Goal: Task Accomplishment & Management: Manage account settings

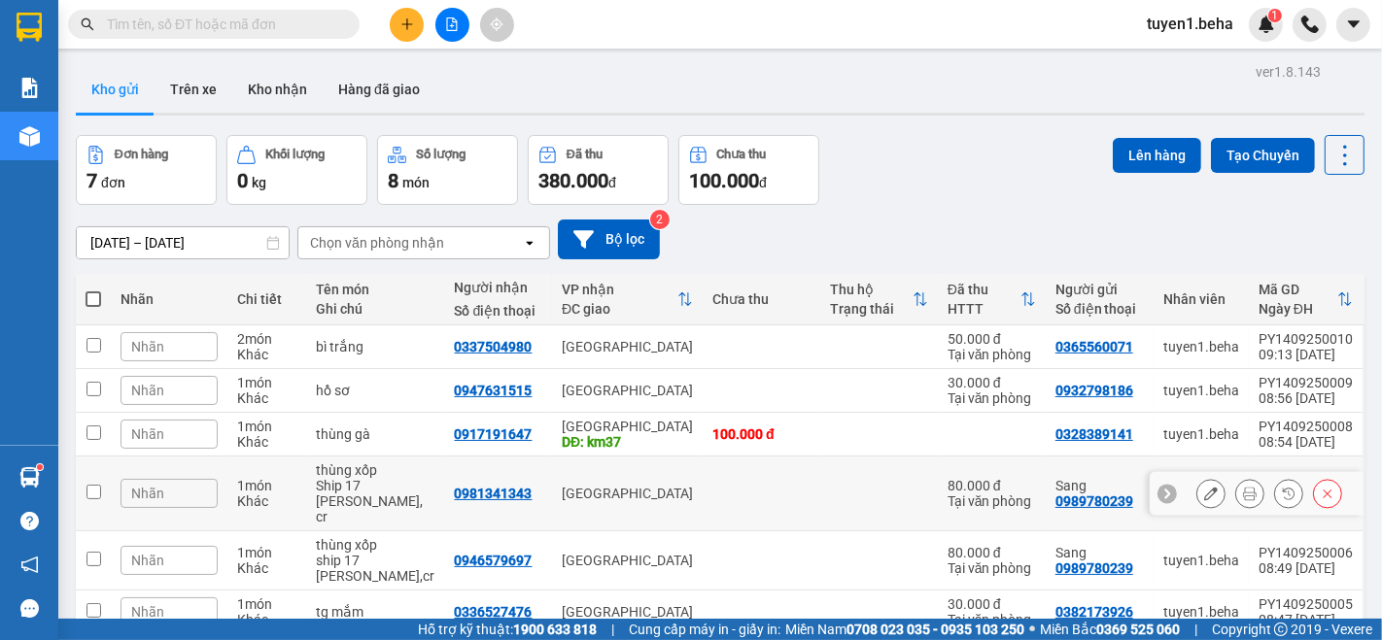
scroll to position [141, 0]
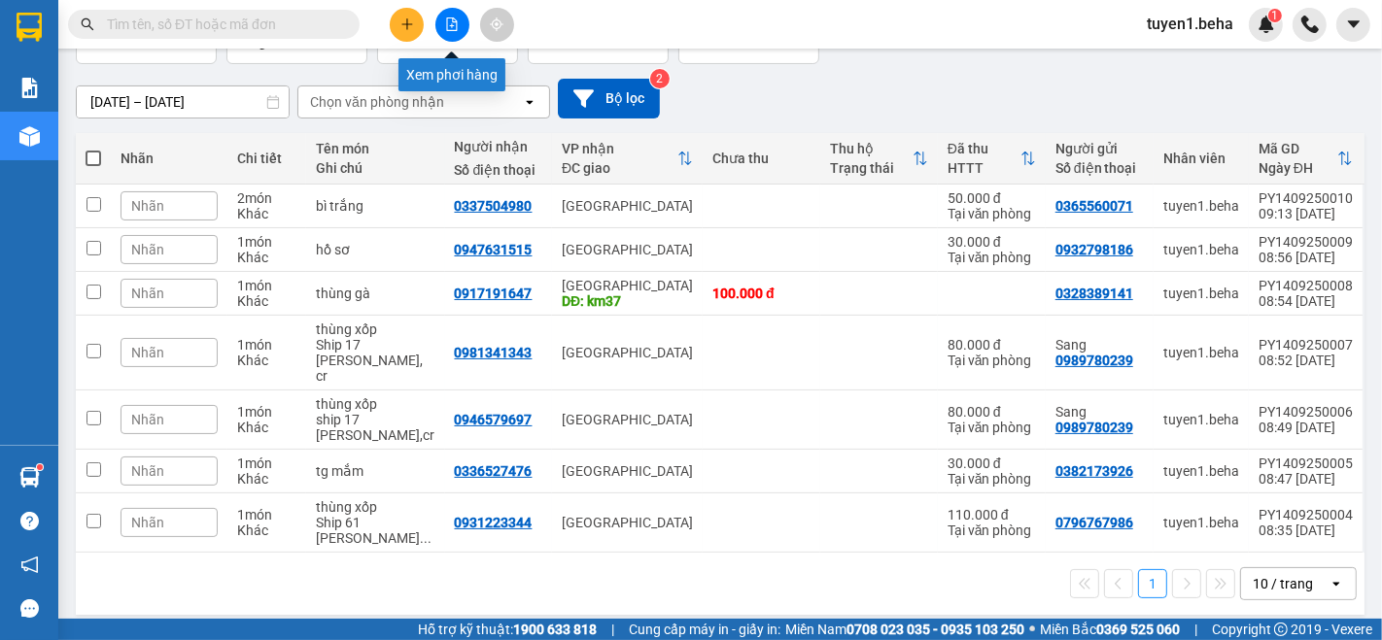
click at [453, 20] on icon "file-add" at bounding box center [452, 24] width 14 height 14
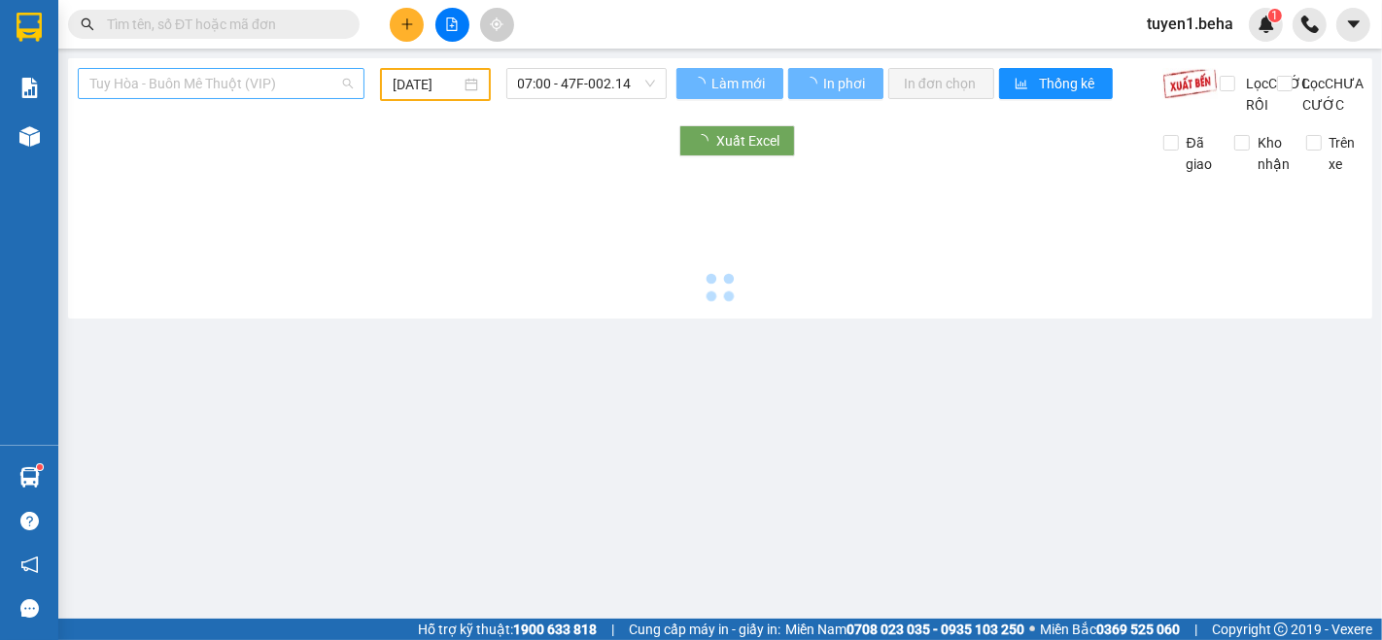
click at [284, 82] on span "Tuy Hòa - Buôn Mê Thuột (VIP)" at bounding box center [220, 83] width 263 height 29
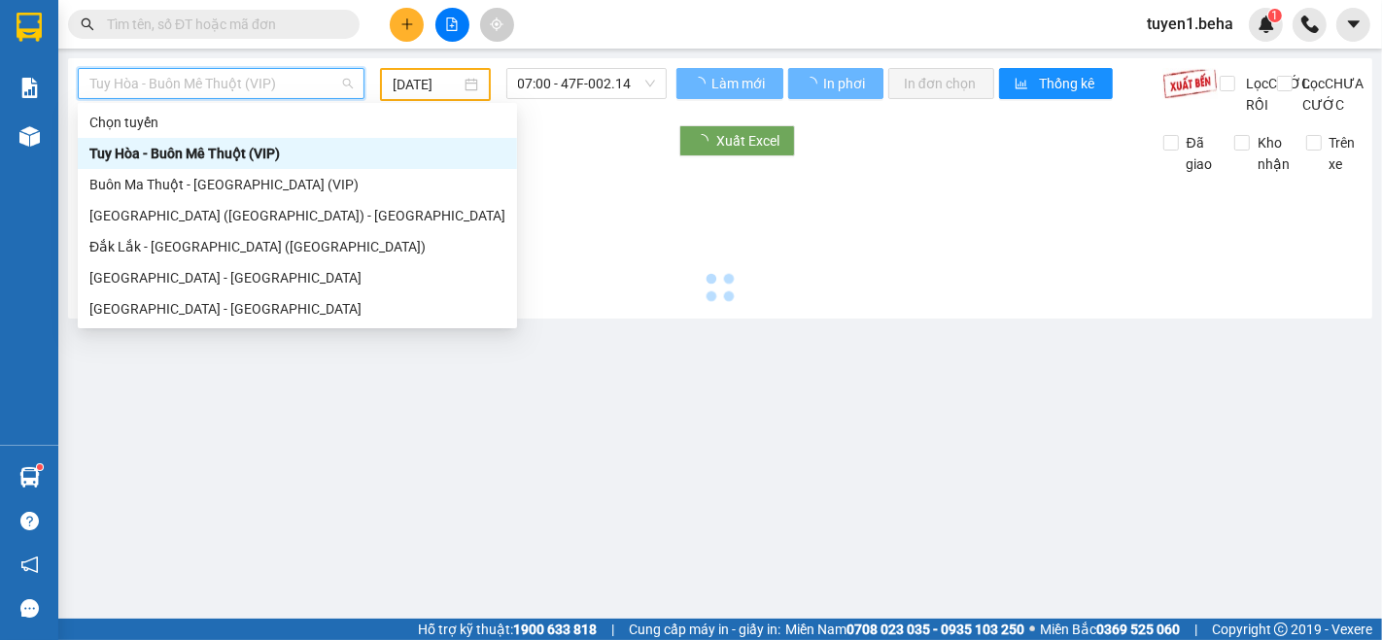
type input "[DATE]"
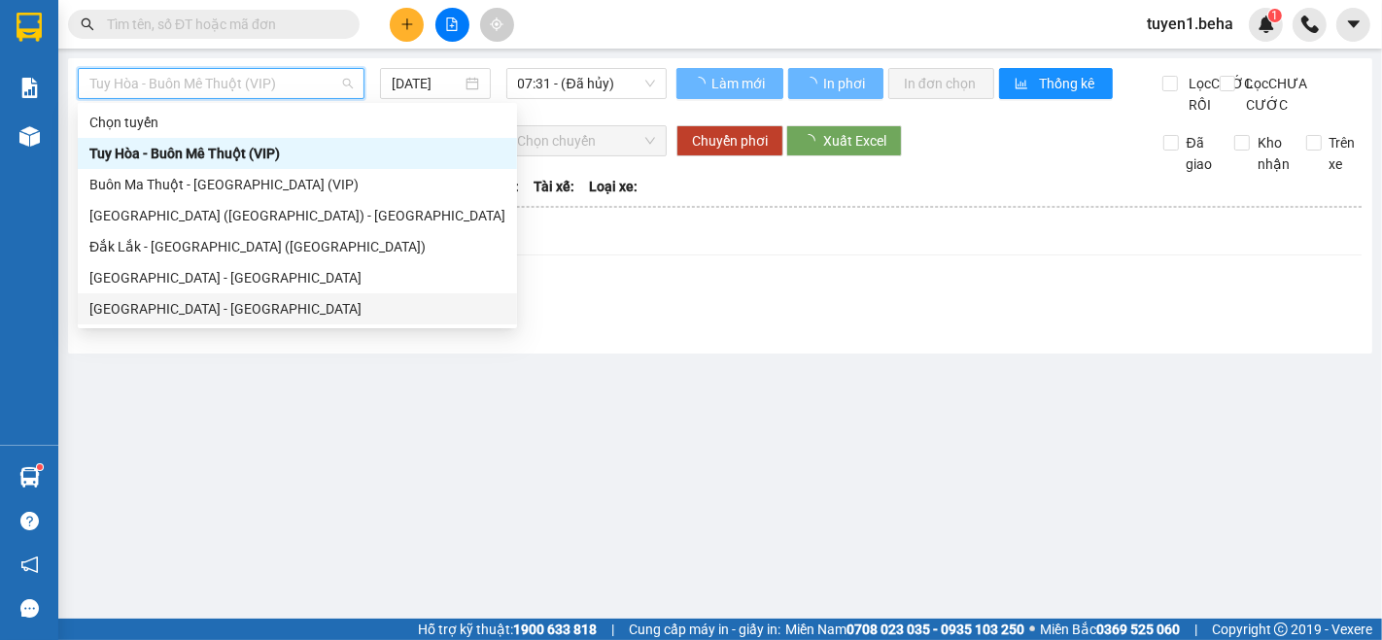
click at [160, 317] on div "[GEOGRAPHIC_DATA] - [GEOGRAPHIC_DATA]" at bounding box center [297, 308] width 416 height 21
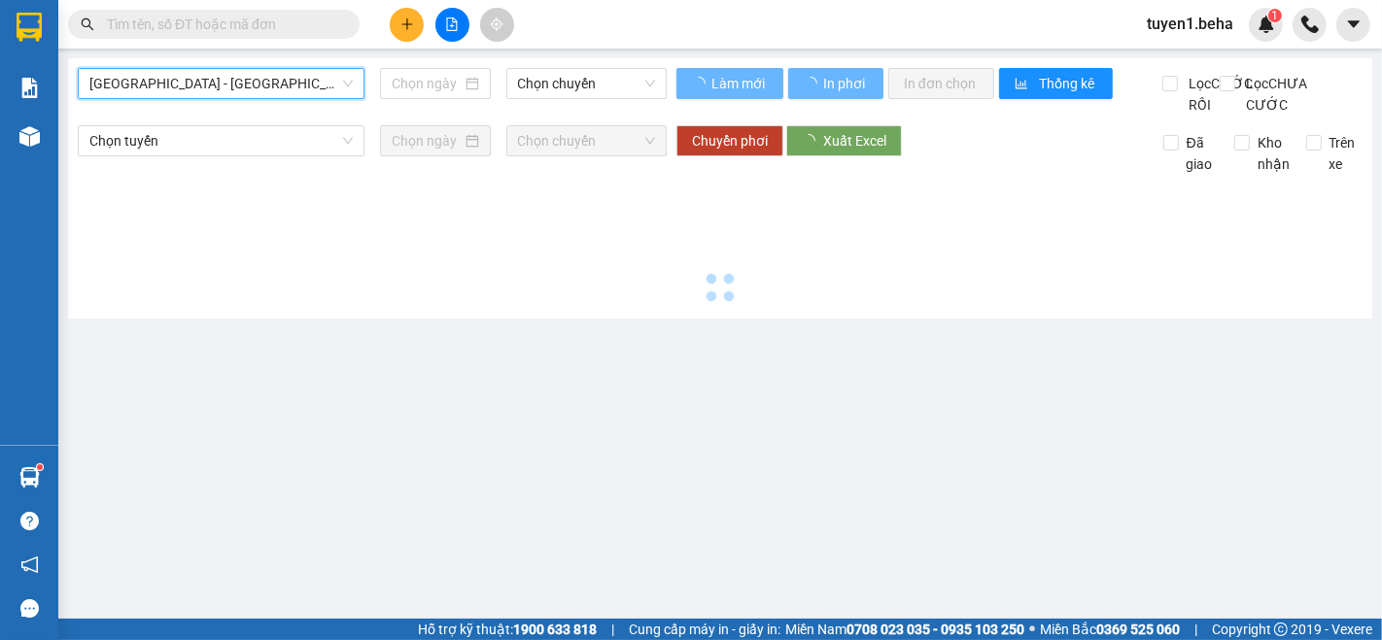
type input "[DATE]"
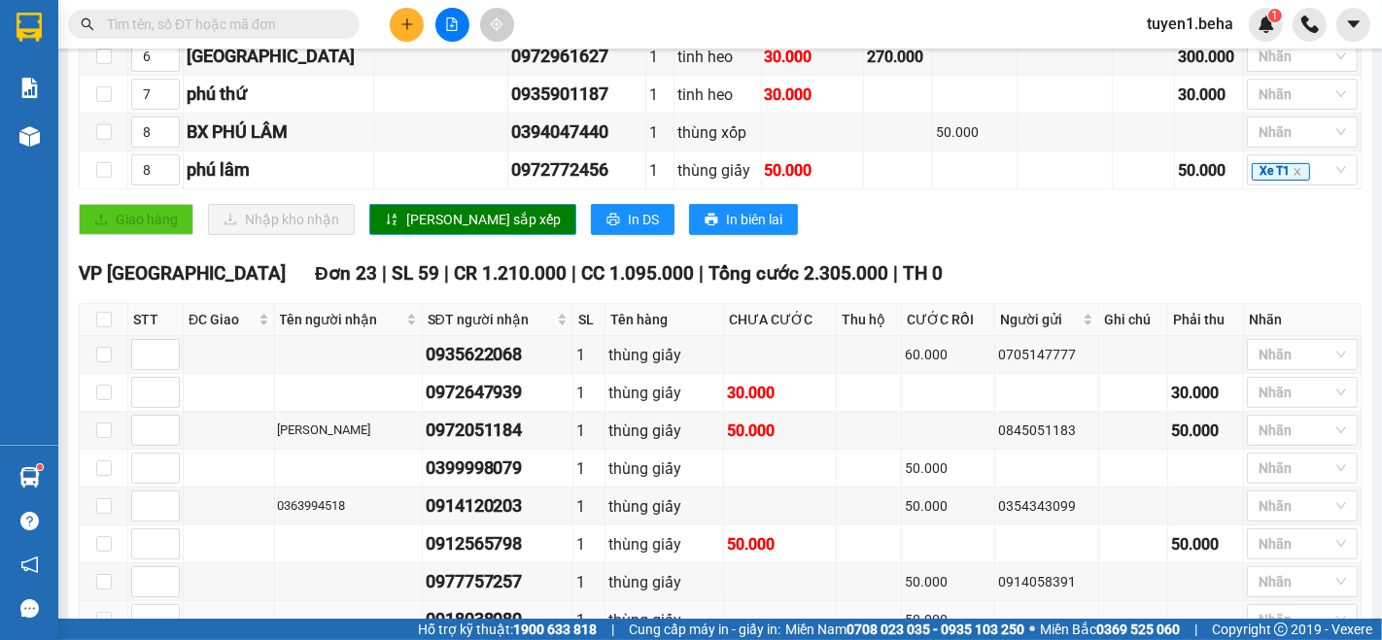
scroll to position [705, 0]
click at [1280, 366] on div at bounding box center [1293, 354] width 82 height 23
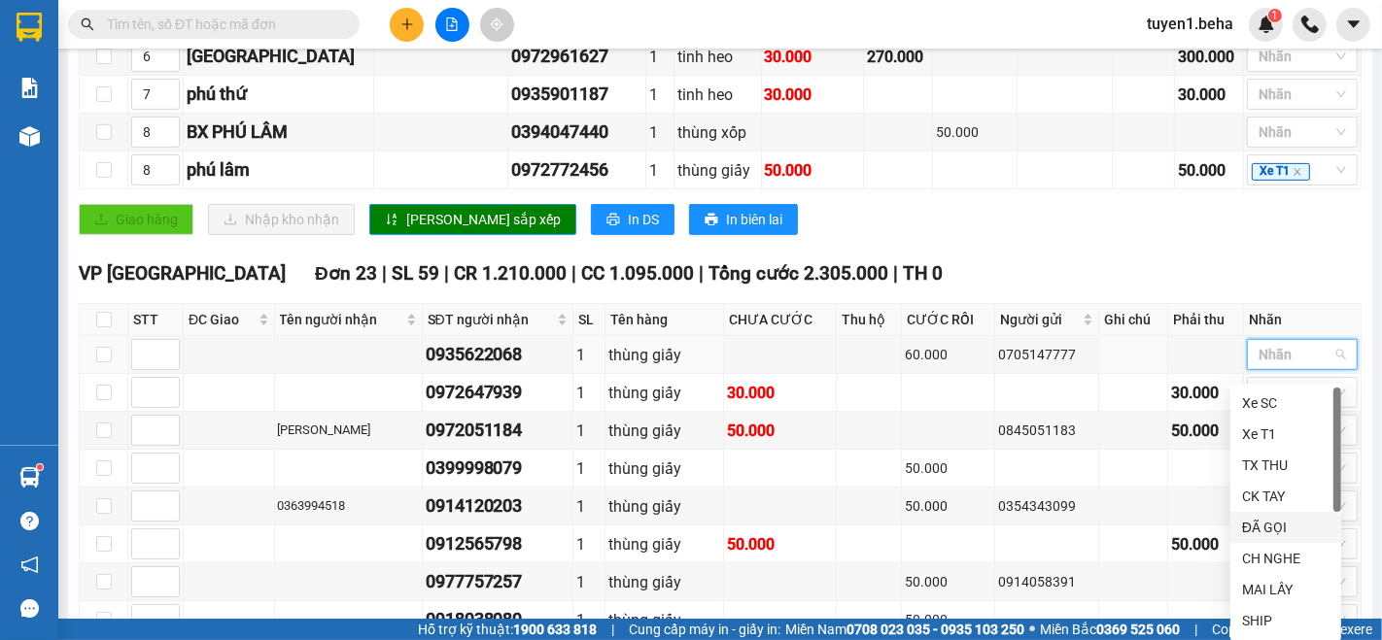
click at [1291, 536] on div "ĐÃ GỌI" at bounding box center [1285, 527] width 87 height 21
click at [965, 235] on div "Giao hàng Nhập kho nhận Lưu sắp xếp In DS In biên lai" at bounding box center [720, 219] width 1283 height 31
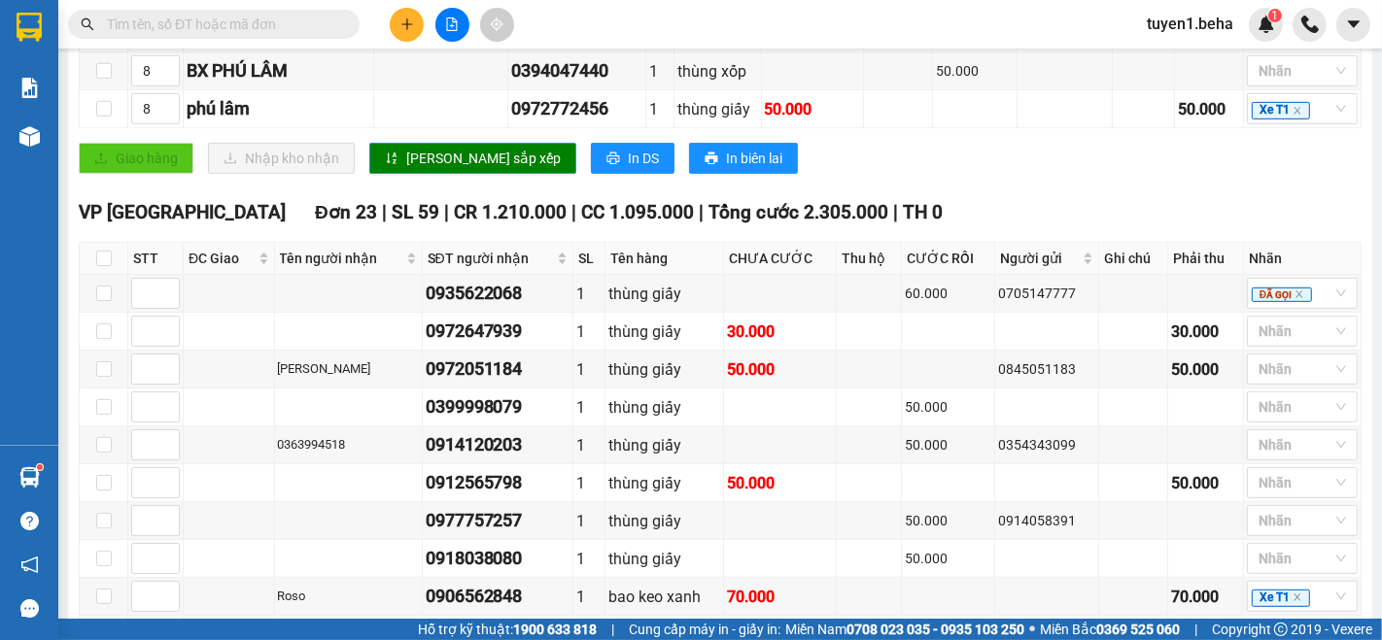
scroll to position [813, 0]
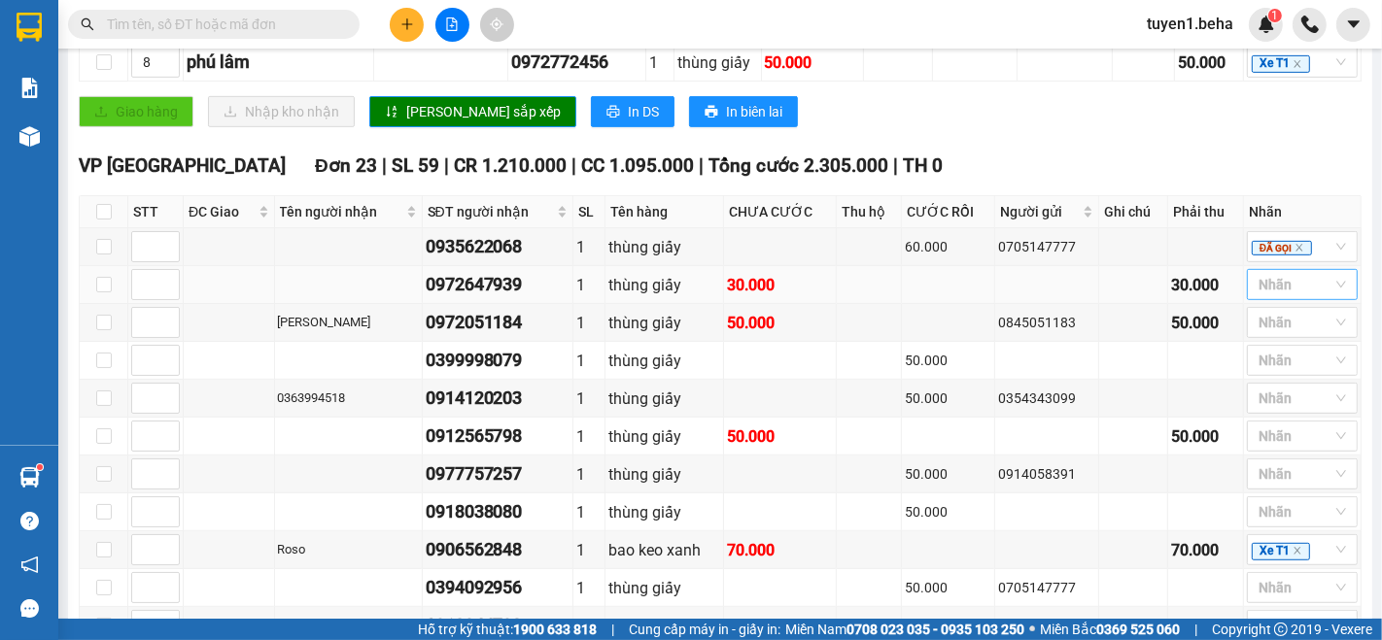
click at [1263, 296] on div at bounding box center [1293, 284] width 82 height 23
click at [1263, 465] on div "ĐÃ GỌI" at bounding box center [1285, 456] width 87 height 21
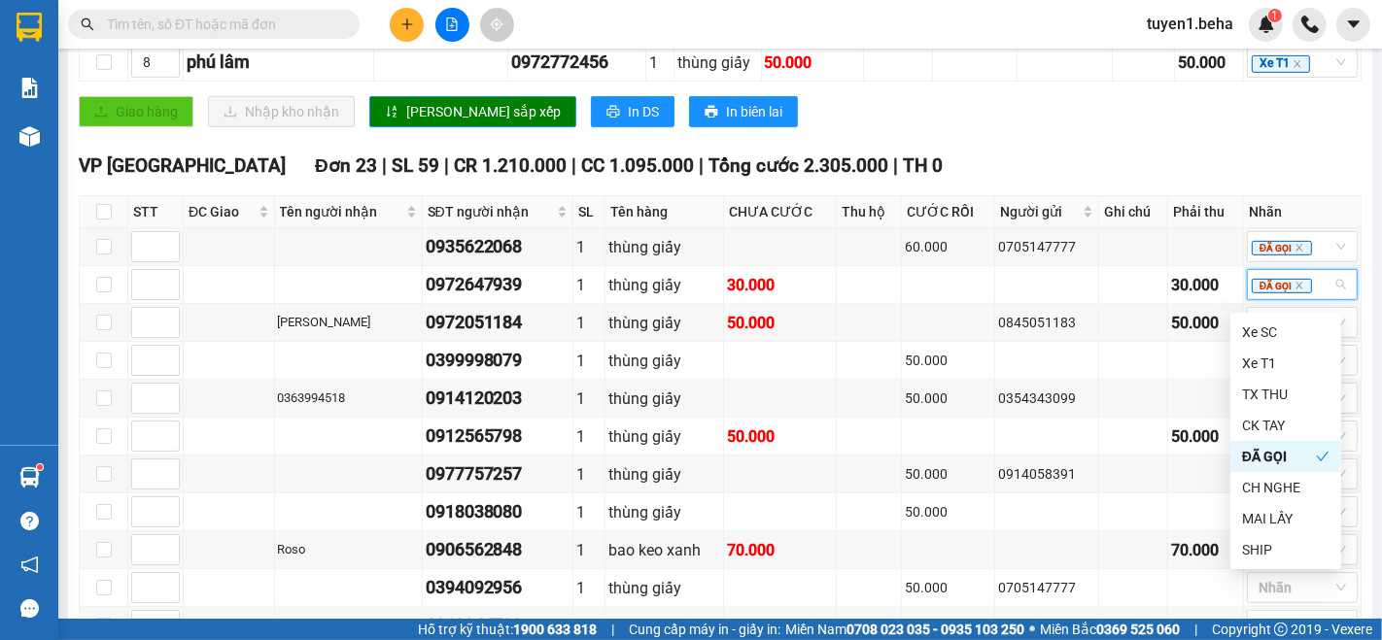
click at [260, 17] on input "text" at bounding box center [221, 24] width 229 height 21
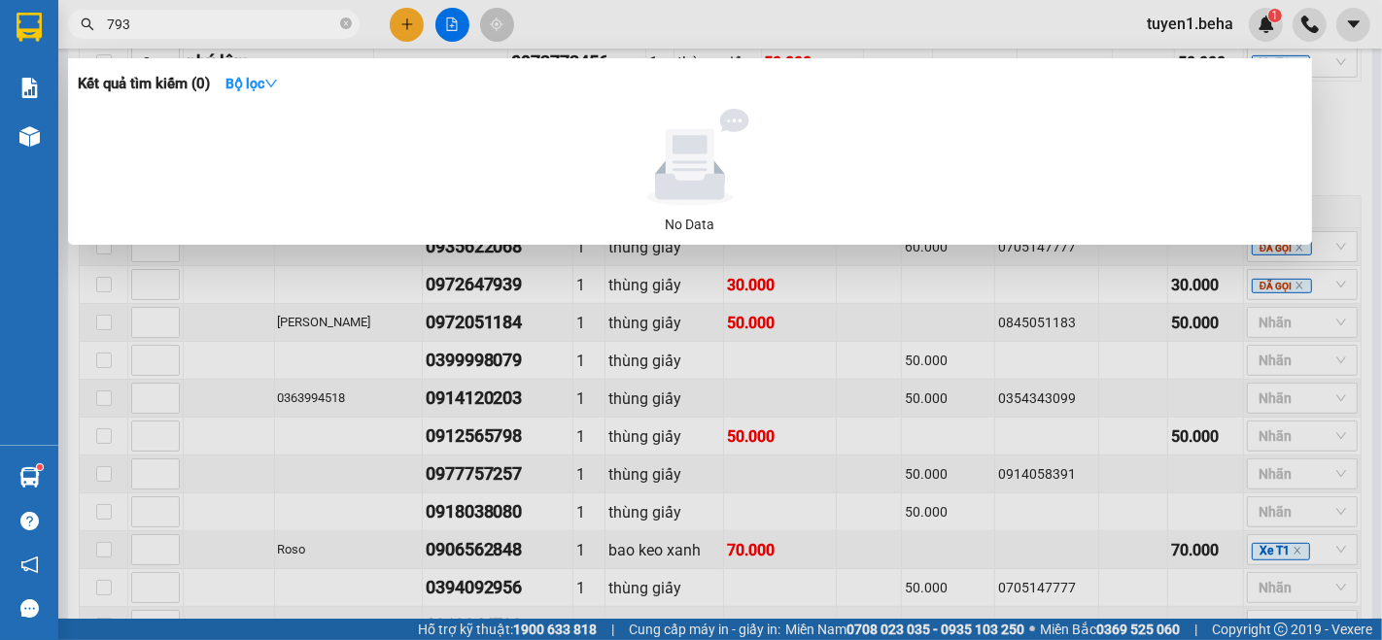
type input "7939"
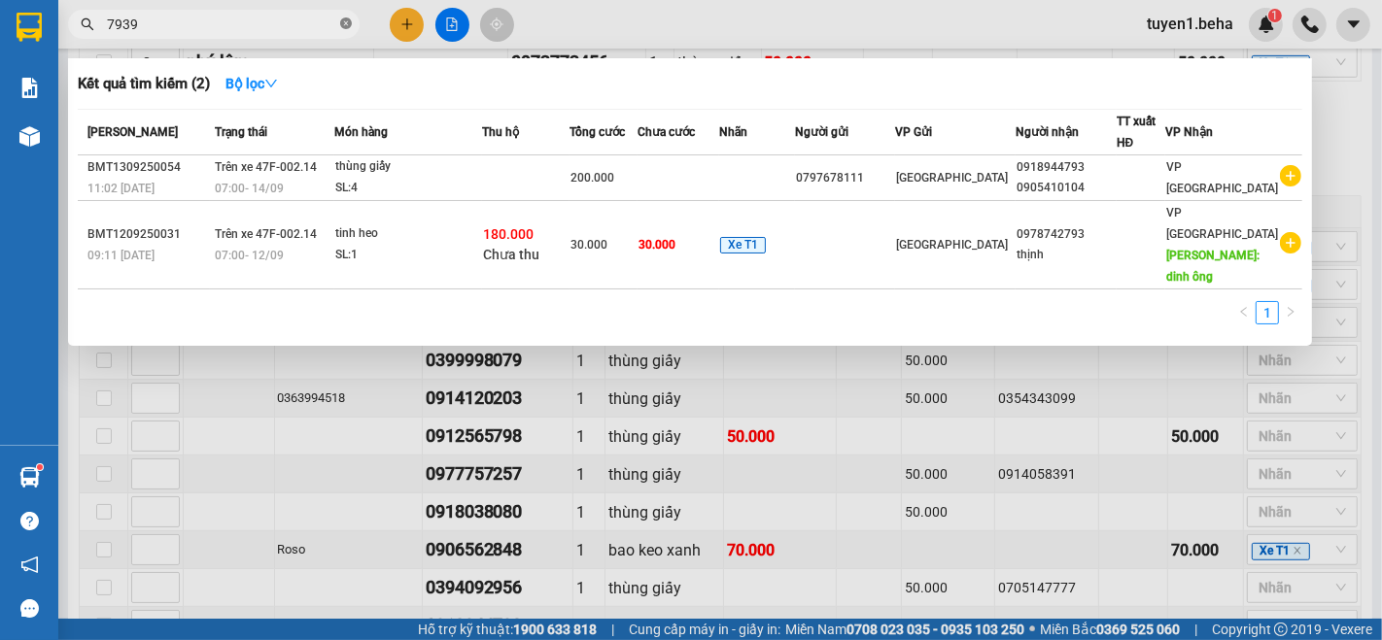
click at [347, 23] on icon "close-circle" at bounding box center [346, 23] width 12 height 12
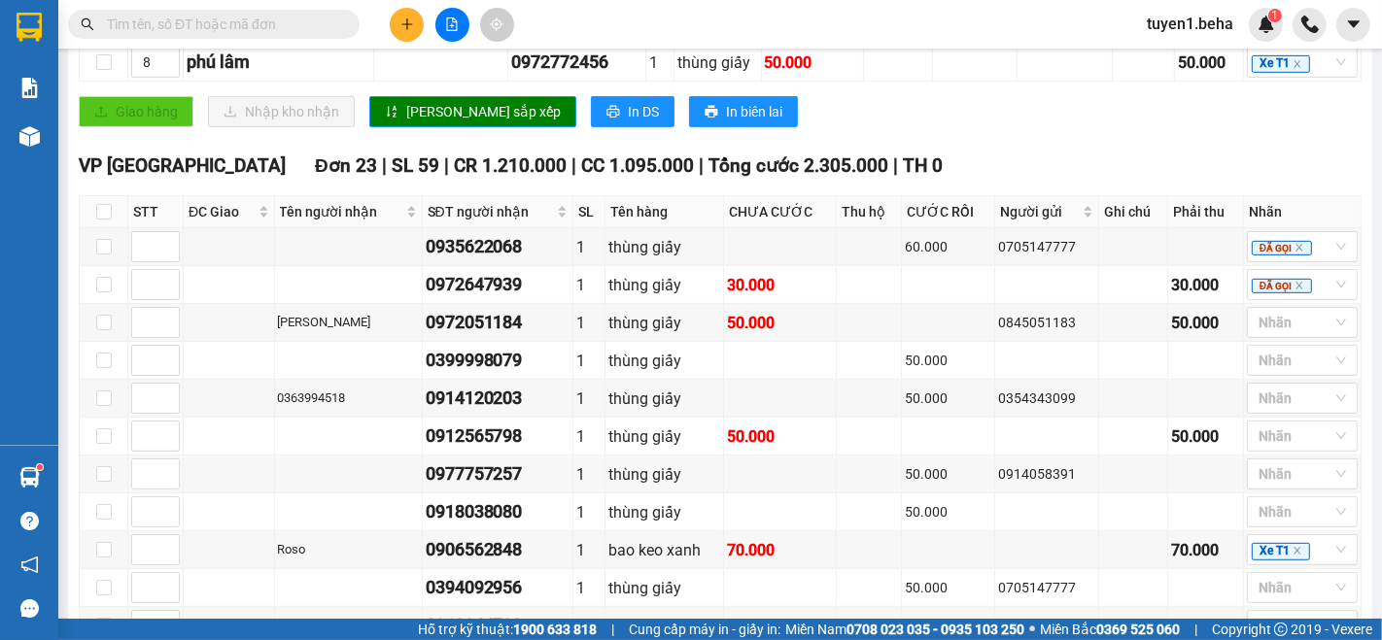
click at [222, 23] on input "text" at bounding box center [221, 24] width 229 height 21
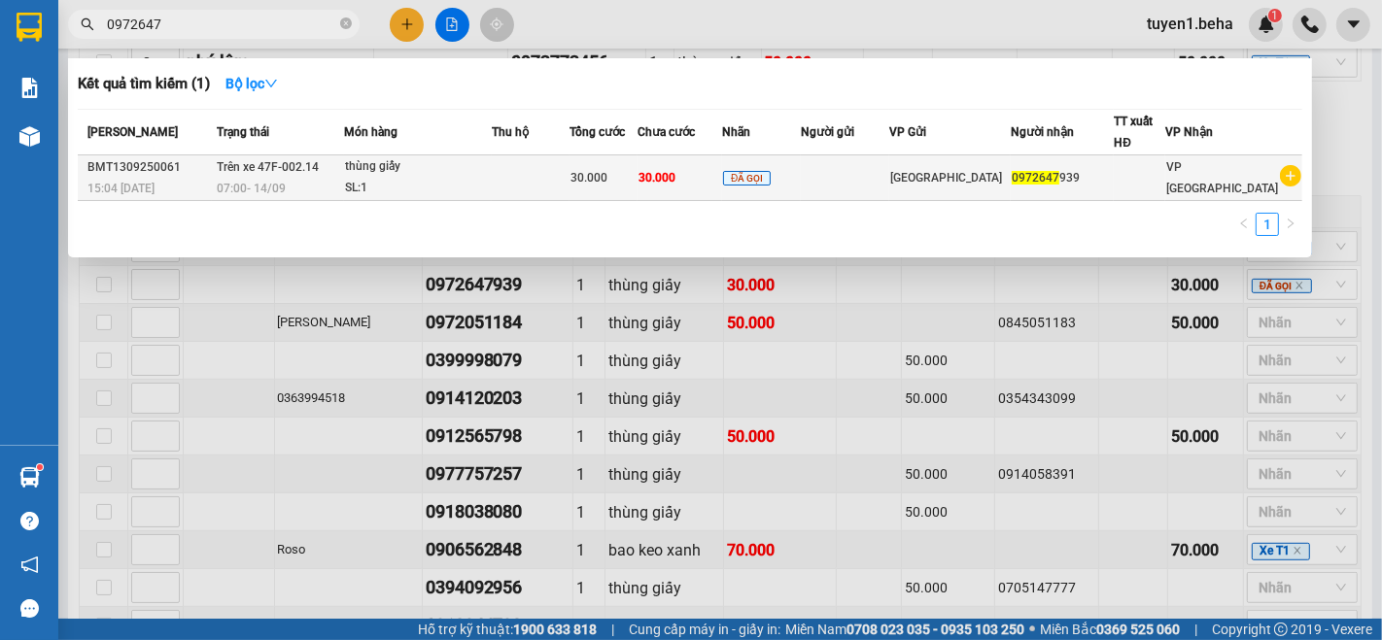
type input "0972647"
click at [430, 194] on div "SL: 1" at bounding box center [418, 188] width 146 height 21
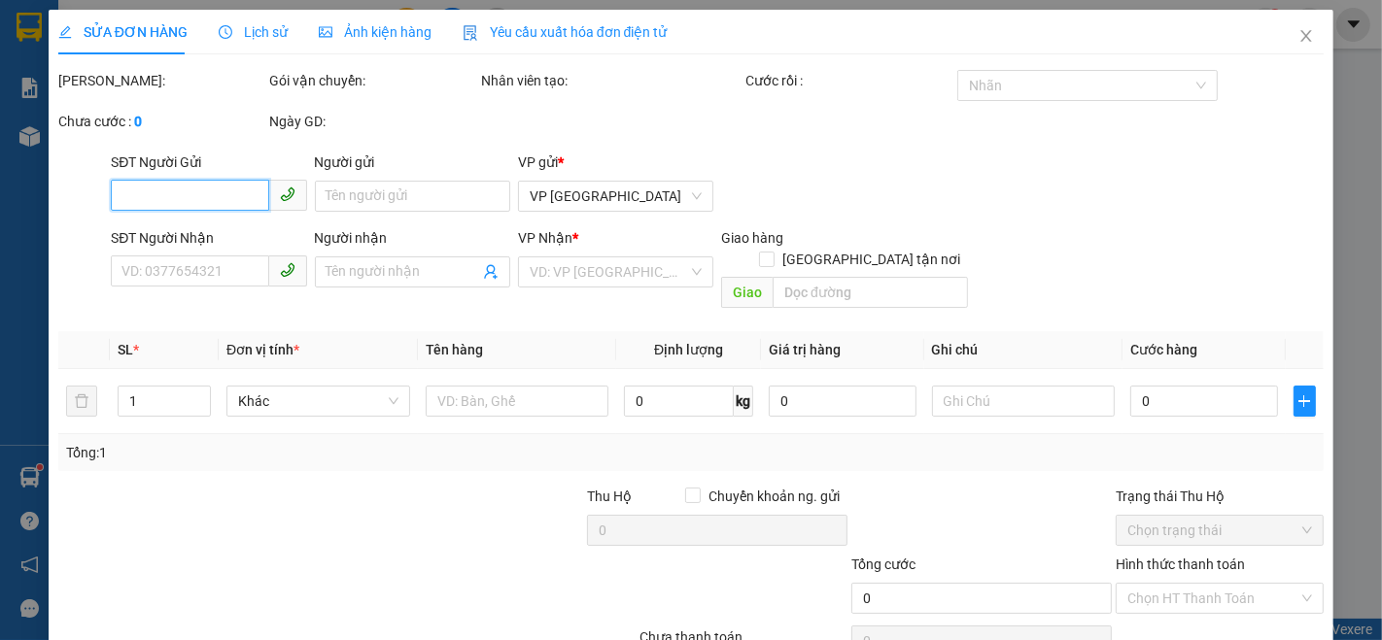
type input "0972647939"
type input "30.000"
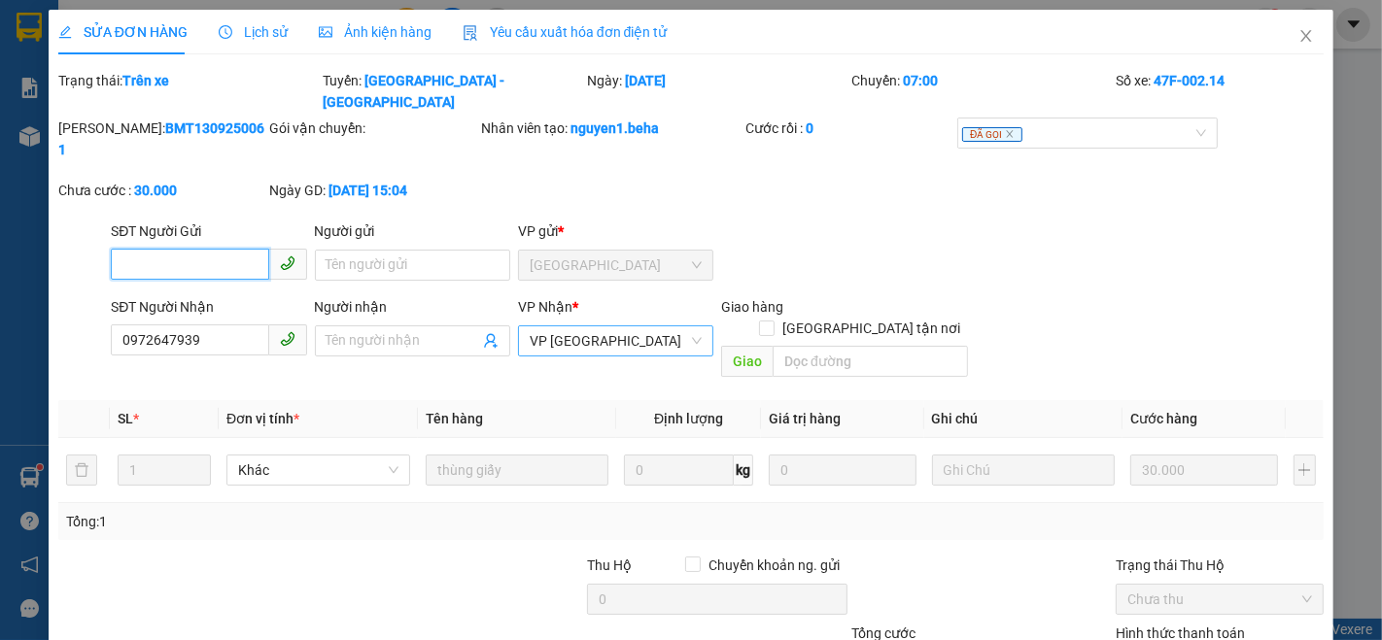
click at [641, 327] on span "VP [PERSON_NAME]" at bounding box center [616, 341] width 172 height 29
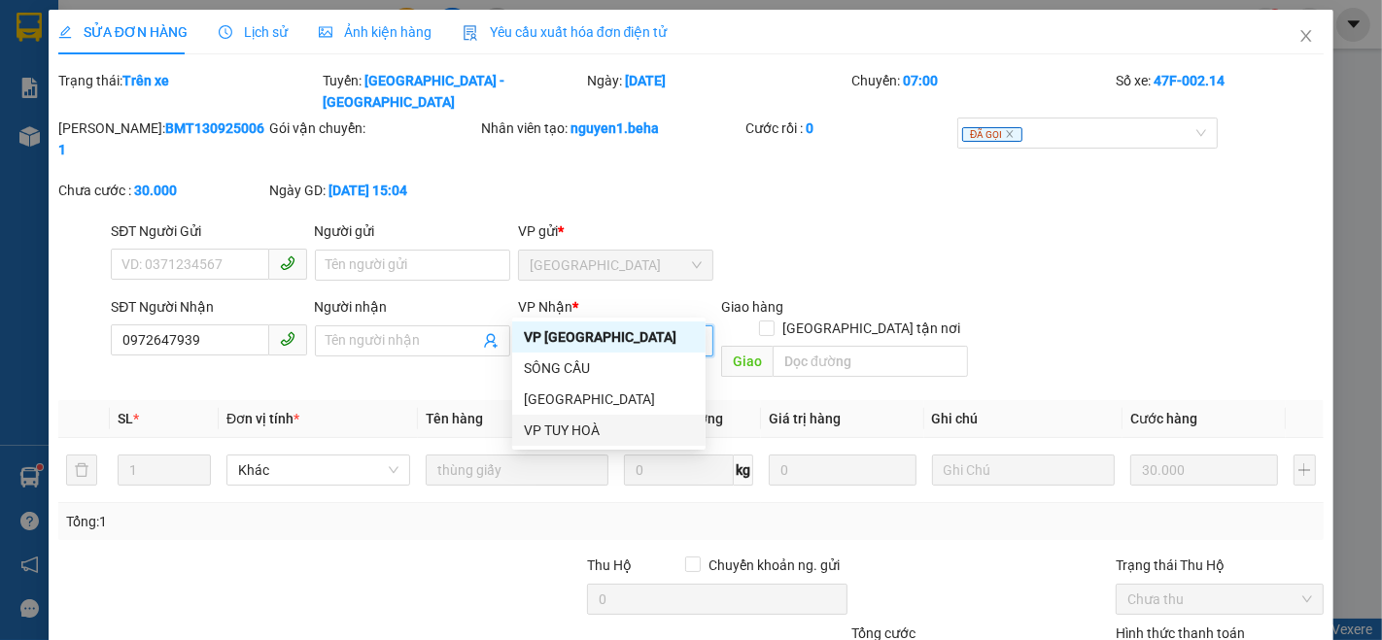
click at [582, 429] on div "VP TUY HOÀ" at bounding box center [609, 430] width 170 height 21
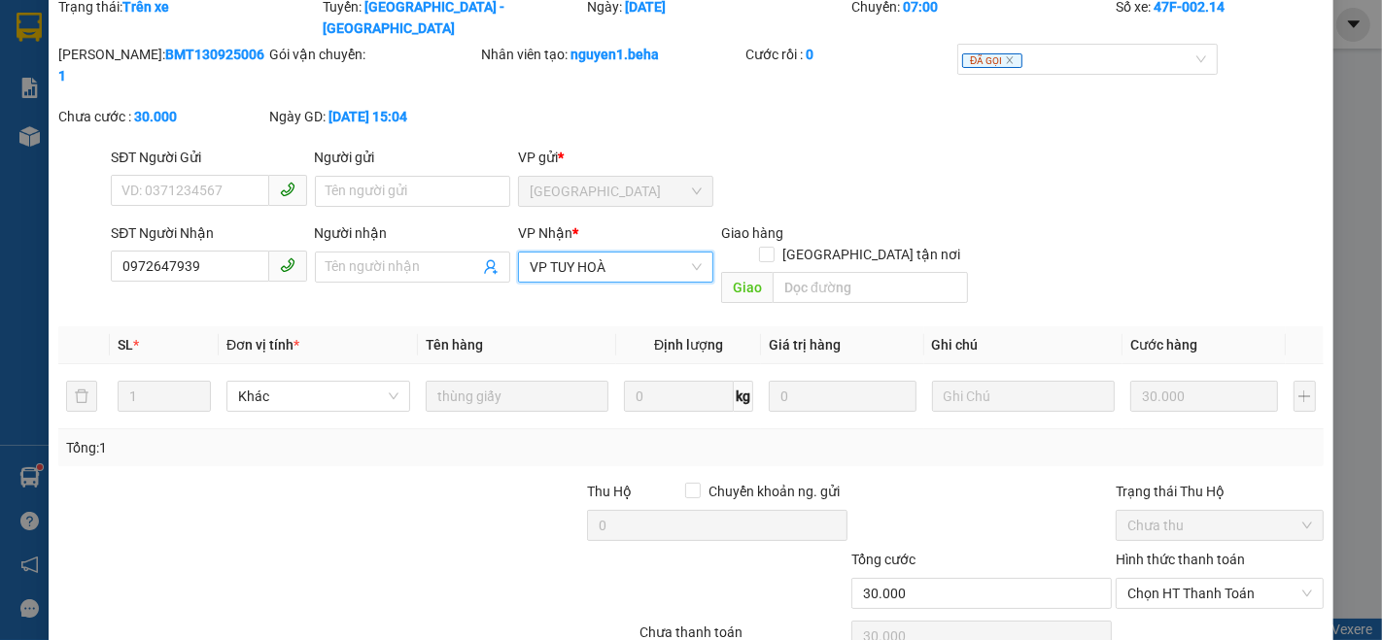
scroll to position [107, 0]
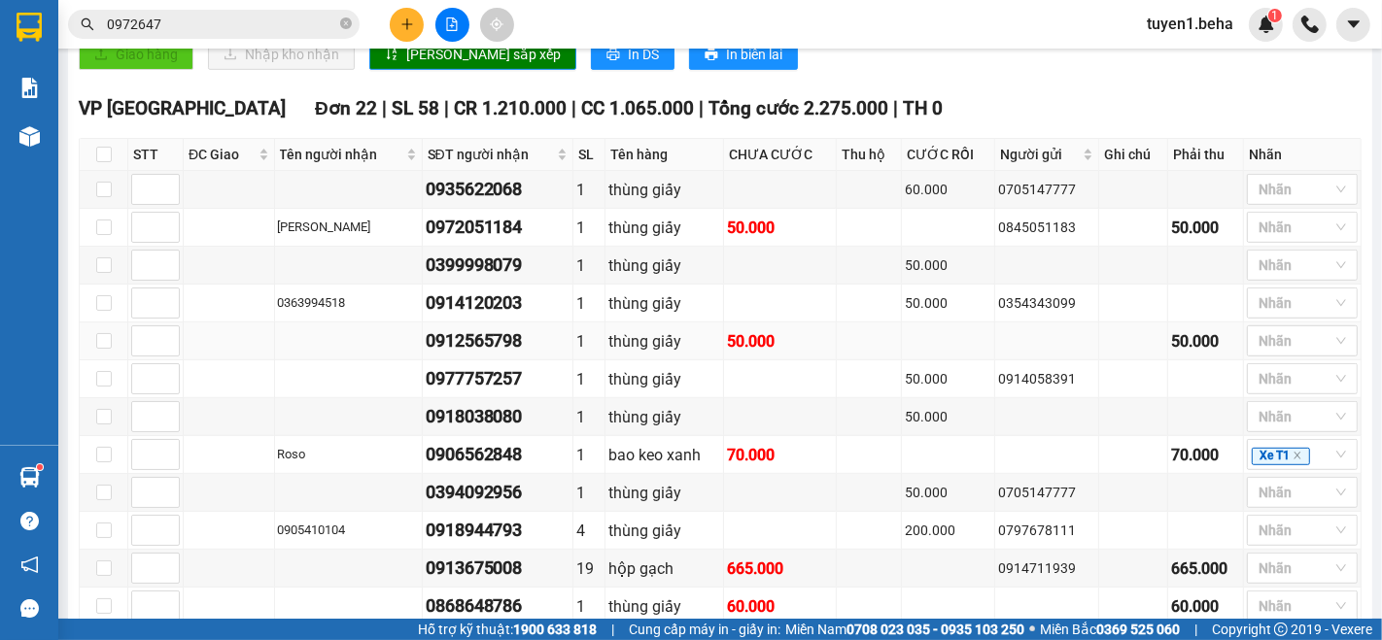
scroll to position [920, 0]
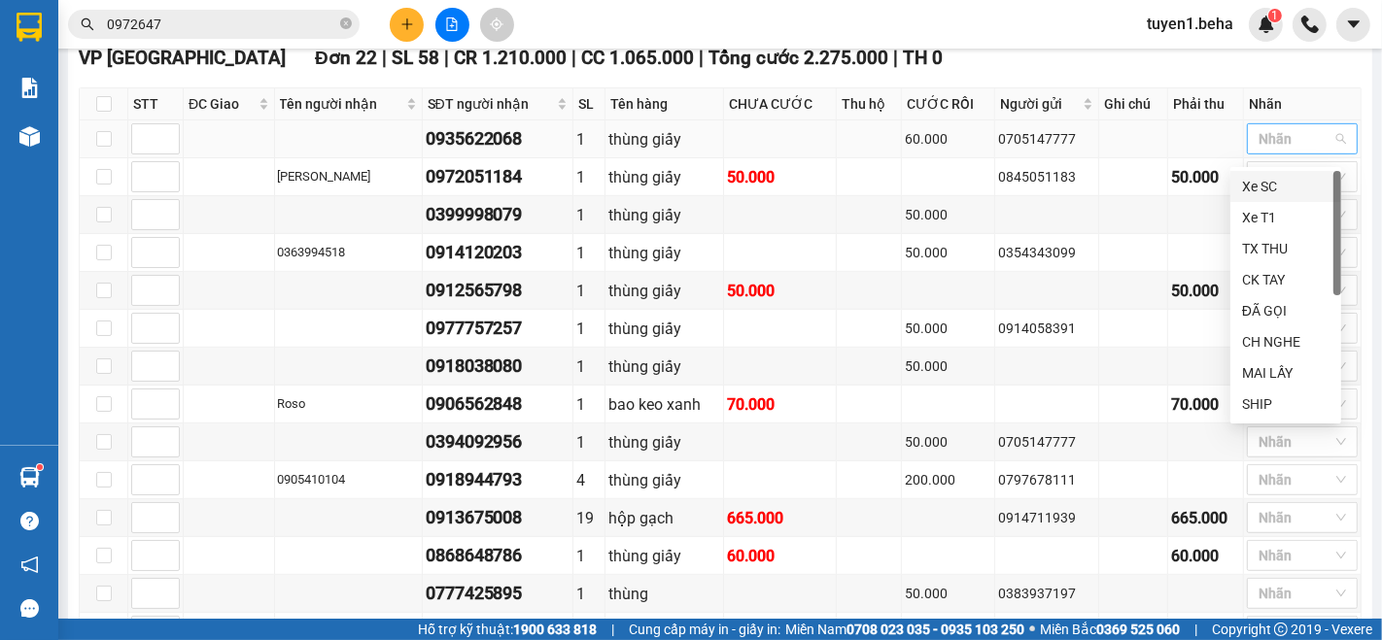
click at [1254, 149] on div at bounding box center [1293, 138] width 82 height 23
drag, startPoint x: 1271, startPoint y: 302, endPoint x: 1249, endPoint y: 292, distance: 24.8
click at [1269, 302] on div "ĐÃ GỌI" at bounding box center [1285, 310] width 87 height 21
click at [790, 288] on div "50.000" at bounding box center [780, 291] width 106 height 24
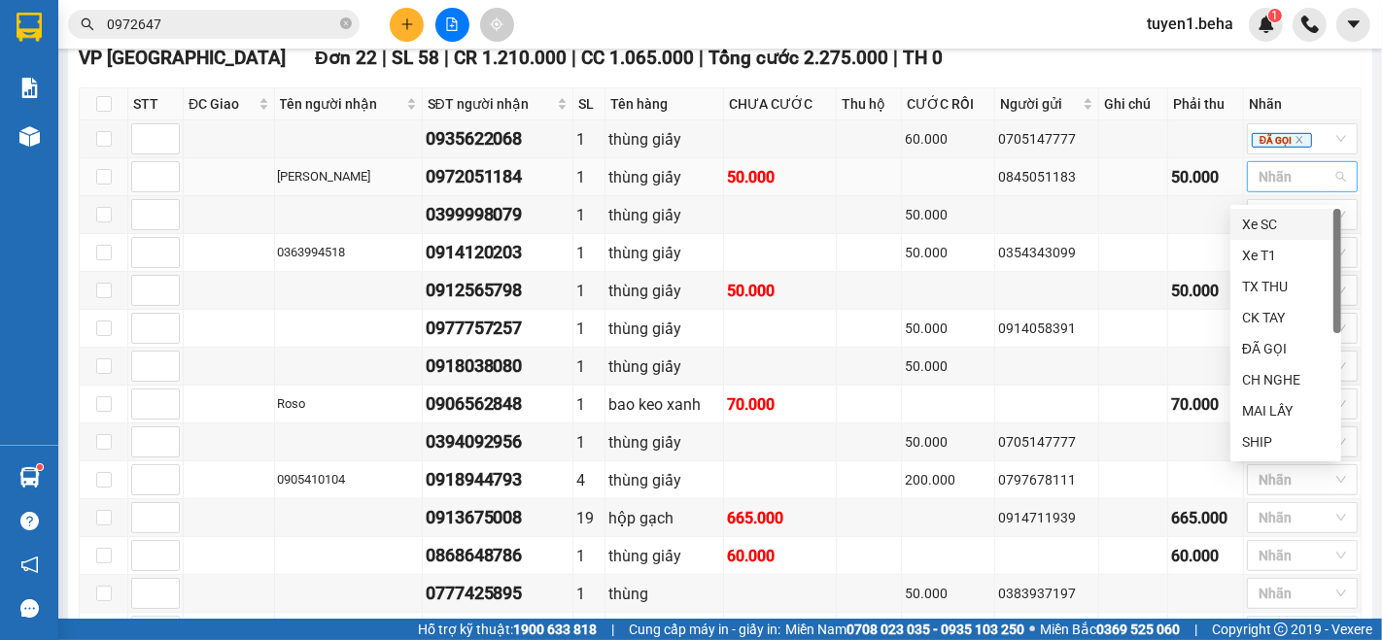
click at [1265, 185] on div at bounding box center [1293, 176] width 82 height 23
click at [1262, 351] on div "ĐÃ GỌI" at bounding box center [1285, 348] width 87 height 21
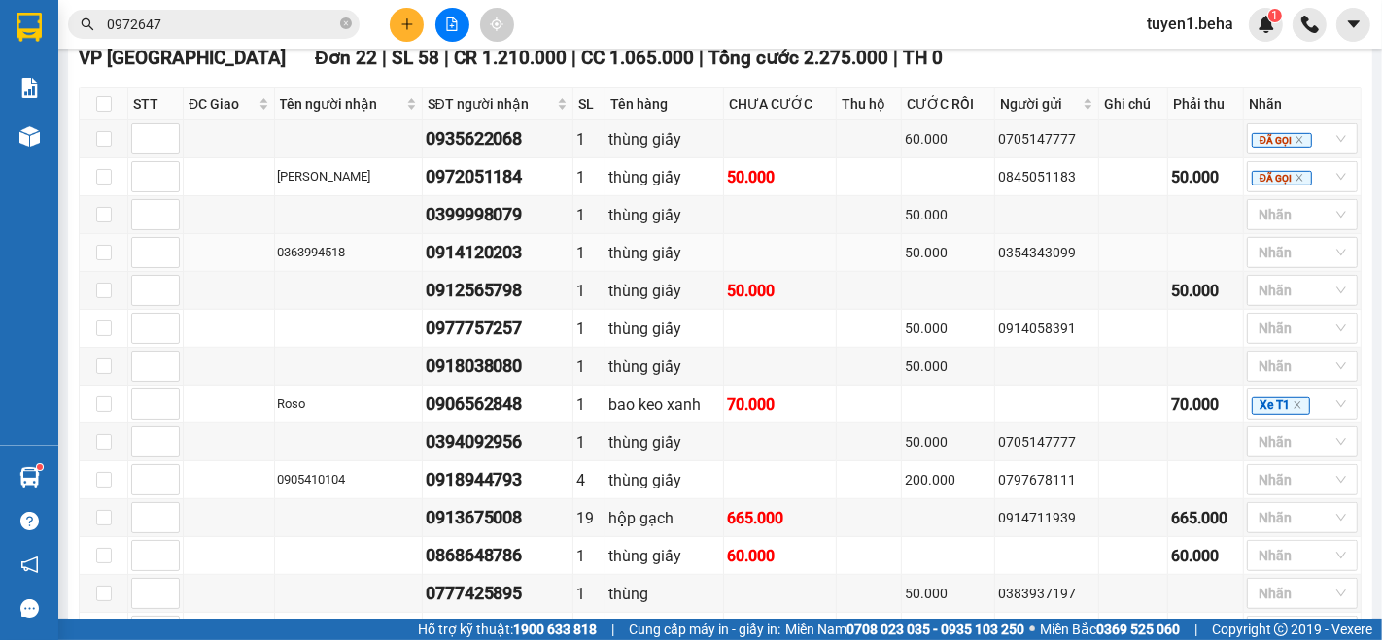
click at [227, 259] on td at bounding box center [229, 253] width 91 height 38
click at [1283, 220] on div at bounding box center [1293, 214] width 82 height 23
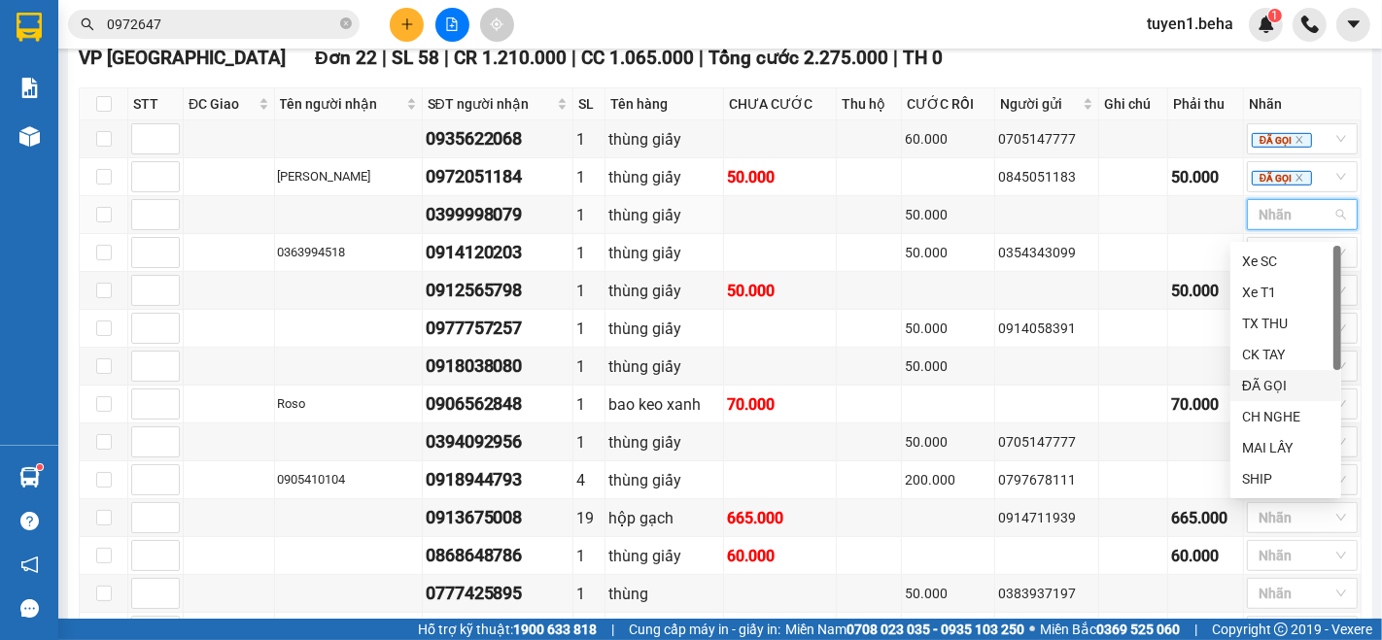
click at [1274, 384] on div "ĐÃ GỌI" at bounding box center [1285, 385] width 87 height 21
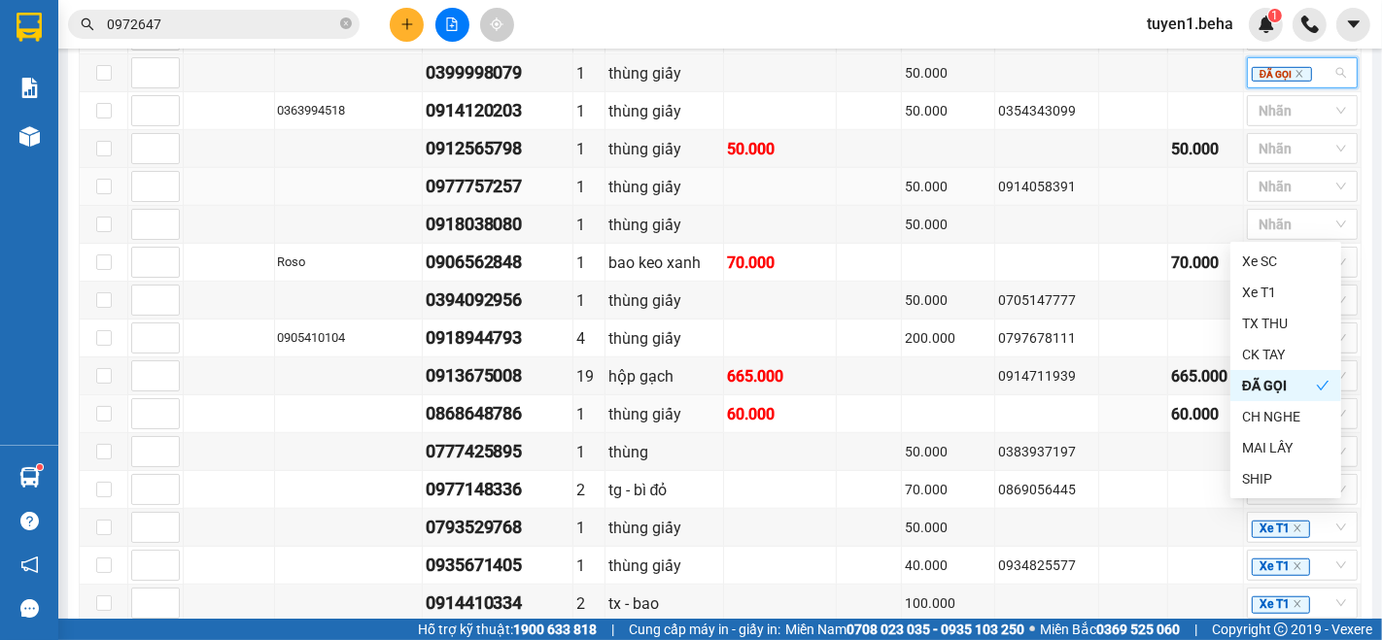
scroll to position [1028, 0]
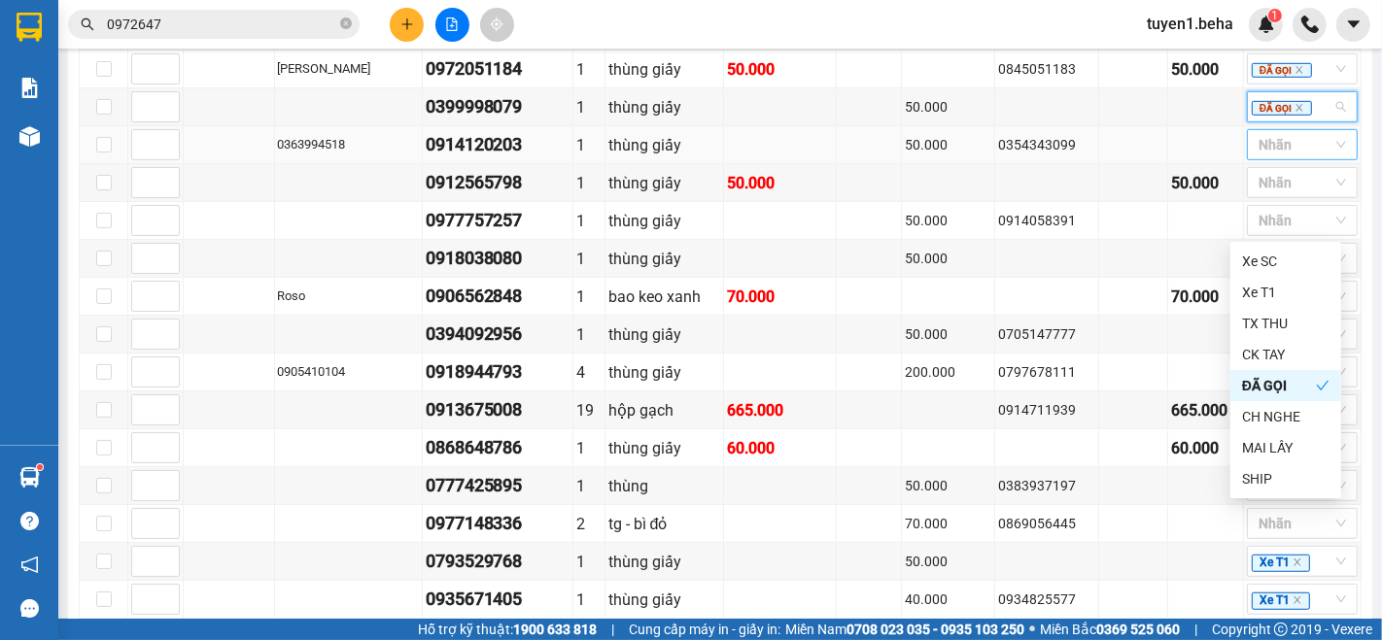
click at [1269, 153] on div at bounding box center [1293, 144] width 82 height 23
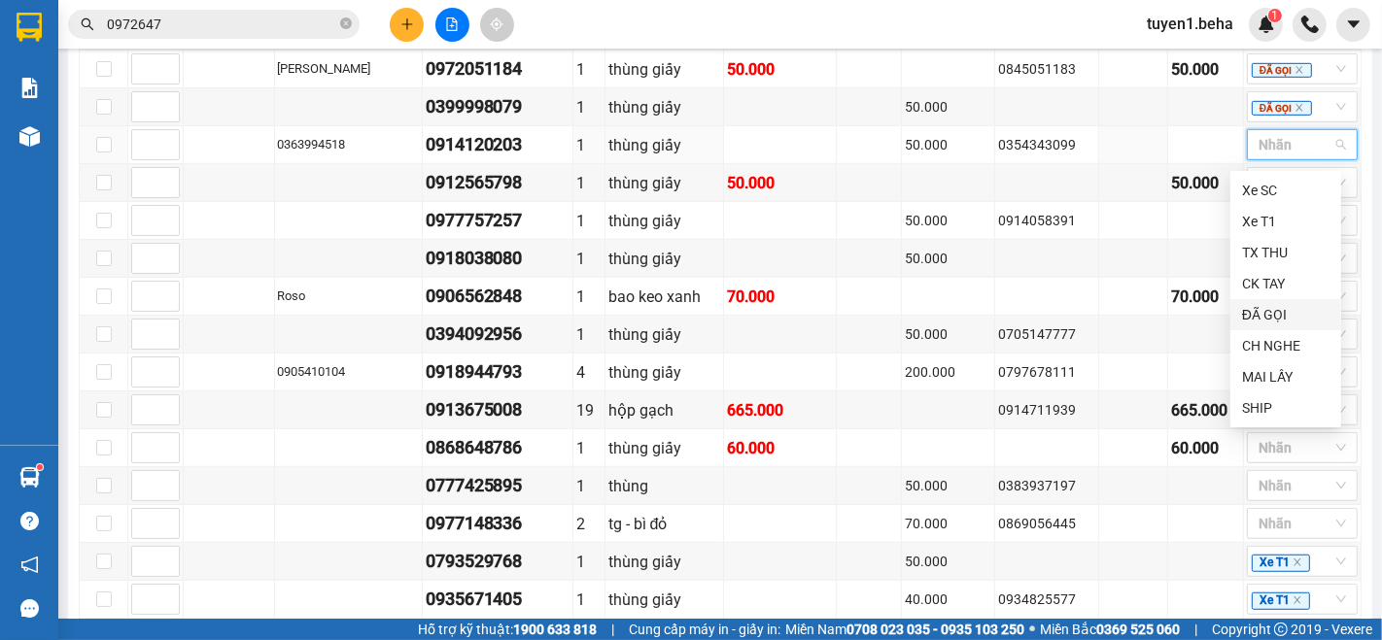
click at [1244, 309] on div "ĐÃ GỌI" at bounding box center [1285, 314] width 87 height 21
click at [945, 278] on td "50.000" at bounding box center [948, 259] width 93 height 38
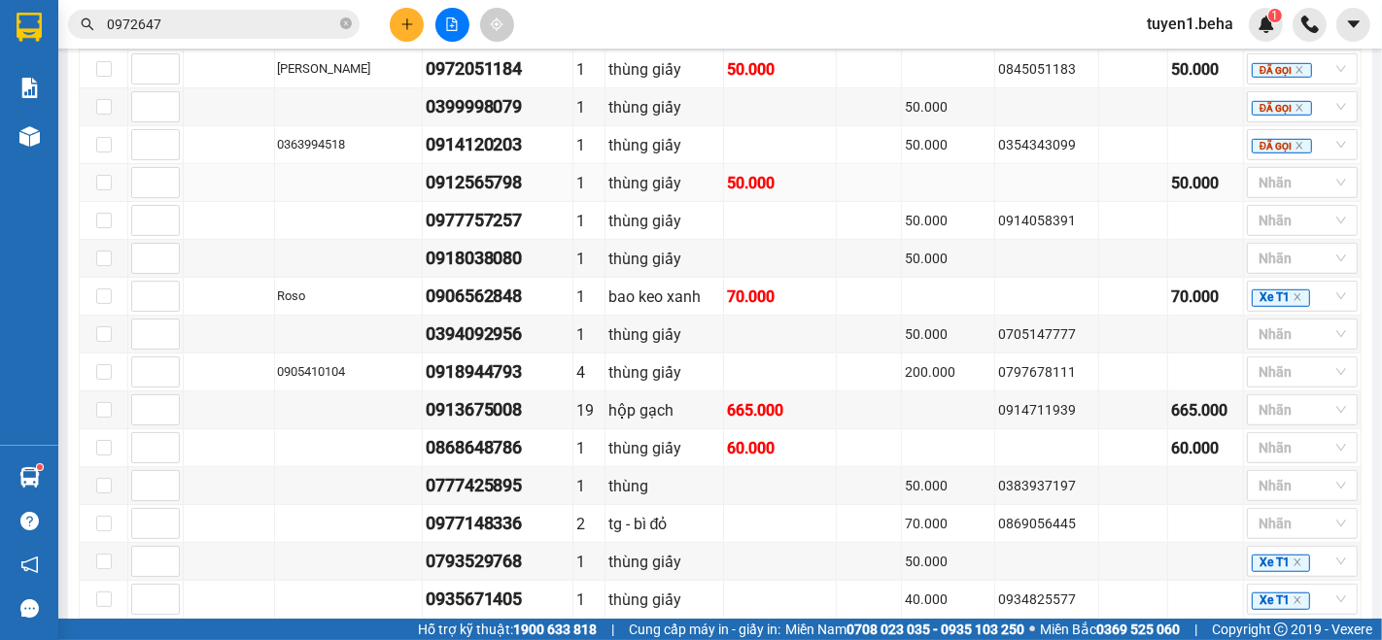
click at [192, 173] on td at bounding box center [229, 183] width 91 height 38
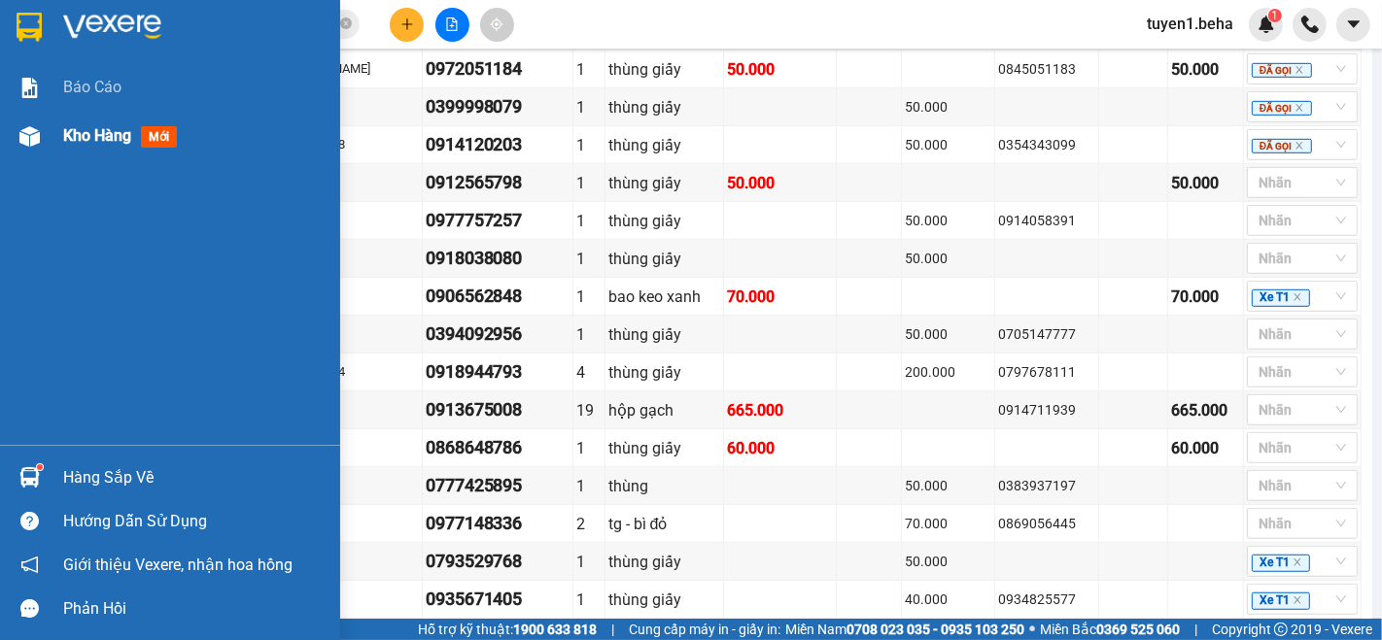
click at [94, 122] on div "Kho hàng mới" at bounding box center [194, 136] width 262 height 49
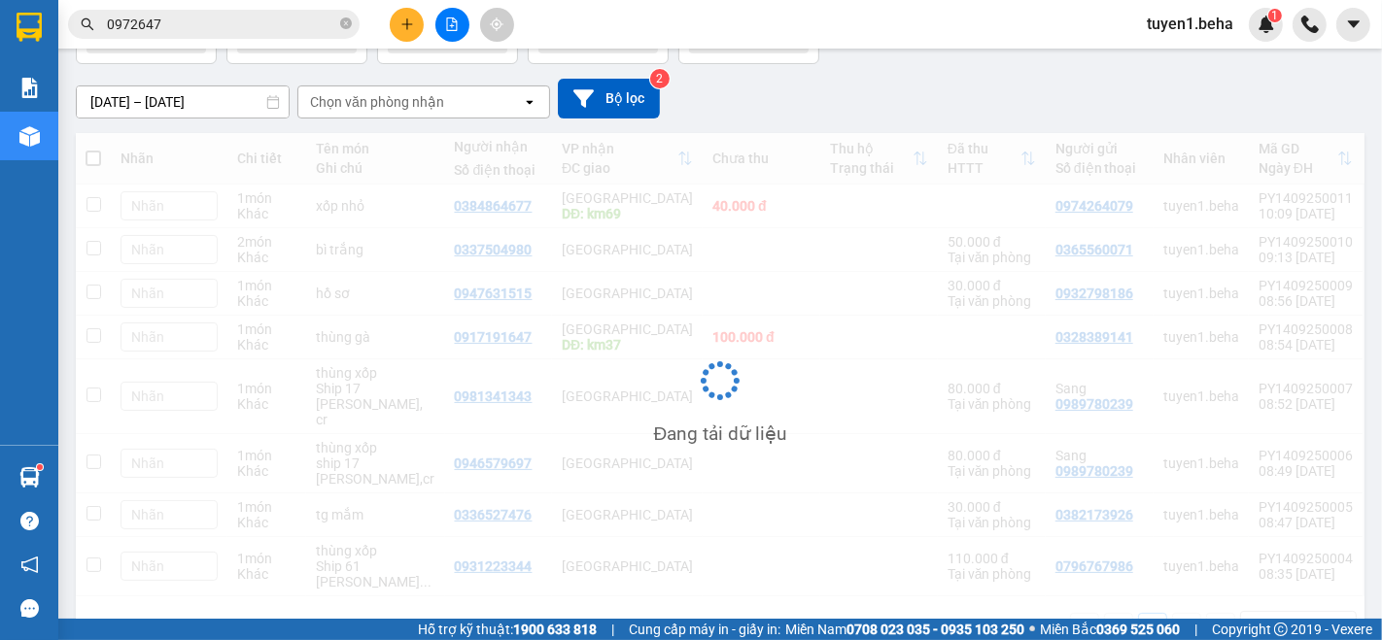
scroll to position [156, 0]
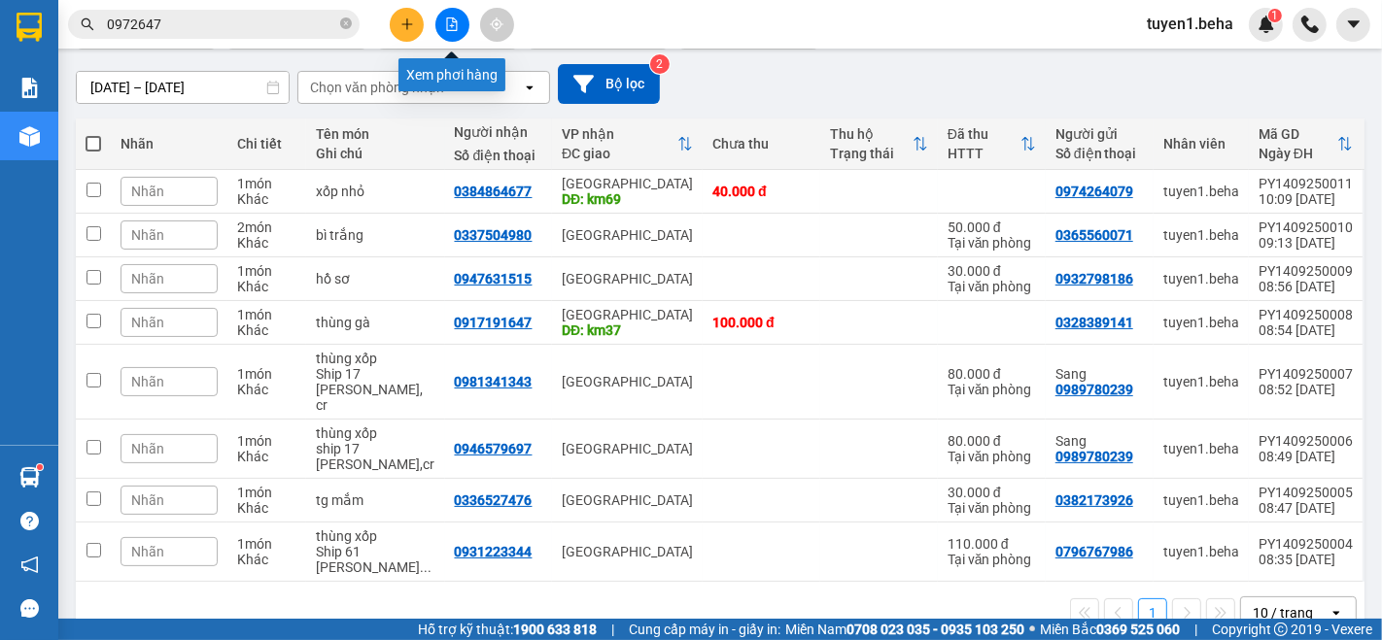
click at [453, 24] on icon "file-add" at bounding box center [452, 24] width 14 height 14
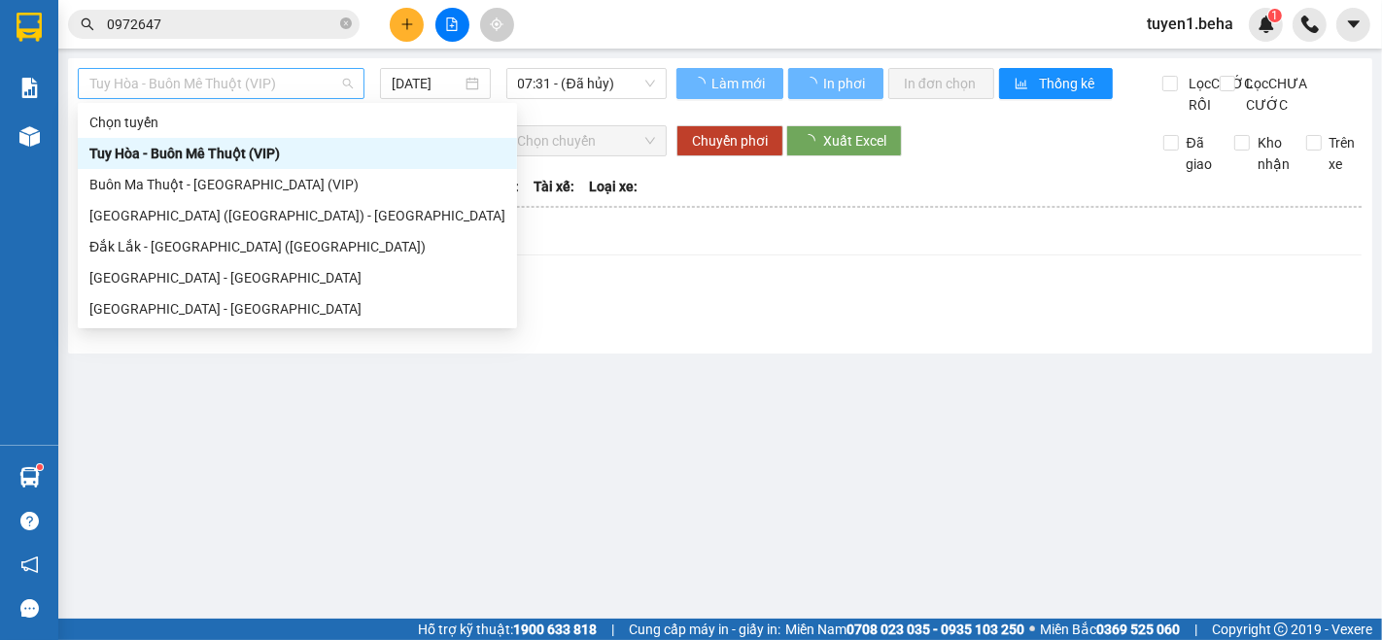
click at [338, 79] on span "Tuy Hòa - Buôn Mê Thuột (VIP)" at bounding box center [220, 83] width 263 height 29
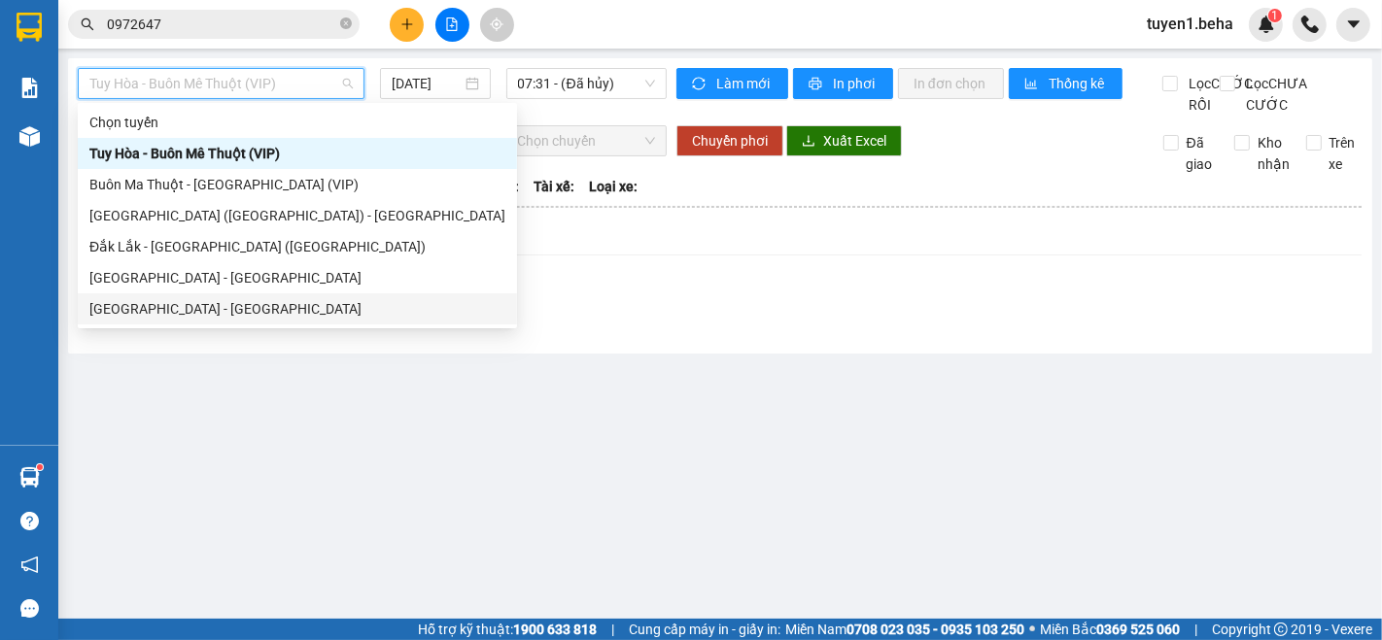
click at [174, 317] on div "[GEOGRAPHIC_DATA] - [GEOGRAPHIC_DATA]" at bounding box center [297, 308] width 416 height 21
type input "[DATE]"
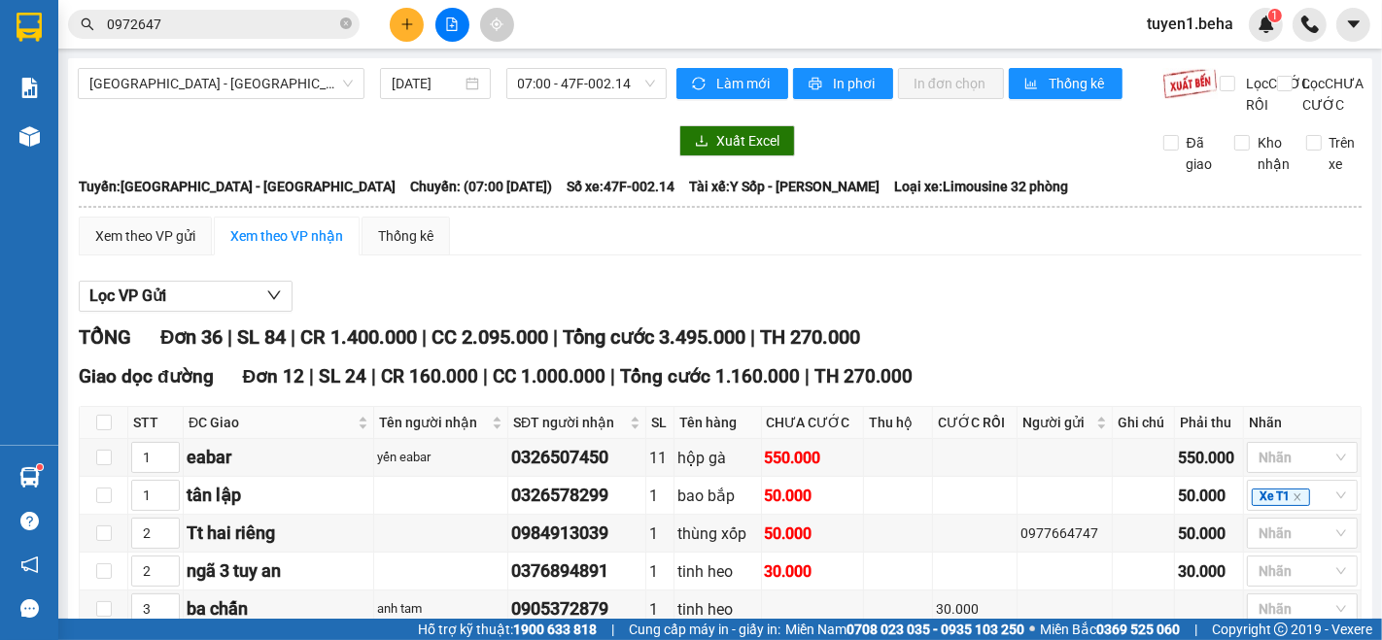
click at [186, 147] on div at bounding box center [372, 140] width 589 height 31
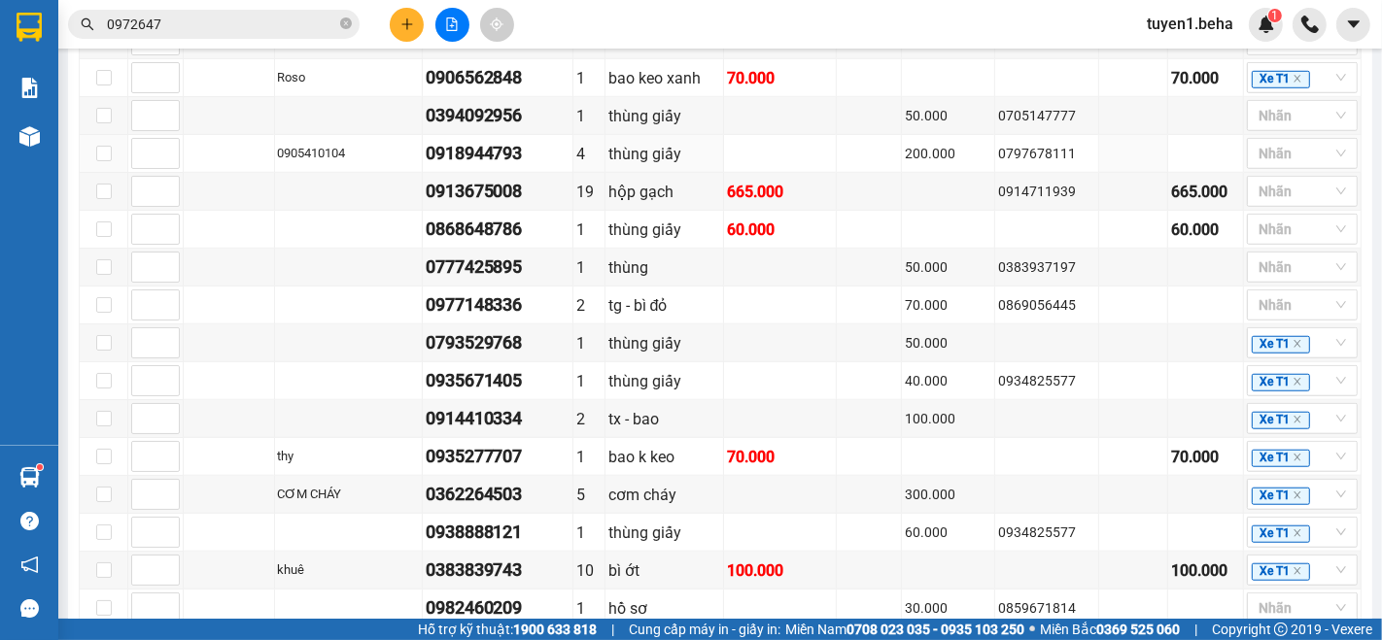
scroll to position [1296, 0]
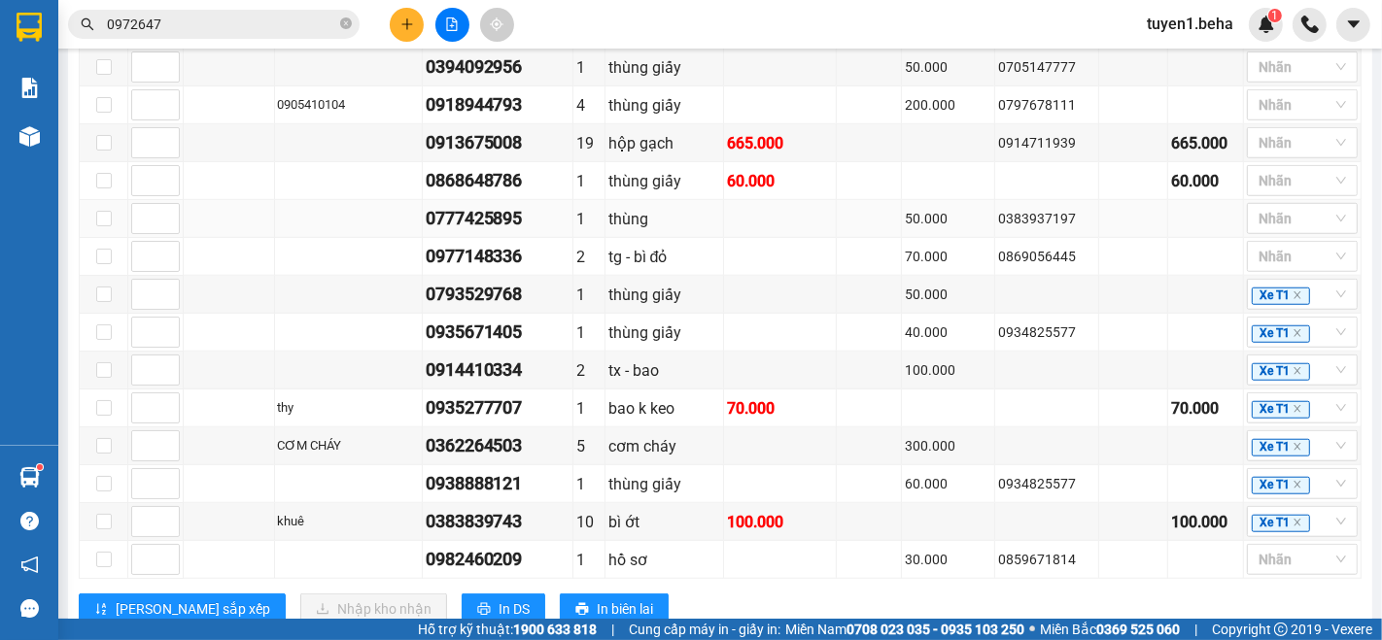
click at [222, 229] on td at bounding box center [229, 219] width 91 height 38
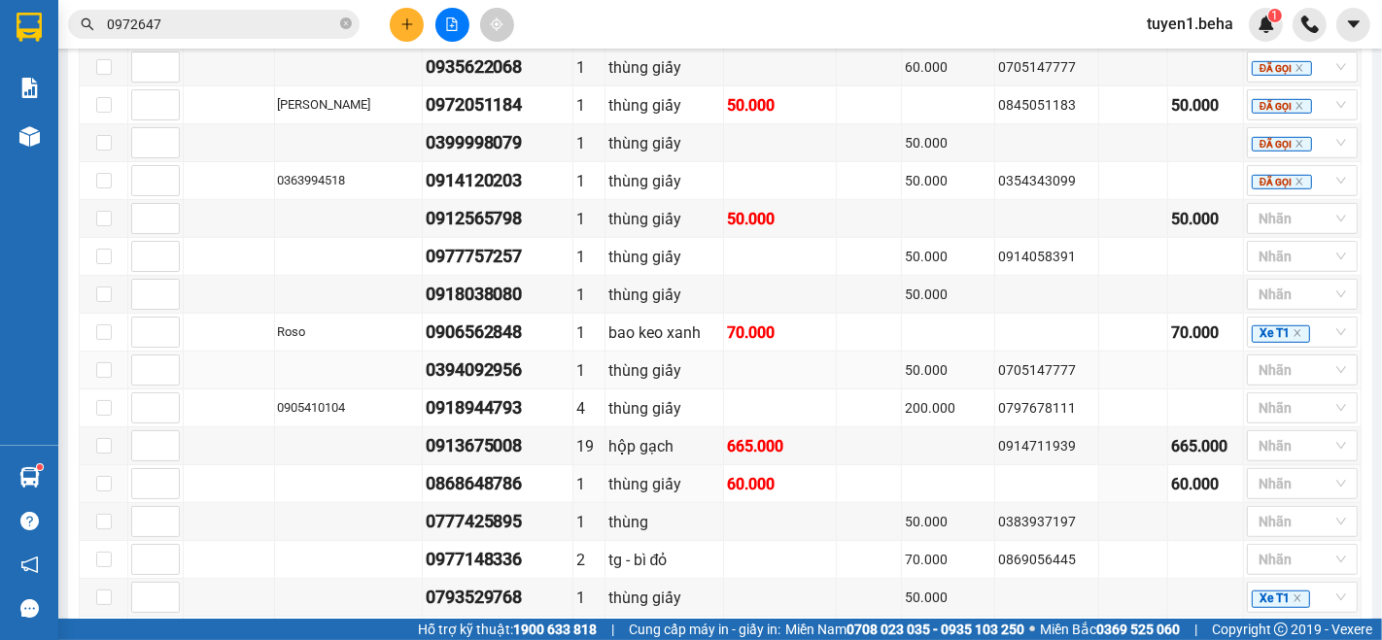
scroll to position [972, 0]
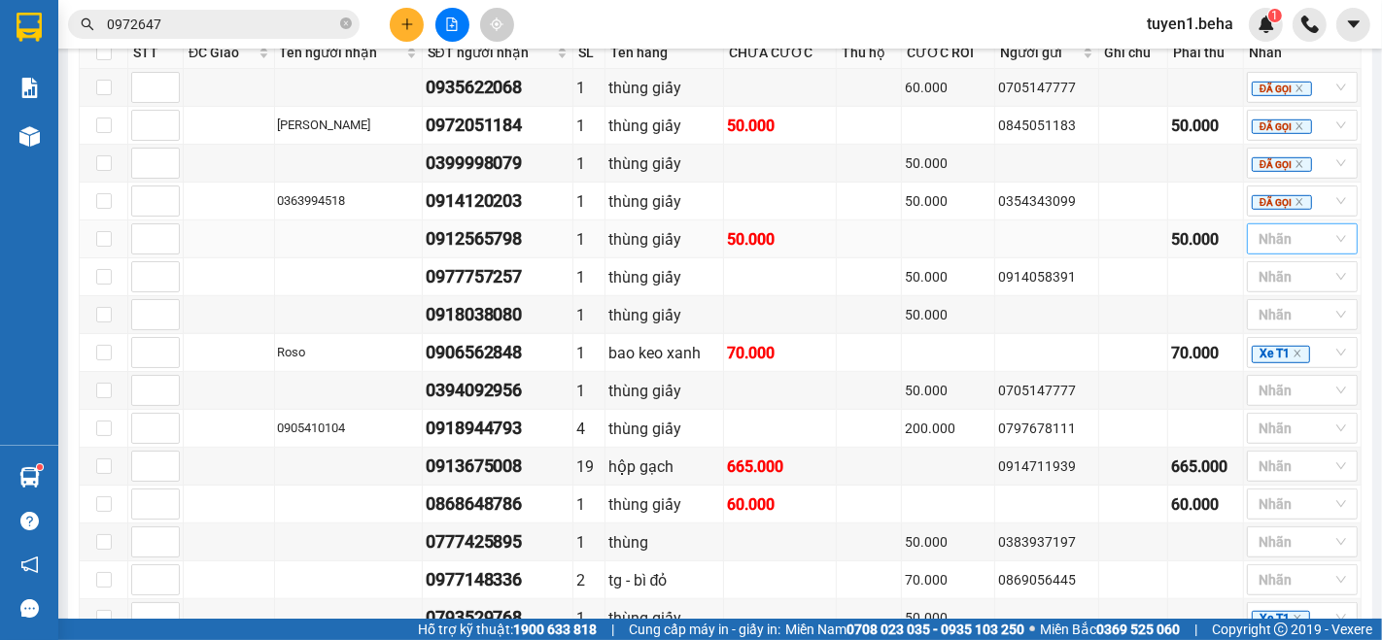
click at [1259, 246] on input "search" at bounding box center [1261, 238] width 4 height 23
click at [1263, 437] on div "CH NGHE" at bounding box center [1285, 440] width 87 height 21
click at [209, 215] on td at bounding box center [229, 202] width 91 height 38
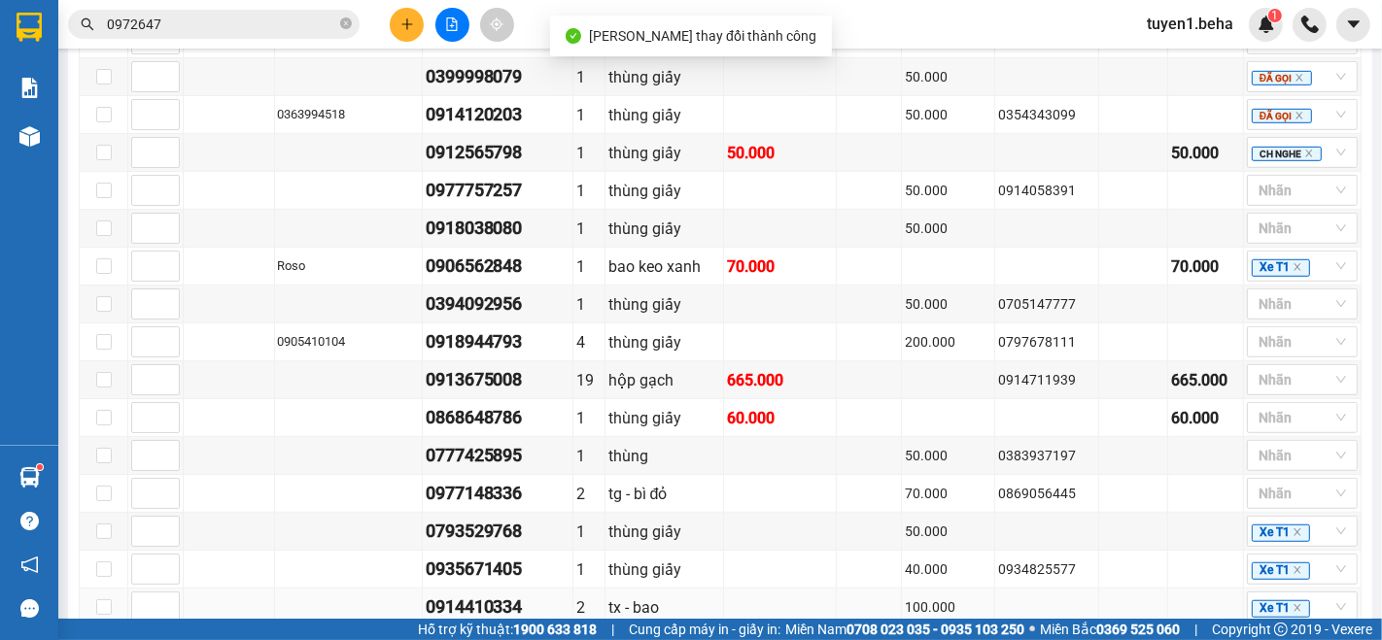
scroll to position [1296, 0]
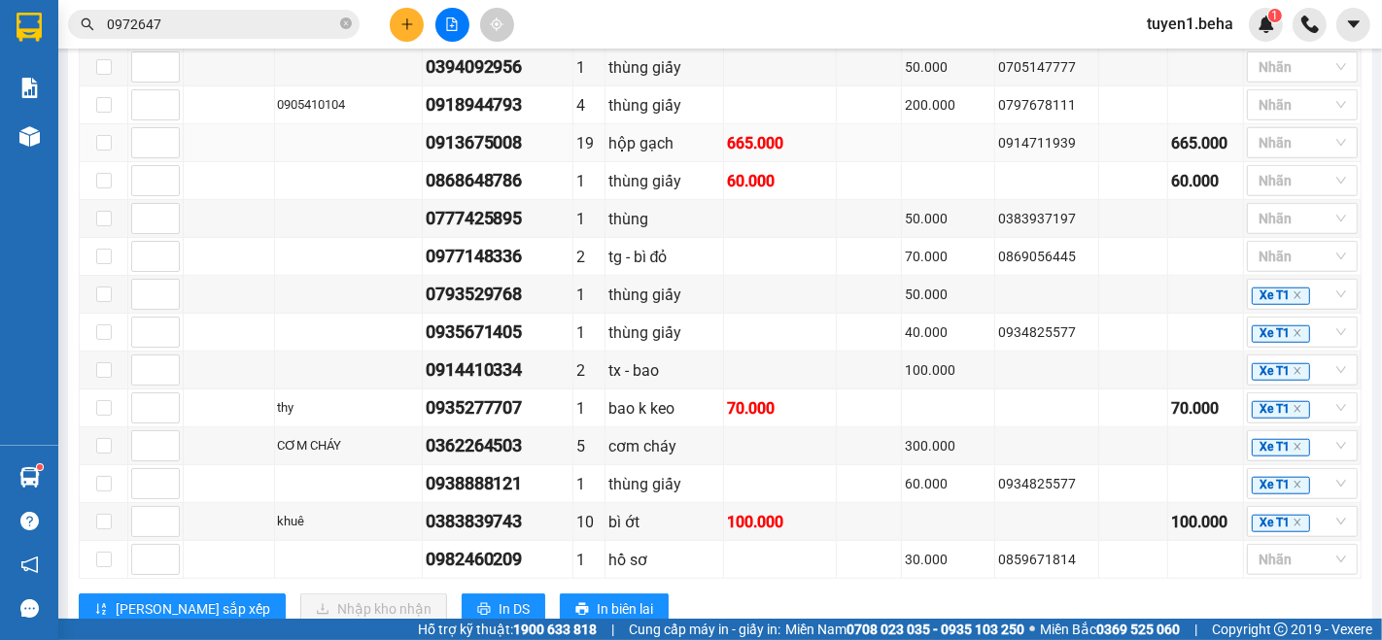
click at [230, 159] on td at bounding box center [229, 143] width 91 height 38
click at [1293, 295] on icon "close" at bounding box center [1298, 296] width 10 height 10
click at [1117, 360] on td at bounding box center [1133, 371] width 69 height 38
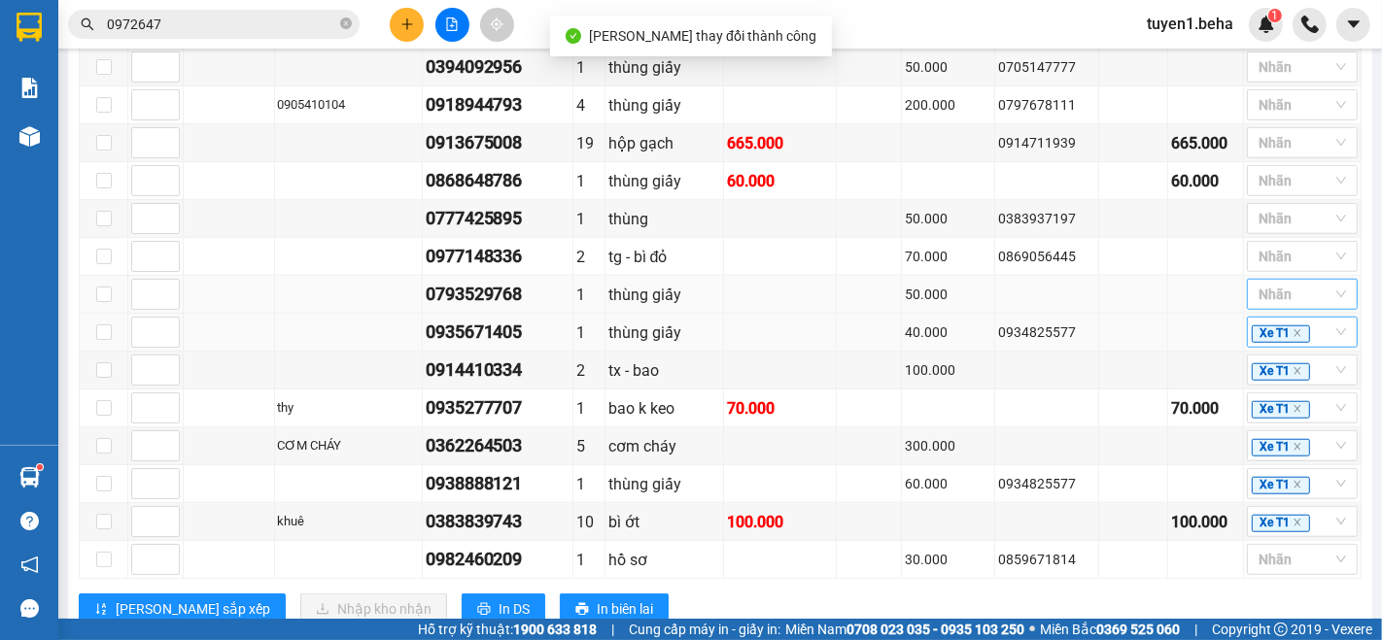
click at [1283, 337] on span "Xe T1" at bounding box center [1281, 334] width 58 height 17
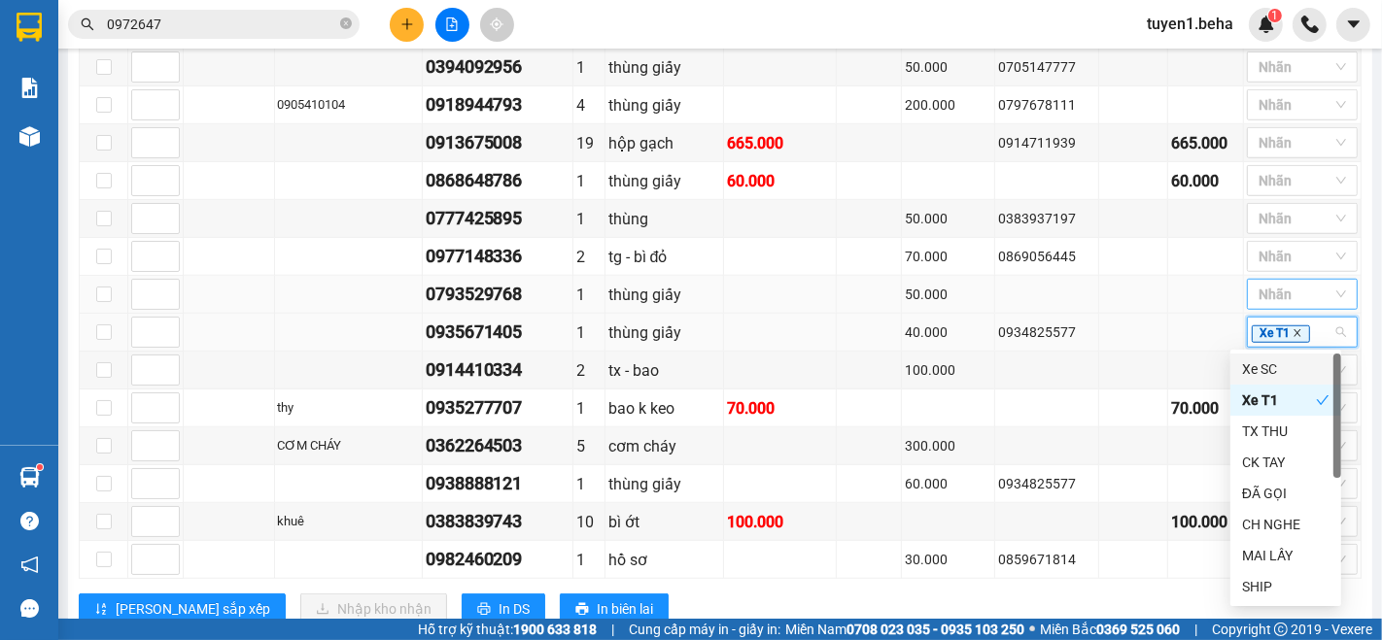
click at [1294, 332] on icon "close" at bounding box center [1297, 333] width 7 height 7
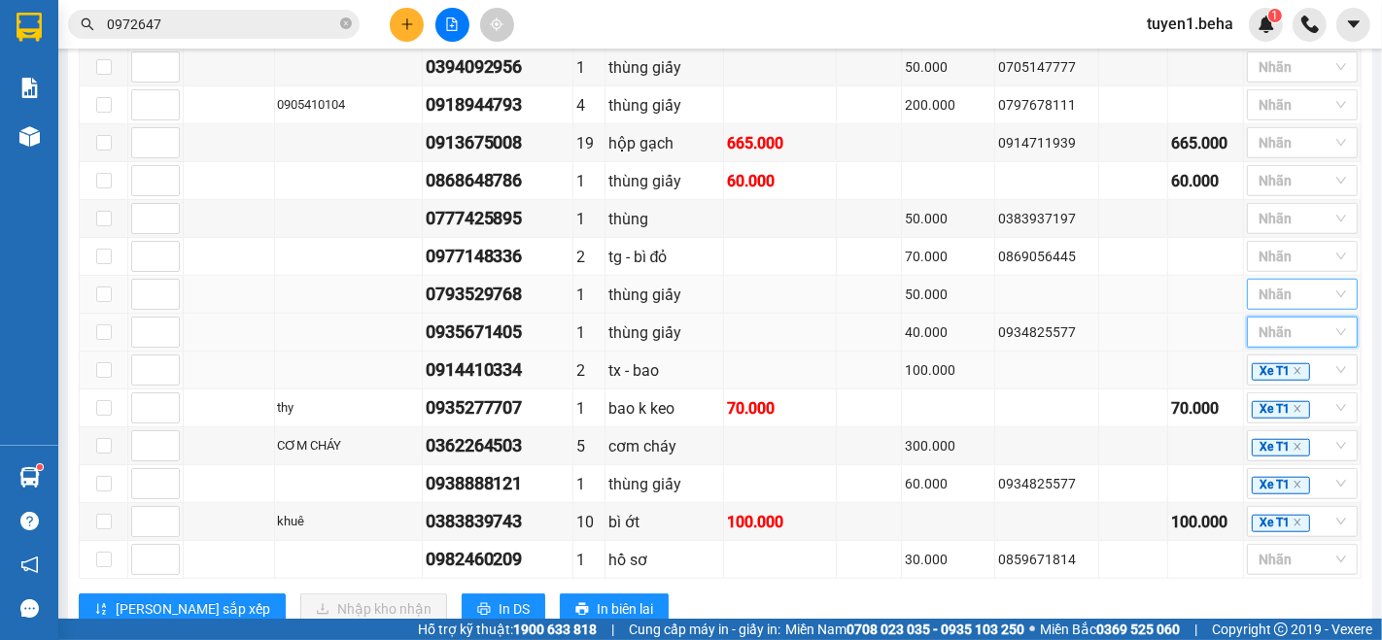
click at [1168, 384] on td at bounding box center [1206, 371] width 76 height 38
click at [1293, 369] on icon "close" at bounding box center [1298, 371] width 10 height 10
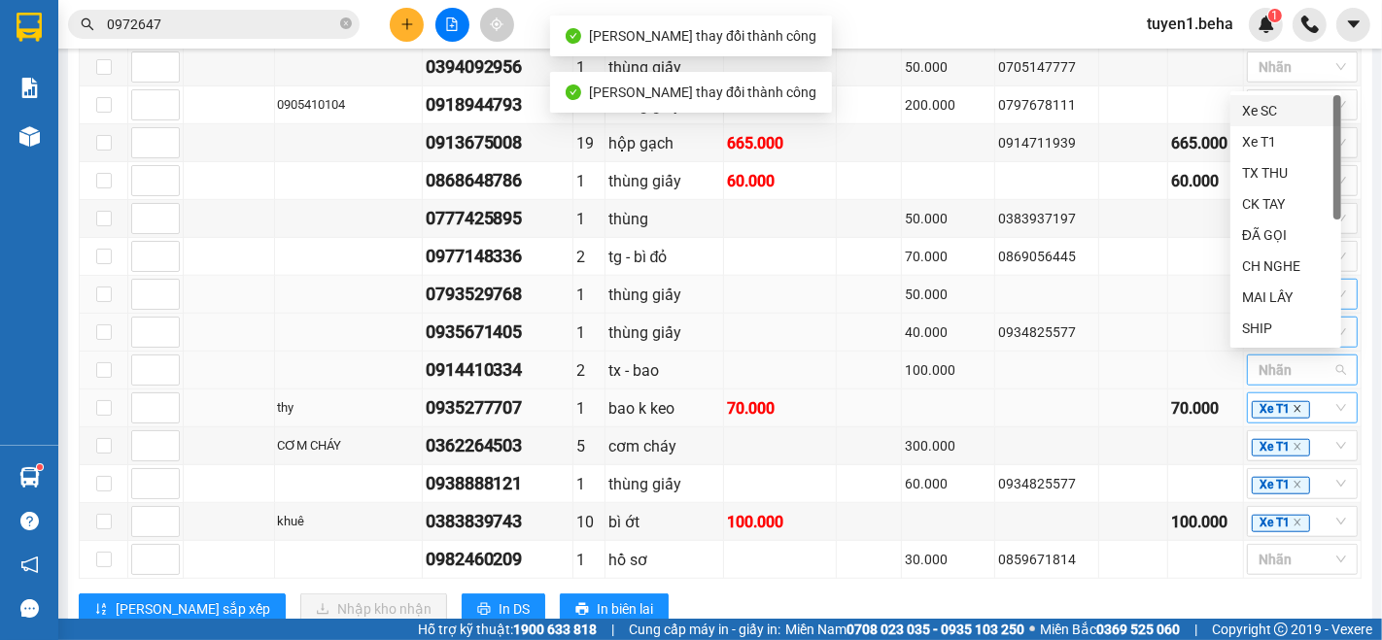
click at [1294, 407] on icon "close" at bounding box center [1297, 409] width 7 height 7
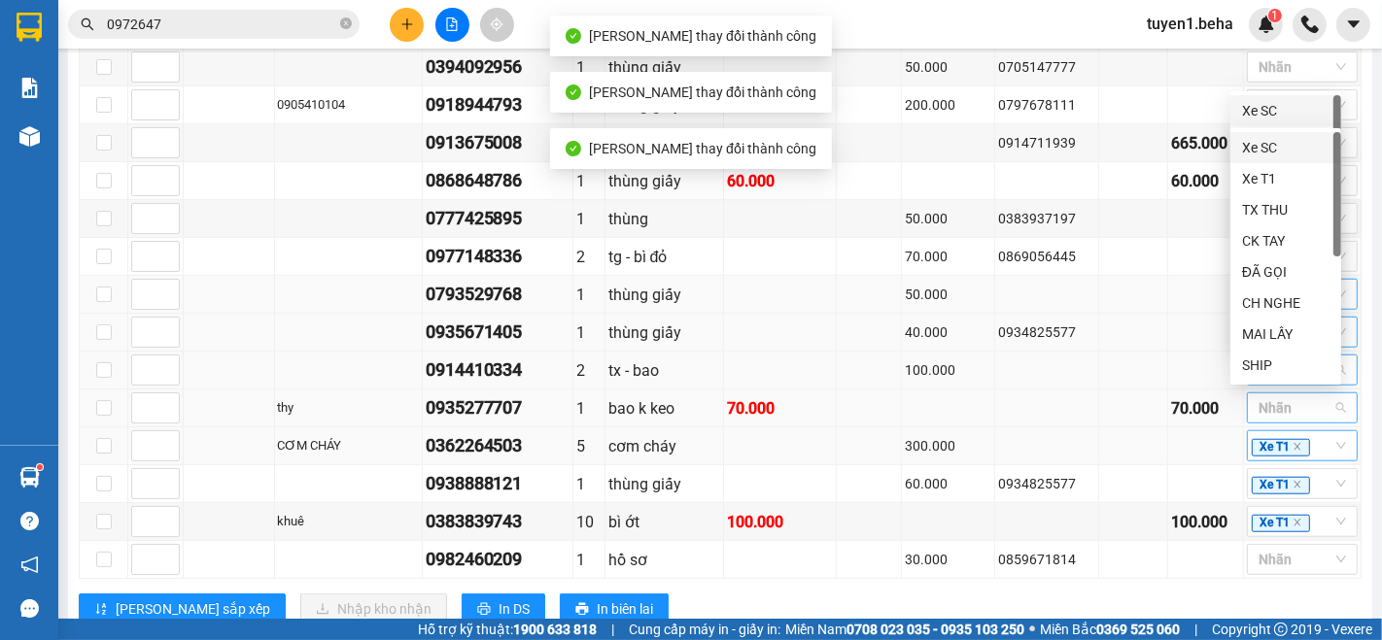
click at [1282, 448] on span "Xe T1" at bounding box center [1281, 447] width 58 height 17
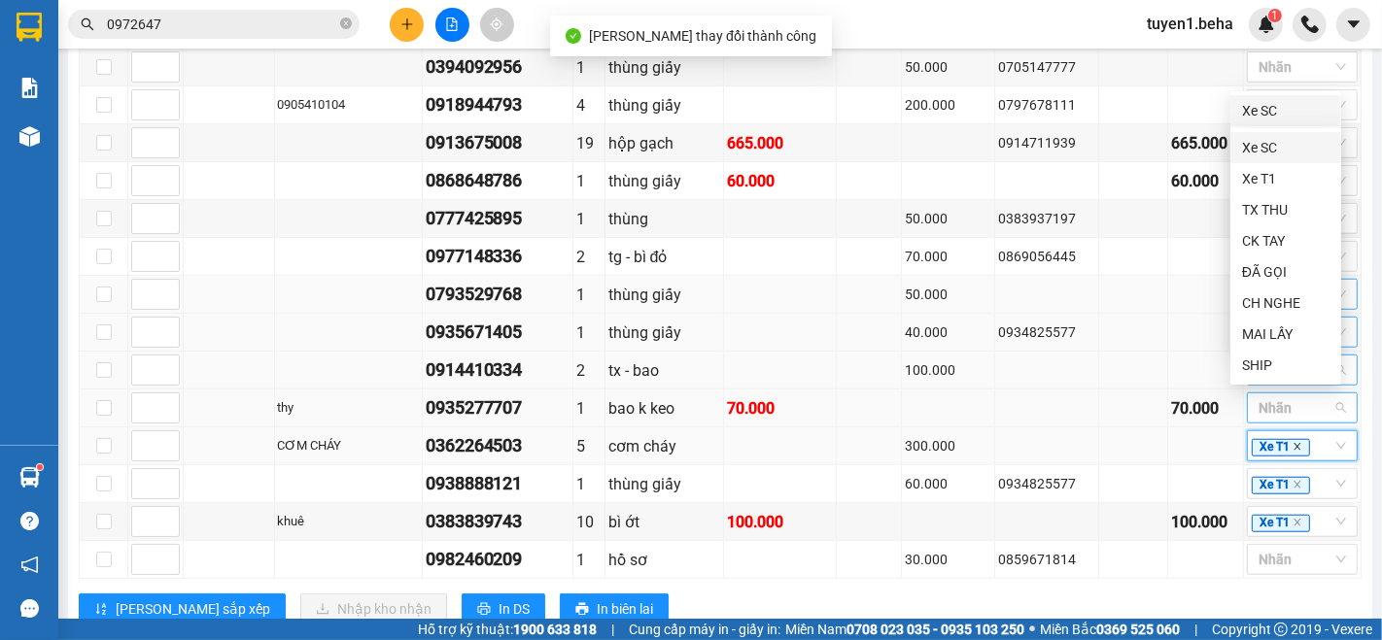
click at [1293, 443] on icon "close" at bounding box center [1298, 447] width 10 height 10
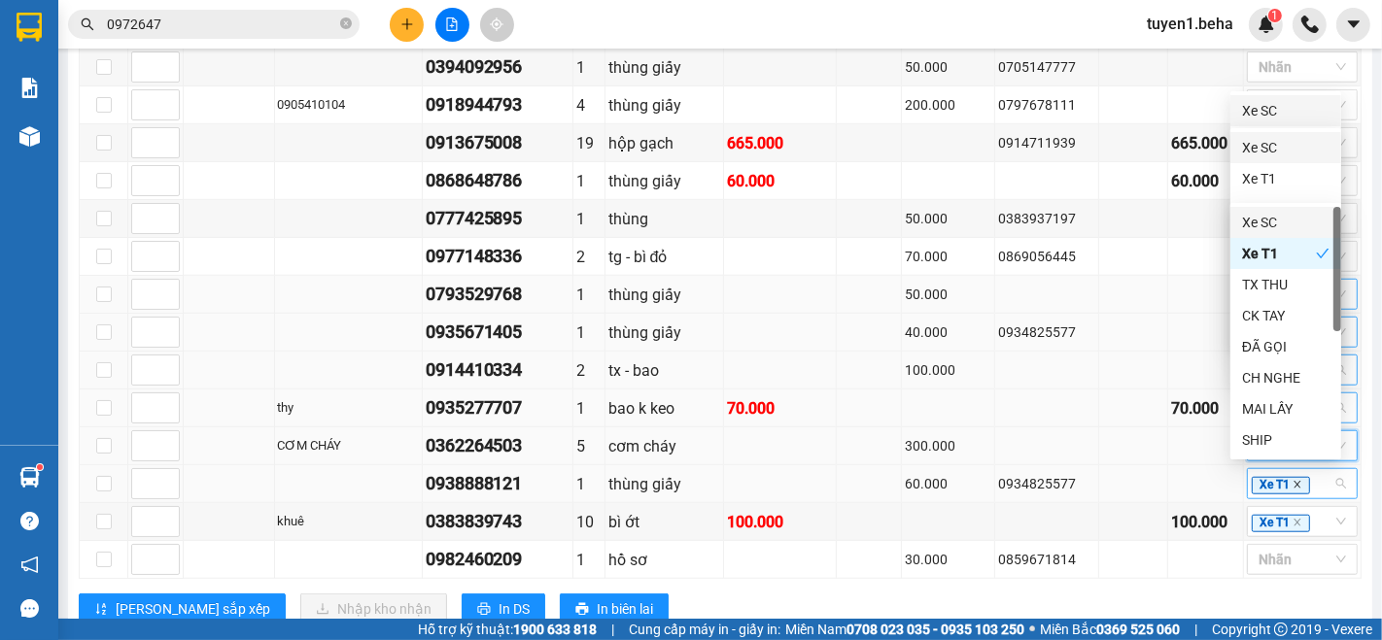
click at [1294, 482] on icon "close" at bounding box center [1297, 485] width 7 height 7
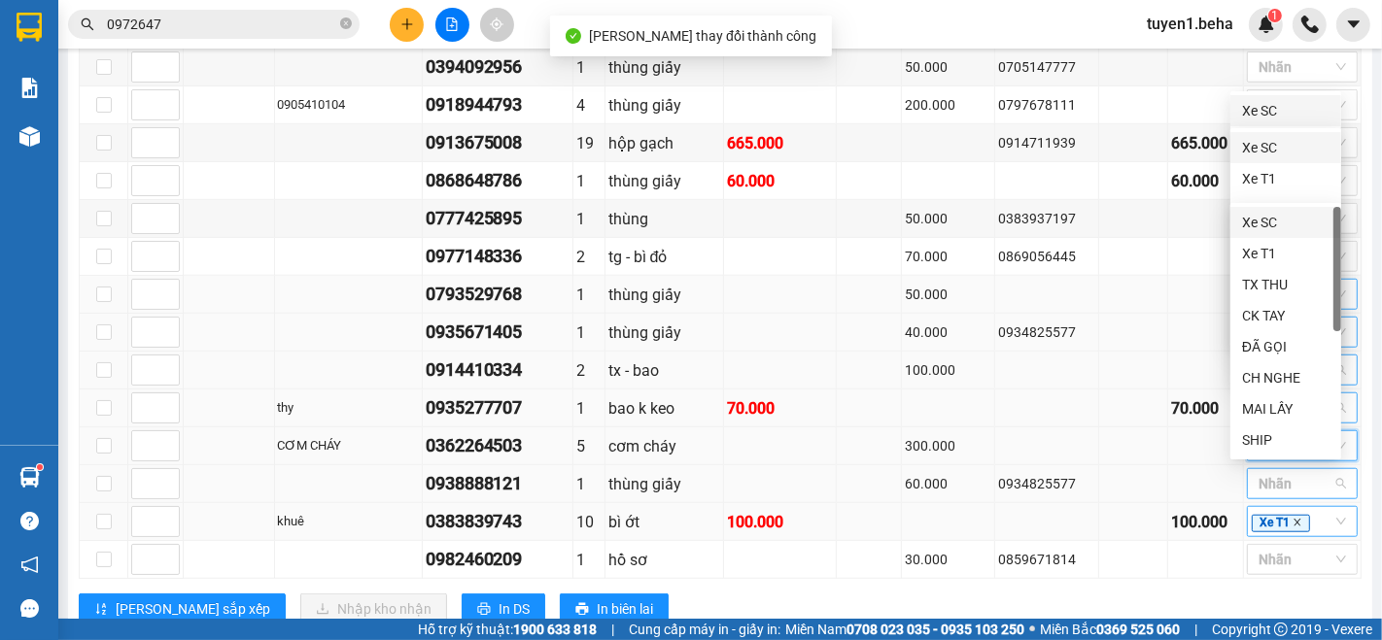
click at [1293, 518] on icon "close" at bounding box center [1298, 523] width 10 height 10
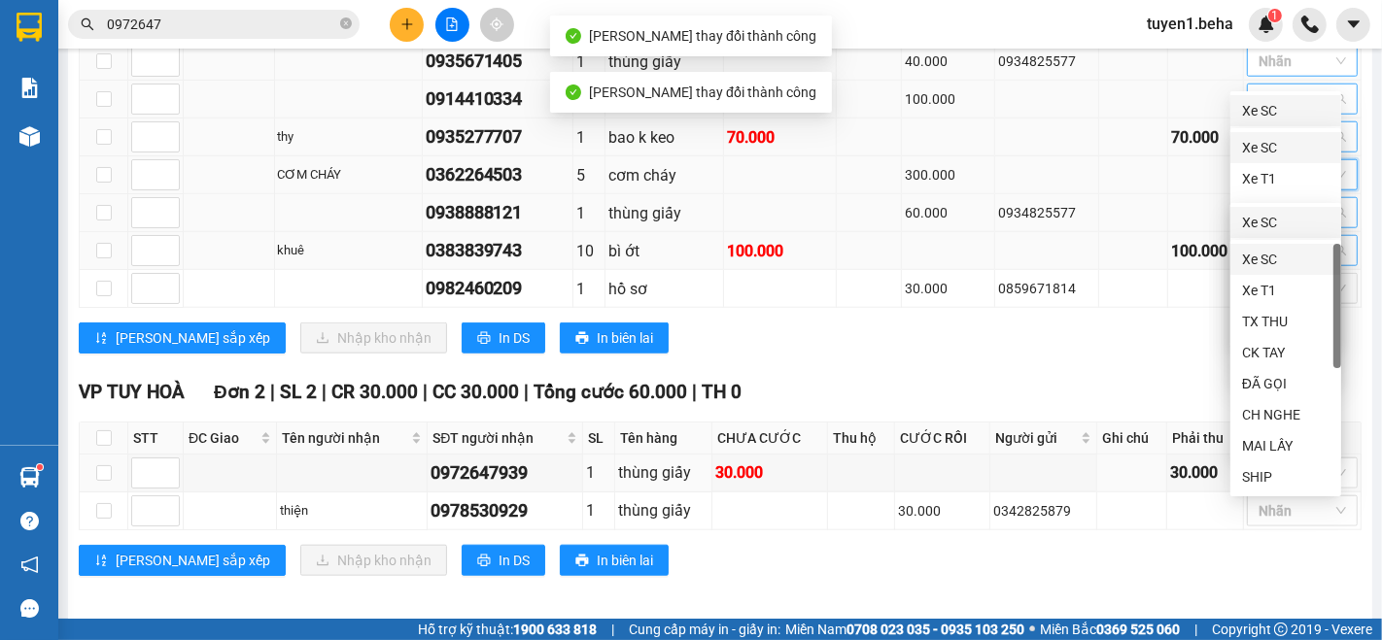
scroll to position [1569, 0]
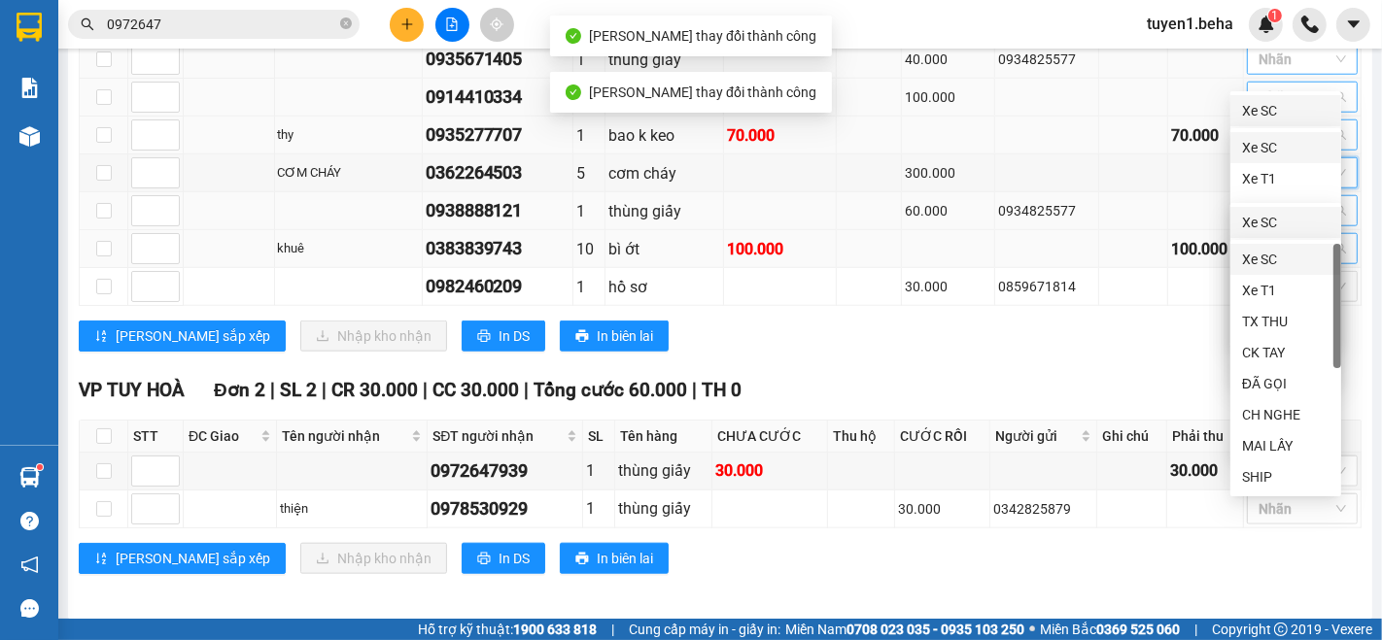
click at [944, 333] on div "Lưu sắp xếp Nhập kho nhận In DS In biên lai" at bounding box center [720, 336] width 1283 height 31
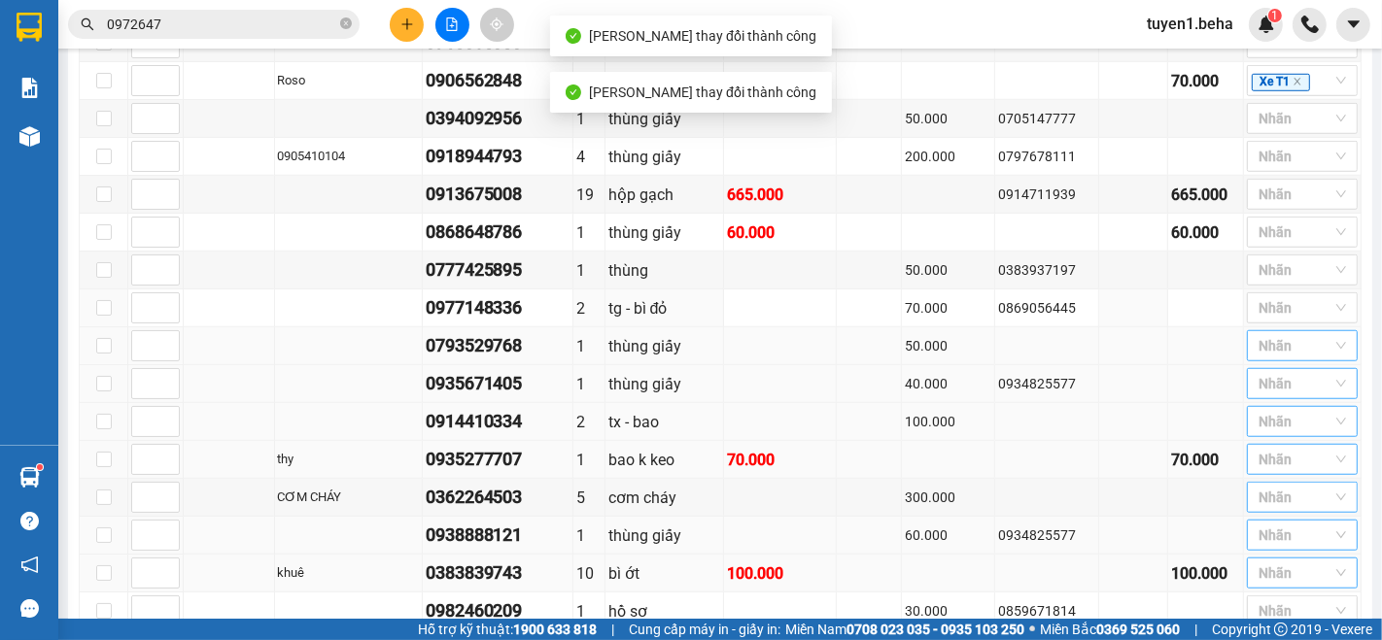
scroll to position [920, 0]
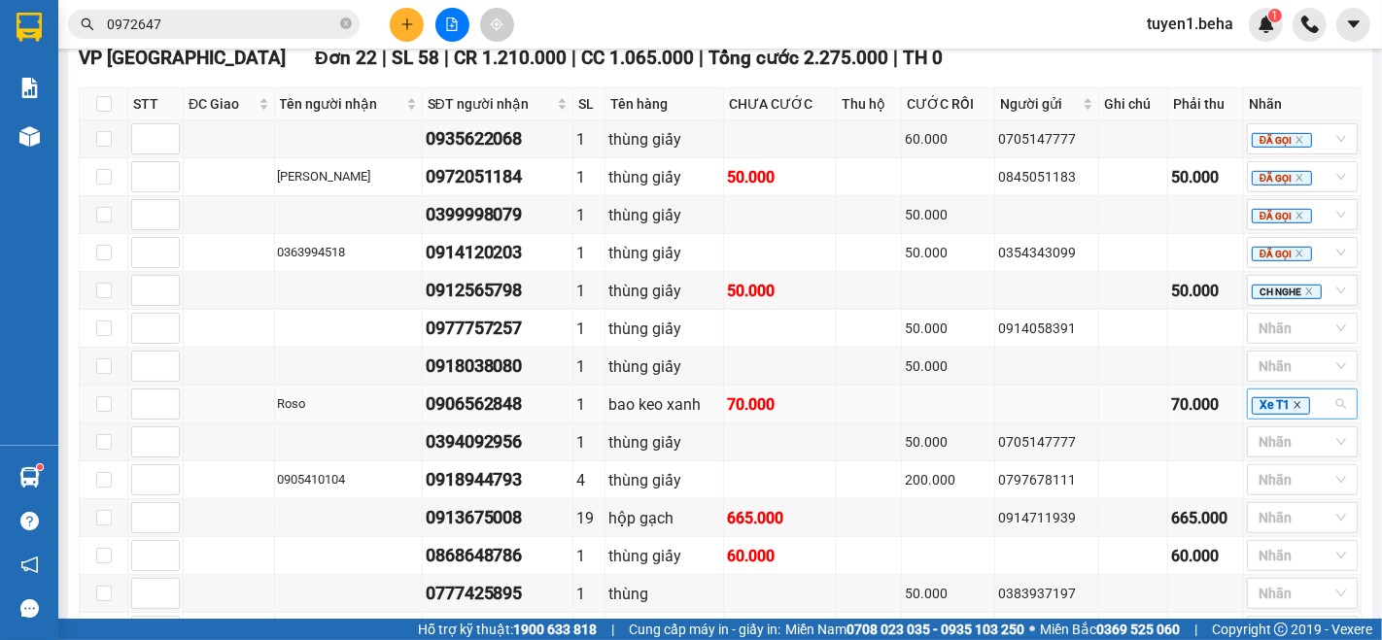
click at [1293, 406] on icon "close" at bounding box center [1298, 405] width 10 height 10
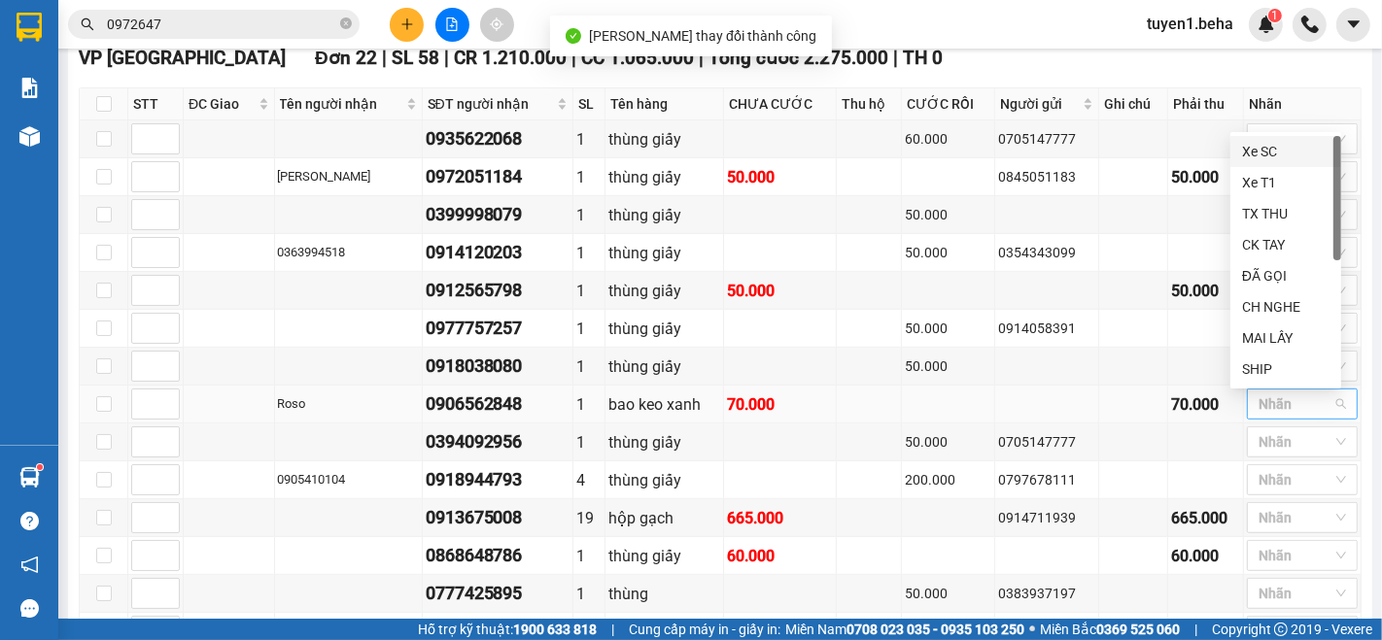
click at [968, 416] on td at bounding box center [948, 405] width 93 height 38
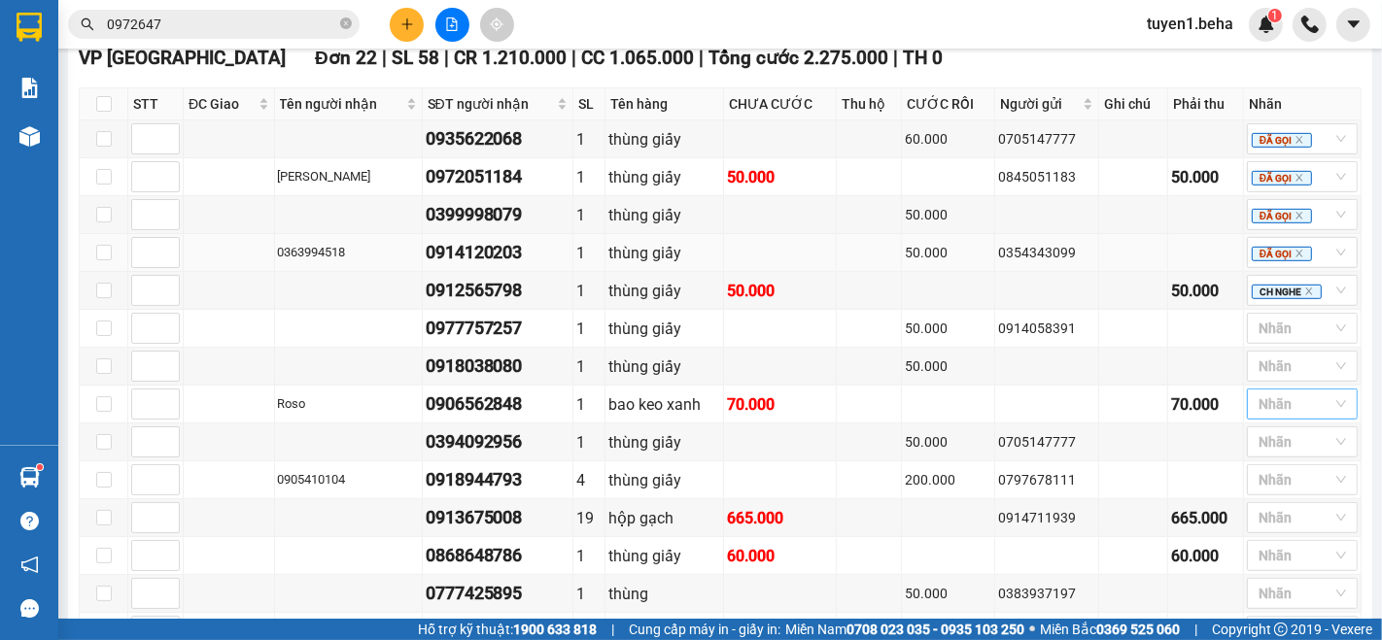
click at [227, 243] on td at bounding box center [229, 253] width 91 height 38
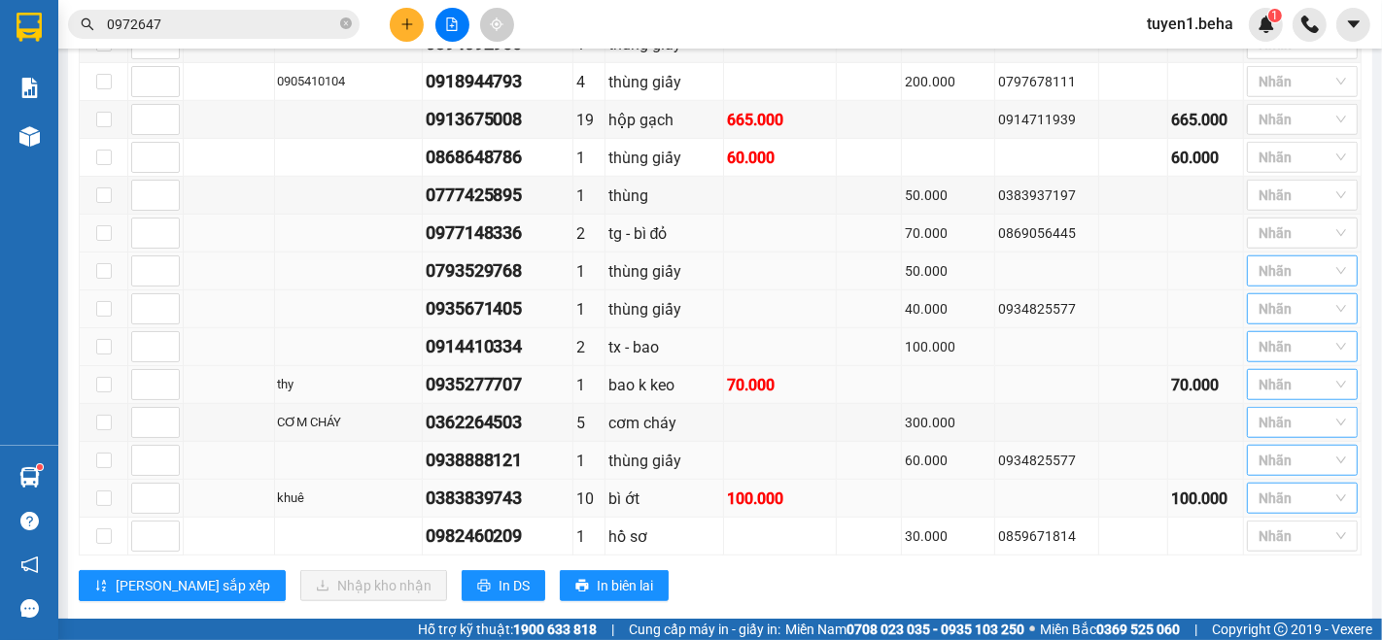
scroll to position [1352, 0]
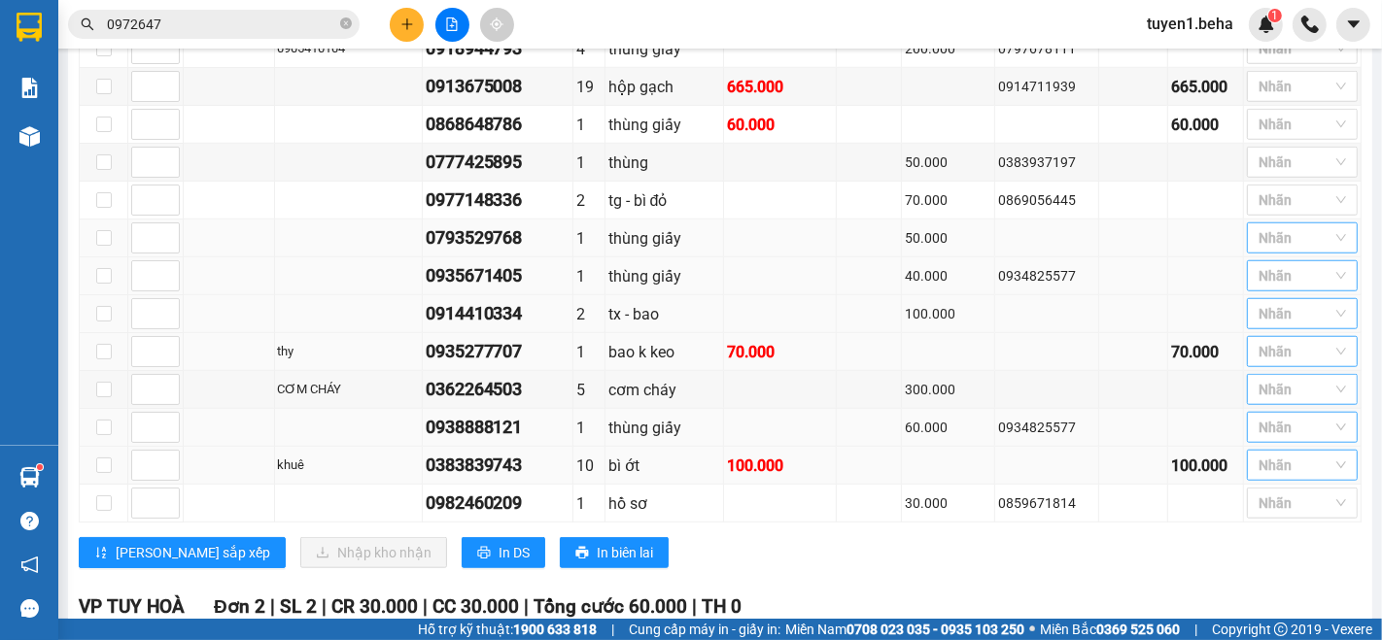
click at [1259, 454] on input "search" at bounding box center [1261, 465] width 4 height 23
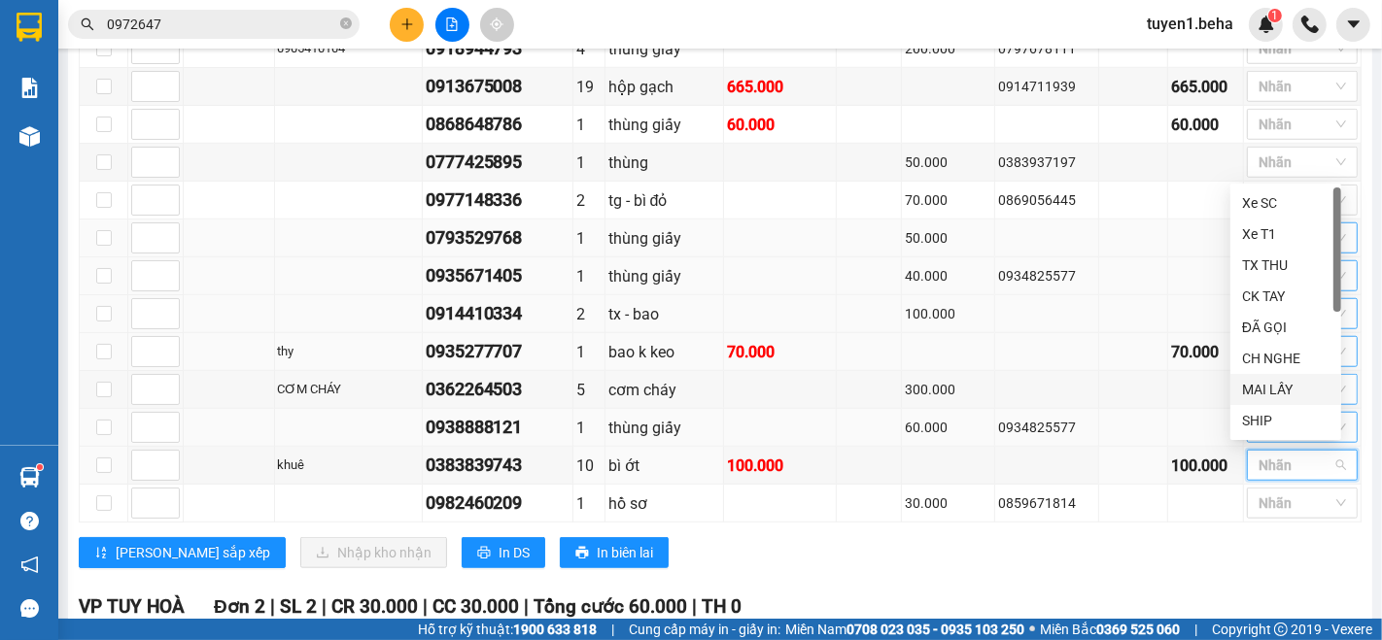
scroll to position [61, 0]
click at [1273, 423] on div "LẤY SAU" at bounding box center [1285, 421] width 87 height 21
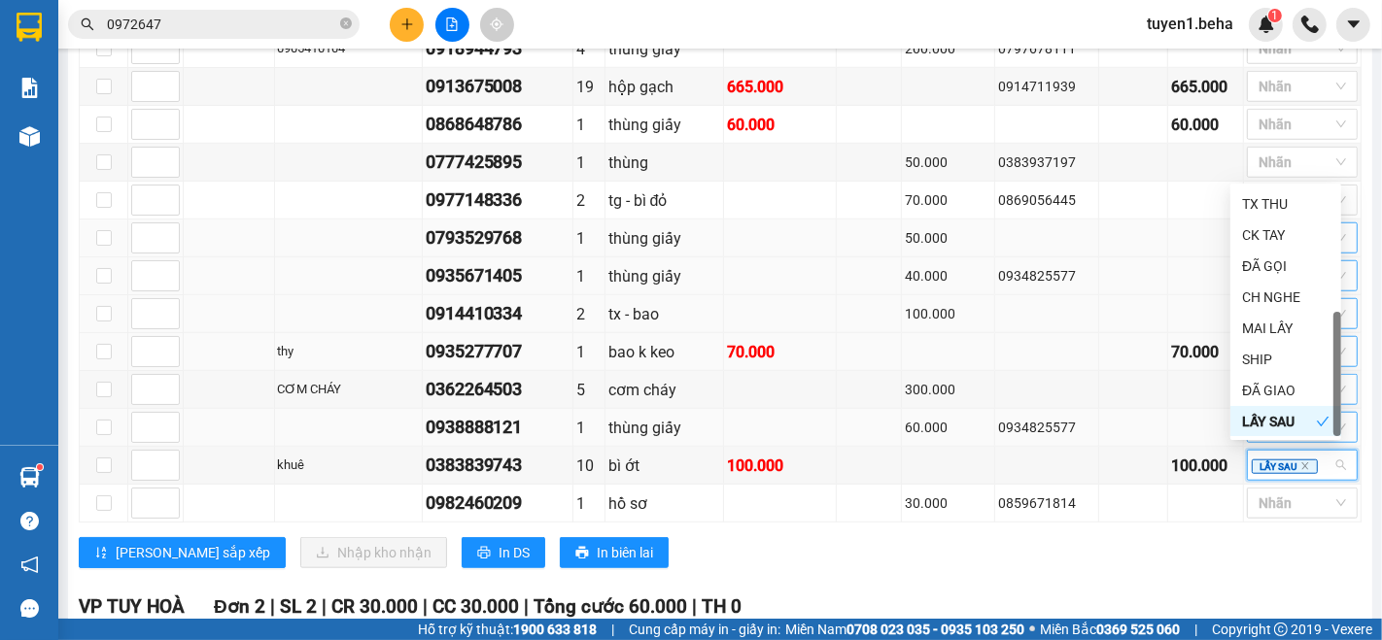
drag, startPoint x: 911, startPoint y: 617, endPoint x: 916, endPoint y: 598, distance: 20.0
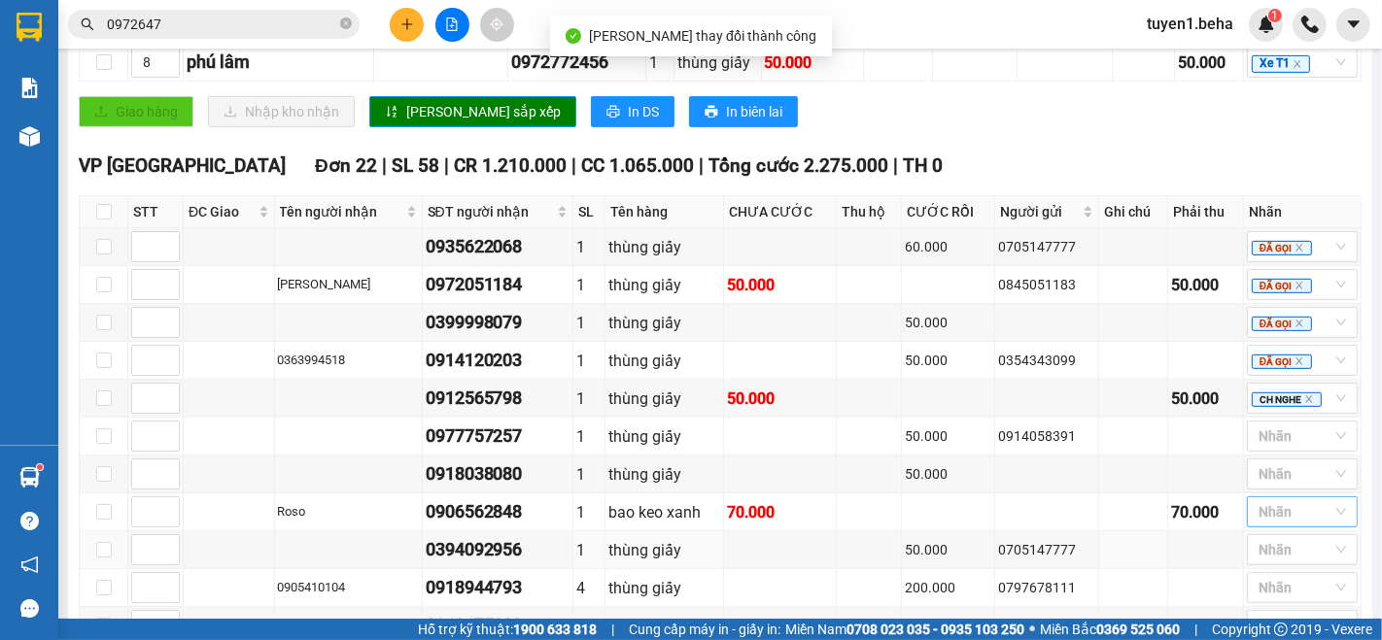
scroll to position [920, 0]
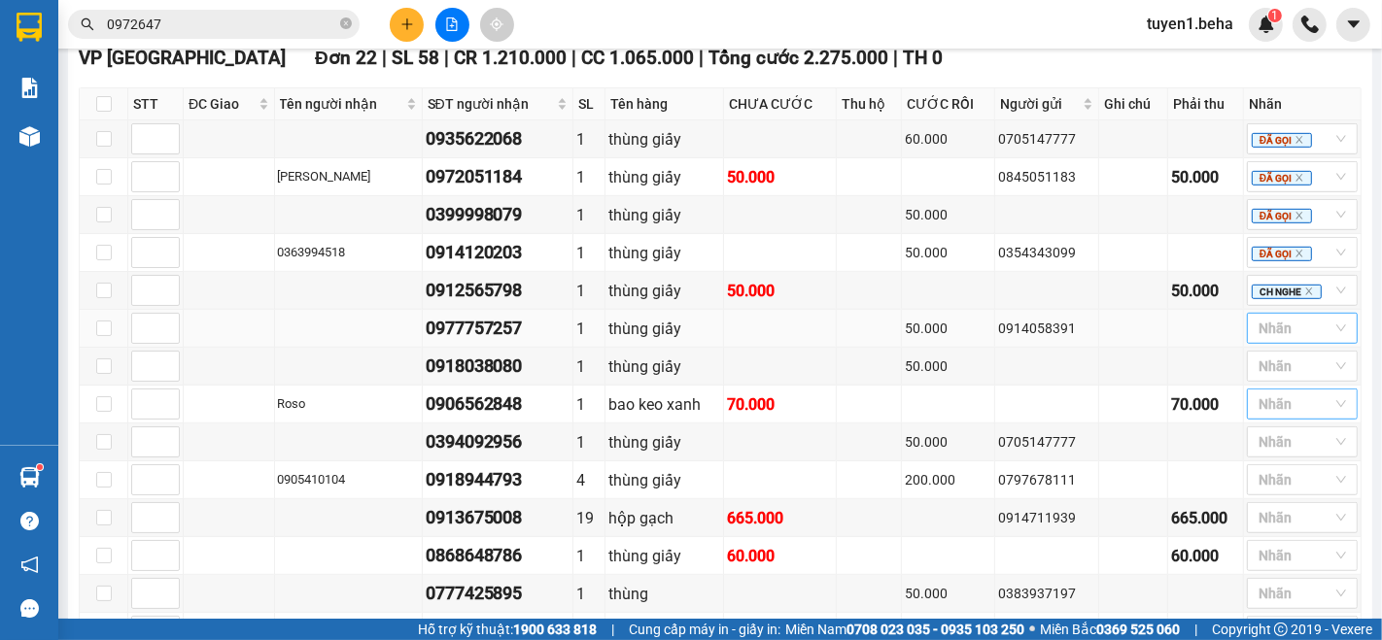
click at [1252, 330] on div at bounding box center [1257, 328] width 11 height 23
click at [1252, 528] on div "CH NGHE" at bounding box center [1285, 527] width 87 height 21
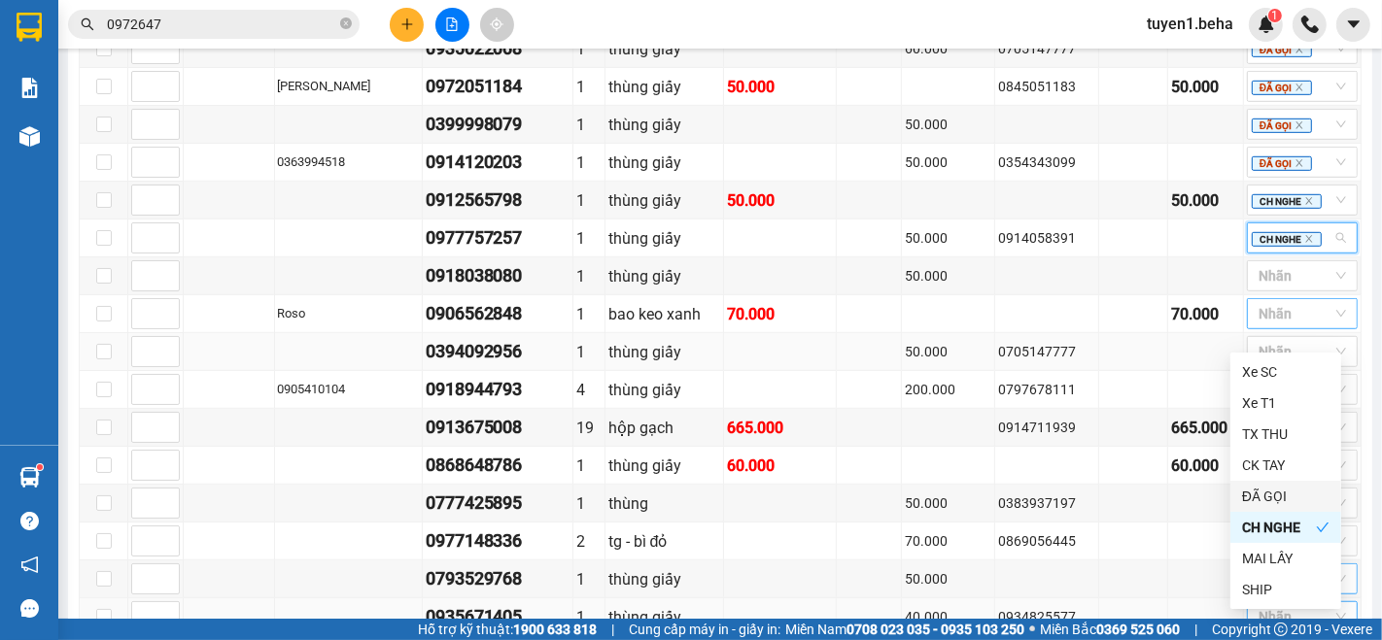
scroll to position [1136, 0]
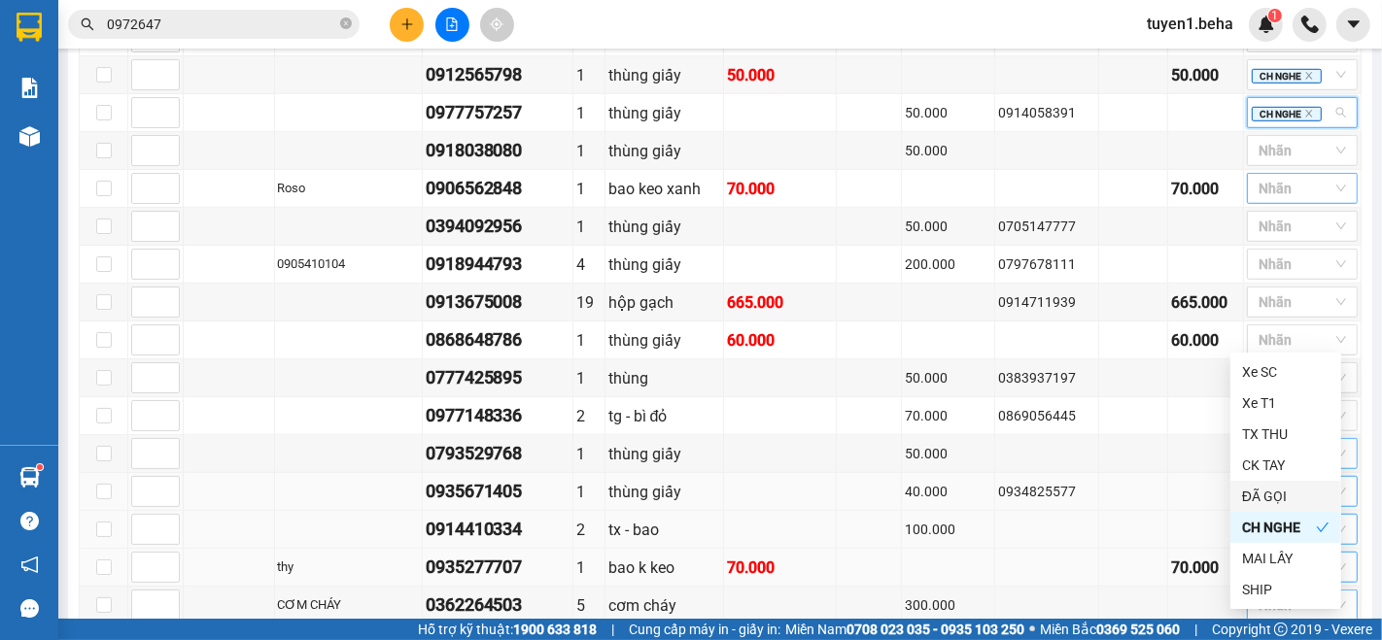
click at [260, 32] on input "0972647" at bounding box center [221, 24] width 229 height 21
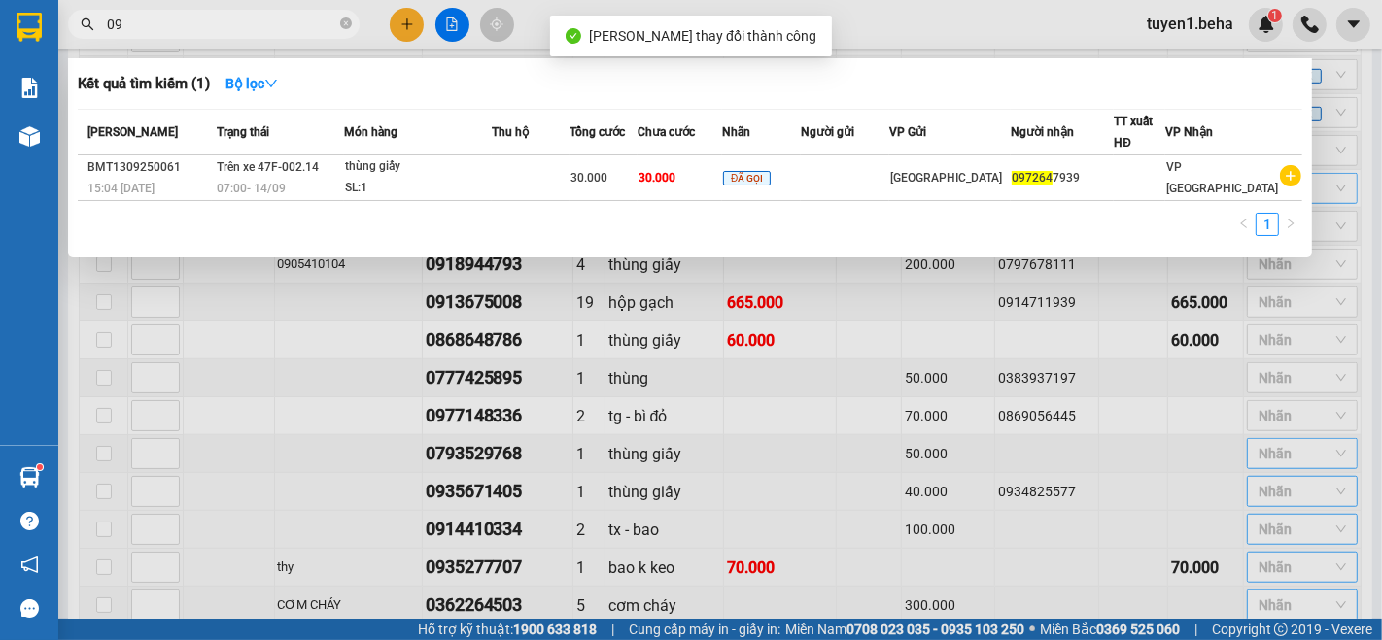
type input "0"
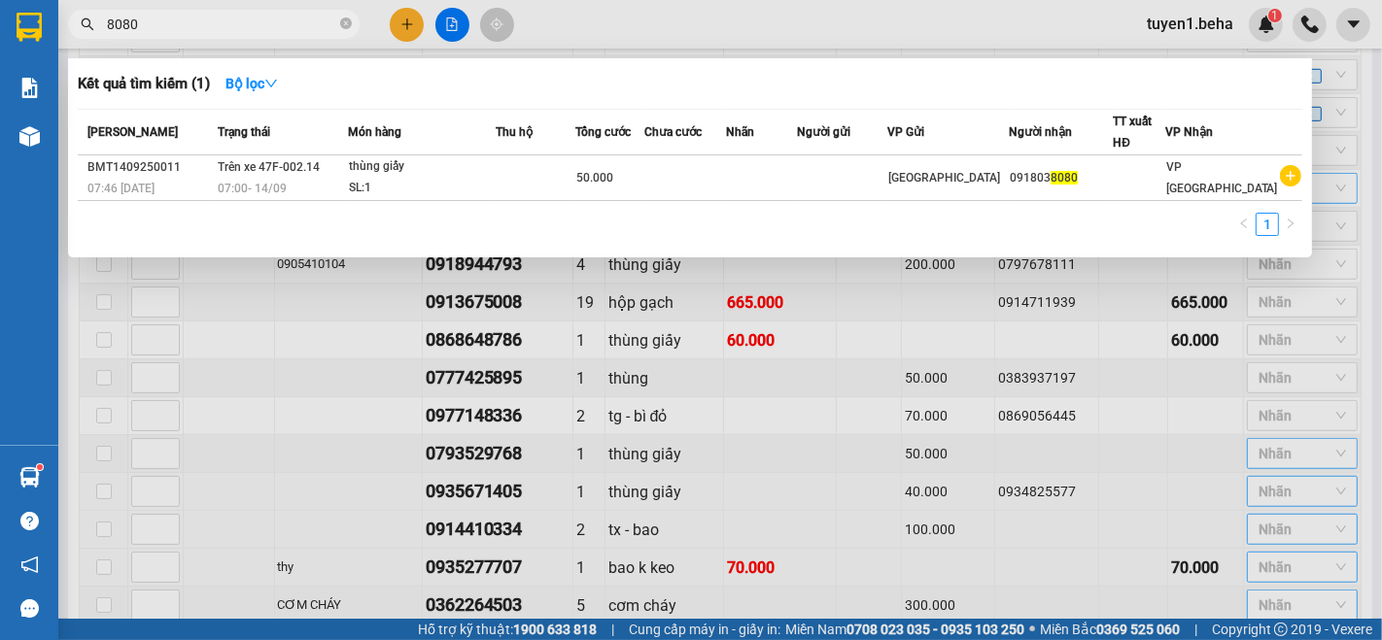
type input "8080"
click at [495, 162] on div "thùng giấy" at bounding box center [422, 166] width 146 height 21
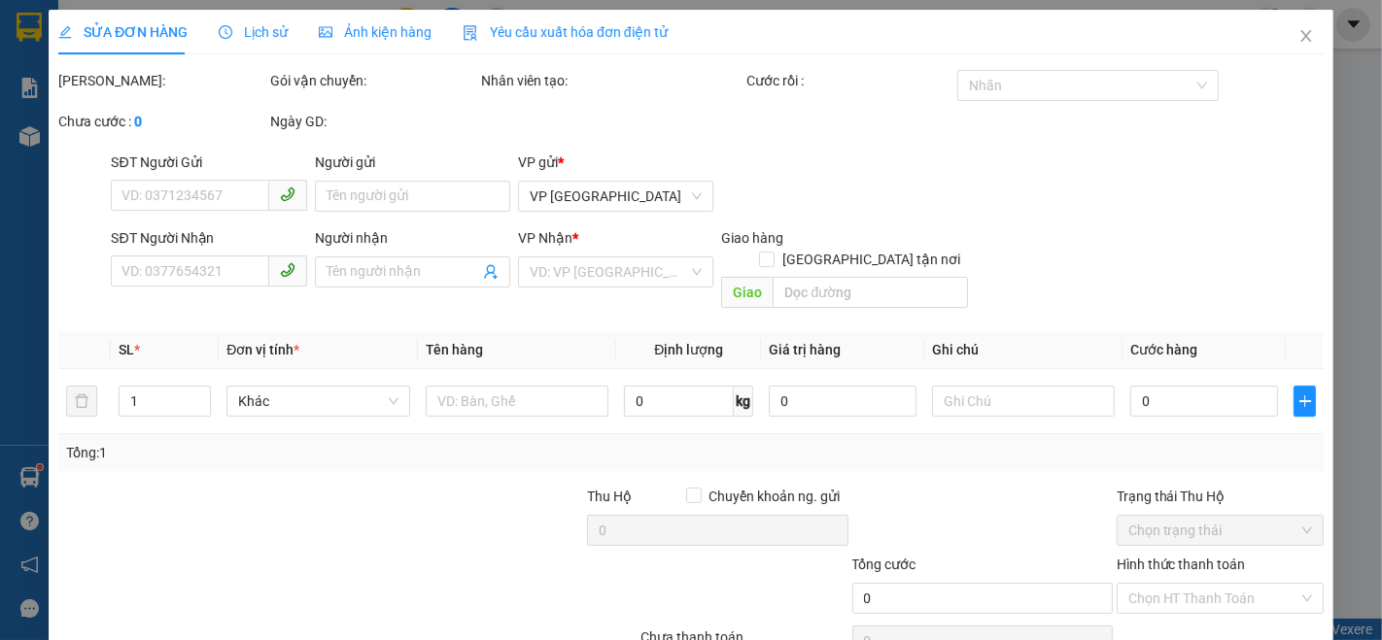
type input "0918038080"
type input "50.000"
type input "0"
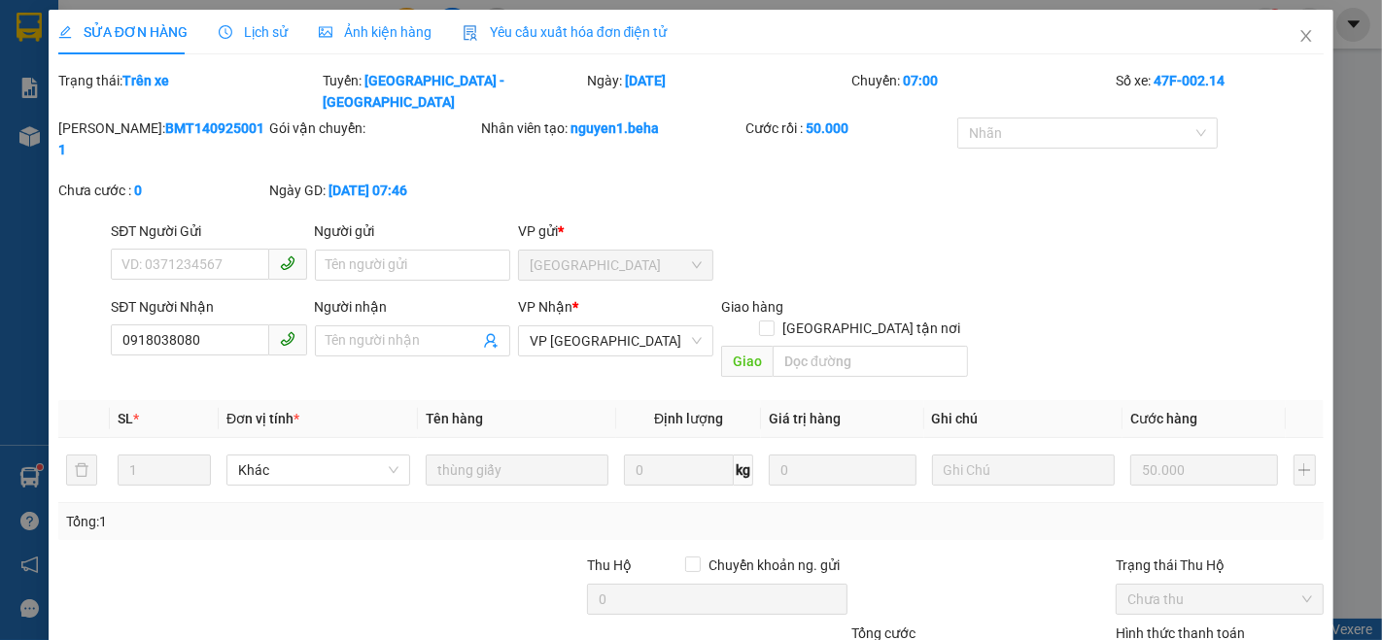
click at [353, 34] on span "Ảnh kiện hàng" at bounding box center [375, 32] width 113 height 16
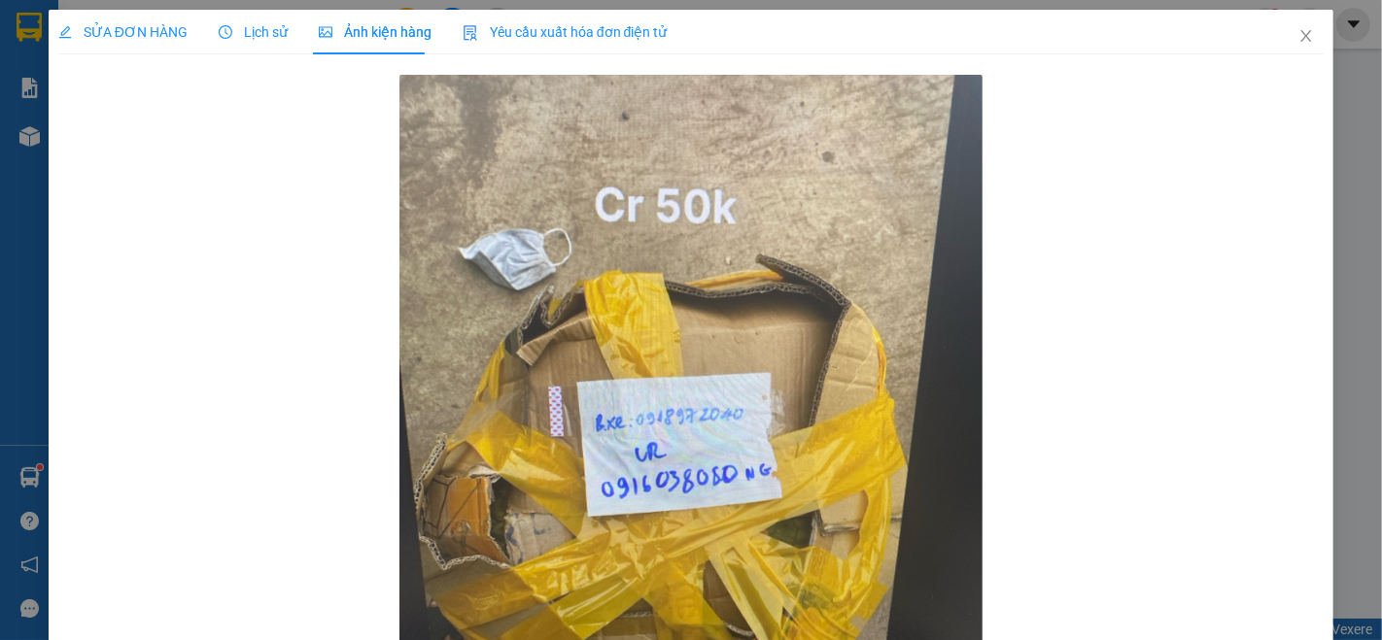
click at [139, 32] on span "SỬA ĐƠN HÀNG" at bounding box center [122, 32] width 129 height 16
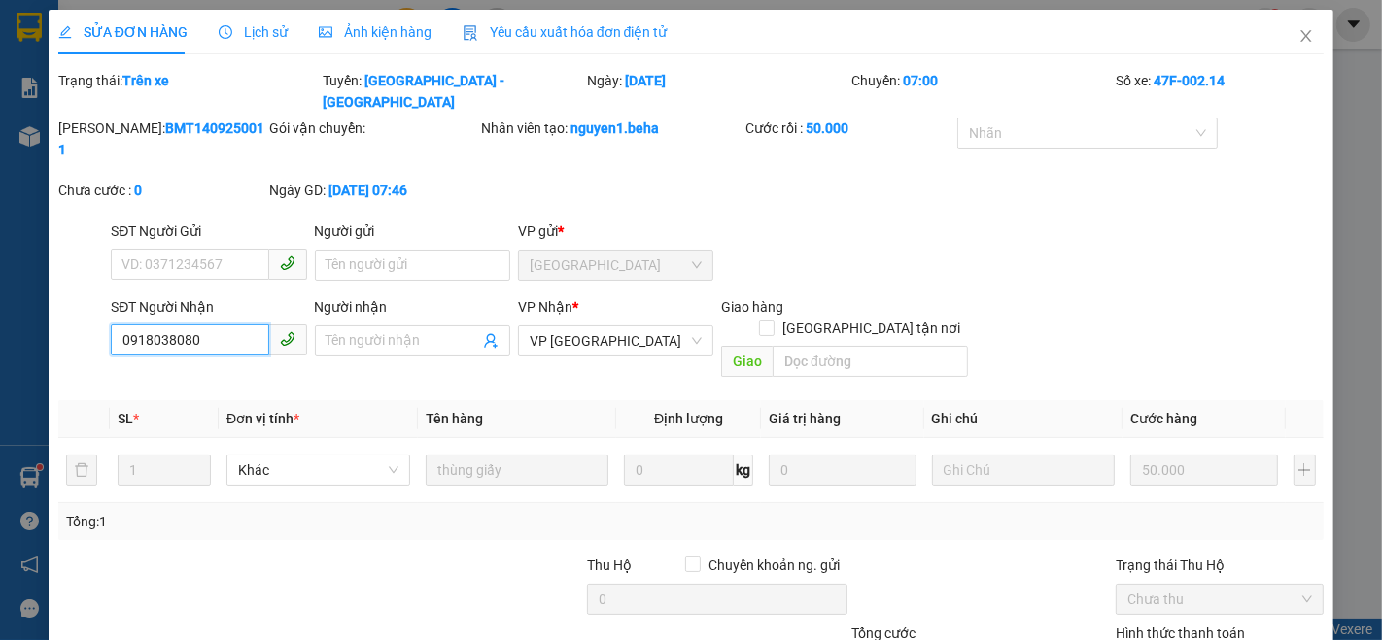
click at [235, 325] on input "0918038080" at bounding box center [189, 340] width 157 height 31
type input "0"
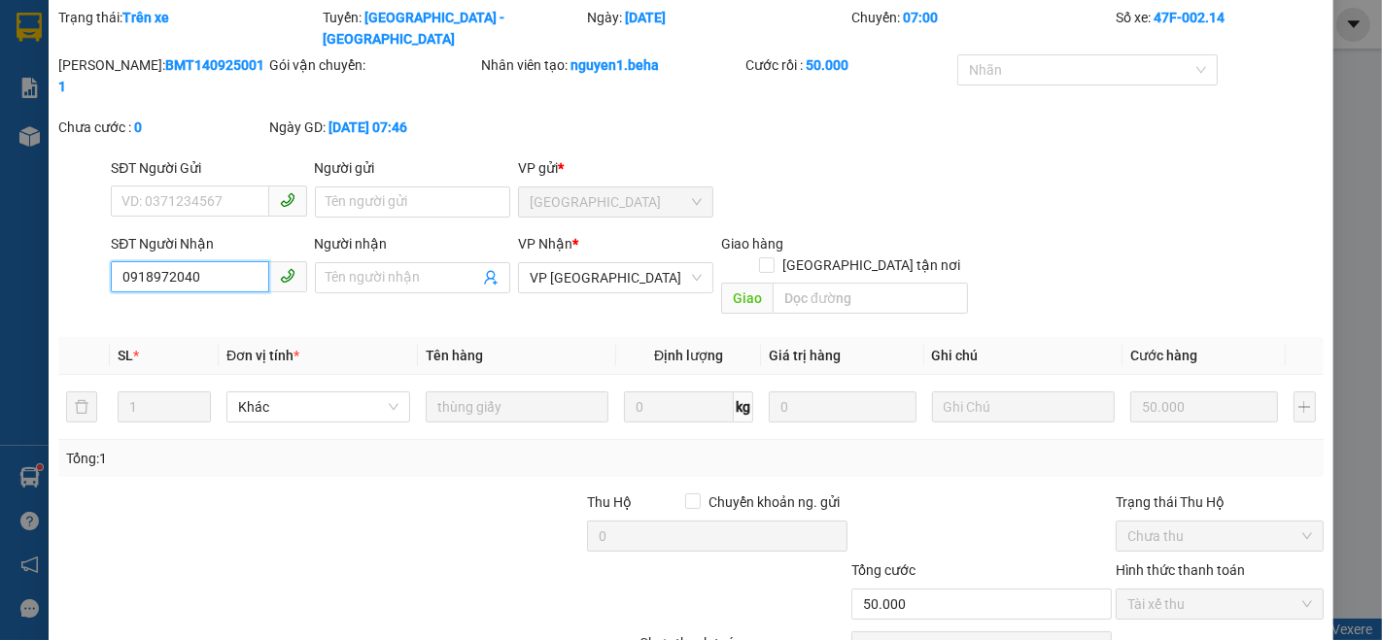
scroll to position [107, 0]
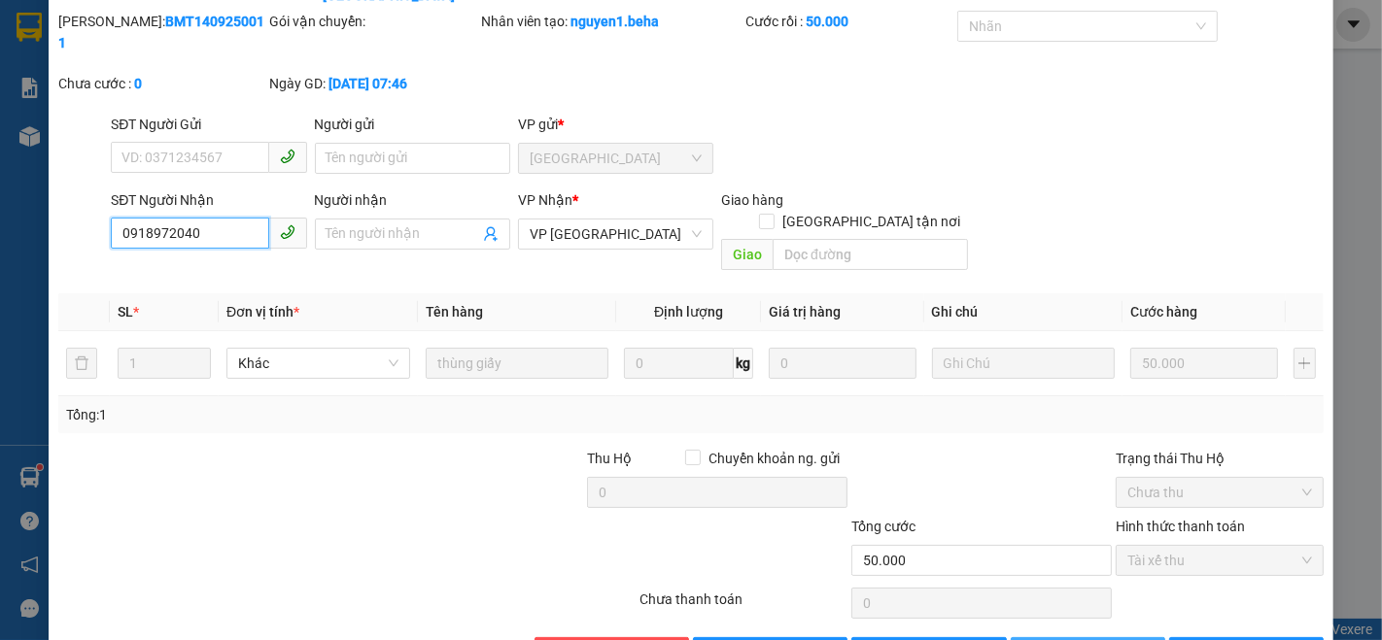
type input "0918972040"
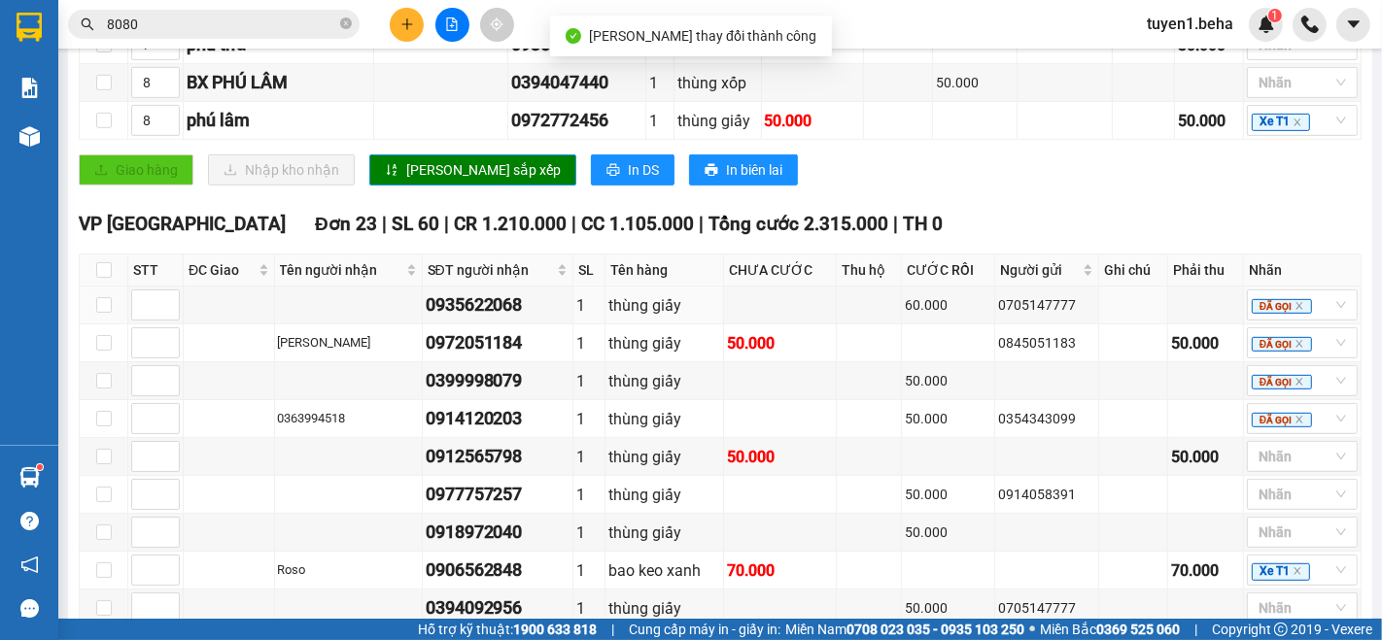
scroll to position [972, 0]
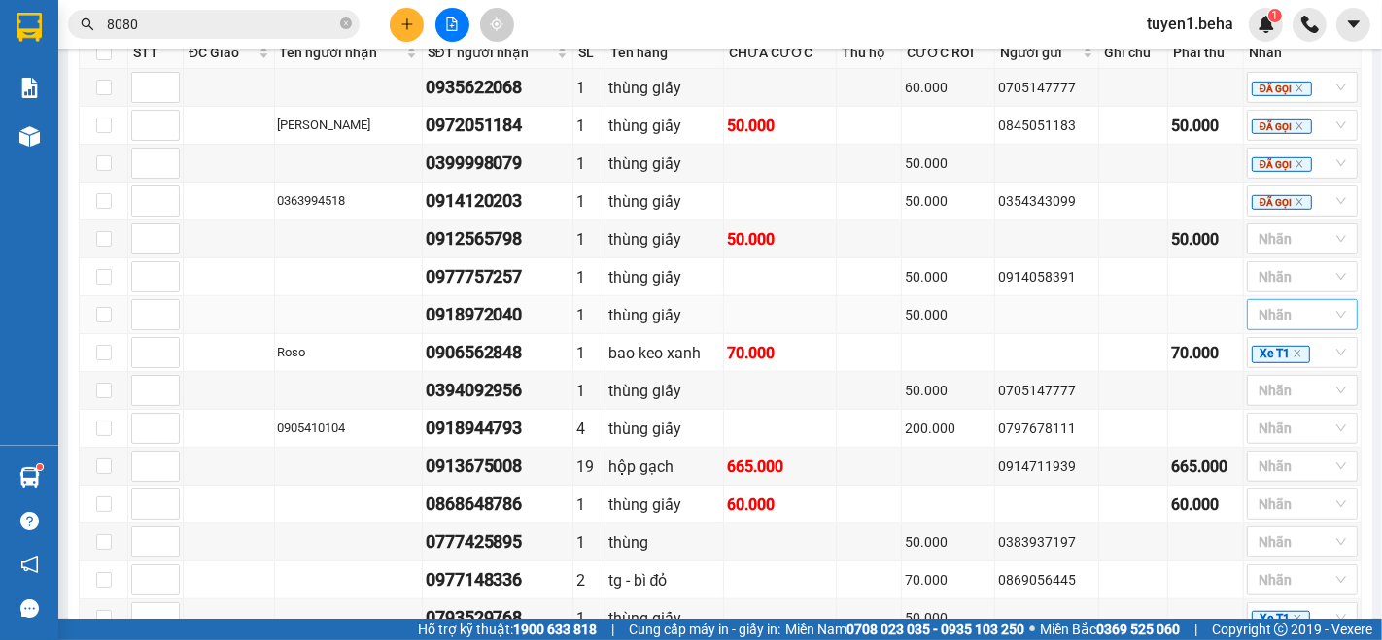
click at [1252, 323] on div at bounding box center [1293, 314] width 82 height 23
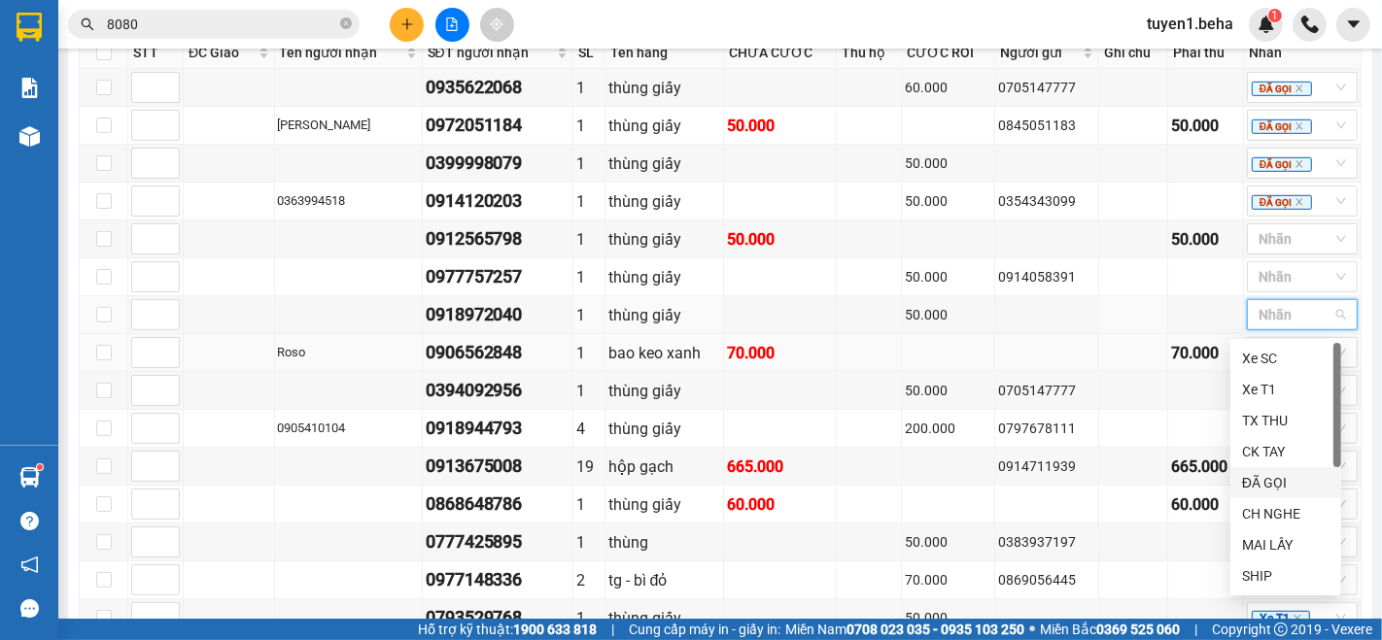
drag, startPoint x: 1263, startPoint y: 479, endPoint x: 1218, endPoint y: 360, distance: 128.0
click at [1262, 478] on div "ĐÃ GỌI" at bounding box center [1285, 482] width 87 height 21
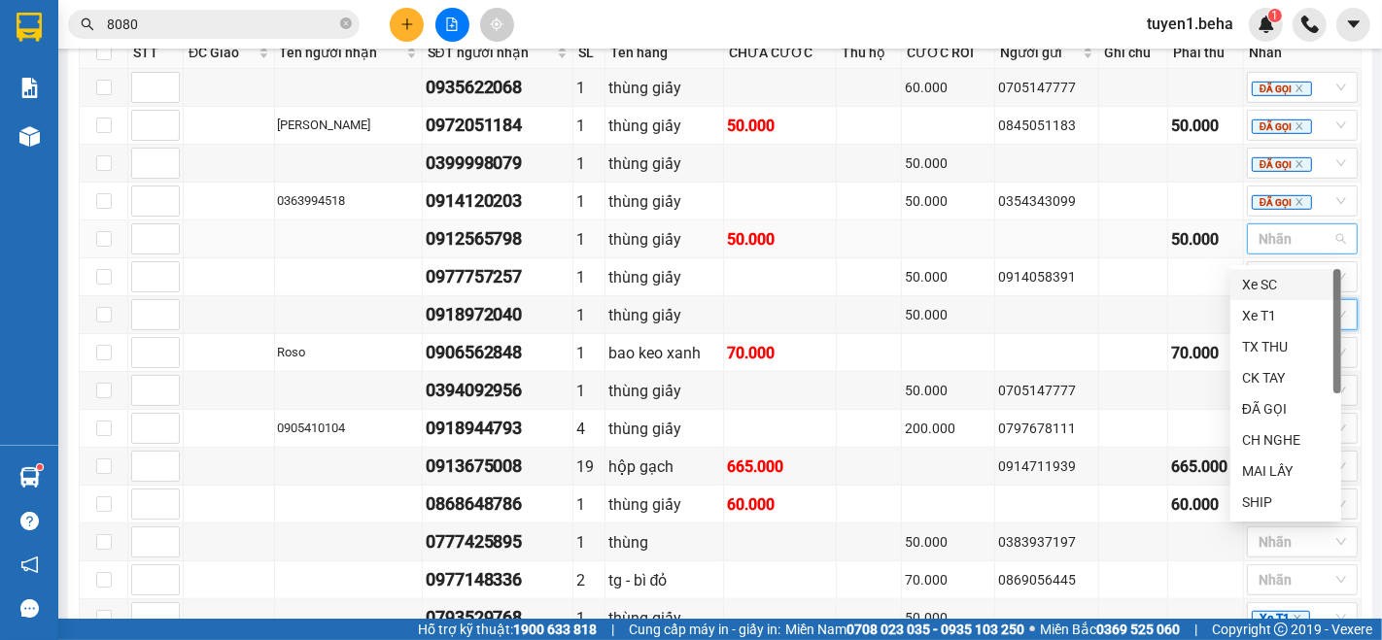
click at [1283, 251] on div at bounding box center [1293, 238] width 82 height 23
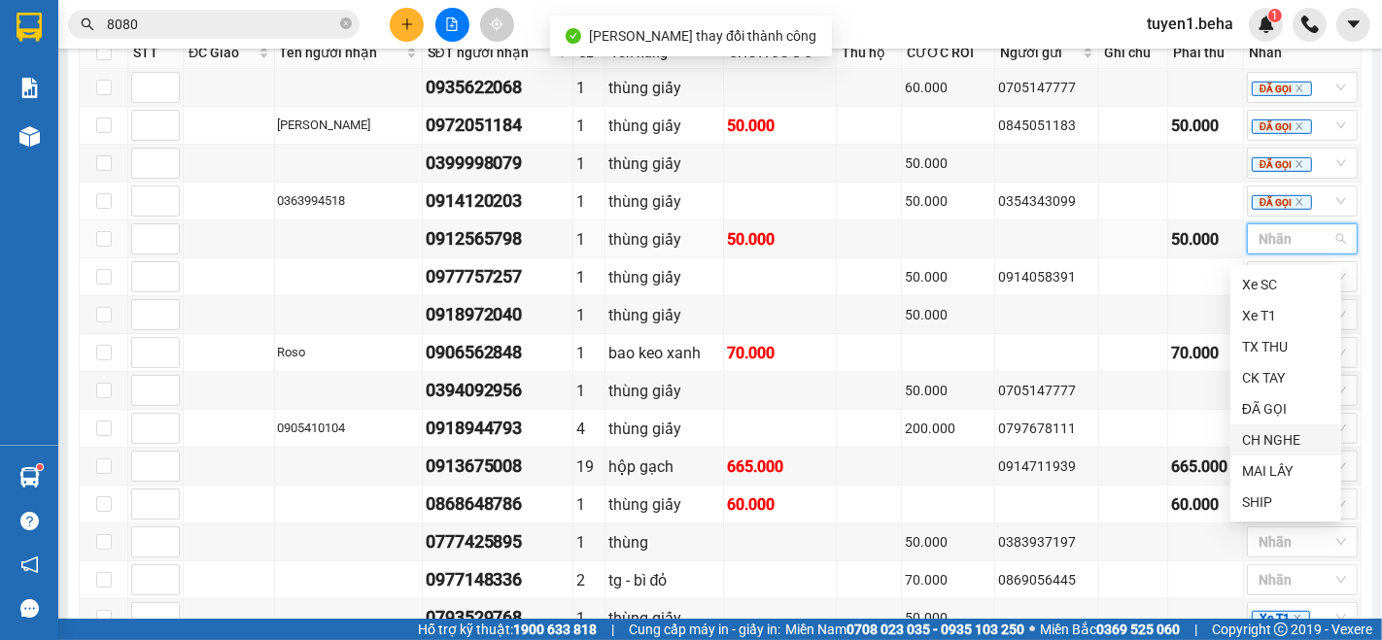
click at [1264, 439] on div "CH NGHE" at bounding box center [1285, 440] width 87 height 21
click at [1168, 270] on td at bounding box center [1206, 278] width 76 height 38
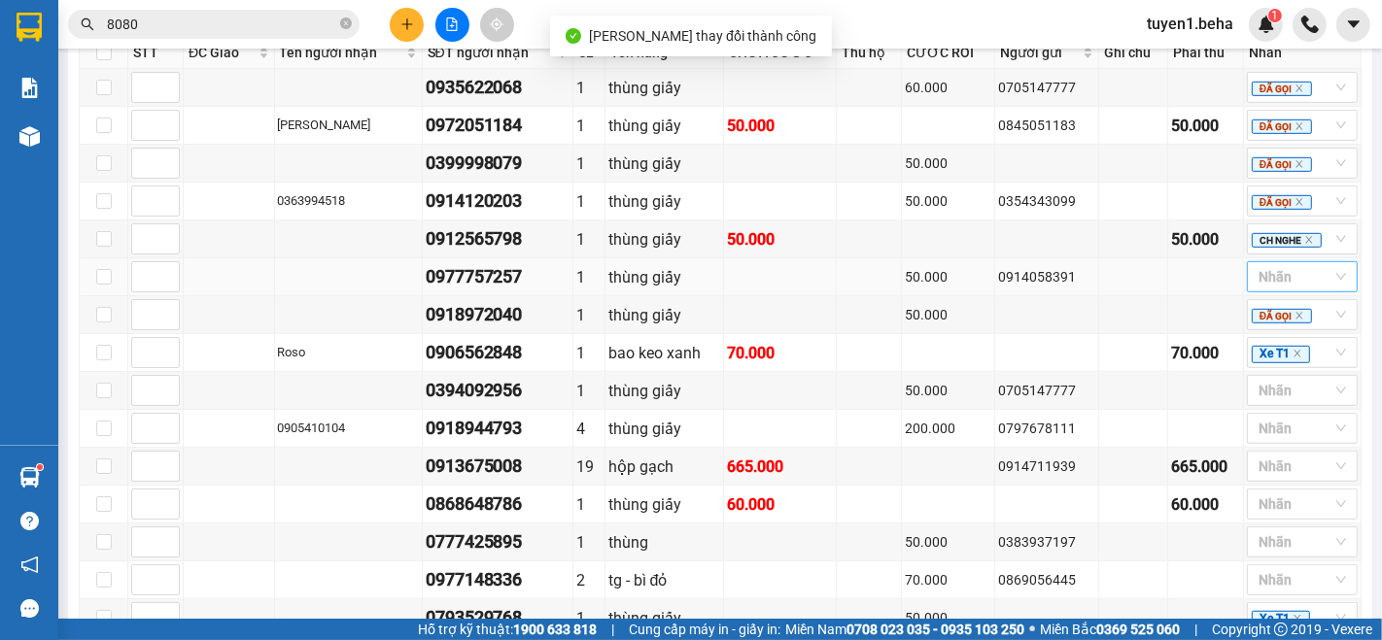
click at [1278, 287] on div at bounding box center [1293, 276] width 82 height 23
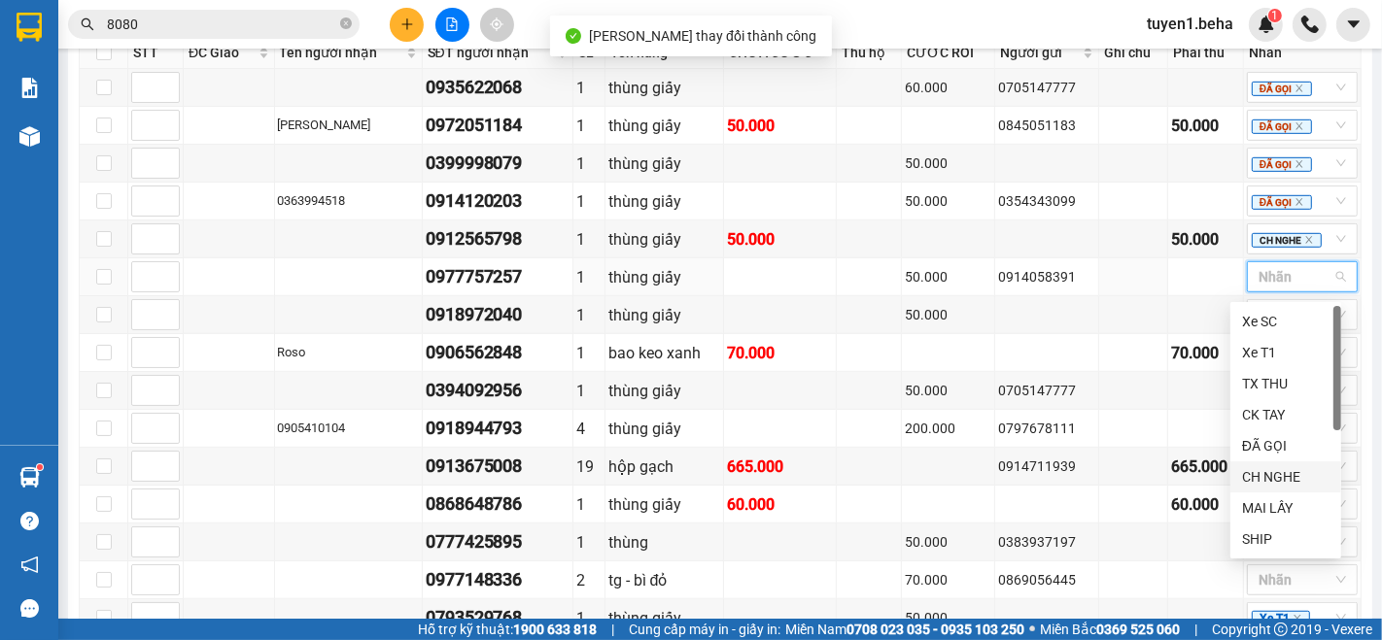
click at [1274, 478] on div "CH NGHE" at bounding box center [1285, 477] width 87 height 21
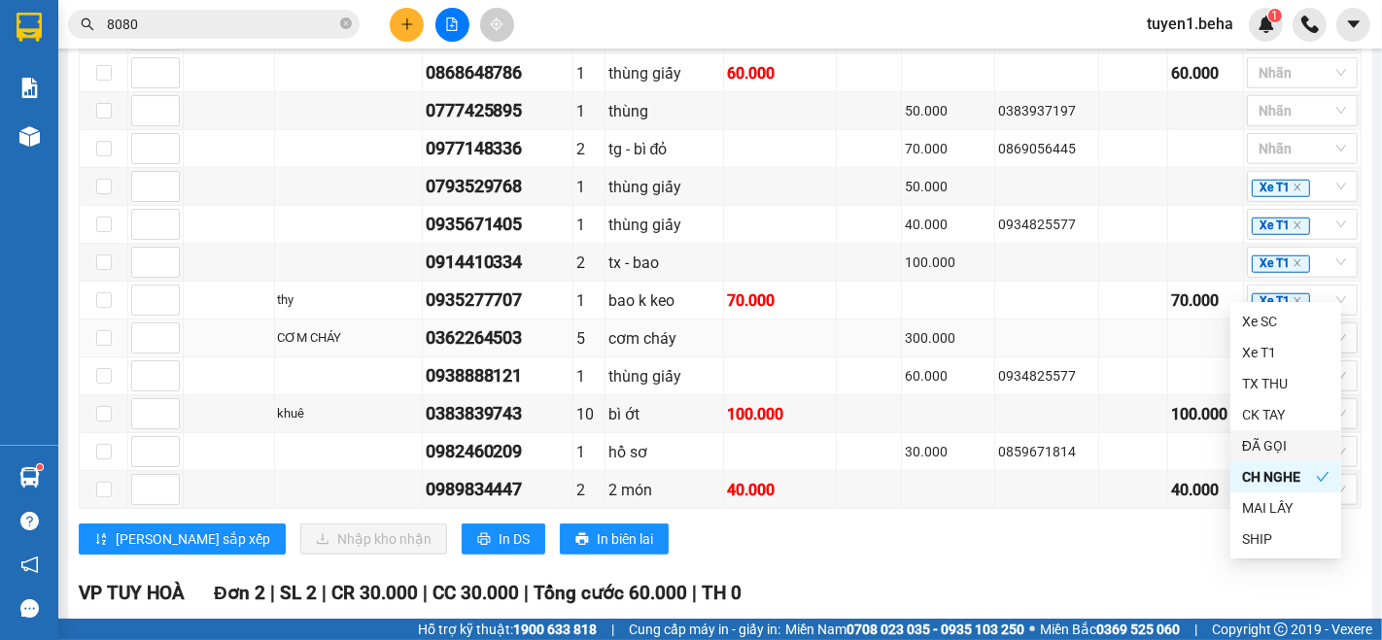
scroll to position [1188, 0]
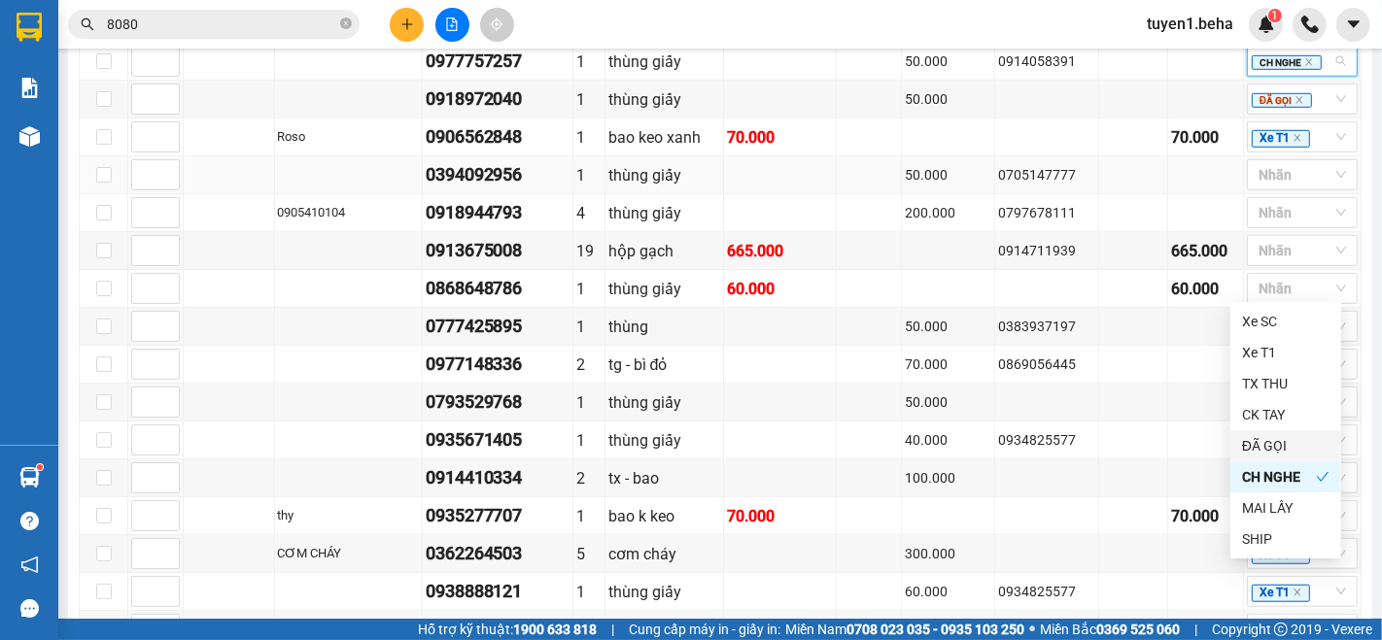
click at [770, 190] on td at bounding box center [780, 175] width 113 height 38
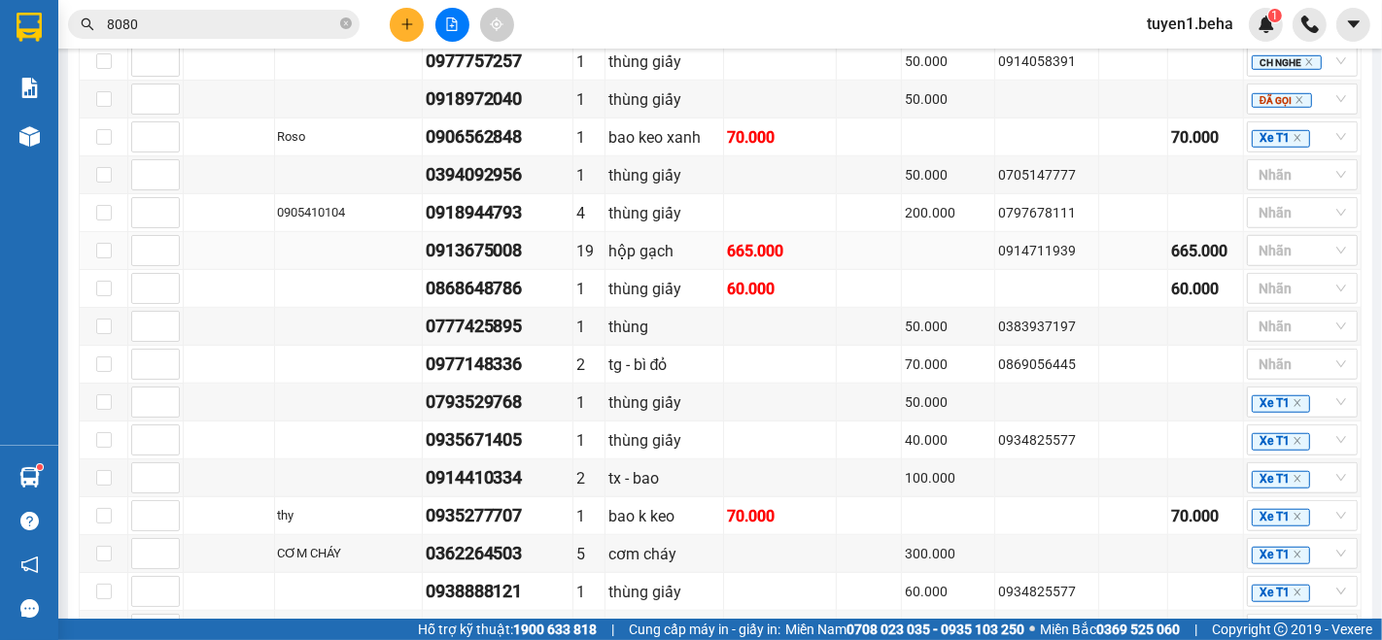
click at [194, 264] on td at bounding box center [229, 251] width 91 height 38
click at [1277, 184] on div at bounding box center [1293, 174] width 82 height 23
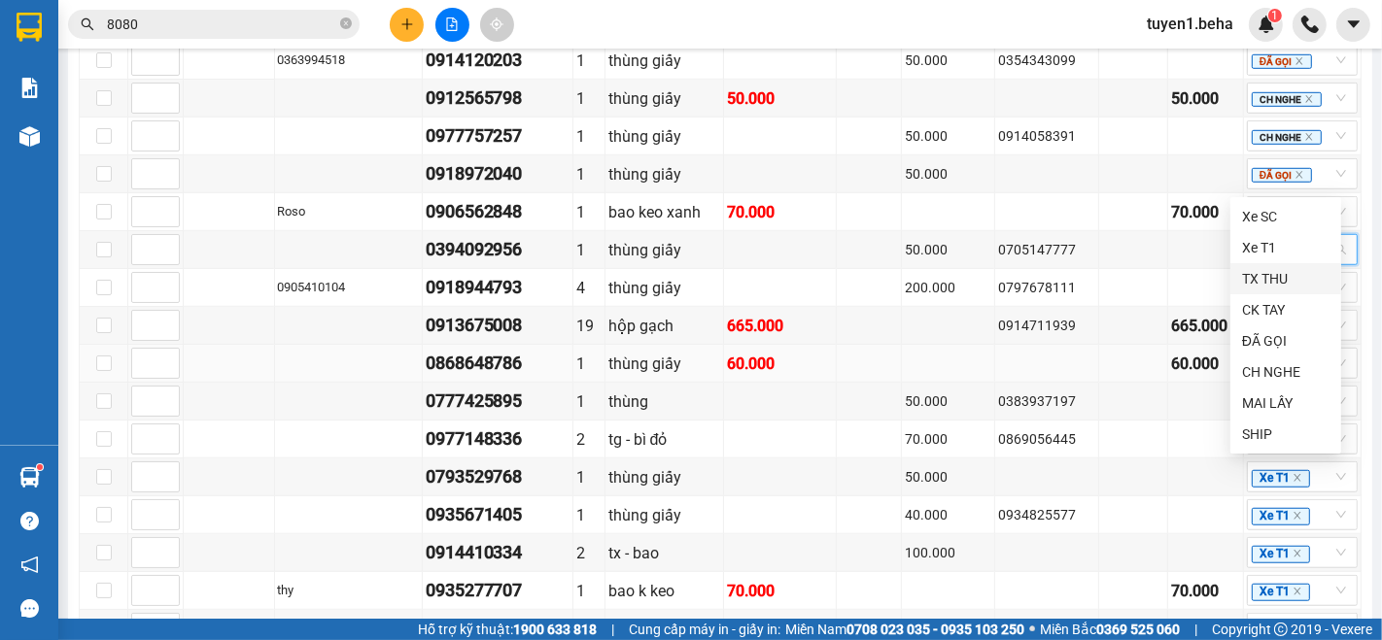
scroll to position [1080, 0]
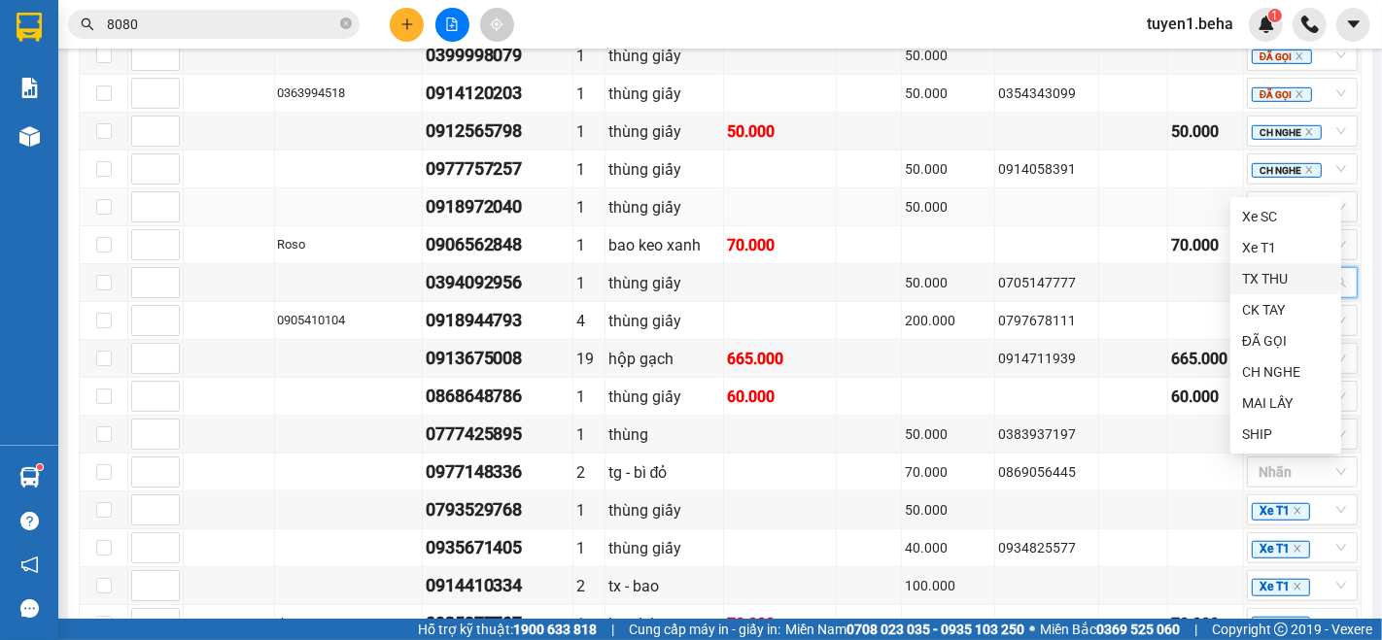
click at [972, 226] on td "50.000" at bounding box center [948, 208] width 93 height 38
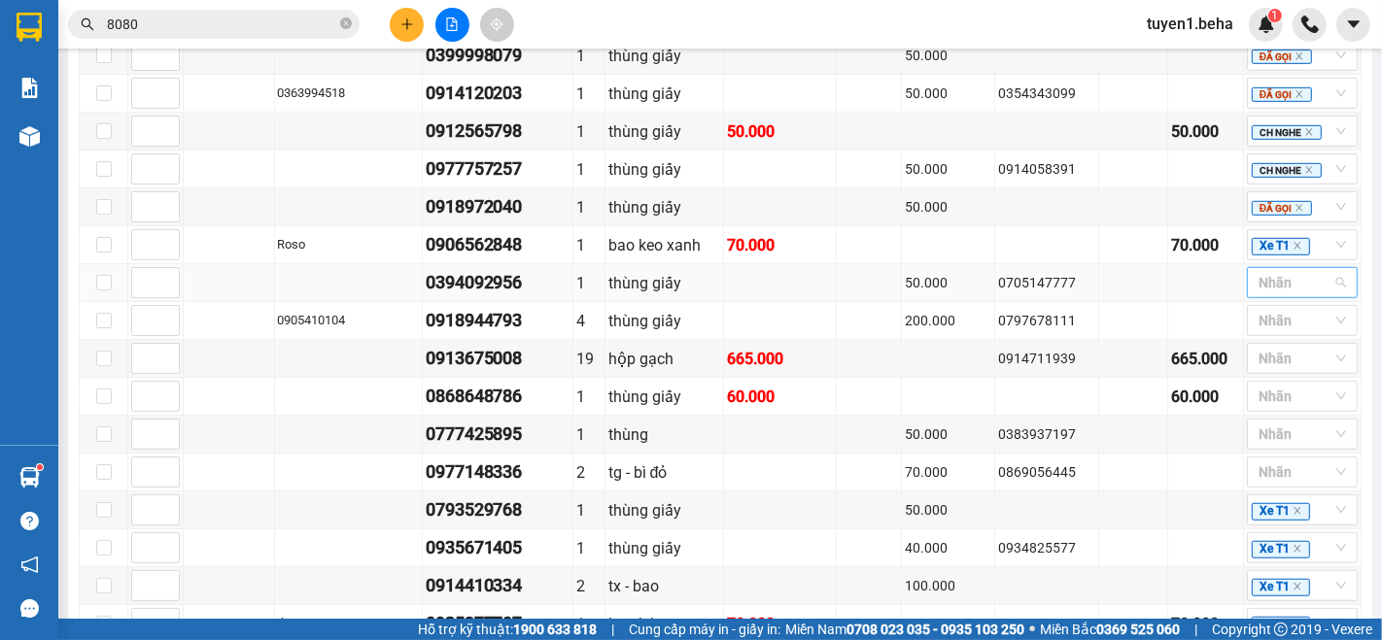
click at [1274, 293] on div at bounding box center [1293, 282] width 82 height 23
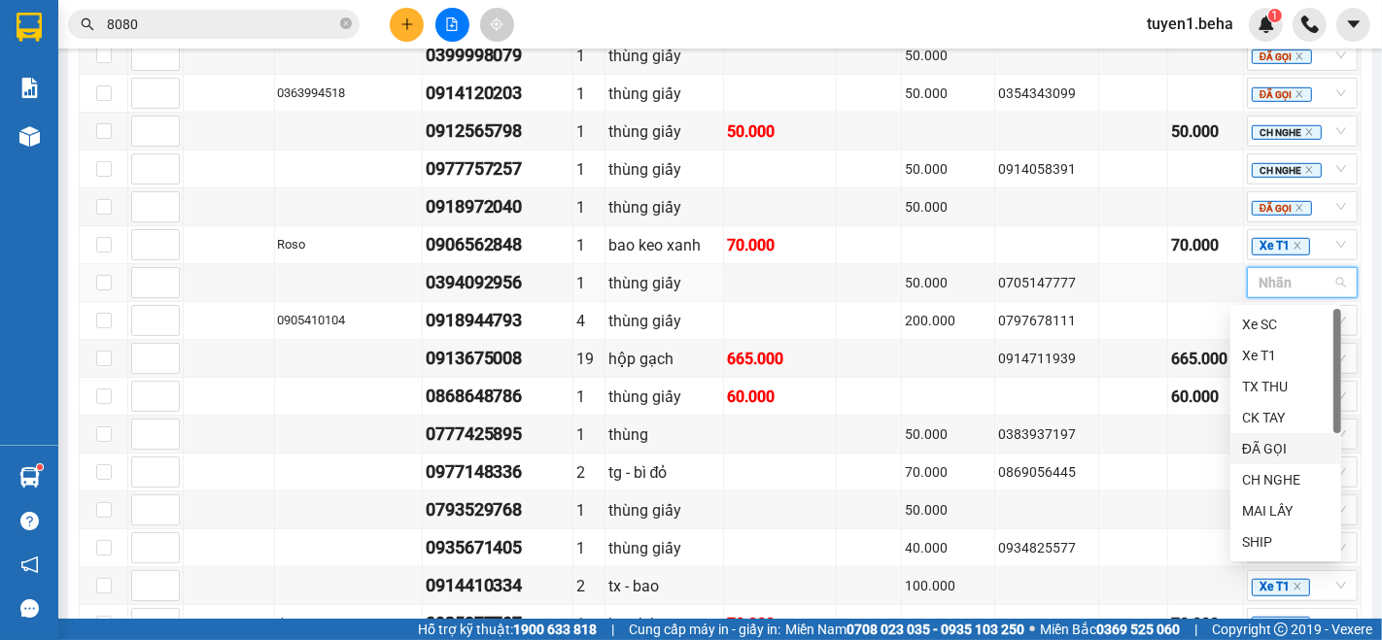
click at [1282, 454] on div "ĐÃ GỌI" at bounding box center [1285, 448] width 87 height 21
click at [1293, 248] on icon "close" at bounding box center [1298, 246] width 10 height 10
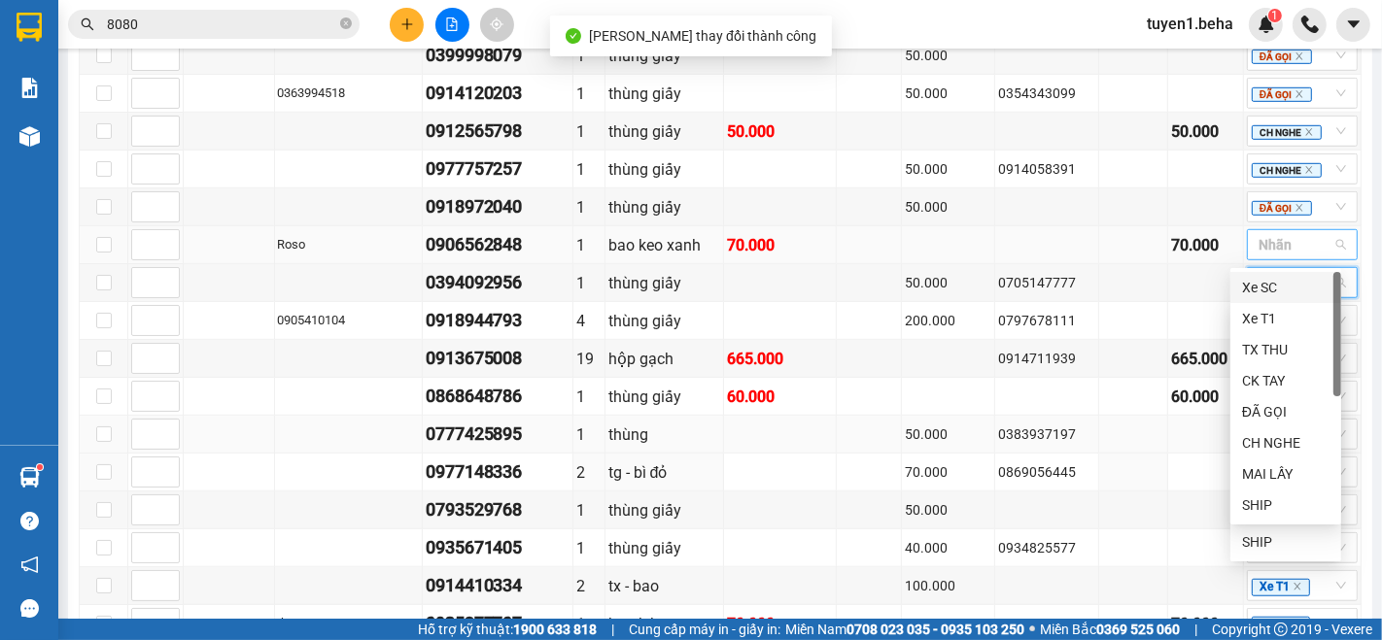
scroll to position [1188, 0]
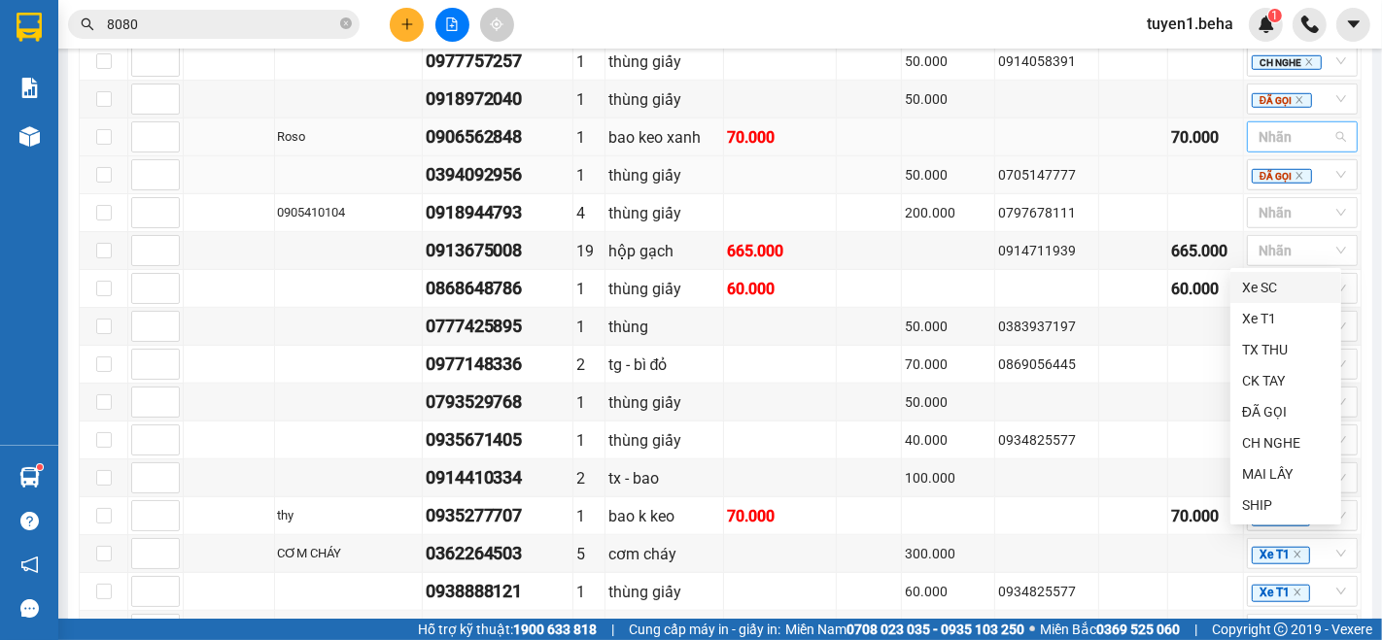
drag, startPoint x: 222, startPoint y: 189, endPoint x: 306, endPoint y: 195, distance: 84.8
click at [223, 189] on td at bounding box center [229, 175] width 91 height 38
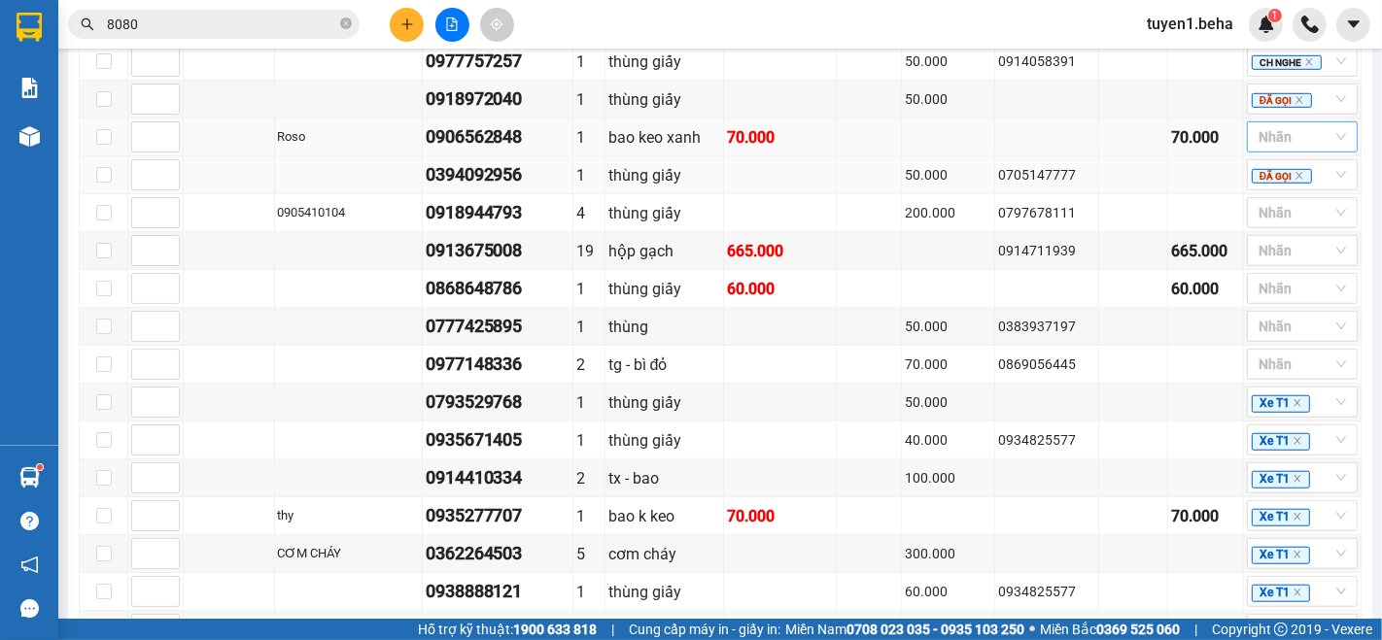
click at [233, 179] on td at bounding box center [229, 175] width 91 height 38
click at [1293, 400] on icon "close" at bounding box center [1298, 403] width 10 height 10
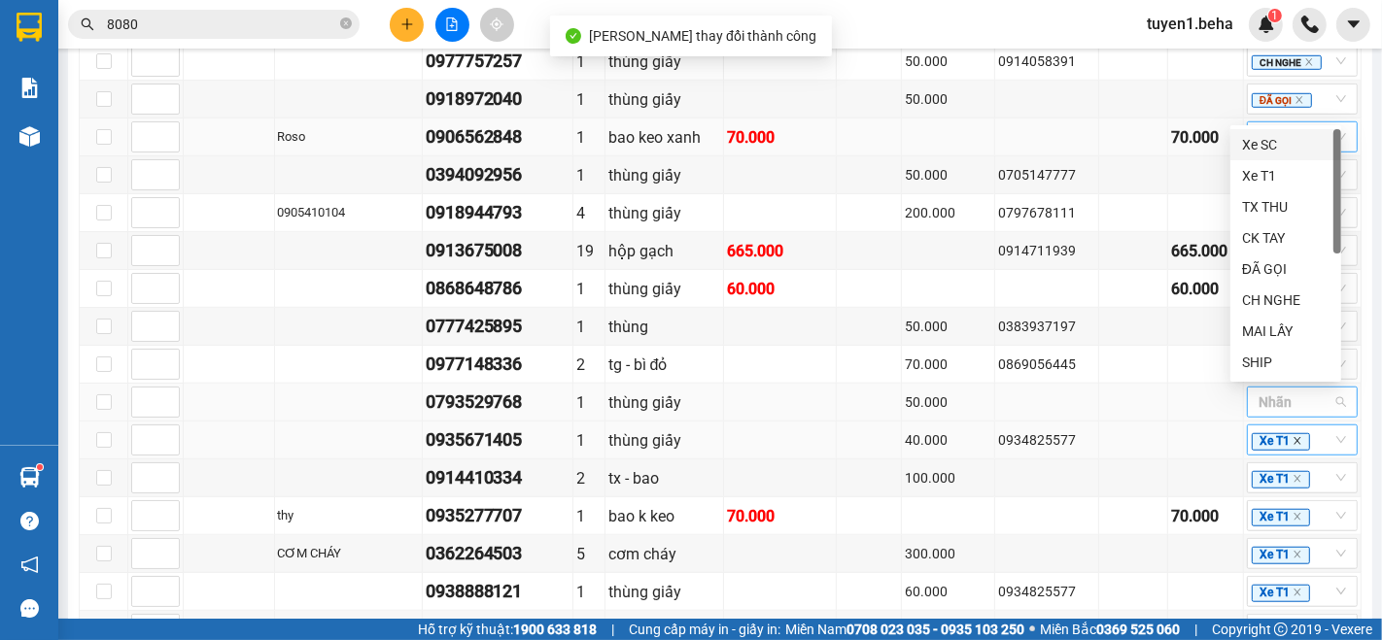
click at [1293, 439] on icon "close" at bounding box center [1298, 441] width 10 height 10
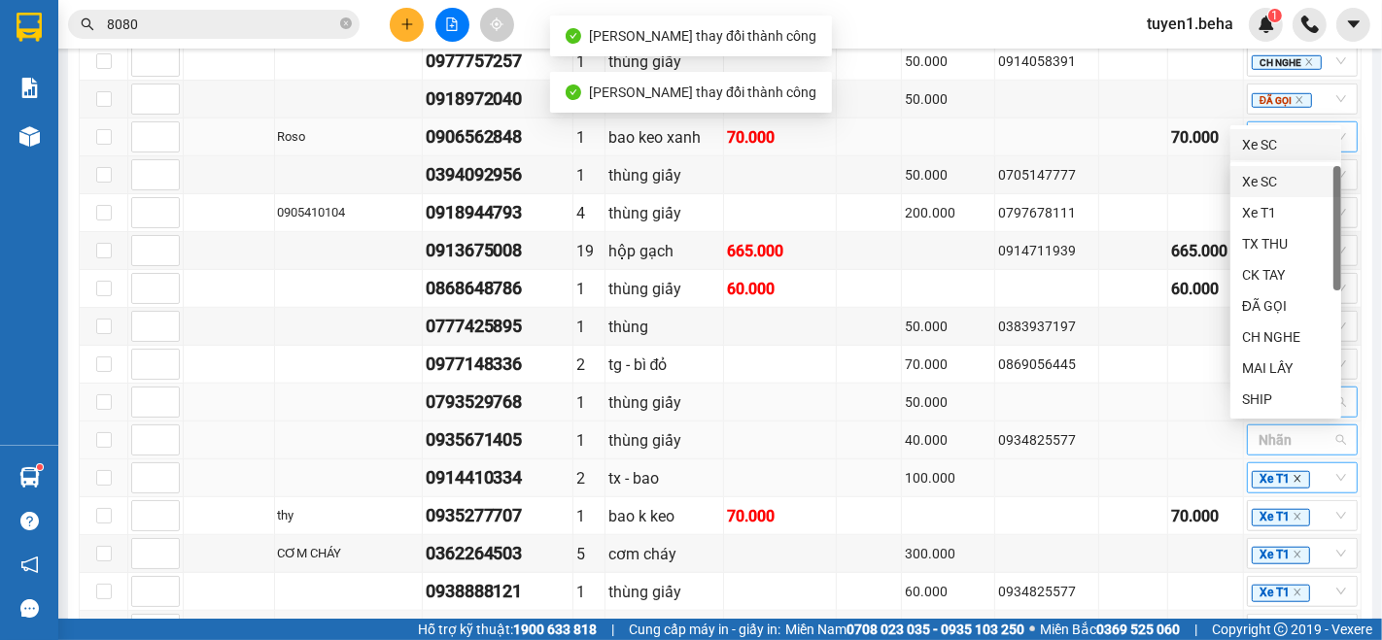
click at [1293, 475] on icon "close" at bounding box center [1298, 479] width 10 height 10
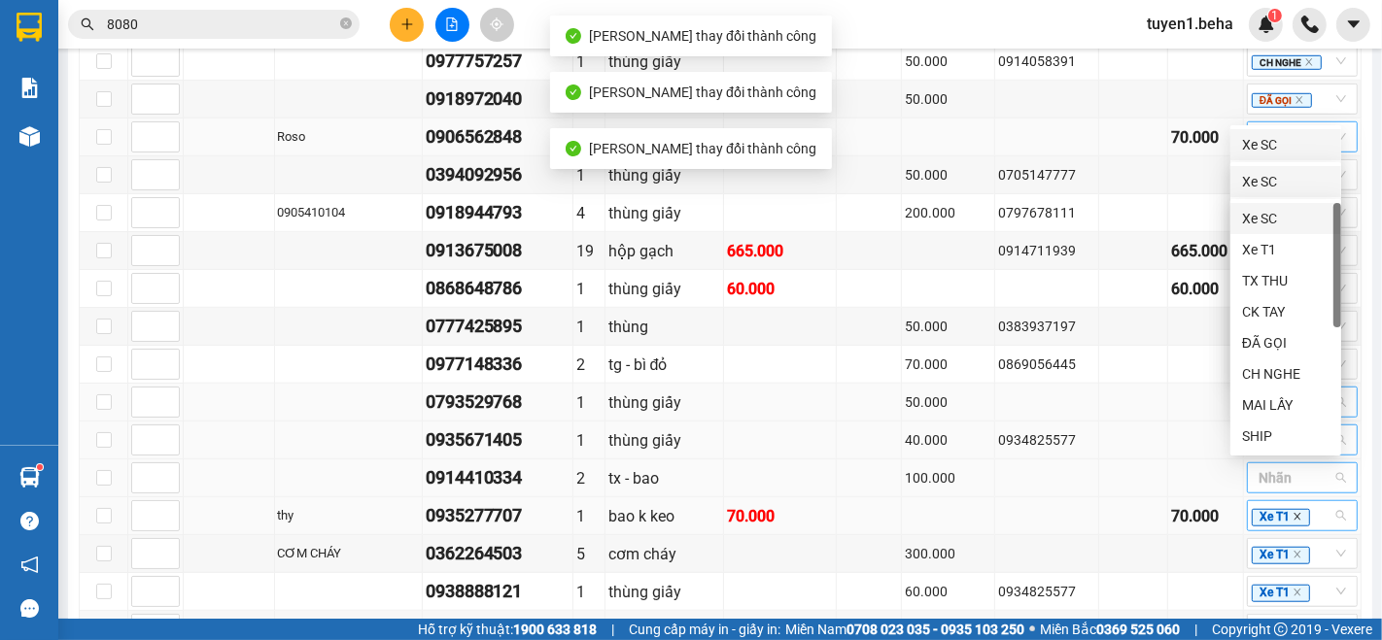
click at [1293, 515] on icon "close" at bounding box center [1298, 517] width 10 height 10
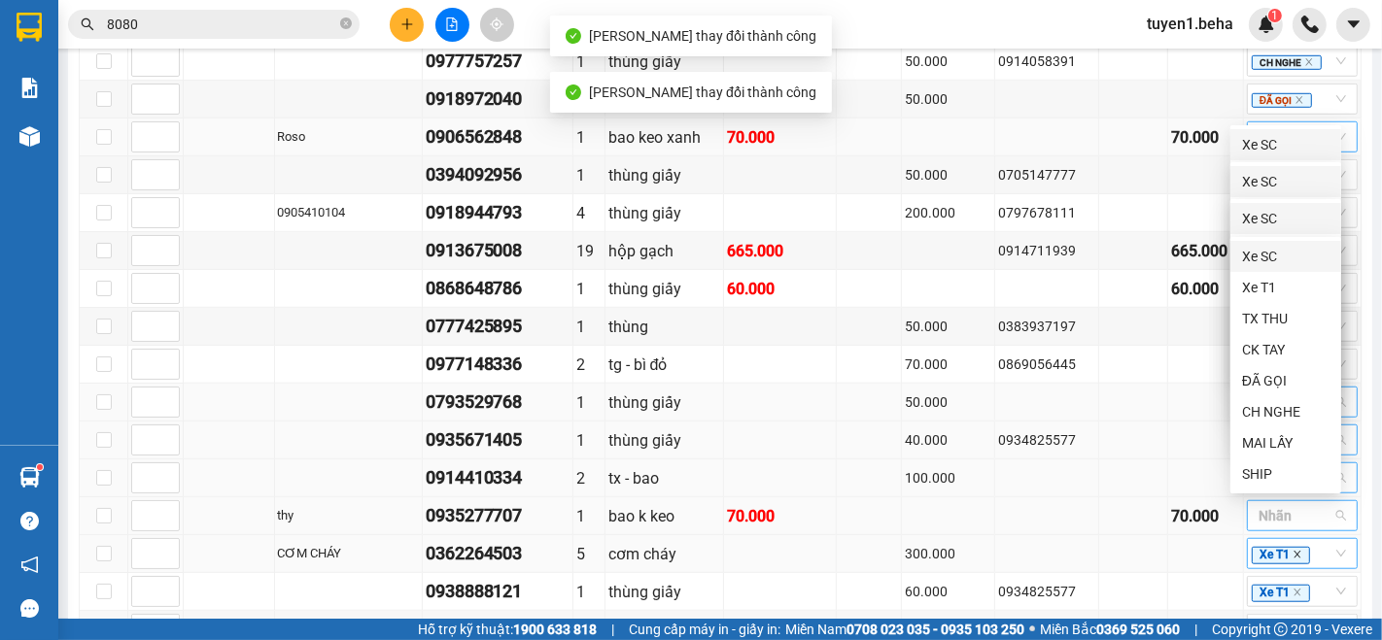
click at [1294, 552] on icon "close" at bounding box center [1297, 555] width 7 height 7
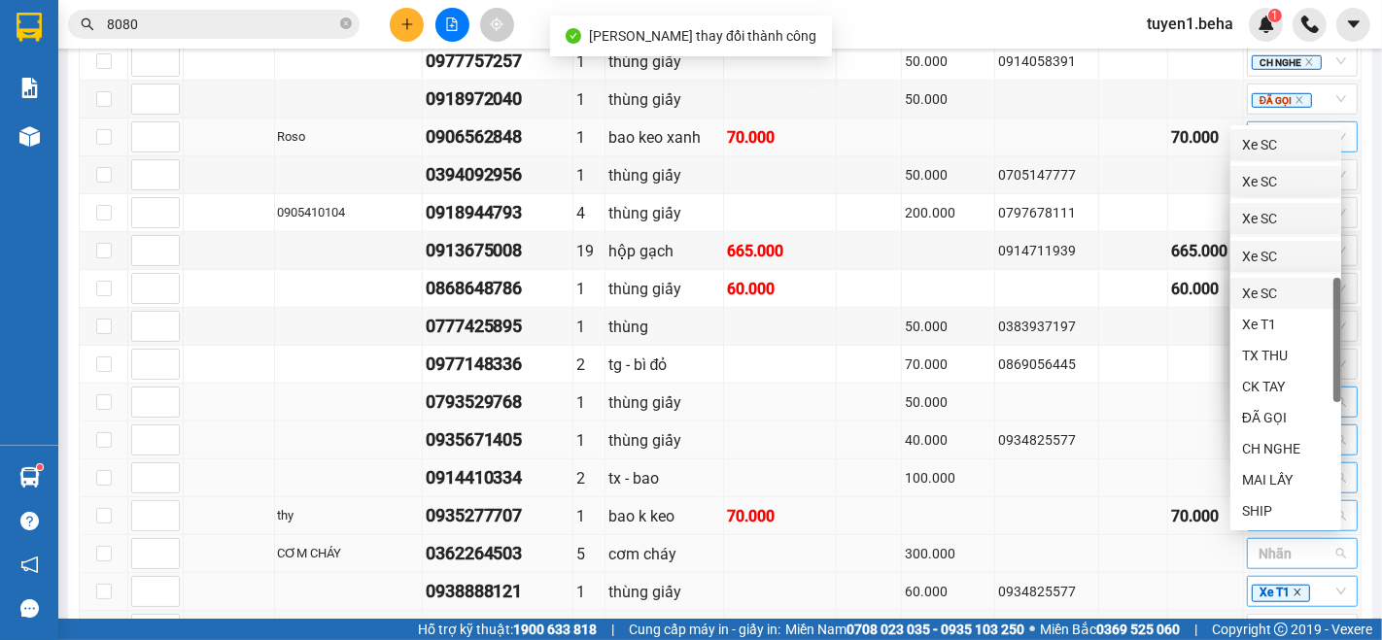
click at [1293, 588] on icon "close" at bounding box center [1298, 593] width 10 height 10
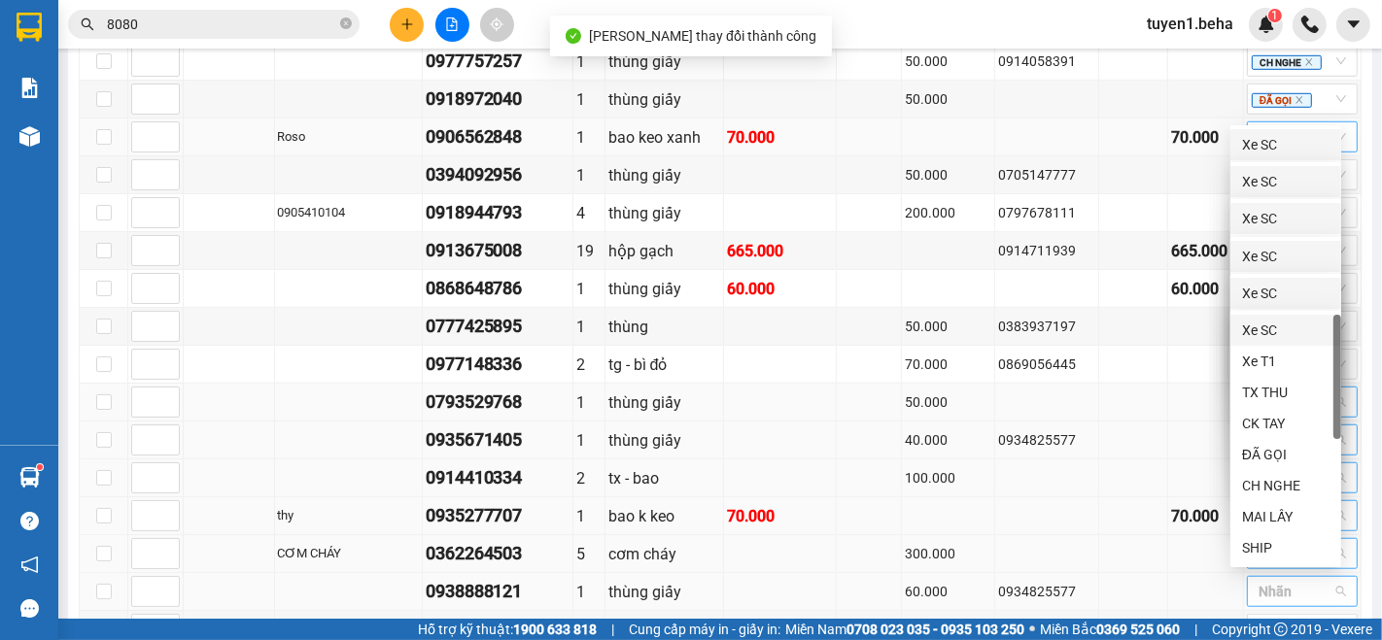
scroll to position [1403, 0]
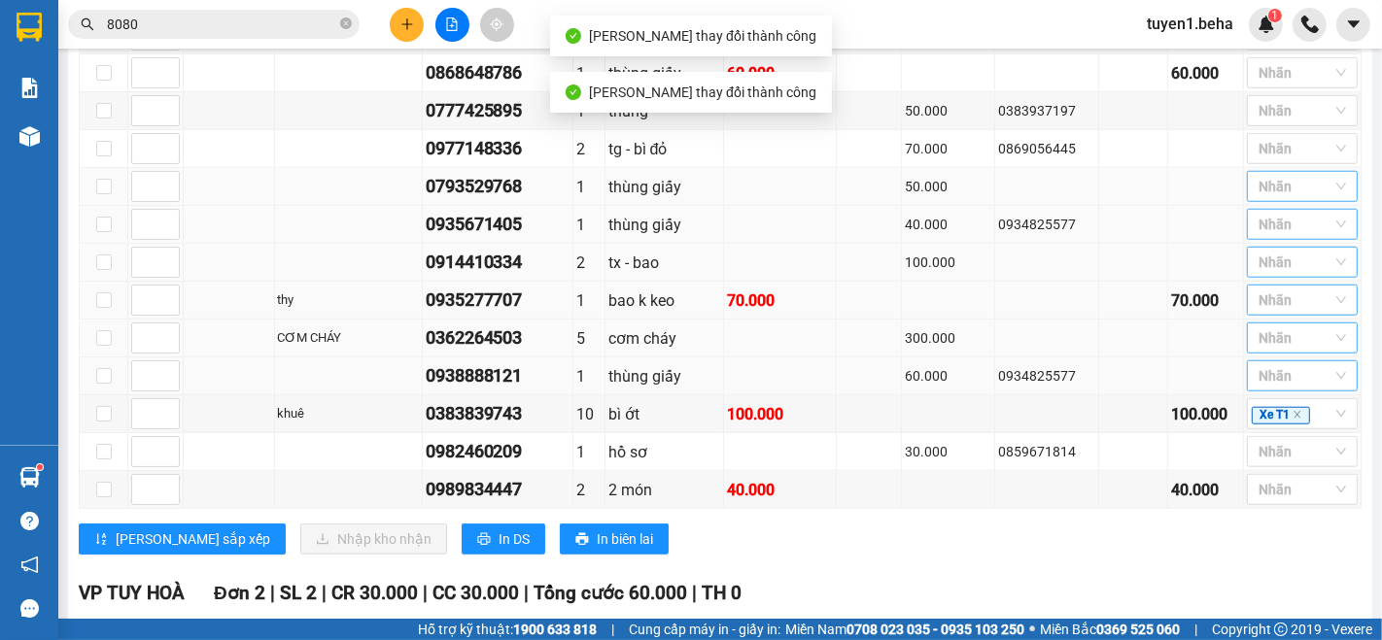
click at [1152, 543] on div "Lưu sắp xếp Nhập kho nhận In DS In biên lai" at bounding box center [720, 539] width 1283 height 31
click at [1293, 412] on icon "close" at bounding box center [1298, 415] width 10 height 10
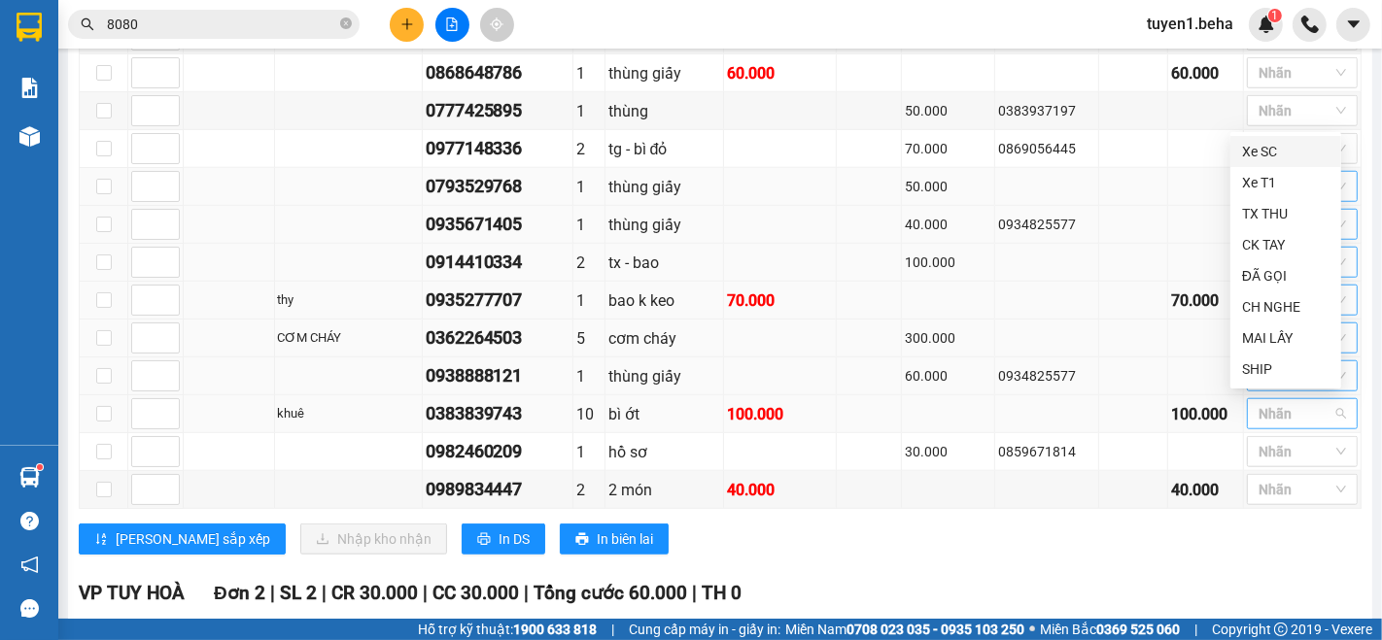
click at [205, 297] on td at bounding box center [229, 301] width 91 height 38
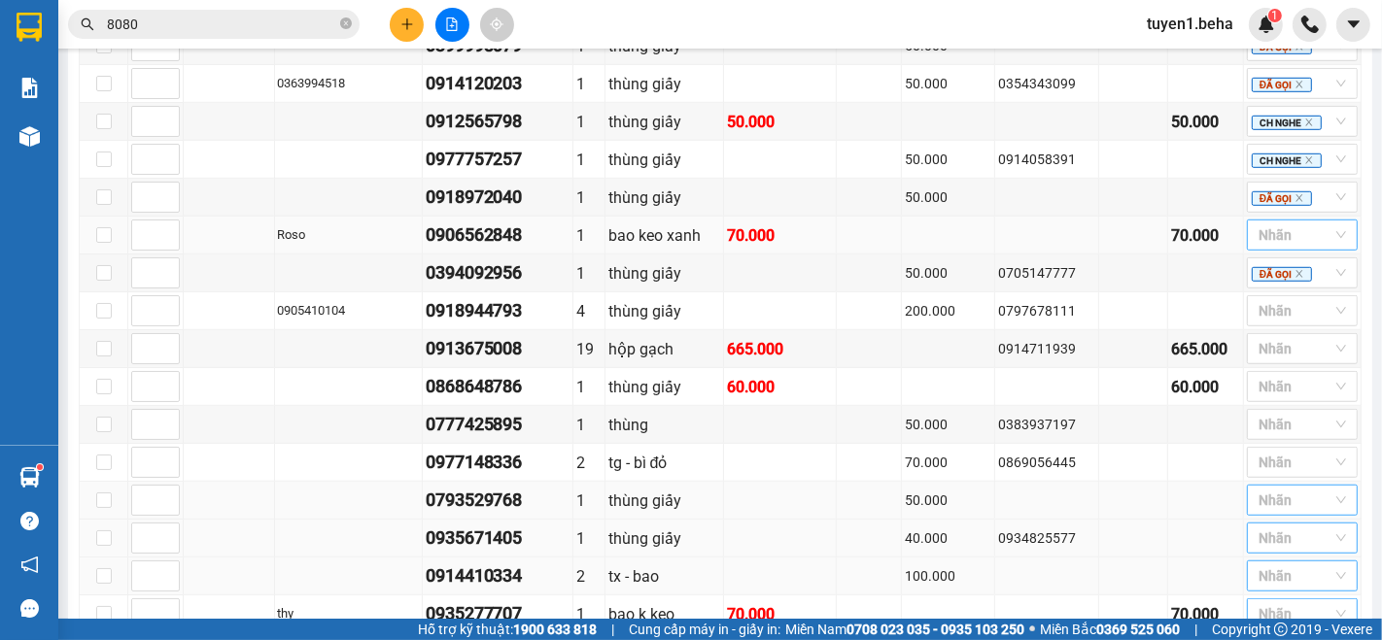
scroll to position [1080, 0]
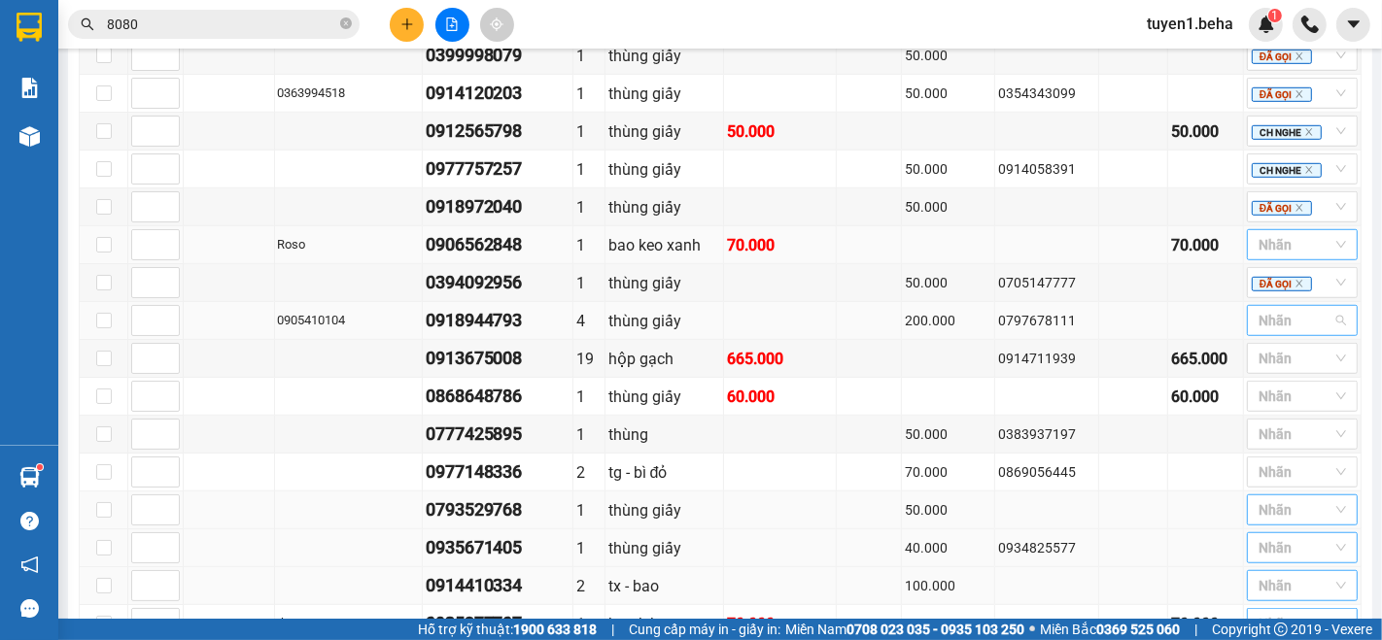
click at [1268, 329] on div at bounding box center [1293, 320] width 82 height 23
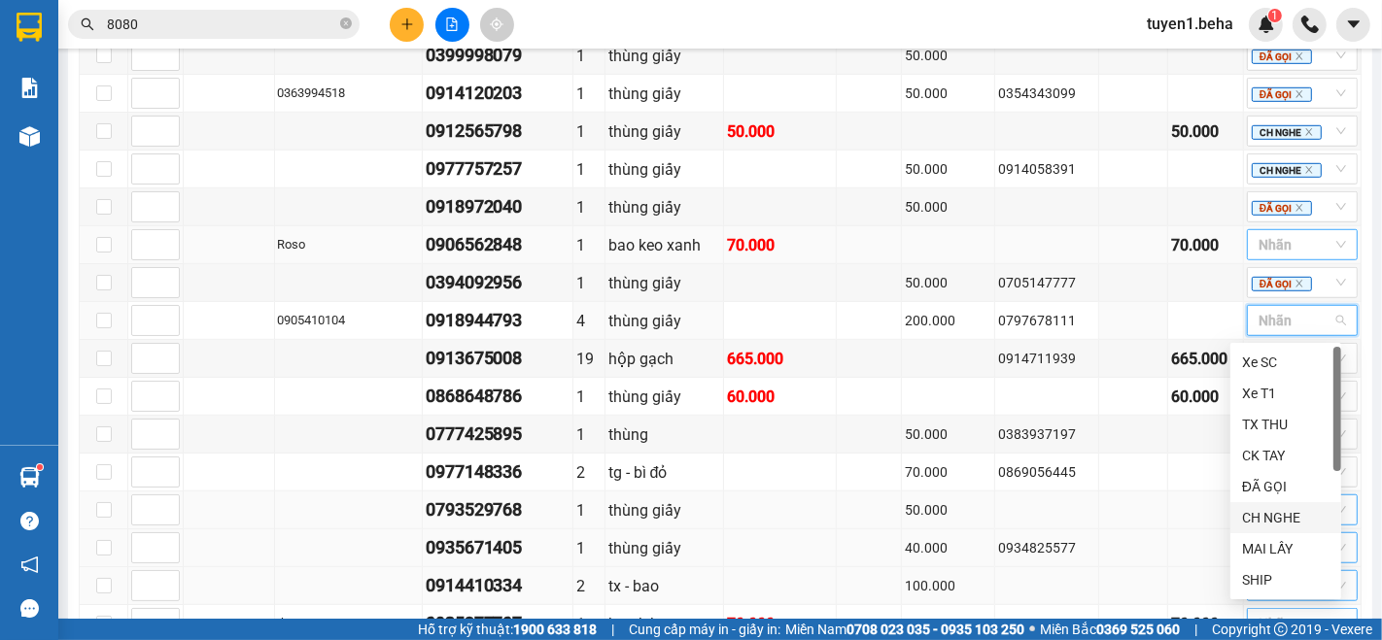
click at [1262, 505] on div "CH NGHE" at bounding box center [1285, 517] width 111 height 31
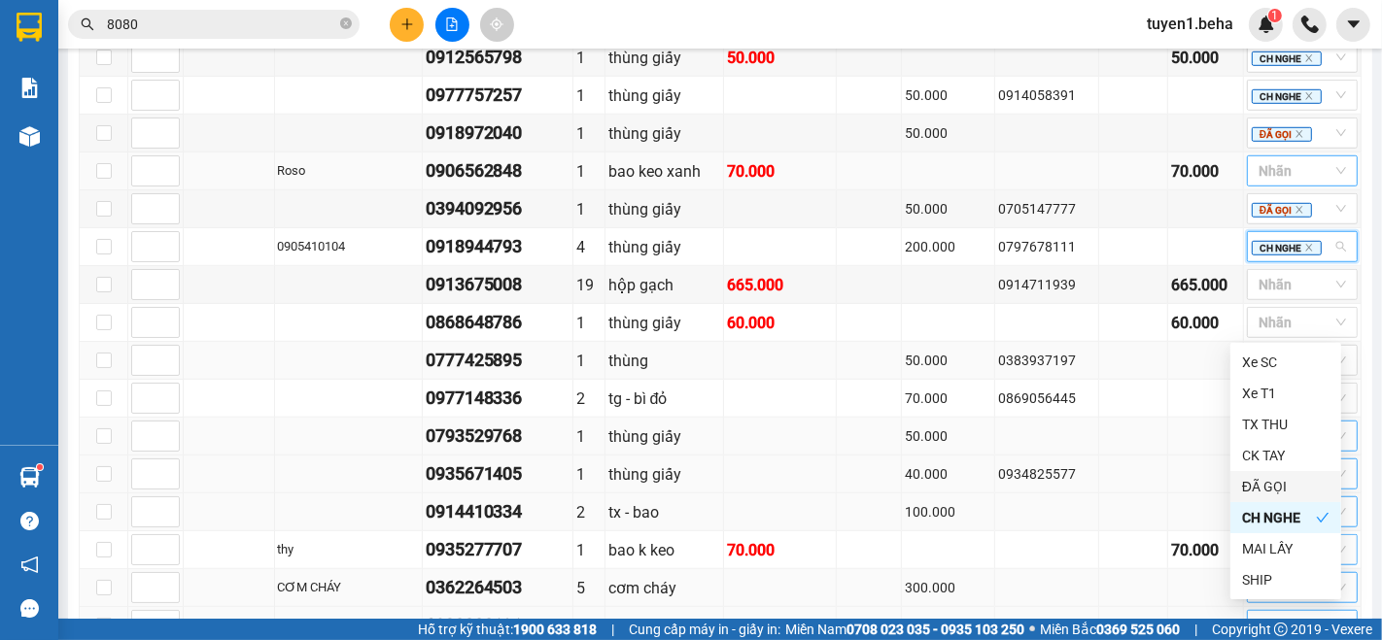
scroll to position [1188, 0]
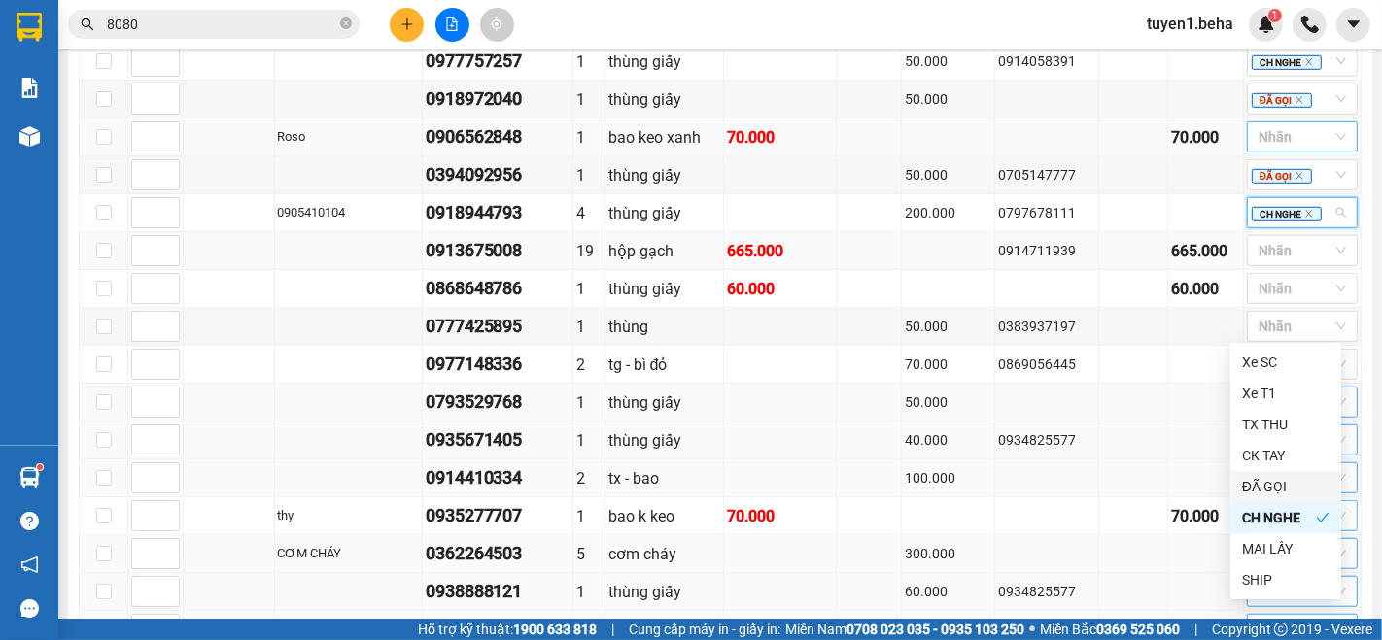
click at [655, 250] on div "hộp gạch" at bounding box center [664, 251] width 112 height 24
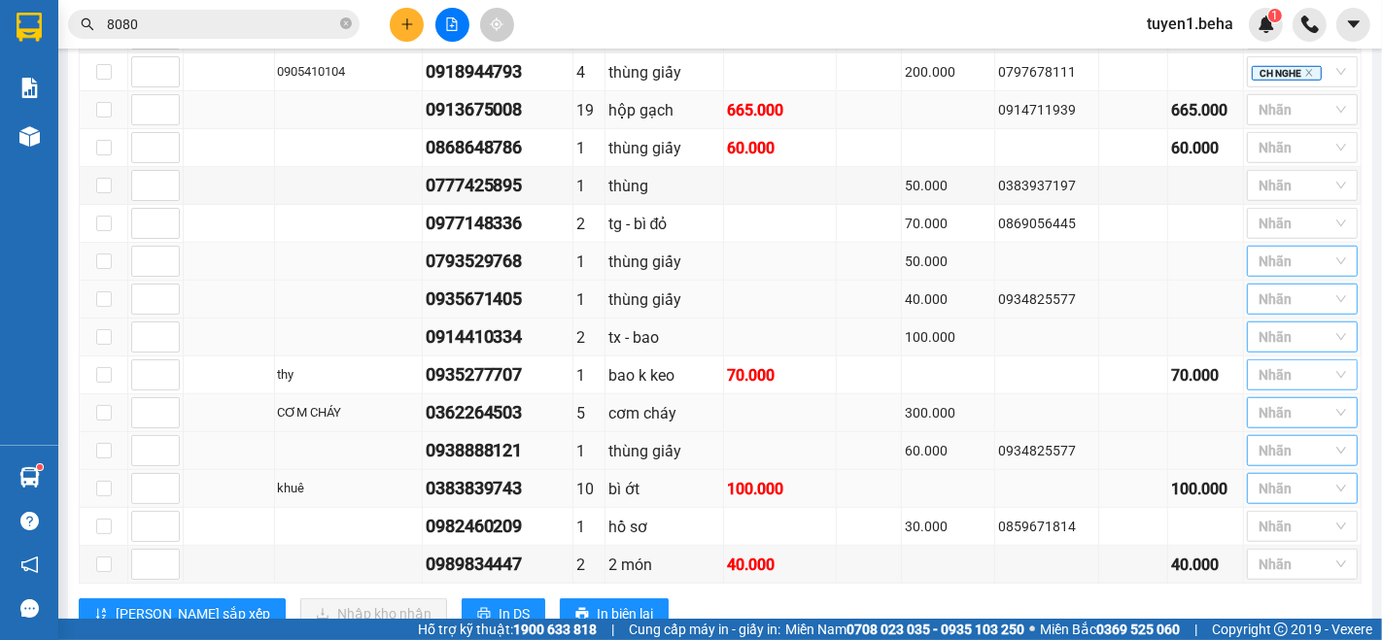
scroll to position [1282, 0]
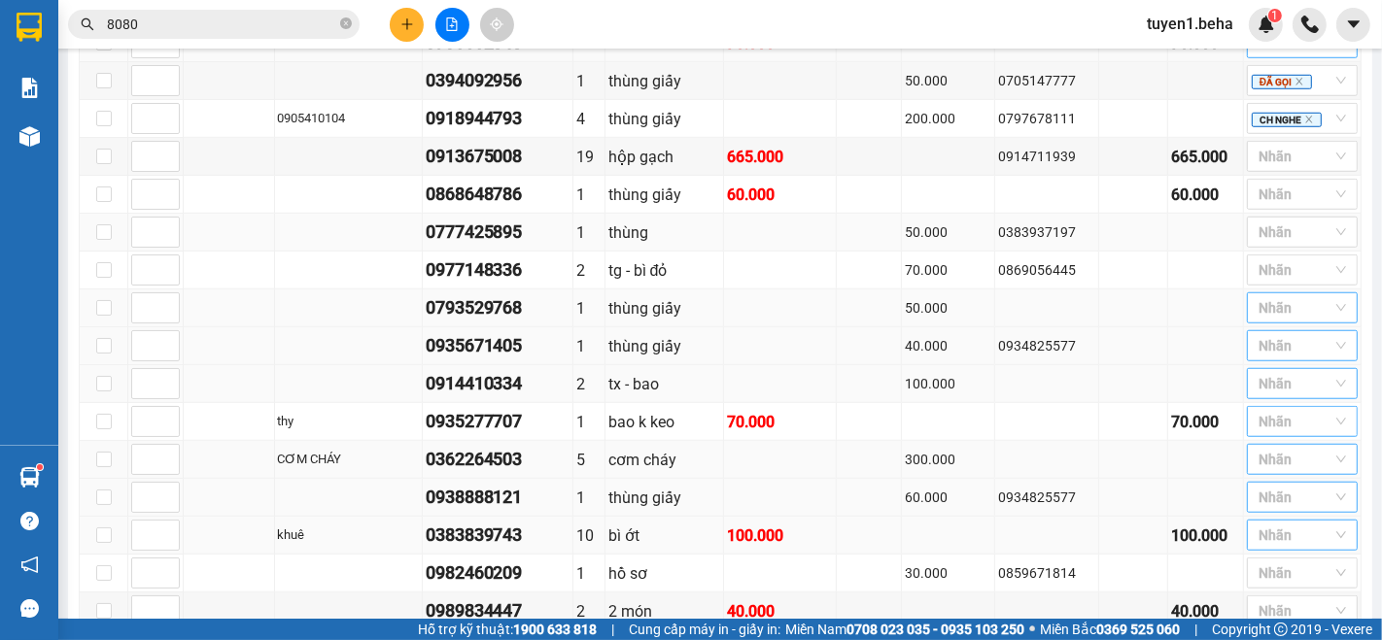
click at [194, 250] on td at bounding box center [229, 233] width 91 height 38
click at [1260, 159] on div at bounding box center [1293, 156] width 82 height 23
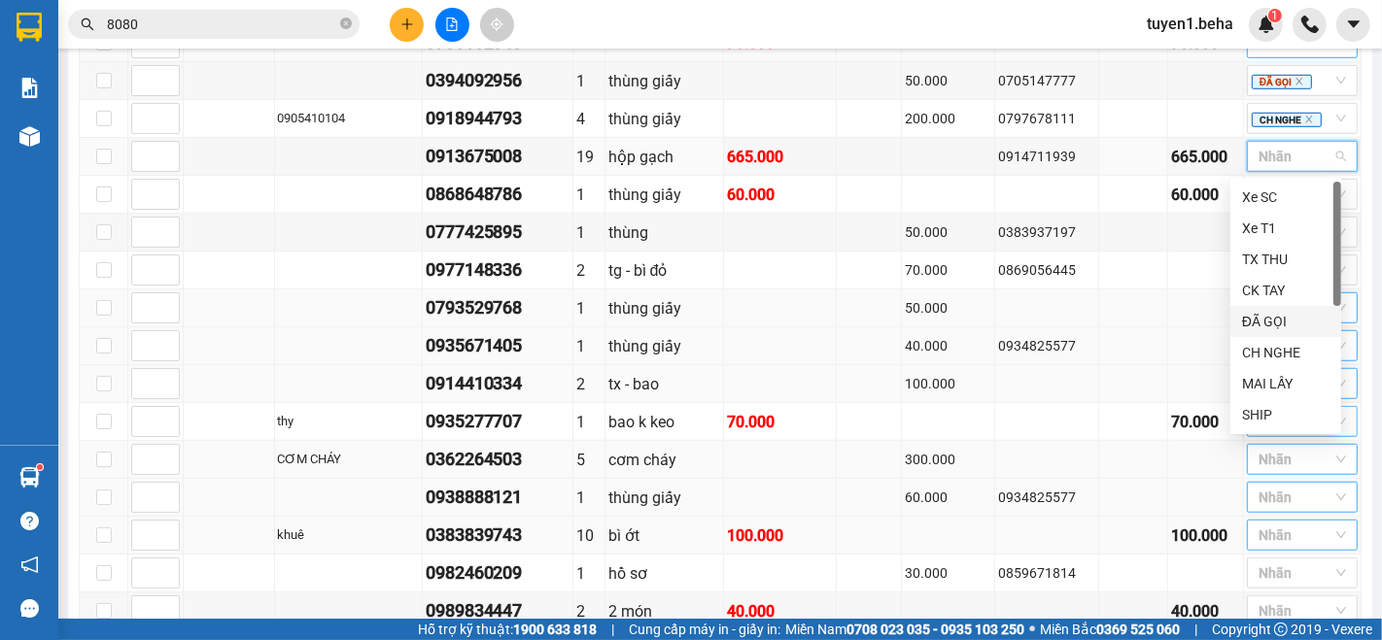
click at [1265, 326] on div "ĐÃ GỌI" at bounding box center [1285, 321] width 87 height 21
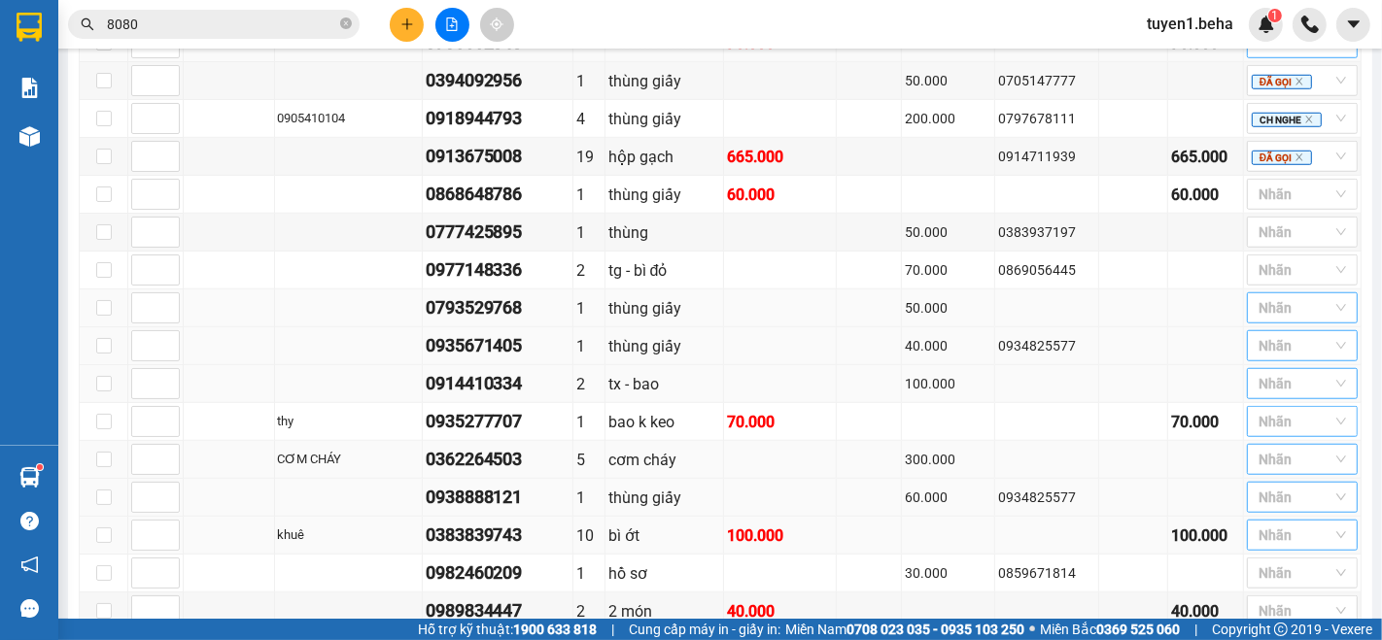
click at [205, 367] on td at bounding box center [229, 384] width 91 height 38
click at [214, 279] on td at bounding box center [229, 271] width 91 height 38
click at [1252, 199] on div at bounding box center [1293, 194] width 82 height 23
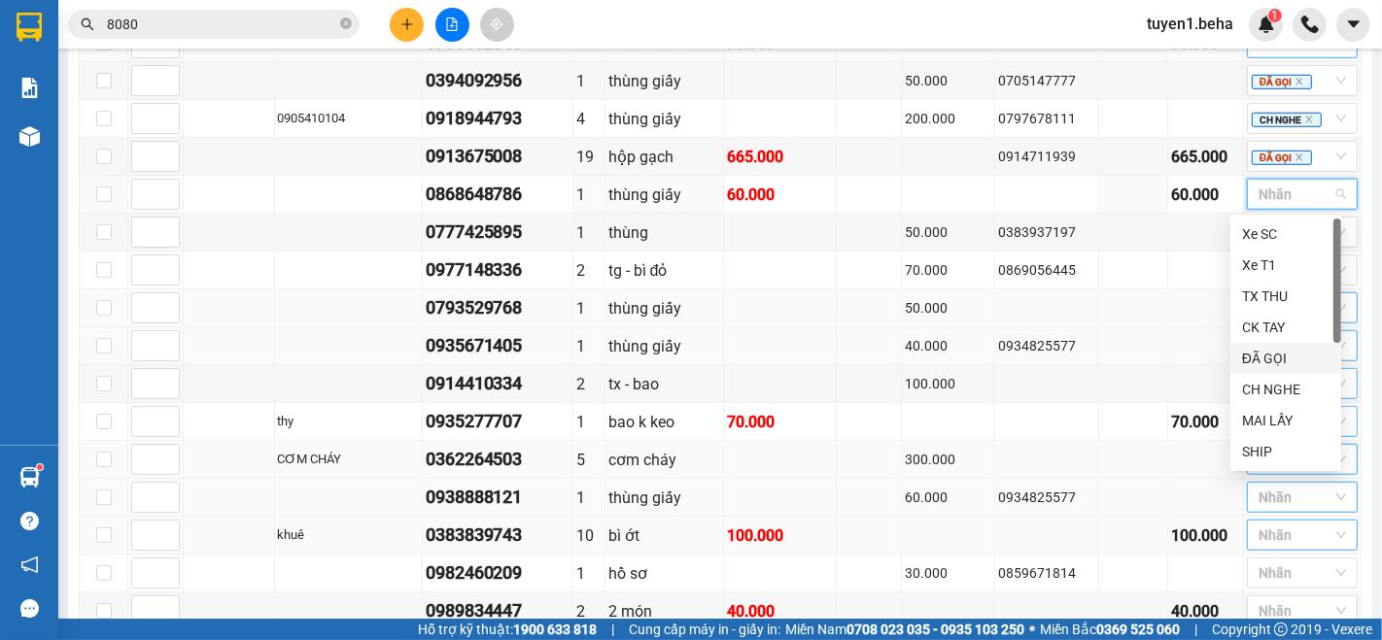
click at [1256, 352] on div "ĐÃ GỌI" at bounding box center [1285, 358] width 87 height 21
click at [911, 195] on td at bounding box center [948, 195] width 93 height 38
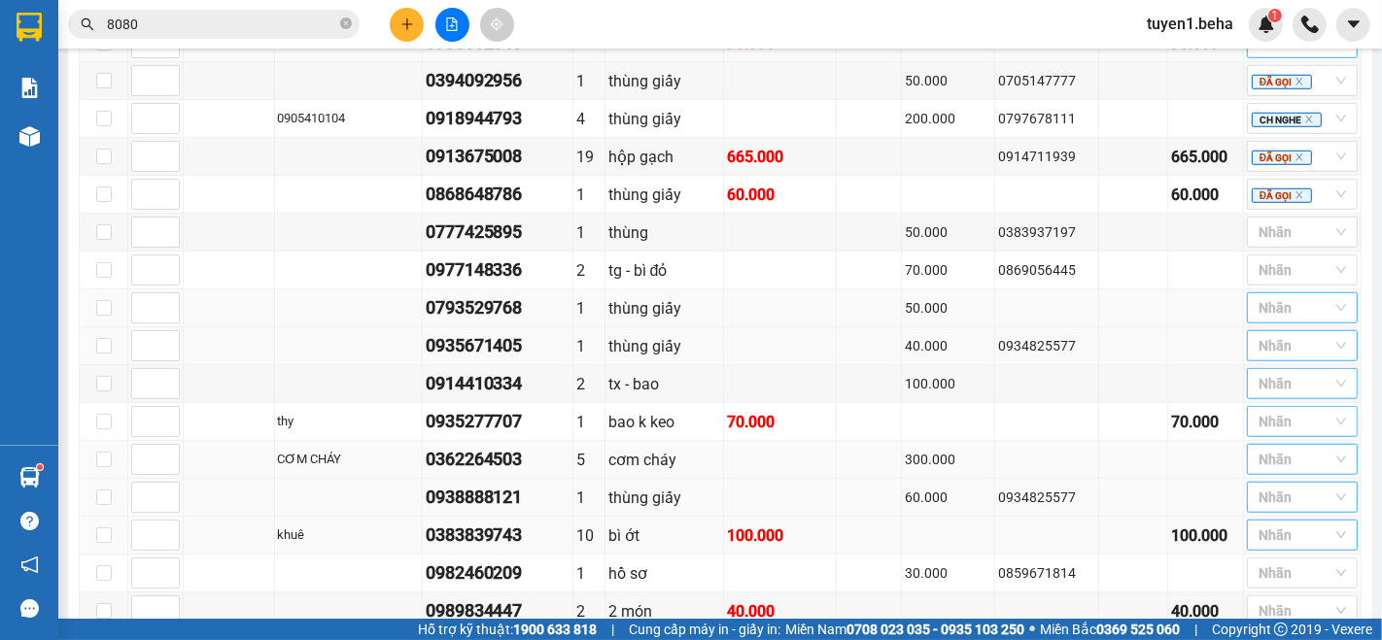
click at [235, 302] on td at bounding box center [229, 309] width 91 height 38
click at [1276, 238] on div at bounding box center [1293, 232] width 82 height 23
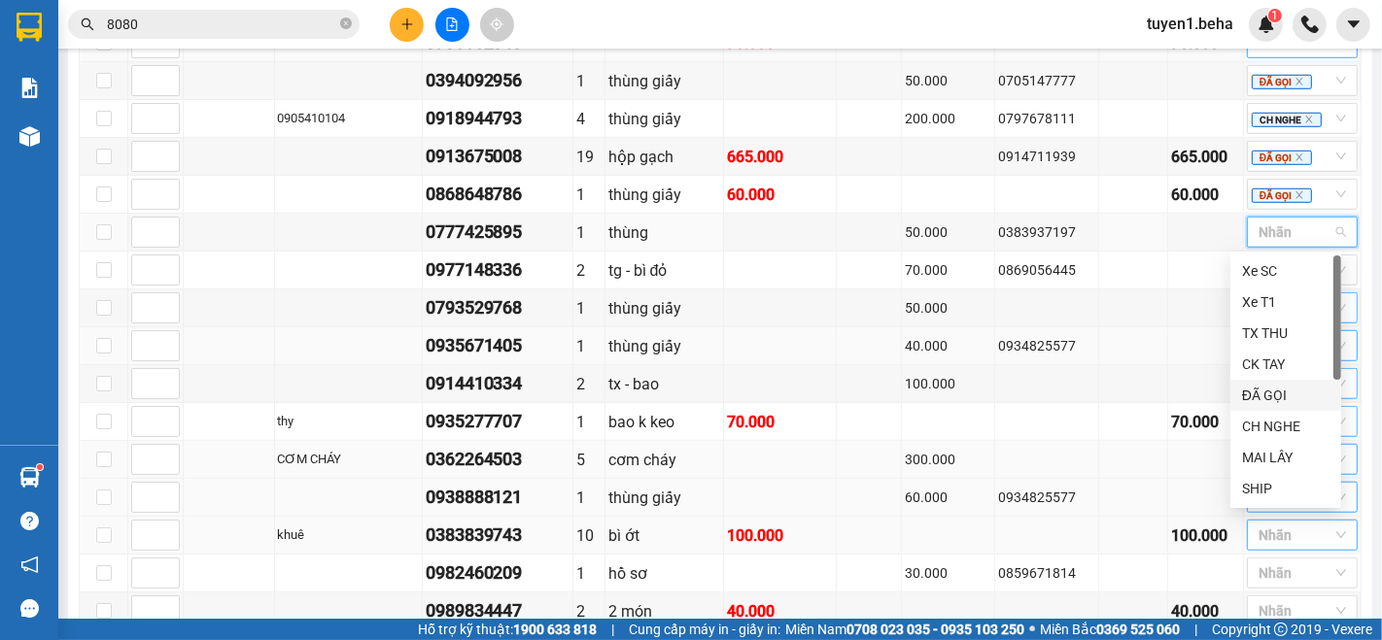
drag, startPoint x: 1284, startPoint y: 389, endPoint x: 1245, endPoint y: 367, distance: 44.4
click at [1283, 387] on div "ĐÃ GỌI" at bounding box center [1285, 395] width 87 height 21
click at [995, 360] on td "0934825577" at bounding box center [1047, 347] width 105 height 38
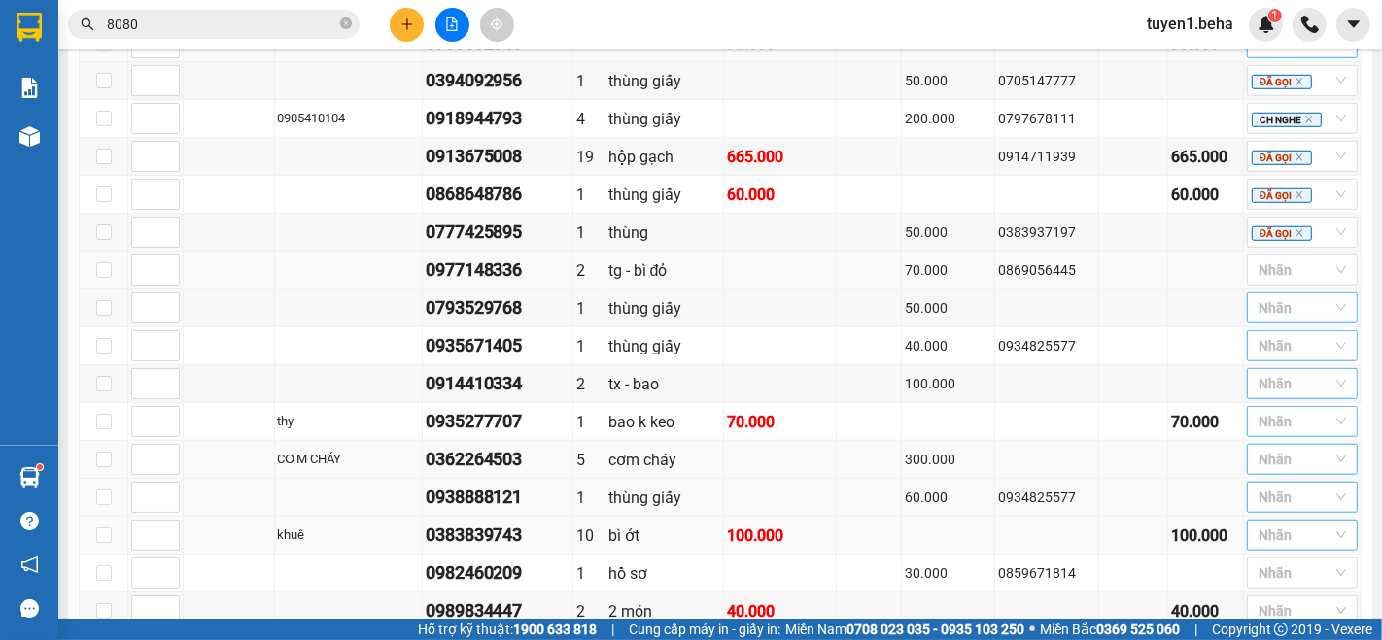
click at [216, 258] on td at bounding box center [229, 271] width 91 height 38
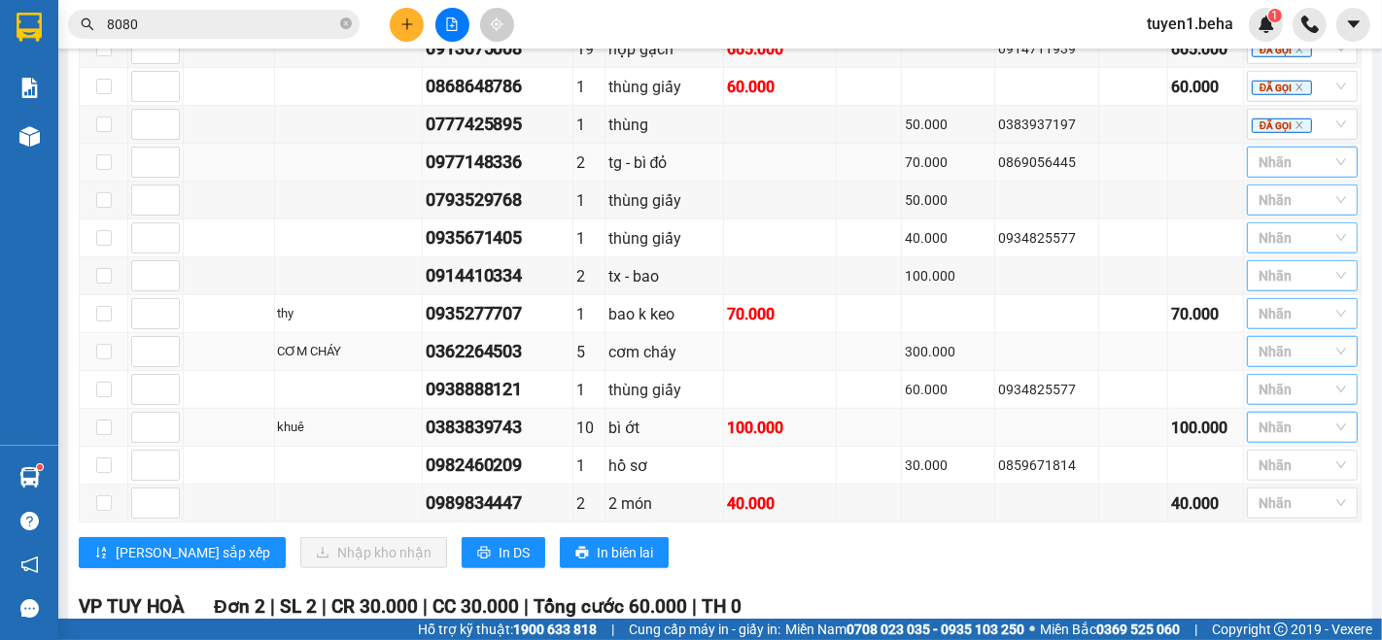
click at [1259, 159] on input "search" at bounding box center [1261, 162] width 4 height 23
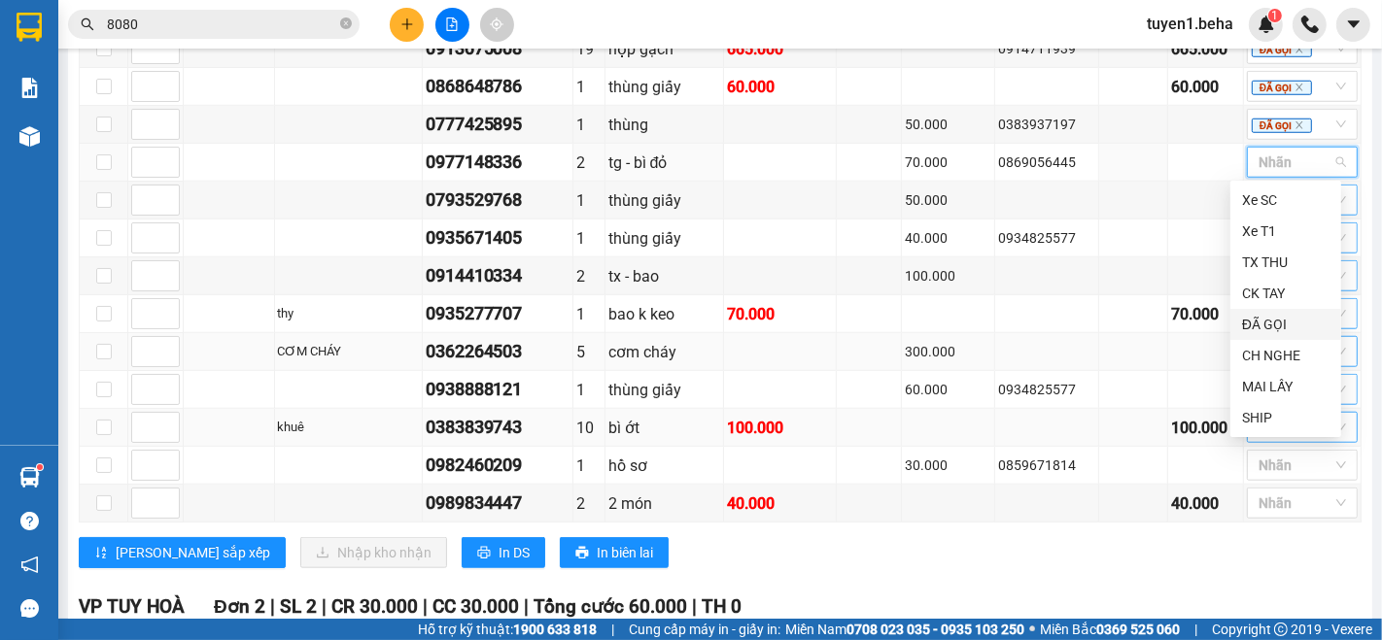
click at [1284, 326] on div "ĐÃ GỌI" at bounding box center [1285, 324] width 87 height 21
click at [954, 537] on div "Lưu sắp xếp Nhập kho nhận In DS In biên lai" at bounding box center [720, 552] width 1283 height 31
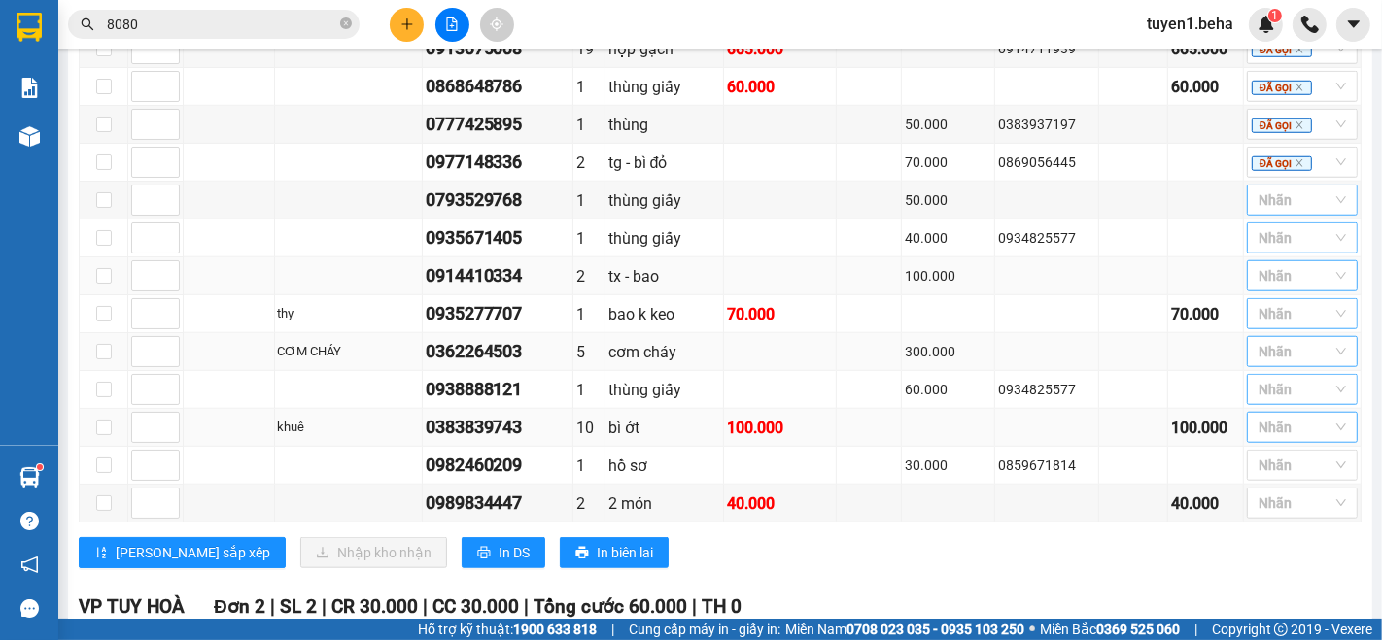
click at [233, 272] on td at bounding box center [229, 277] width 91 height 38
click at [249, 280] on td at bounding box center [229, 277] width 91 height 38
click at [246, 17] on input "8080" at bounding box center [221, 24] width 229 height 21
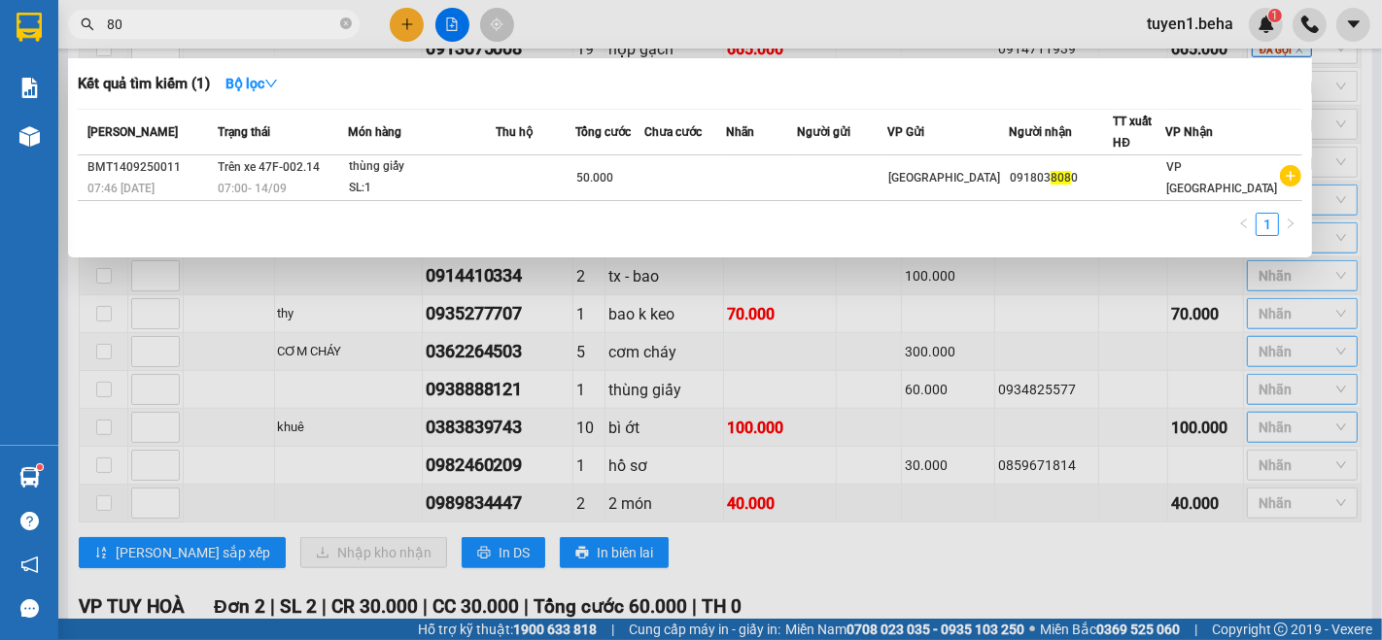
type input "8"
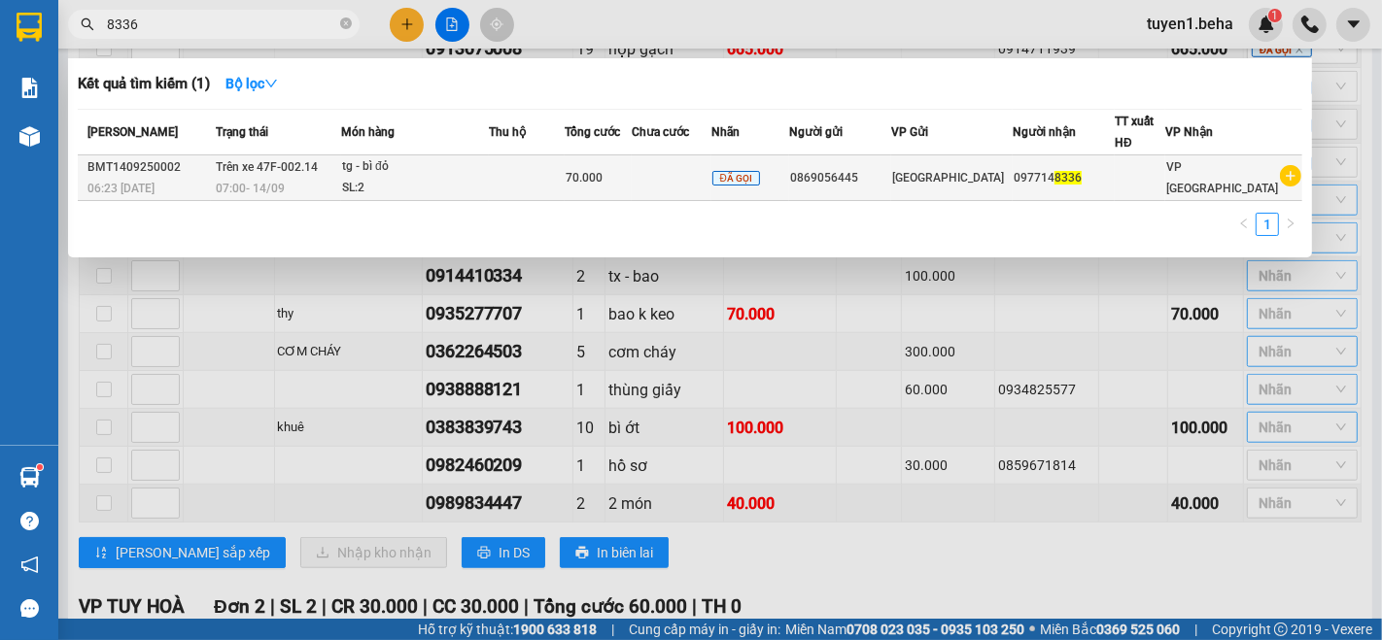
type input "8336"
click at [698, 177] on td at bounding box center [672, 179] width 80 height 46
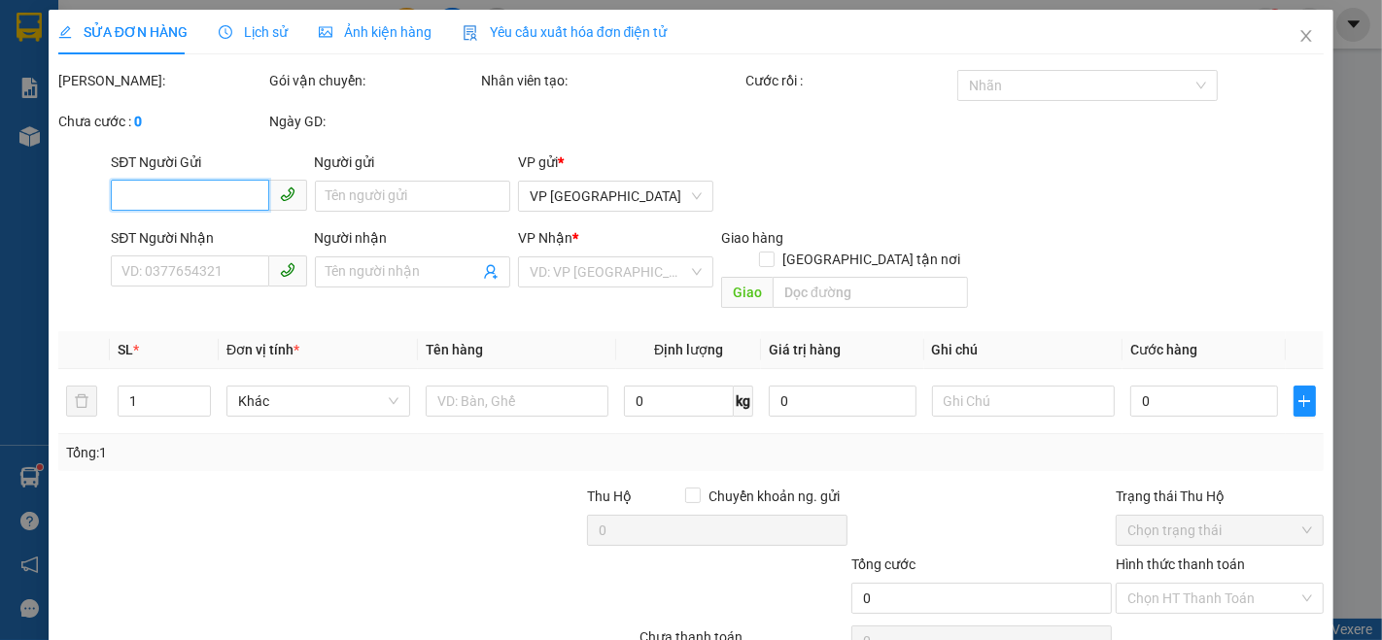
type input "0869056445"
type input "0977148336"
type input "70.000"
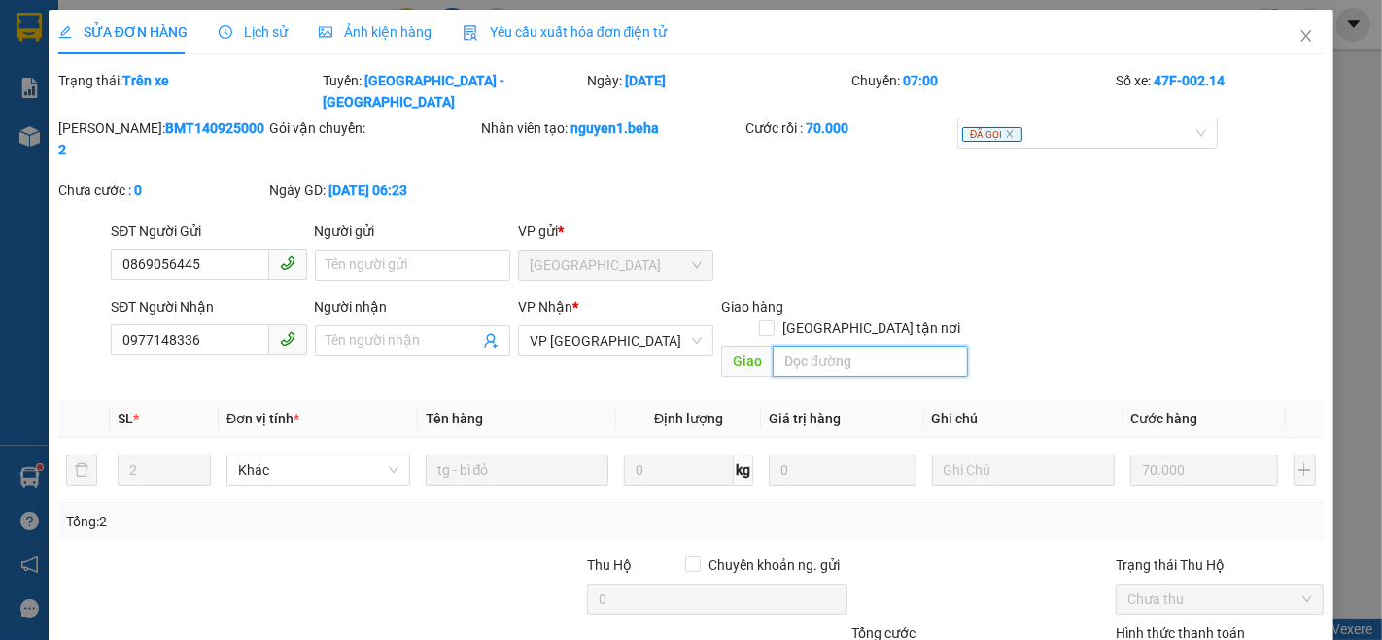
click at [814, 346] on input "search" at bounding box center [870, 361] width 195 height 31
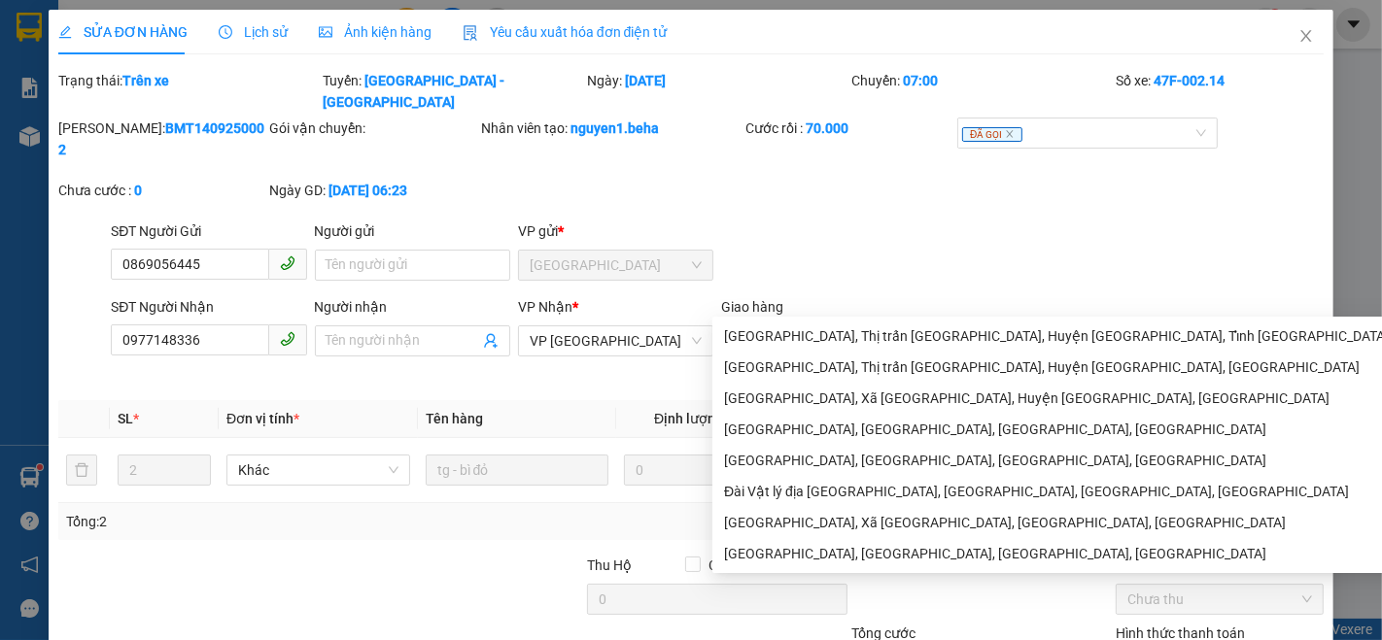
scroll to position [107, 0]
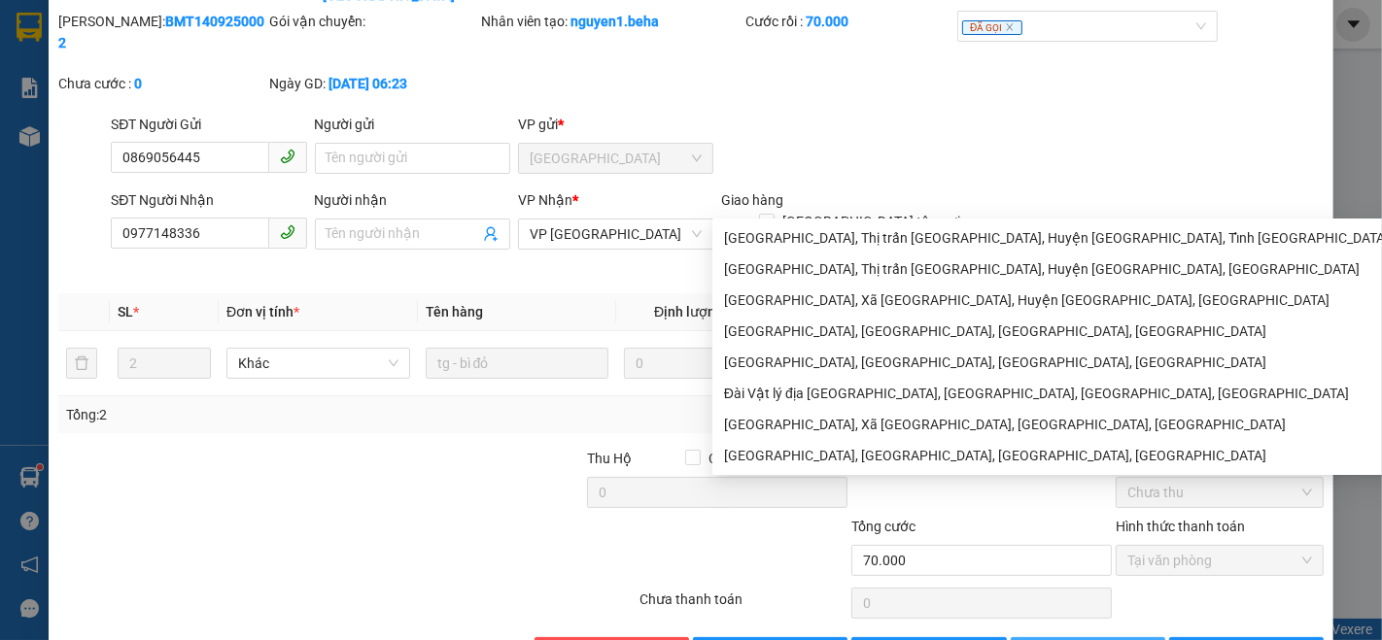
type input "cầu phú thứ"
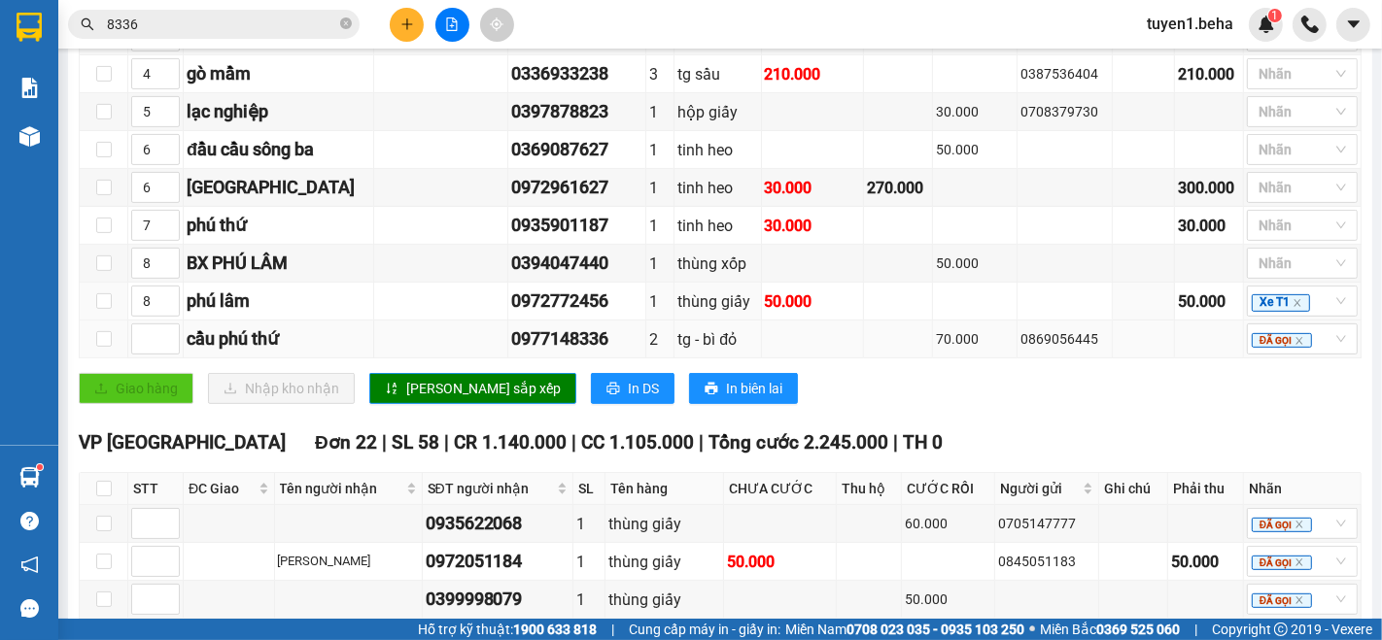
scroll to position [539, 0]
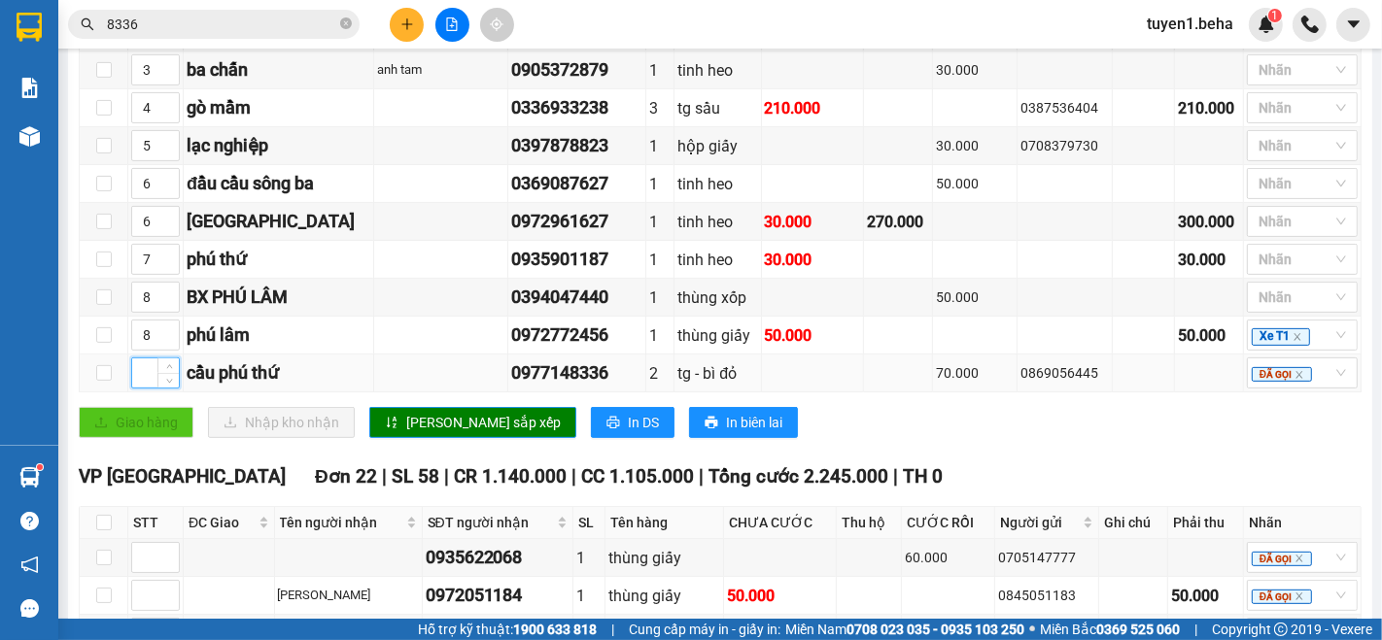
click at [147, 385] on input at bounding box center [155, 373] width 47 height 29
type input "6"
click at [450, 430] on span "[PERSON_NAME] sắp xếp" at bounding box center [483, 422] width 155 height 21
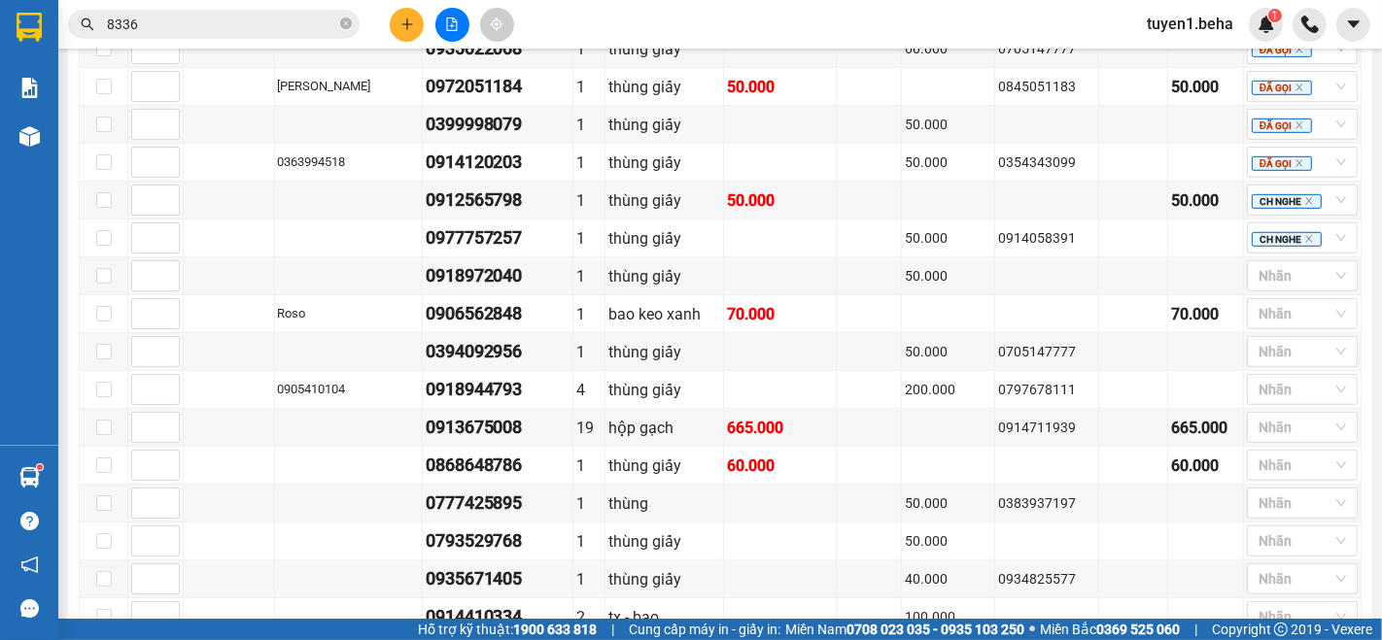
scroll to position [1188, 0]
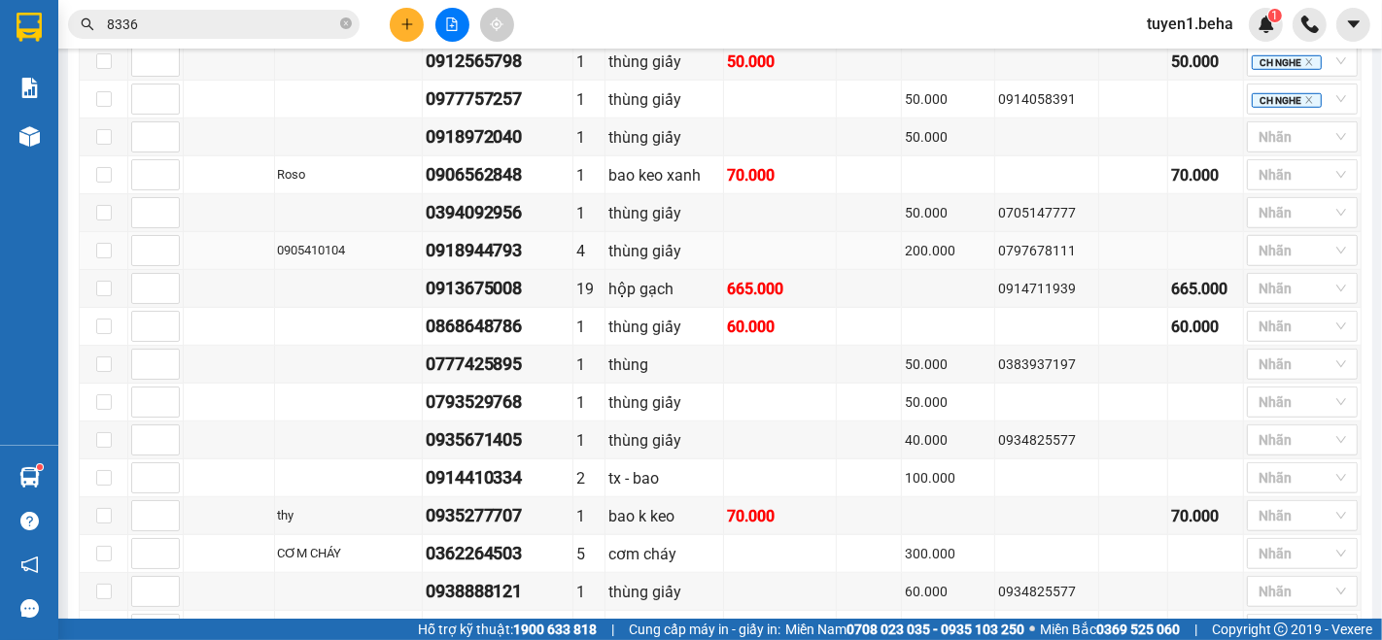
click at [198, 259] on td at bounding box center [229, 251] width 91 height 38
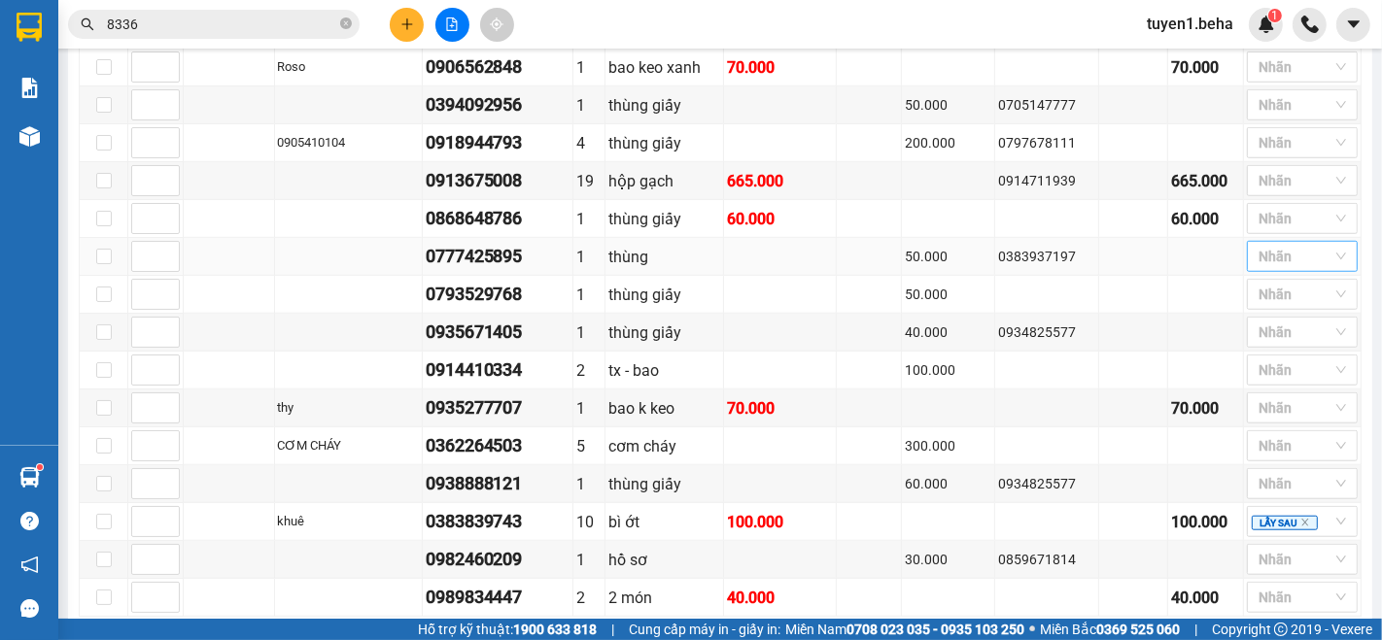
click at [1258, 261] on div at bounding box center [1293, 256] width 82 height 23
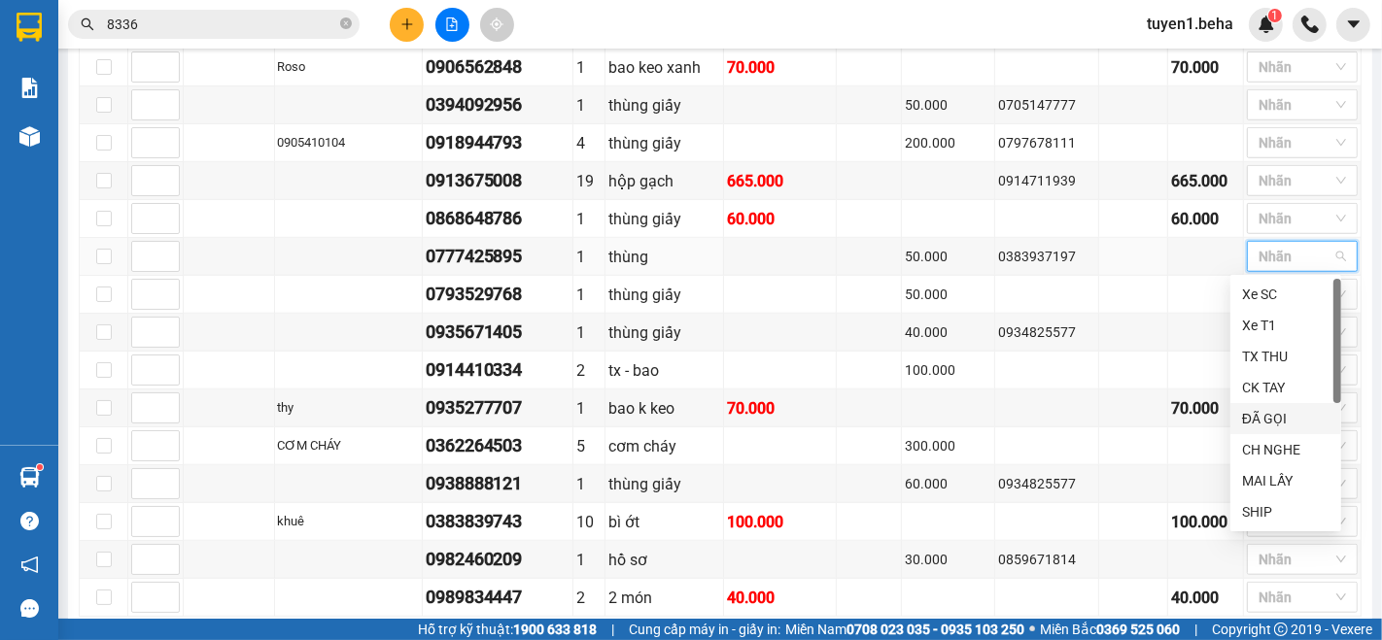
click at [1280, 420] on div "ĐÃ GỌI" at bounding box center [1285, 418] width 87 height 21
click at [1063, 293] on td at bounding box center [1047, 295] width 105 height 38
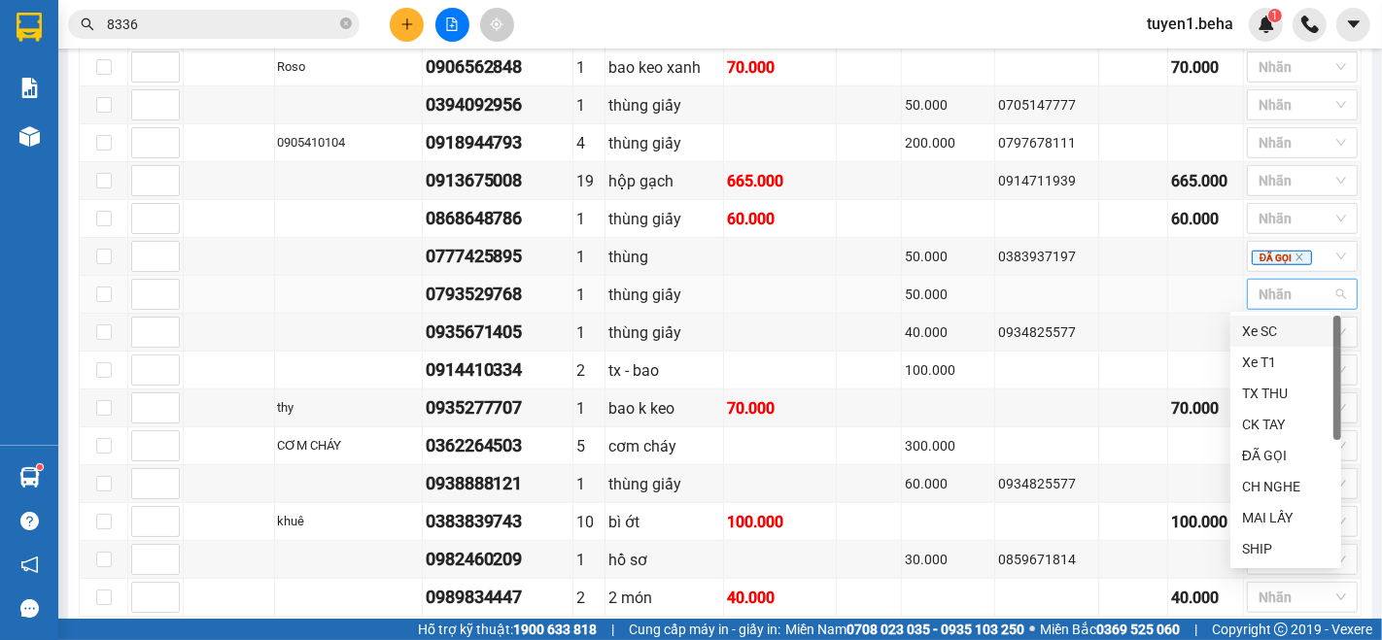
click at [1268, 291] on div at bounding box center [1293, 294] width 82 height 23
click at [1293, 453] on div "ĐÃ GỌI" at bounding box center [1285, 455] width 87 height 21
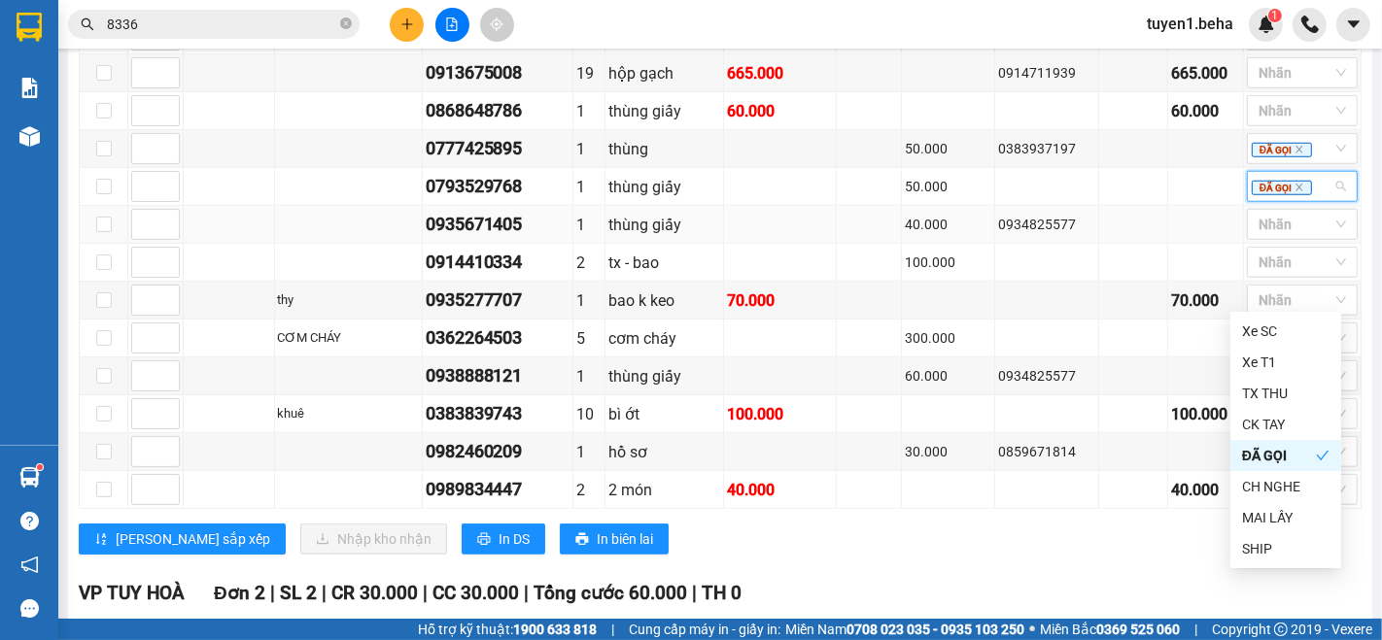
click at [1168, 222] on td at bounding box center [1206, 225] width 76 height 38
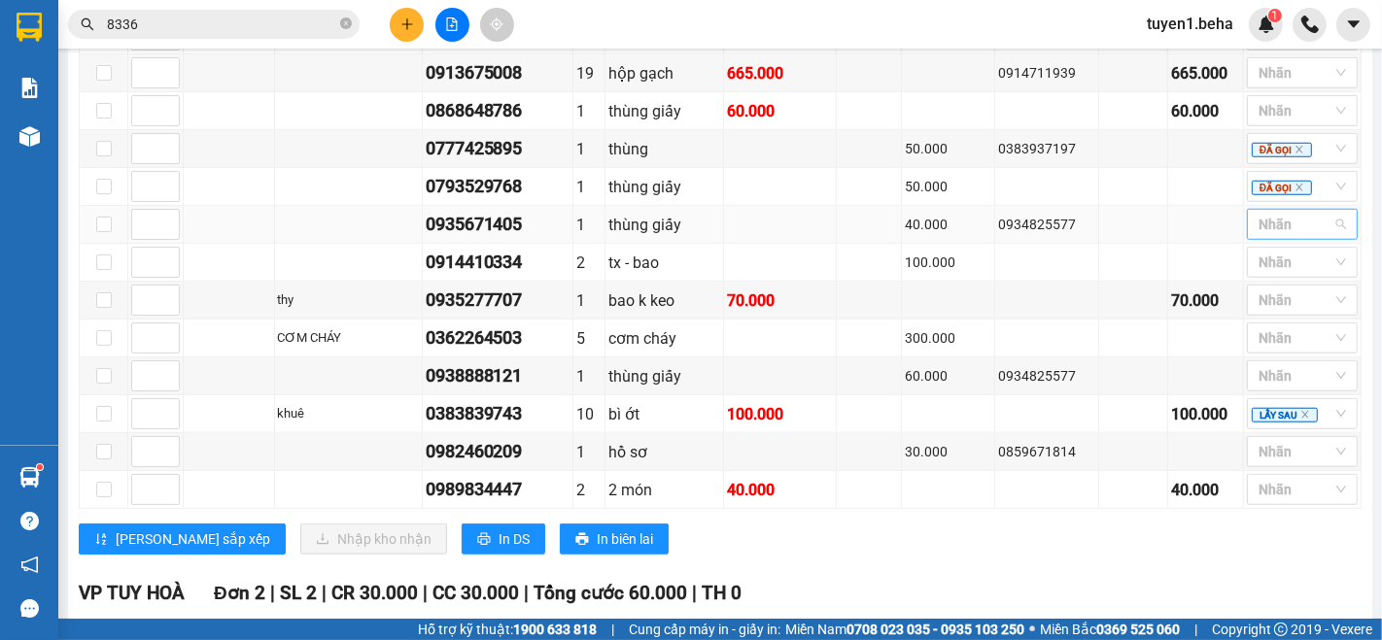
click at [1254, 221] on div at bounding box center [1293, 224] width 82 height 23
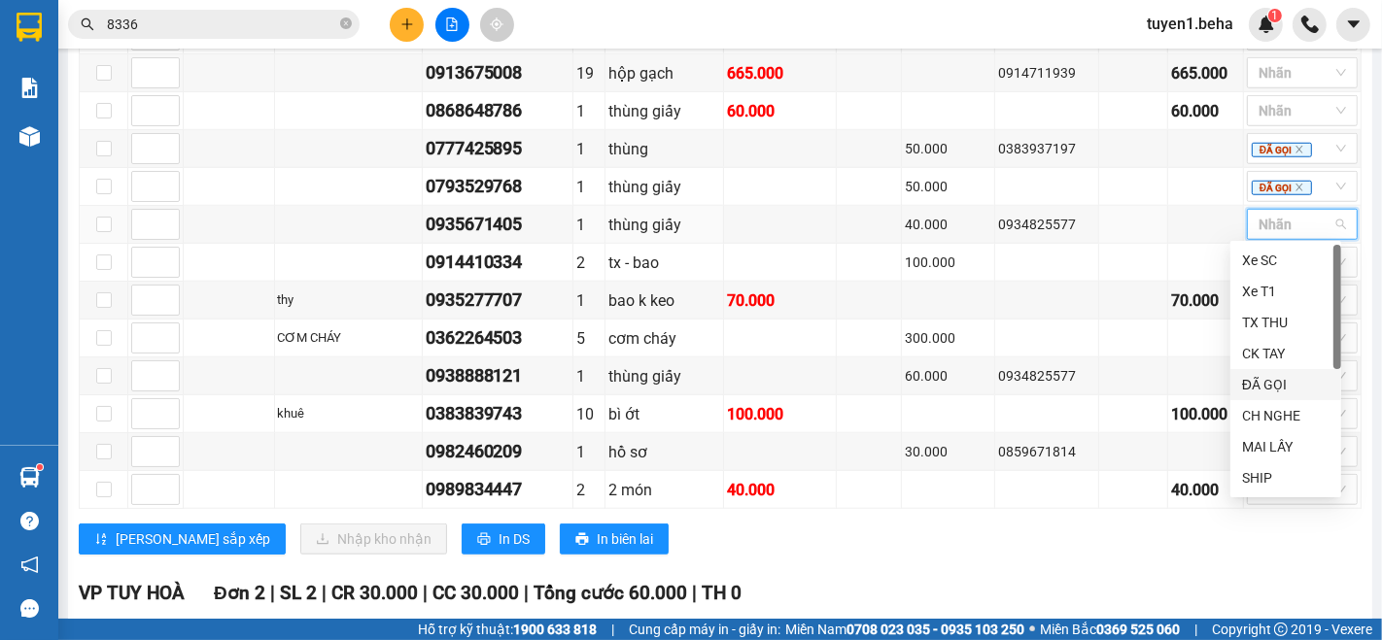
click at [1242, 381] on div "ĐÃ GỌI" at bounding box center [1285, 384] width 87 height 21
click at [911, 529] on div "Lưu sắp xếp Nhập kho nhận In DS In biên lai" at bounding box center [720, 539] width 1283 height 31
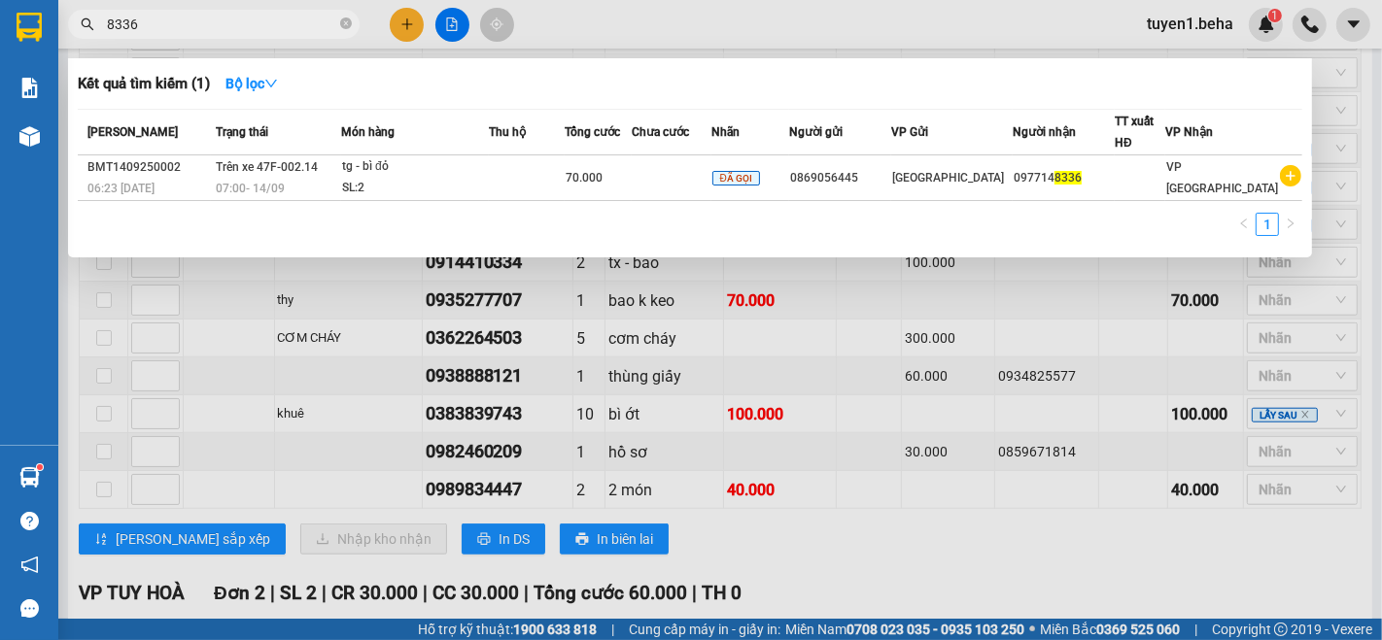
click at [246, 20] on input "8336" at bounding box center [221, 24] width 229 height 21
type input "8"
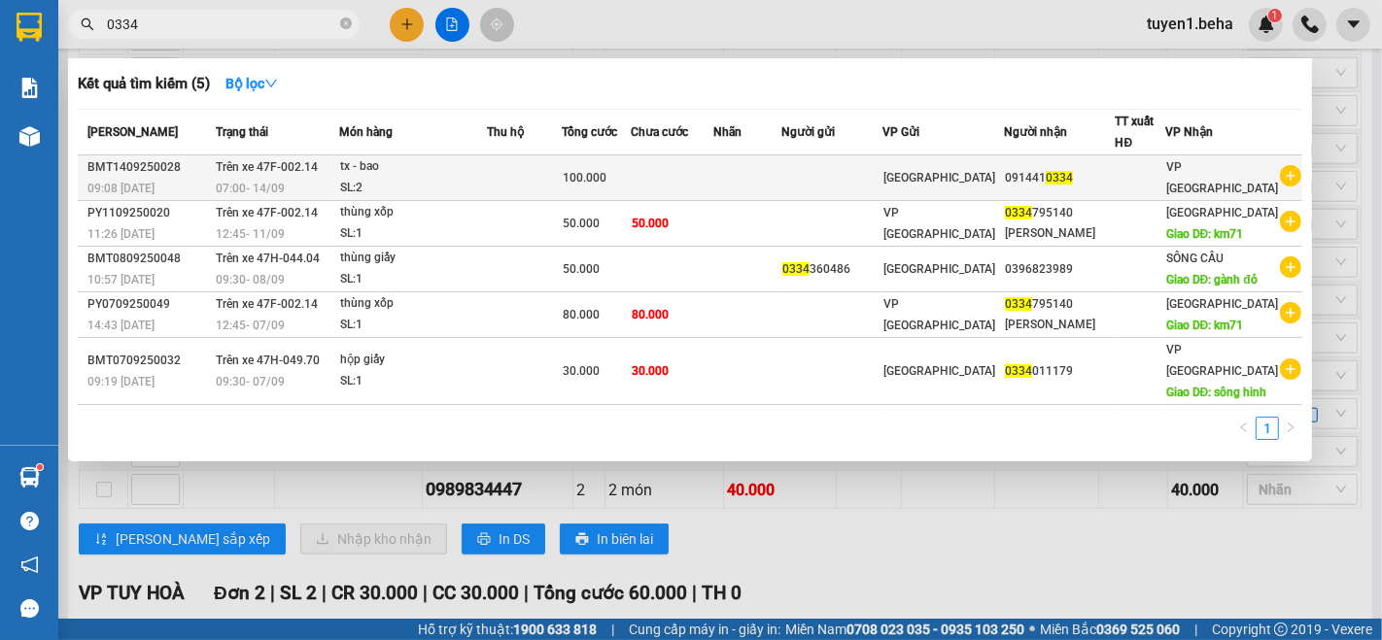
type input "0334"
click at [537, 180] on td at bounding box center [524, 179] width 75 height 46
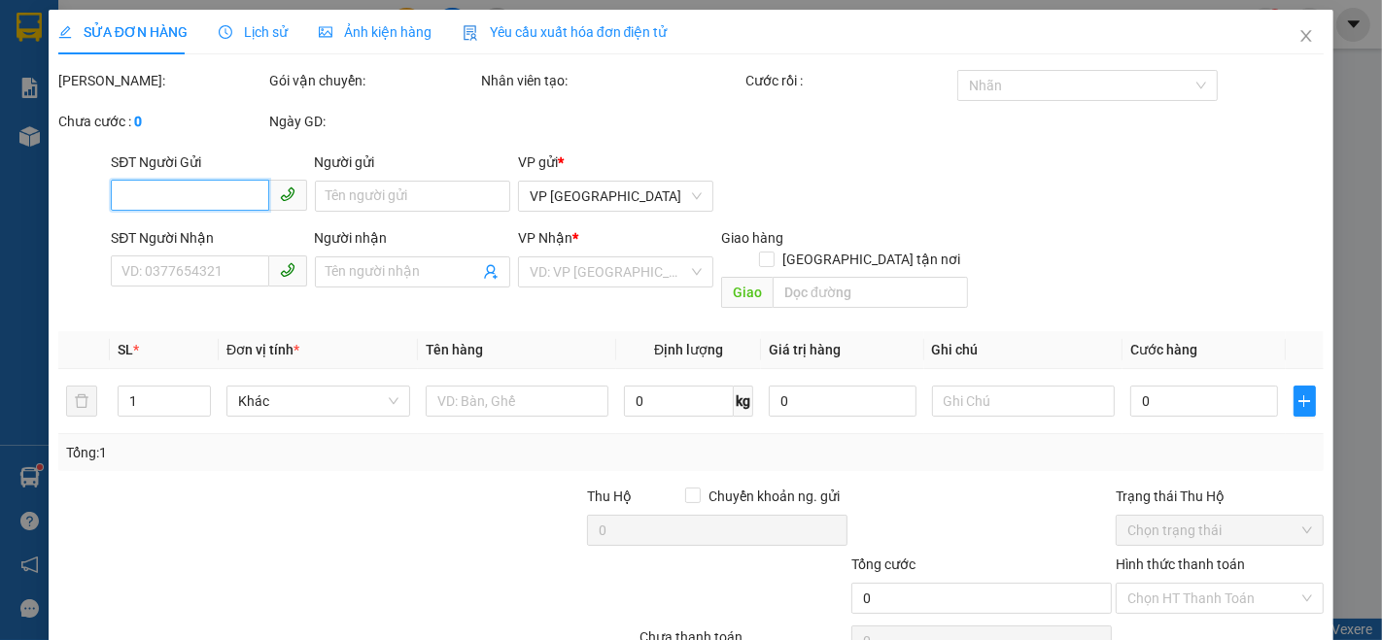
type input "0914410334"
type input "100.000"
type input "0"
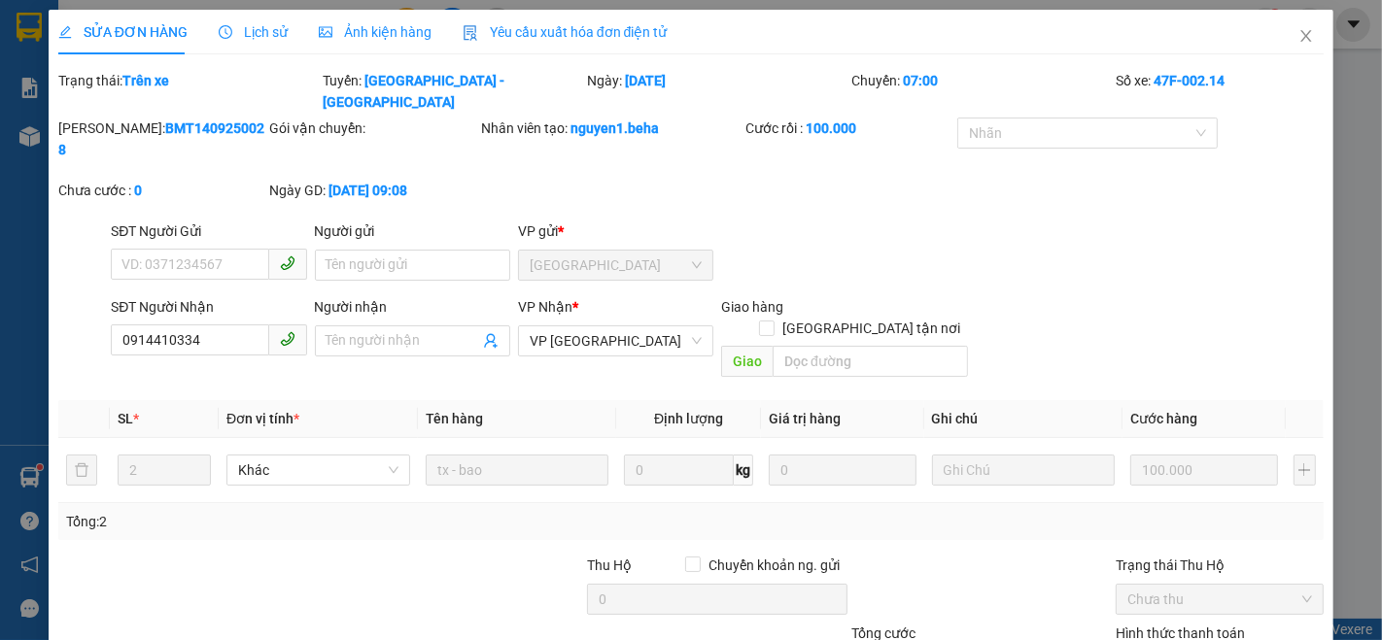
click at [362, 37] on span "Ảnh kiện hàng" at bounding box center [375, 32] width 113 height 16
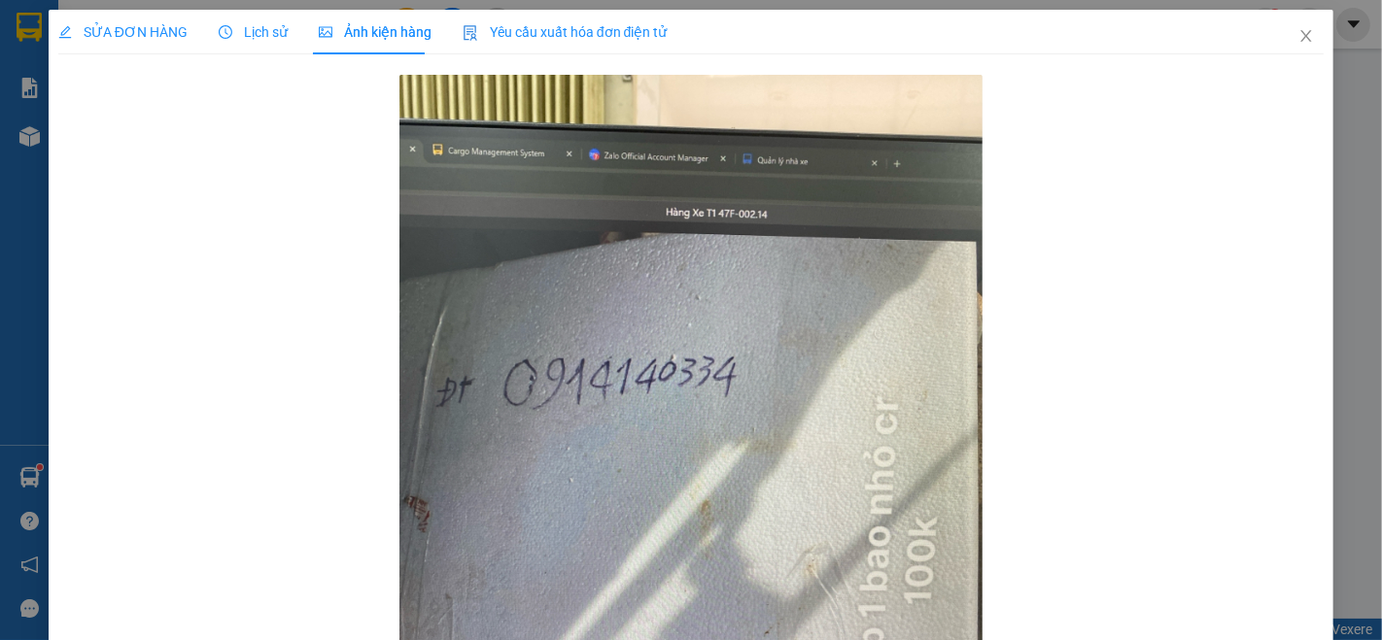
click at [129, 28] on span "SỬA ĐƠN HÀNG" at bounding box center [122, 32] width 129 height 16
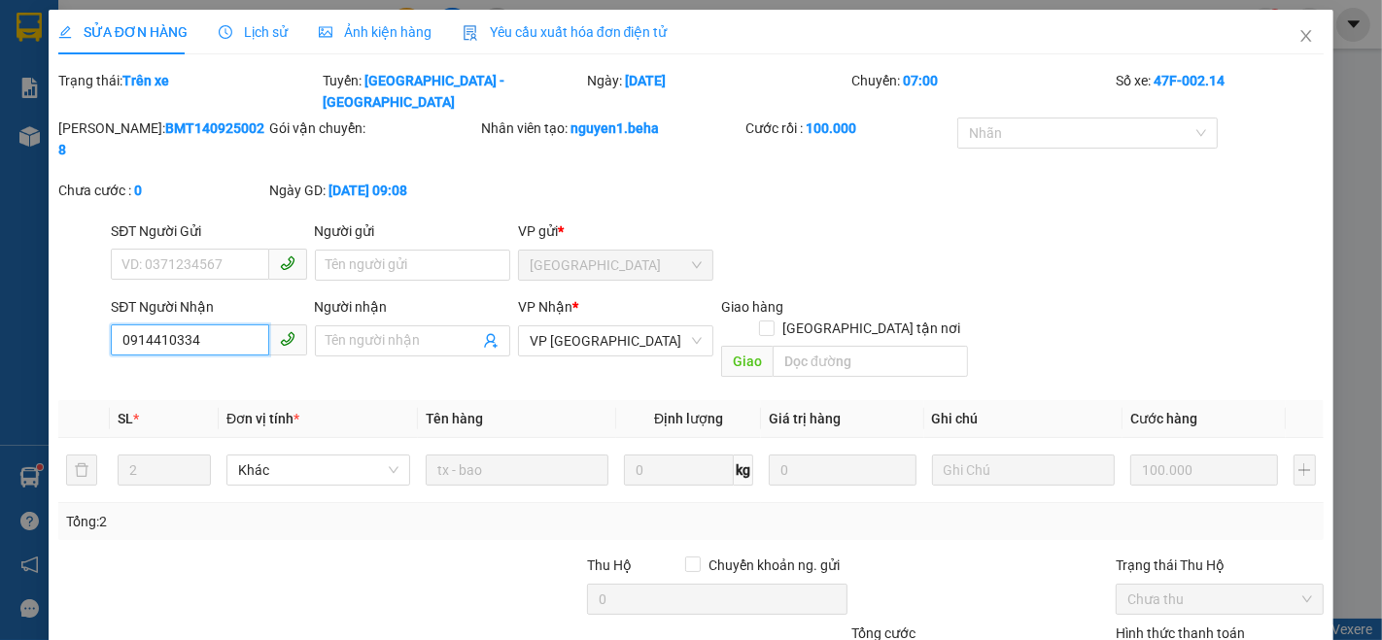
click at [151, 325] on input "0914410334" at bounding box center [189, 340] width 157 height 31
type input "09141410334"
click at [833, 346] on input "search" at bounding box center [870, 361] width 195 height 31
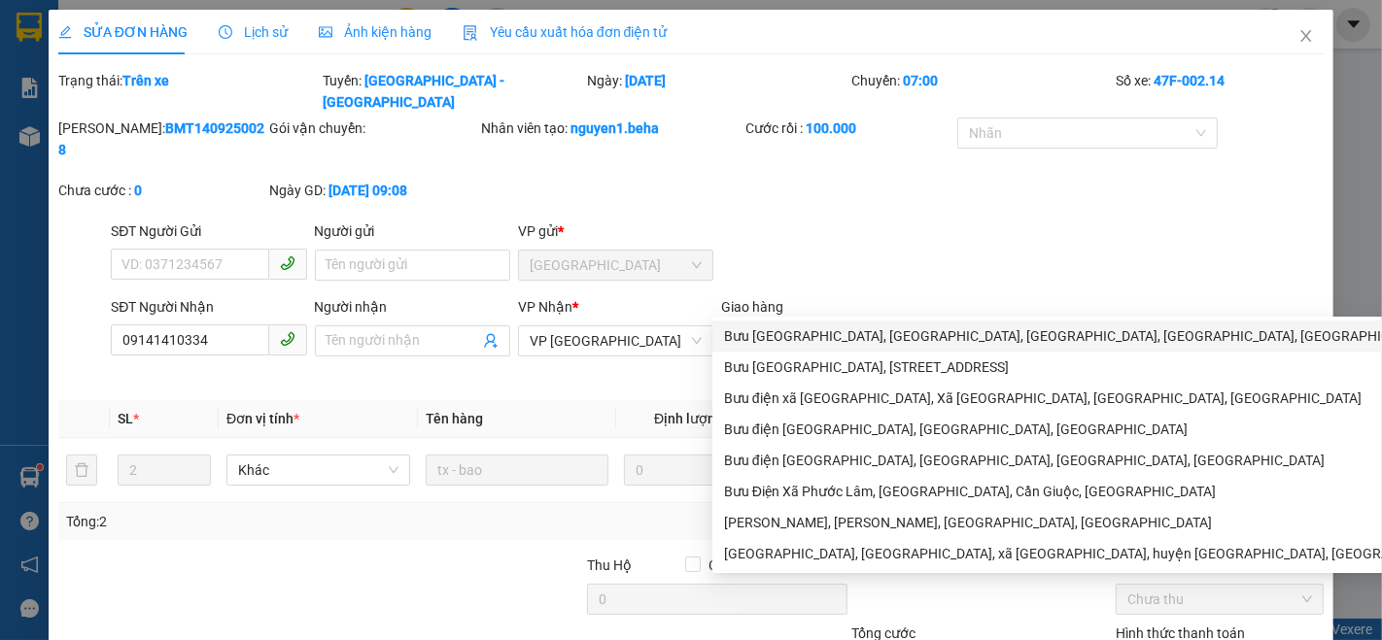
type input "bưu điện [GEOGRAPHIC_DATA]"
click at [999, 221] on div "SĐT Người Gửi VD: 0371234567 Người gửi Tên người gửi VP gửi * ĐẮK LẮK" at bounding box center [717, 255] width 1221 height 68
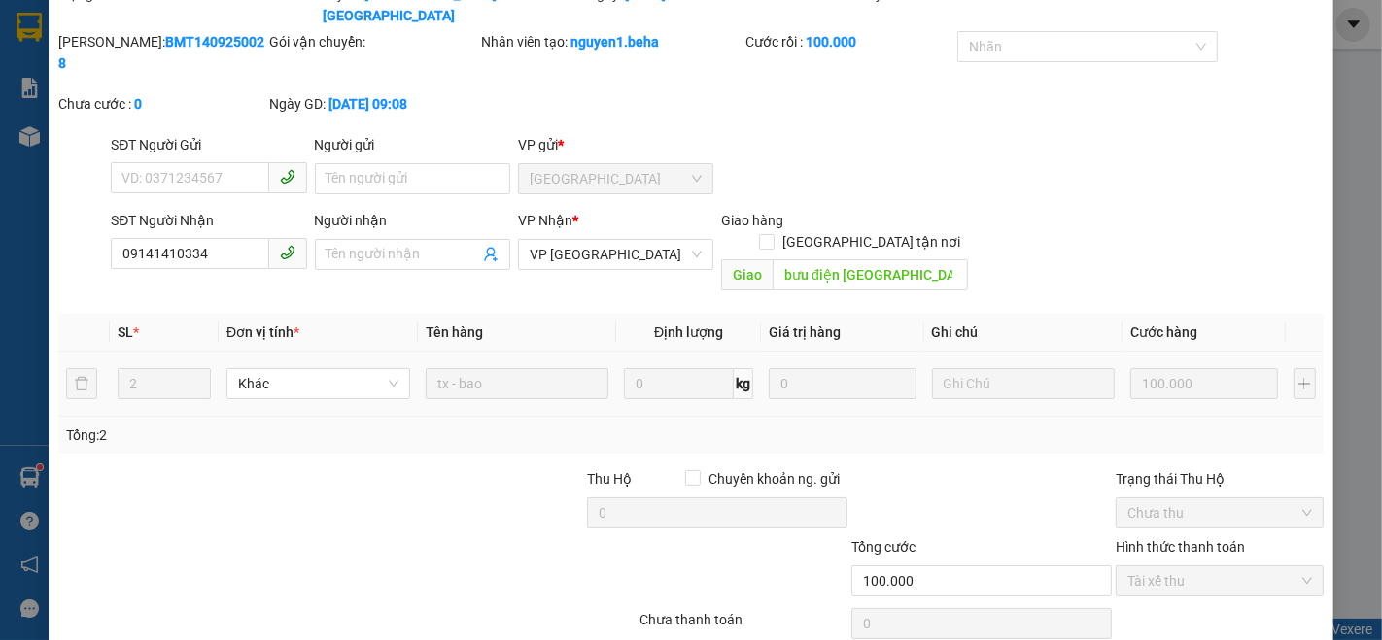
scroll to position [107, 0]
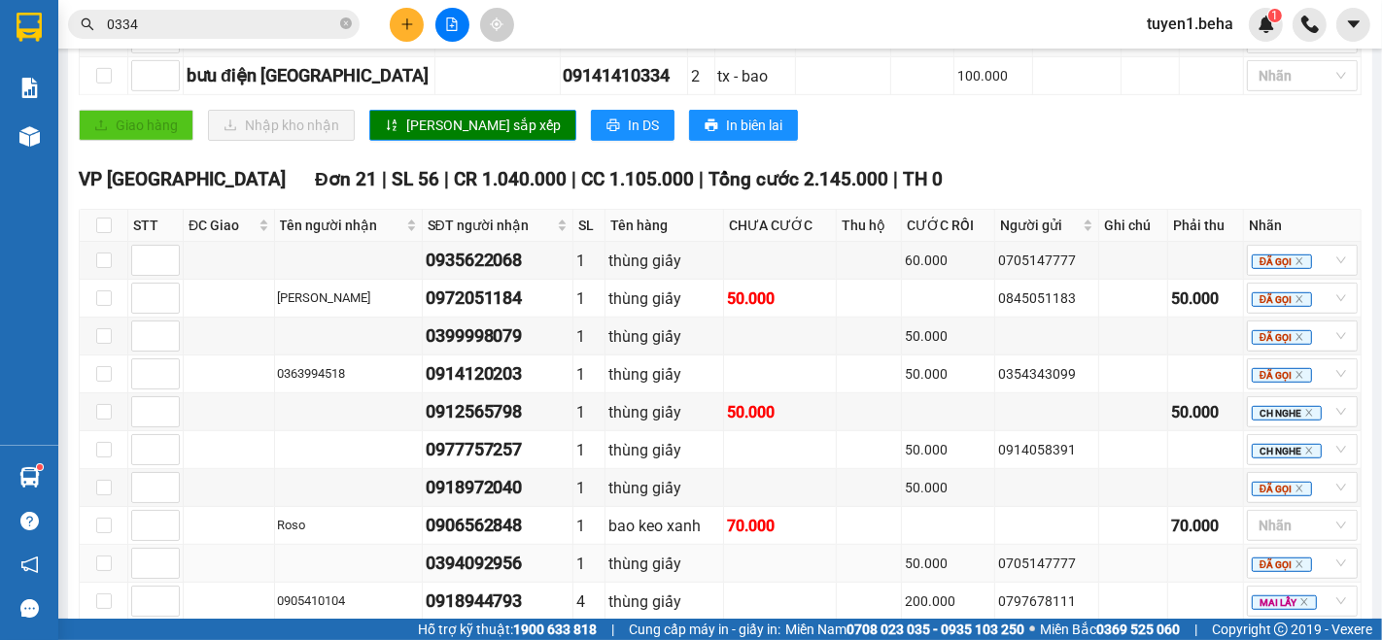
scroll to position [755, 0]
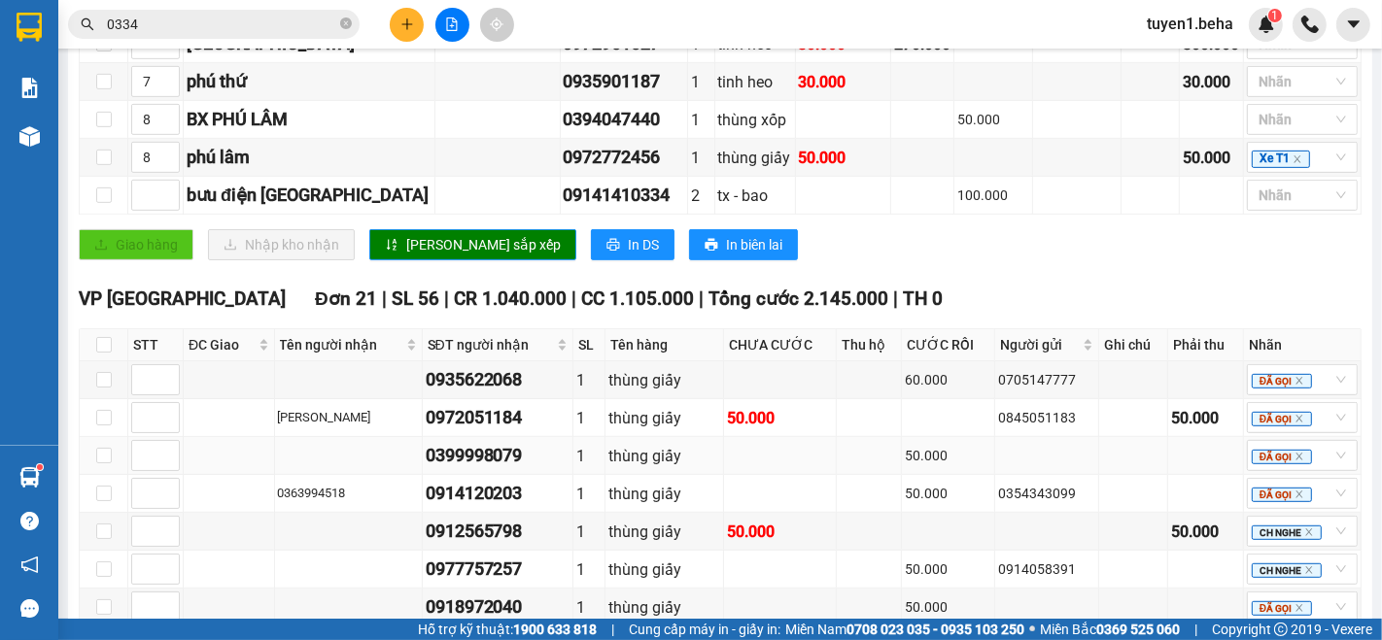
click at [208, 446] on td at bounding box center [229, 456] width 91 height 38
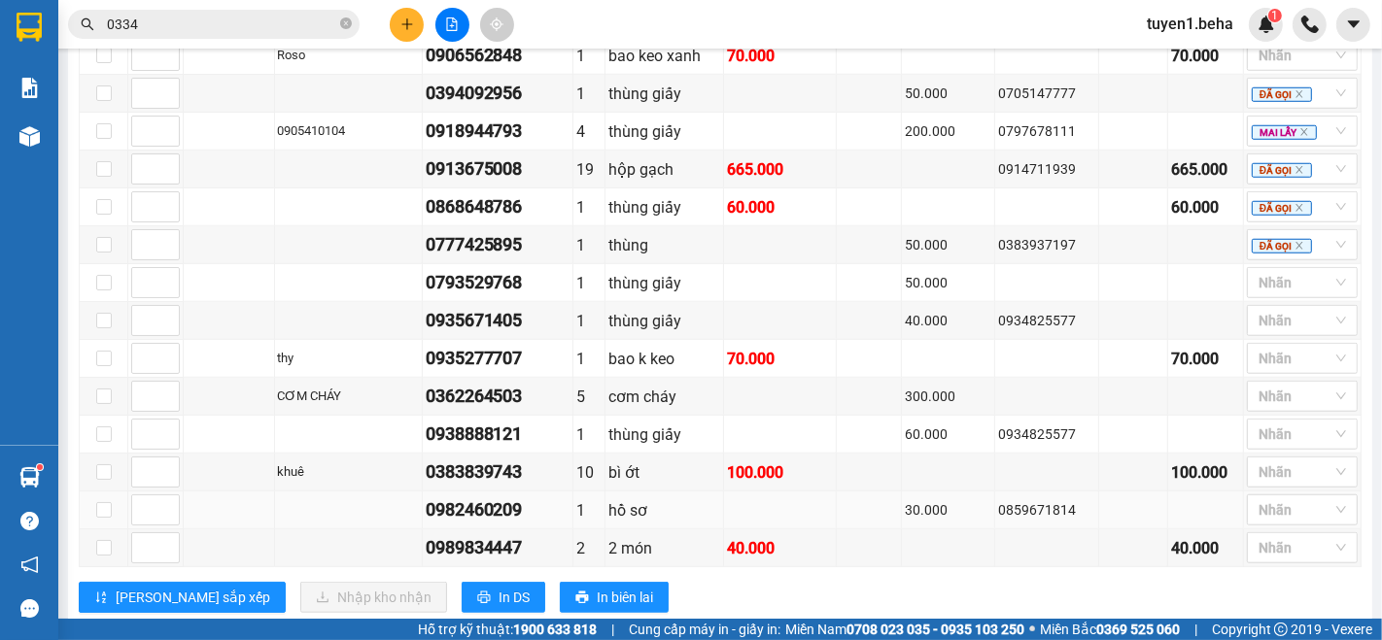
scroll to position [1403, 0]
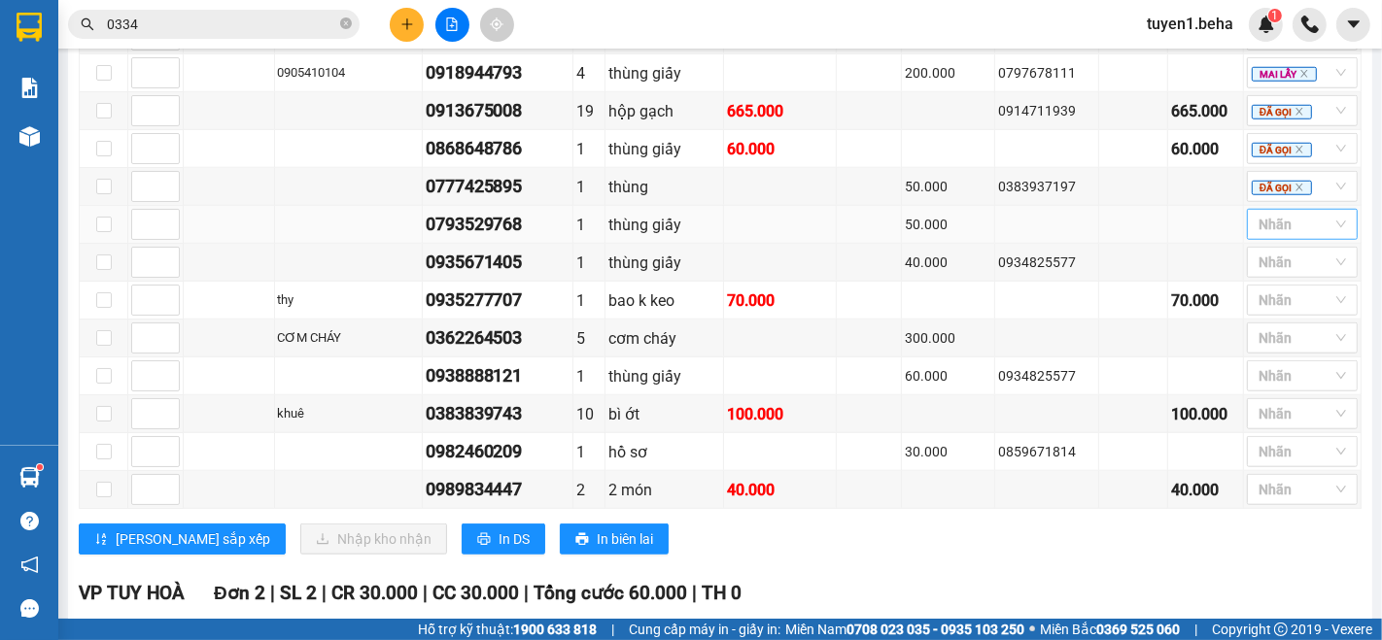
click at [1297, 225] on div at bounding box center [1293, 224] width 82 height 23
click at [1257, 384] on div "ĐÃ GỌI" at bounding box center [1285, 384] width 87 height 21
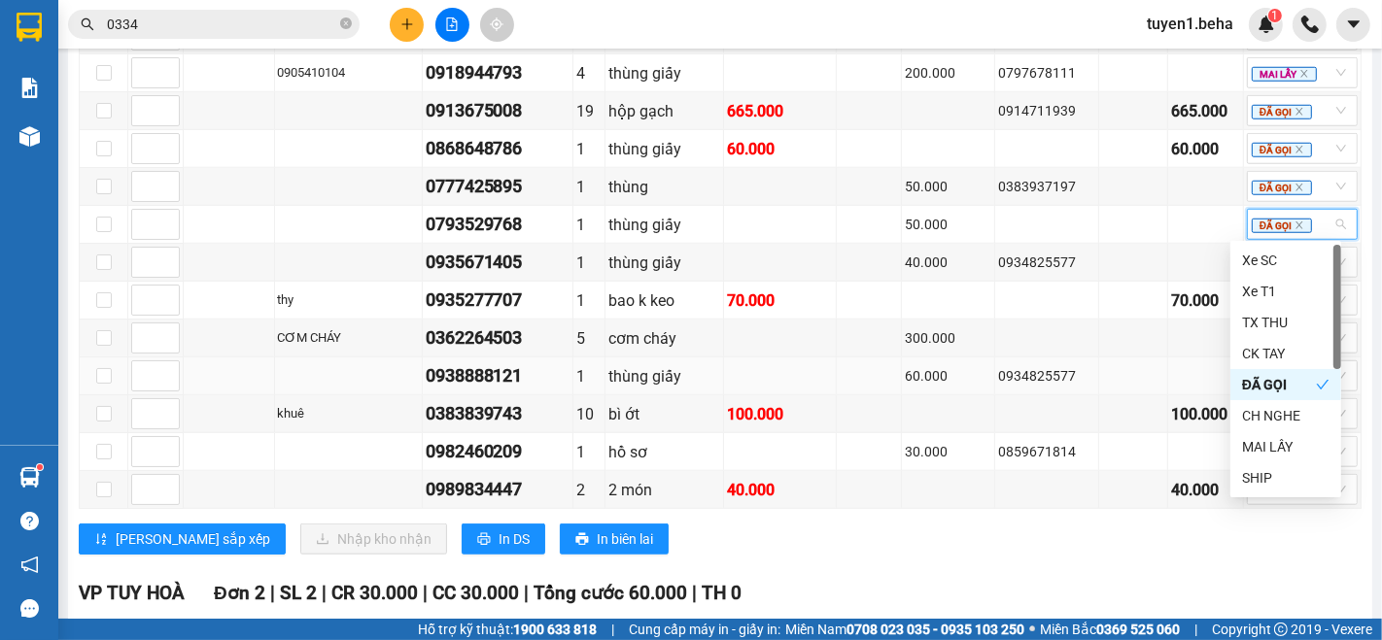
click at [1110, 361] on td at bounding box center [1133, 377] width 69 height 38
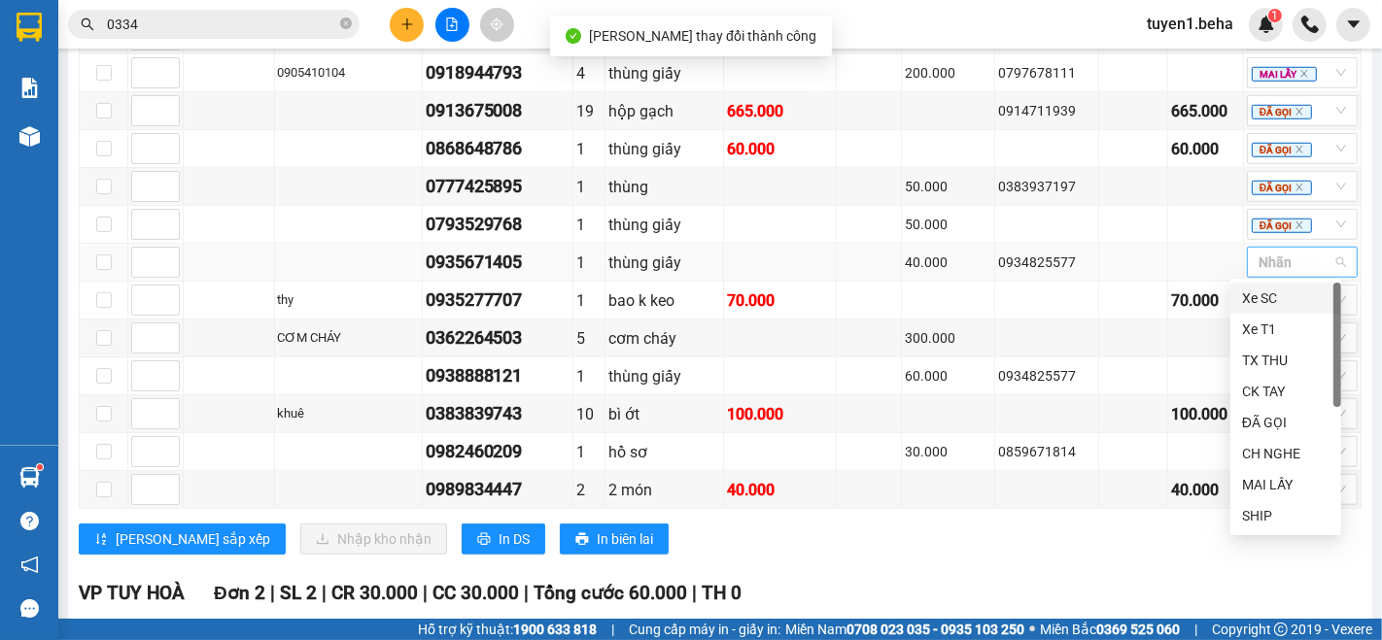
click at [1252, 265] on div at bounding box center [1293, 262] width 82 height 23
drag, startPoint x: 1269, startPoint y: 415, endPoint x: 1087, endPoint y: 426, distance: 183.0
click at [1268, 415] on div "ĐÃ GỌI" at bounding box center [1285, 422] width 87 height 21
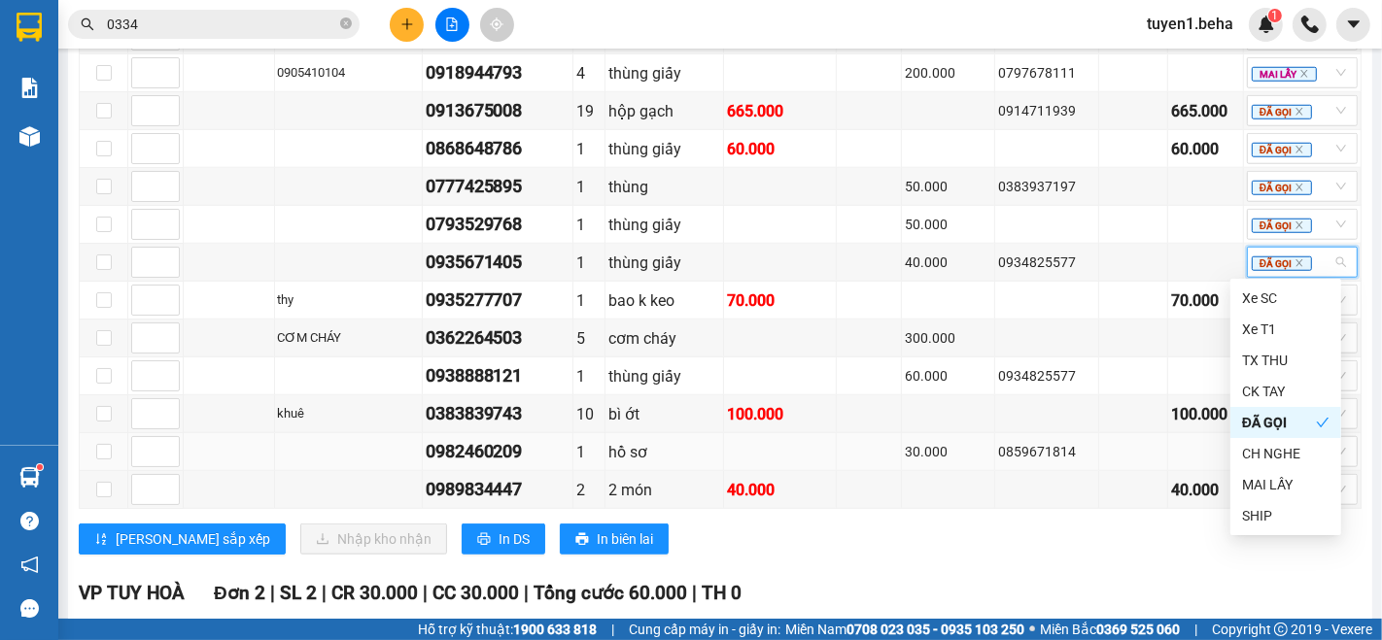
scroll to position [1511, 0]
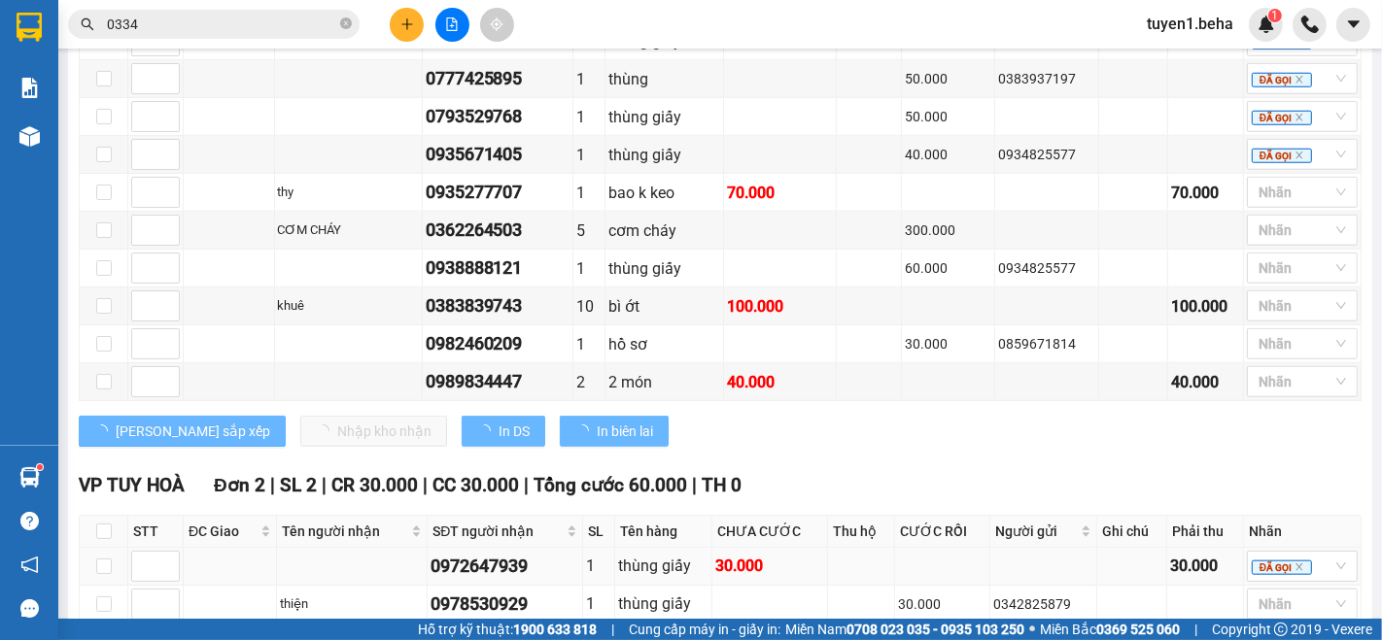
click at [872, 566] on td at bounding box center [861, 567] width 67 height 38
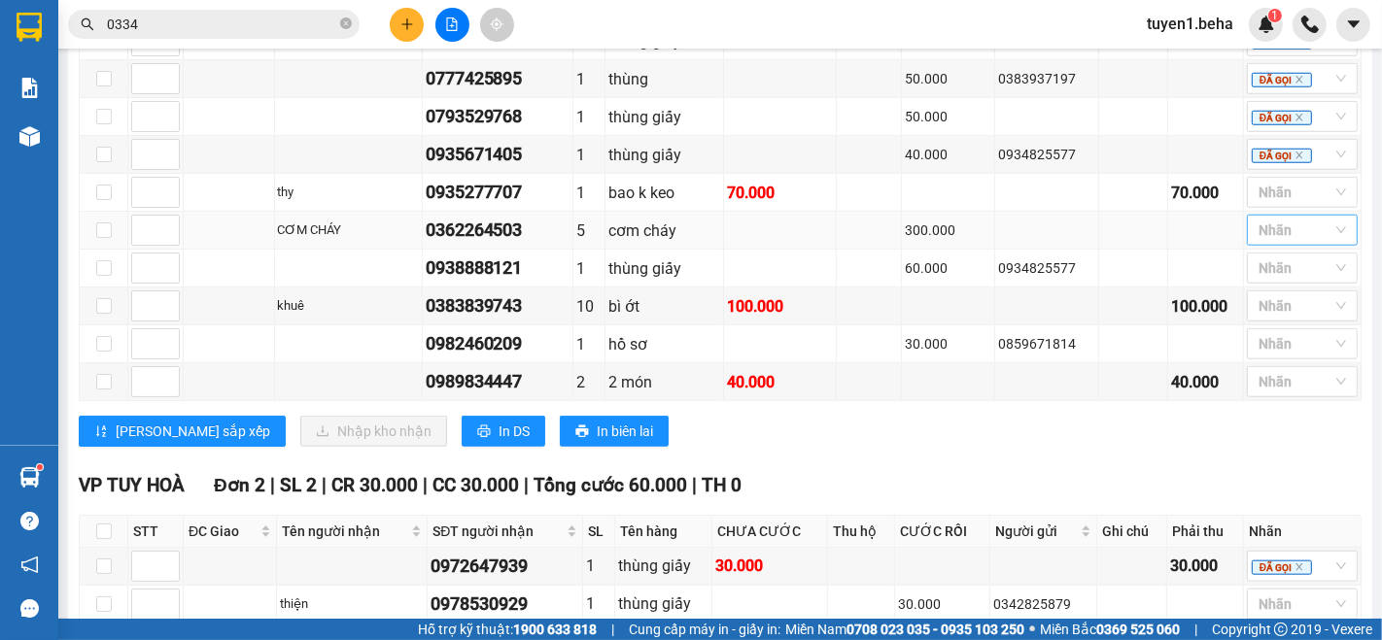
drag, startPoint x: 1273, startPoint y: 223, endPoint x: 1252, endPoint y: 215, distance: 22.8
click at [1252, 219] on div at bounding box center [1293, 230] width 82 height 23
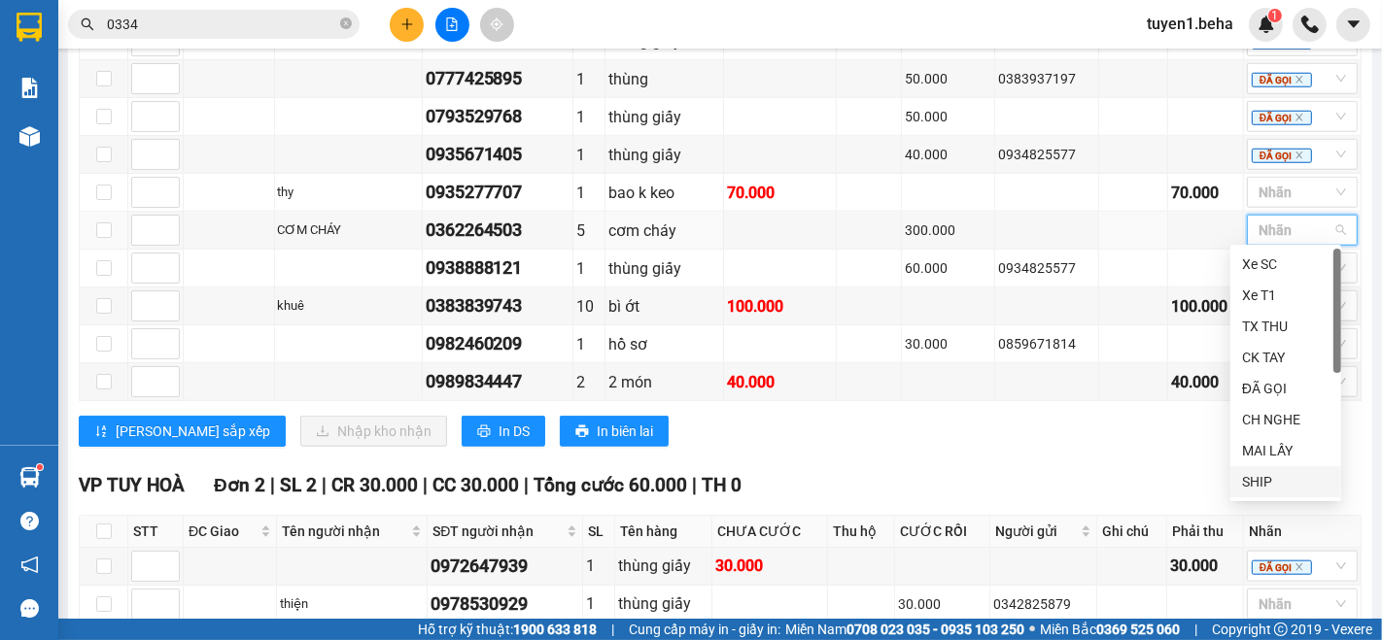
click at [1249, 479] on div "SHIP" at bounding box center [1285, 481] width 87 height 21
click at [1107, 432] on div "Lưu sắp xếp Nhập kho nhận In DS In biên lai" at bounding box center [720, 431] width 1283 height 31
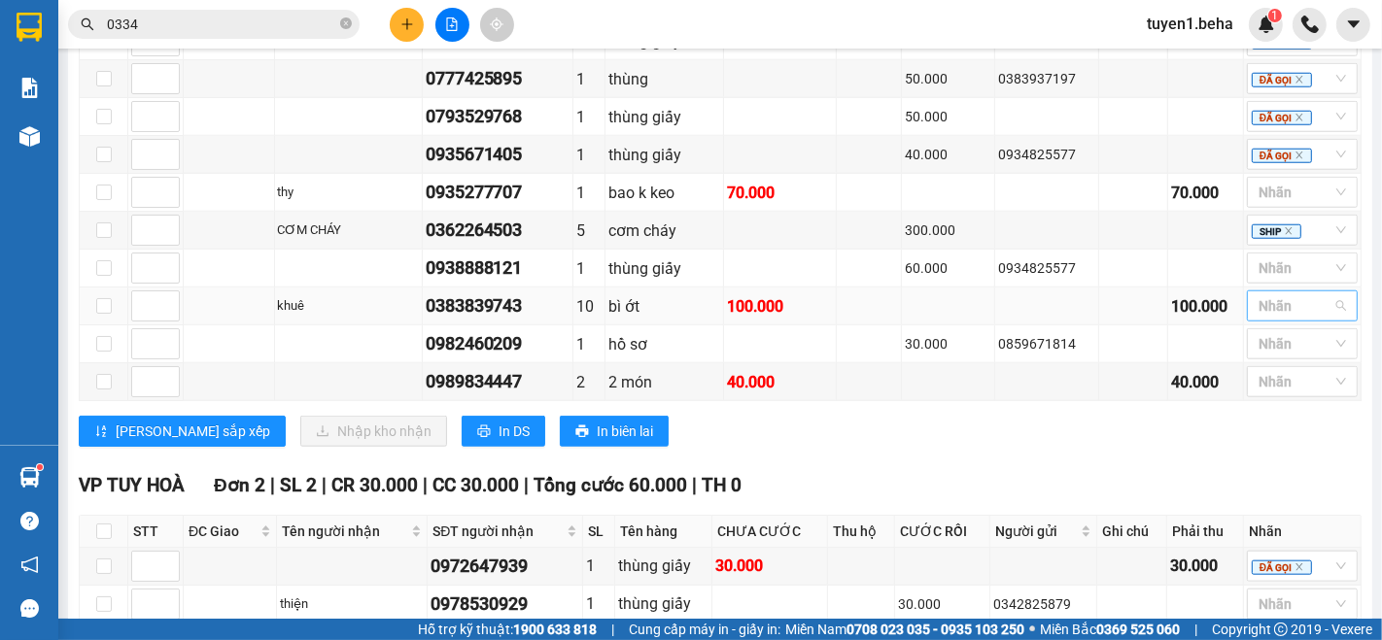
click at [1265, 305] on div at bounding box center [1293, 305] width 82 height 23
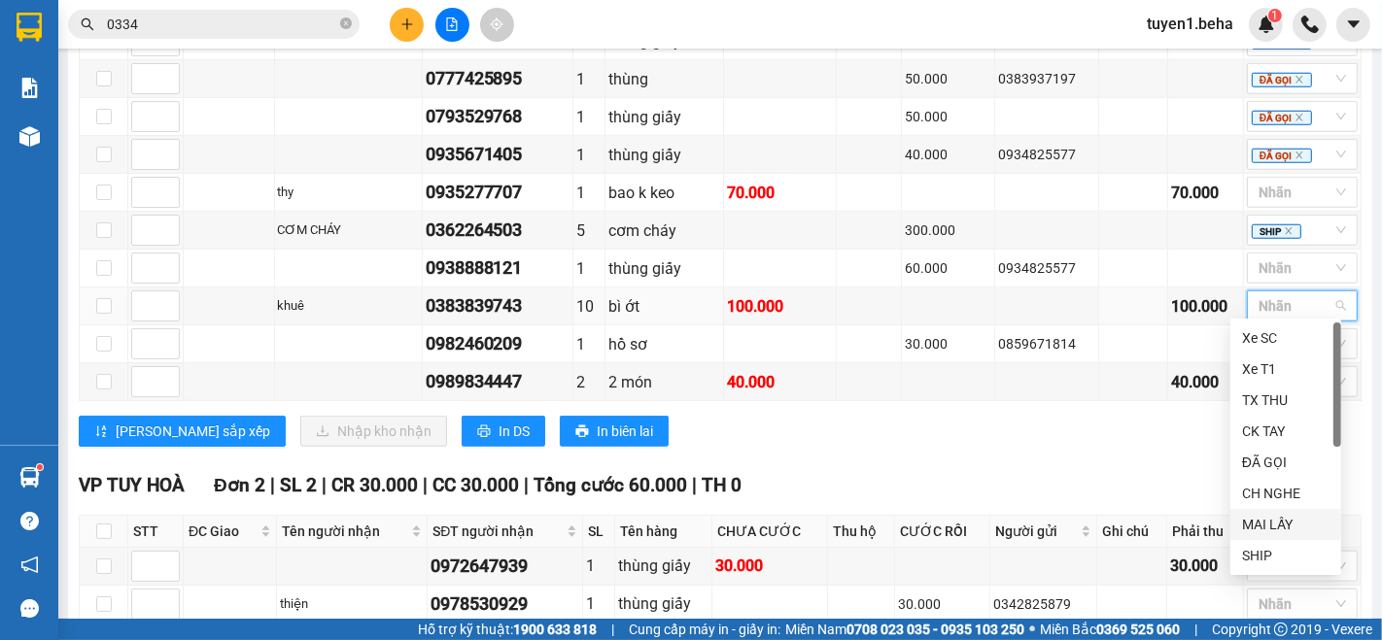
scroll to position [61, 0]
drag, startPoint x: 1273, startPoint y: 554, endPoint x: 1150, endPoint y: 521, distance: 127.8
click at [1272, 555] on div "LẤY SAU" at bounding box center [1285, 556] width 87 height 21
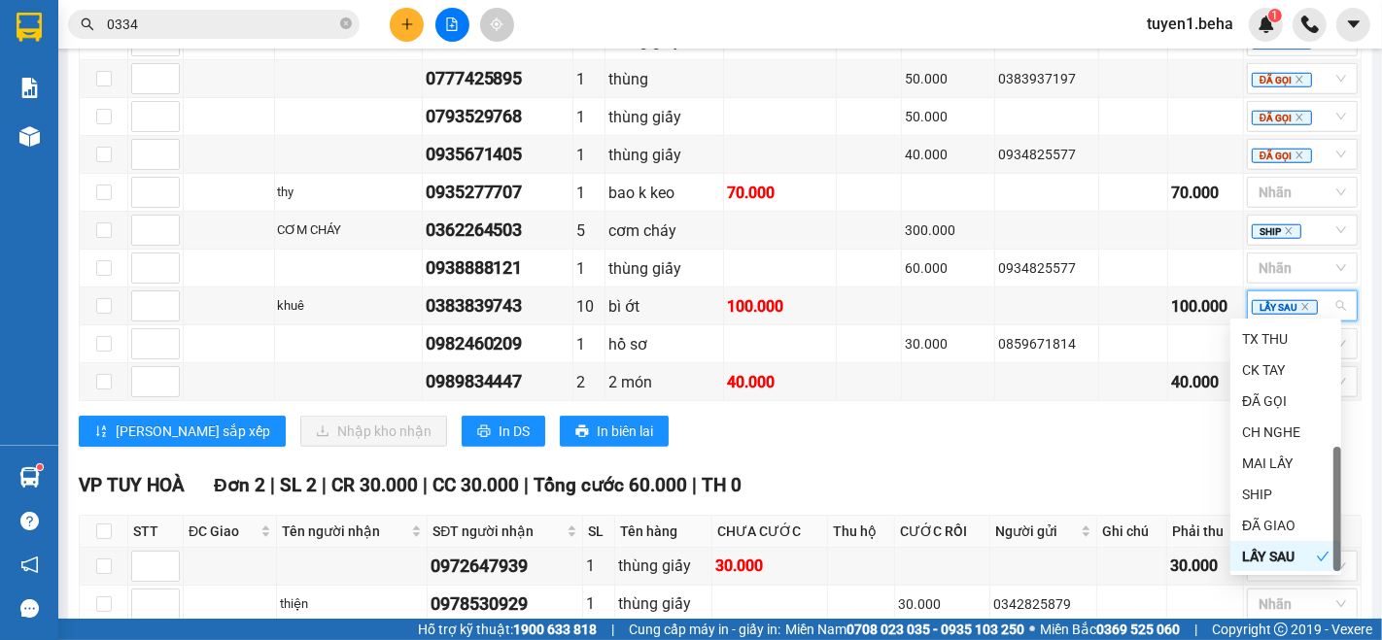
click at [1042, 471] on div "VP TUY HOÀ Đơn 2 | SL 2 | CR 30.000 | CC 30.000 | Tổng cước 60.000 | TH 0" at bounding box center [720, 485] width 1283 height 29
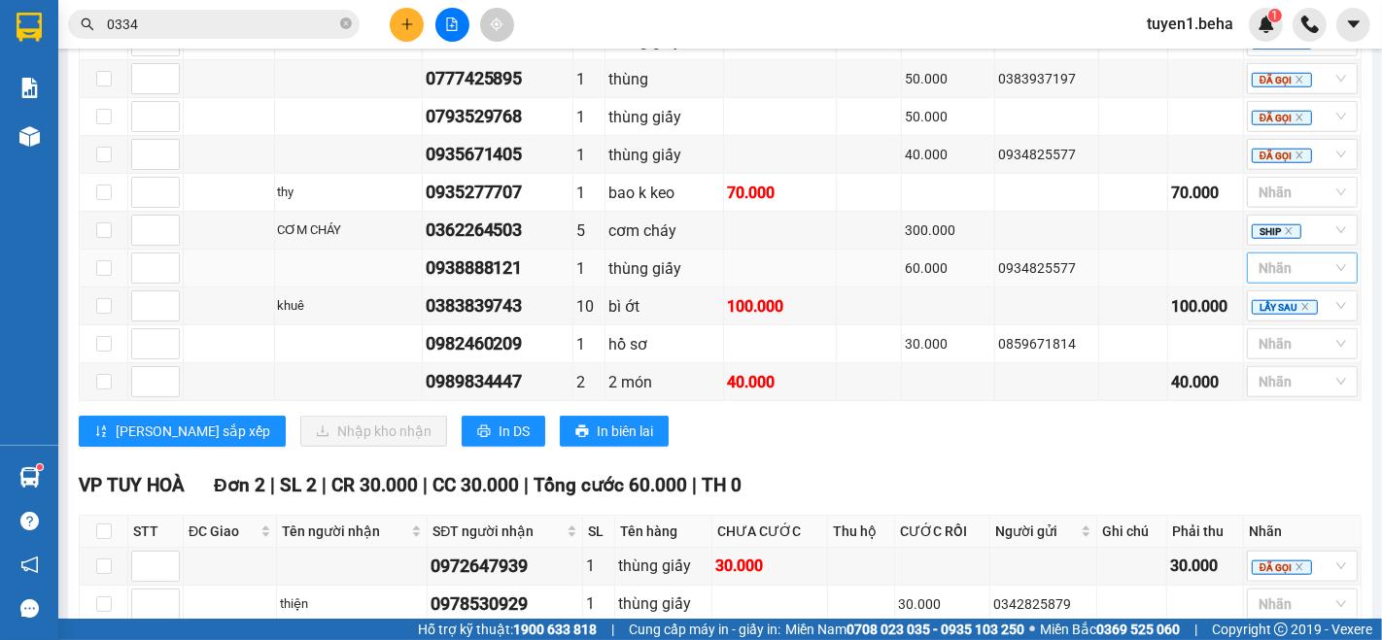
click at [1263, 258] on div at bounding box center [1293, 268] width 82 height 23
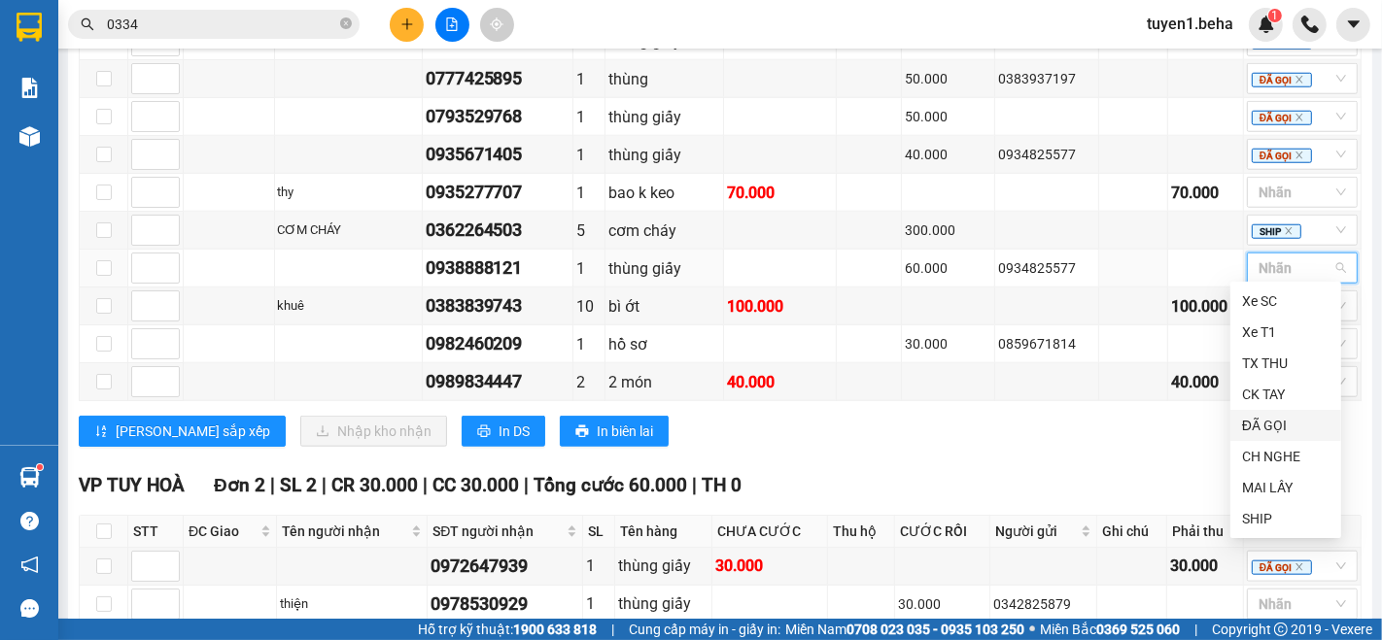
click at [1295, 418] on div "ĐÃ GỌI" at bounding box center [1285, 425] width 87 height 21
click at [1019, 416] on div "Lưu sắp xếp Nhập kho nhận In DS In biên lai" at bounding box center [720, 431] width 1283 height 31
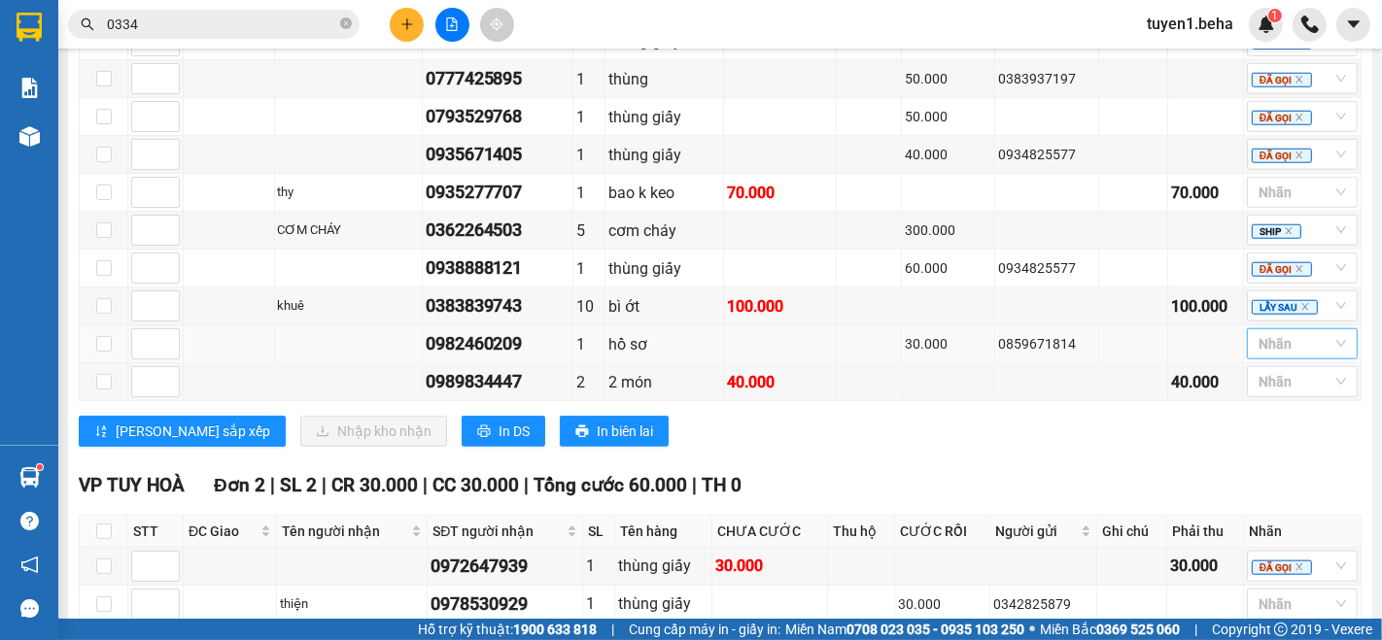
click at [1261, 332] on div at bounding box center [1293, 343] width 82 height 23
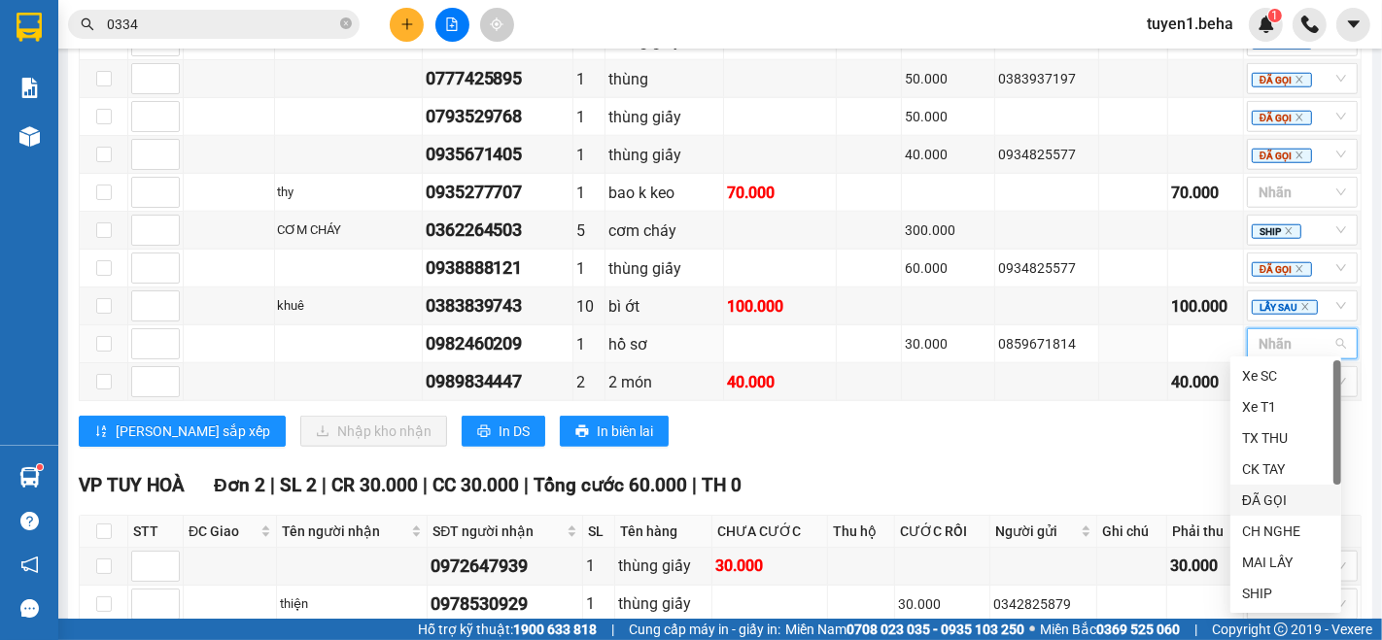
click at [1260, 502] on div "ĐÃ GỌI" at bounding box center [1285, 500] width 87 height 21
click at [837, 387] on td at bounding box center [869, 382] width 65 height 38
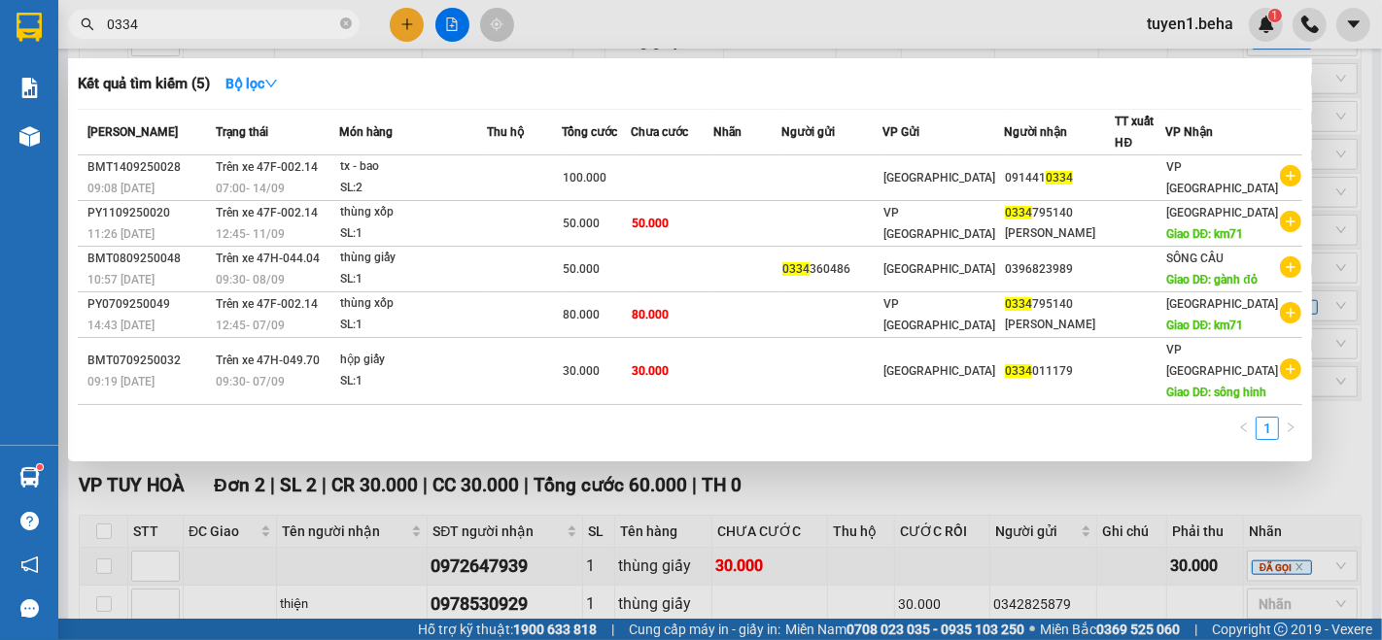
click at [174, 26] on input "0334" at bounding box center [221, 24] width 229 height 21
type input "0"
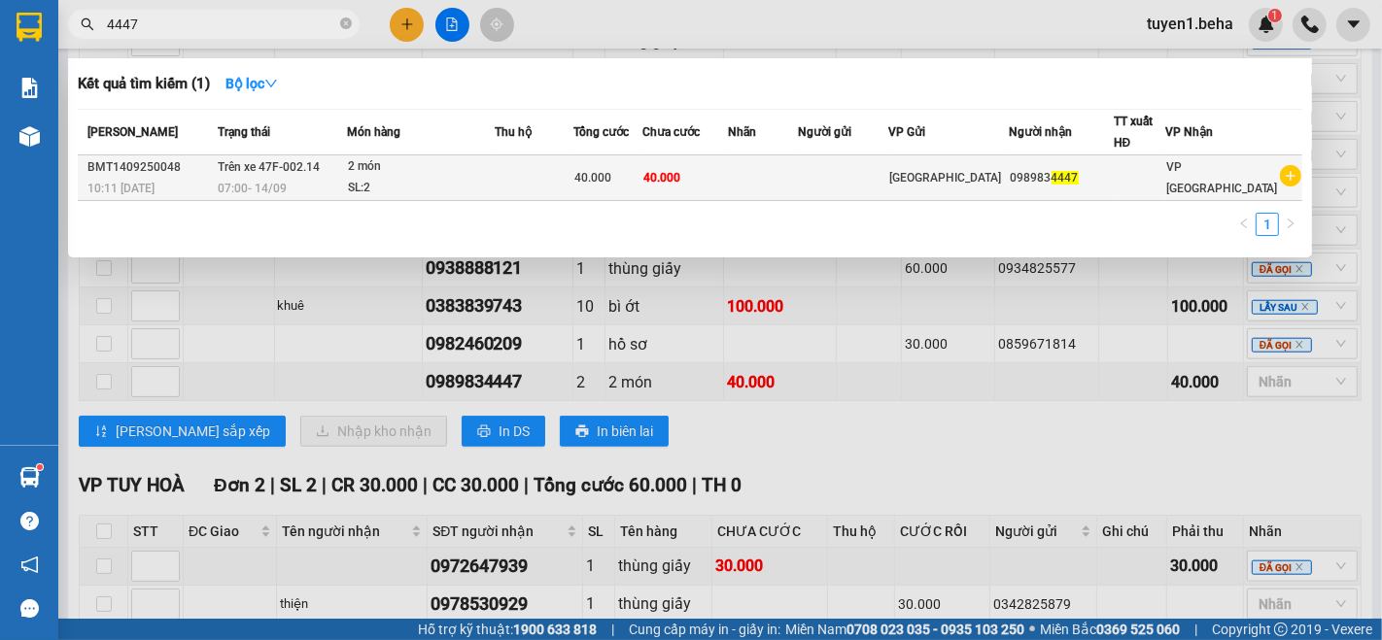
type input "4447"
click at [446, 185] on div "SL: 2" at bounding box center [421, 188] width 146 height 21
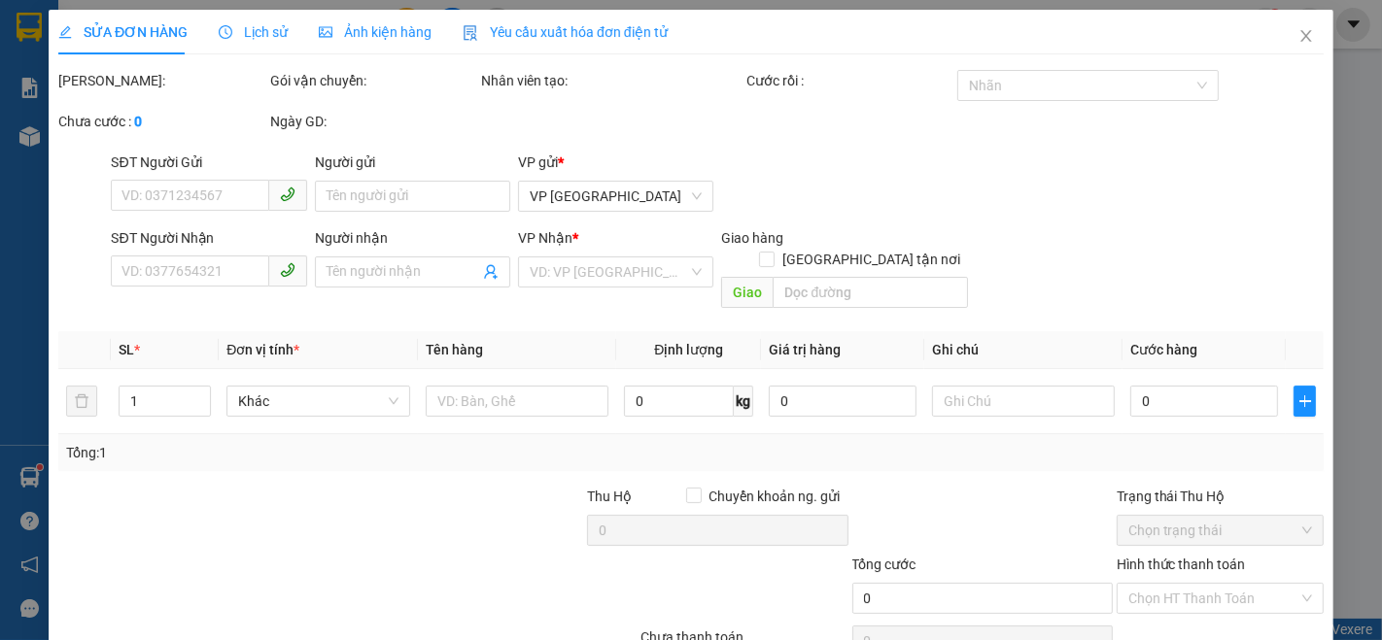
type input "0989834447"
type input "40.000"
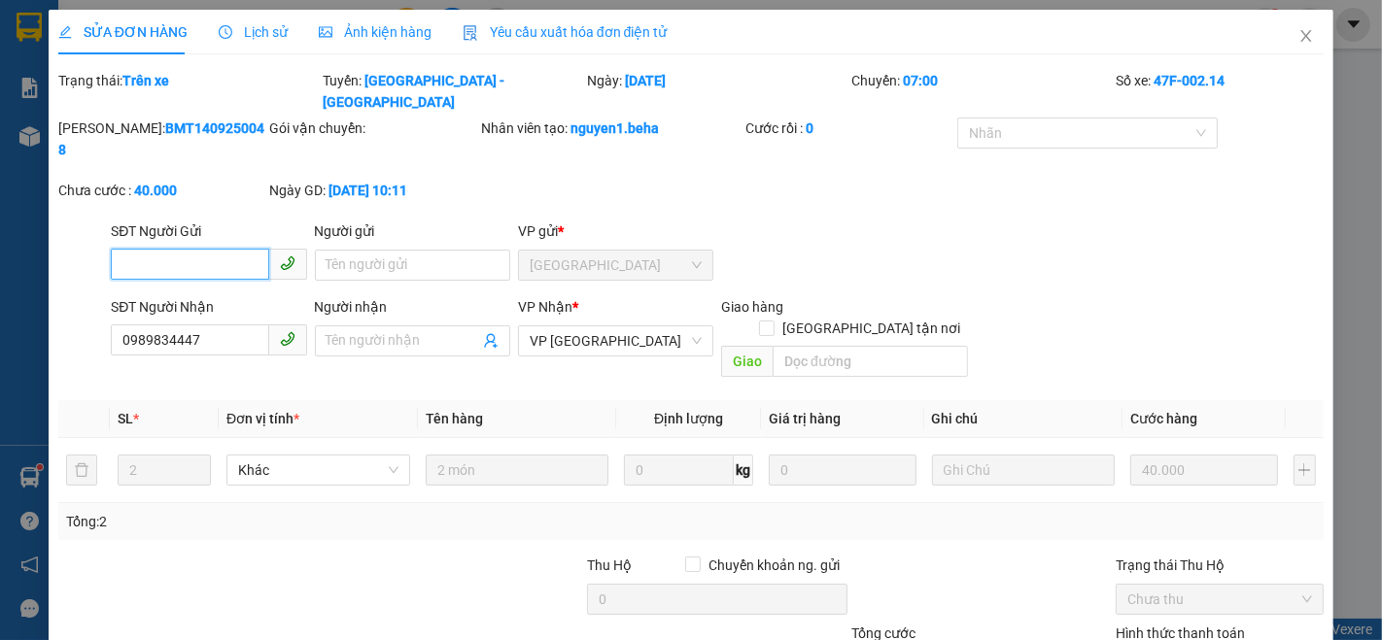
click at [162, 249] on input "SĐT Người Gửi" at bounding box center [189, 264] width 157 height 31
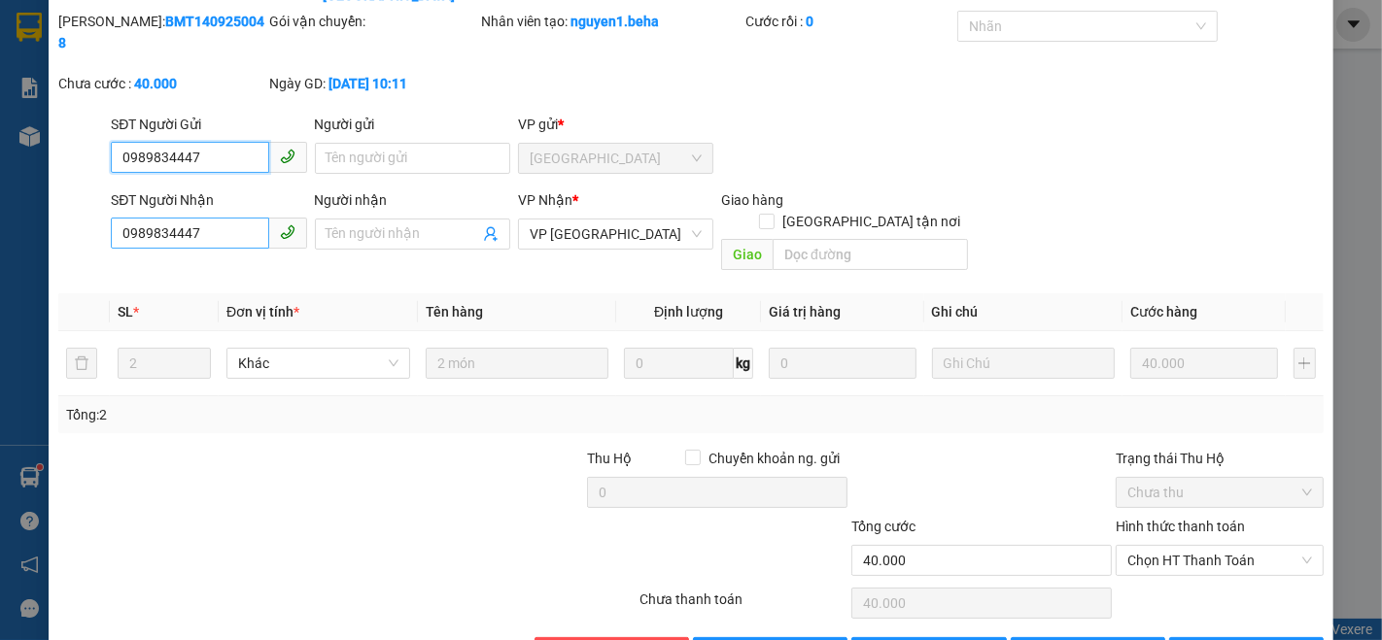
type input "0989834447"
click at [225, 218] on input "0989834447" at bounding box center [189, 233] width 157 height 31
type input "0"
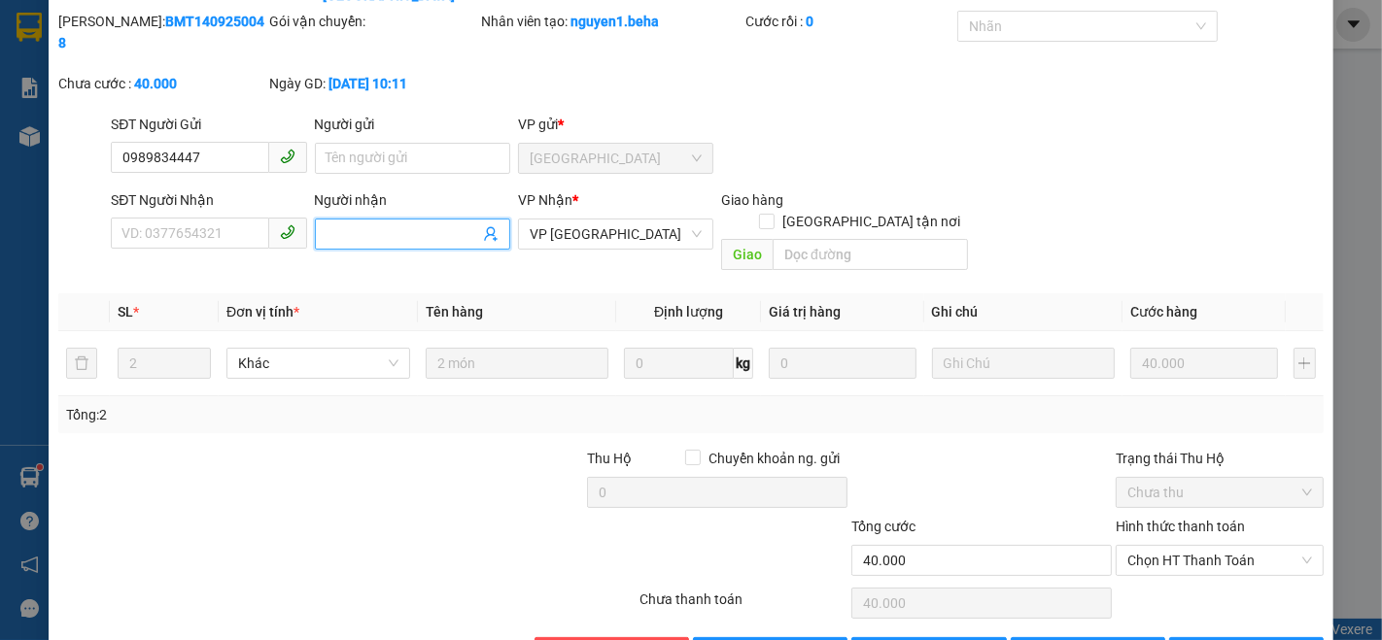
click at [335, 224] on input "Người nhận" at bounding box center [403, 234] width 153 height 21
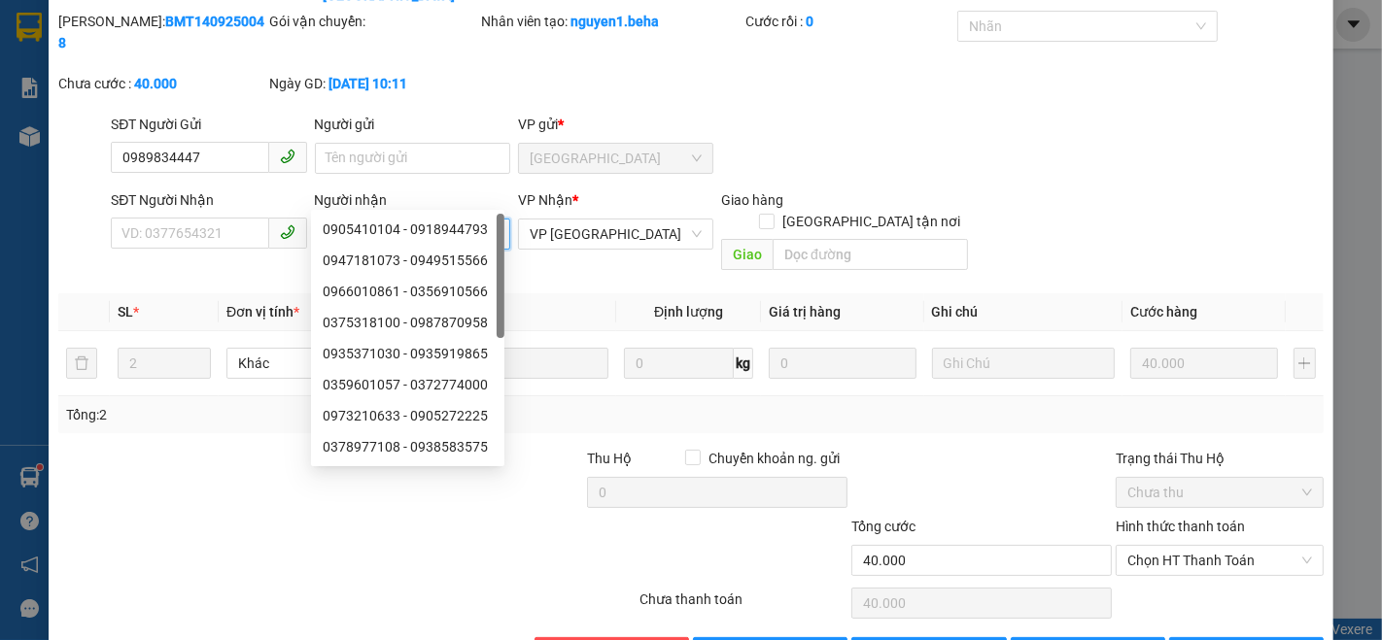
type input "10 tr"
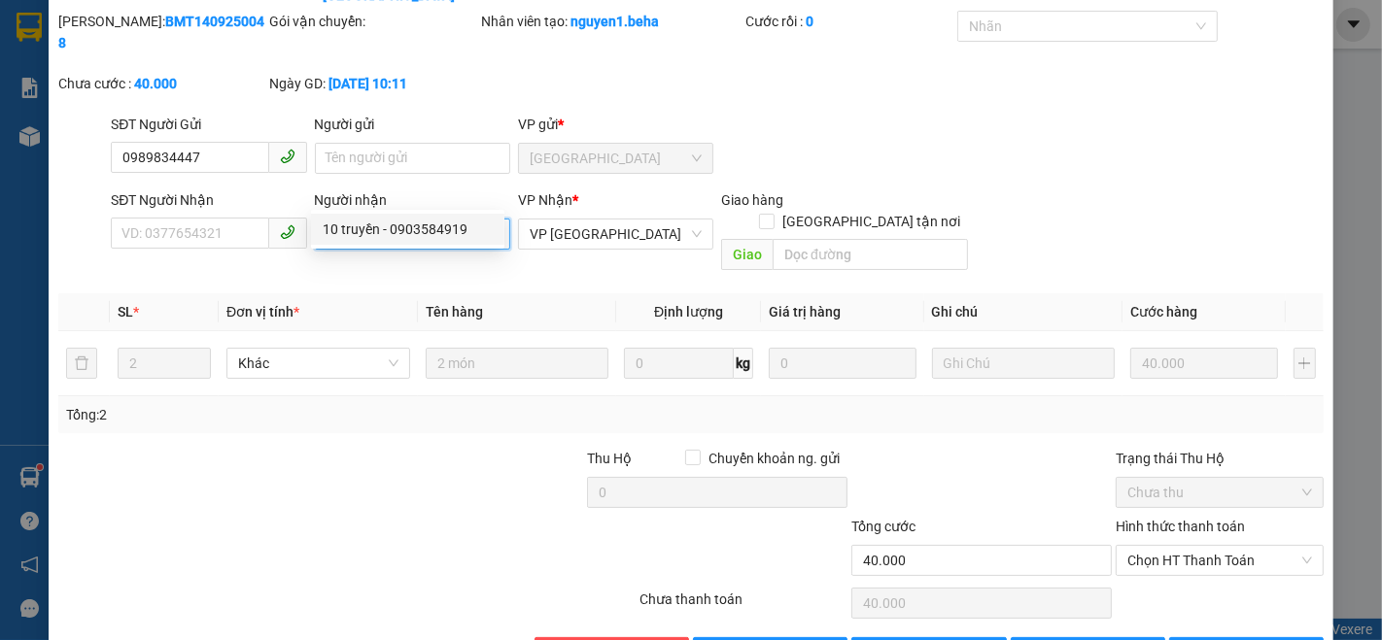
click at [401, 223] on div "10 truyền - 0903584919" at bounding box center [408, 229] width 170 height 21
type input "0903584919"
type input "10 truyền"
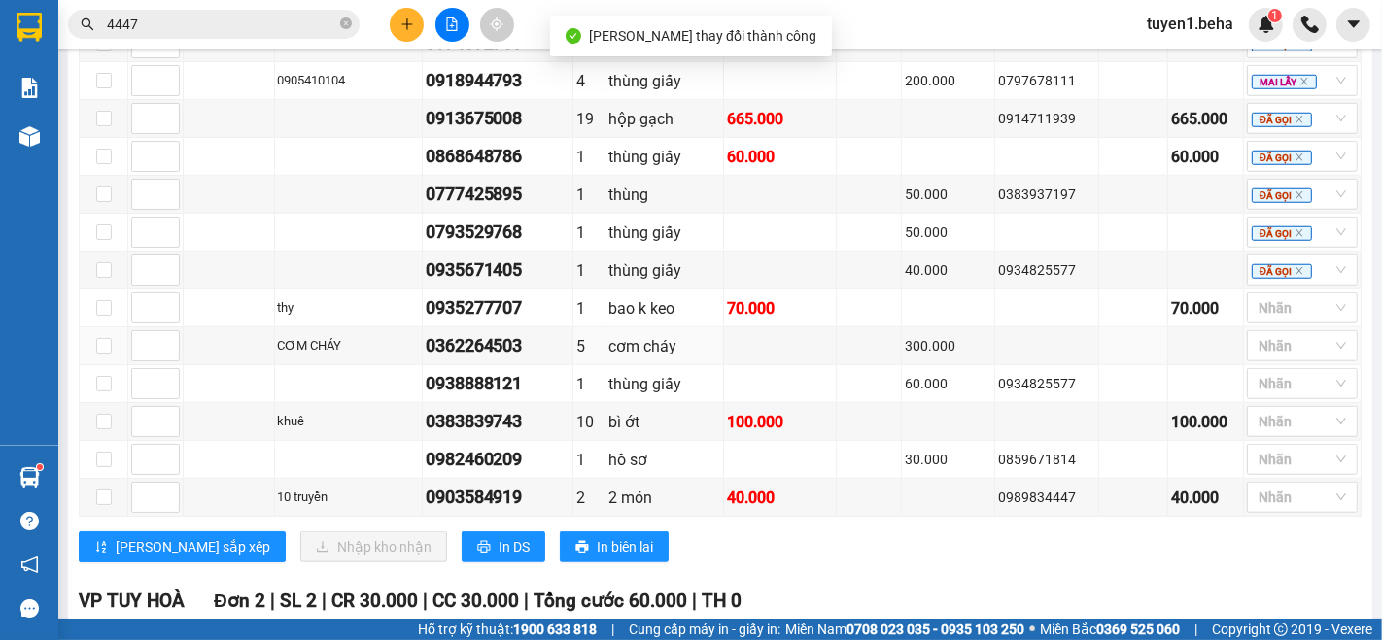
scroll to position [1511, 0]
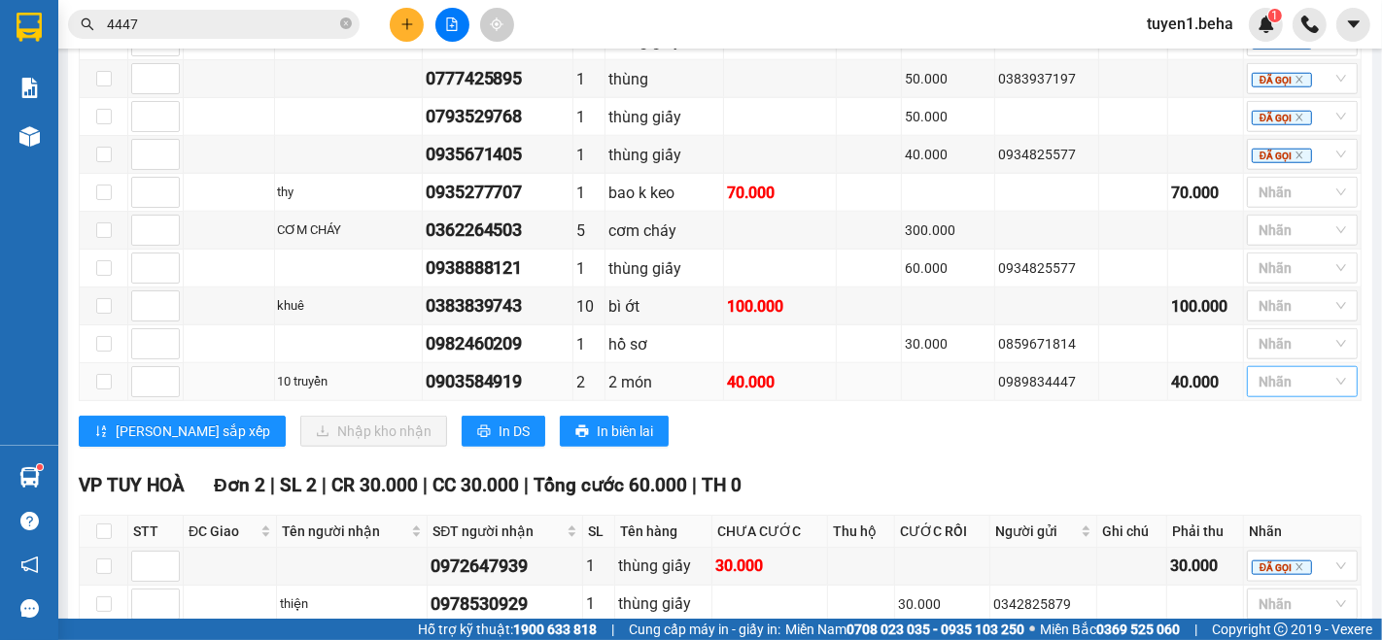
click at [1258, 382] on div at bounding box center [1293, 381] width 82 height 23
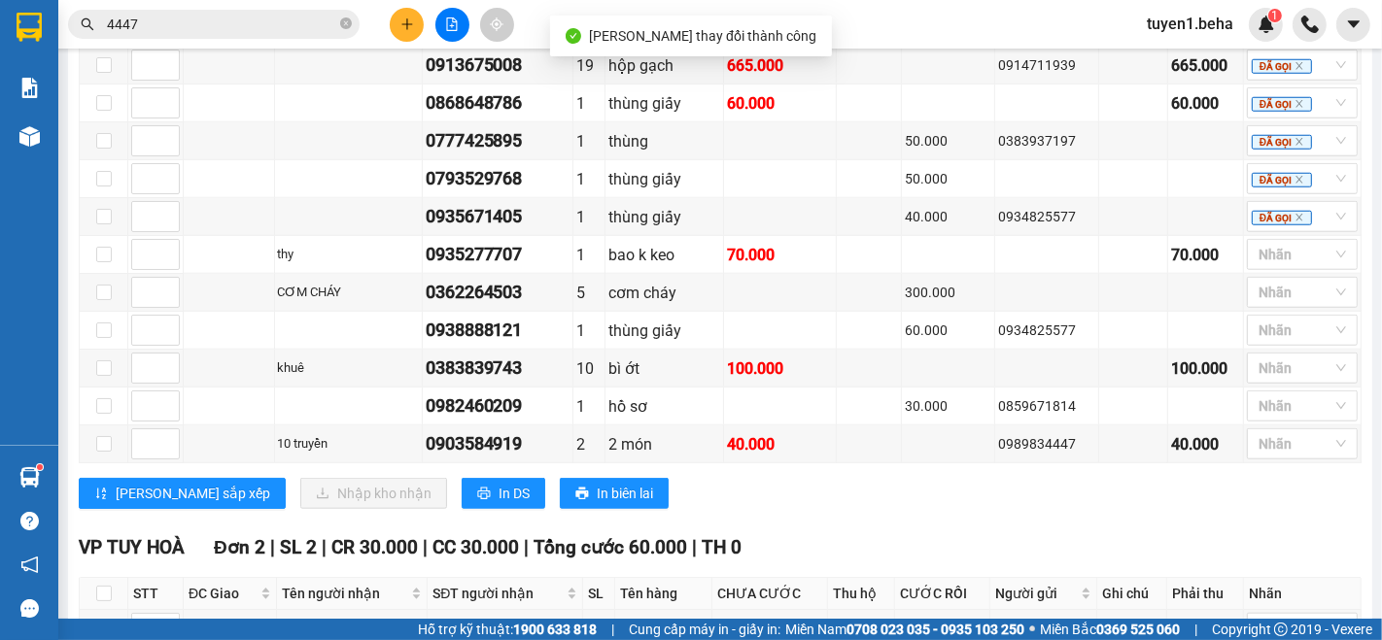
scroll to position [1403, 0]
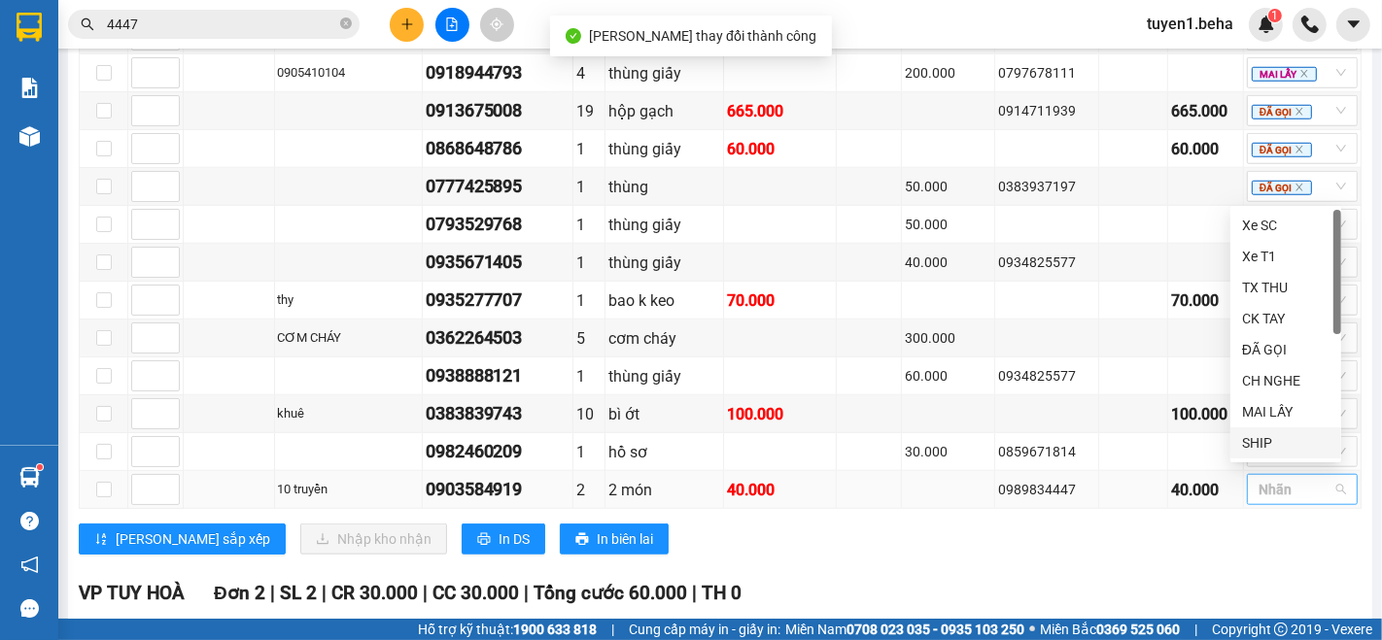
click at [1260, 479] on div at bounding box center [1293, 489] width 82 height 23
click at [1264, 357] on div "ĐÃ GỌI" at bounding box center [1285, 349] width 87 height 21
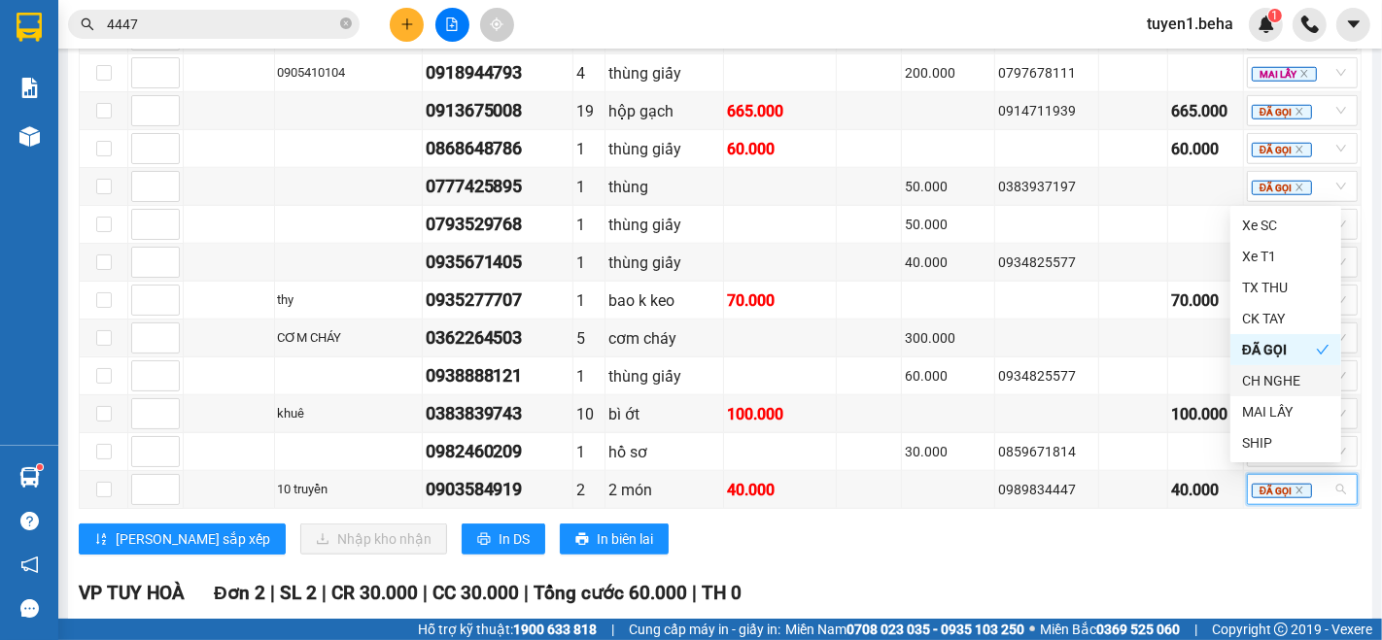
click at [1112, 541] on div "Lưu sắp xếp Nhập kho nhận In DS In biên lai" at bounding box center [720, 539] width 1283 height 31
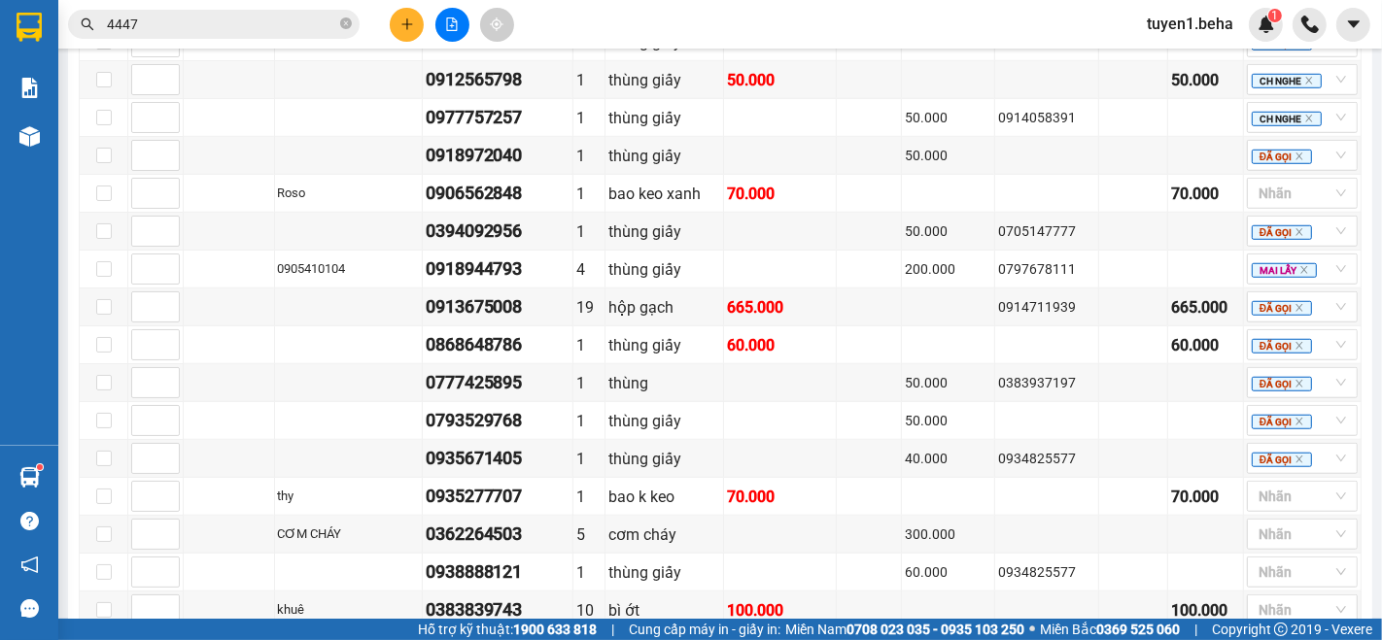
scroll to position [1188, 0]
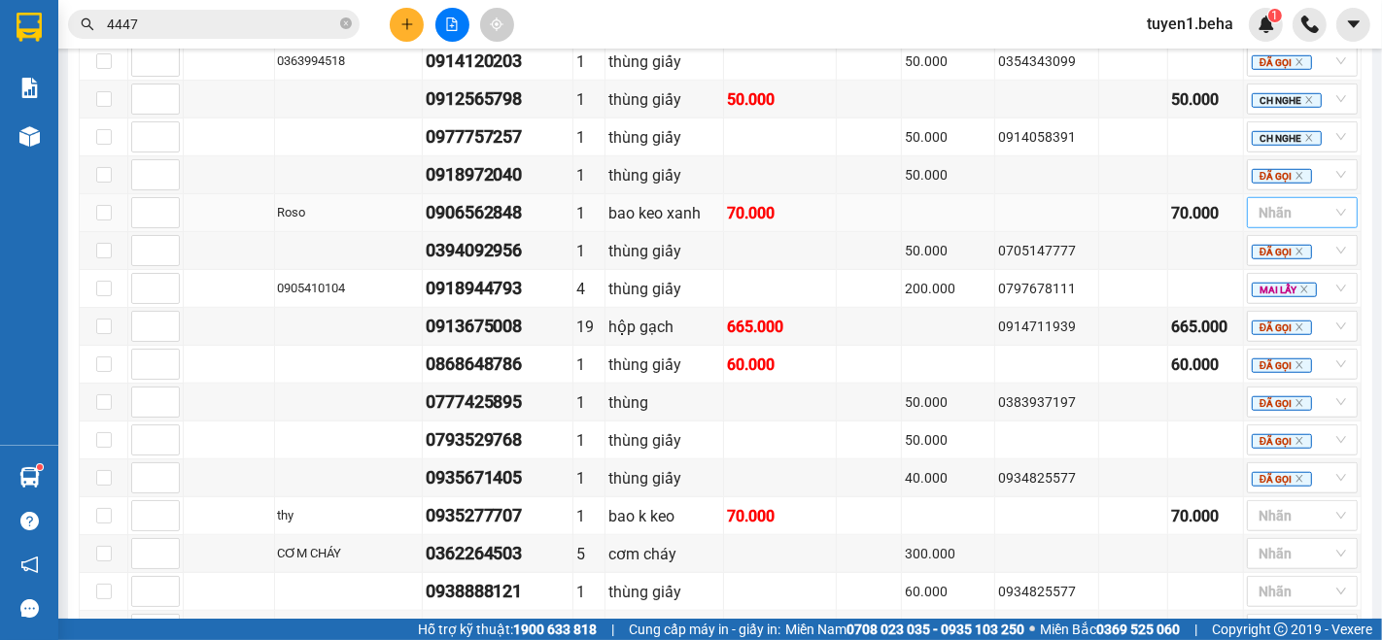
click at [1294, 225] on div at bounding box center [1293, 212] width 82 height 23
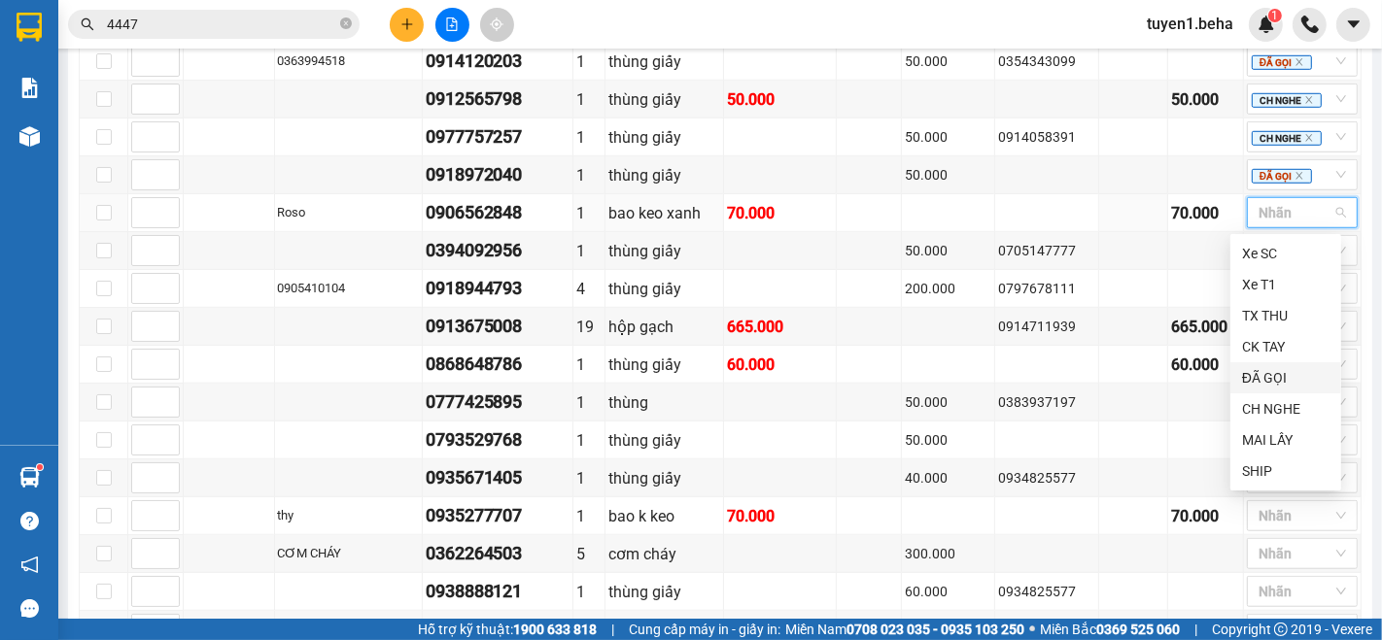
click at [1277, 379] on div "ĐÃ GỌI" at bounding box center [1285, 377] width 87 height 21
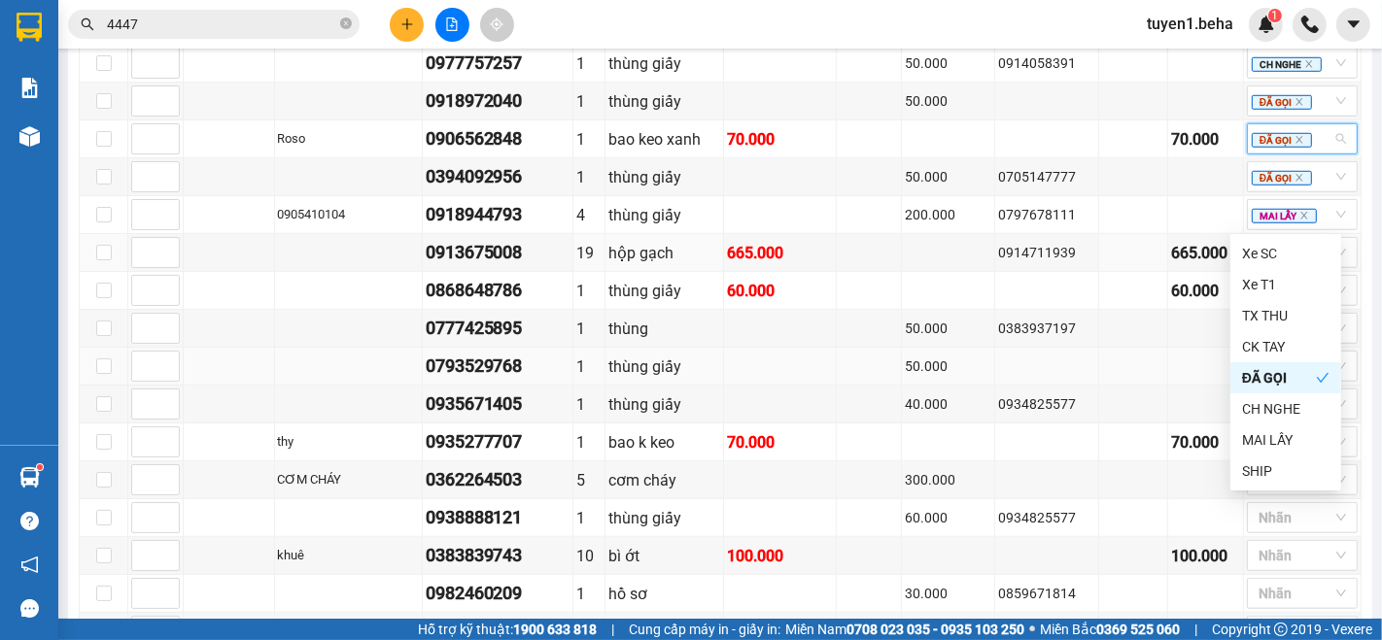
scroll to position [1296, 0]
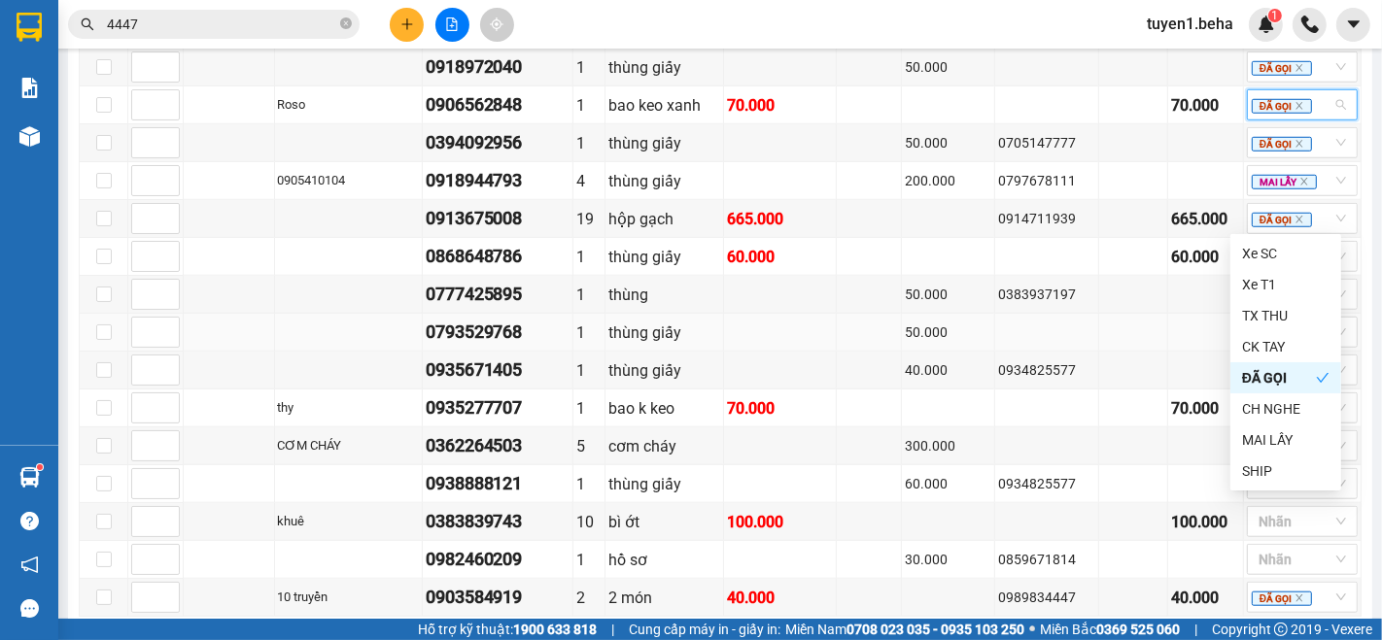
click at [960, 322] on div "50.000" at bounding box center [948, 332] width 86 height 21
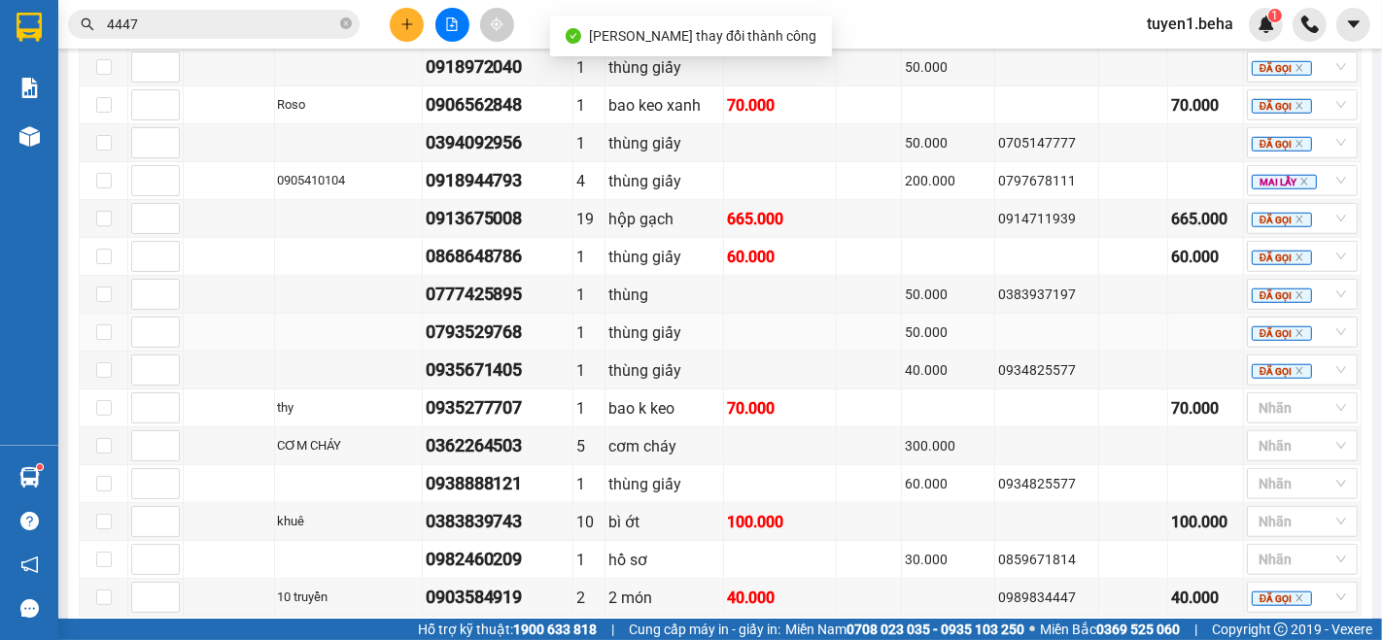
scroll to position [1403, 0]
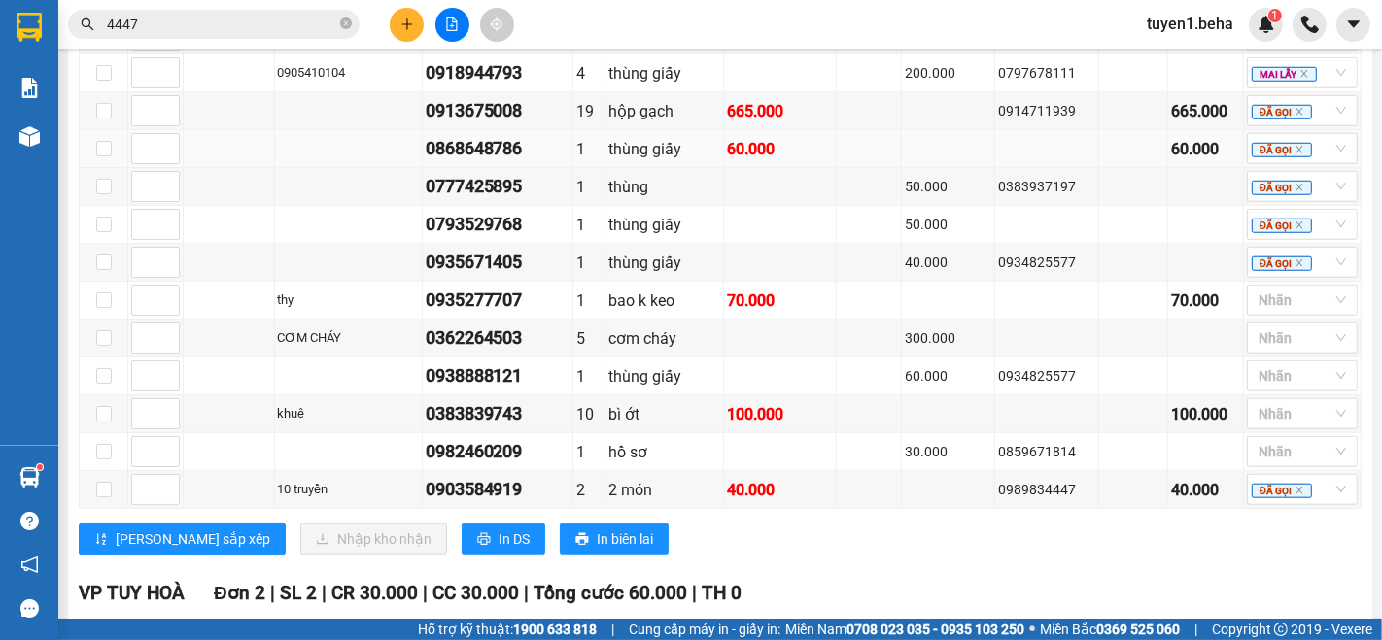
click at [214, 134] on td at bounding box center [229, 149] width 91 height 38
click at [219, 24] on input "4447" at bounding box center [221, 24] width 229 height 21
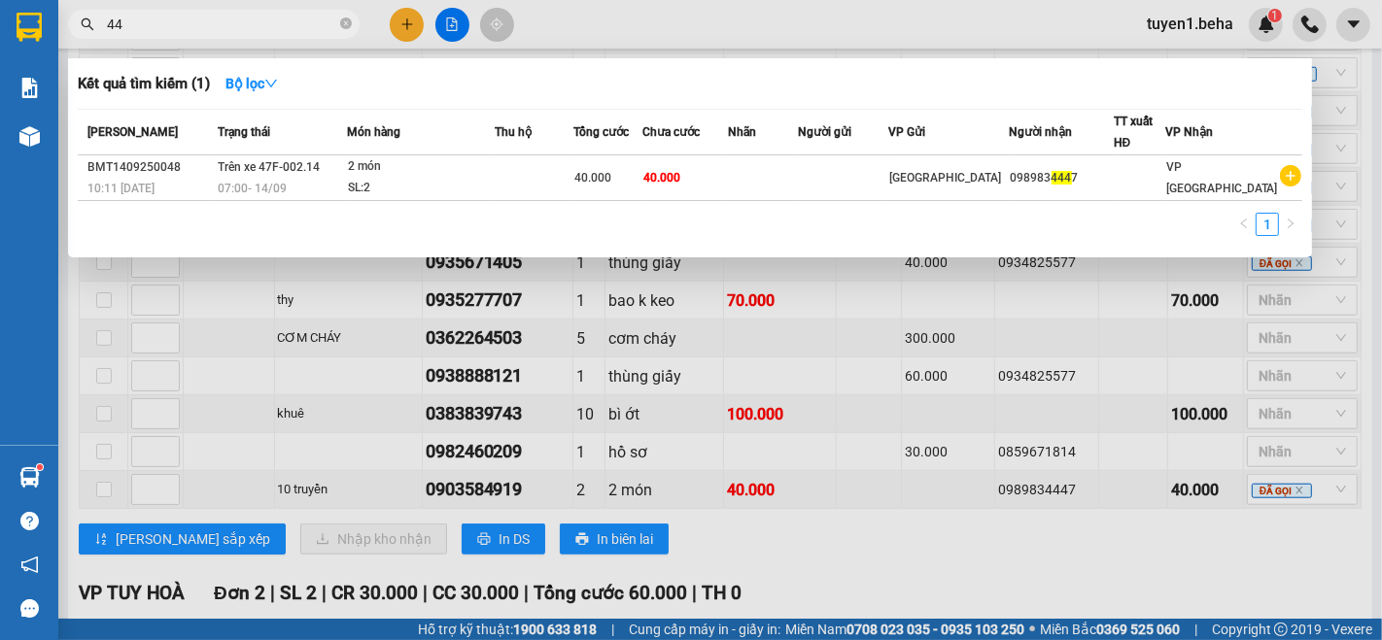
type input "4"
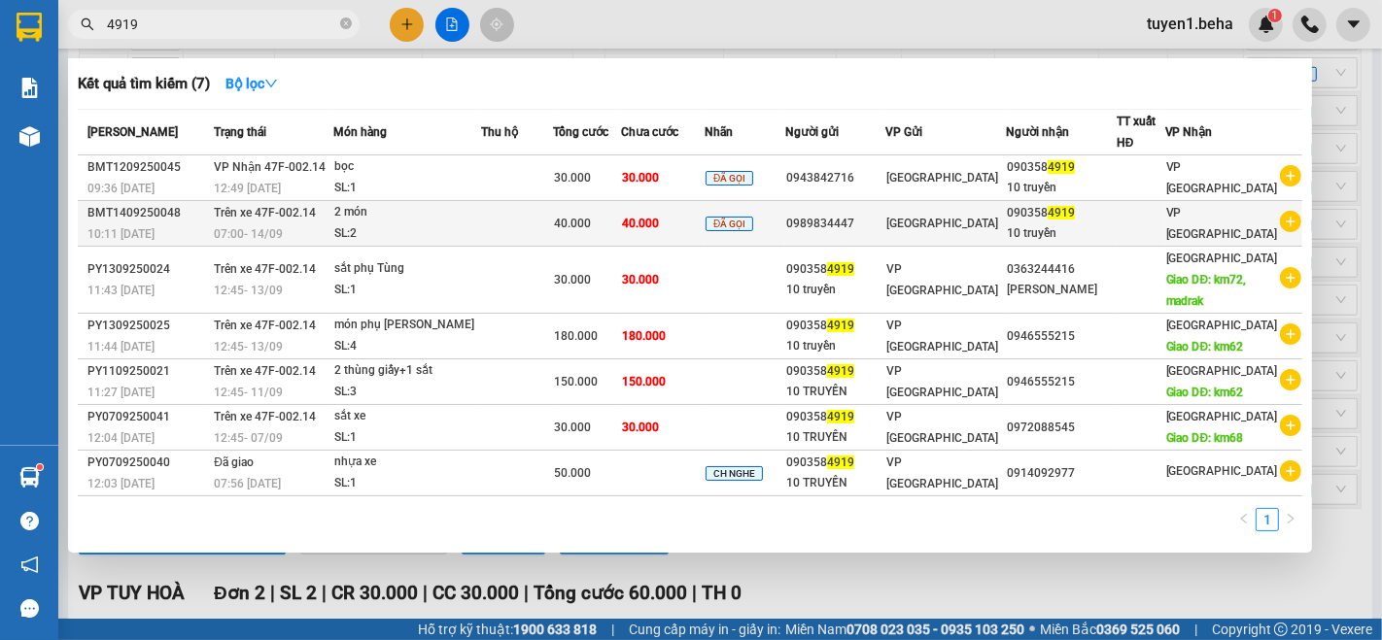
type input "4919"
click at [480, 229] on div "SL: 2" at bounding box center [407, 234] width 146 height 21
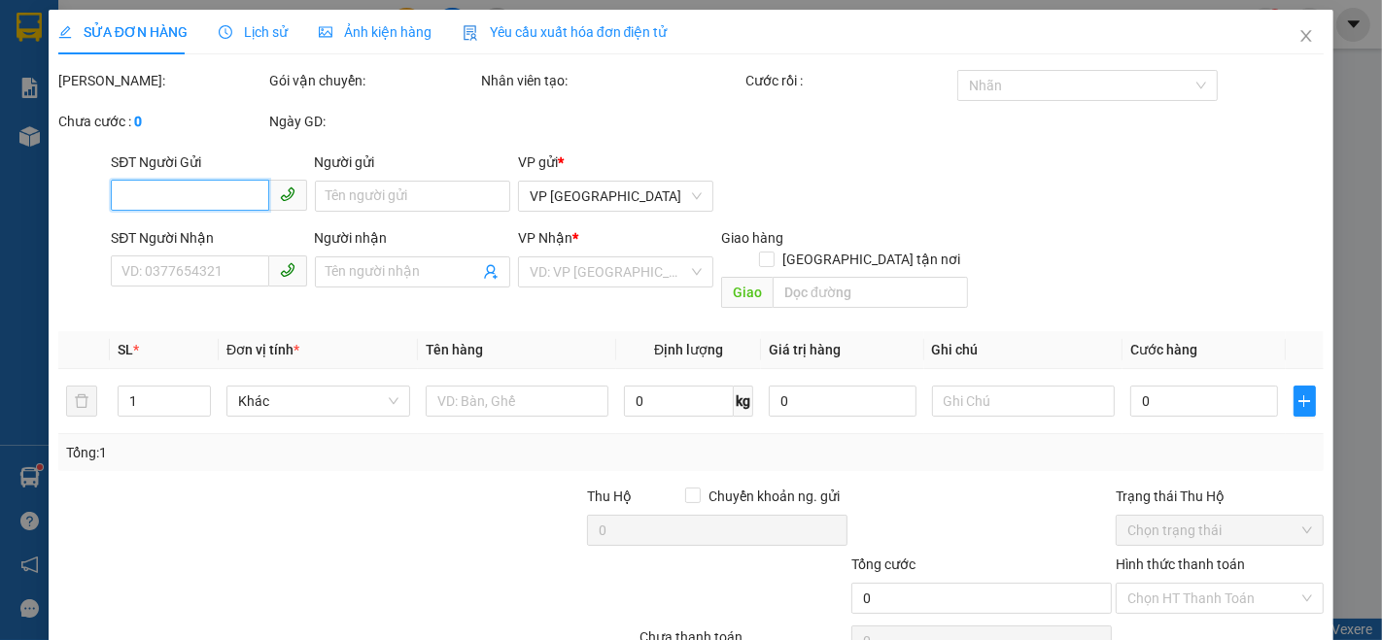
type input "0989834447"
type input "0903584919"
type input "10 truyền"
type input "40.000"
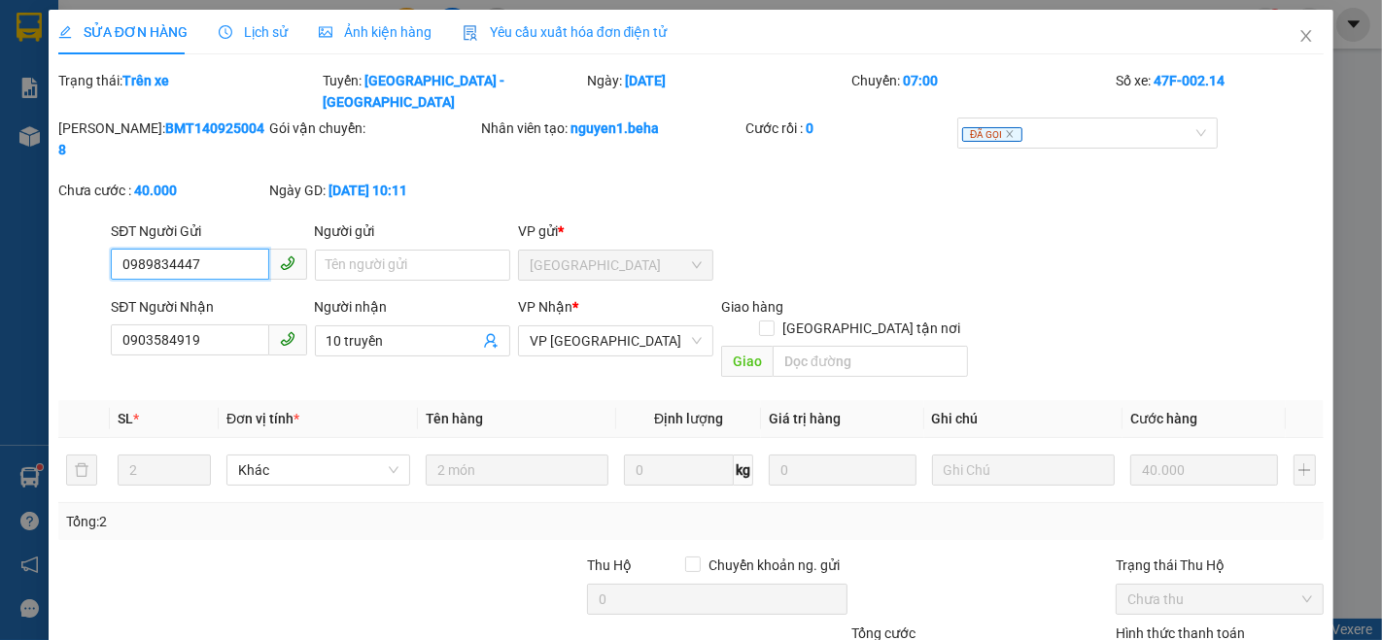
scroll to position [107, 0]
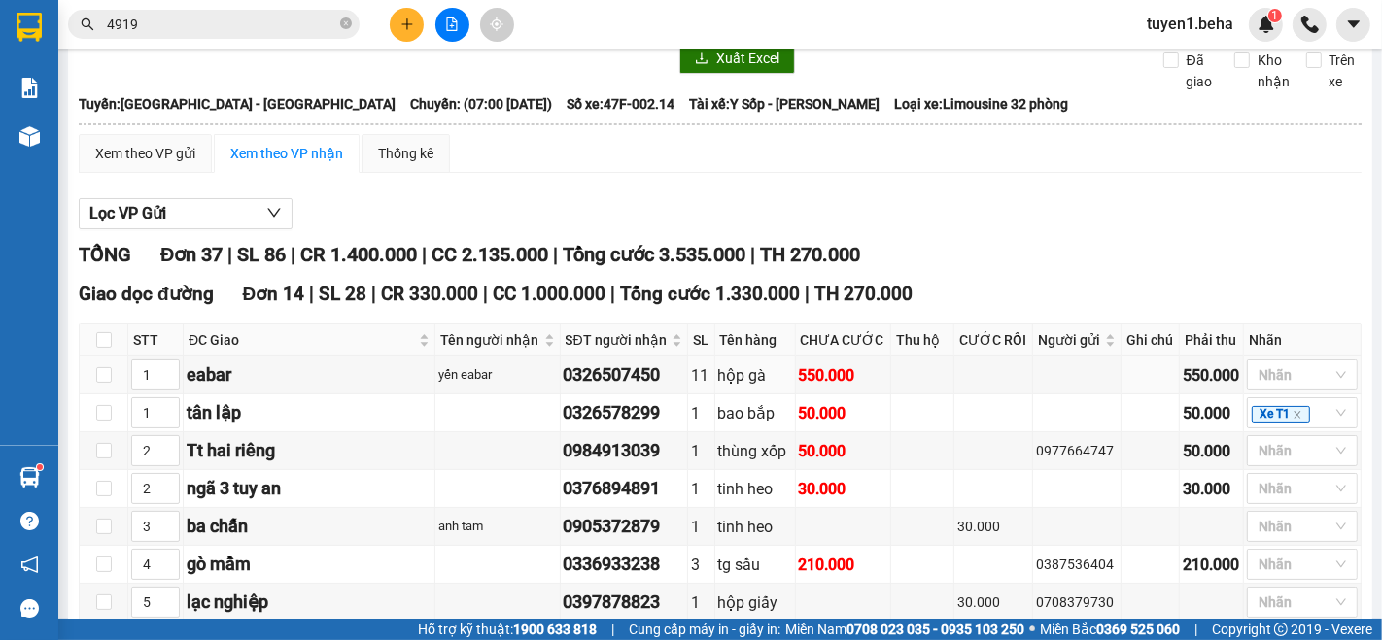
scroll to position [216, 0]
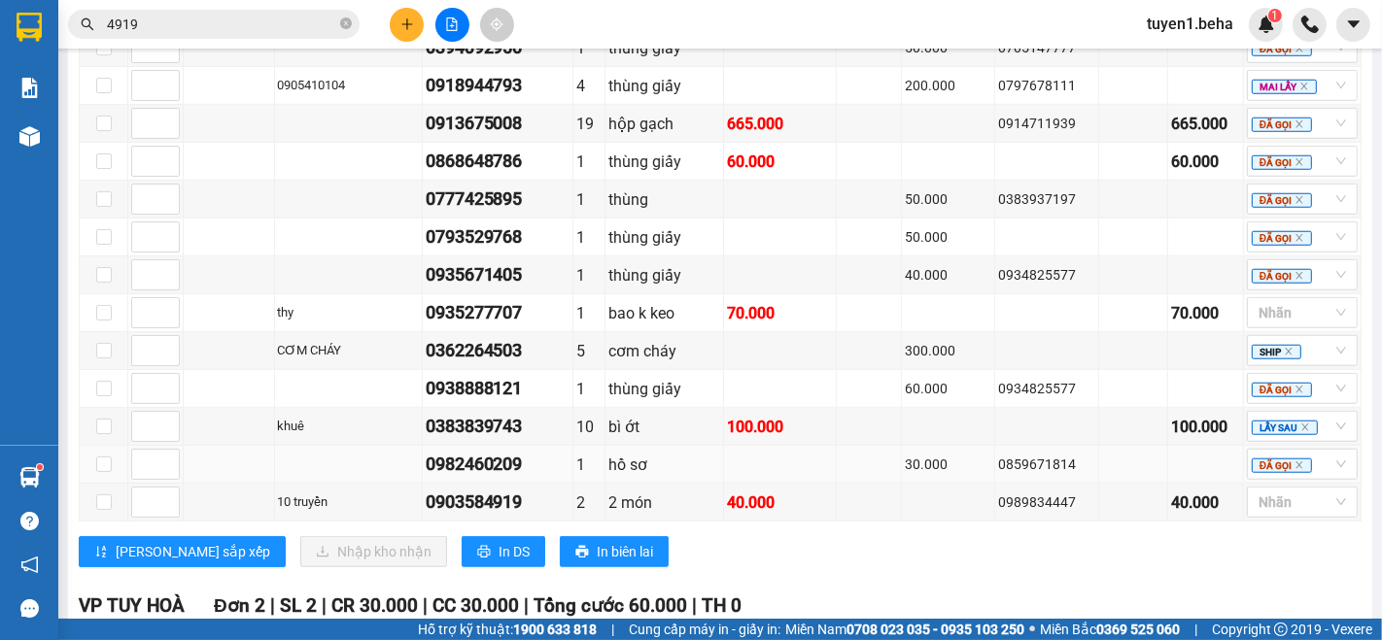
scroll to position [1390, 0]
click at [1264, 494] on div at bounding box center [1293, 503] width 82 height 23
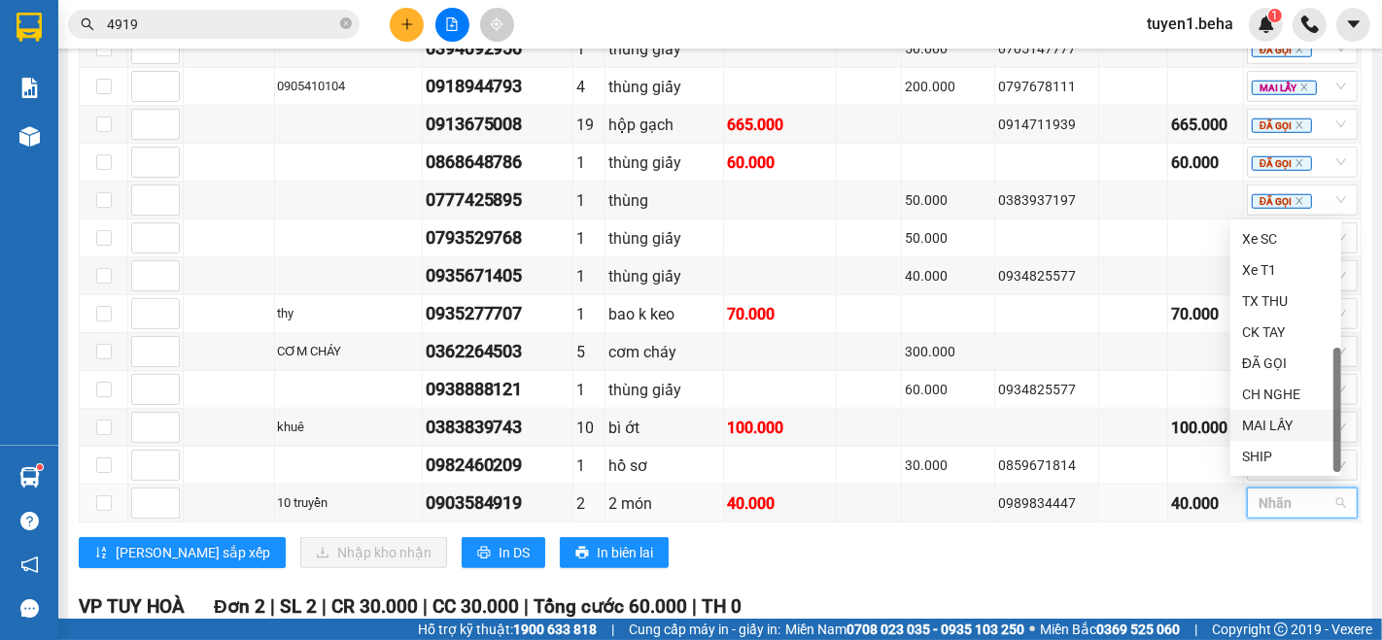
scroll to position [61, 0]
click at [1241, 290] on div "ĐÃ GỌI" at bounding box center [1285, 302] width 111 height 31
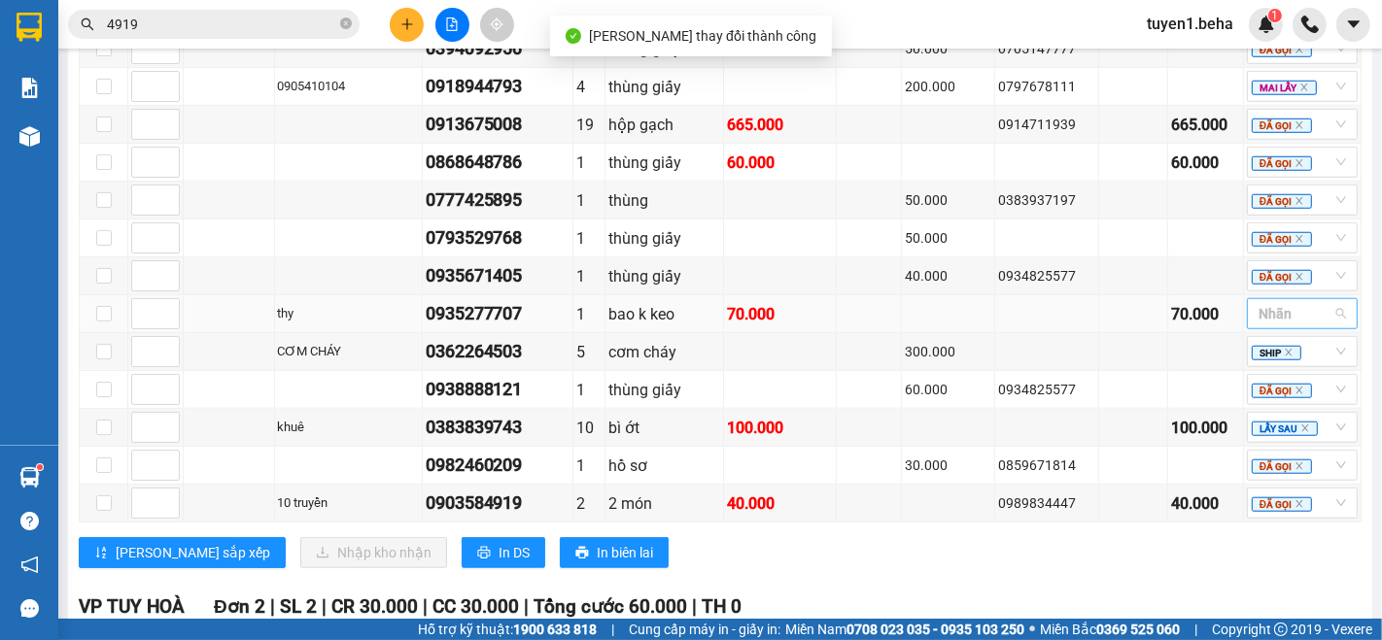
click at [1253, 305] on div at bounding box center [1293, 313] width 82 height 23
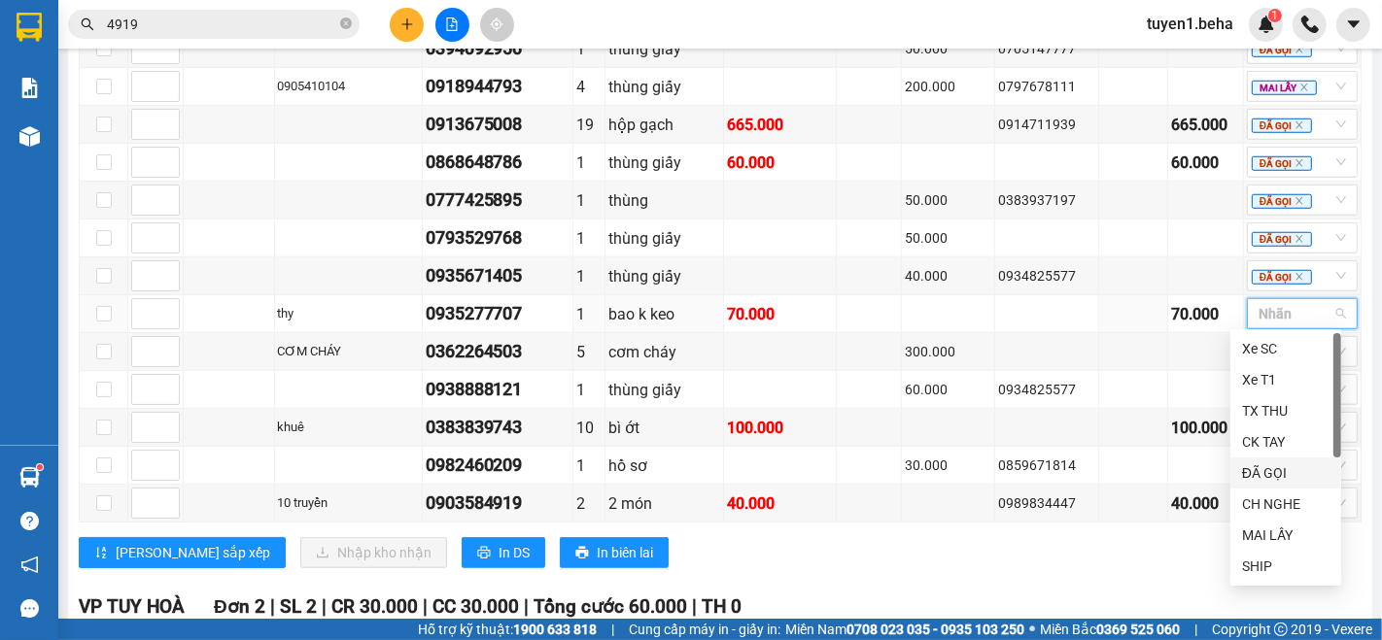
click at [1252, 471] on div "ĐÃ GỌI" at bounding box center [1285, 473] width 87 height 21
drag, startPoint x: 1019, startPoint y: 542, endPoint x: 1018, endPoint y: 531, distance: 11.7
click at [1018, 542] on div "Lưu sắp xếp Nhập kho nhận In DS In biên lai" at bounding box center [720, 552] width 1283 height 31
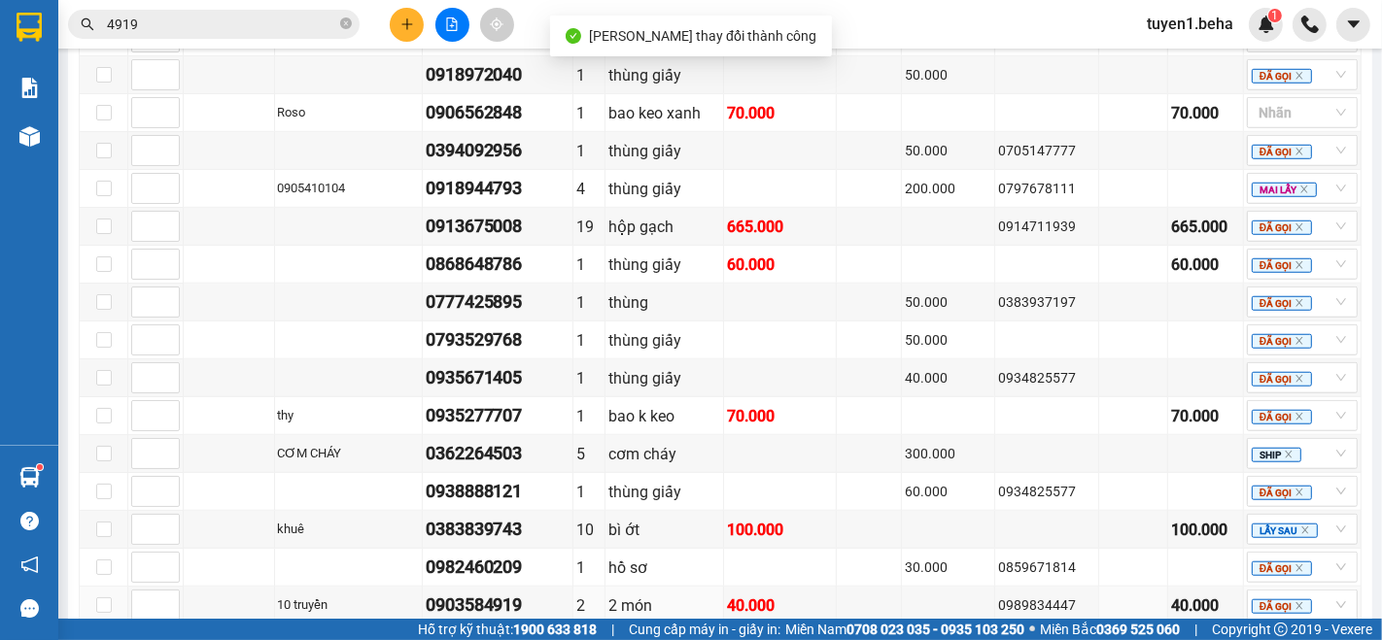
scroll to position [1174, 0]
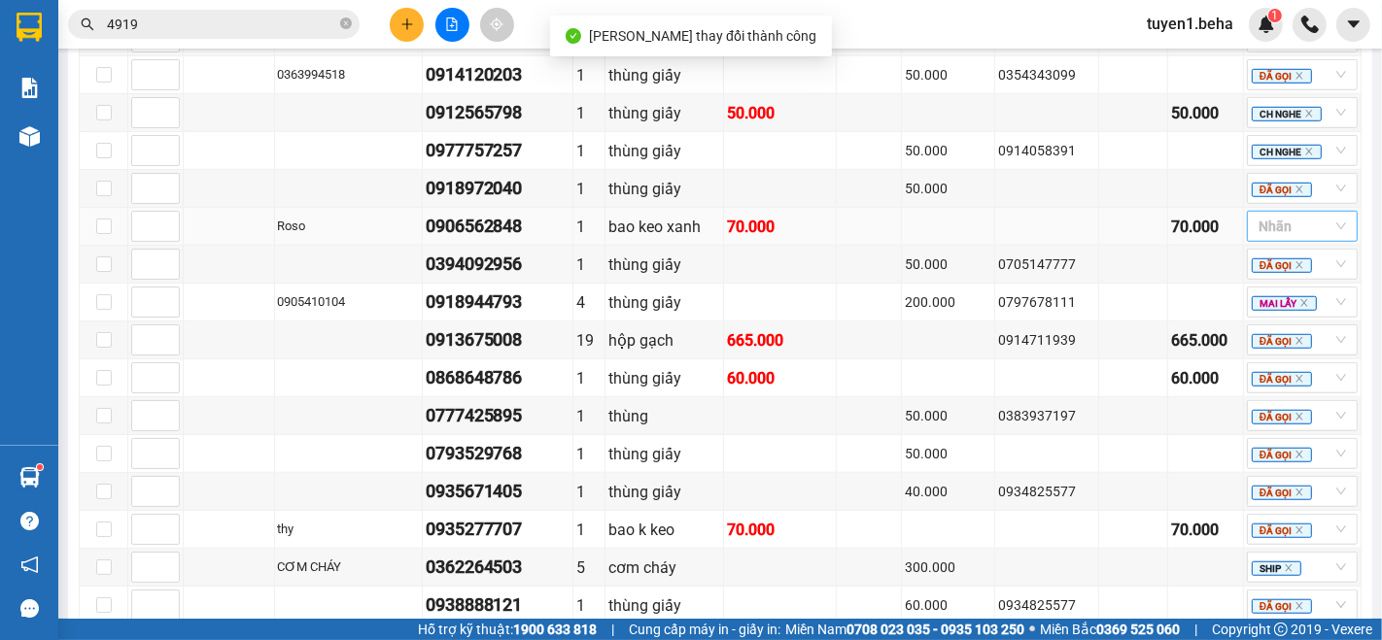
click at [1265, 231] on div at bounding box center [1293, 226] width 82 height 23
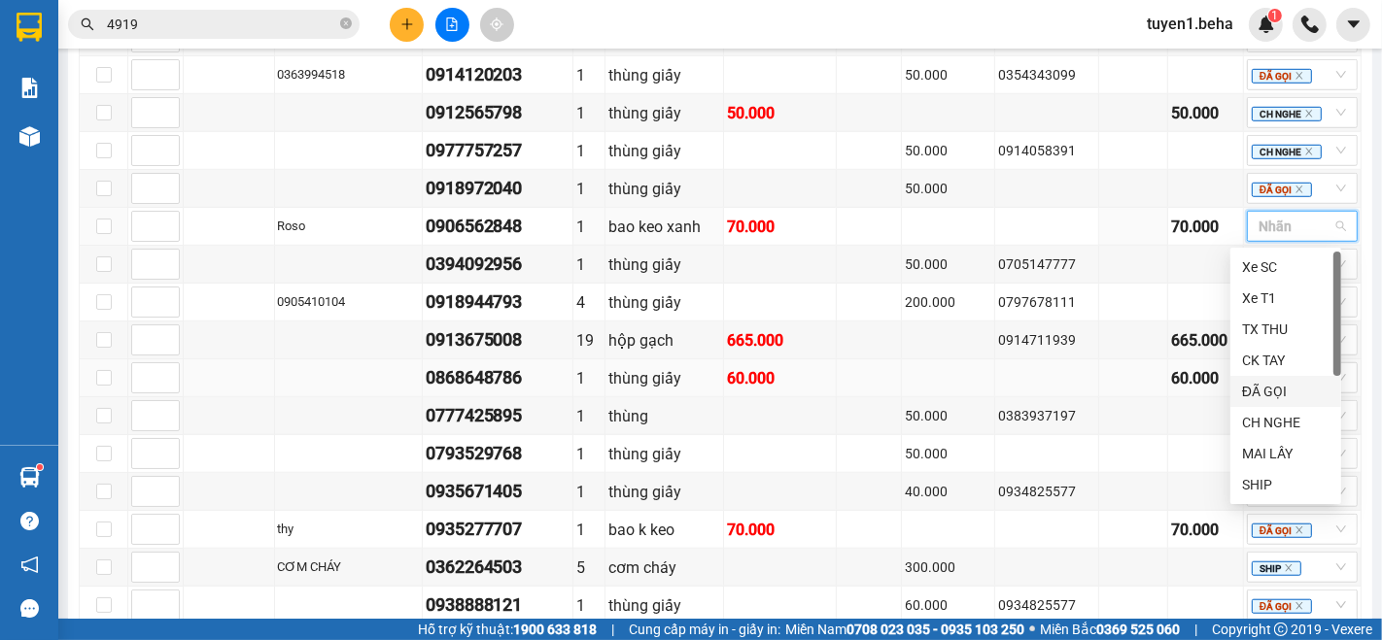
drag, startPoint x: 1265, startPoint y: 393, endPoint x: 1135, endPoint y: 395, distance: 130.2
click at [1264, 393] on div "ĐÃ GỌI" at bounding box center [1285, 391] width 87 height 21
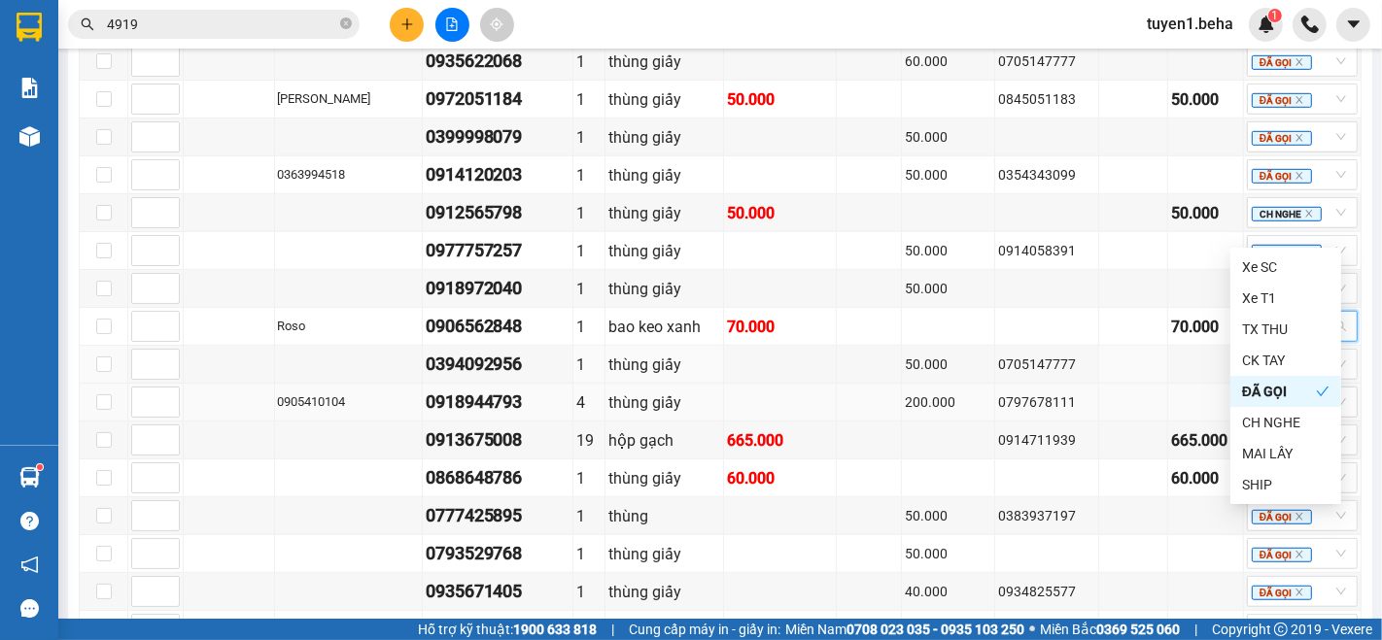
scroll to position [957, 0]
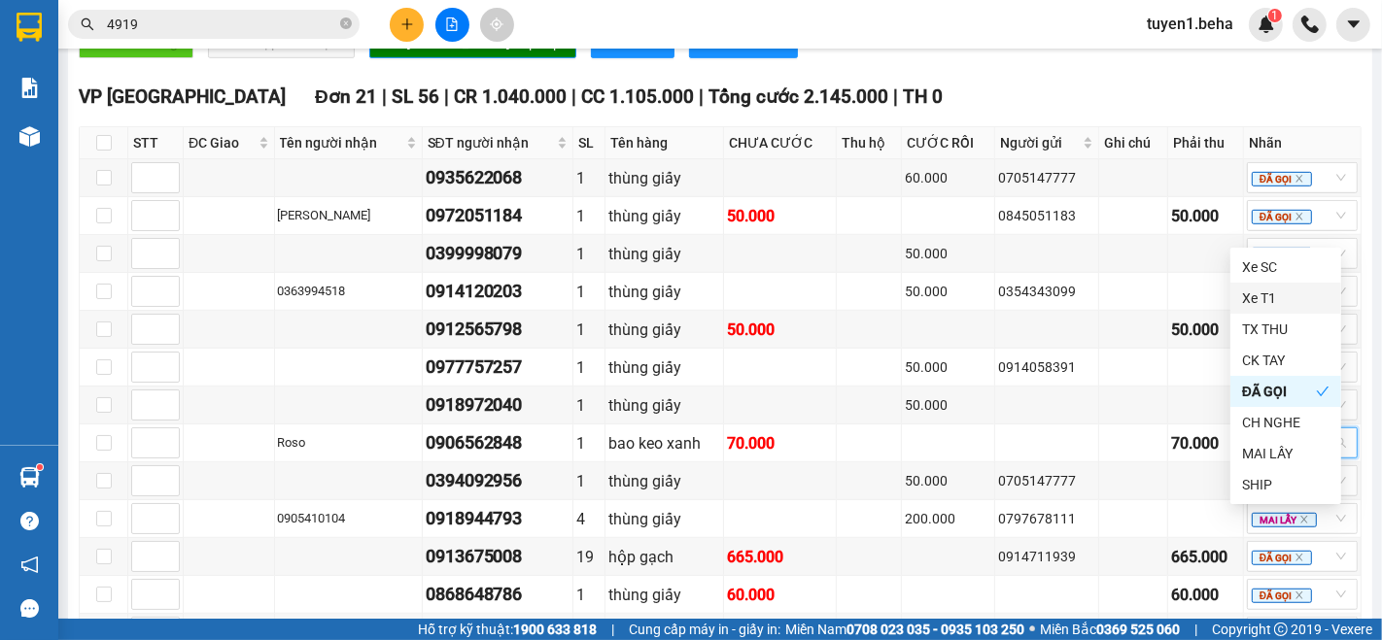
click at [1128, 102] on div "VP PHÚ YÊN Đơn 21 | SL 56 | CR 1.040.000 | CC 1.105.000 | Tổng cước 2.145.000 |…" at bounding box center [720, 97] width 1283 height 29
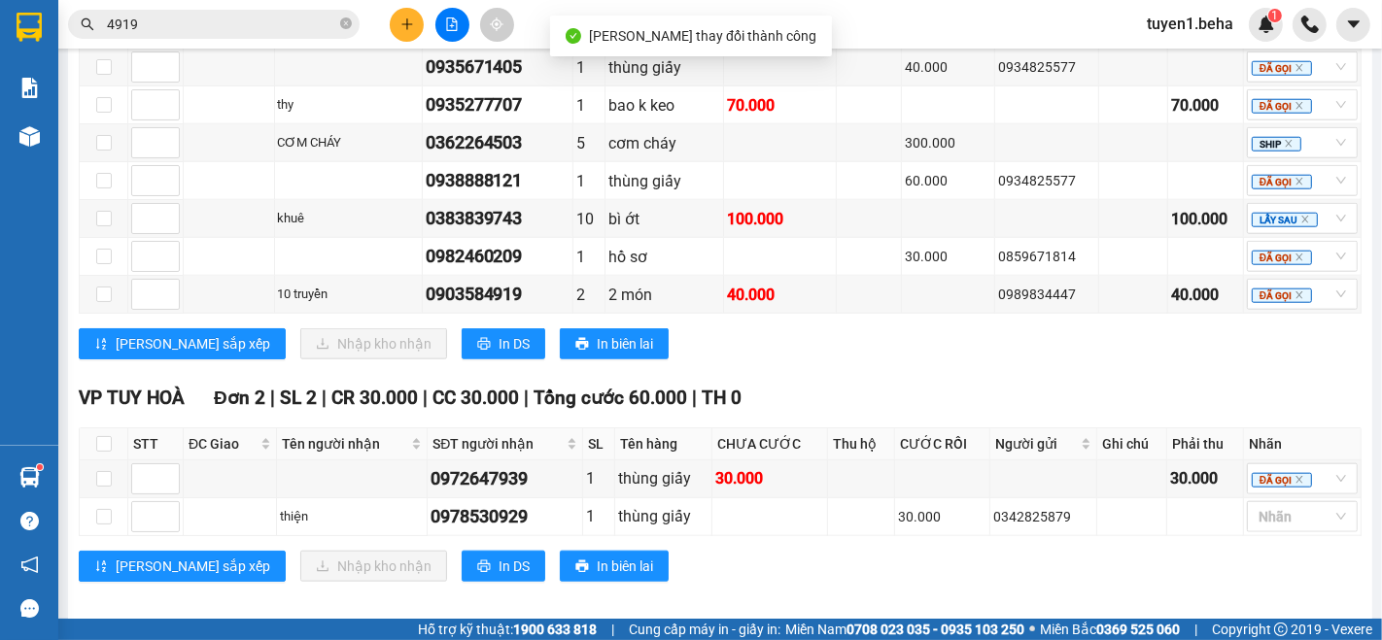
scroll to position [1606, 0]
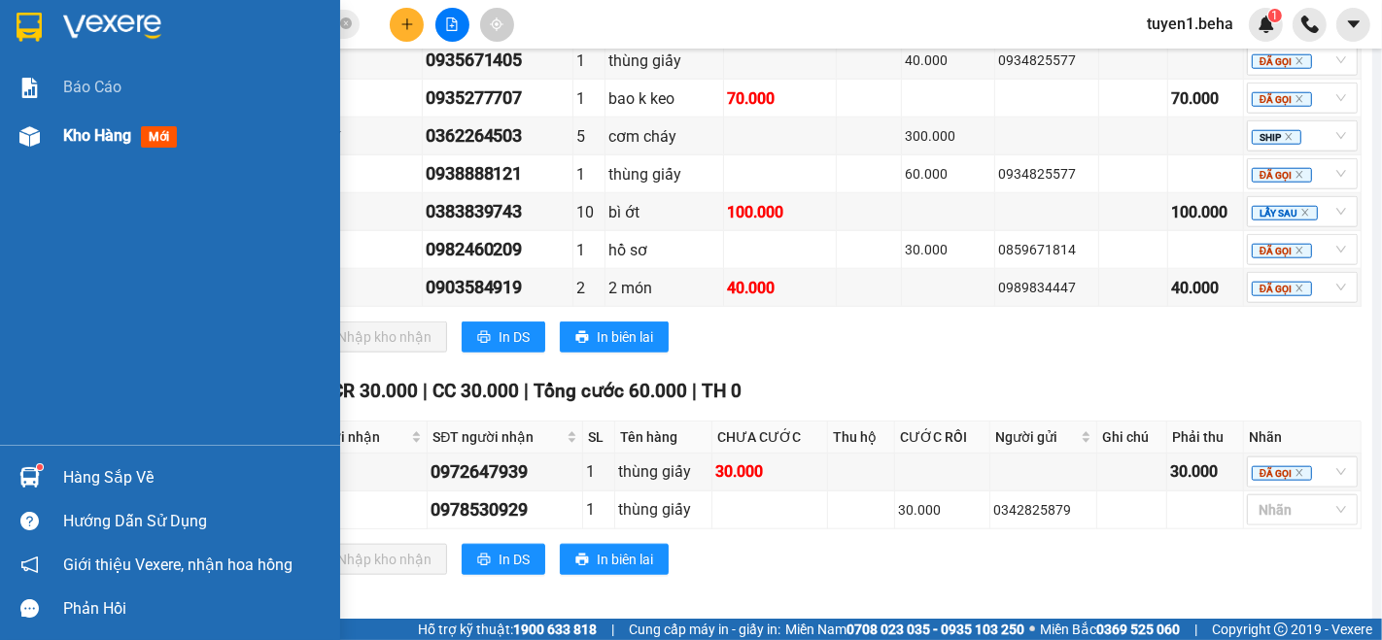
click at [108, 134] on span "Kho hàng" at bounding box center [97, 135] width 68 height 18
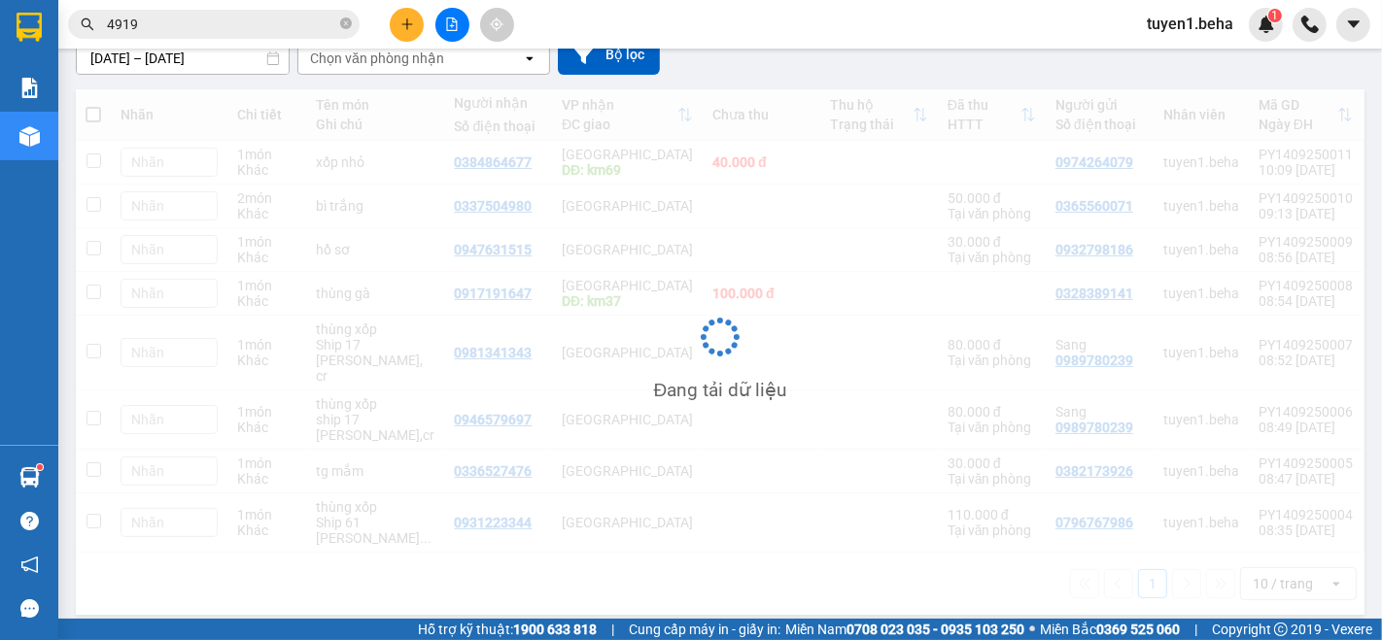
scroll to position [185, 0]
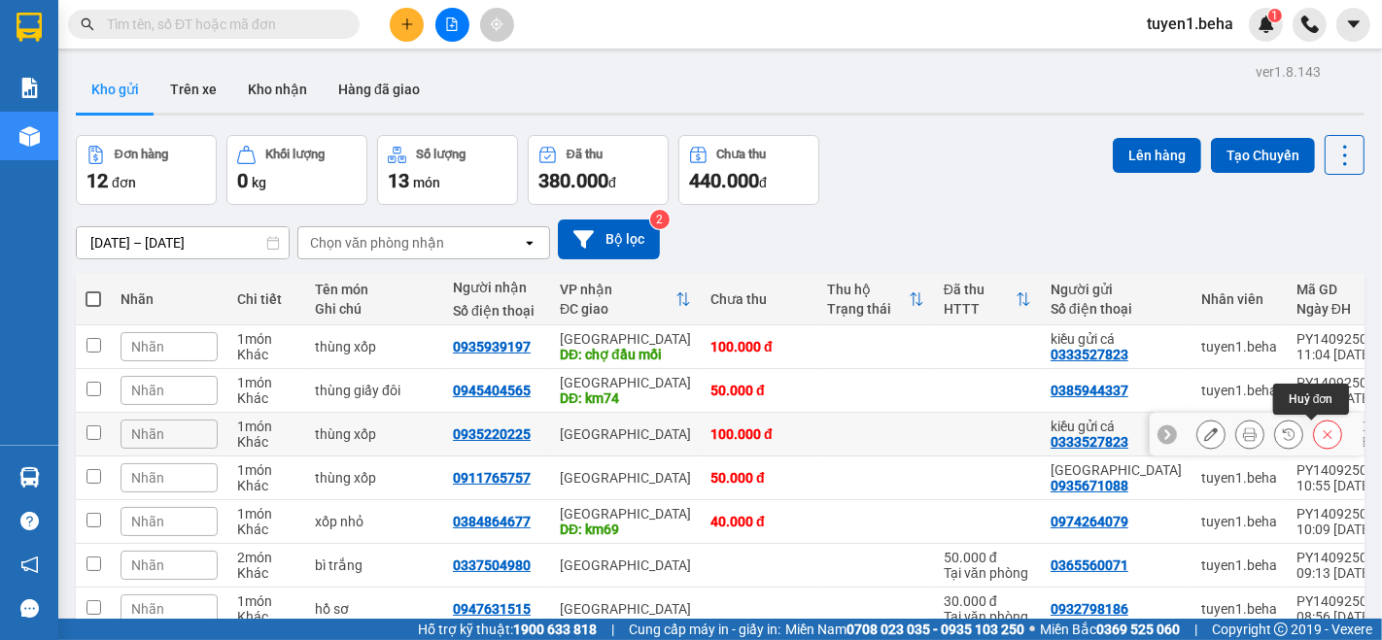
click at [1321, 432] on icon at bounding box center [1328, 435] width 14 height 14
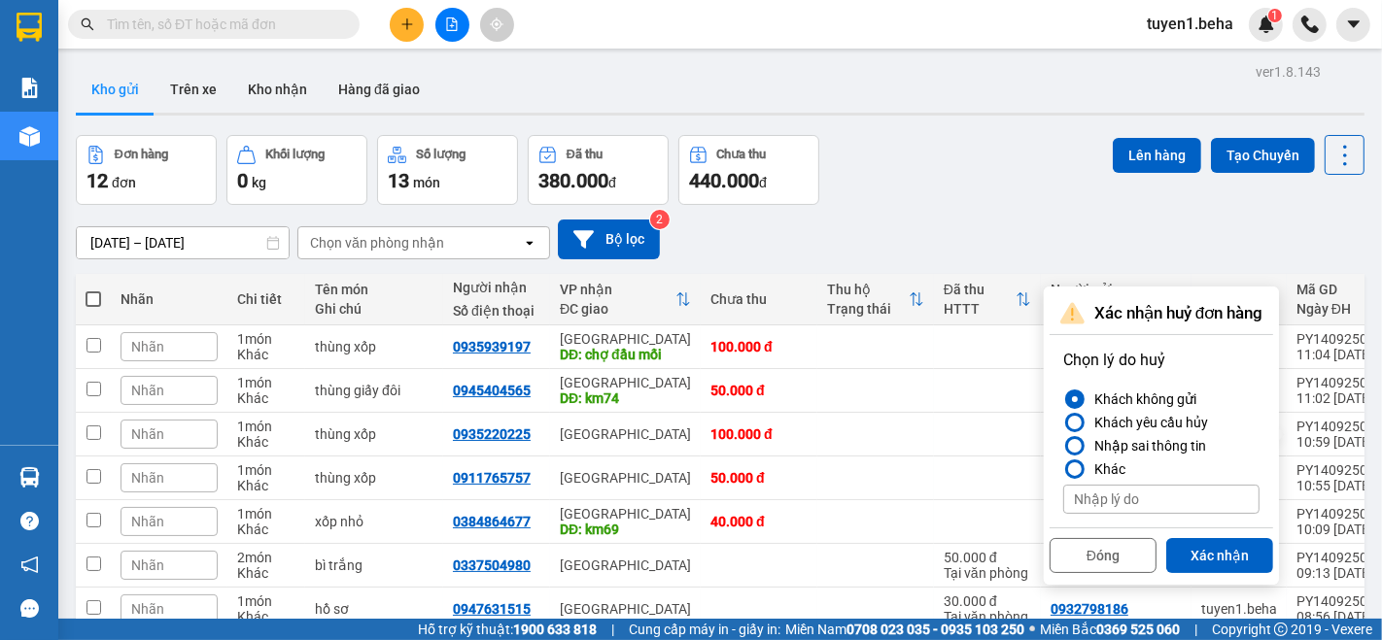
click at [1196, 549] on button "Xác nhận" at bounding box center [1219, 555] width 107 height 35
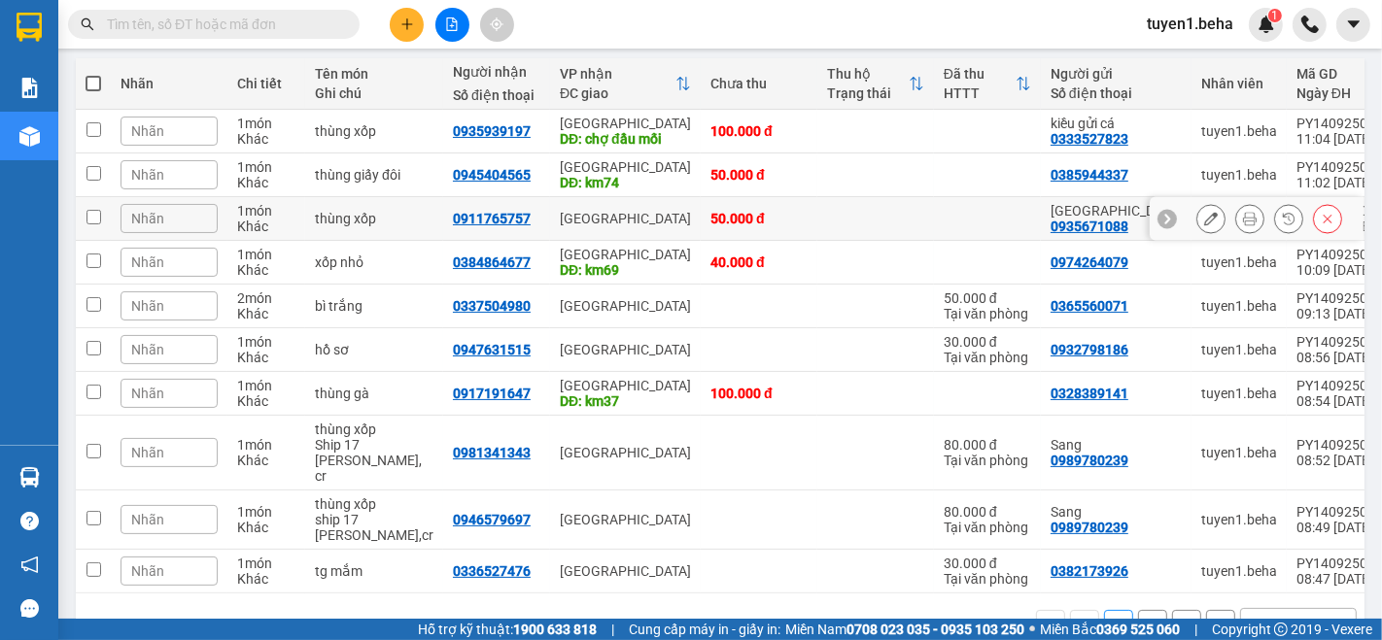
scroll to position [258, 0]
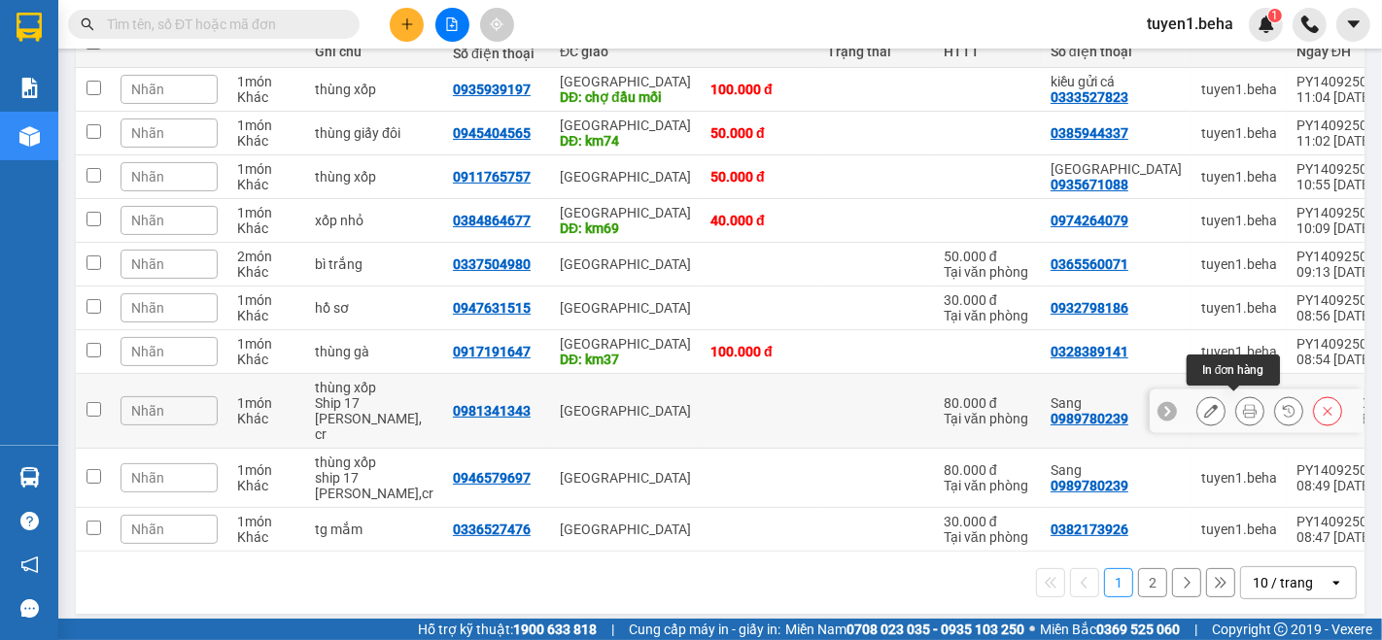
click at [1243, 406] on icon at bounding box center [1250, 411] width 14 height 14
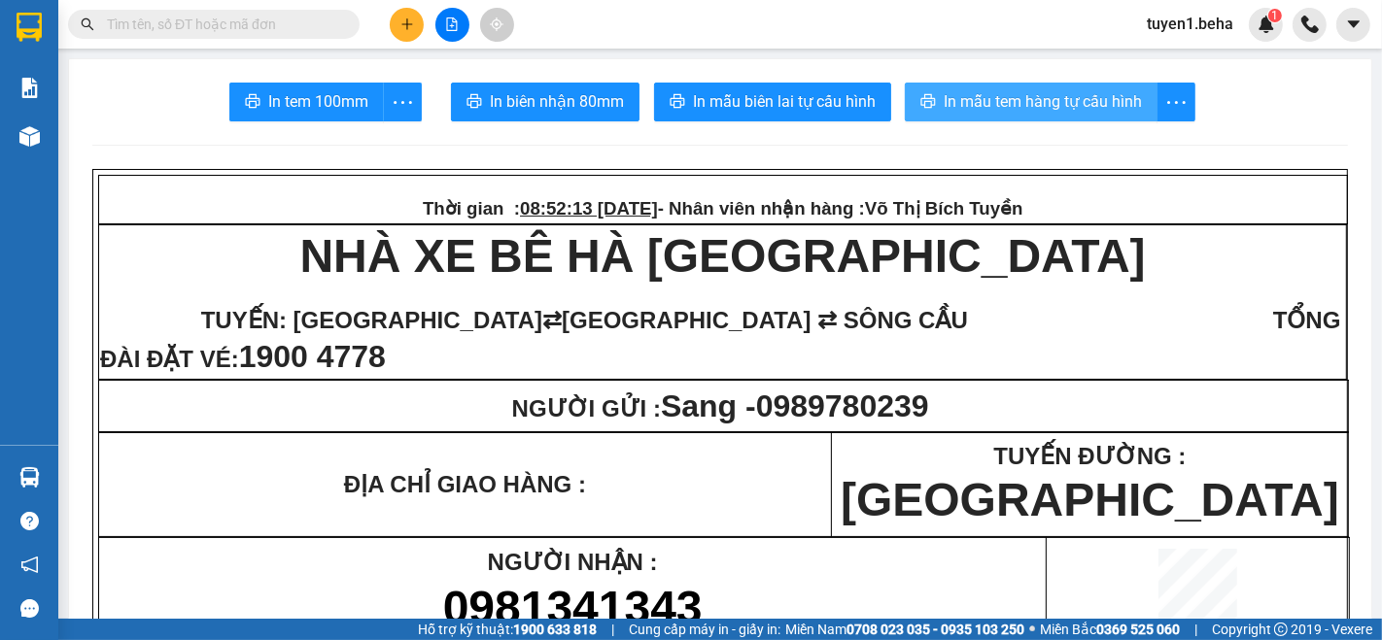
click at [1039, 95] on span "In mẫu tem hàng tự cấu hình" at bounding box center [1043, 101] width 198 height 24
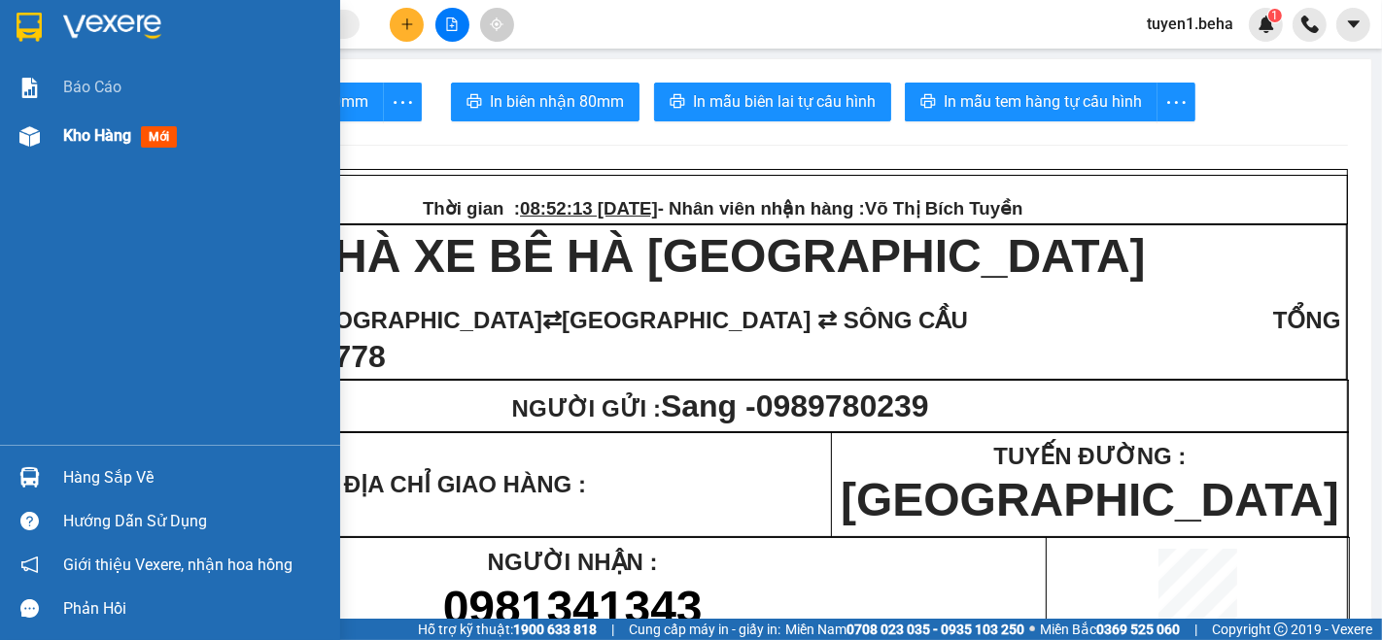
click at [76, 137] on span "Kho hàng" at bounding box center [97, 135] width 68 height 18
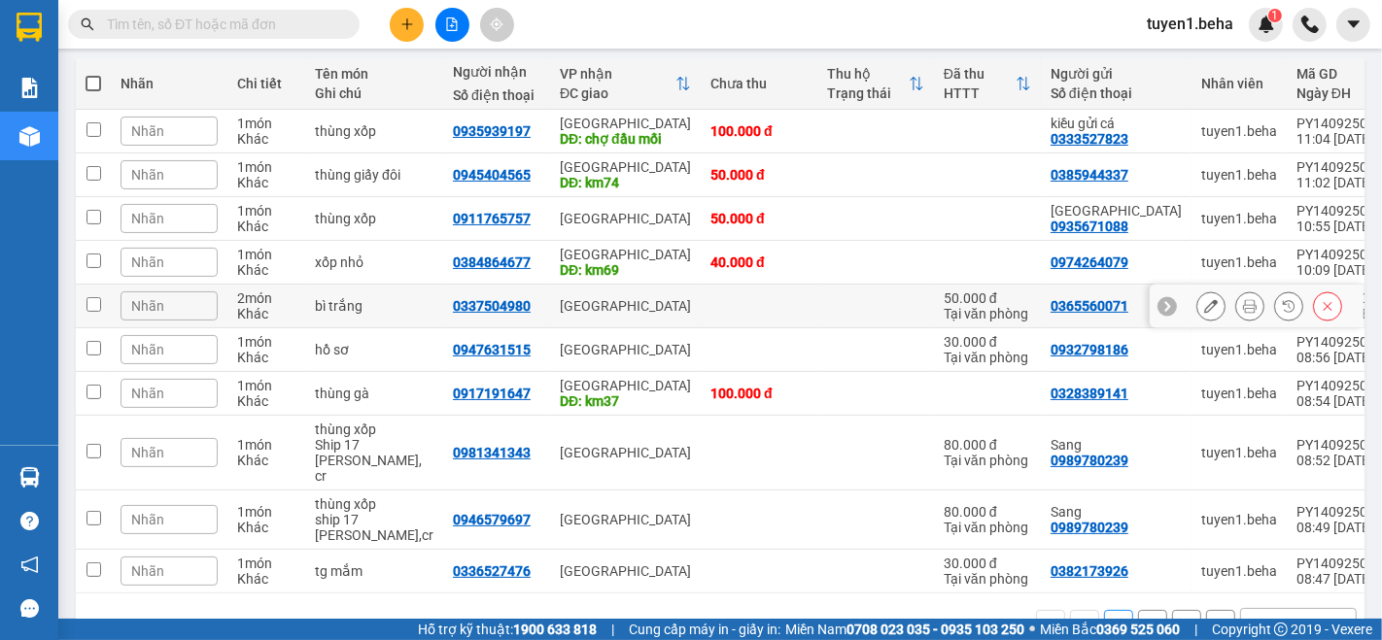
scroll to position [258, 0]
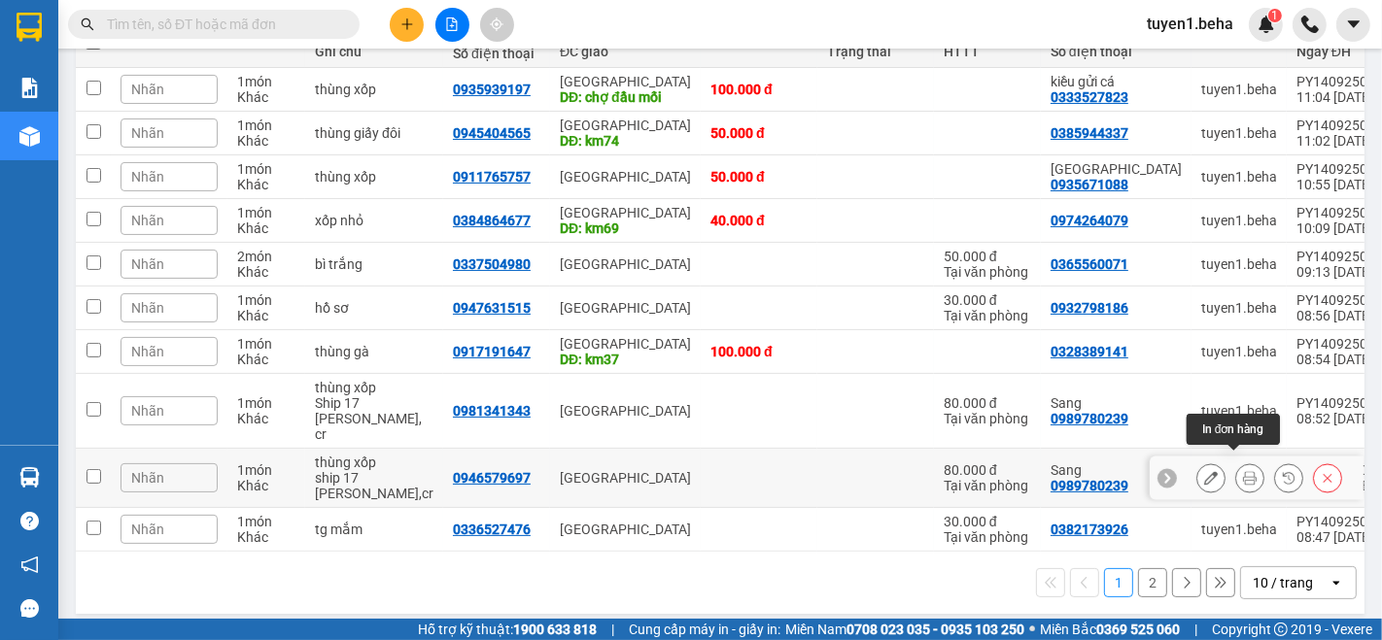
click at [1243, 471] on icon at bounding box center [1250, 478] width 14 height 14
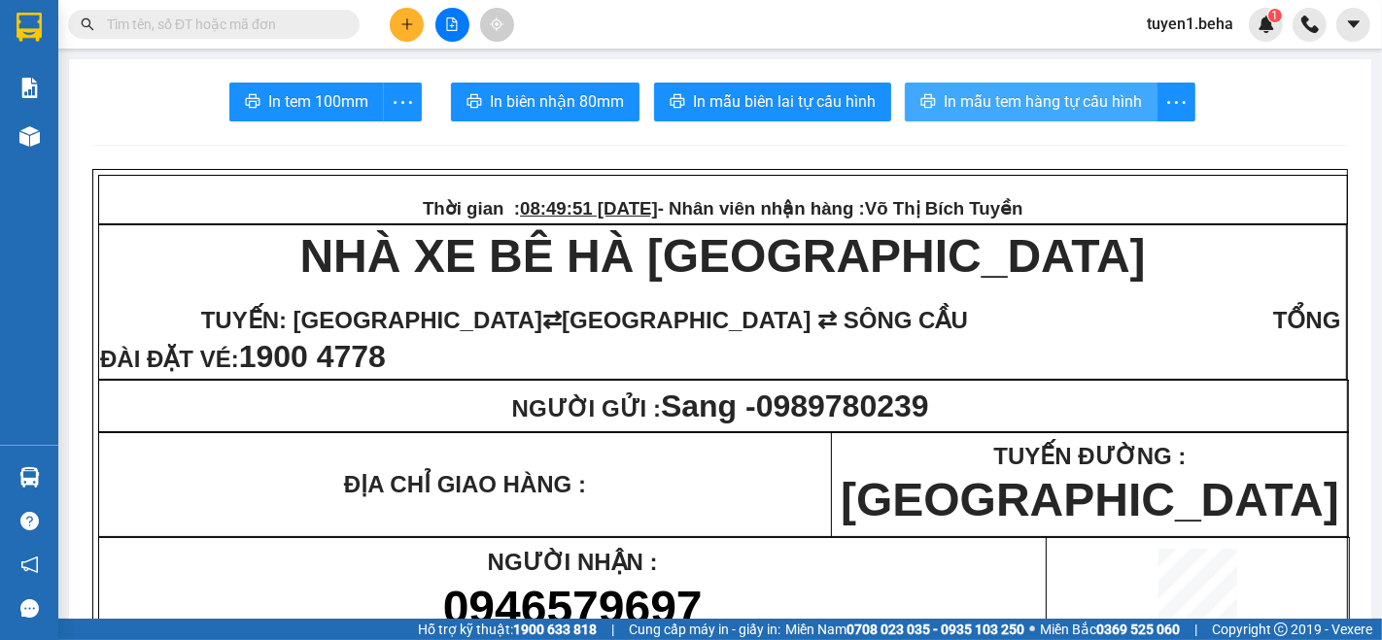
click at [1013, 85] on button "In mẫu tem hàng tự cấu hình" at bounding box center [1031, 102] width 253 height 39
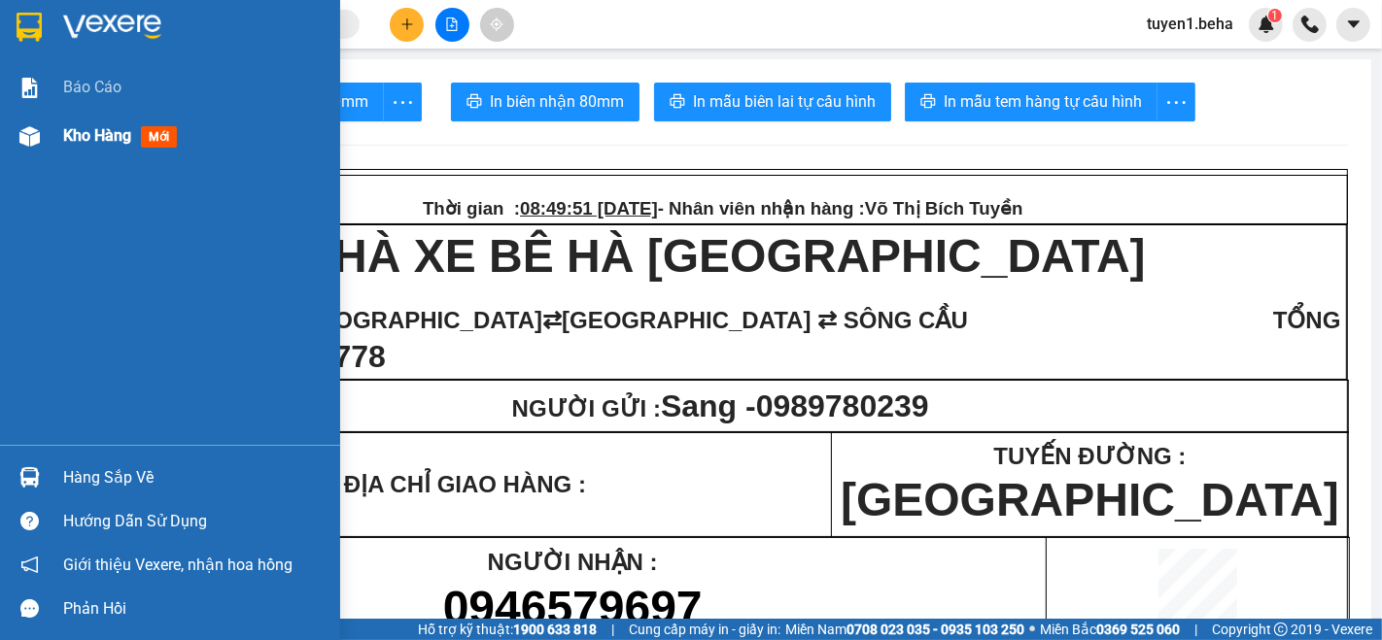
click at [63, 135] on span "Kho hàng" at bounding box center [97, 135] width 68 height 18
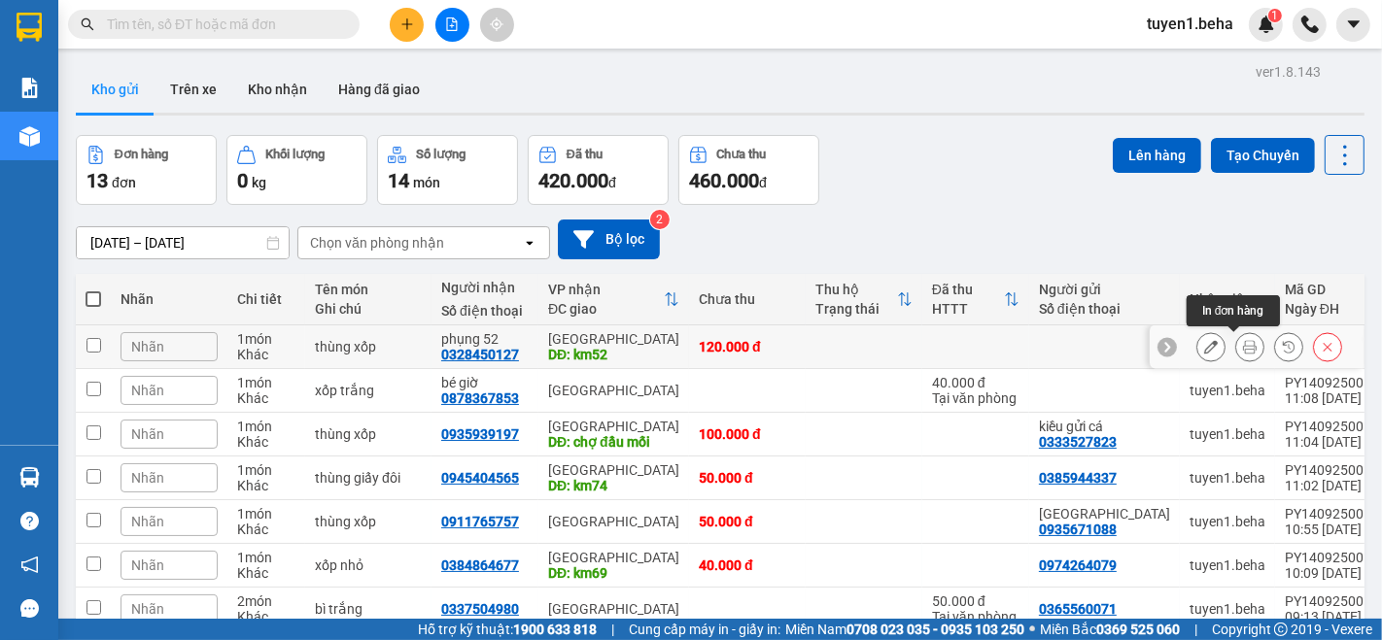
click at [1243, 345] on icon at bounding box center [1250, 347] width 14 height 14
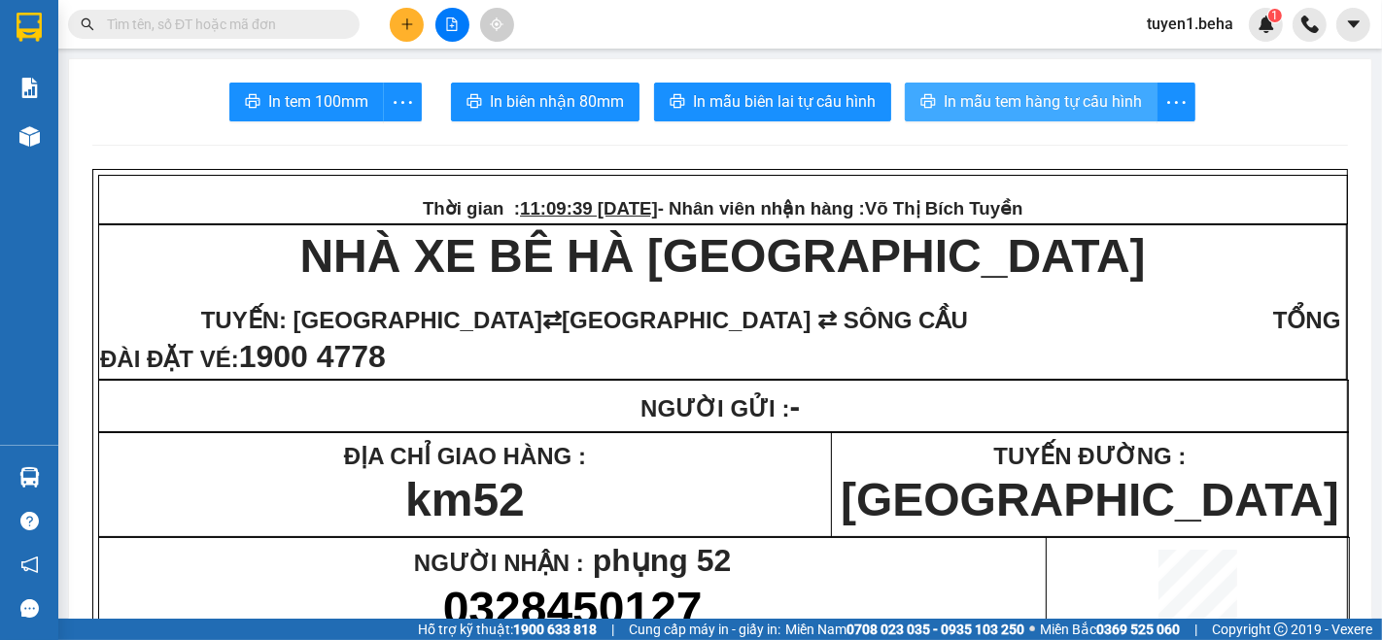
click at [1053, 104] on span "In mẫu tem hàng tự cấu hình" at bounding box center [1043, 101] width 198 height 24
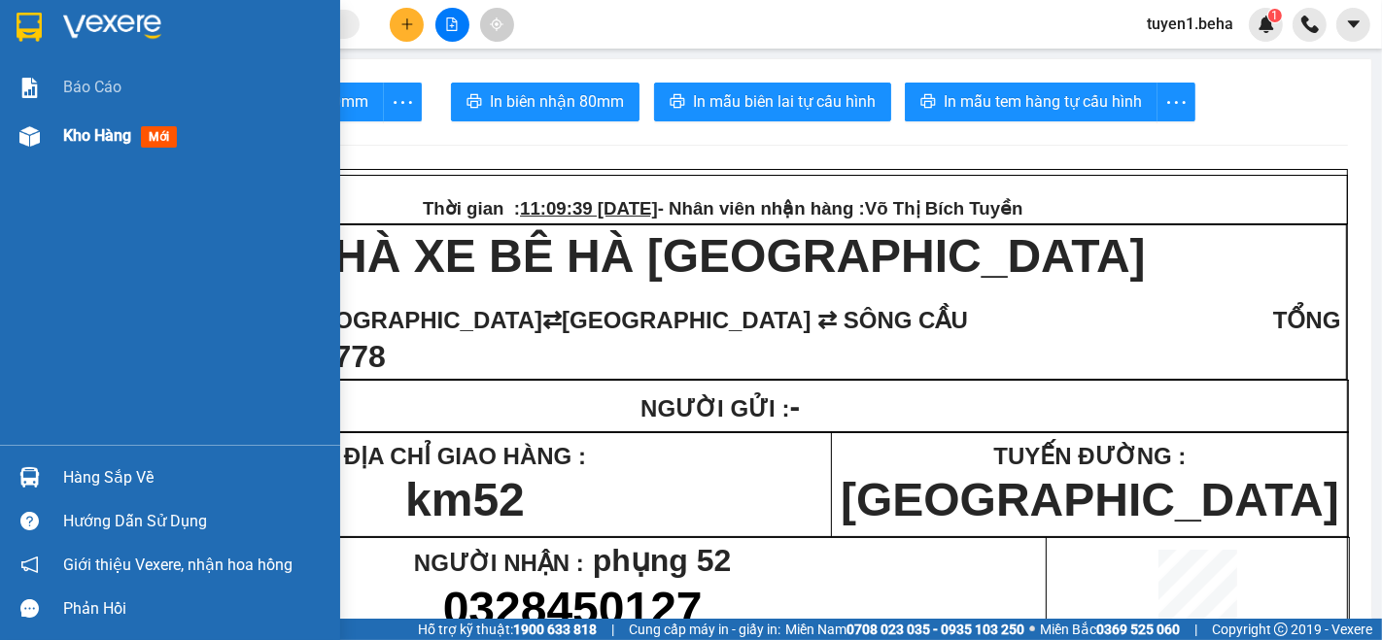
click at [83, 126] on span "Kho hàng" at bounding box center [97, 135] width 68 height 18
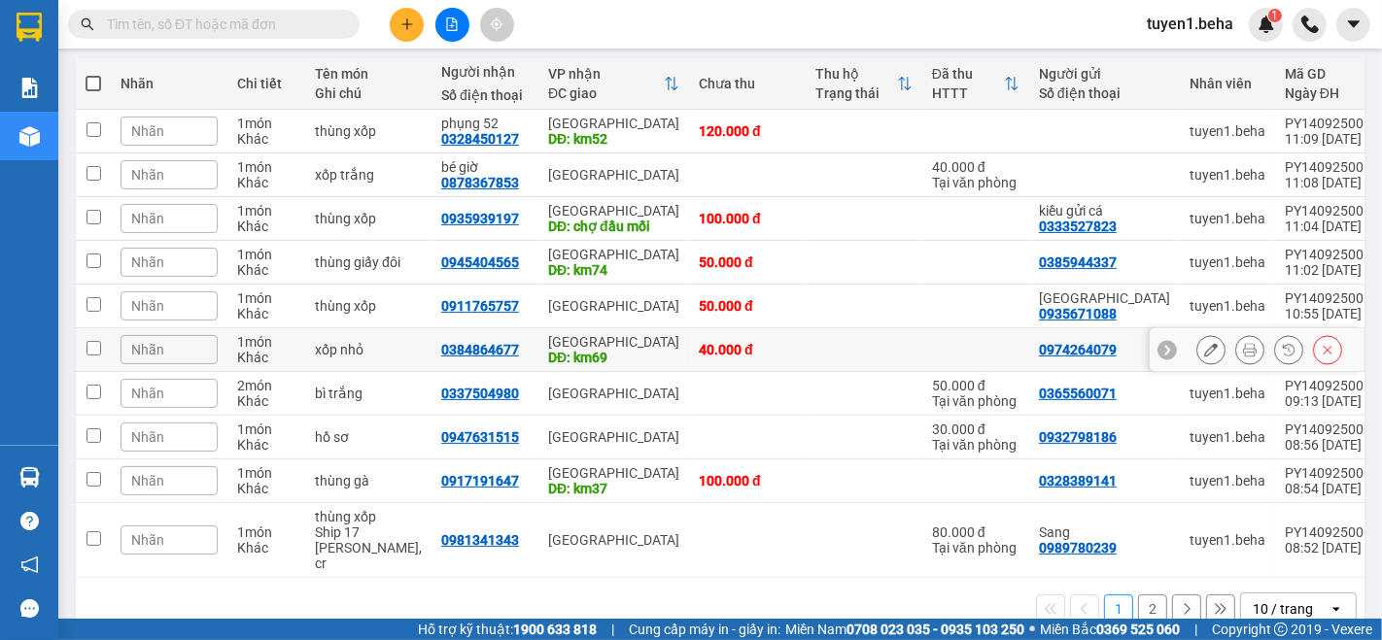
scroll to position [108, 0]
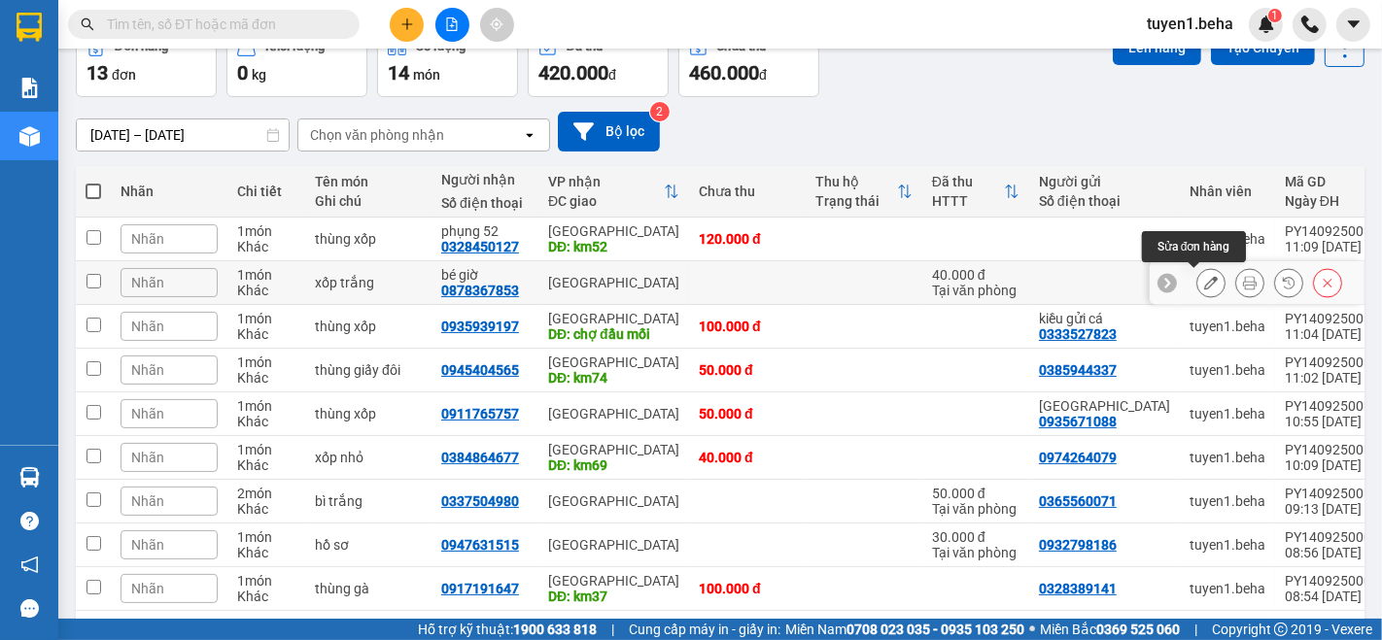
click at [1201, 279] on button at bounding box center [1210, 283] width 27 height 34
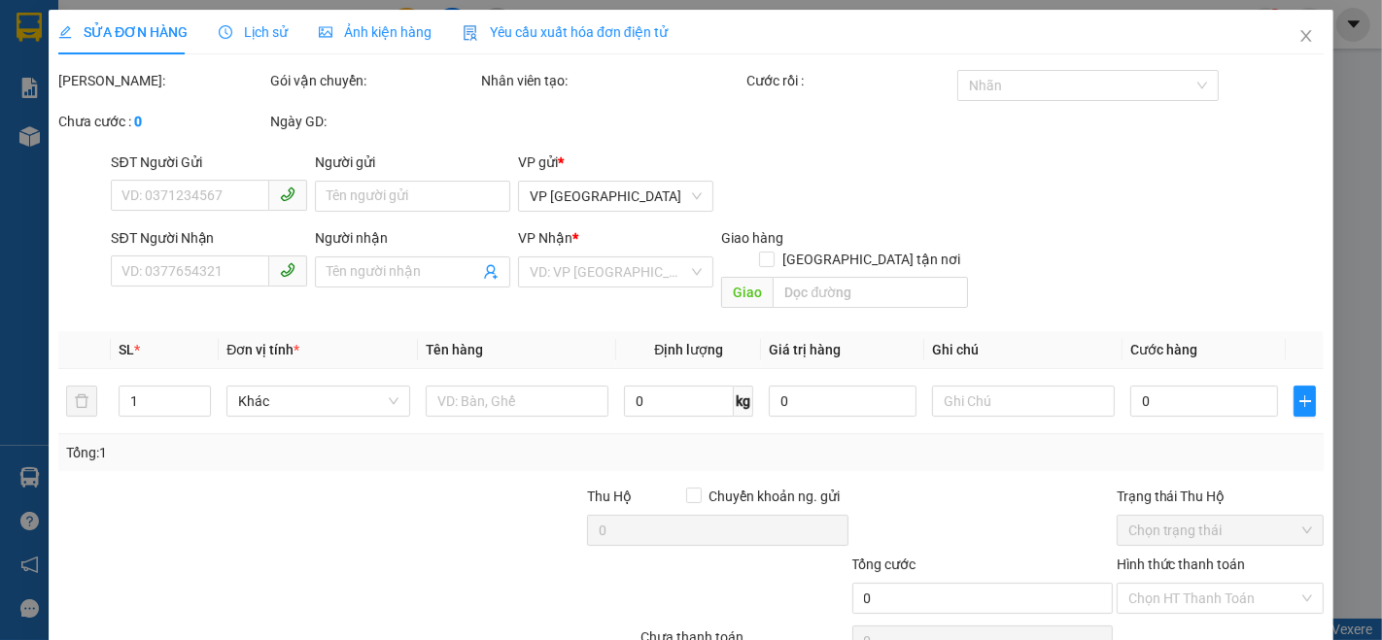
type input "0878367853"
type input "bé giờ"
type input "40.000"
type input "0"
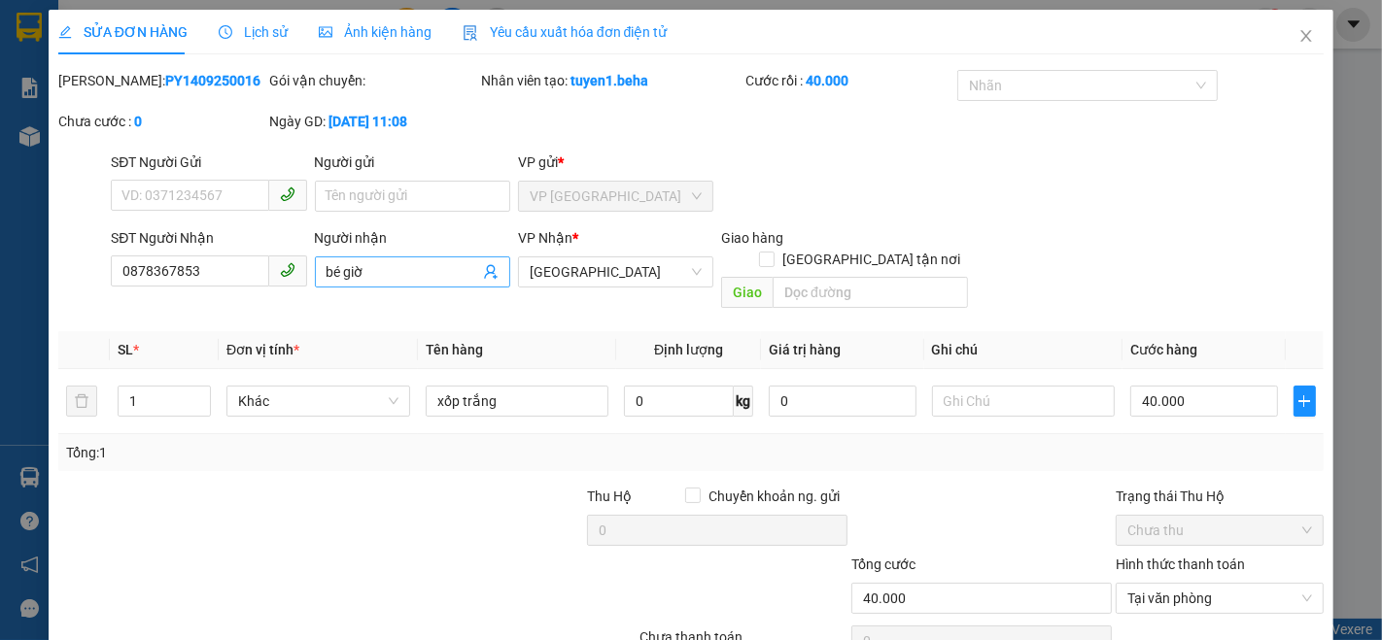
click at [425, 268] on input "bé giờ" at bounding box center [403, 271] width 153 height 21
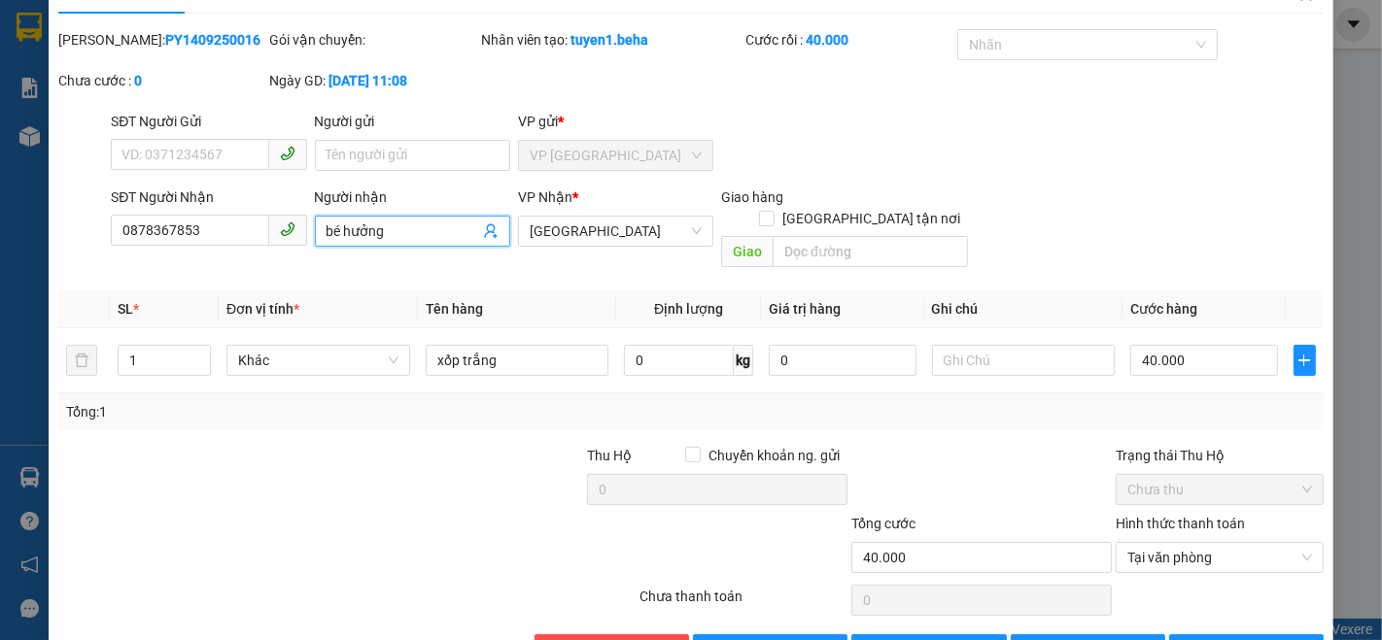
scroll to position [81, 0]
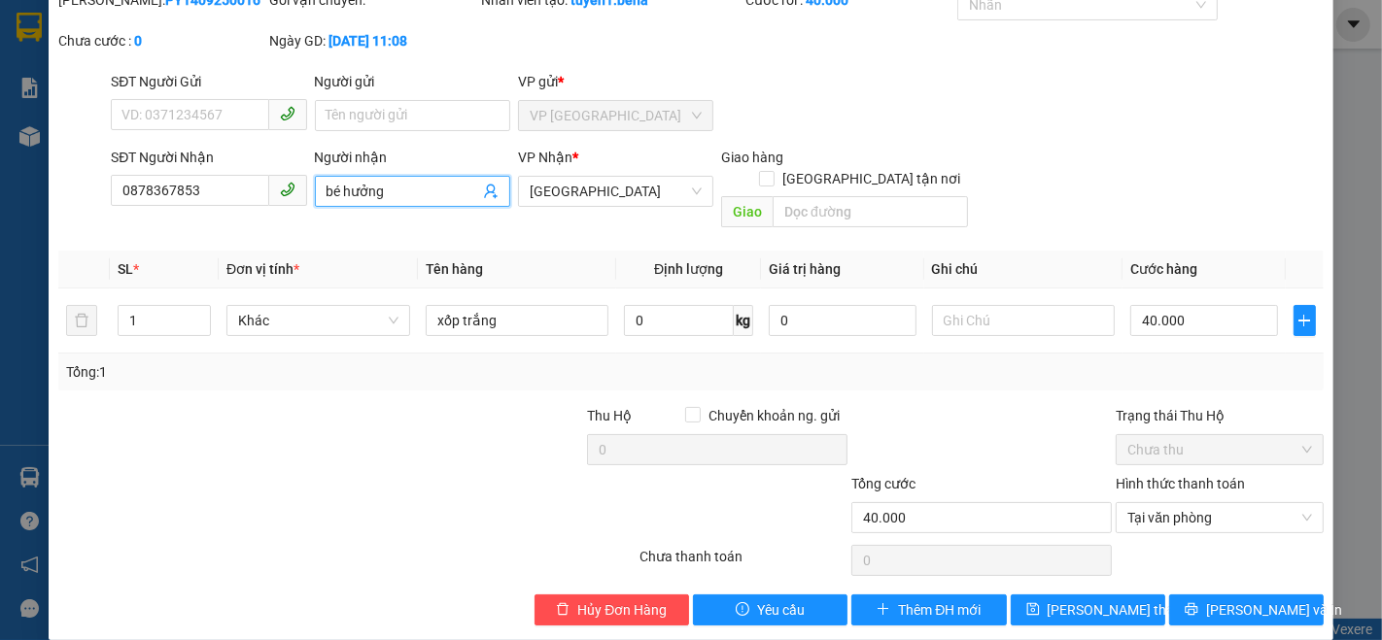
type input "bé hưởng"
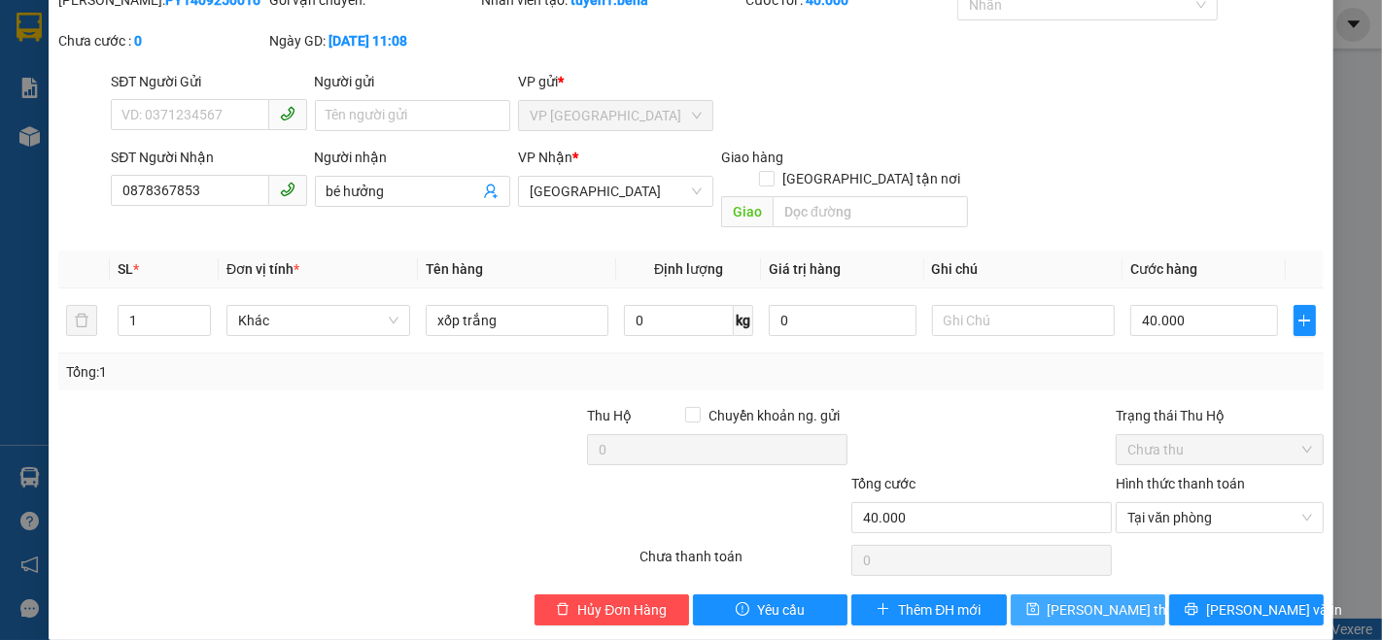
click at [1060, 600] on span "Lưu thay đổi" at bounding box center [1126, 610] width 156 height 21
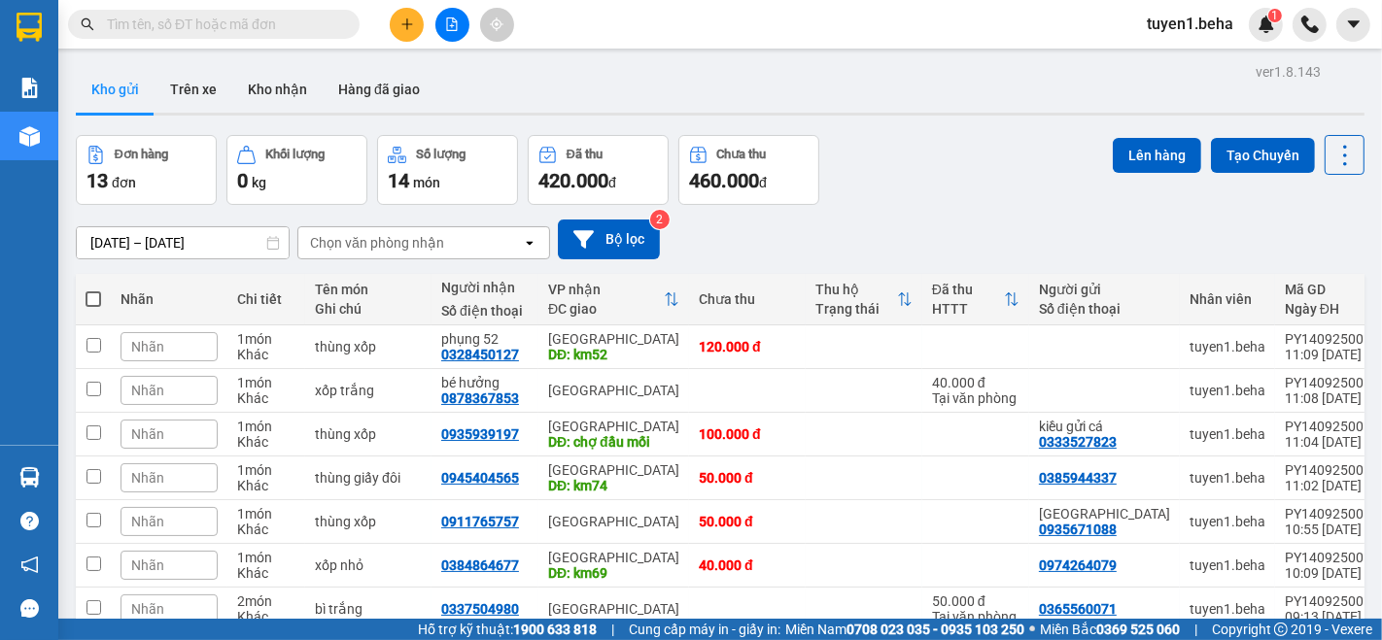
click at [196, 270] on div "13/09/2025 – 14/09/2025 Press the down arrow key to interact with the calendar …" at bounding box center [720, 239] width 1289 height 69
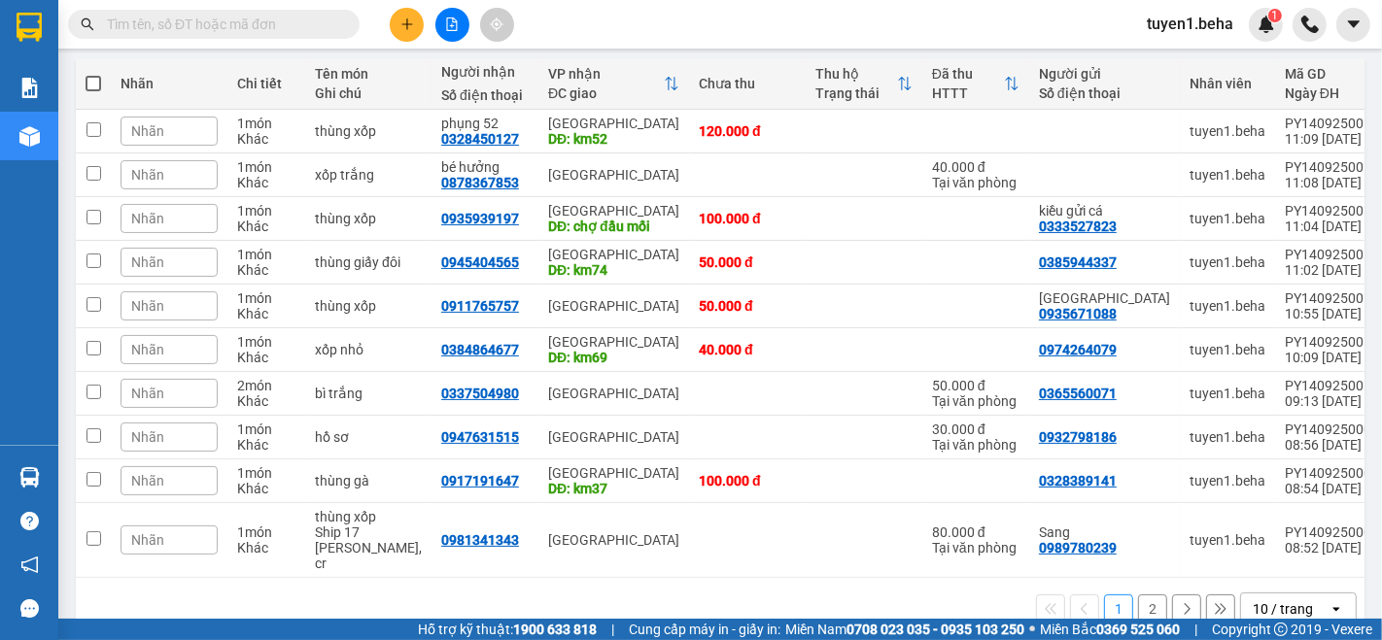
click at [1279, 600] on div "10 / trang" at bounding box center [1283, 609] width 60 height 19
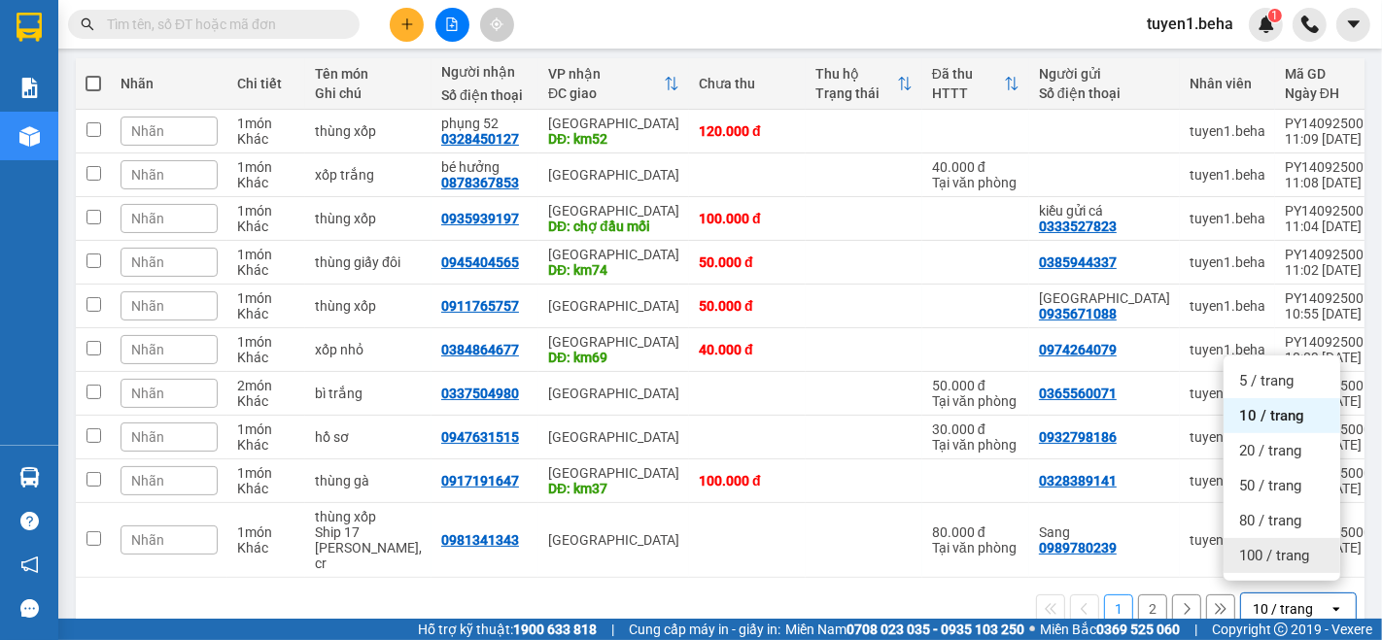
click at [1271, 549] on span "100 / trang" at bounding box center [1274, 555] width 70 height 19
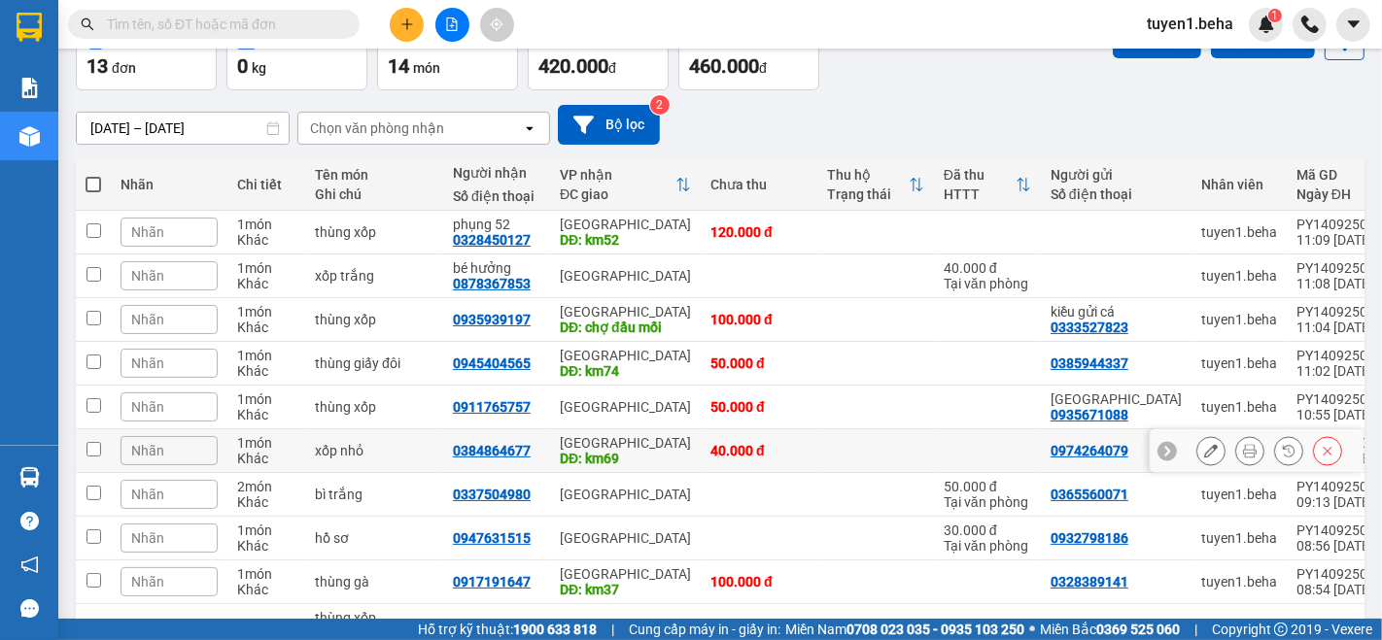
scroll to position [0, 0]
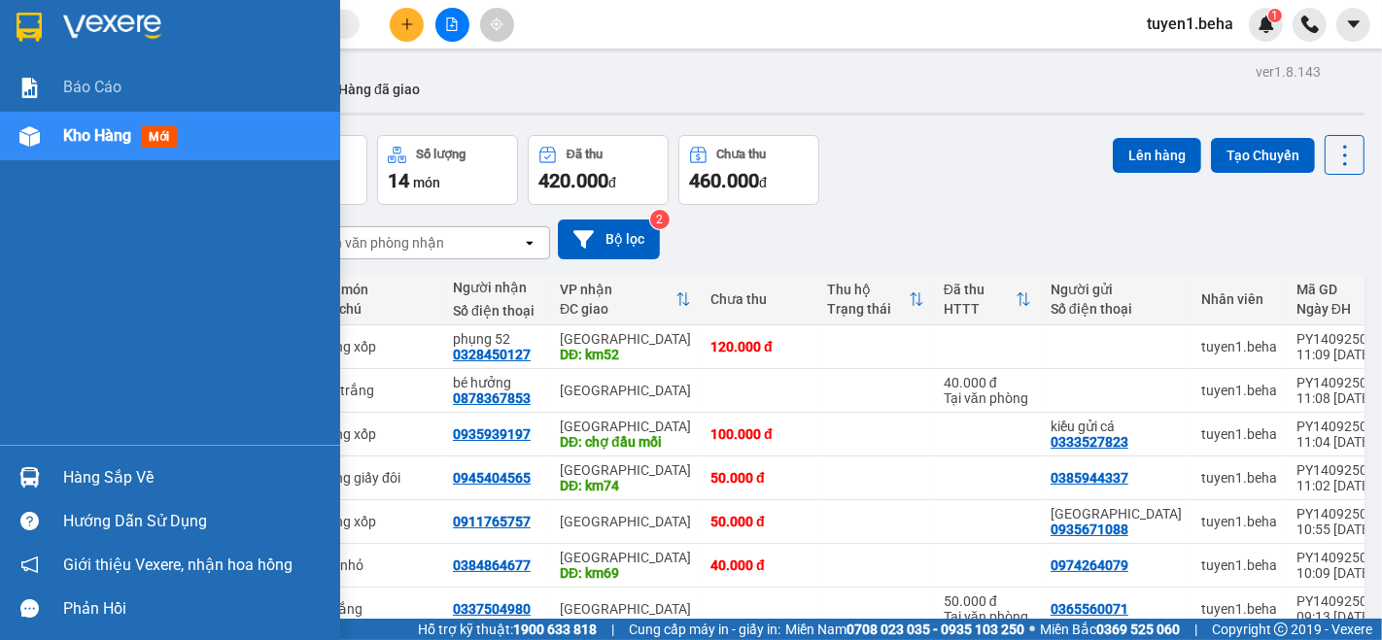
click at [78, 226] on div "Báo cáo Kho hàng mới" at bounding box center [170, 254] width 340 height 382
click at [78, 138] on span "Kho hàng" at bounding box center [97, 135] width 68 height 18
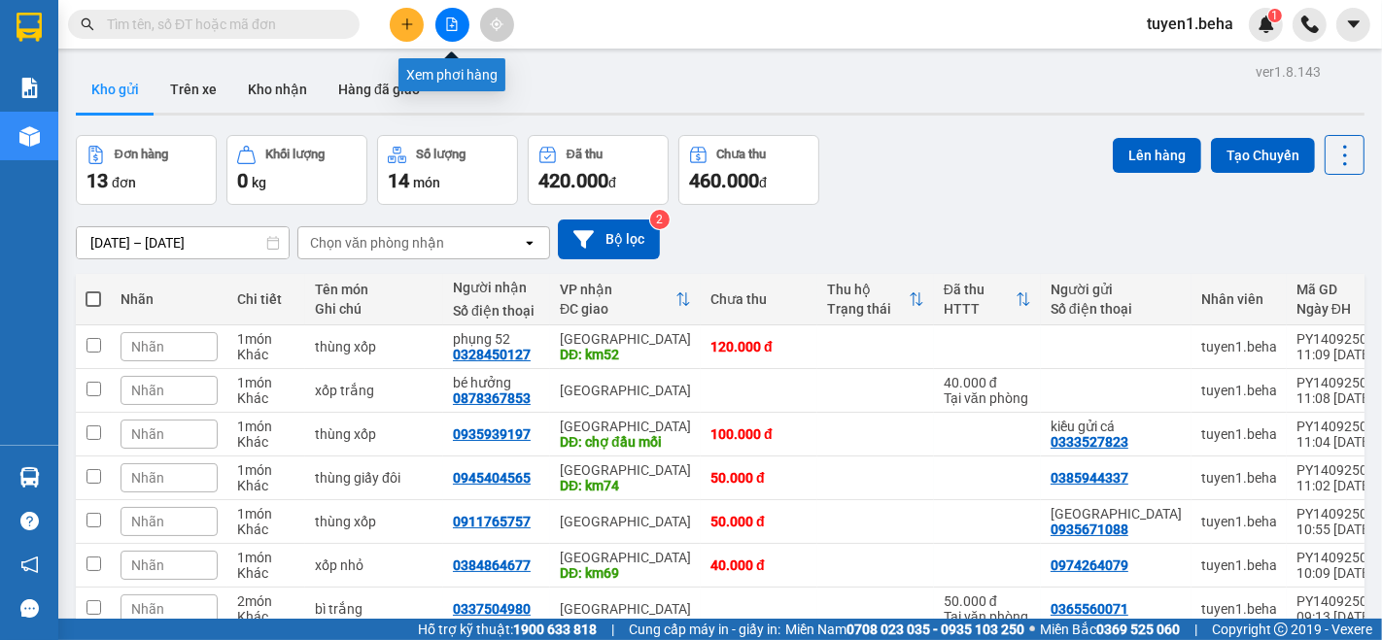
click at [455, 29] on icon "file-add" at bounding box center [452, 24] width 14 height 14
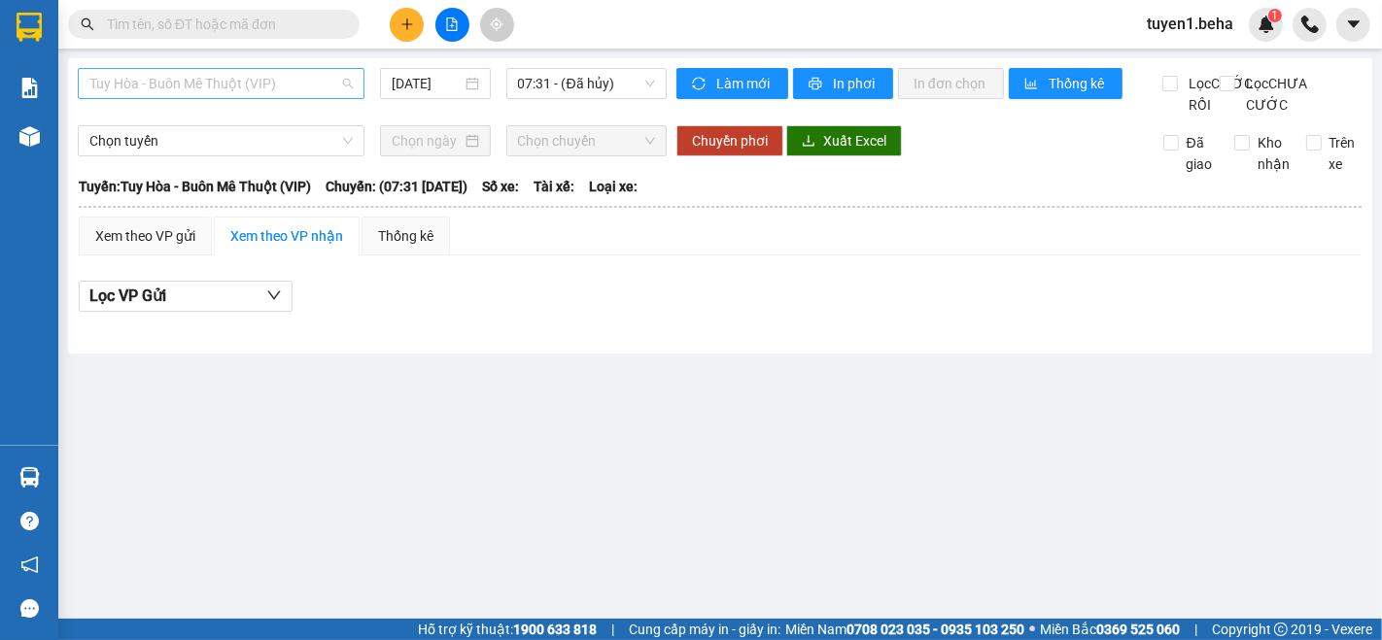
click at [289, 82] on span "Tuy Hòa - Buôn Mê Thuột (VIP)" at bounding box center [220, 83] width 263 height 29
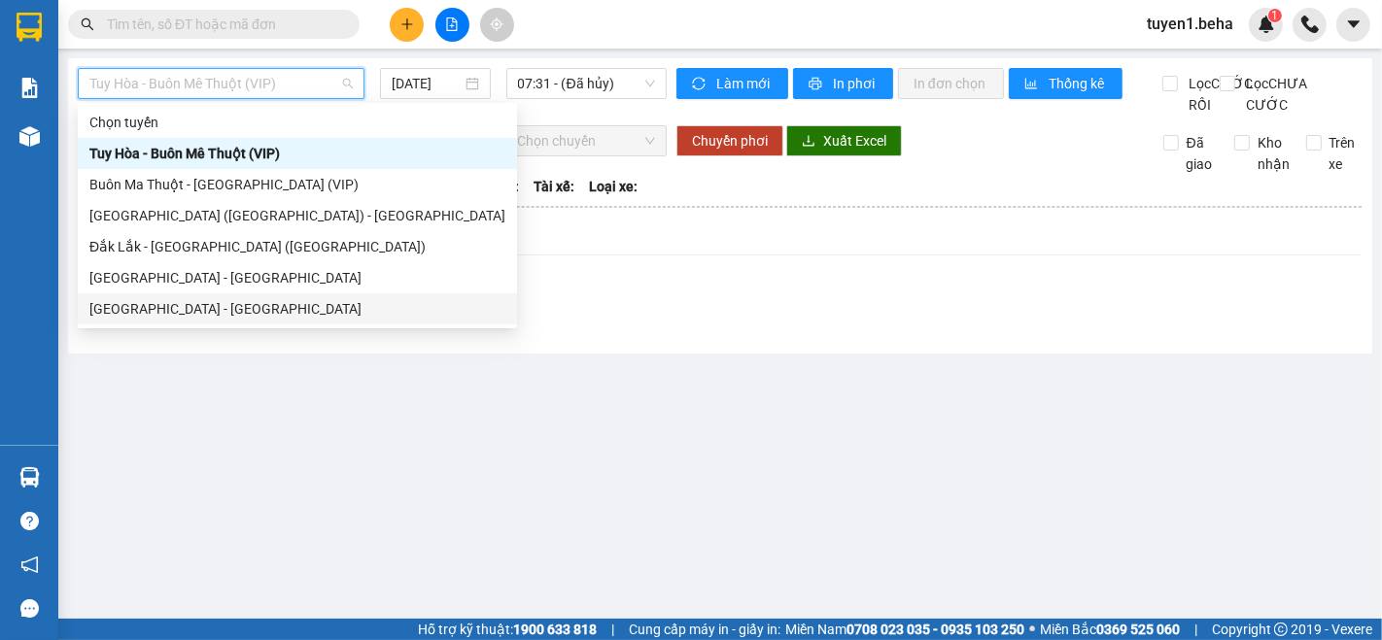
click at [176, 304] on div "[GEOGRAPHIC_DATA] - [PERSON_NAME]" at bounding box center [297, 308] width 416 height 21
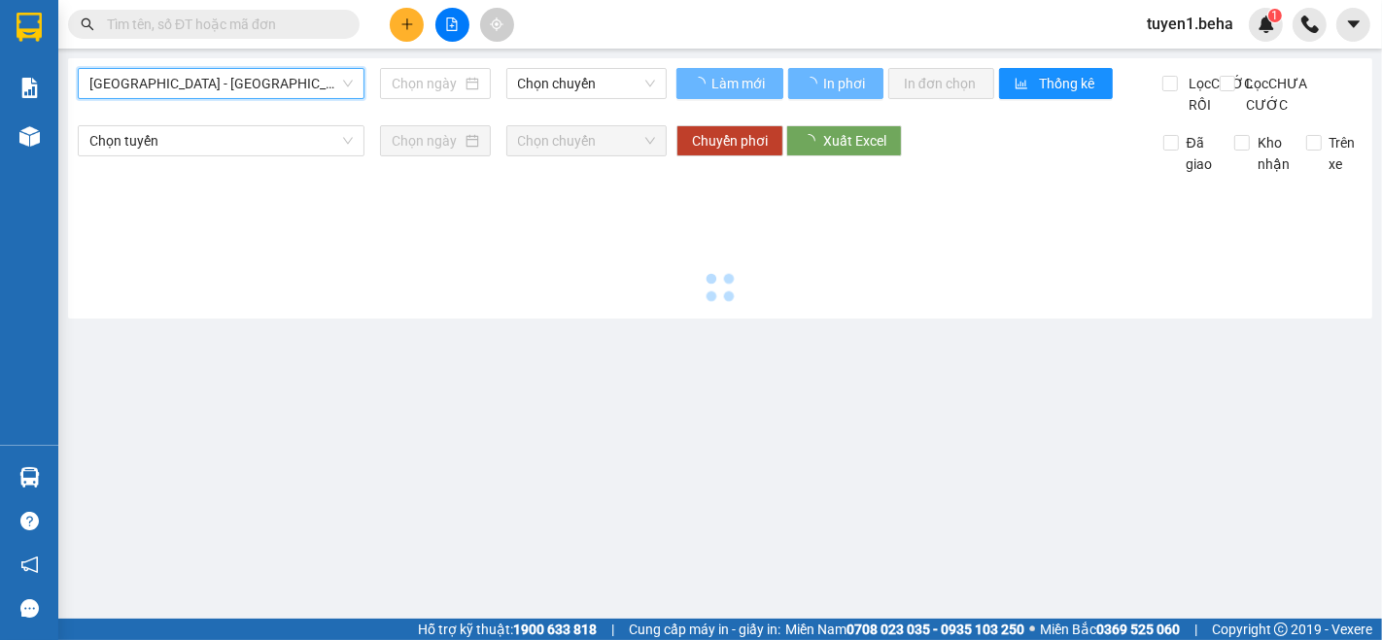
type input "[DATE]"
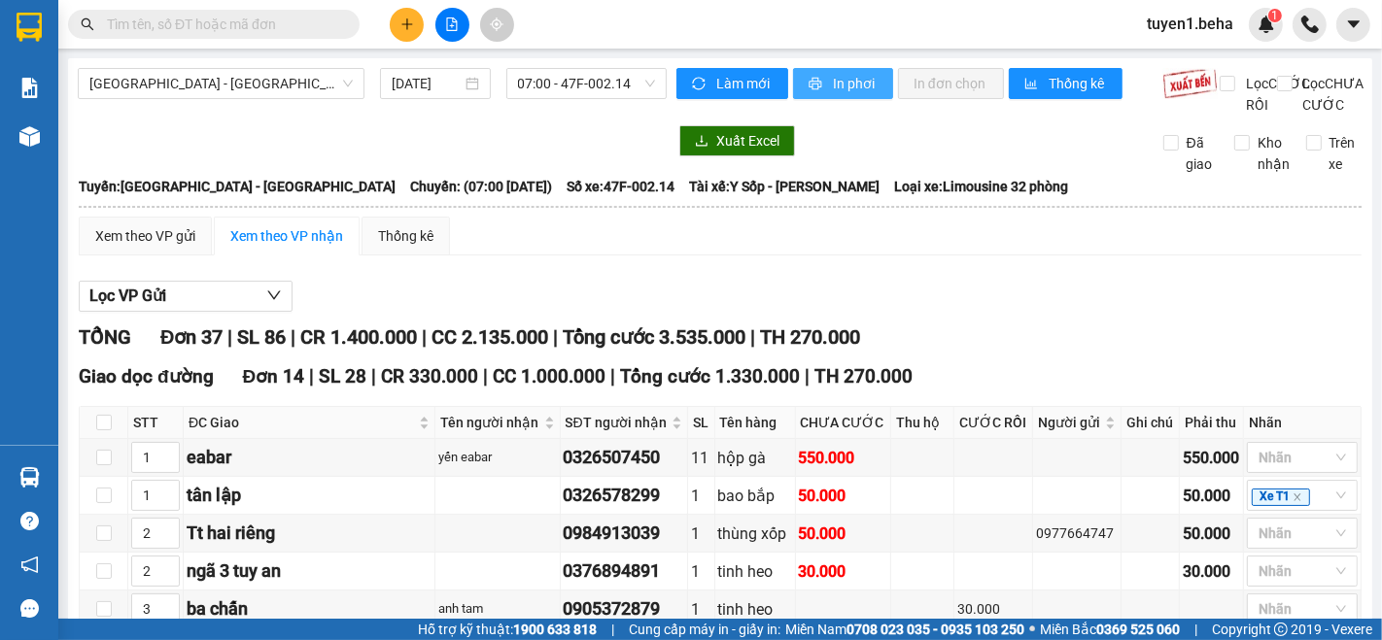
click at [850, 84] on span "In phơi" at bounding box center [855, 83] width 45 height 21
click at [259, 89] on span "[GEOGRAPHIC_DATA] - [PERSON_NAME]" at bounding box center [220, 83] width 263 height 29
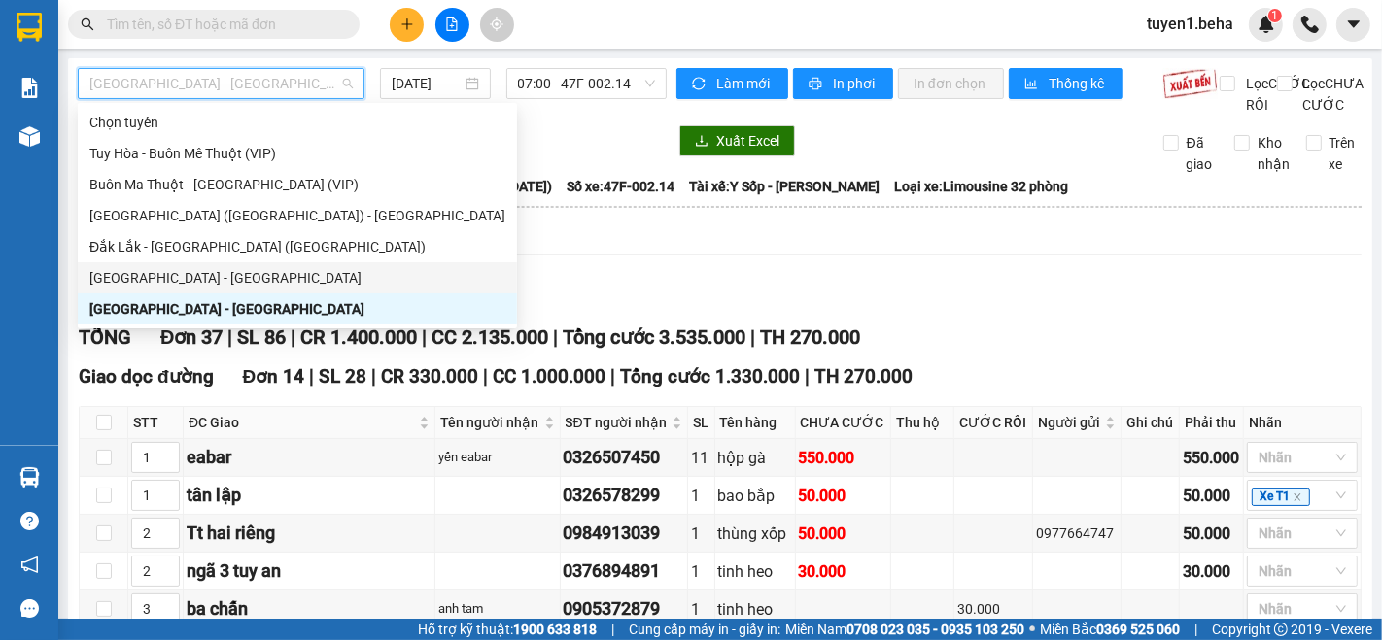
drag, startPoint x: 205, startPoint y: 272, endPoint x: 213, endPoint y: 191, distance: 81.0
click at [204, 272] on div "[GEOGRAPHIC_DATA][PERSON_NAME][GEOGRAPHIC_DATA]" at bounding box center [297, 277] width 416 height 21
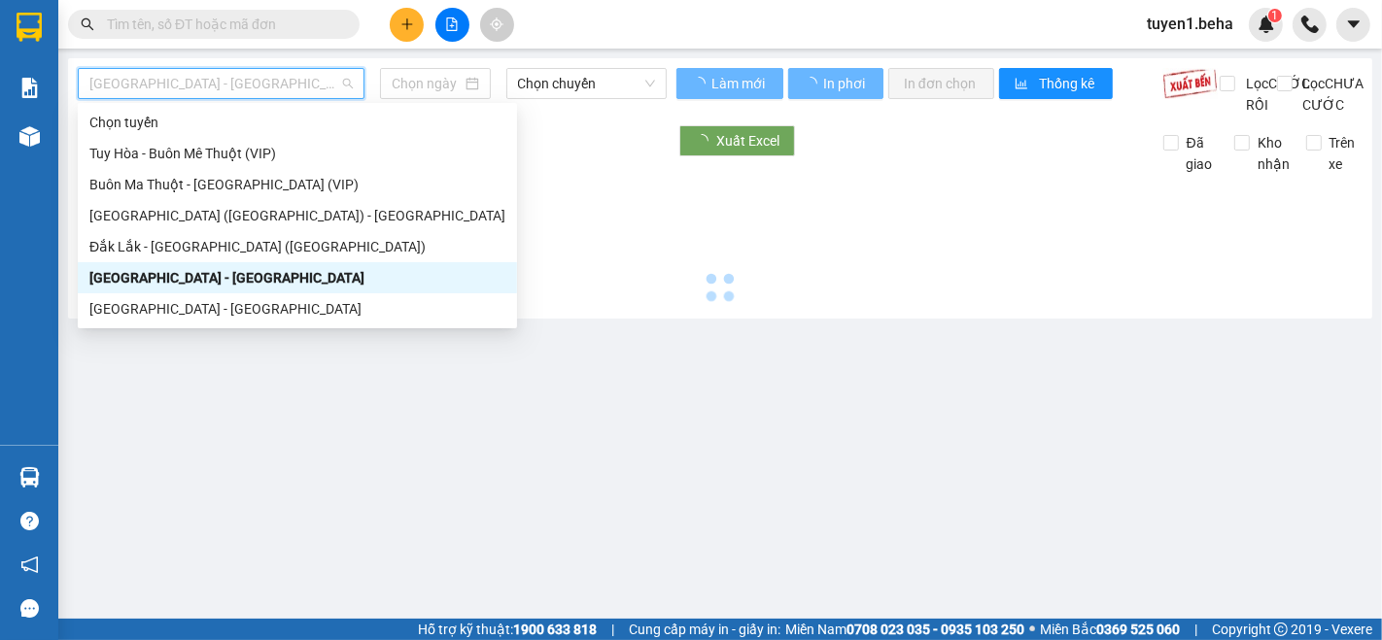
click at [219, 73] on span "[GEOGRAPHIC_DATA][PERSON_NAME][GEOGRAPHIC_DATA]" at bounding box center [220, 83] width 263 height 29
type input "[DATE]"
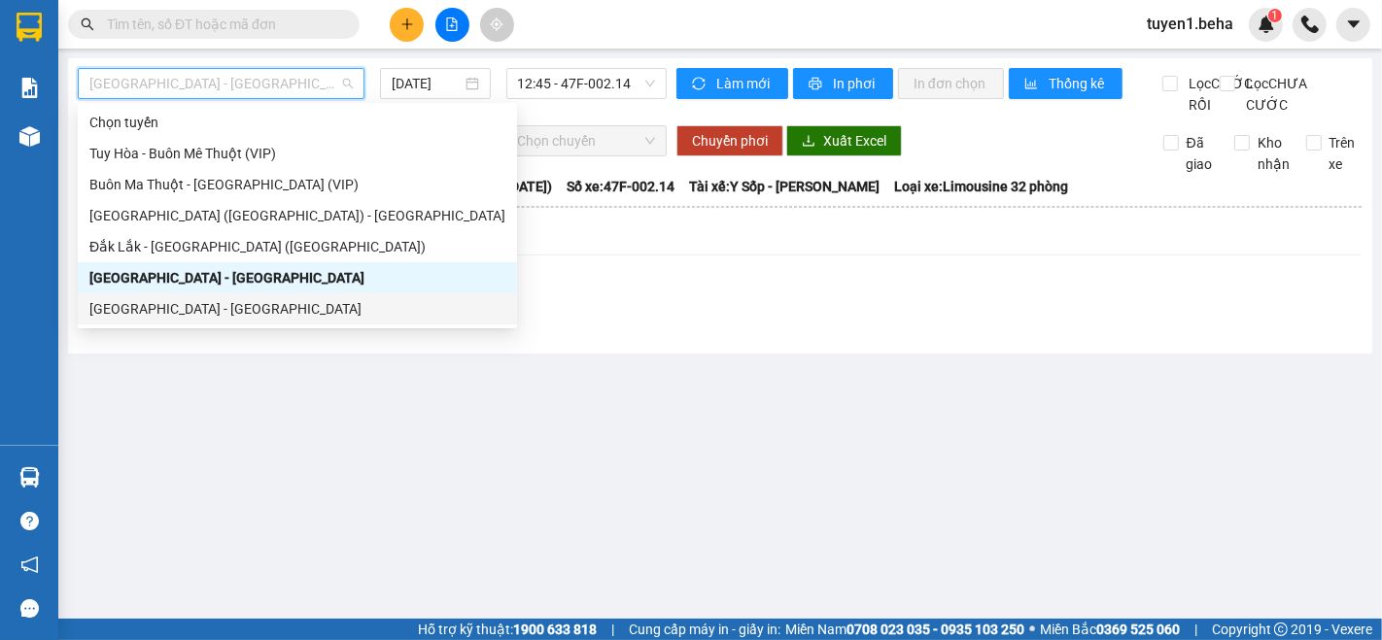
click at [169, 301] on div "[GEOGRAPHIC_DATA] - [PERSON_NAME]" at bounding box center [297, 308] width 416 height 21
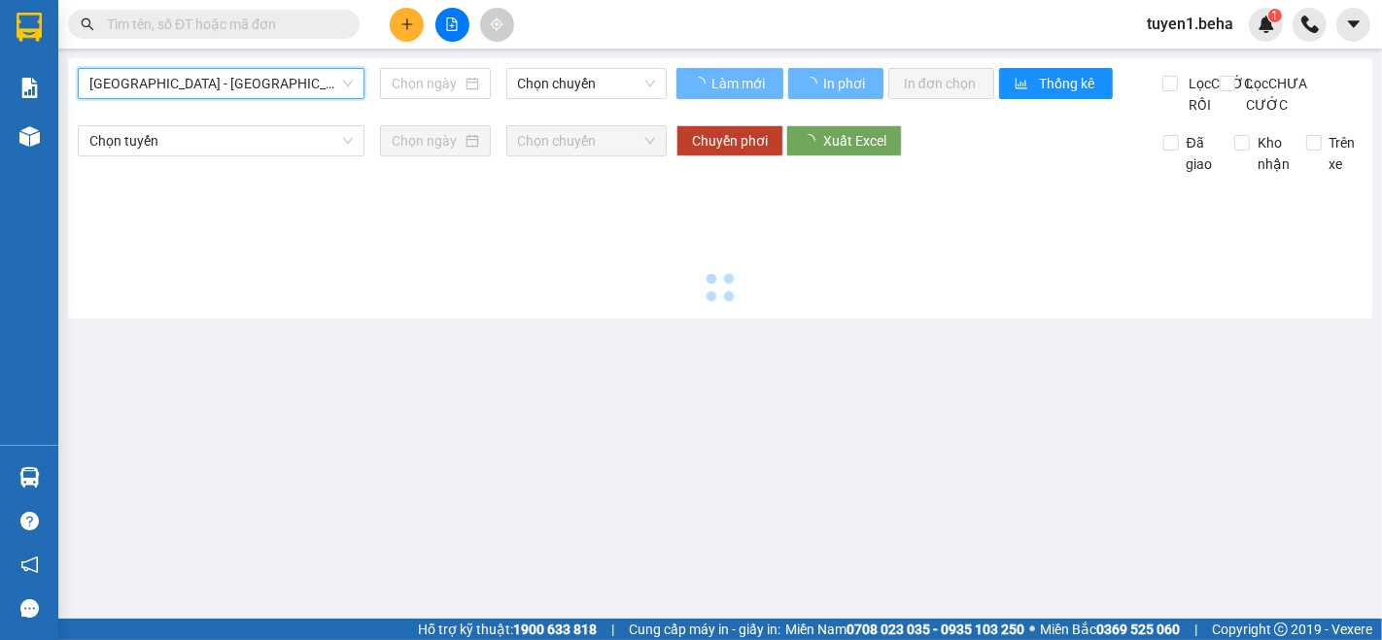
type input "[DATE]"
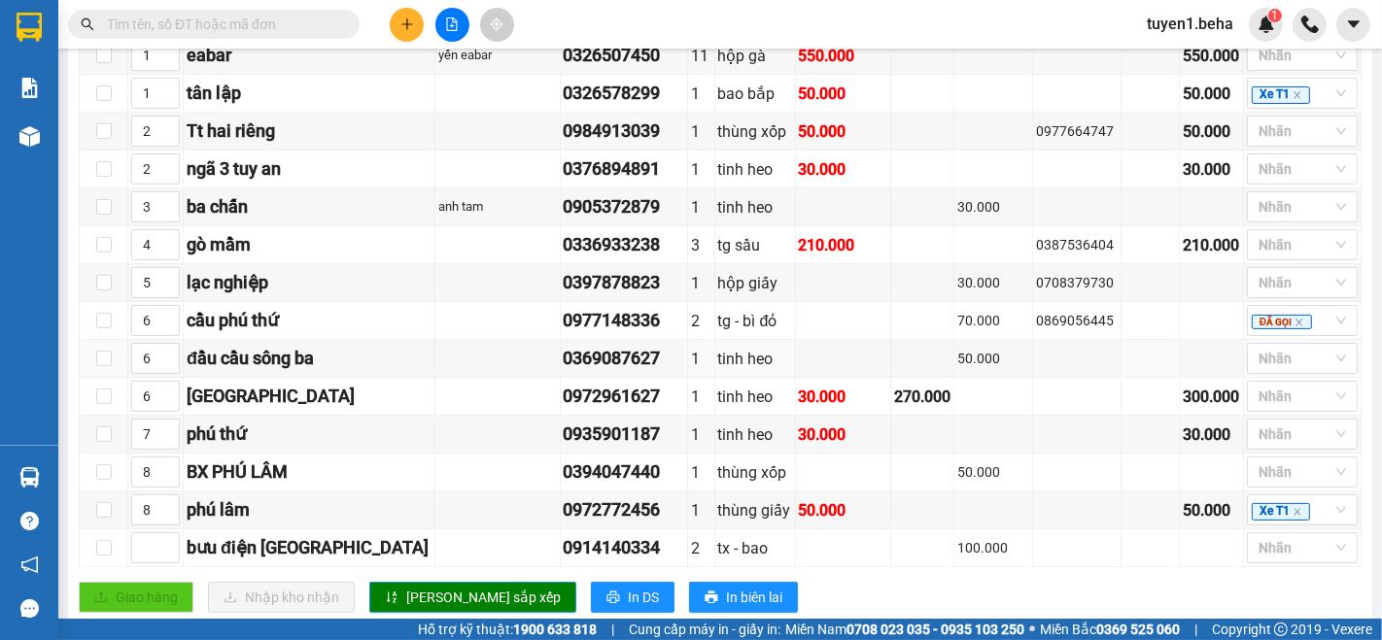
scroll to position [324, 0]
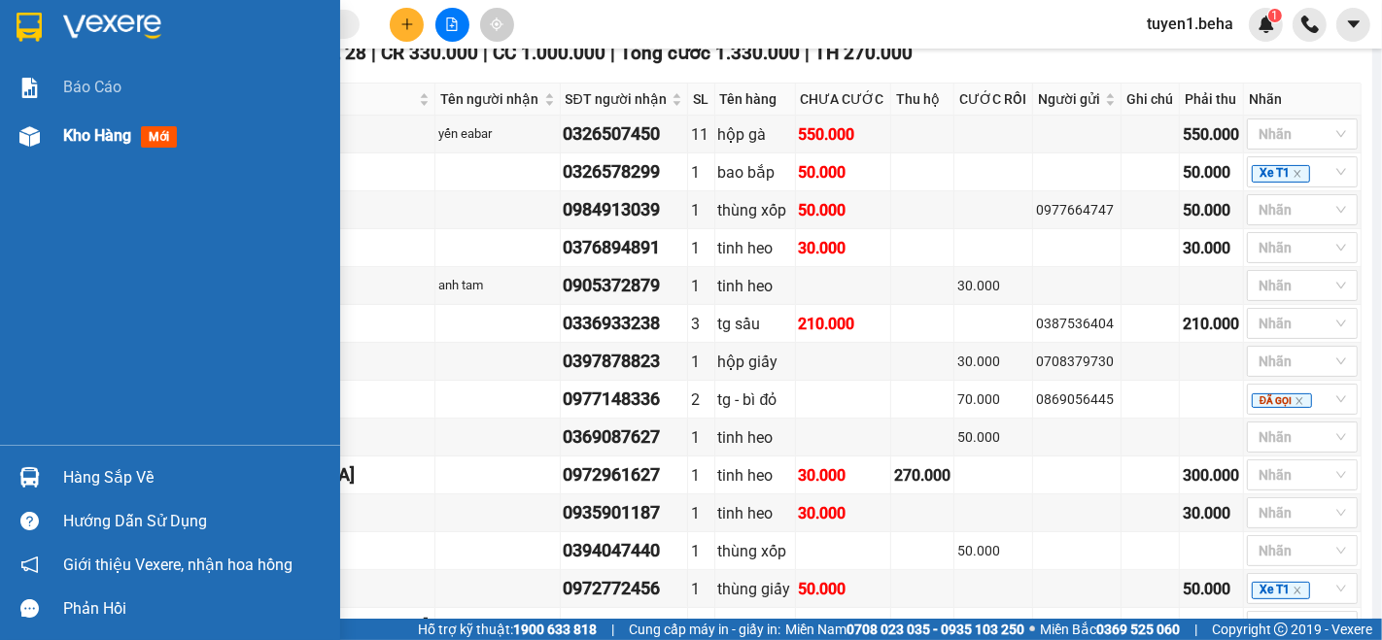
click at [99, 135] on span "Kho hàng" at bounding box center [97, 135] width 68 height 18
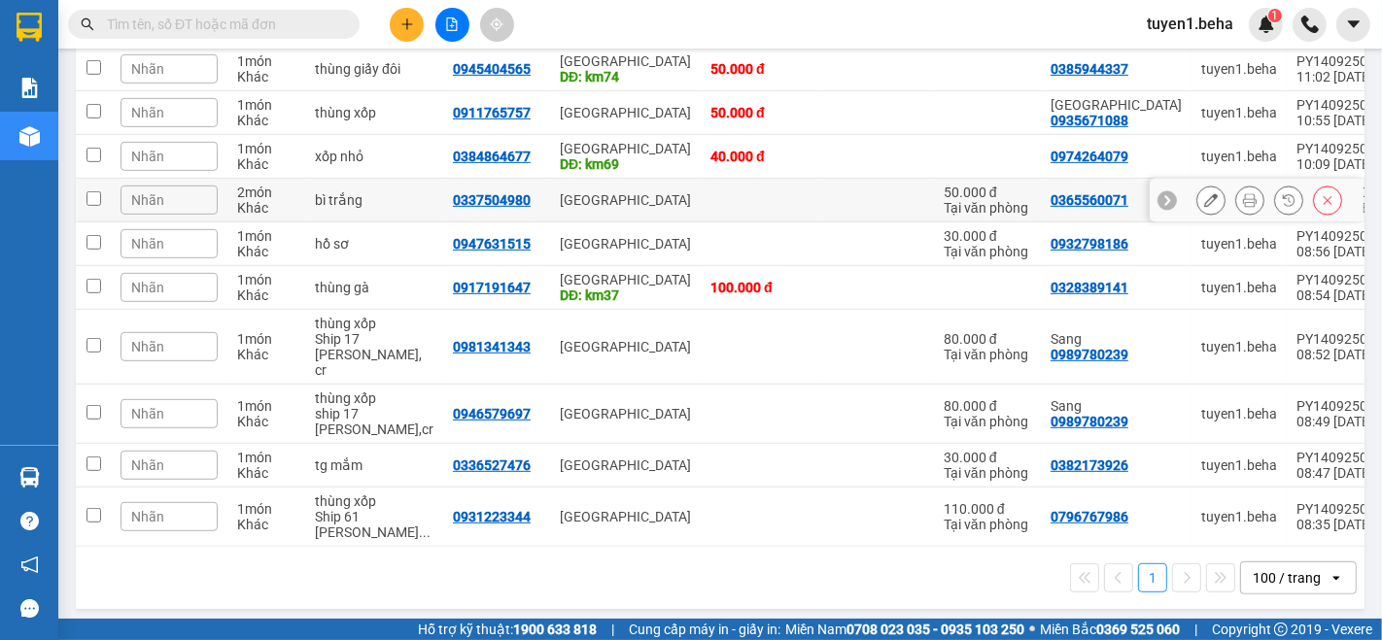
scroll to position [651, 0]
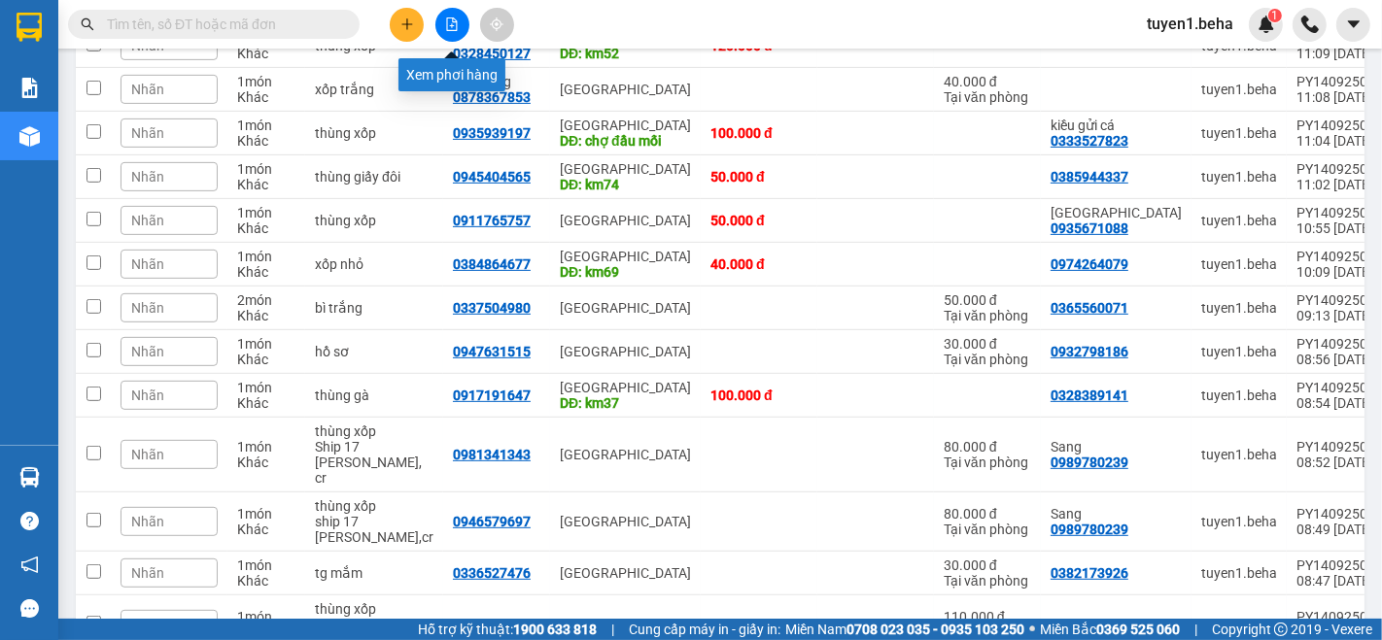
click at [453, 23] on icon "file-add" at bounding box center [452, 24] width 14 height 14
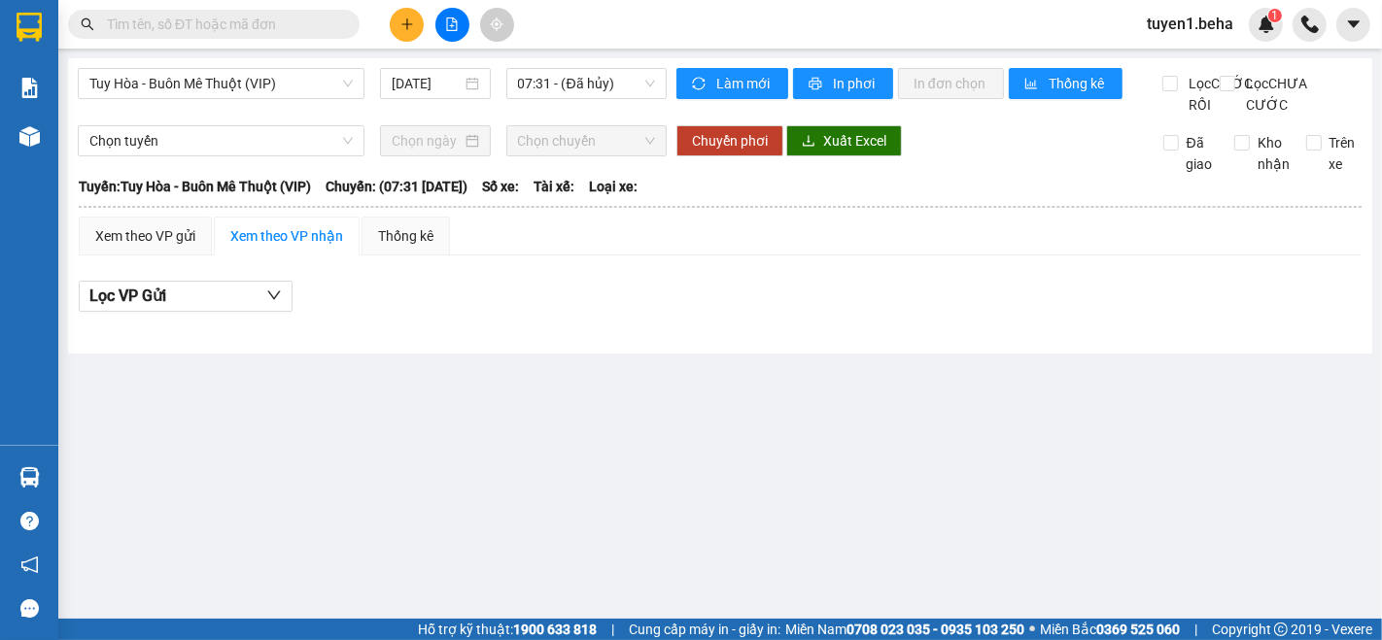
click at [285, 99] on div "Tuy Hòa - Buôn Mê Thuột (VIP) 14/09/2025 07:31 - (Đã hủy)" at bounding box center [372, 92] width 589 height 48
click at [285, 89] on span "Tuy Hòa - Buôn Mê Thuột (VIP)" at bounding box center [220, 83] width 263 height 29
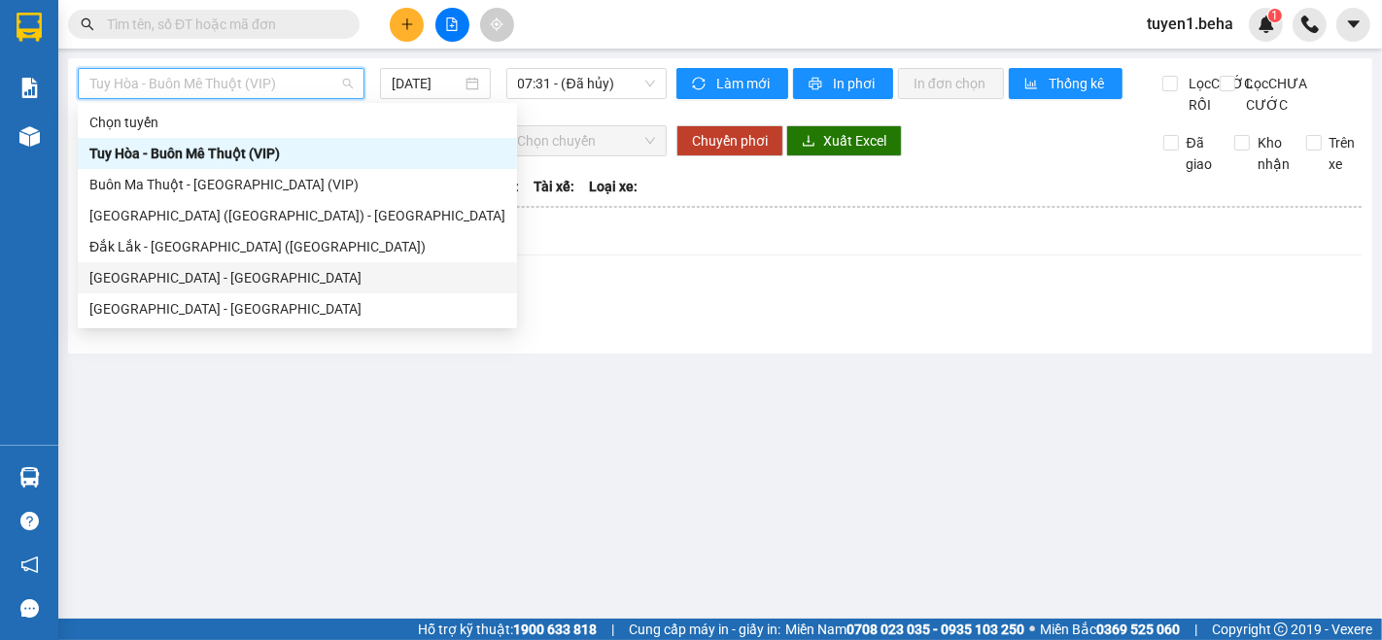
click at [202, 278] on div "[GEOGRAPHIC_DATA][PERSON_NAME][GEOGRAPHIC_DATA]" at bounding box center [297, 277] width 416 height 21
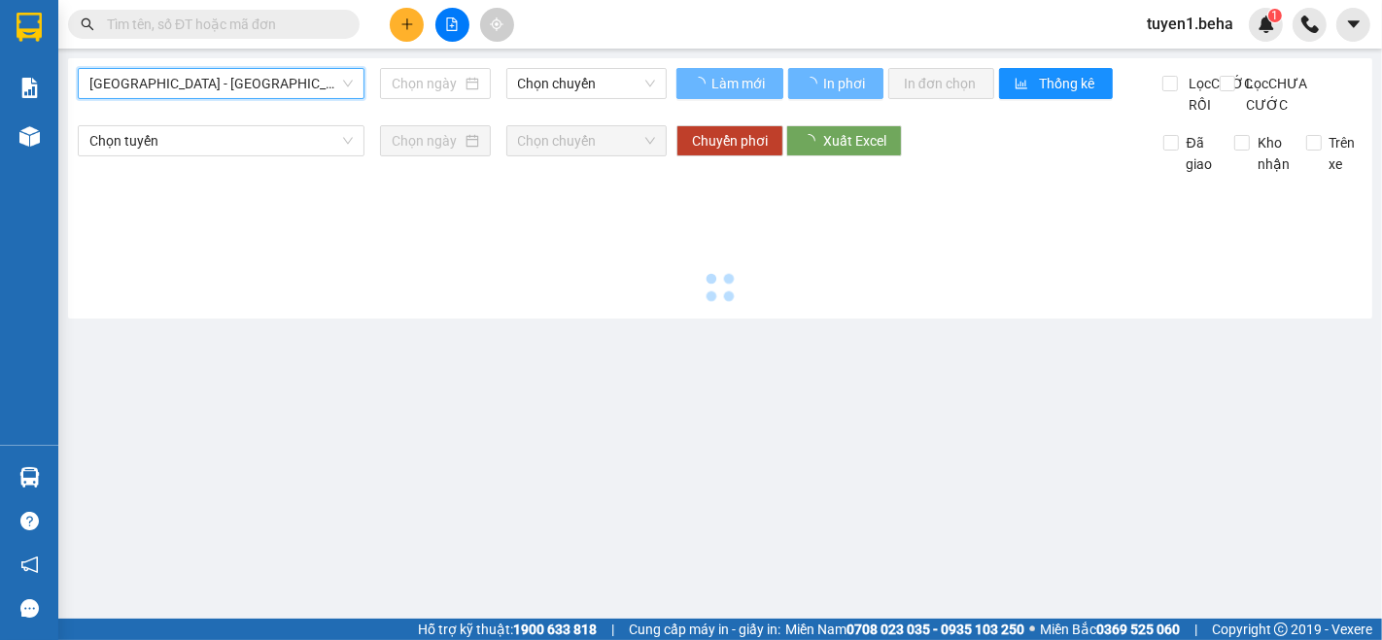
type input "[DATE]"
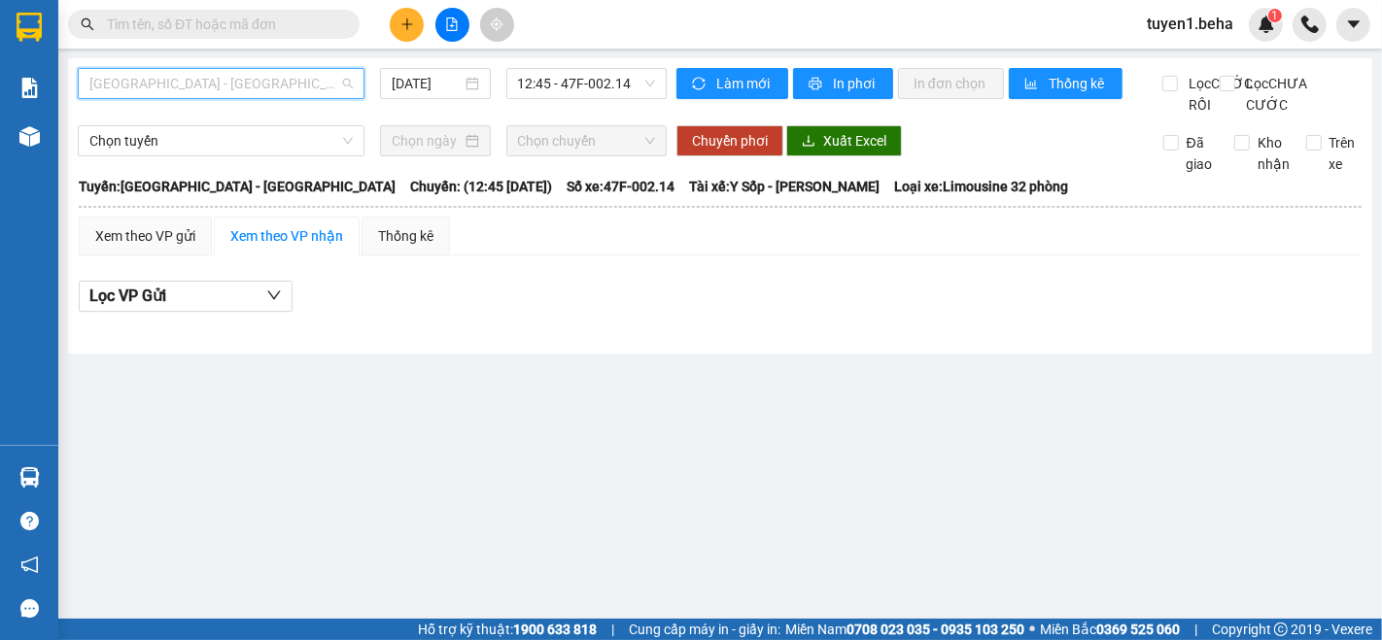
click at [248, 85] on span "[GEOGRAPHIC_DATA][PERSON_NAME][GEOGRAPHIC_DATA]" at bounding box center [220, 83] width 263 height 29
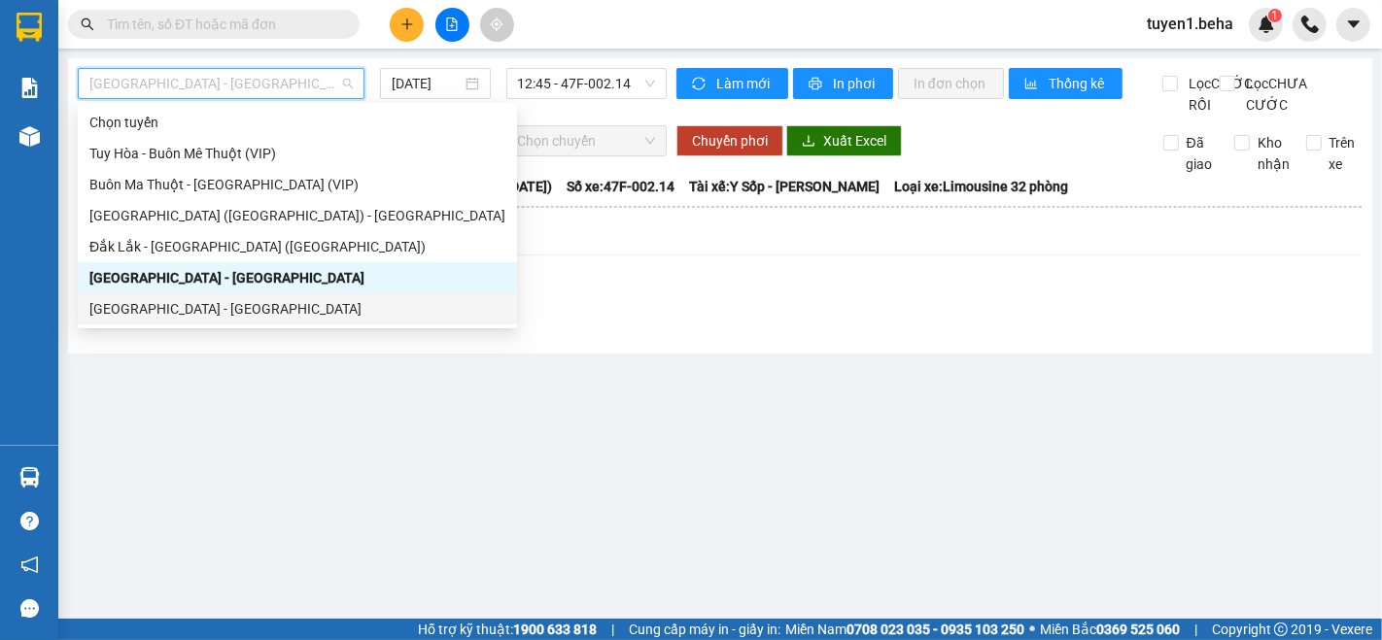
click at [172, 305] on div "[GEOGRAPHIC_DATA] - [PERSON_NAME]" at bounding box center [297, 308] width 416 height 21
type input "[DATE]"
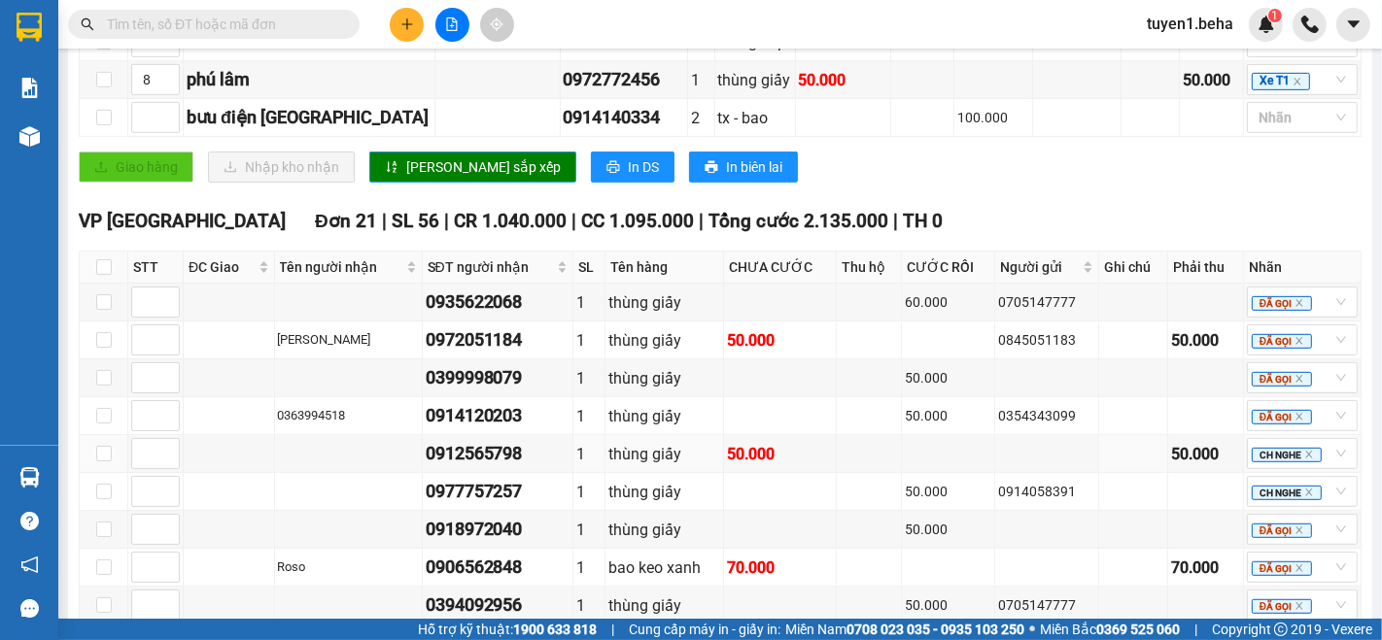
scroll to position [972, 0]
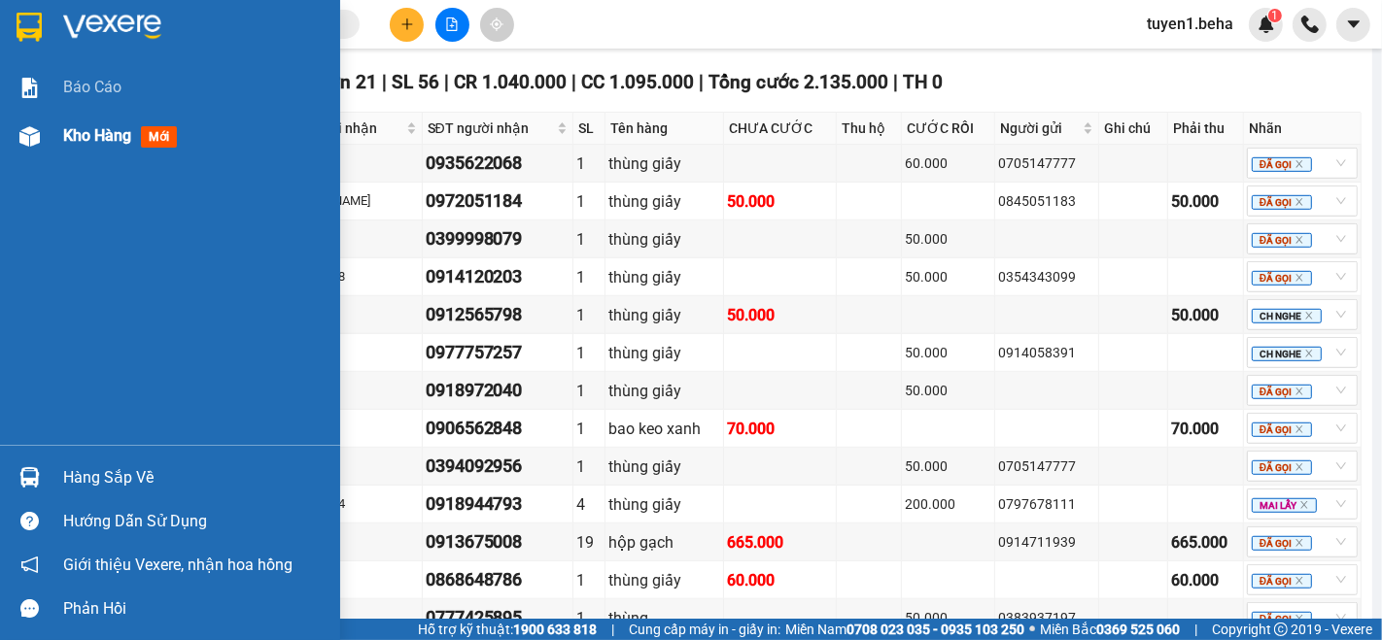
click at [75, 131] on span "Kho hàng" at bounding box center [97, 135] width 68 height 18
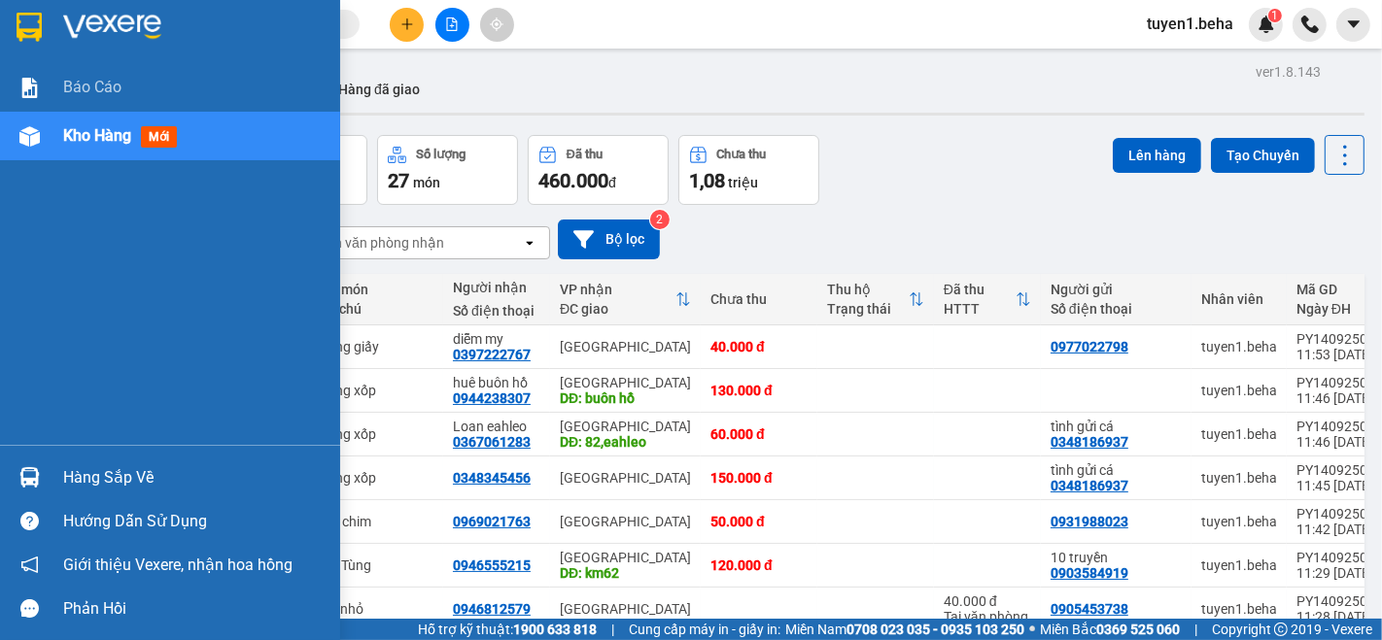
click at [99, 141] on span "Kho hàng" at bounding box center [97, 135] width 68 height 18
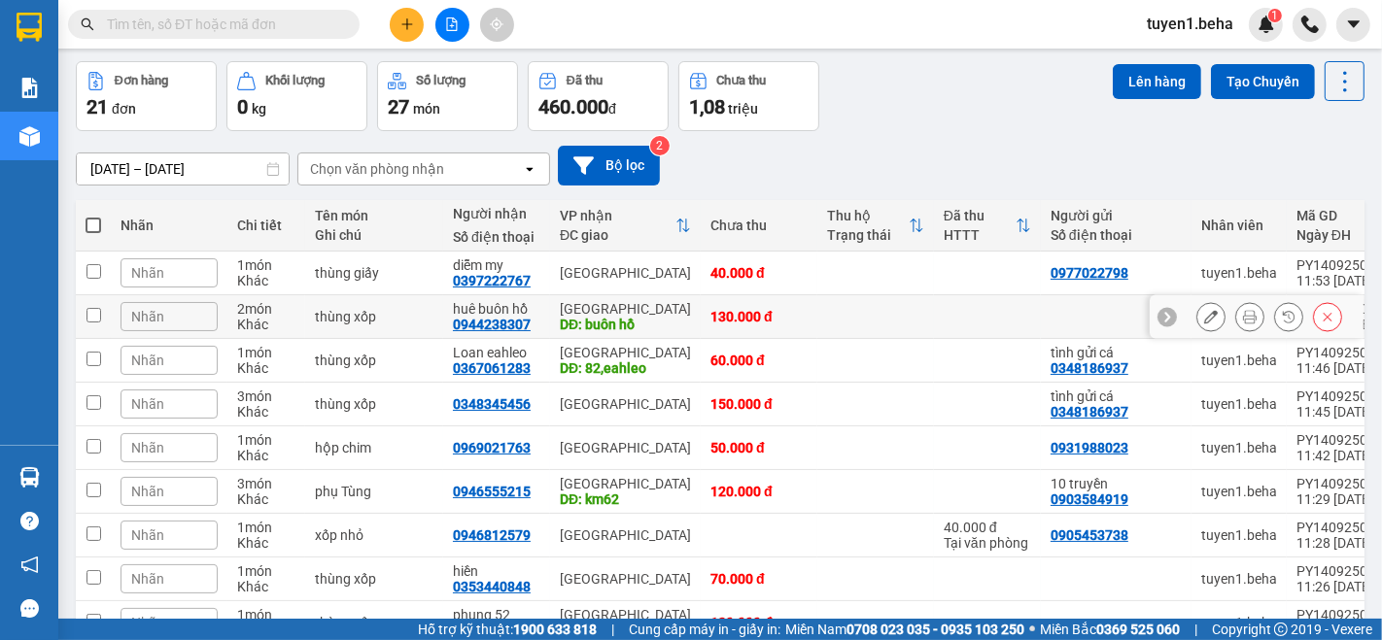
scroll to position [108, 0]
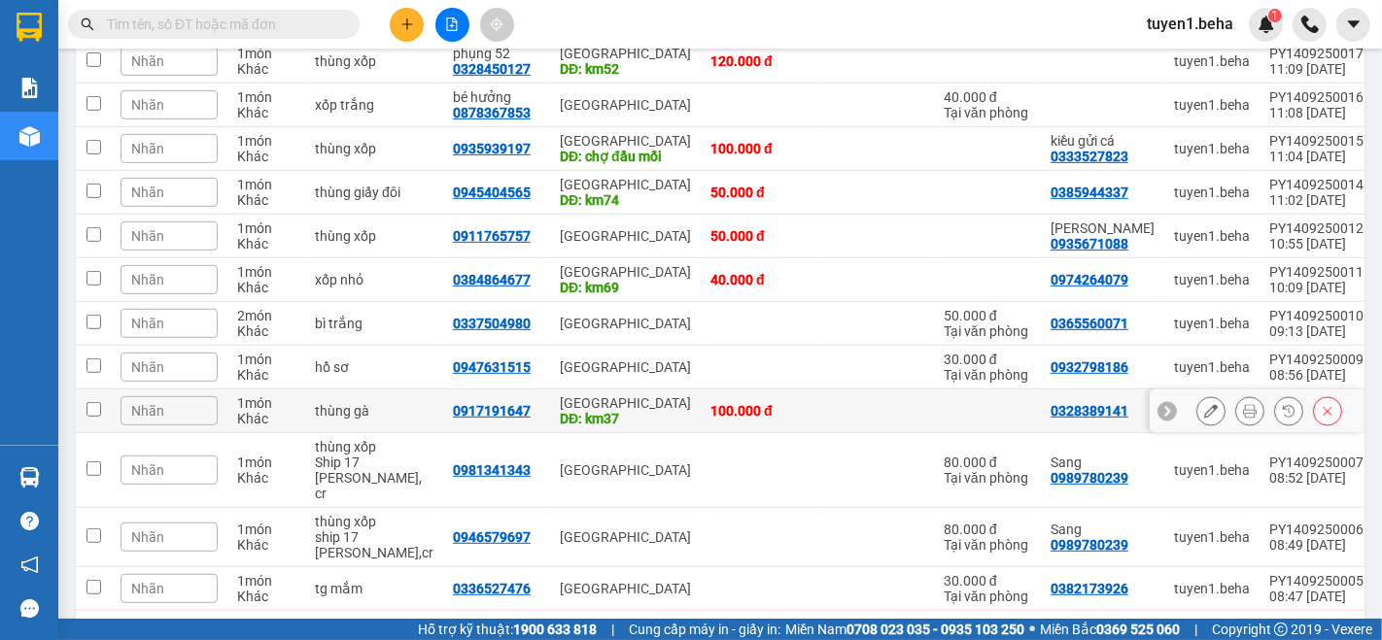
scroll to position [891, 0]
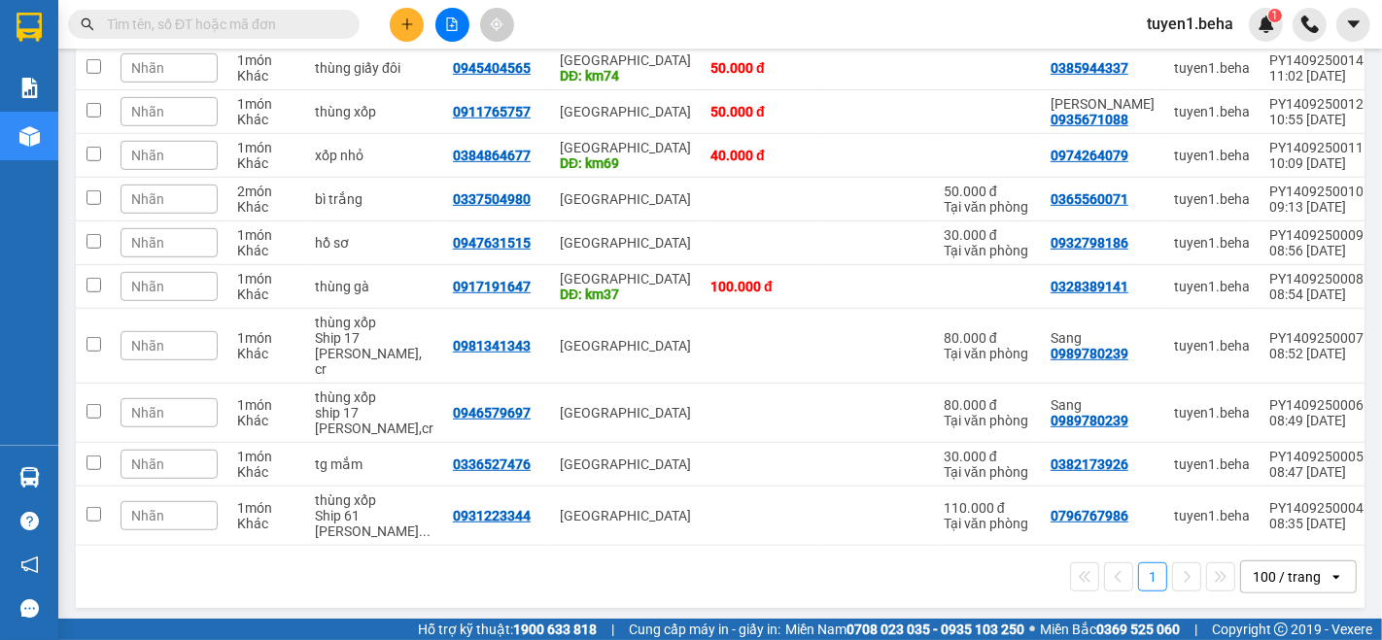
click at [151, 587] on div "1 100 / trang open" at bounding box center [720, 577] width 1273 height 33
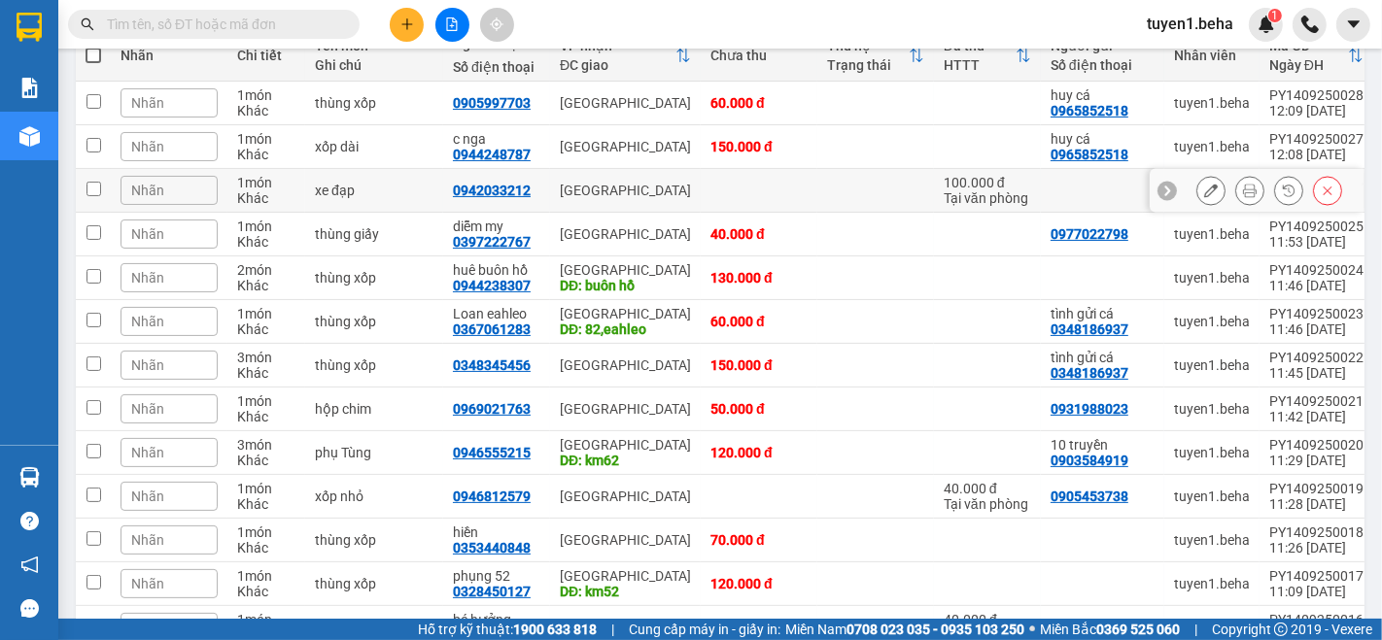
scroll to position [0, 0]
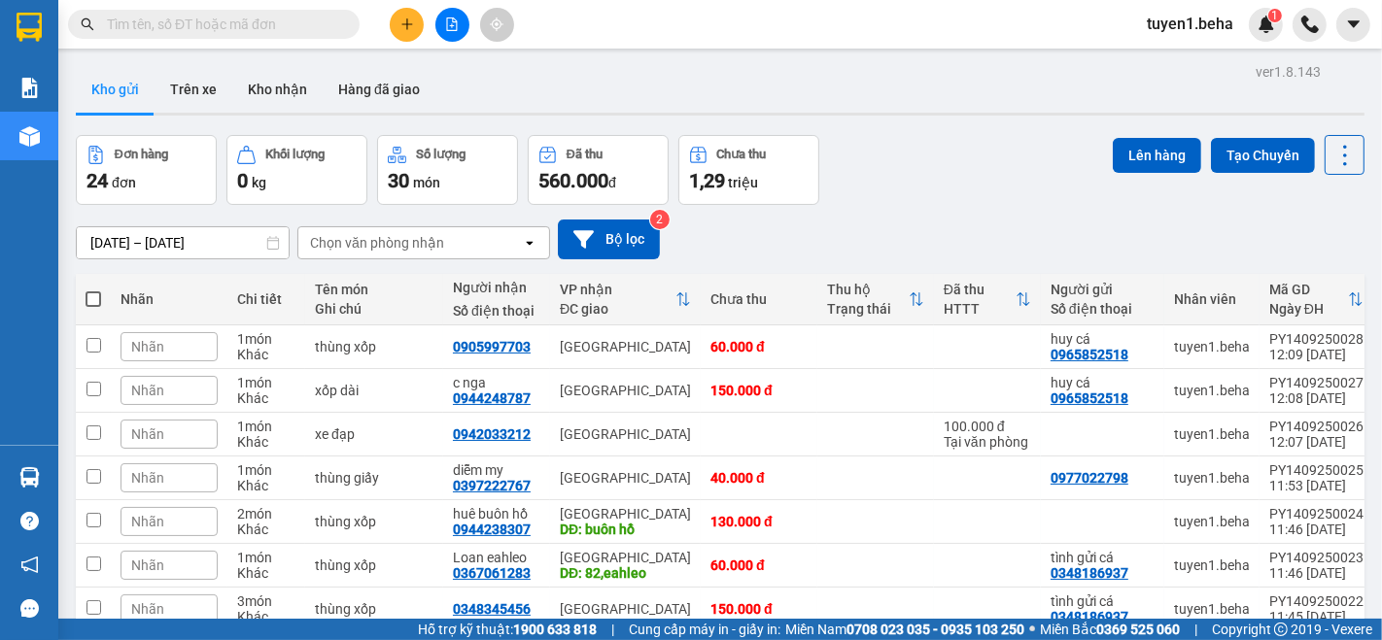
click at [97, 295] on span at bounding box center [94, 300] width 16 height 16
click at [93, 290] on input "checkbox" at bounding box center [93, 290] width 0 height 0
checkbox input "true"
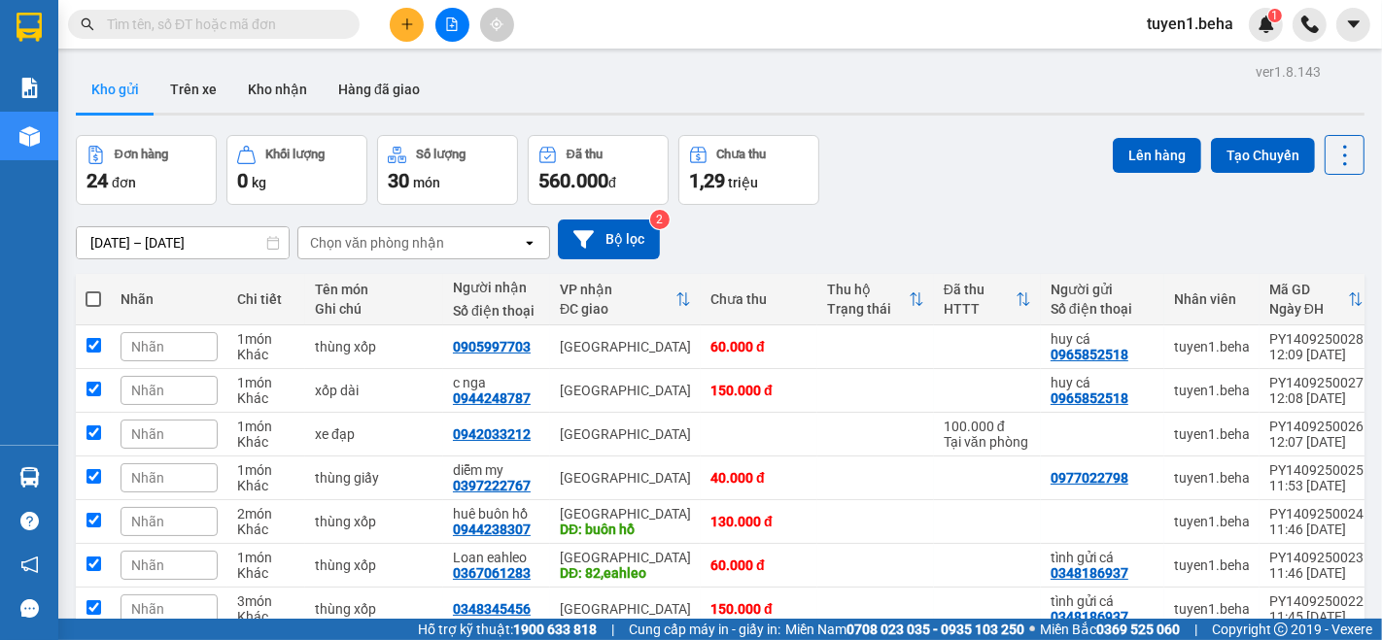
checkbox input "true"
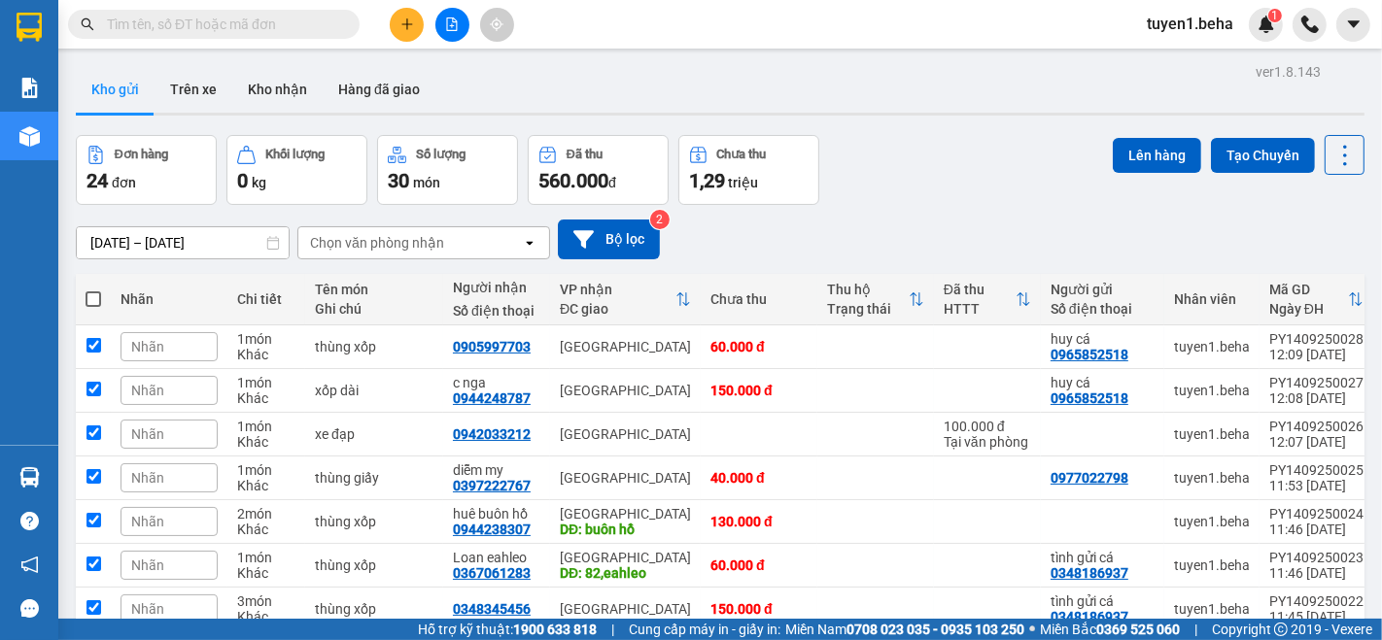
checkbox input "true"
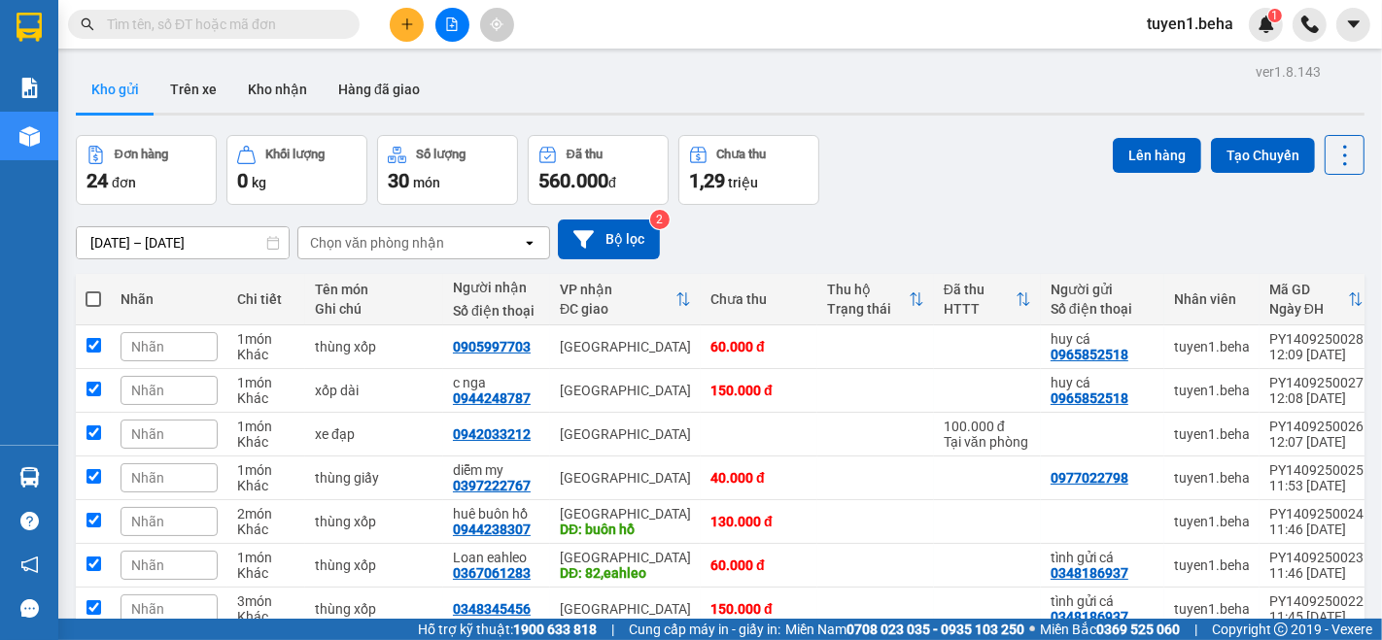
checkbox input "true"
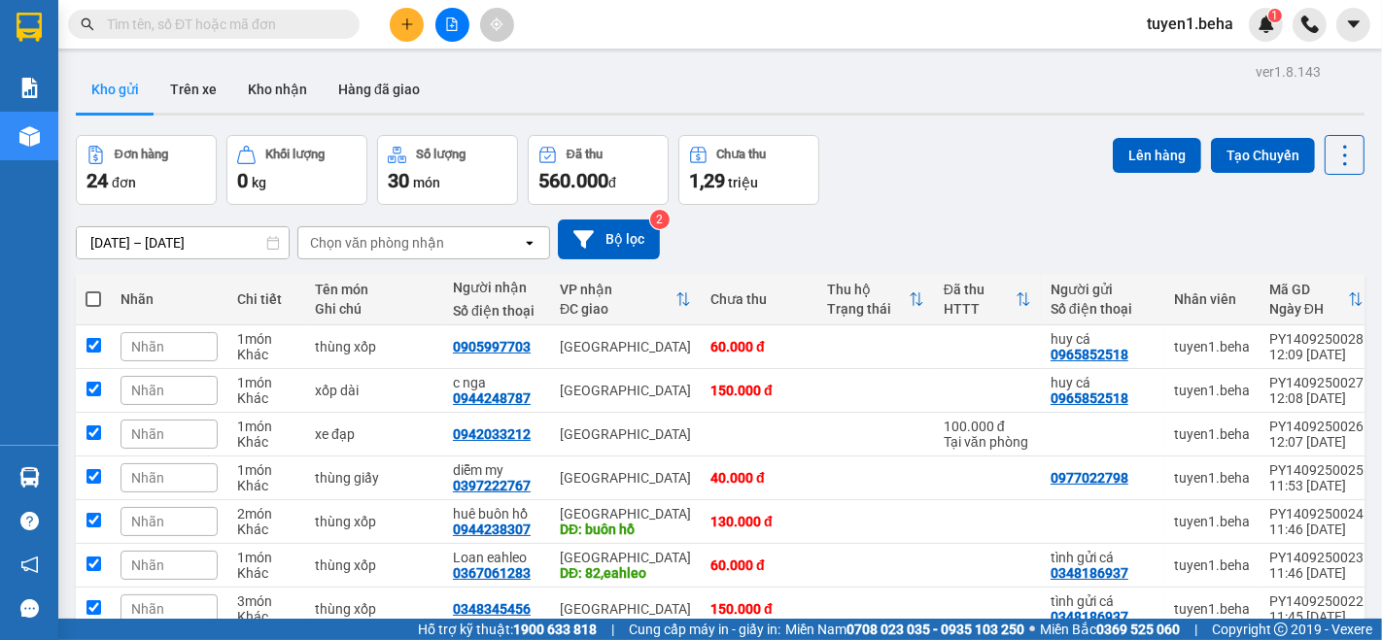
checkbox input "true"
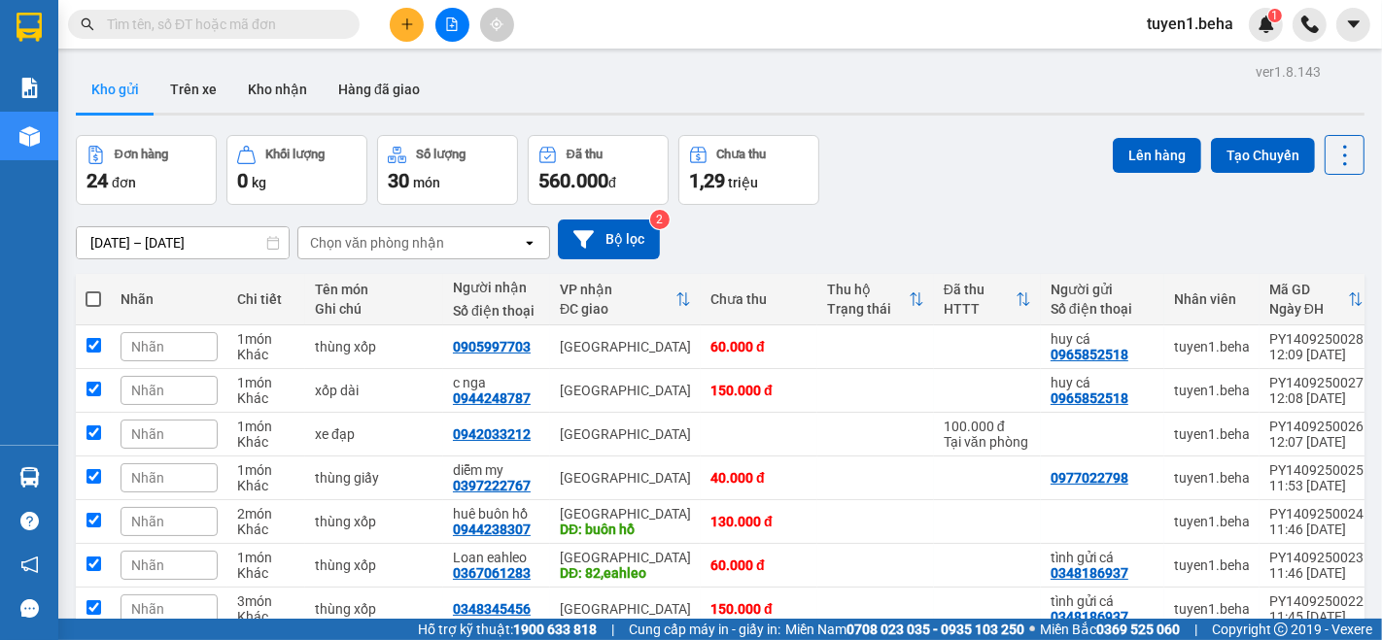
checkbox input "true"
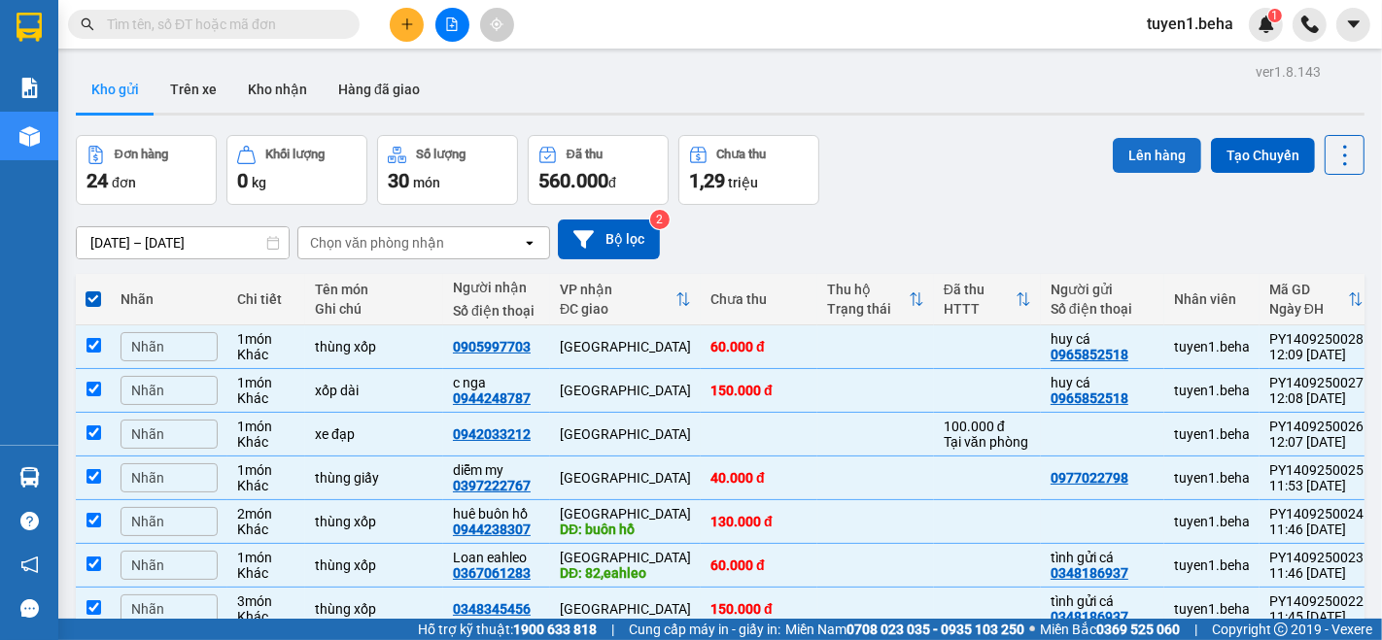
click at [1133, 150] on button "Lên hàng" at bounding box center [1157, 155] width 88 height 35
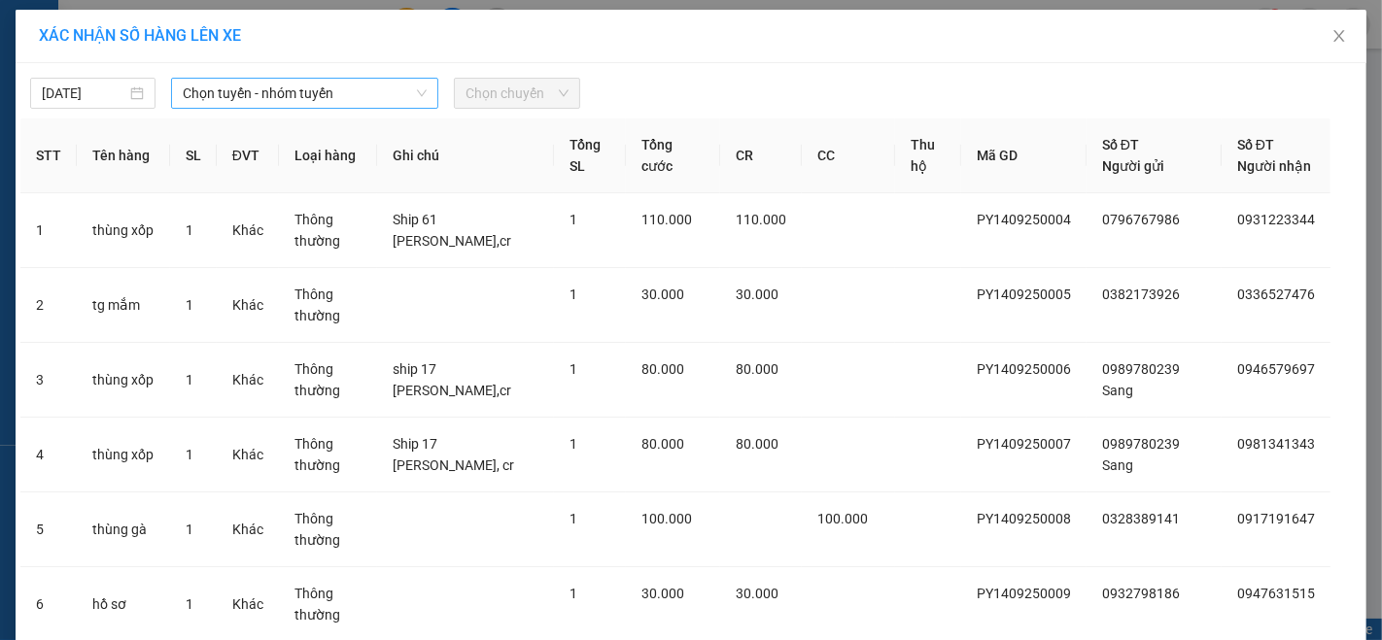
click at [372, 101] on span "Chọn tuyến - nhóm tuyến" at bounding box center [305, 93] width 244 height 29
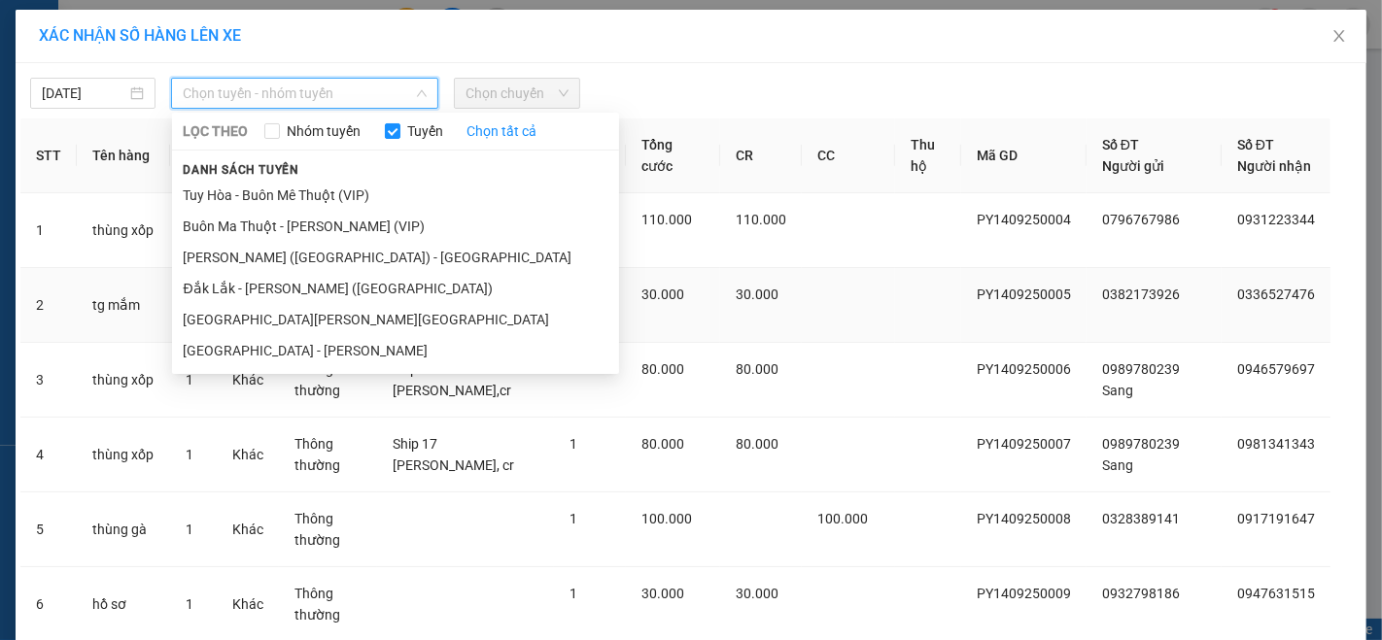
click at [230, 323] on li "[GEOGRAPHIC_DATA] - [GEOGRAPHIC_DATA]" at bounding box center [395, 319] width 447 height 31
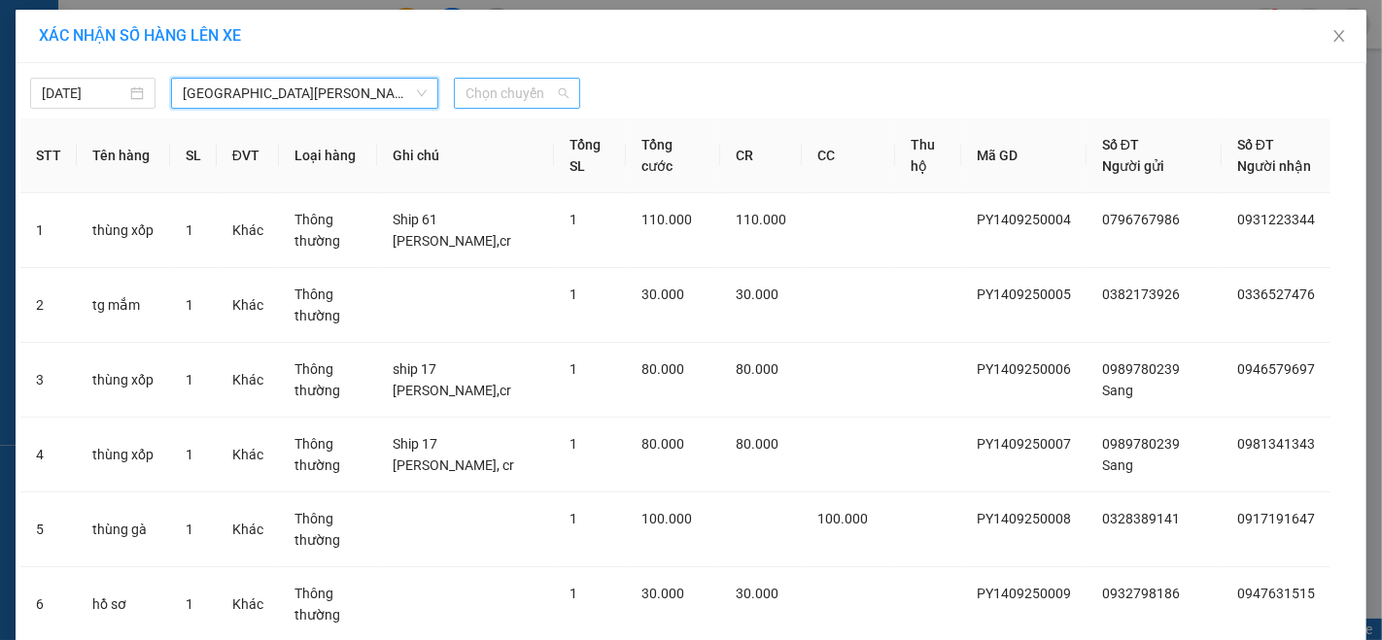
click at [502, 95] on span "Chọn chuyến" at bounding box center [517, 93] width 102 height 29
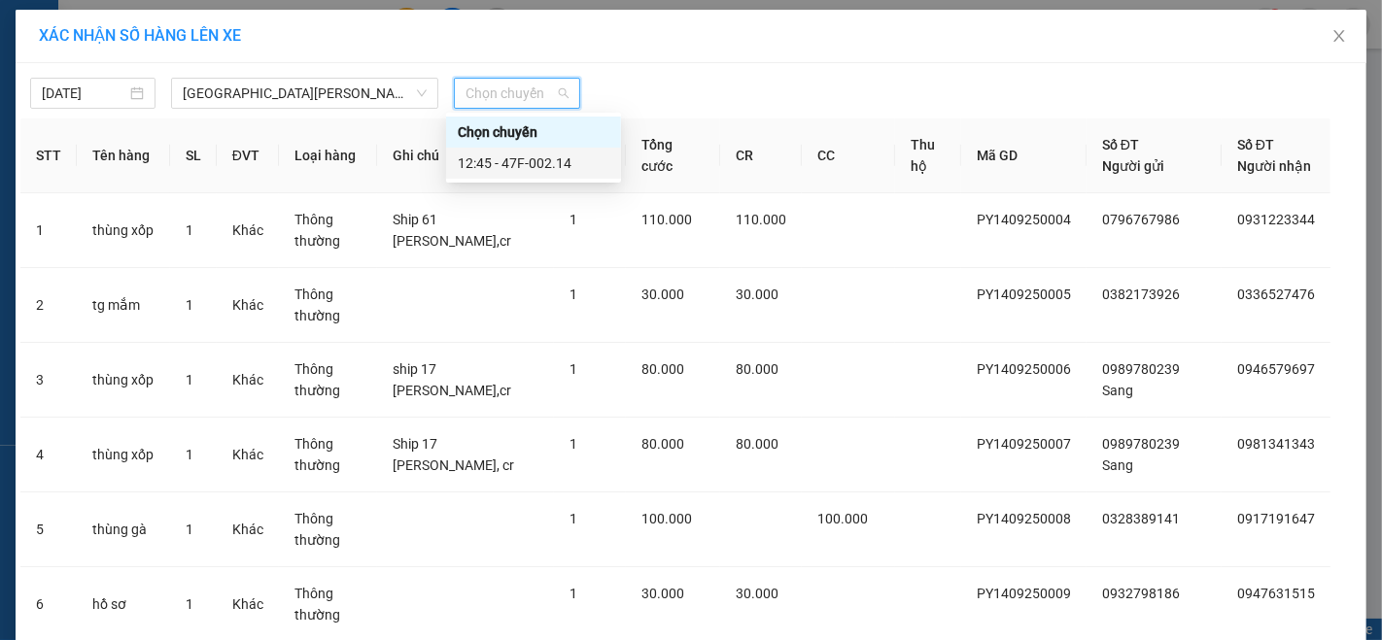
click at [522, 156] on div "12:45 - 47F-002.14" at bounding box center [534, 163] width 152 height 21
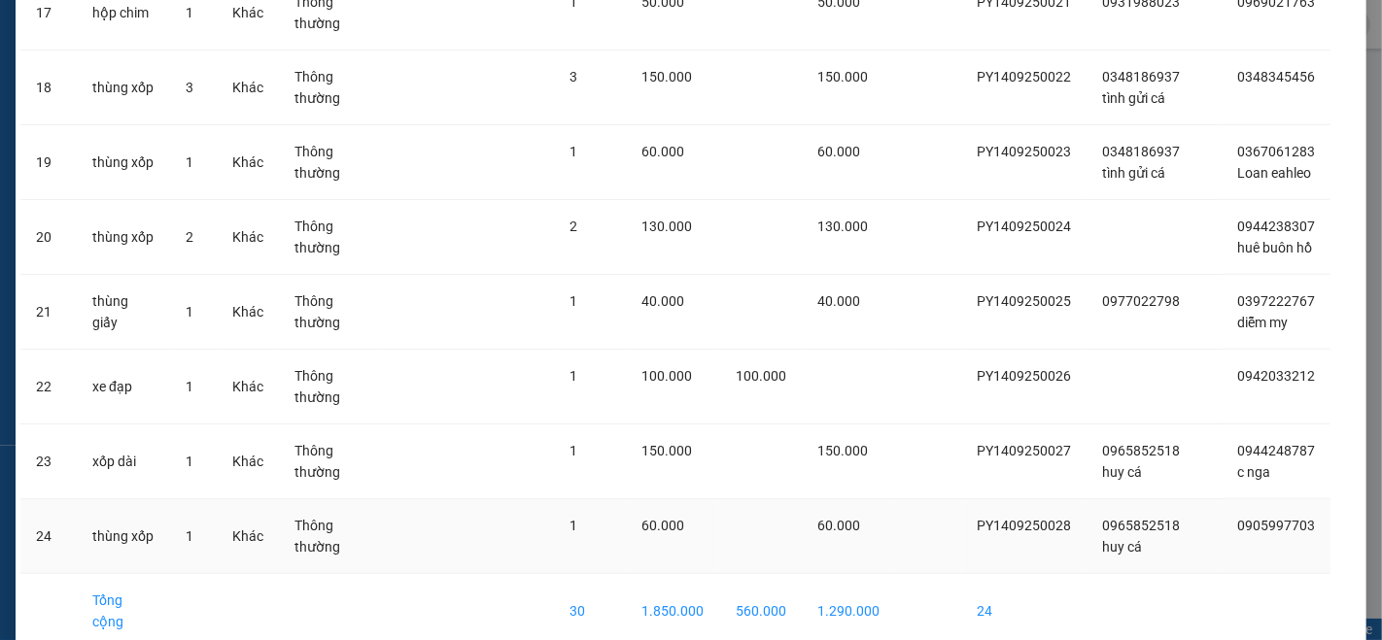
scroll to position [1516, 0]
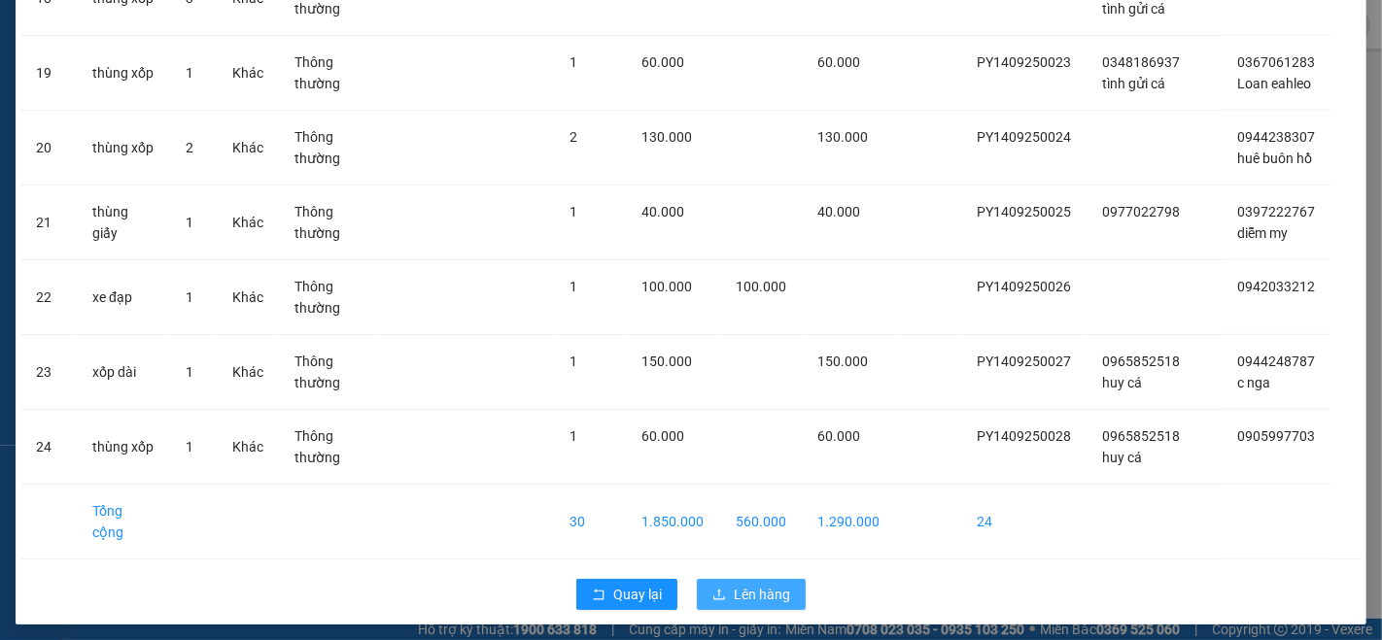
click at [739, 584] on span "Lên hàng" at bounding box center [762, 594] width 56 height 21
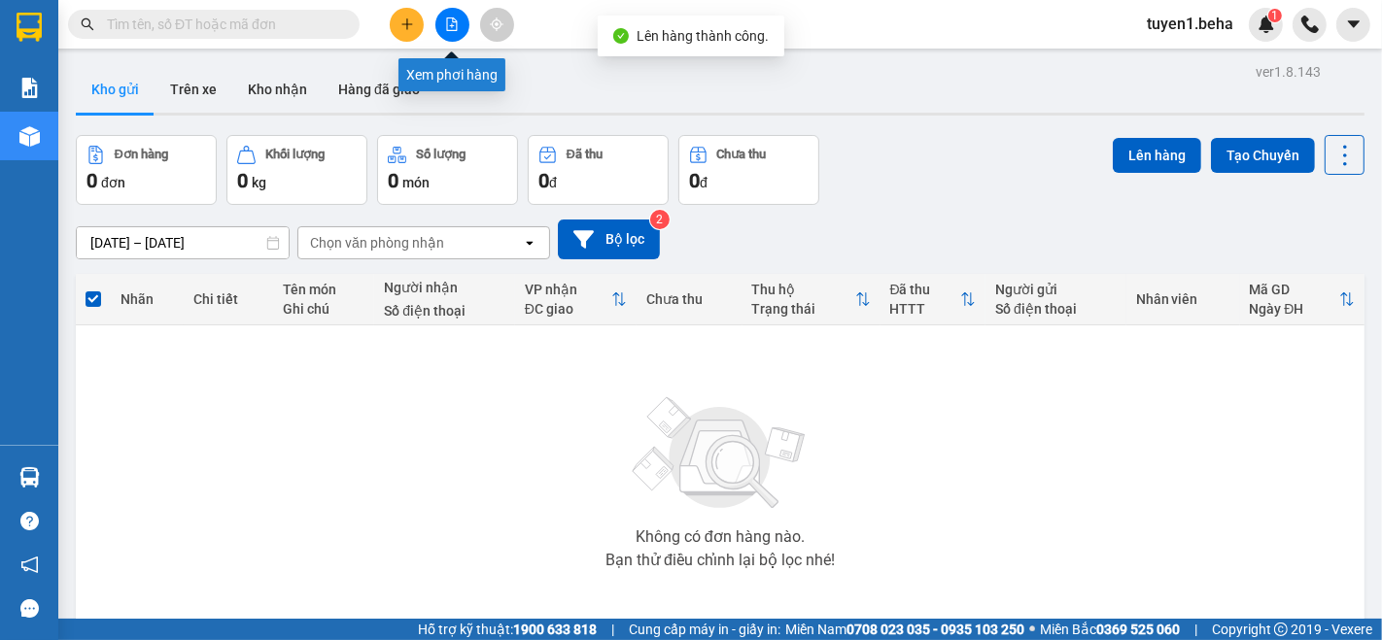
click at [455, 17] on icon "file-add" at bounding box center [452, 24] width 14 height 14
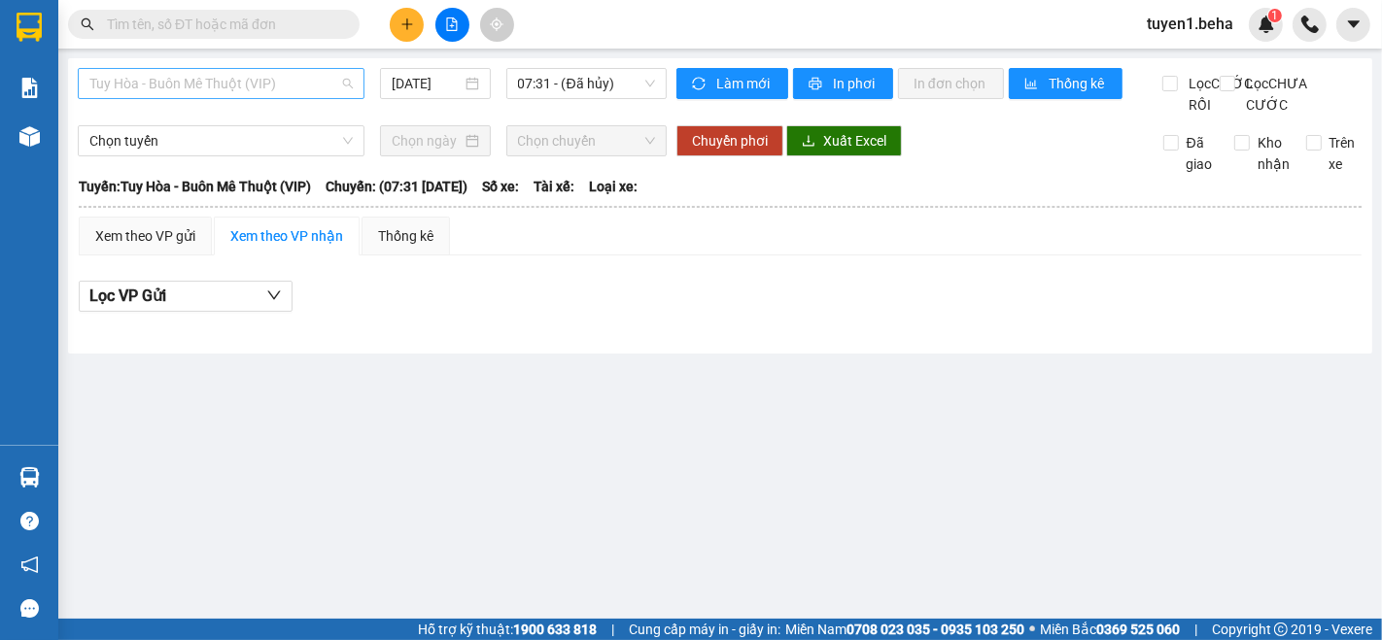
click at [216, 85] on span "Tuy Hòa - Buôn Mê Thuột (VIP)" at bounding box center [220, 83] width 263 height 29
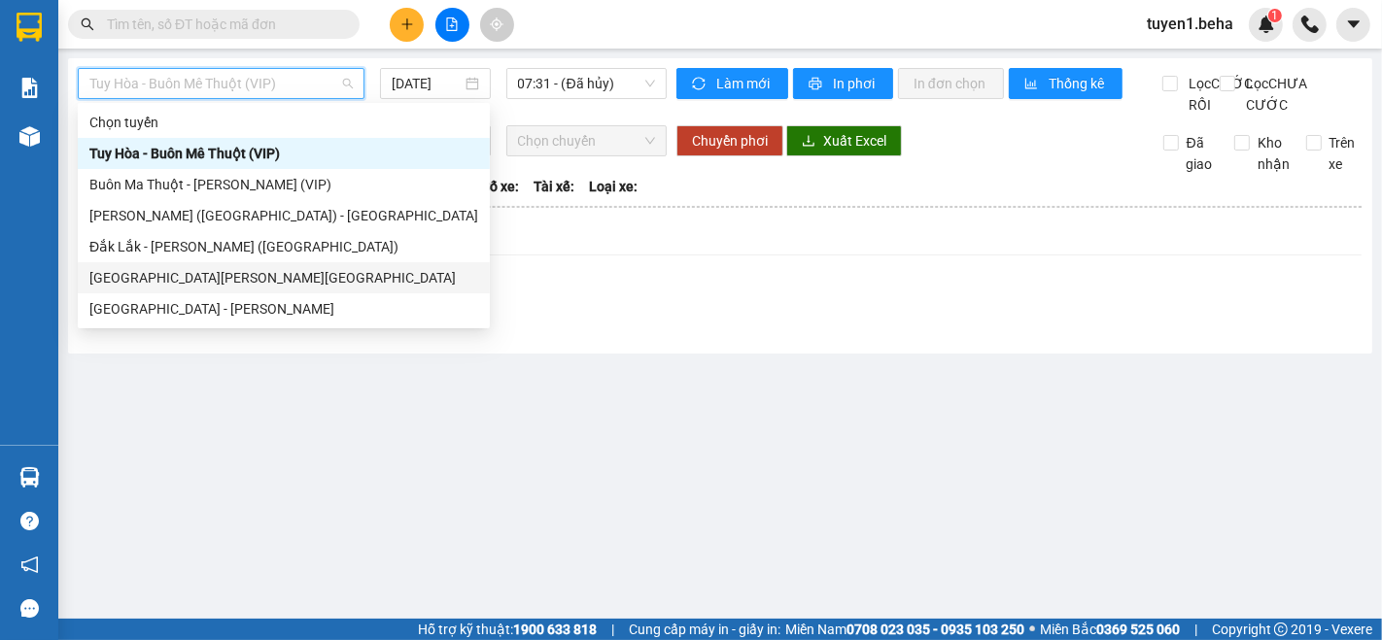
click at [166, 271] on div "[GEOGRAPHIC_DATA] - [GEOGRAPHIC_DATA]" at bounding box center [283, 277] width 389 height 21
type input "[DATE]"
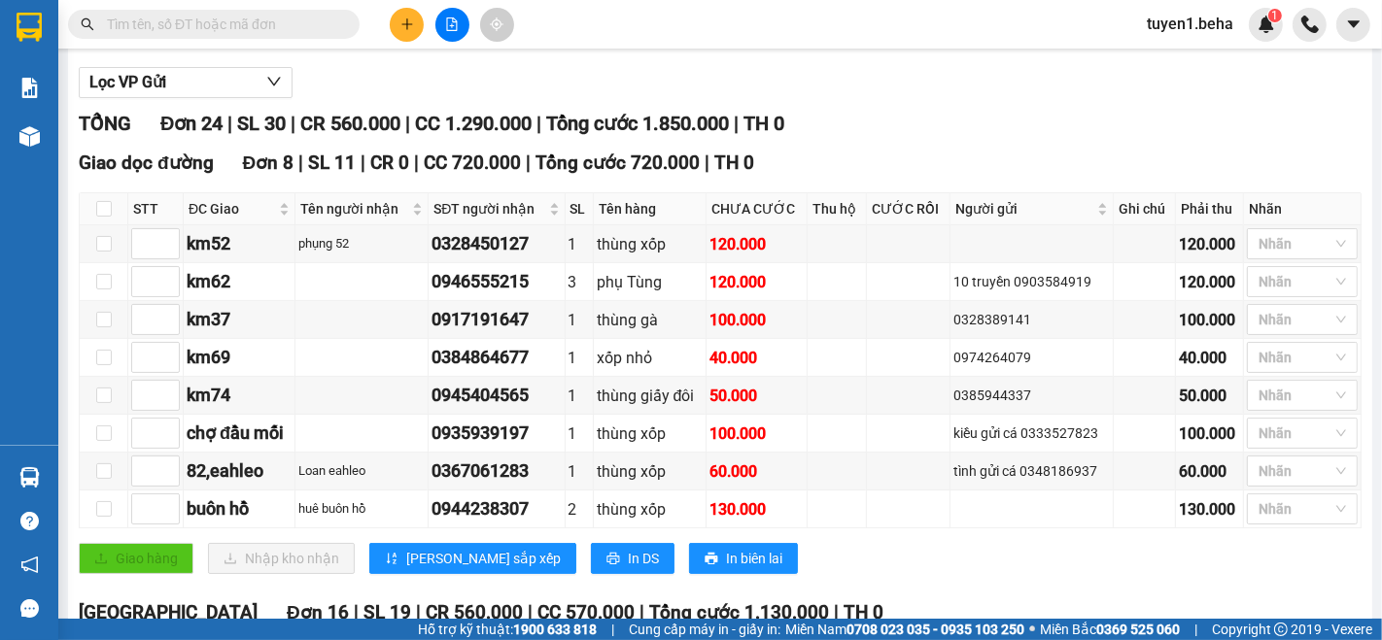
scroll to position [216, 0]
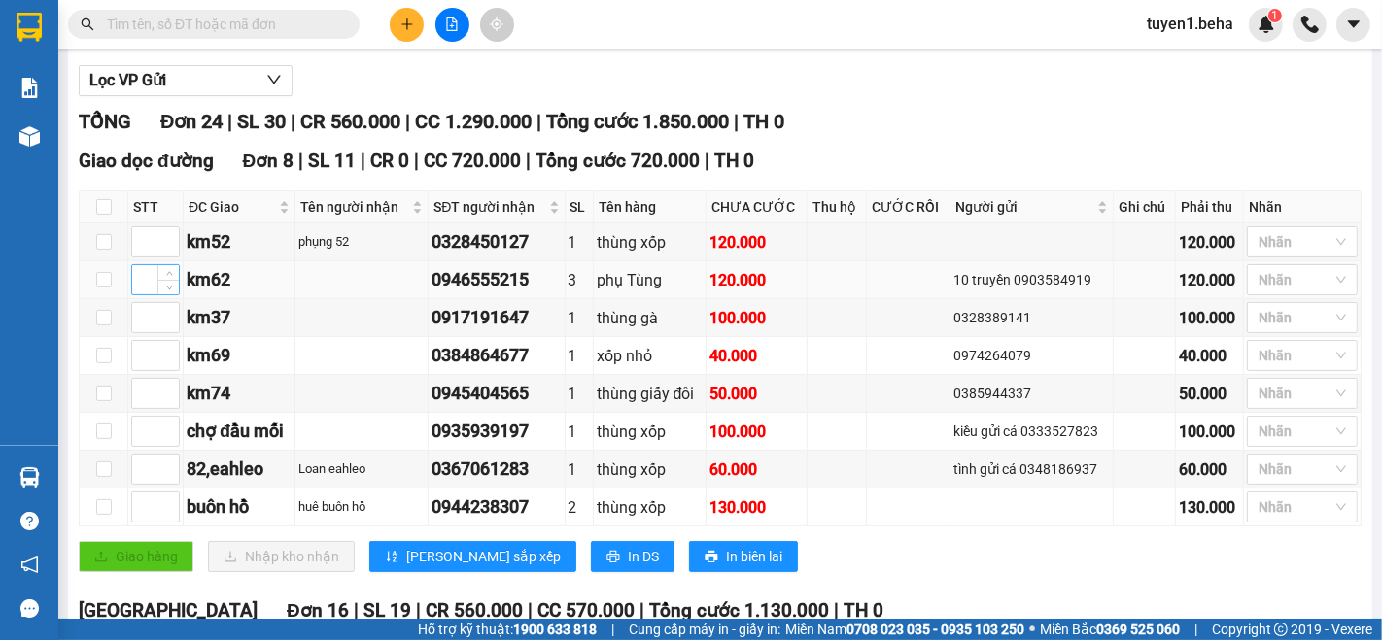
click at [144, 294] on input at bounding box center [155, 279] width 47 height 29
type input "1"
click at [145, 408] on input at bounding box center [155, 393] width 47 height 29
type input "1"
click at [141, 370] on input at bounding box center [155, 355] width 47 height 29
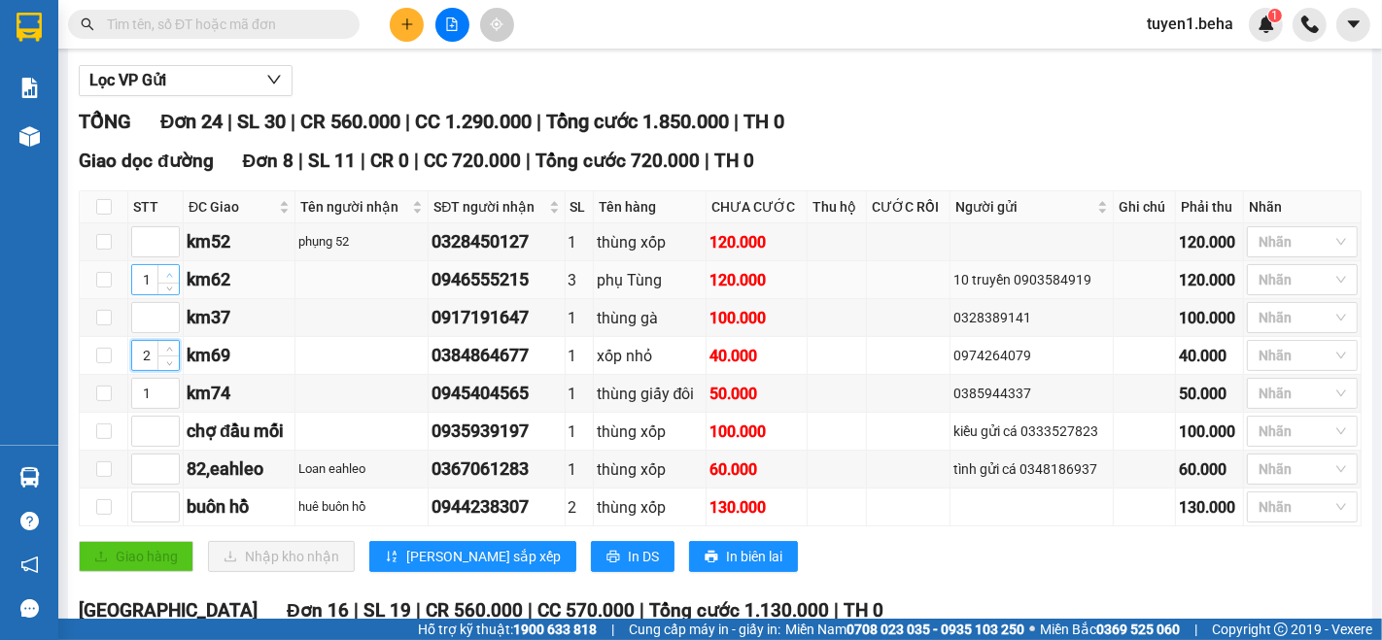
type input "2"
click at [168, 279] on icon "up" at bounding box center [169, 275] width 7 height 7
type input "3"
click at [165, 281] on span "up" at bounding box center [169, 275] width 12 height 12
click at [137, 257] on input at bounding box center [155, 241] width 47 height 29
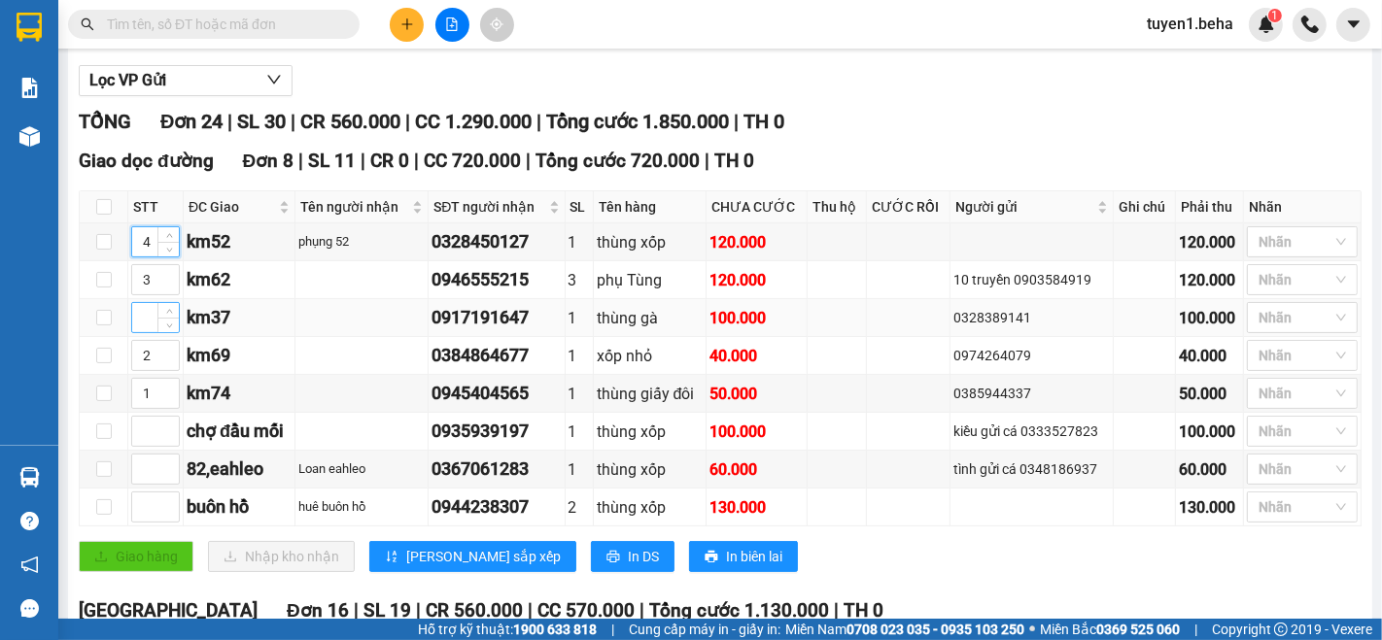
type input "4"
click at [145, 332] on input at bounding box center [155, 317] width 47 height 29
type input "5"
drag, startPoint x: 399, startPoint y: 571, endPoint x: 608, endPoint y: 396, distance: 272.5
click at [401, 571] on button "[PERSON_NAME] sắp xếp" at bounding box center [472, 556] width 207 height 31
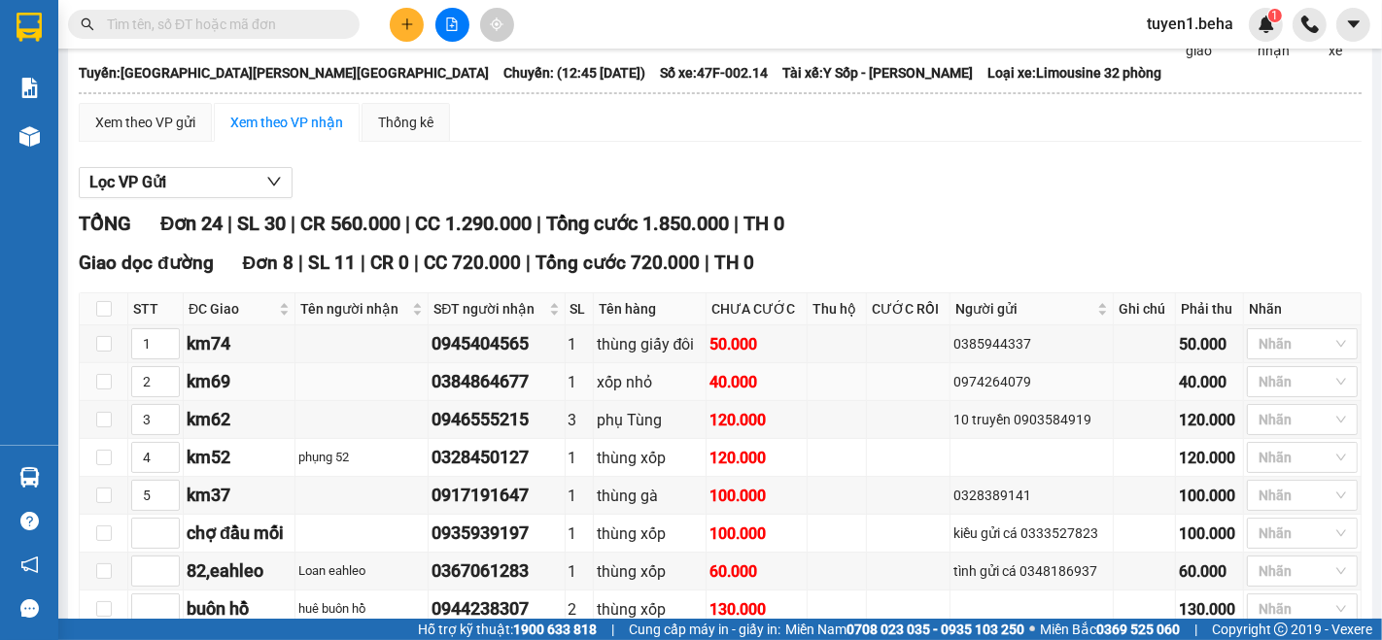
scroll to position [0, 0]
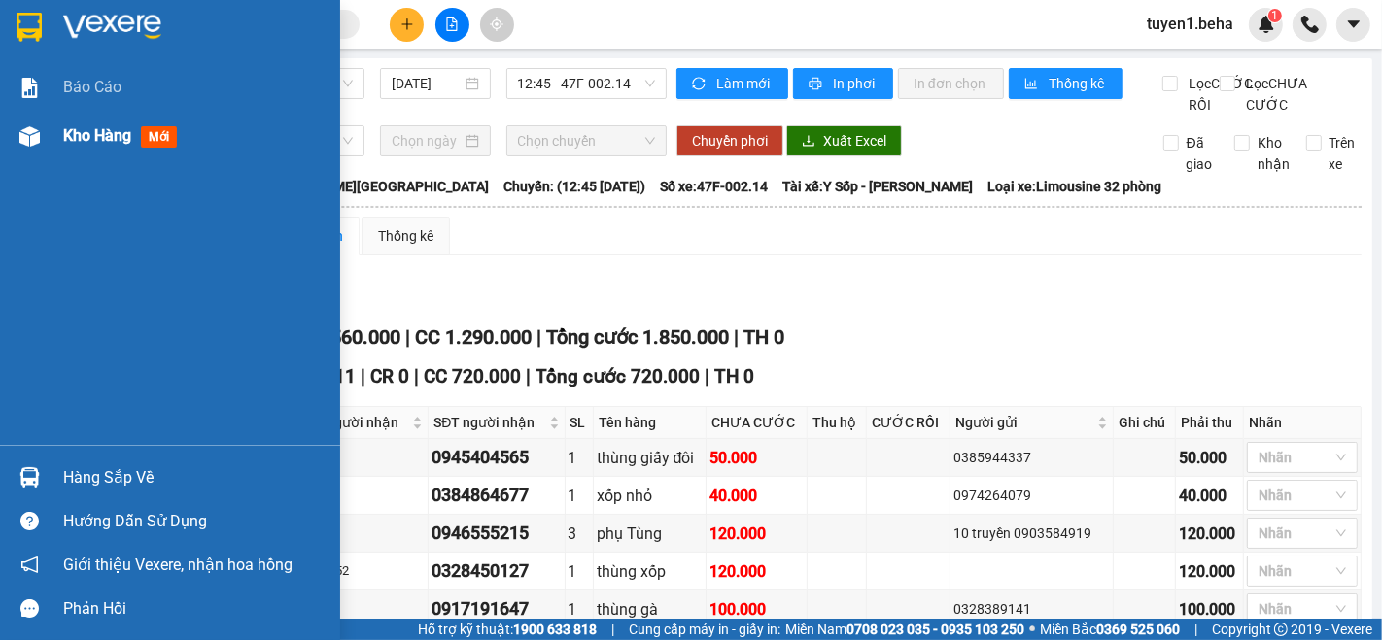
click at [91, 115] on div "Kho hàng mới" at bounding box center [194, 136] width 262 height 49
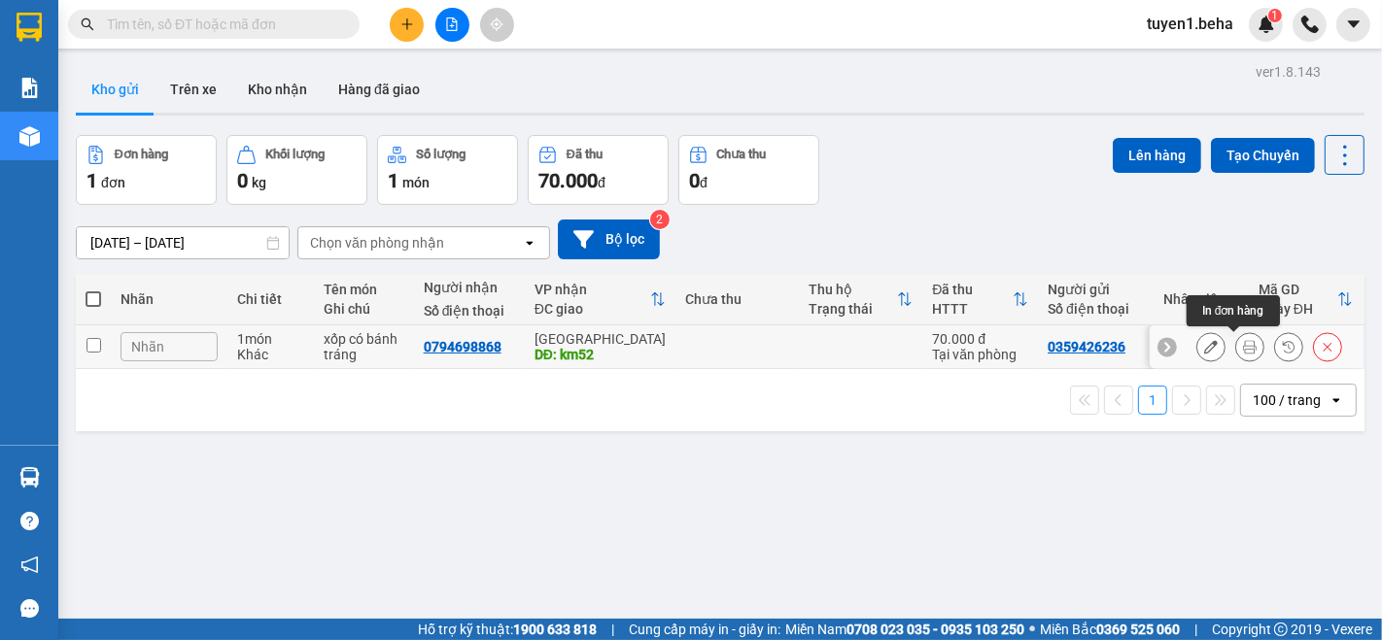
click at [1236, 343] on button at bounding box center [1249, 347] width 27 height 34
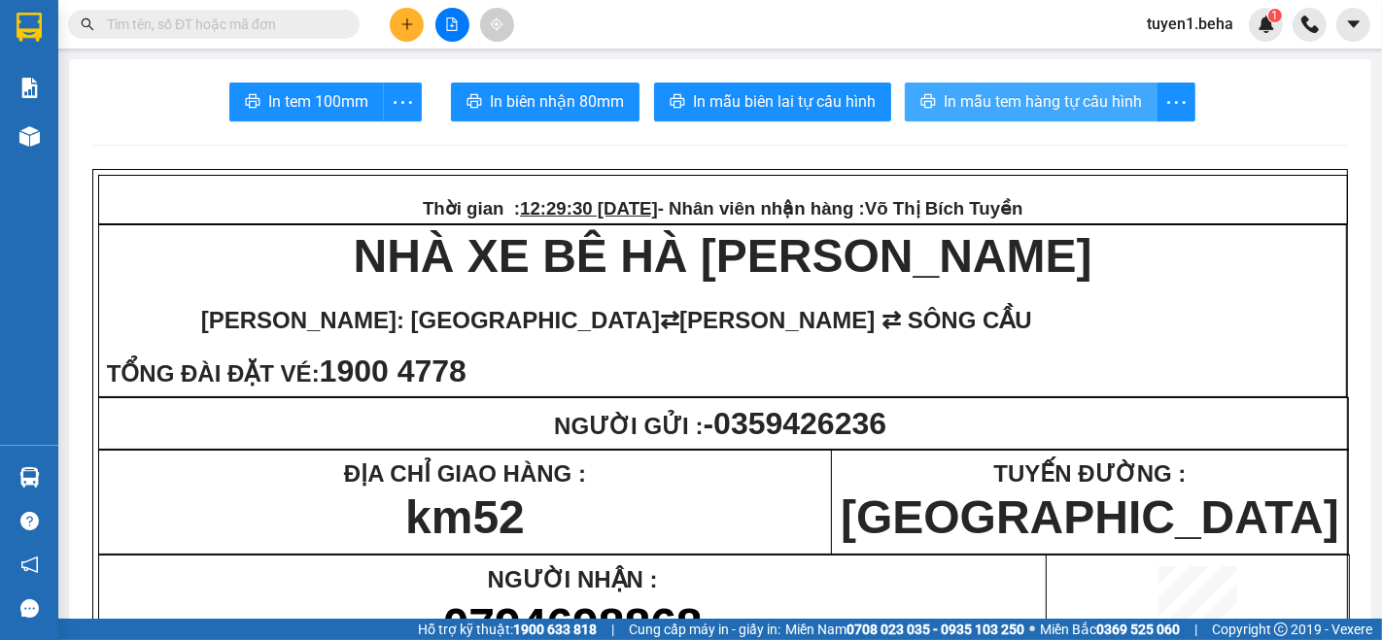
click at [1032, 111] on span "In mẫu tem hàng tự cấu hình" at bounding box center [1043, 101] width 198 height 24
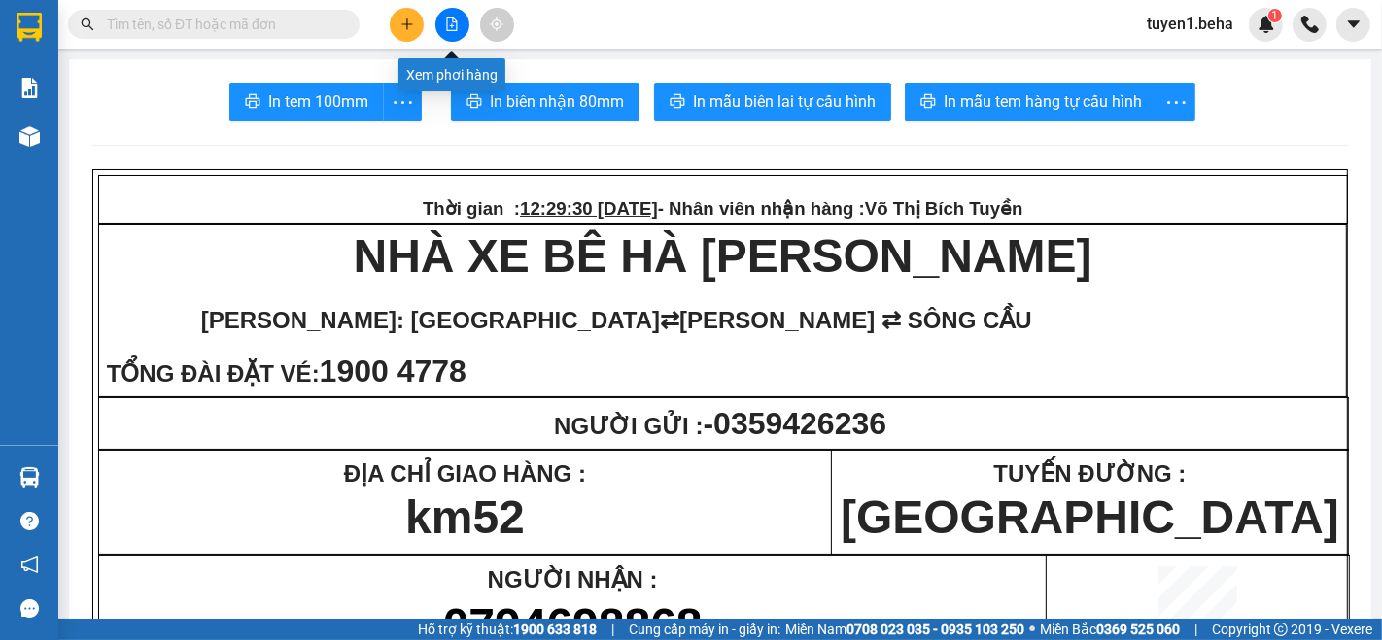
click at [453, 27] on icon "file-add" at bounding box center [452, 24] width 14 height 14
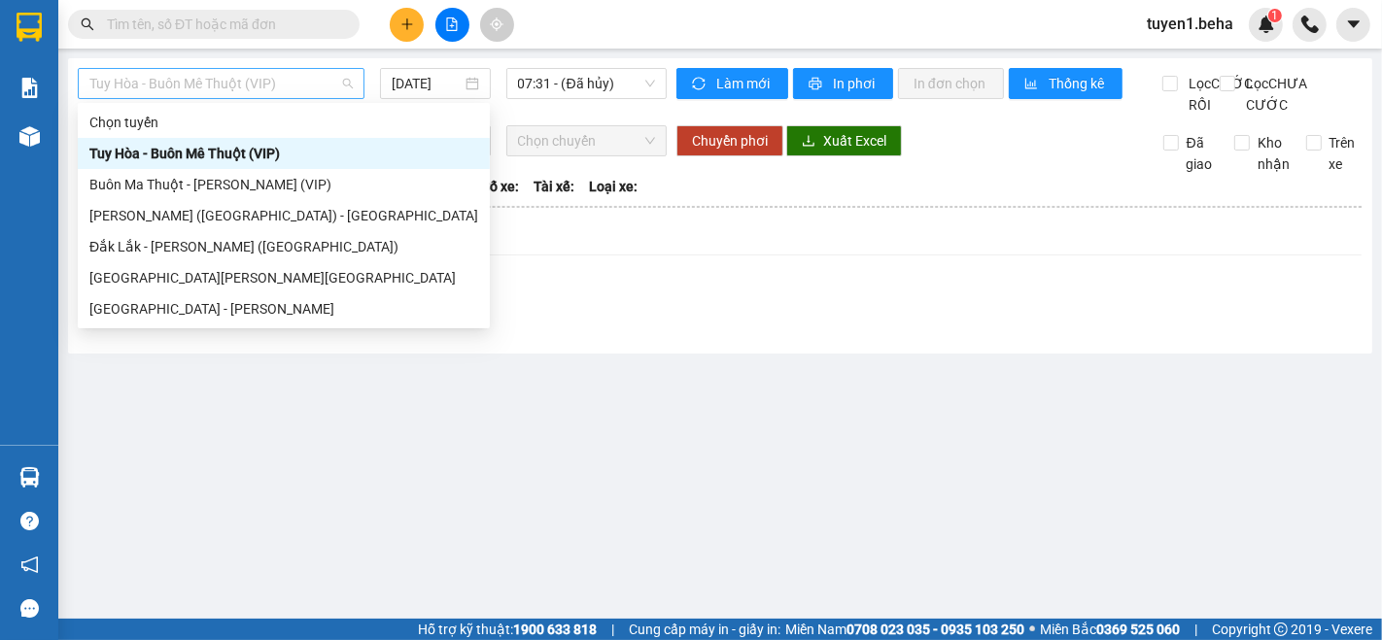
click at [214, 86] on span "Tuy Hòa - Buôn Mê Thuột (VIP)" at bounding box center [220, 83] width 263 height 29
click at [216, 308] on div "[GEOGRAPHIC_DATA] - [GEOGRAPHIC_DATA]" at bounding box center [283, 308] width 389 height 21
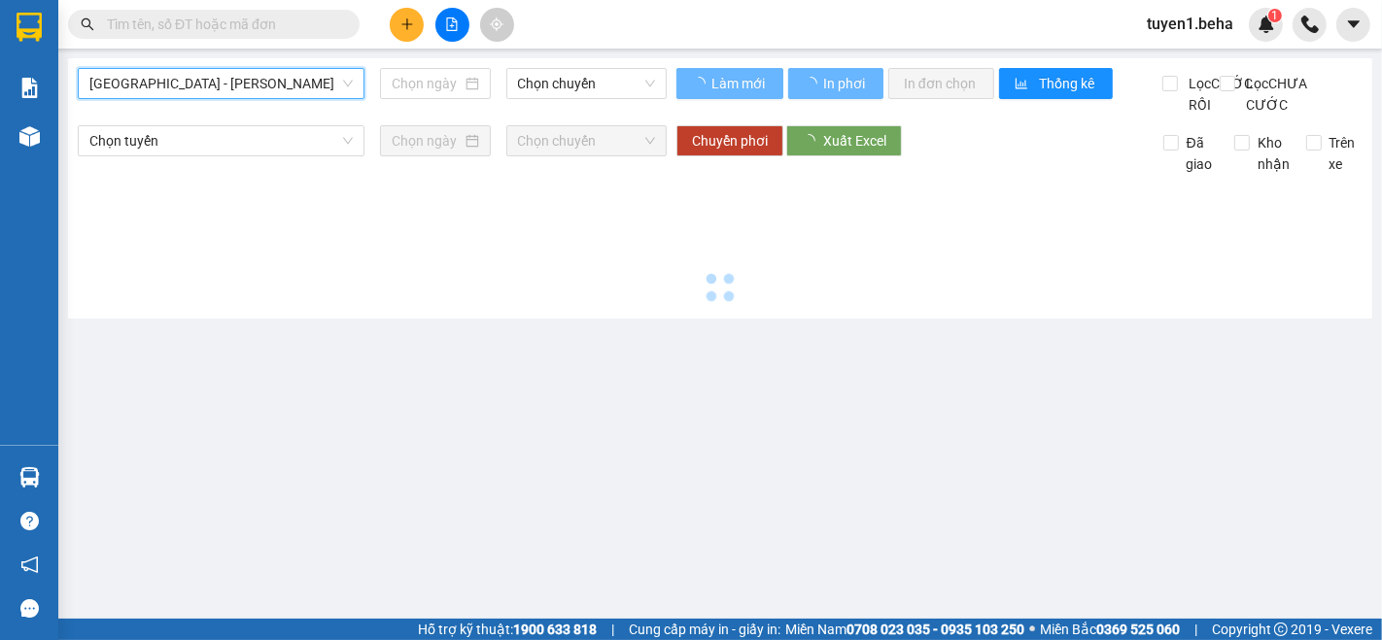
type input "[DATE]"
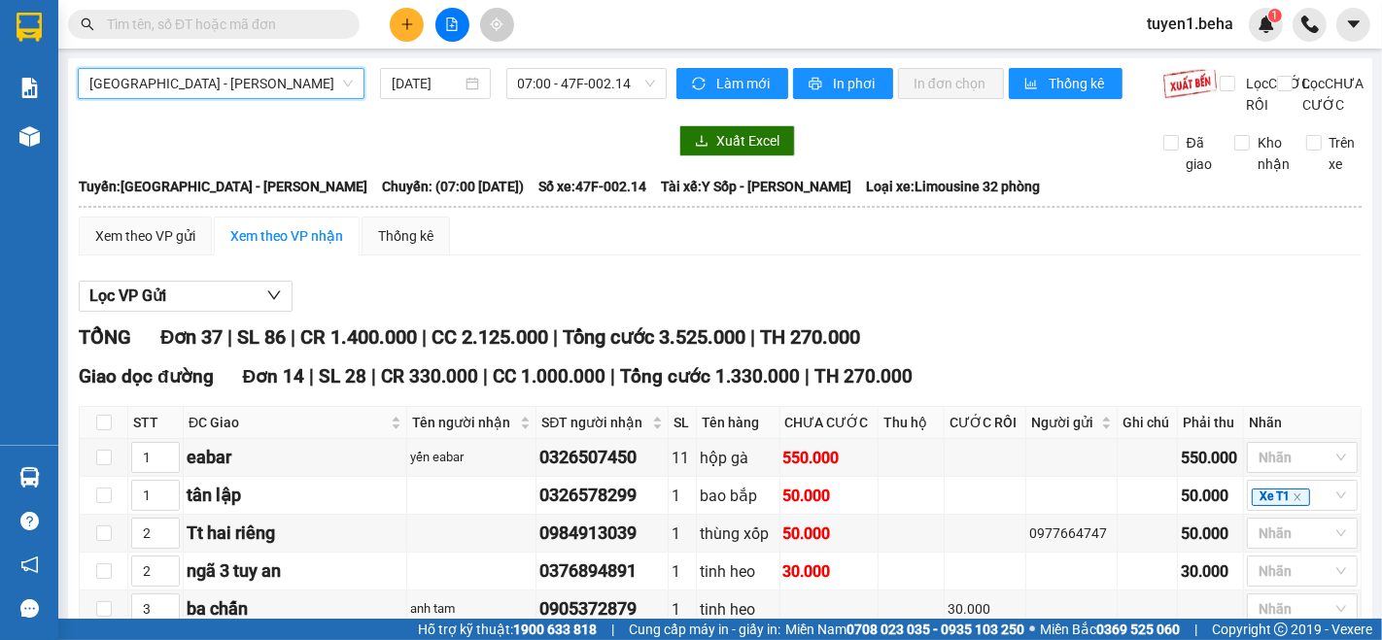
click at [273, 79] on span "[GEOGRAPHIC_DATA] - [GEOGRAPHIC_DATA]" at bounding box center [220, 83] width 263 height 29
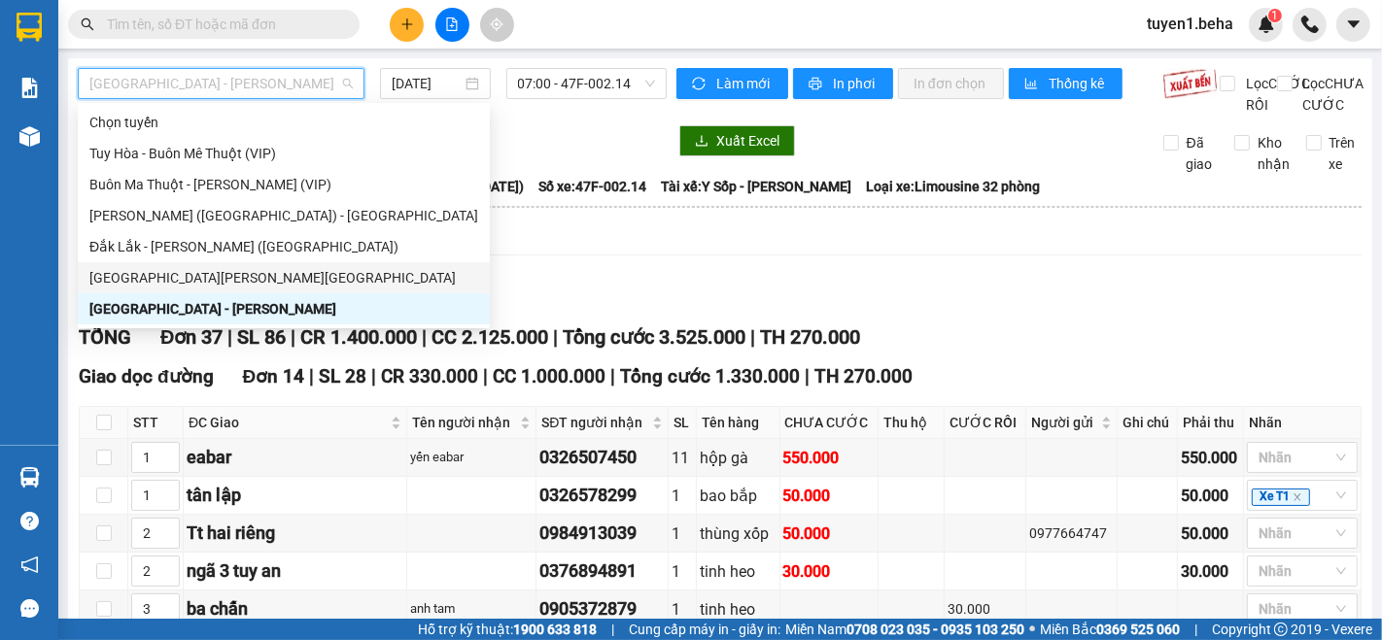
click at [187, 267] on div "[GEOGRAPHIC_DATA] - [GEOGRAPHIC_DATA]" at bounding box center [283, 277] width 389 height 21
type input "[DATE]"
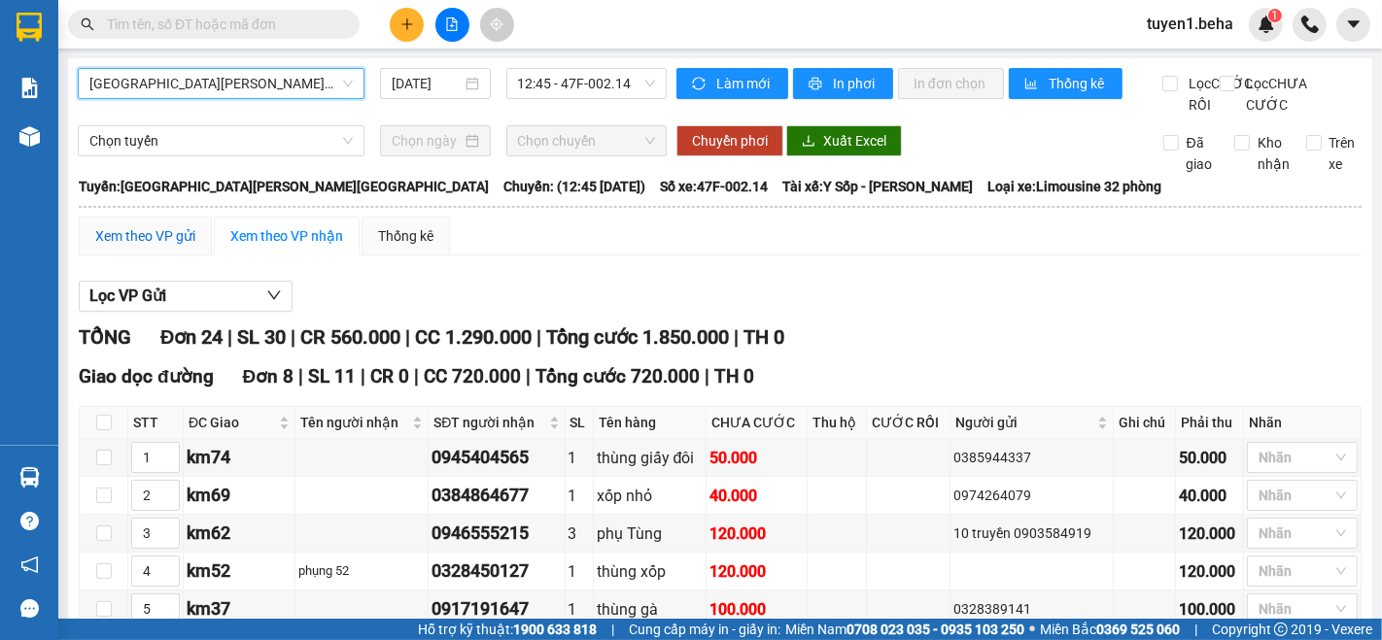
click at [149, 247] on div "Xem theo VP gửi" at bounding box center [145, 235] width 100 height 21
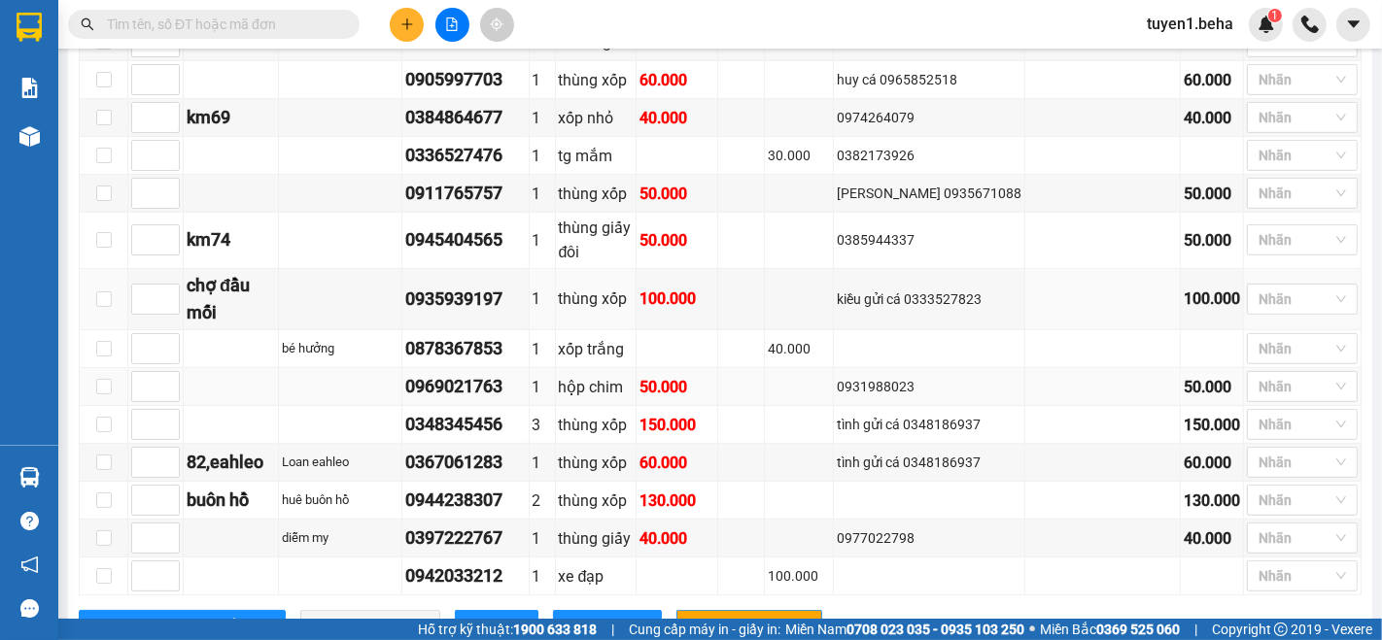
scroll to position [908, 0]
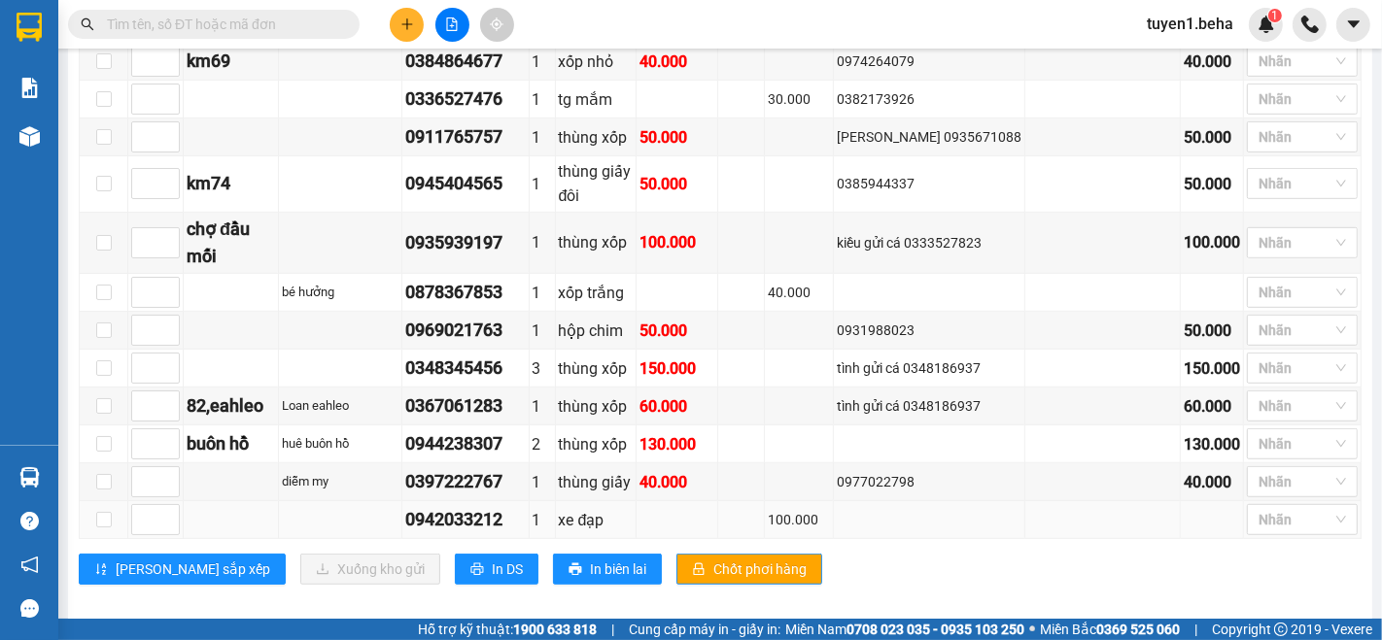
click at [92, 501] on td at bounding box center [104, 520] width 49 height 38
click at [107, 512] on input "checkbox" at bounding box center [104, 520] width 16 height 16
checkbox input "true"
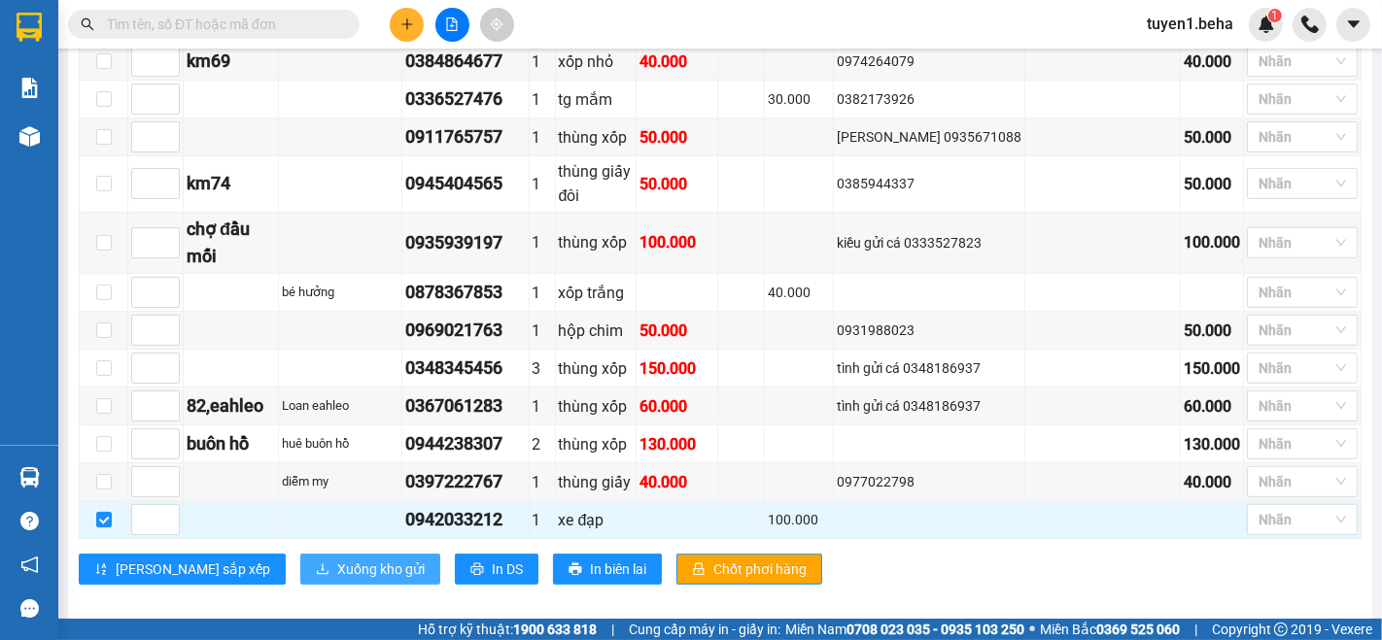
click at [316, 563] on icon "download" at bounding box center [323, 570] width 14 height 14
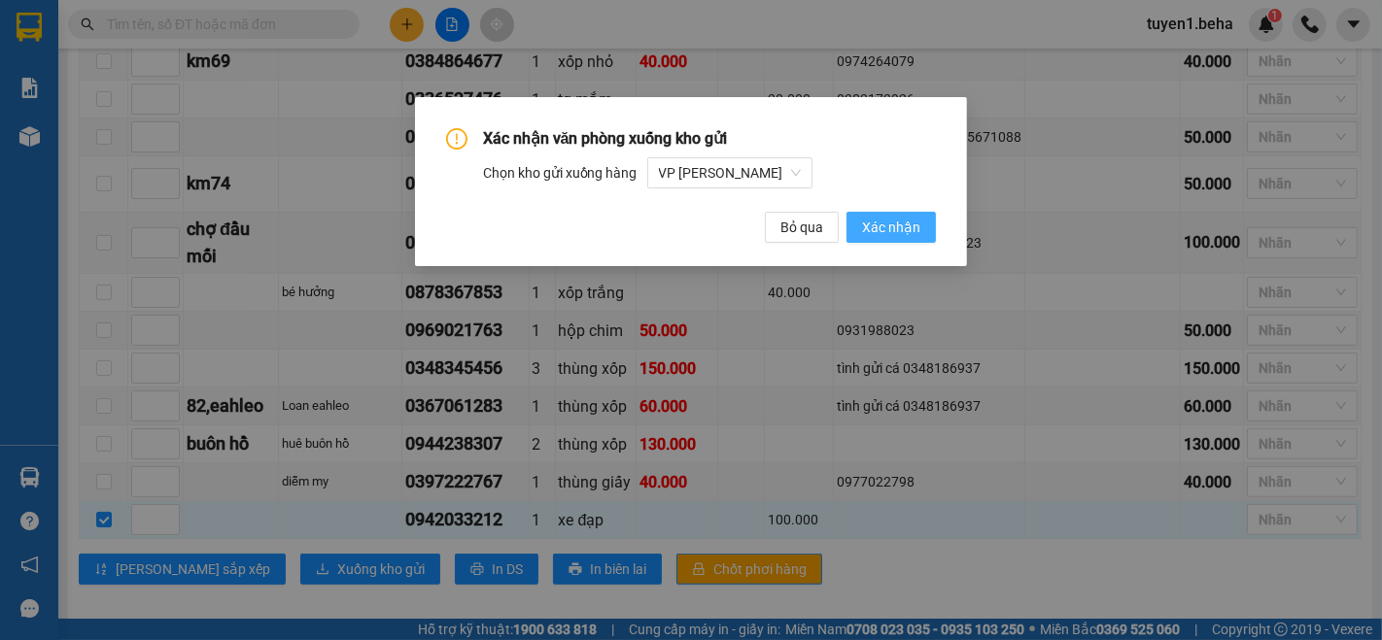
click at [888, 233] on span "Xác nhận" at bounding box center [891, 227] width 58 height 21
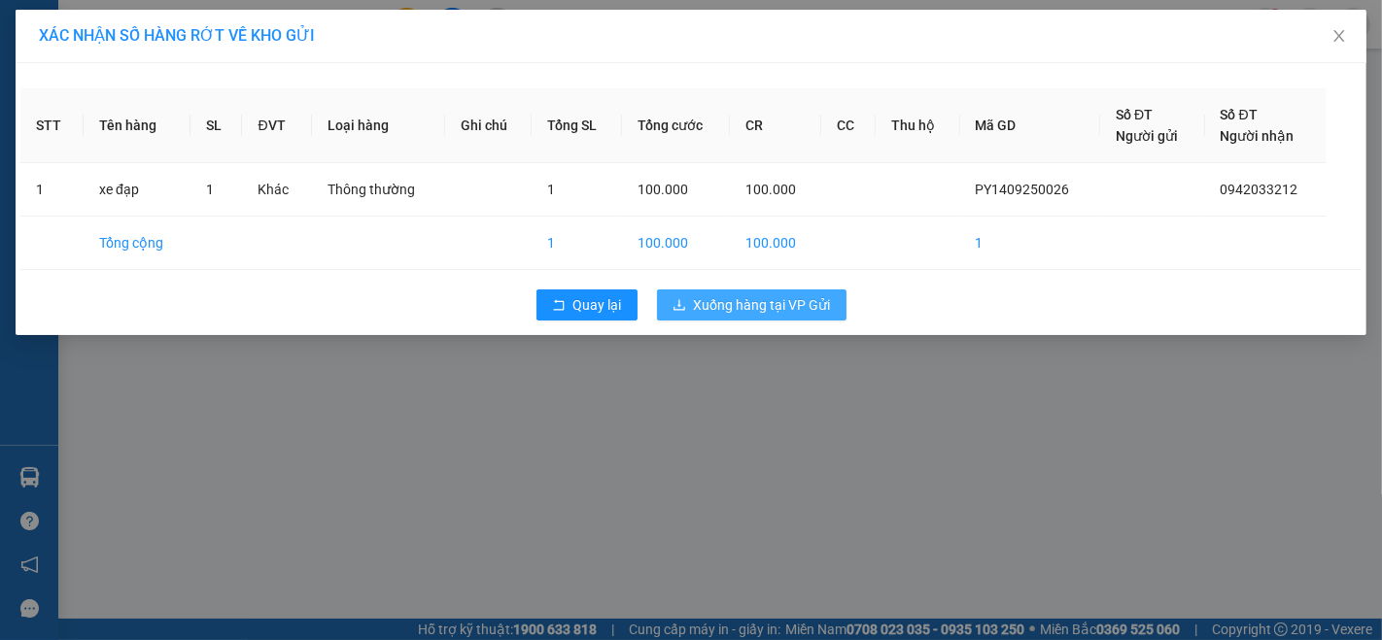
click at [727, 293] on button "Xuống hàng tại VP Gửi" at bounding box center [752, 305] width 190 height 31
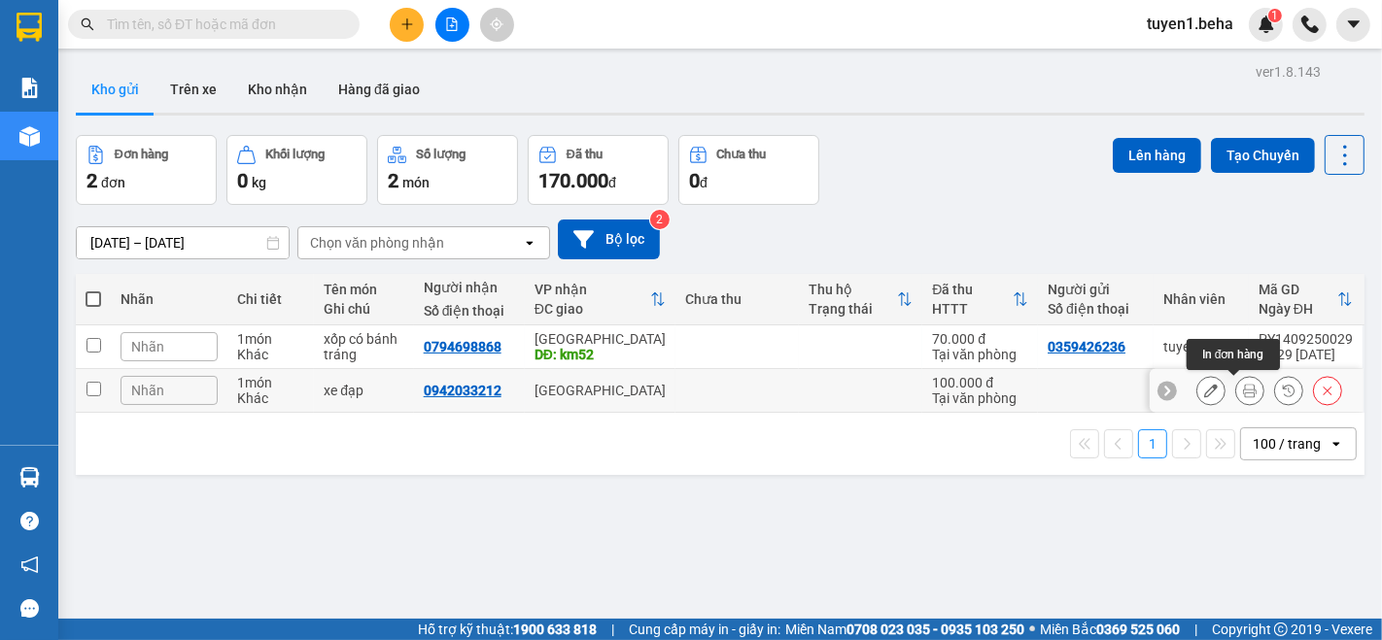
click at [1243, 394] on icon at bounding box center [1250, 391] width 14 height 14
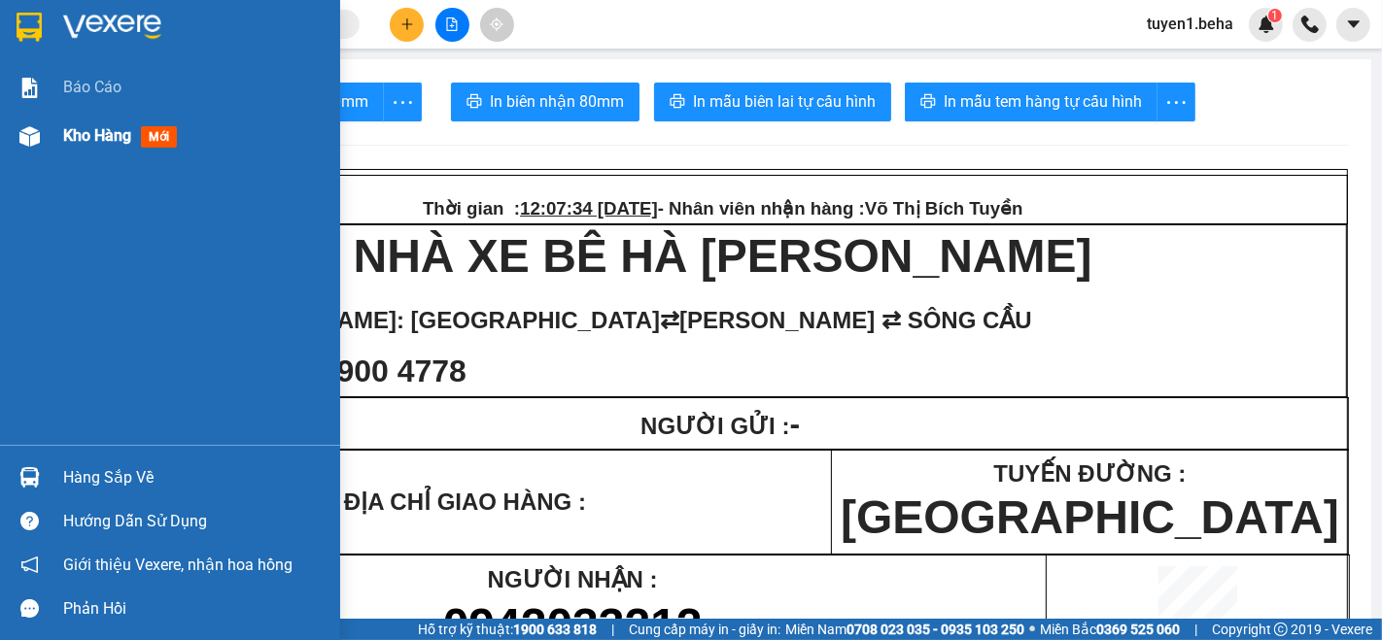
click at [75, 133] on span "Kho hàng" at bounding box center [97, 135] width 68 height 18
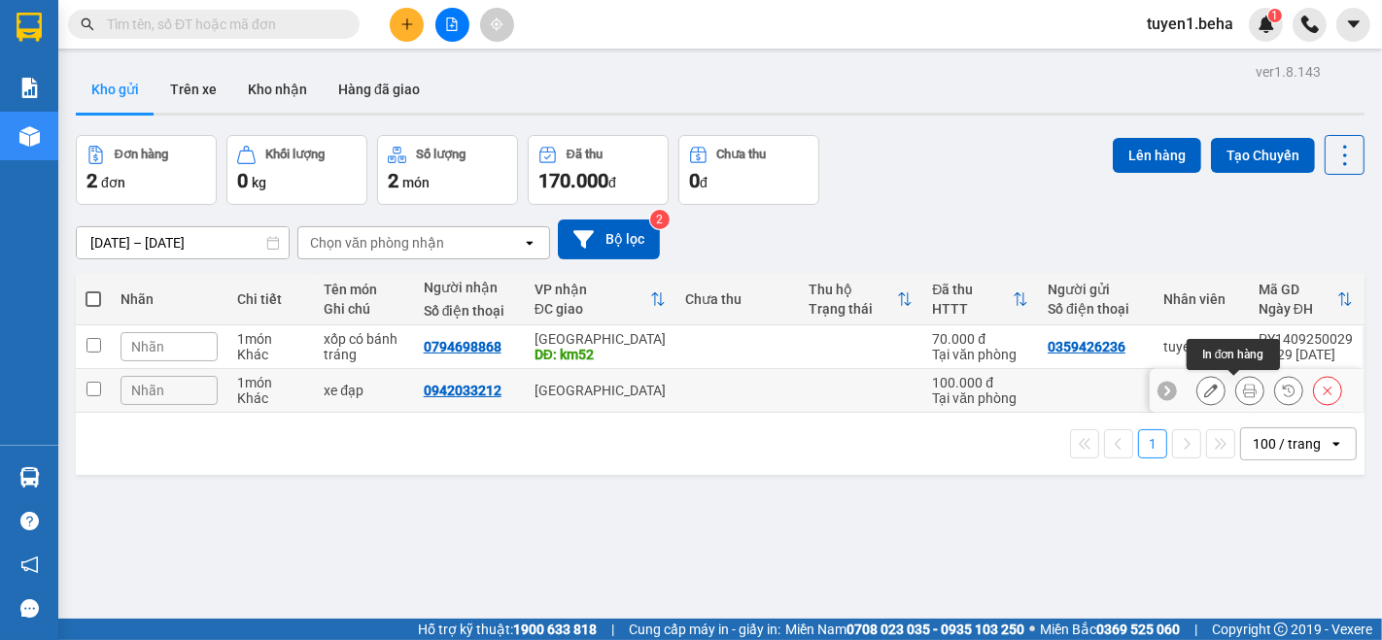
click at [1243, 394] on icon at bounding box center [1250, 391] width 14 height 14
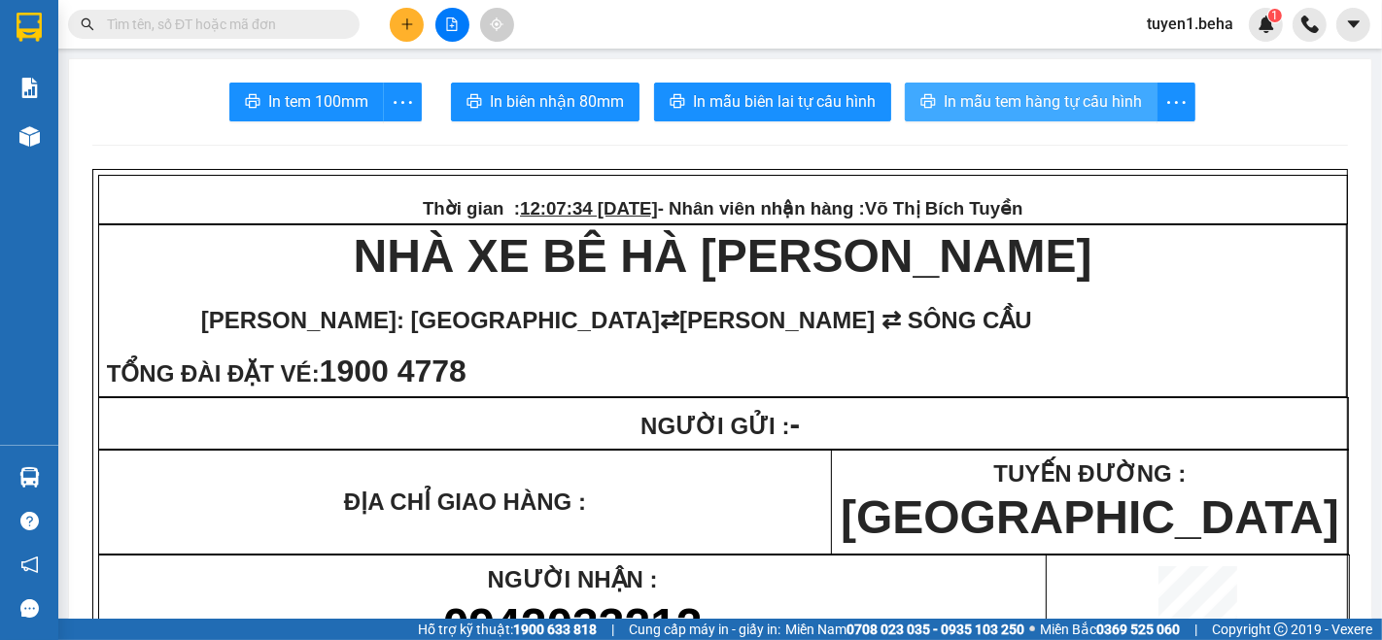
click at [974, 102] on span "In mẫu tem hàng tự cấu hình" at bounding box center [1043, 101] width 198 height 24
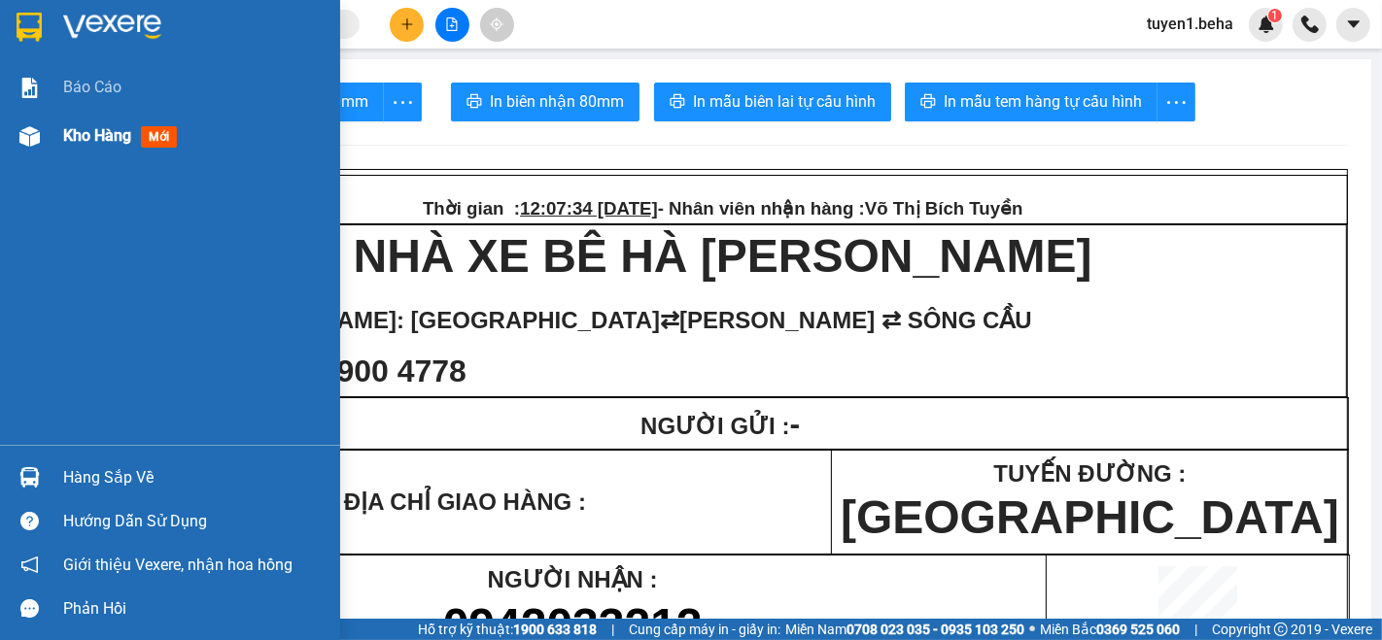
click at [85, 144] on span "Kho hàng" at bounding box center [97, 135] width 68 height 18
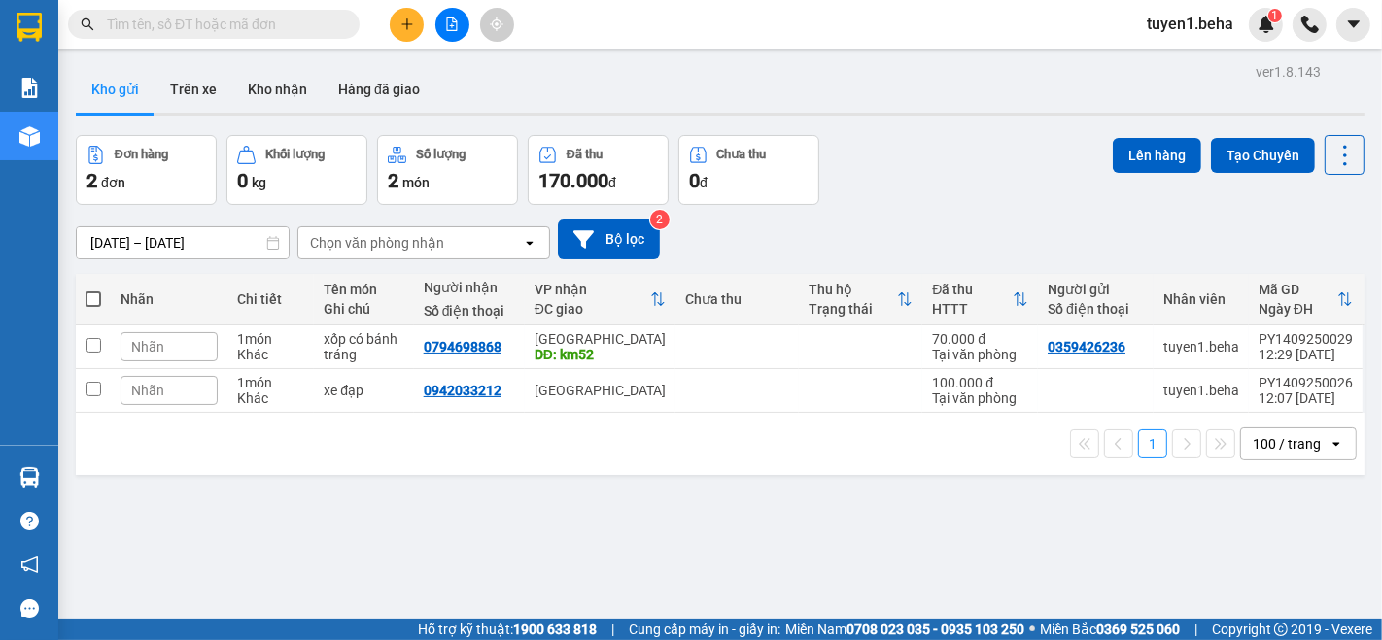
click at [91, 297] on span at bounding box center [94, 300] width 16 height 16
click at [93, 290] on input "checkbox" at bounding box center [93, 290] width 0 height 0
checkbox input "true"
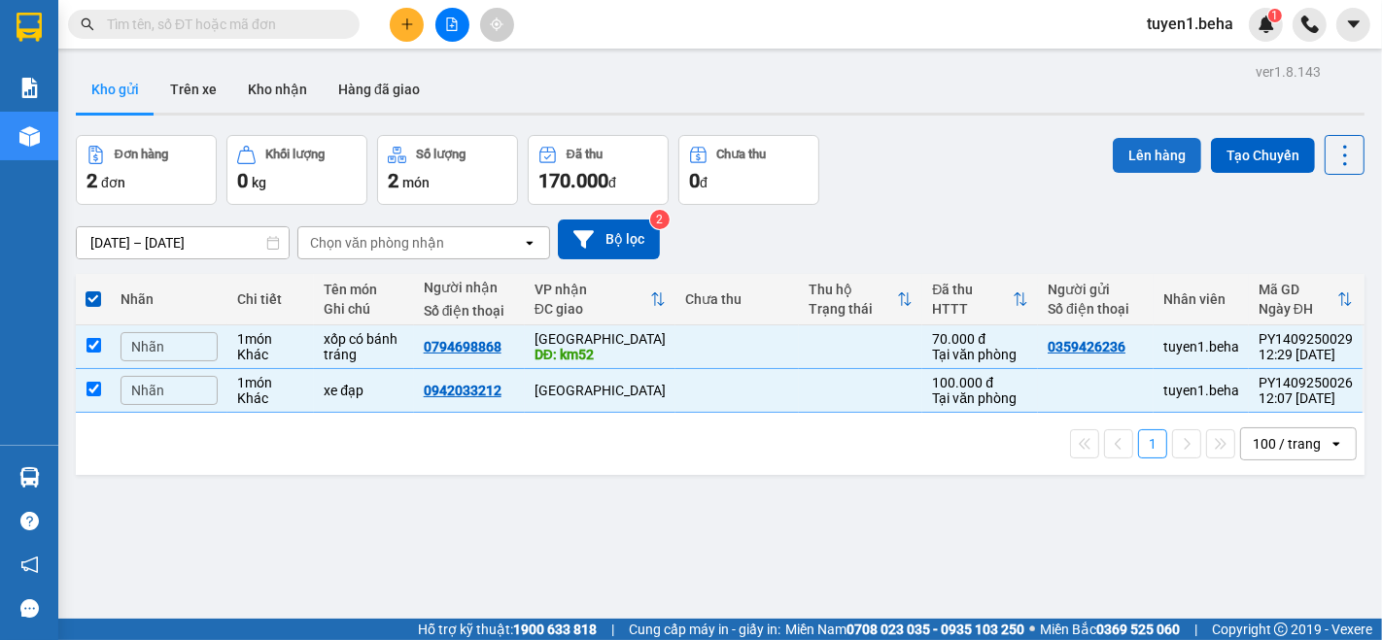
click at [1138, 164] on button "Lên hàng" at bounding box center [1157, 155] width 88 height 35
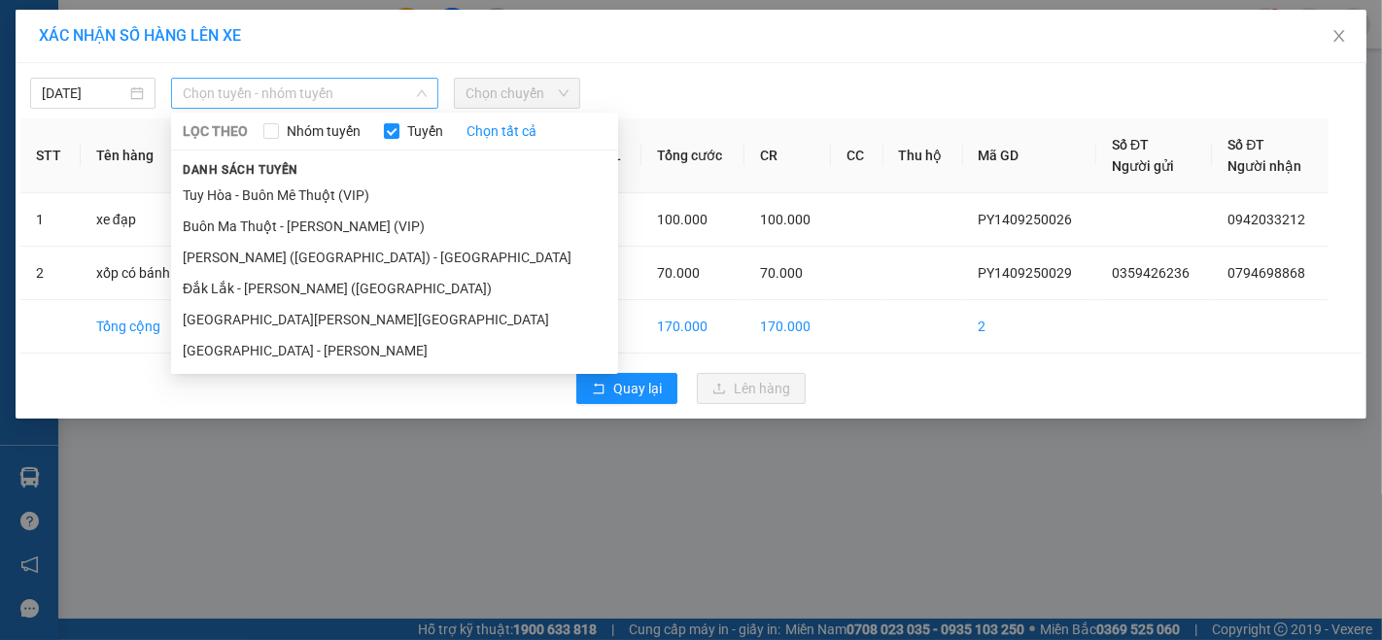
click at [306, 91] on span "Chọn tuyến - nhóm tuyến" at bounding box center [305, 93] width 244 height 29
click at [302, 315] on li "[GEOGRAPHIC_DATA] - [GEOGRAPHIC_DATA]" at bounding box center [394, 319] width 447 height 31
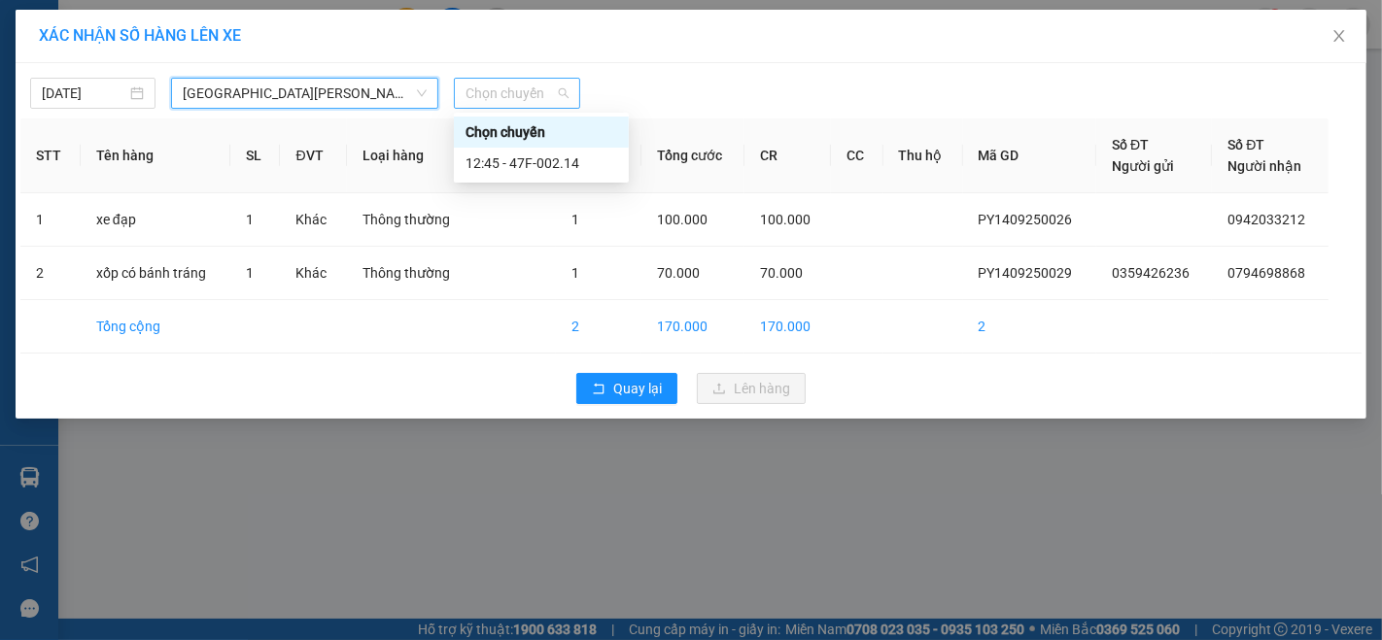
click at [522, 87] on span "Chọn chuyến" at bounding box center [517, 93] width 102 height 29
click at [585, 164] on div "12:45 - 47F-002.14" at bounding box center [542, 163] width 152 height 21
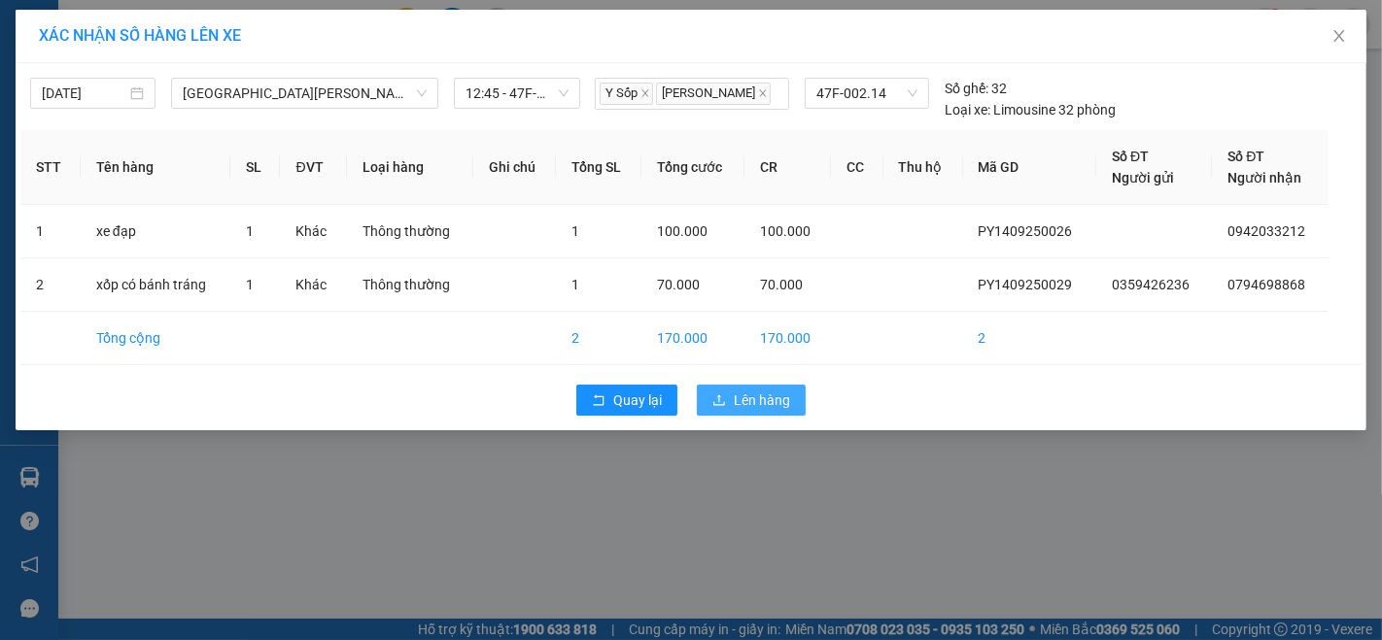
click at [766, 390] on span "Lên hàng" at bounding box center [762, 400] width 56 height 21
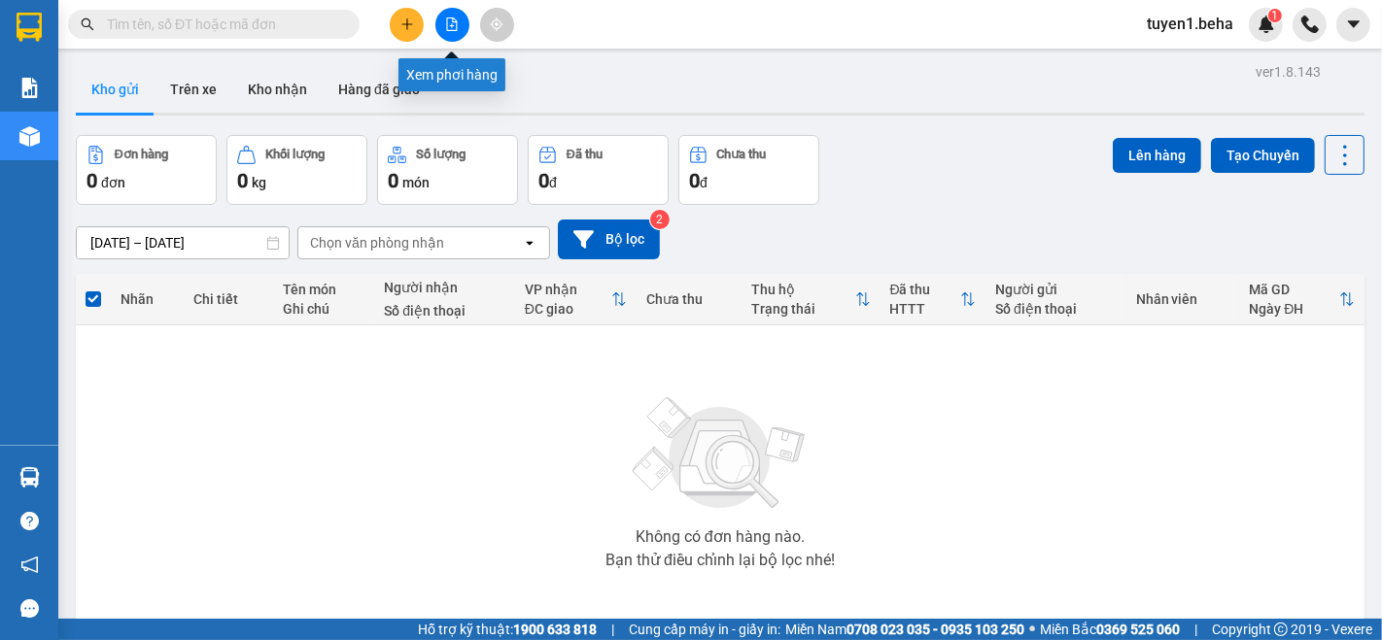
click at [453, 34] on button at bounding box center [452, 25] width 34 height 34
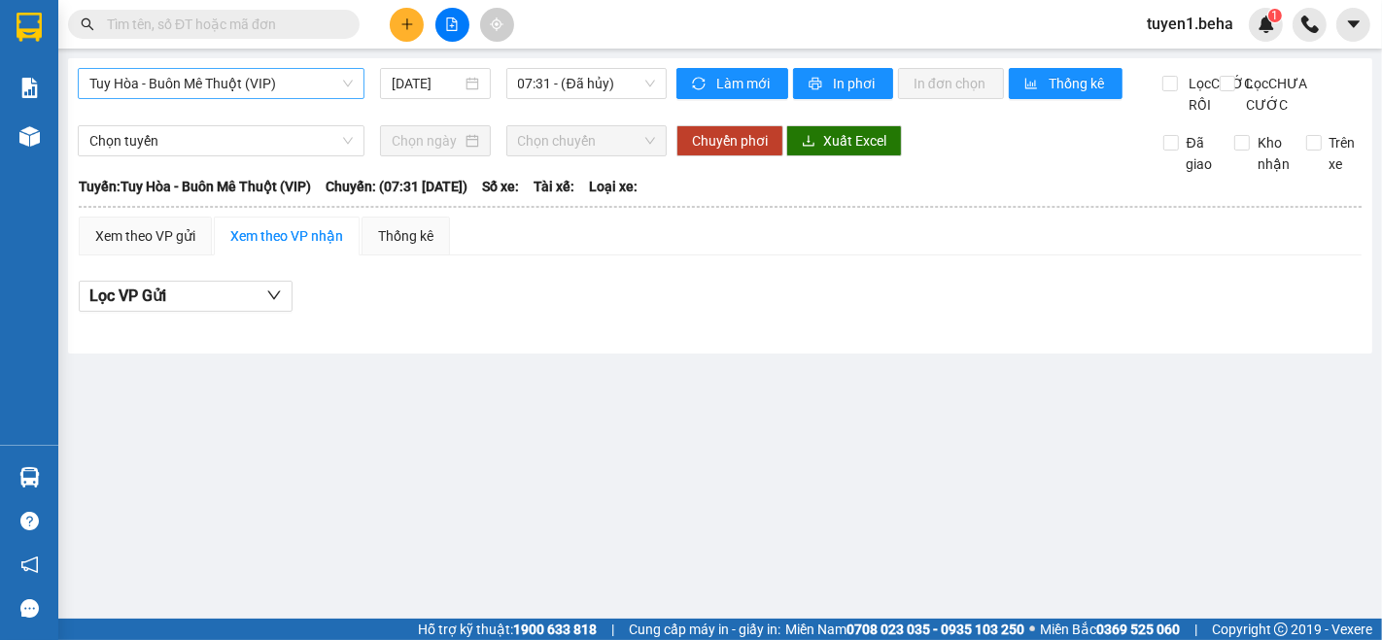
click at [276, 74] on span "Tuy Hòa - Buôn Mê Thuột (VIP)" at bounding box center [220, 83] width 263 height 29
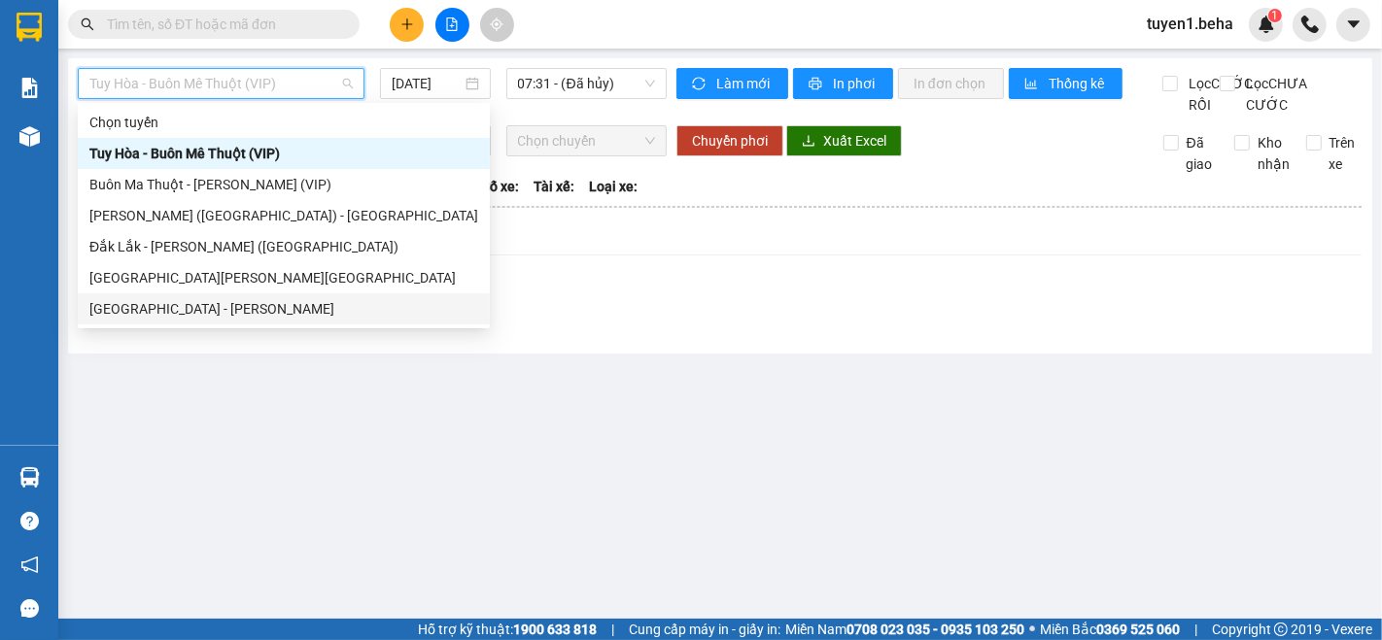
click at [210, 317] on div "[GEOGRAPHIC_DATA] - [GEOGRAPHIC_DATA]" at bounding box center [283, 308] width 389 height 21
type input "[DATE]"
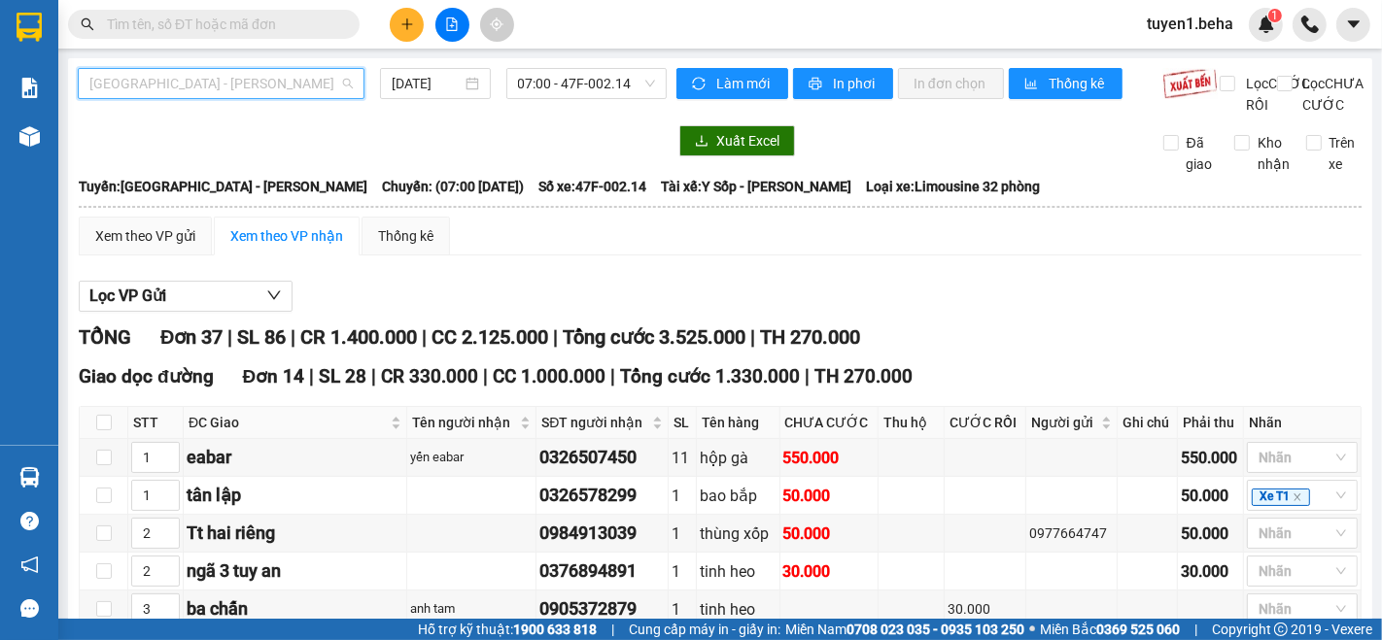
click at [180, 89] on span "[GEOGRAPHIC_DATA] - [GEOGRAPHIC_DATA]" at bounding box center [220, 83] width 263 height 29
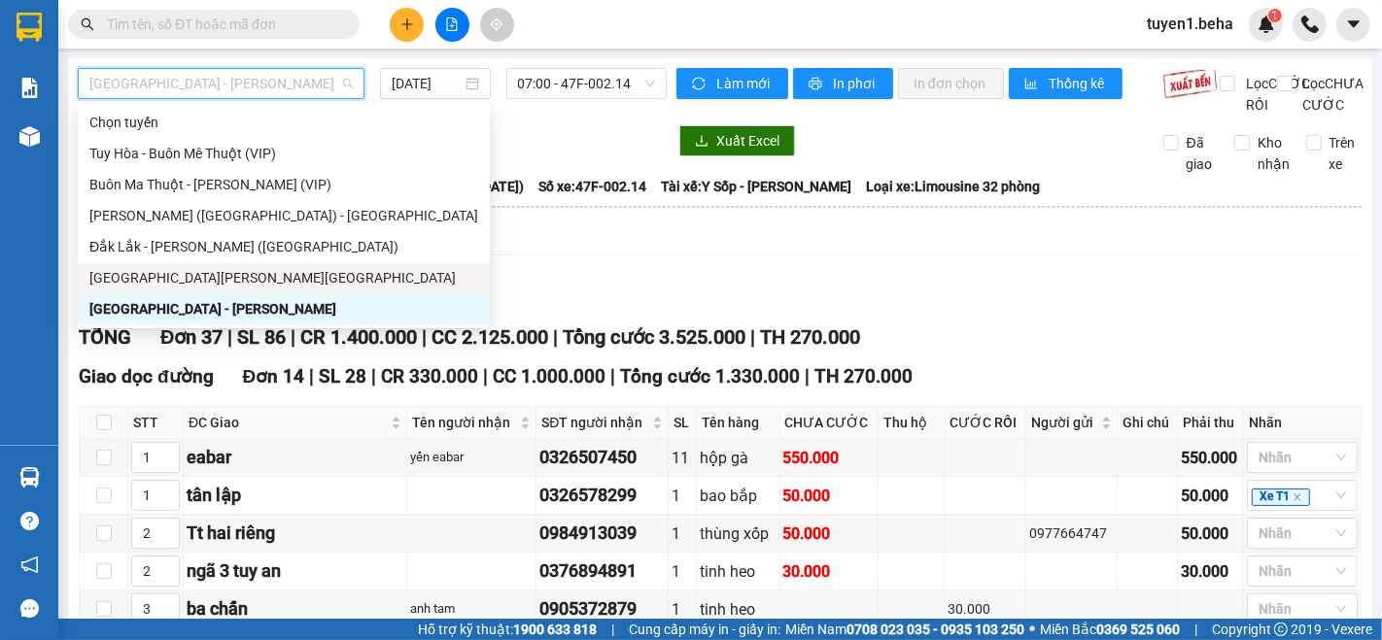
click at [187, 279] on div "[GEOGRAPHIC_DATA] - [GEOGRAPHIC_DATA]" at bounding box center [283, 277] width 389 height 21
type input "[DATE]"
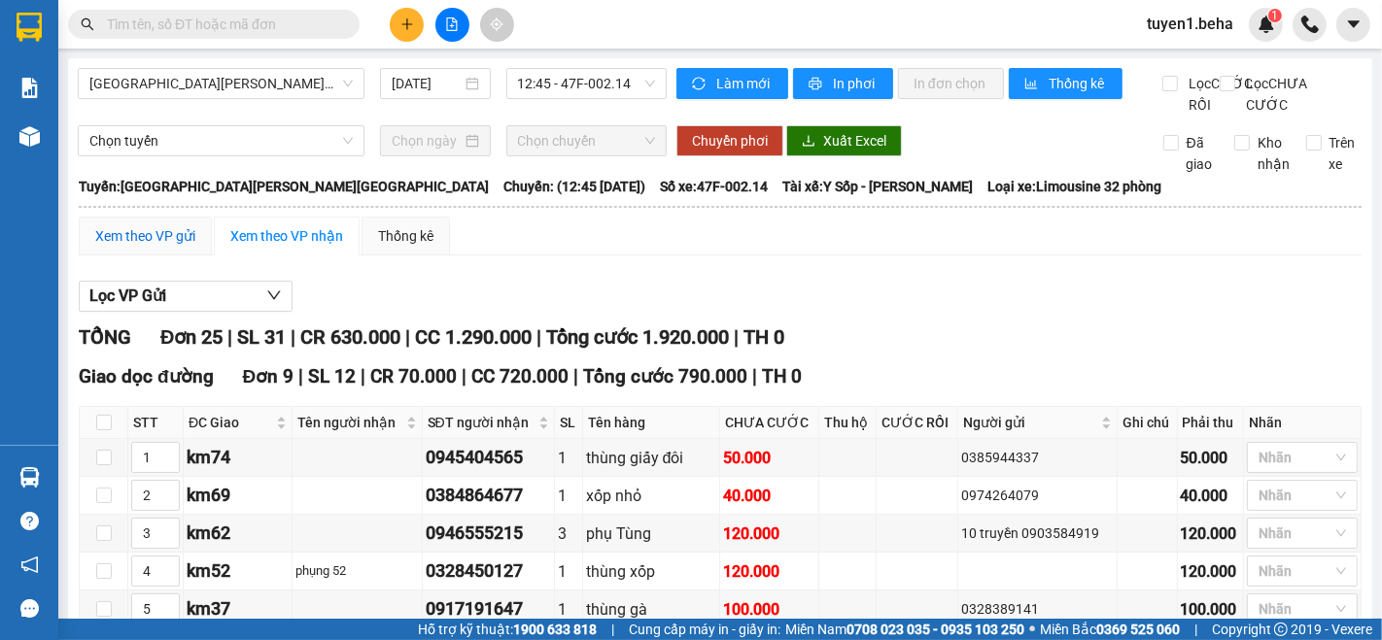
click at [148, 247] on div "Xem theo VP gửi" at bounding box center [145, 235] width 100 height 21
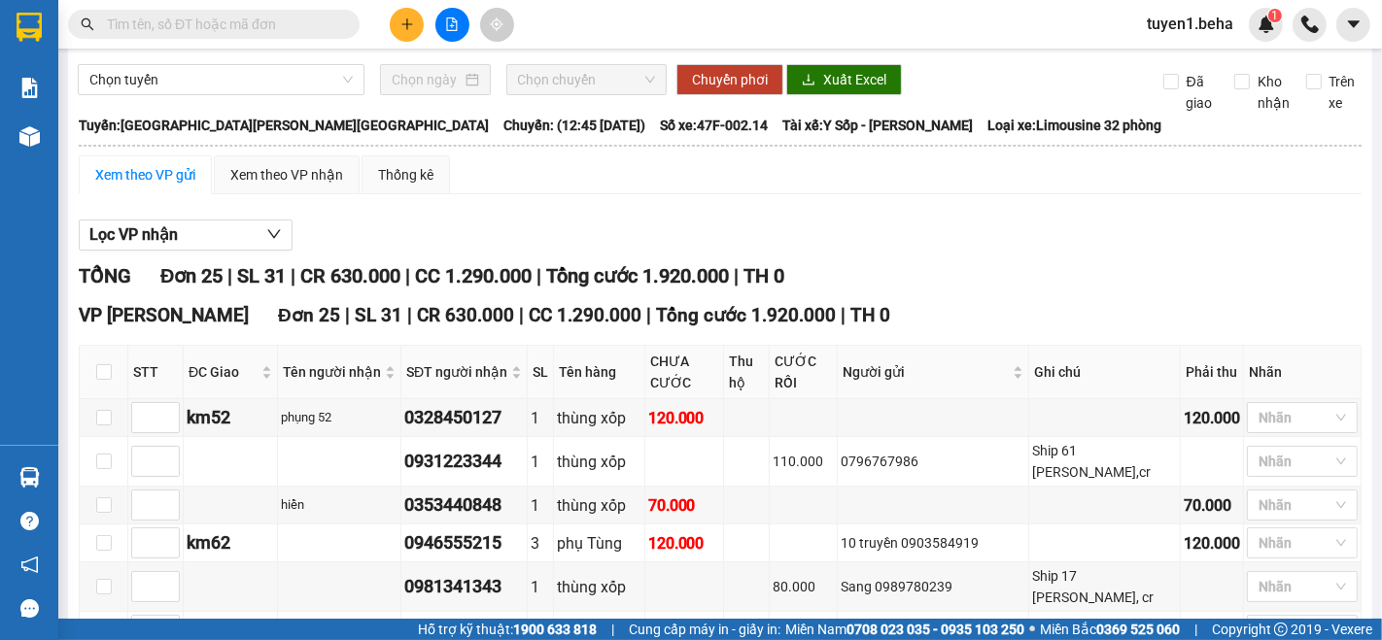
scroll to position [108, 0]
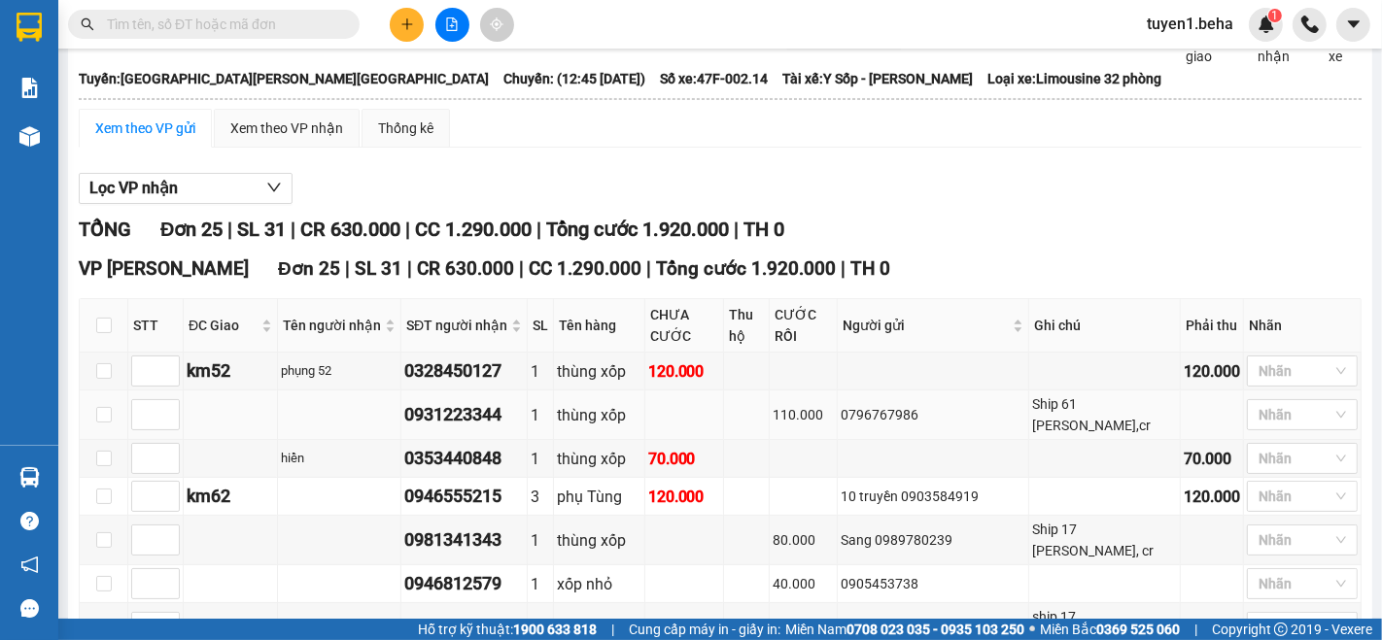
click at [219, 428] on td at bounding box center [231, 416] width 94 height 50
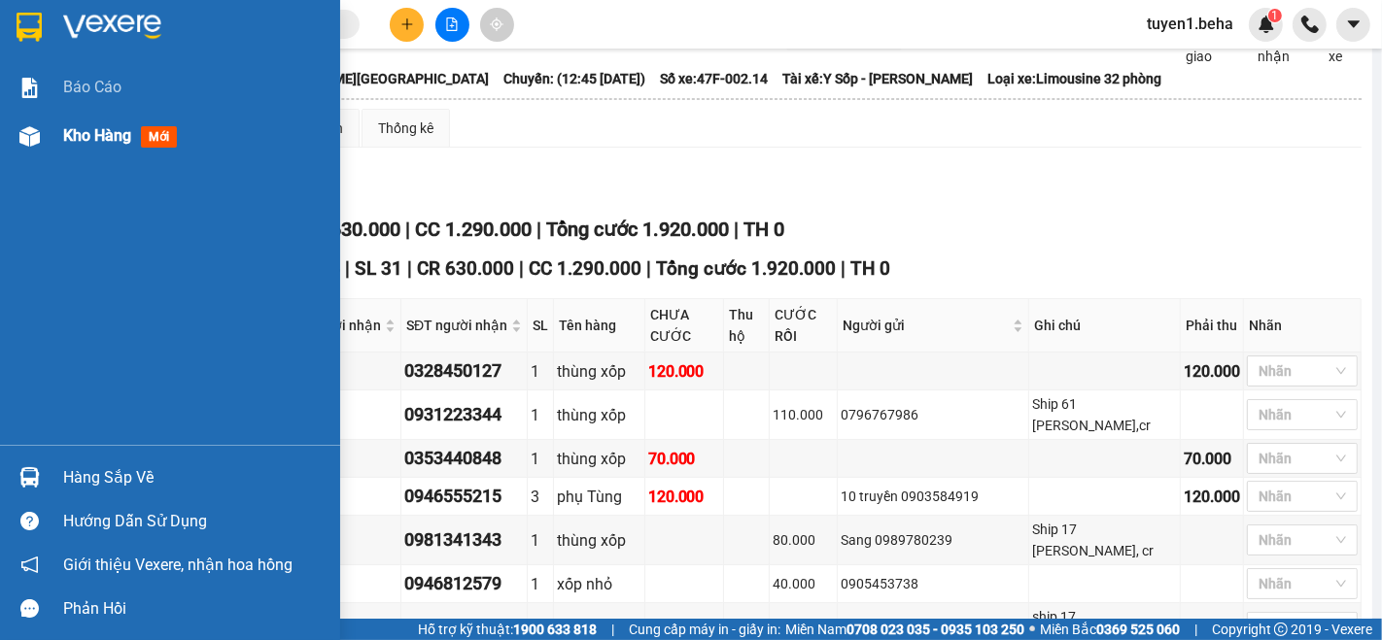
click at [67, 141] on span "Kho hàng" at bounding box center [97, 135] width 68 height 18
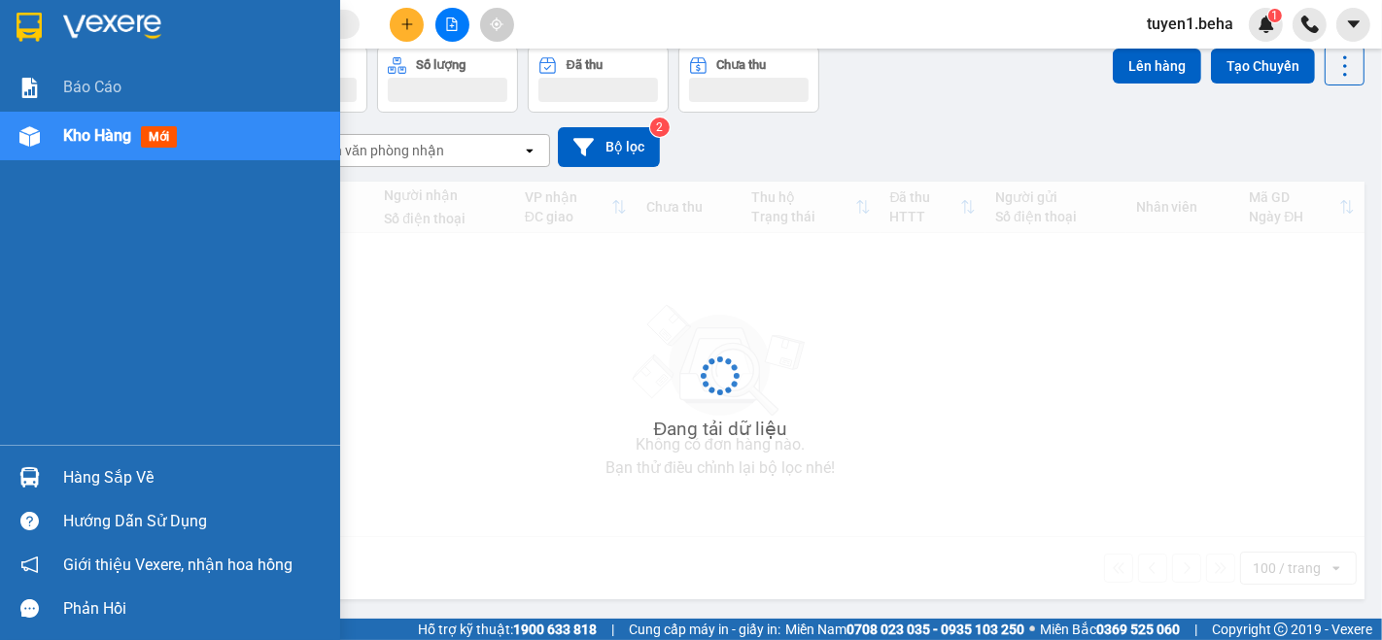
scroll to position [88, 0]
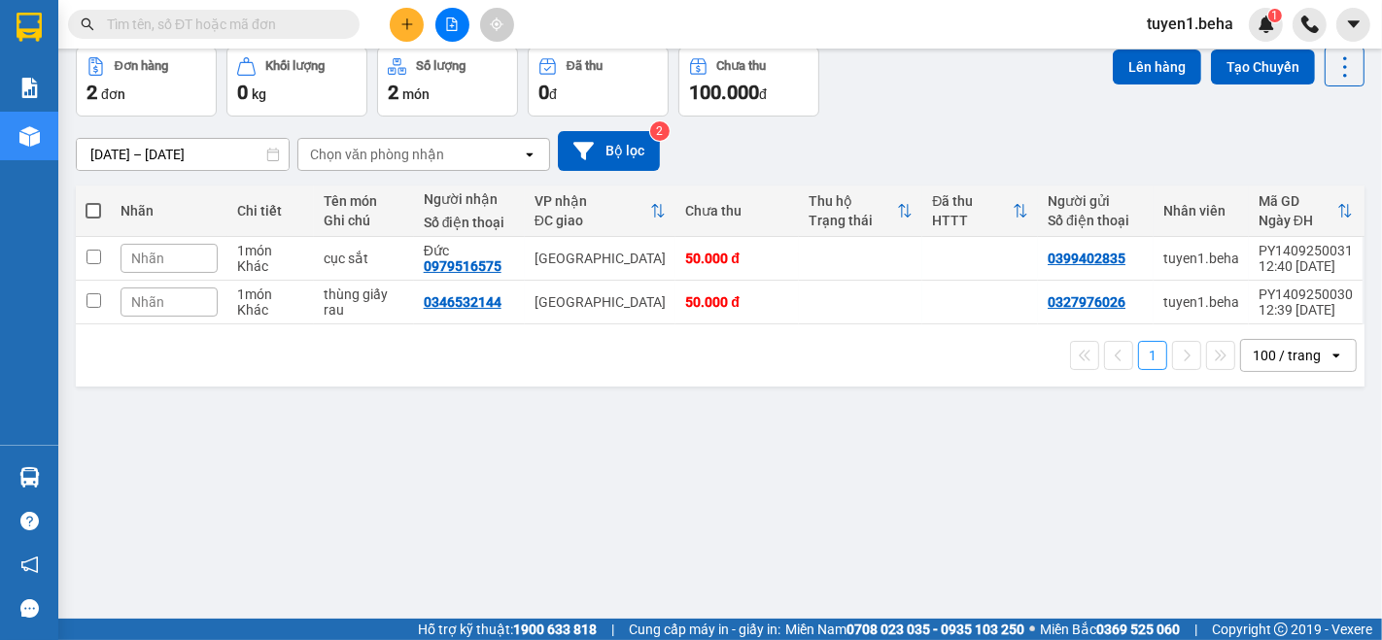
click at [97, 203] on span at bounding box center [94, 211] width 16 height 16
click at [93, 201] on input "checkbox" at bounding box center [93, 201] width 0 height 0
checkbox input "true"
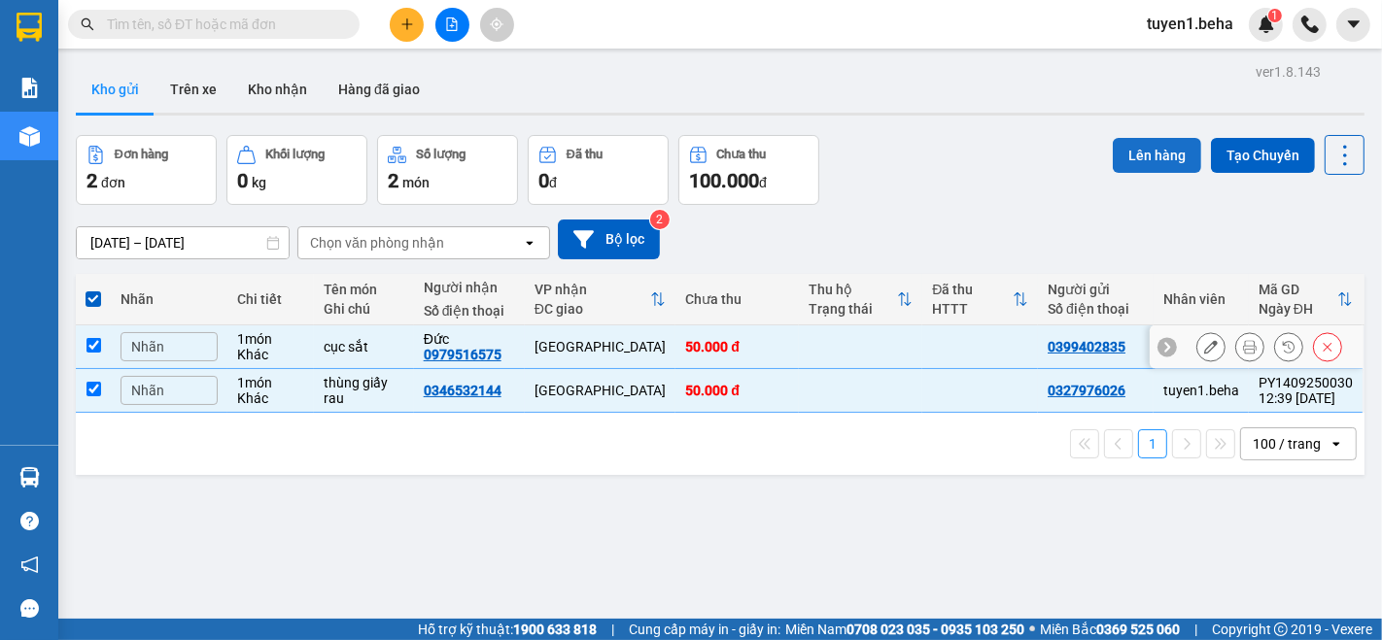
scroll to position [0, 0]
click at [1118, 159] on button "Lên hàng" at bounding box center [1157, 155] width 88 height 35
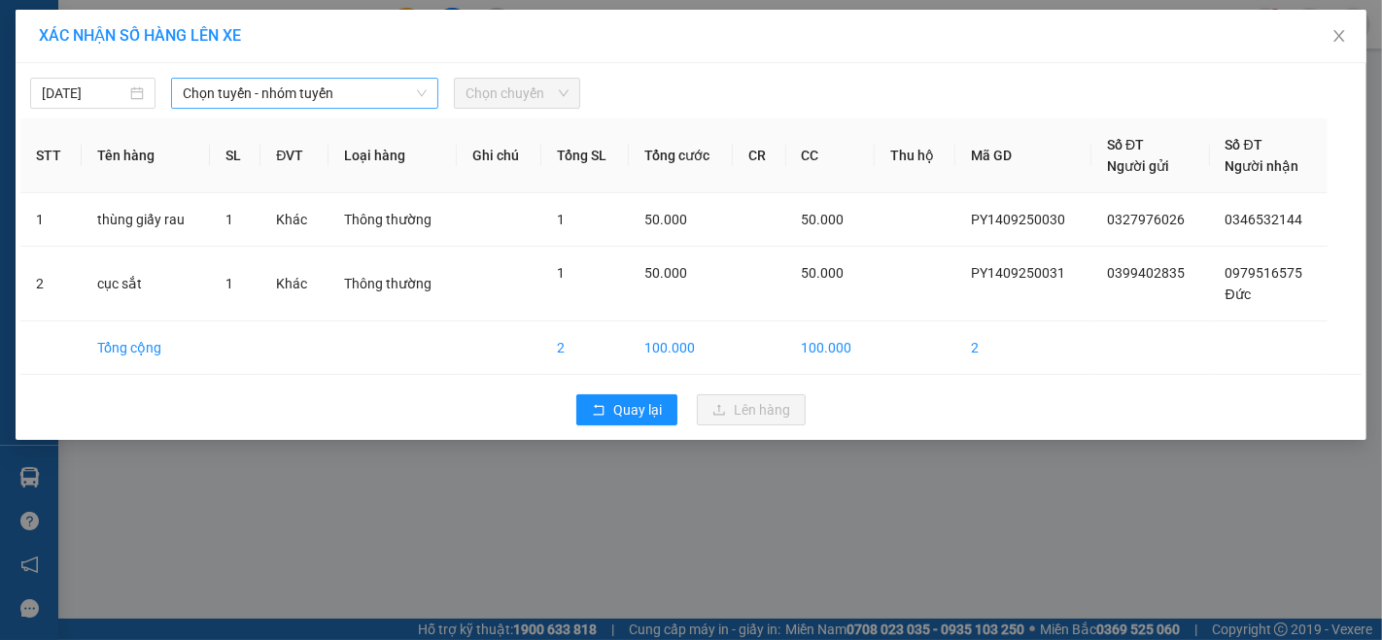
click at [388, 87] on span "Chọn tuyến - nhóm tuyến" at bounding box center [305, 93] width 244 height 29
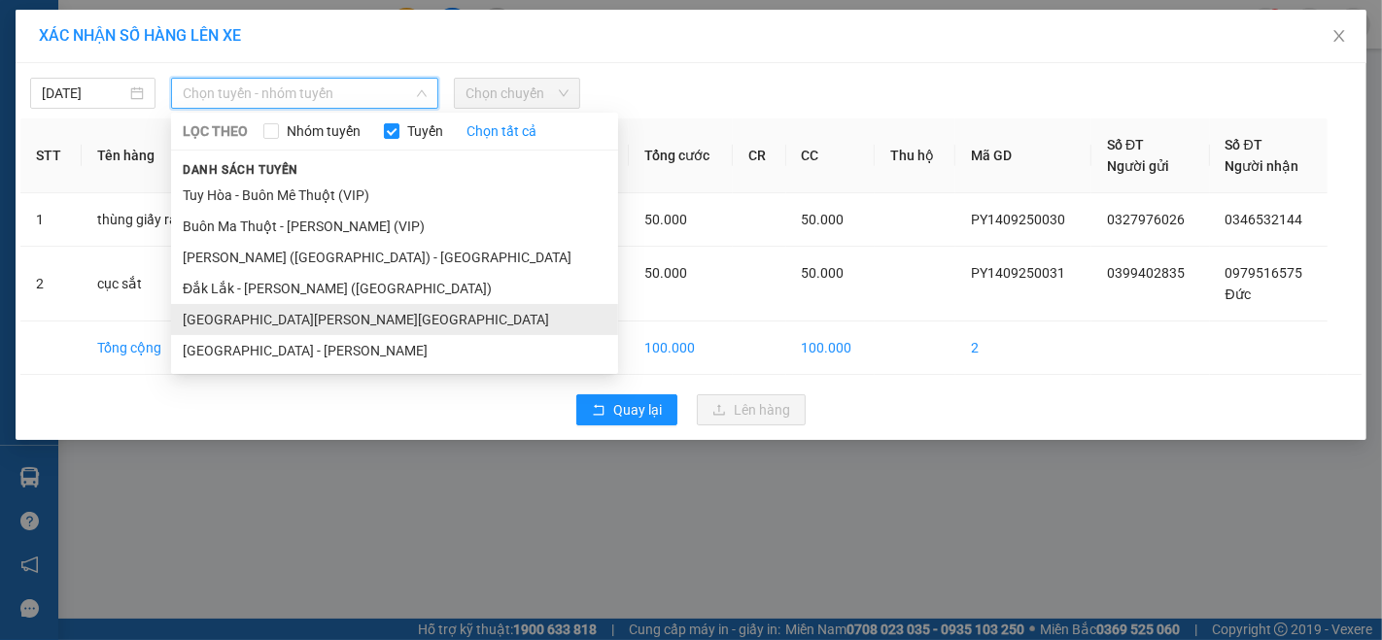
click at [235, 329] on li "[GEOGRAPHIC_DATA] - [GEOGRAPHIC_DATA]" at bounding box center [394, 319] width 447 height 31
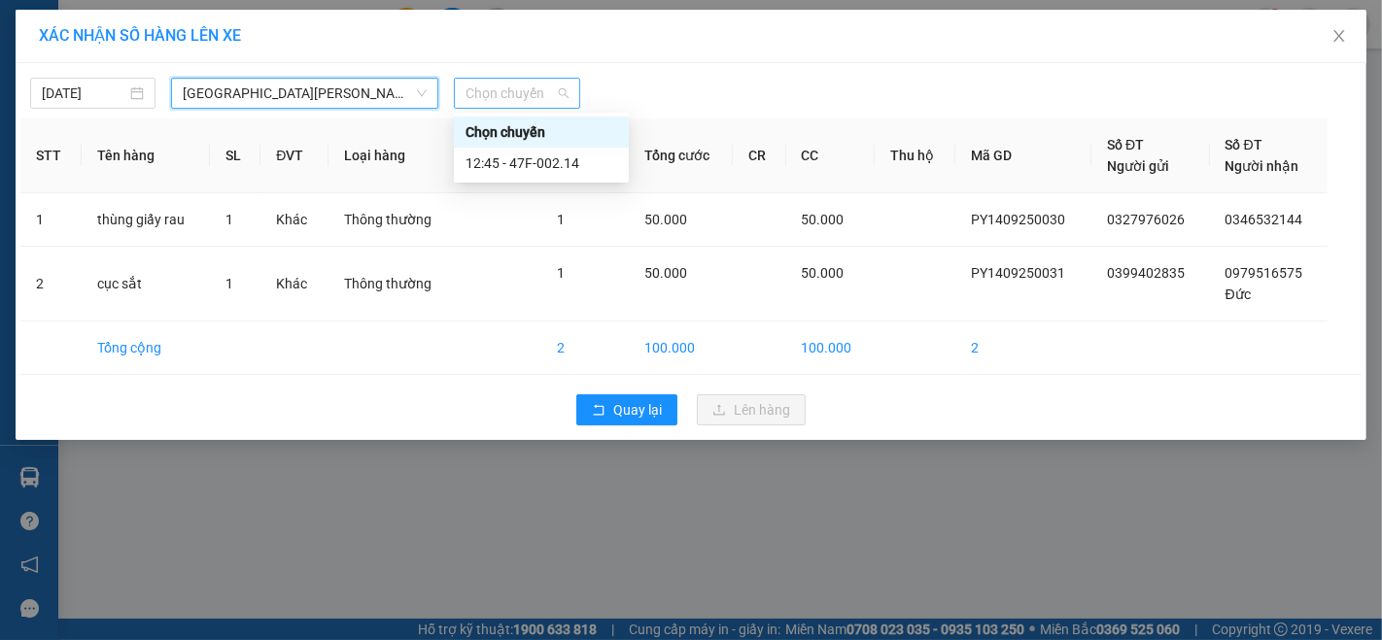
click at [473, 90] on span "Chọn chuyến" at bounding box center [517, 93] width 102 height 29
click at [535, 154] on div "12:45 - 47F-002.14" at bounding box center [542, 163] width 152 height 21
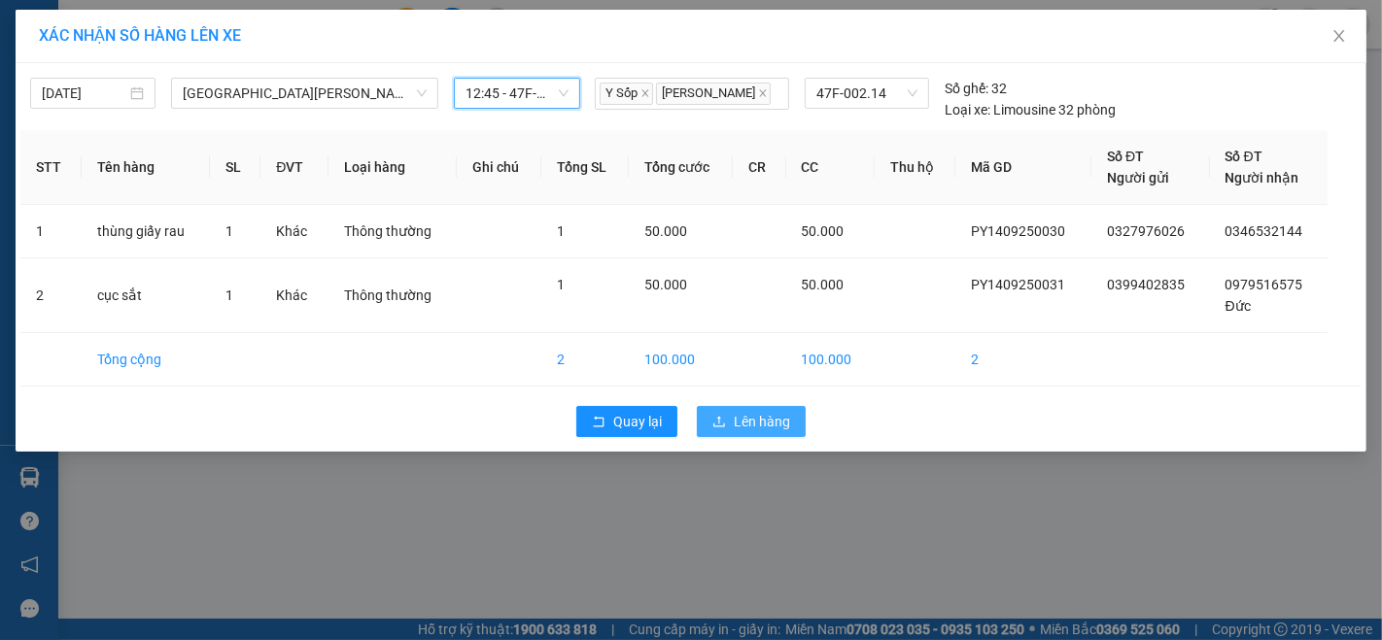
click at [745, 421] on span "Lên hàng" at bounding box center [762, 421] width 56 height 21
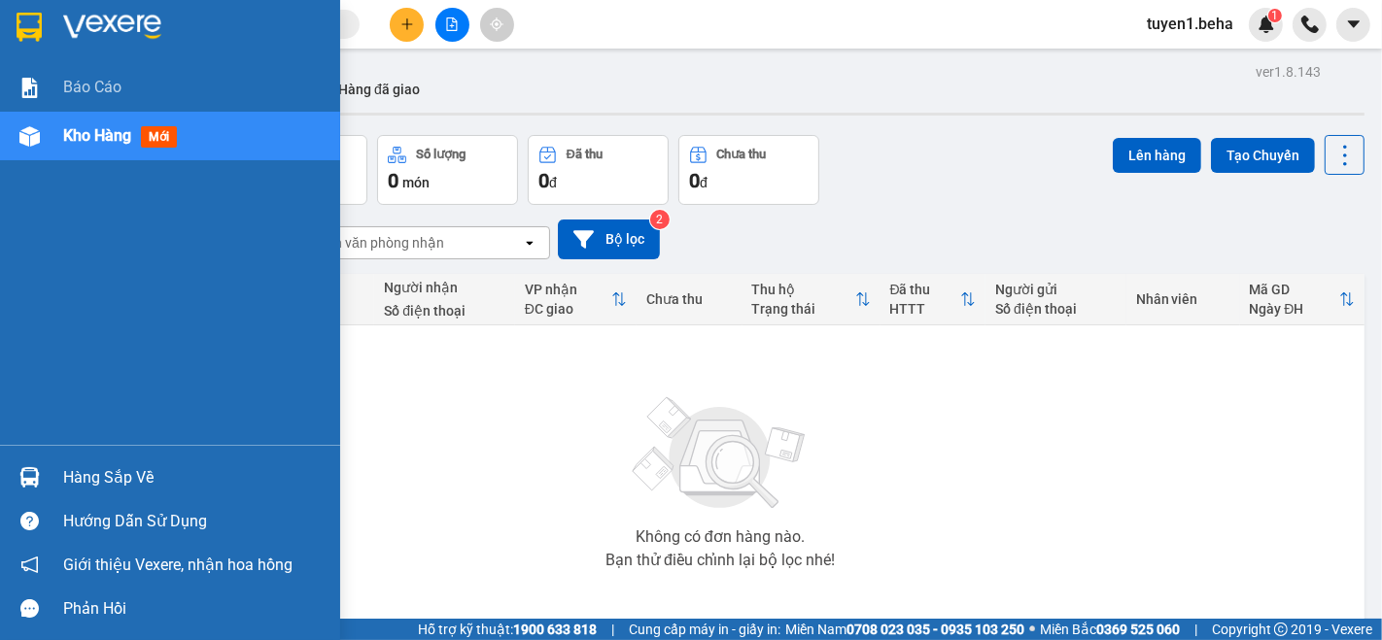
click at [58, 126] on div "Kho hàng mới" at bounding box center [170, 136] width 340 height 49
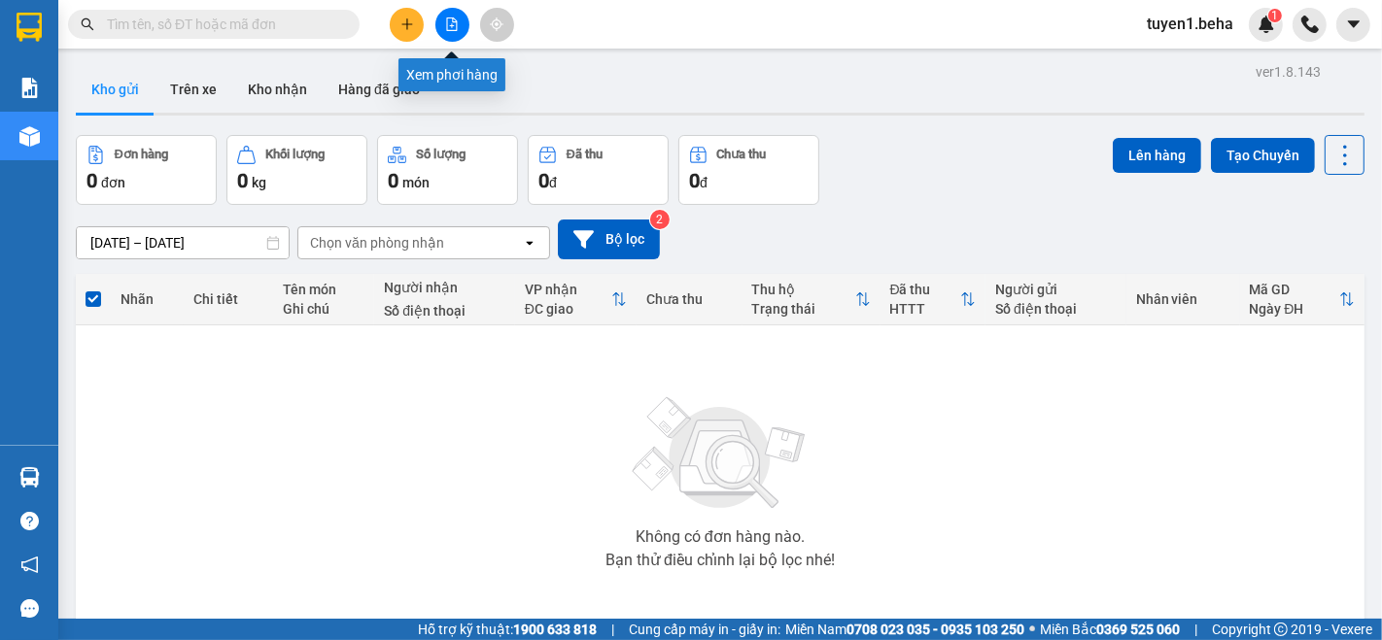
click at [452, 23] on icon "file-add" at bounding box center [452, 24] width 14 height 14
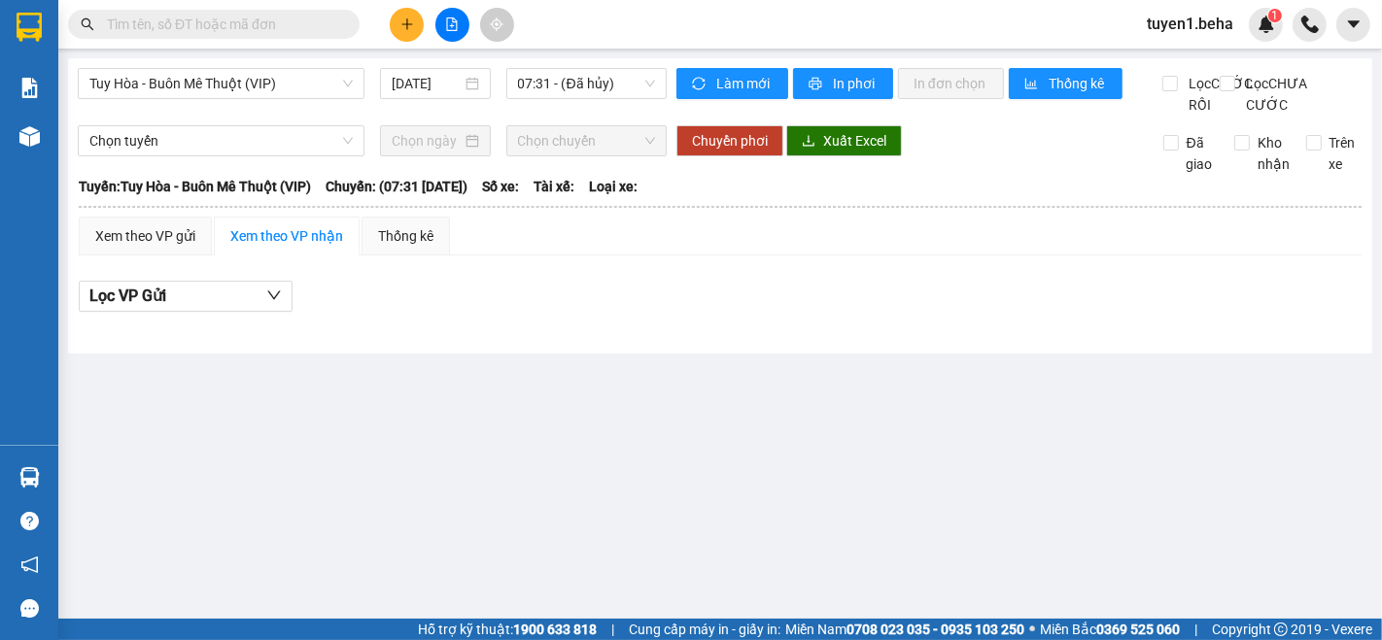
click at [195, 380] on main "Tuy Hòa - Buôn Mê Thuột (VIP) 14/09/2025 07:31 - (Đã hủy) Làm mới In phơi In đơ…" at bounding box center [691, 309] width 1382 height 619
click at [171, 92] on span "Tuy Hòa - Buôn Mê Thuột (VIP)" at bounding box center [220, 83] width 263 height 29
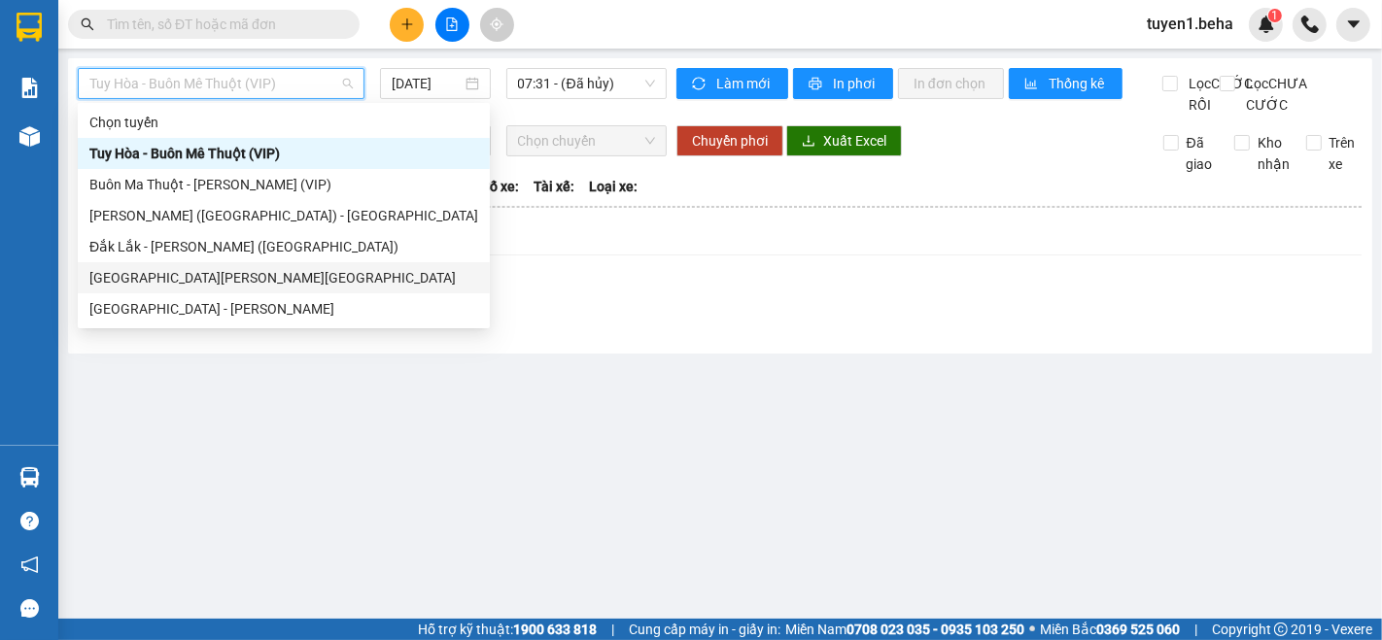
click at [195, 284] on div "[GEOGRAPHIC_DATA] - [GEOGRAPHIC_DATA]" at bounding box center [283, 277] width 389 height 21
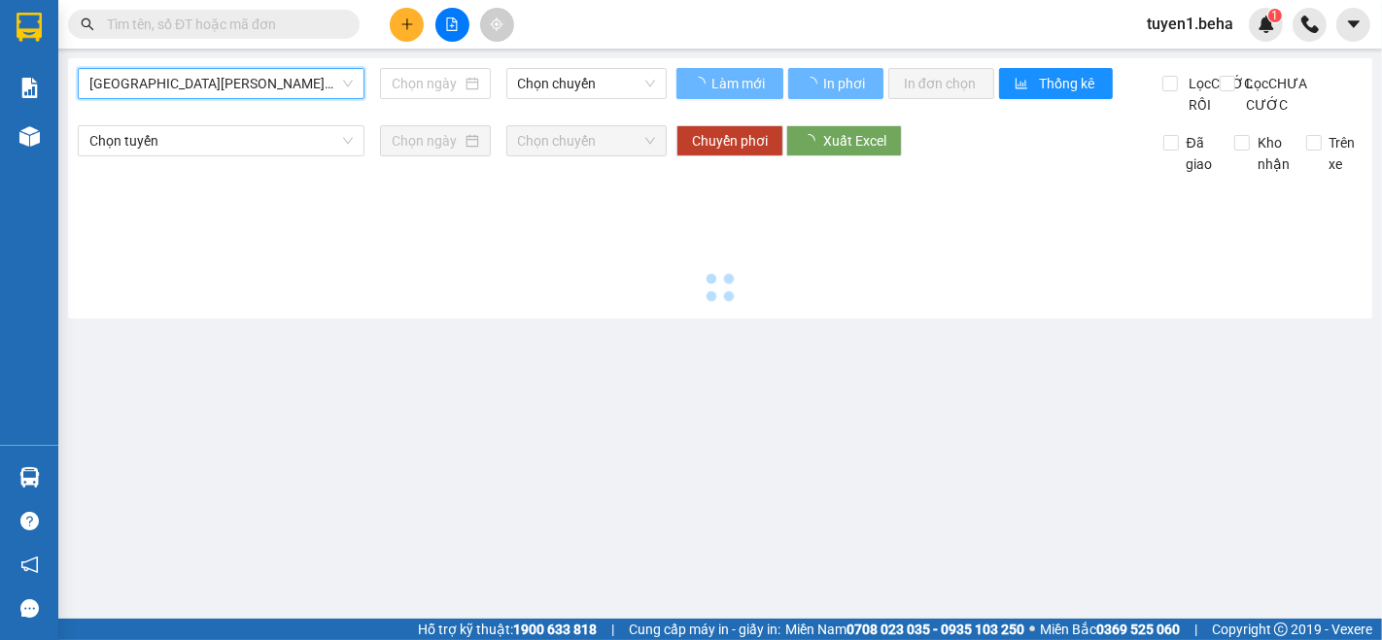
type input "[DATE]"
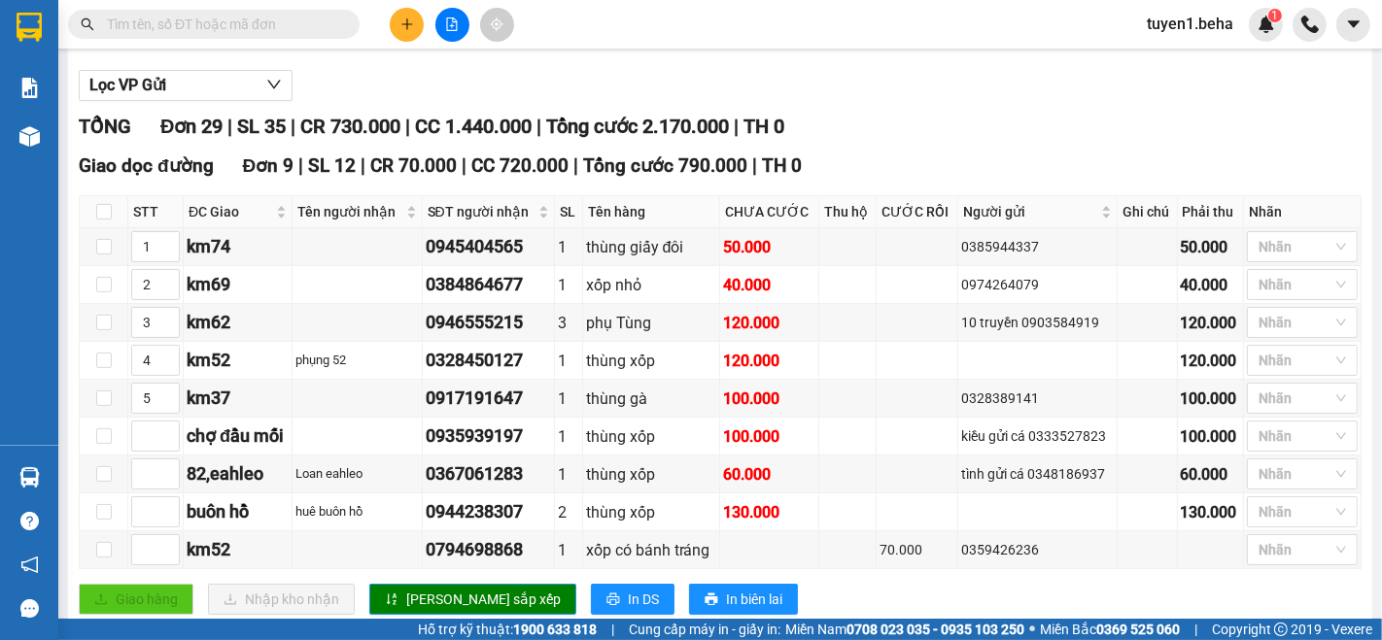
scroll to position [216, 0]
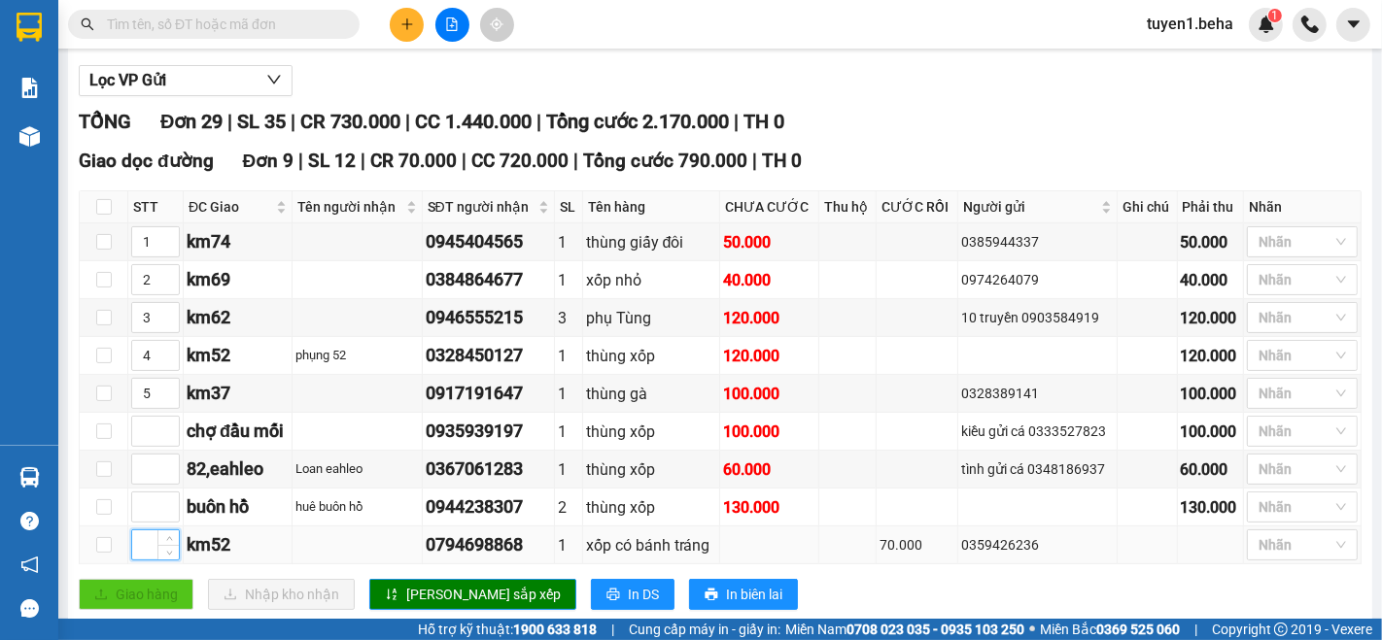
click at [134, 560] on input at bounding box center [155, 545] width 47 height 29
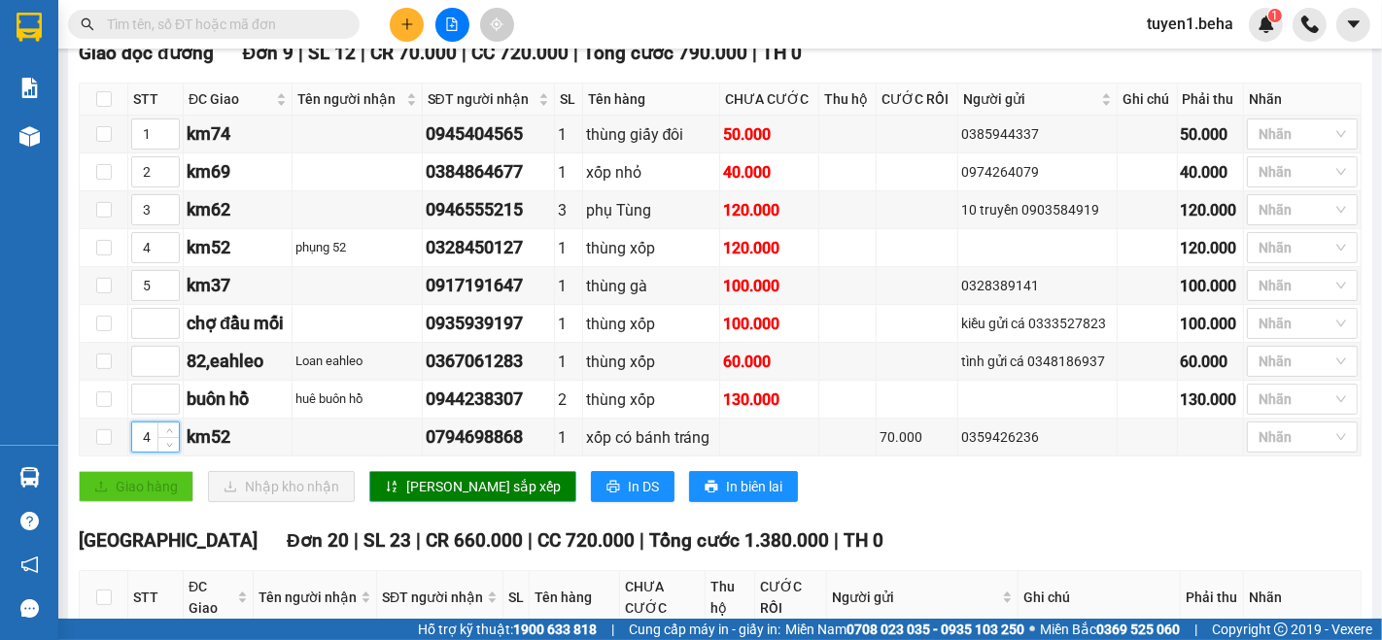
type input "4"
click at [455, 498] on span "[PERSON_NAME] sắp xếp" at bounding box center [483, 486] width 155 height 21
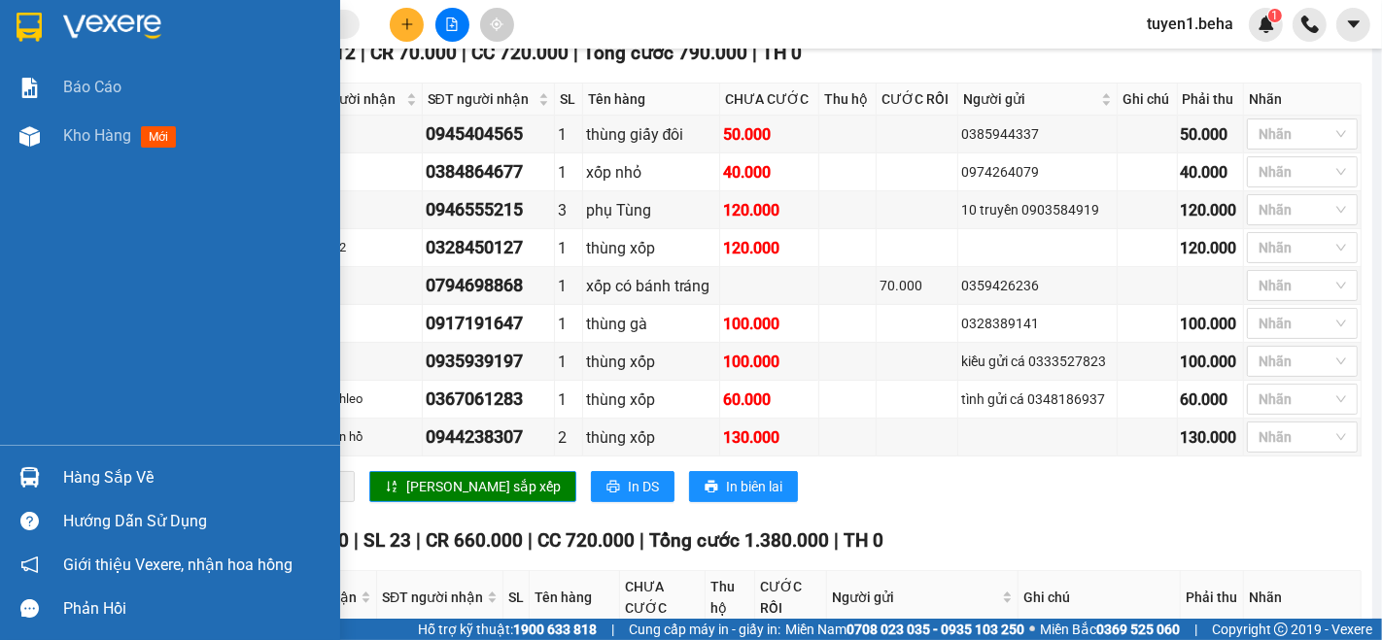
click at [71, 320] on div "Báo cáo Kho hàng mới" at bounding box center [170, 254] width 340 height 382
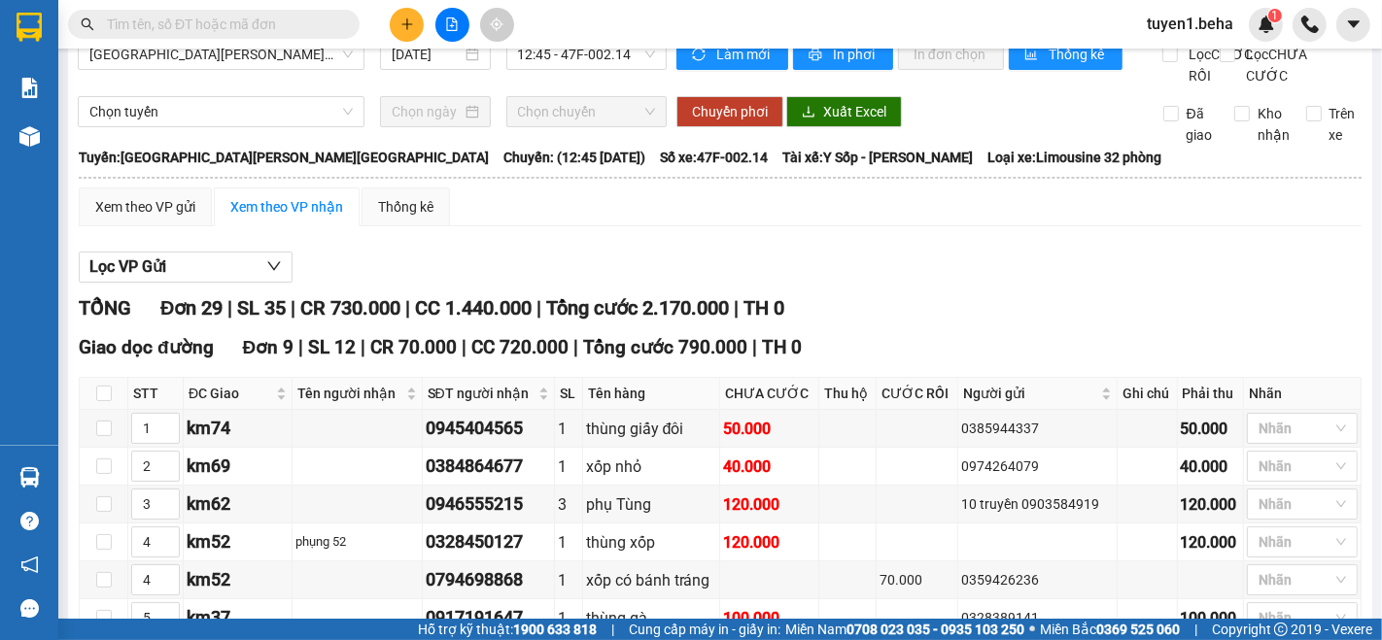
scroll to position [0, 0]
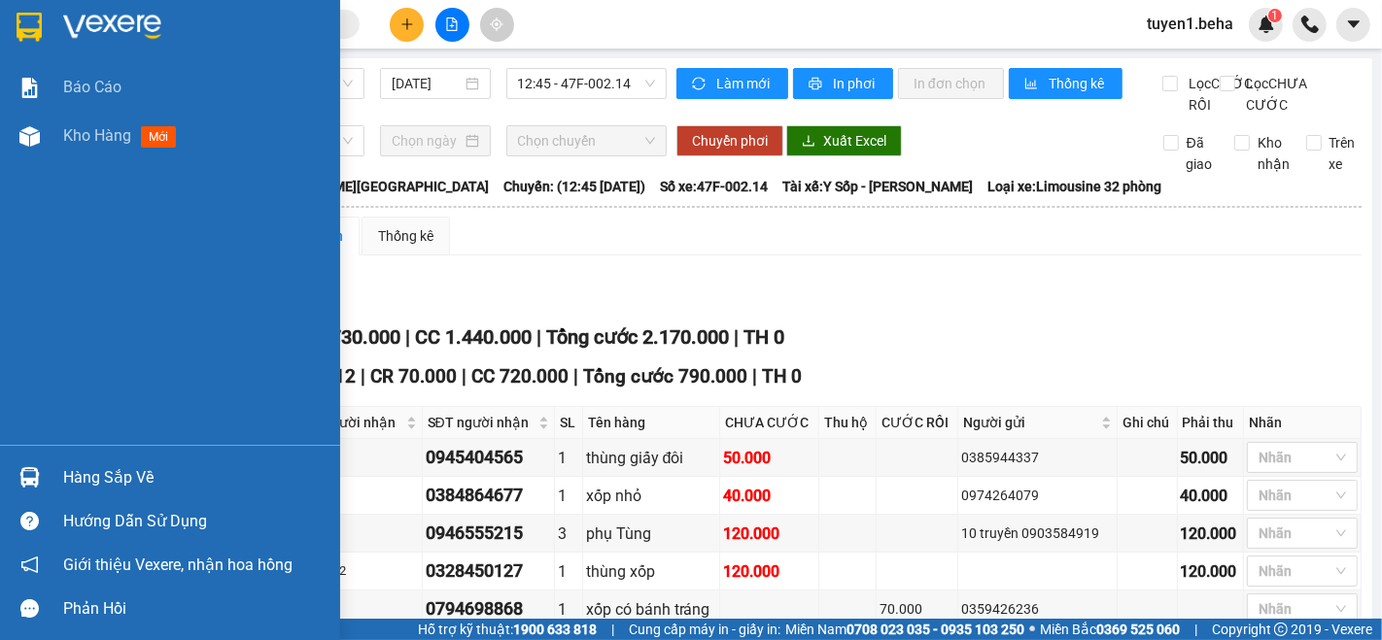
drag, startPoint x: 91, startPoint y: 135, endPoint x: 179, endPoint y: 164, distance: 92.2
click at [91, 135] on span "Kho hàng" at bounding box center [97, 135] width 68 height 18
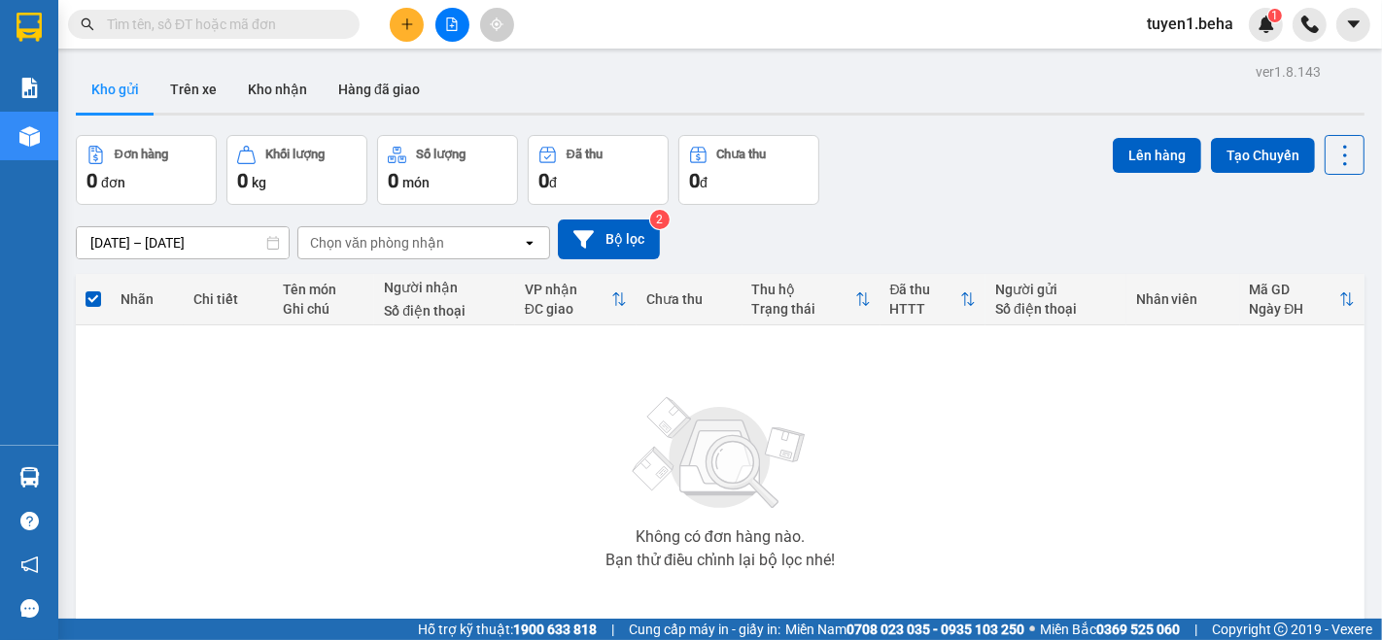
drag, startPoint x: 119, startPoint y: 444, endPoint x: 121, endPoint y: 337, distance: 106.9
click at [119, 443] on div "Không có đơn hàng nào. Bạn thử điều chỉnh lại bộ lọc nhé!" at bounding box center [720, 477] width 1269 height 292
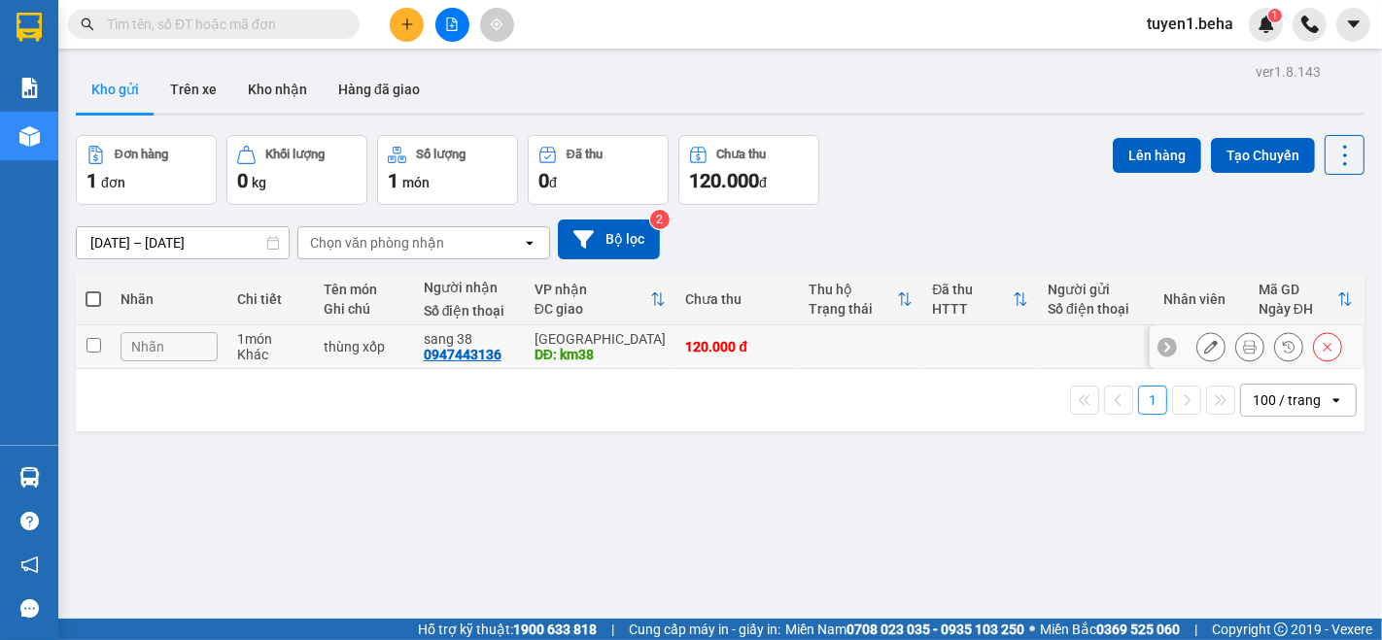
click at [91, 338] on input "checkbox" at bounding box center [93, 345] width 15 height 15
checkbox input "true"
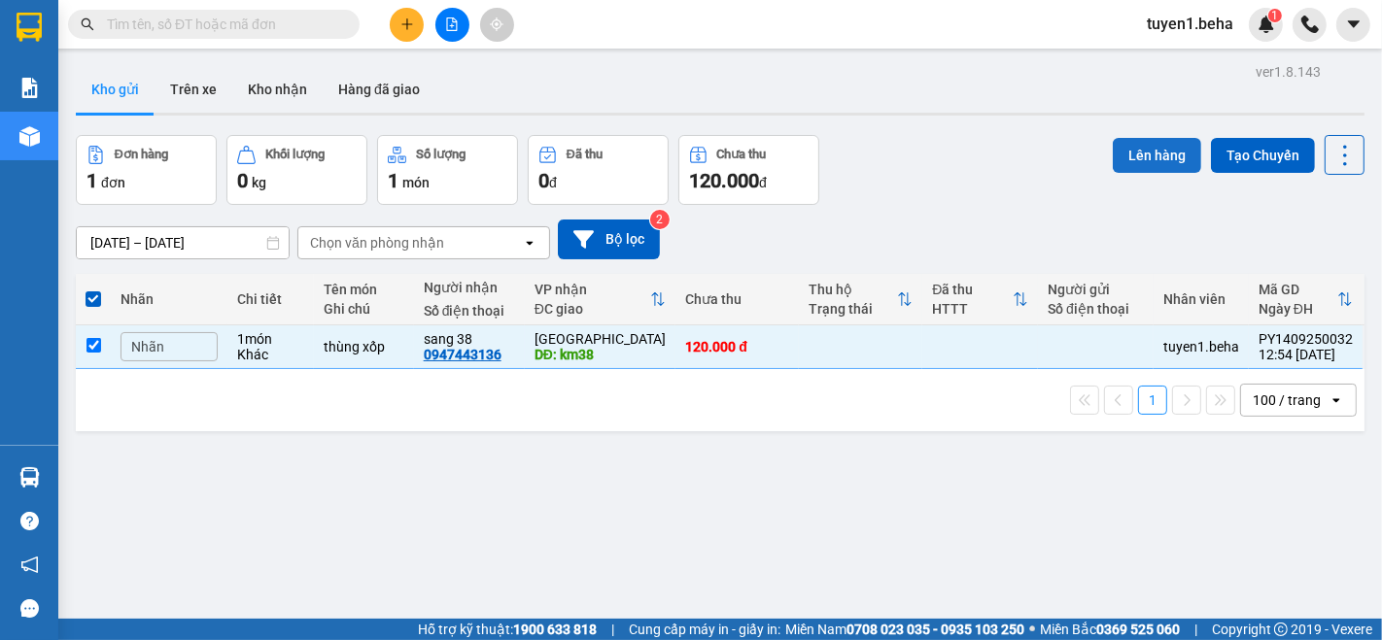
click at [1119, 155] on button "Lên hàng" at bounding box center [1157, 155] width 88 height 35
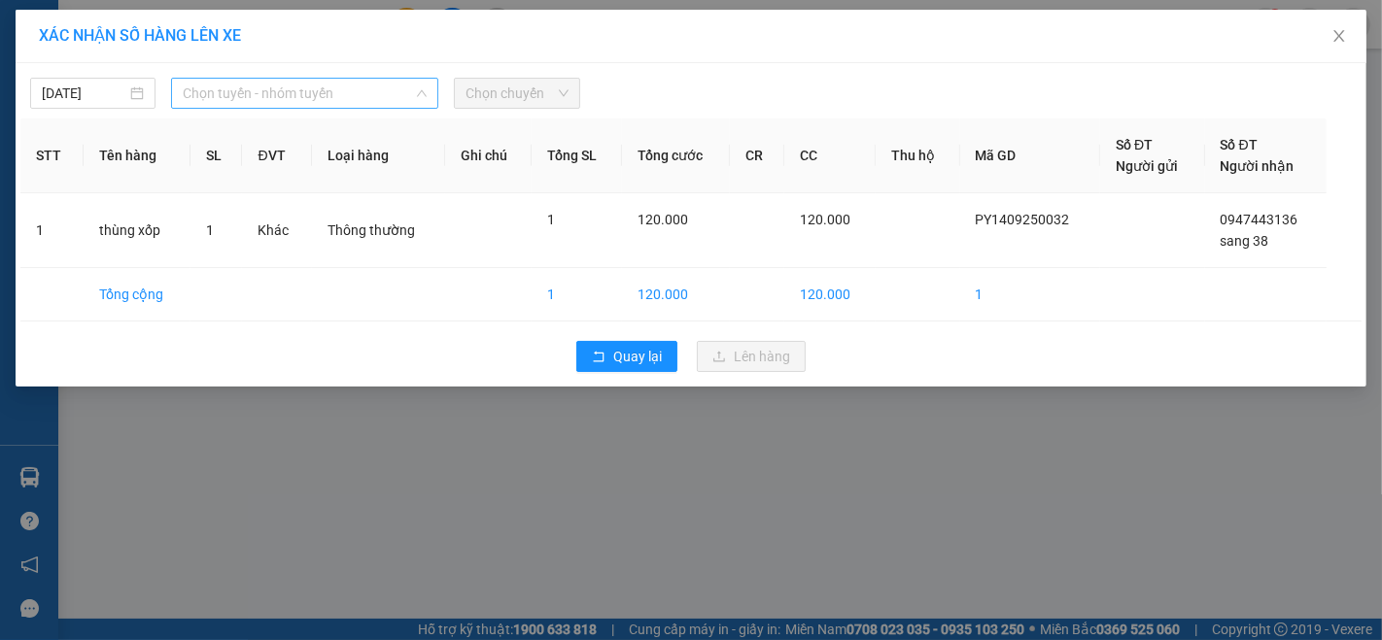
click at [283, 100] on span "Chọn tuyến - nhóm tuyến" at bounding box center [305, 93] width 244 height 29
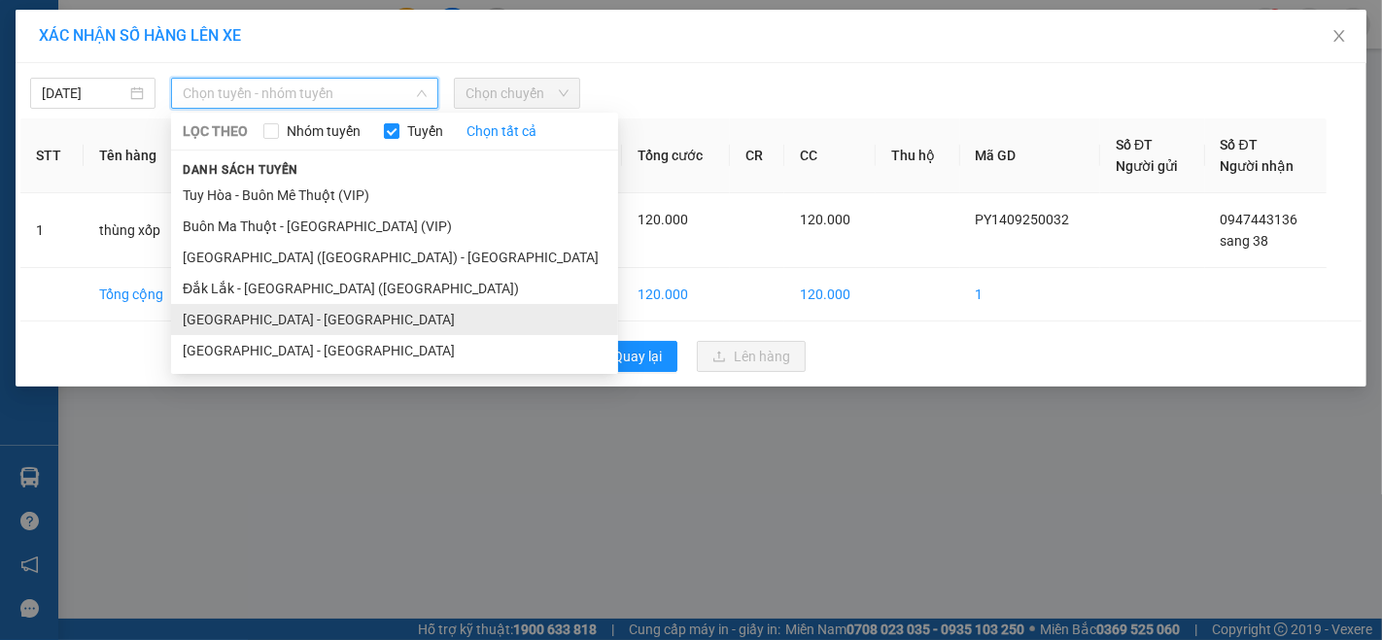
click at [253, 317] on li "[GEOGRAPHIC_DATA][PERSON_NAME][GEOGRAPHIC_DATA]" at bounding box center [394, 319] width 447 height 31
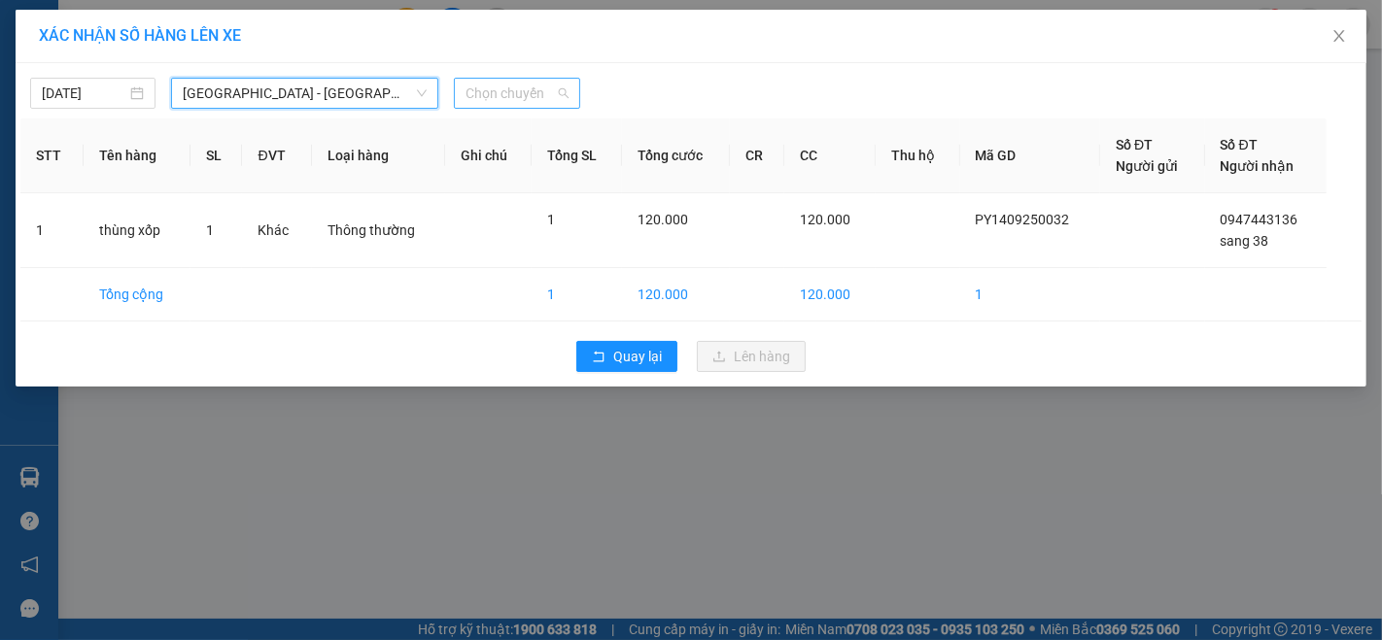
click at [477, 81] on span "Chọn chuyến" at bounding box center [517, 93] width 102 height 29
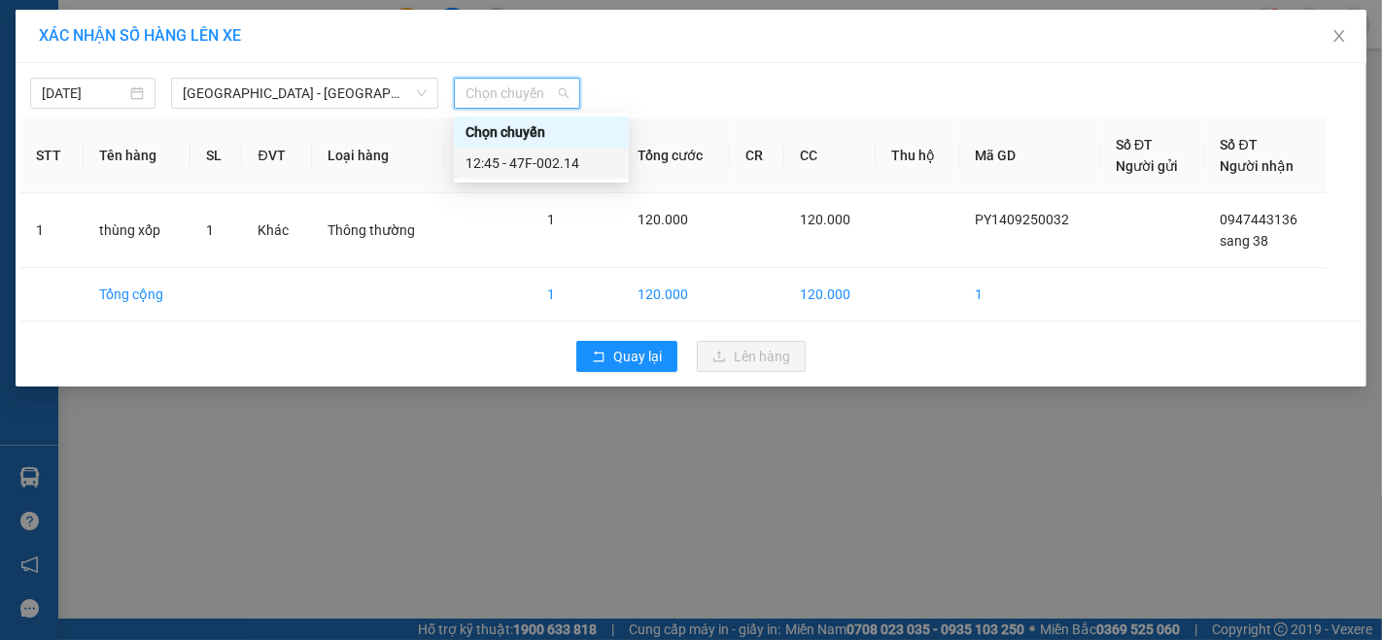
click at [549, 162] on div "12:45 - 47F-002.14" at bounding box center [542, 163] width 152 height 21
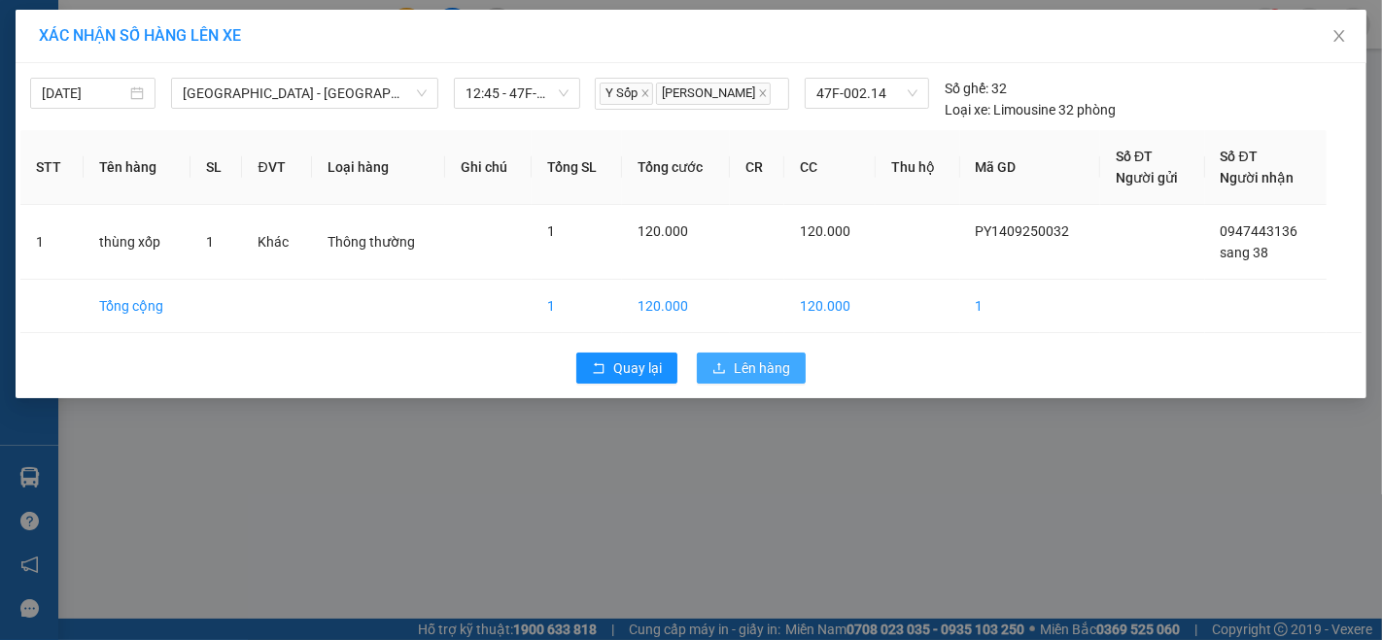
click at [752, 373] on span "Lên hàng" at bounding box center [762, 368] width 56 height 21
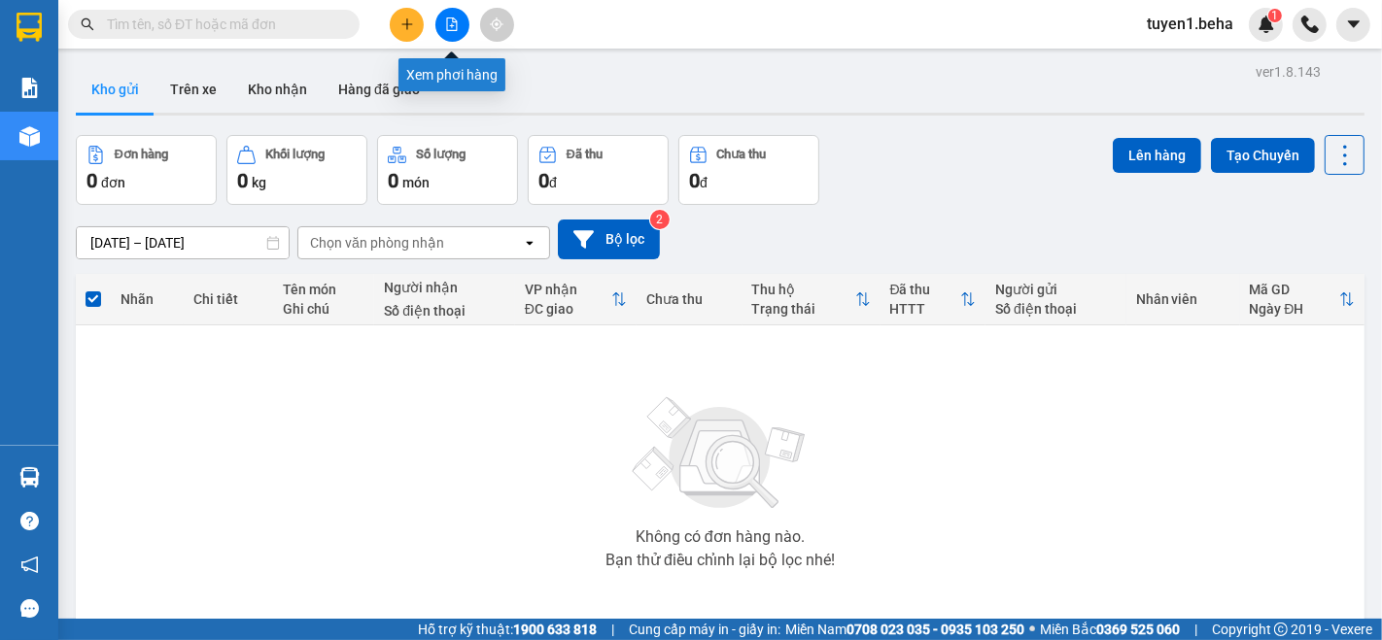
click at [443, 29] on button at bounding box center [452, 25] width 34 height 34
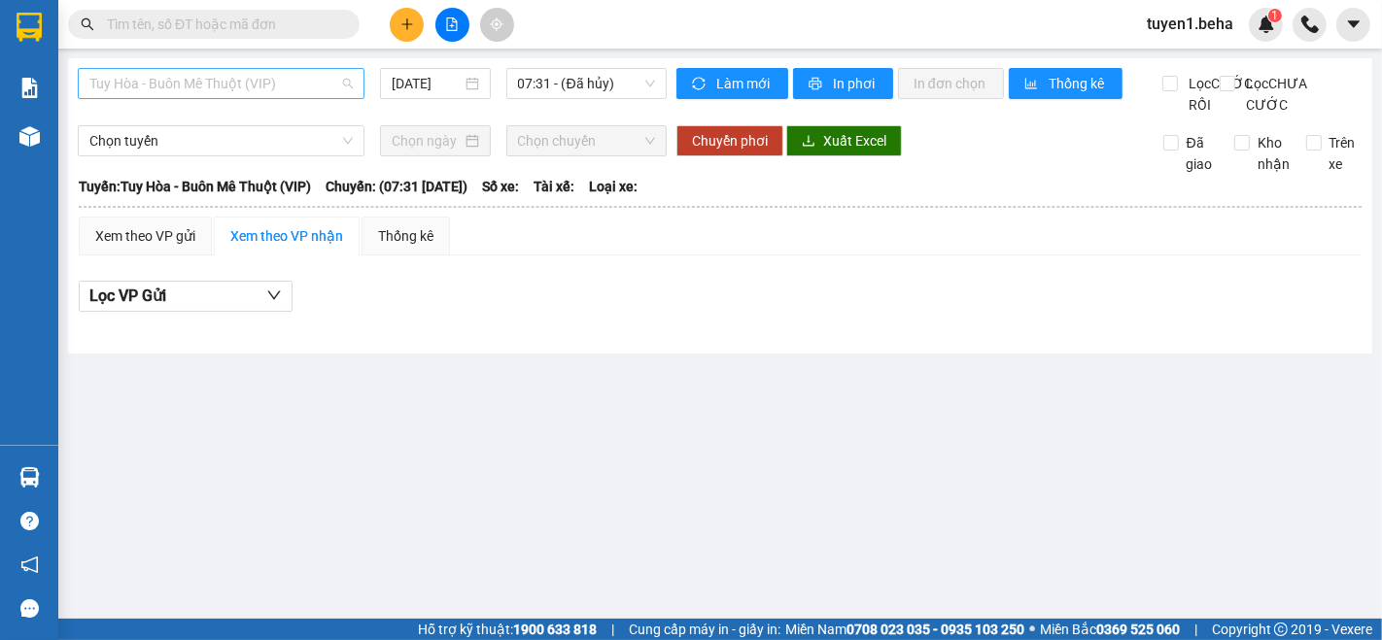
click at [235, 93] on span "Tuy Hòa - Buôn Mê Thuột (VIP)" at bounding box center [220, 83] width 263 height 29
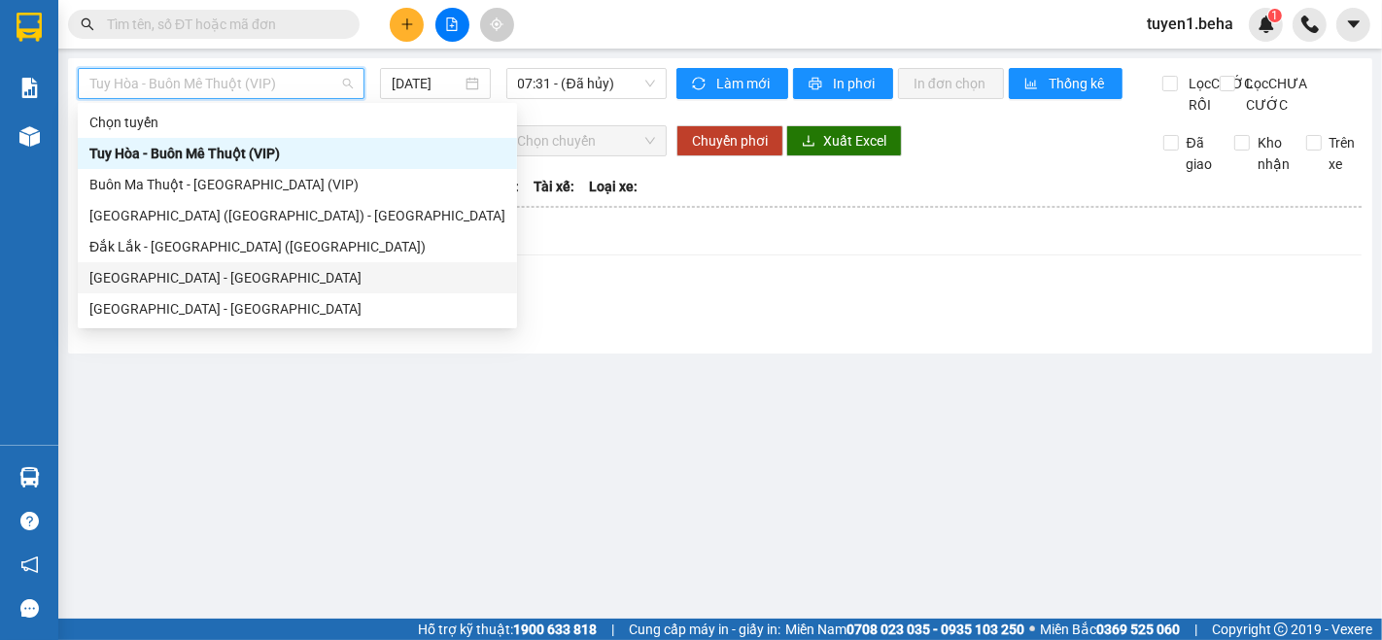
click at [131, 267] on div "[GEOGRAPHIC_DATA][PERSON_NAME][GEOGRAPHIC_DATA]" at bounding box center [297, 277] width 416 height 21
type input "[DATE]"
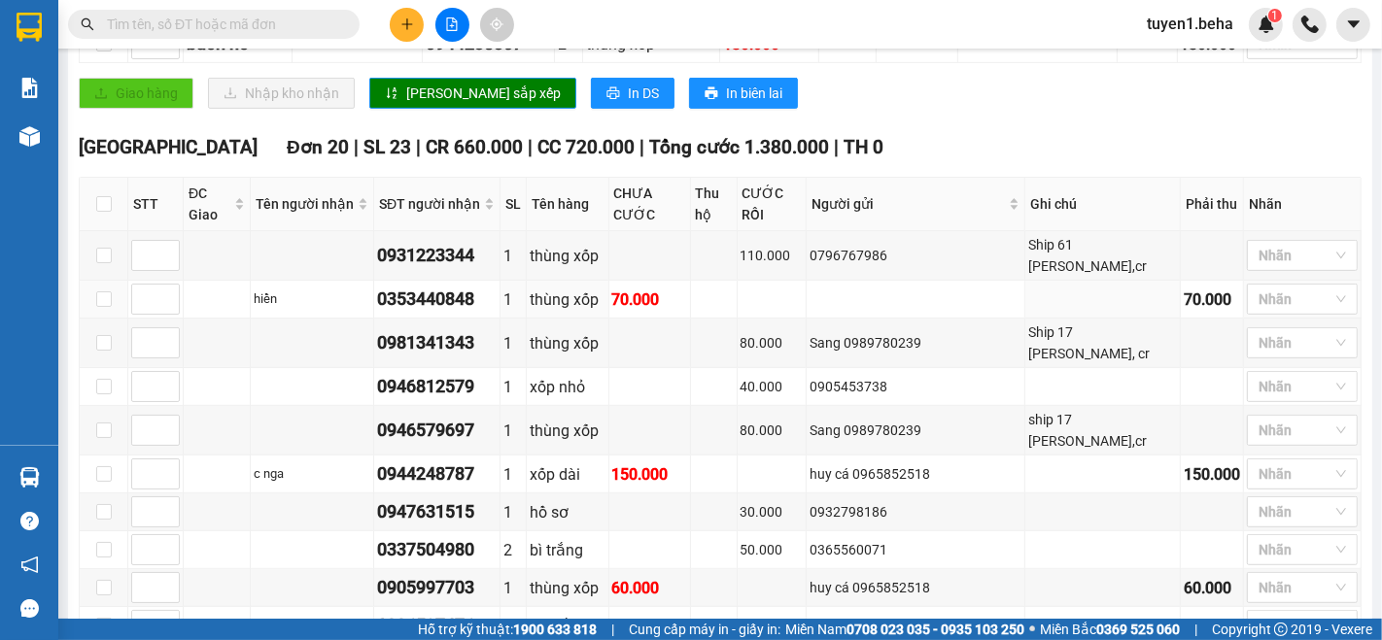
scroll to position [432, 0]
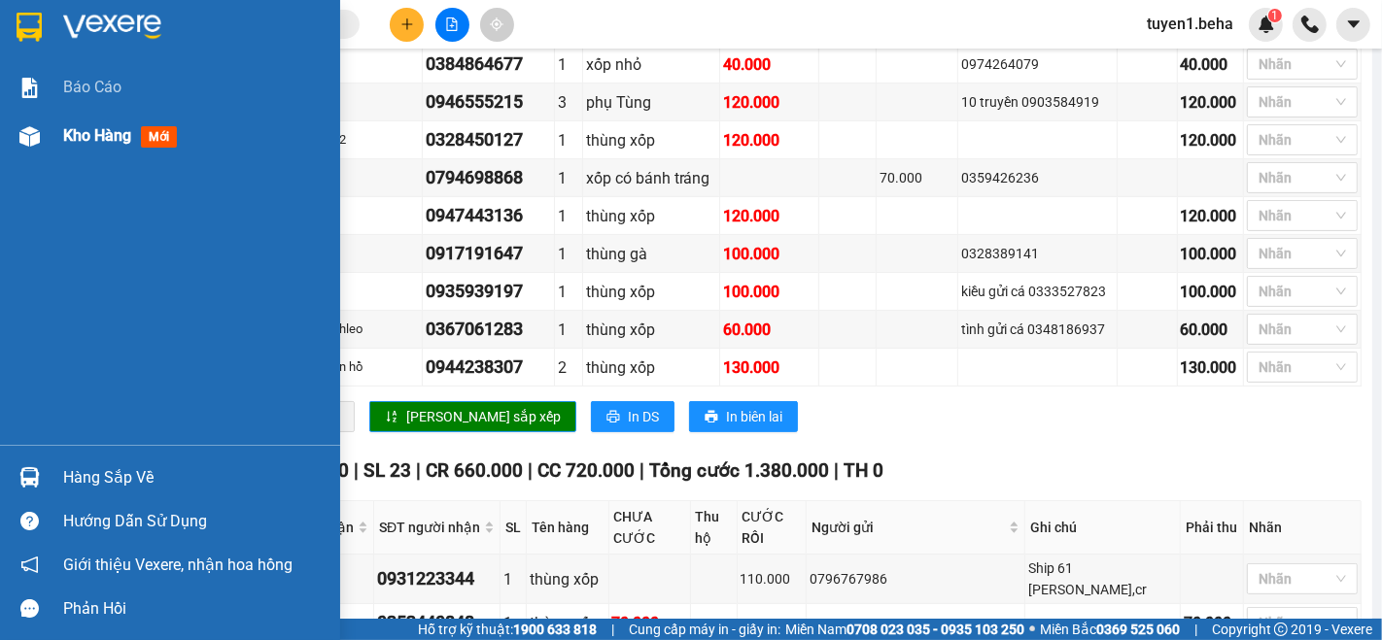
click at [94, 134] on span "Kho hàng" at bounding box center [97, 135] width 68 height 18
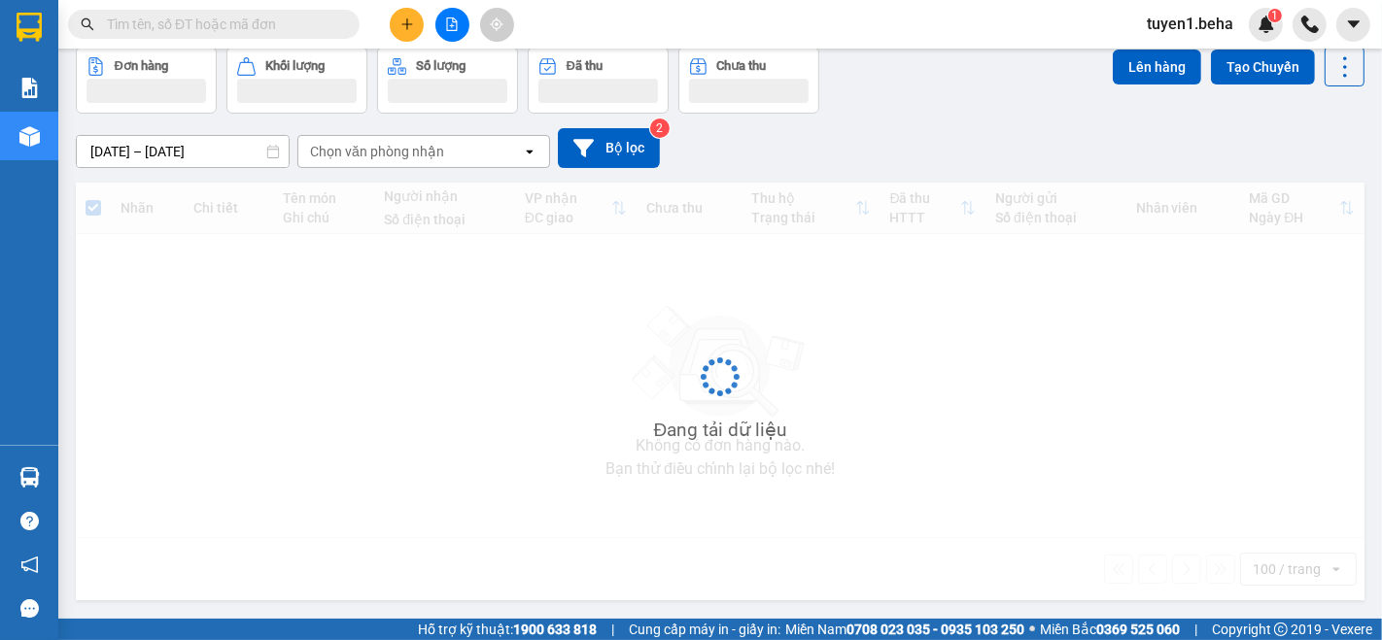
scroll to position [89, 0]
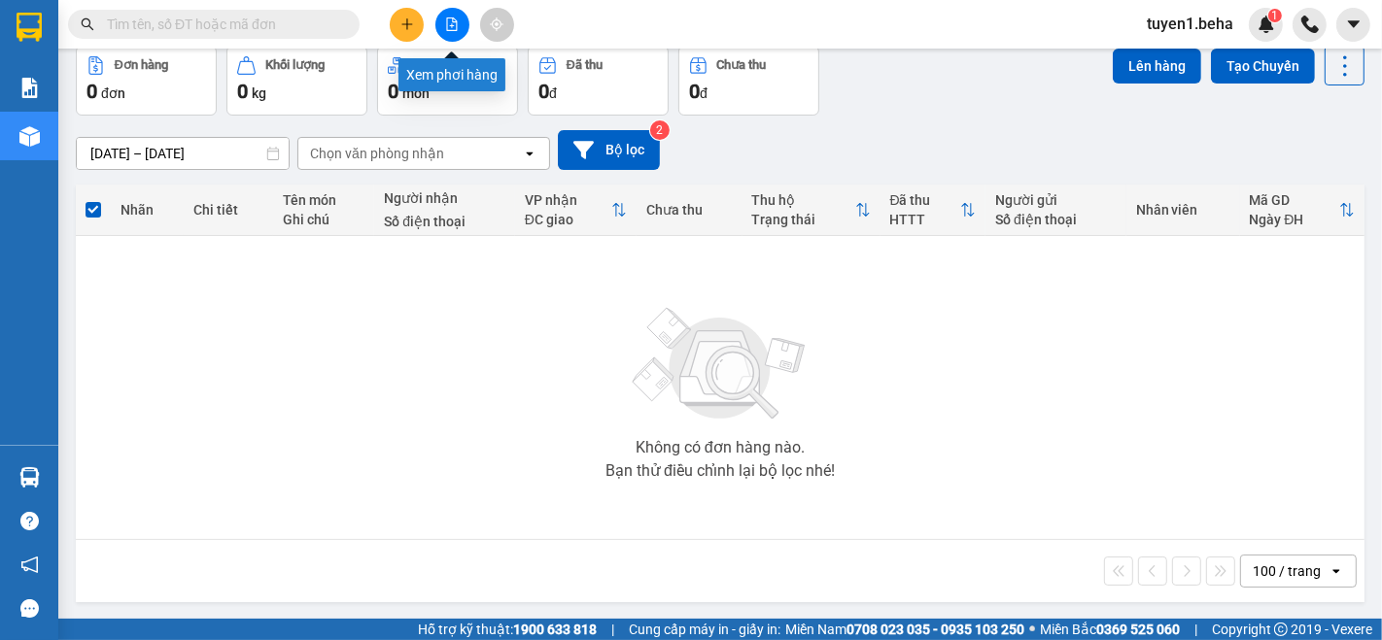
click at [452, 15] on button at bounding box center [452, 25] width 34 height 34
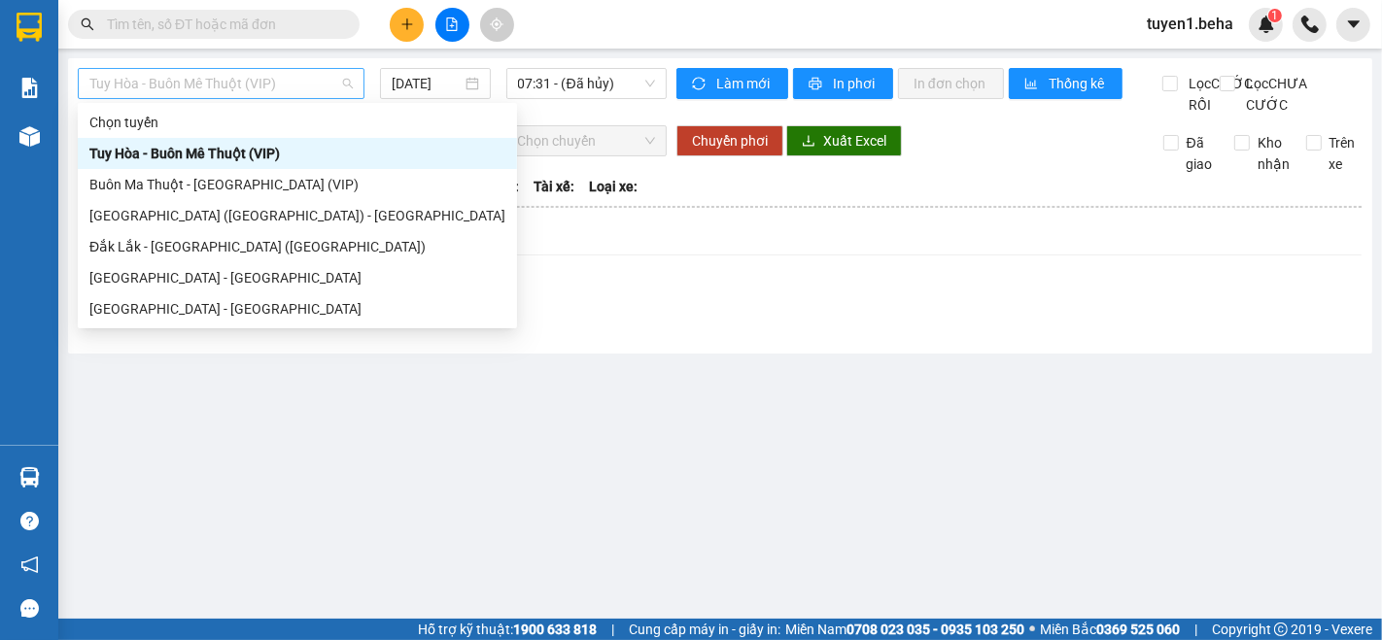
click at [233, 96] on span "Tuy Hòa - Buôn Mê Thuột (VIP)" at bounding box center [220, 83] width 263 height 29
click at [166, 267] on div "[GEOGRAPHIC_DATA][PERSON_NAME][GEOGRAPHIC_DATA]" at bounding box center [297, 277] width 416 height 21
type input "[DATE]"
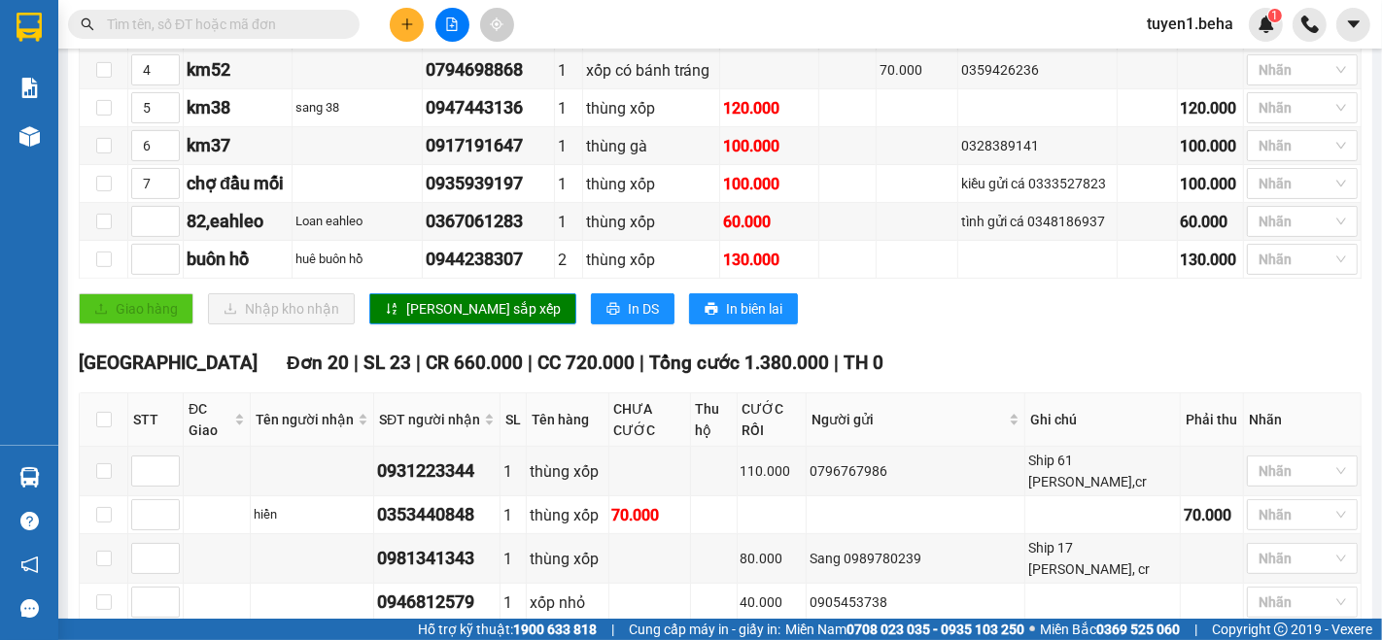
scroll to position [755, 0]
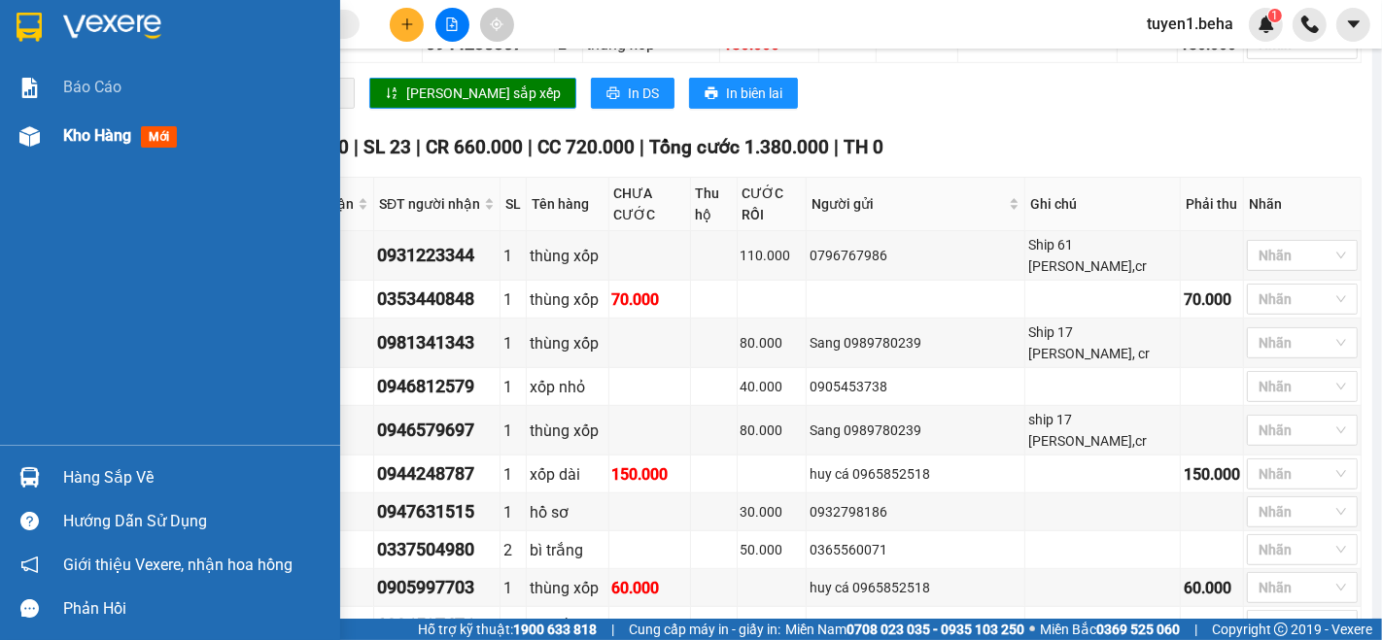
click at [81, 126] on span "Kho hàng" at bounding box center [97, 135] width 68 height 18
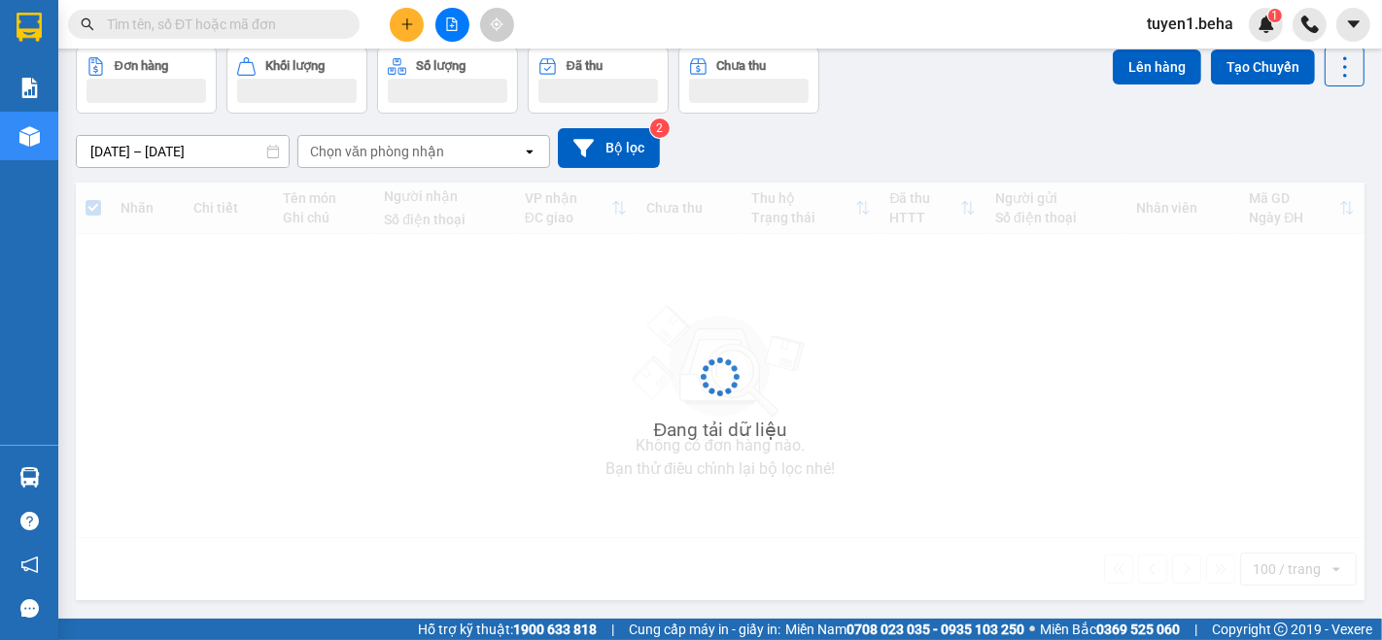
scroll to position [89, 0]
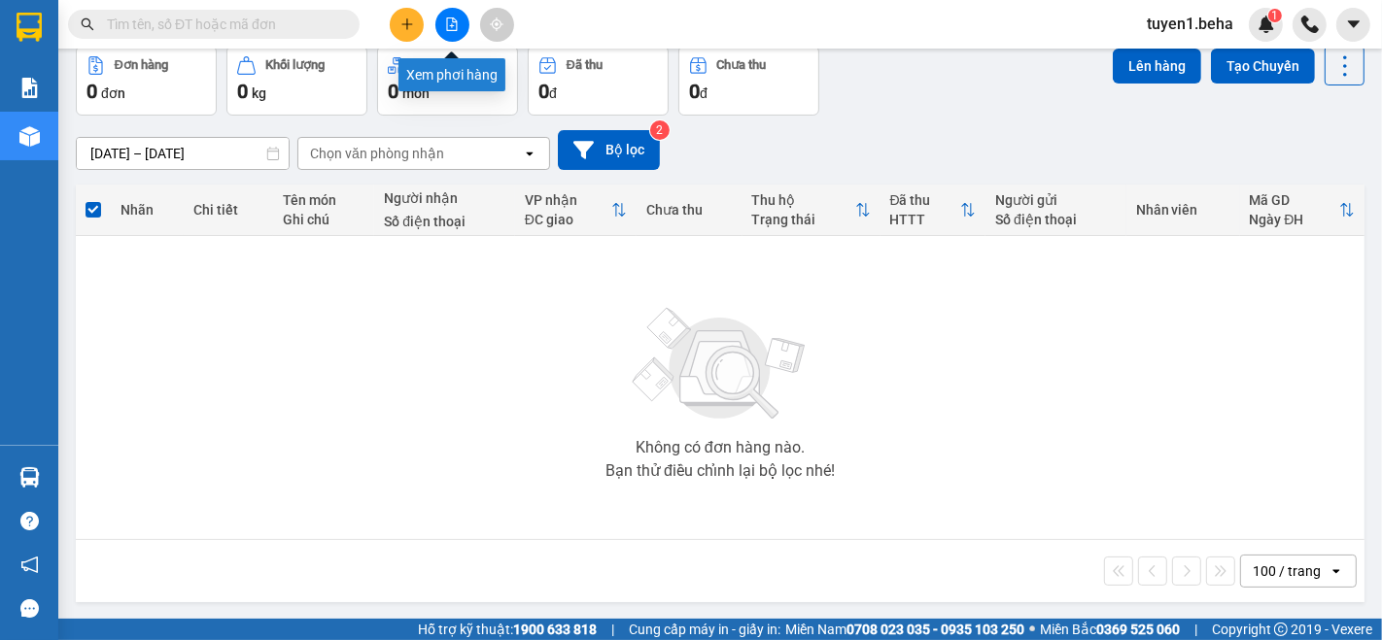
click at [455, 12] on button at bounding box center [452, 25] width 34 height 34
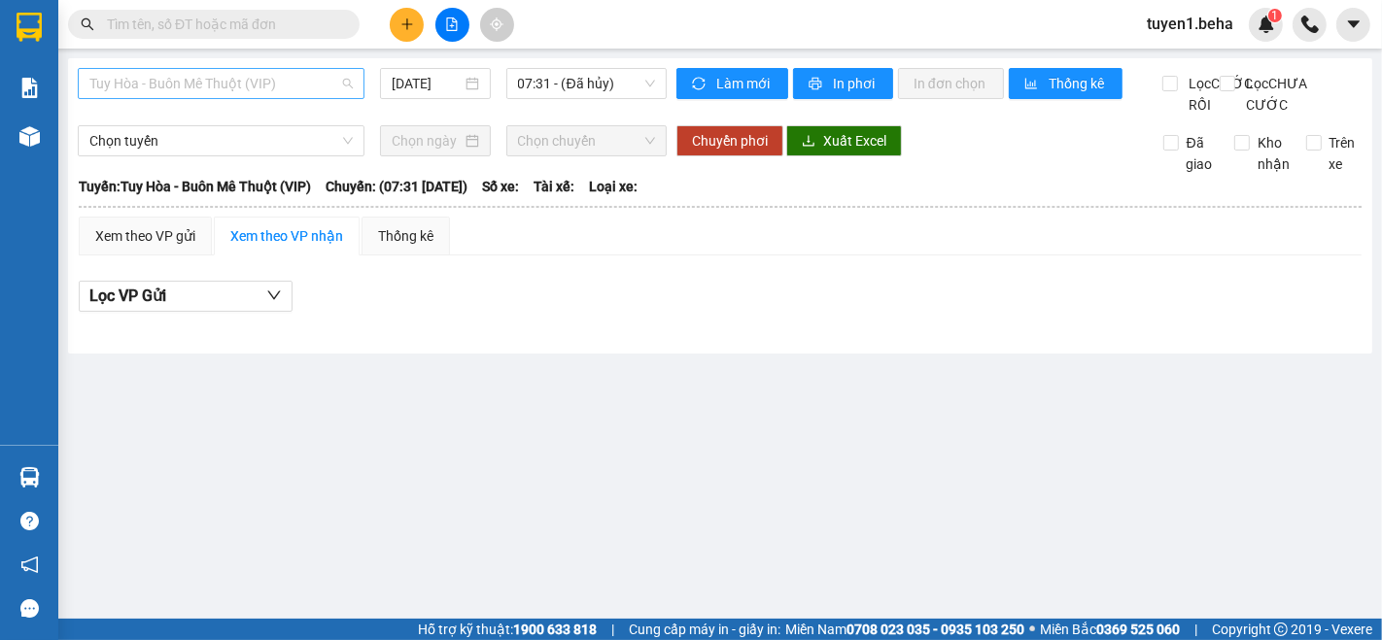
click at [273, 91] on span "Tuy Hòa - Buôn Mê Thuột (VIP)" at bounding box center [220, 83] width 263 height 29
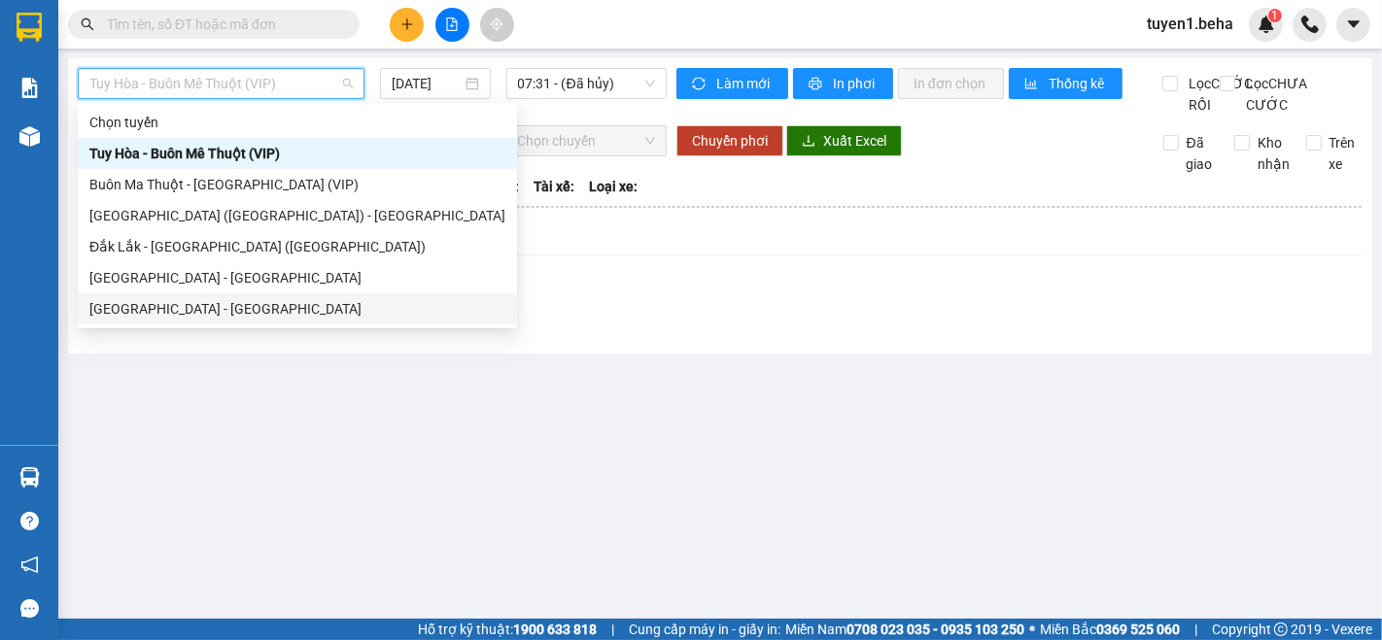
click at [196, 306] on div "[GEOGRAPHIC_DATA] - [PERSON_NAME]" at bounding box center [297, 308] width 416 height 21
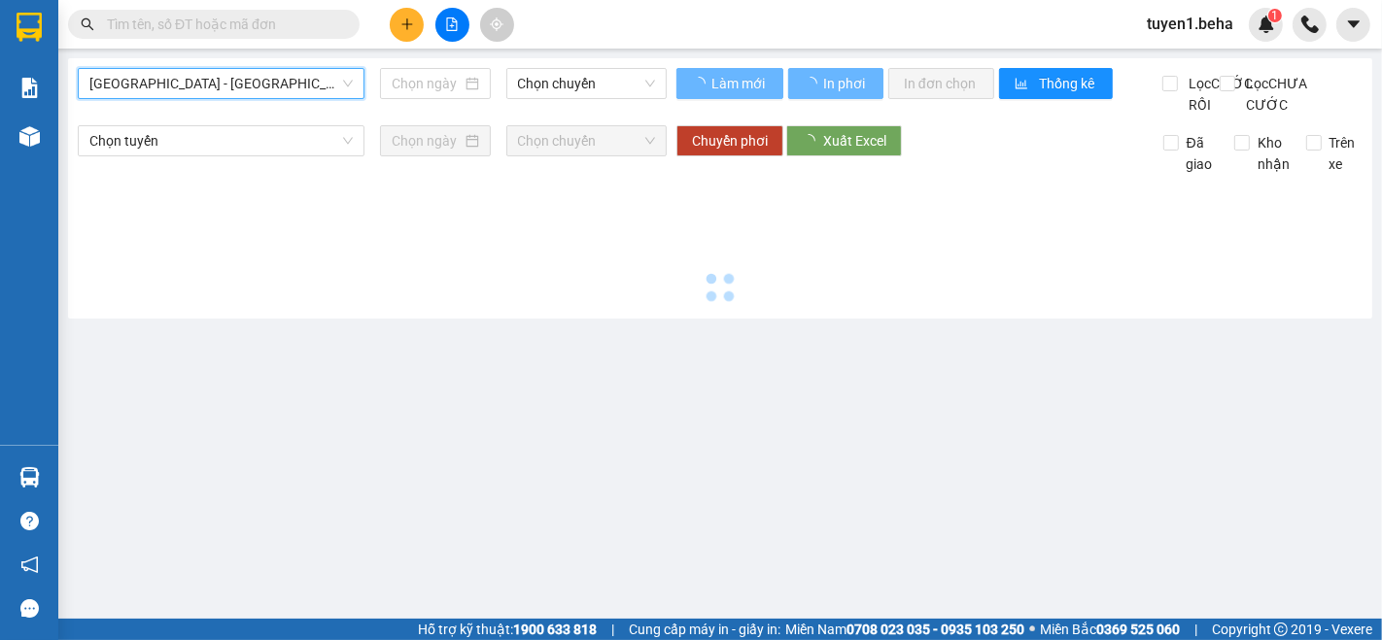
type input "[DATE]"
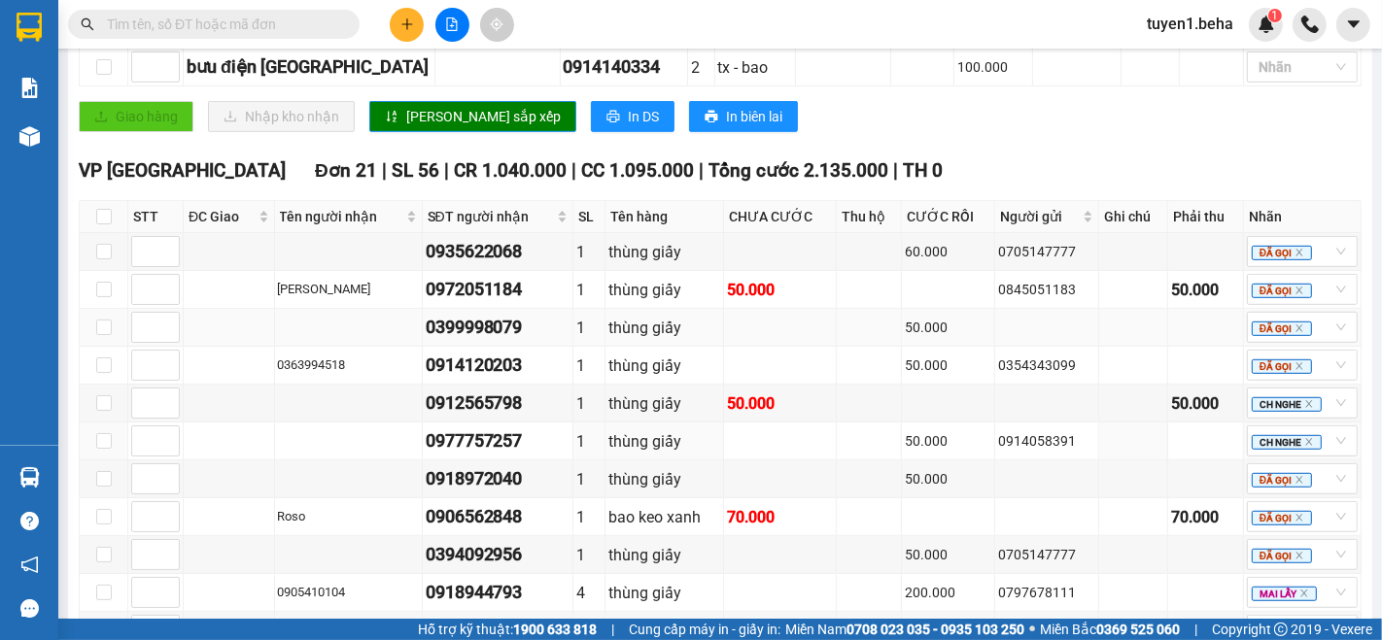
scroll to position [863, 0]
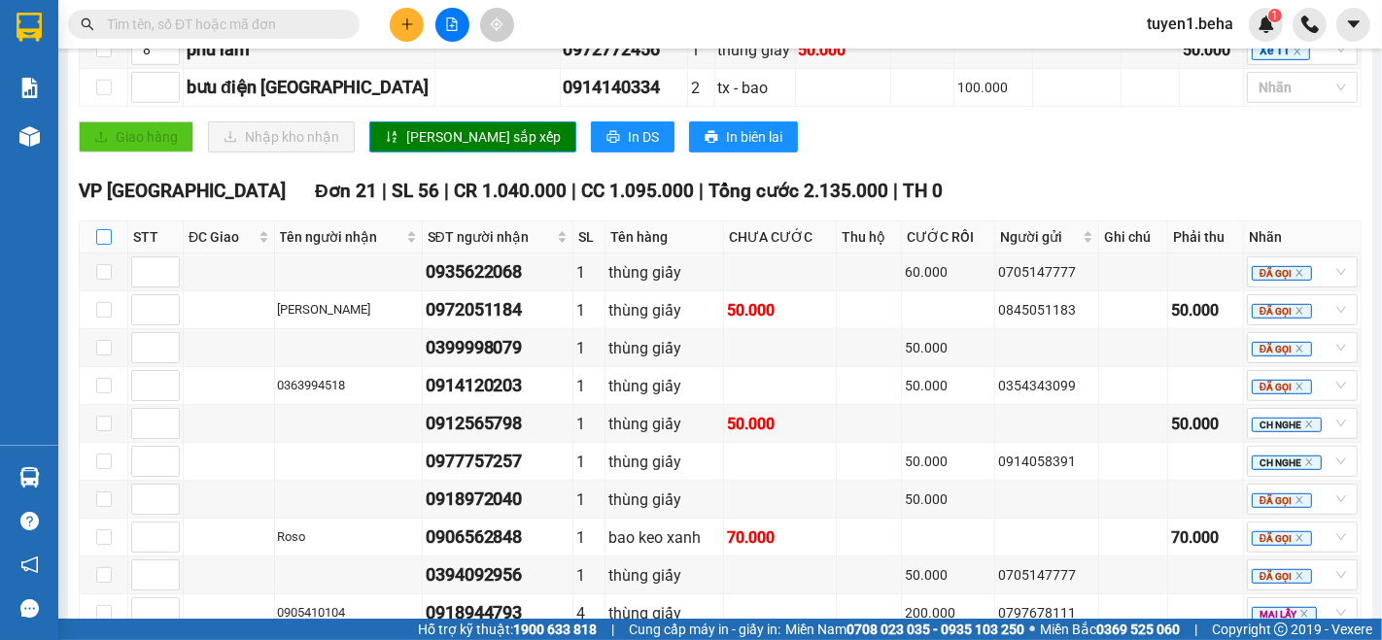
click at [100, 245] on input "checkbox" at bounding box center [104, 237] width 16 height 16
checkbox input "true"
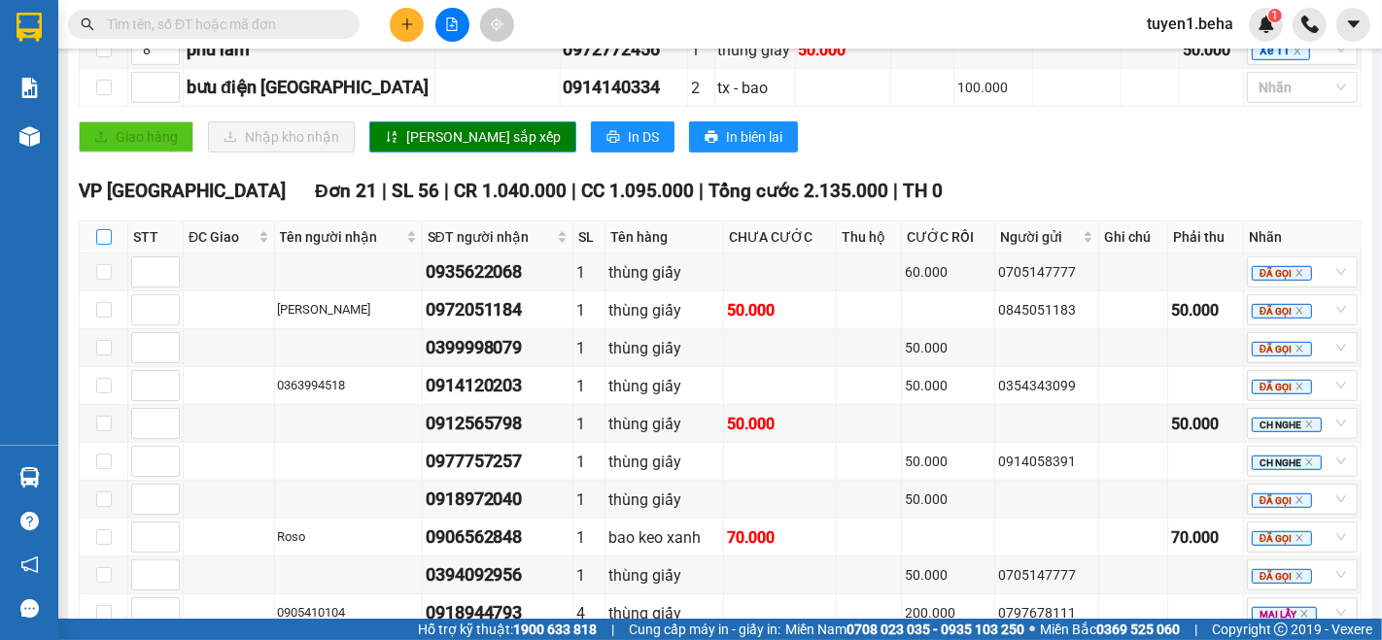
checkbox input "true"
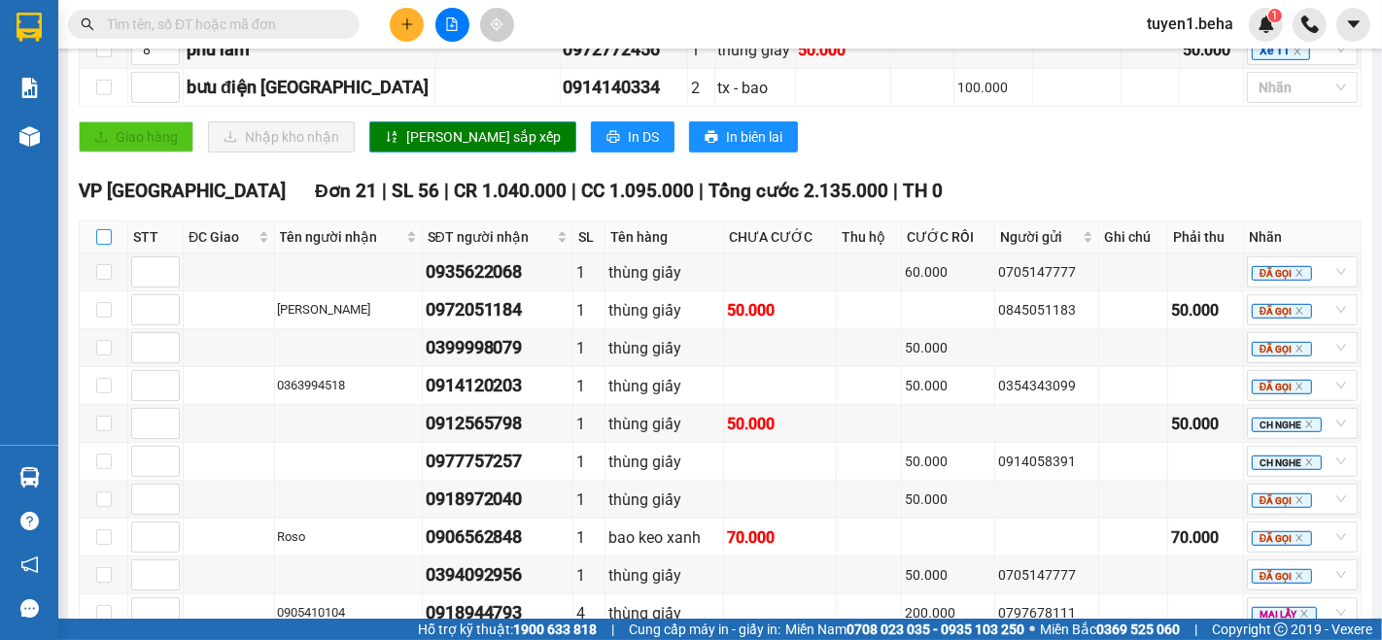
checkbox input "true"
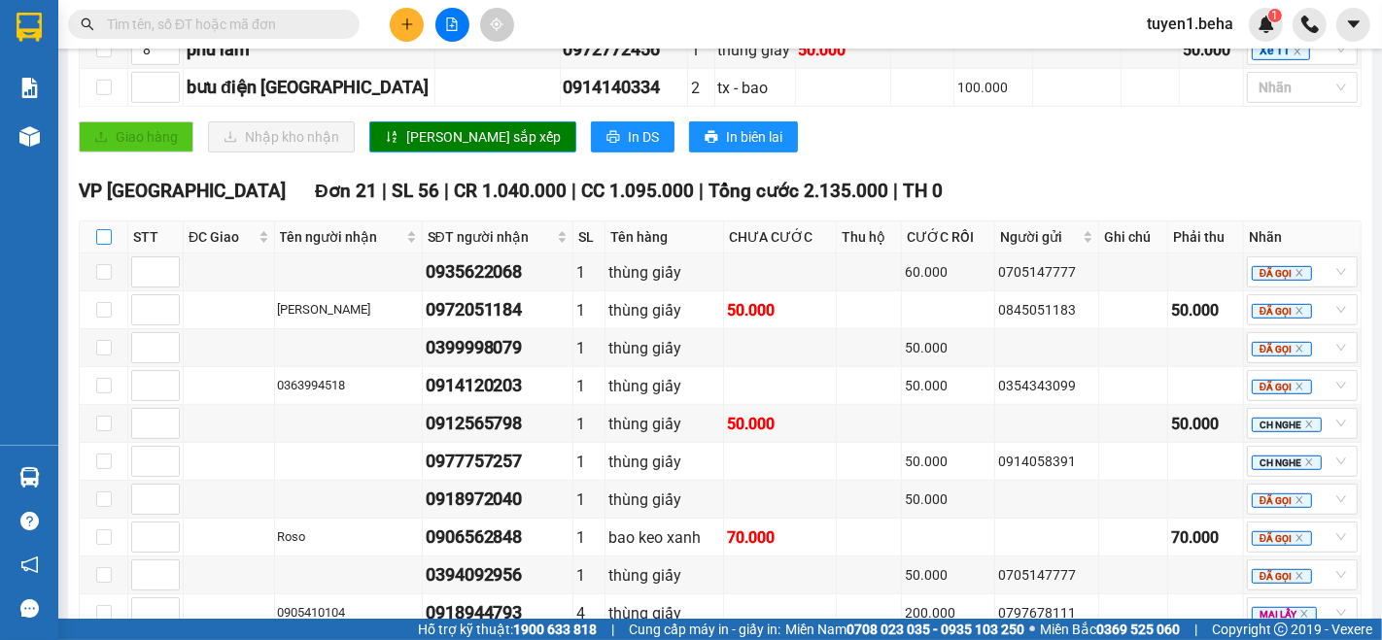
checkbox input "true"
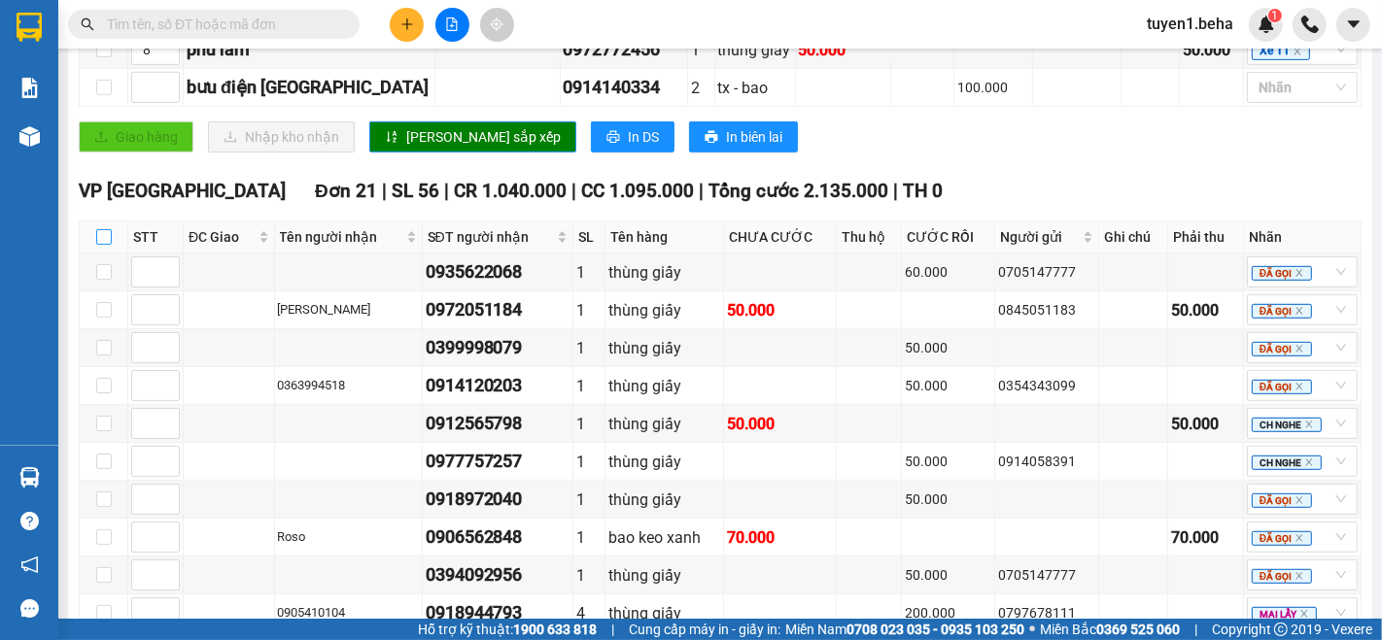
checkbox input "true"
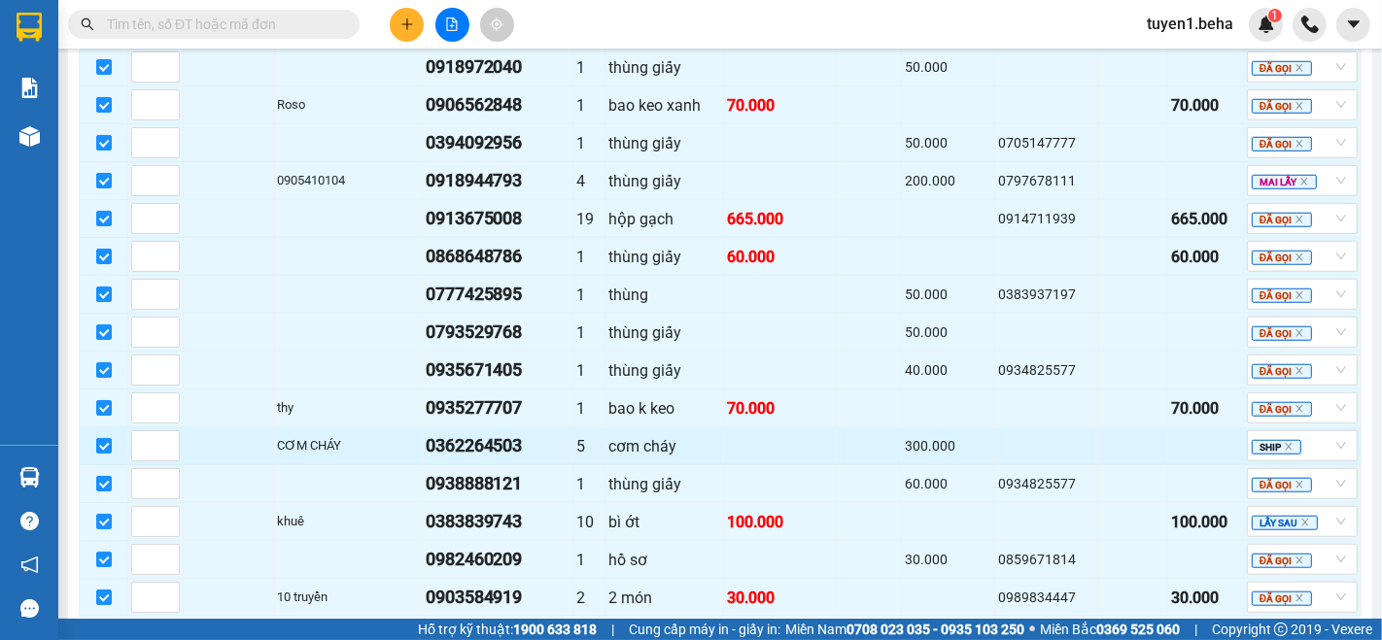
scroll to position [1606, 0]
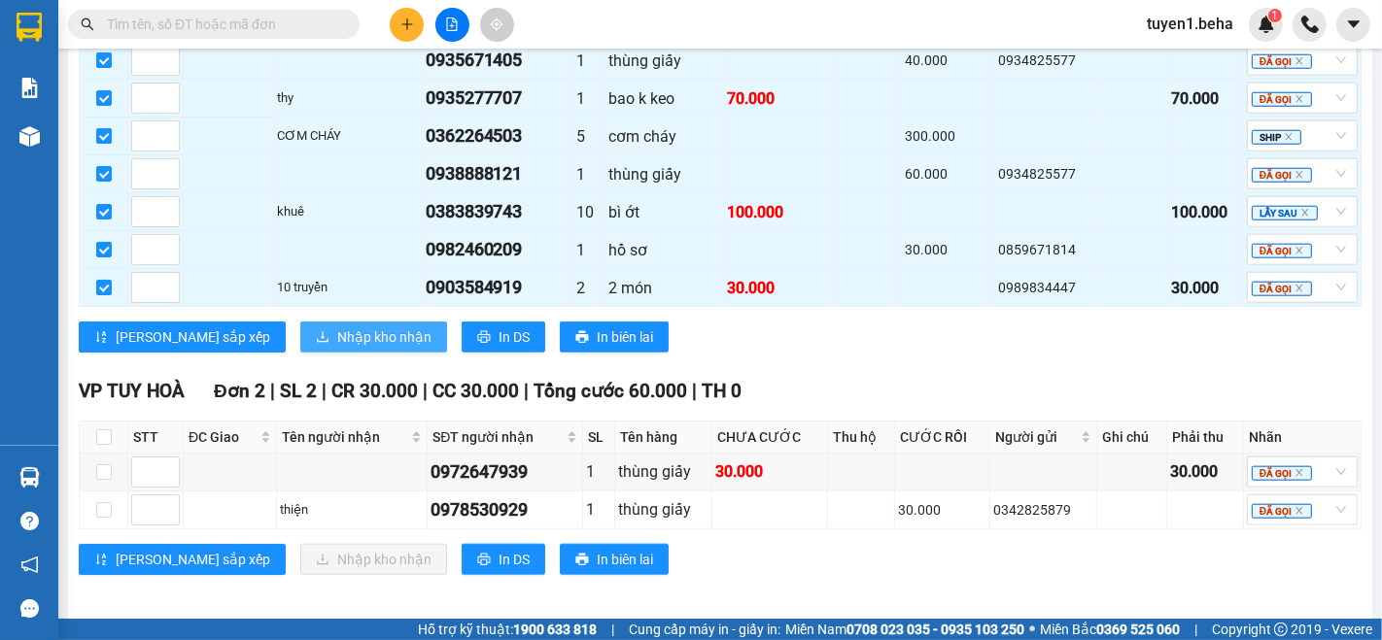
click at [337, 329] on span "Nhập kho nhận" at bounding box center [384, 337] width 94 height 21
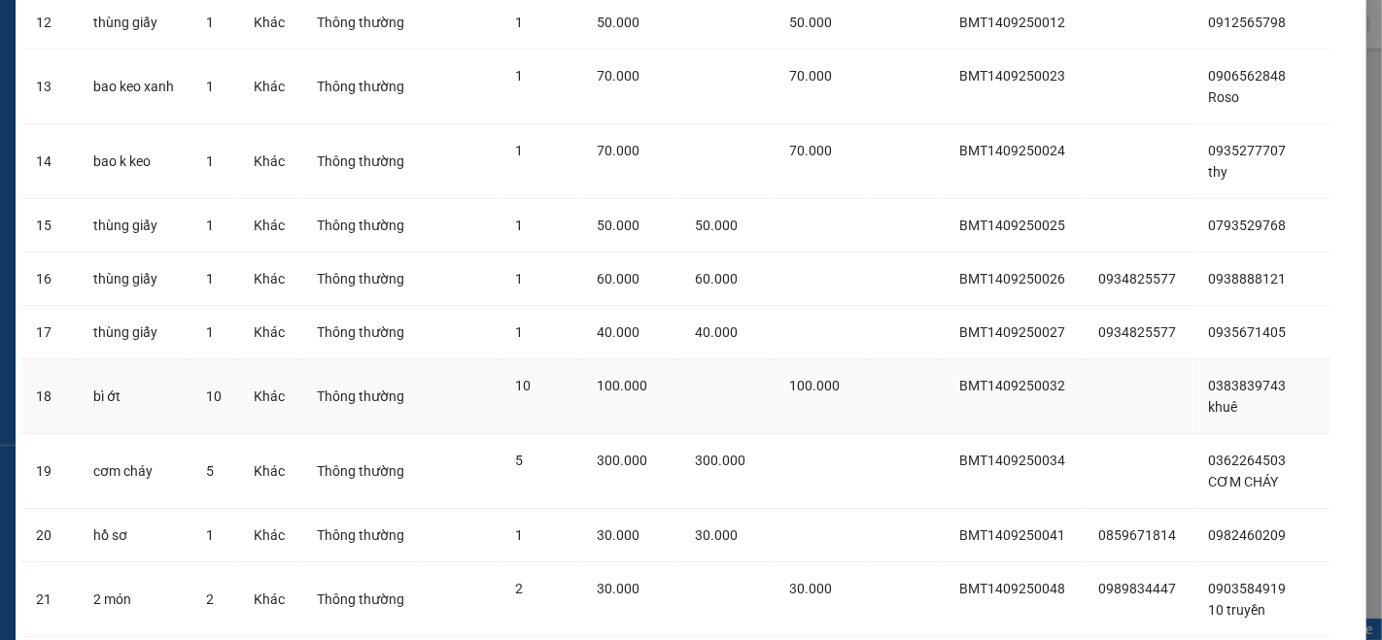
scroll to position [951, 0]
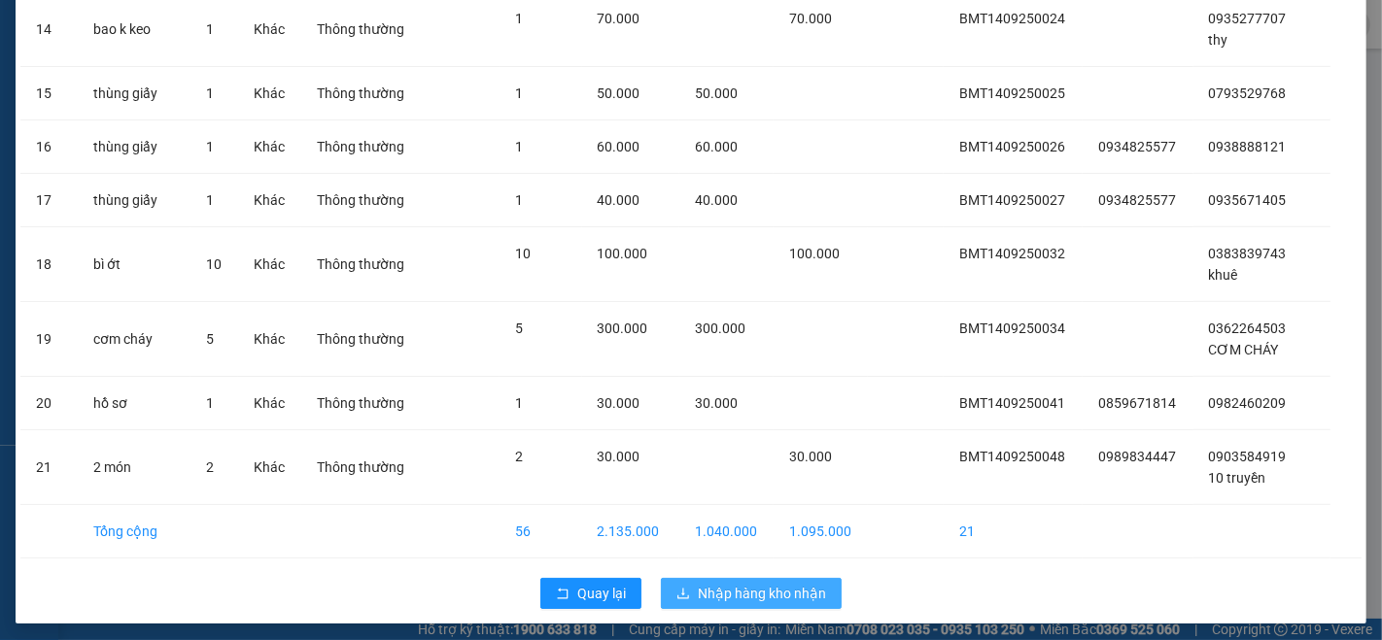
click at [733, 589] on span "Nhập hàng kho nhận" at bounding box center [762, 593] width 128 height 21
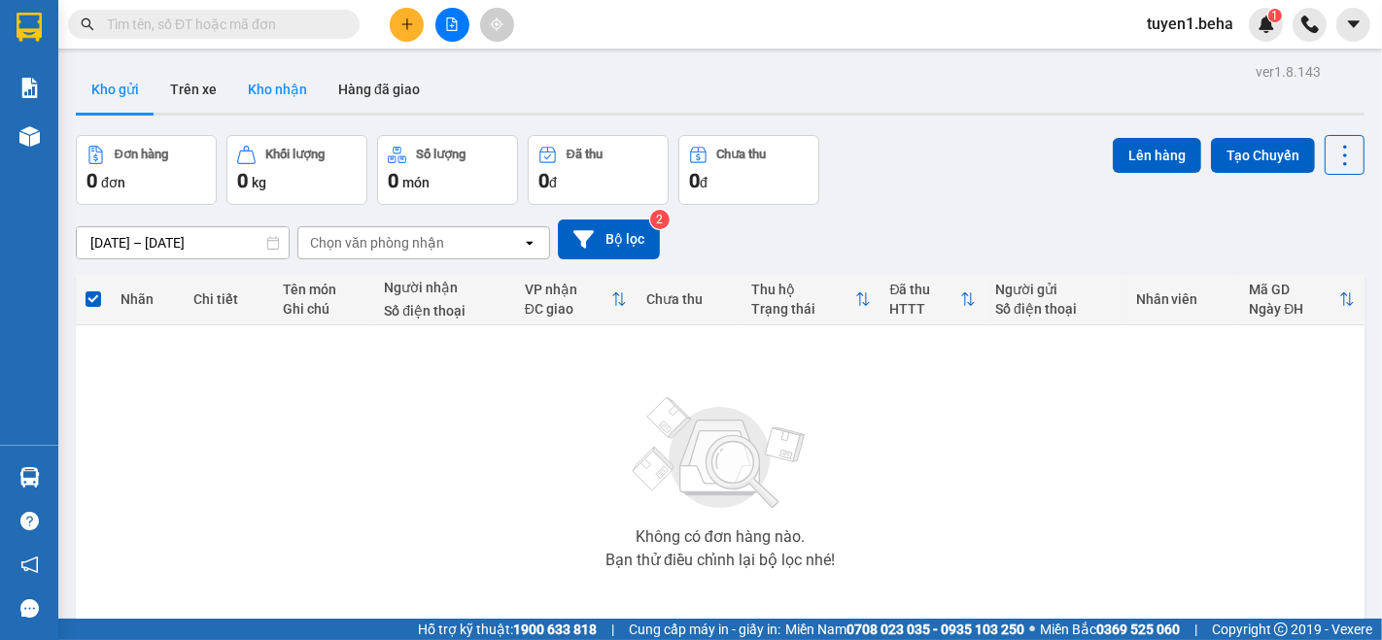
click at [285, 87] on button "Kho nhận" at bounding box center [277, 89] width 90 height 47
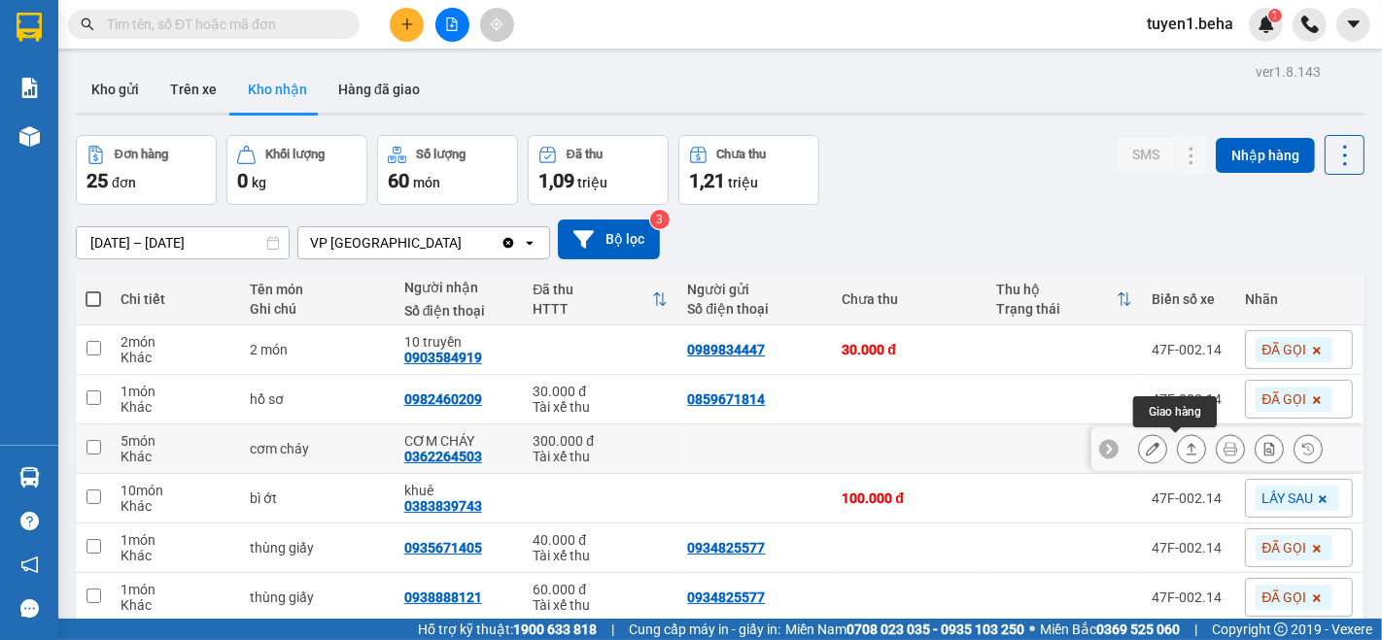
click at [1185, 443] on button at bounding box center [1191, 449] width 27 height 34
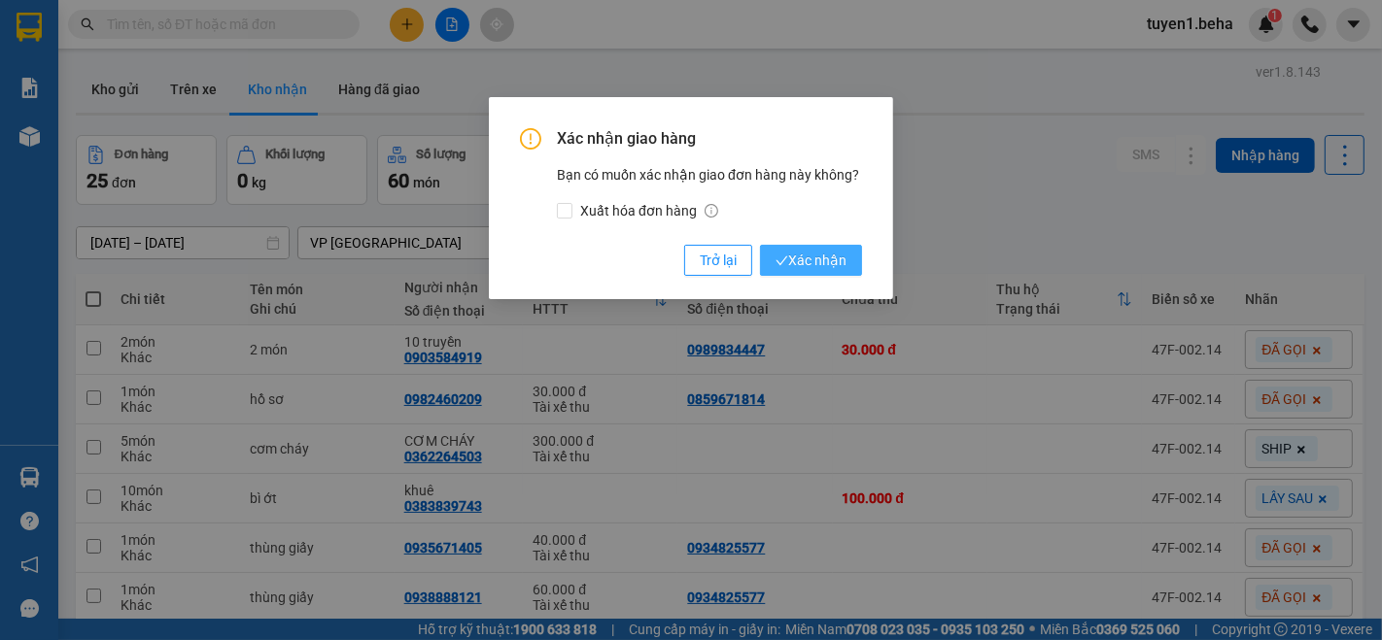
click at [813, 259] on span "Xác nhận" at bounding box center [811, 260] width 71 height 21
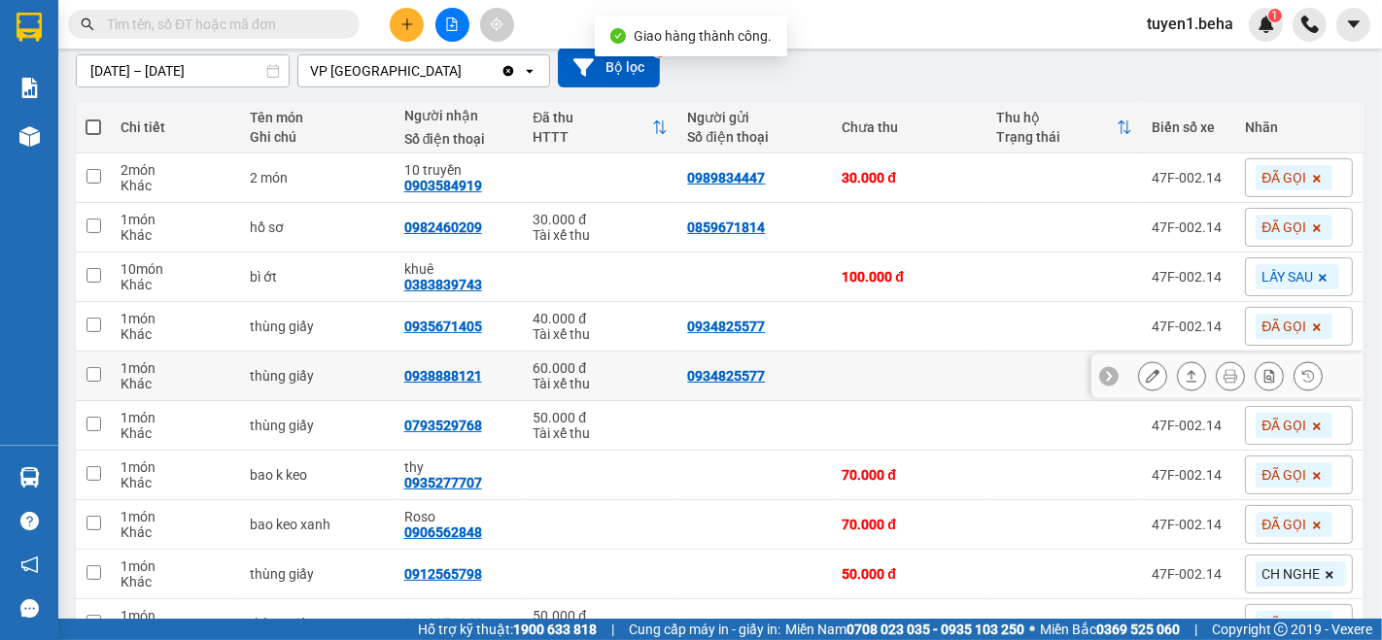
scroll to position [216, 0]
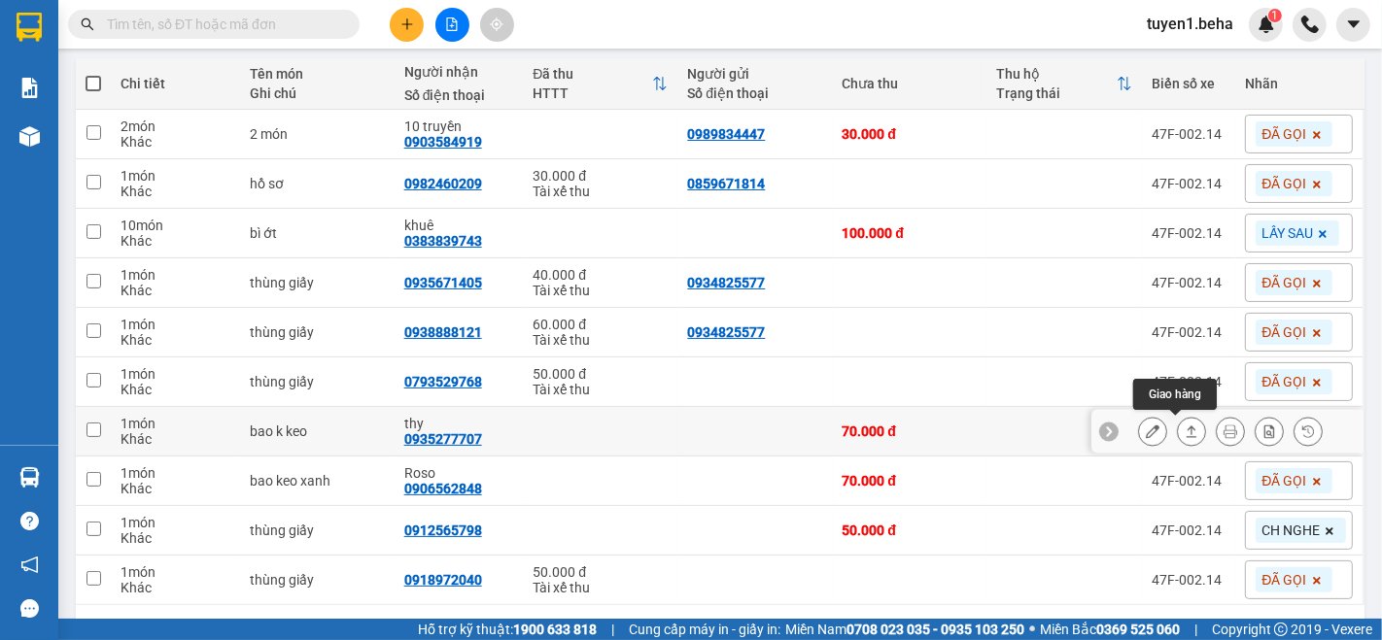
click at [1182, 429] on button at bounding box center [1191, 432] width 27 height 34
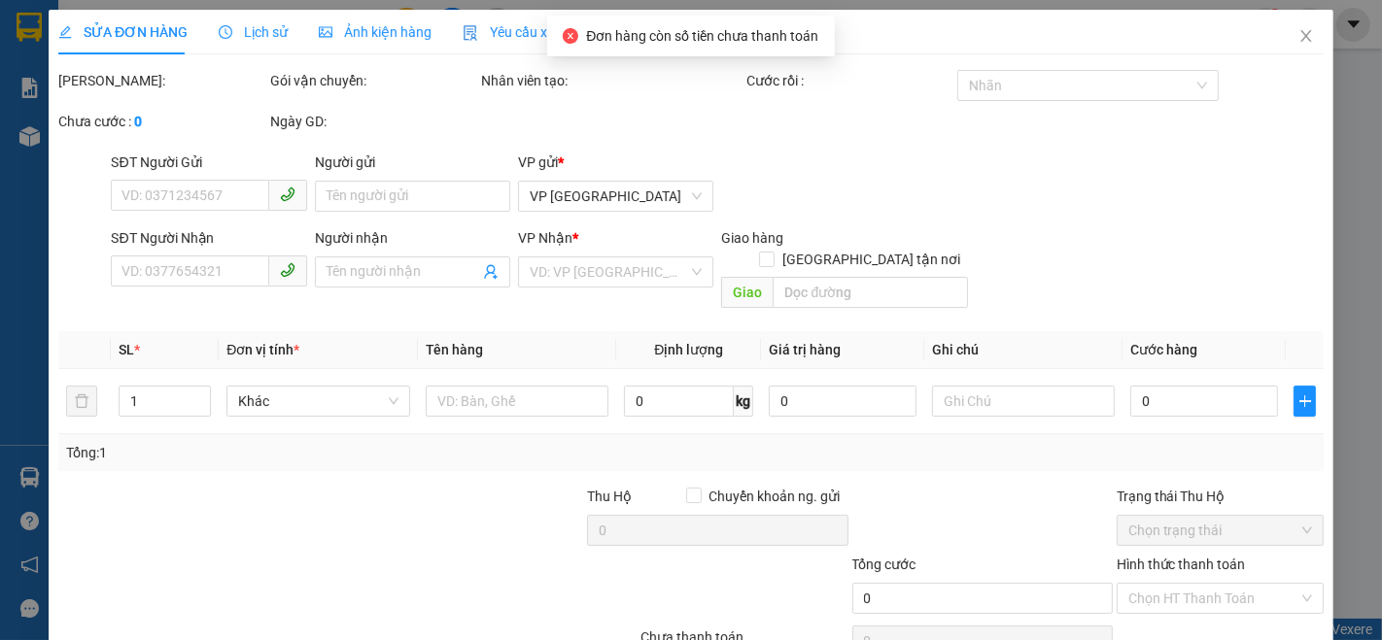
type input "0935277707"
type input "thy"
type input "70.000"
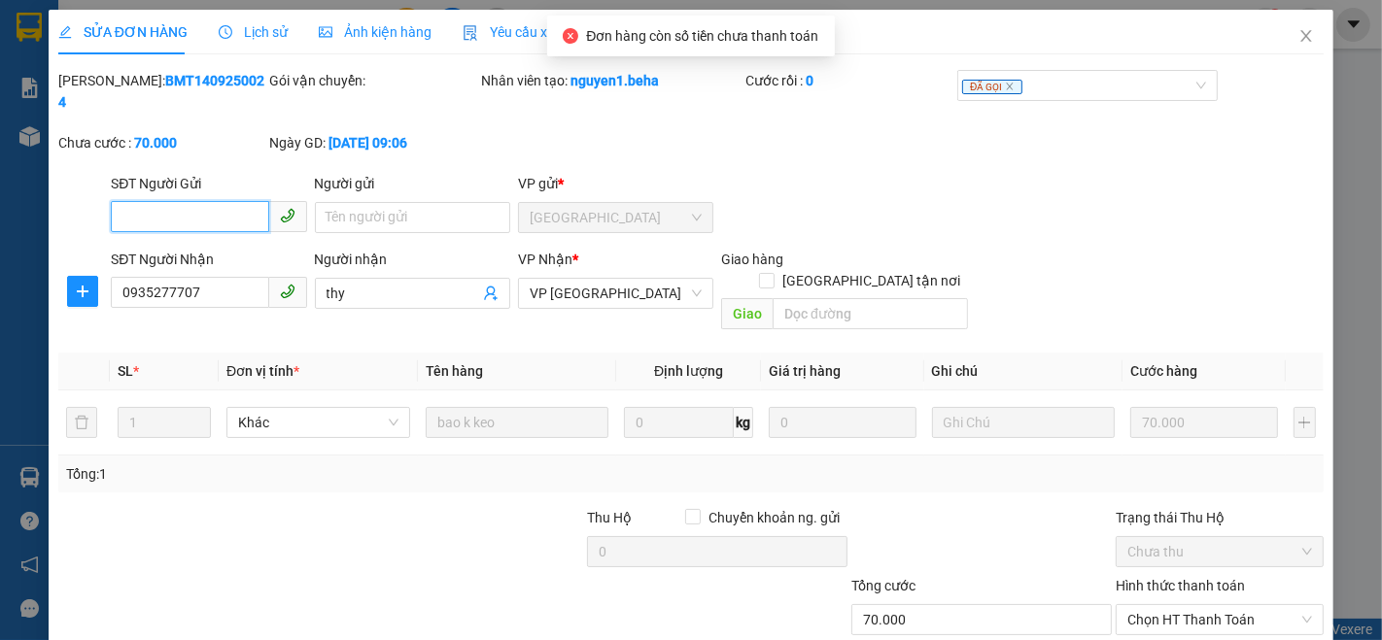
scroll to position [79, 0]
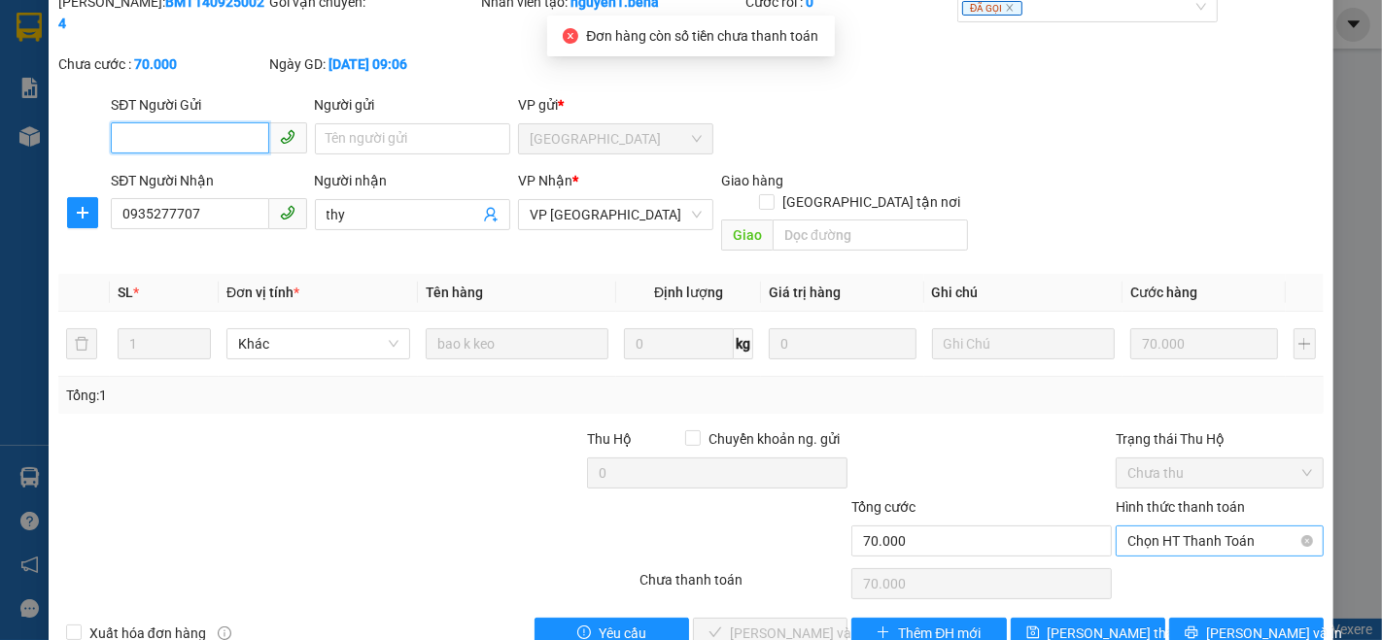
click at [1147, 527] on span "Chọn HT Thanh Toán" at bounding box center [1219, 541] width 185 height 29
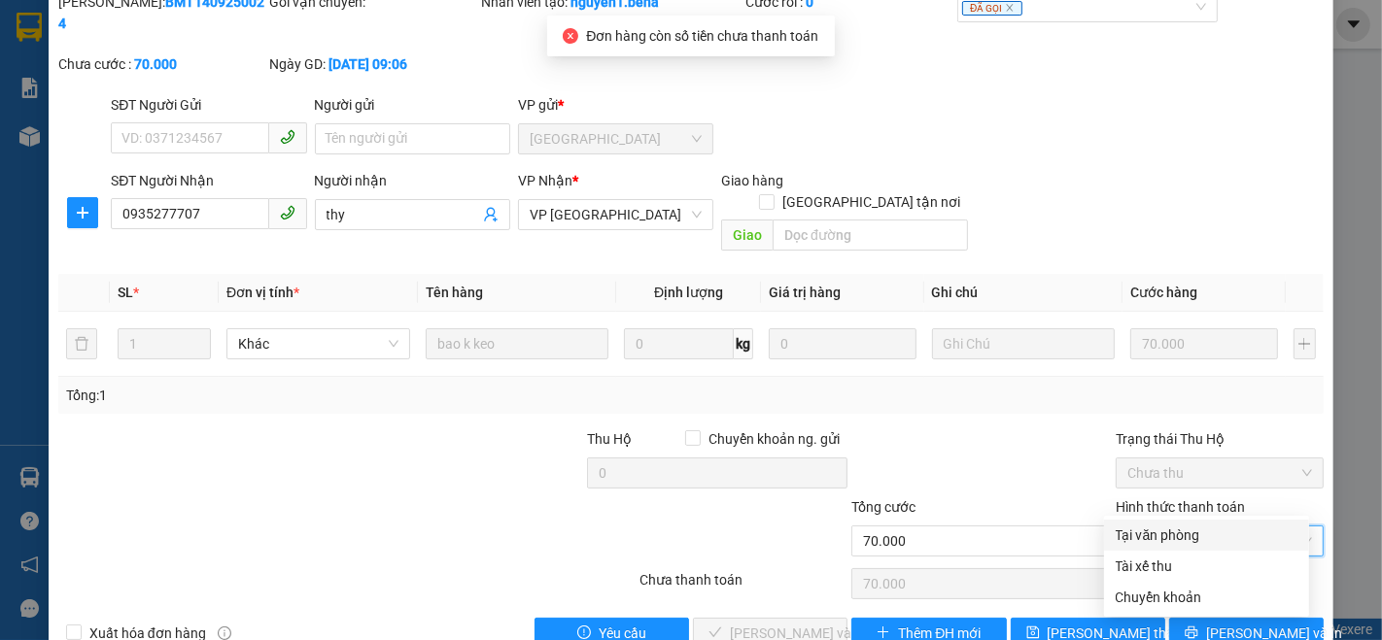
click at [1147, 528] on div "Tại văn phòng" at bounding box center [1207, 535] width 182 height 21
type input "0"
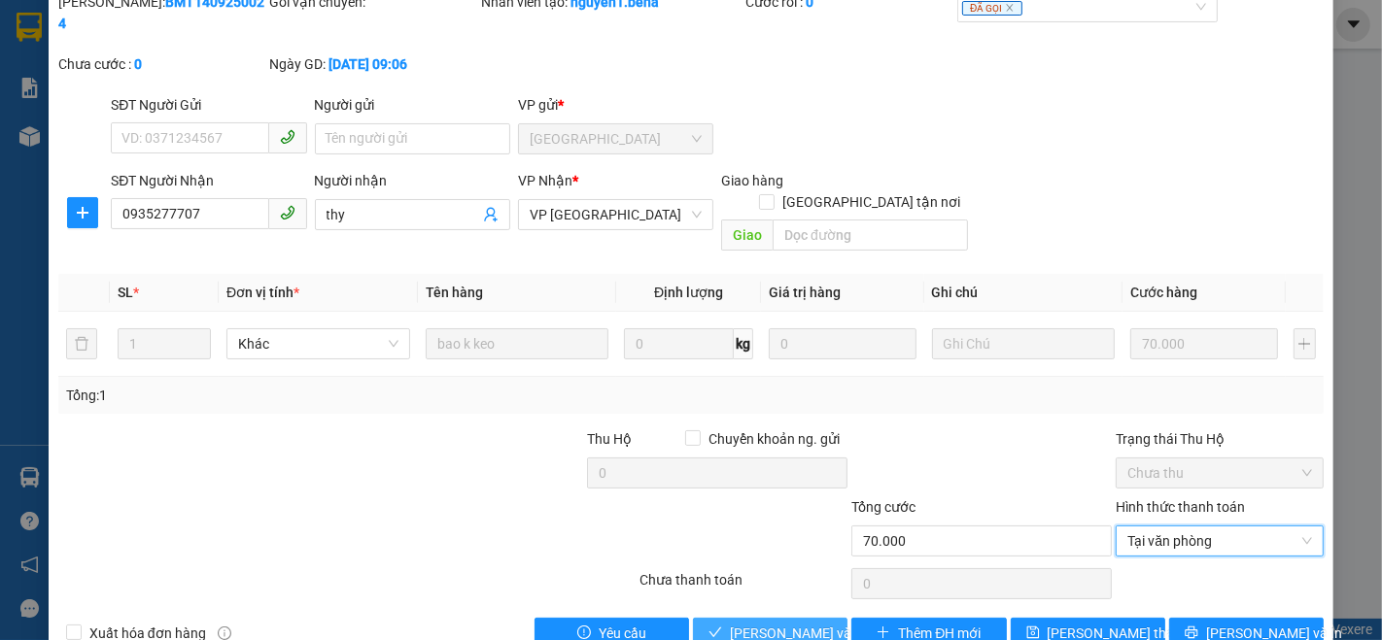
drag, startPoint x: 782, startPoint y: 584, endPoint x: 767, endPoint y: 568, distance: 22.7
click at [780, 623] on span "[PERSON_NAME] và Giao hàng" at bounding box center [823, 633] width 187 height 21
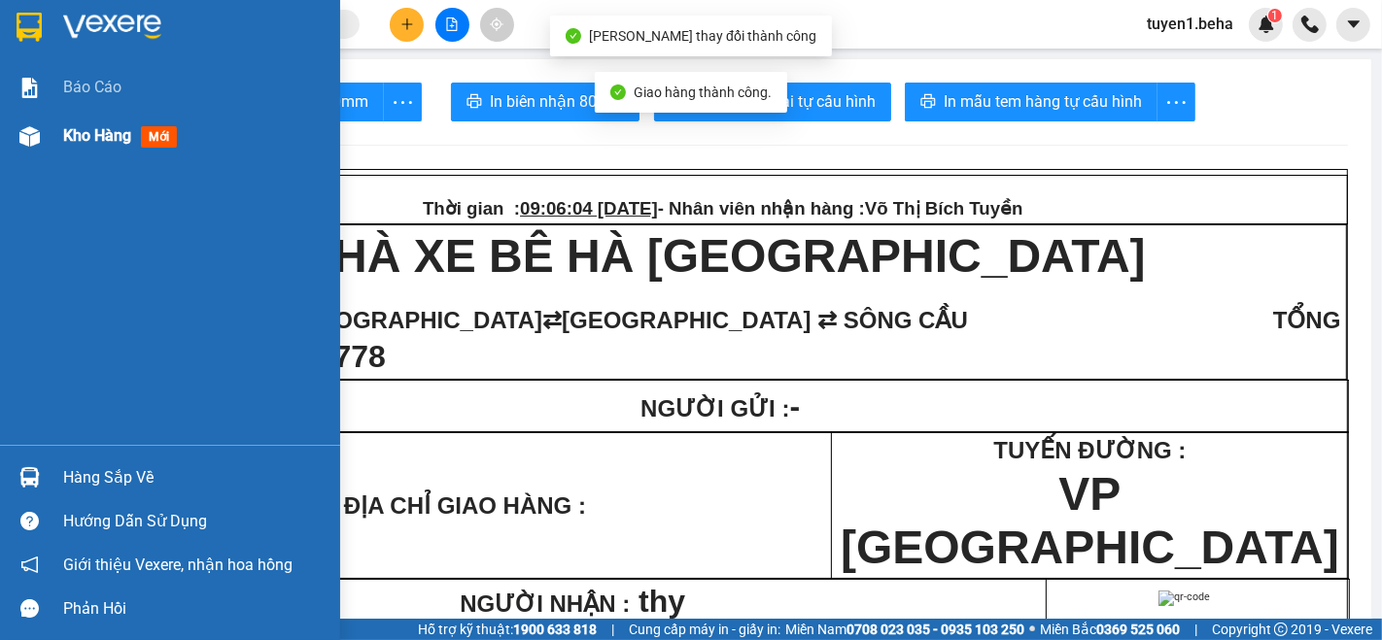
click at [105, 127] on span "Kho hàng" at bounding box center [97, 135] width 68 height 18
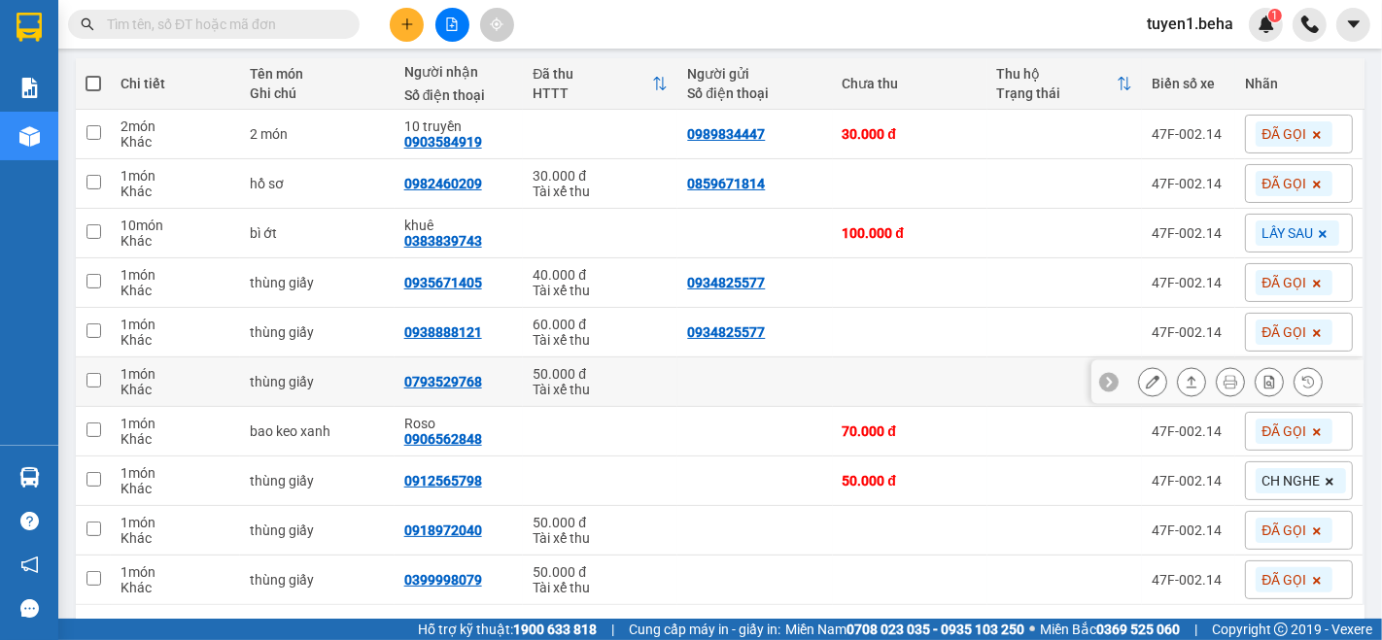
scroll to position [280, 0]
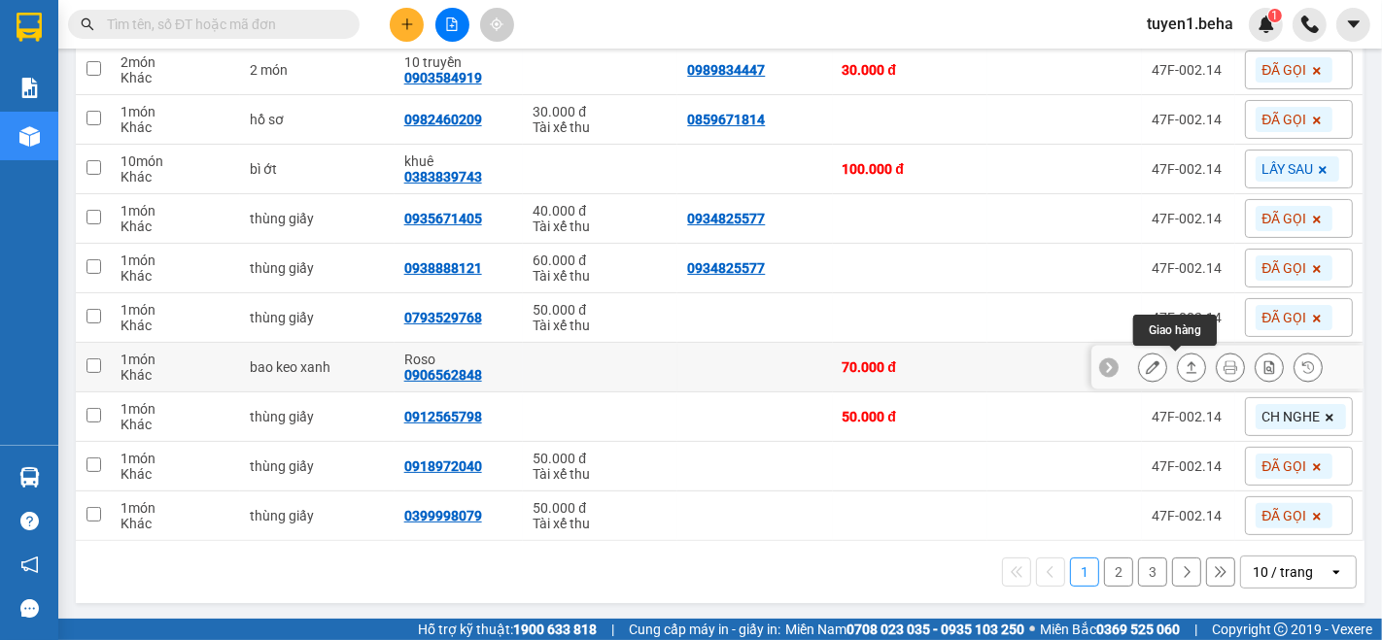
click at [1185, 364] on icon at bounding box center [1192, 368] width 14 height 14
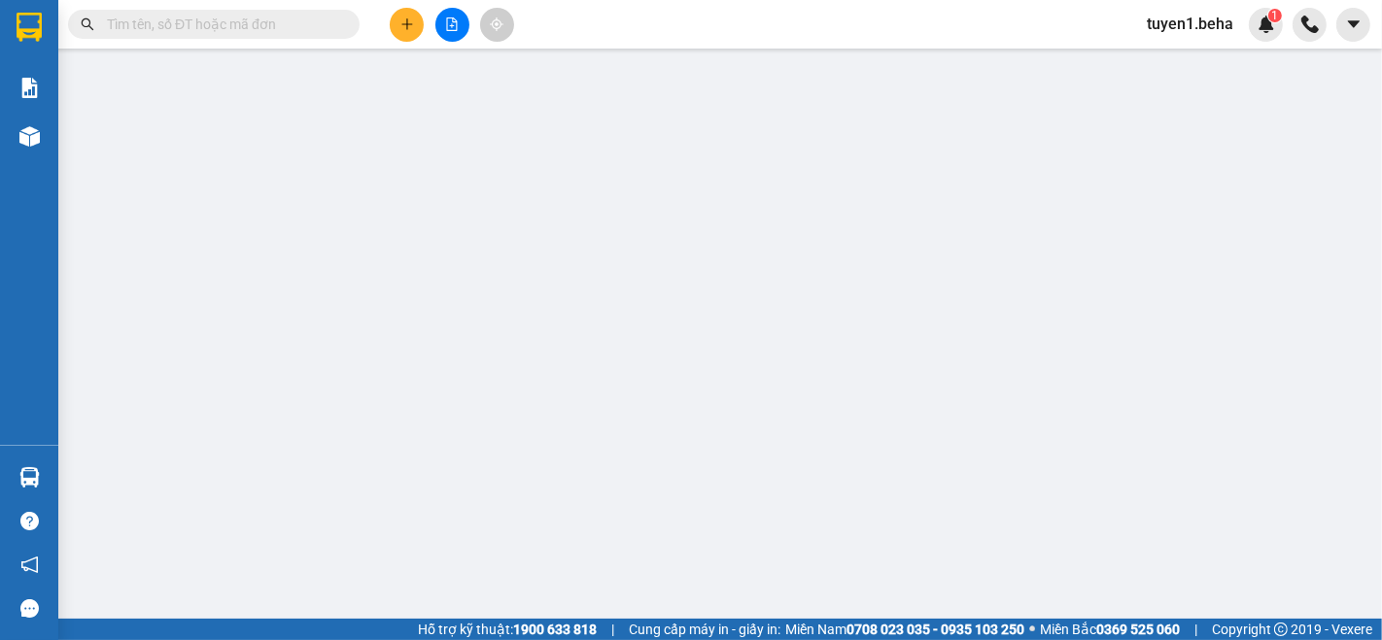
type input "0906562848"
type input "Roso"
type input "70.000"
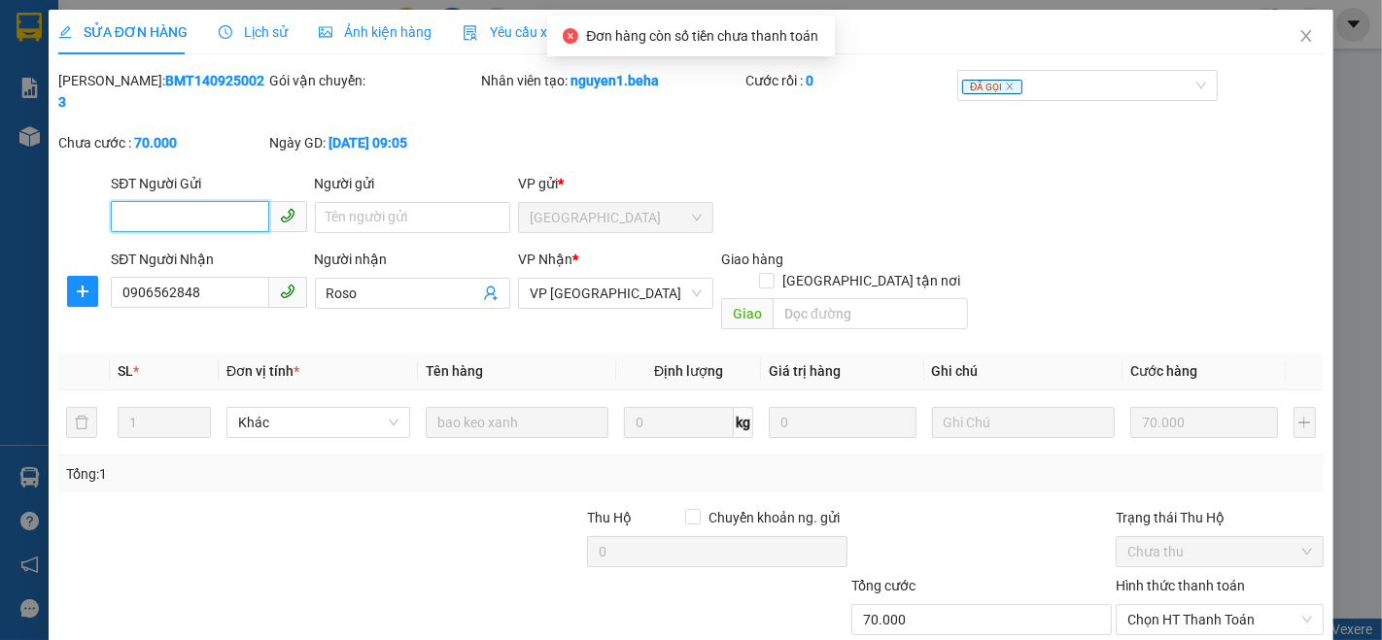
scroll to position [81, 0]
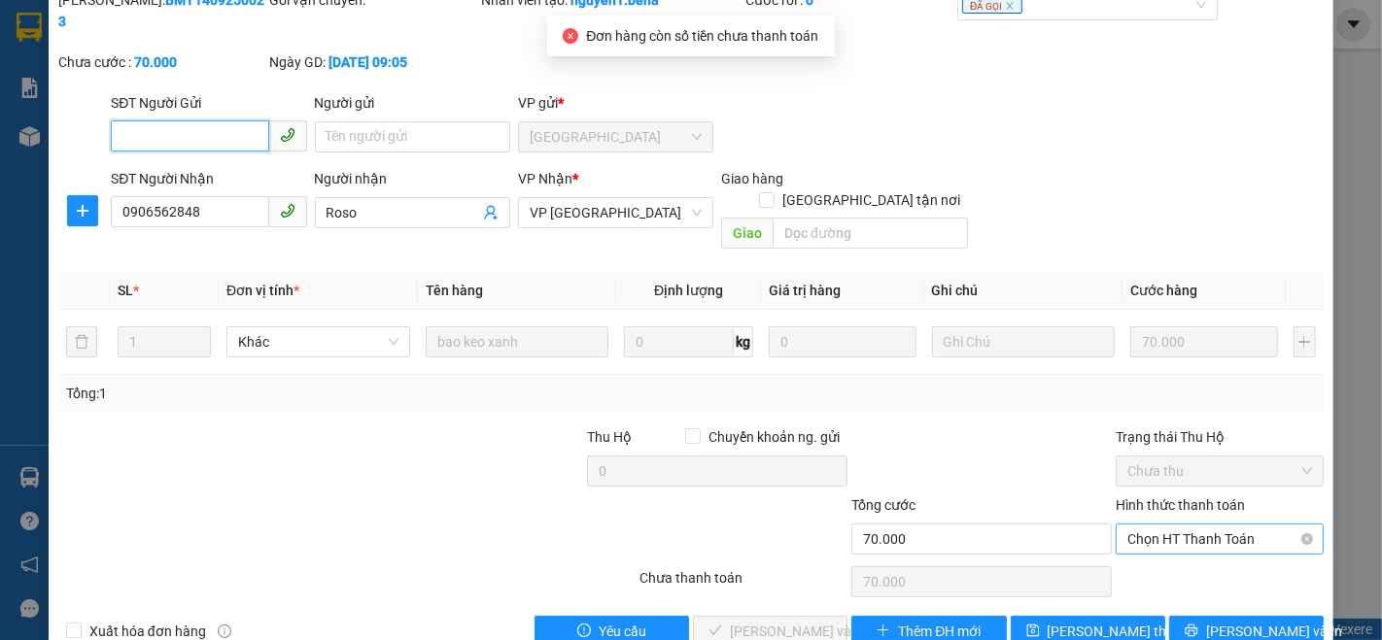
click at [1184, 525] on span "Chọn HT Thanh Toán" at bounding box center [1219, 539] width 185 height 29
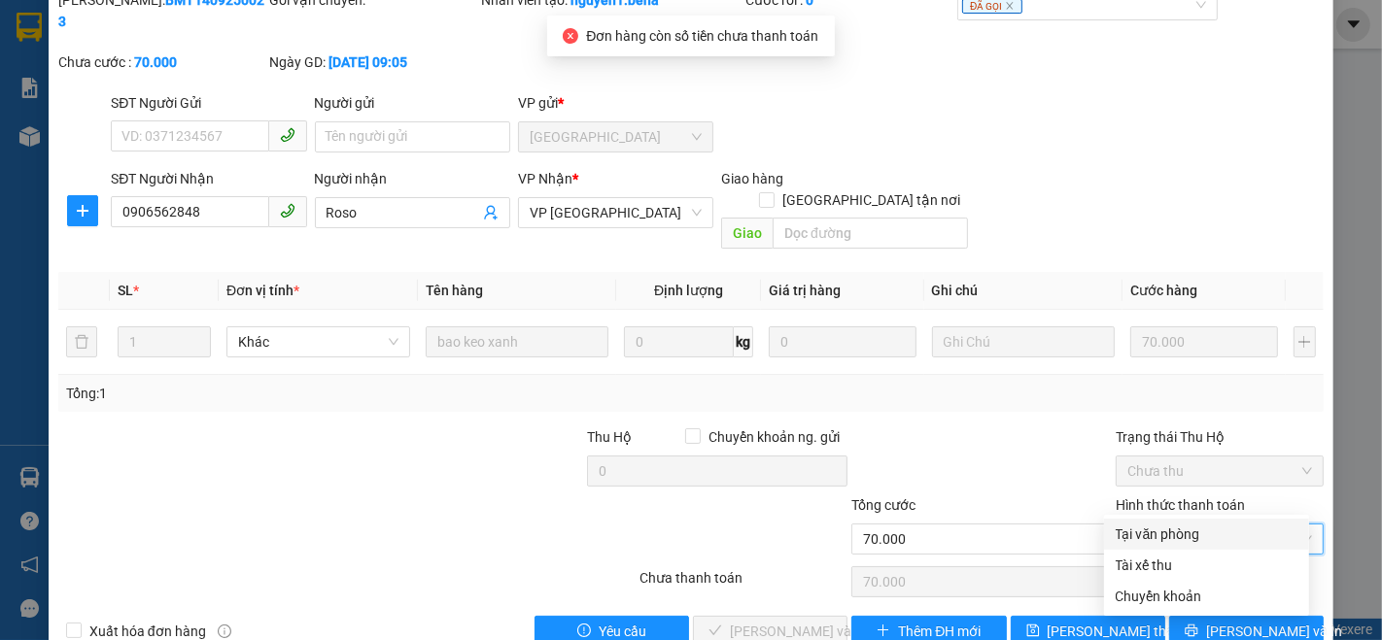
click at [1157, 526] on div "Tại văn phòng" at bounding box center [1207, 534] width 182 height 21
type input "0"
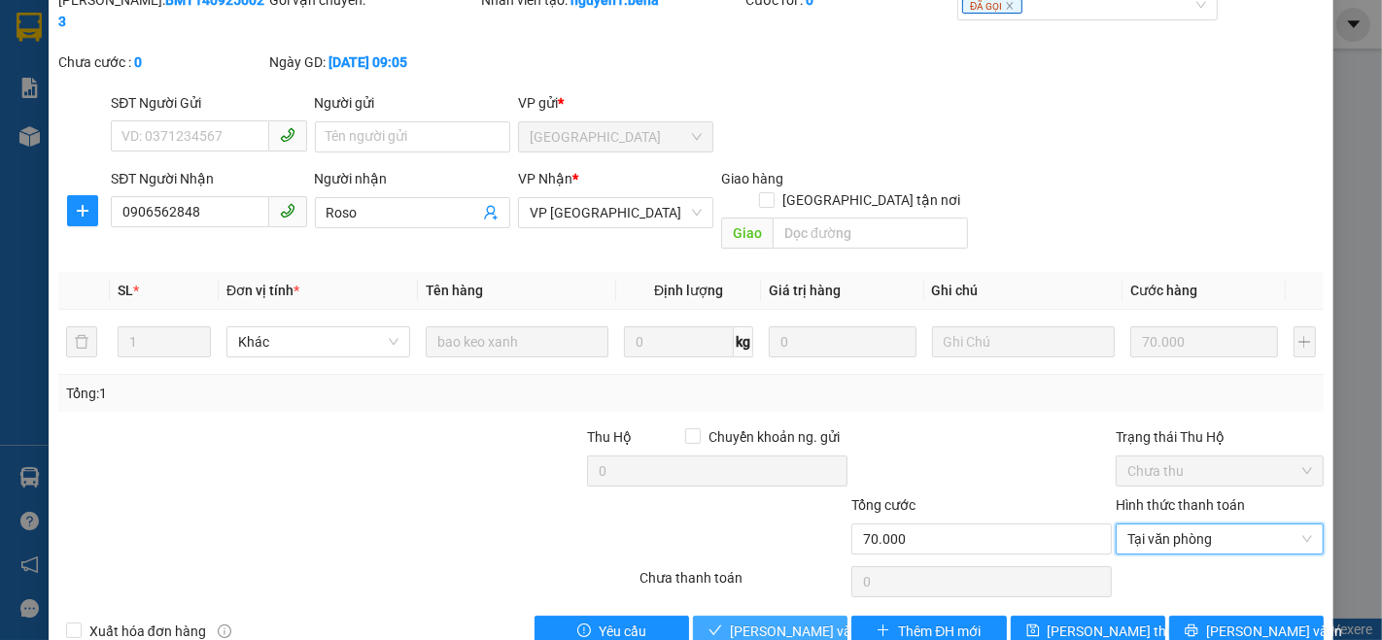
click at [784, 621] on span "[PERSON_NAME] và Giao hàng" at bounding box center [823, 631] width 187 height 21
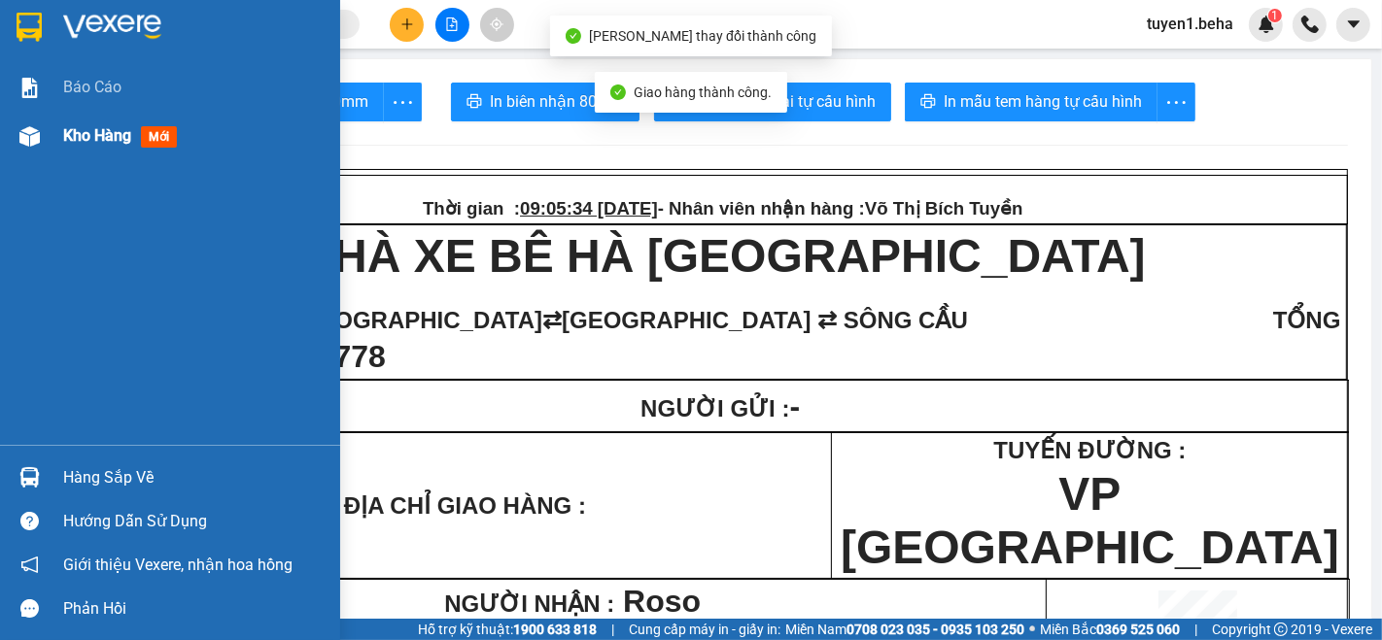
click at [93, 118] on div "Kho hàng mới" at bounding box center [194, 136] width 262 height 49
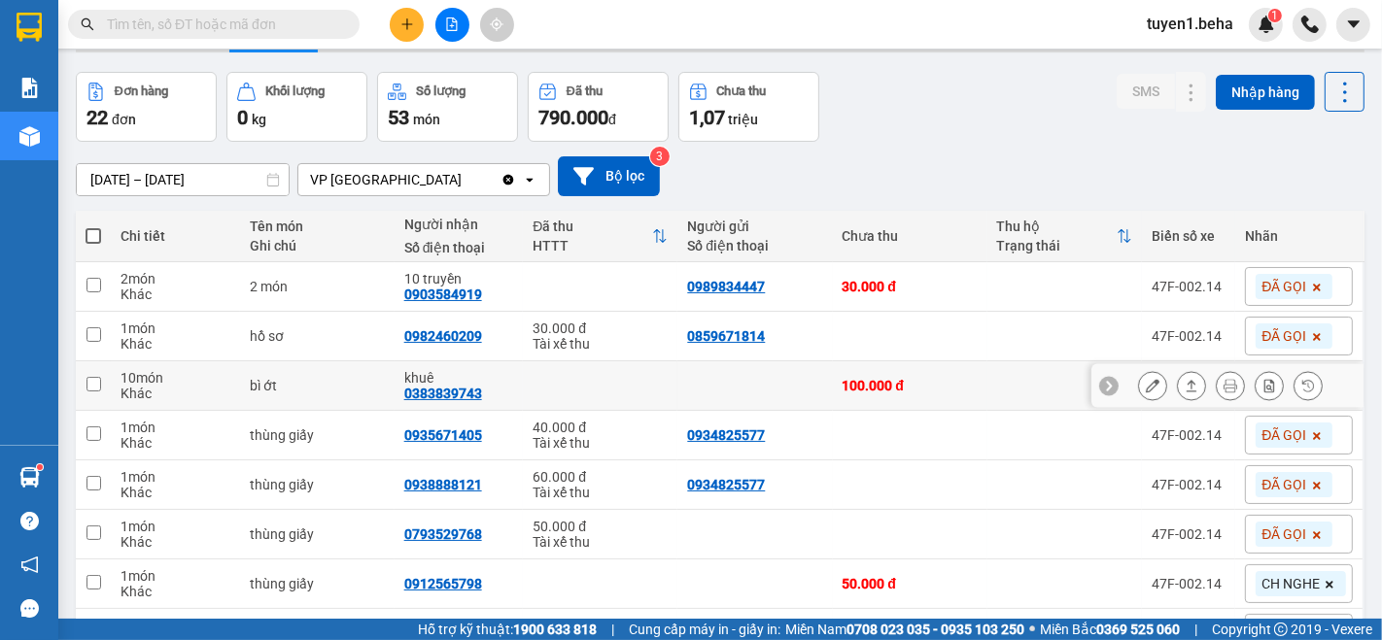
scroll to position [280, 0]
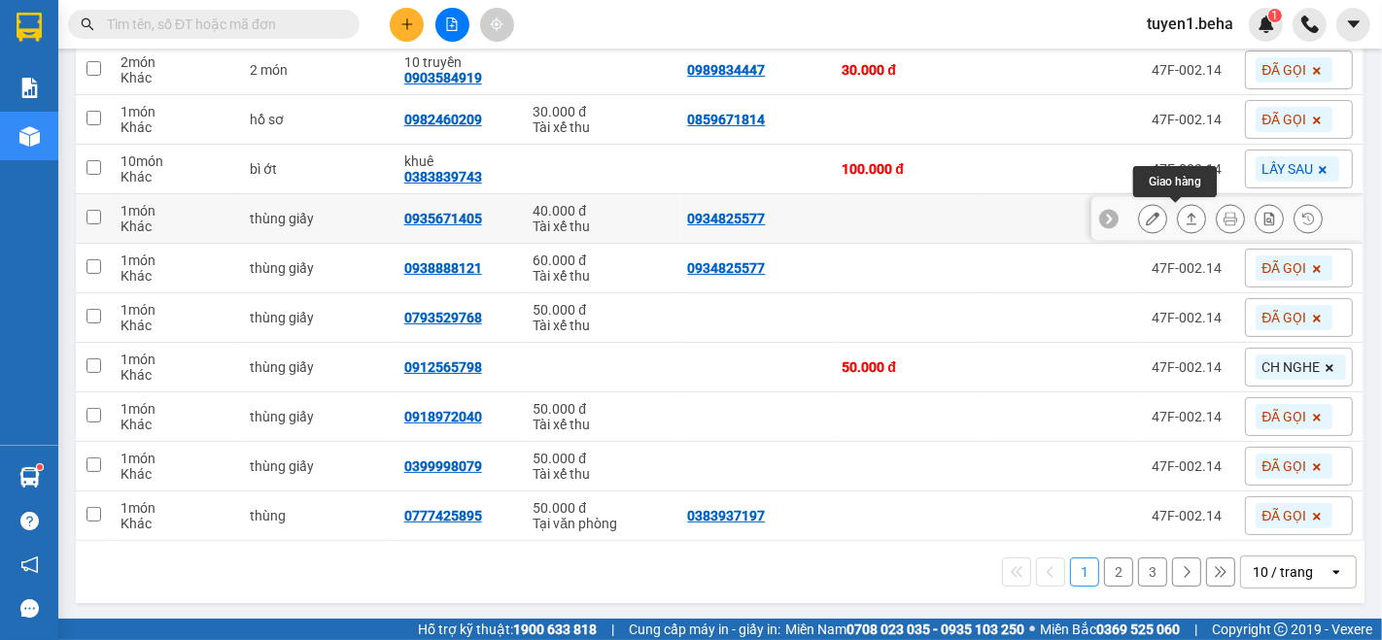
click at [1183, 212] on button at bounding box center [1191, 219] width 27 height 34
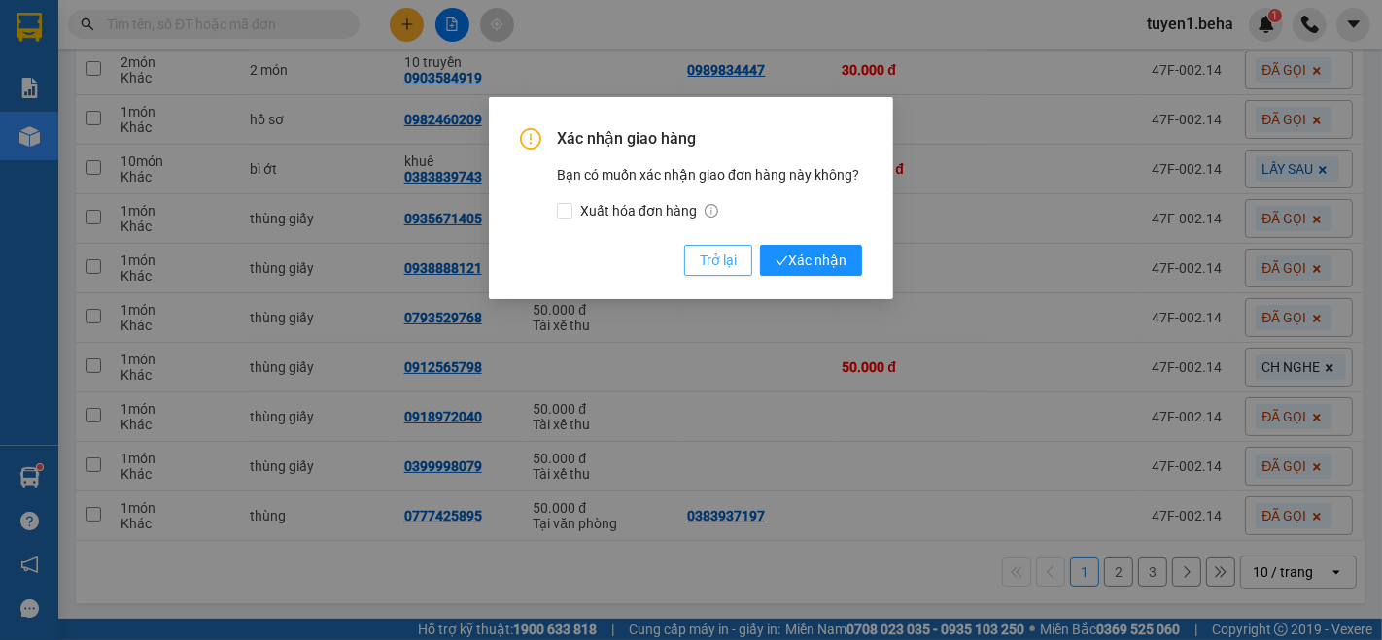
click at [712, 275] on button "Trở lại" at bounding box center [718, 260] width 68 height 31
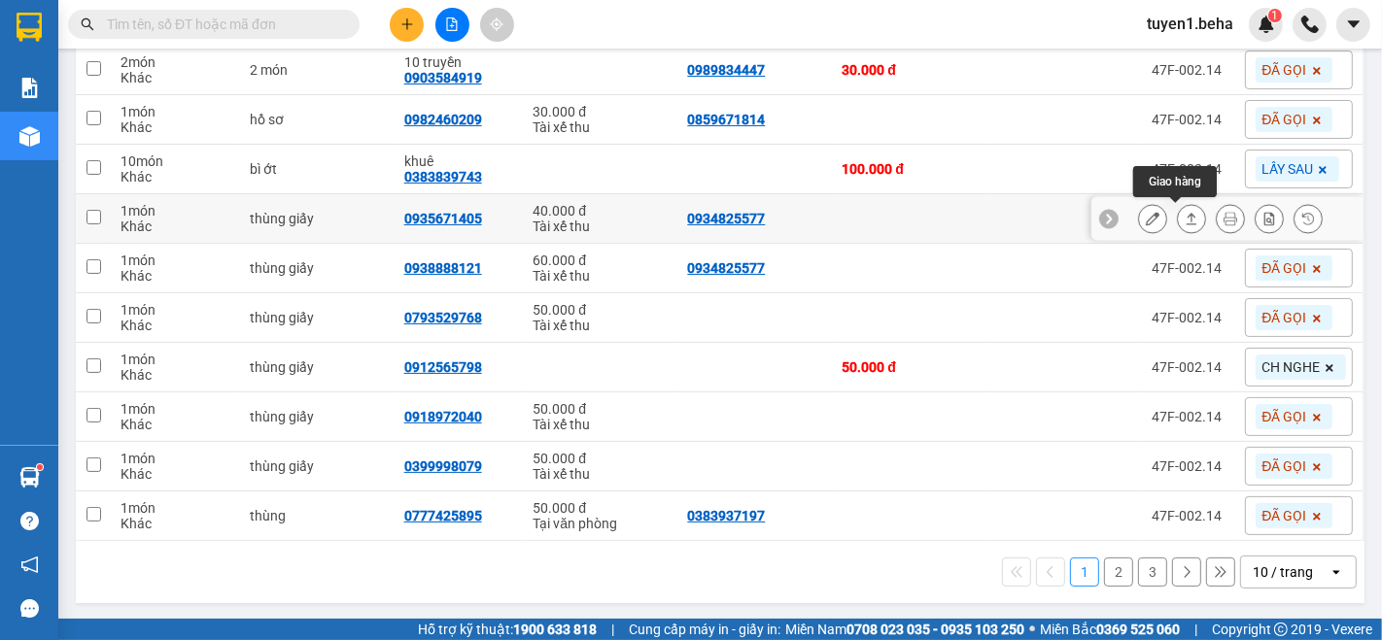
click at [1182, 222] on button at bounding box center [1191, 219] width 27 height 34
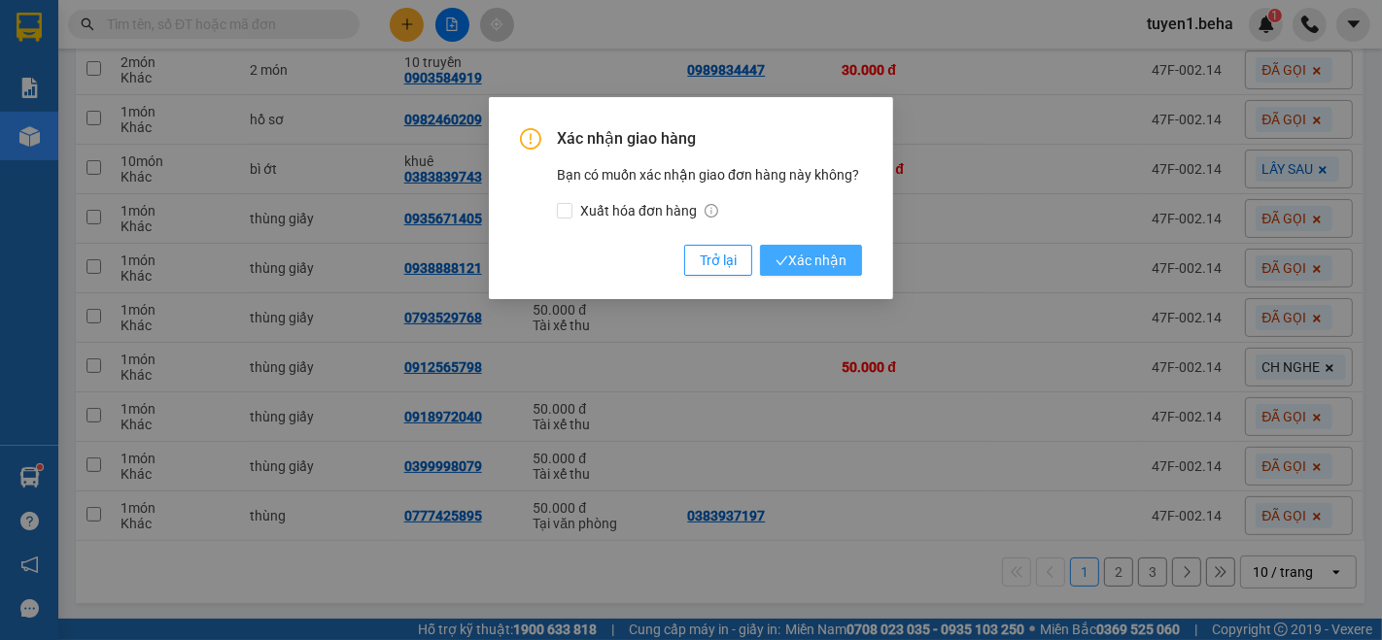
click at [820, 257] on span "Xác nhận" at bounding box center [811, 260] width 71 height 21
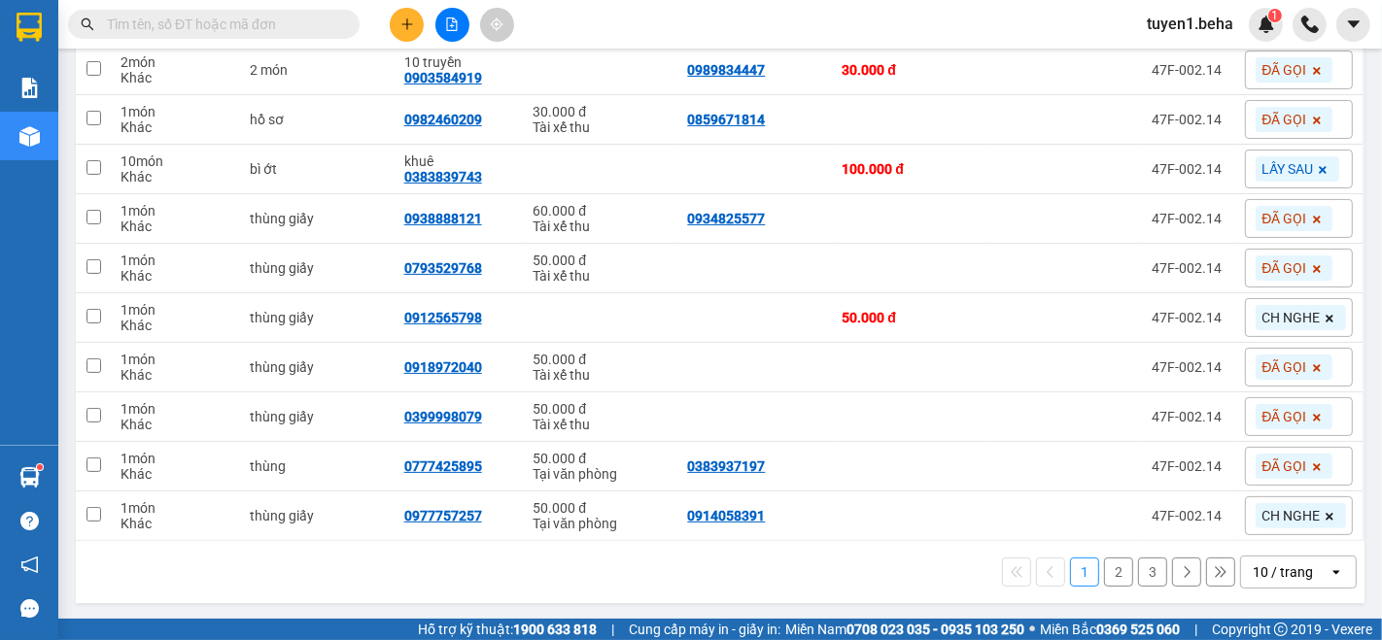
click at [1272, 571] on div "10 / trang" at bounding box center [1283, 572] width 60 height 19
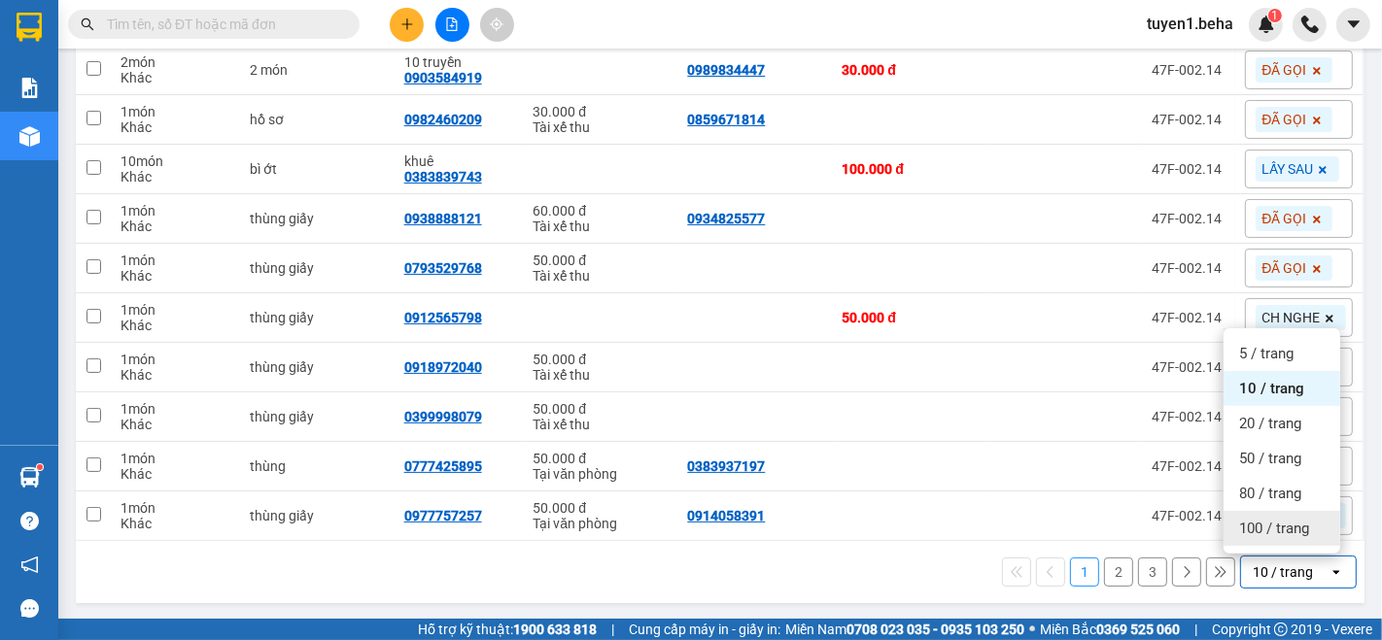
click at [1270, 536] on span "100 / trang" at bounding box center [1274, 528] width 70 height 19
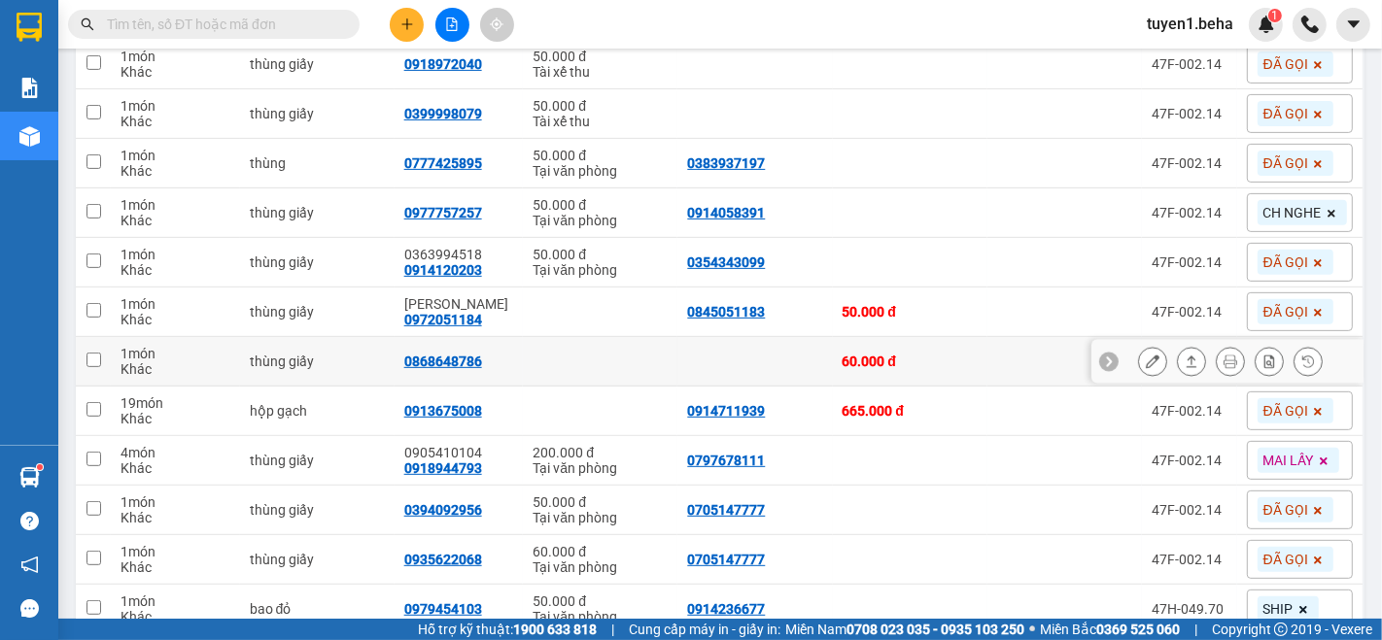
scroll to position [604, 0]
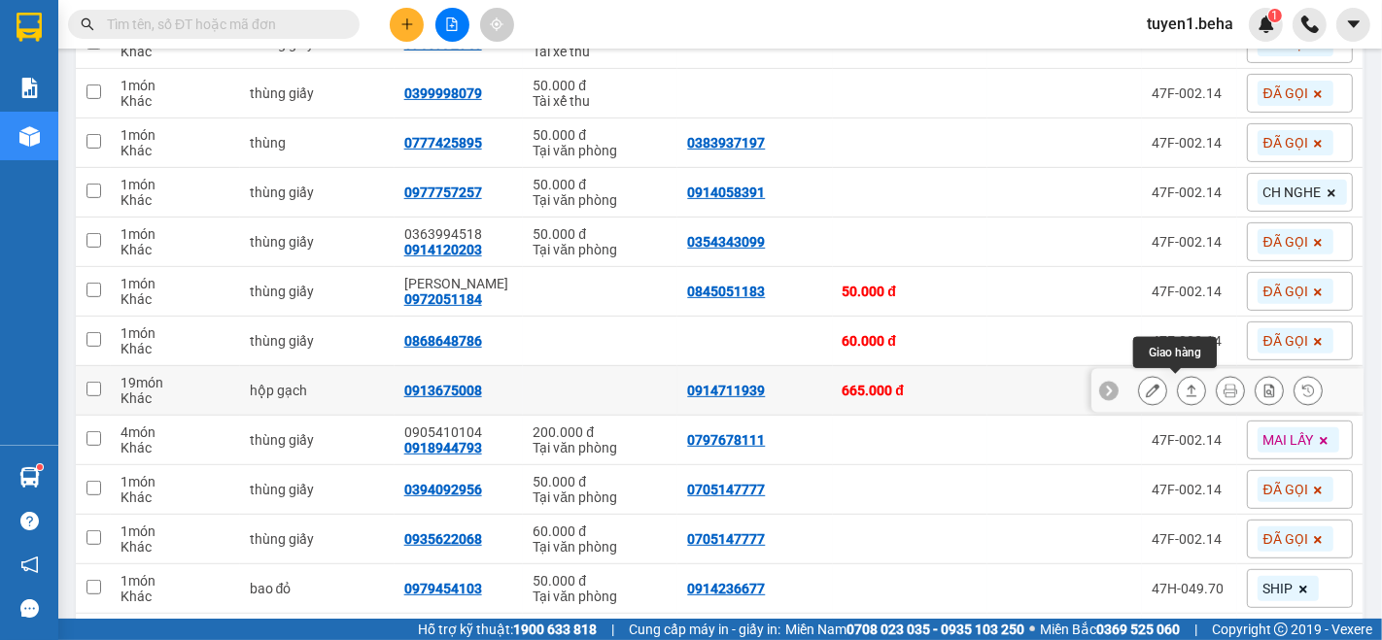
click at [1185, 384] on icon at bounding box center [1192, 391] width 14 height 14
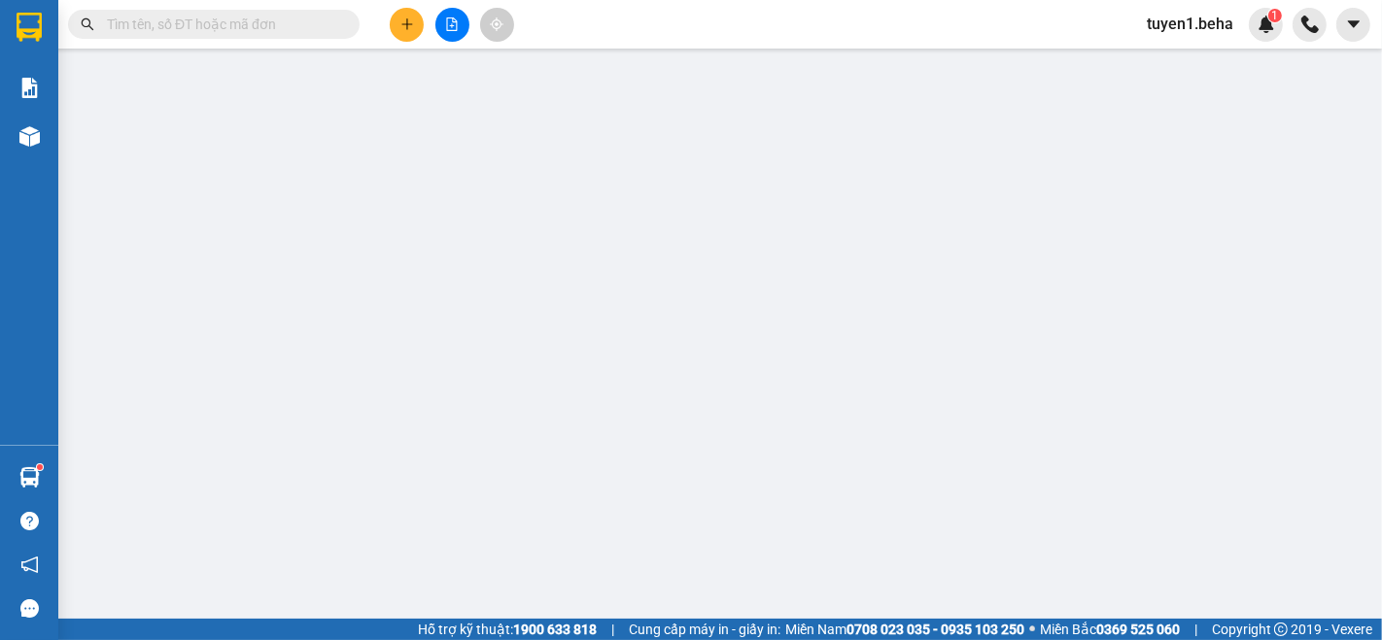
type input "0914711939"
type input "0913675008"
type input "665.000"
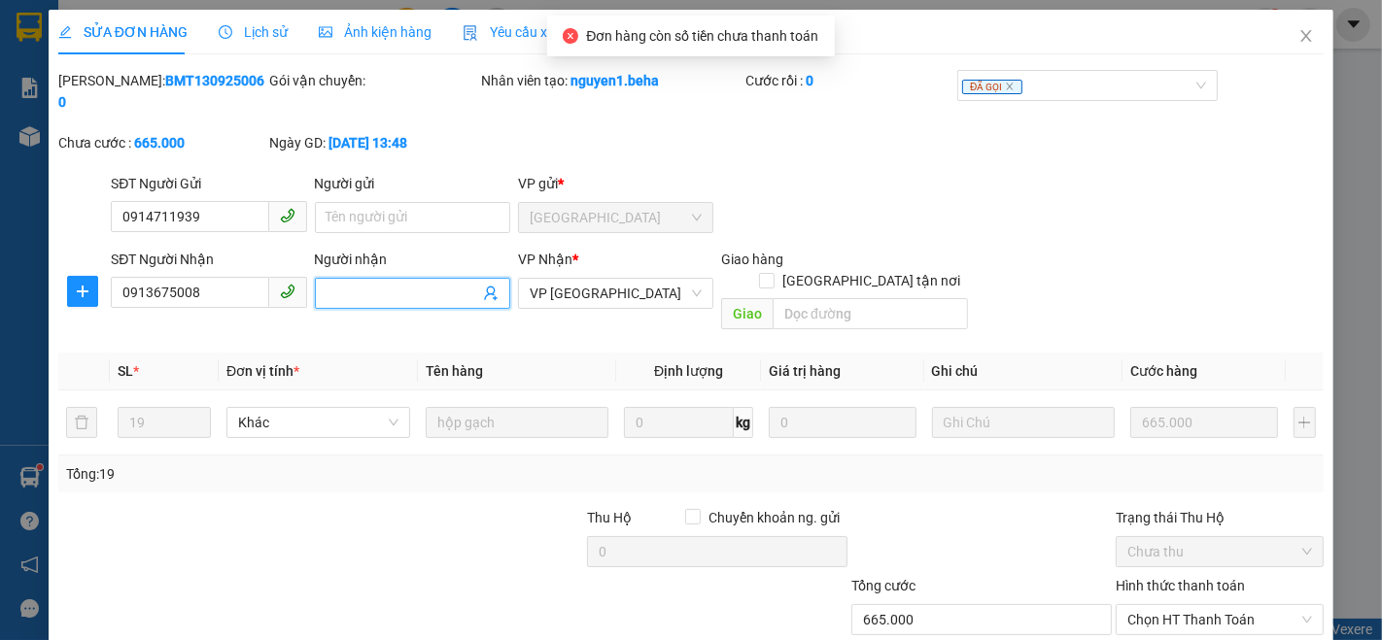
click at [391, 283] on input "Người nhận" at bounding box center [403, 293] width 153 height 21
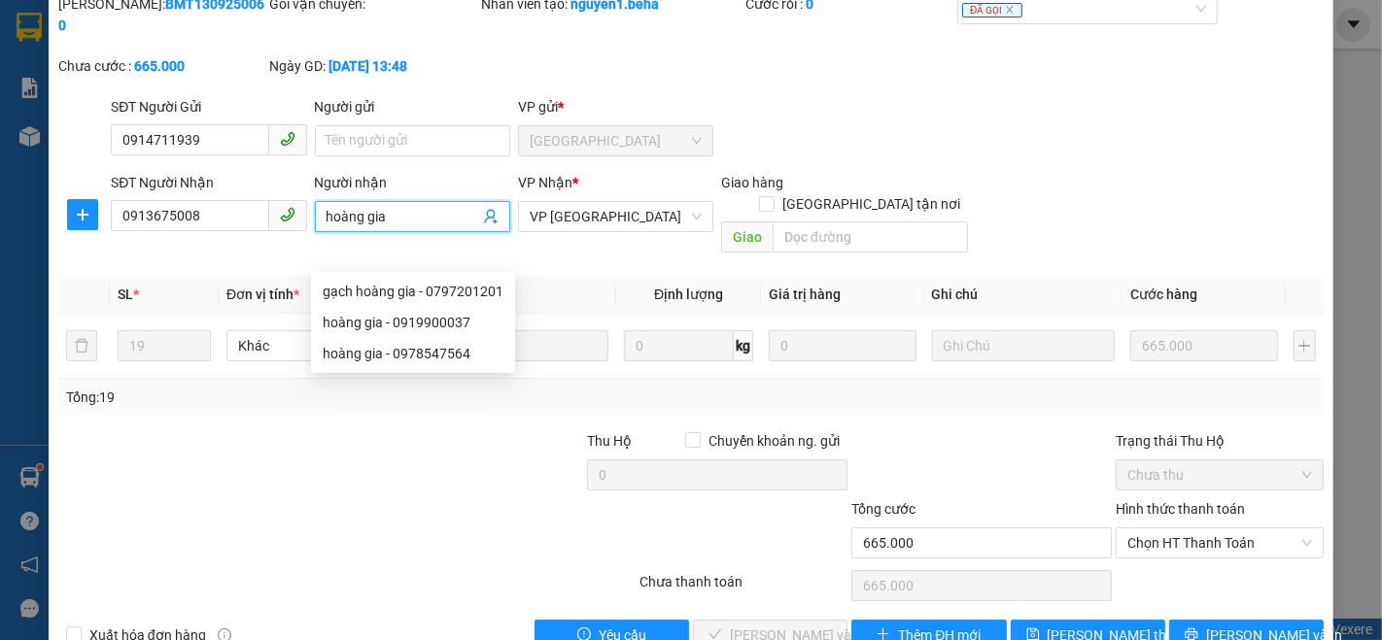
scroll to position [81, 0]
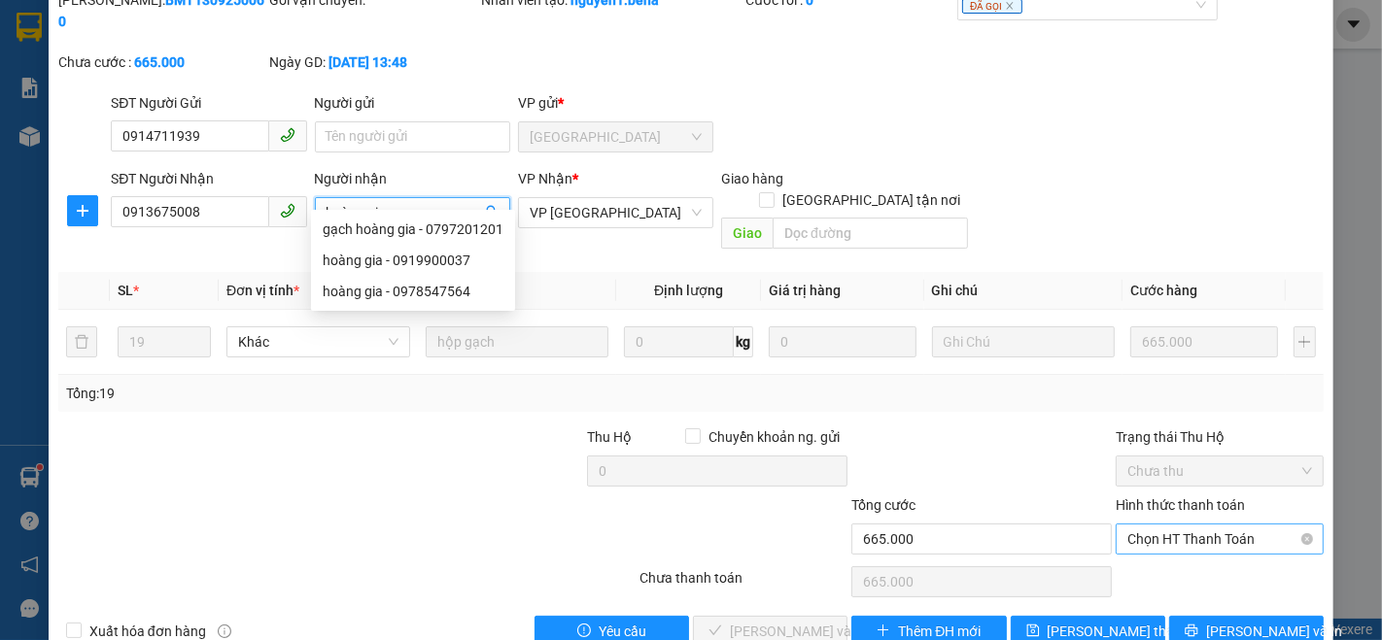
click at [1149, 525] on span "Chọn HT Thanh Toán" at bounding box center [1219, 539] width 185 height 29
type input "hoàng gia"
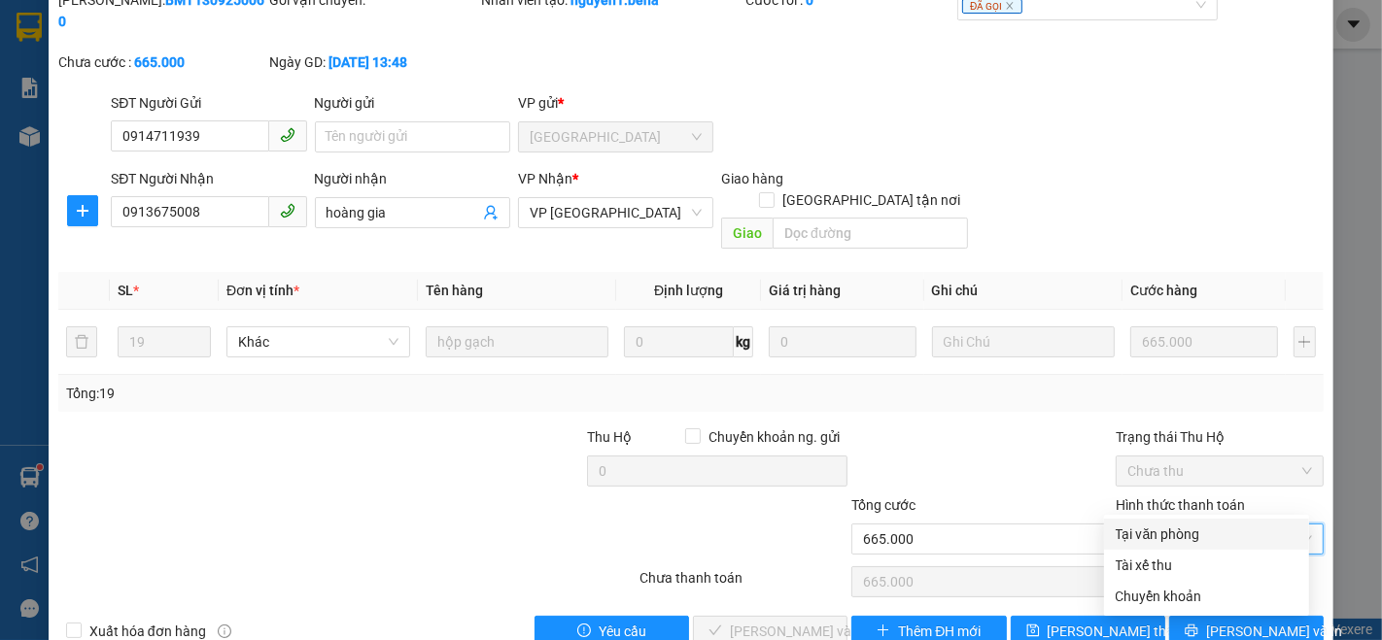
click at [1141, 531] on div "Tại văn phòng" at bounding box center [1207, 534] width 182 height 21
type input "0"
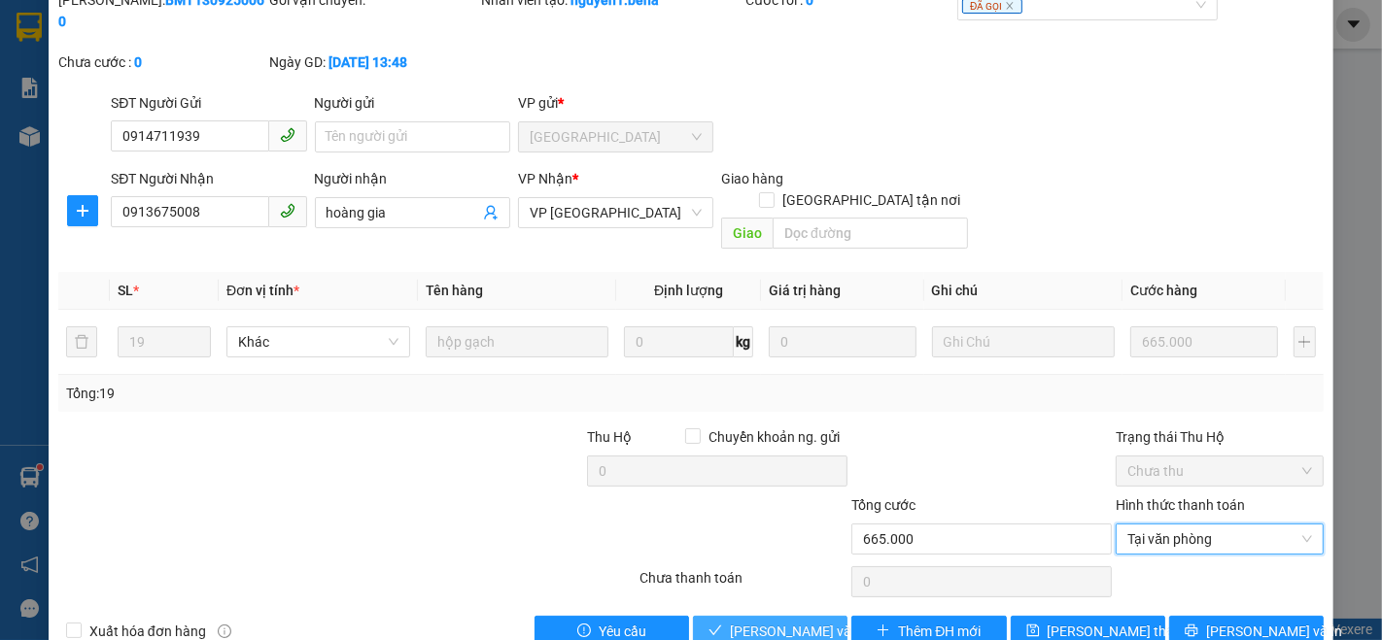
click at [740, 621] on span "[PERSON_NAME] và Giao hàng" at bounding box center [823, 631] width 187 height 21
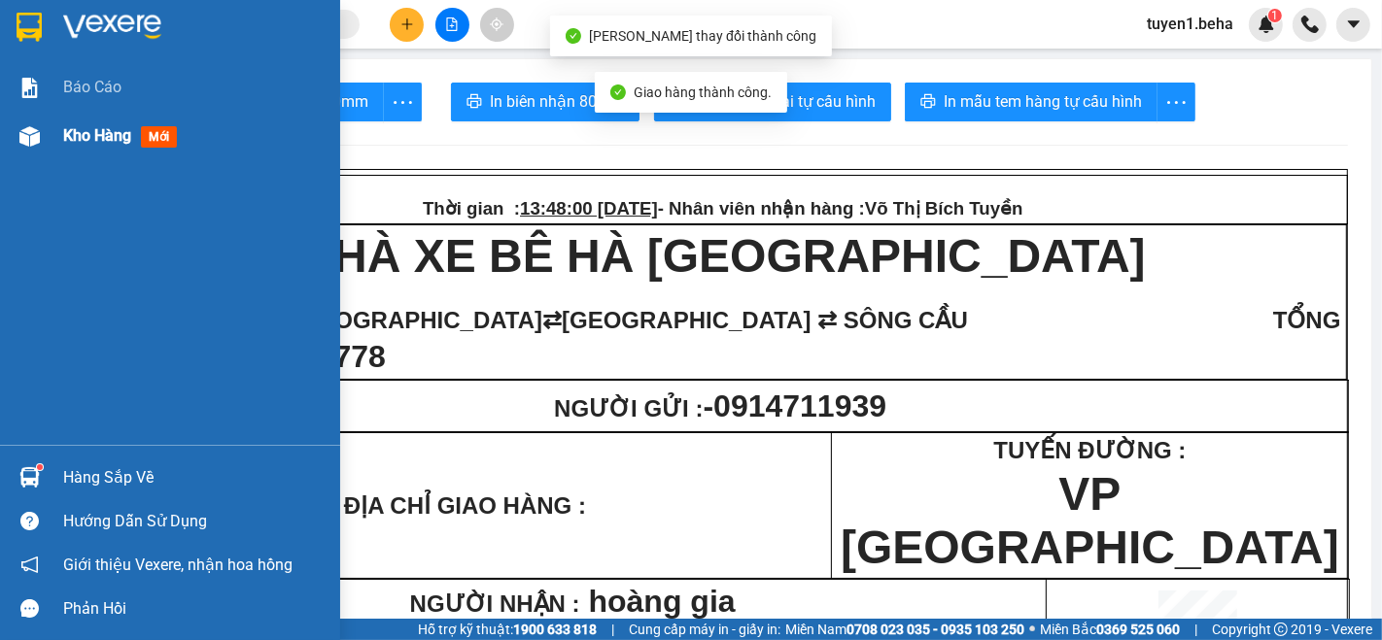
click at [66, 129] on span "Kho hàng" at bounding box center [97, 135] width 68 height 18
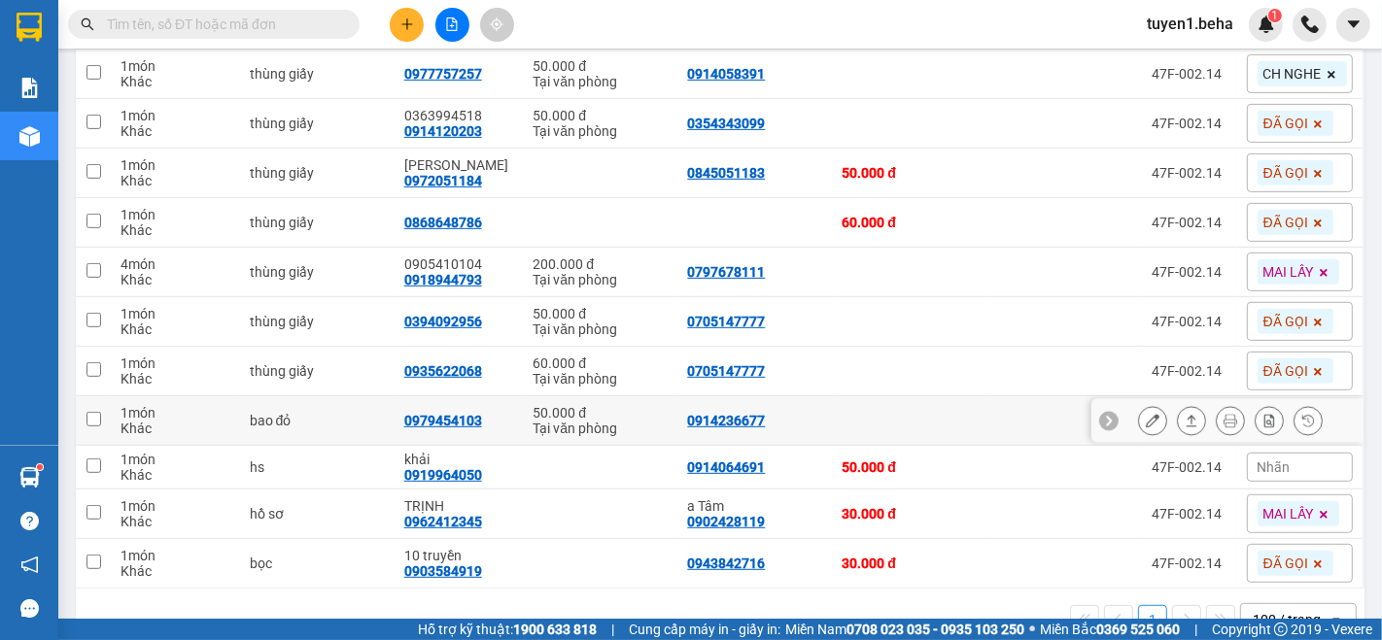
scroll to position [755, 0]
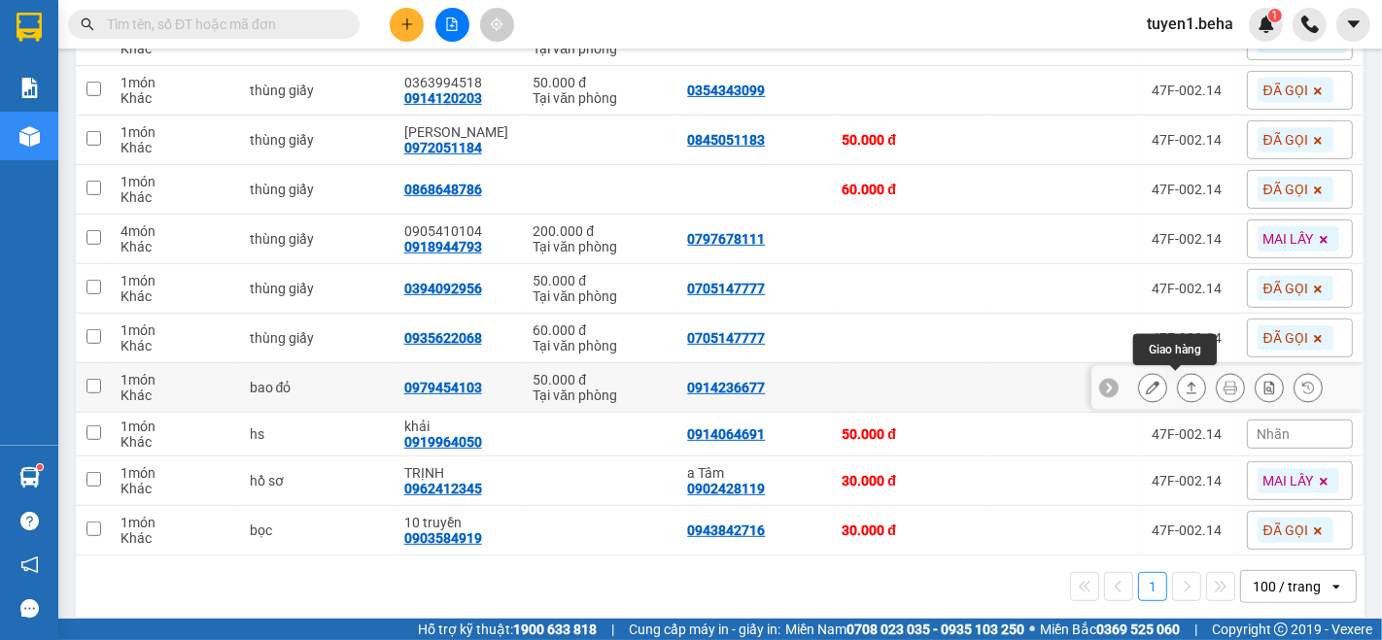
click at [1185, 385] on icon at bounding box center [1192, 388] width 14 height 14
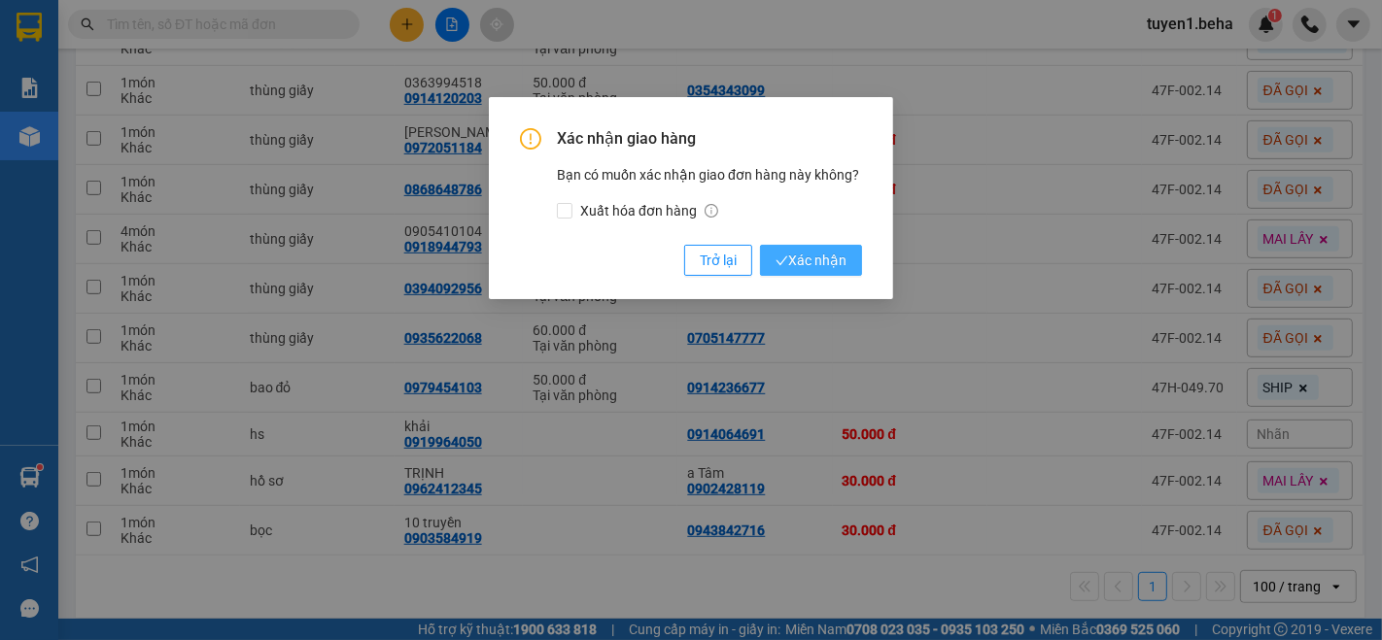
click at [830, 263] on span "Xác nhận" at bounding box center [811, 260] width 71 height 21
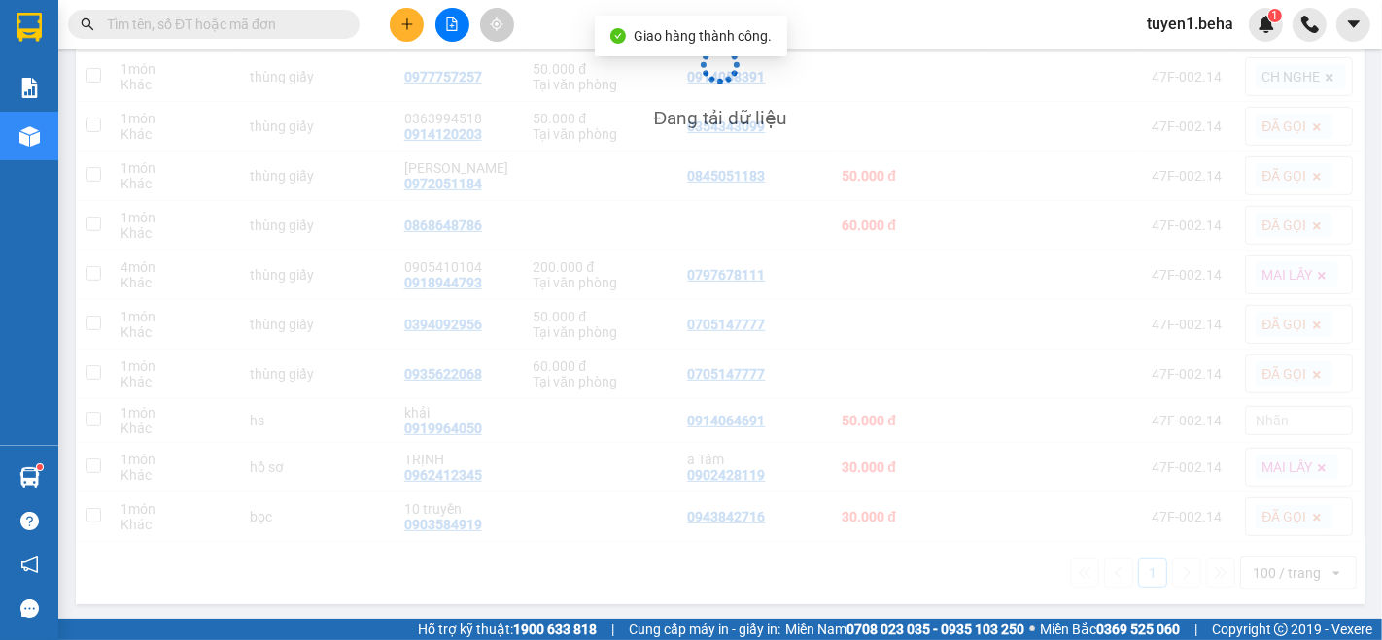
scroll to position [719, 0]
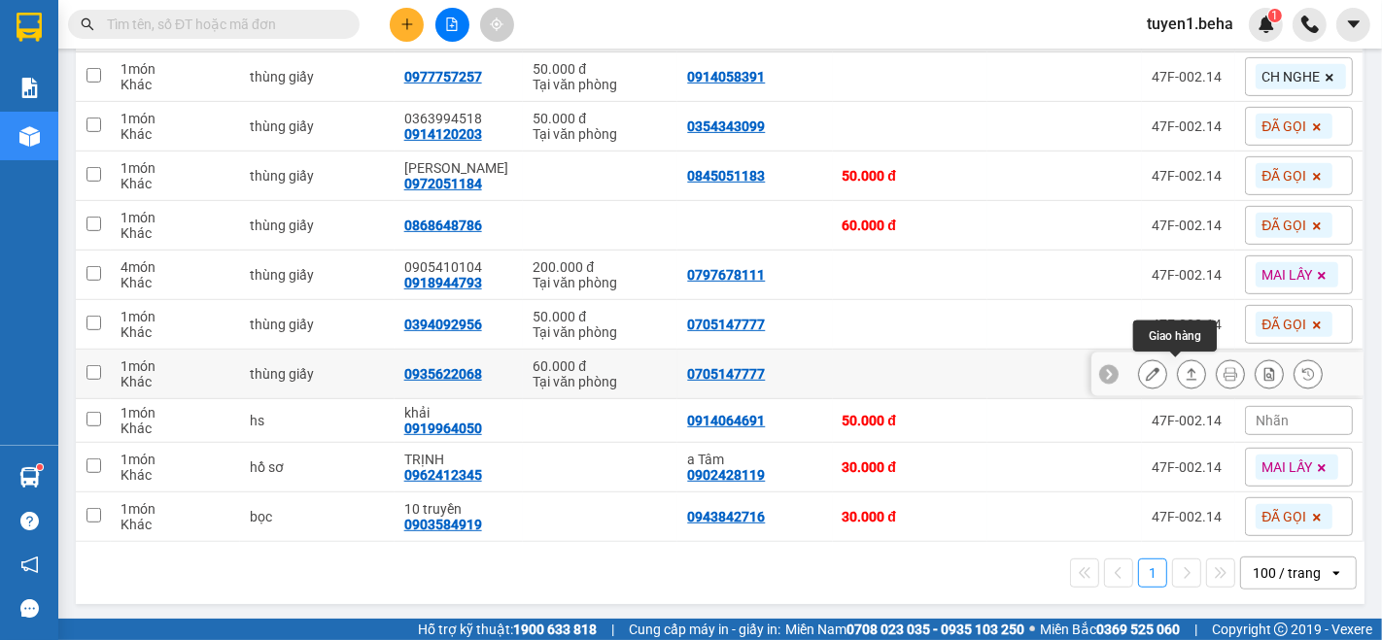
click at [1185, 379] on icon at bounding box center [1192, 374] width 14 height 14
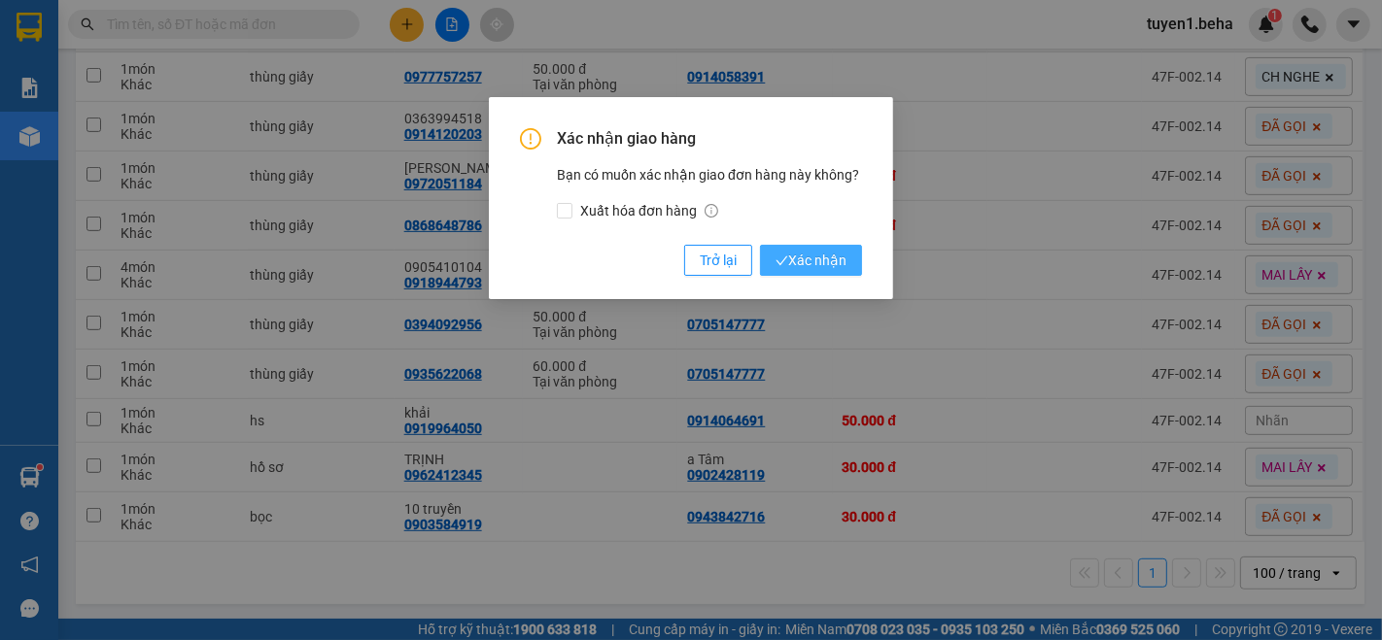
click at [808, 245] on button "Xác nhận" at bounding box center [811, 260] width 102 height 31
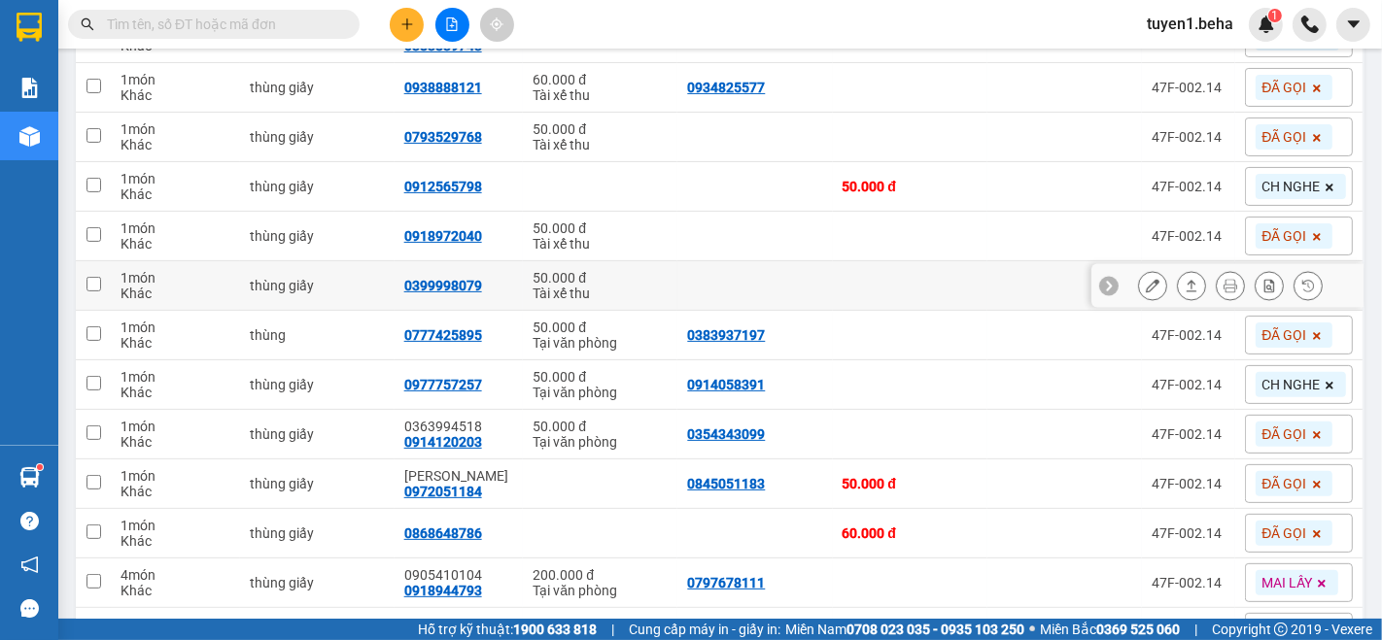
scroll to position [455, 0]
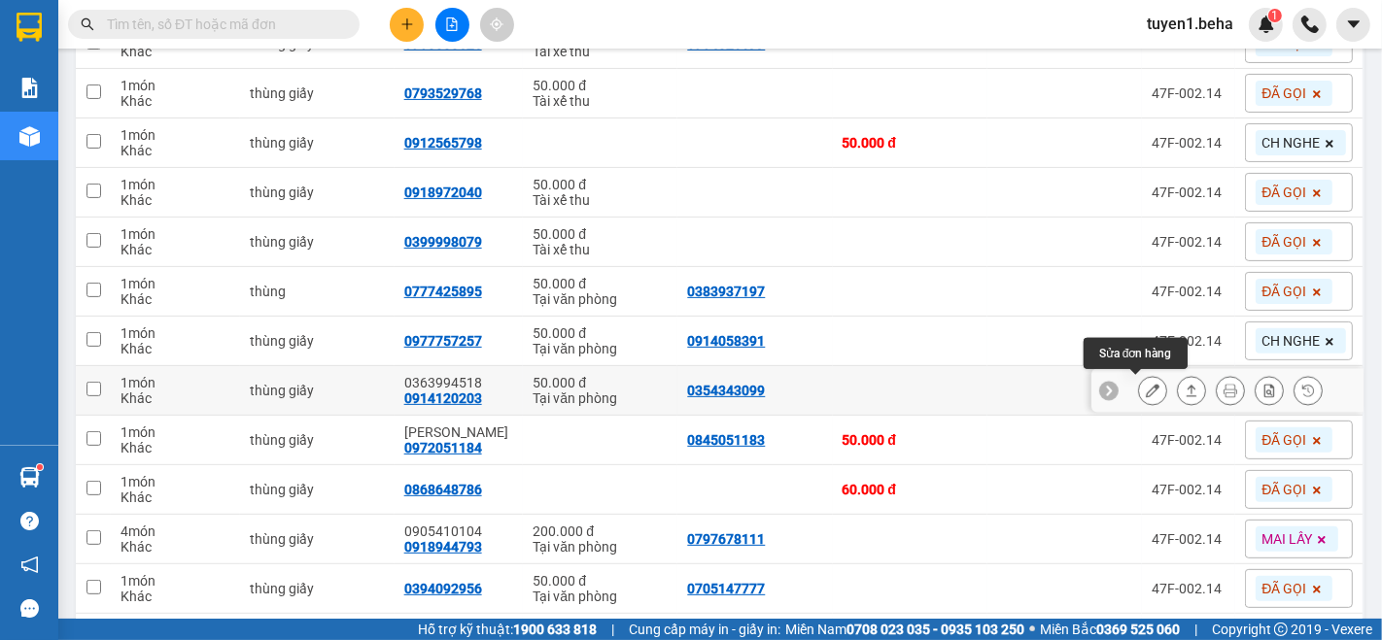
click at [1147, 388] on button at bounding box center [1152, 391] width 27 height 34
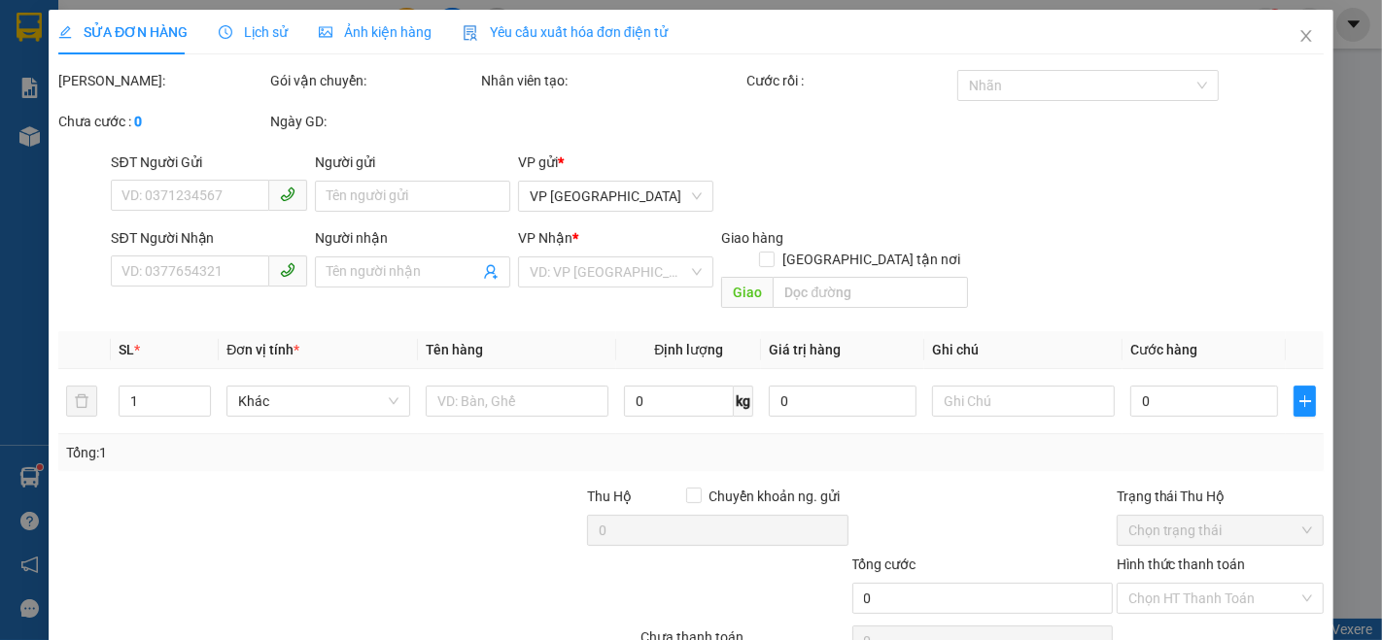
type input "0354343099"
type input "0914120203"
type input "0363994518"
type input "50.000"
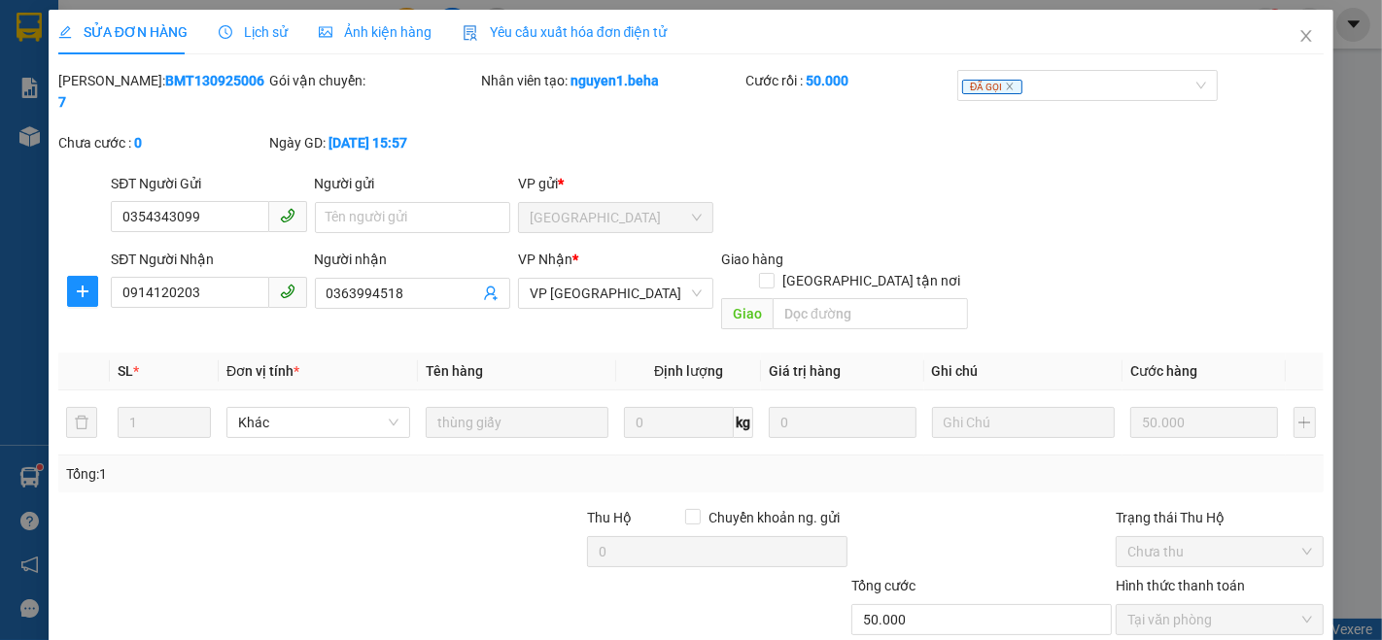
click at [380, 27] on span "Ảnh kiện hàng" at bounding box center [375, 32] width 113 height 16
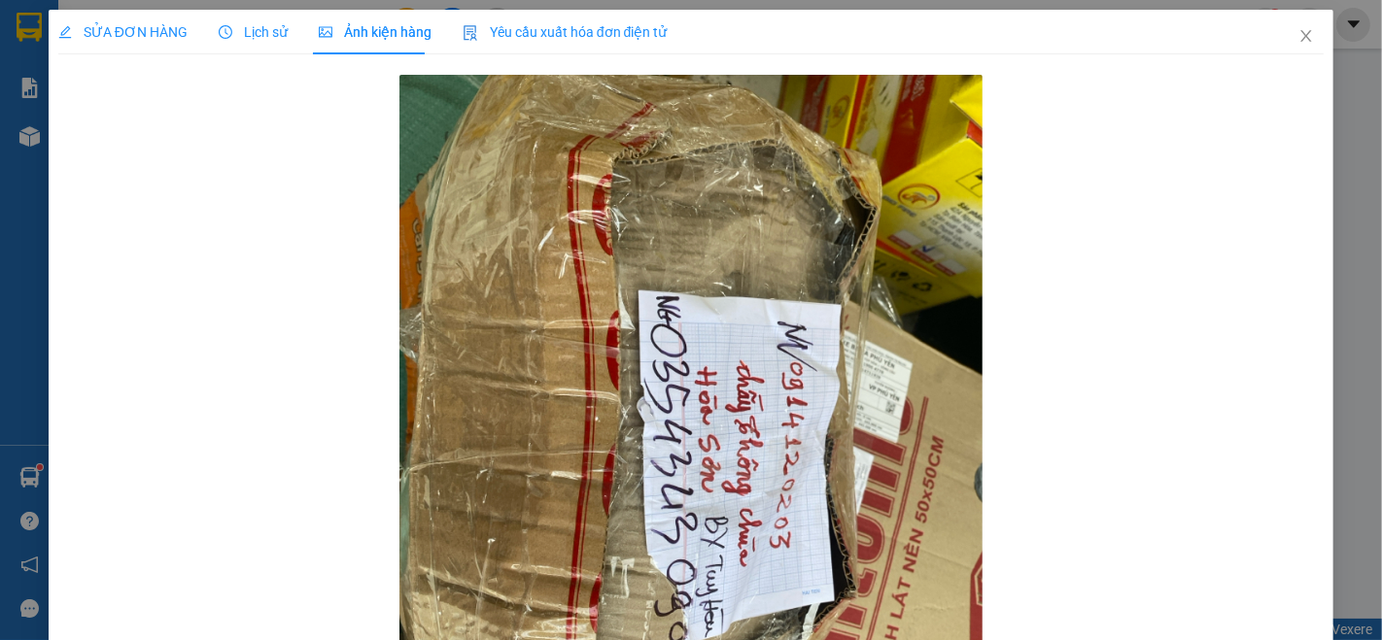
click at [141, 43] on div "SỬA ĐƠN HÀNG" at bounding box center [122, 32] width 129 height 45
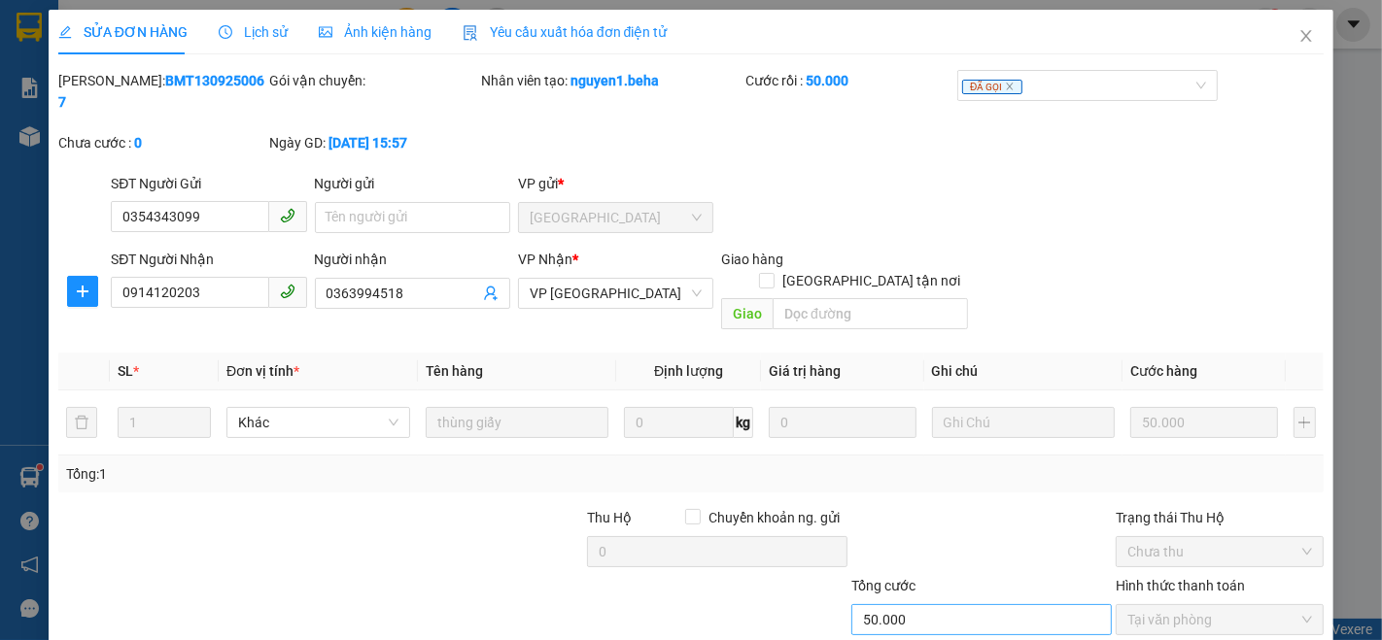
scroll to position [81, 0]
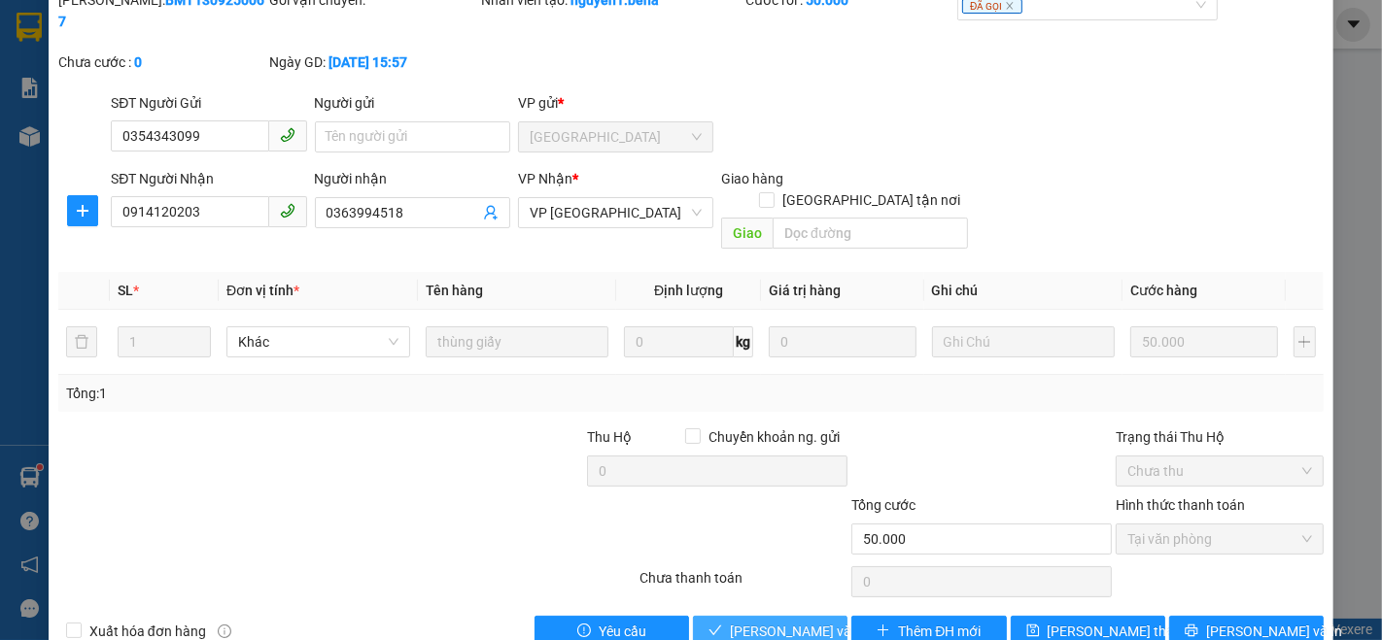
click at [819, 621] on span "[PERSON_NAME] và Giao hàng" at bounding box center [823, 631] width 187 height 21
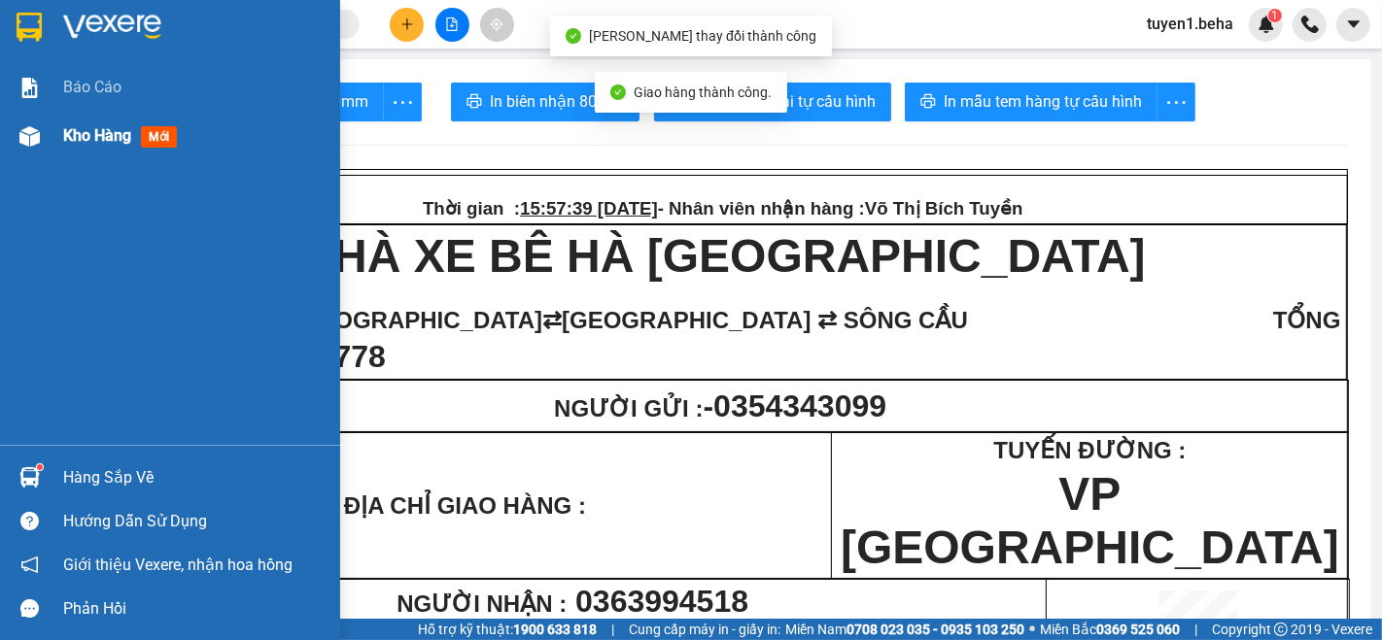
click at [84, 133] on span "Kho hàng" at bounding box center [97, 135] width 68 height 18
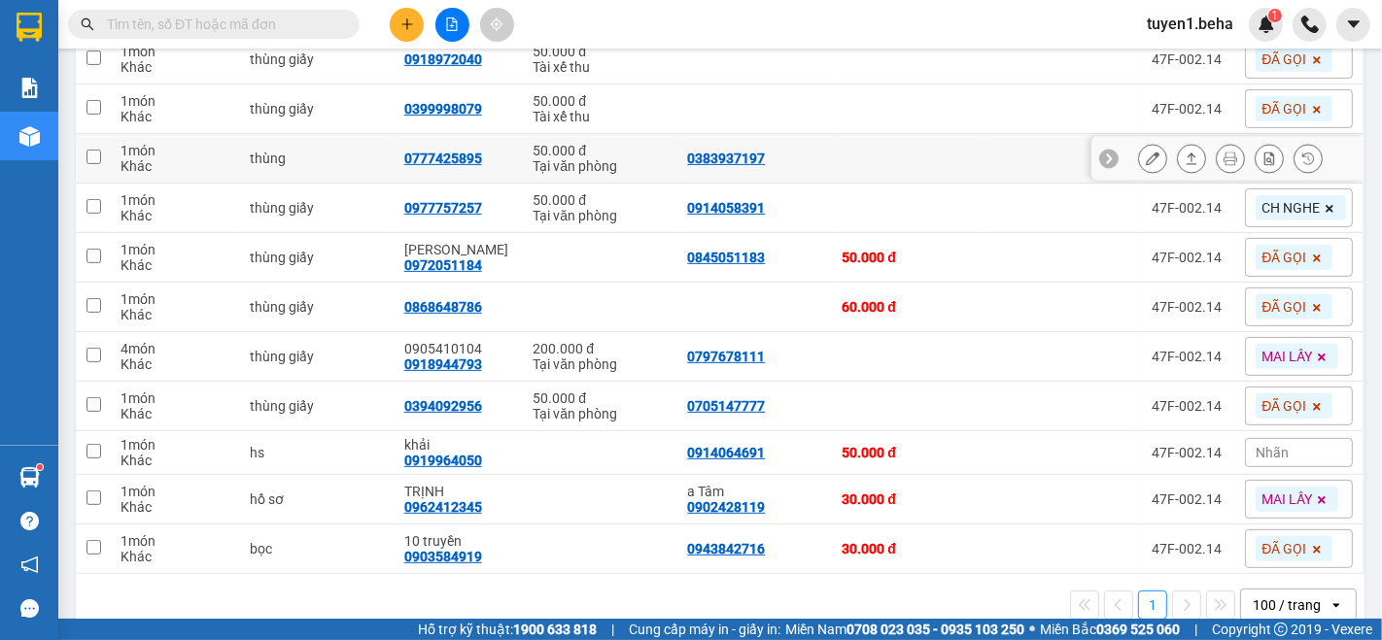
scroll to position [621, 0]
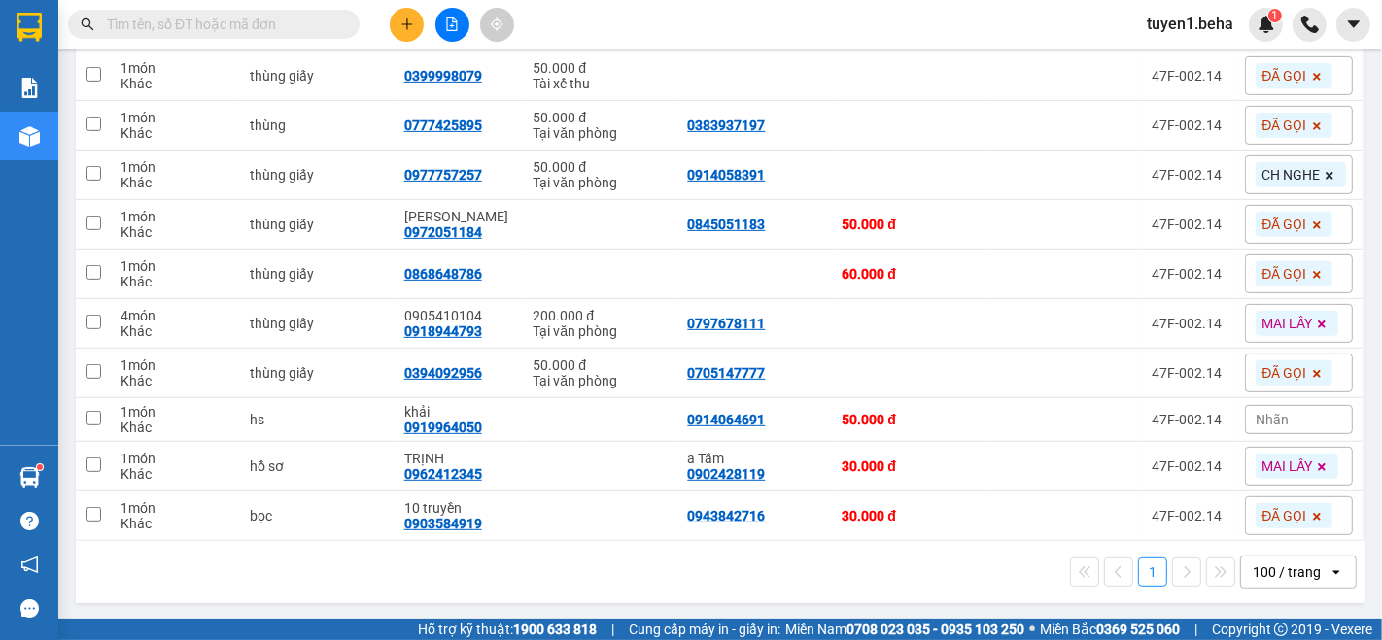
click at [168, 569] on div "1 100 / trang open" at bounding box center [720, 572] width 1273 height 33
click at [233, 580] on div "1 100 / trang open" at bounding box center [720, 572] width 1273 height 33
click at [200, 568] on div "1 100 / trang open" at bounding box center [720, 572] width 1273 height 33
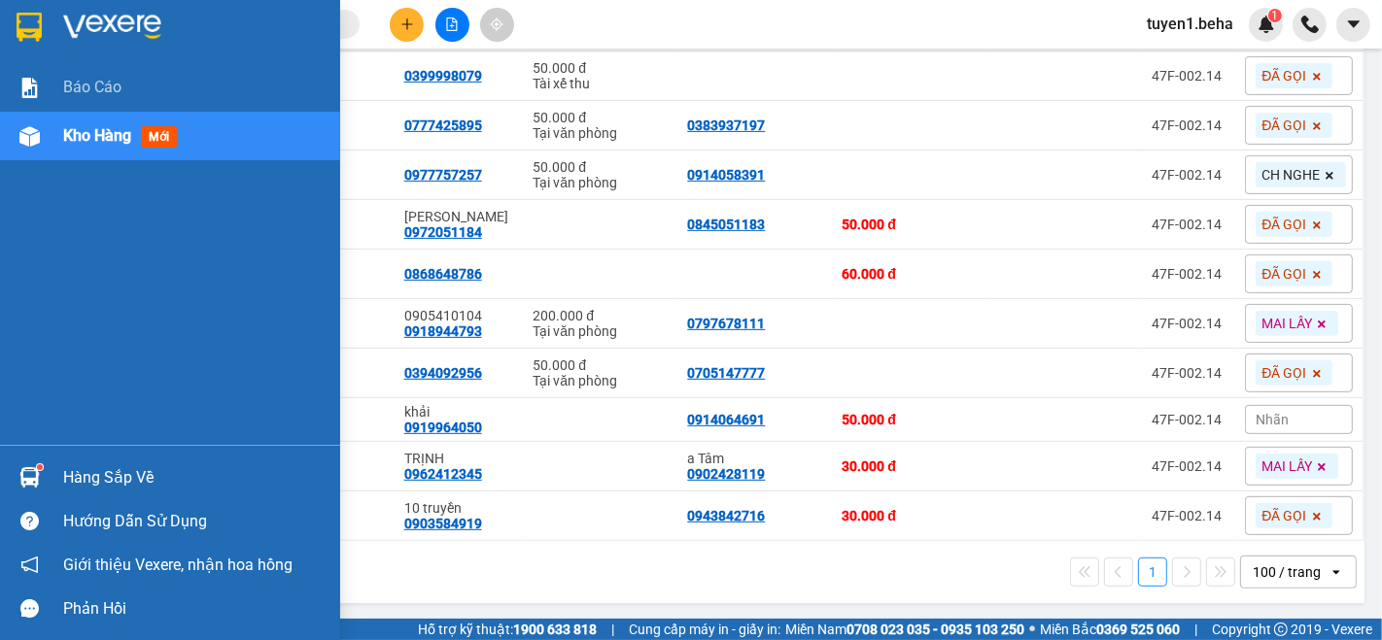
click at [131, 127] on div "Kho hàng mới" at bounding box center [123, 135] width 121 height 24
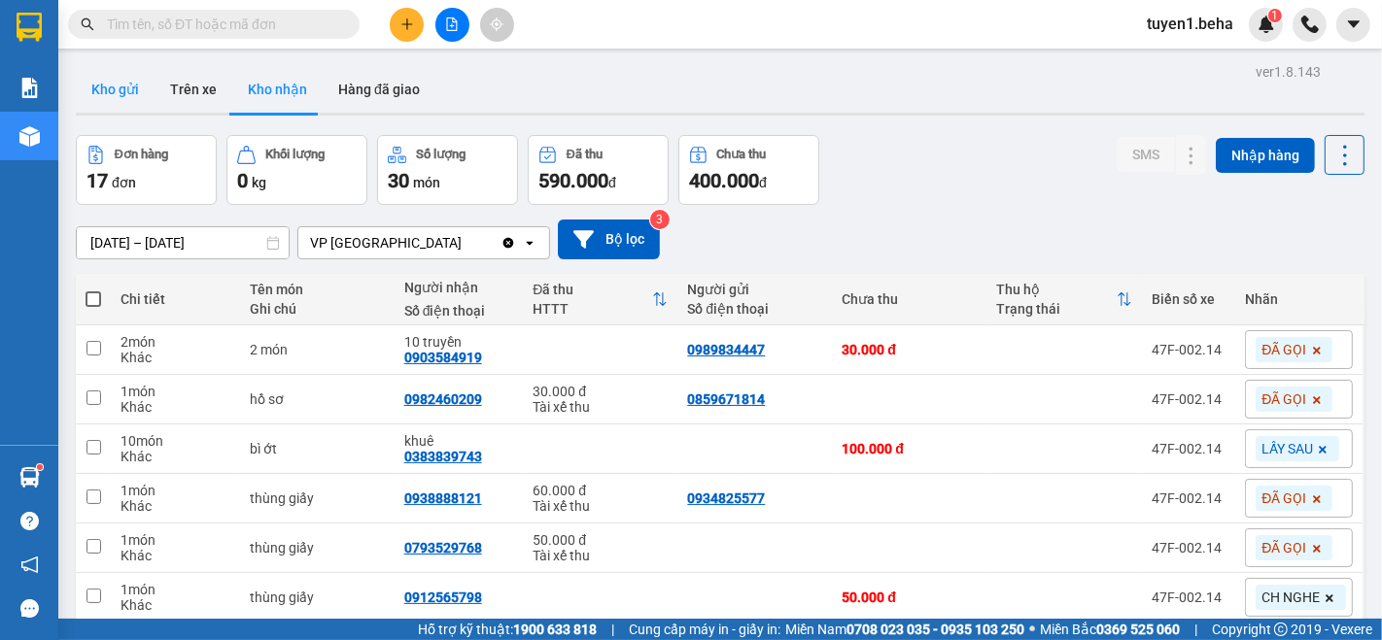
click at [111, 93] on button "Kho gửi" at bounding box center [115, 89] width 79 height 47
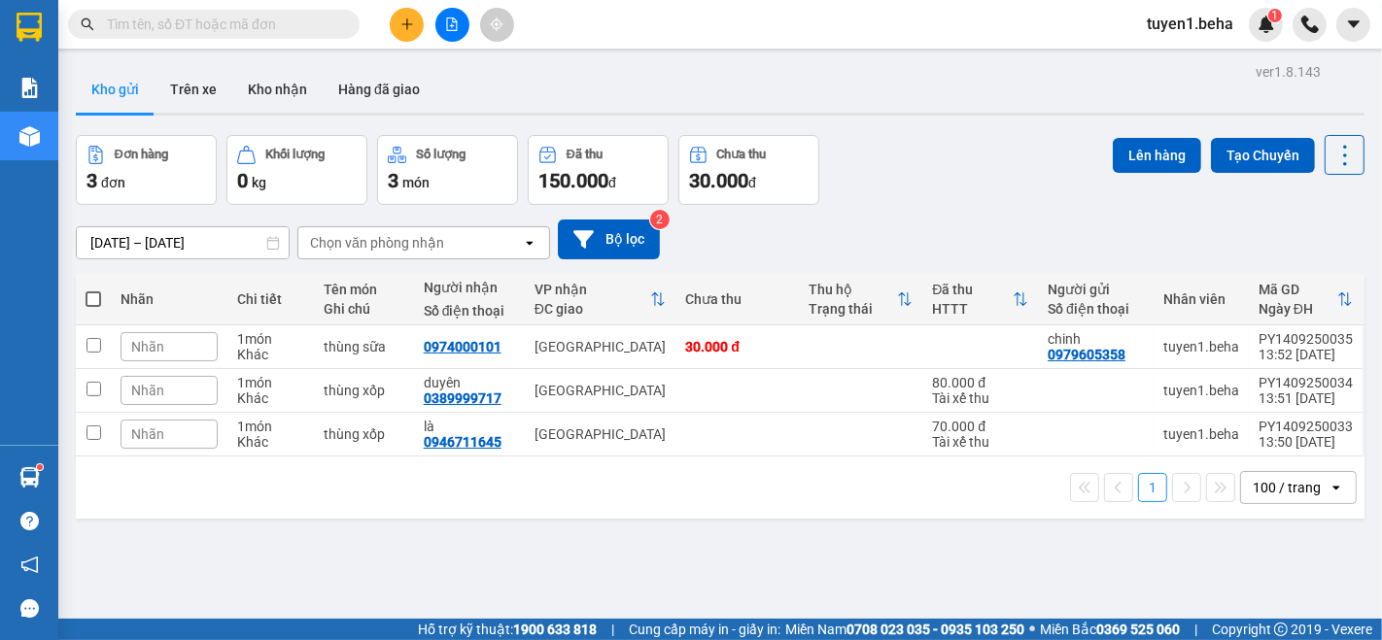
click at [166, 508] on div "1 100 / trang open" at bounding box center [720, 488] width 1289 height 62
click at [453, 20] on icon "file-add" at bounding box center [452, 24] width 14 height 14
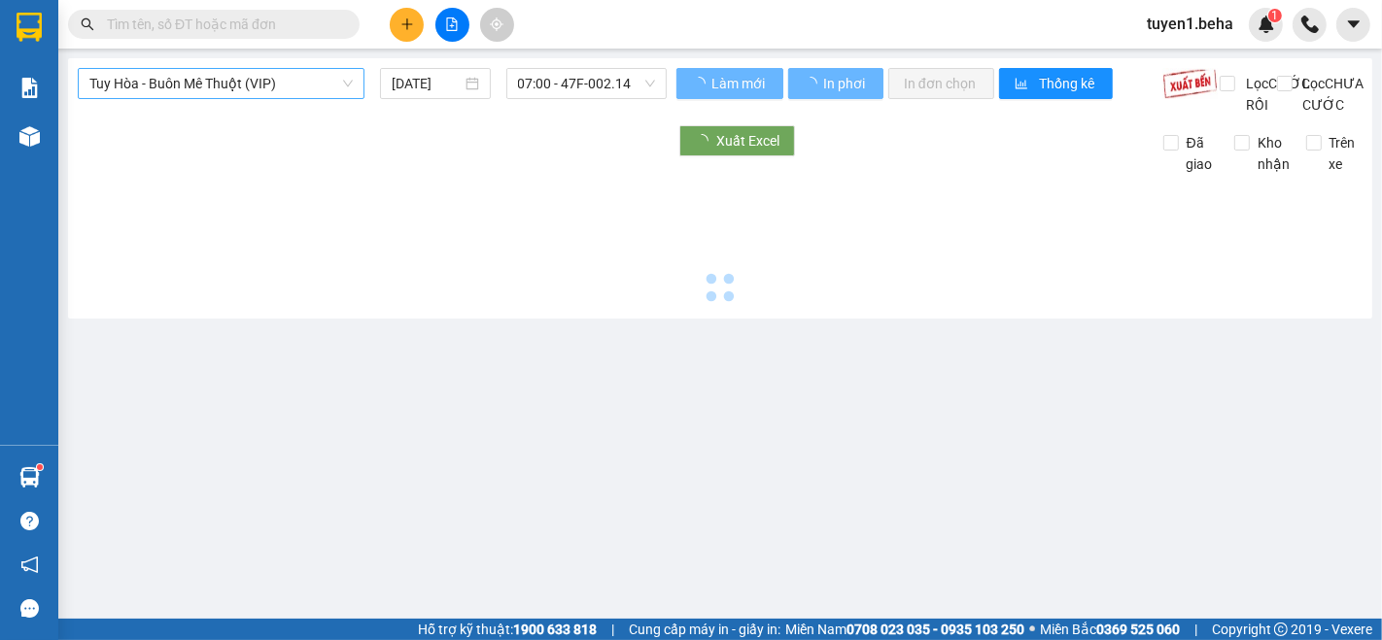
click at [247, 83] on span "Tuy Hòa - Buôn Mê Thuột (VIP)" at bounding box center [220, 83] width 263 height 29
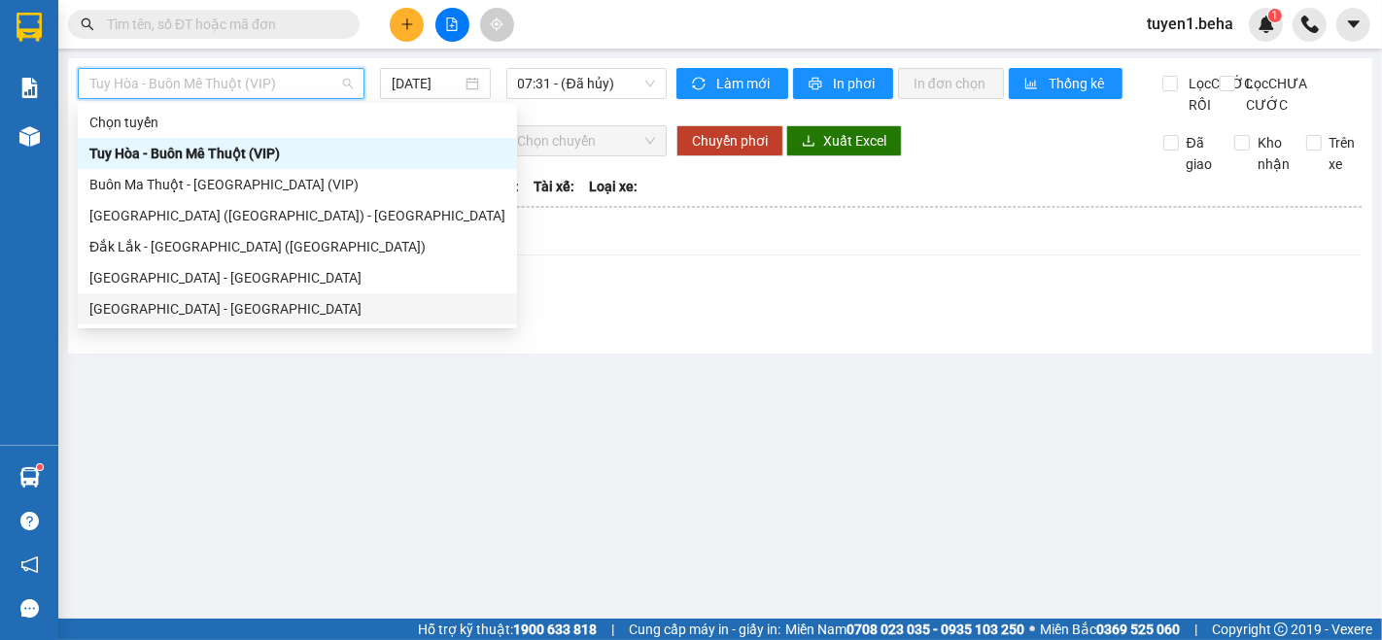
click at [180, 308] on div "[GEOGRAPHIC_DATA] - [GEOGRAPHIC_DATA]" at bounding box center [297, 308] width 416 height 21
type input "[DATE]"
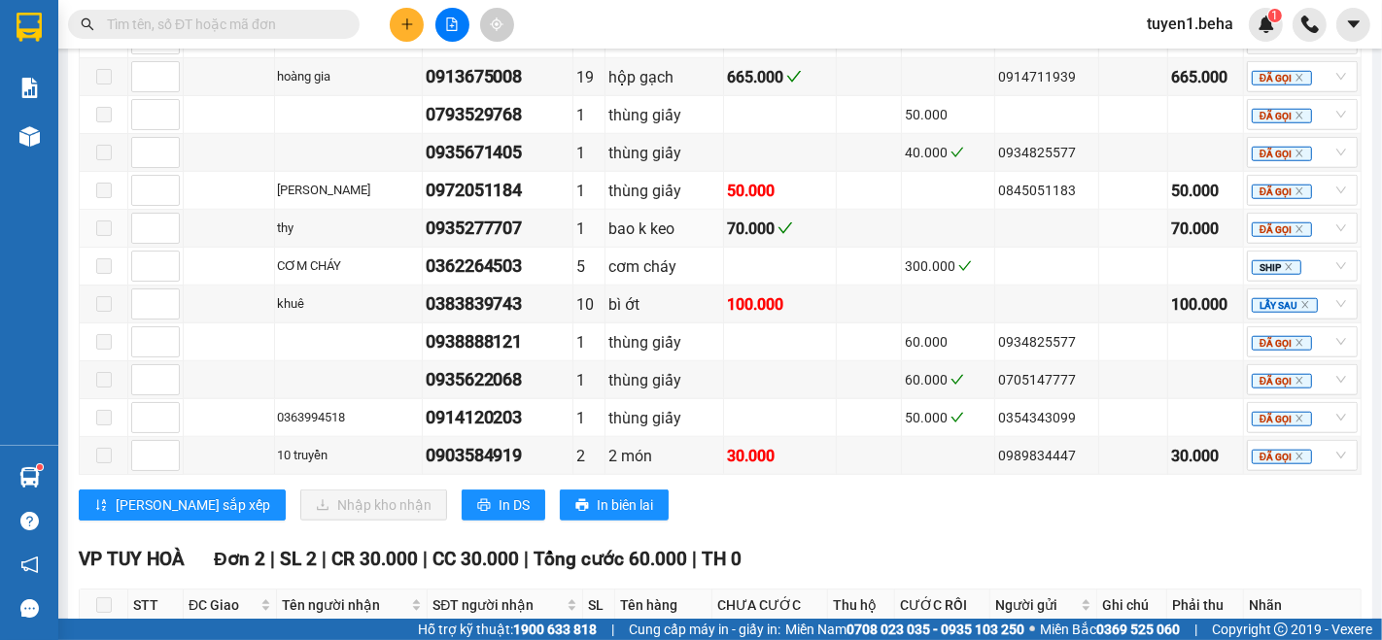
scroll to position [1511, 0]
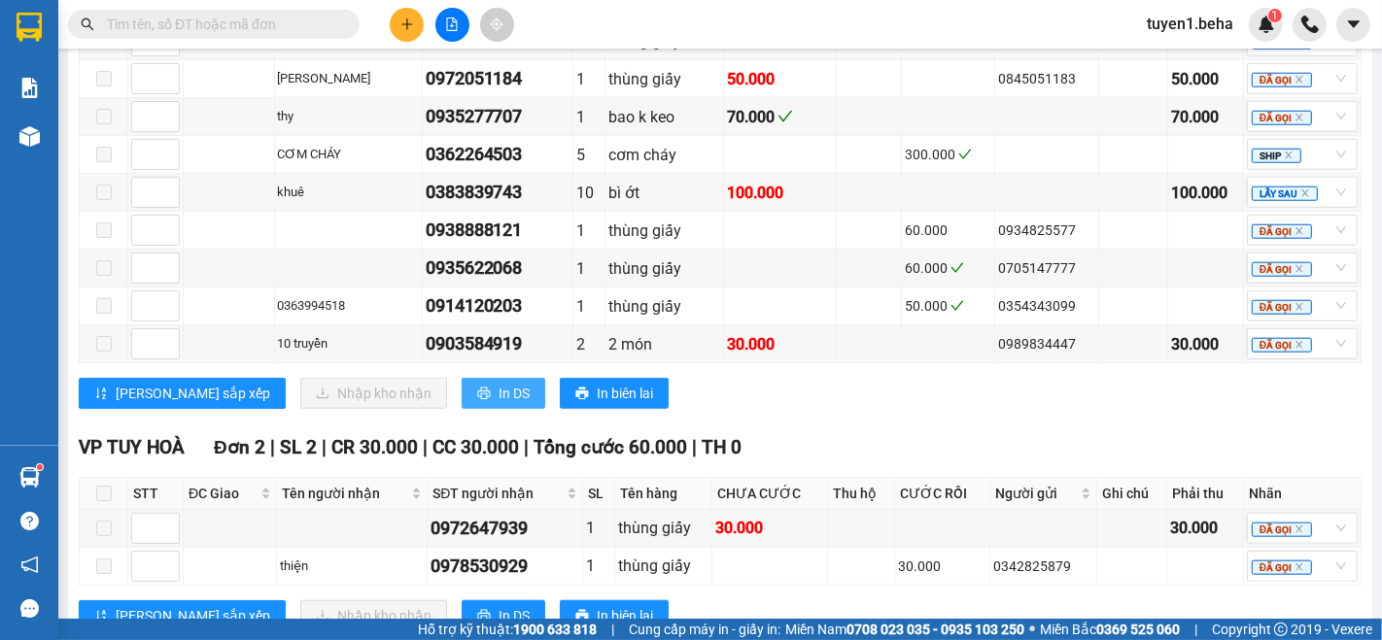
click at [499, 383] on span "In DS" at bounding box center [514, 393] width 31 height 21
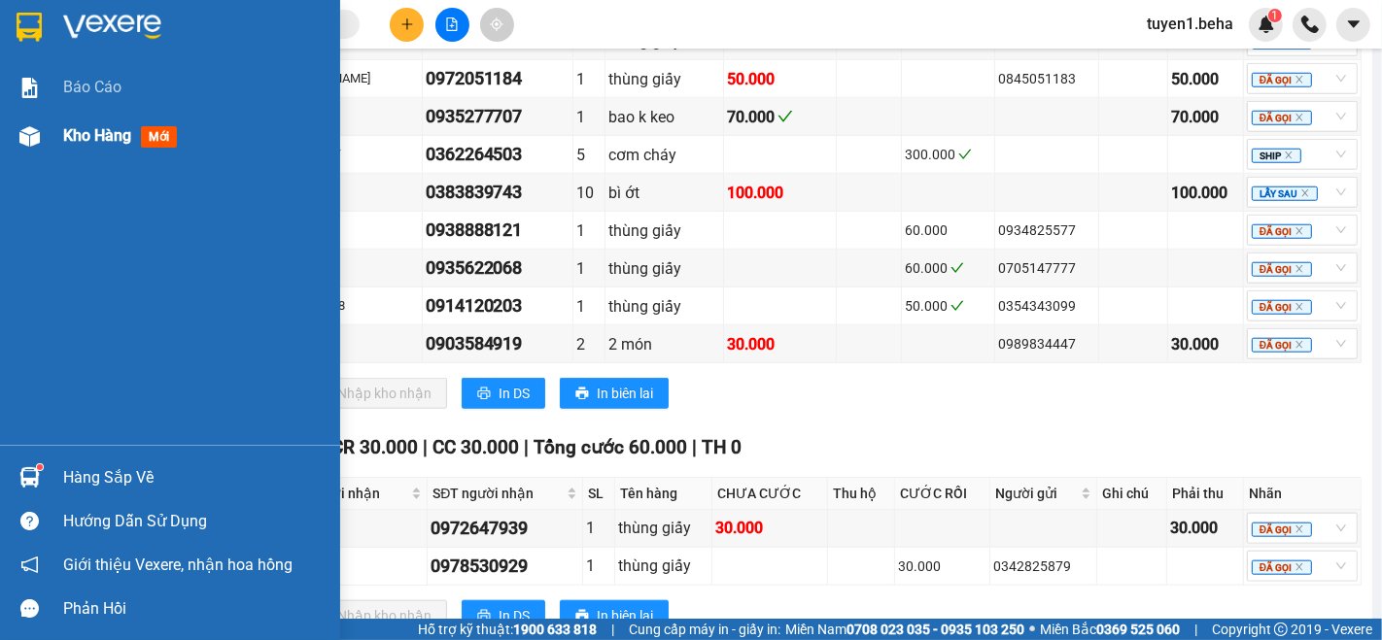
click at [69, 136] on span "Kho hàng" at bounding box center [97, 135] width 68 height 18
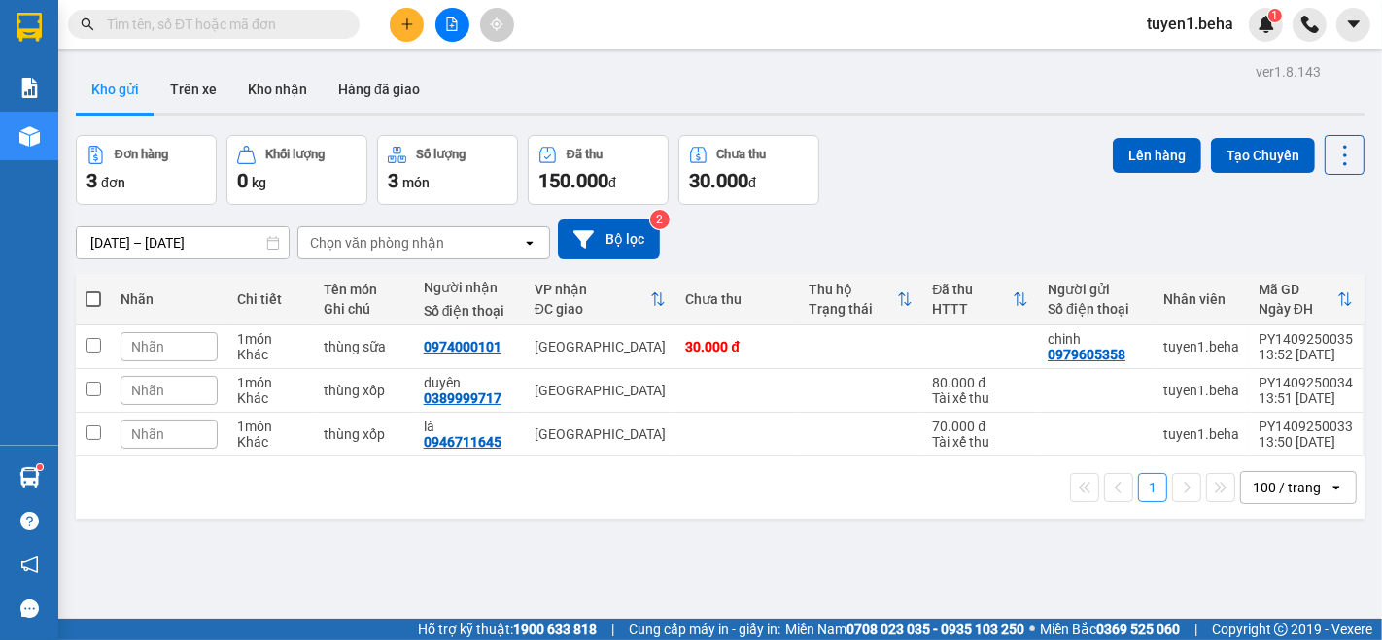
click at [276, 86] on button "Kho nhận" at bounding box center [277, 89] width 90 height 47
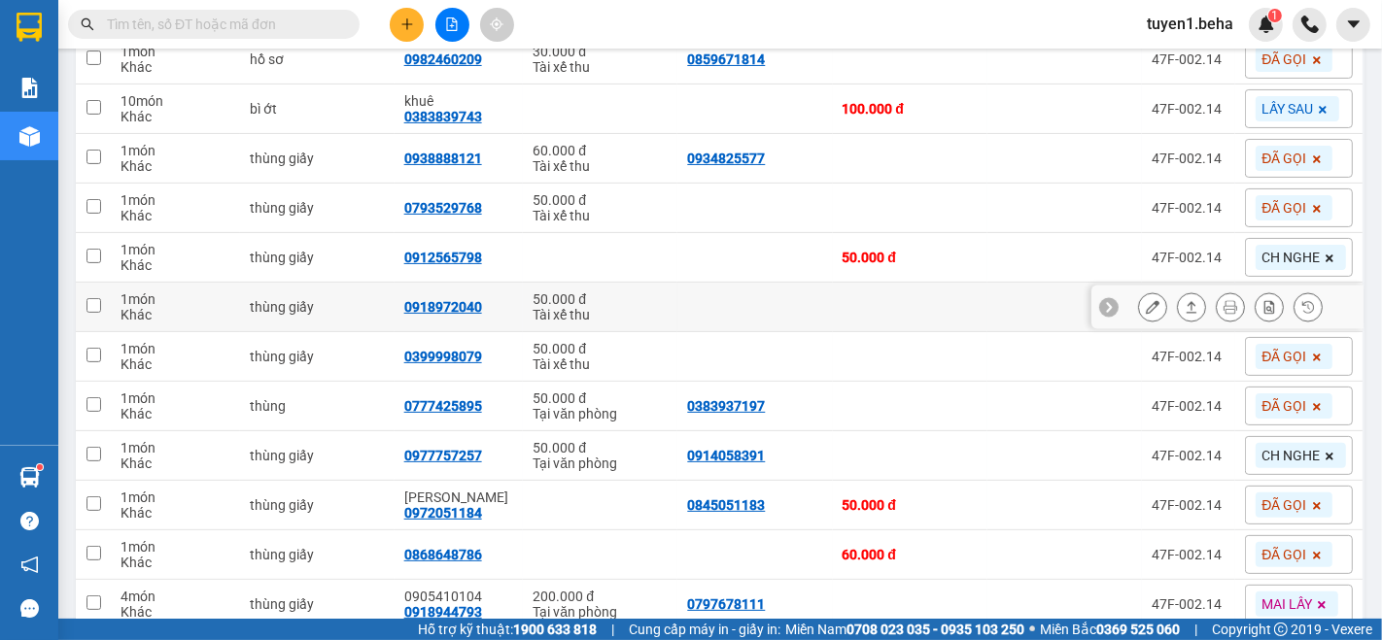
scroll to position [189, 0]
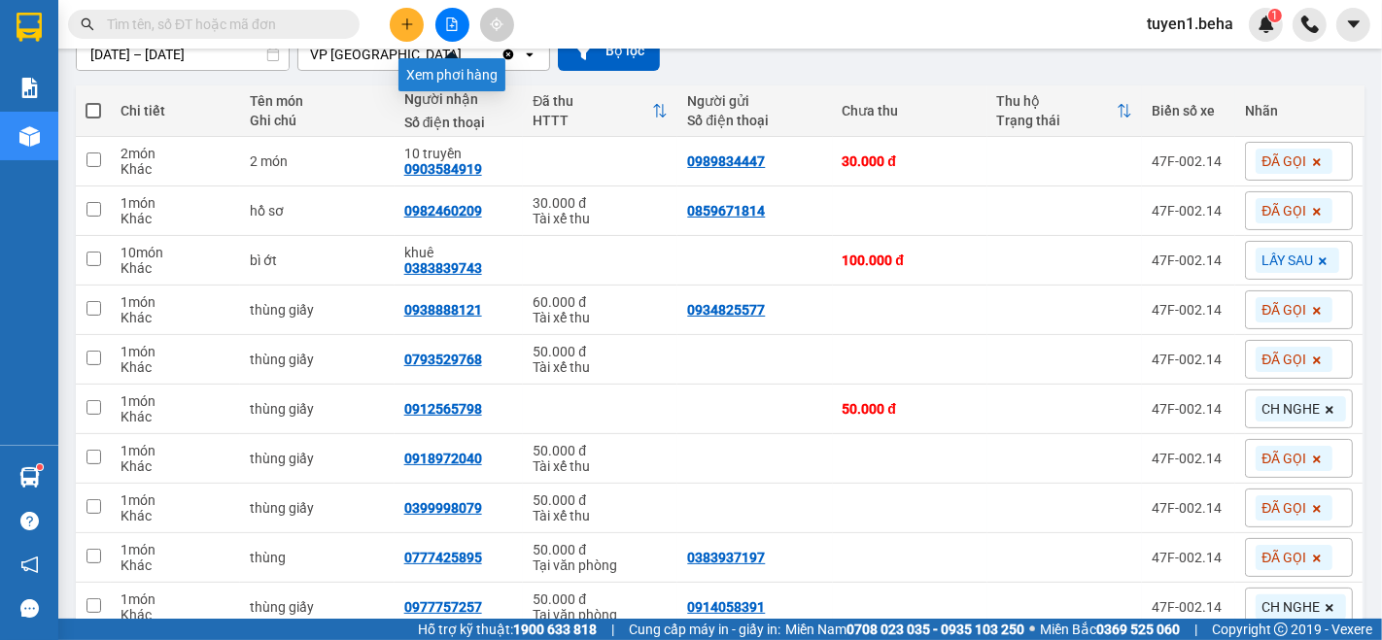
click at [449, 19] on icon "file-add" at bounding box center [452, 24] width 14 height 14
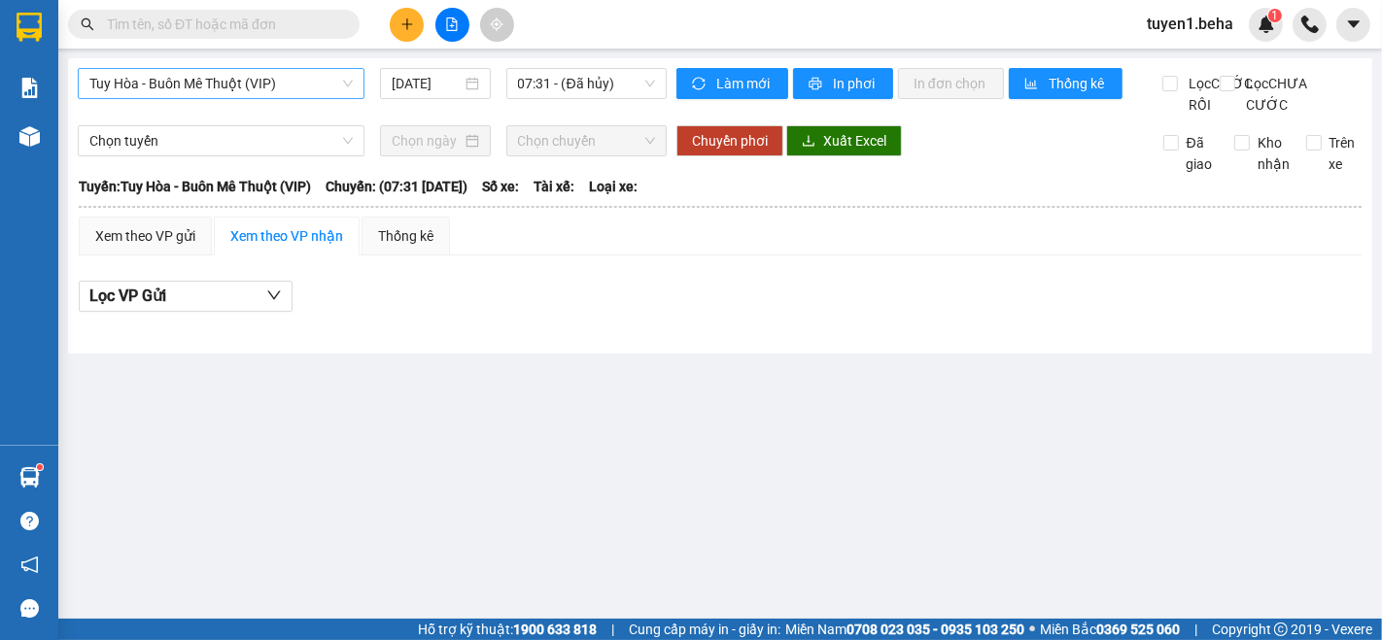
click at [278, 79] on span "Tuy Hòa - Buôn Mê Thuột (VIP)" at bounding box center [220, 83] width 263 height 29
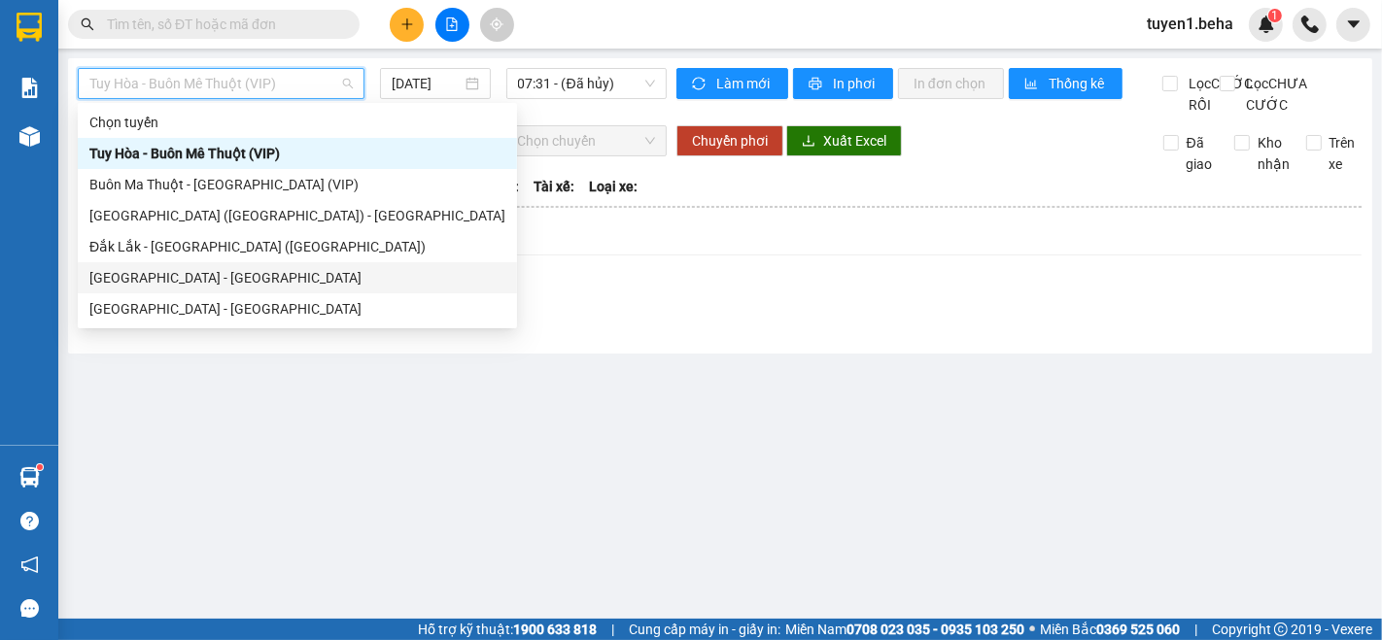
click at [168, 282] on div "[GEOGRAPHIC_DATA] - [GEOGRAPHIC_DATA]" at bounding box center [297, 277] width 416 height 21
type input "[DATE]"
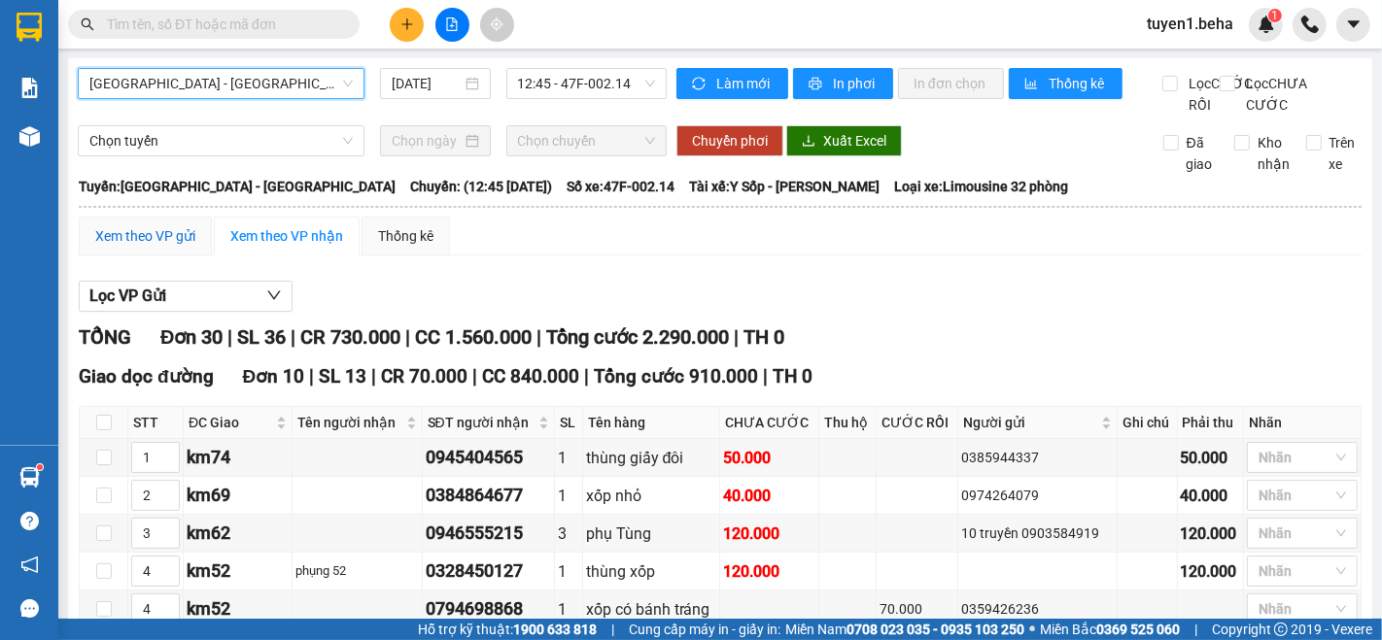
click at [156, 247] on div "Xem theo VP gửi" at bounding box center [145, 235] width 100 height 21
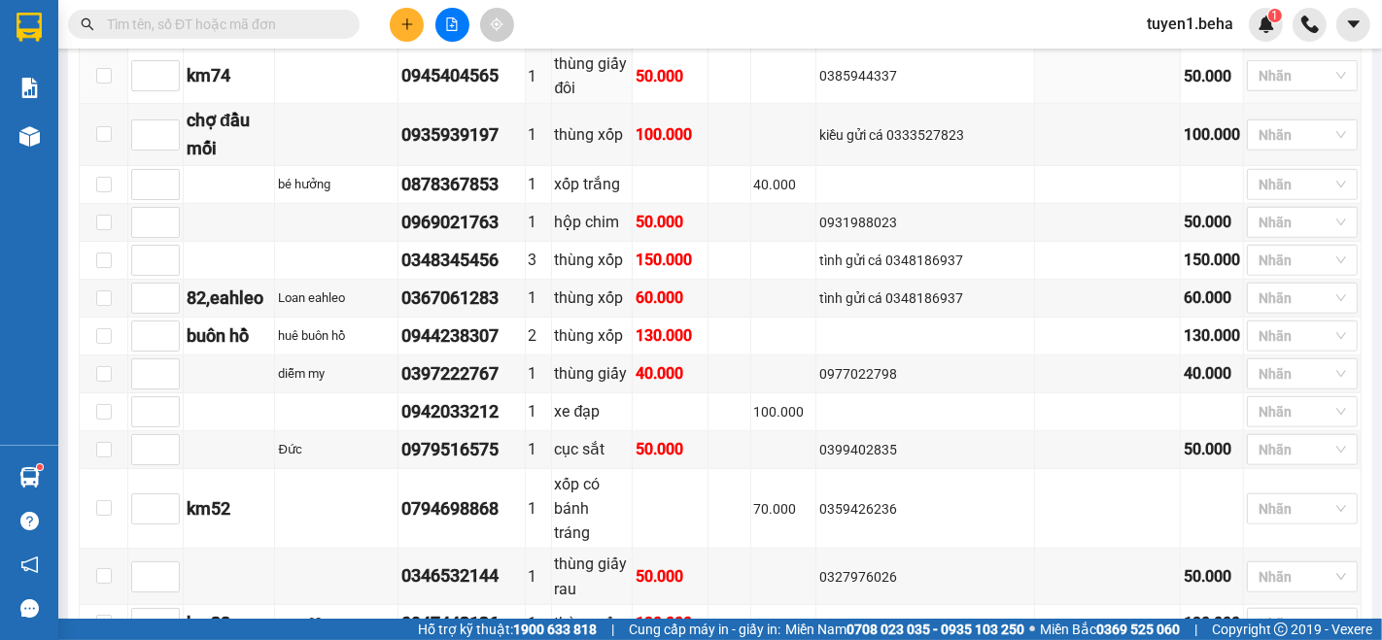
scroll to position [1276, 0]
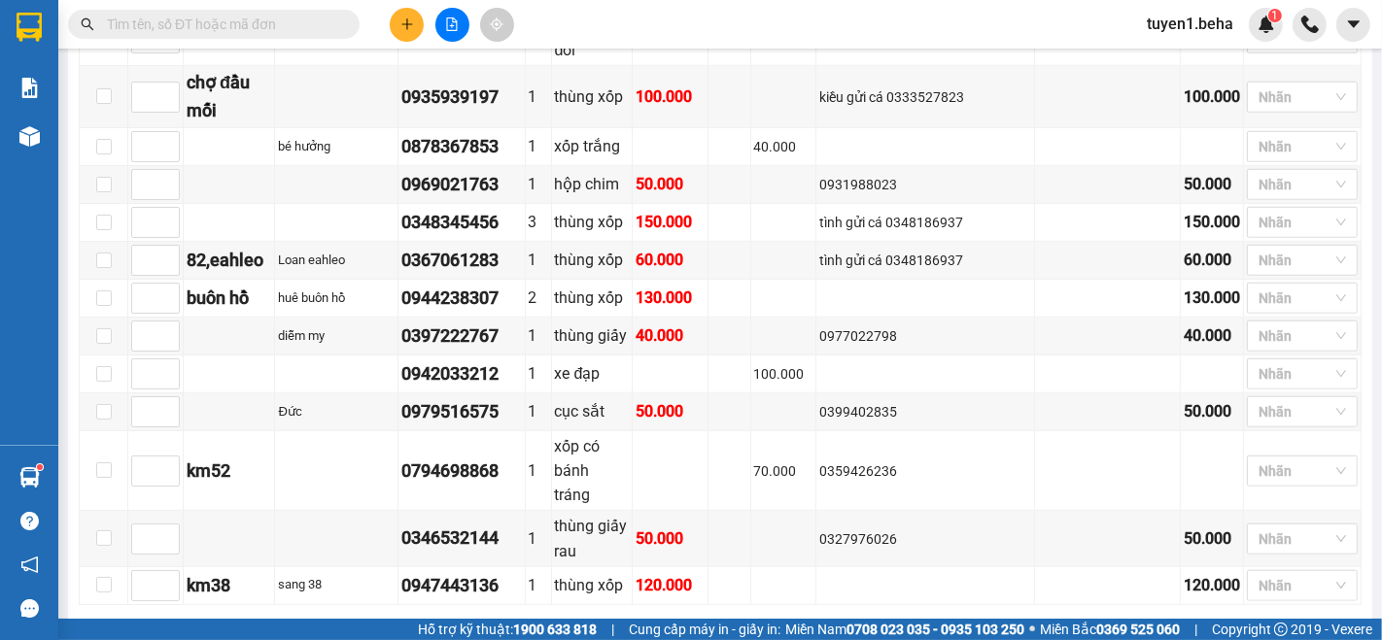
click at [492, 625] on span "In DS" at bounding box center [507, 635] width 31 height 21
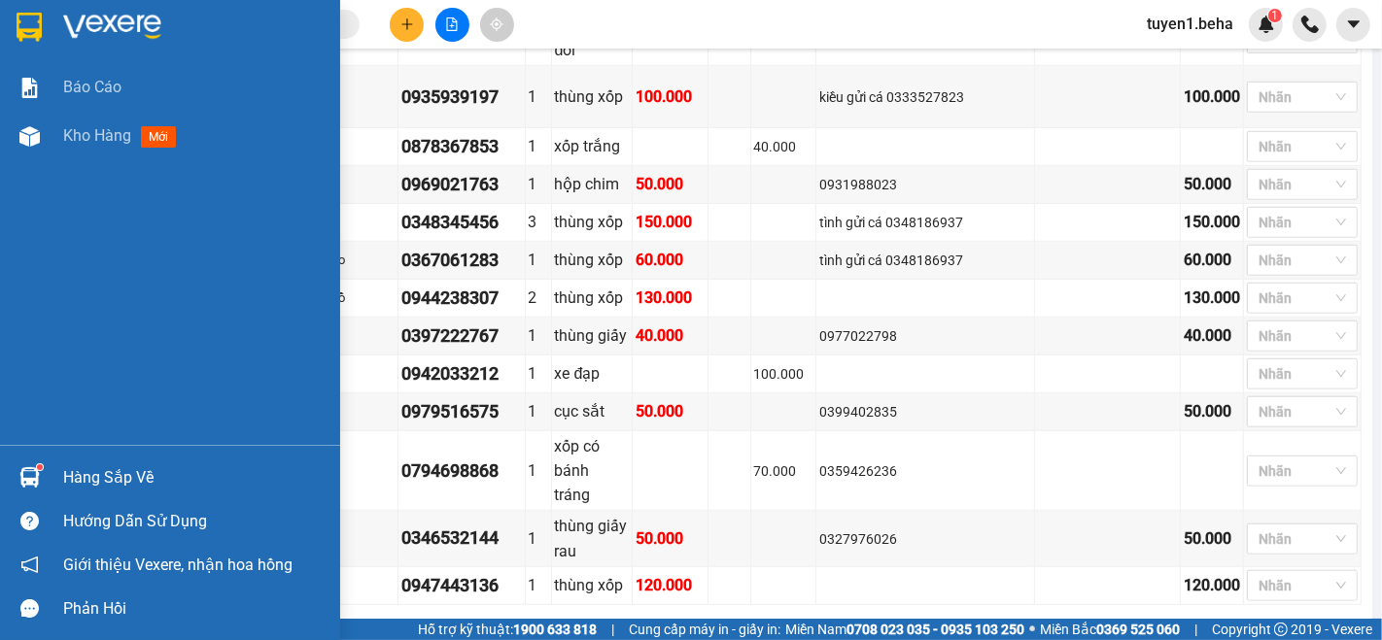
click at [157, 202] on div "Báo cáo Kho hàng mới" at bounding box center [170, 254] width 340 height 382
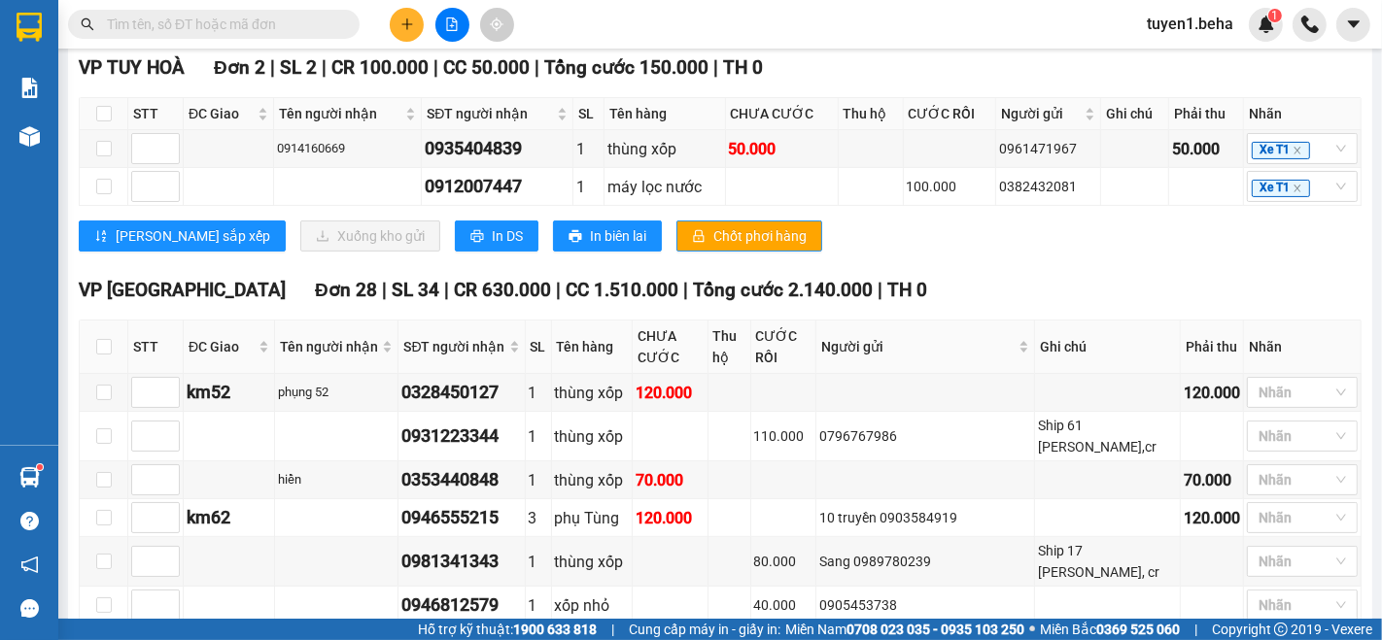
scroll to position [196, 0]
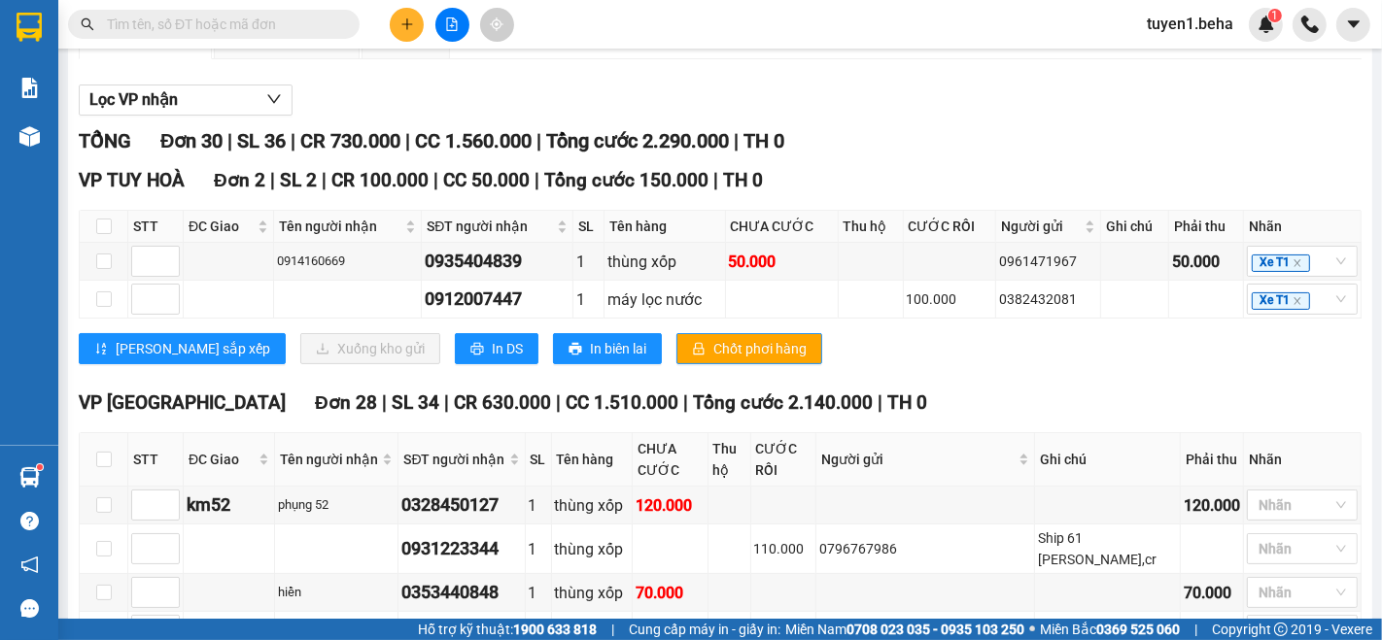
click at [284, 51] on div "Xem theo VP nhận" at bounding box center [286, 39] width 113 height 21
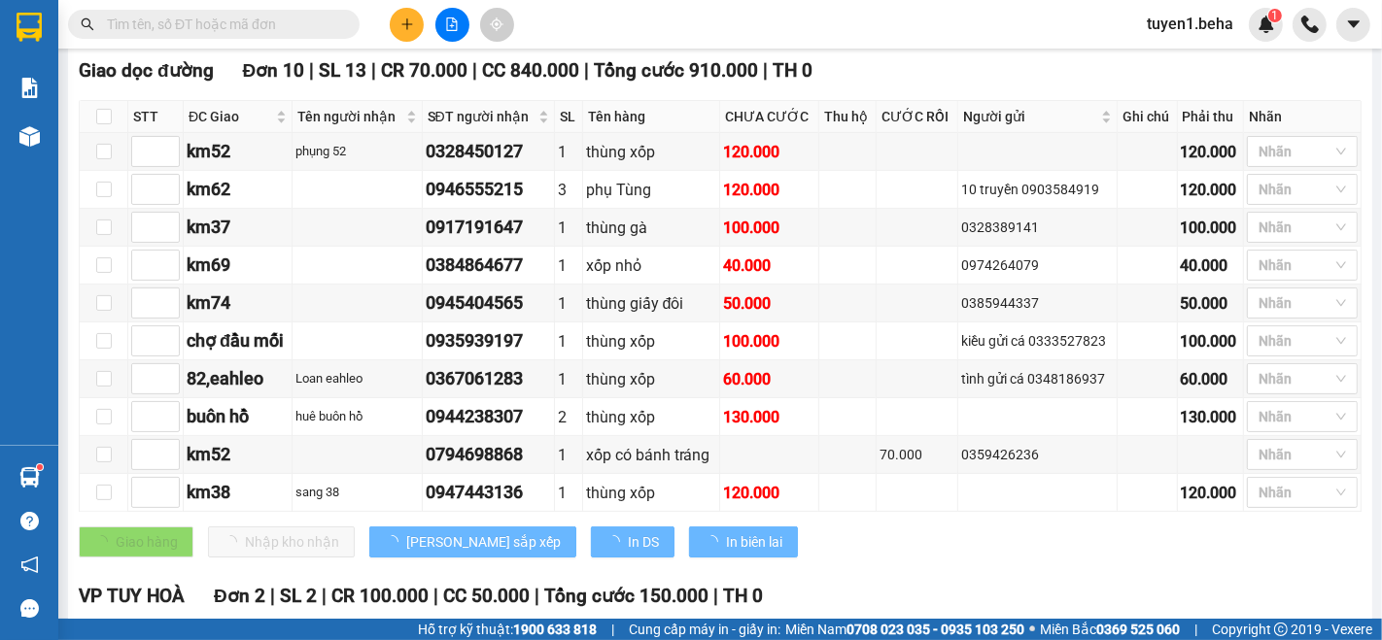
scroll to position [520, 0]
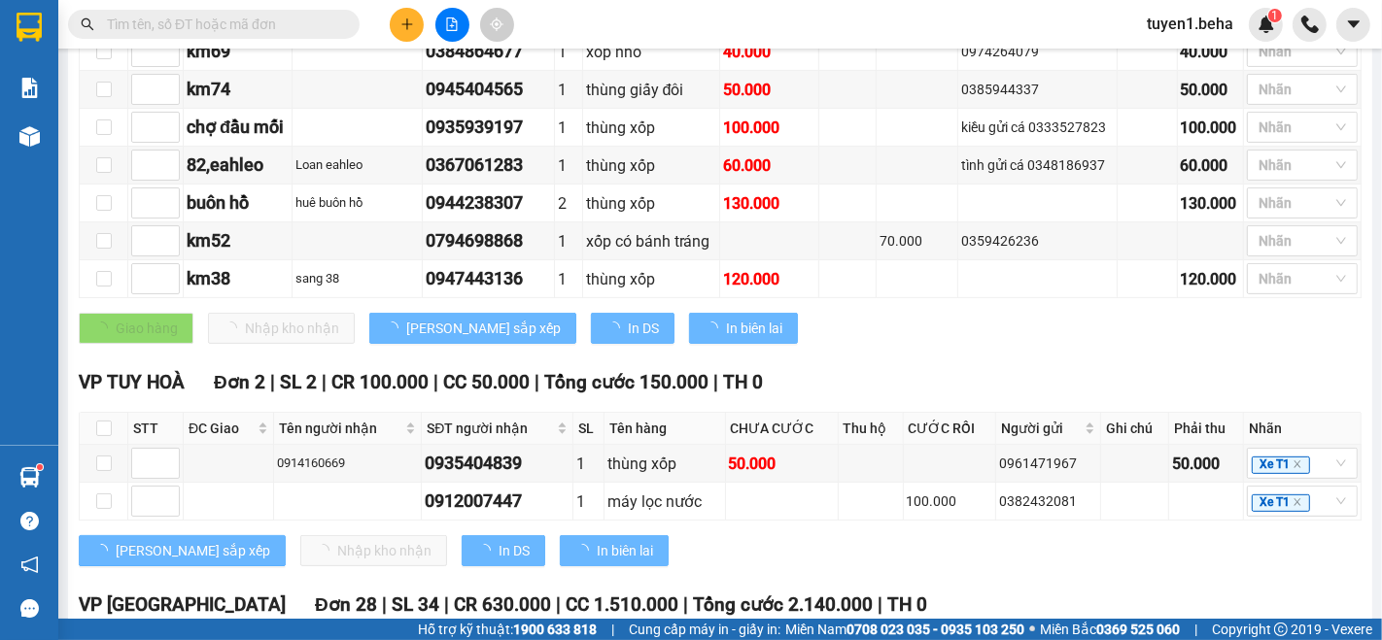
type input "4"
type input "3"
type input "6"
type input "2"
type input "1"
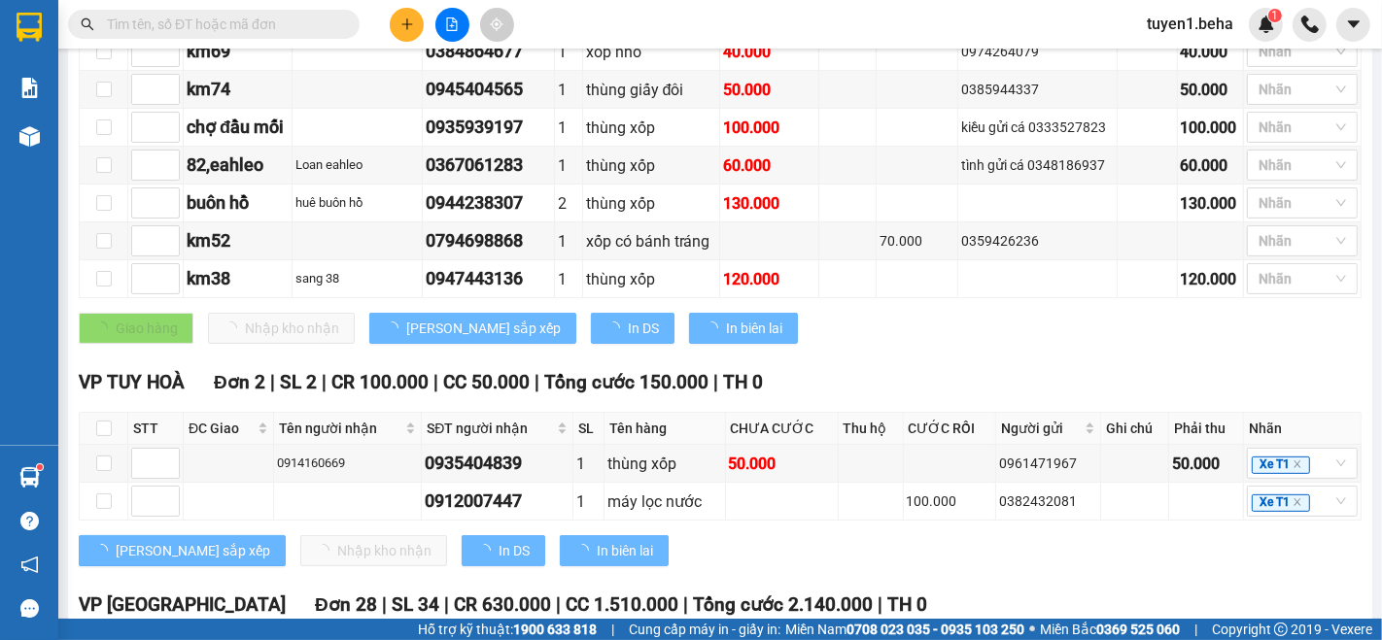
type input "7"
type input "4"
type input "5"
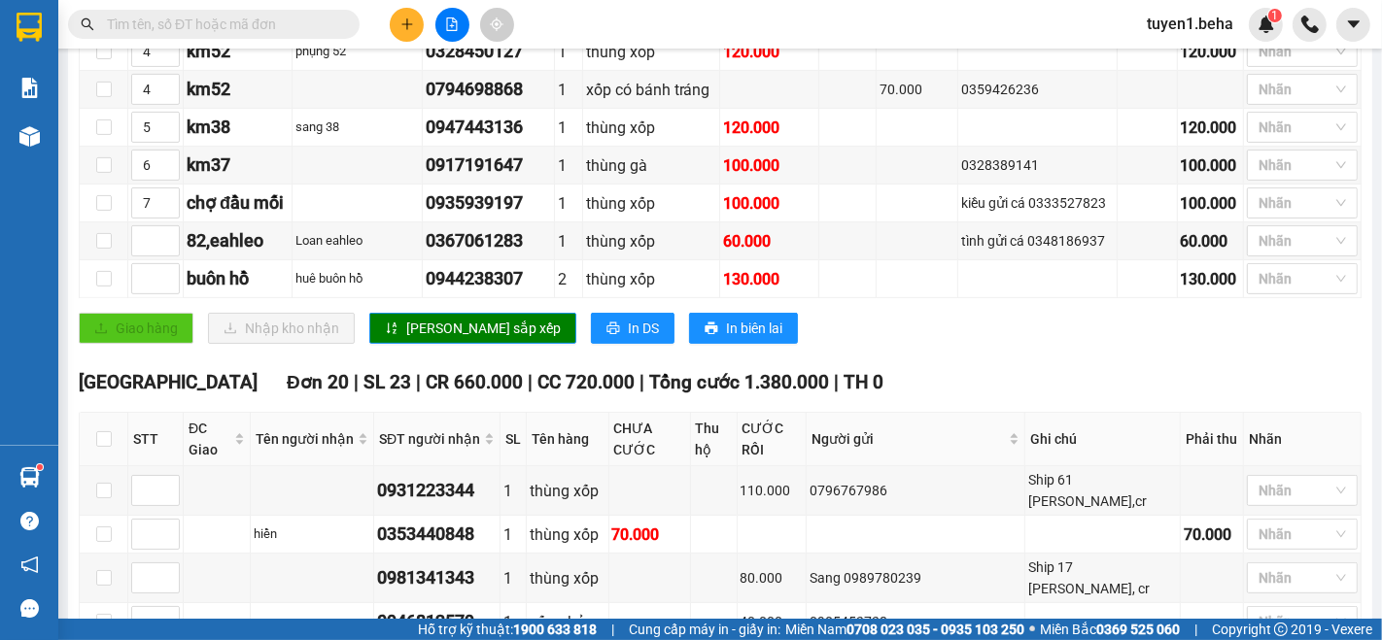
scroll to position [736, 0]
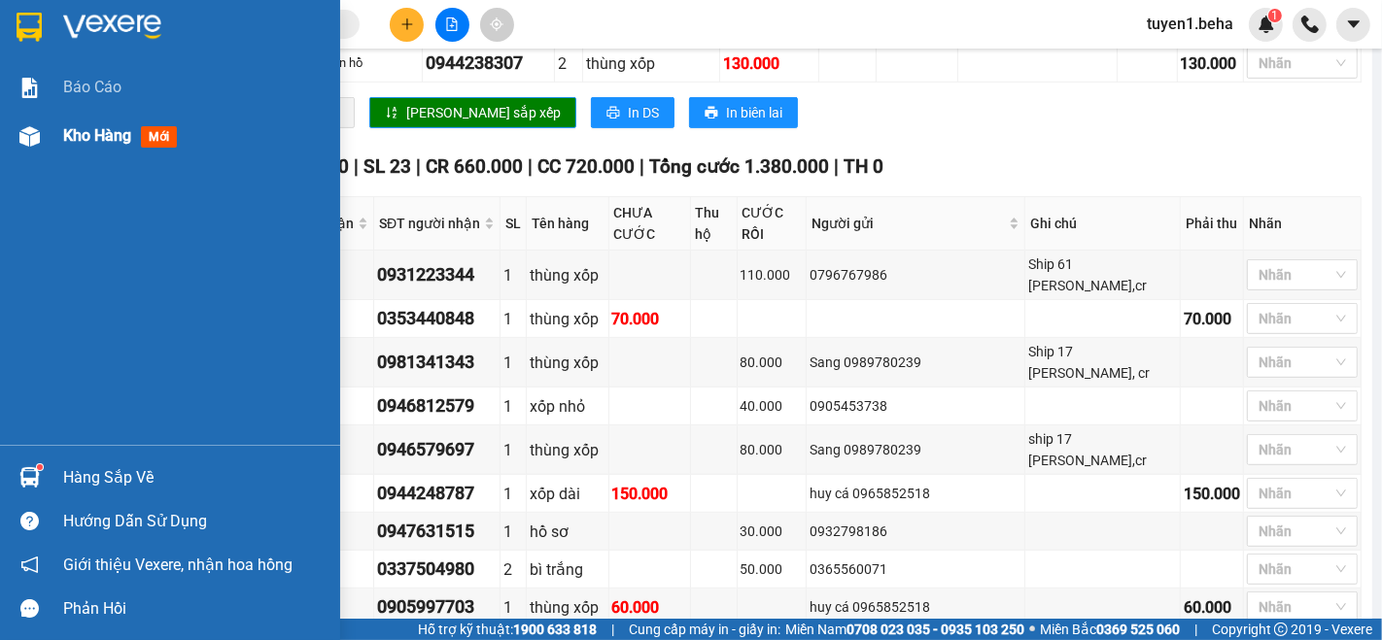
click at [105, 126] on span "Kho hàng" at bounding box center [97, 135] width 68 height 18
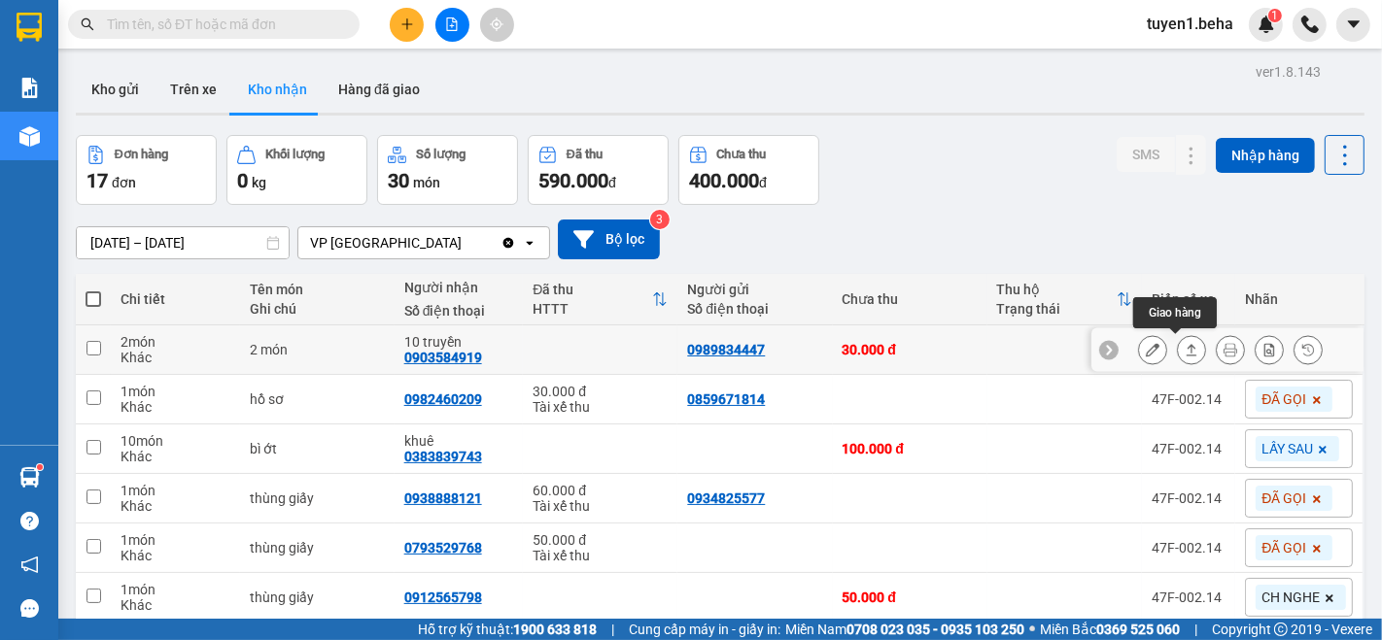
click at [1185, 354] on icon at bounding box center [1192, 350] width 14 height 14
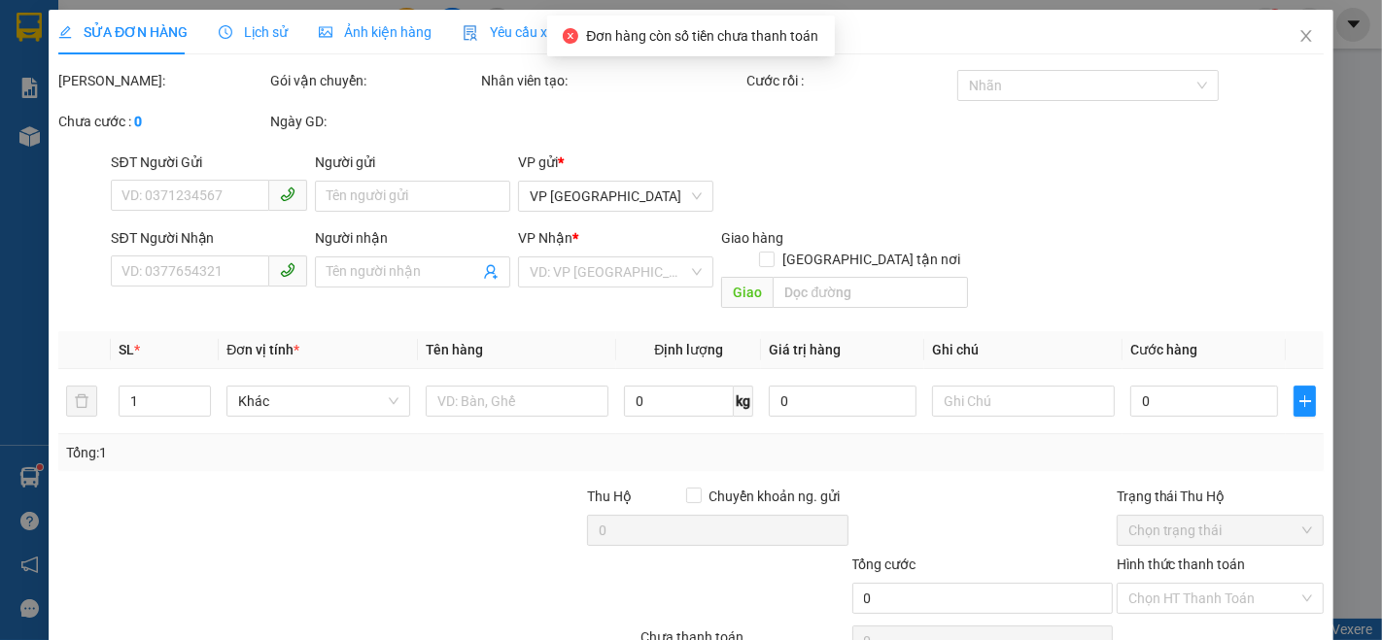
type input "0989834447"
type input "0903584919"
type input "10 truyền"
type input "30.000"
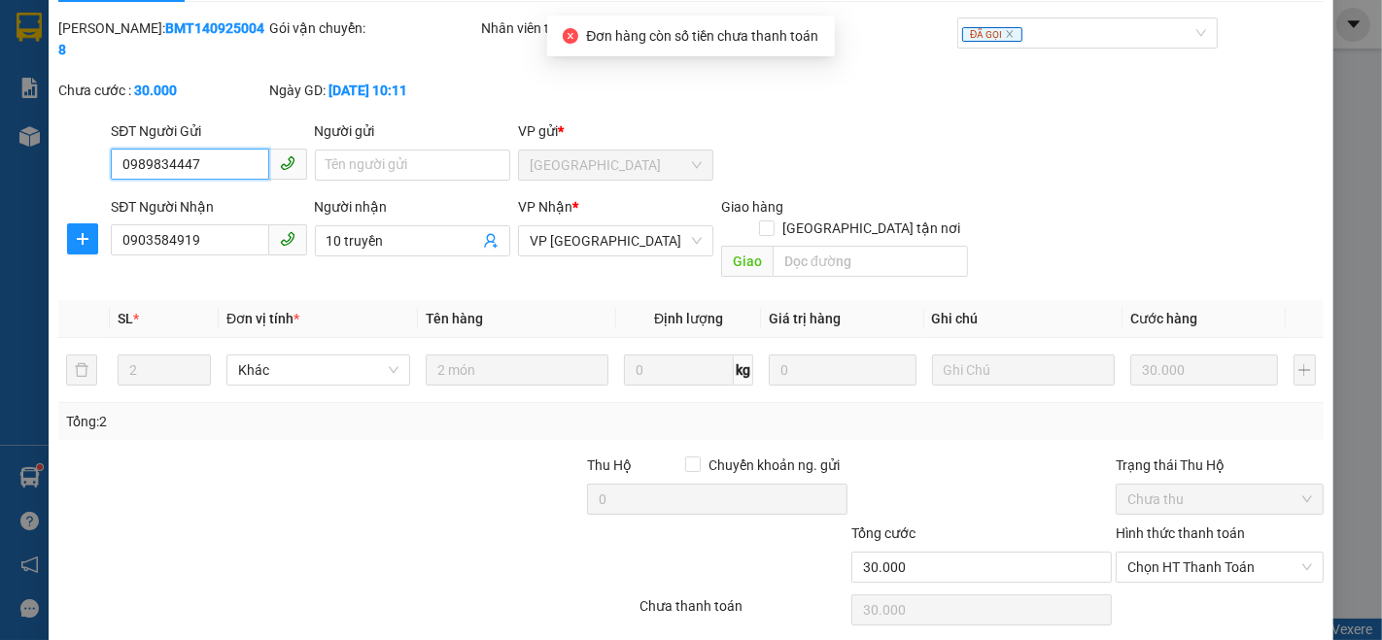
scroll to position [81, 0]
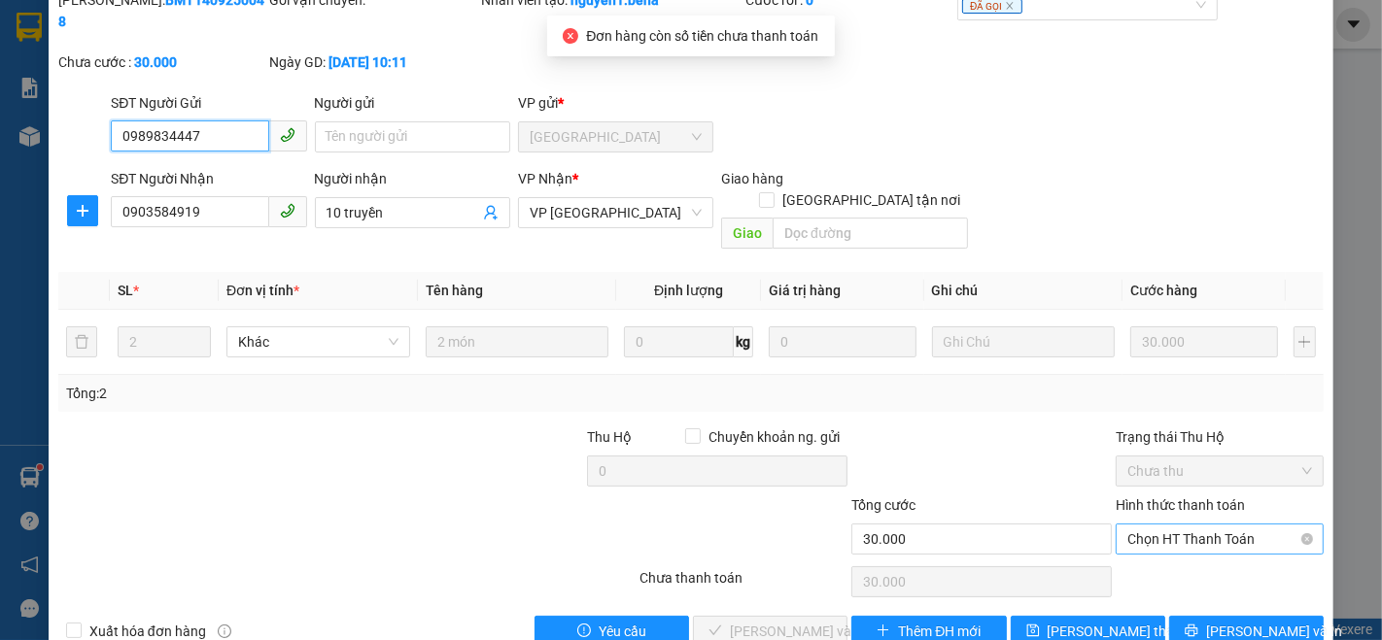
click at [1194, 525] on span "Chọn HT Thanh Toán" at bounding box center [1219, 539] width 185 height 29
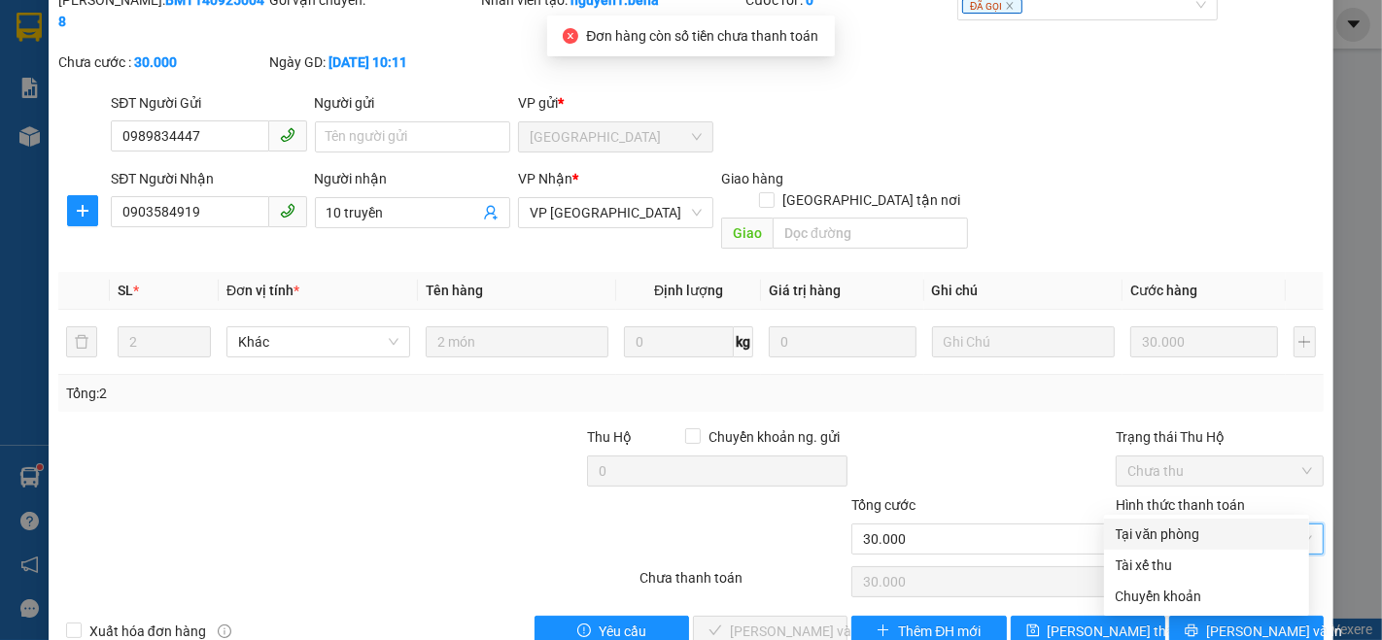
click at [1183, 535] on div "Tại văn phòng" at bounding box center [1207, 534] width 182 height 21
type input "0"
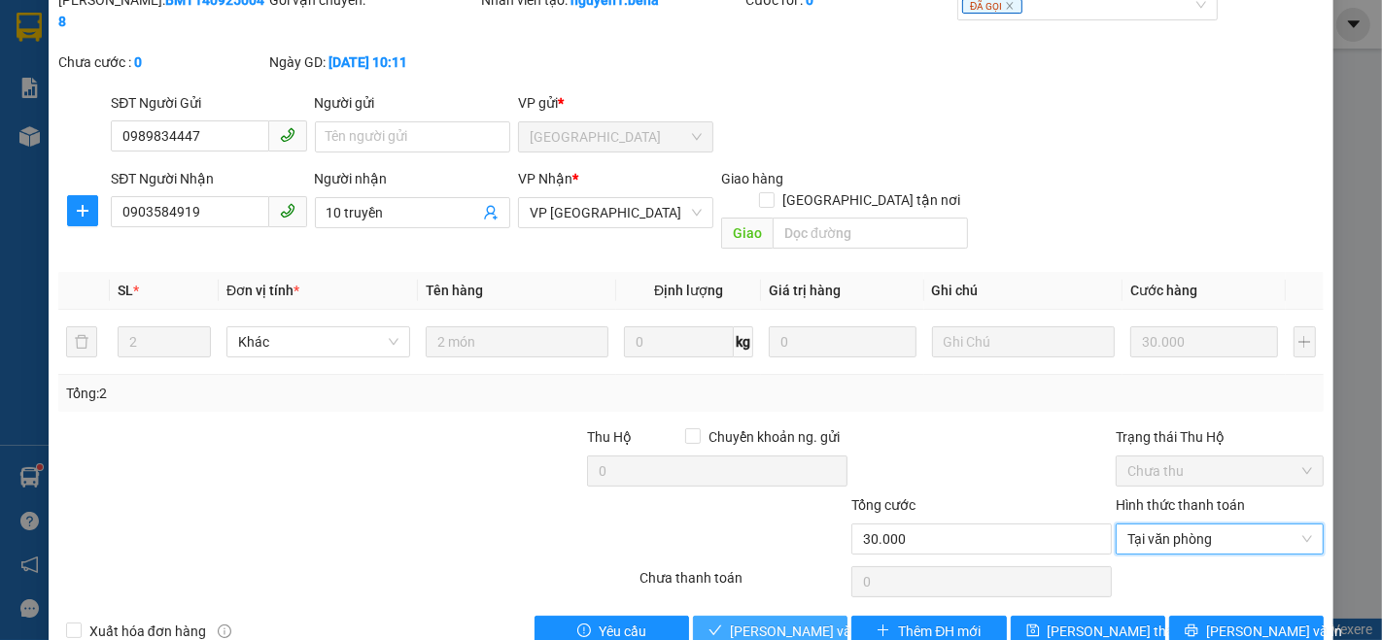
click at [821, 621] on span "[PERSON_NAME] và Giao hàng" at bounding box center [823, 631] width 187 height 21
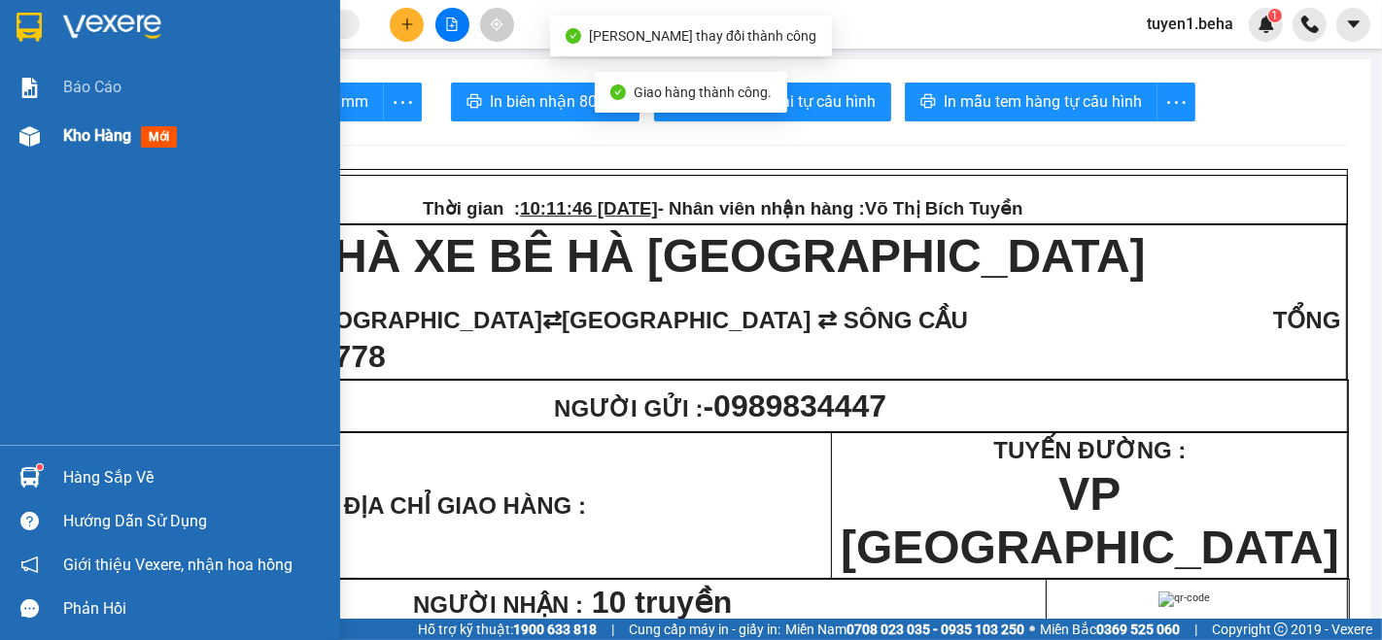
click at [77, 146] on div "Kho hàng mới" at bounding box center [123, 135] width 121 height 24
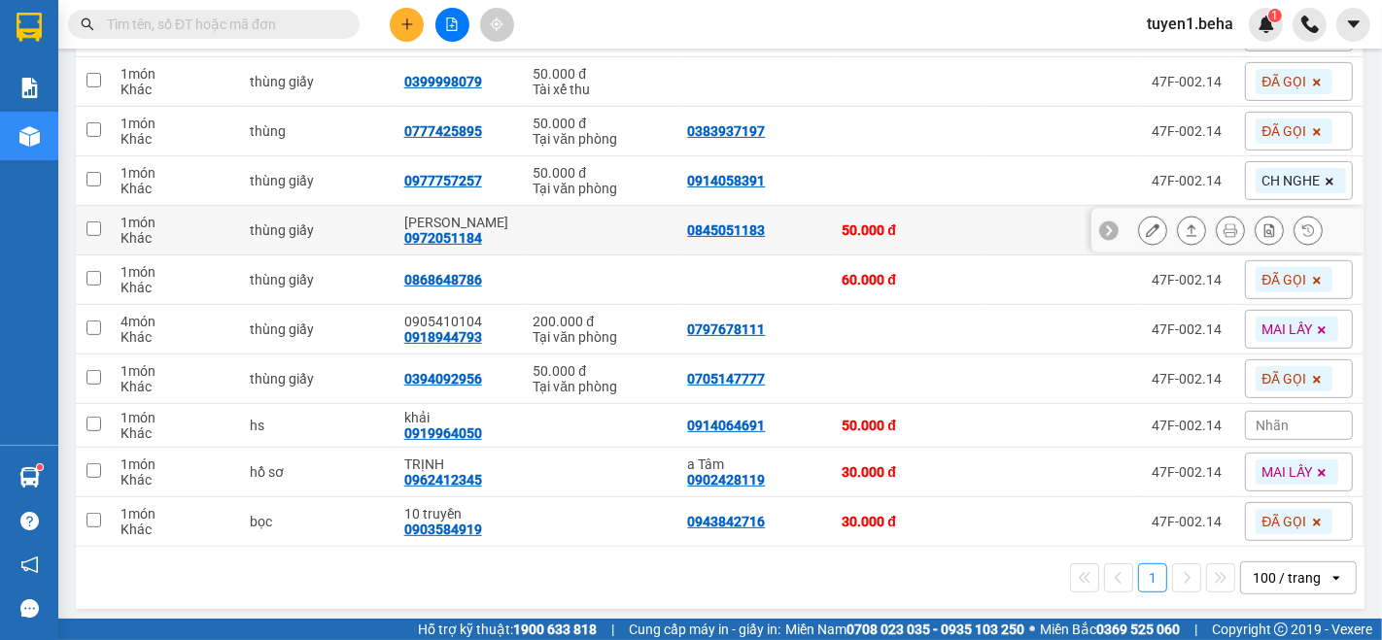
scroll to position [571, 0]
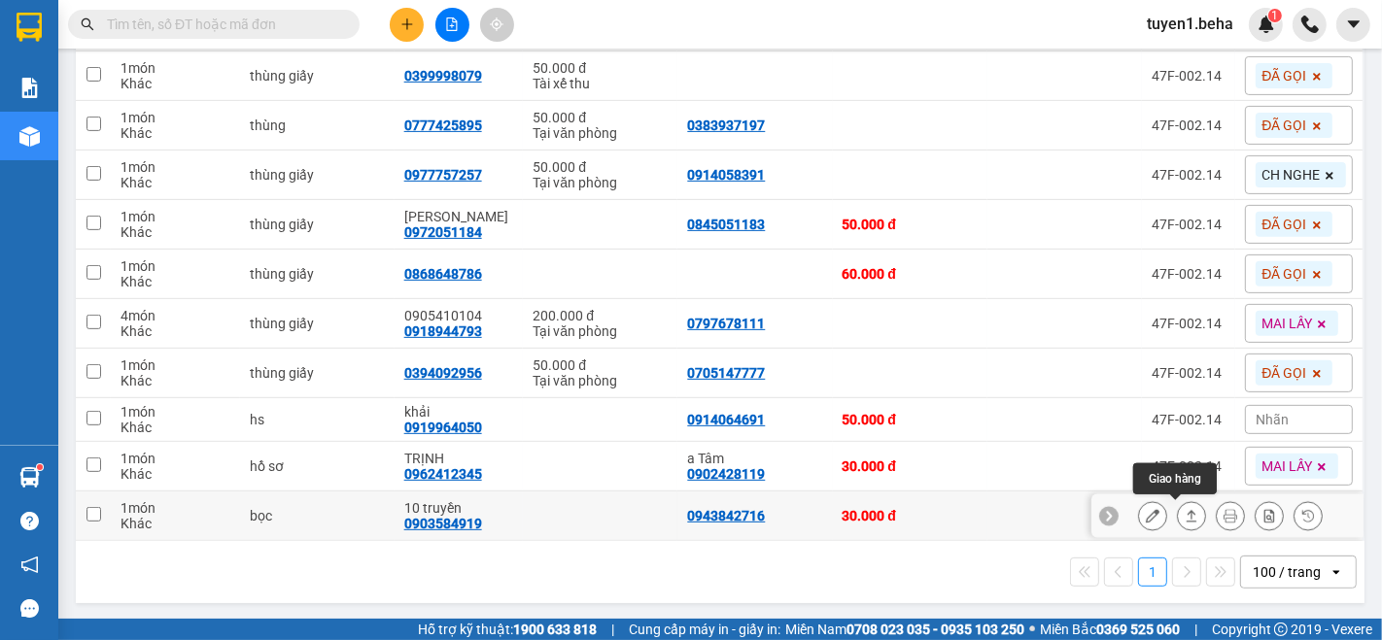
click at [1185, 517] on icon at bounding box center [1192, 516] width 14 height 14
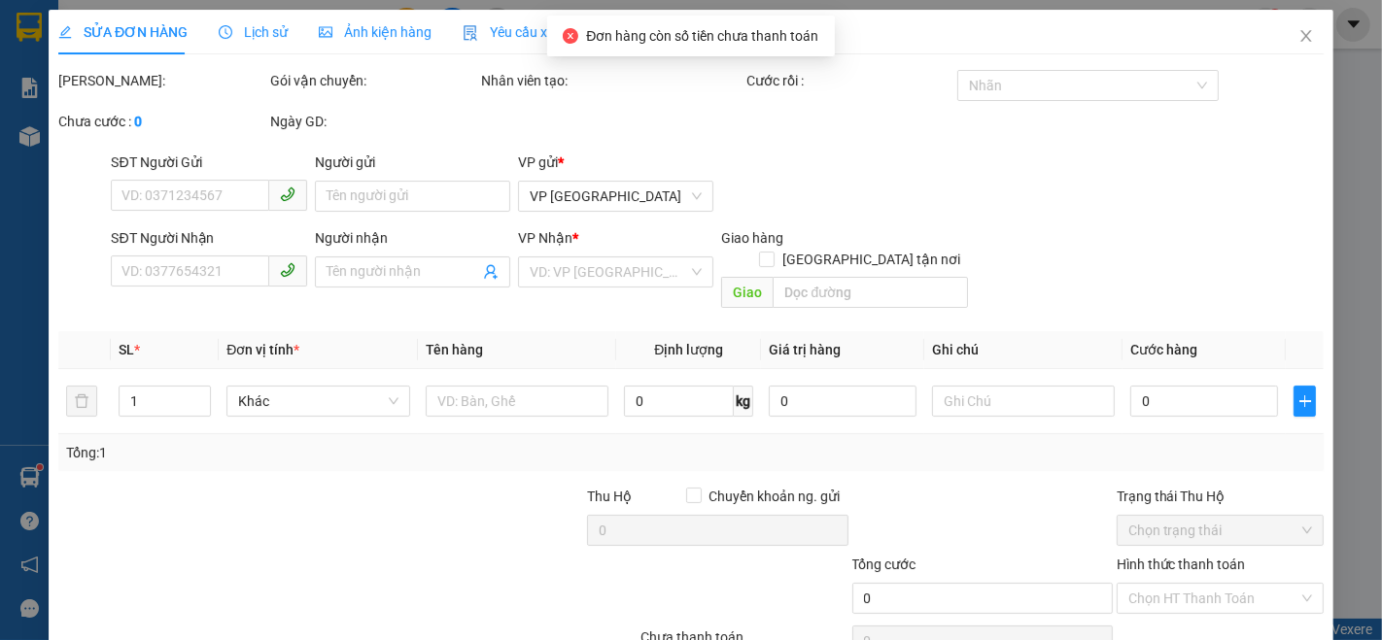
type input "0943842716"
type input "0903584919"
type input "10 truyền"
type input "30.000"
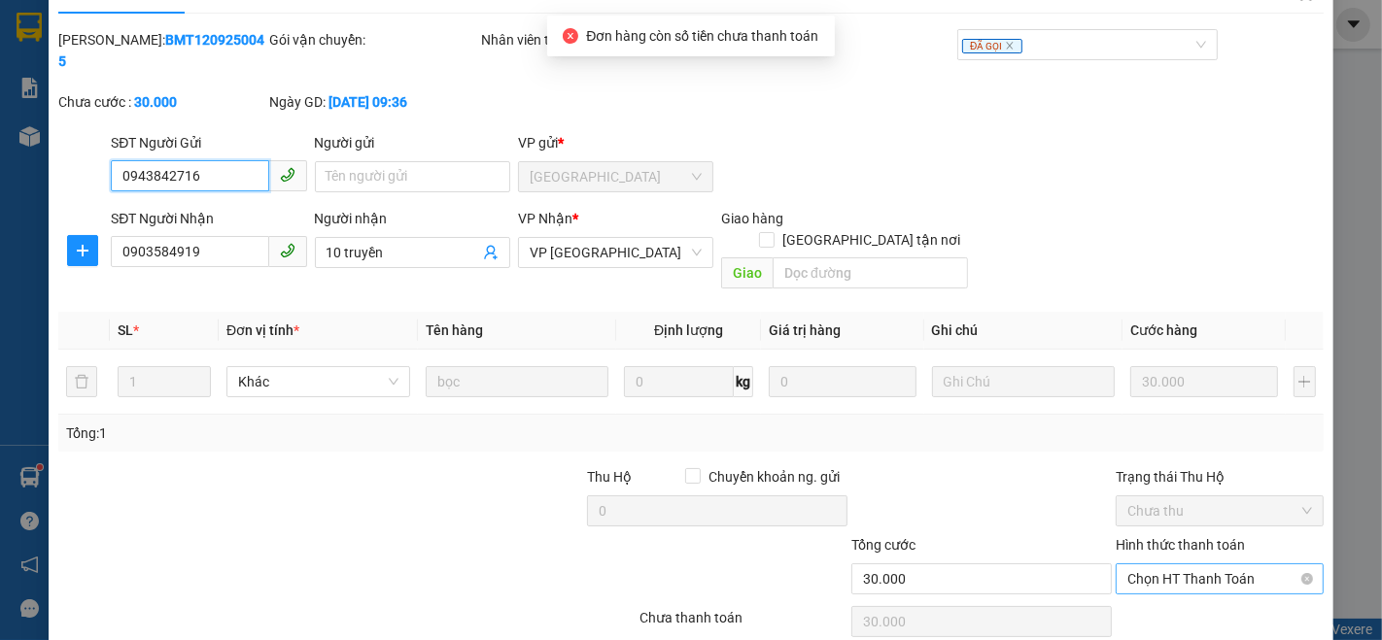
scroll to position [81, 0]
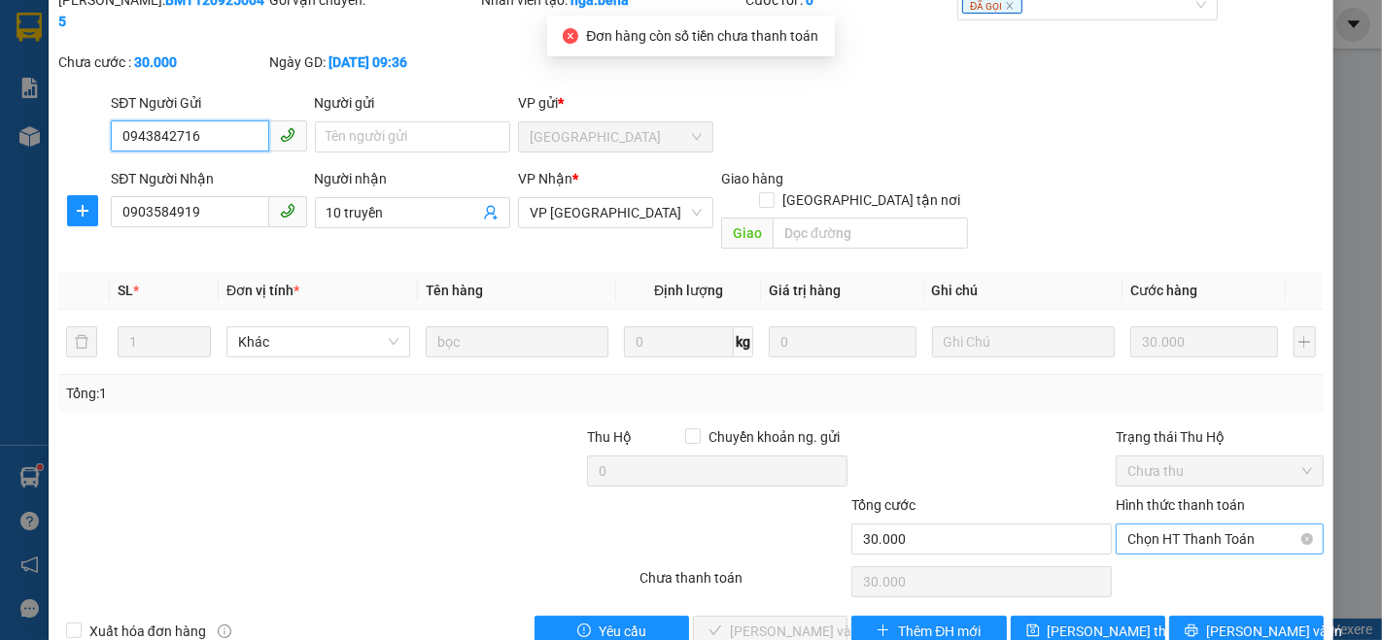
click at [1144, 525] on span "Chọn HT Thanh Toán" at bounding box center [1219, 539] width 185 height 29
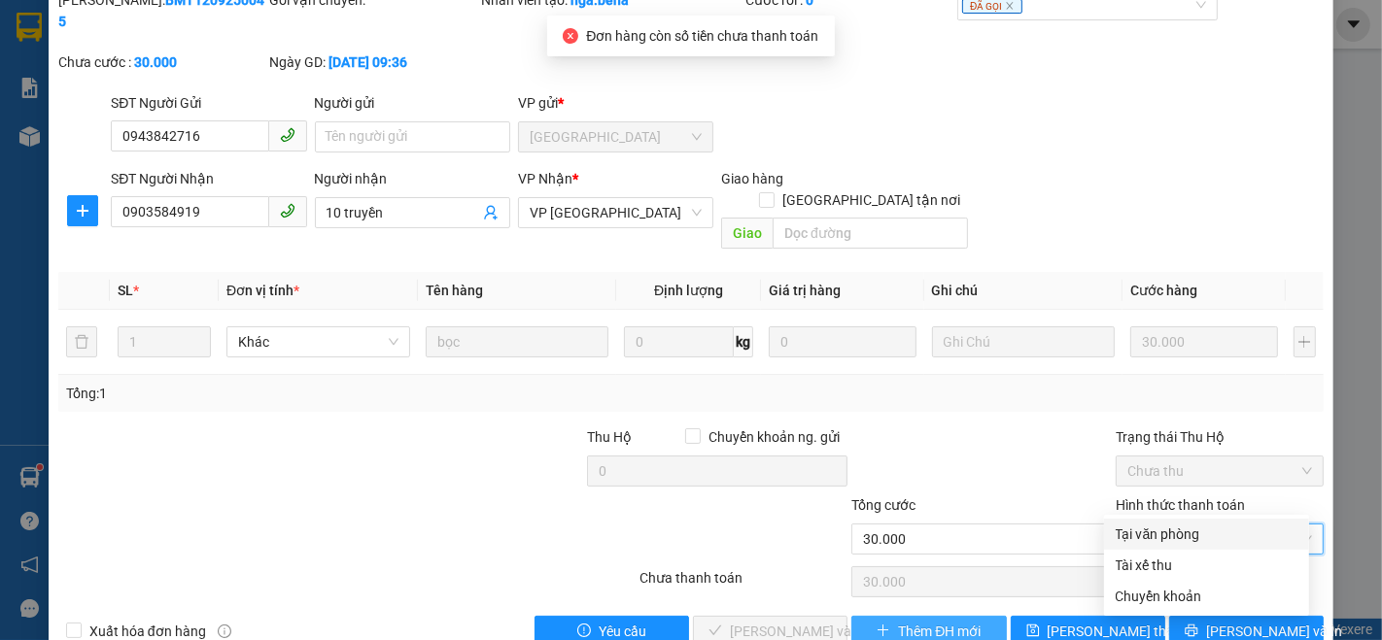
drag, startPoint x: 1136, startPoint y: 528, endPoint x: 952, endPoint y: 571, distance: 188.6
click at [1133, 529] on div "Tại văn phòng" at bounding box center [1207, 534] width 182 height 21
type input "0"
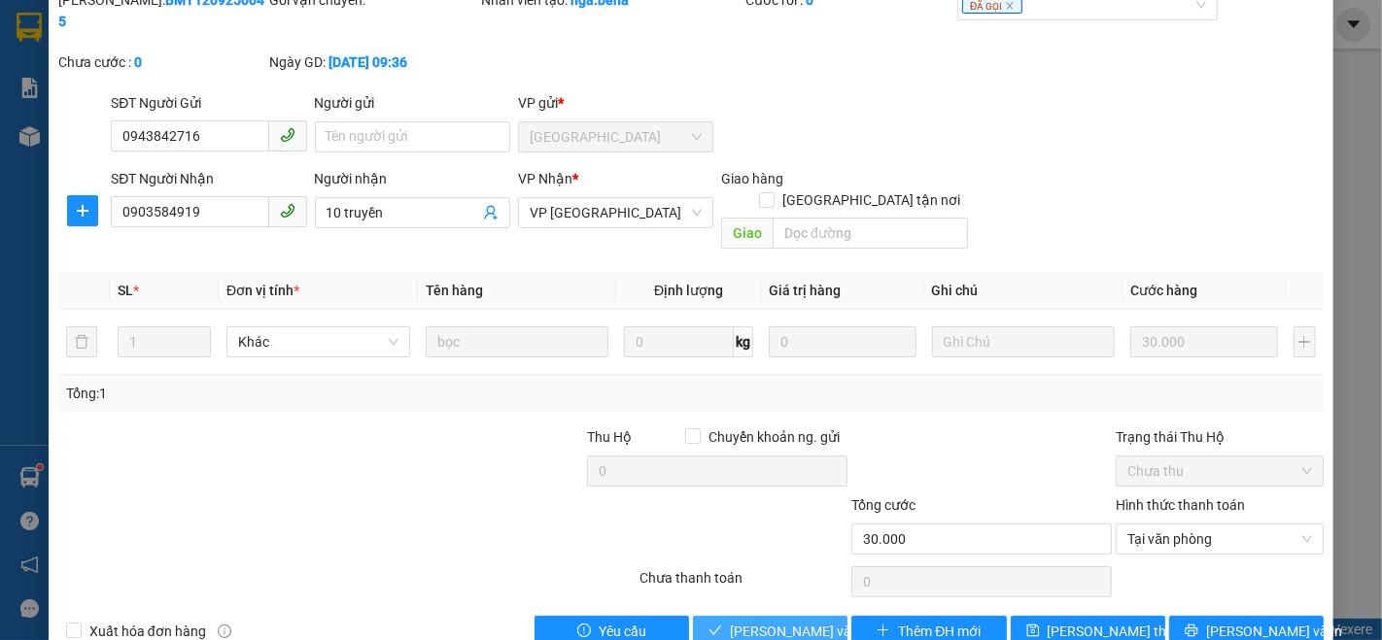
click at [752, 621] on span "[PERSON_NAME] và Giao hàng" at bounding box center [823, 631] width 187 height 21
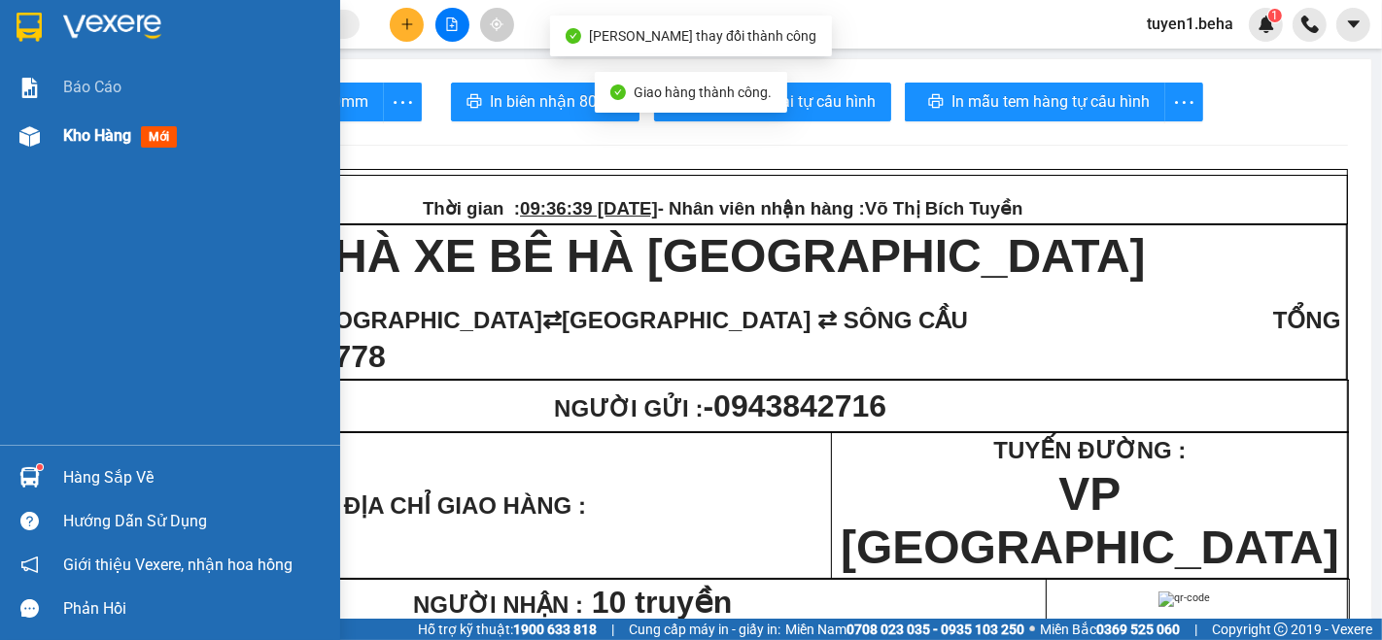
click at [77, 146] on div "Kho hàng mới" at bounding box center [123, 135] width 121 height 24
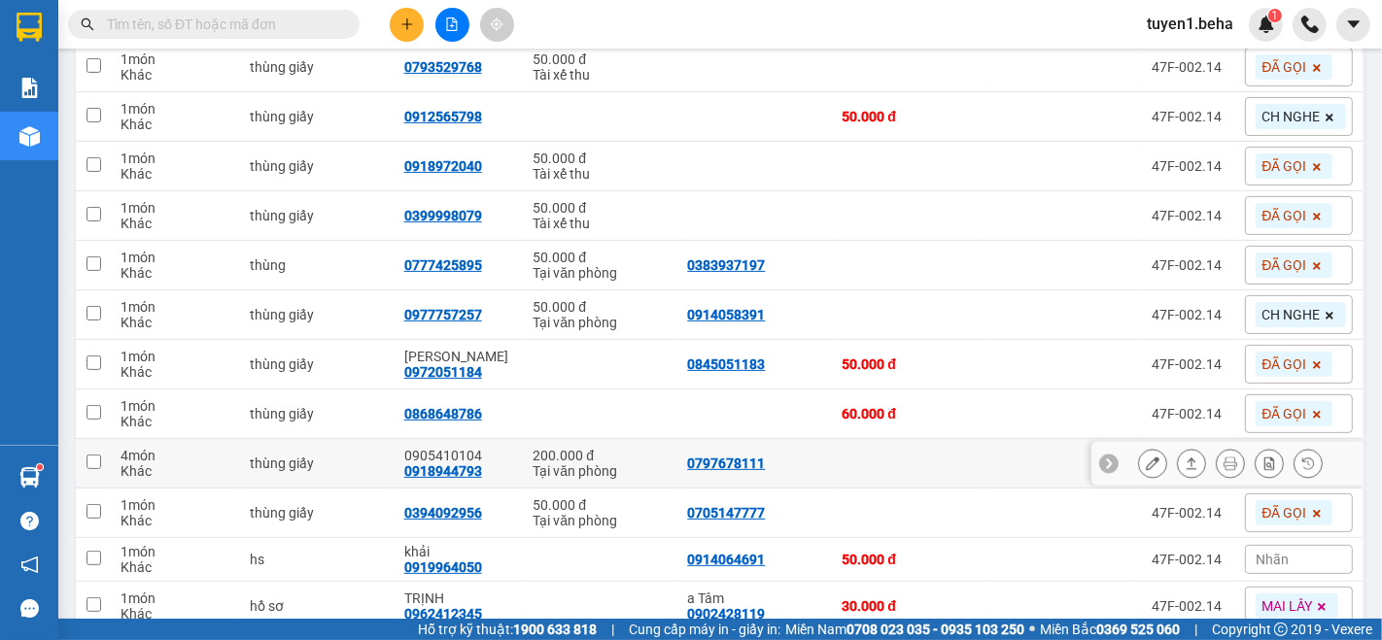
scroll to position [522, 0]
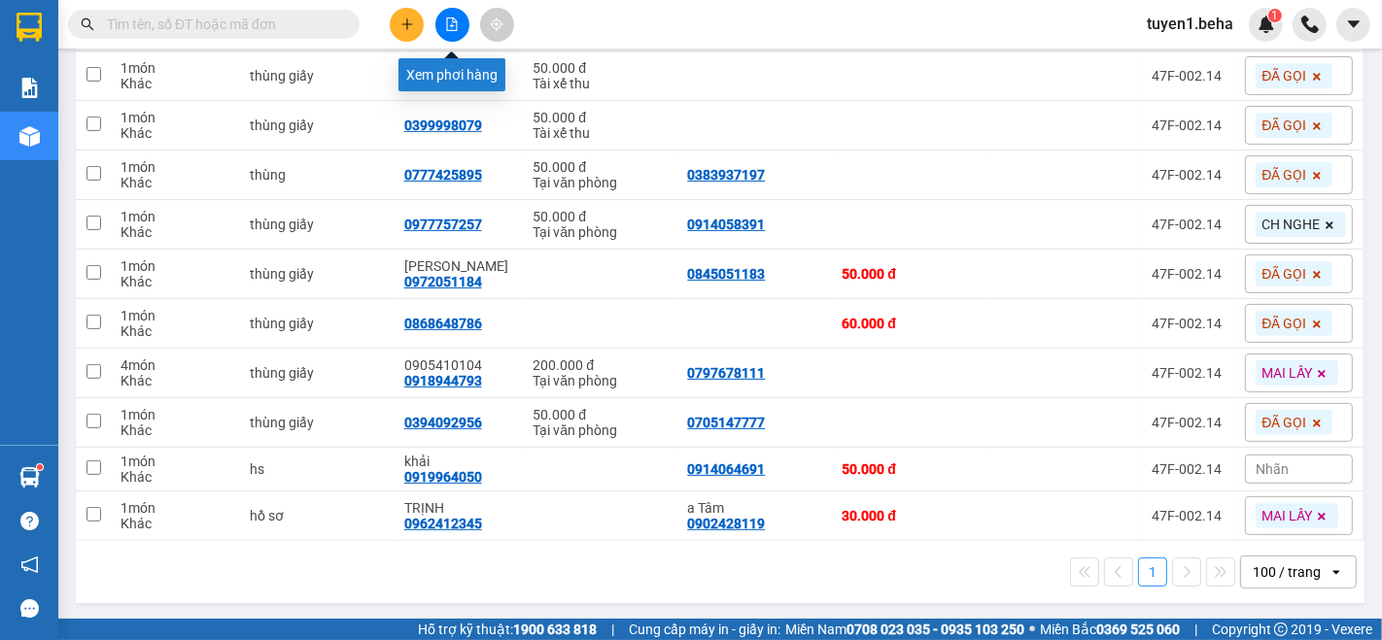
click at [447, 37] on button at bounding box center [452, 25] width 34 height 34
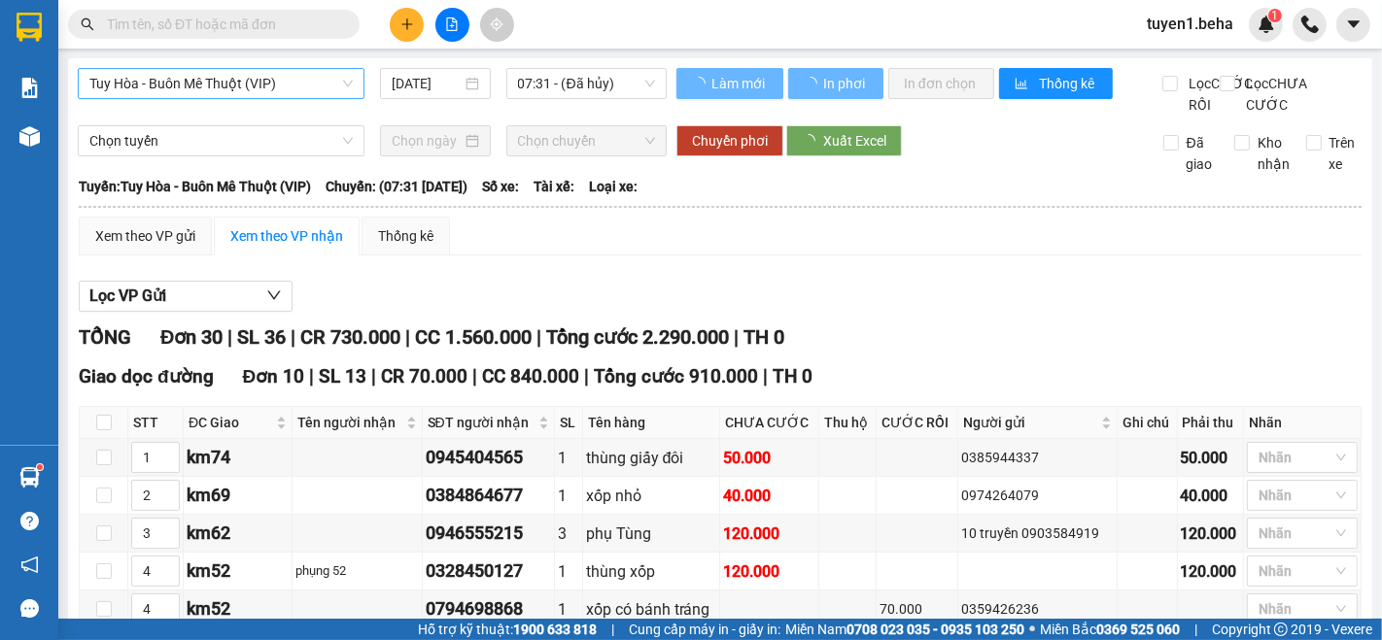
click at [267, 74] on span "Tuy Hòa - Buôn Mê Thuột (VIP)" at bounding box center [220, 83] width 263 height 29
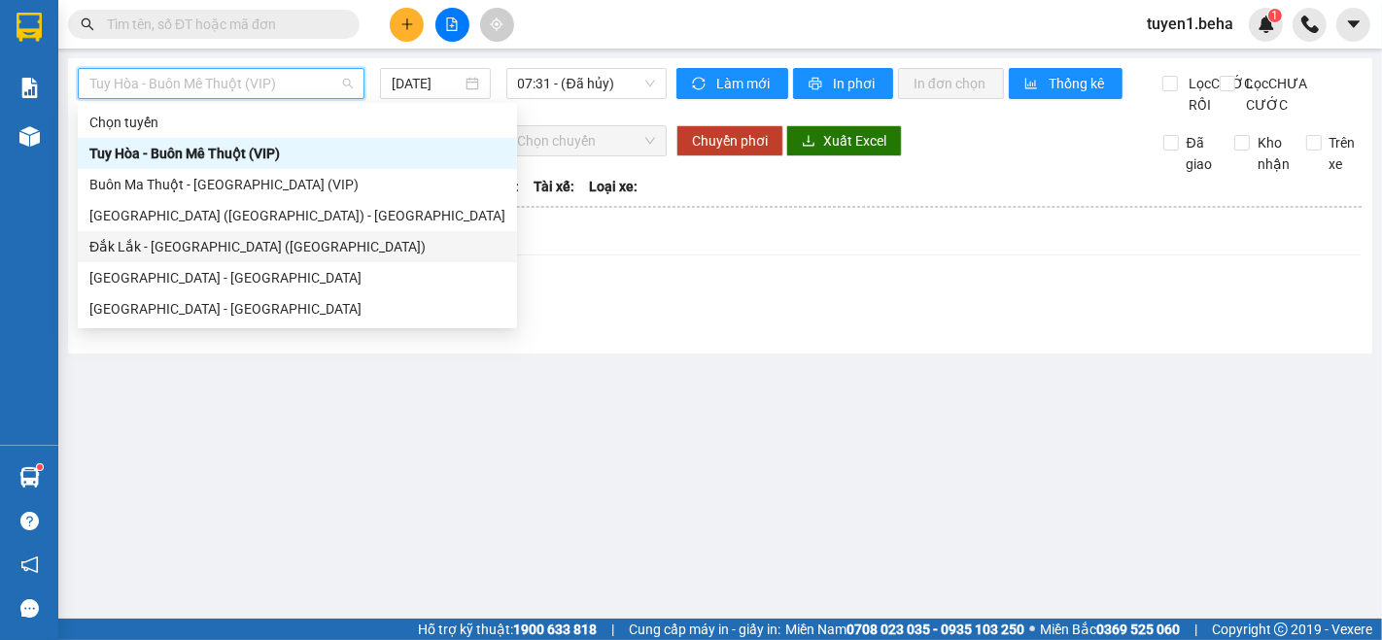
click at [192, 254] on div "Đắk Lắk - [GEOGRAPHIC_DATA] ([GEOGRAPHIC_DATA])" at bounding box center [297, 246] width 416 height 21
type input "[DATE]"
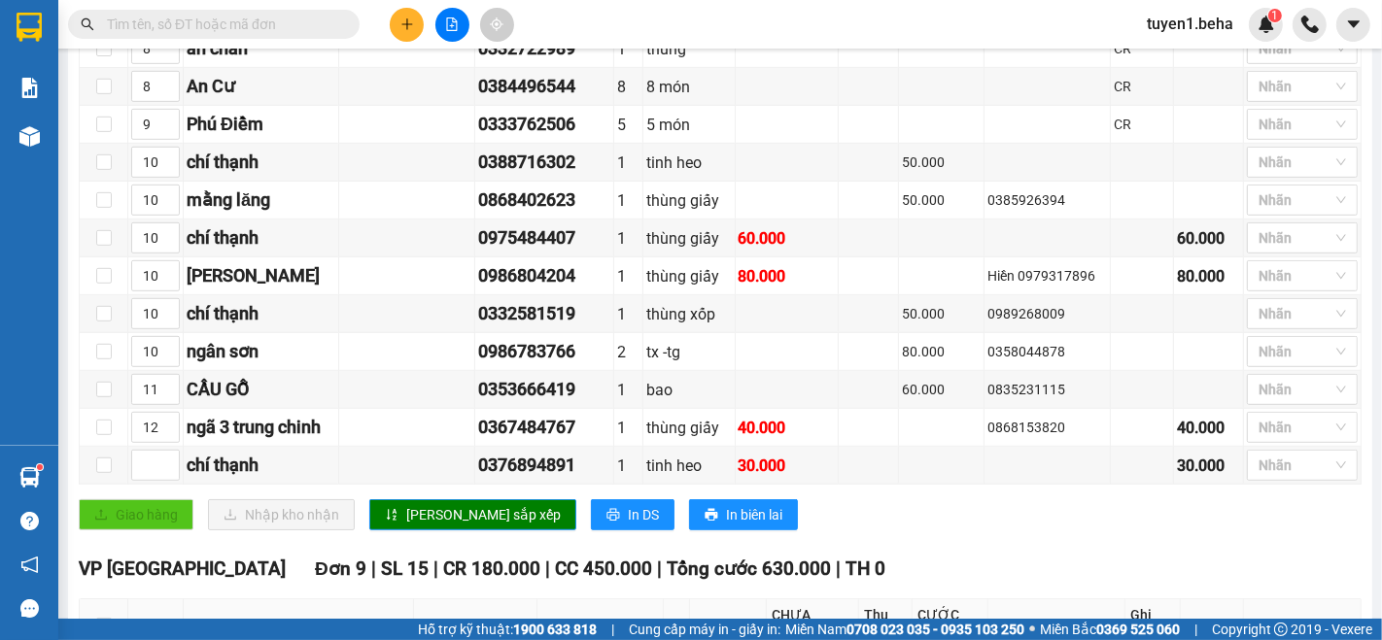
scroll to position [755, 0]
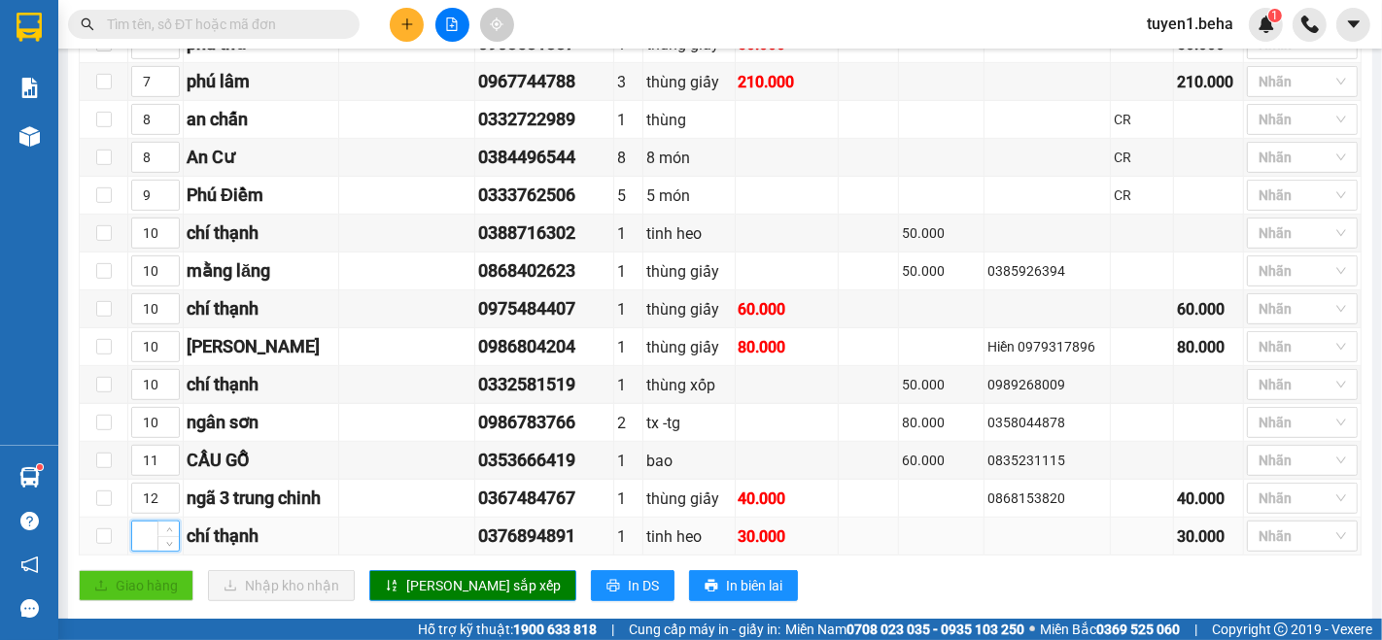
click at [141, 536] on input at bounding box center [155, 536] width 47 height 29
type input "10"
click at [438, 590] on span "[PERSON_NAME] sắp xếp" at bounding box center [483, 585] width 155 height 21
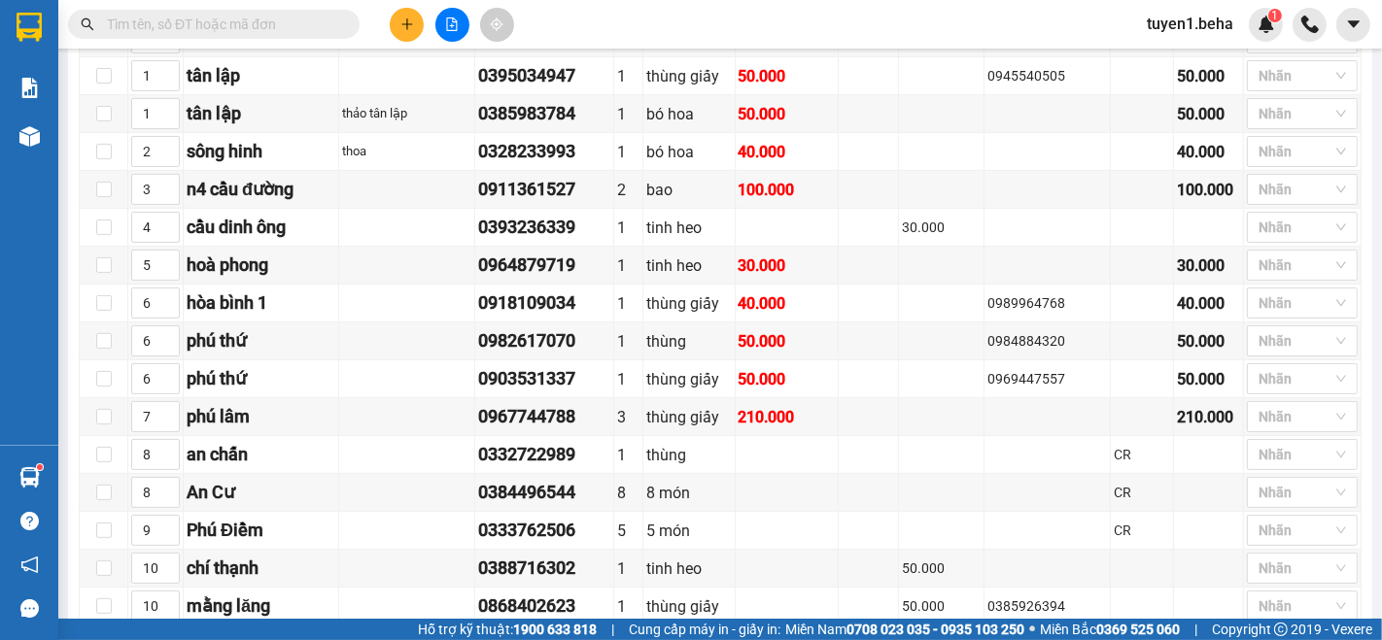
scroll to position [347, 0]
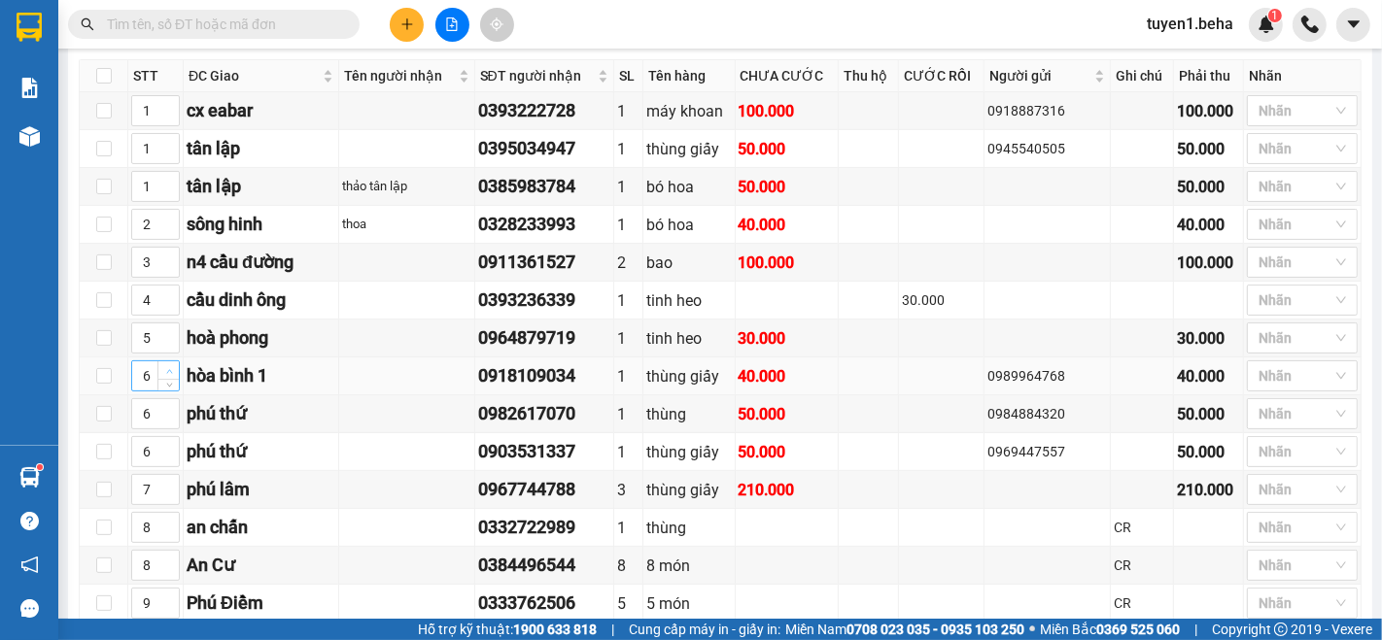
type input "7"
click at [166, 375] on icon "up" at bounding box center [169, 371] width 7 height 7
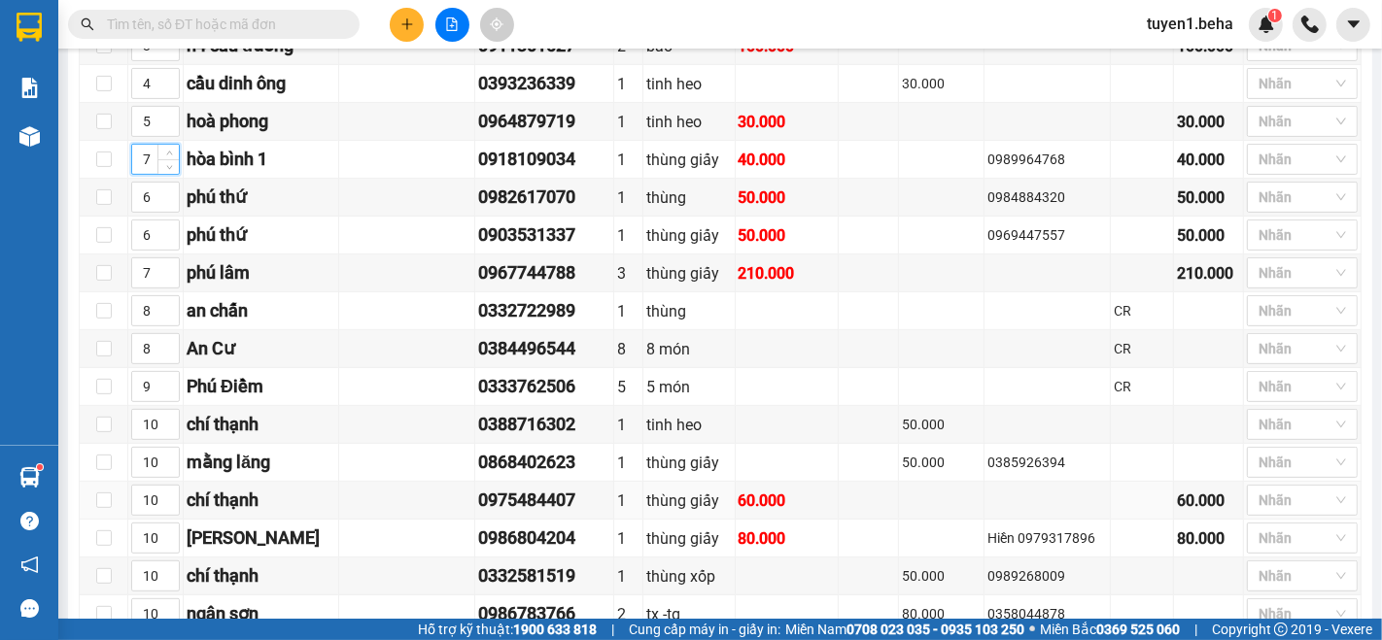
scroll to position [887, 0]
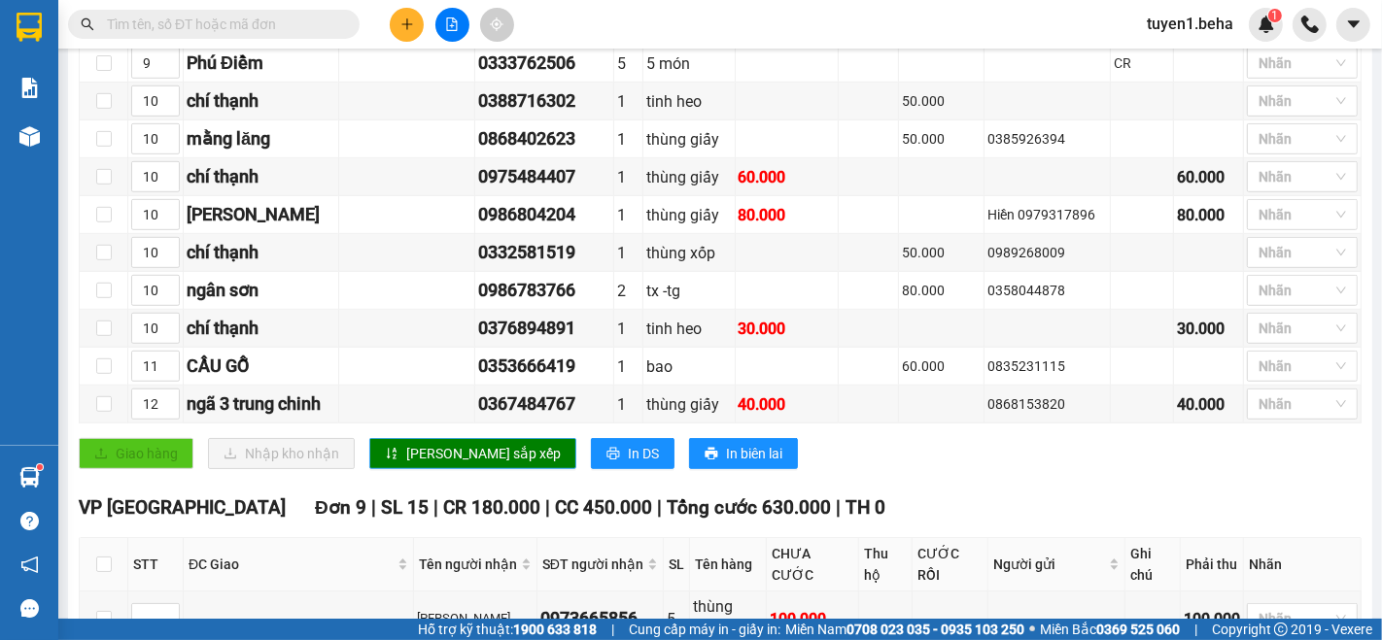
click at [416, 448] on span "[PERSON_NAME] sắp xếp" at bounding box center [483, 453] width 155 height 21
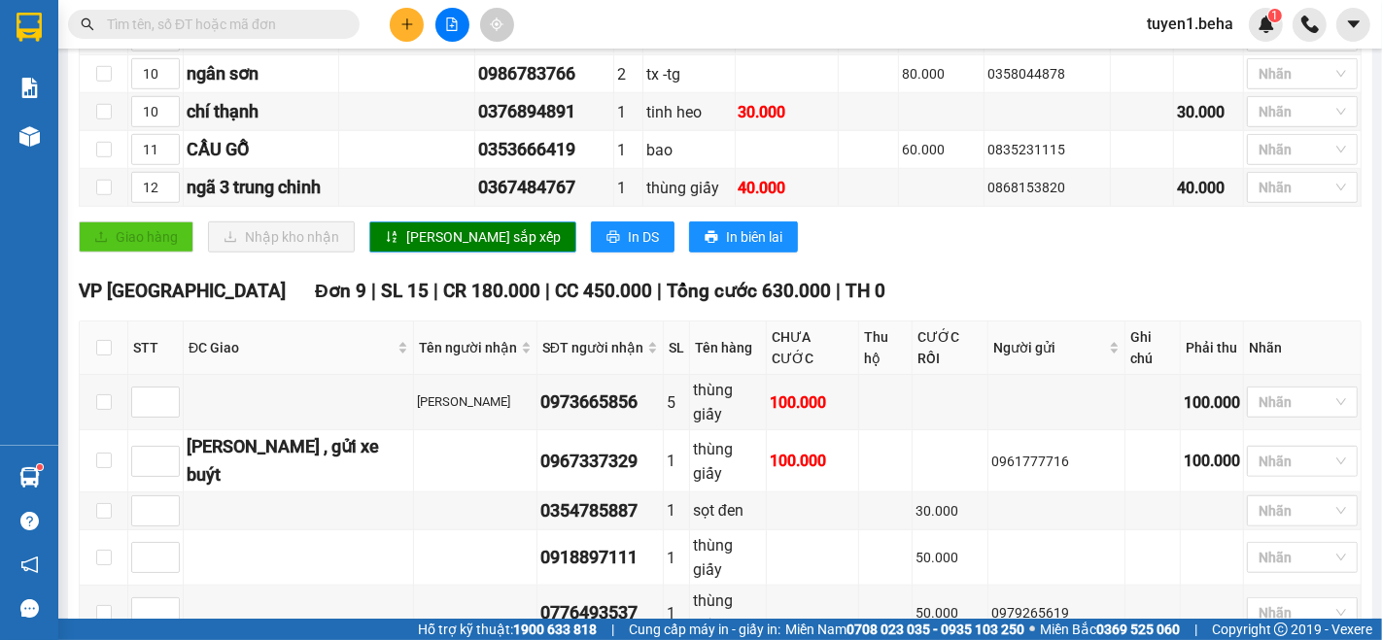
scroll to position [1103, 0]
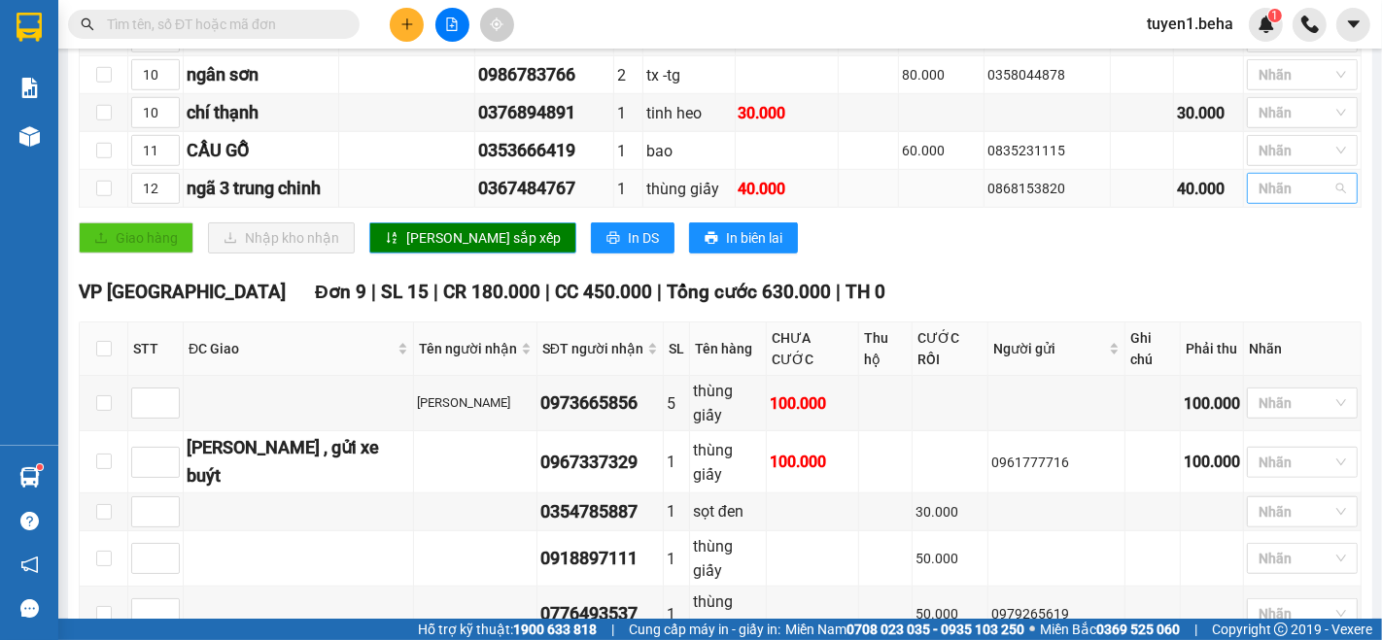
click at [1289, 190] on div at bounding box center [1293, 188] width 82 height 23
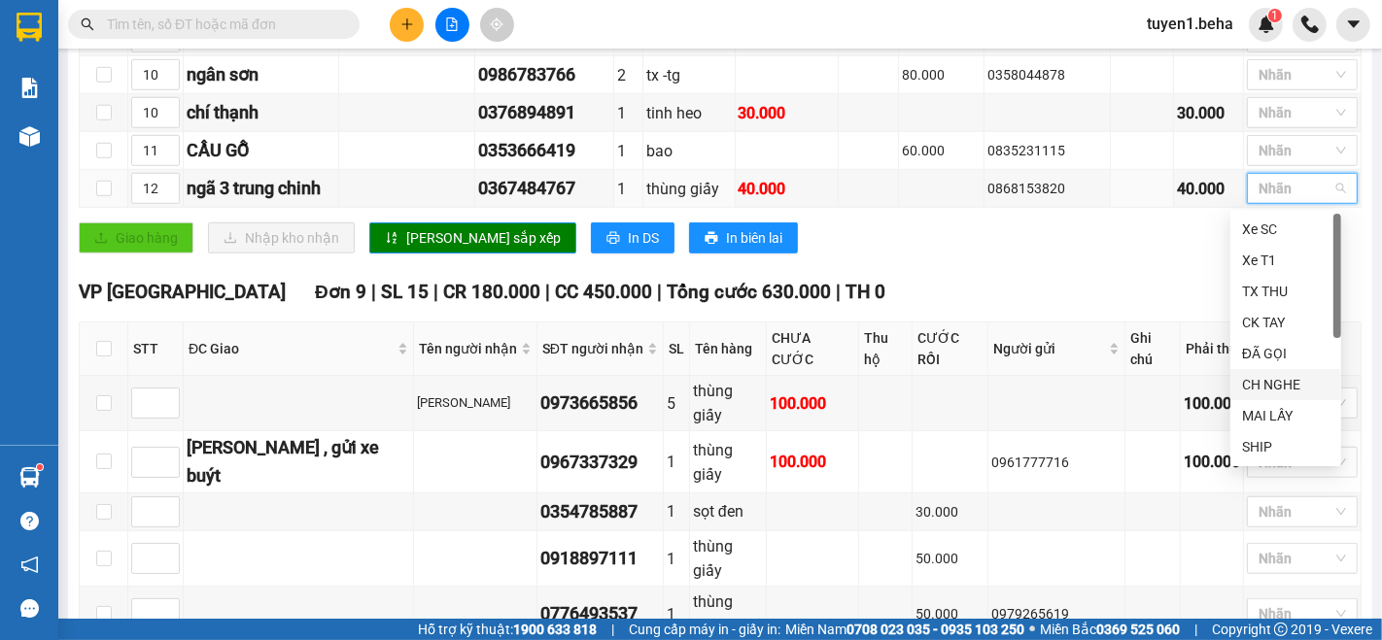
click at [1260, 388] on div "CH NGHE" at bounding box center [1285, 384] width 87 height 21
click at [1082, 280] on div "VP PHÚ YÊN Đơn 9 | SL 15 | CR 180.000 | CC 450.000 | Tổng cước 630.000 | TH 0" at bounding box center [720, 292] width 1283 height 29
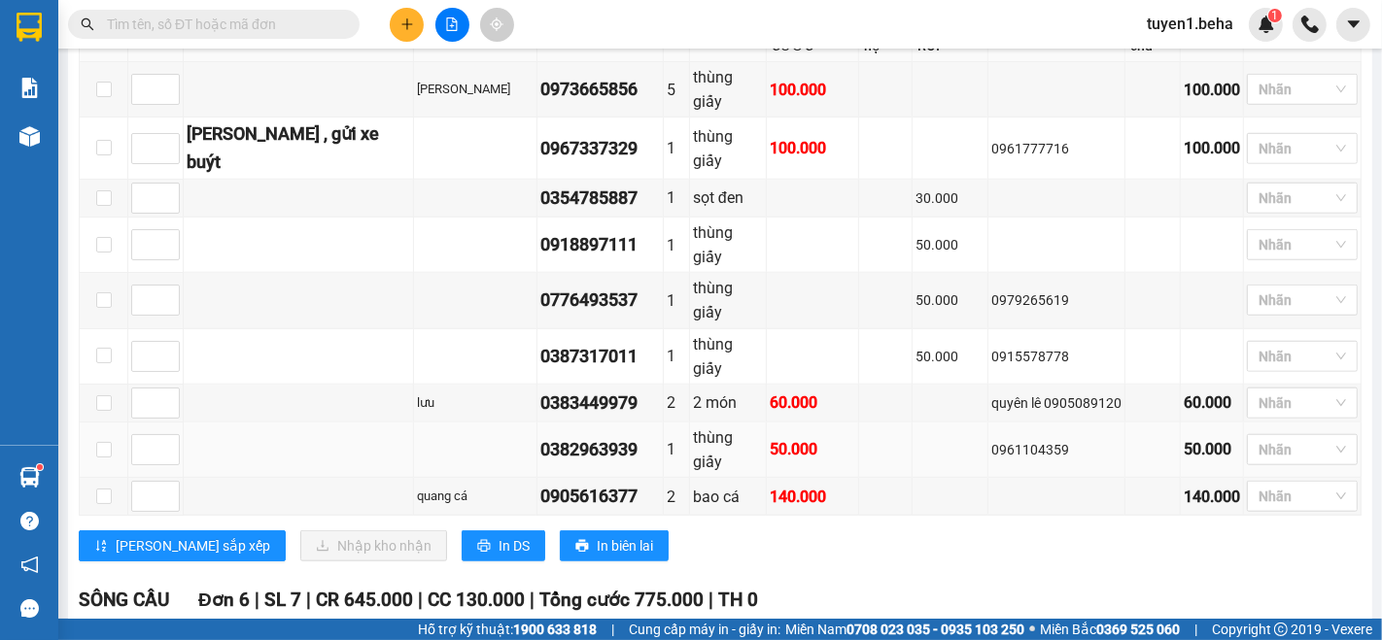
scroll to position [1211, 0]
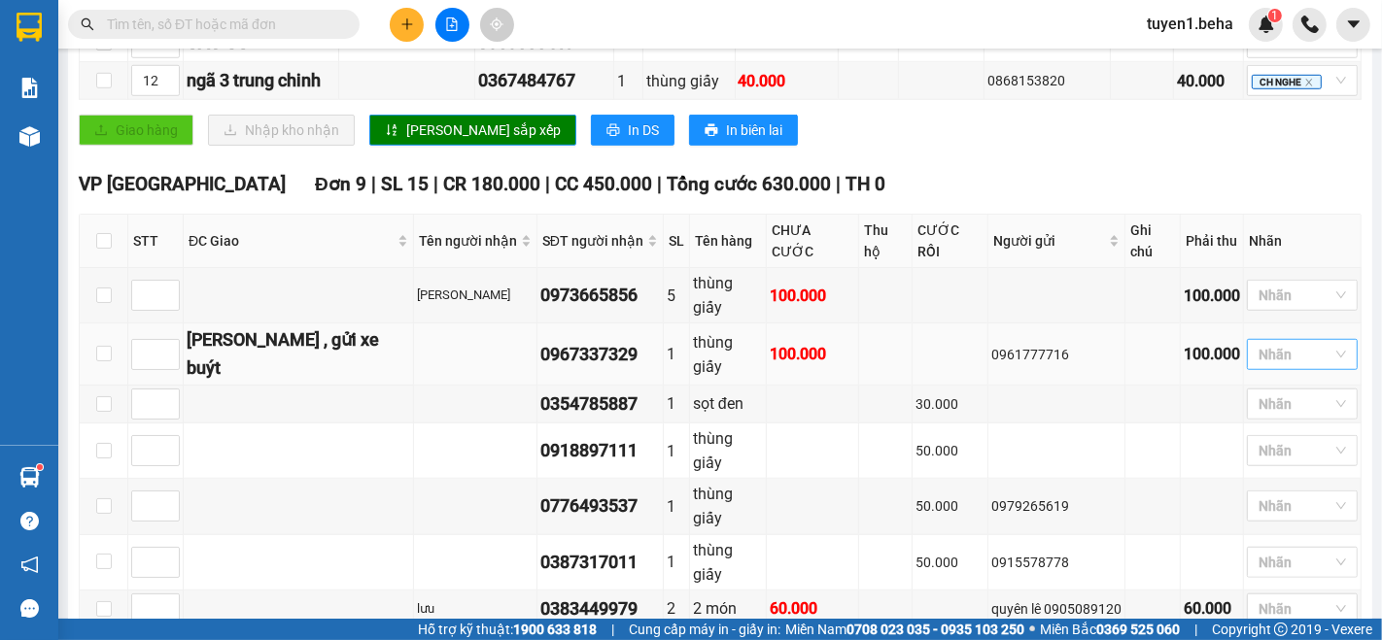
click at [1255, 343] on div at bounding box center [1293, 354] width 82 height 23
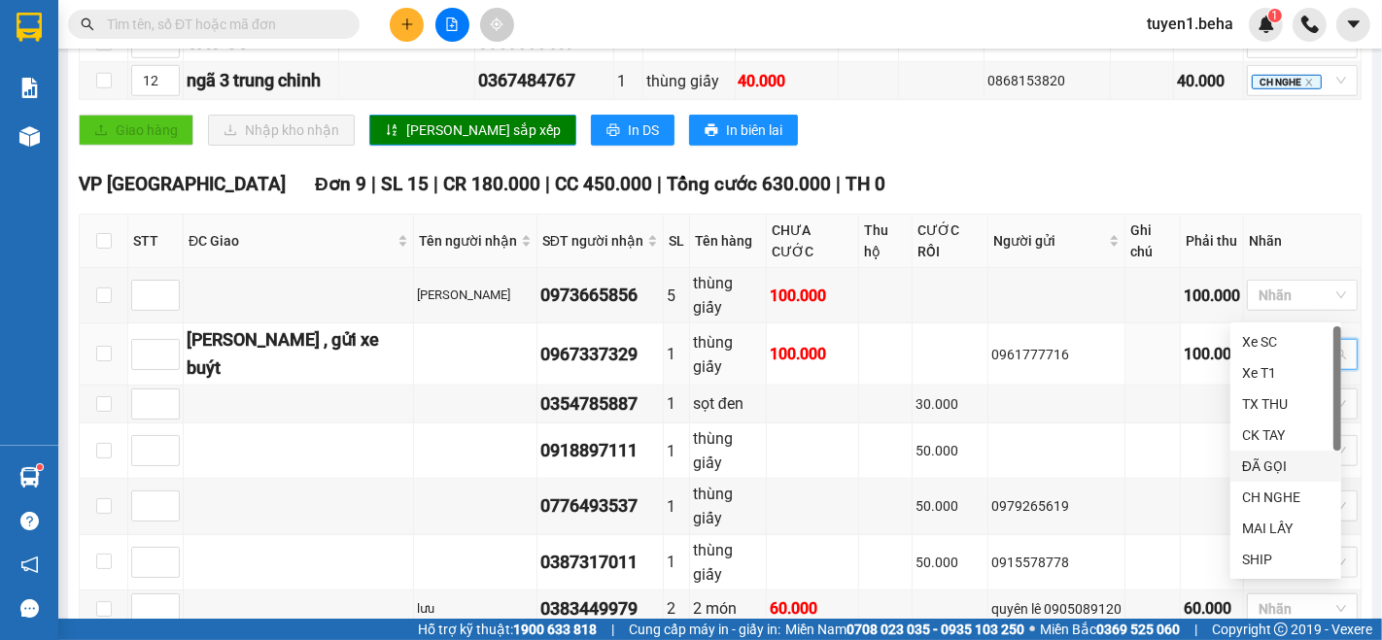
click at [1268, 473] on div "ĐÃ GỌI" at bounding box center [1285, 466] width 87 height 21
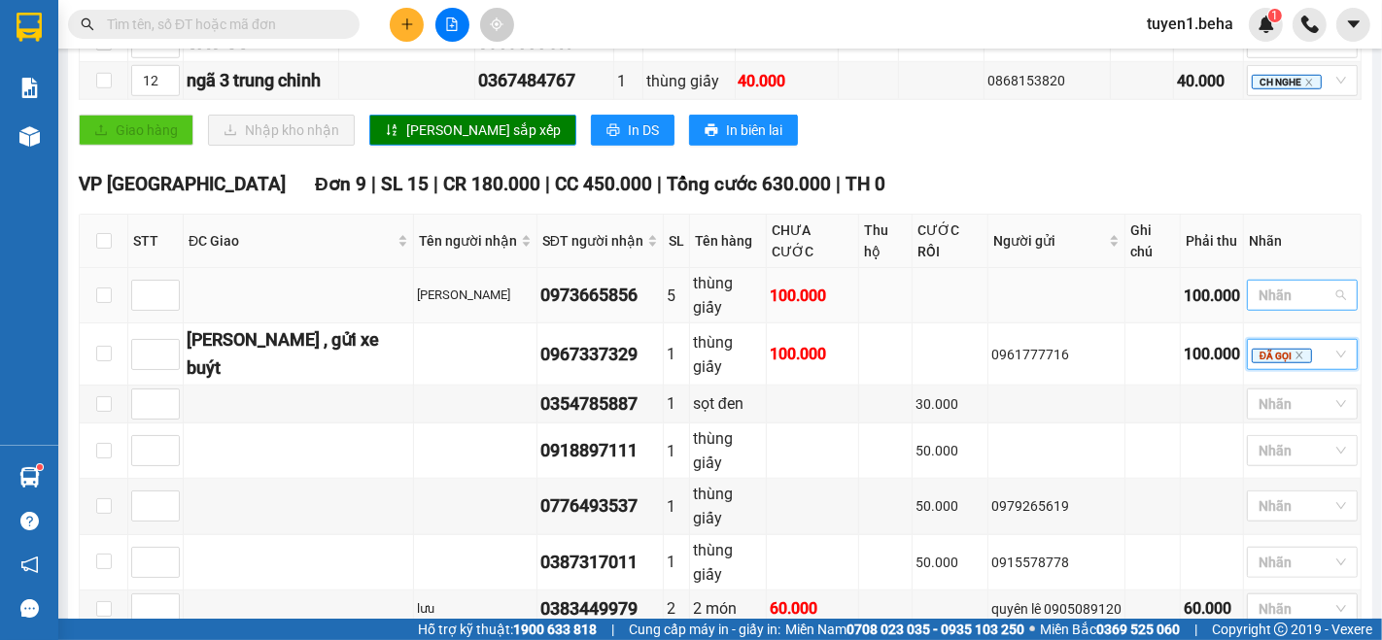
click at [1265, 284] on div at bounding box center [1293, 295] width 82 height 23
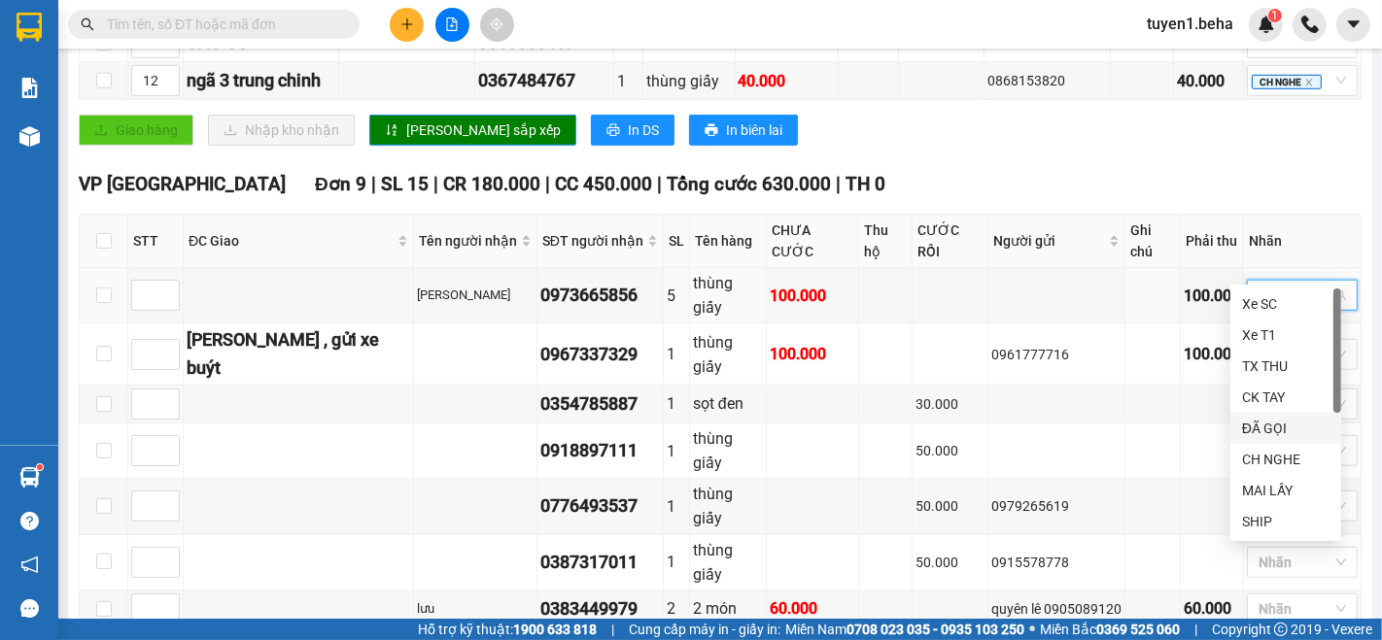
click at [1280, 423] on div "ĐÃ GỌI" at bounding box center [1285, 428] width 87 height 21
click at [1044, 386] on td at bounding box center [1056, 405] width 137 height 38
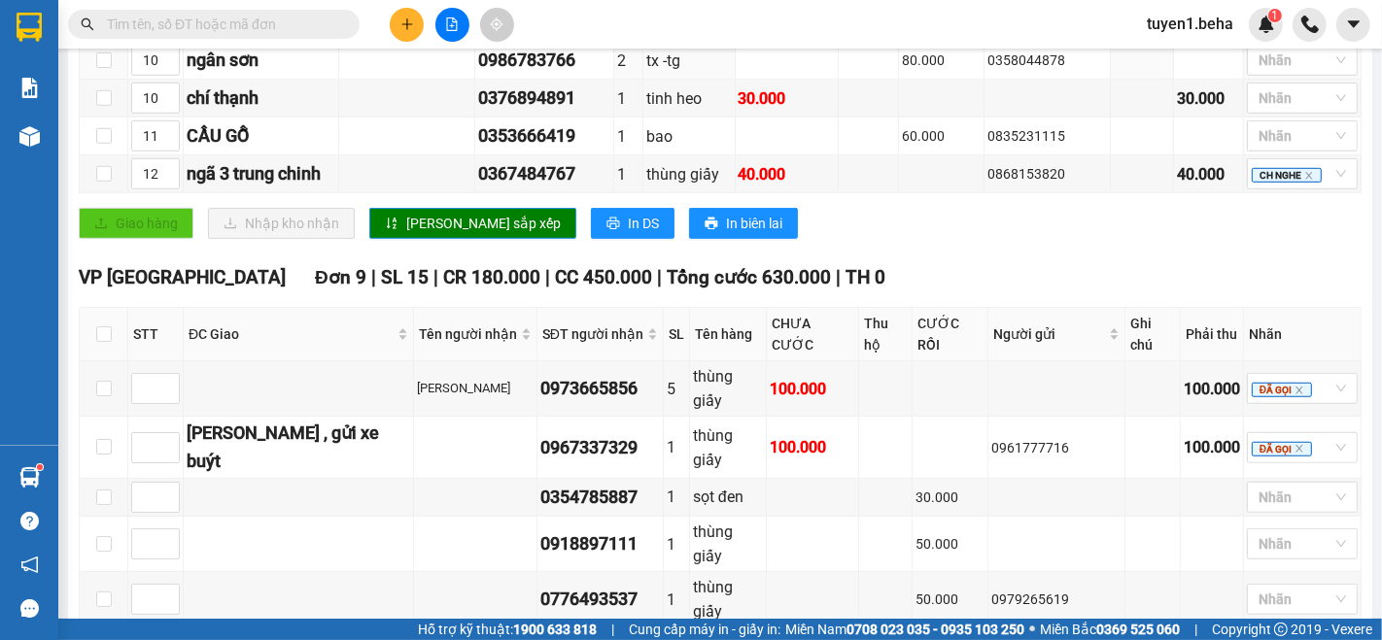
scroll to position [887, 0]
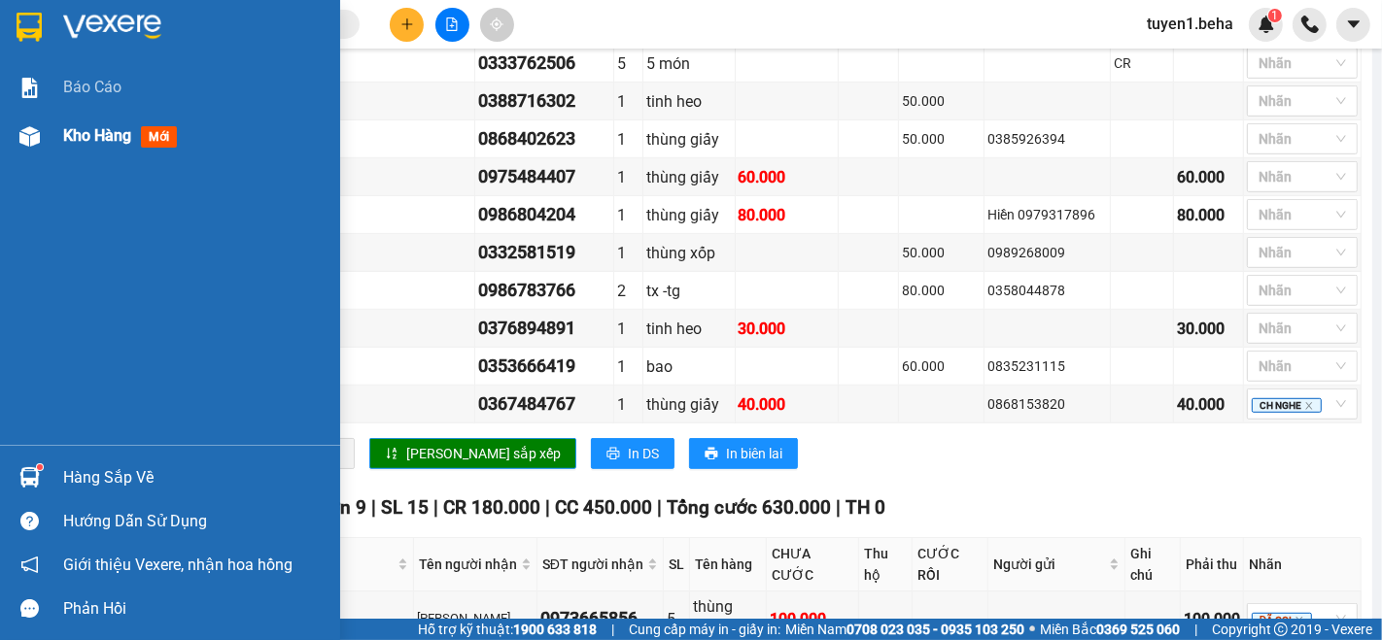
click at [95, 123] on div "Kho hàng mới" at bounding box center [123, 135] width 121 height 24
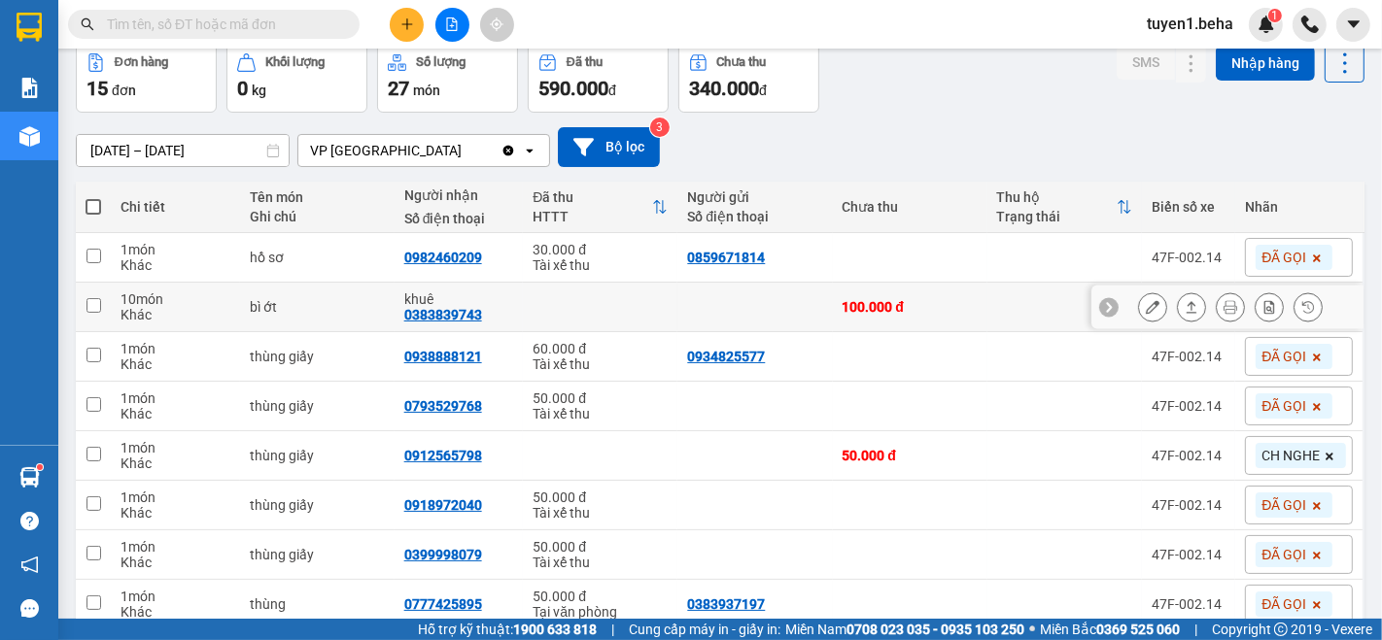
scroll to position [216, 0]
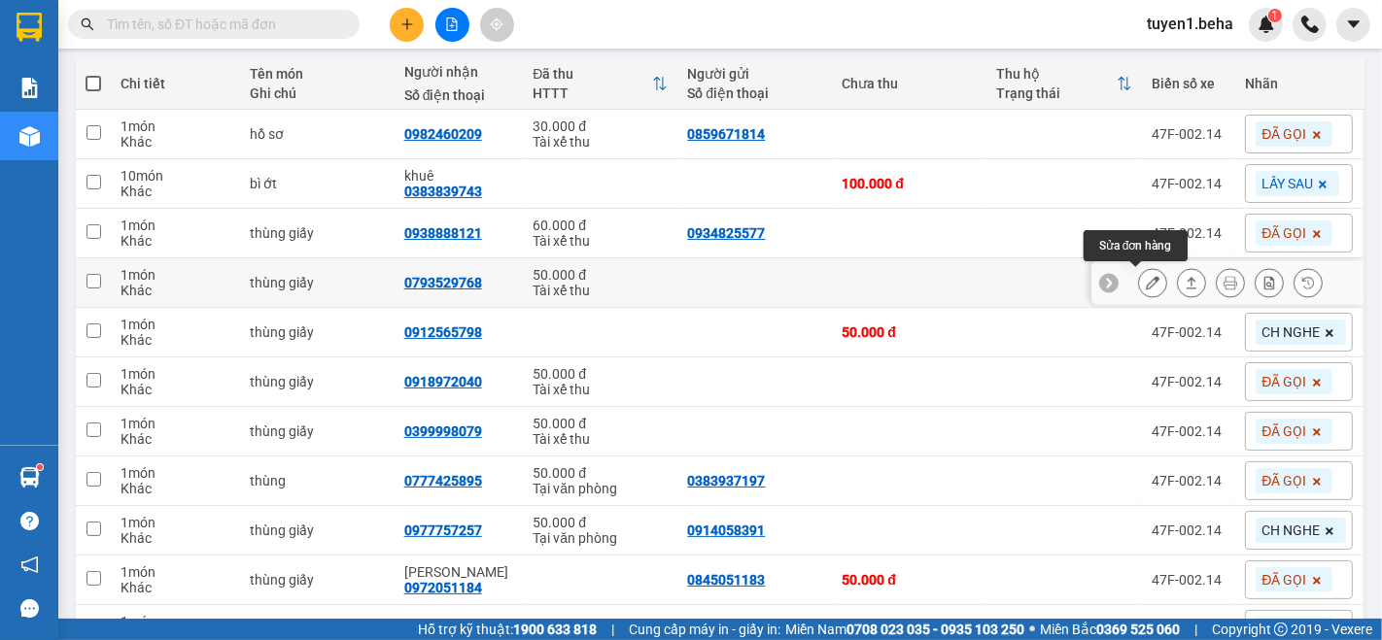
click at [1146, 286] on icon at bounding box center [1153, 283] width 14 height 14
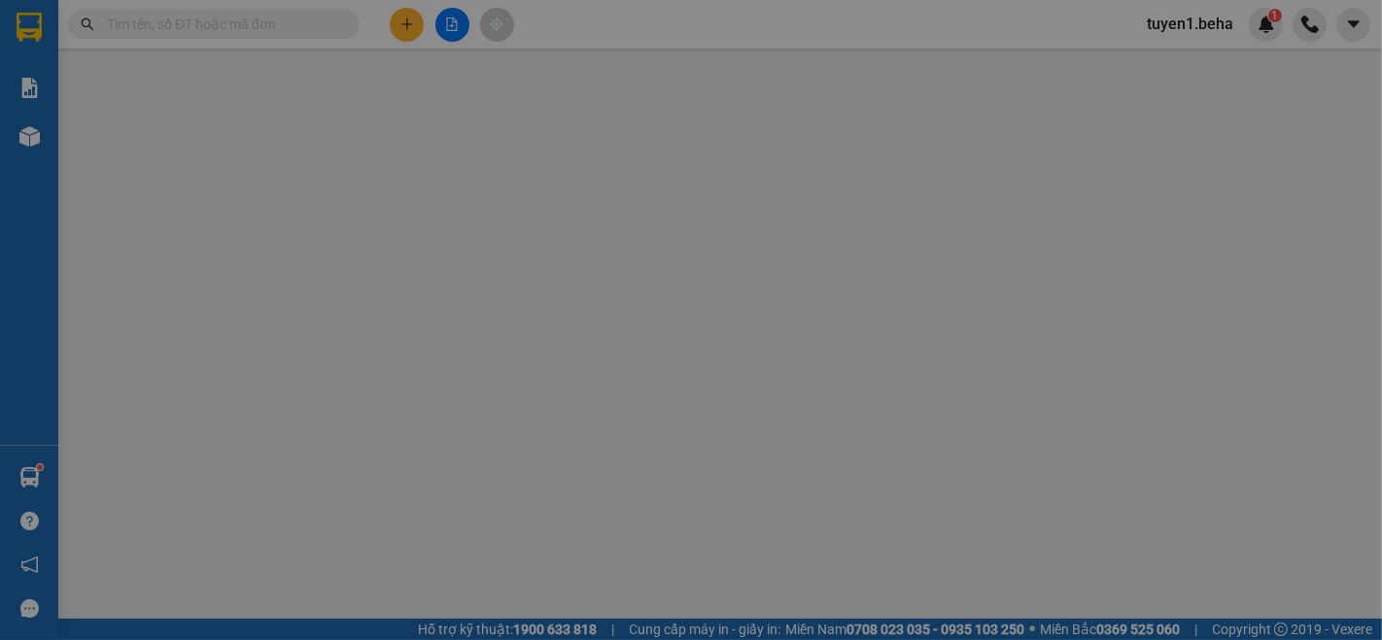
type input "0793529768"
type input "50.000"
type input "0"
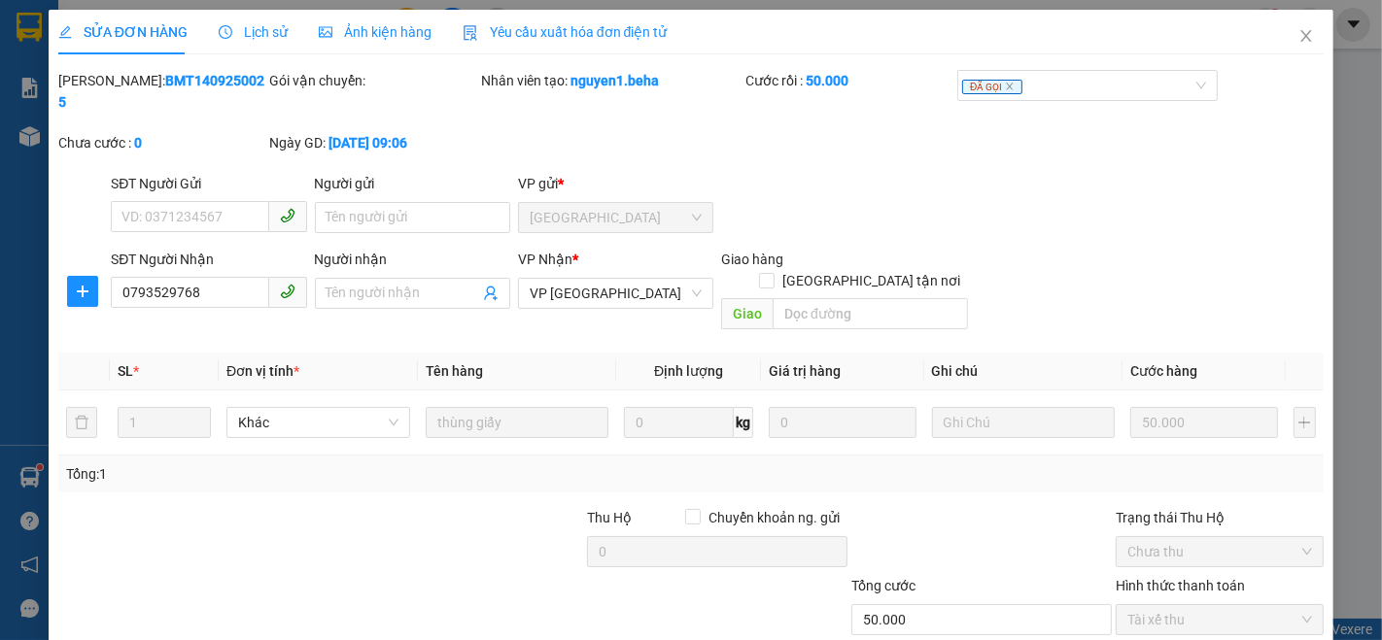
click at [399, 31] on span "Ảnh kiện hàng" at bounding box center [375, 32] width 113 height 16
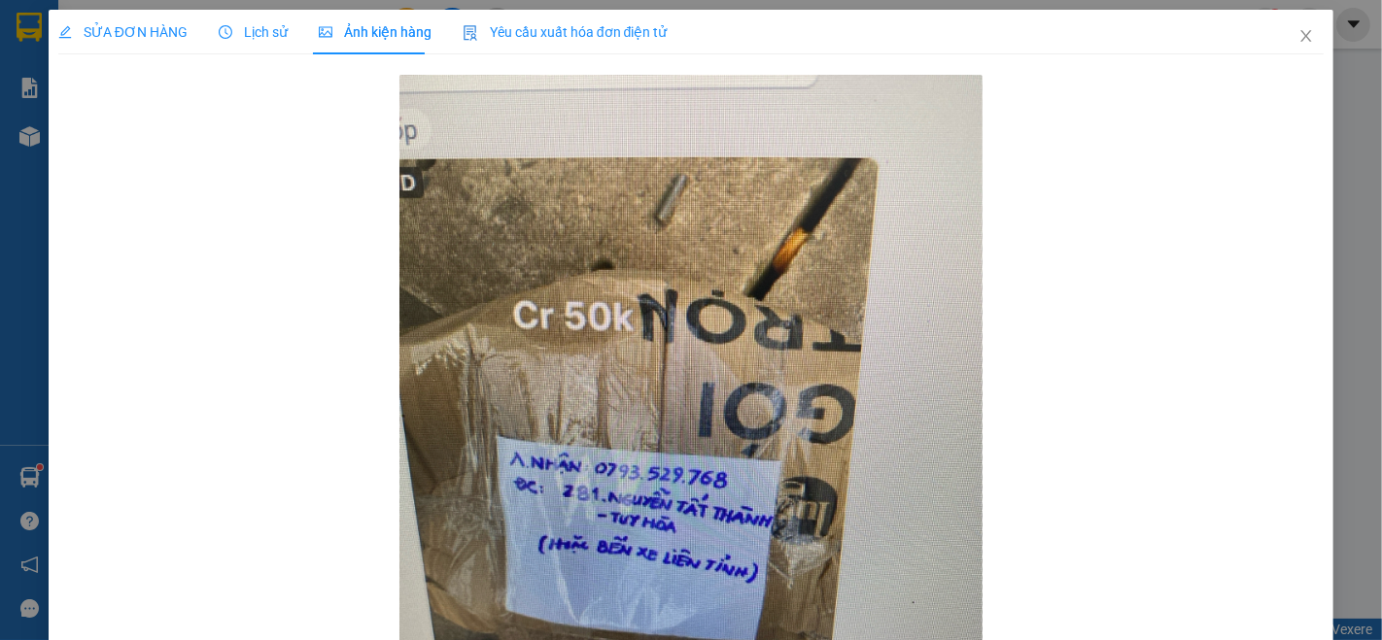
click at [154, 40] on span "SỬA ĐƠN HÀNG" at bounding box center [122, 32] width 129 height 16
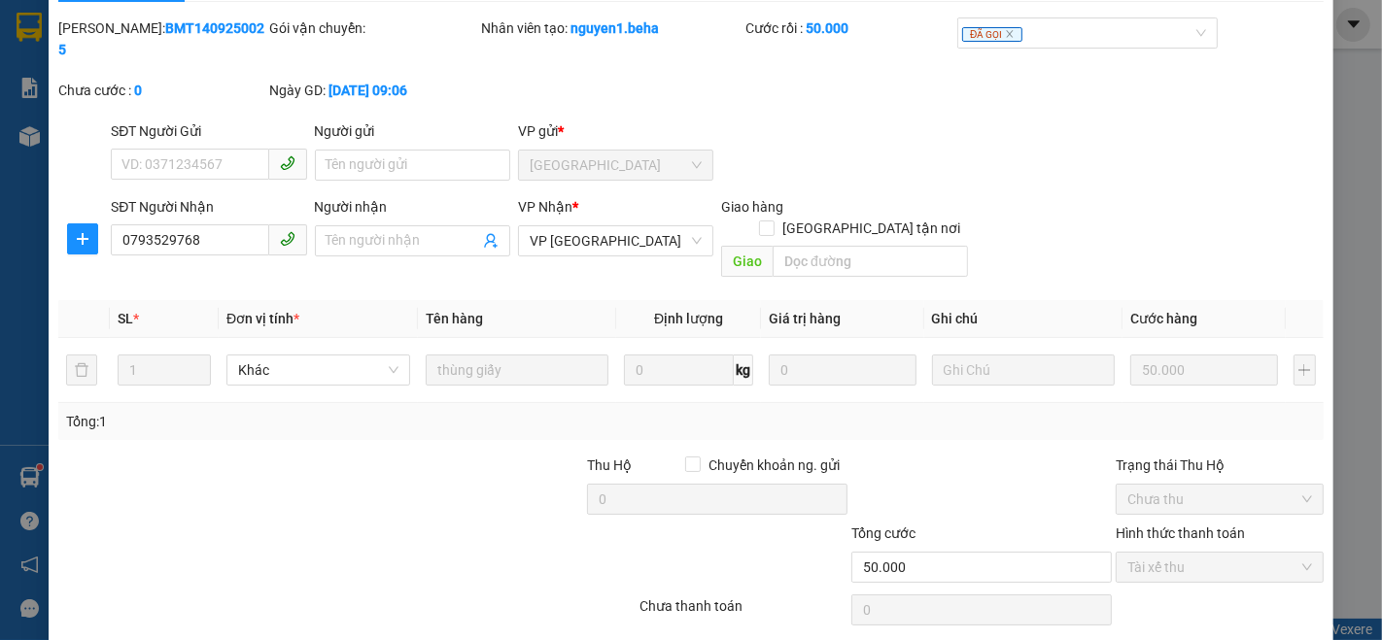
scroll to position [81, 0]
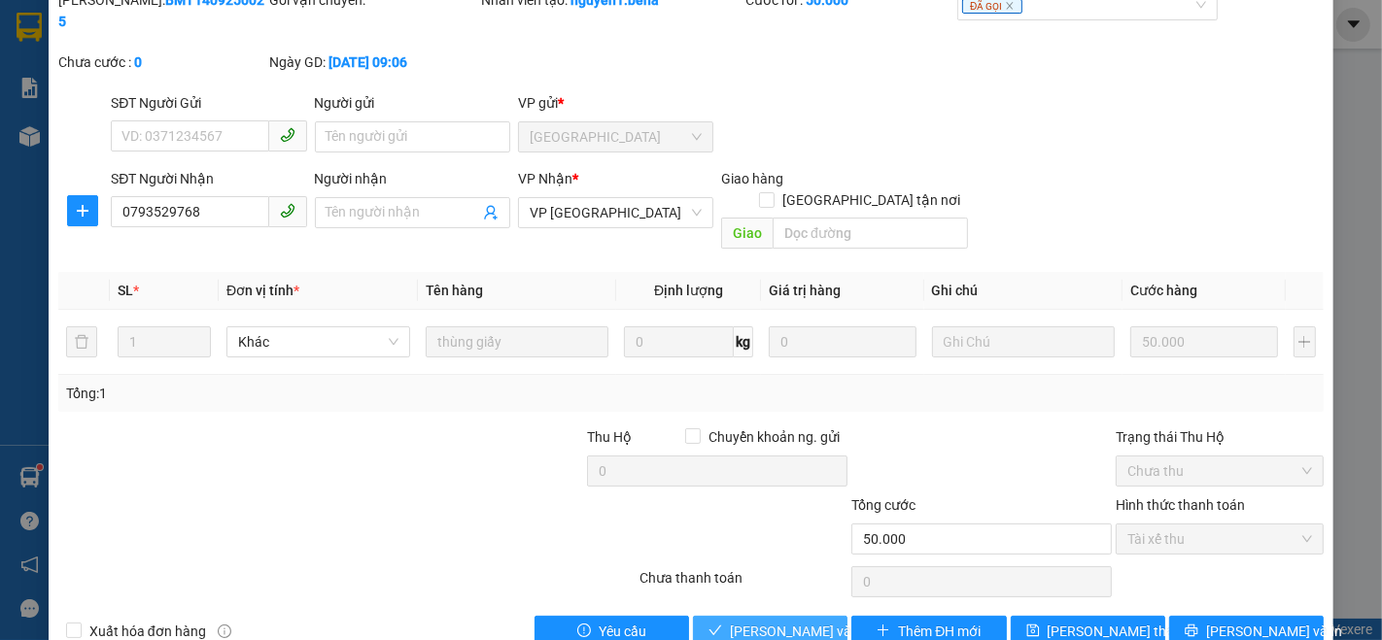
click at [779, 621] on span "[PERSON_NAME] và Giao hàng" at bounding box center [823, 631] width 187 height 21
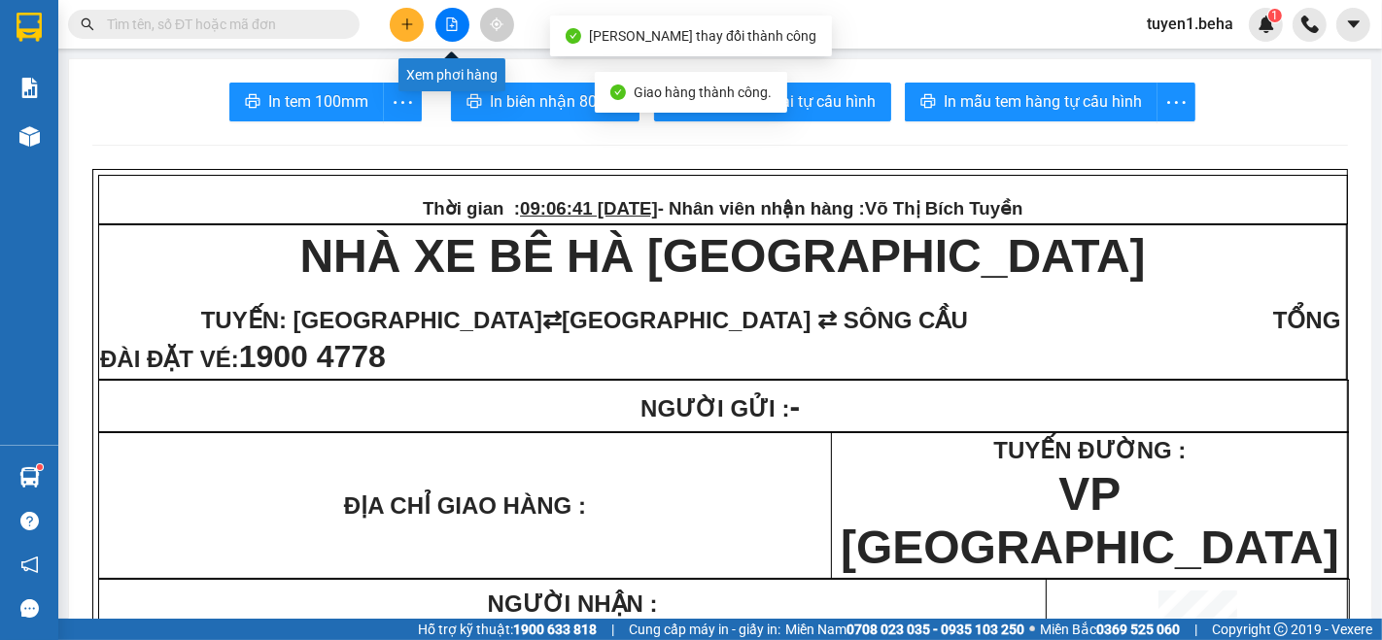
click at [449, 16] on button at bounding box center [452, 25] width 34 height 34
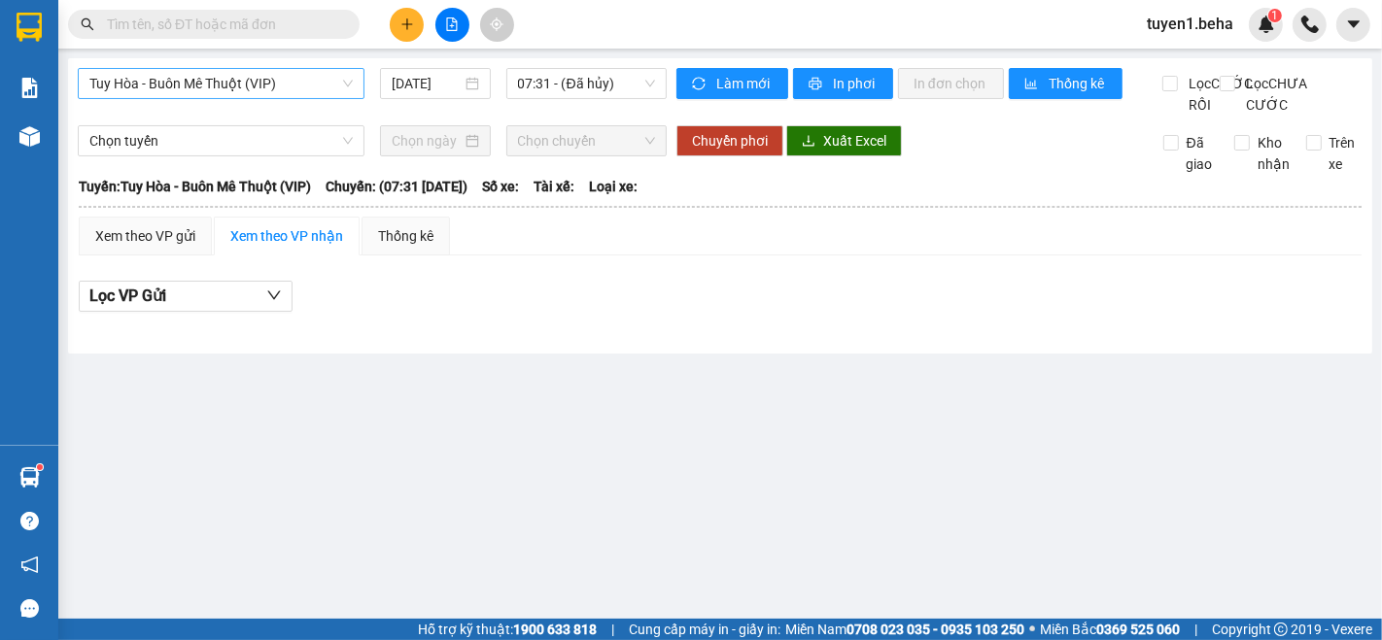
click at [315, 90] on span "Tuy Hòa - Buôn Mê Thuột (VIP)" at bounding box center [220, 83] width 263 height 29
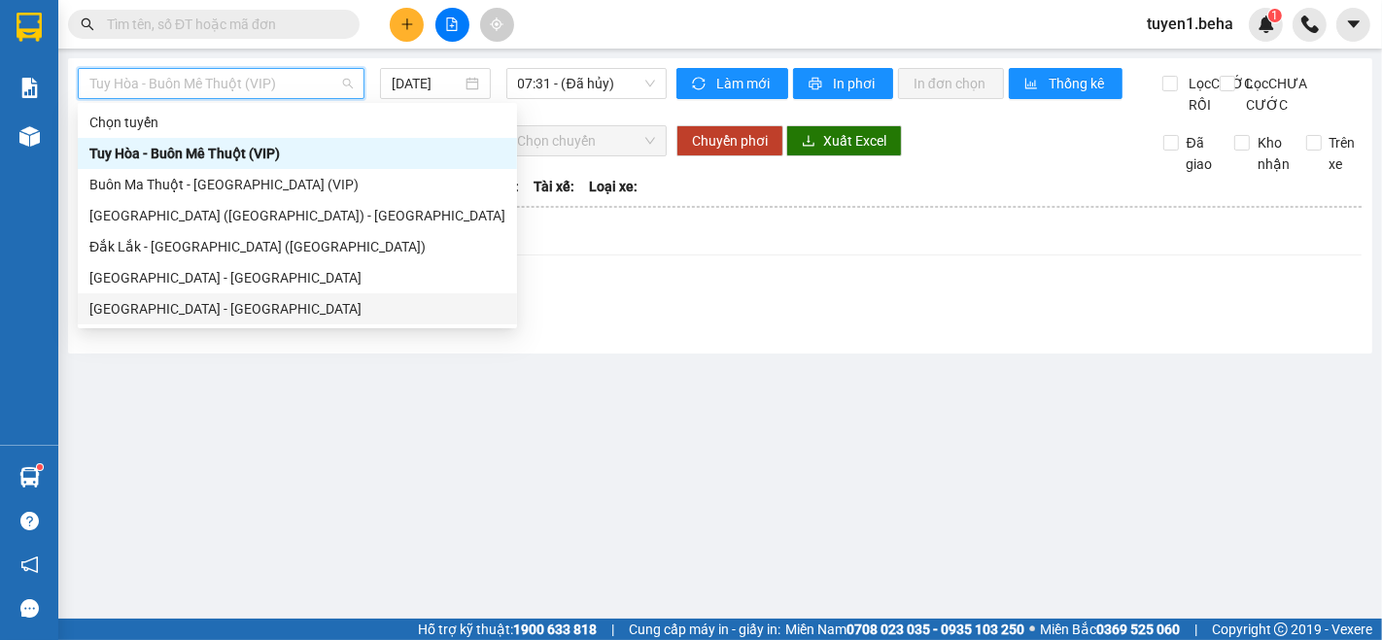
click at [213, 306] on div "[GEOGRAPHIC_DATA] - [GEOGRAPHIC_DATA]" at bounding box center [297, 308] width 416 height 21
type input "[DATE]"
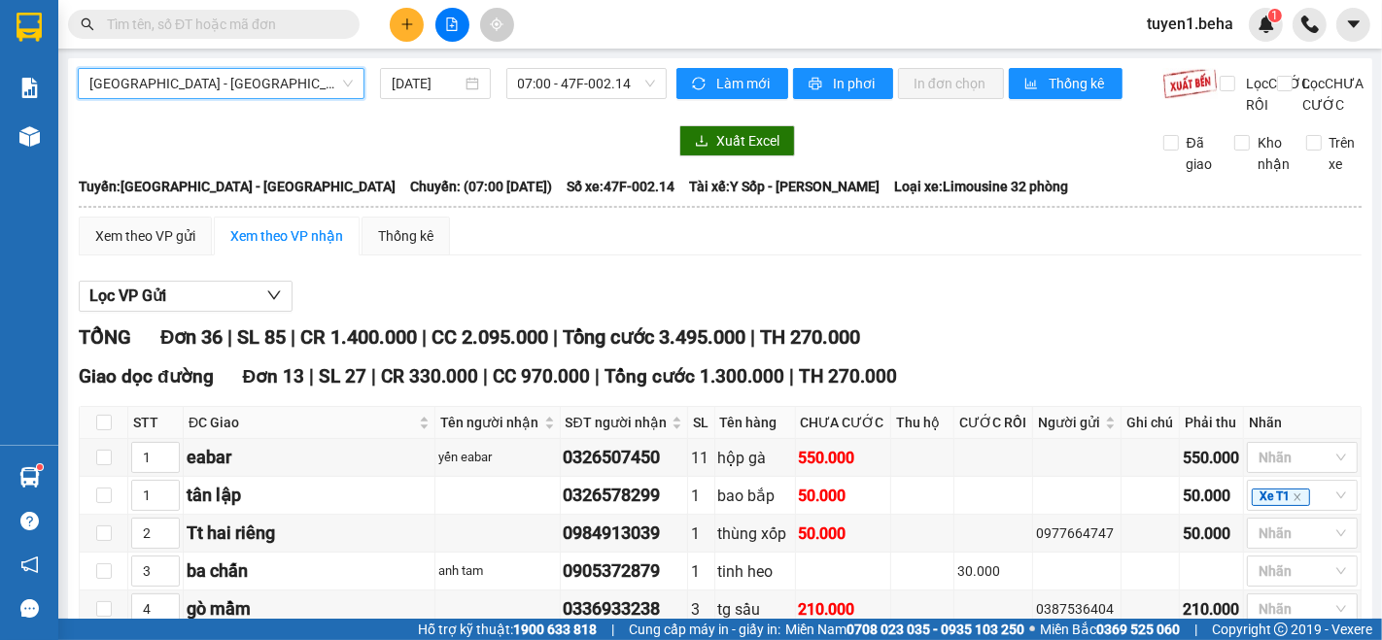
click at [182, 94] on div "[GEOGRAPHIC_DATA] - [GEOGRAPHIC_DATA]" at bounding box center [221, 83] width 287 height 31
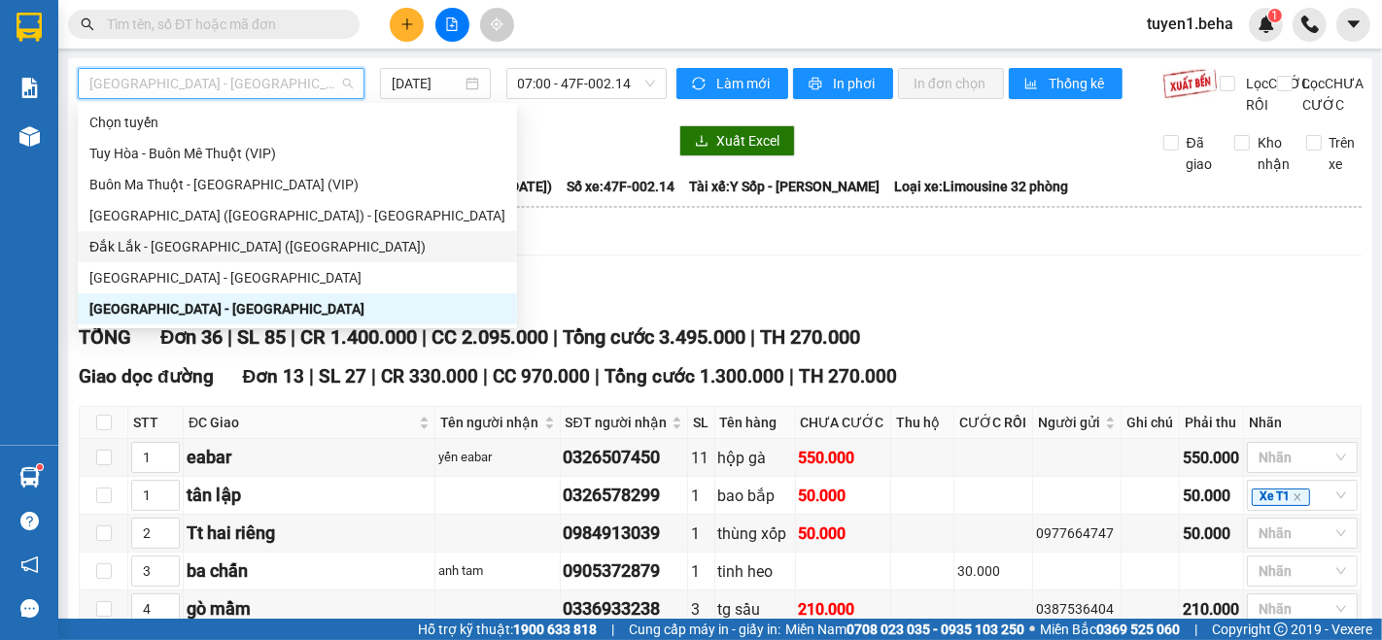
click at [181, 243] on div "Đắk Lắk - [GEOGRAPHIC_DATA] ([GEOGRAPHIC_DATA])" at bounding box center [297, 246] width 416 height 21
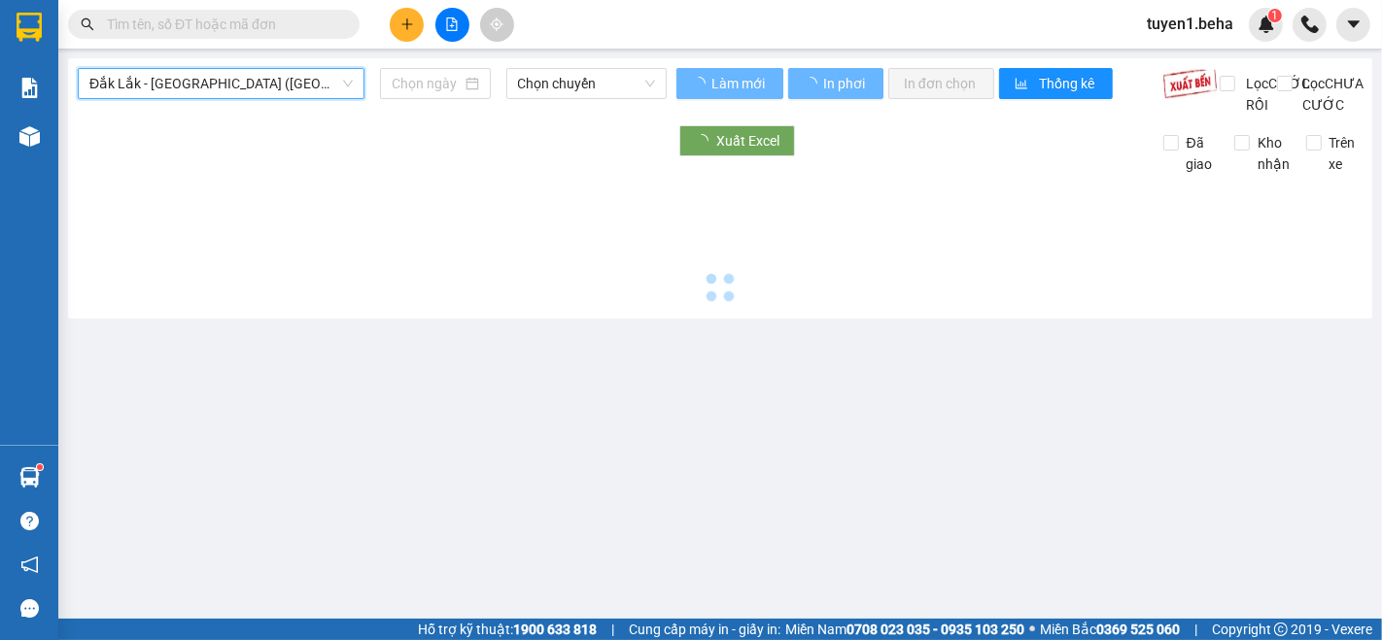
type input "[DATE]"
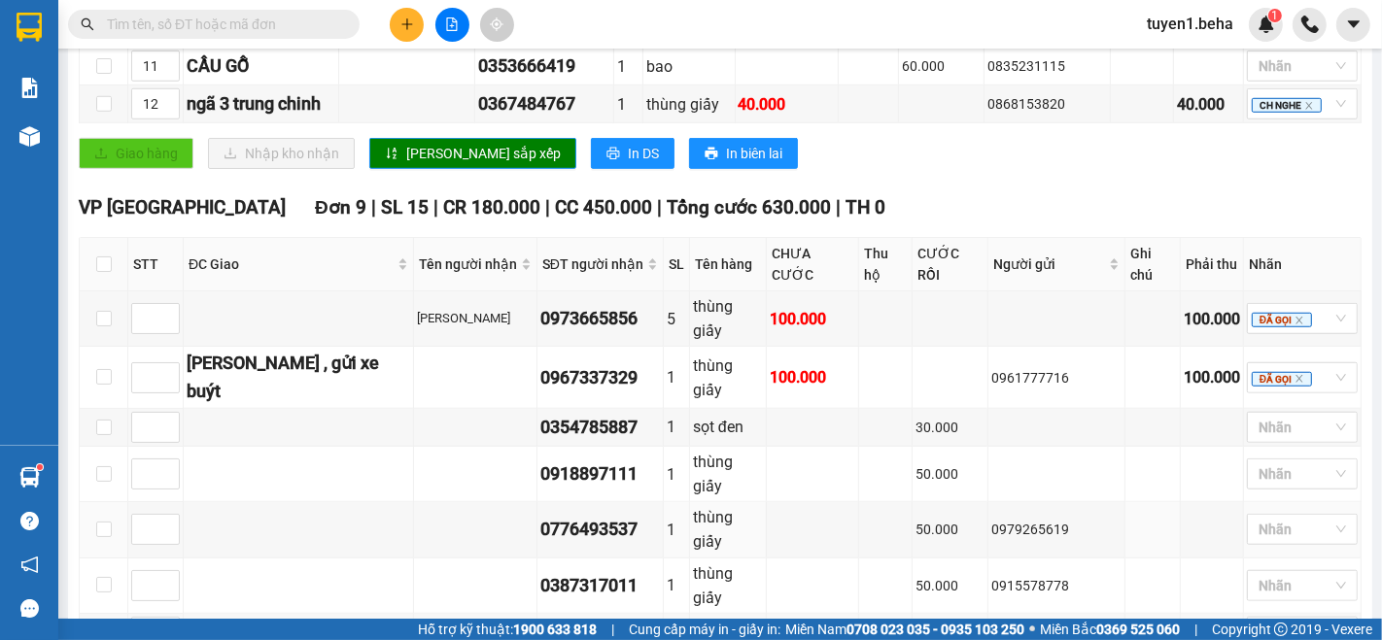
scroll to position [1296, 0]
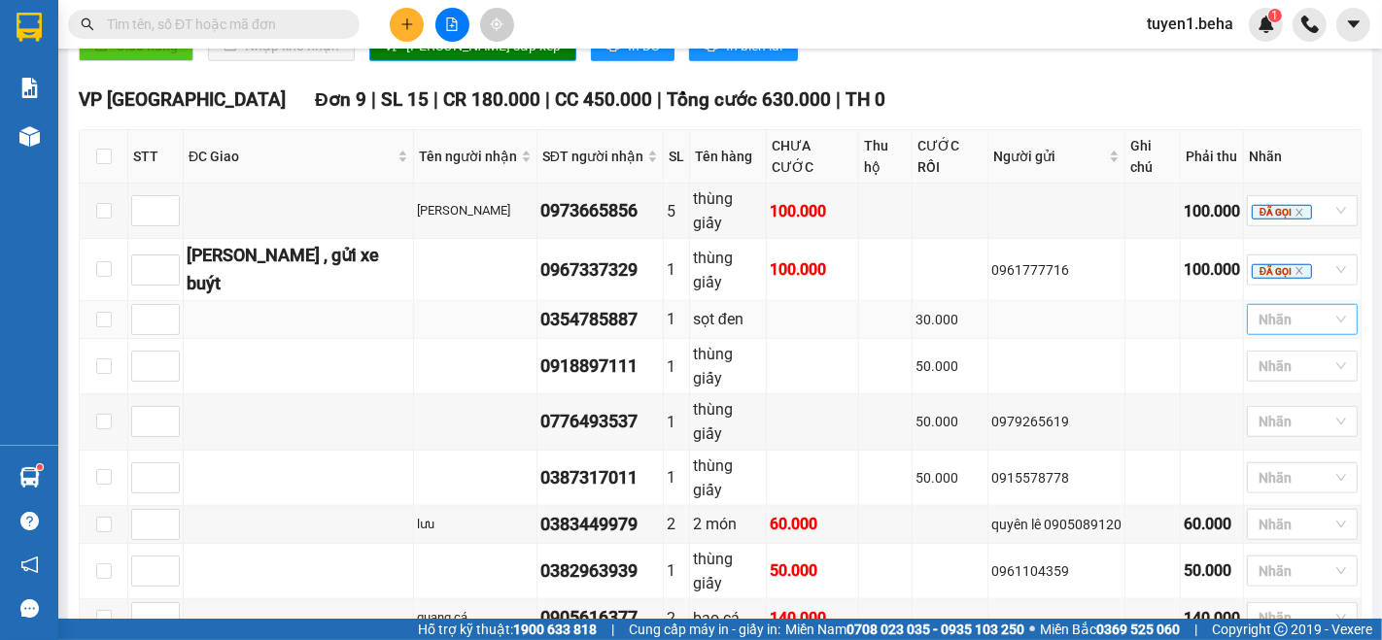
click at [1257, 308] on div at bounding box center [1293, 319] width 82 height 23
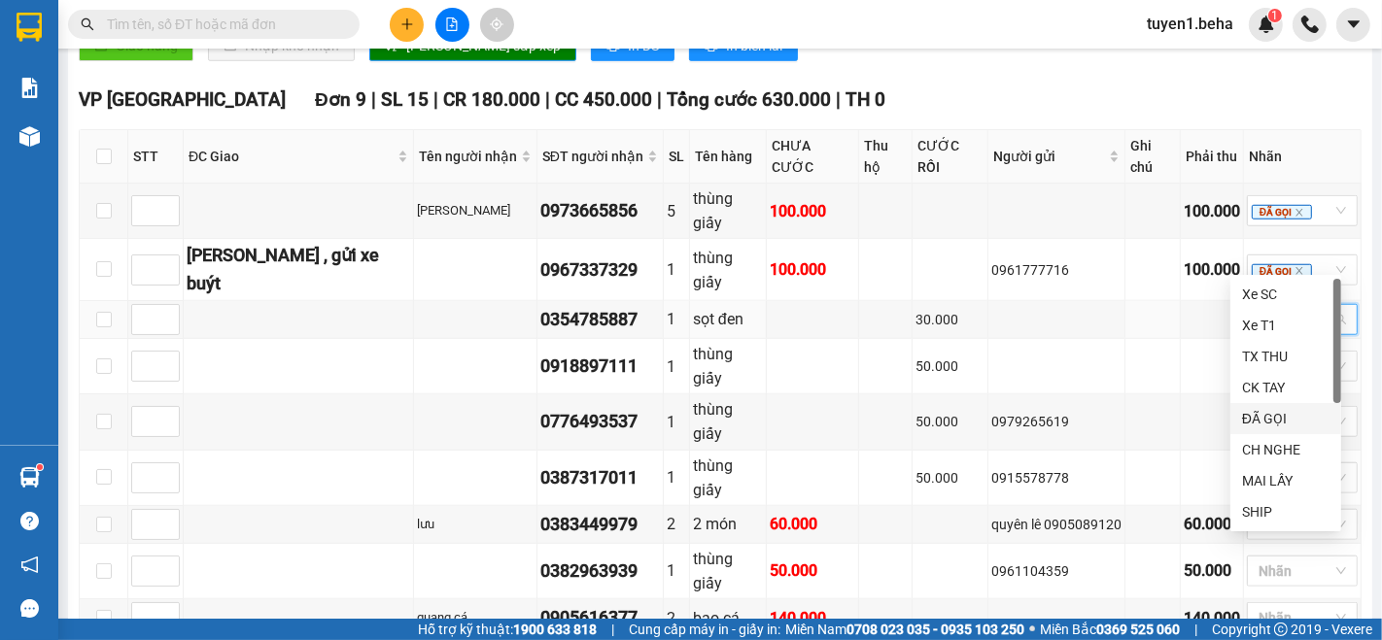
click at [1250, 412] on div "ĐÃ GỌI" at bounding box center [1285, 418] width 87 height 21
click at [1045, 548] on div "VP PHÚ YÊN Đơn 9 | SL 15 | CR 180.000 | CC 450.000 | Tổng cước 630.000 | TH 0 S…" at bounding box center [720, 392] width 1283 height 612
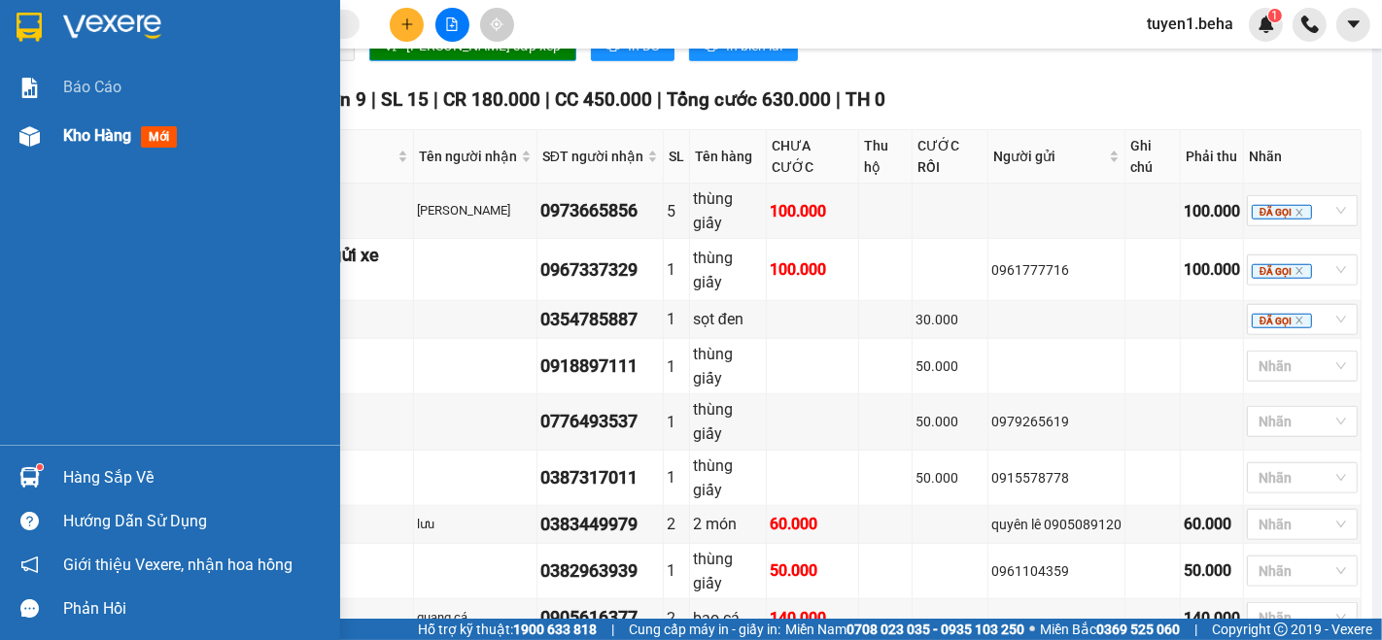
click at [85, 137] on span "Kho hàng" at bounding box center [97, 135] width 68 height 18
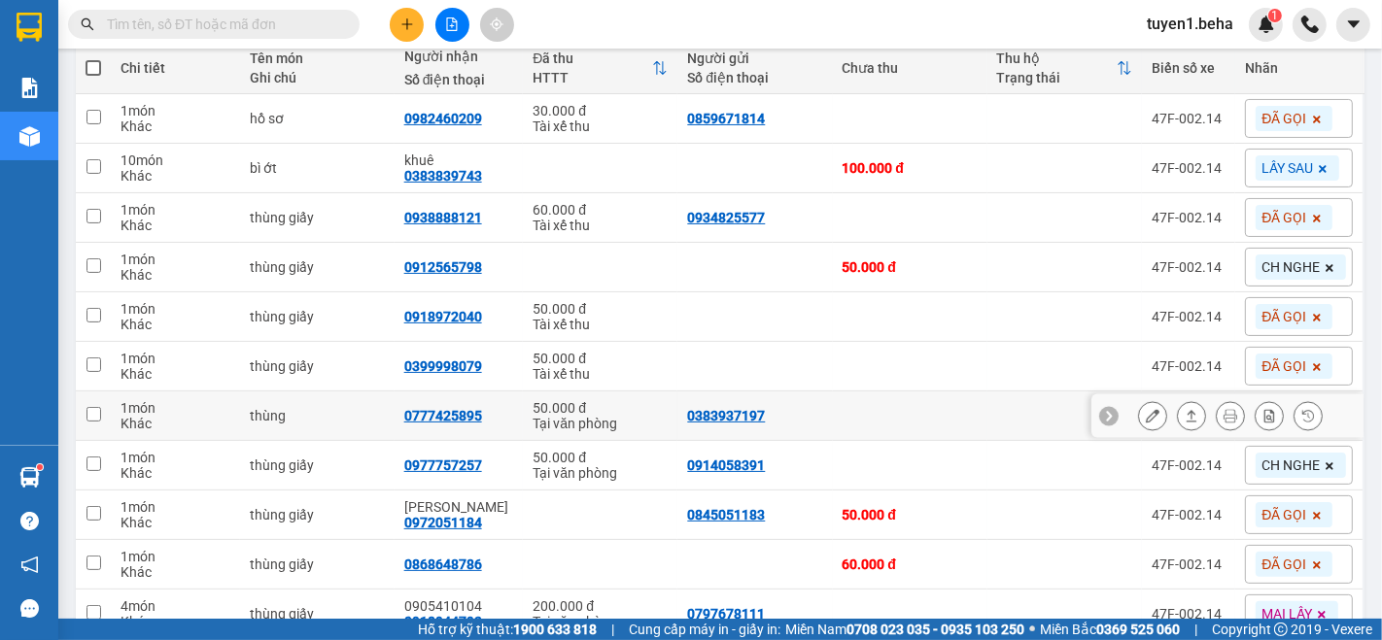
scroll to position [339, 0]
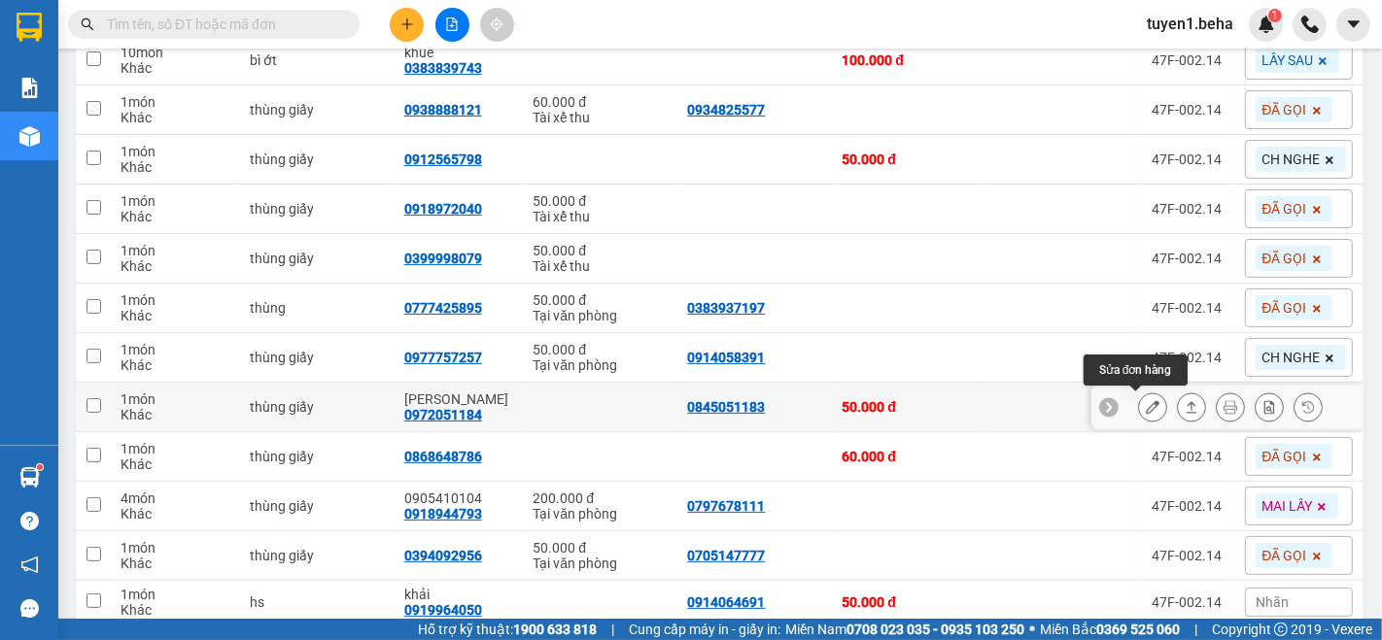
click at [1146, 403] on icon at bounding box center [1153, 407] width 14 height 14
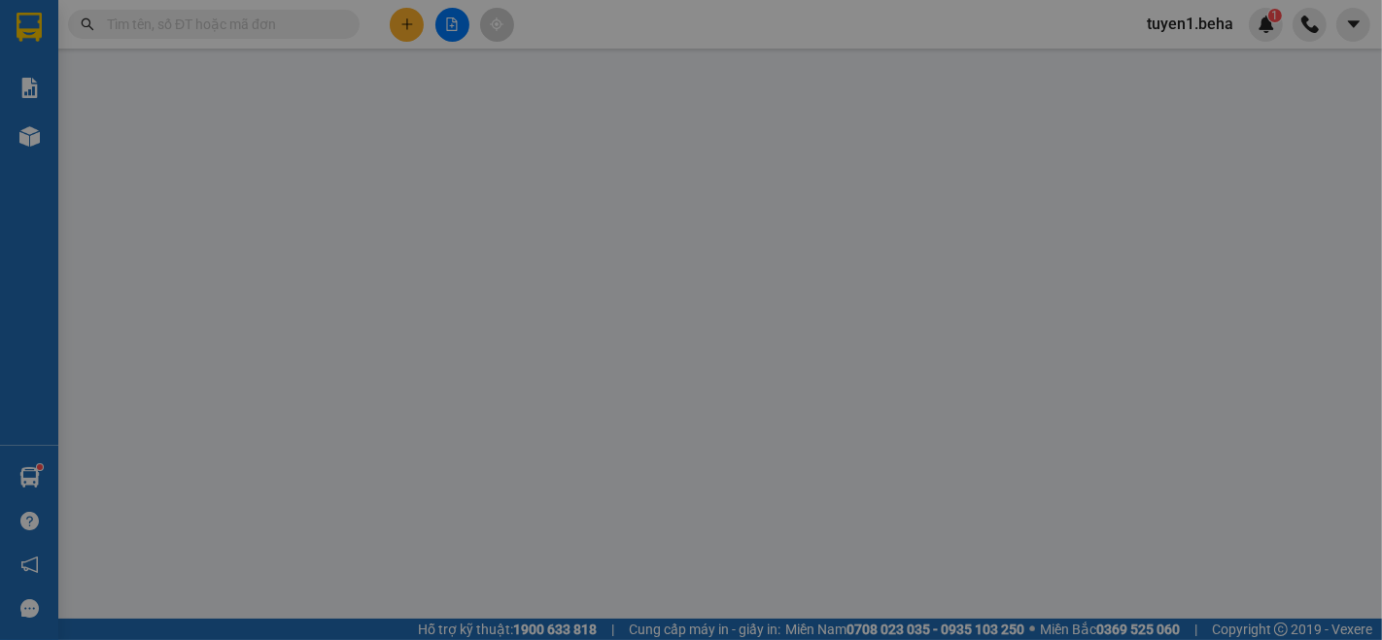
type input "0845051183"
type input "0972051184"
type input "[PERSON_NAME]"
type input "50.000"
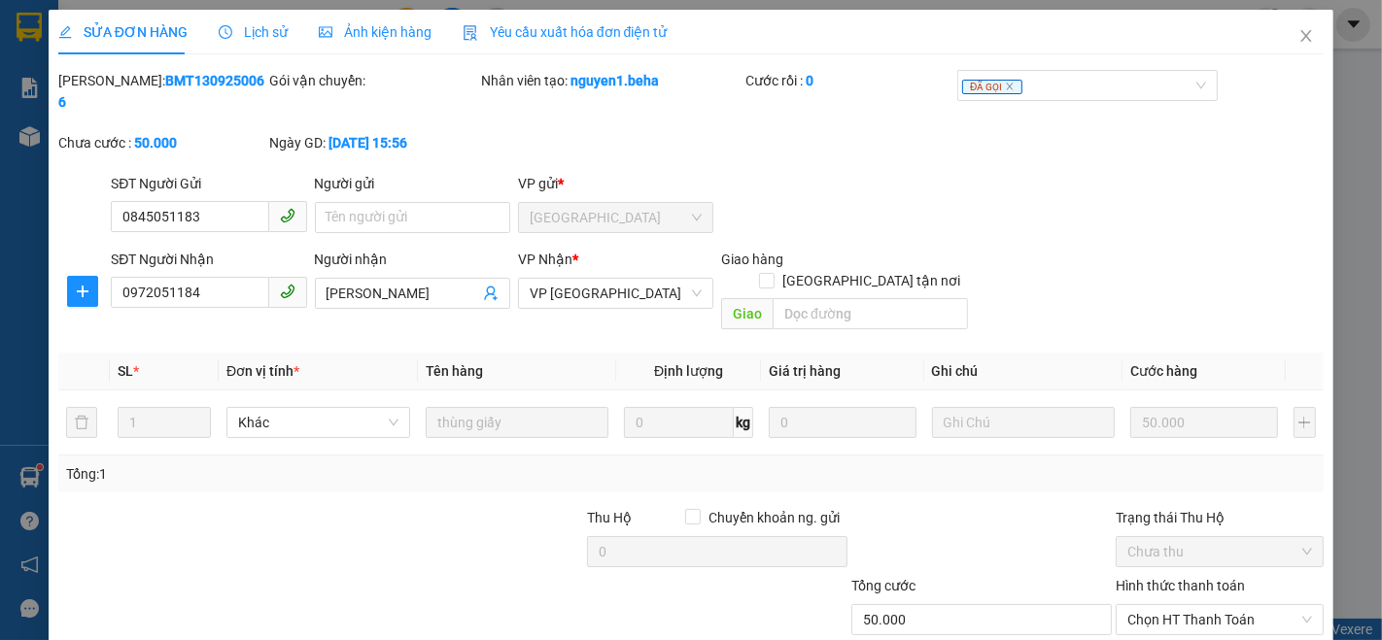
click at [386, 37] on span "Ảnh kiện hàng" at bounding box center [375, 32] width 113 height 16
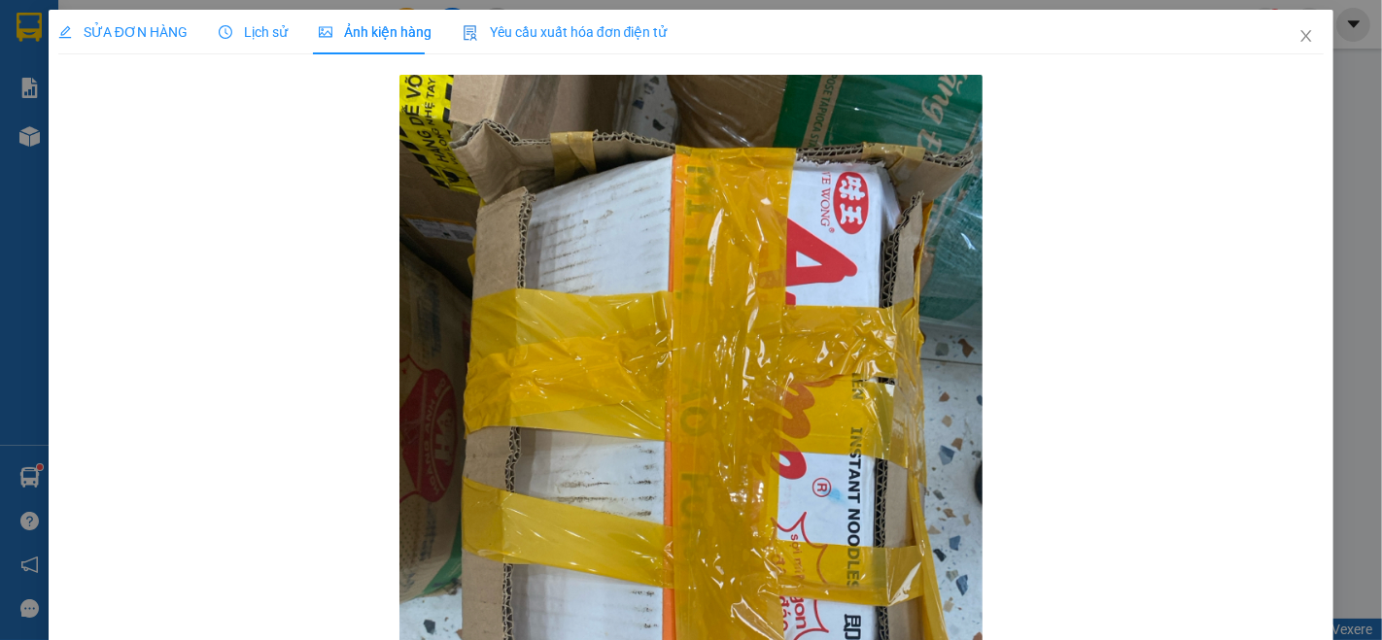
click at [130, 39] on span "SỬA ĐƠN HÀNG" at bounding box center [122, 32] width 129 height 16
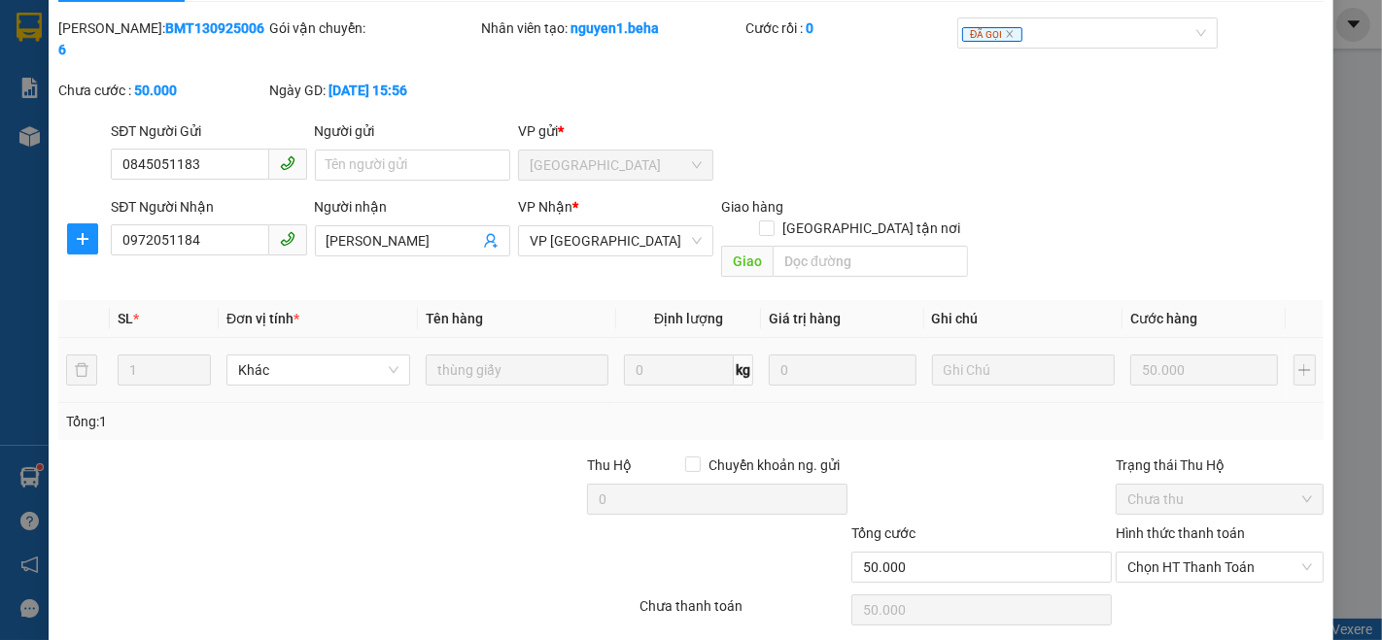
scroll to position [81, 0]
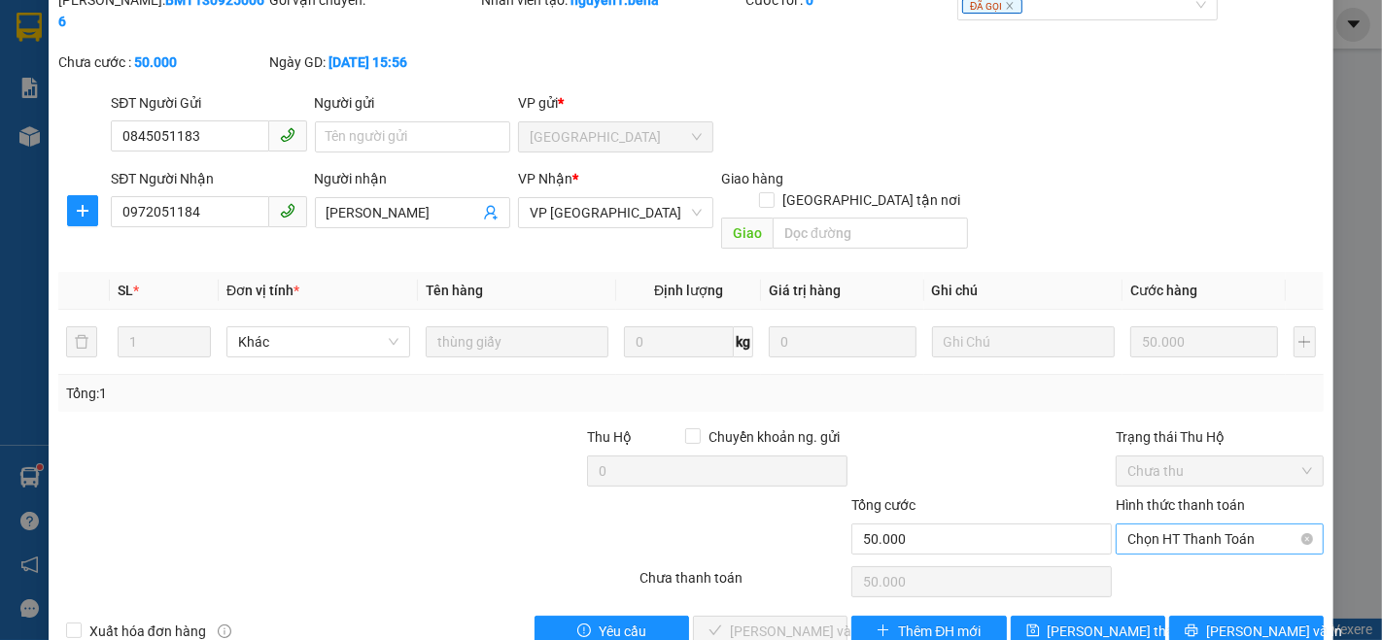
click at [1162, 525] on span "Chọn HT Thanh Toán" at bounding box center [1219, 539] width 185 height 29
drag, startPoint x: 1147, startPoint y: 536, endPoint x: 891, endPoint y: 541, distance: 255.7
click at [1144, 536] on div "Tại văn phòng" at bounding box center [1207, 534] width 182 height 21
type input "0"
click at [763, 621] on span "[PERSON_NAME] và Giao hàng" at bounding box center [823, 631] width 187 height 21
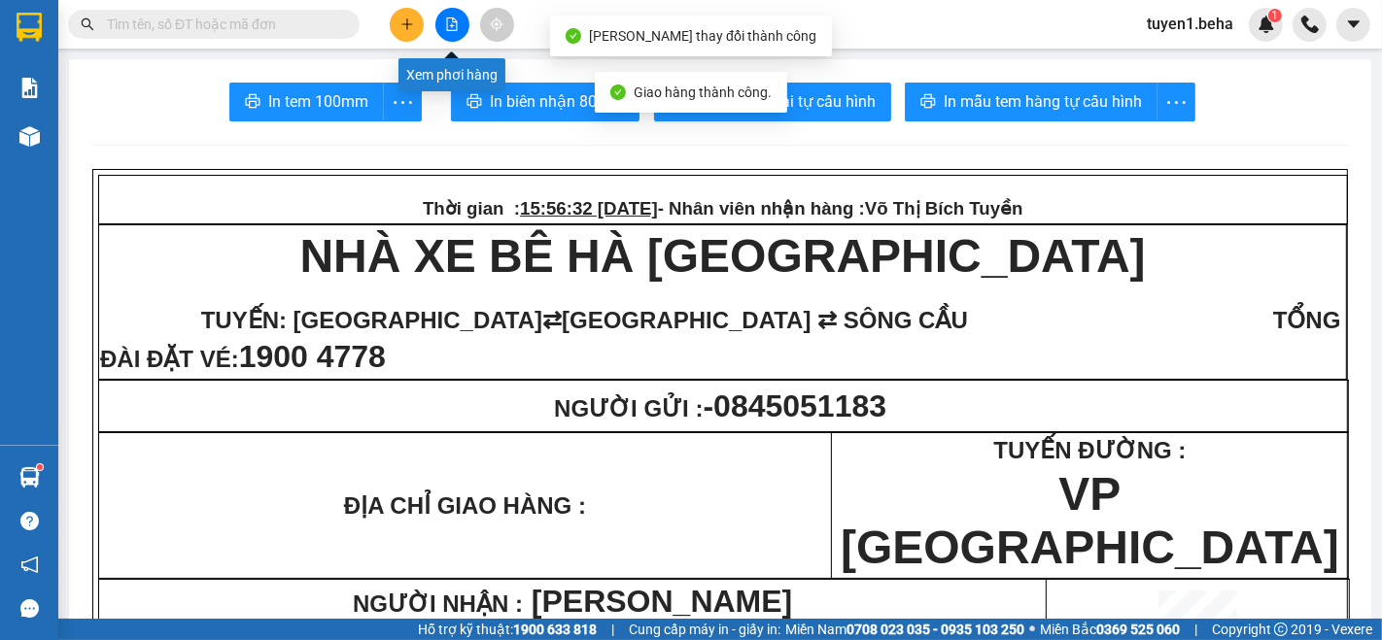
click at [458, 17] on icon "file-add" at bounding box center [452, 24] width 14 height 14
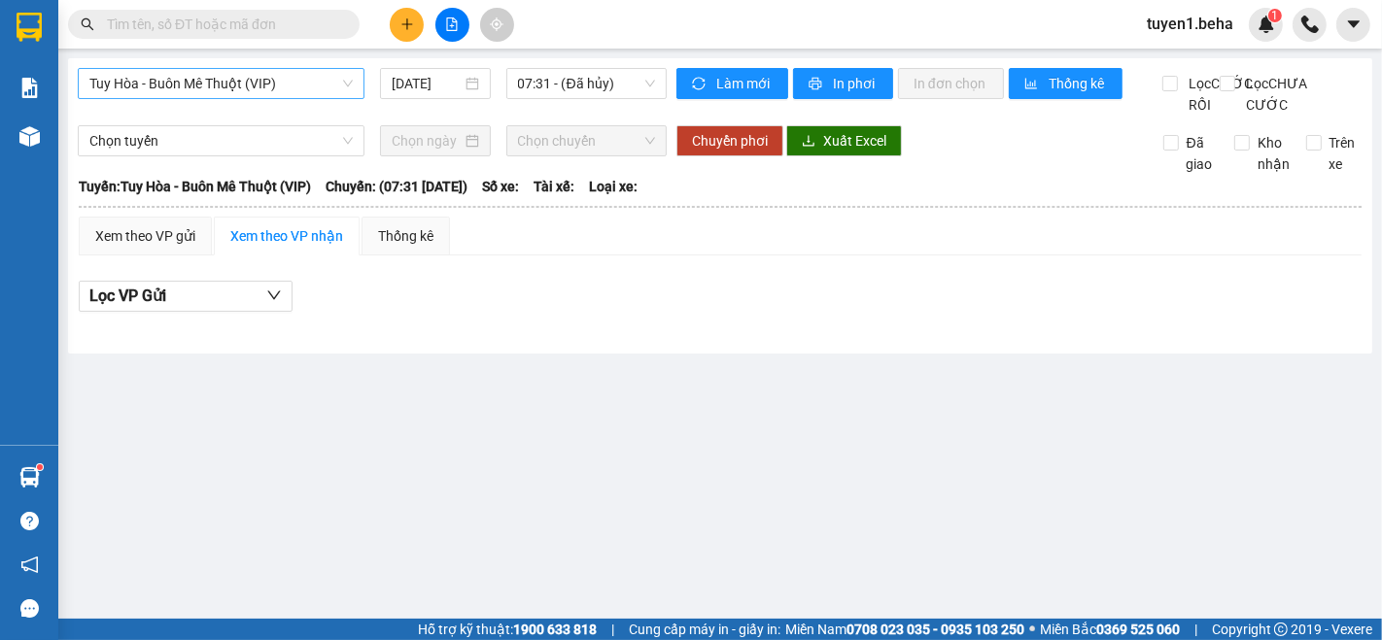
click at [332, 80] on span "Tuy Hòa - Buôn Mê Thuột (VIP)" at bounding box center [220, 83] width 263 height 29
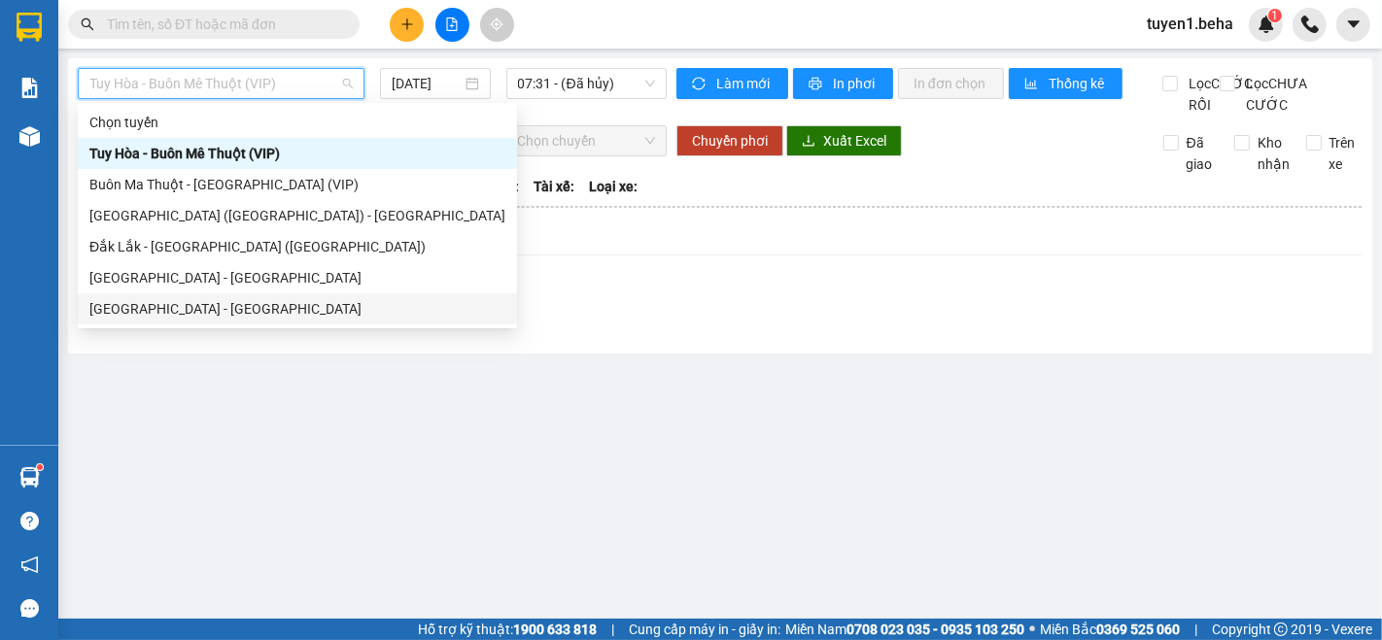
click at [214, 303] on div "[GEOGRAPHIC_DATA] - [GEOGRAPHIC_DATA]" at bounding box center [297, 308] width 416 height 21
type input "[DATE]"
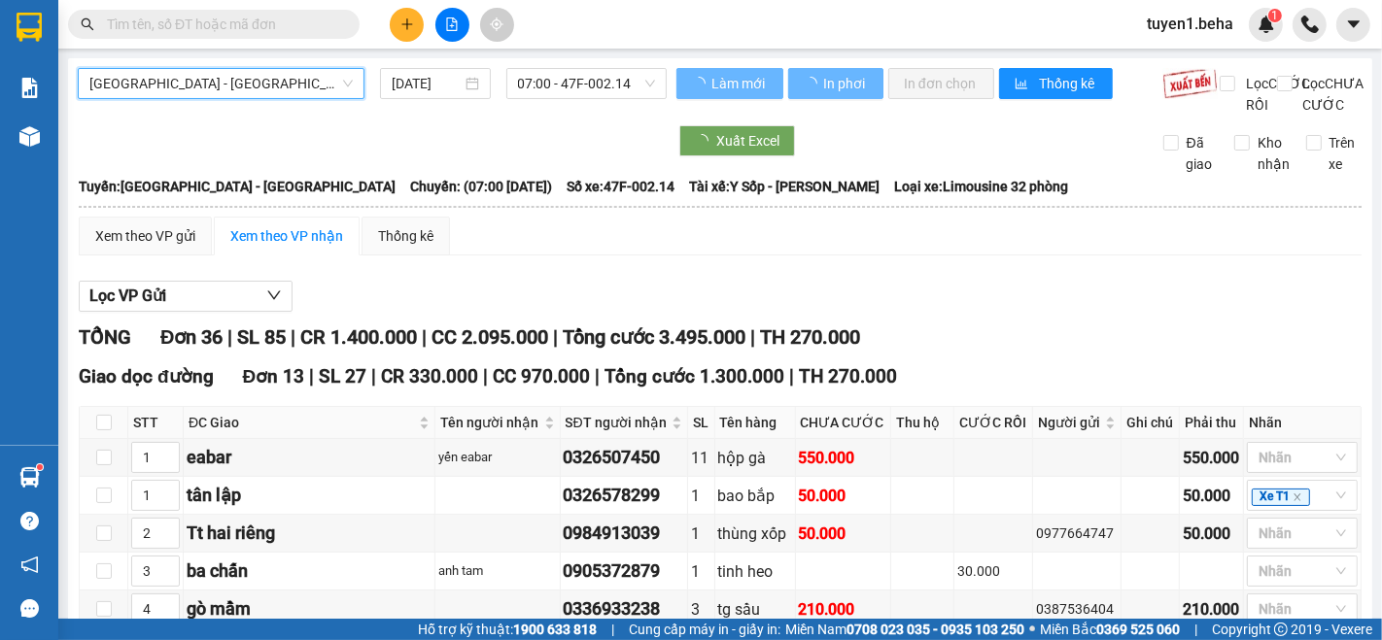
click at [240, 97] on span "[GEOGRAPHIC_DATA] - [GEOGRAPHIC_DATA]" at bounding box center [220, 83] width 263 height 29
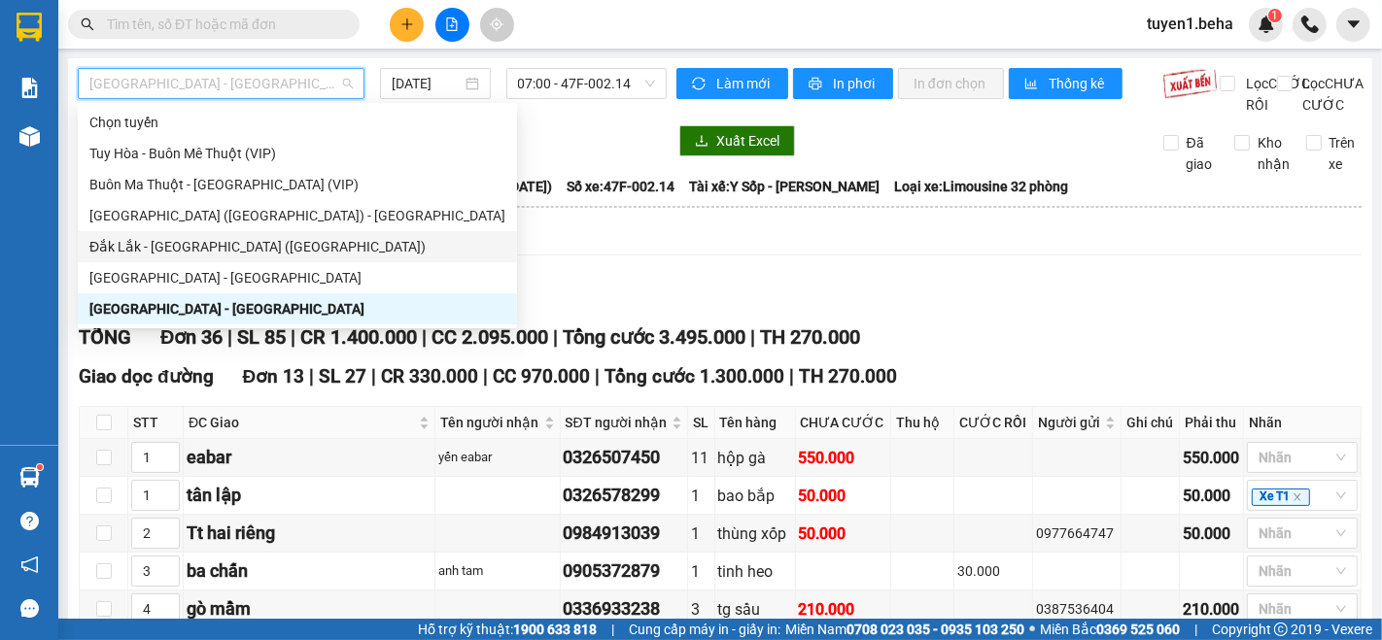
click at [219, 248] on div "Đắk Lắk - [GEOGRAPHIC_DATA] ([GEOGRAPHIC_DATA])" at bounding box center [297, 246] width 416 height 21
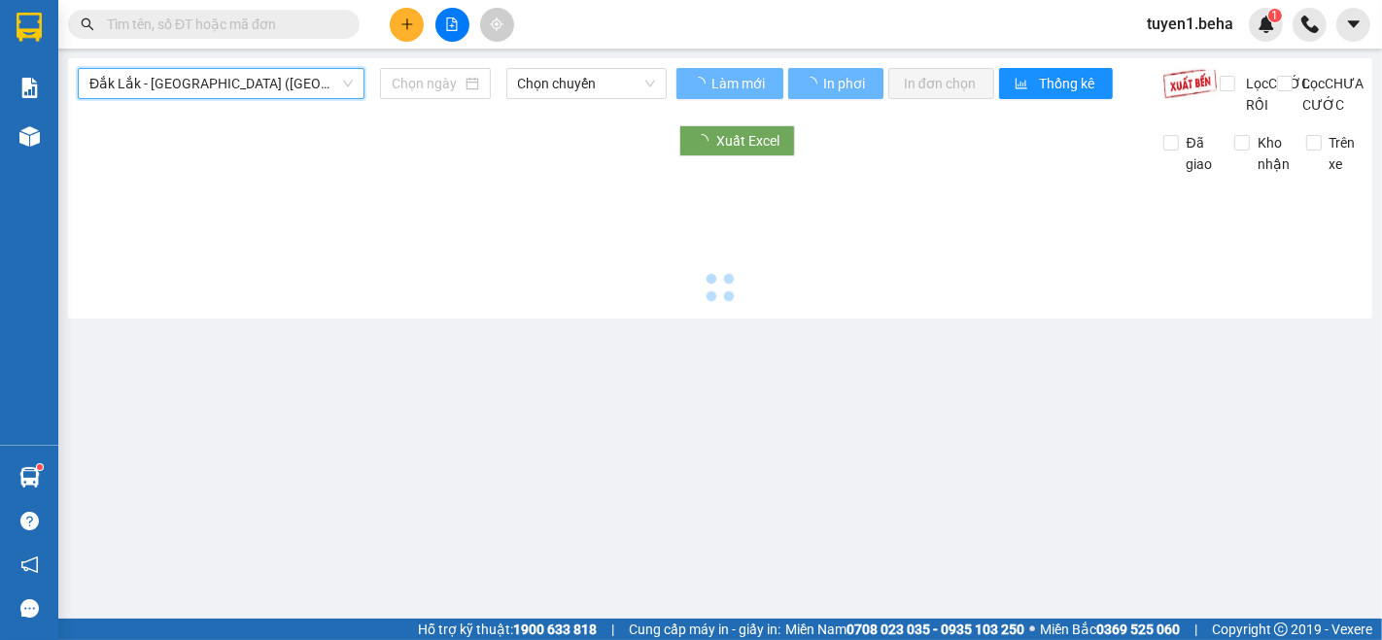
type input "[DATE]"
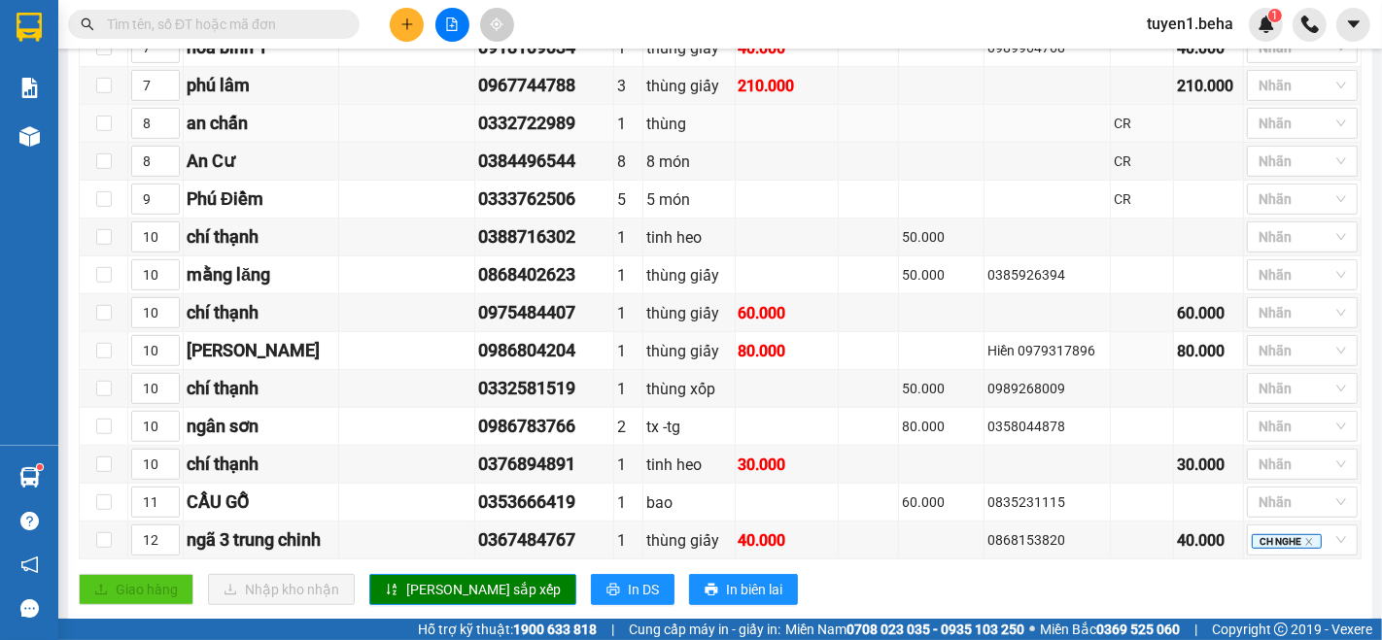
scroll to position [647, 0]
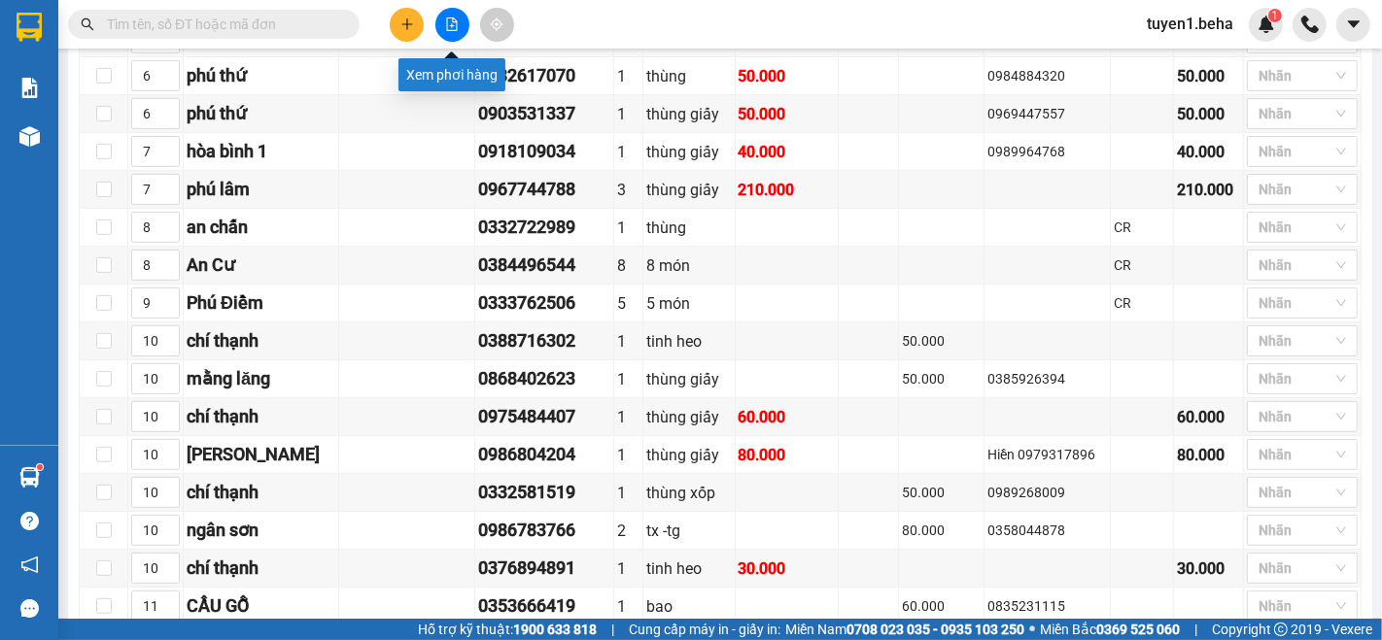
click at [444, 26] on button at bounding box center [452, 25] width 34 height 34
click at [449, 15] on button at bounding box center [452, 25] width 34 height 34
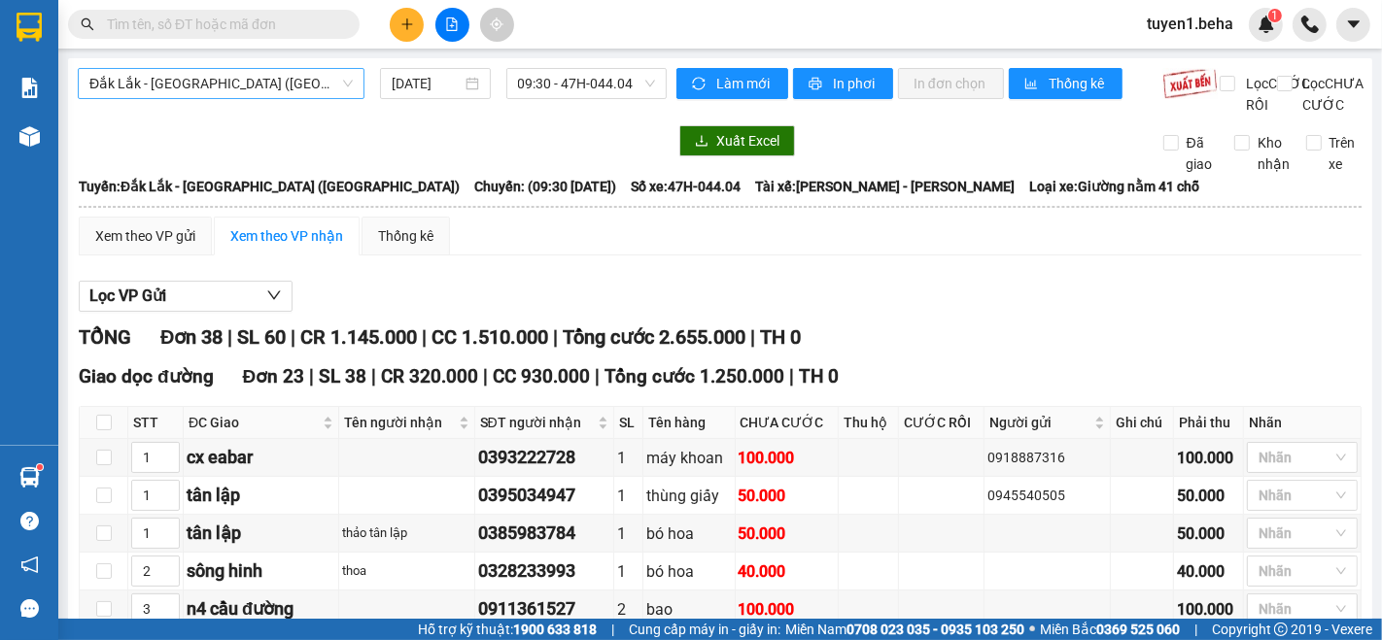
click at [264, 76] on span "Đắk Lắk - [GEOGRAPHIC_DATA] ([GEOGRAPHIC_DATA])" at bounding box center [220, 83] width 263 height 29
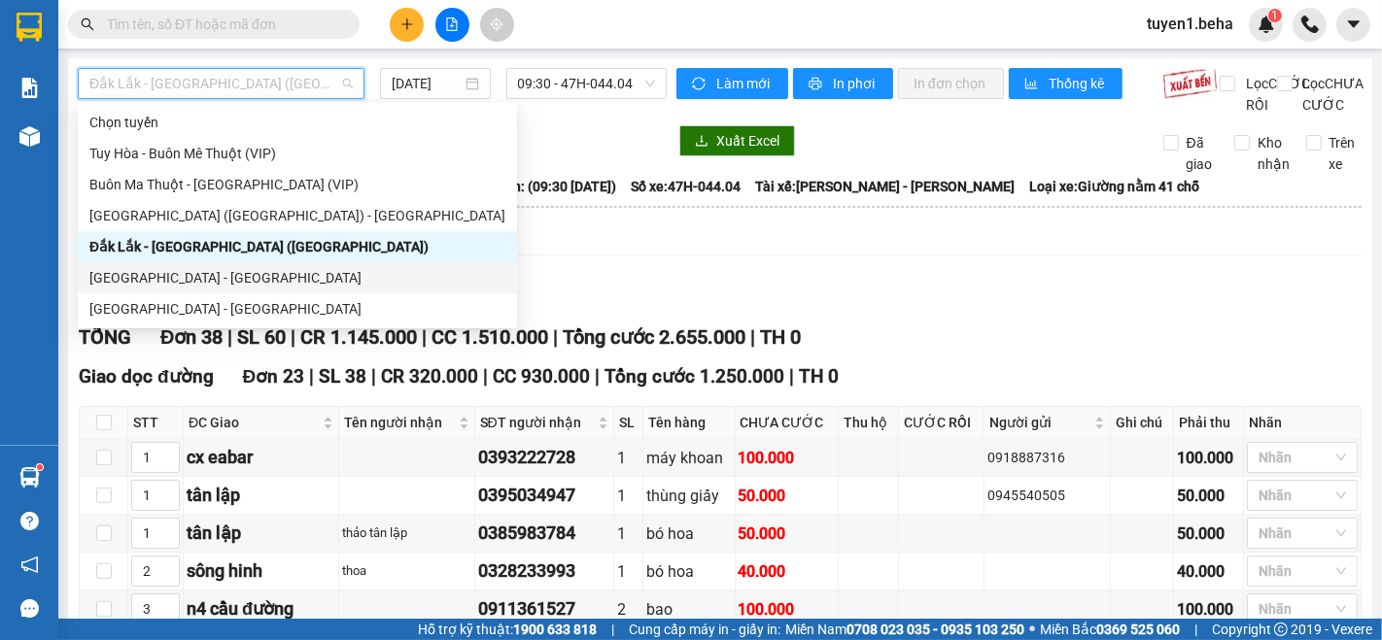
click at [183, 280] on div "[GEOGRAPHIC_DATA] - [GEOGRAPHIC_DATA]" at bounding box center [297, 277] width 416 height 21
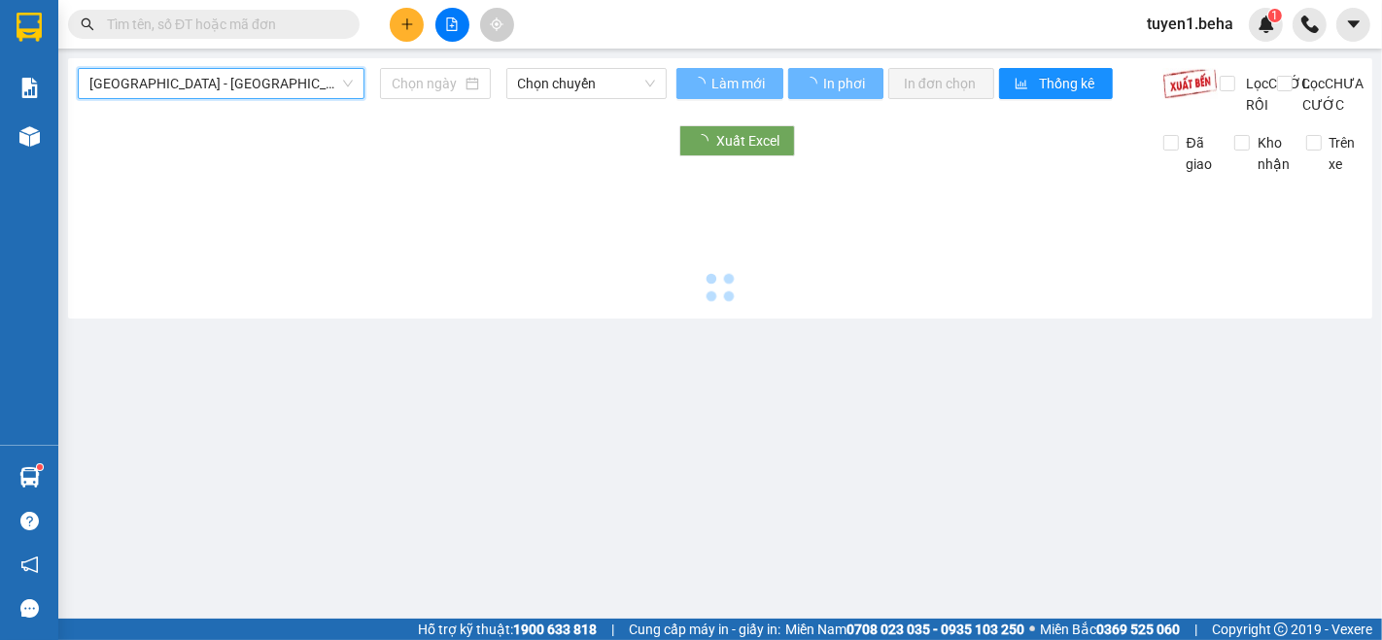
type input "[DATE]"
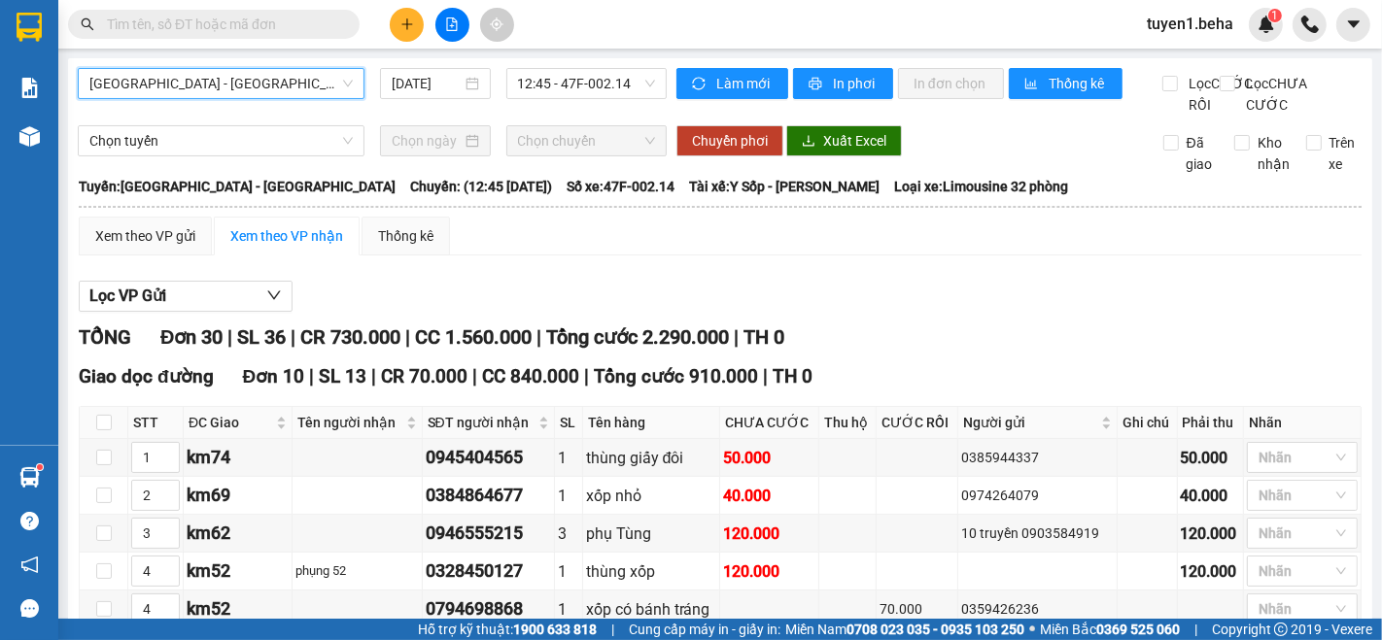
click at [215, 82] on span "[GEOGRAPHIC_DATA] - [GEOGRAPHIC_DATA]" at bounding box center [220, 83] width 263 height 29
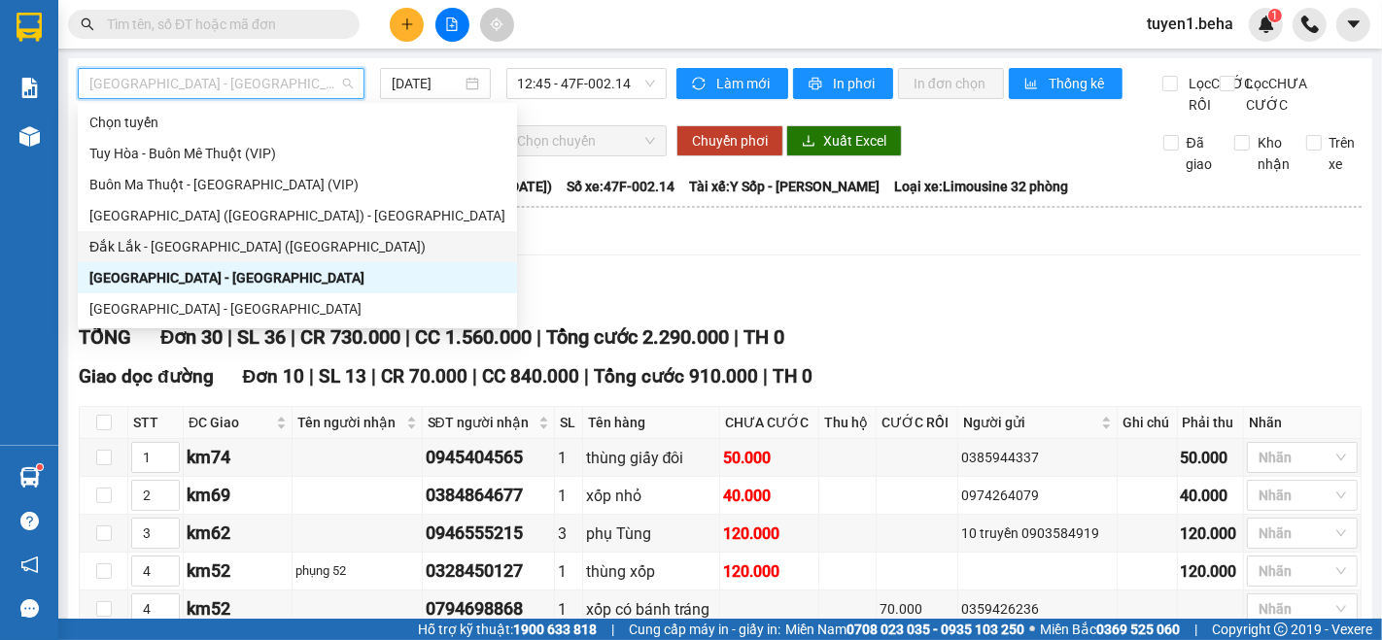
click at [191, 248] on div "Đắk Lắk - [GEOGRAPHIC_DATA] ([GEOGRAPHIC_DATA])" at bounding box center [297, 246] width 416 height 21
type input "[DATE]"
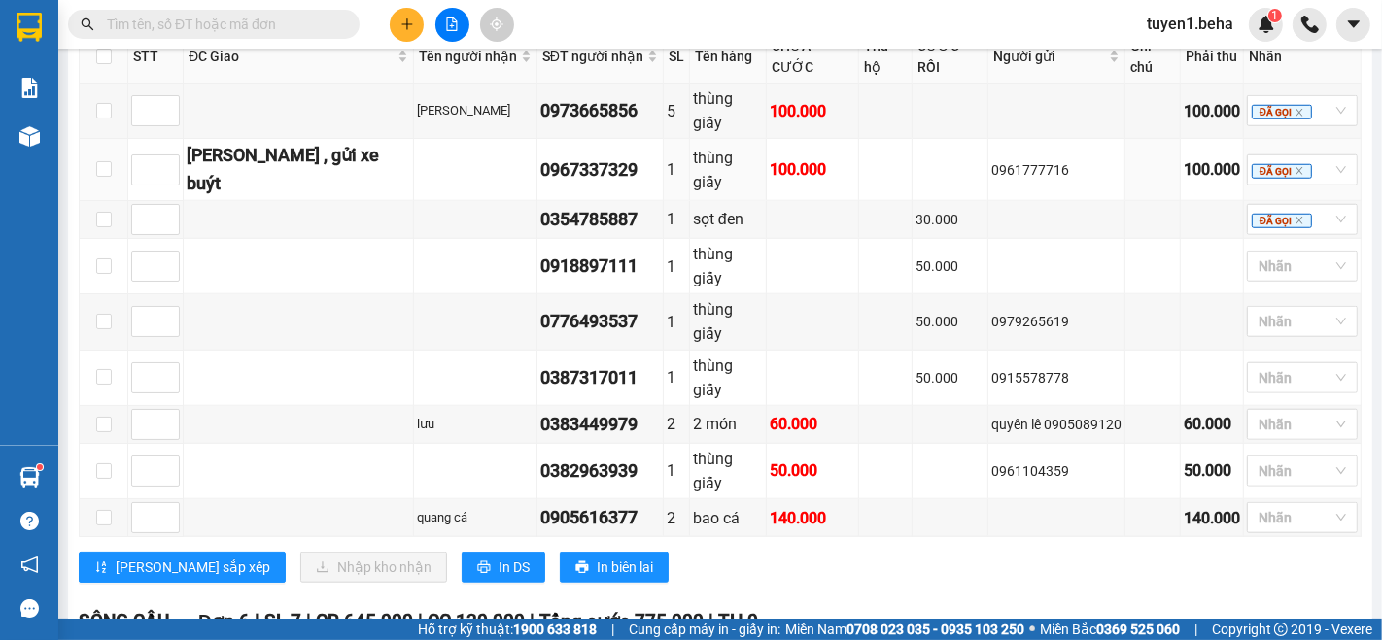
scroll to position [1403, 0]
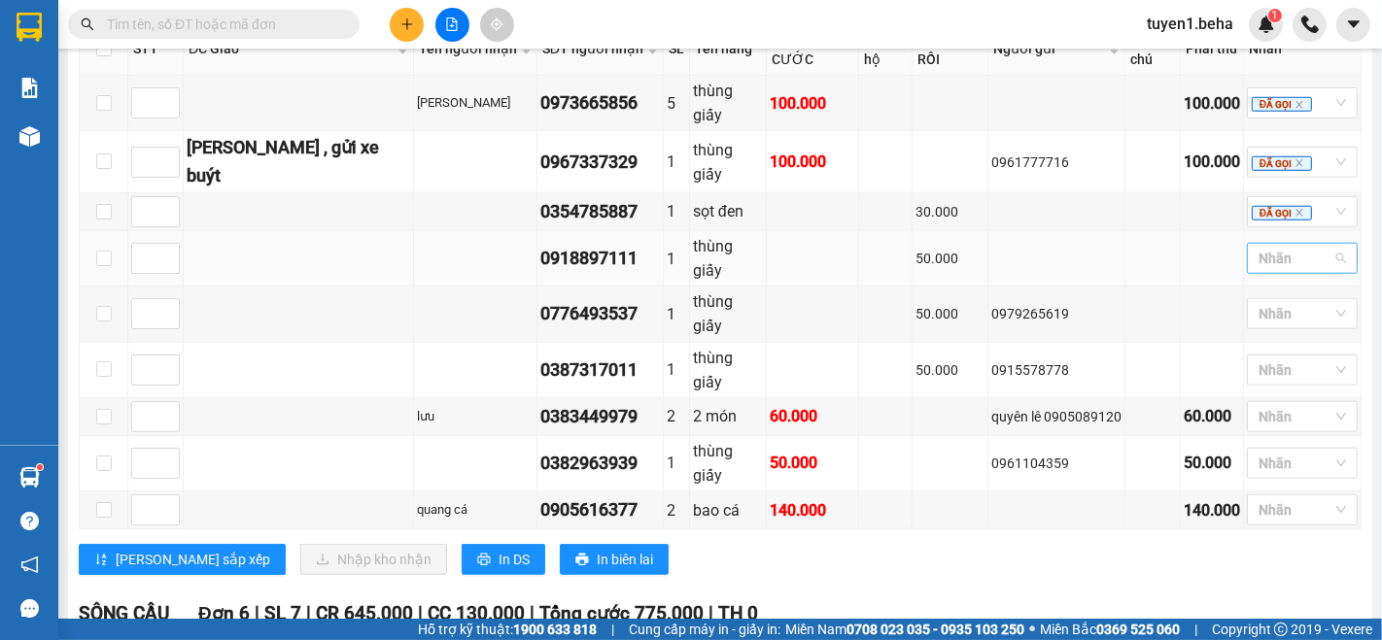
click at [1276, 247] on div at bounding box center [1293, 258] width 82 height 23
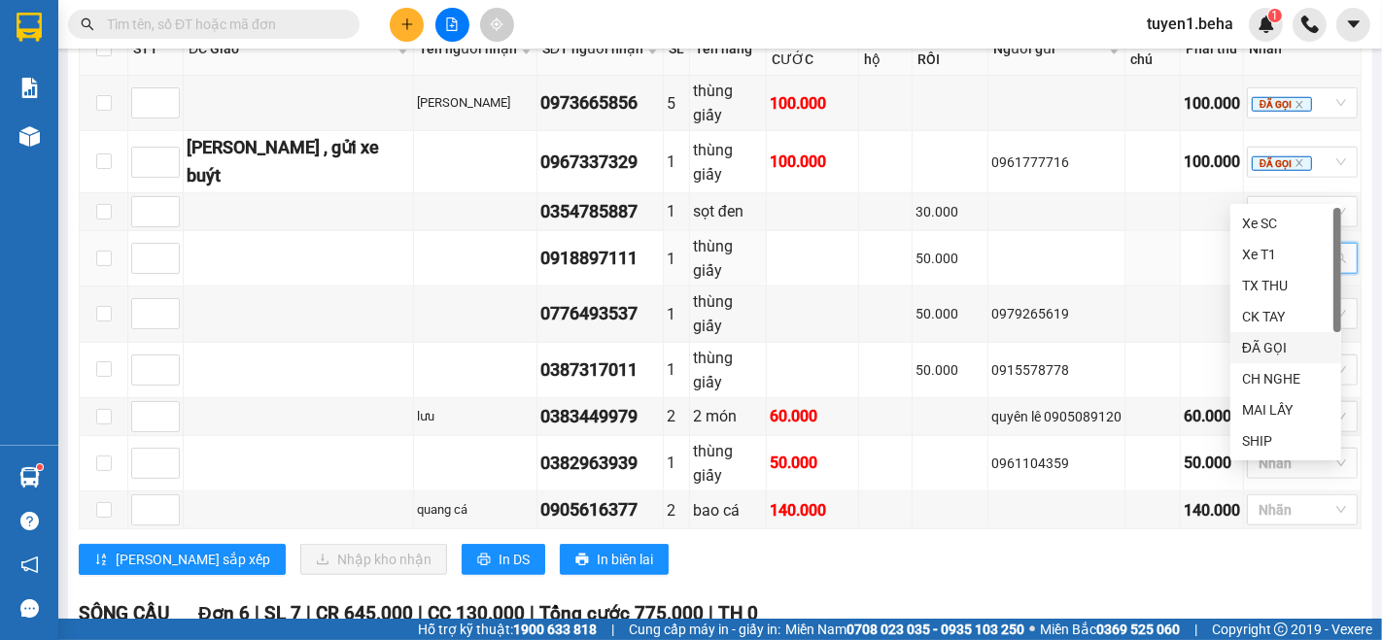
click at [1271, 348] on div "ĐÃ GỌI" at bounding box center [1285, 347] width 87 height 21
click at [734, 603] on span "TH 0" at bounding box center [738, 614] width 40 height 22
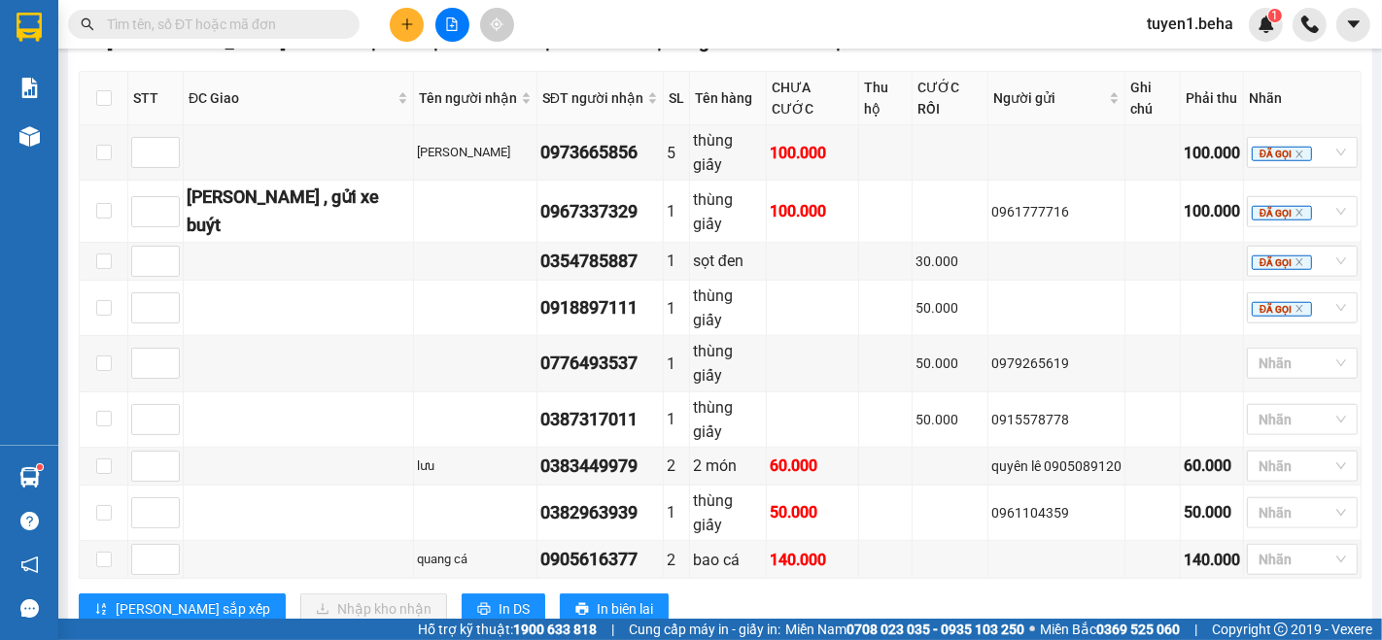
scroll to position [1319, 0]
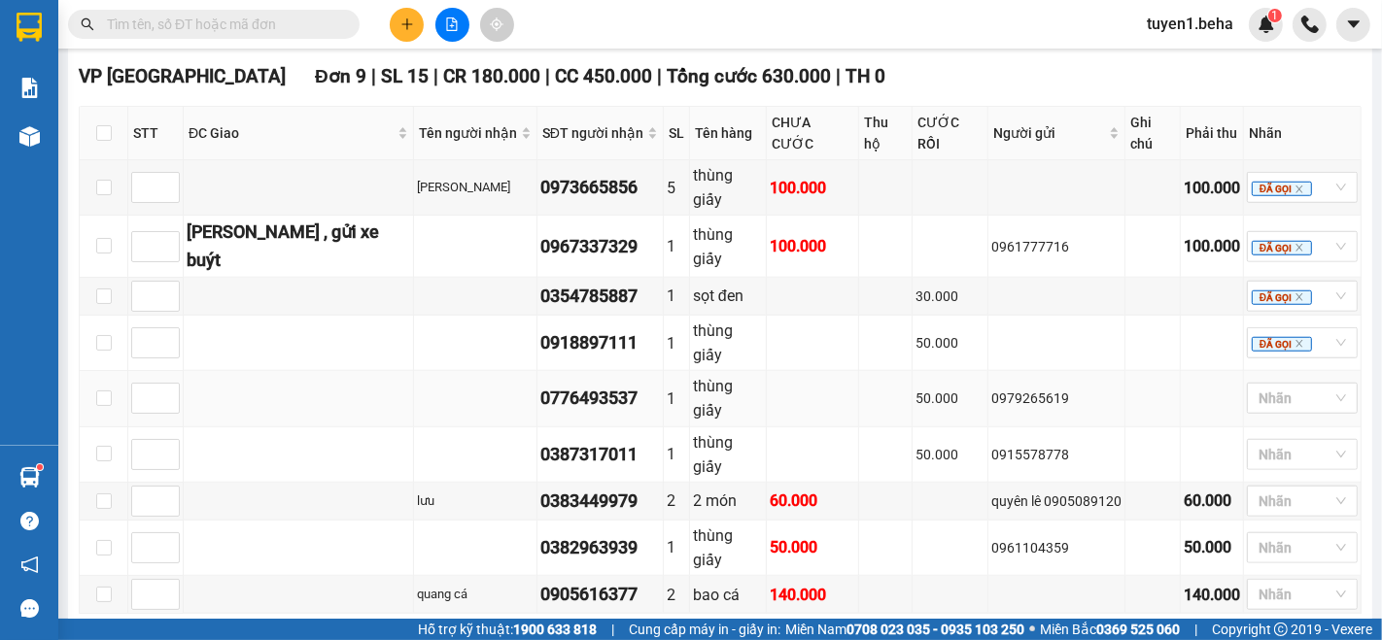
click at [241, 371] on td at bounding box center [299, 398] width 230 height 55
click at [1270, 387] on div at bounding box center [1293, 398] width 82 height 23
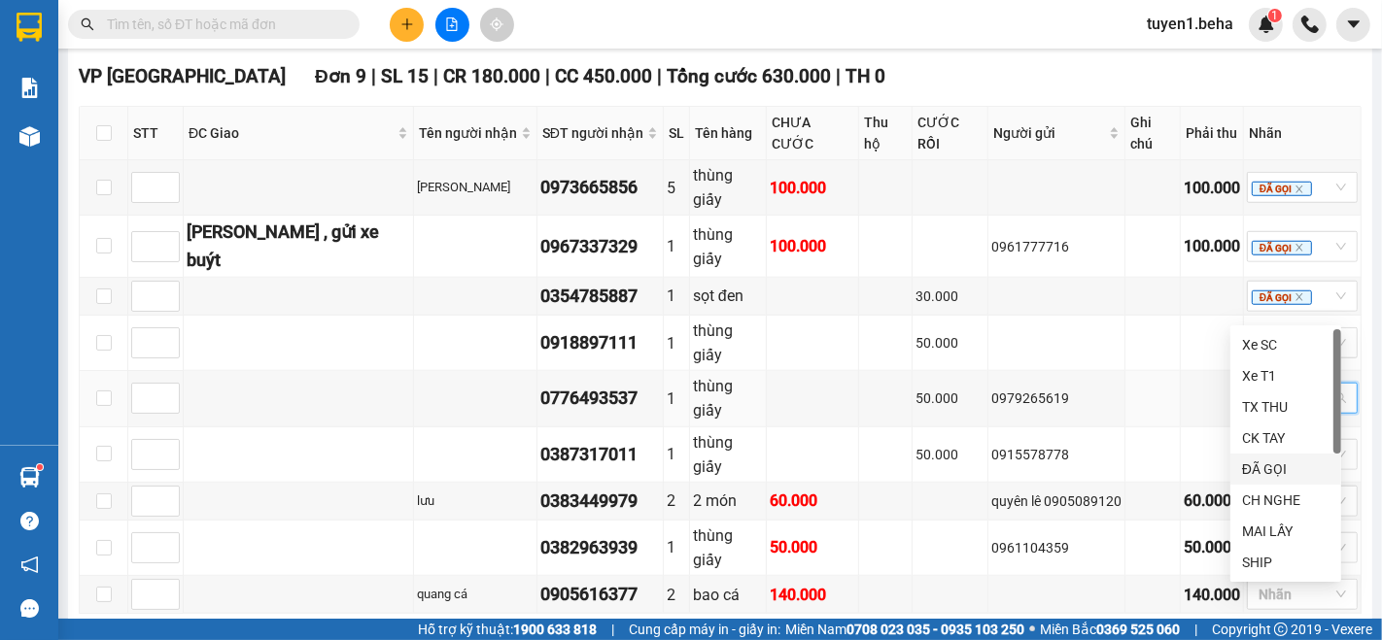
click at [1279, 470] on div "ĐÃ GỌI" at bounding box center [1285, 469] width 87 height 21
click at [1050, 527] on div "VP PHÚ YÊN Đơn 9 | SL 15 | CR 180.000 | CC 450.000 | Tổng cước 630.000 | TH 0 S…" at bounding box center [720, 368] width 1283 height 612
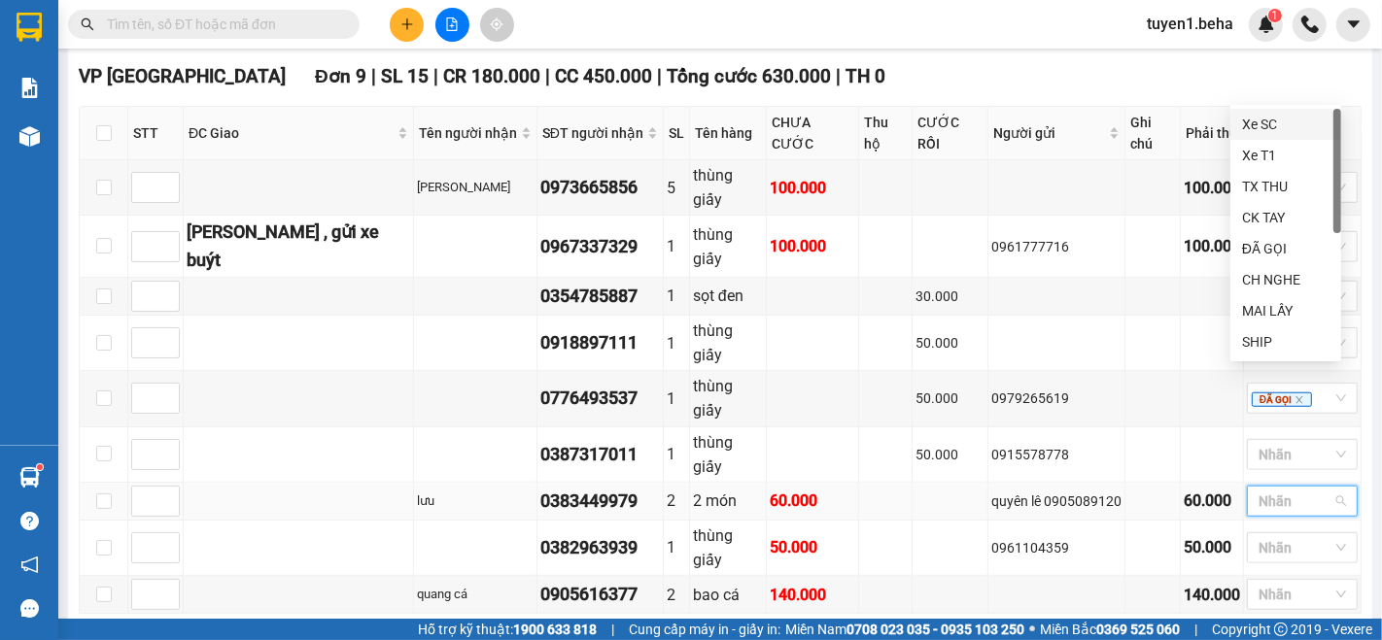
click at [1259, 490] on input "search" at bounding box center [1261, 501] width 4 height 23
click at [1286, 278] on div "CH NGHE" at bounding box center [1285, 279] width 87 height 21
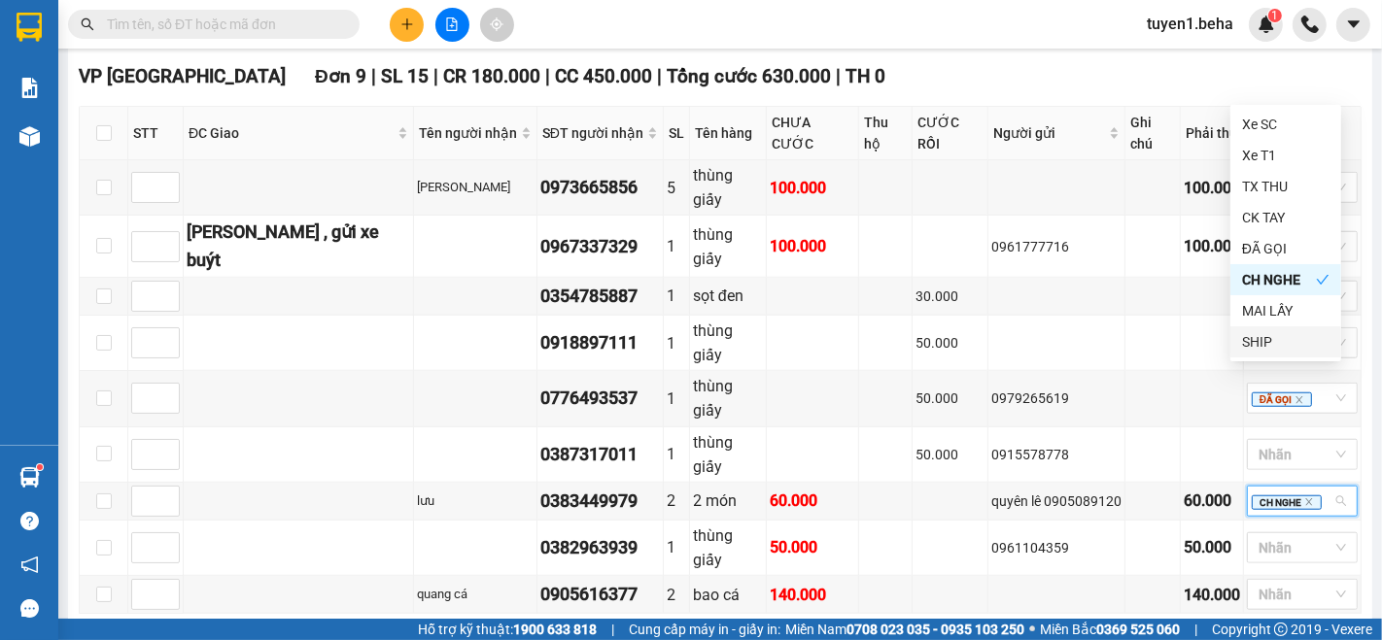
click at [1119, 629] on div "Lưu sắp xếp Nhập kho nhận In DS In biên lai" at bounding box center [720, 644] width 1283 height 31
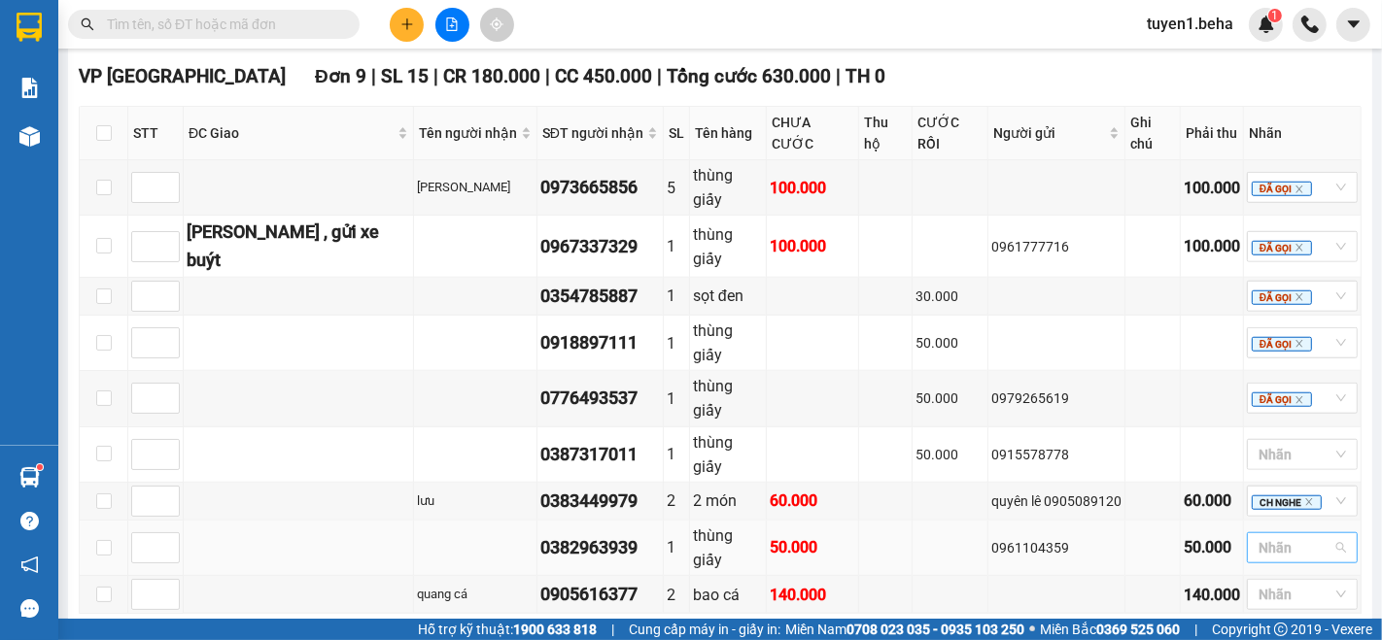
click at [1280, 536] on div at bounding box center [1293, 547] width 82 height 23
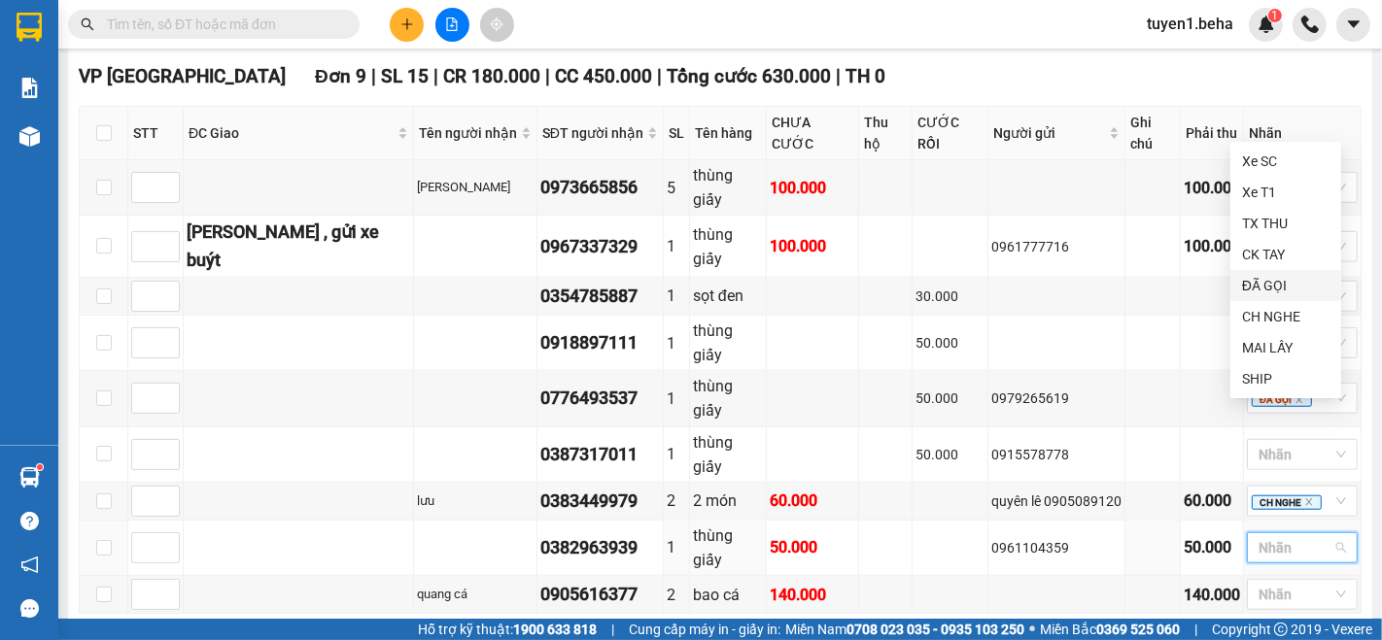
click at [1274, 288] on div "ĐÃ GỌI" at bounding box center [1285, 285] width 87 height 21
click at [1083, 523] on div "VP PHÚ YÊN Đơn 9 | SL 15 | CR 180.000 | CC 450.000 | Tổng cước 630.000 | TH 0 S…" at bounding box center [720, 368] width 1283 height 612
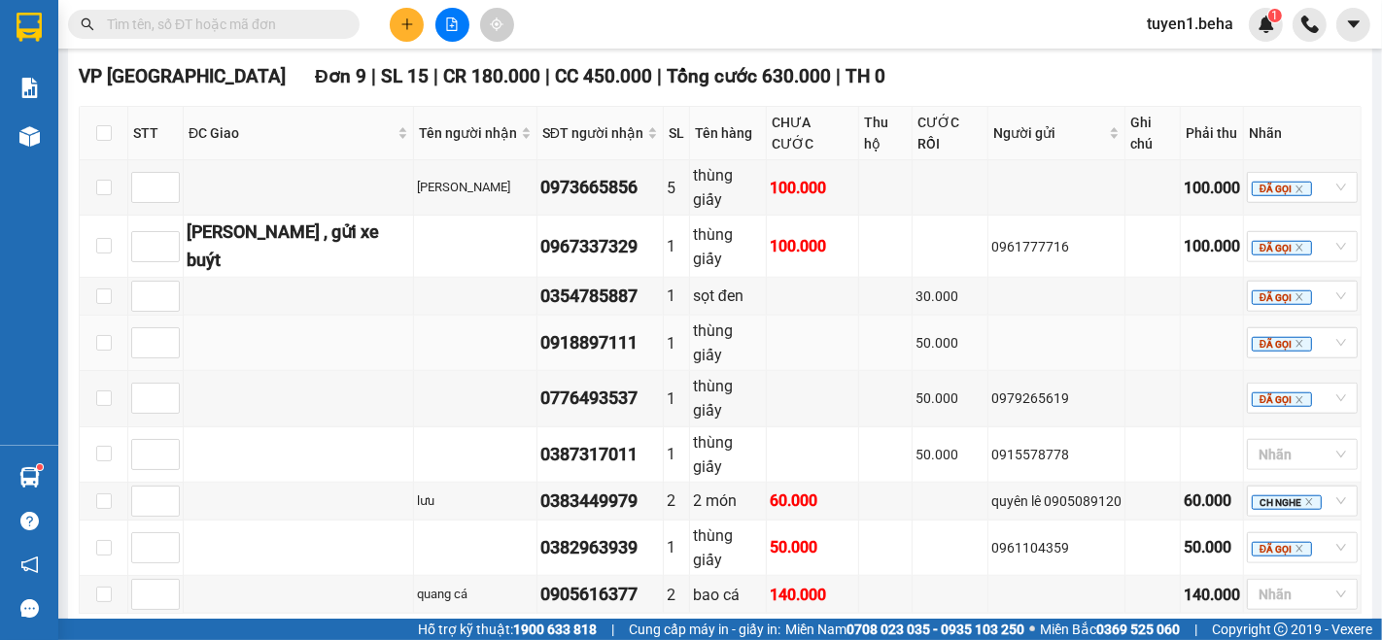
click at [187, 316] on td at bounding box center [299, 343] width 230 height 55
click at [1271, 583] on div at bounding box center [1293, 594] width 82 height 23
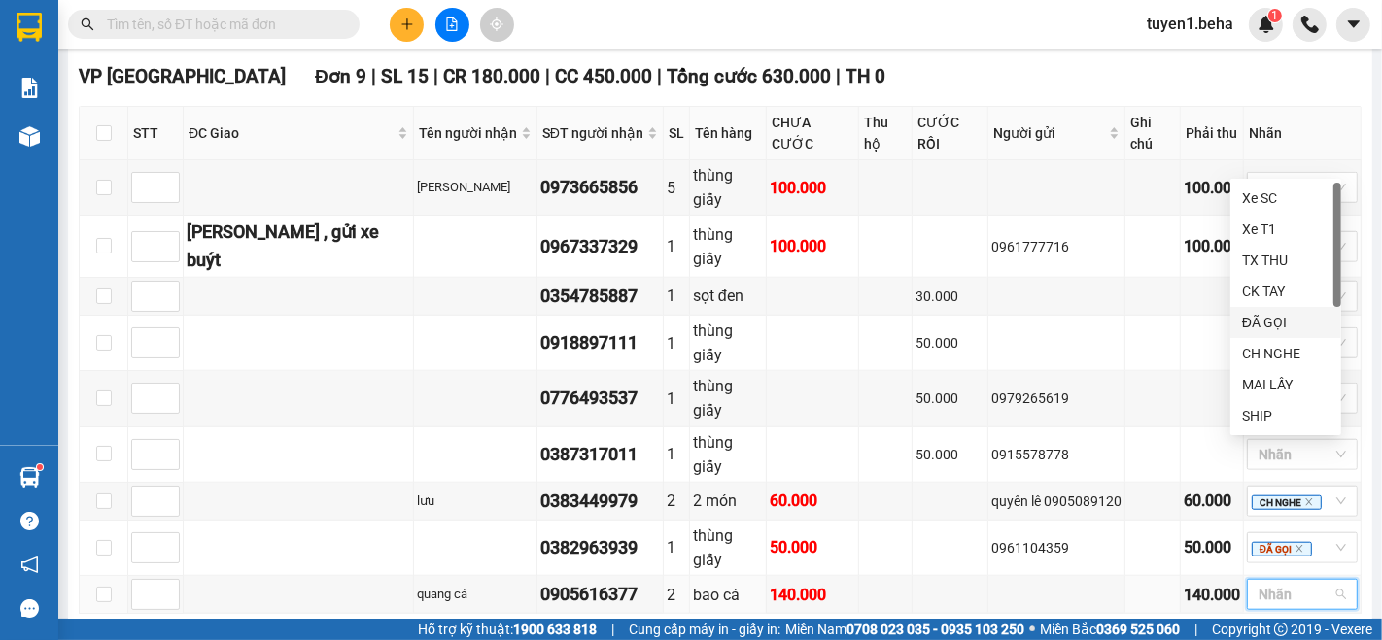
click at [1272, 322] on div "ĐÃ GỌI" at bounding box center [1285, 322] width 87 height 21
click at [1098, 534] on div "VP PHÚ YÊN Đơn 9 | SL 15 | CR 180.000 | CC 450.000 | Tổng cước 630.000 | TH 0 S…" at bounding box center [720, 368] width 1283 height 612
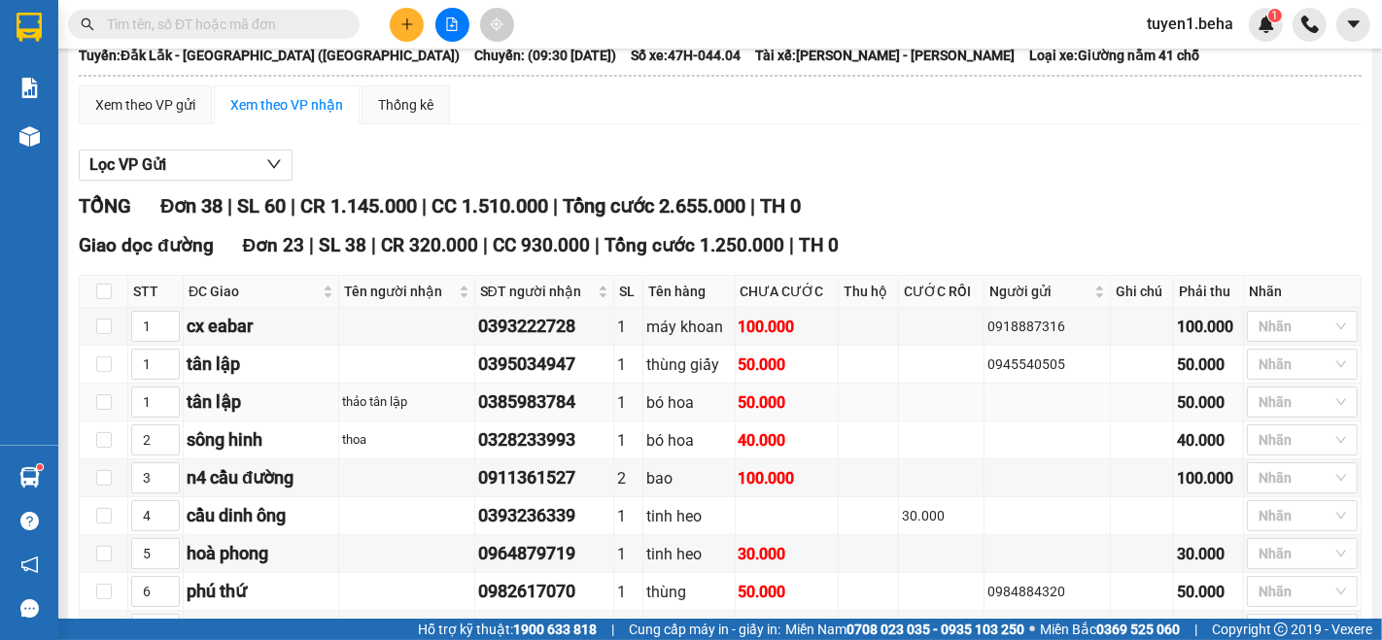
scroll to position [0, 0]
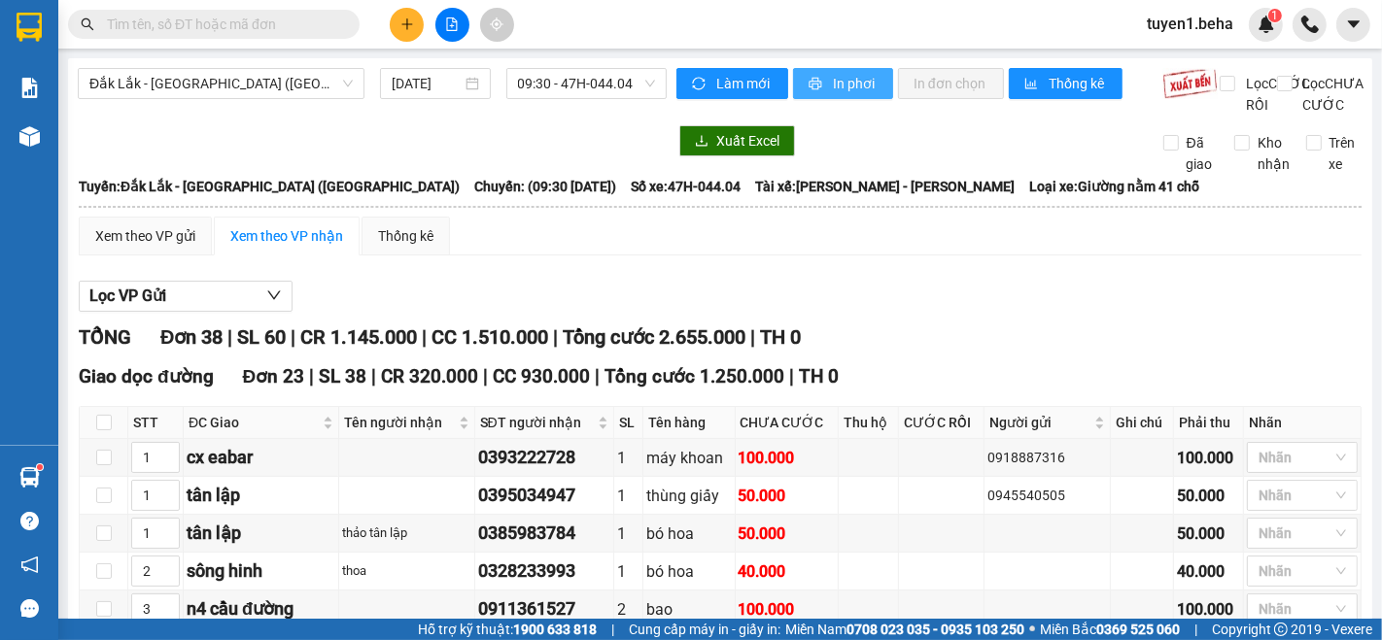
click at [820, 88] on button "In phơi" at bounding box center [843, 83] width 100 height 31
click at [170, 153] on div at bounding box center [372, 140] width 589 height 31
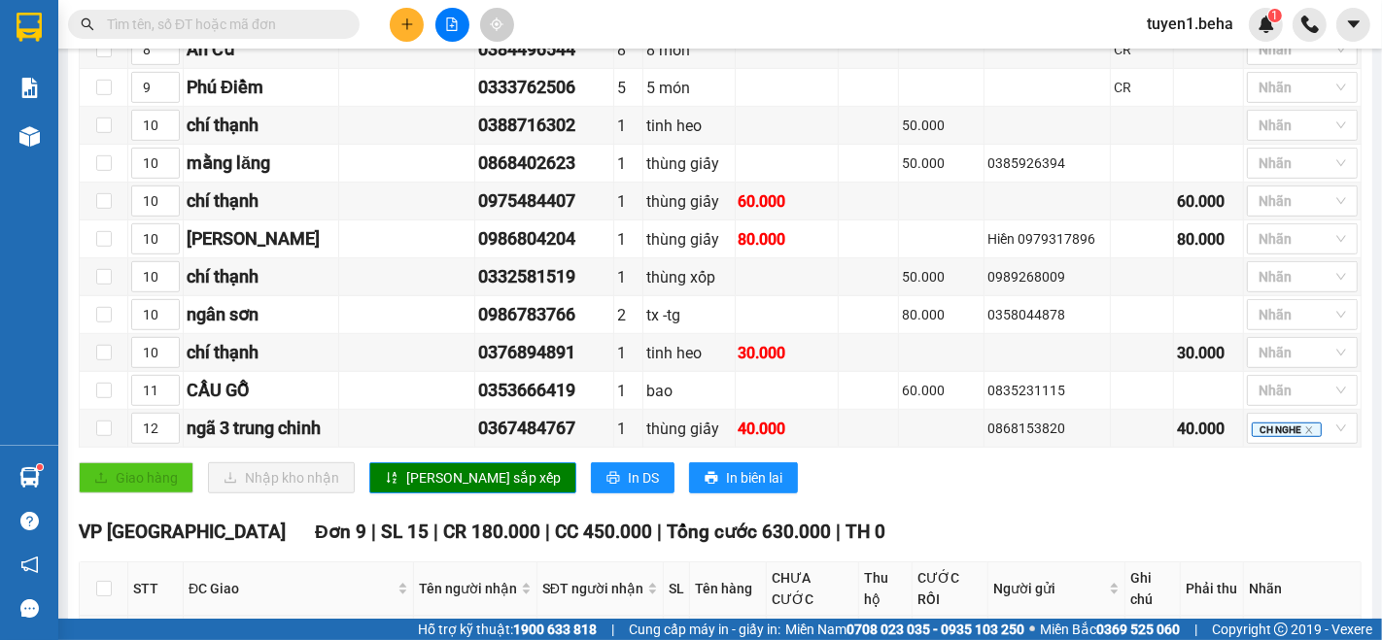
scroll to position [1188, 0]
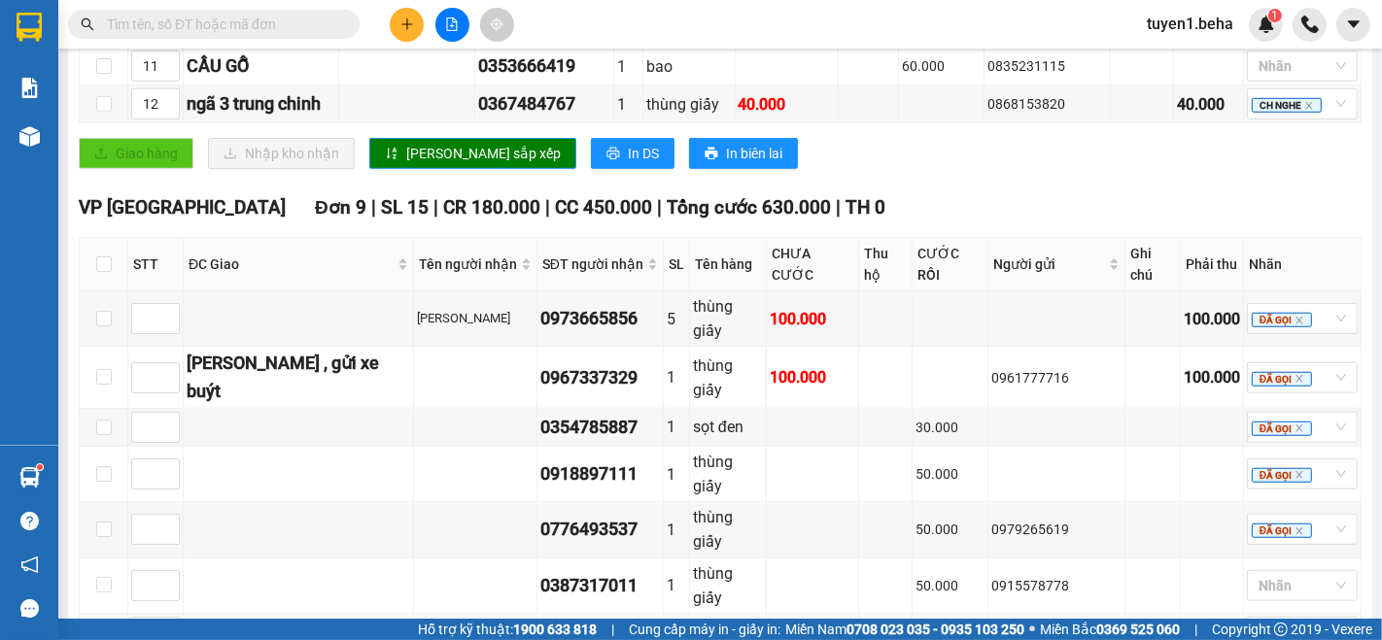
click at [279, 29] on input "text" at bounding box center [221, 24] width 229 height 21
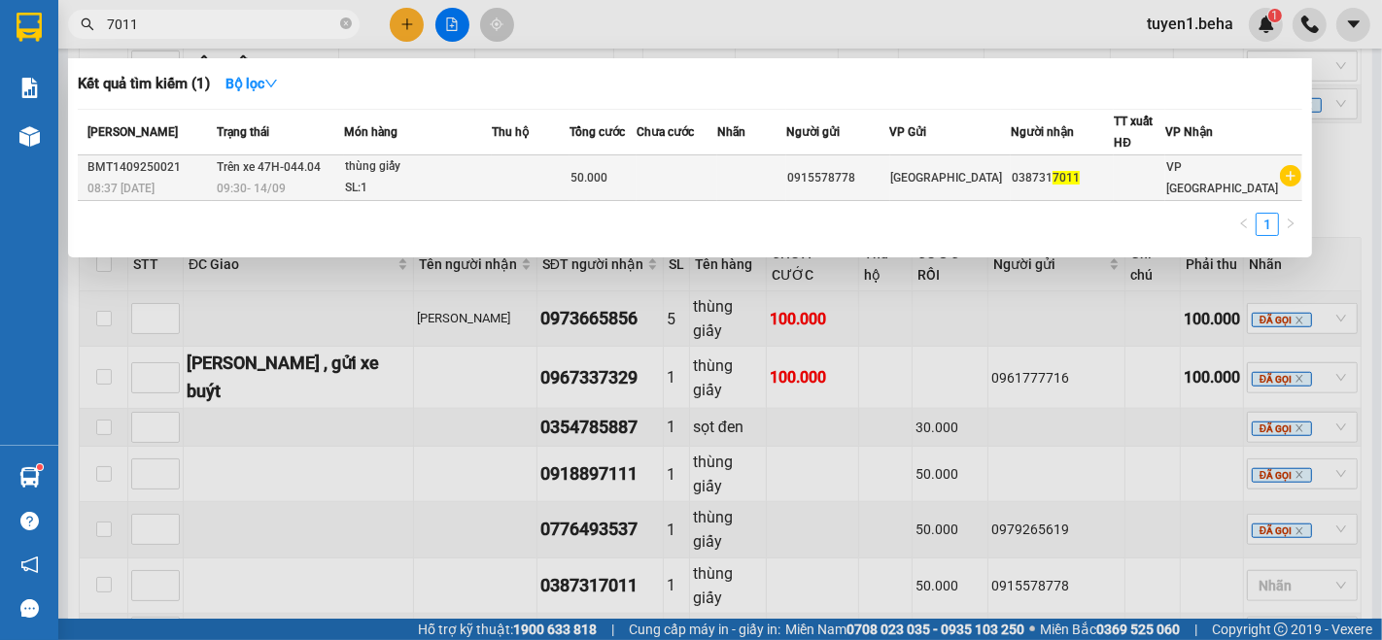
type input "7011"
click at [697, 192] on td at bounding box center [677, 179] width 81 height 46
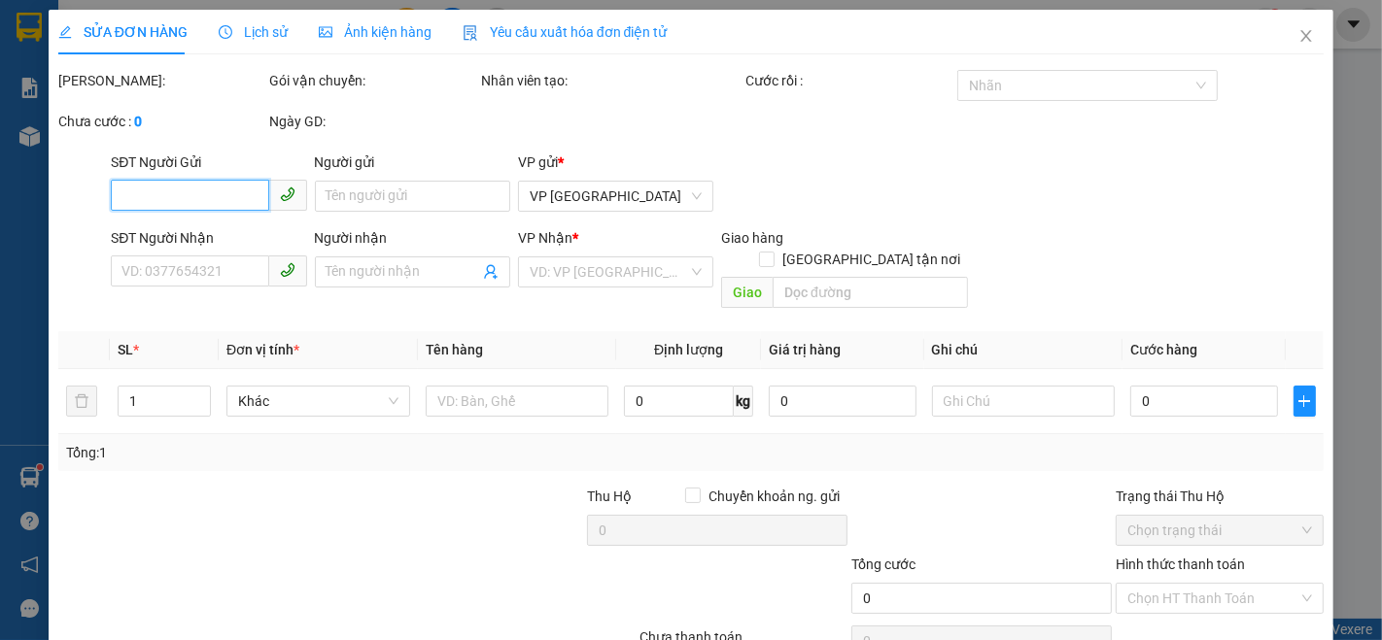
type input "0915578778"
type input "0387317011"
type input "50.000"
type input "0"
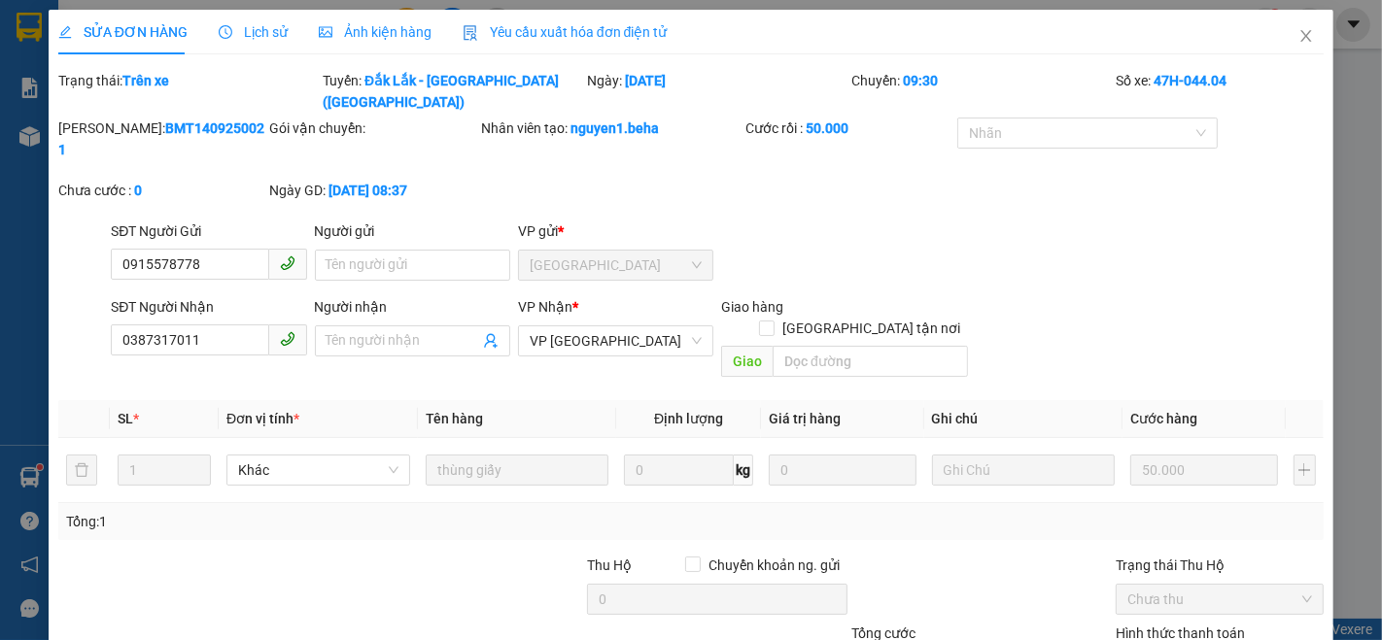
click at [383, 30] on span "Ảnh kiện hàng" at bounding box center [375, 32] width 113 height 16
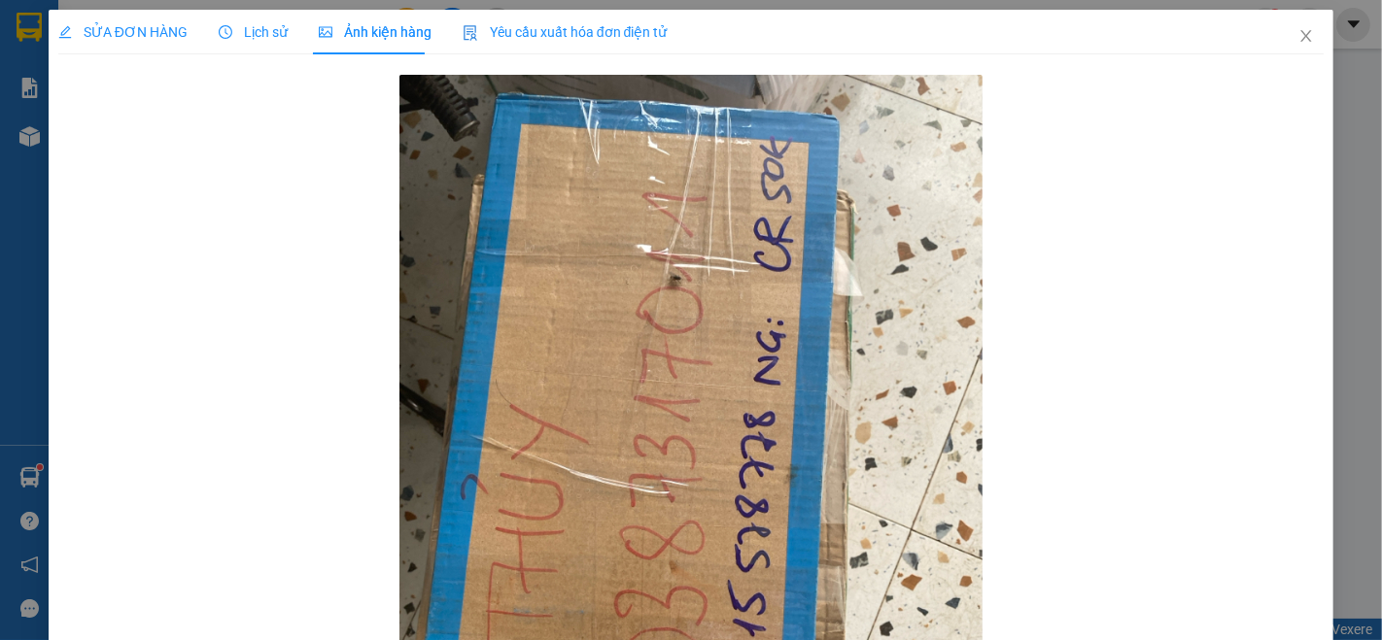
click at [161, 19] on div "SỬA ĐƠN HÀNG" at bounding box center [122, 32] width 129 height 45
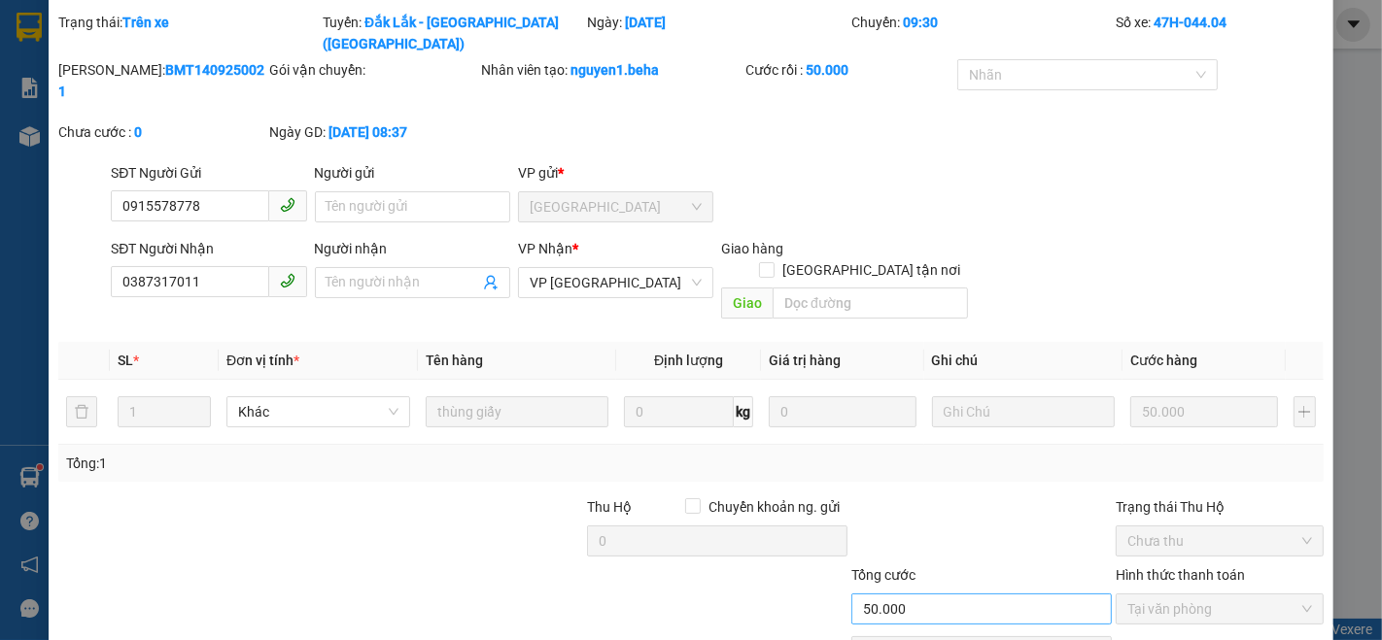
scroll to position [107, 0]
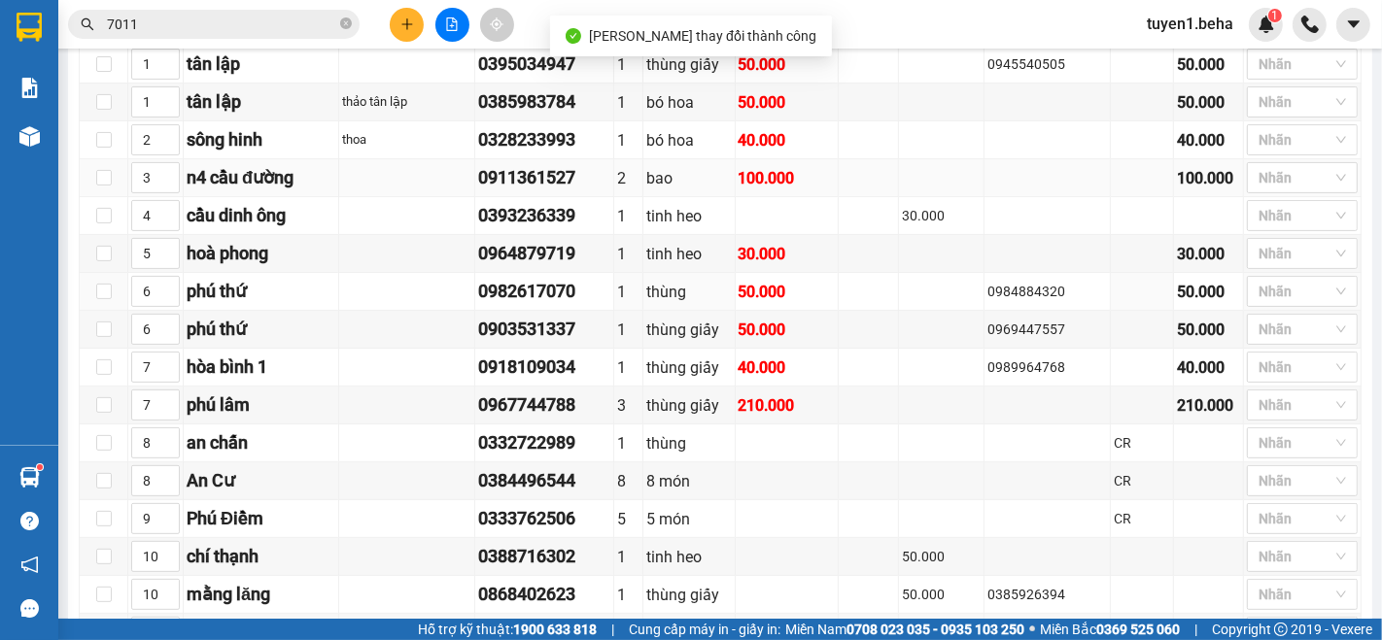
scroll to position [755, 0]
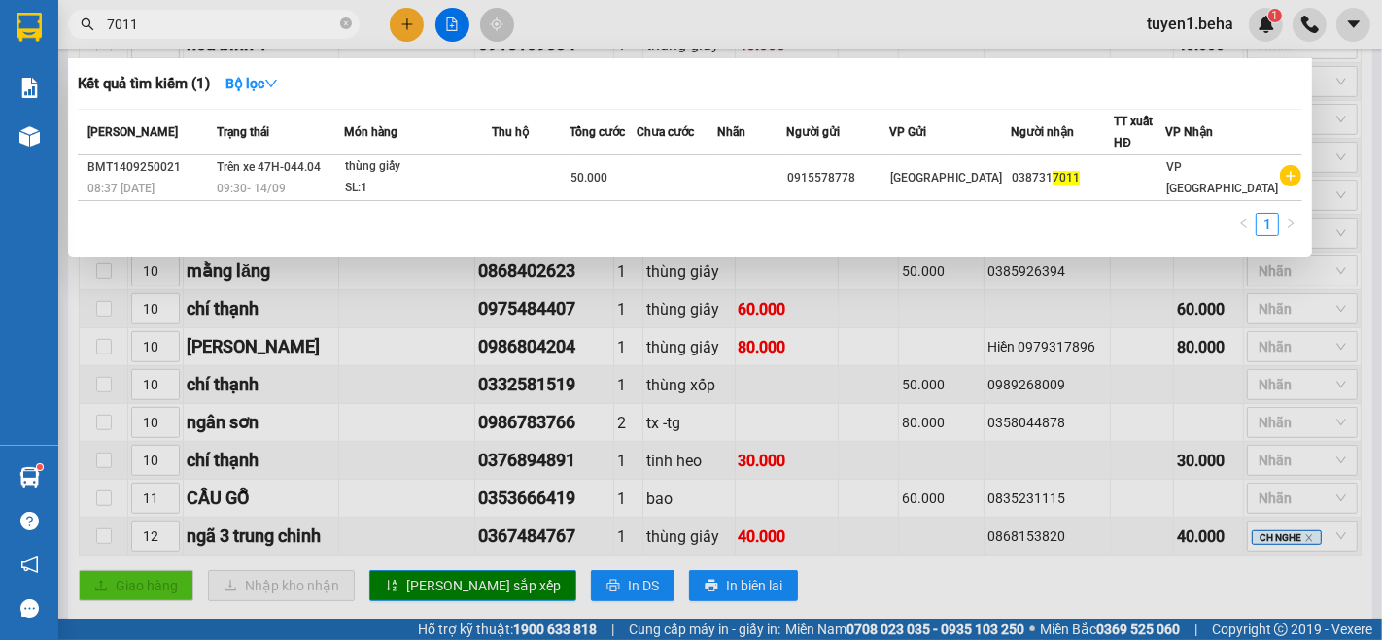
click at [194, 22] on input "7011" at bounding box center [221, 24] width 229 height 21
type input "7"
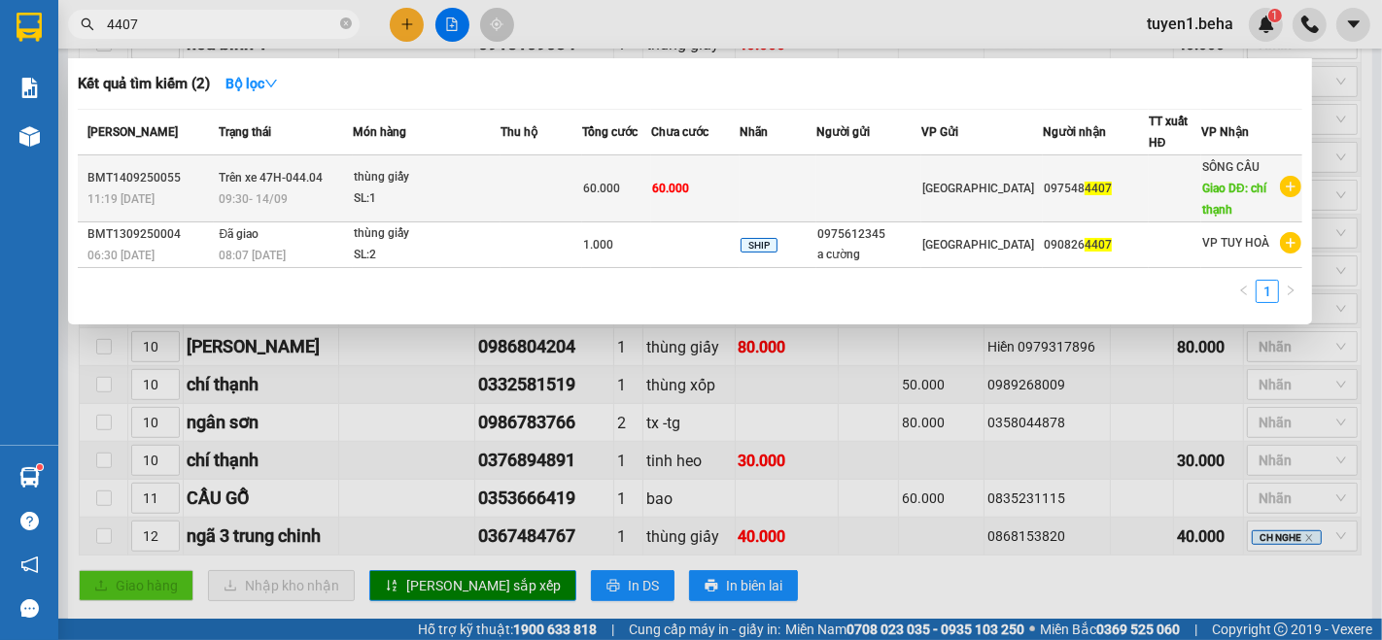
type input "4407"
click at [517, 188] on td at bounding box center [542, 189] width 82 height 67
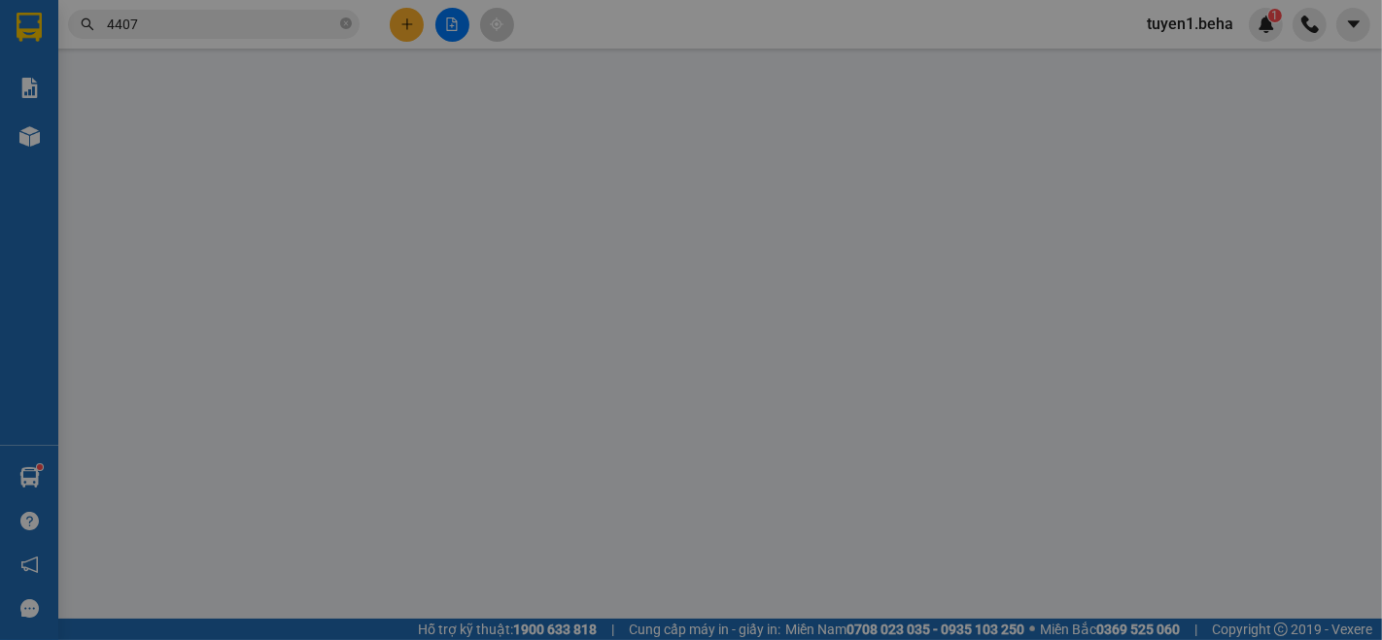
type input "0975484407"
type input "chí thạnh"
type input "60.000"
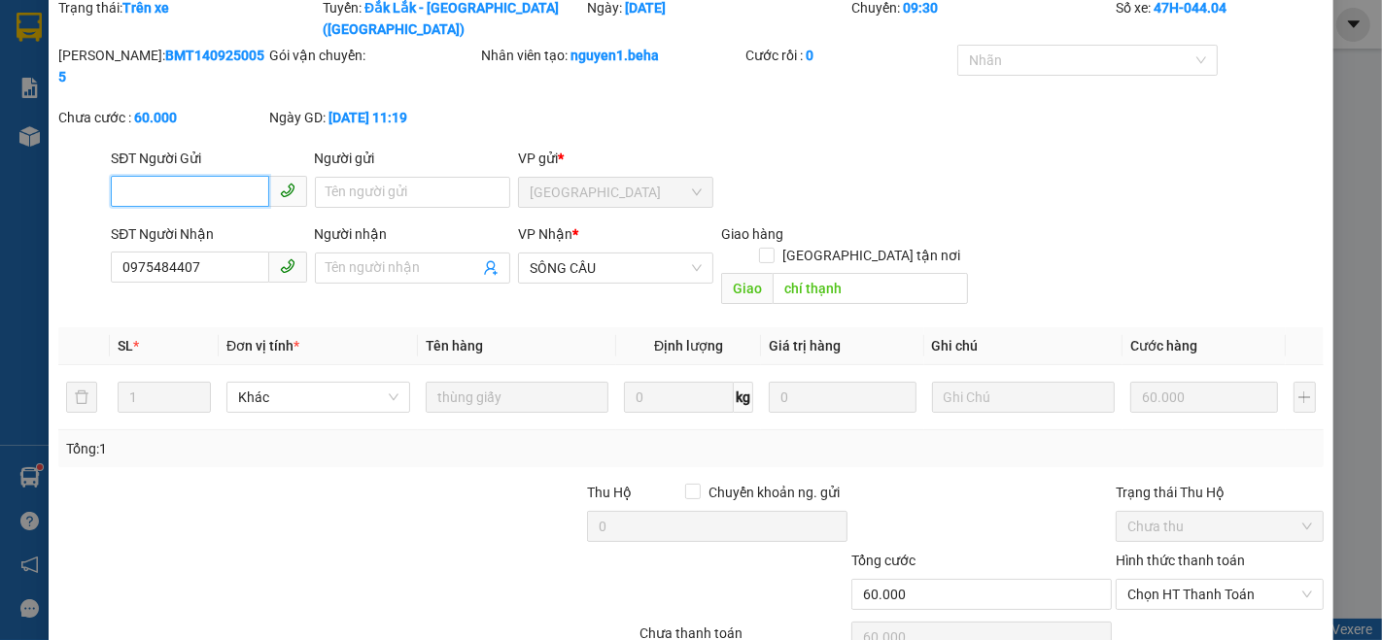
scroll to position [107, 0]
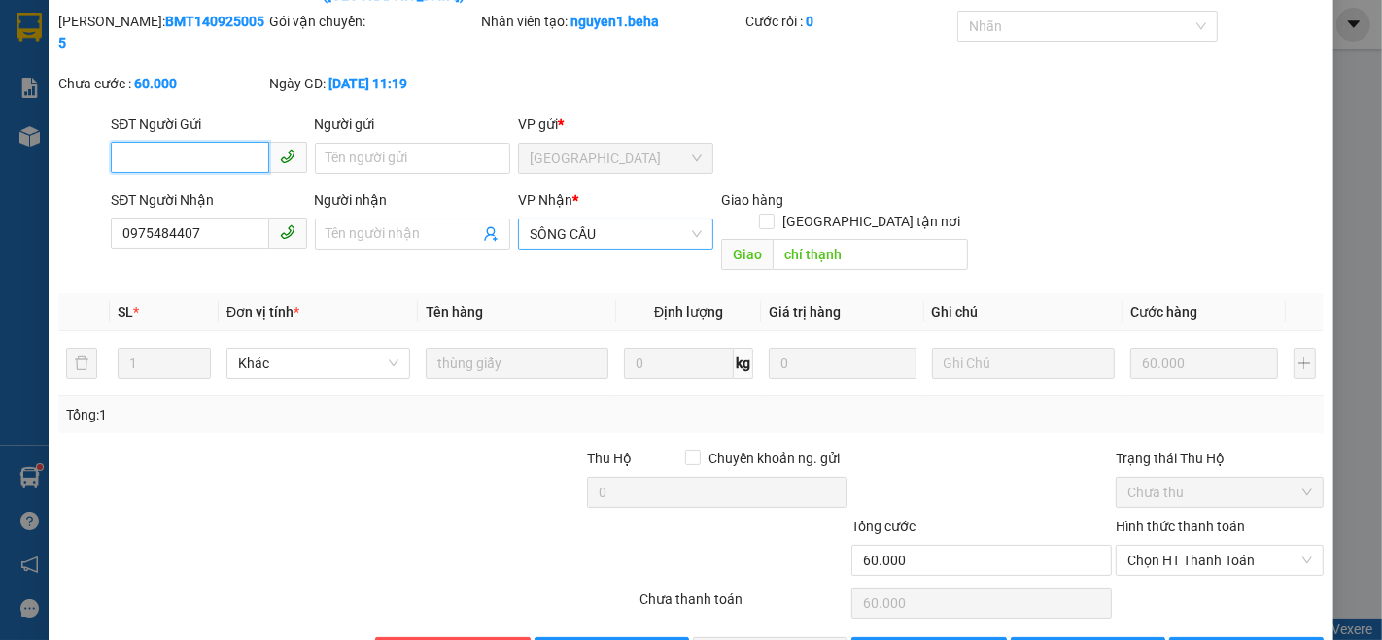
click at [622, 220] on span "SÔNG CẦU" at bounding box center [616, 234] width 172 height 29
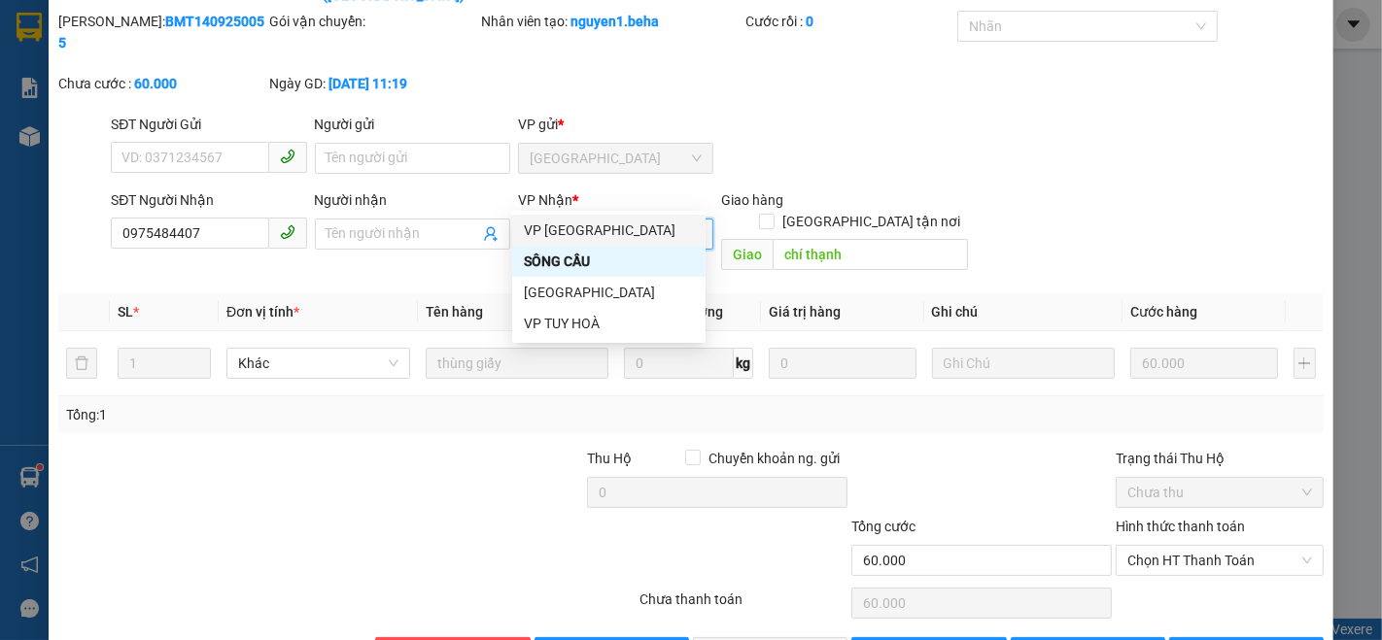
click at [571, 234] on div "VP [GEOGRAPHIC_DATA]" at bounding box center [609, 230] width 170 height 21
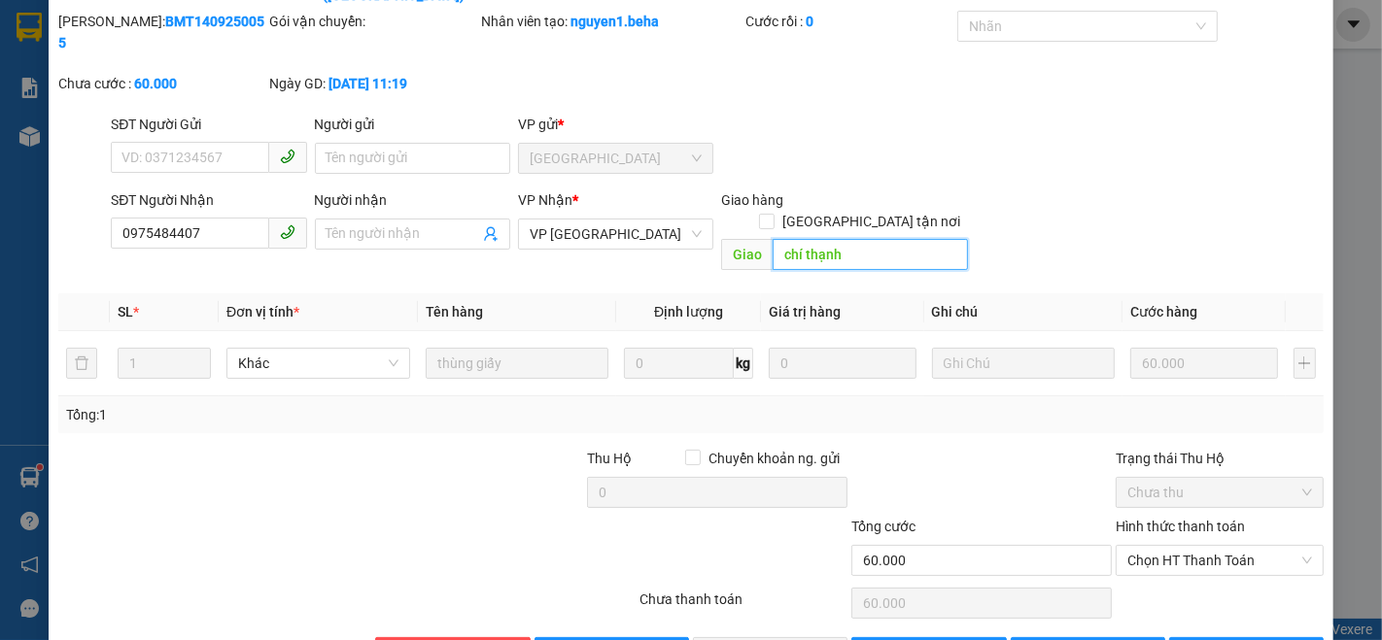
click at [877, 239] on input "chí thạnh" at bounding box center [870, 254] width 195 height 31
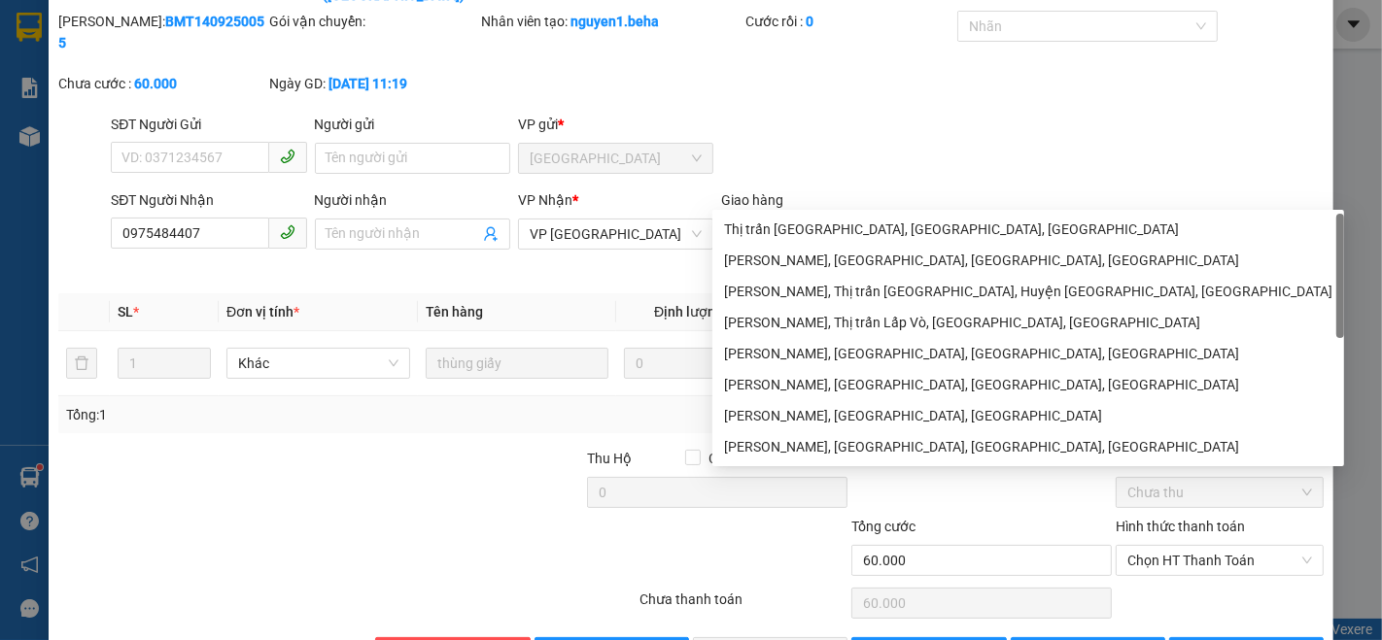
type input "c"
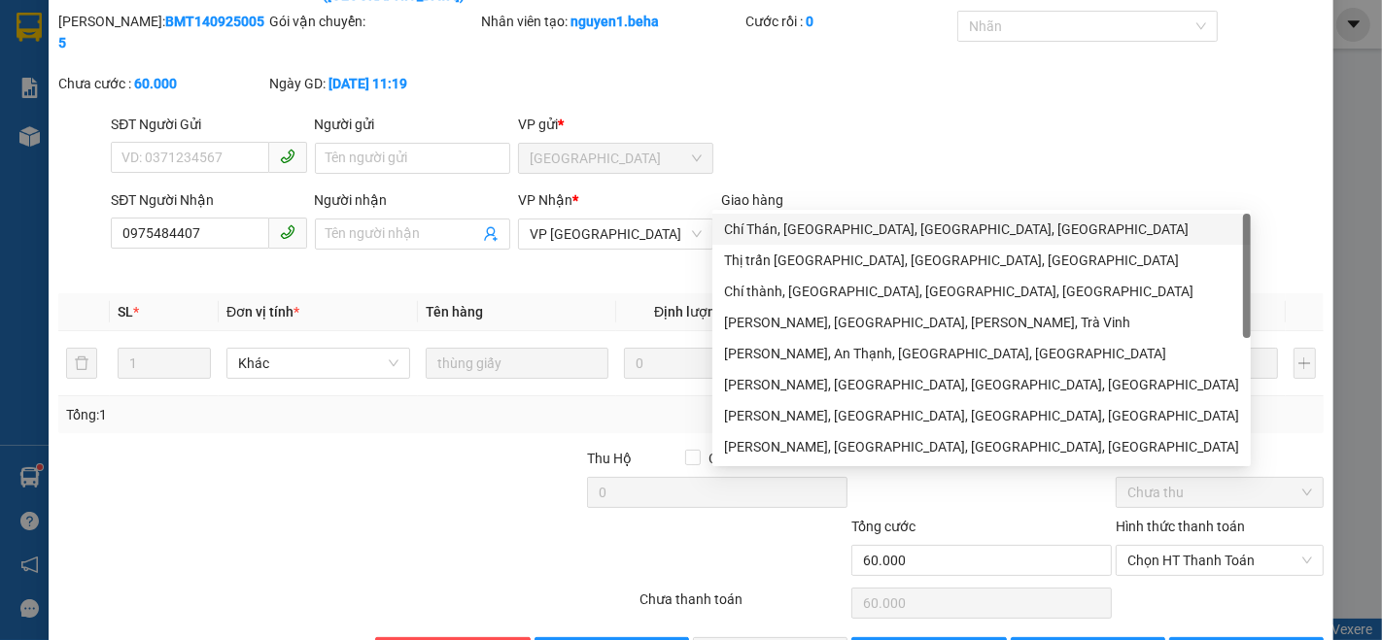
click at [986, 118] on div "SĐT Người Gửi VD: 0371234567 Người gửi Tên người gửi VP gửi * ĐẮK LẮK" at bounding box center [717, 148] width 1221 height 68
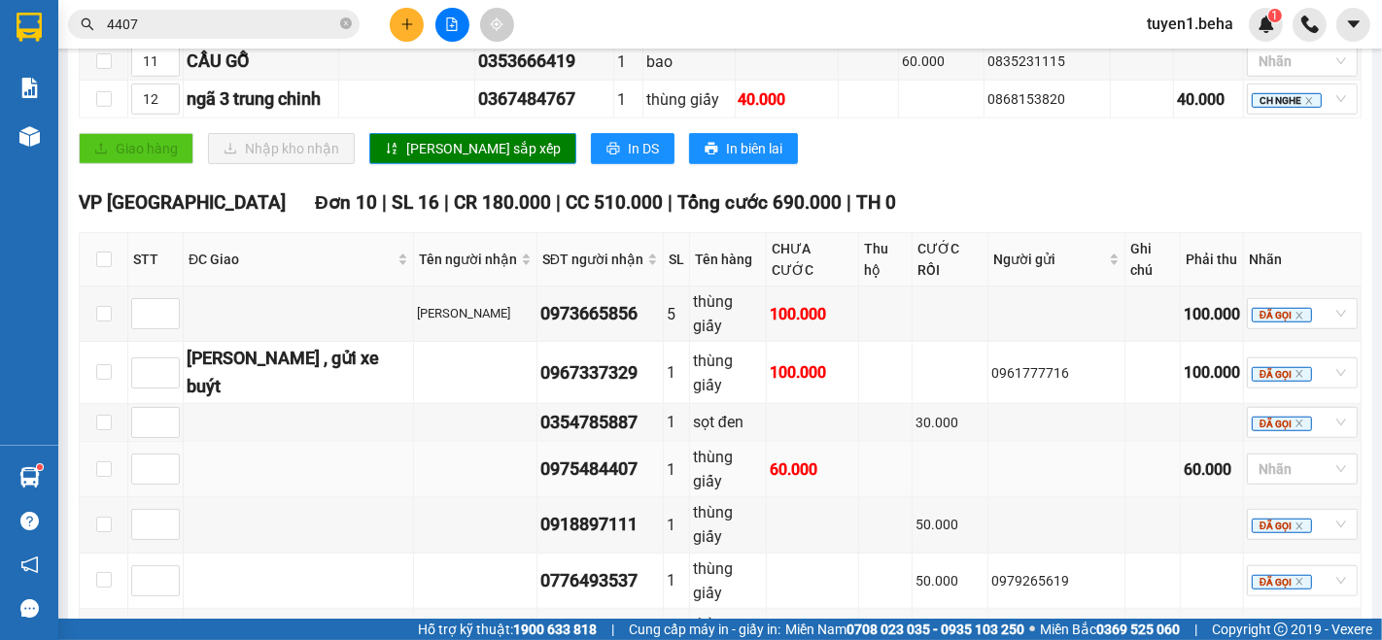
scroll to position [1188, 0]
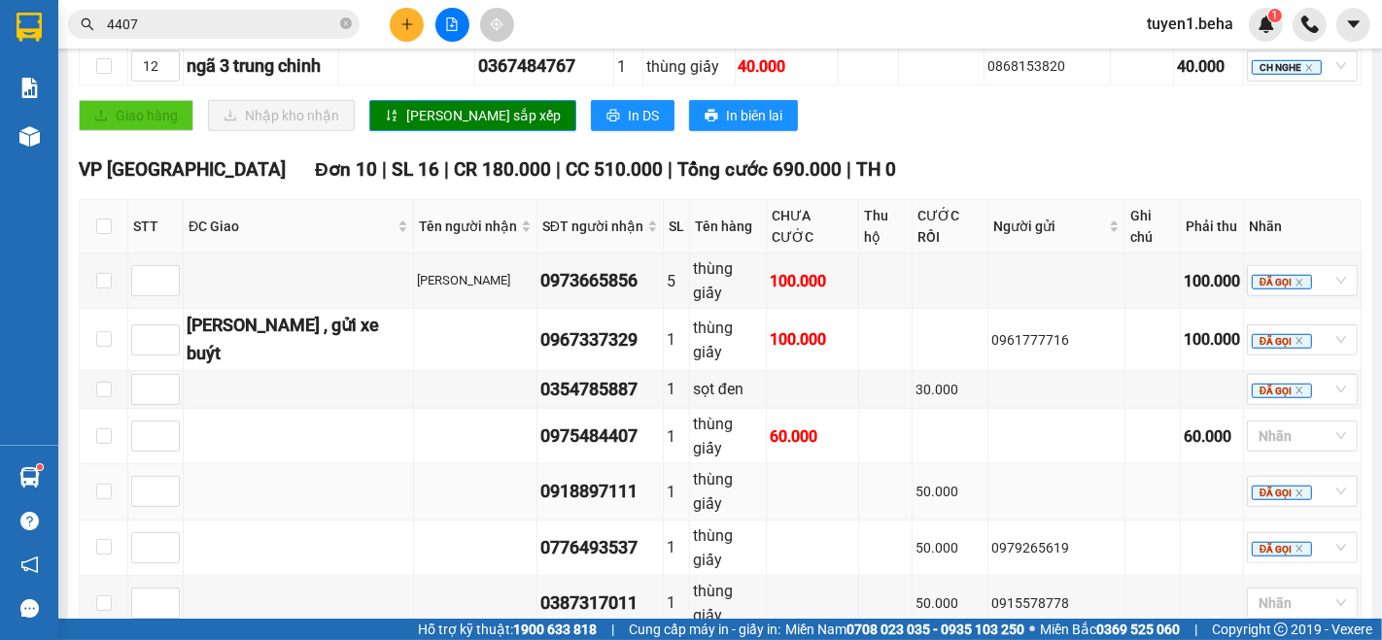
click at [234, 465] on td at bounding box center [299, 492] width 230 height 55
click at [1256, 592] on div at bounding box center [1293, 603] width 82 height 23
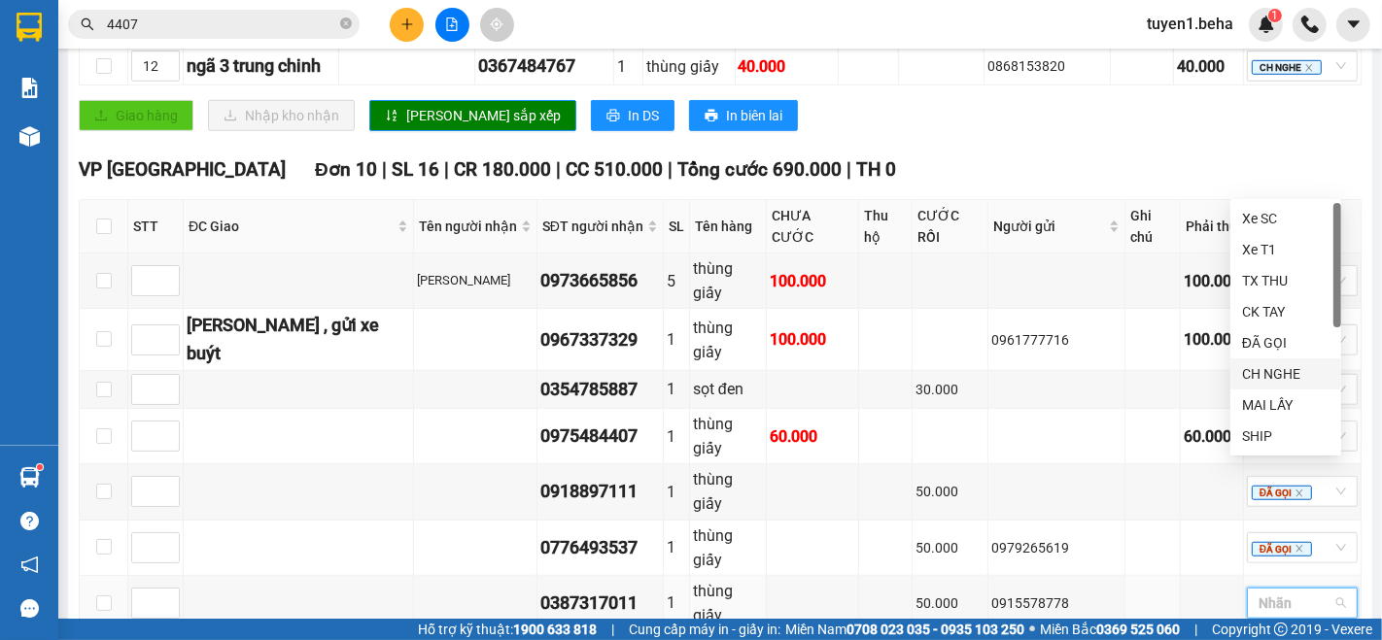
click at [1275, 377] on div "CH NGHE" at bounding box center [1285, 373] width 87 height 21
click at [1181, 576] on td at bounding box center [1212, 603] width 63 height 55
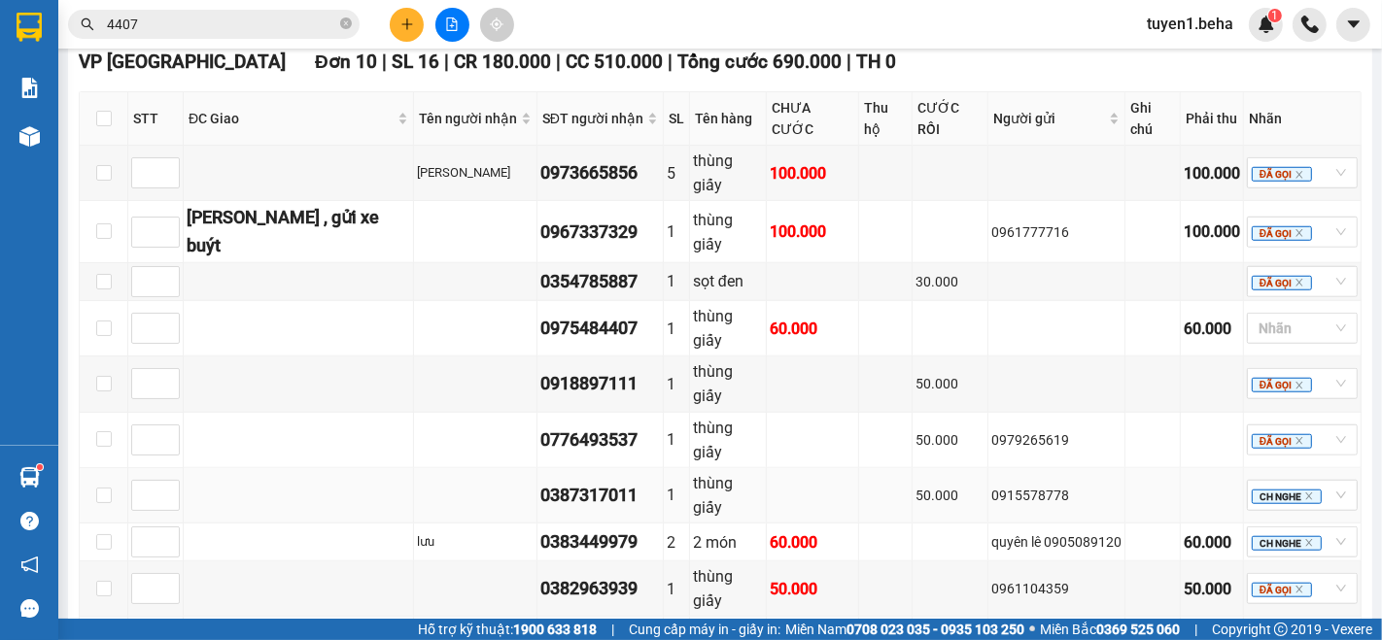
scroll to position [1511, 0]
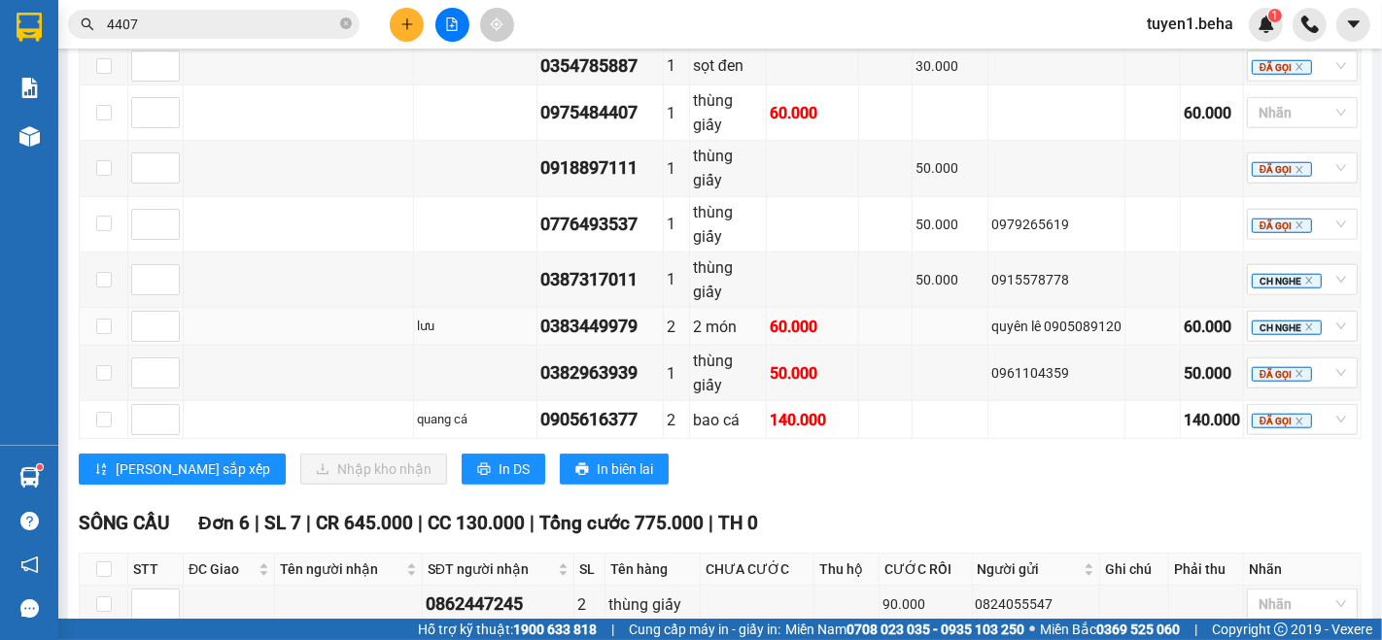
click at [244, 308] on td at bounding box center [299, 327] width 230 height 38
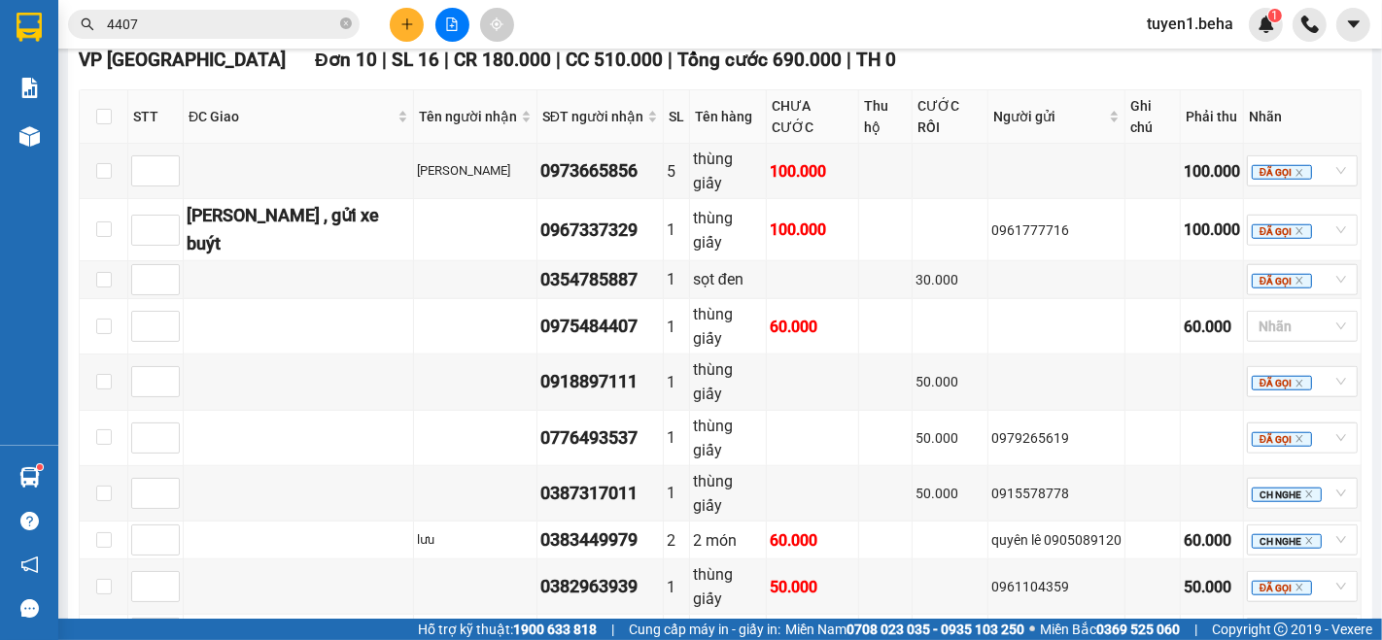
scroll to position [1296, 0]
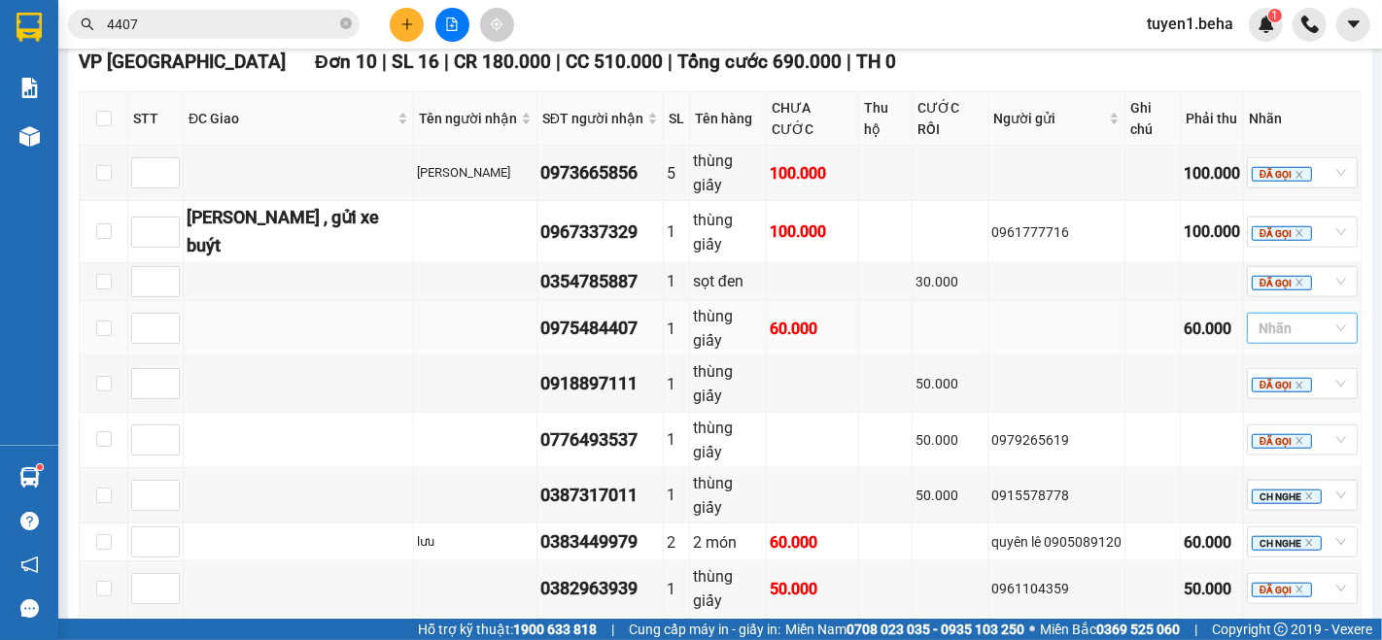
click at [1285, 317] on div at bounding box center [1293, 328] width 82 height 23
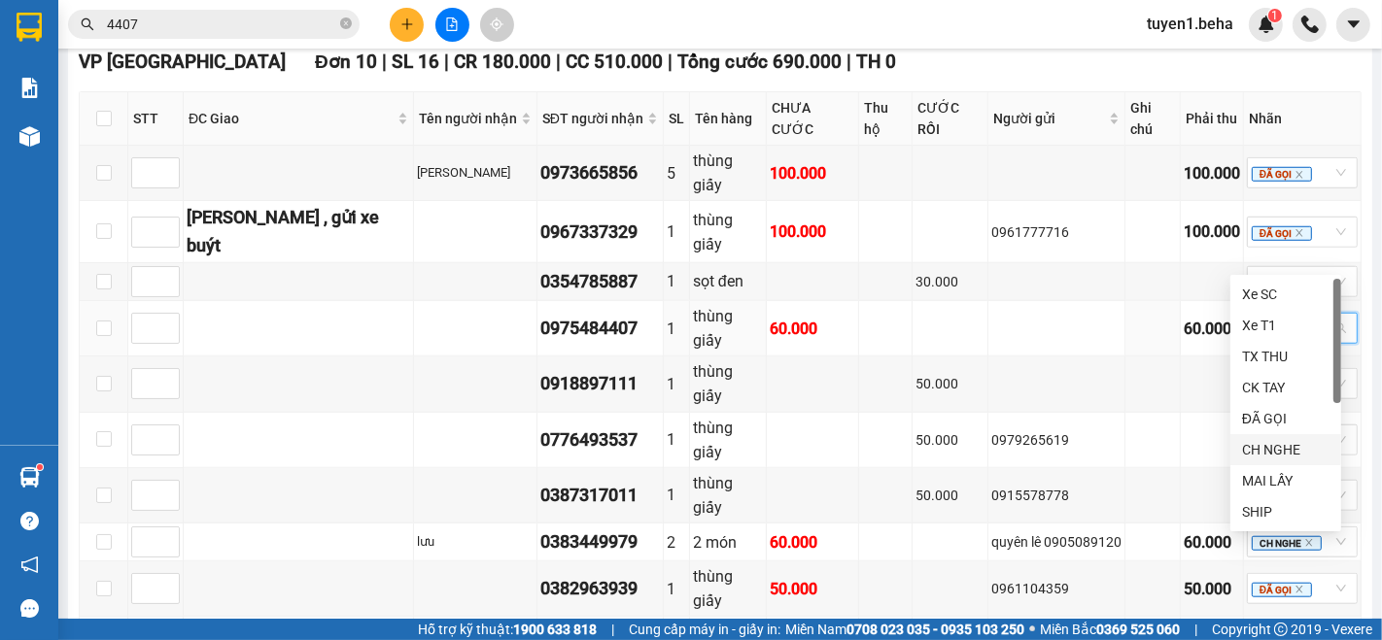
click at [1260, 451] on div "CH NGHE" at bounding box center [1285, 449] width 87 height 21
click at [939, 509] on div "VP PHÚ YÊN Đơn 10 | SL 16 | CR 180.000 | CC 510.000 | Tổng cước 690.000 | TH 0 …" at bounding box center [720, 382] width 1283 height 668
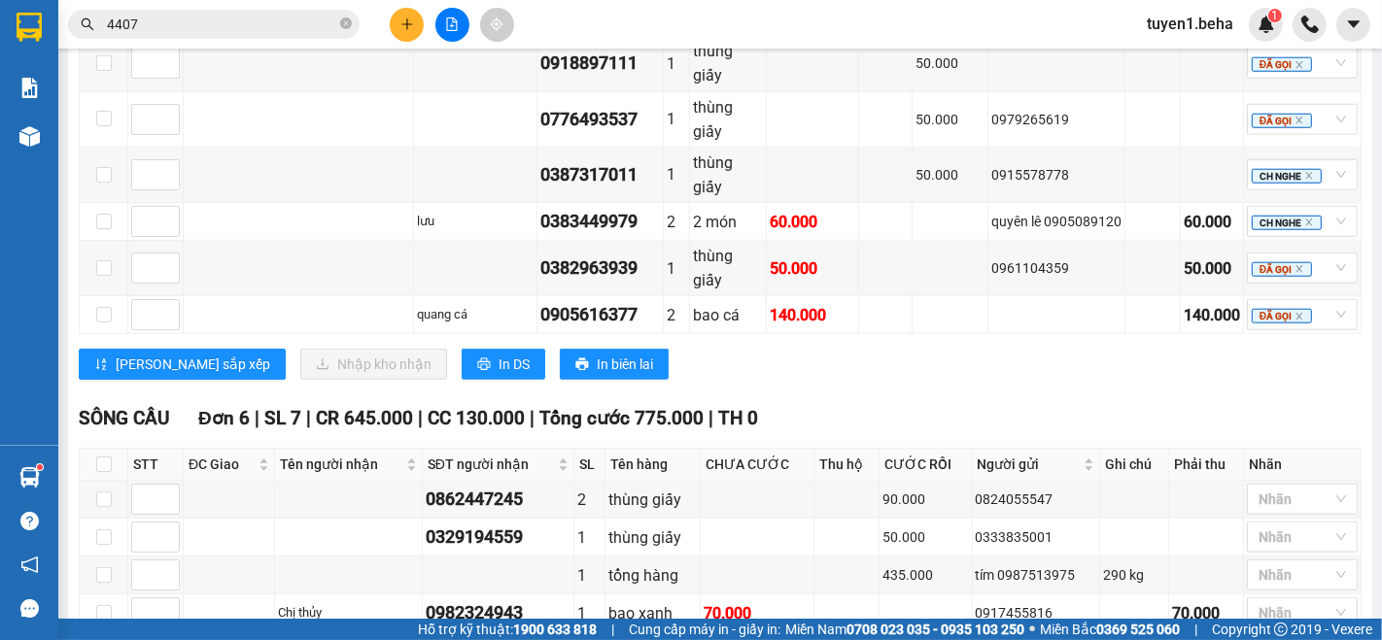
scroll to position [1619, 0]
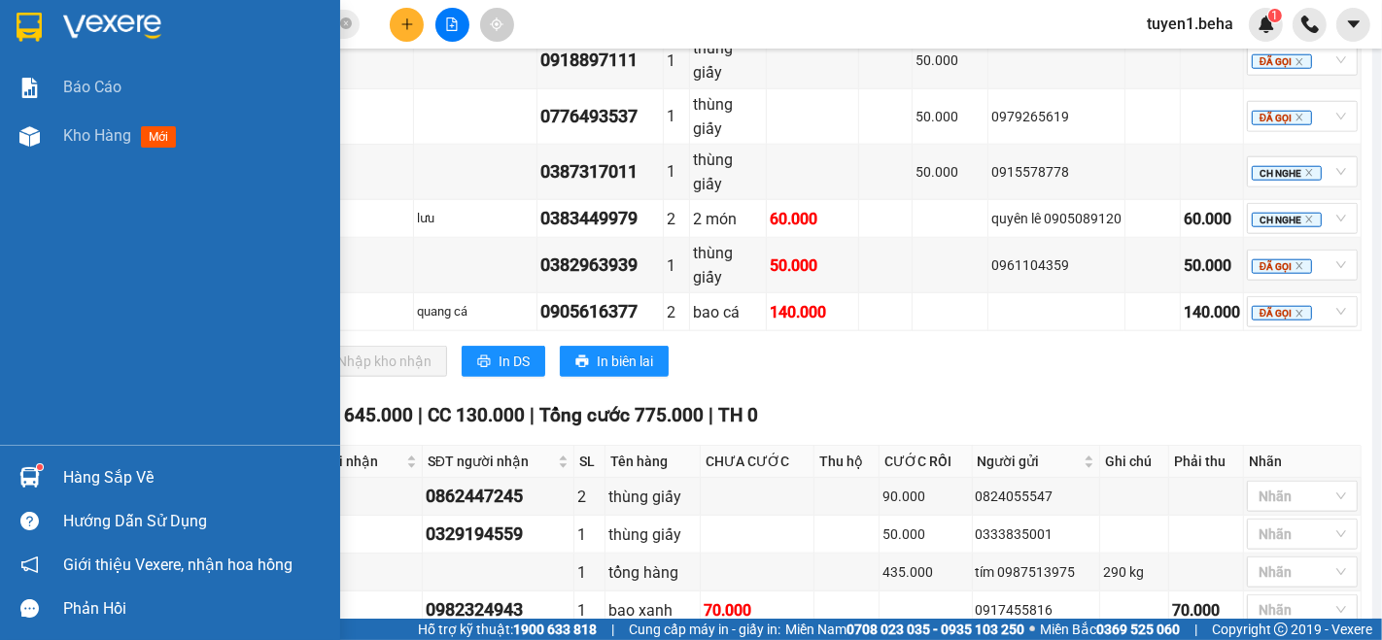
click at [41, 218] on div "Báo cáo Kho hàng mới" at bounding box center [170, 254] width 340 height 382
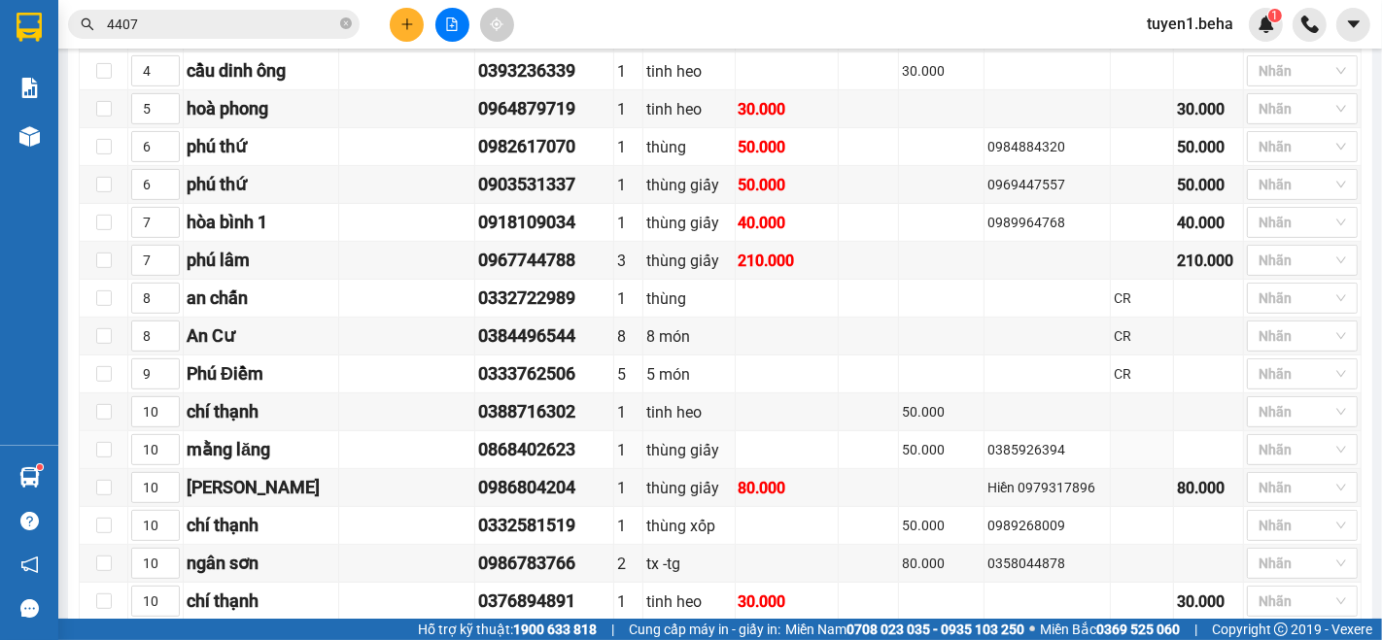
scroll to position [455, 0]
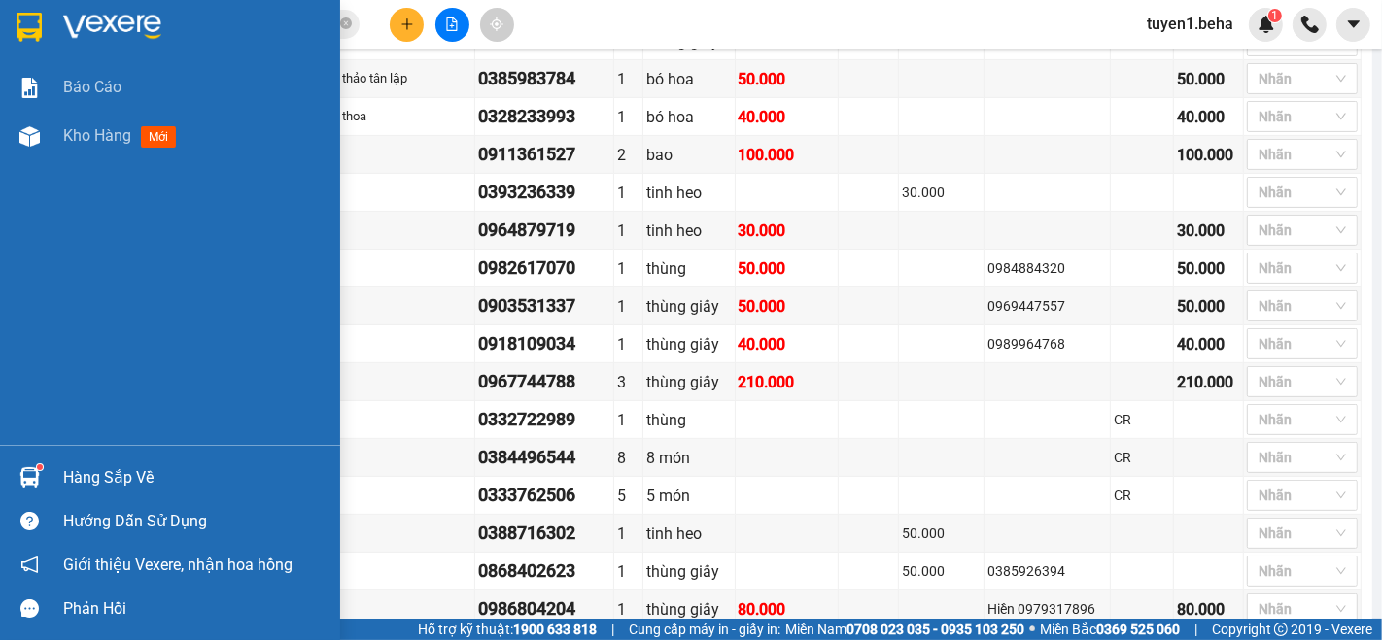
click at [105, 317] on div "Báo cáo Kho hàng mới" at bounding box center [170, 254] width 340 height 382
click at [86, 137] on span "Kho hàng" at bounding box center [97, 135] width 68 height 18
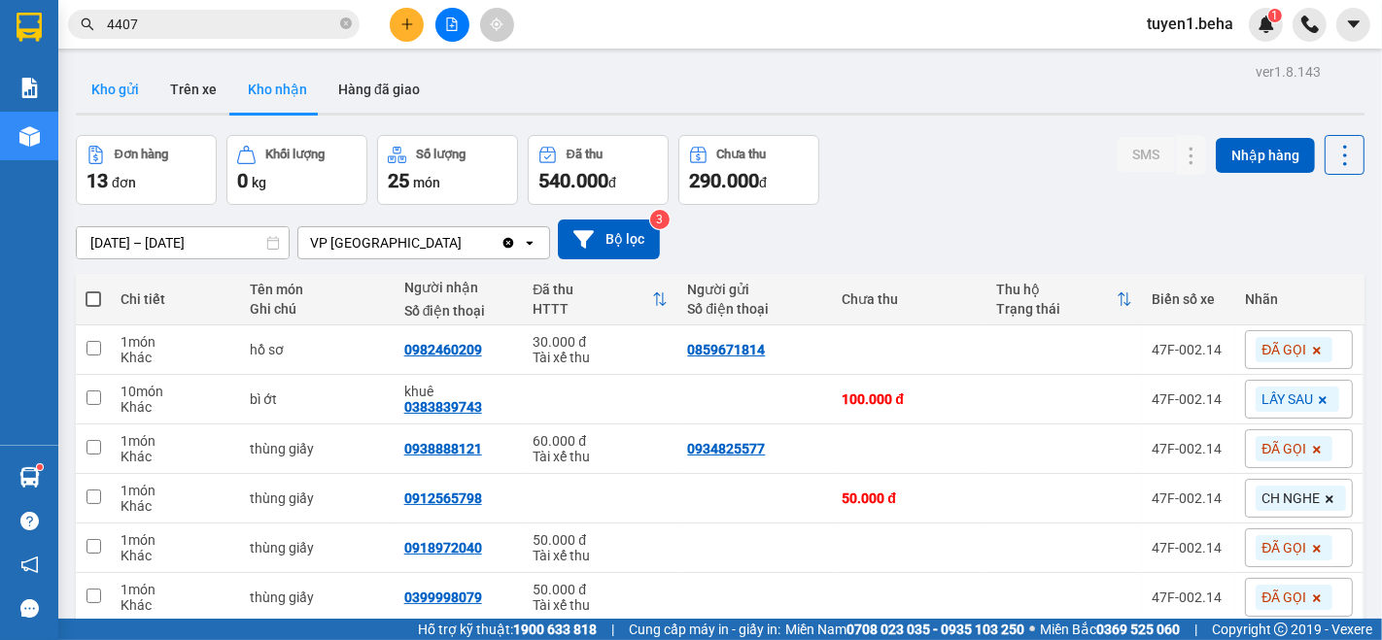
click at [107, 98] on button "Kho gửi" at bounding box center [115, 89] width 79 height 47
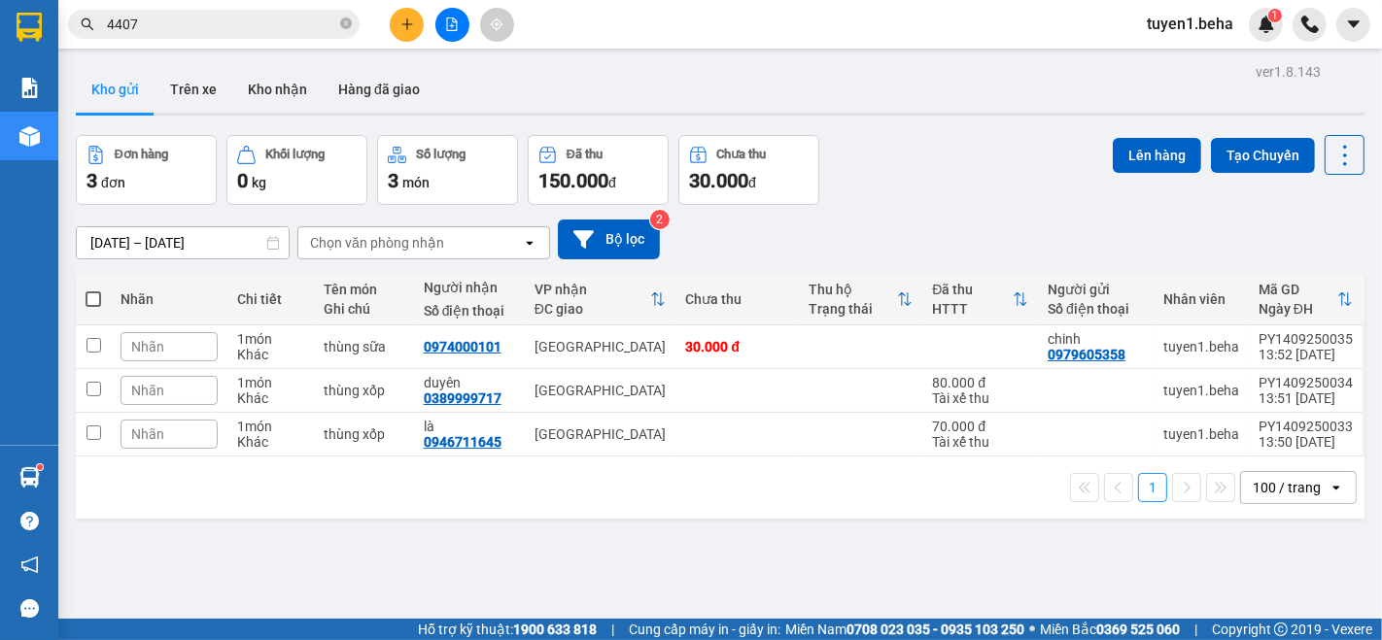
click at [93, 294] on span at bounding box center [94, 300] width 16 height 16
click at [93, 290] on input "checkbox" at bounding box center [93, 290] width 0 height 0
checkbox input "true"
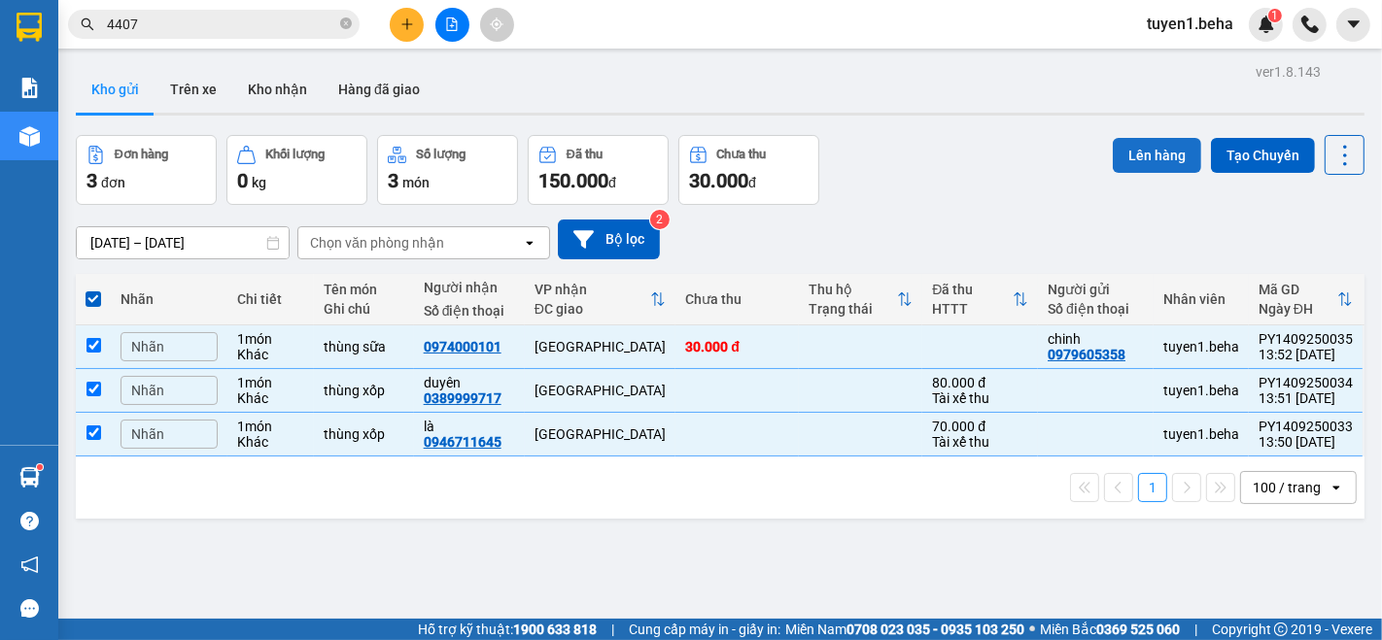
click at [1140, 157] on button "Lên hàng" at bounding box center [1157, 155] width 88 height 35
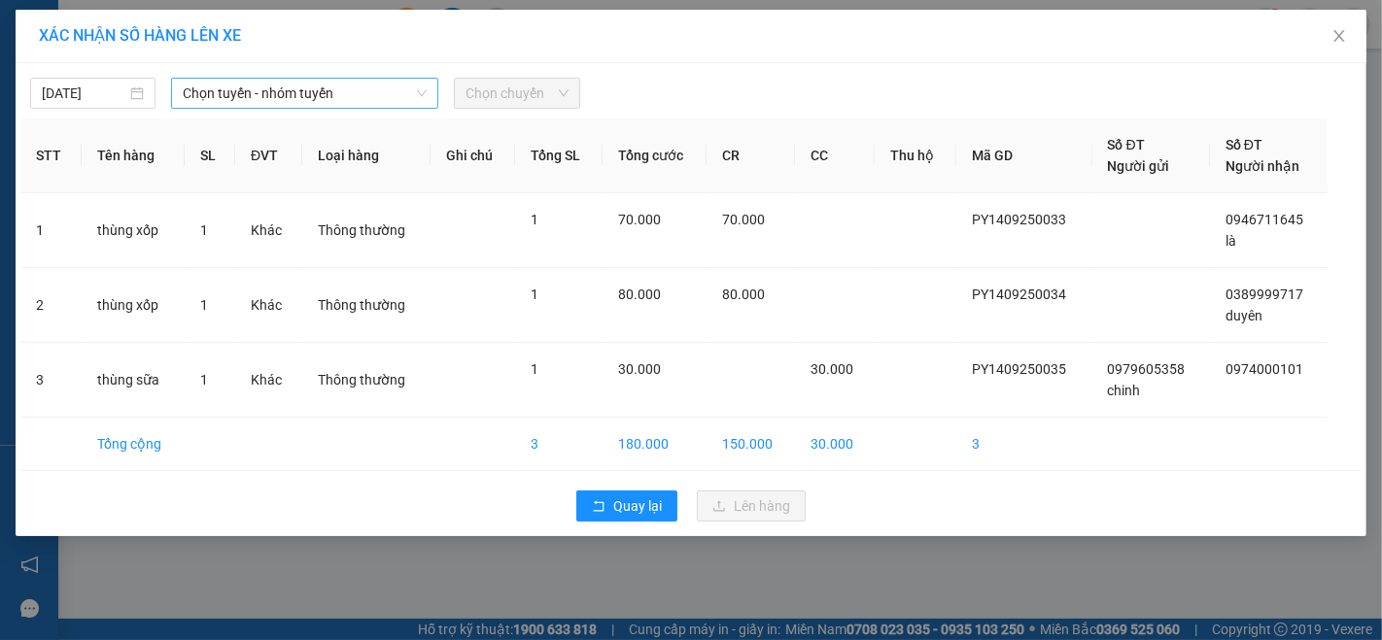
click at [292, 89] on span "Chọn tuyến - nhóm tuyến" at bounding box center [305, 93] width 244 height 29
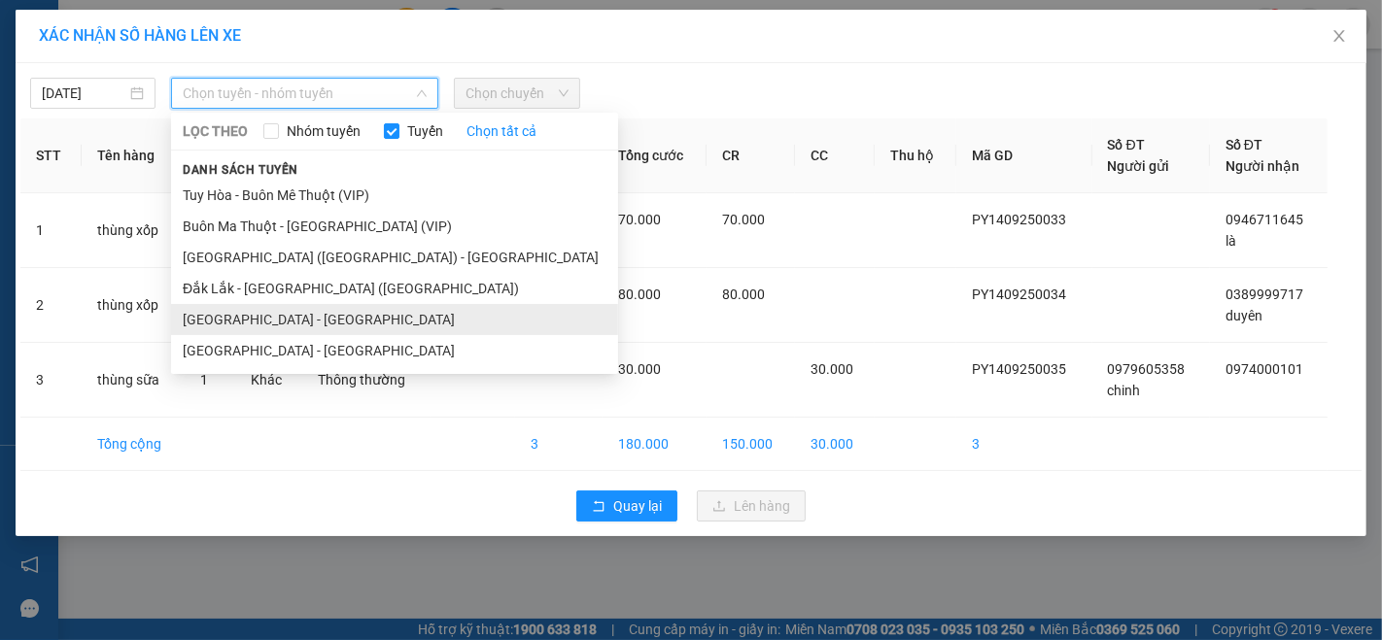
click at [271, 323] on li "[GEOGRAPHIC_DATA] - [GEOGRAPHIC_DATA]" at bounding box center [394, 319] width 447 height 31
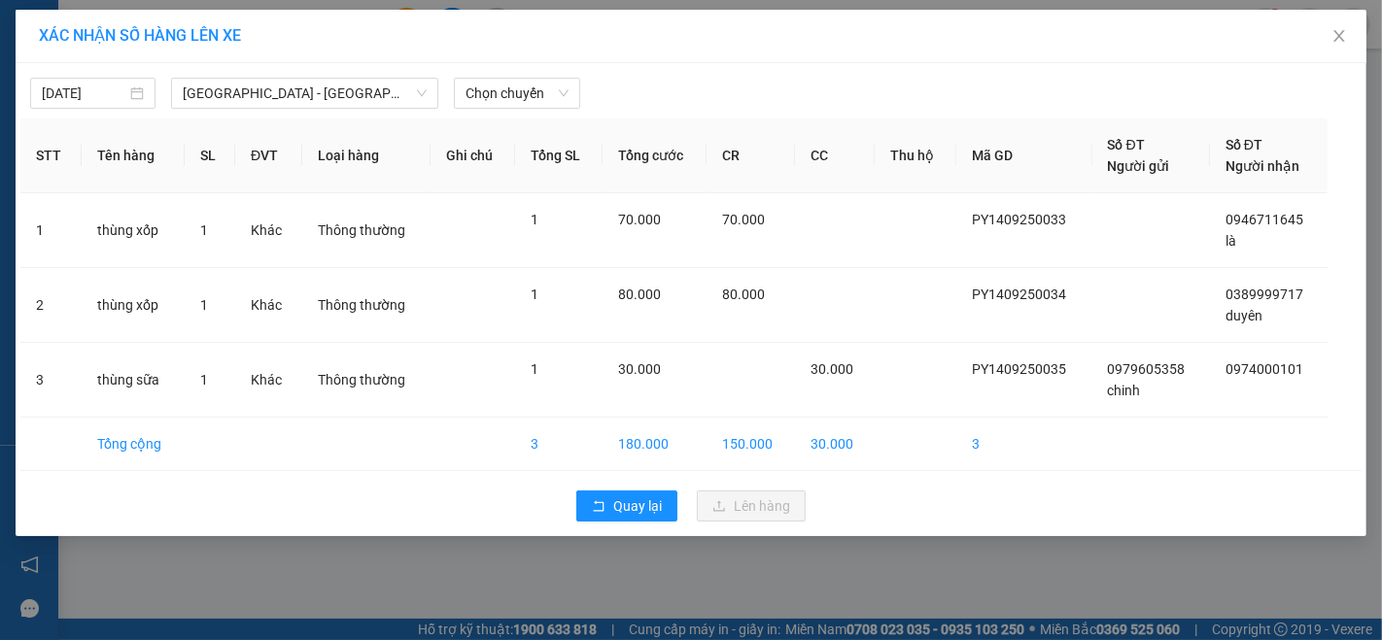
click at [550, 109] on div "14/09/2025 Phú Yên - Đắk Lắk LỌC THEO Nhóm tuyến Tuyến Chọn tất cả Danh sách tu…" at bounding box center [691, 299] width 1351 height 473
click at [550, 108] on div "Chọn chuyến" at bounding box center [516, 93] width 125 height 31
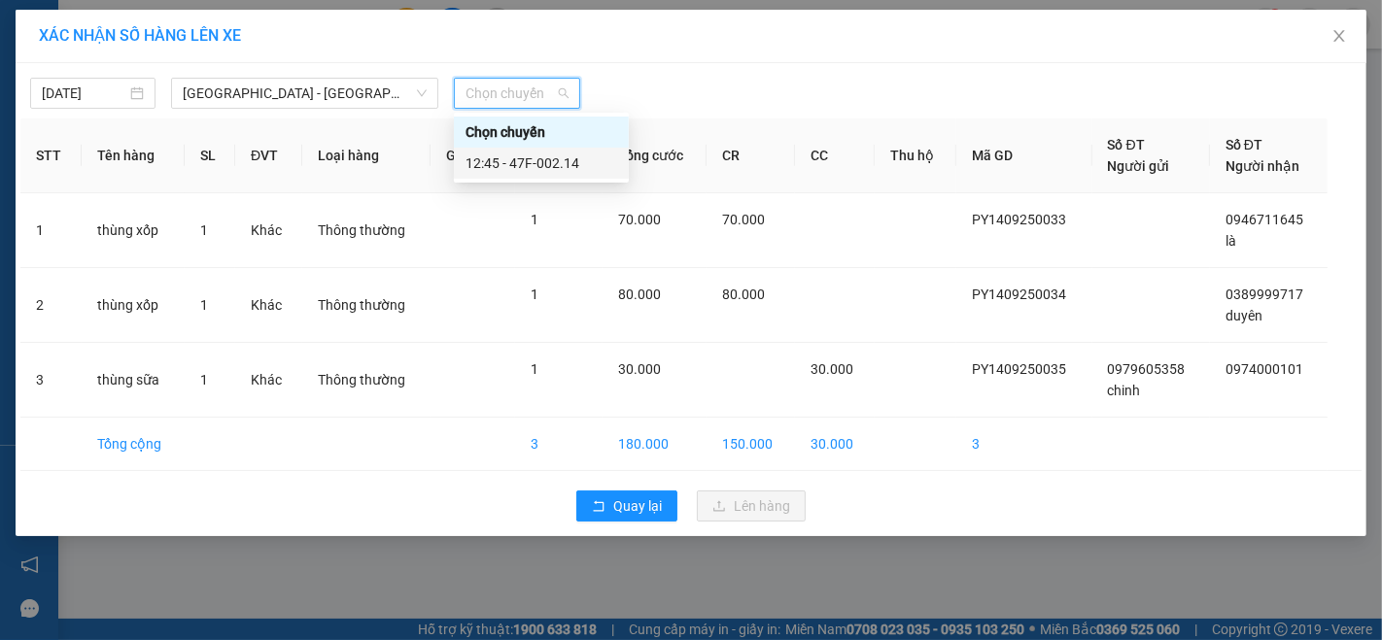
click at [566, 167] on div "12:45 - 47F-002.14" at bounding box center [542, 163] width 152 height 21
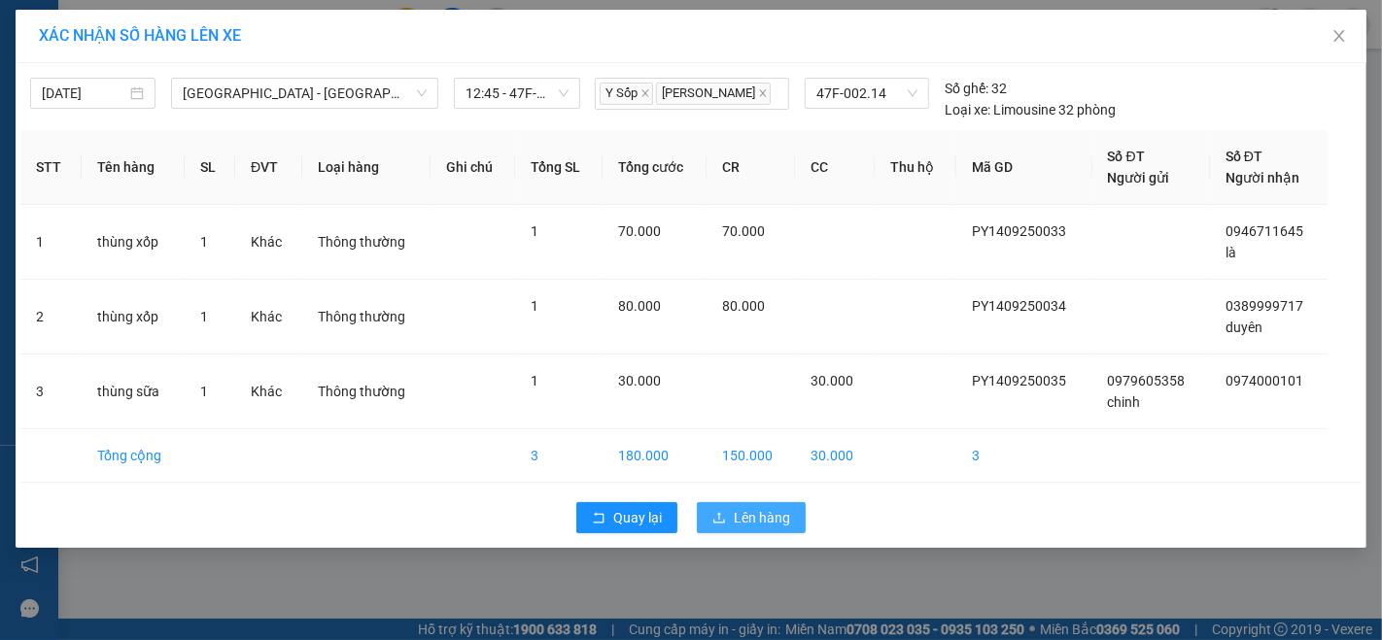
drag, startPoint x: 739, startPoint y: 507, endPoint x: 741, endPoint y: 490, distance: 17.6
click at [739, 503] on button "Lên hàng" at bounding box center [751, 517] width 109 height 31
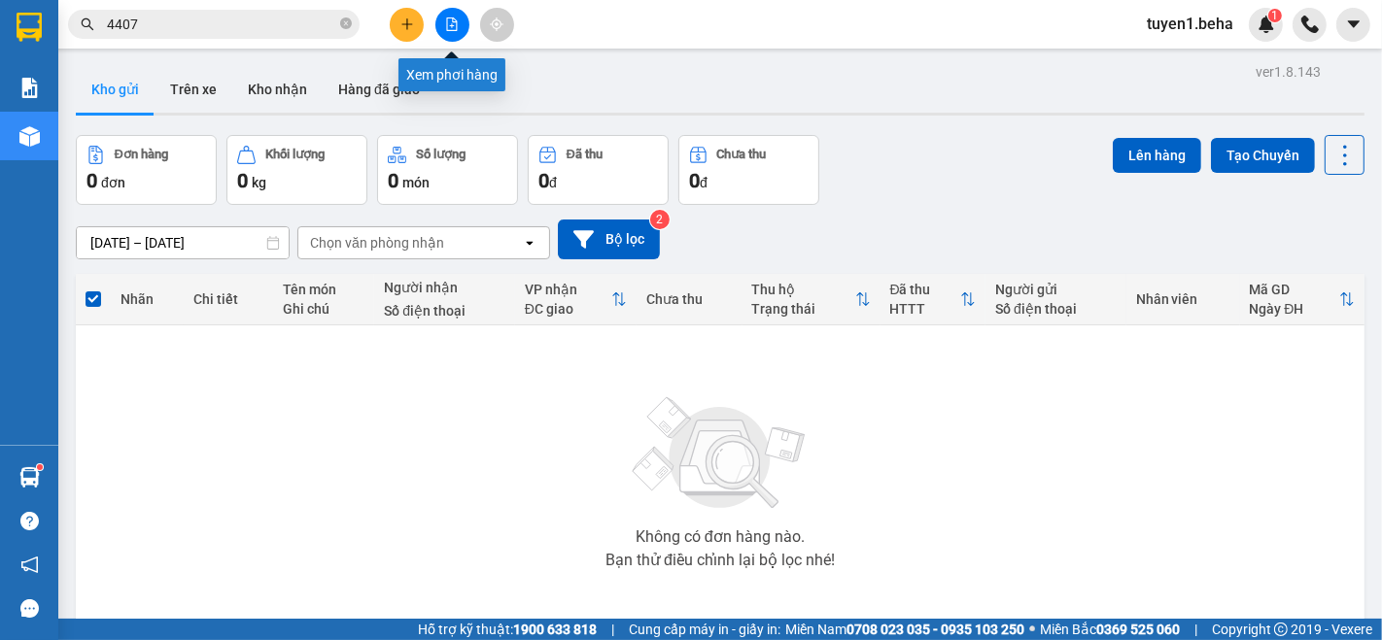
click at [444, 20] on button at bounding box center [452, 25] width 34 height 34
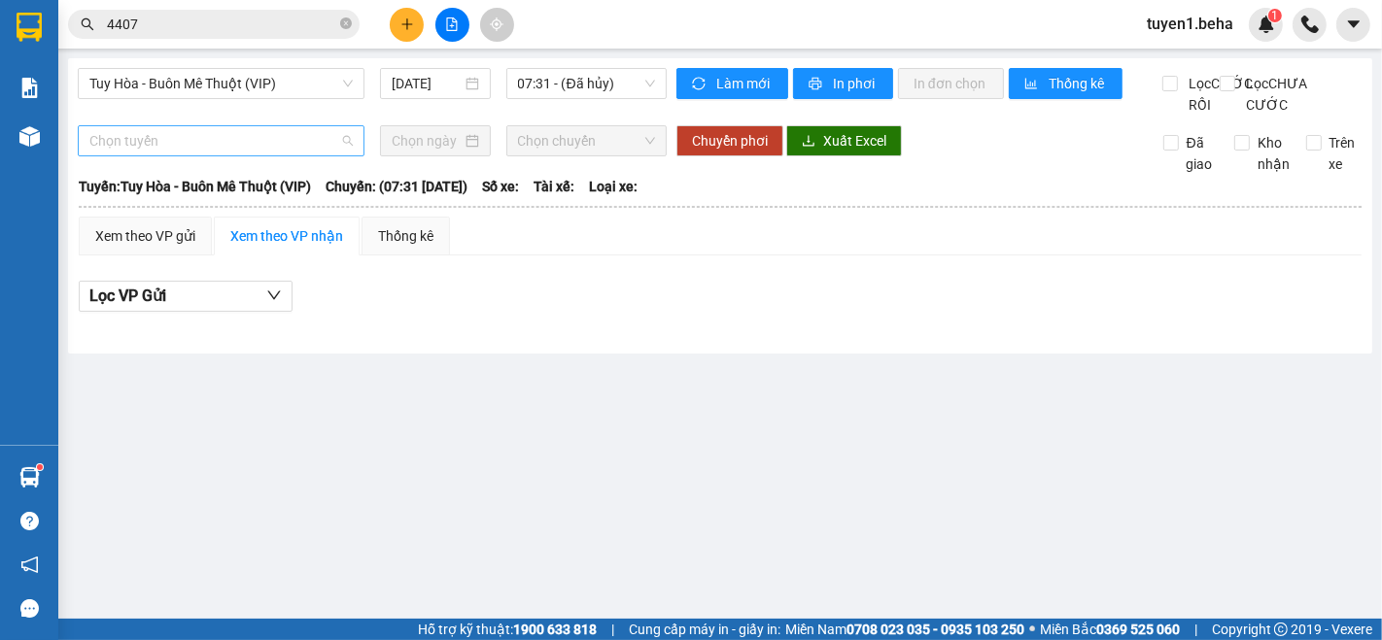
click at [211, 155] on span "Chọn tuyến" at bounding box center [220, 140] width 263 height 29
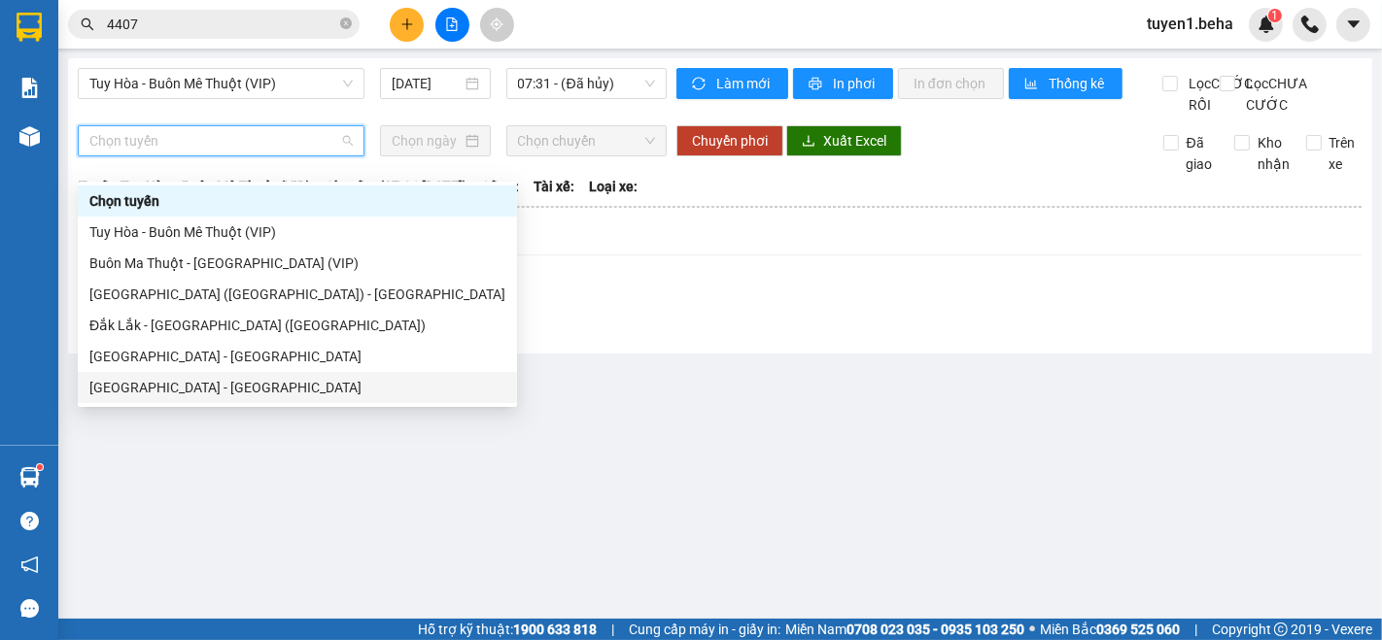
click at [150, 384] on div "[GEOGRAPHIC_DATA] - [GEOGRAPHIC_DATA]" at bounding box center [297, 387] width 416 height 21
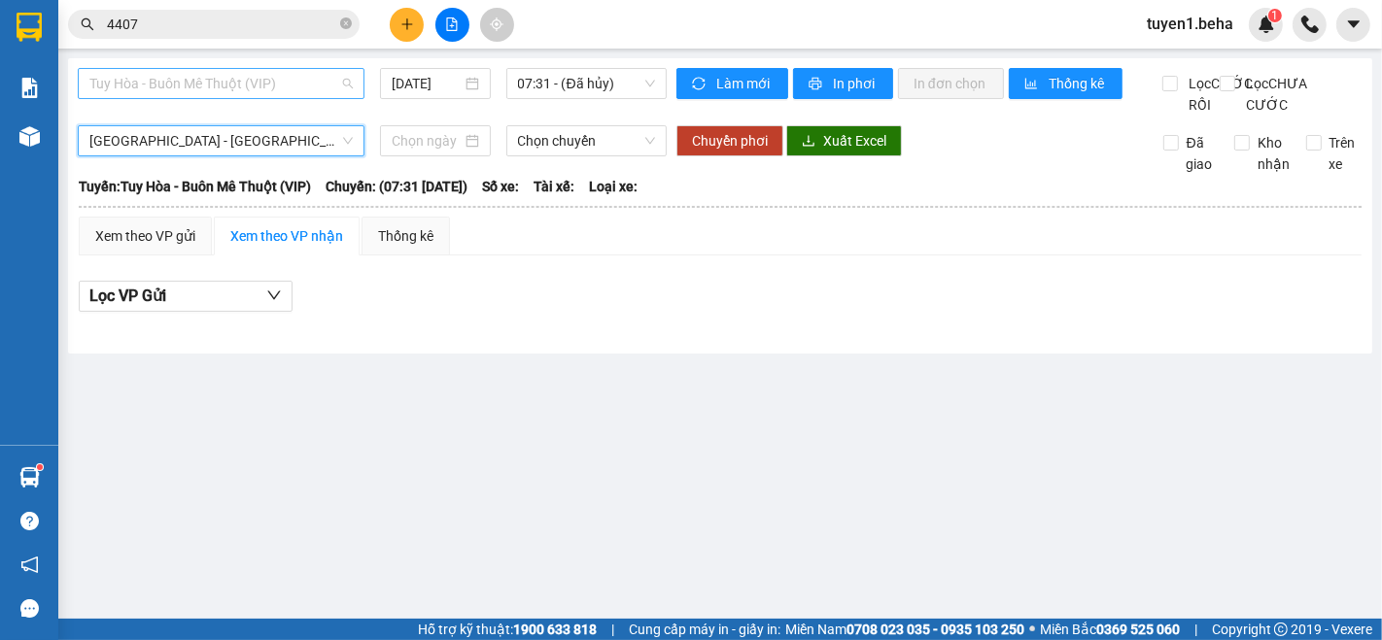
click at [264, 86] on span "Tuy Hòa - Buôn Mê Thuột (VIP)" at bounding box center [220, 83] width 263 height 29
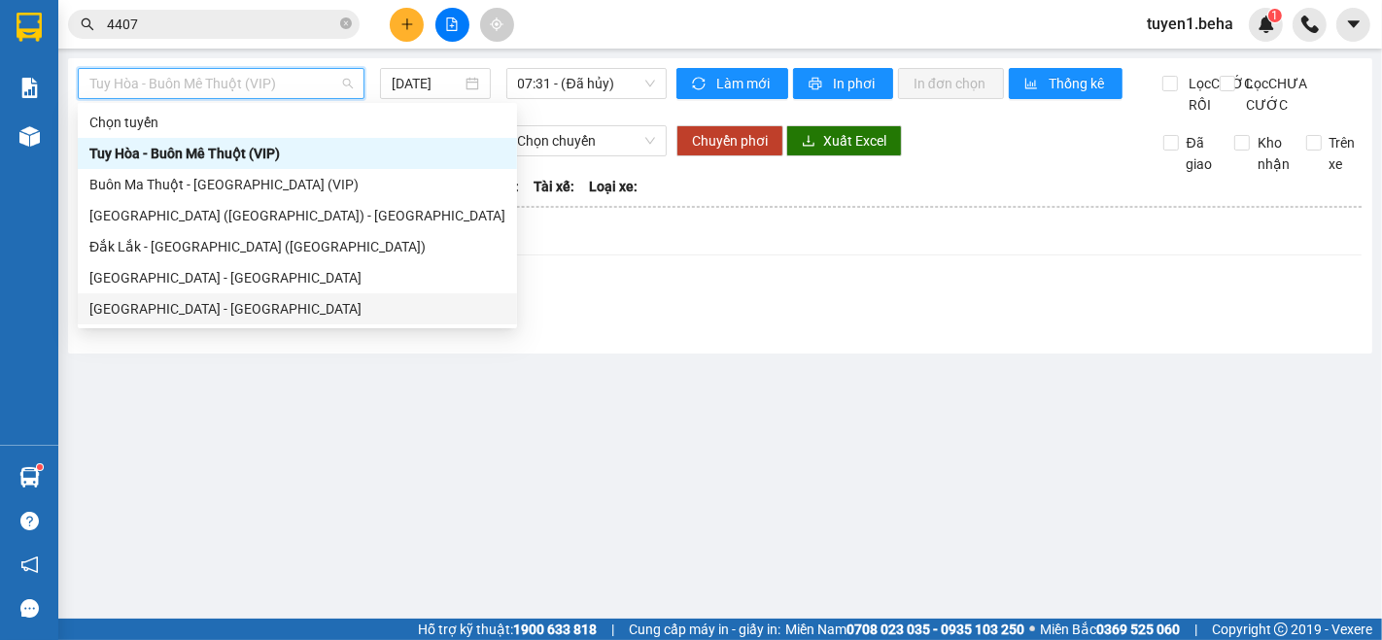
click at [206, 303] on div "[GEOGRAPHIC_DATA] - [GEOGRAPHIC_DATA]" at bounding box center [297, 308] width 416 height 21
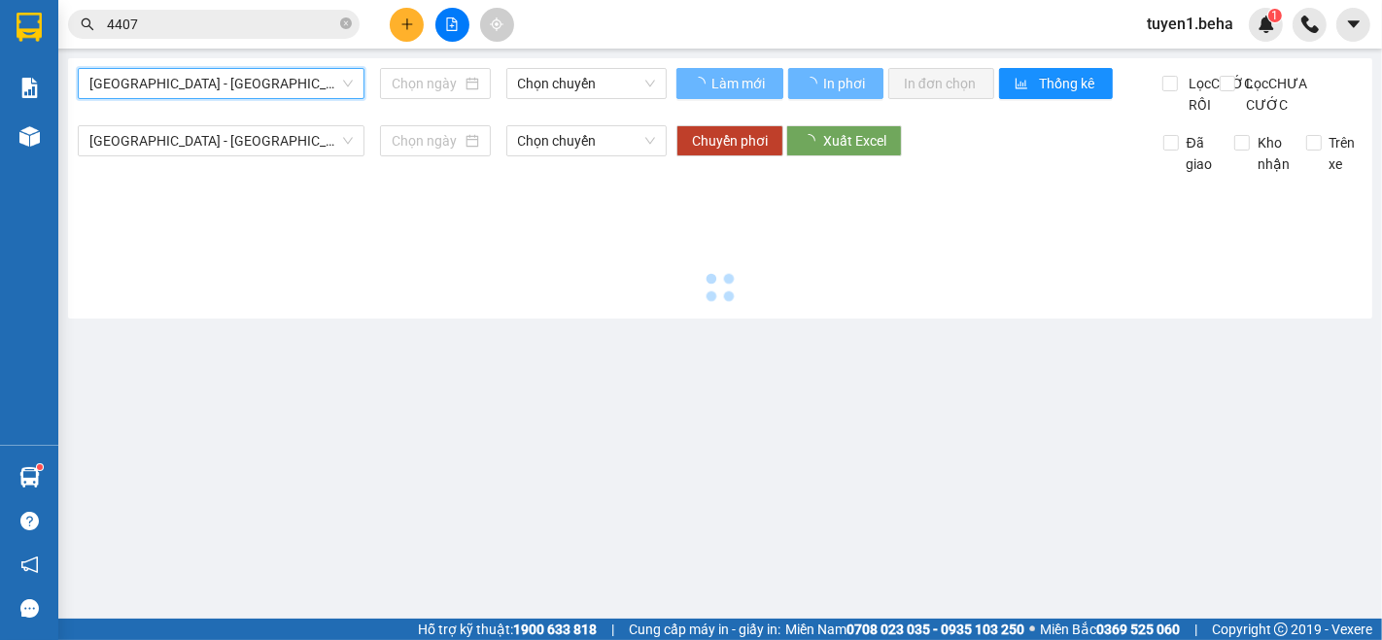
type input "[DATE]"
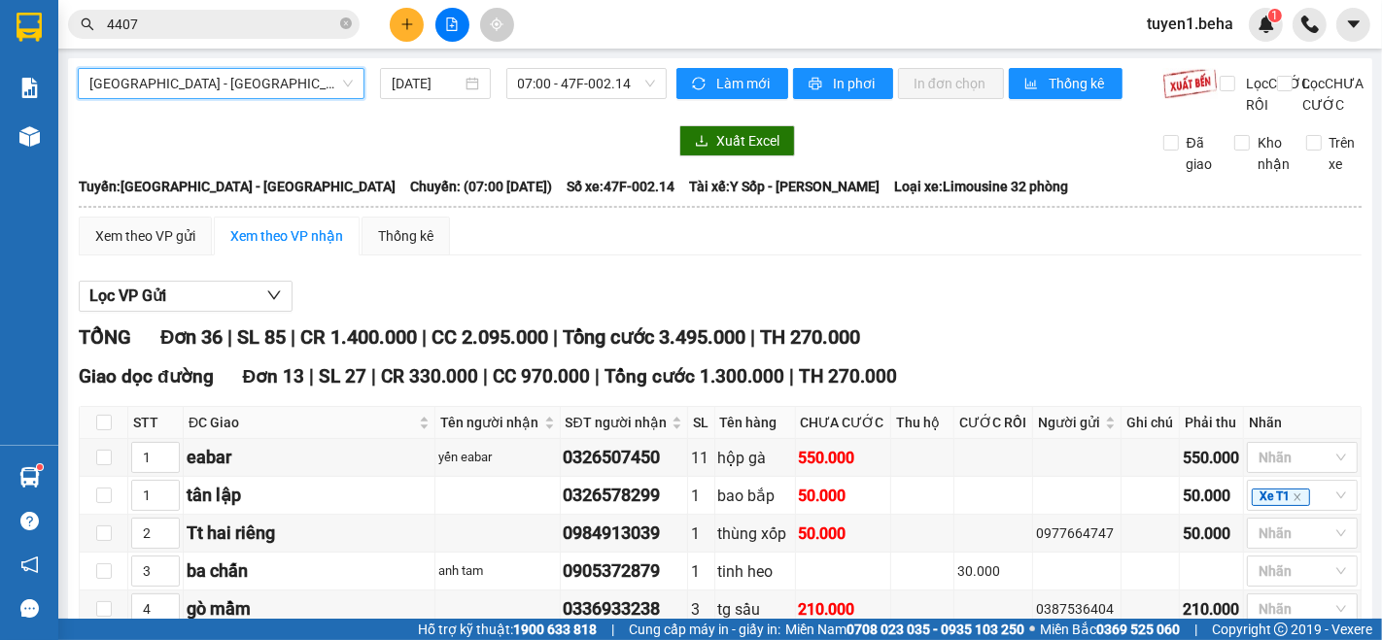
click at [182, 87] on span "[GEOGRAPHIC_DATA] - [GEOGRAPHIC_DATA]" at bounding box center [220, 83] width 263 height 29
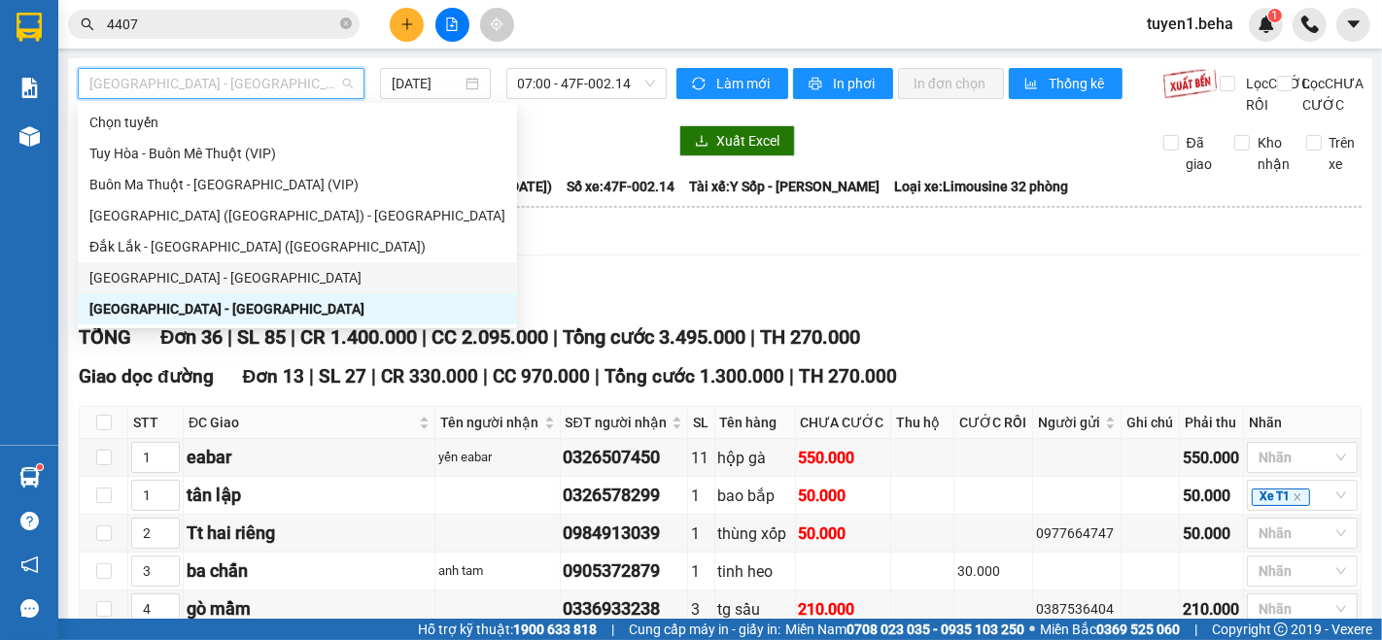
click at [163, 270] on div "[GEOGRAPHIC_DATA] - [GEOGRAPHIC_DATA]" at bounding box center [297, 277] width 416 height 21
type input "[DATE]"
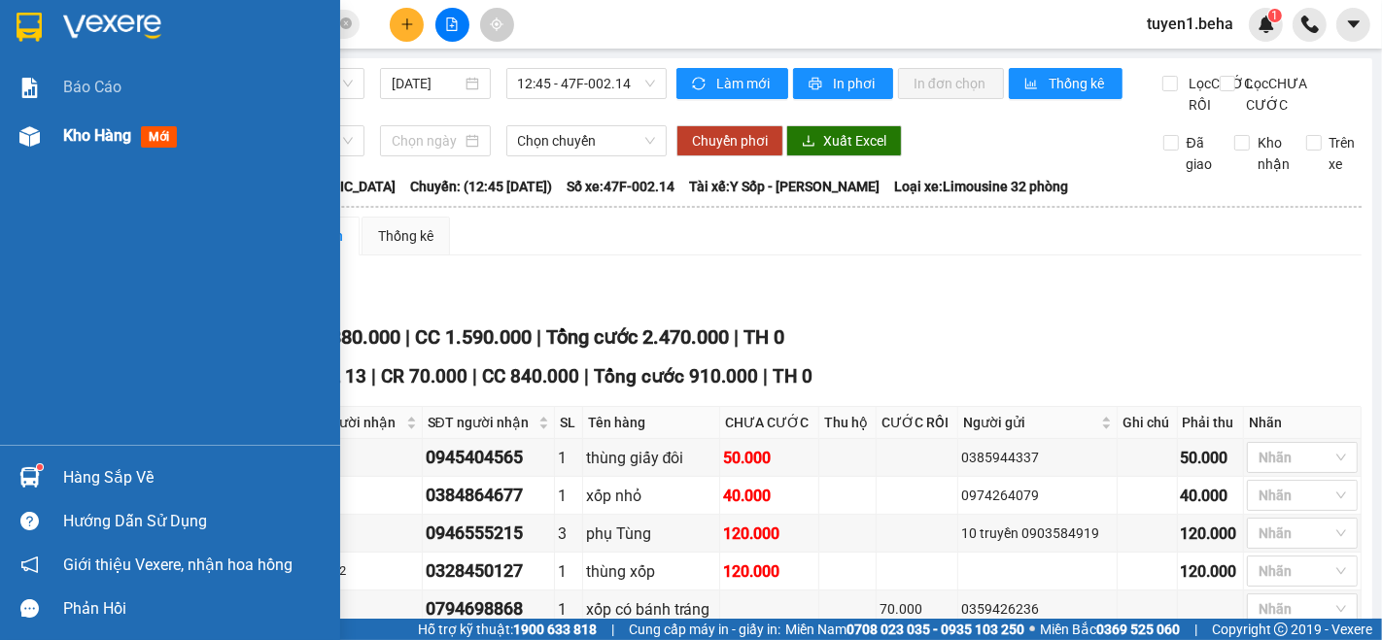
click at [111, 140] on span "Kho hàng" at bounding box center [97, 135] width 68 height 18
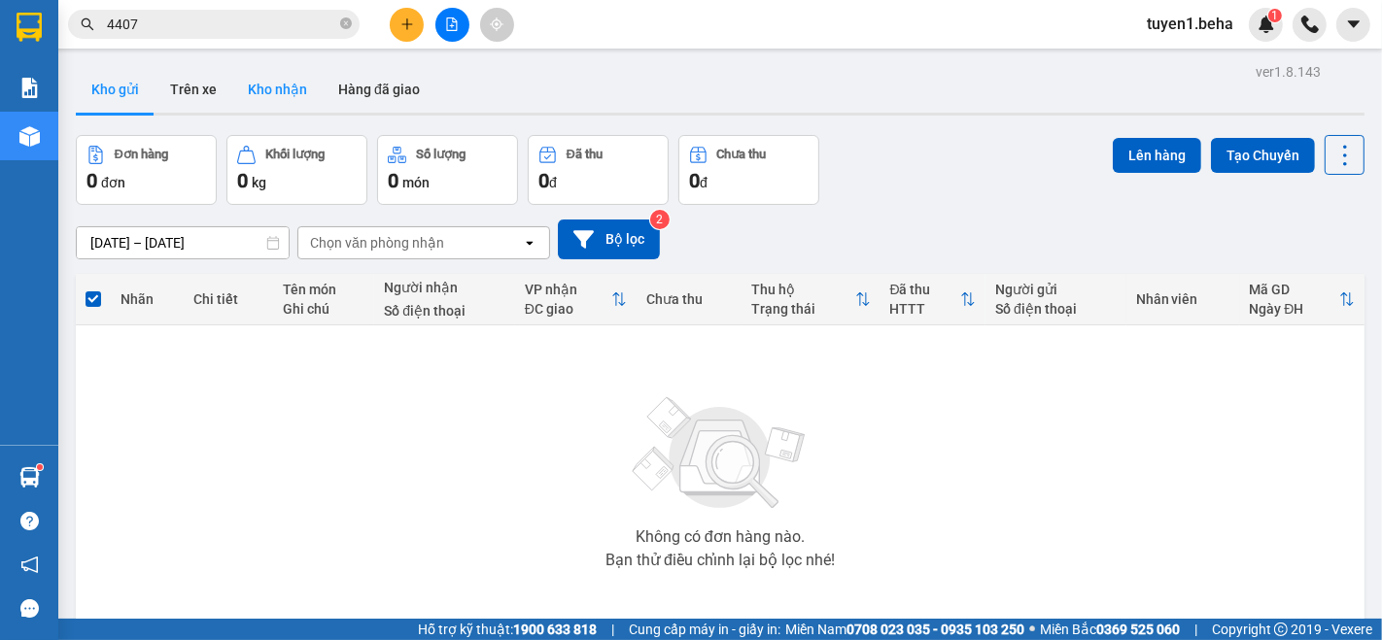
click at [254, 84] on button "Kho nhận" at bounding box center [277, 89] width 90 height 47
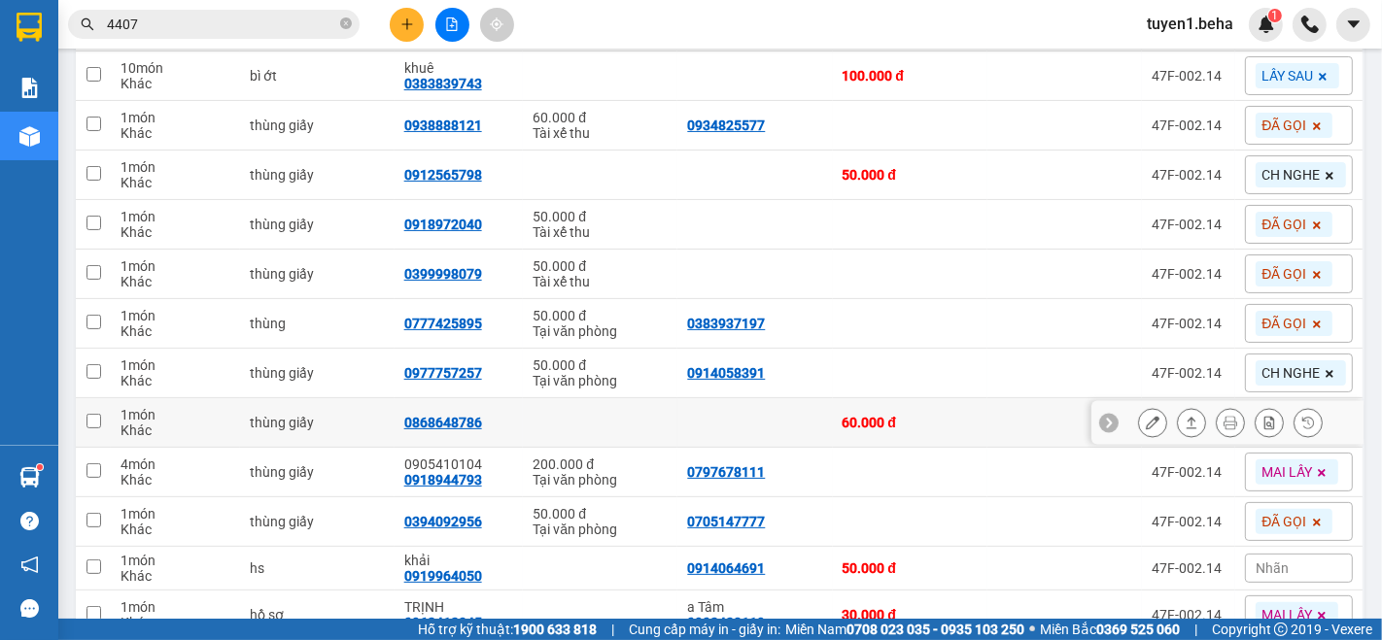
scroll to position [216, 0]
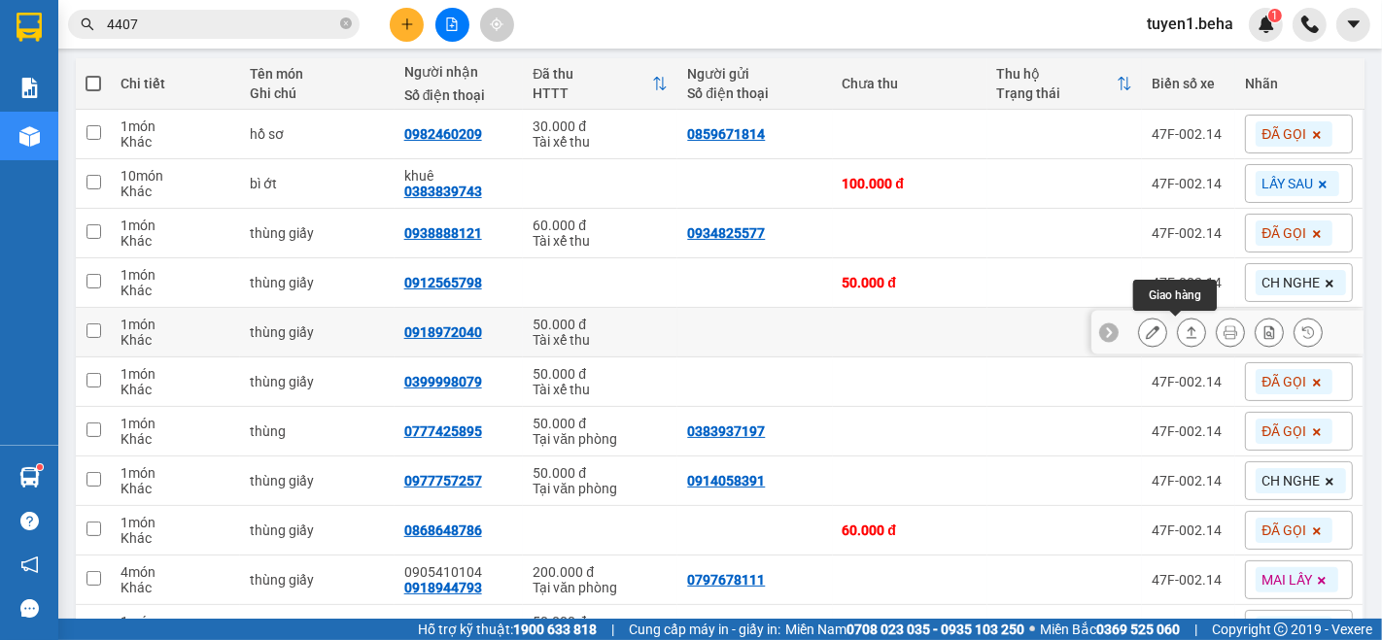
click at [1185, 336] on icon at bounding box center [1192, 333] width 14 height 14
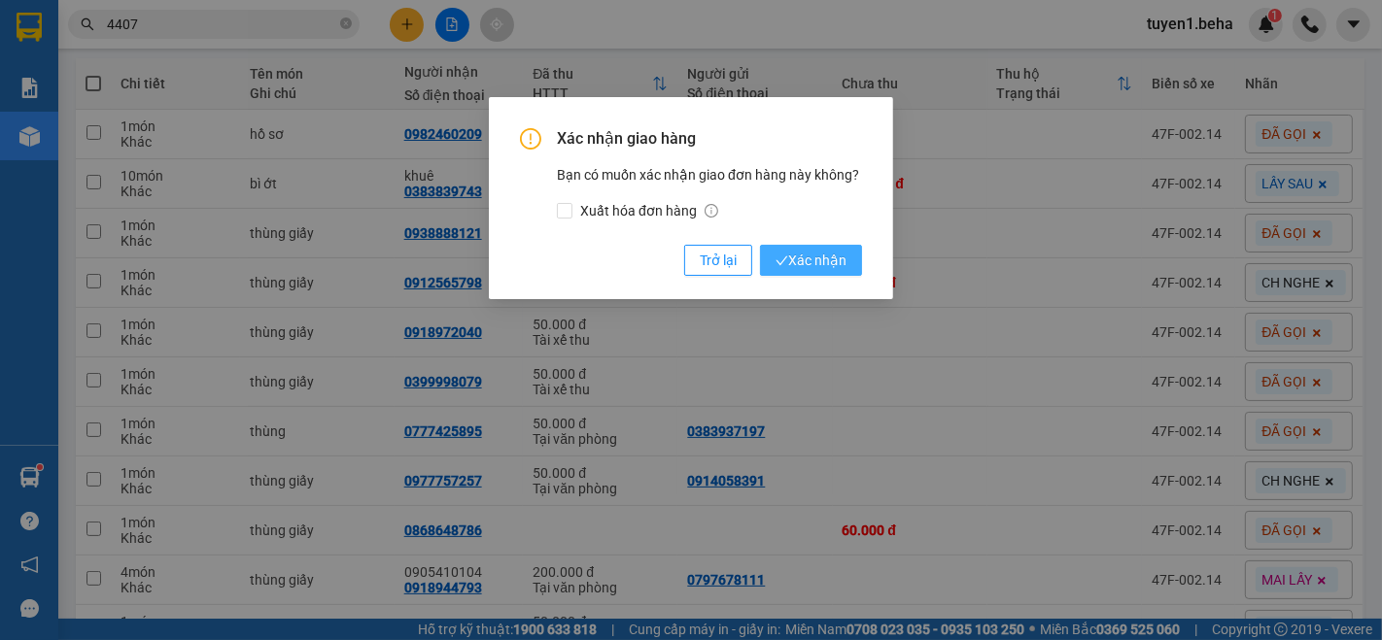
click at [801, 254] on span "Xác nhận" at bounding box center [811, 260] width 71 height 21
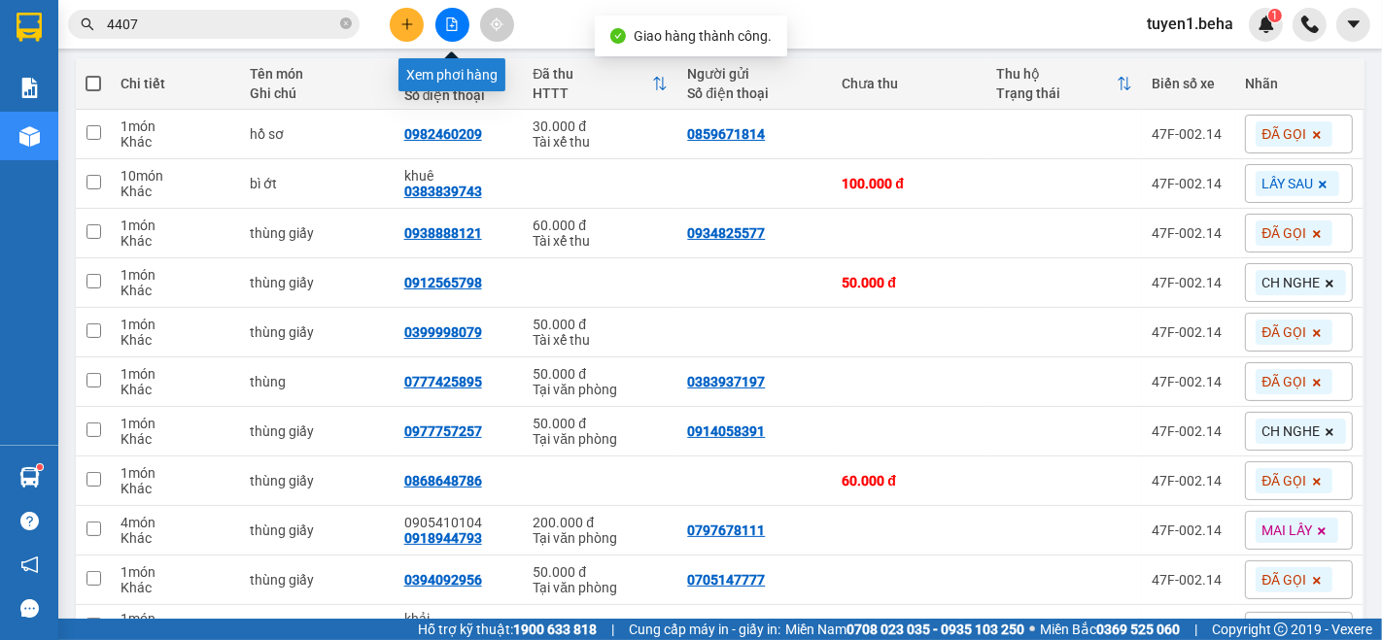
click at [453, 20] on icon "file-add" at bounding box center [452, 24] width 14 height 14
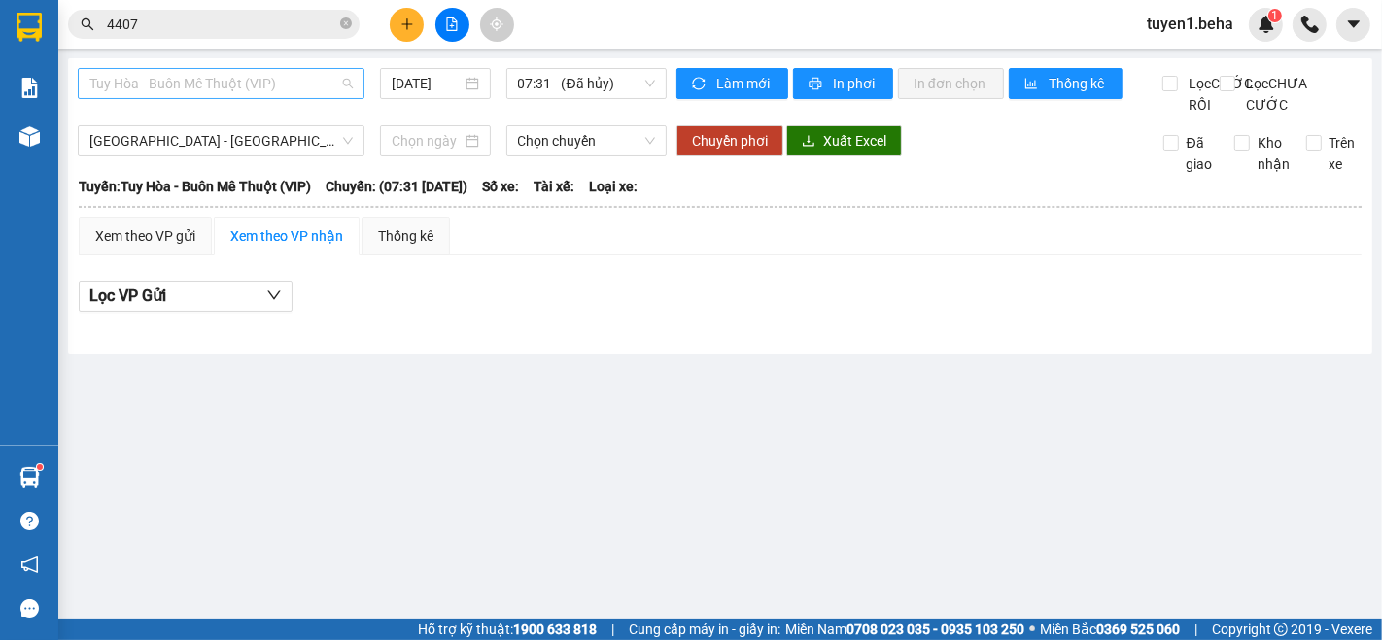
click at [223, 77] on span "Tuy Hòa - Buôn Mê Thuột (VIP)" at bounding box center [220, 83] width 263 height 29
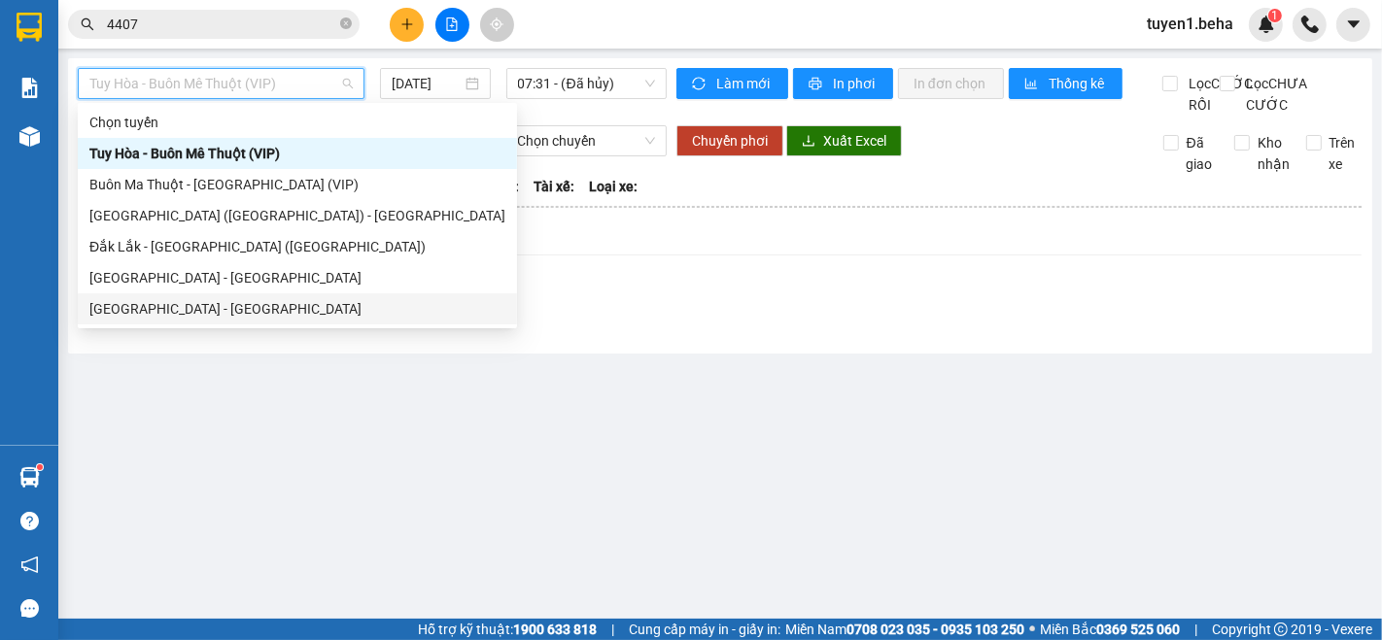
click at [207, 303] on div "[GEOGRAPHIC_DATA] - [GEOGRAPHIC_DATA]" at bounding box center [297, 308] width 416 height 21
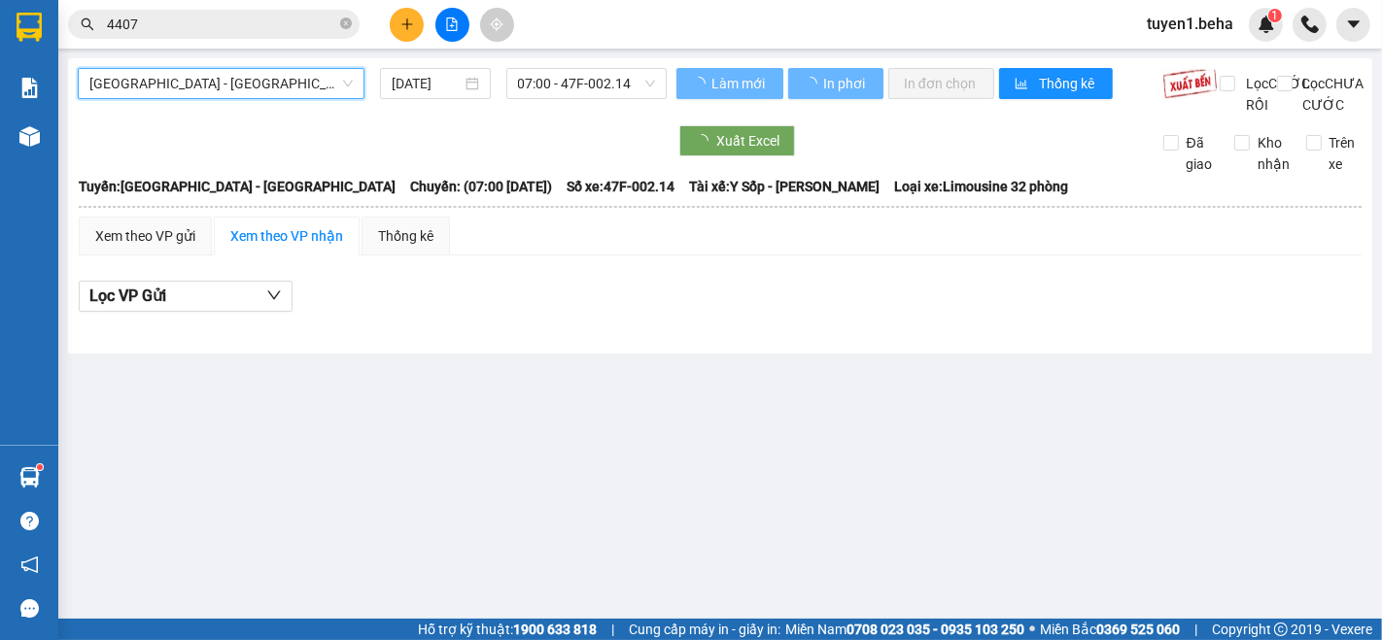
click at [219, 72] on span "[GEOGRAPHIC_DATA] - [GEOGRAPHIC_DATA]" at bounding box center [220, 83] width 263 height 29
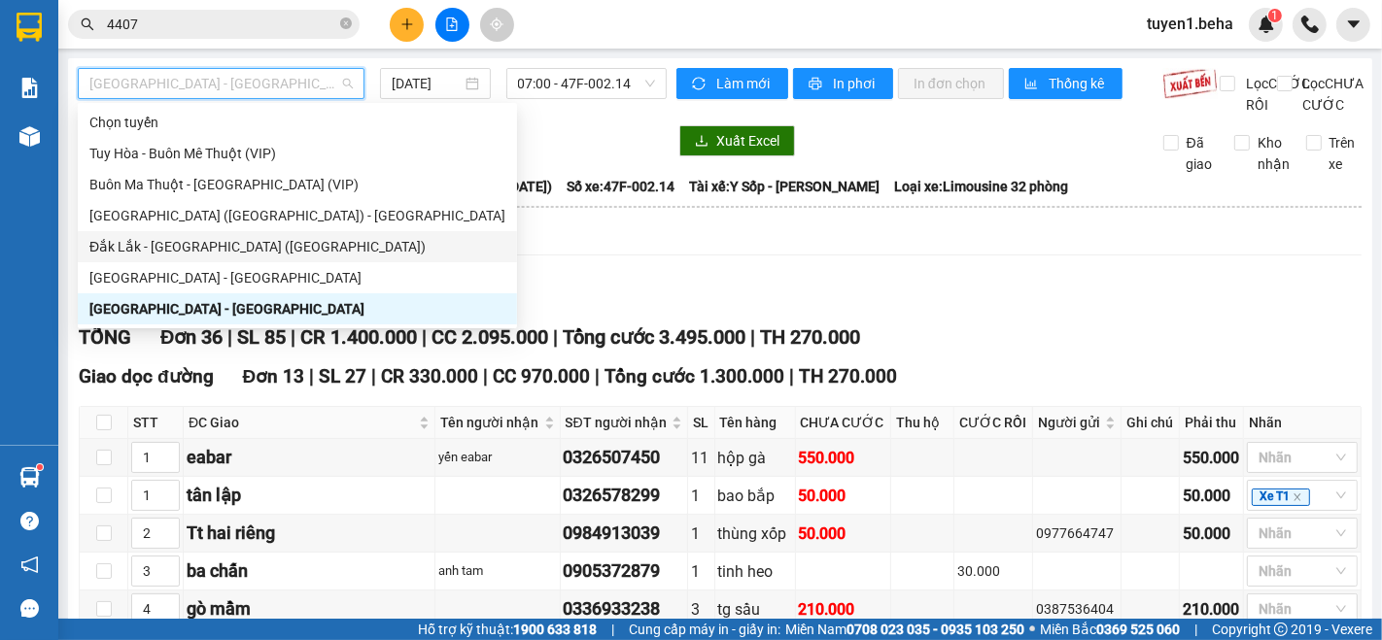
click at [211, 253] on div "Đắk Lắk - [GEOGRAPHIC_DATA] ([GEOGRAPHIC_DATA])" at bounding box center [297, 246] width 416 height 21
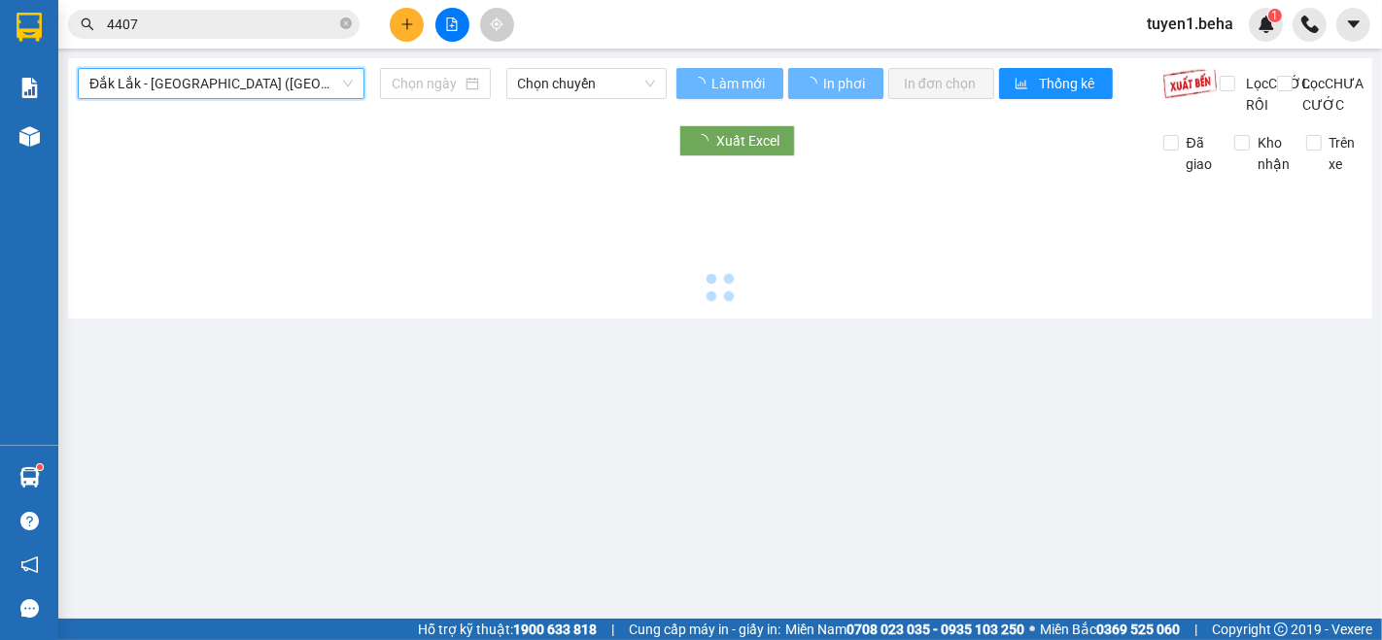
type input "[DATE]"
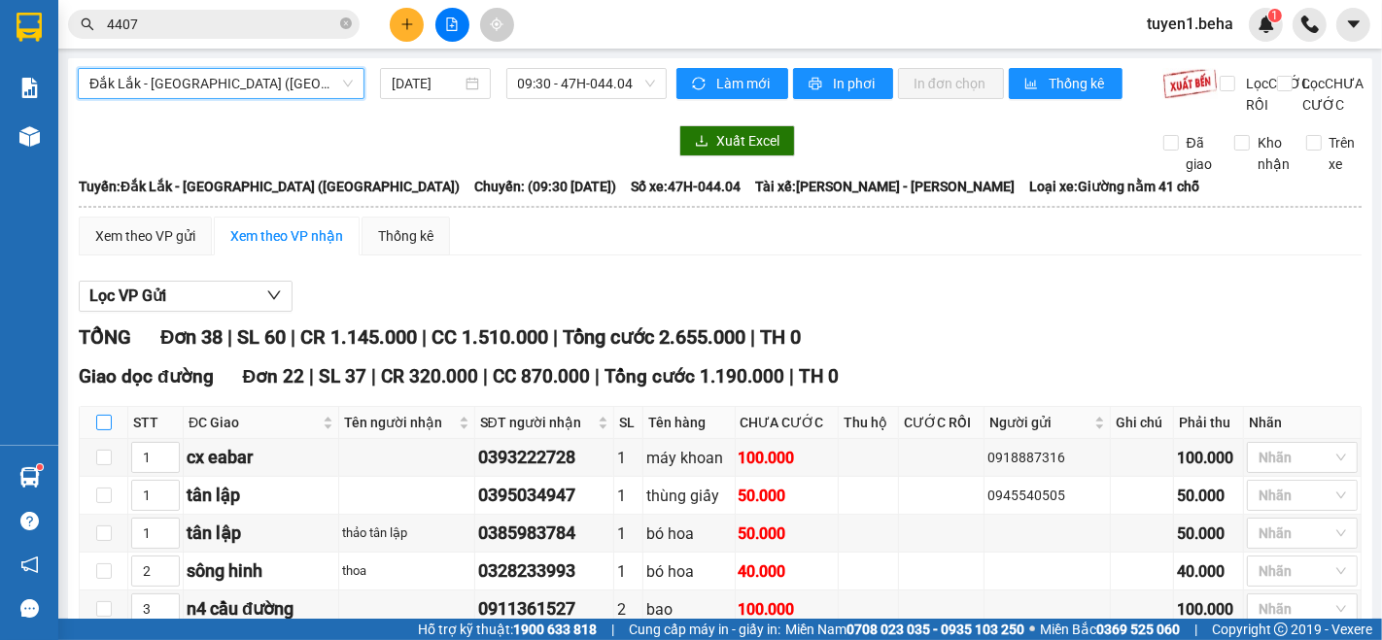
click at [97, 431] on input "checkbox" at bounding box center [104, 423] width 16 height 16
checkbox input "true"
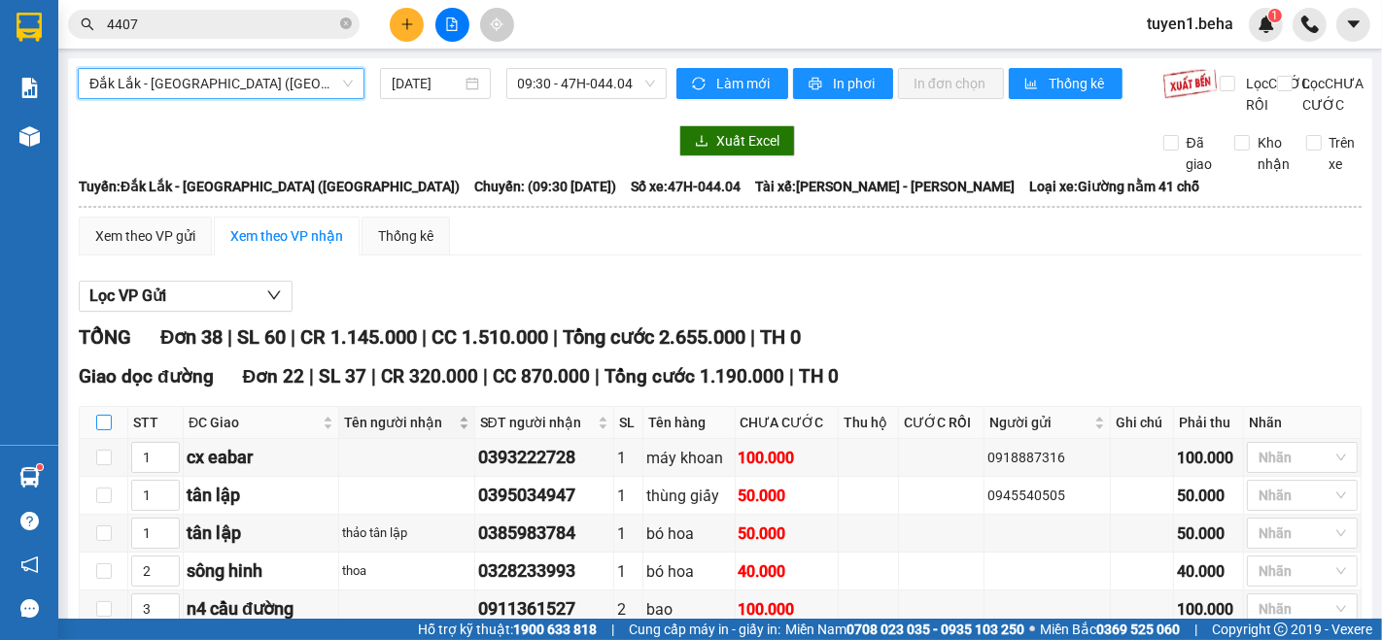
checkbox input "true"
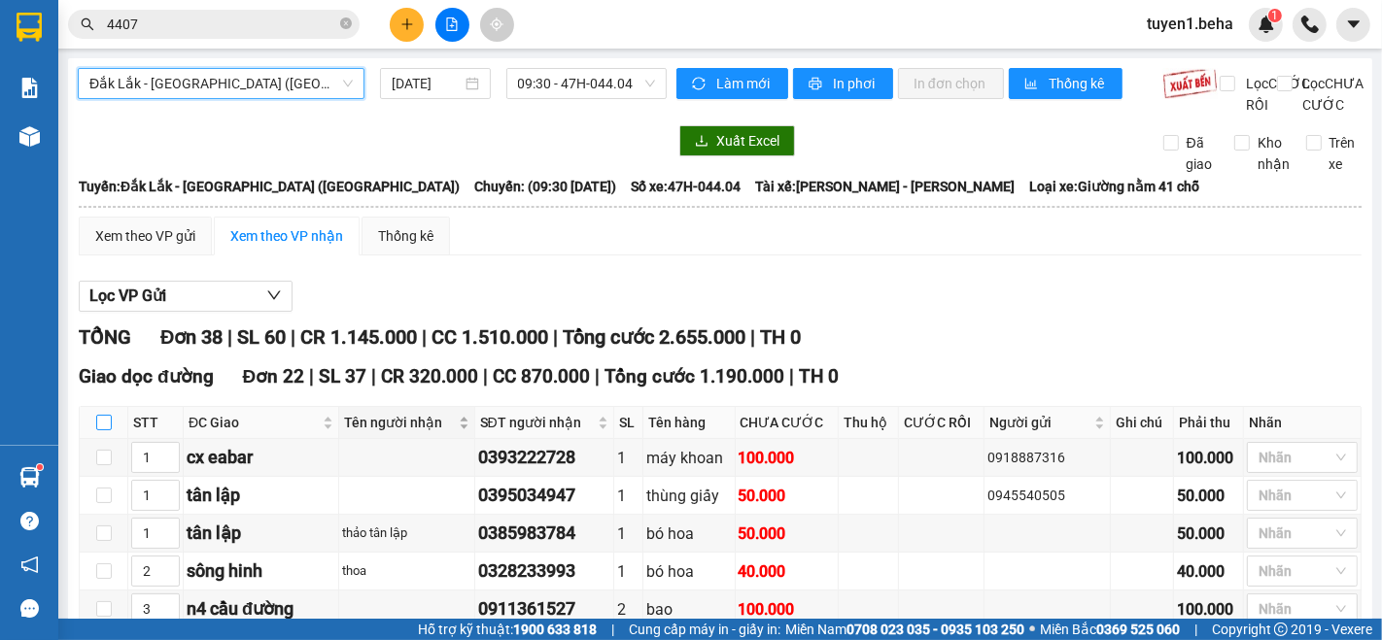
checkbox input "true"
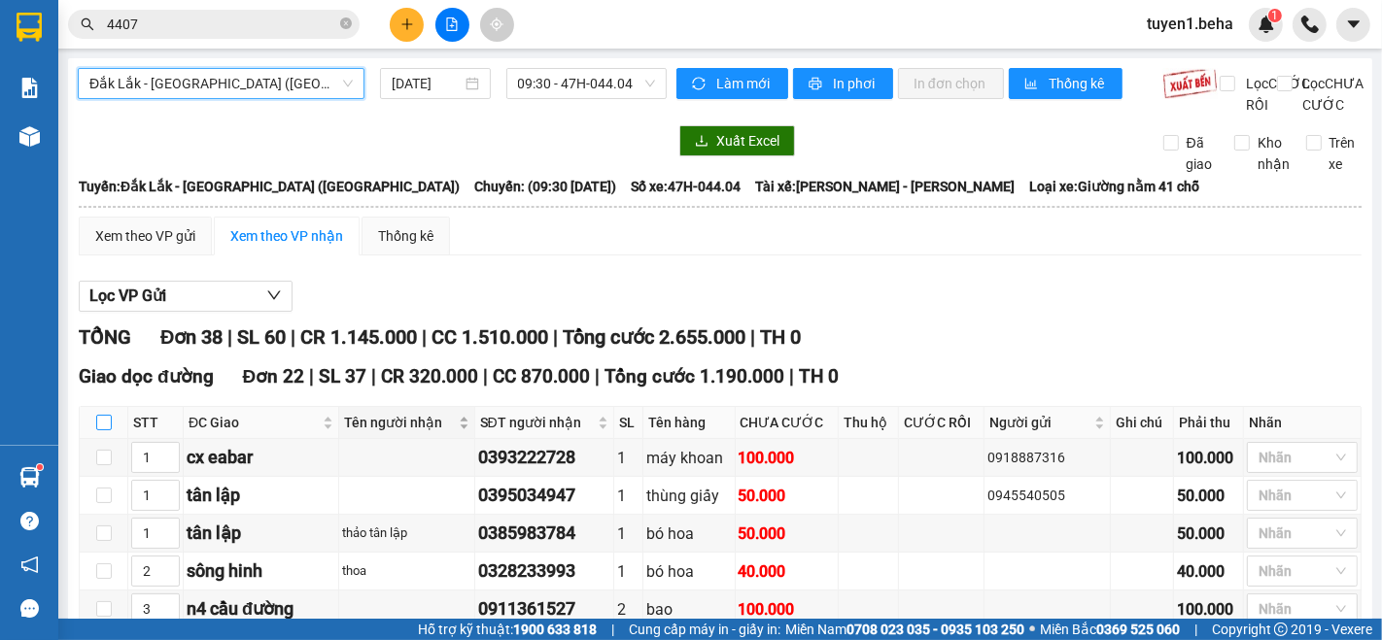
checkbox input "true"
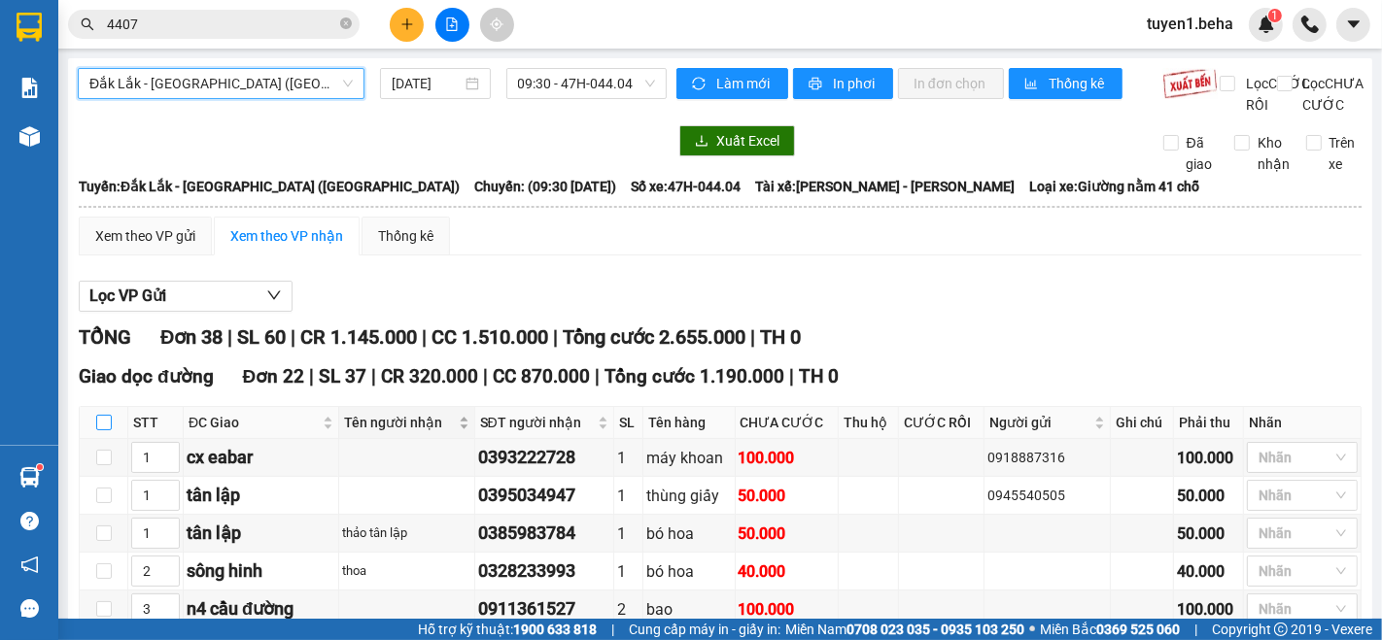
checkbox input "true"
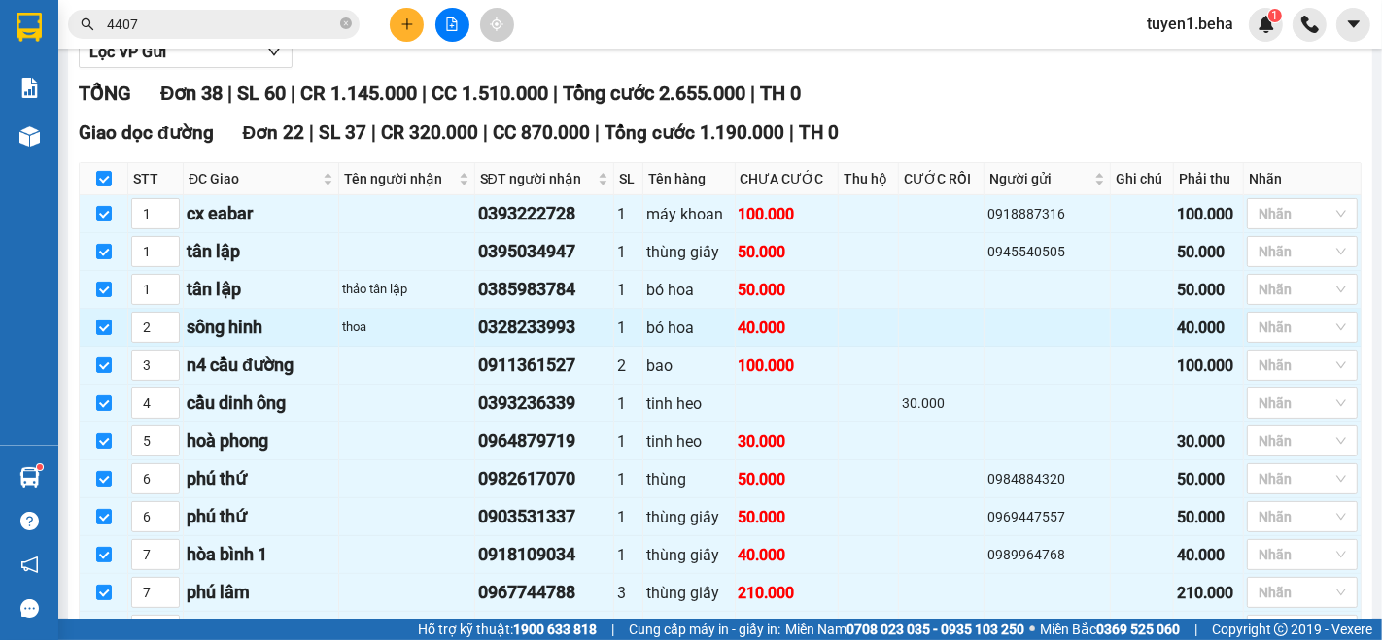
scroll to position [216, 0]
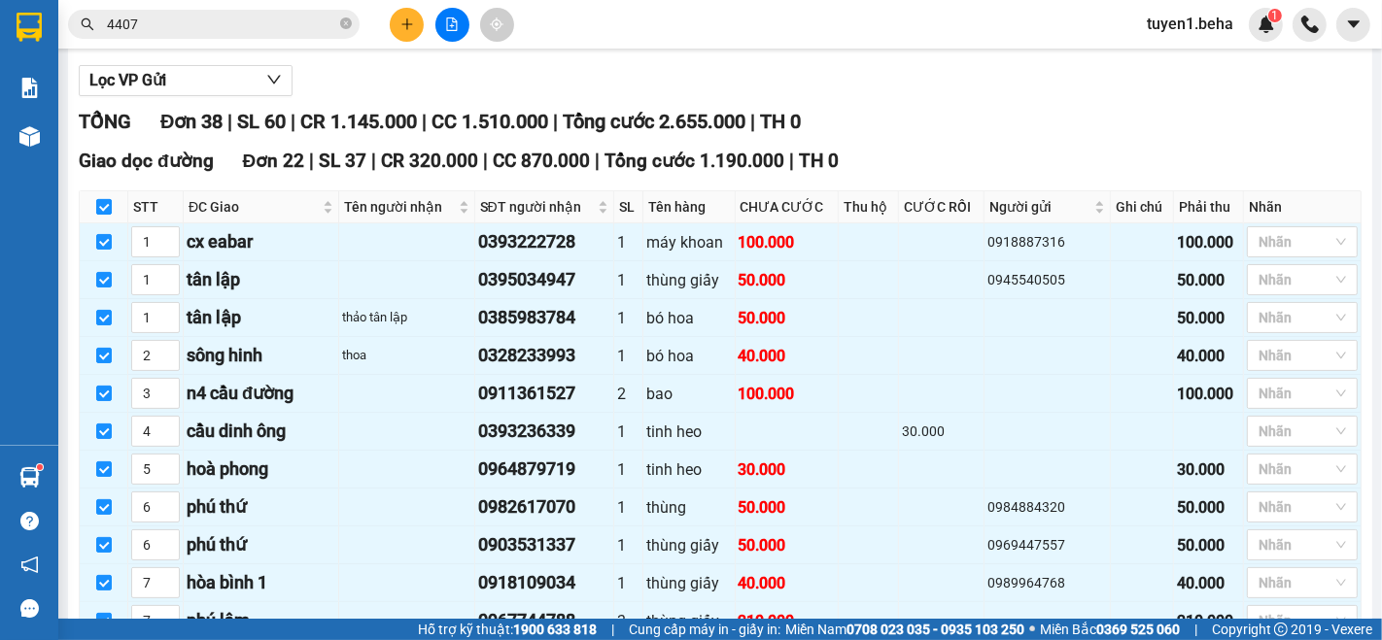
click at [105, 215] on input "checkbox" at bounding box center [104, 207] width 16 height 16
checkbox input "false"
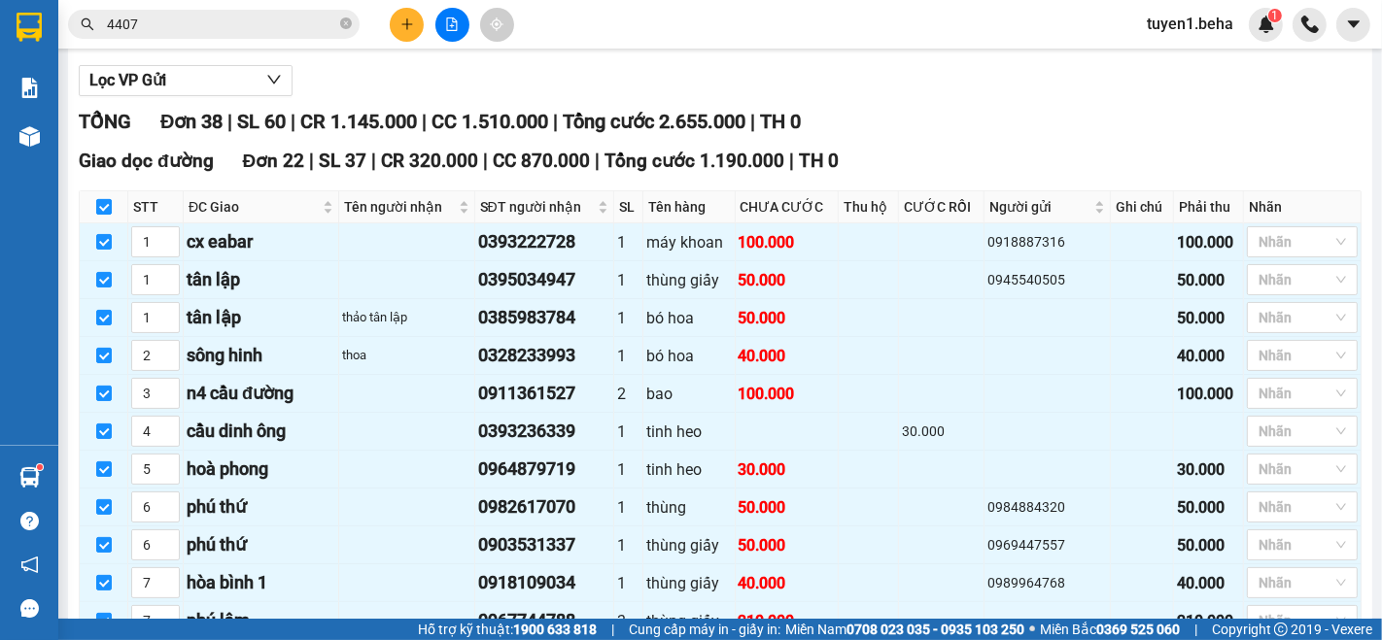
checkbox input "false"
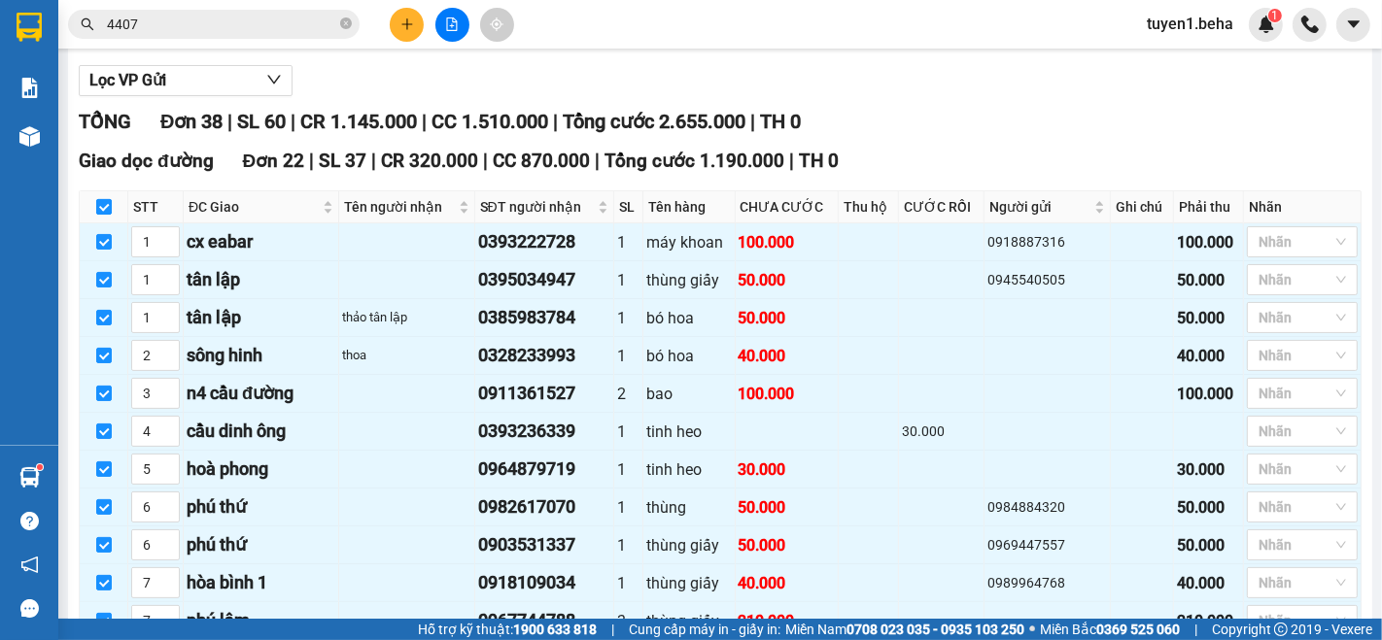
checkbox input "false"
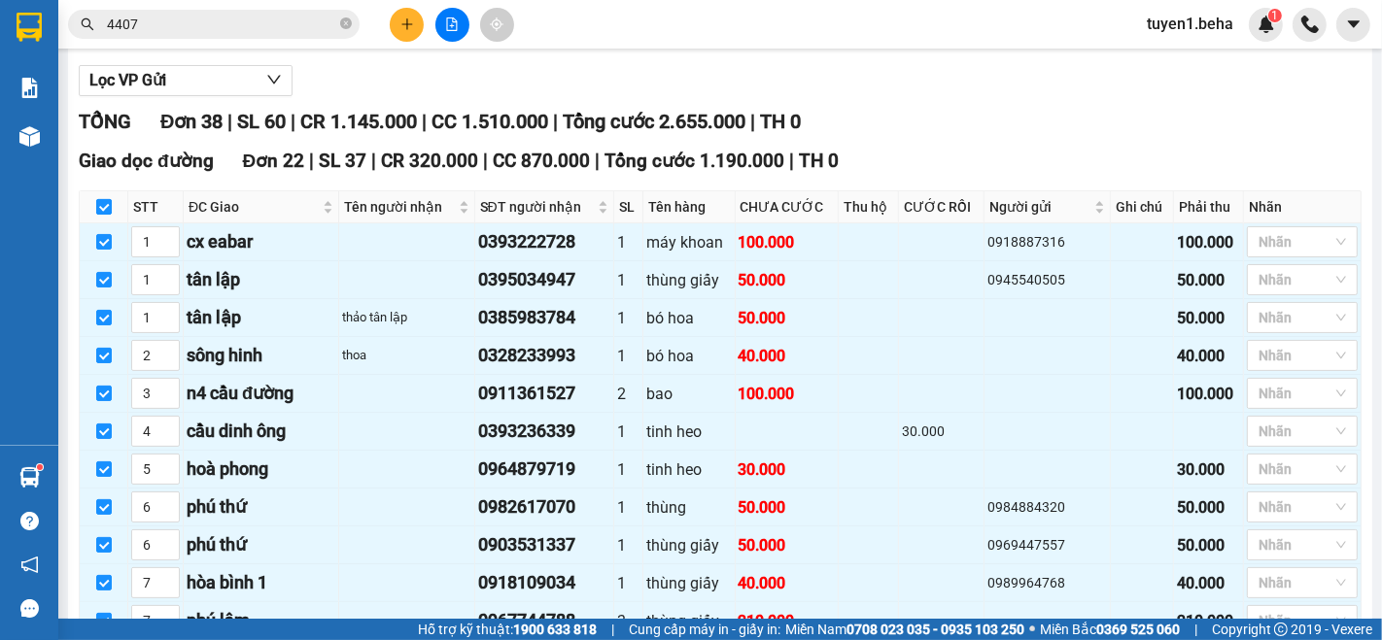
checkbox input "false"
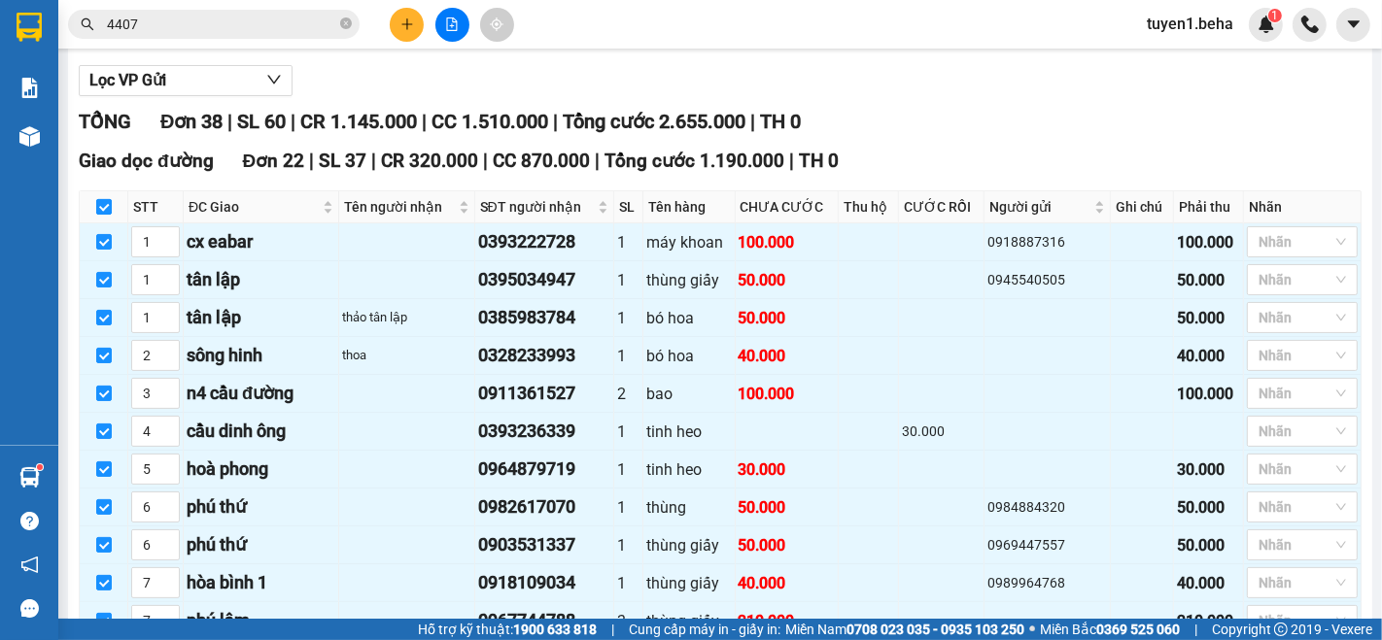
checkbox input "false"
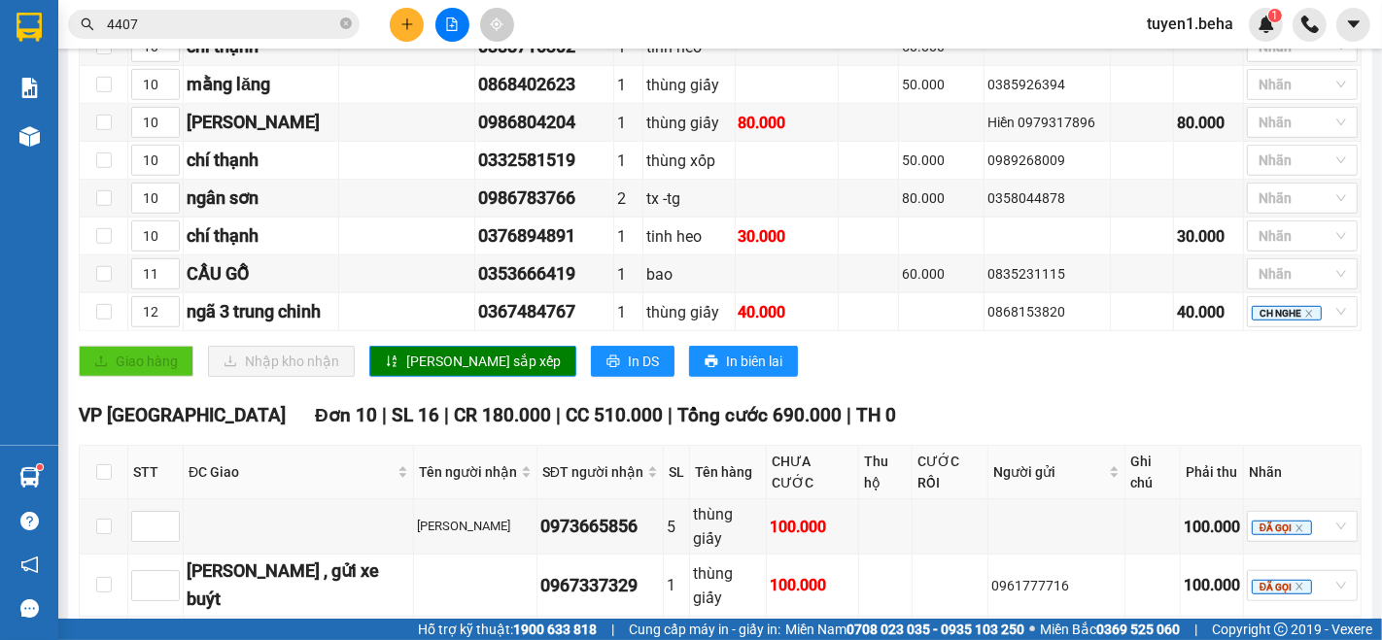
scroll to position [1080, 0]
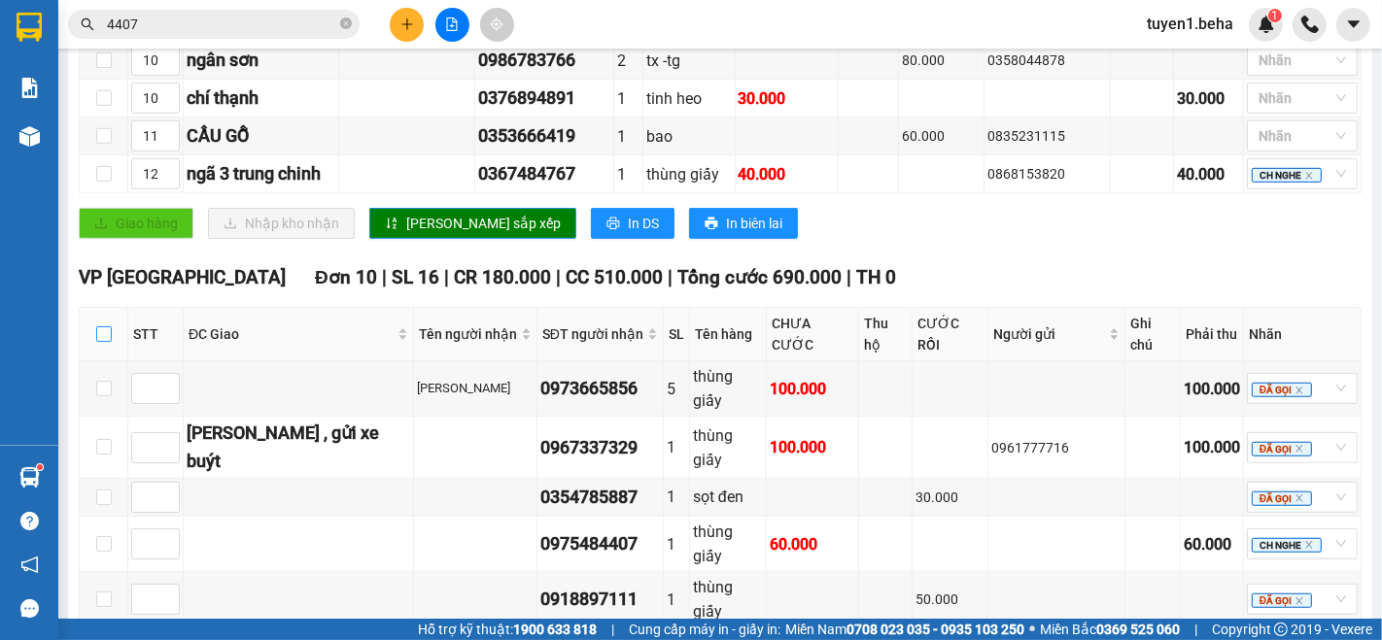
click at [98, 327] on input "checkbox" at bounding box center [104, 335] width 16 height 16
checkbox input "true"
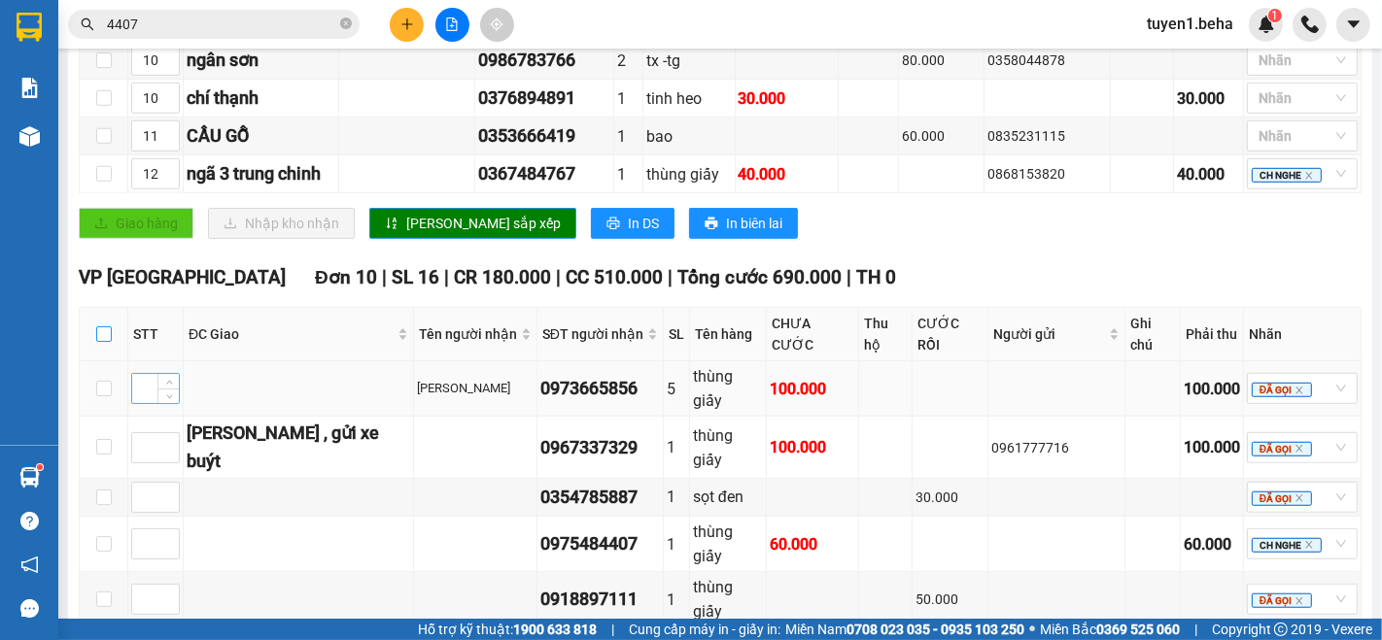
checkbox input "true"
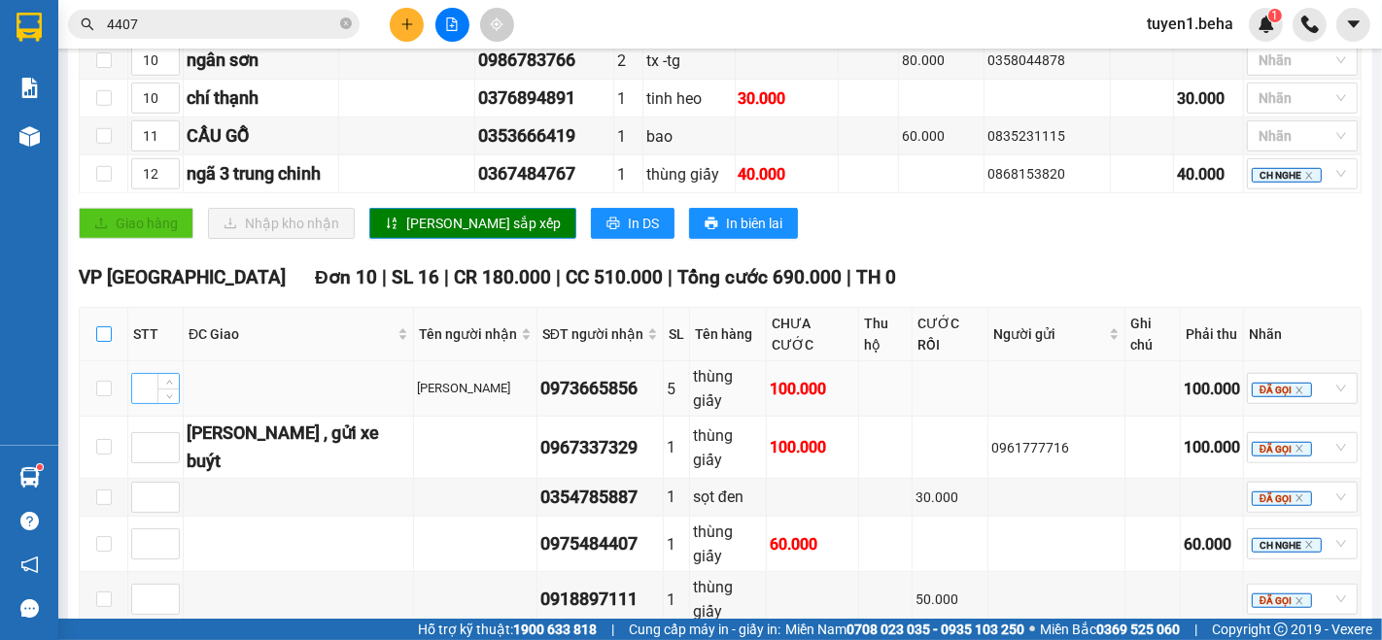
checkbox input "true"
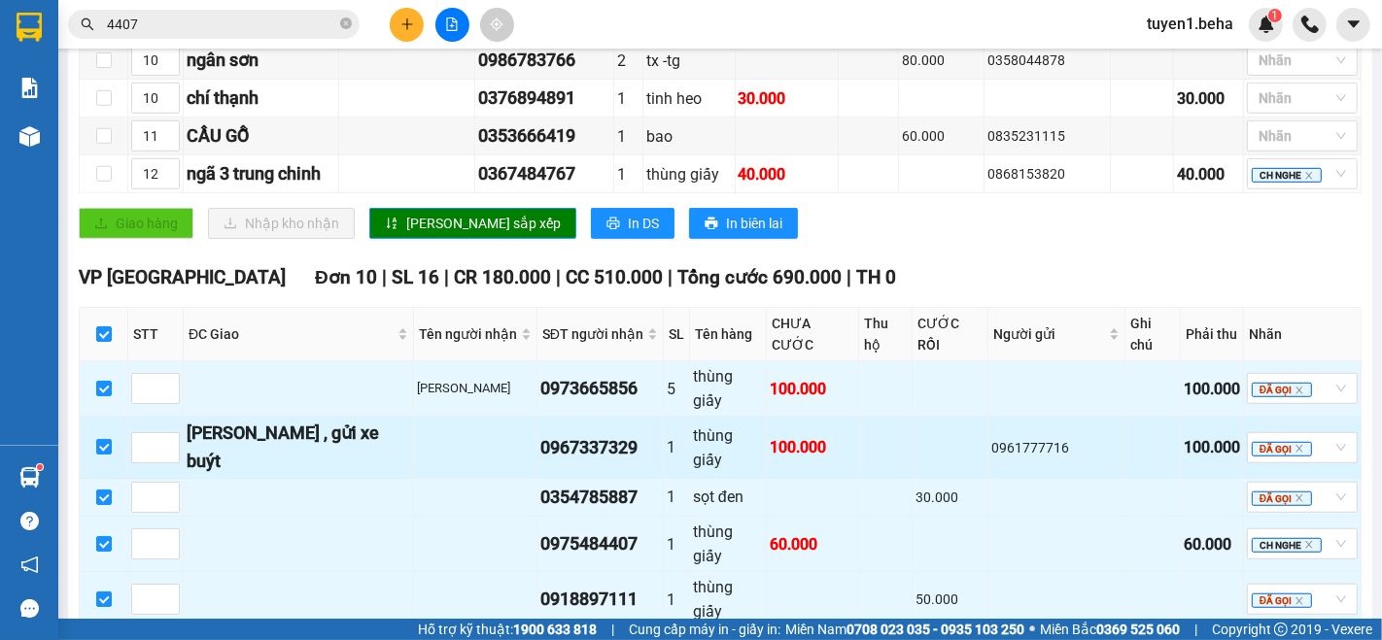
scroll to position [1403, 0]
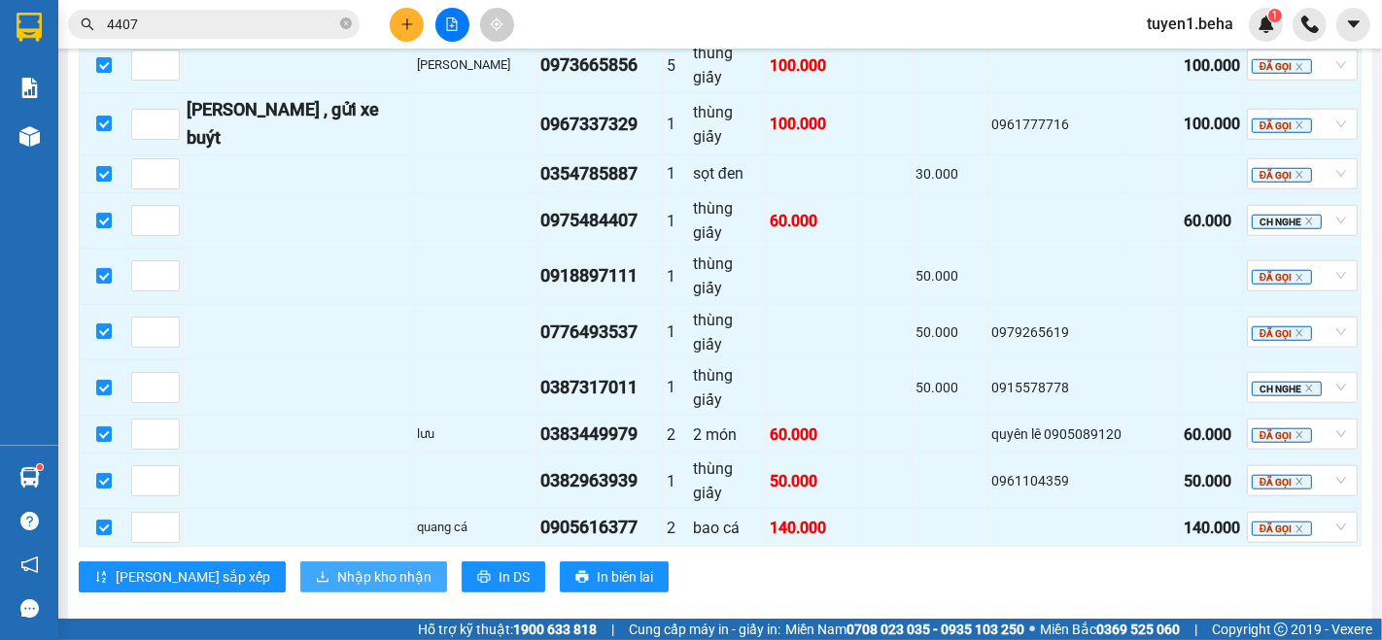
click at [337, 567] on span "Nhập kho nhận" at bounding box center [384, 577] width 94 height 21
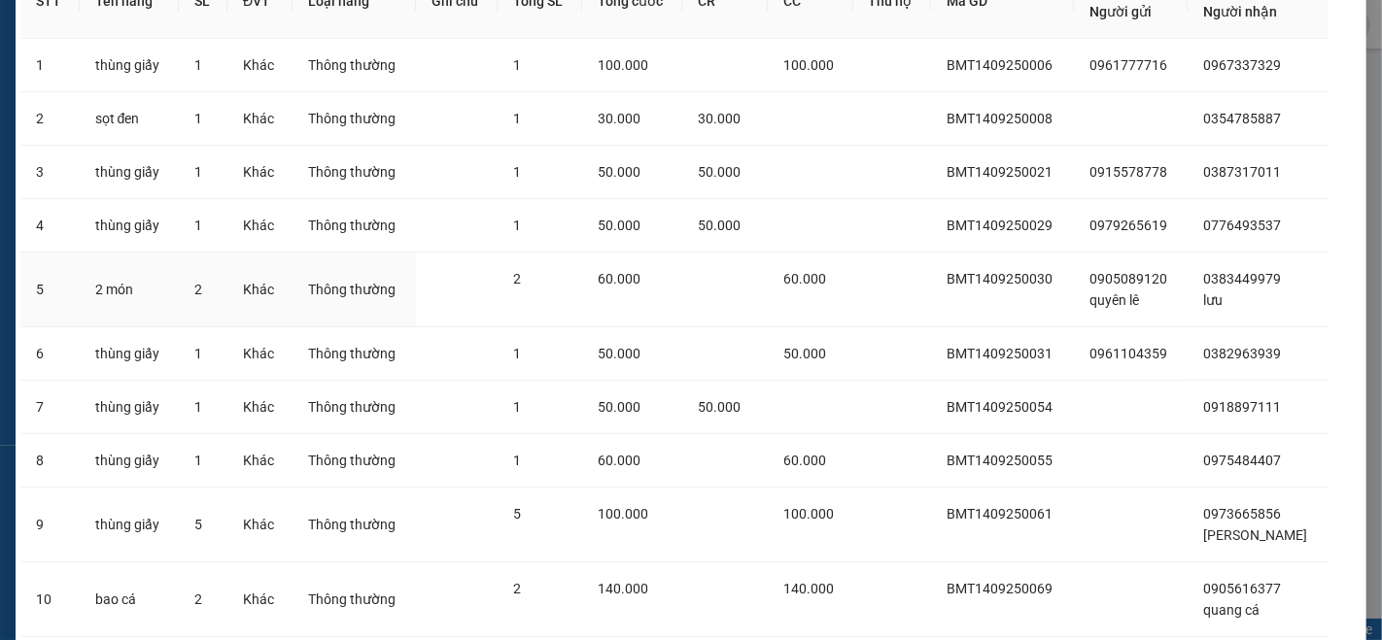
scroll to position [259, 0]
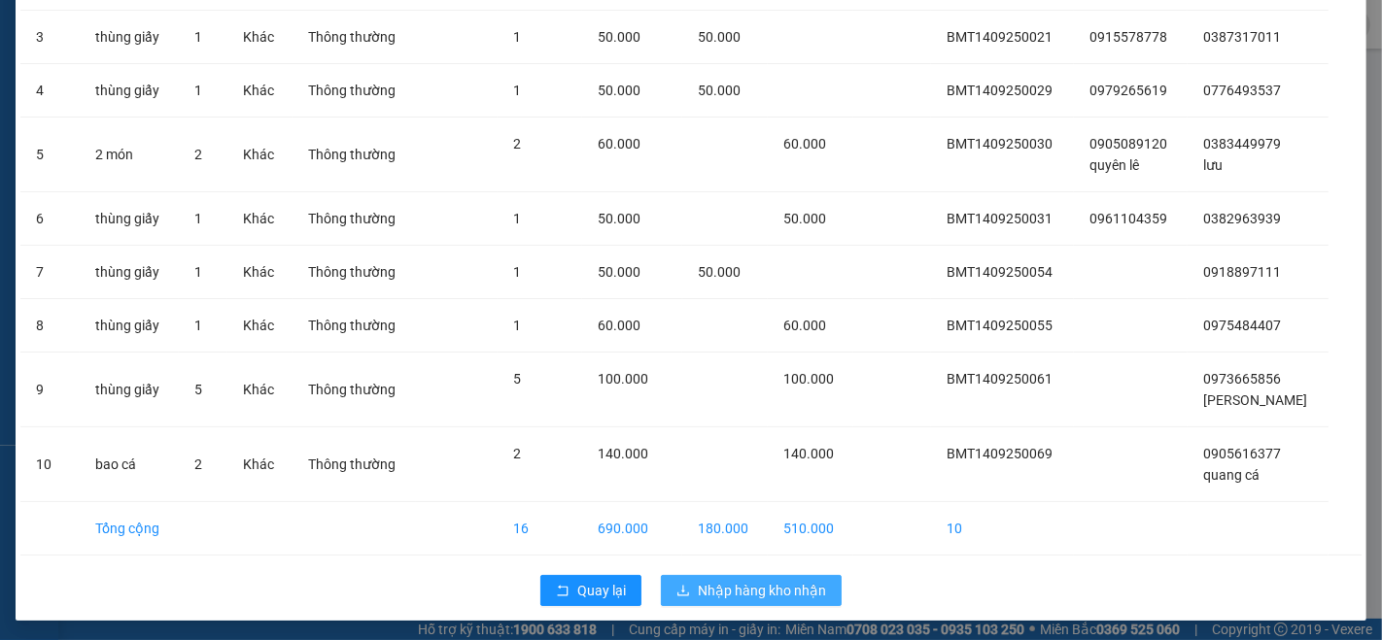
click at [737, 580] on span "Nhập hàng kho nhận" at bounding box center [762, 590] width 128 height 21
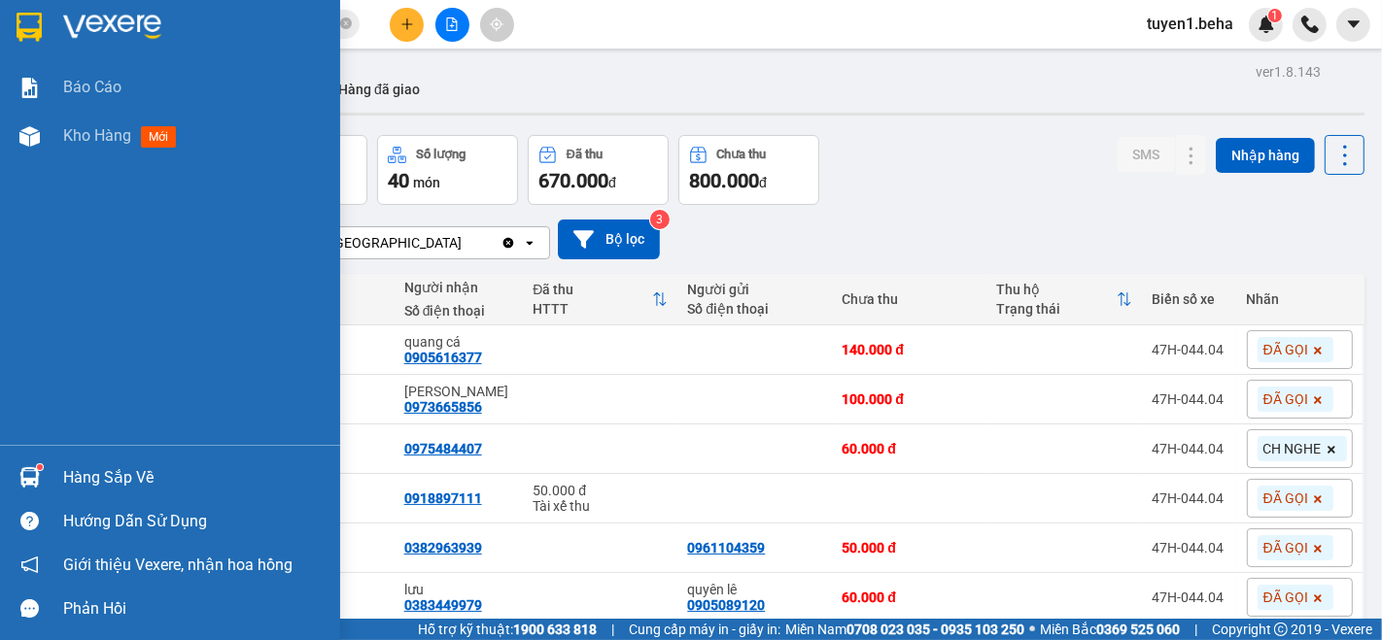
click at [91, 201] on div "Báo cáo Kho hàng mới" at bounding box center [170, 254] width 340 height 382
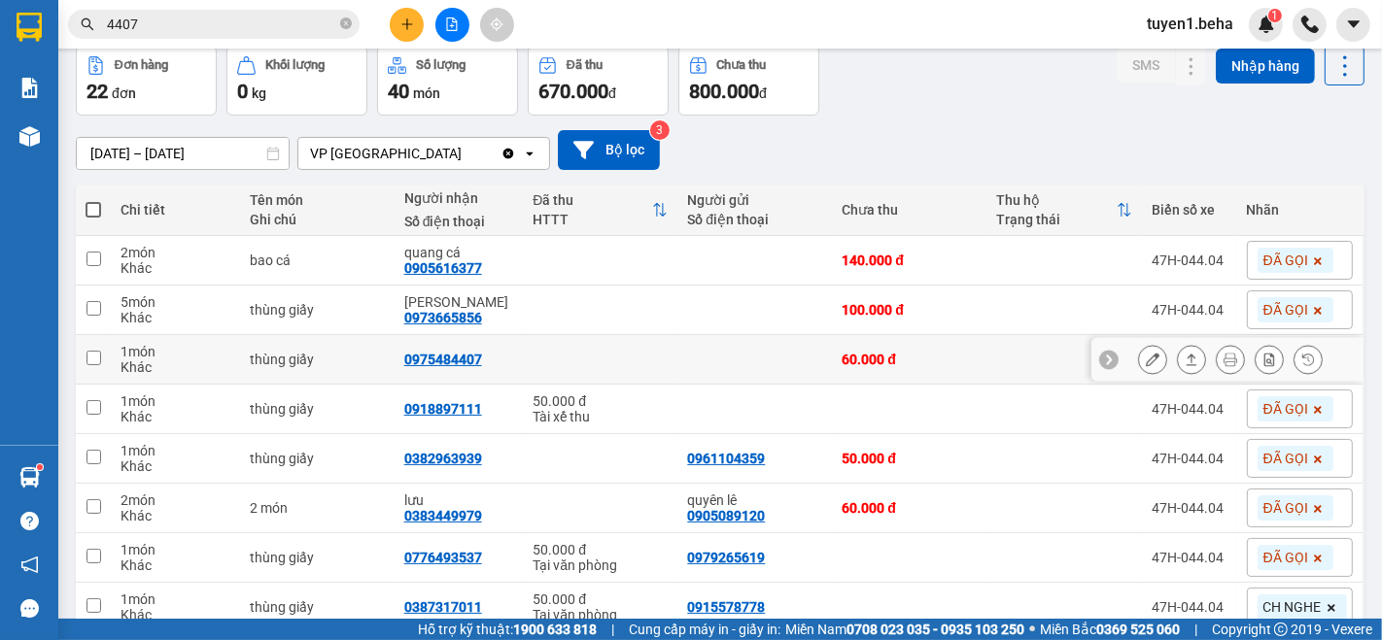
scroll to position [216, 0]
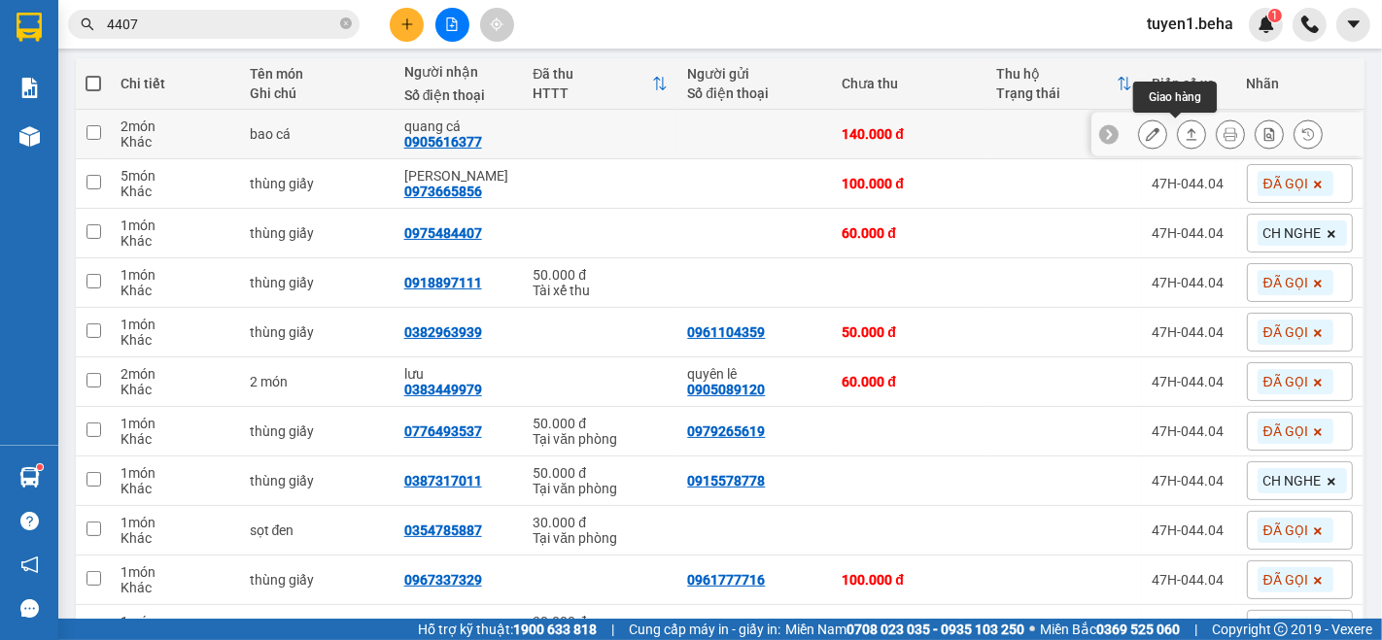
click at [1182, 138] on button at bounding box center [1191, 135] width 27 height 34
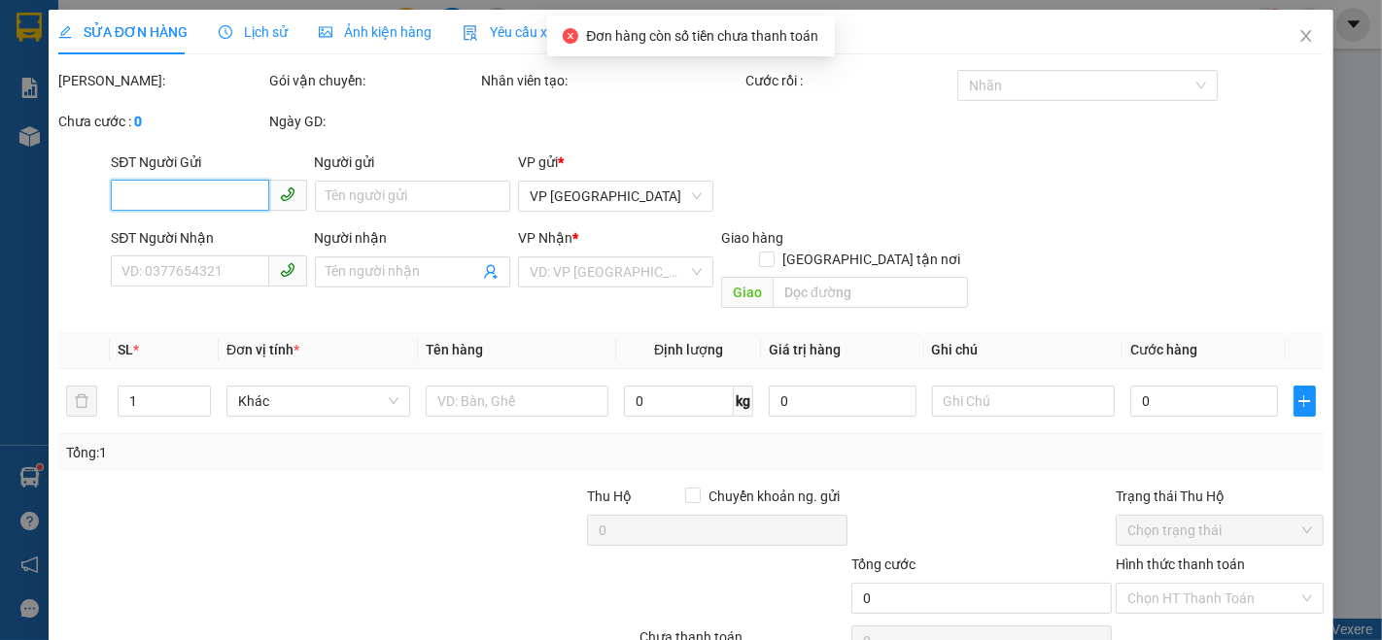
type input "0905616377"
type input "quang cá"
type input "140.000"
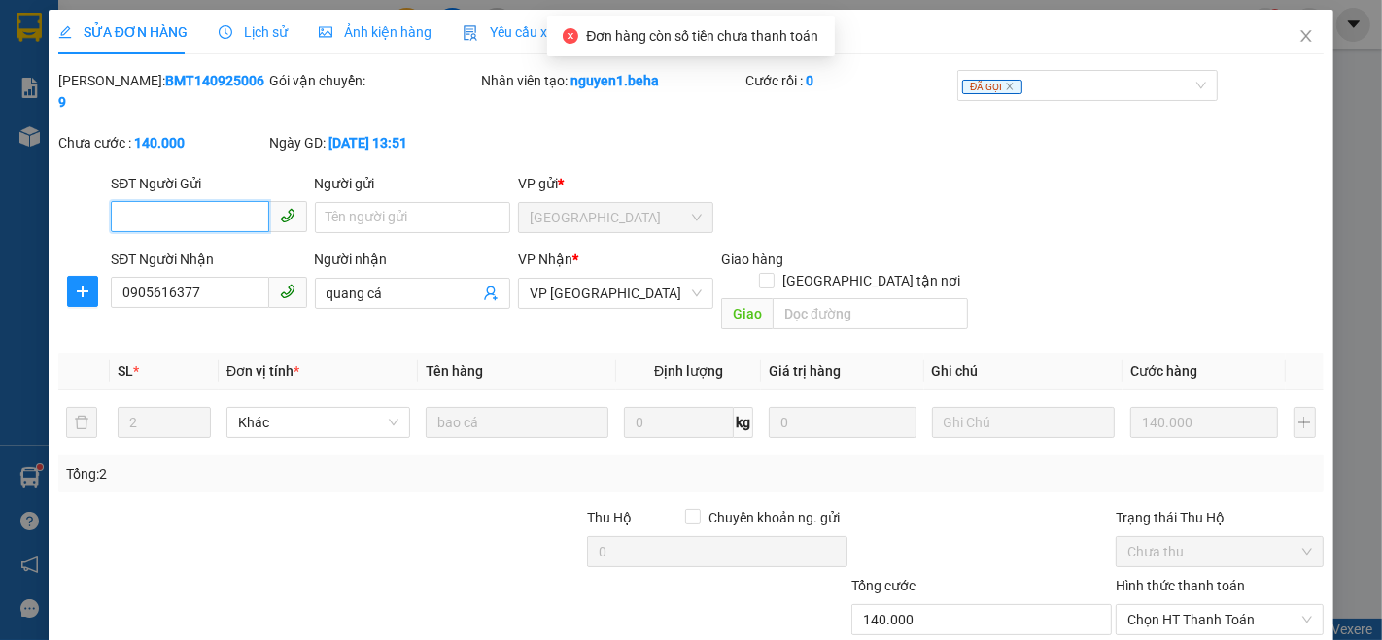
scroll to position [81, 0]
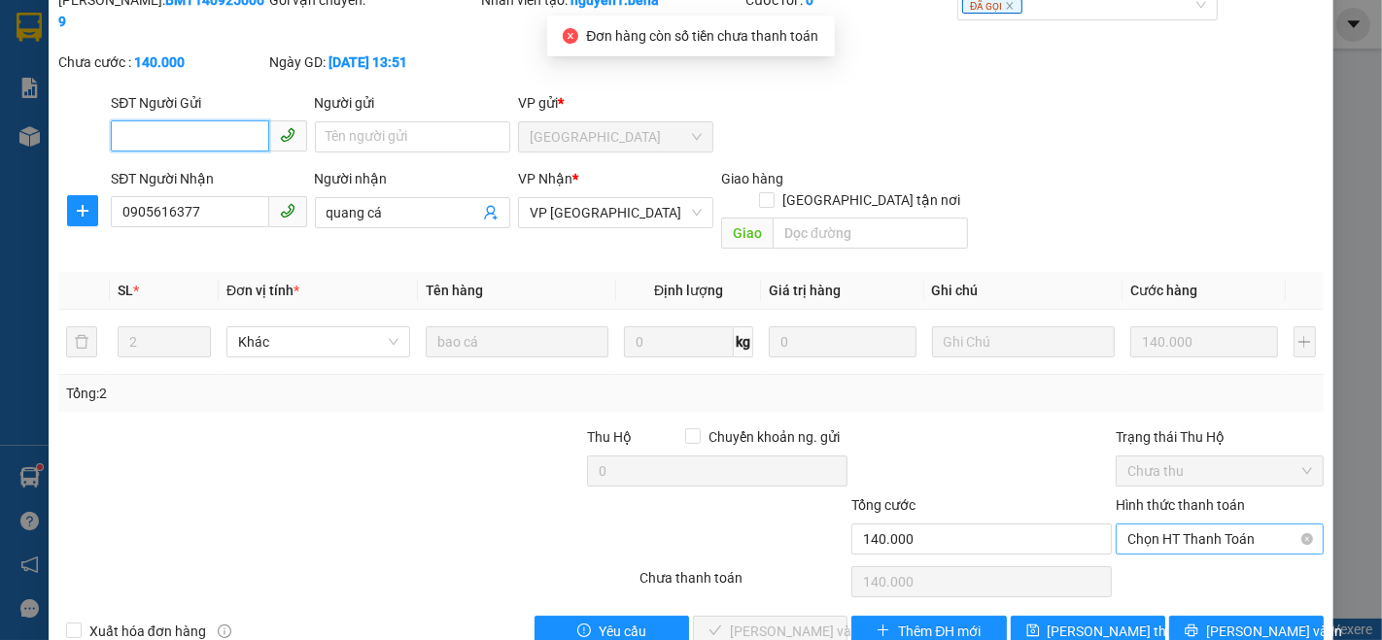
click at [1147, 525] on span "Chọn HT Thanh Toán" at bounding box center [1219, 539] width 185 height 29
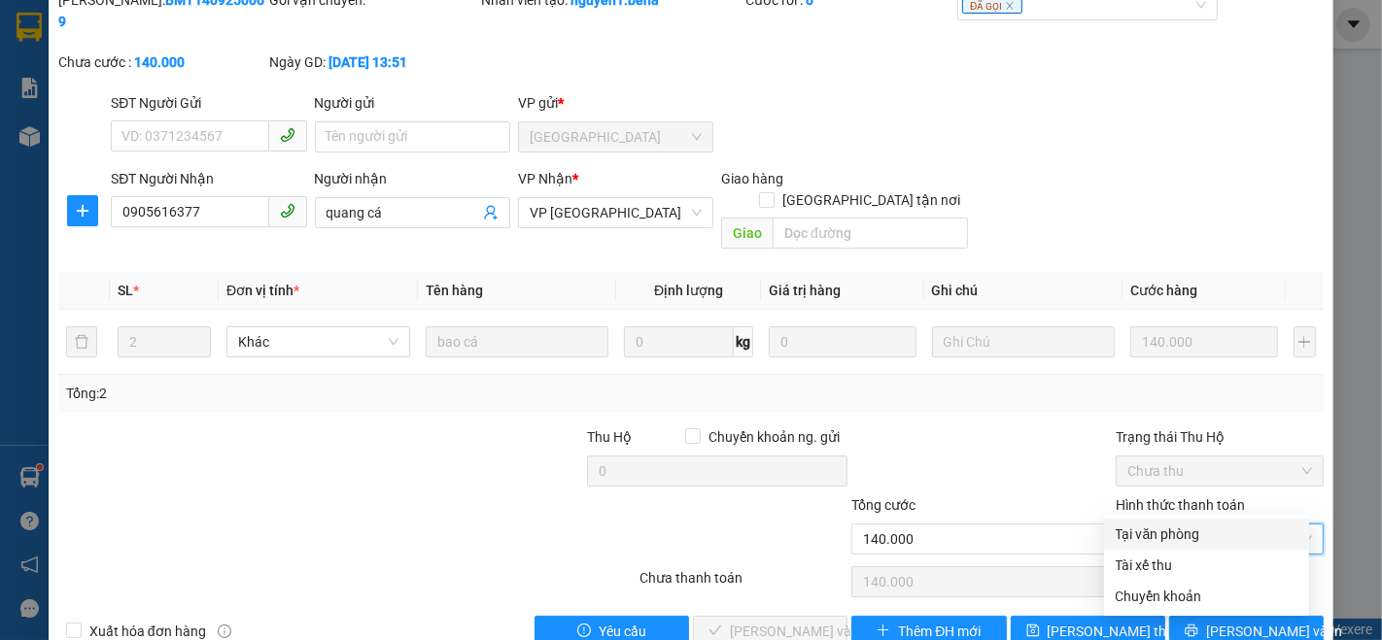
click at [1124, 528] on div "Tại văn phòng" at bounding box center [1207, 534] width 182 height 21
type input "0"
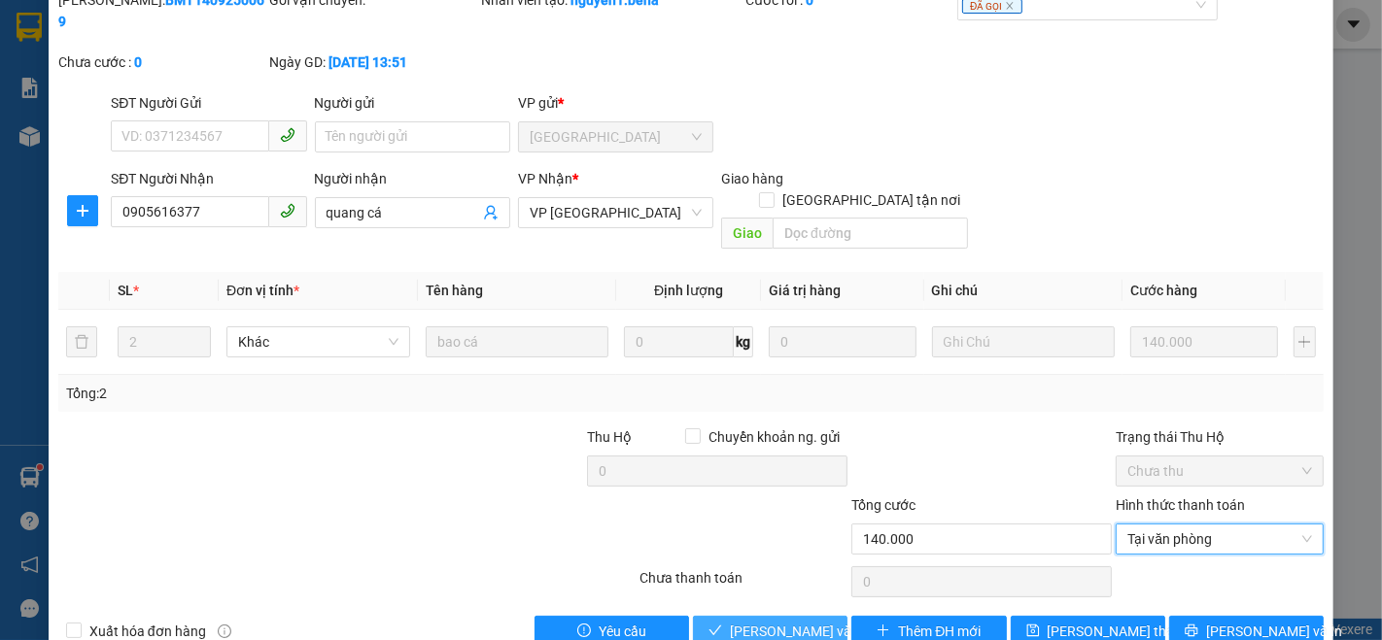
click at [797, 621] on span "[PERSON_NAME] và Giao hàng" at bounding box center [823, 631] width 187 height 21
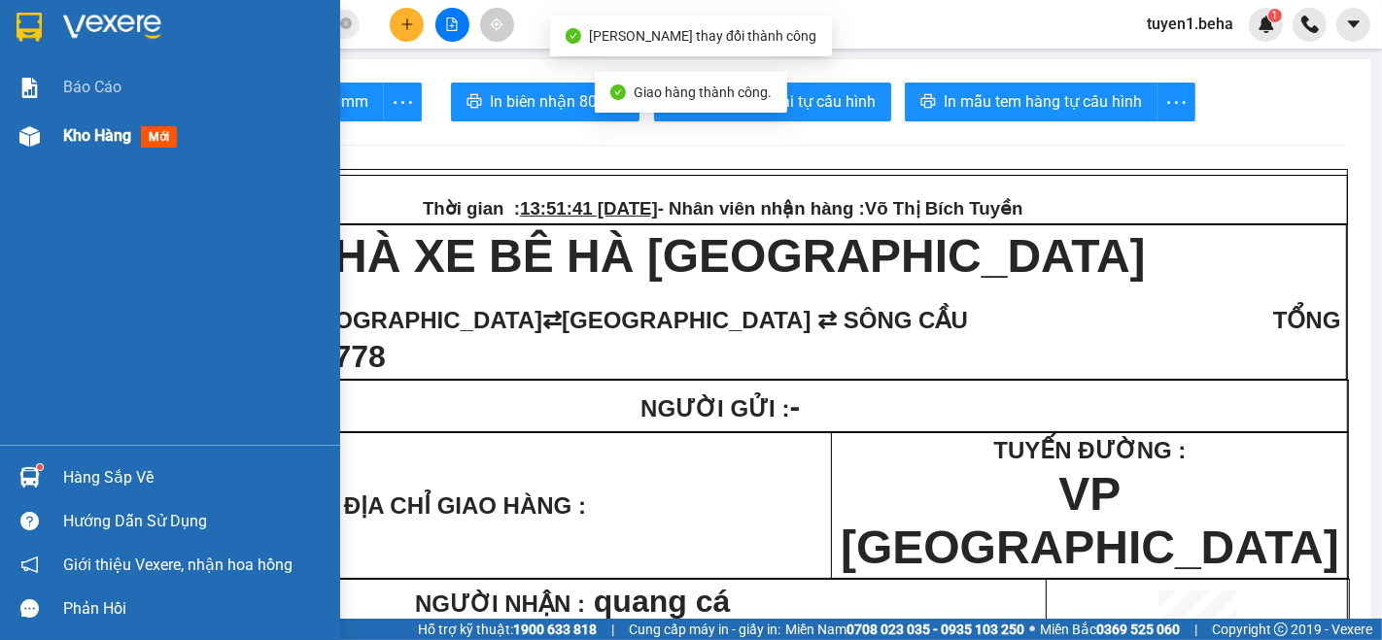
click at [87, 131] on span "Kho hàng" at bounding box center [97, 135] width 68 height 18
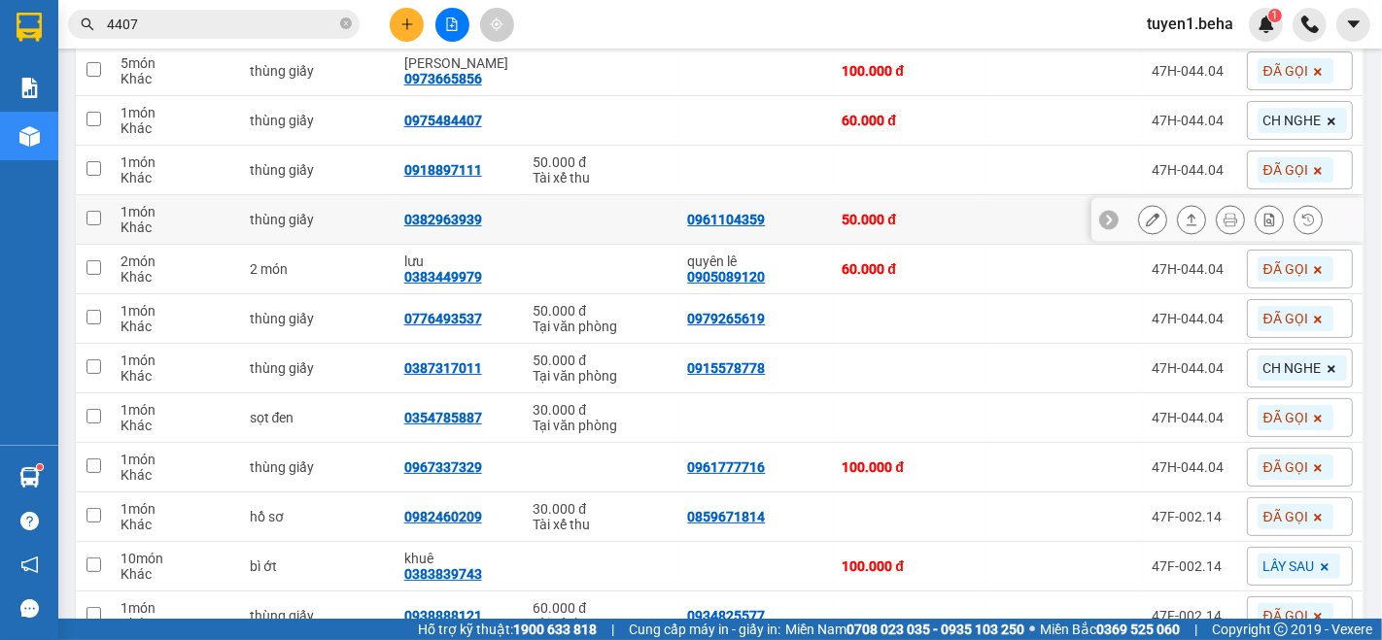
scroll to position [63, 0]
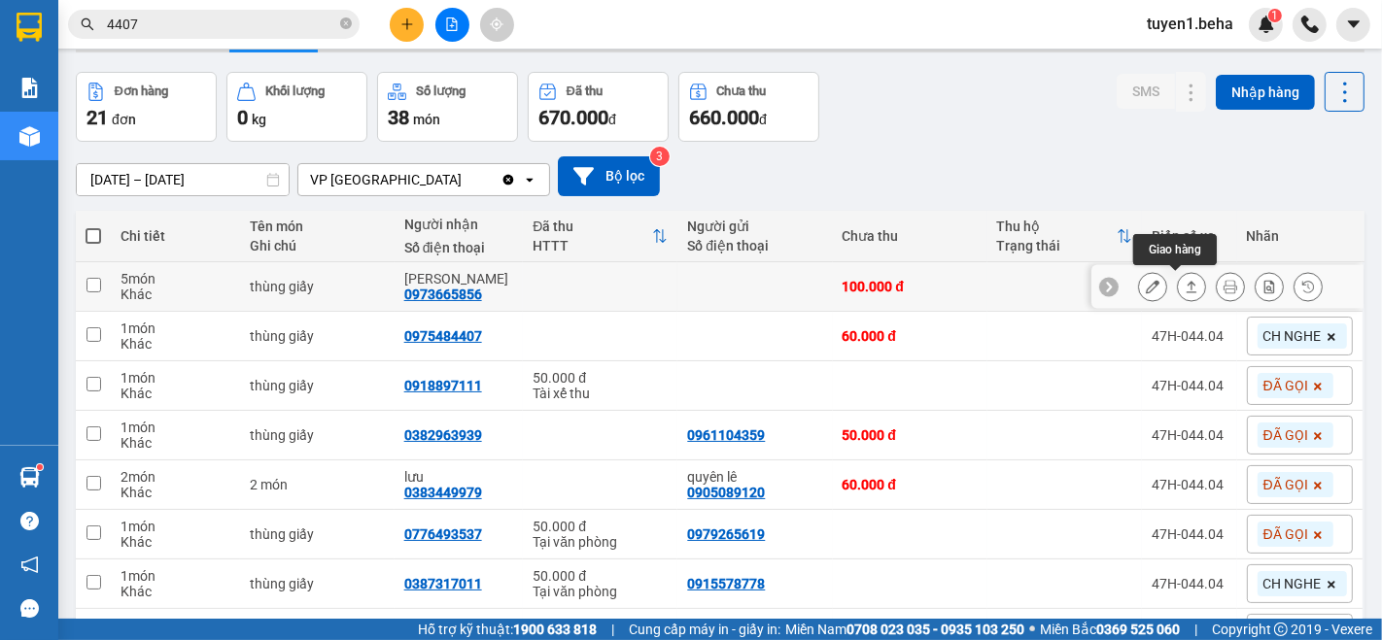
click at [1183, 279] on button at bounding box center [1191, 287] width 27 height 34
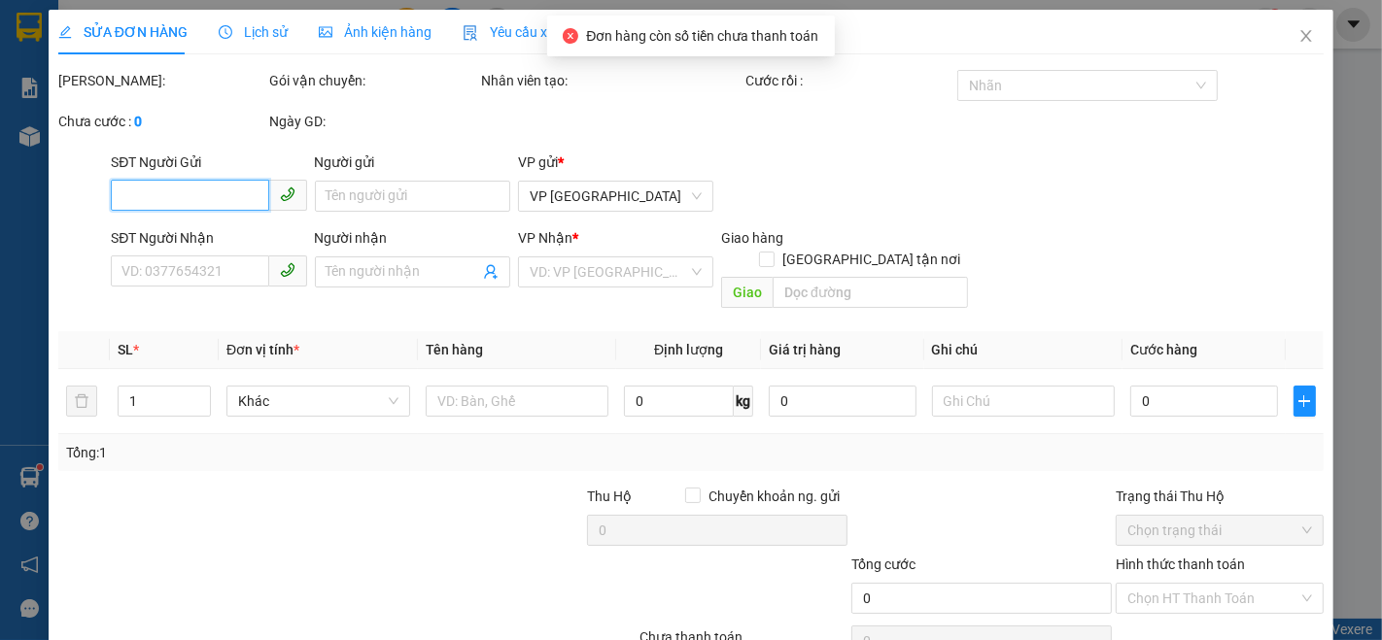
type input "0973665856"
type input "[PERSON_NAME]"
type input "100.000"
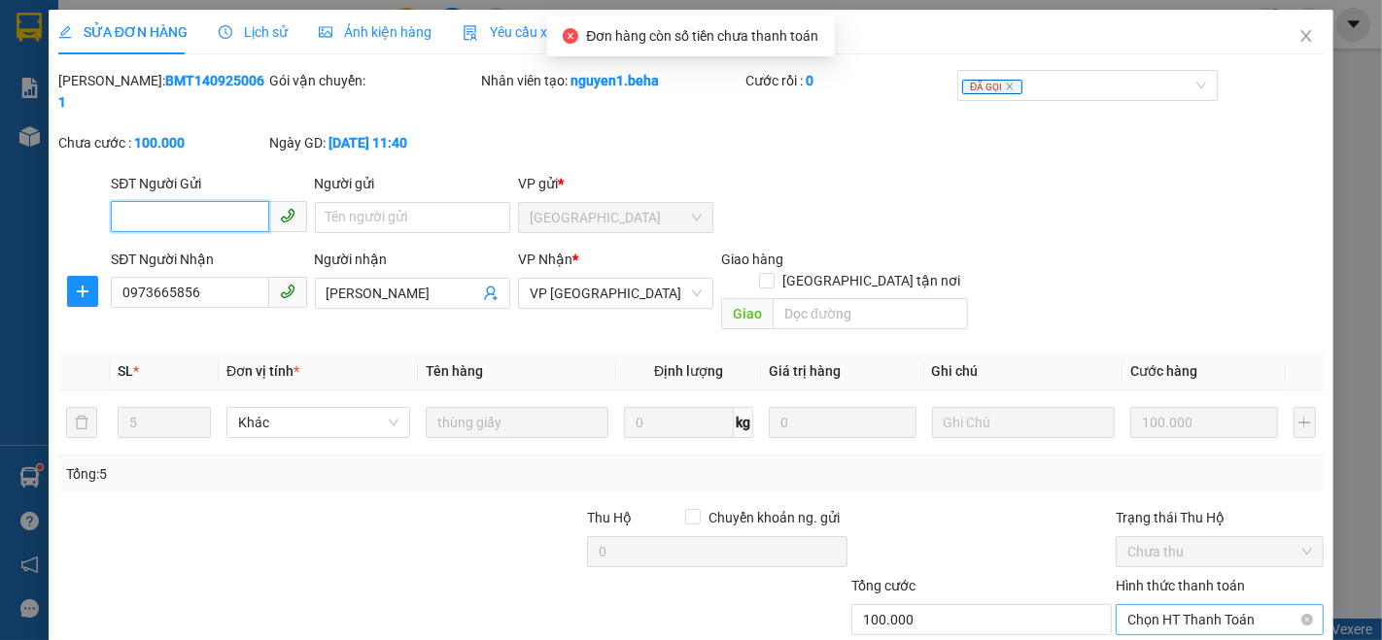
scroll to position [81, 0]
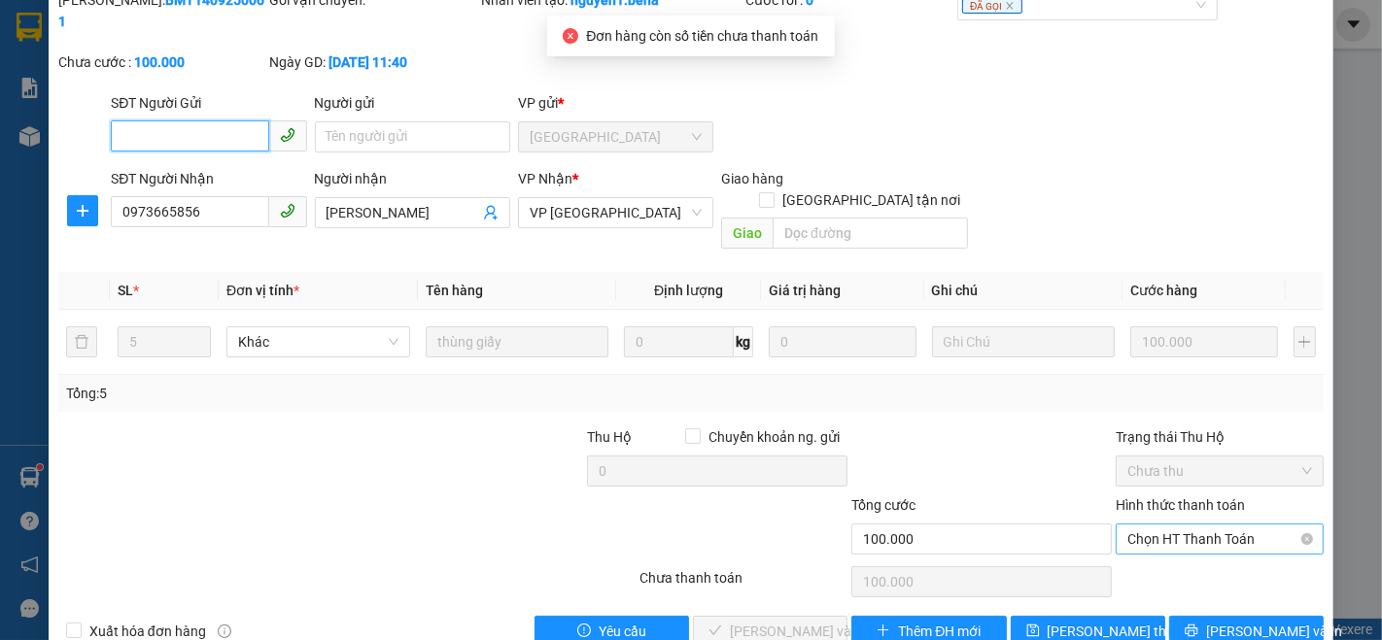
click at [1153, 525] on span "Chọn HT Thanh Toán" at bounding box center [1219, 539] width 185 height 29
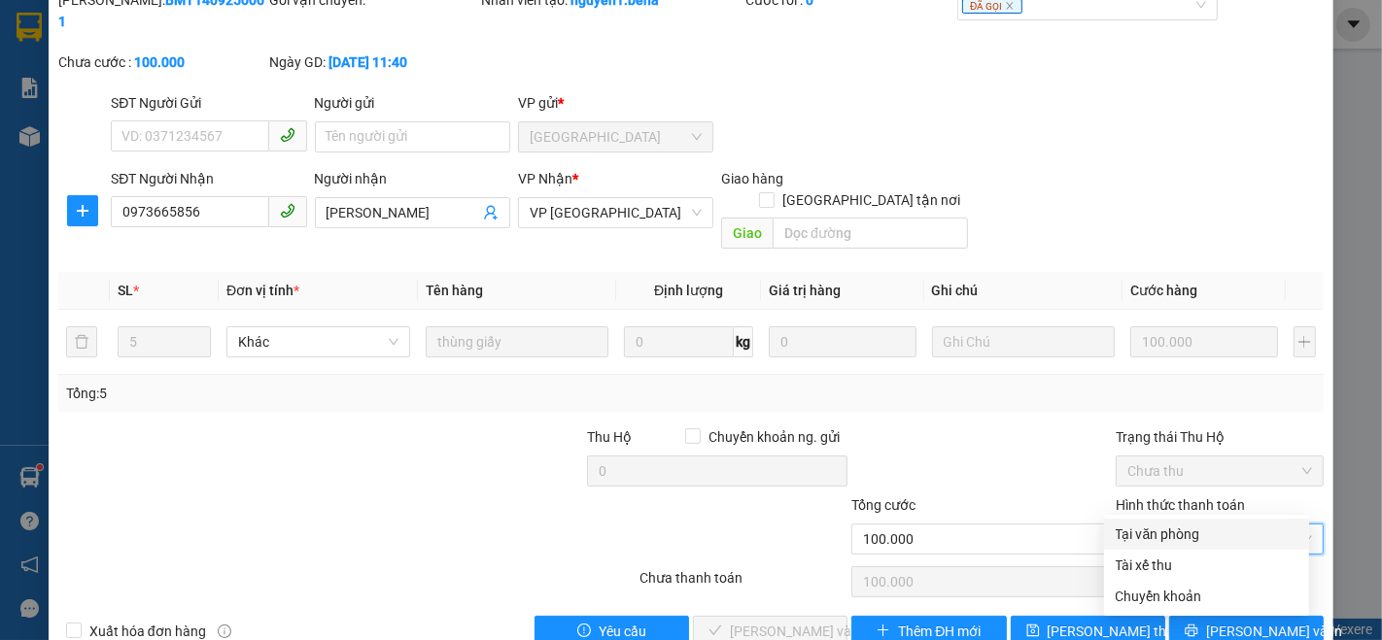
click at [1163, 529] on div "Tại văn phòng" at bounding box center [1207, 534] width 182 height 21
type input "0"
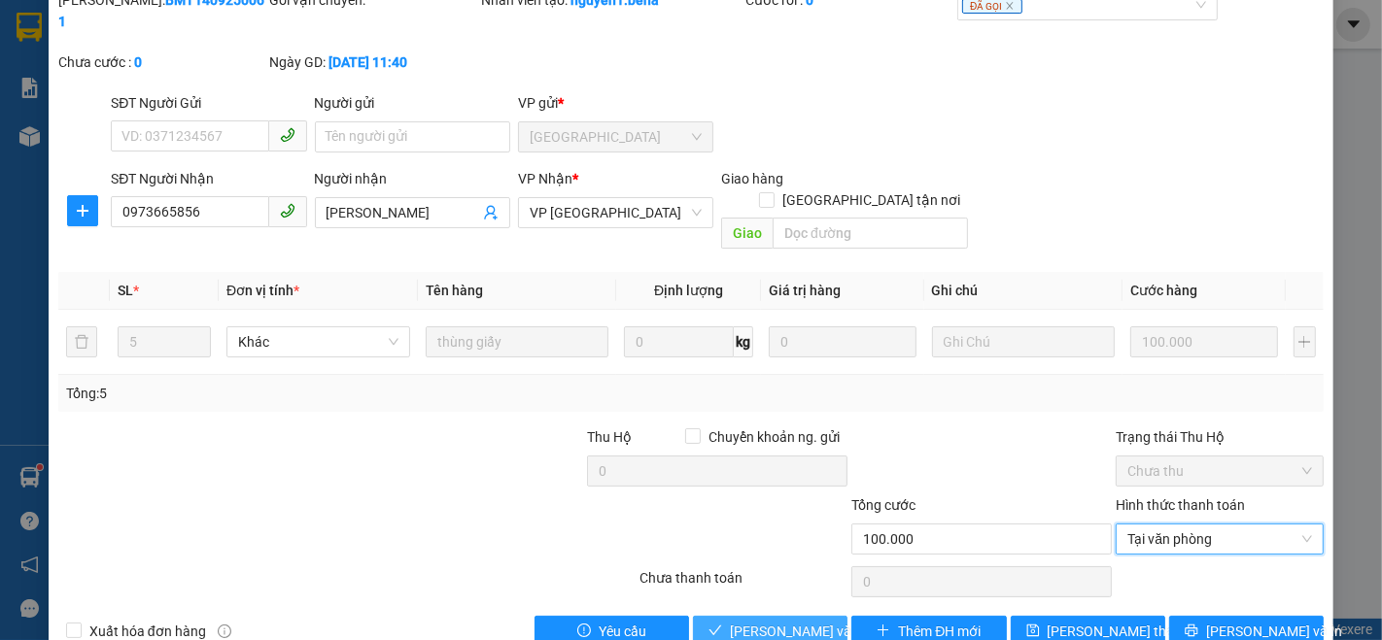
click at [768, 621] on span "[PERSON_NAME] và Giao hàng" at bounding box center [823, 631] width 187 height 21
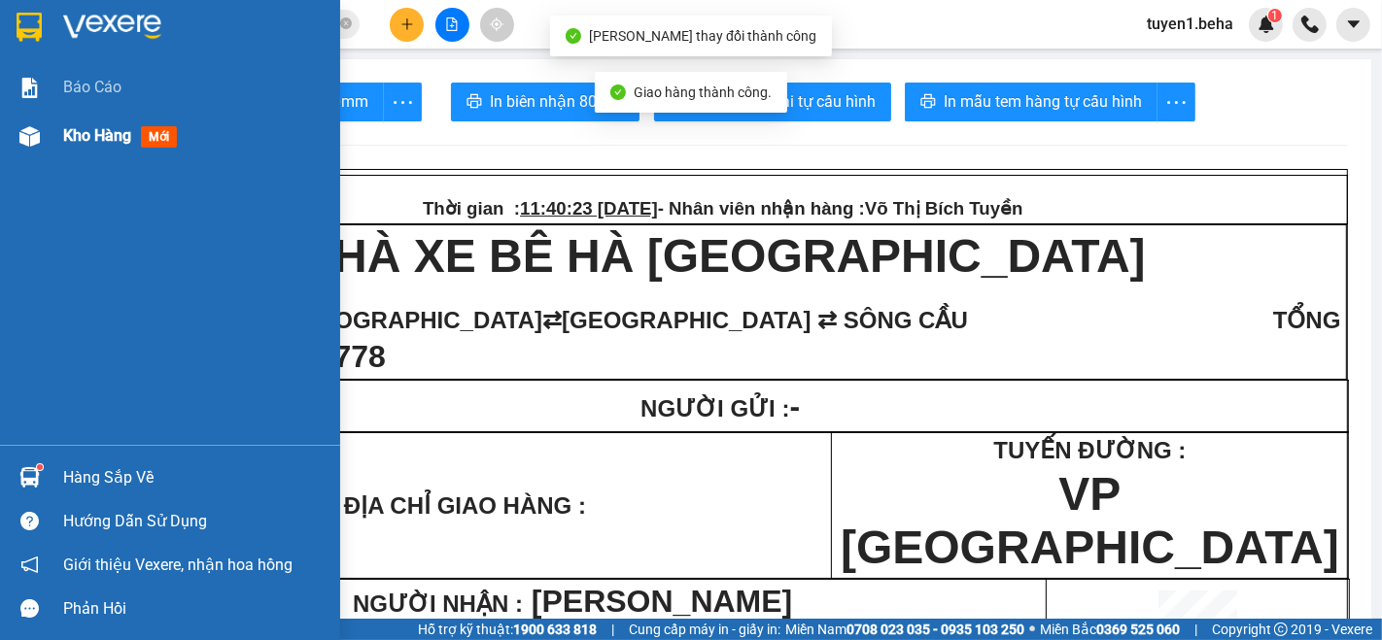
click at [111, 120] on div "Kho hàng mới" at bounding box center [194, 136] width 262 height 49
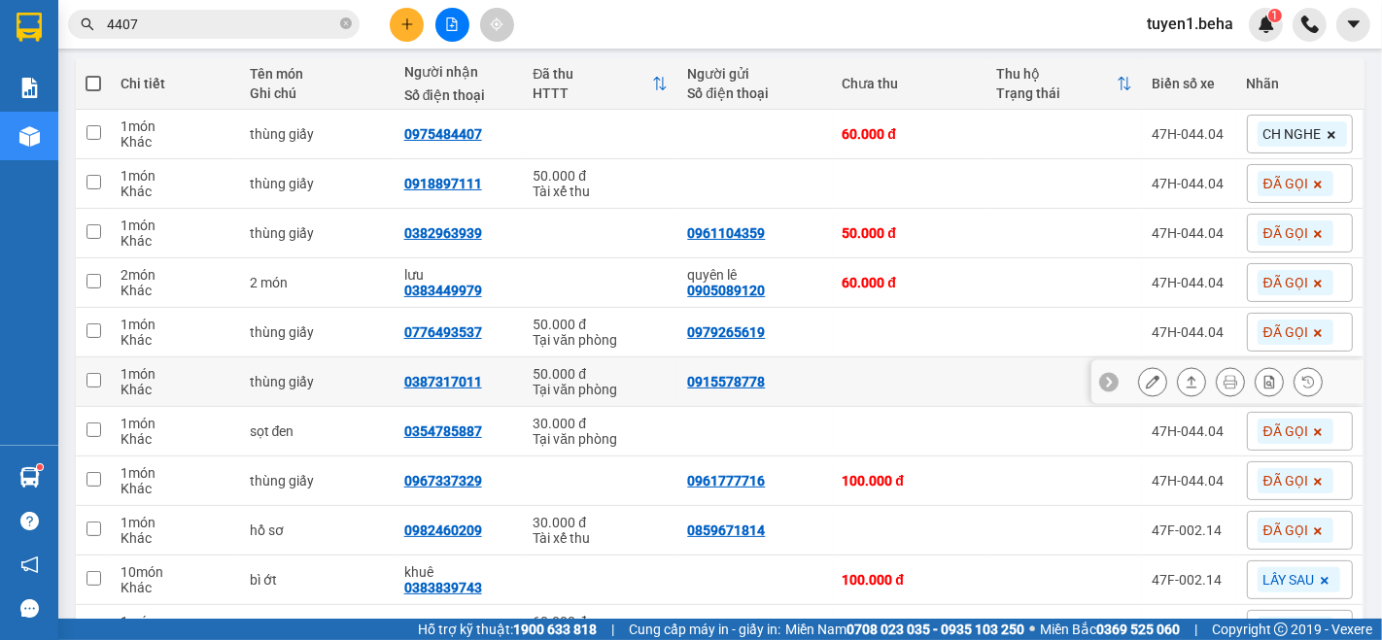
scroll to position [324, 0]
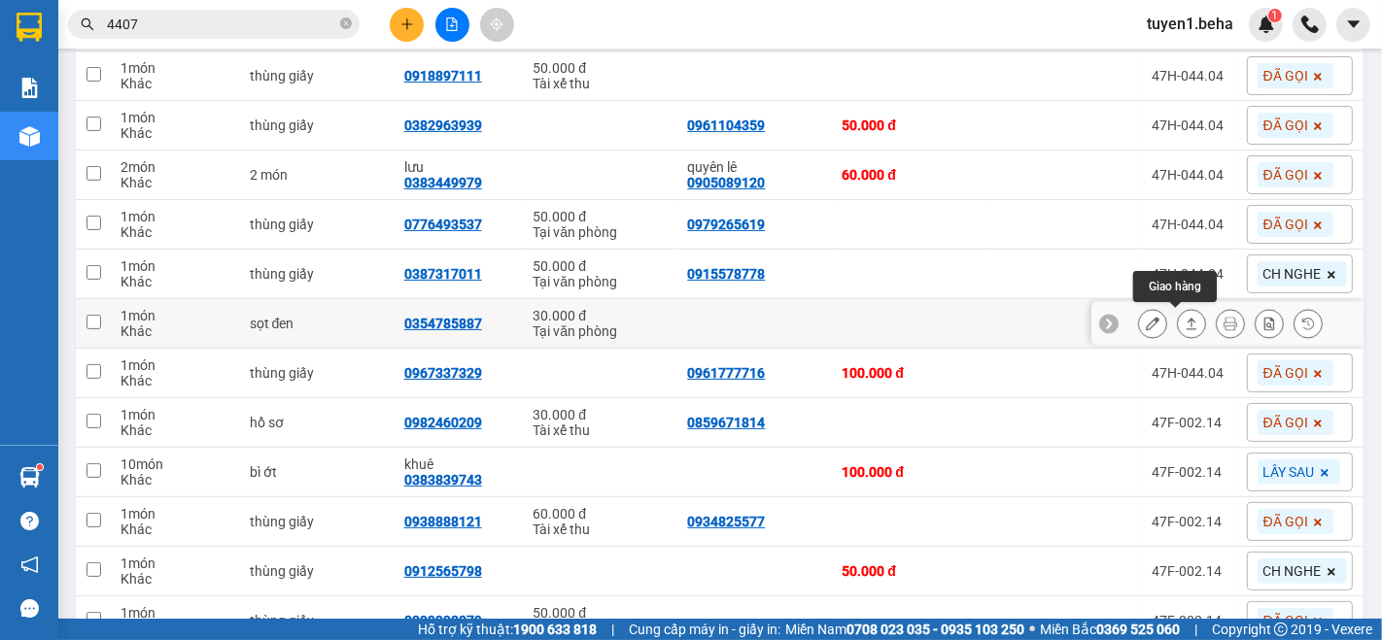
click at [1181, 320] on button at bounding box center [1191, 324] width 27 height 34
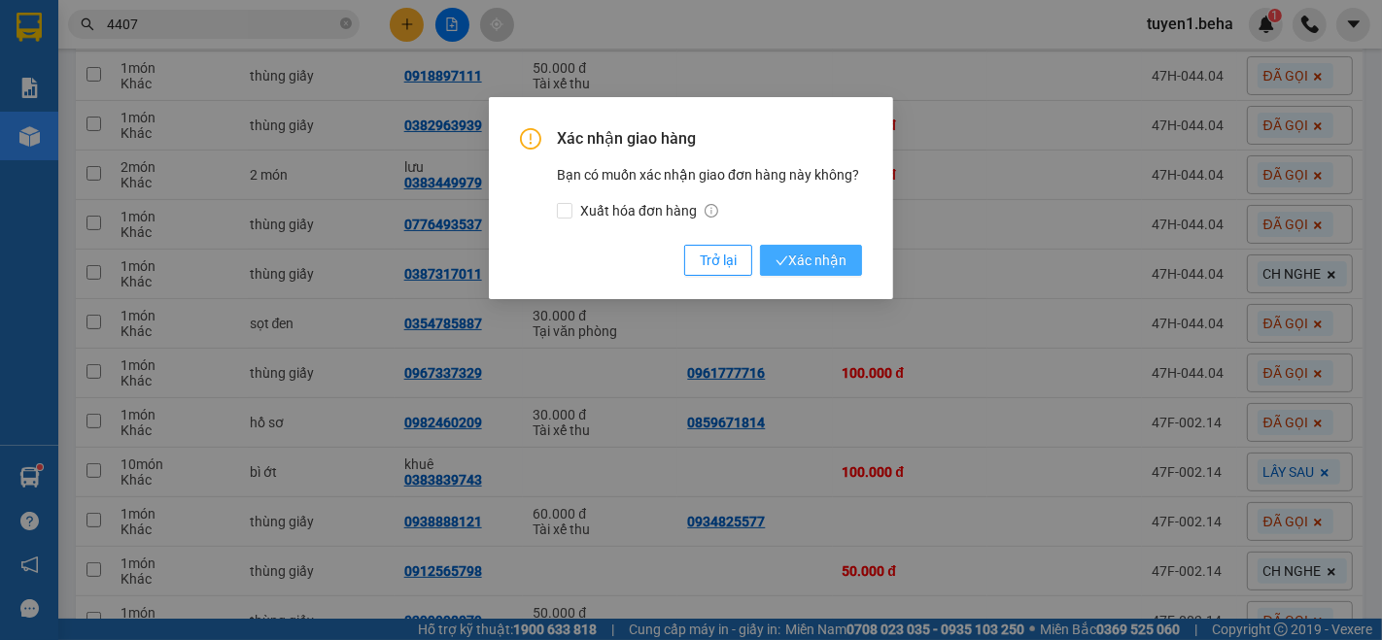
click at [805, 270] on span "Xác nhận" at bounding box center [811, 260] width 71 height 21
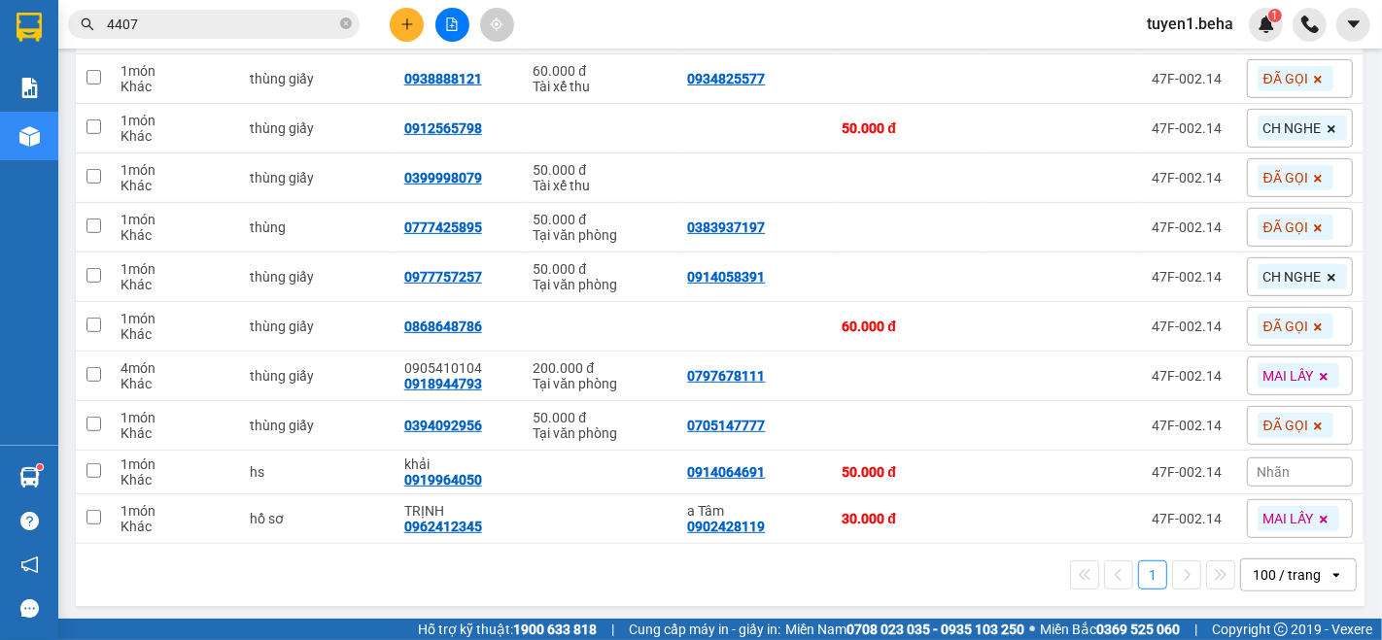
scroll to position [719, 0]
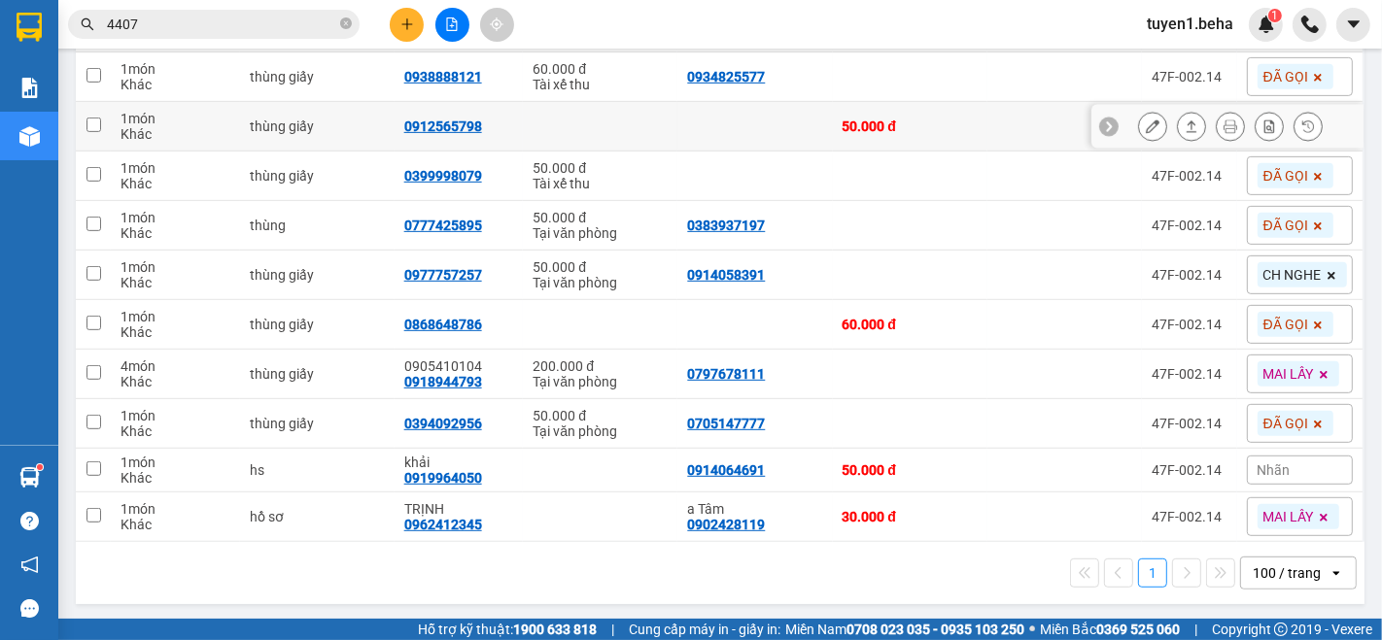
click at [987, 123] on td at bounding box center [1064, 127] width 155 height 50
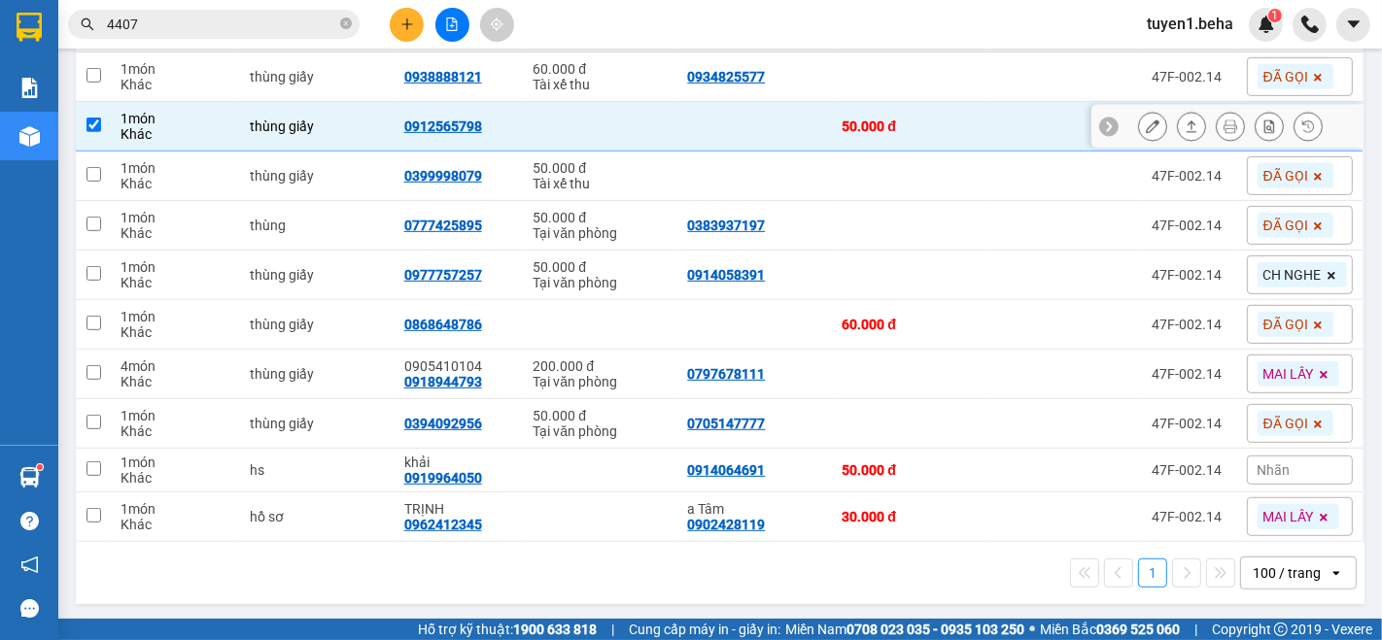
click at [987, 123] on td at bounding box center [1064, 127] width 155 height 50
checkbox input "false"
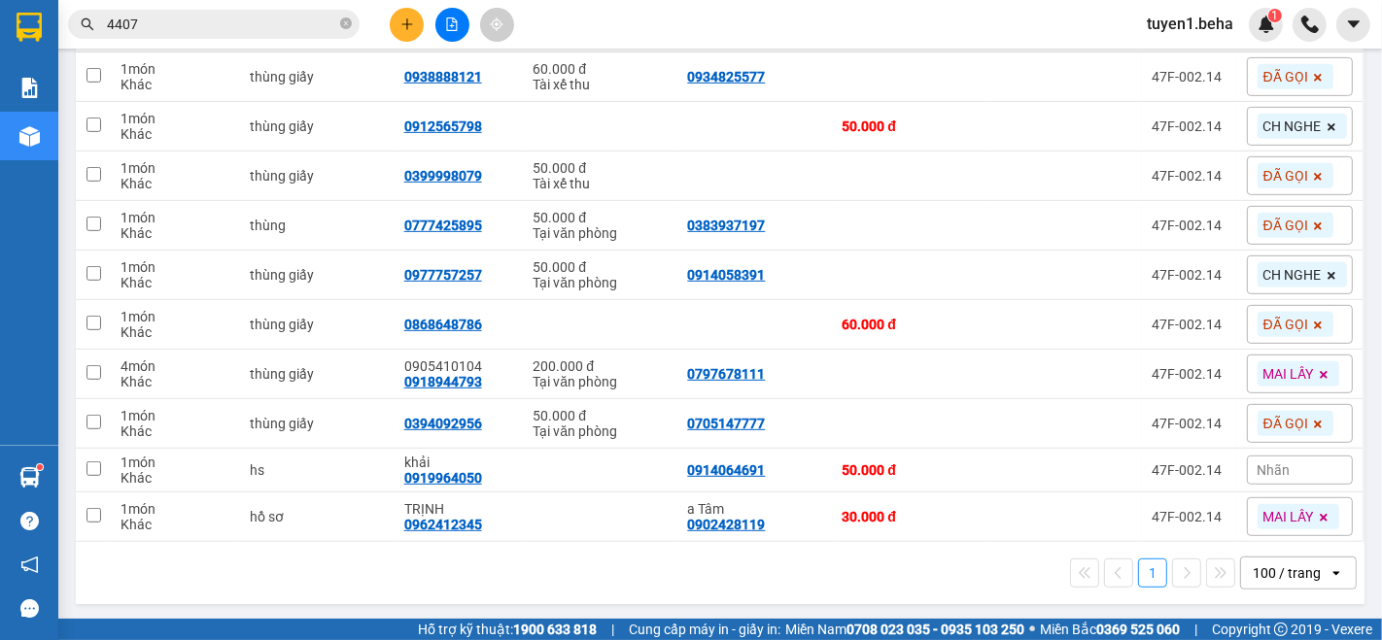
click at [1328, 126] on icon at bounding box center [1332, 127] width 8 height 8
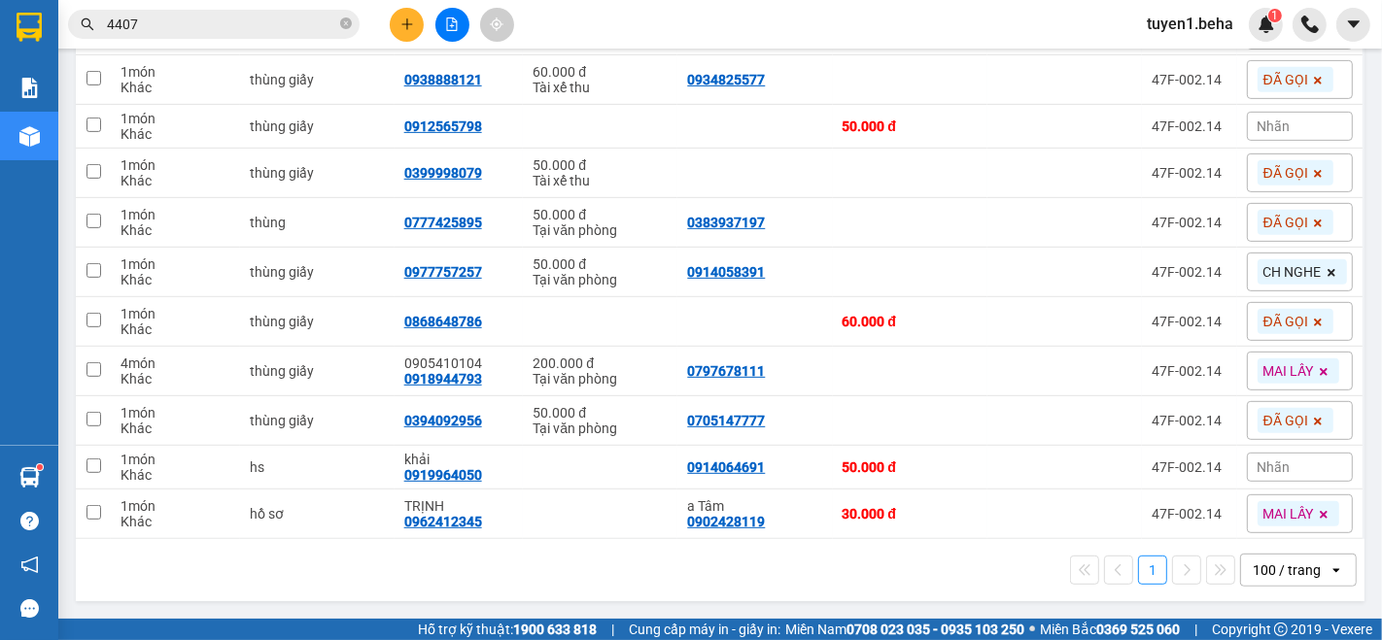
scroll to position [714, 0]
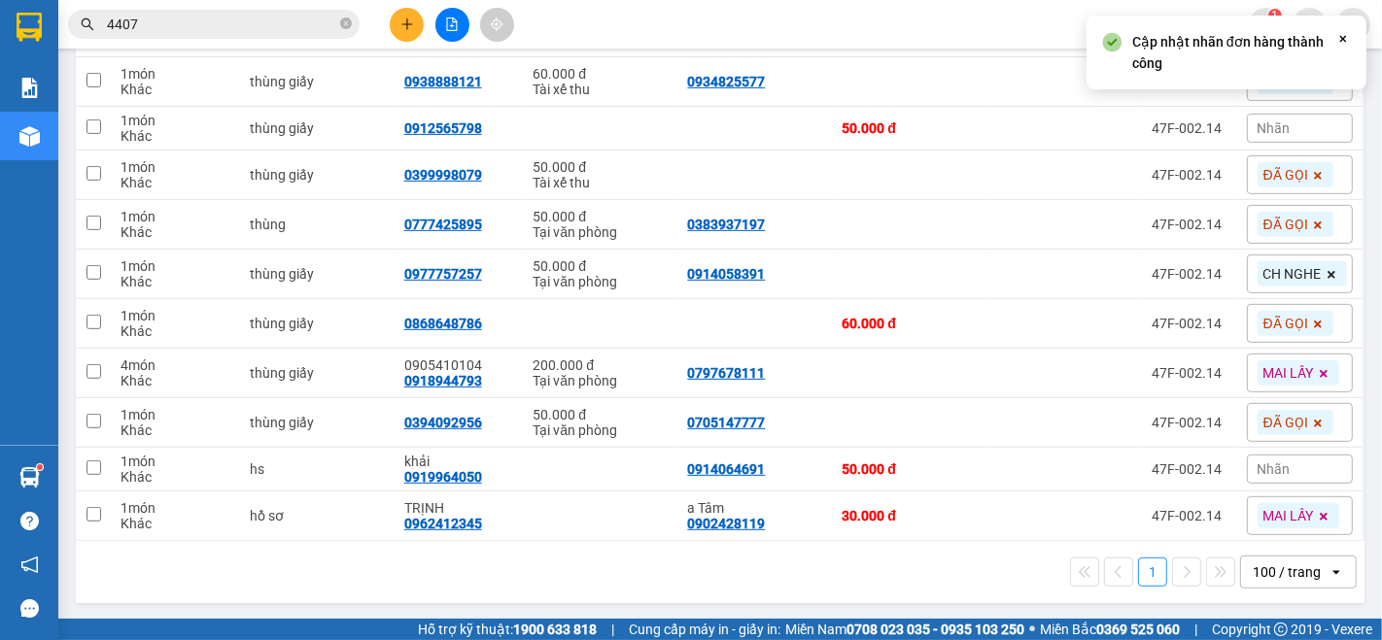
click at [1283, 133] on div "Nhãn" at bounding box center [1300, 128] width 106 height 29
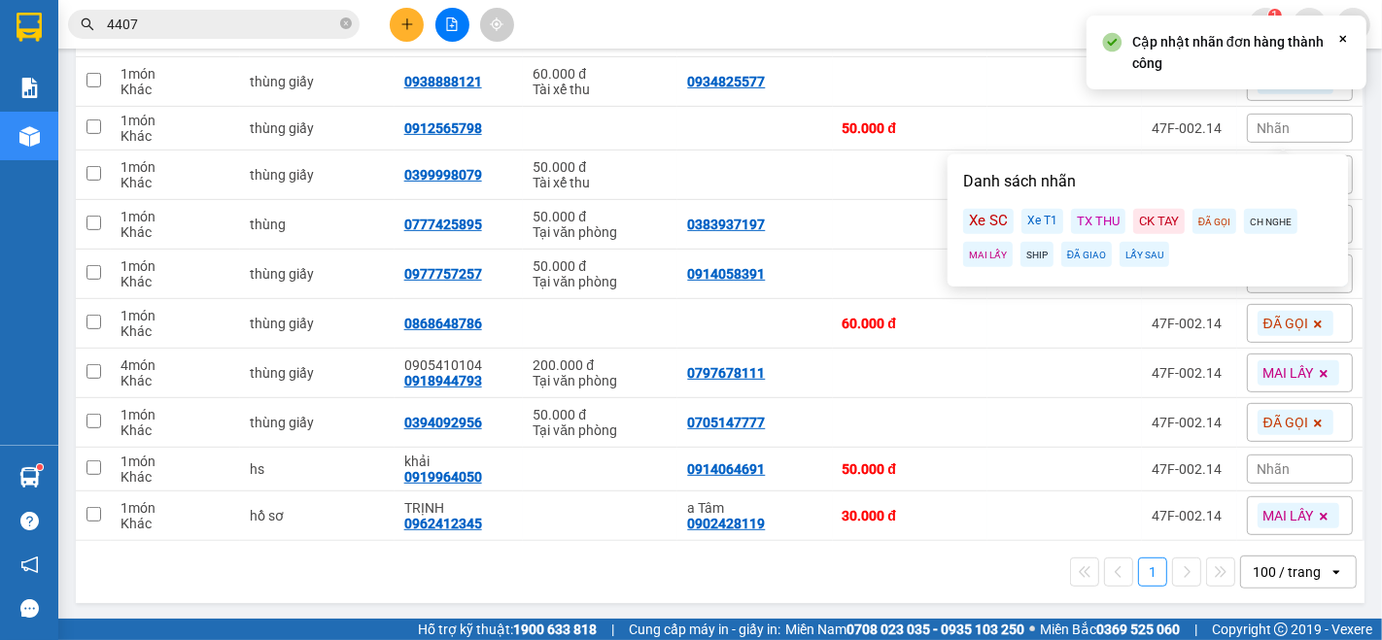
click at [1219, 217] on div "ĐÃ GỌI" at bounding box center [1215, 221] width 44 height 25
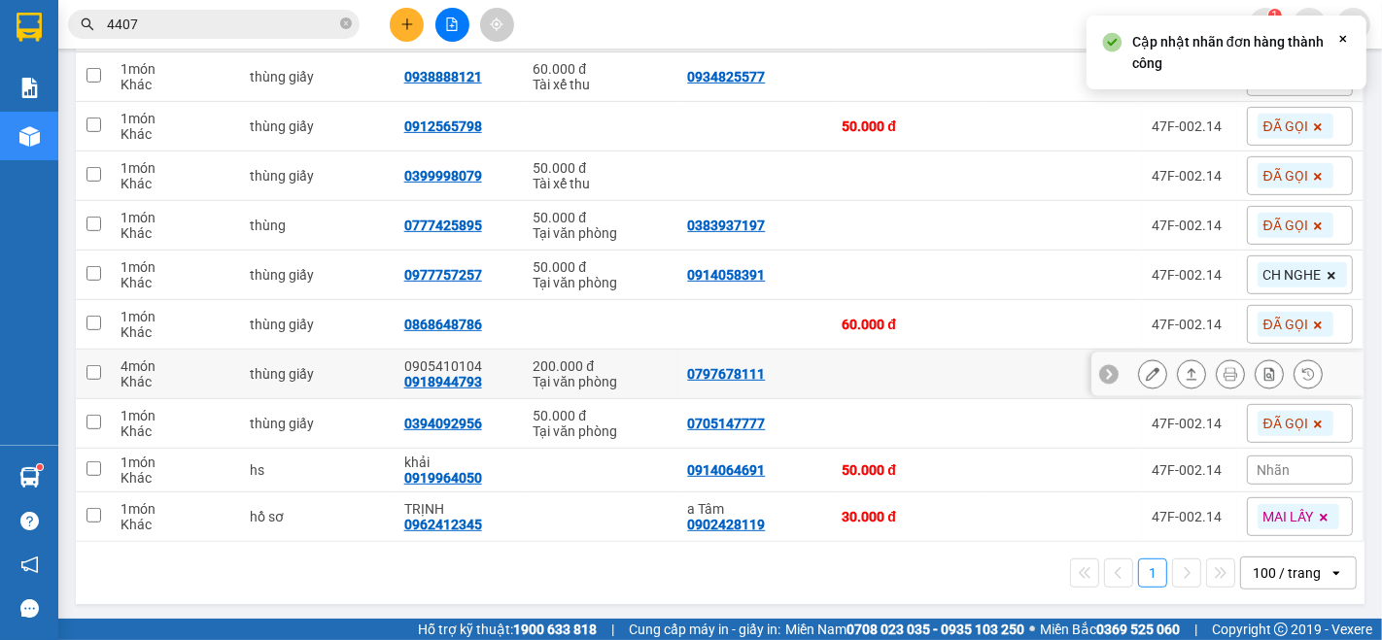
click at [873, 362] on td at bounding box center [910, 375] width 155 height 50
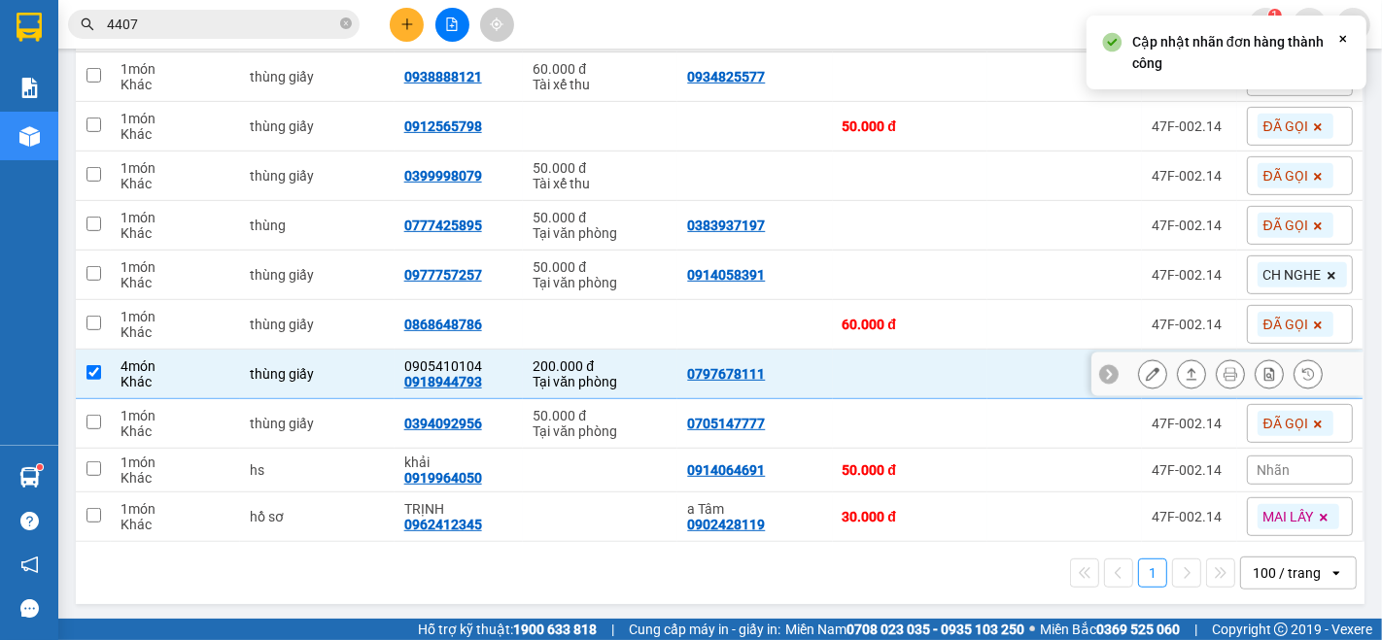
click at [873, 362] on td at bounding box center [910, 375] width 155 height 50
checkbox input "false"
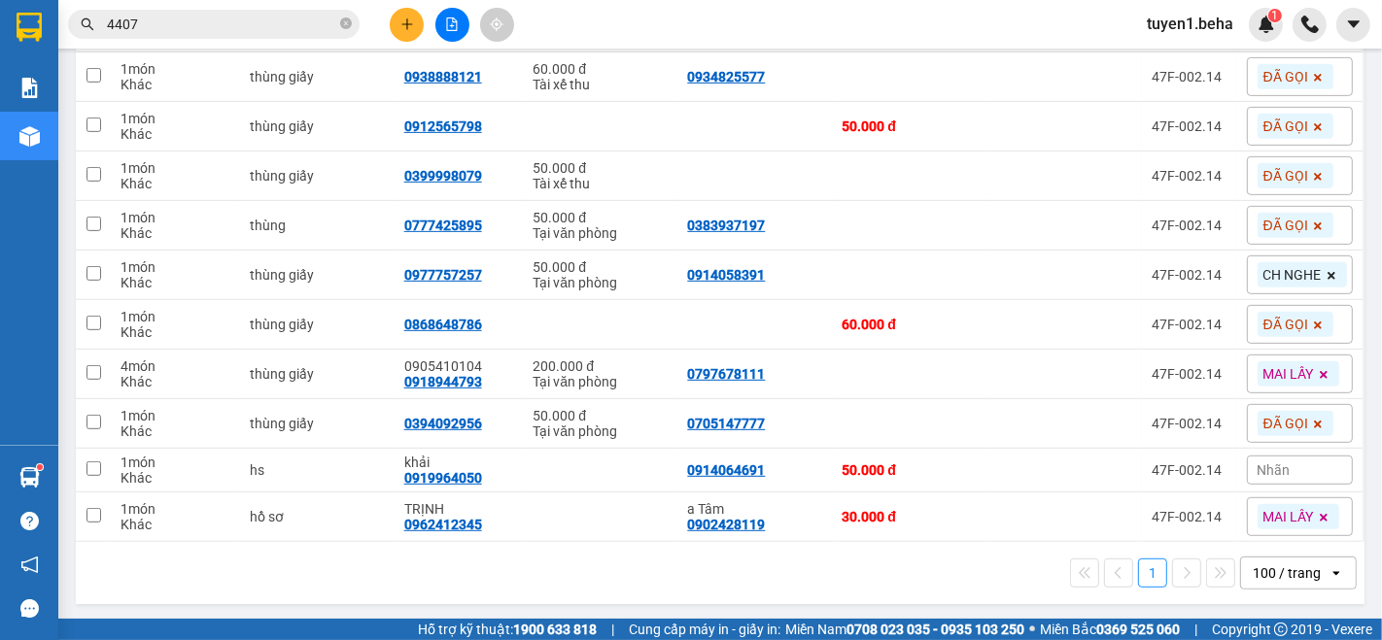
click at [1326, 270] on icon at bounding box center [1332, 276] width 12 height 12
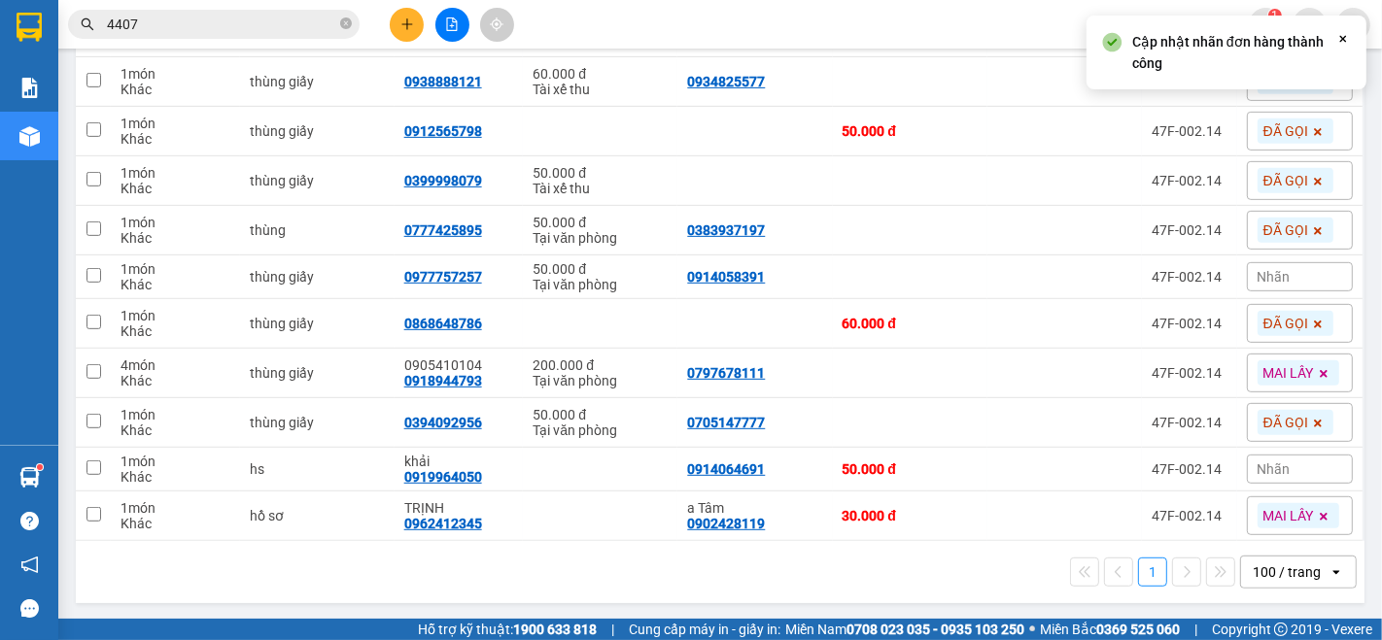
click at [1304, 273] on div "Nhãn" at bounding box center [1300, 276] width 106 height 29
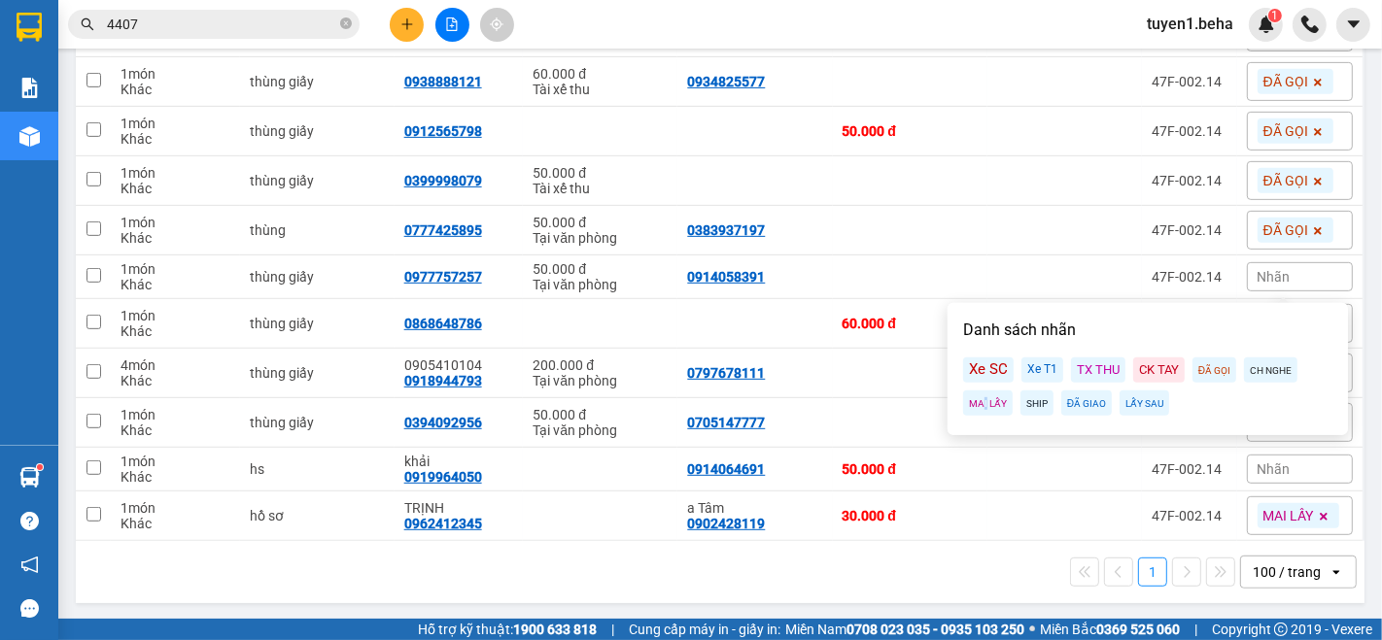
click at [985, 400] on div "MAI LẤY" at bounding box center [988, 403] width 50 height 25
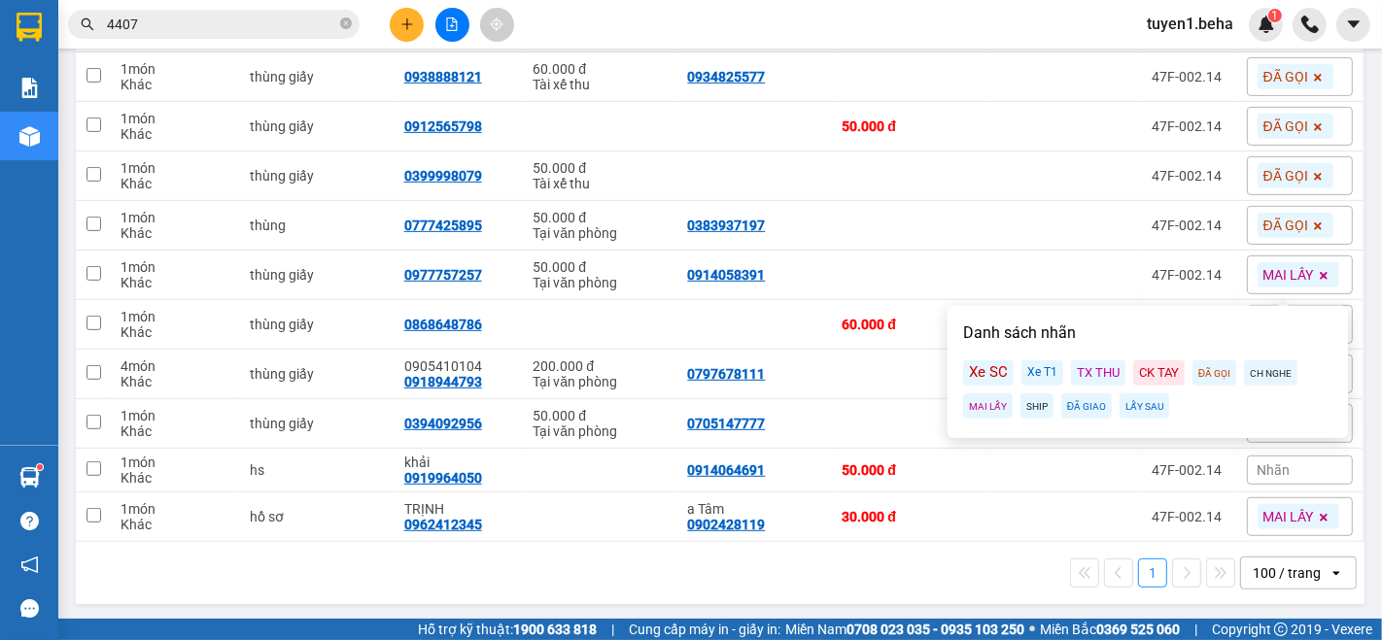
click at [944, 567] on div "1 100 / trang open" at bounding box center [720, 573] width 1273 height 33
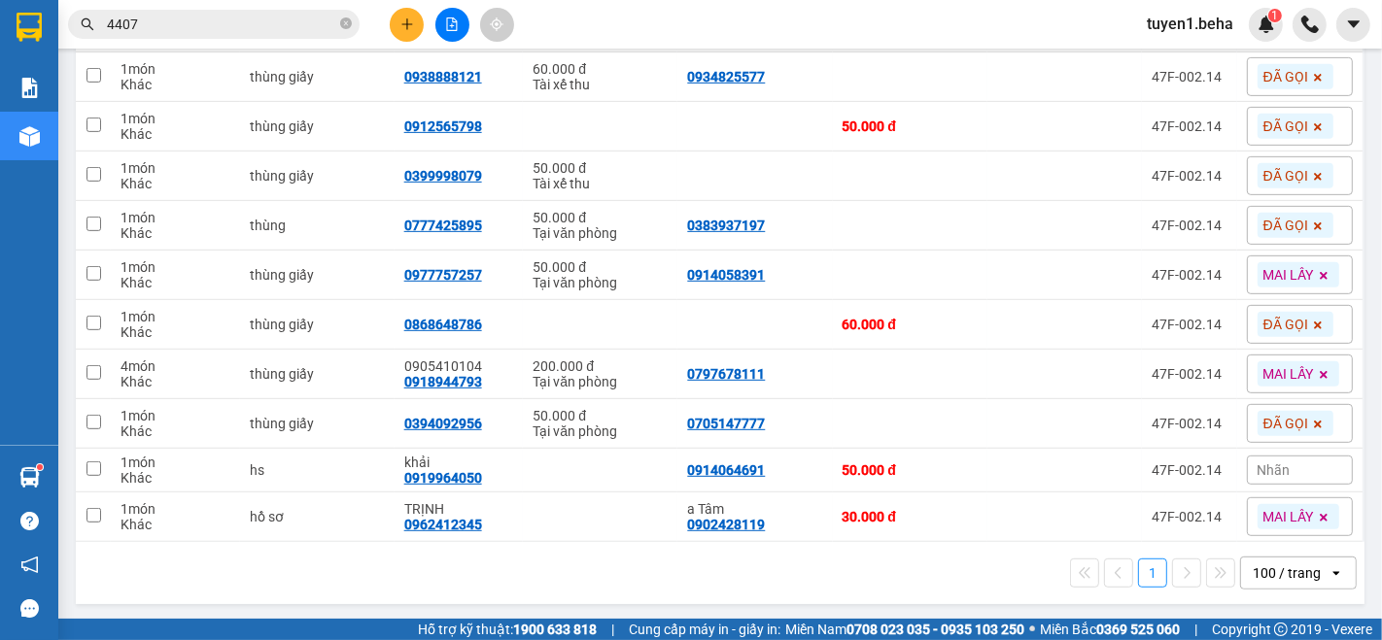
click at [1320, 272] on icon at bounding box center [1324, 276] width 8 height 8
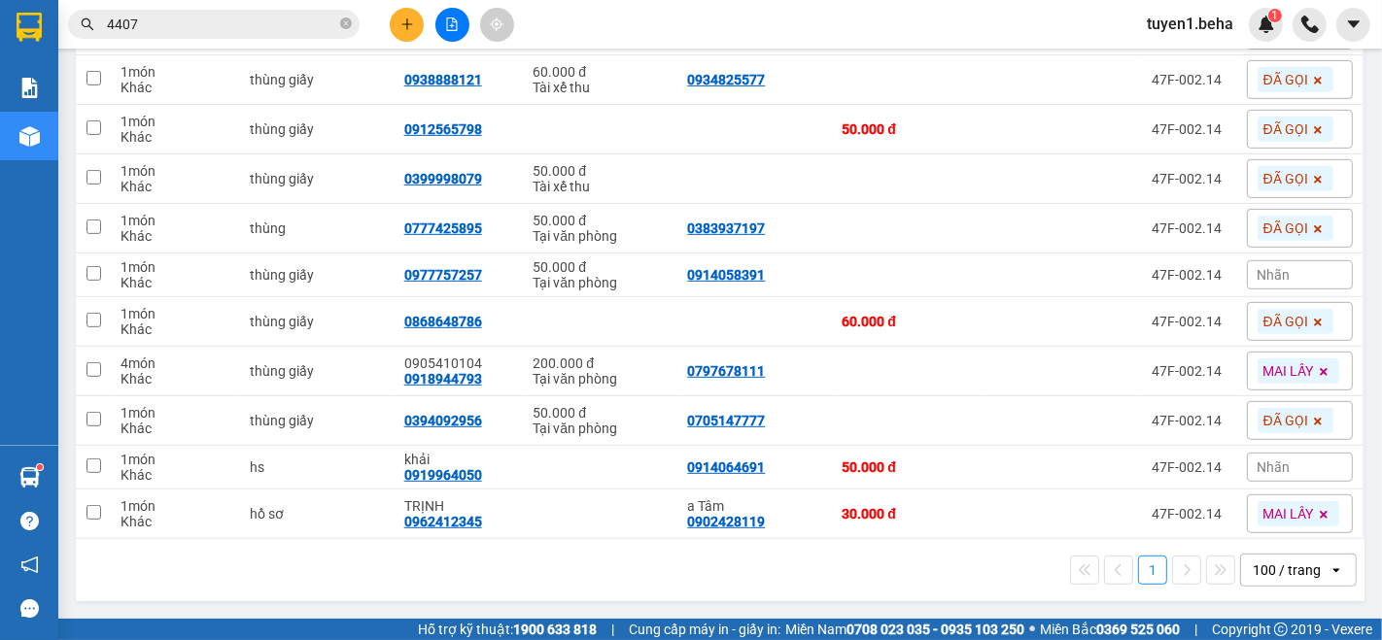
scroll to position [714, 0]
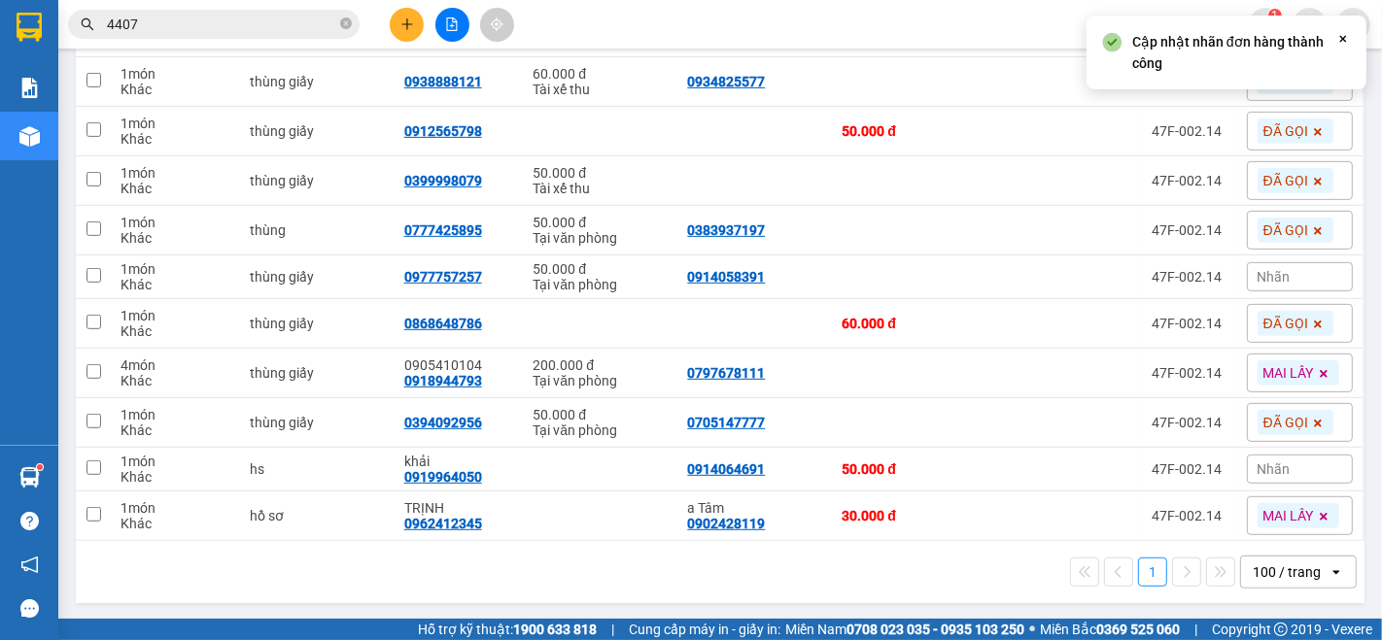
click at [1293, 274] on div "Nhãn" at bounding box center [1300, 276] width 106 height 29
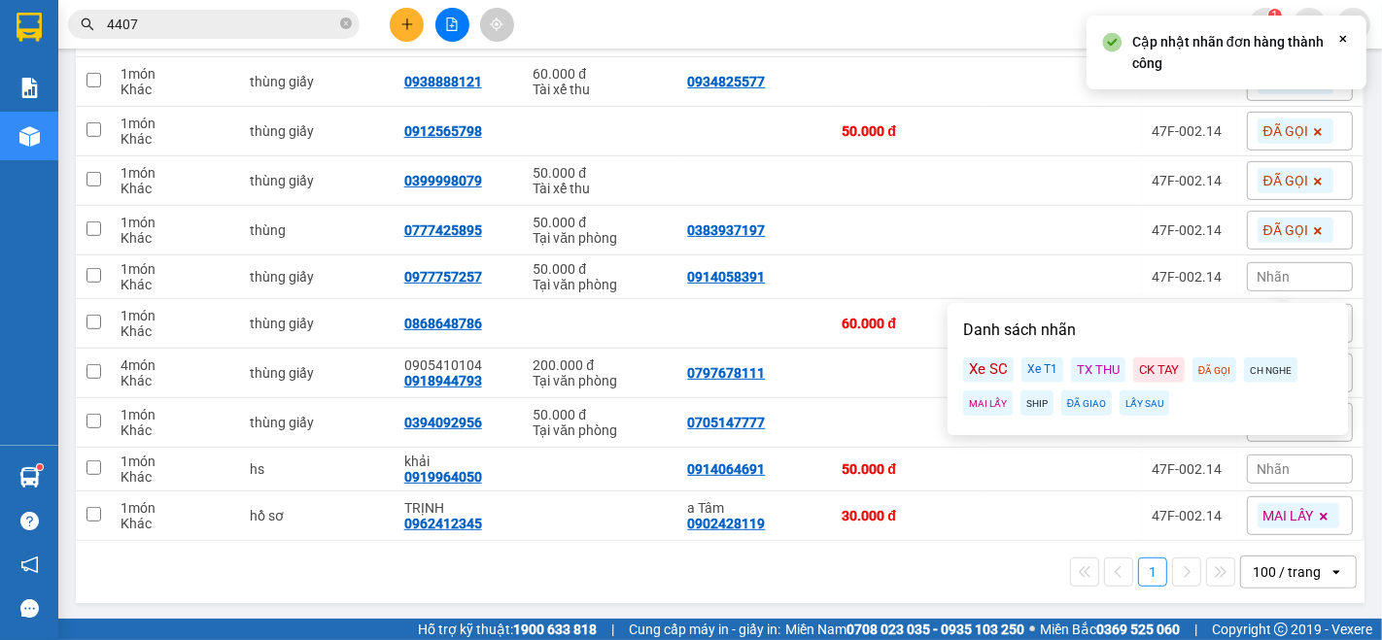
click at [1207, 373] on div "ĐÃ GỌI" at bounding box center [1215, 370] width 44 height 25
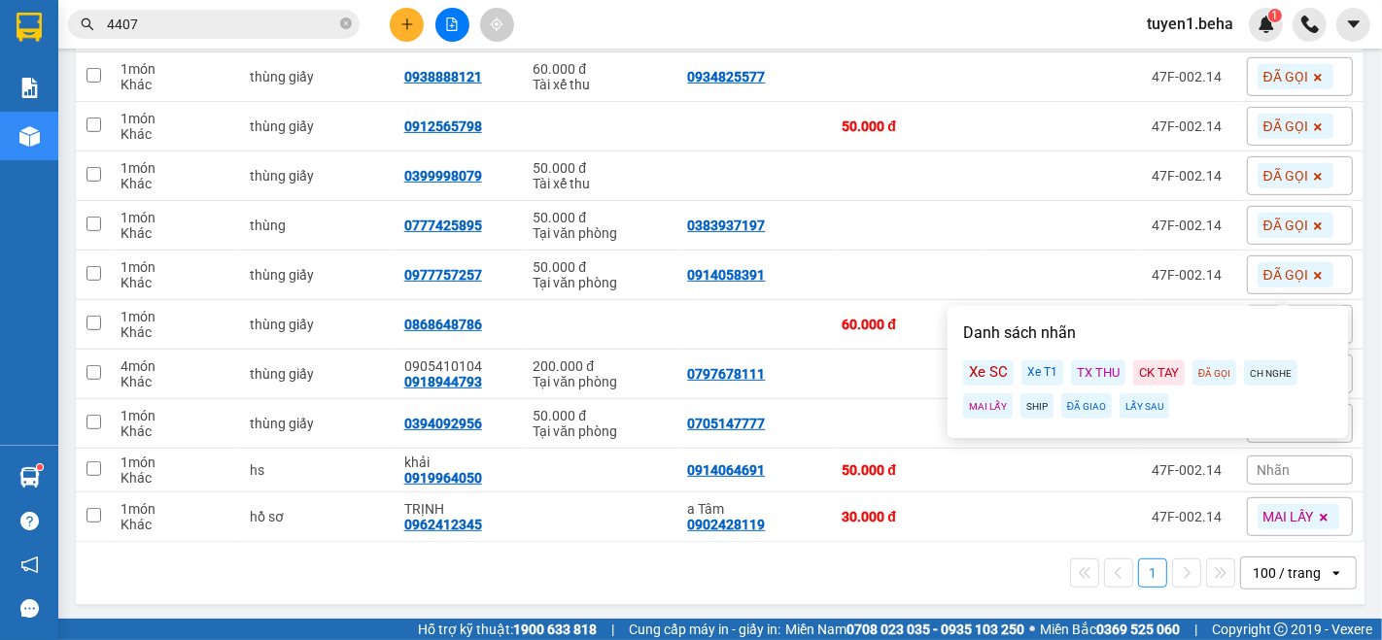
click at [953, 561] on div "1 100 / trang open" at bounding box center [720, 573] width 1273 height 33
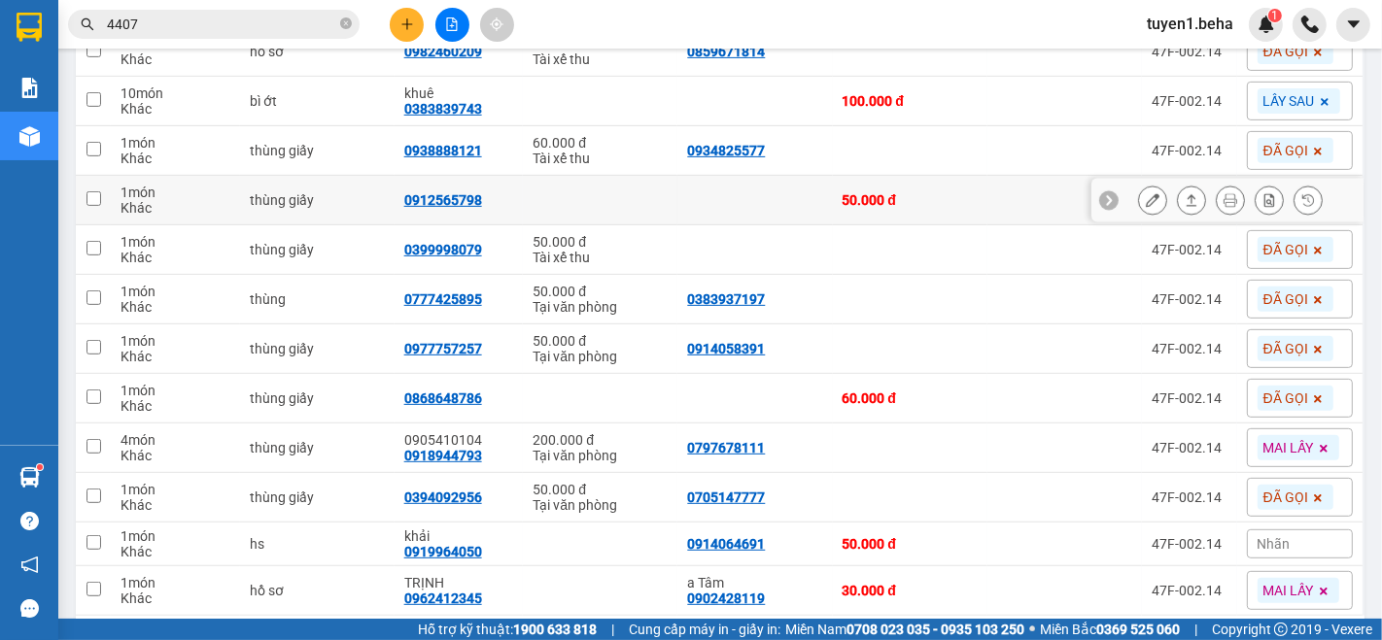
scroll to position [611, 0]
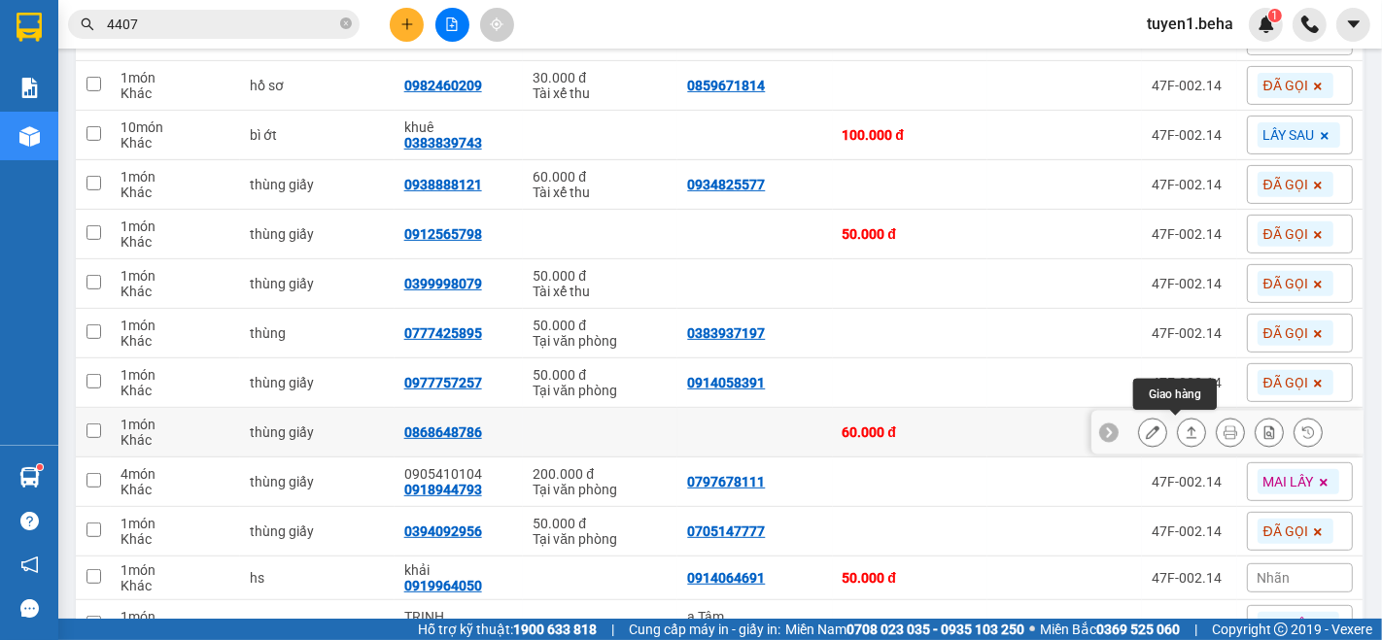
click at [1185, 430] on icon at bounding box center [1192, 433] width 14 height 14
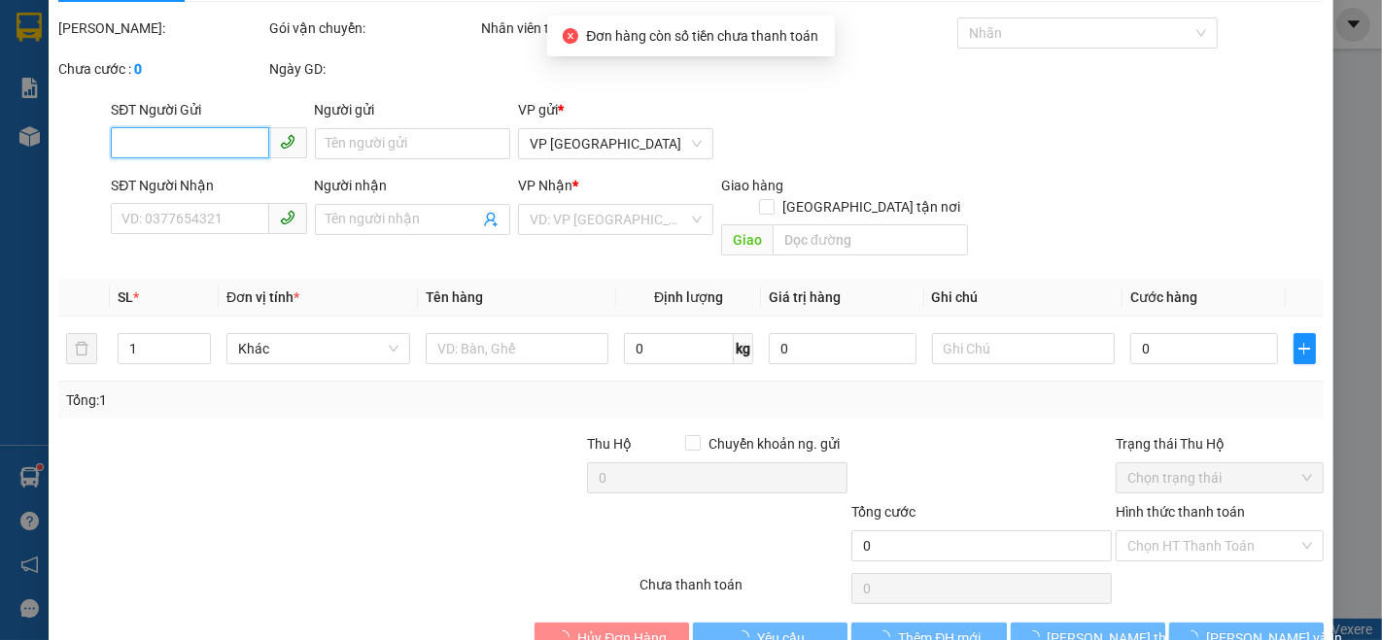
scroll to position [81, 0]
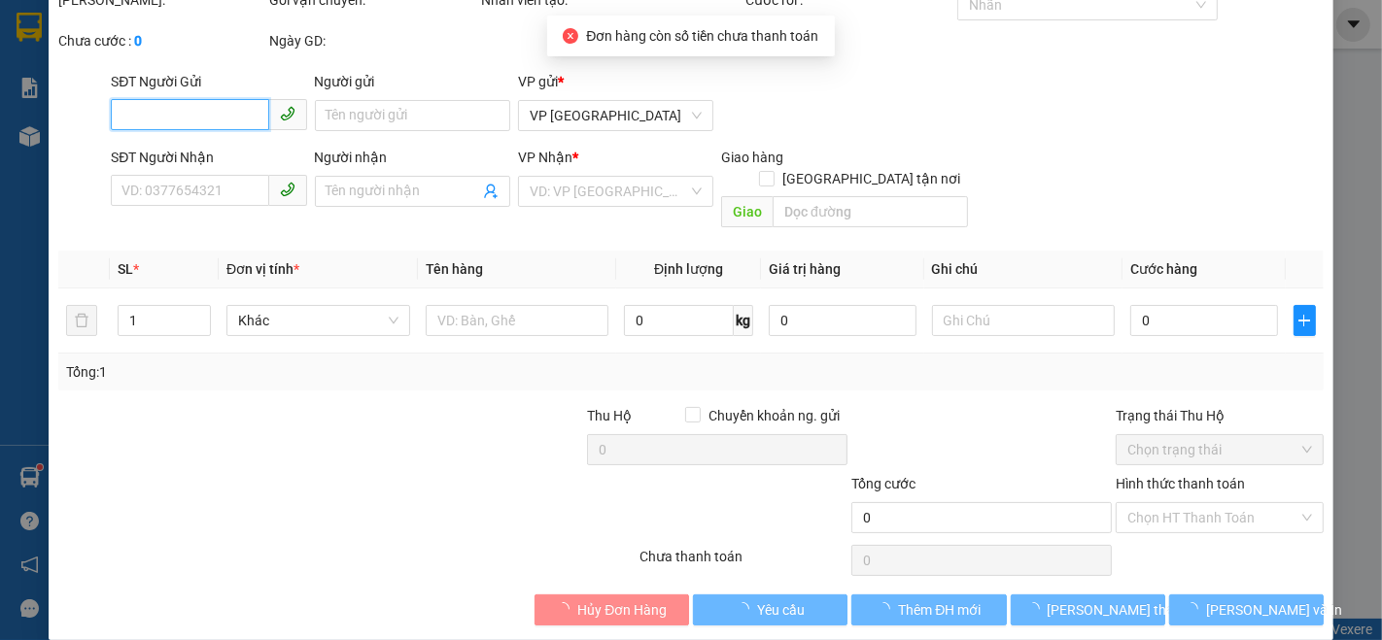
type input "0868648786"
type input "60.000"
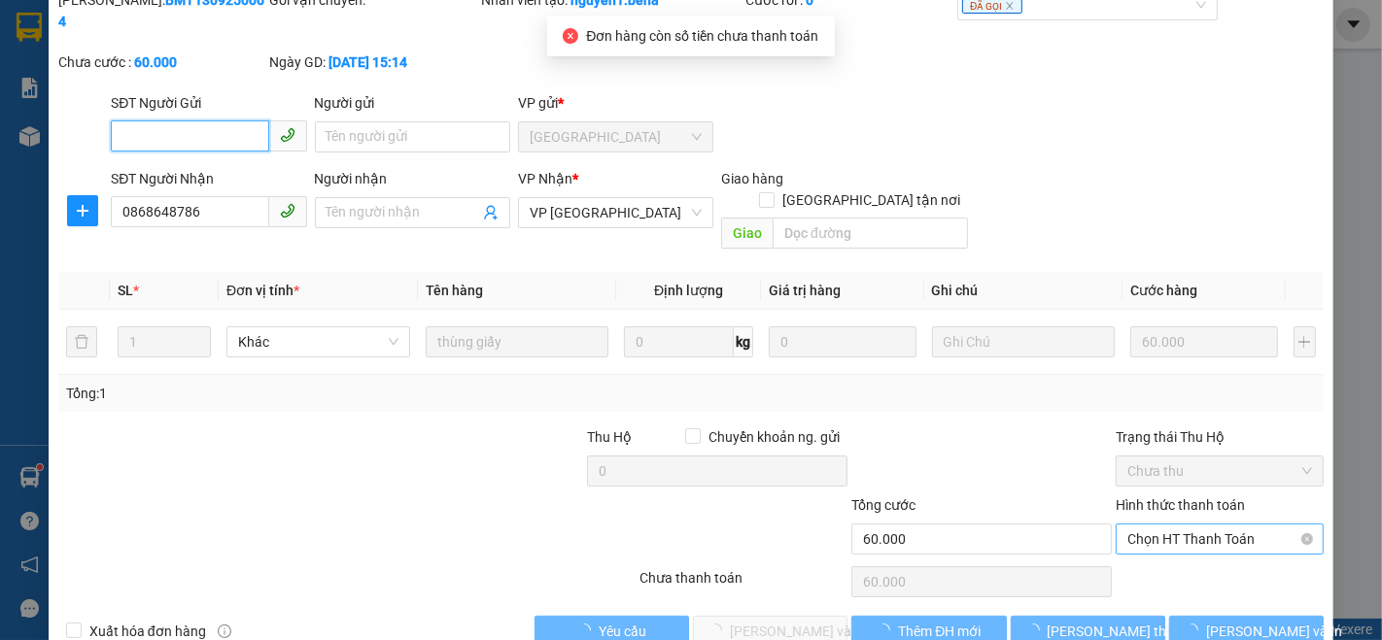
click at [1183, 525] on span "Chọn HT Thanh Toán" at bounding box center [1219, 539] width 185 height 29
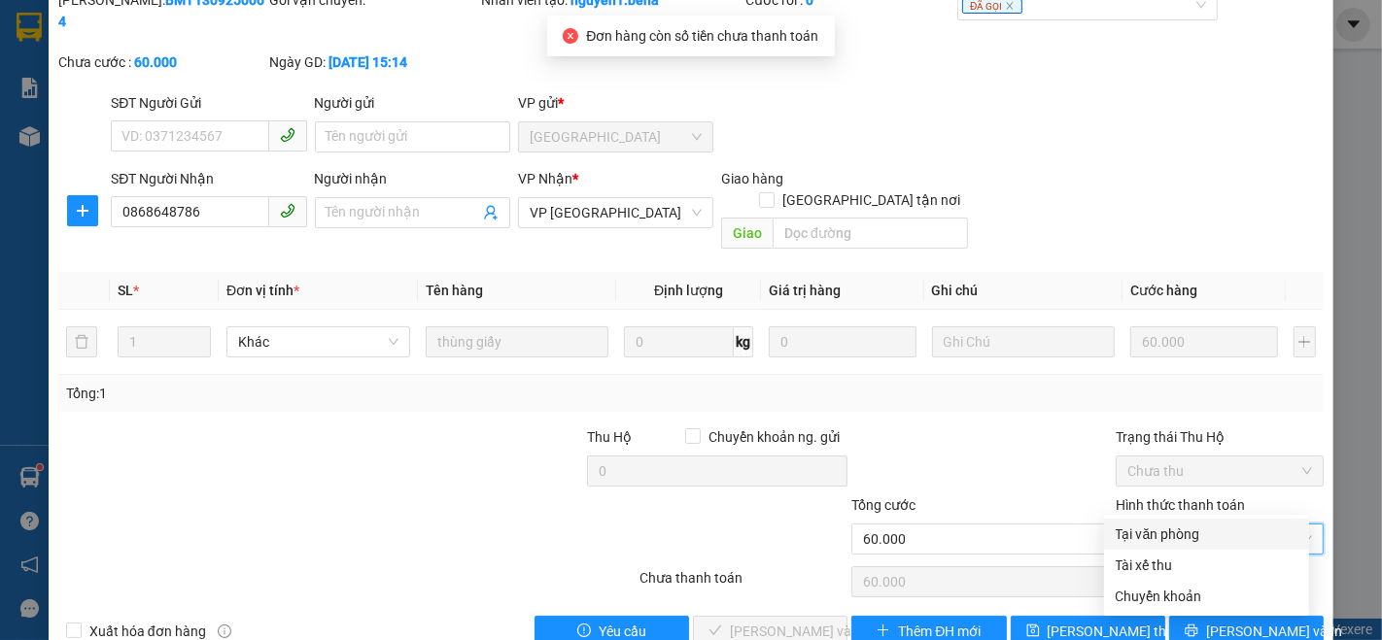
click at [1141, 530] on div "Tại văn phòng" at bounding box center [1207, 534] width 182 height 21
type input "0"
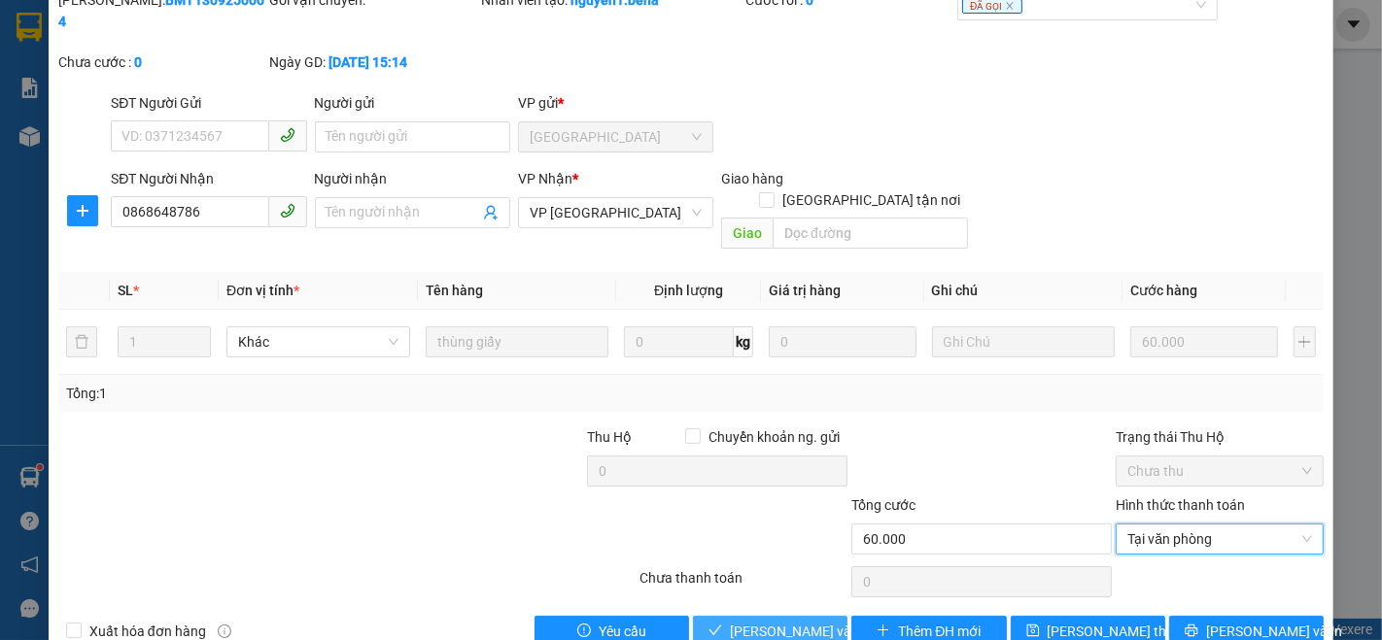
click at [763, 621] on span "[PERSON_NAME] và Giao hàng" at bounding box center [823, 631] width 187 height 21
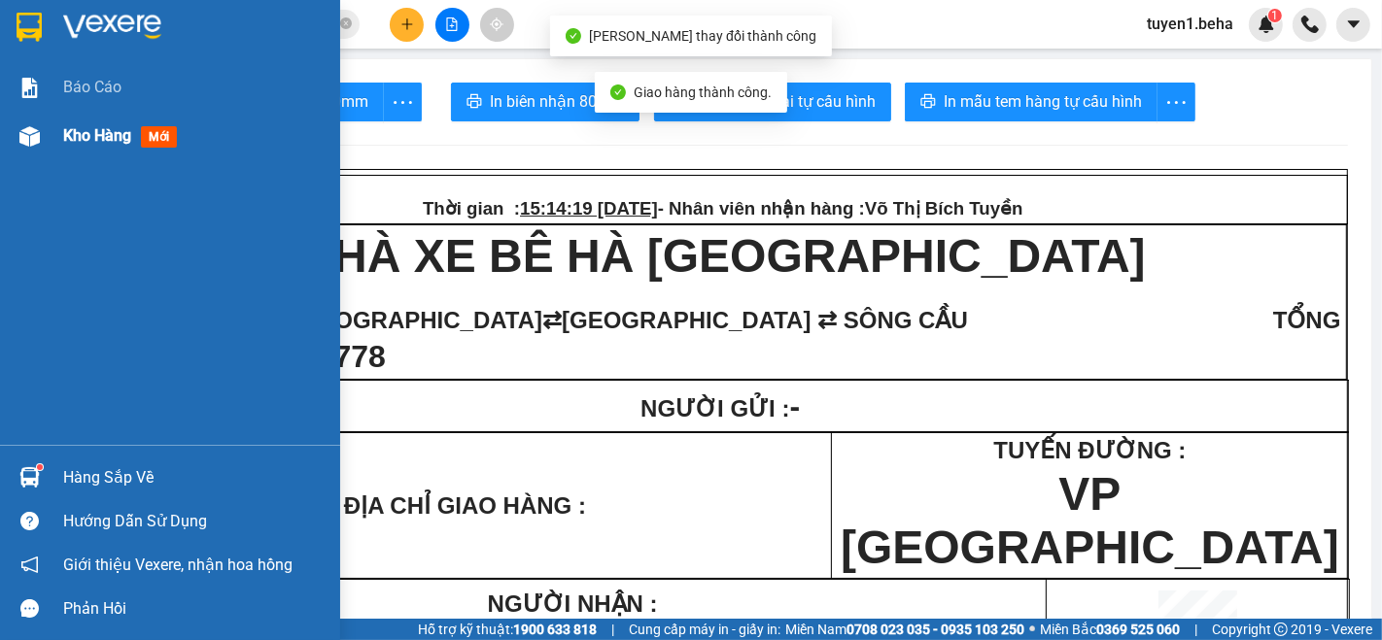
click at [88, 136] on span "Kho hàng" at bounding box center [97, 135] width 68 height 18
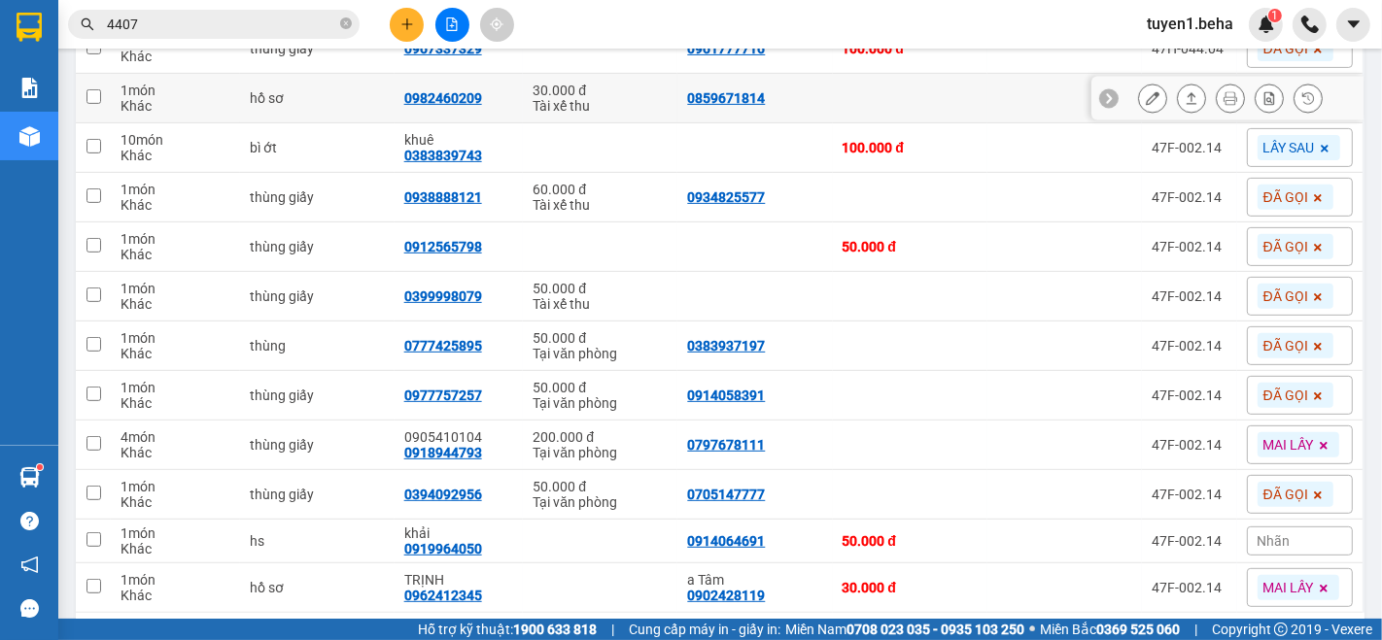
scroll to position [647, 0]
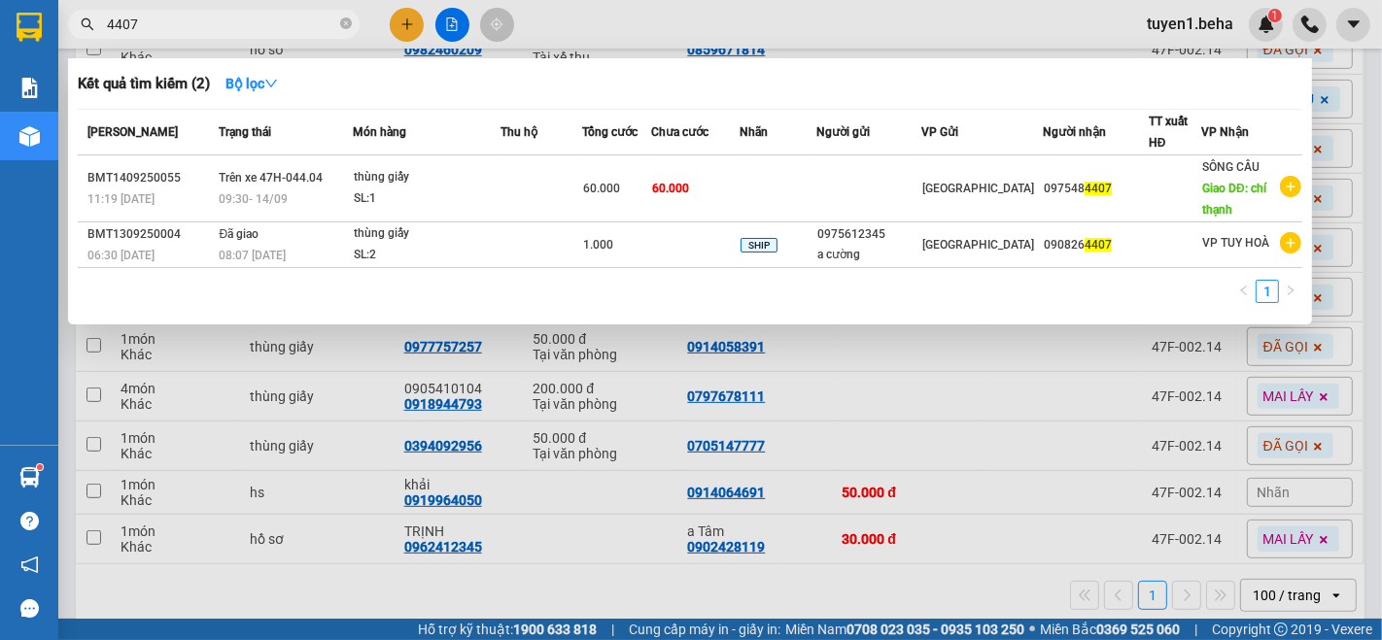
click at [199, 15] on input "4407" at bounding box center [221, 24] width 229 height 21
type input "4"
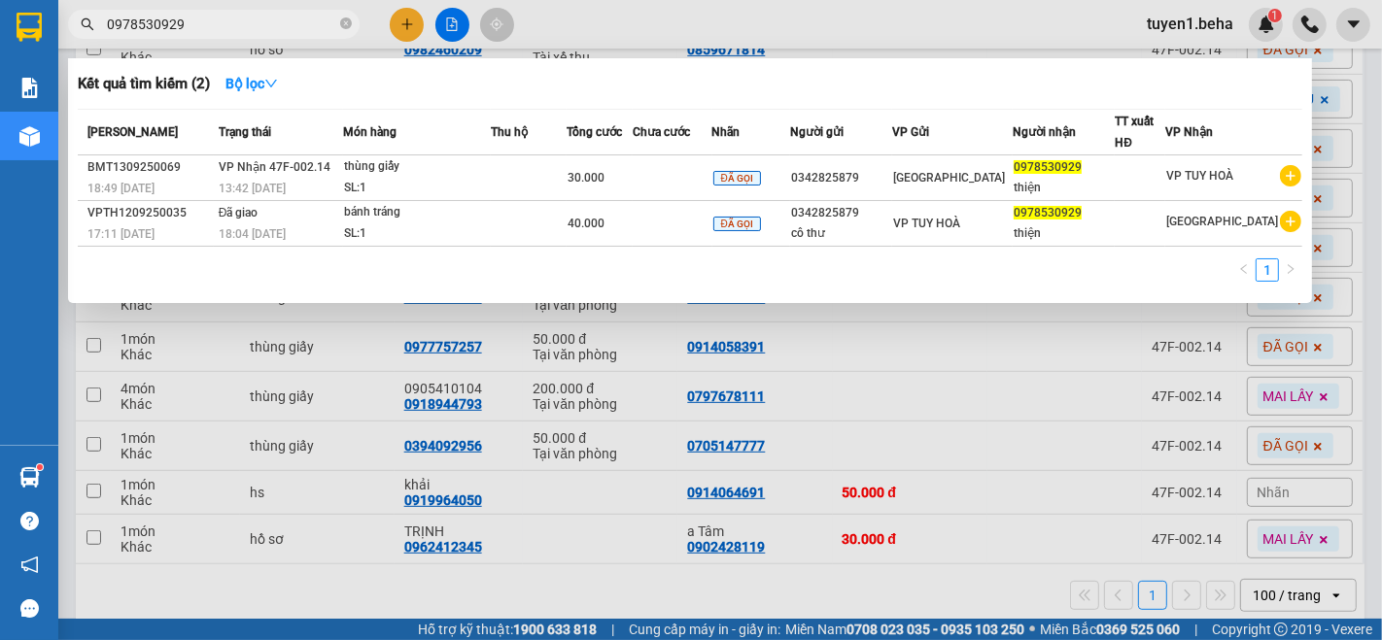
type input "0978530929"
click at [1060, 432] on div at bounding box center [691, 320] width 1382 height 640
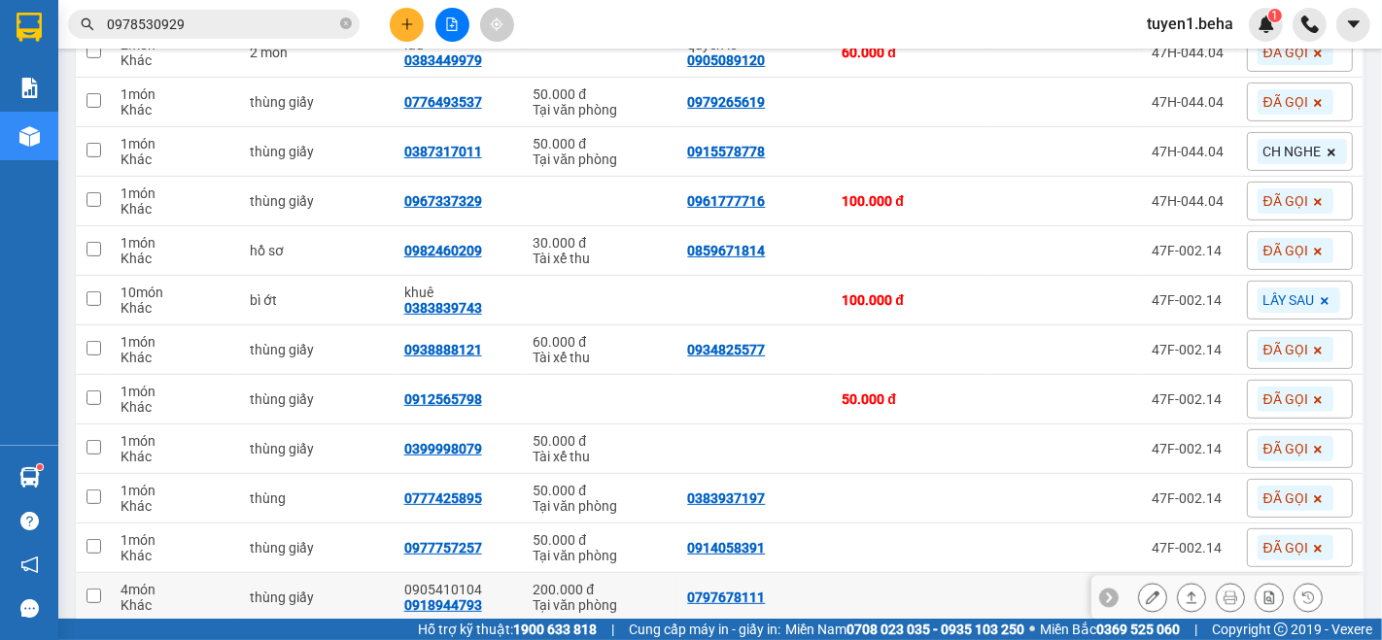
scroll to position [432, 0]
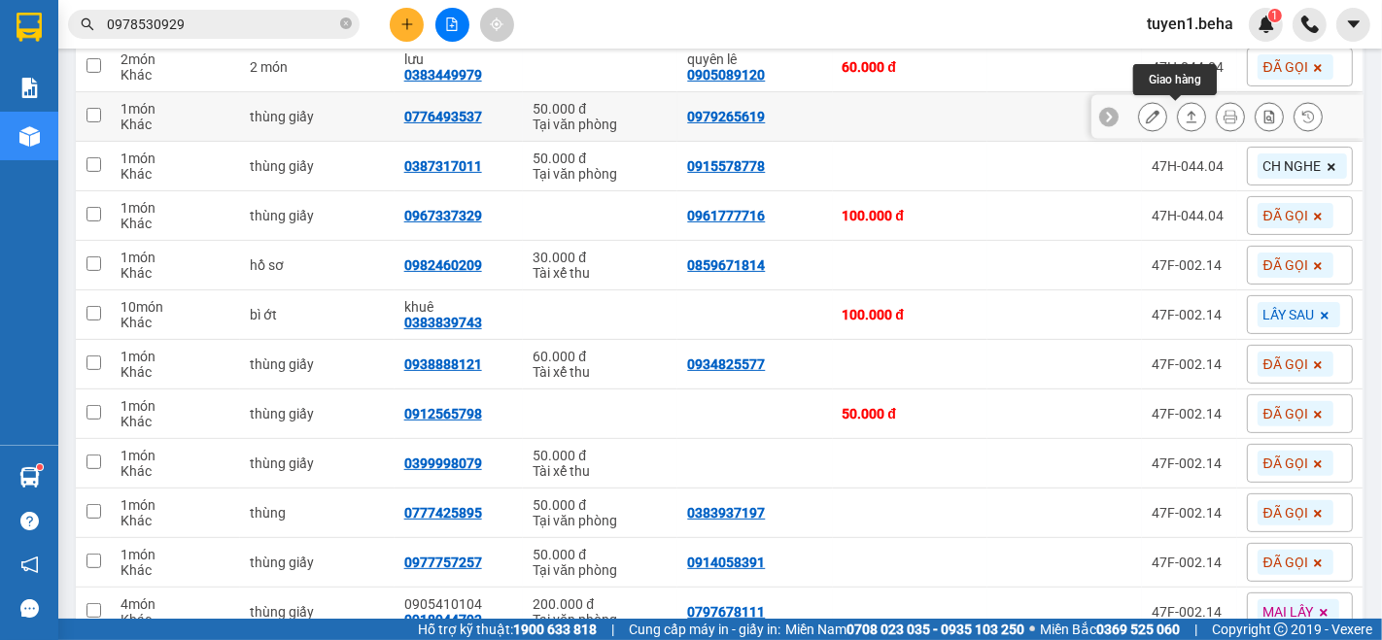
click at [1185, 118] on icon at bounding box center [1192, 117] width 14 height 14
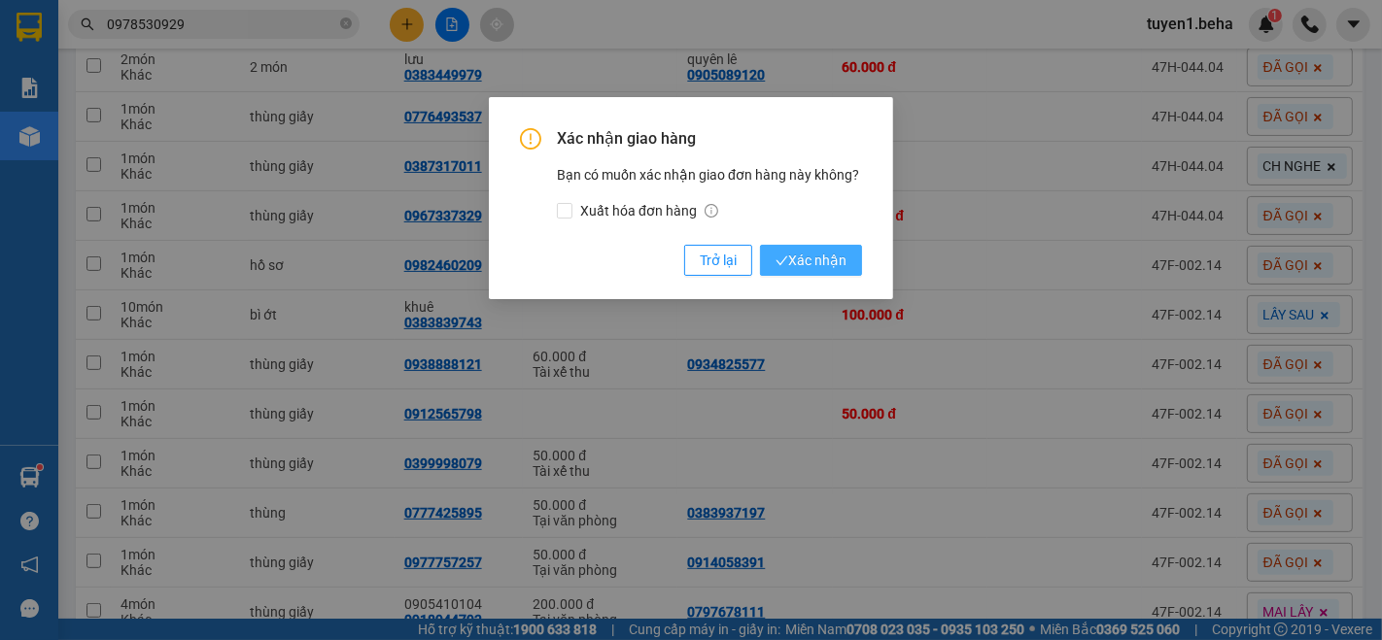
click at [811, 257] on span "Xác nhận" at bounding box center [811, 260] width 71 height 21
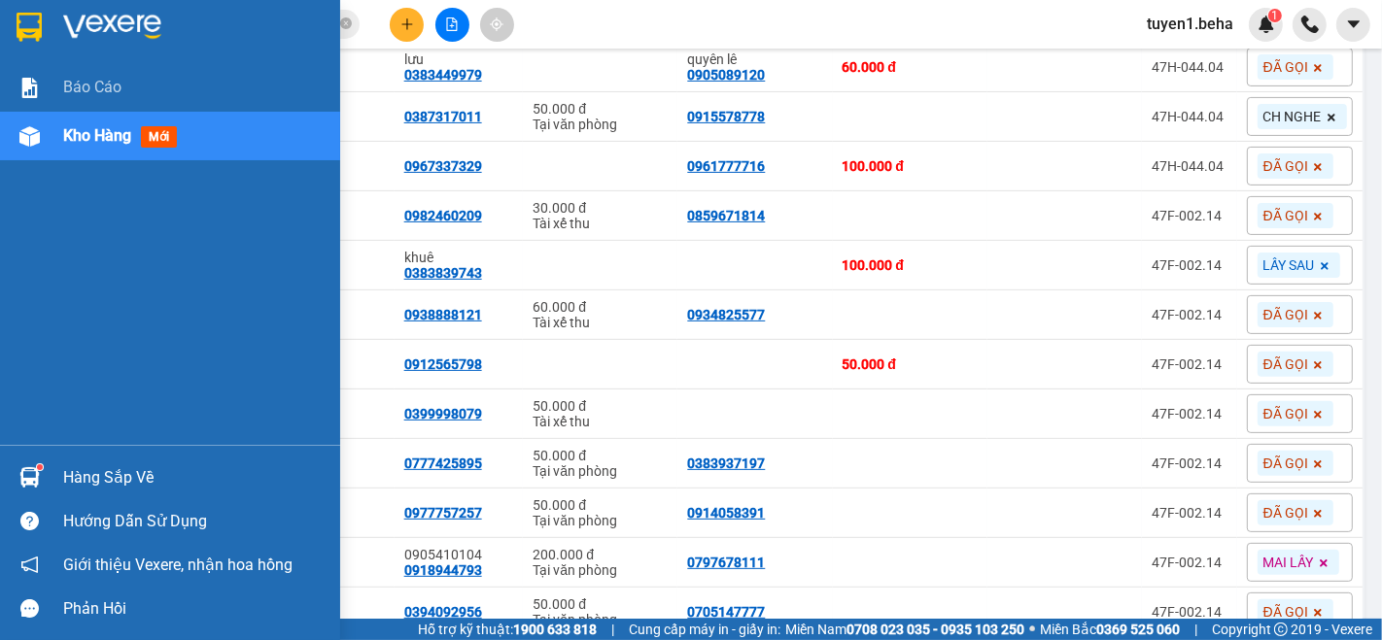
click at [37, 370] on div "Báo cáo Kho hàng mới" at bounding box center [170, 254] width 340 height 382
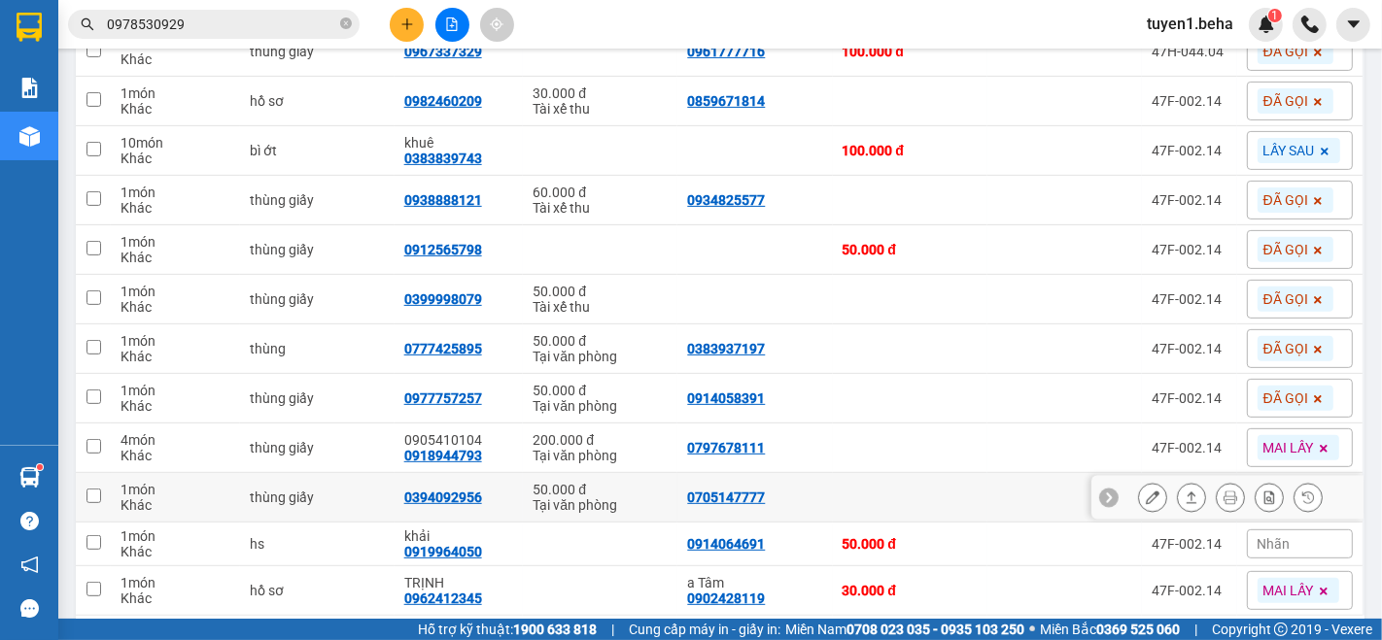
scroll to position [513, 0]
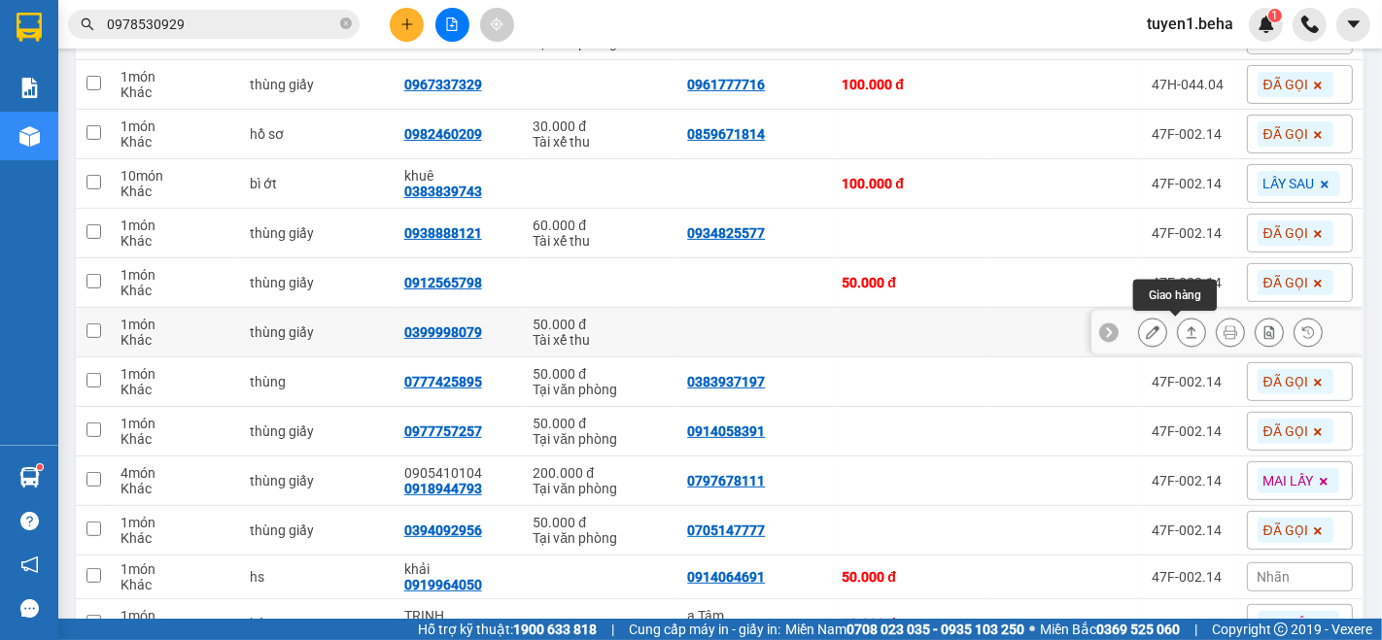
click at [1185, 333] on icon at bounding box center [1192, 333] width 14 height 14
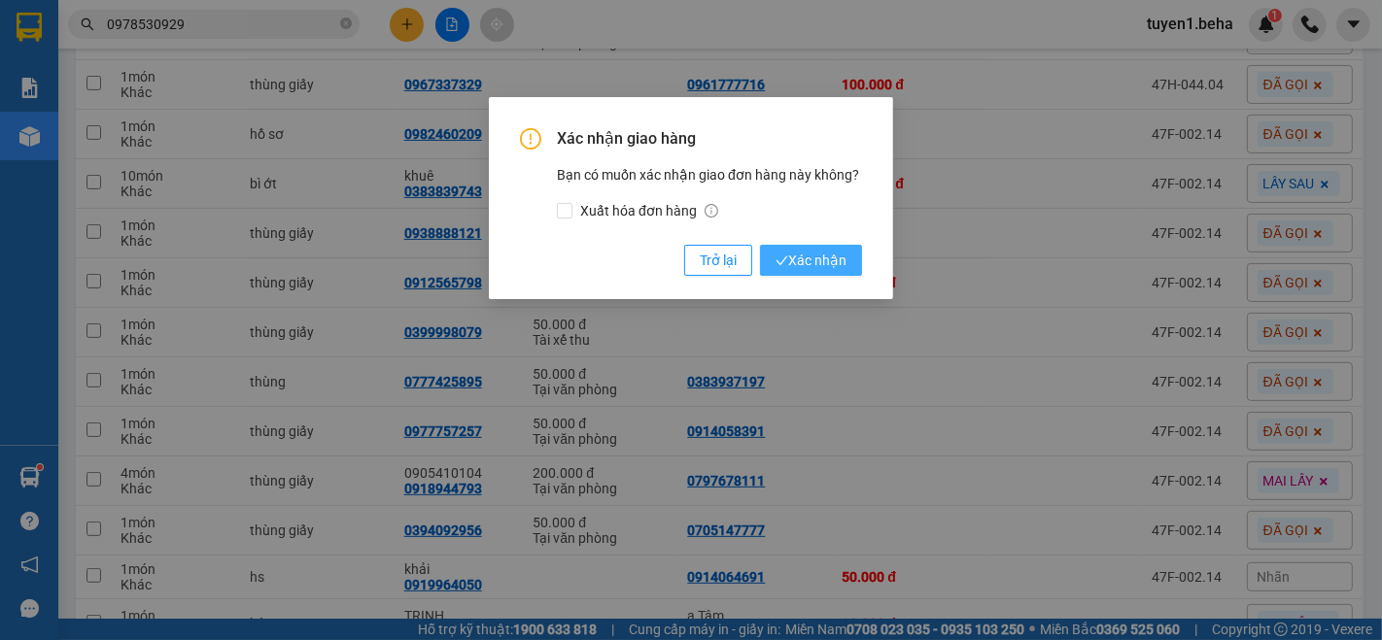
click at [807, 259] on span "Xác nhận" at bounding box center [811, 260] width 71 height 21
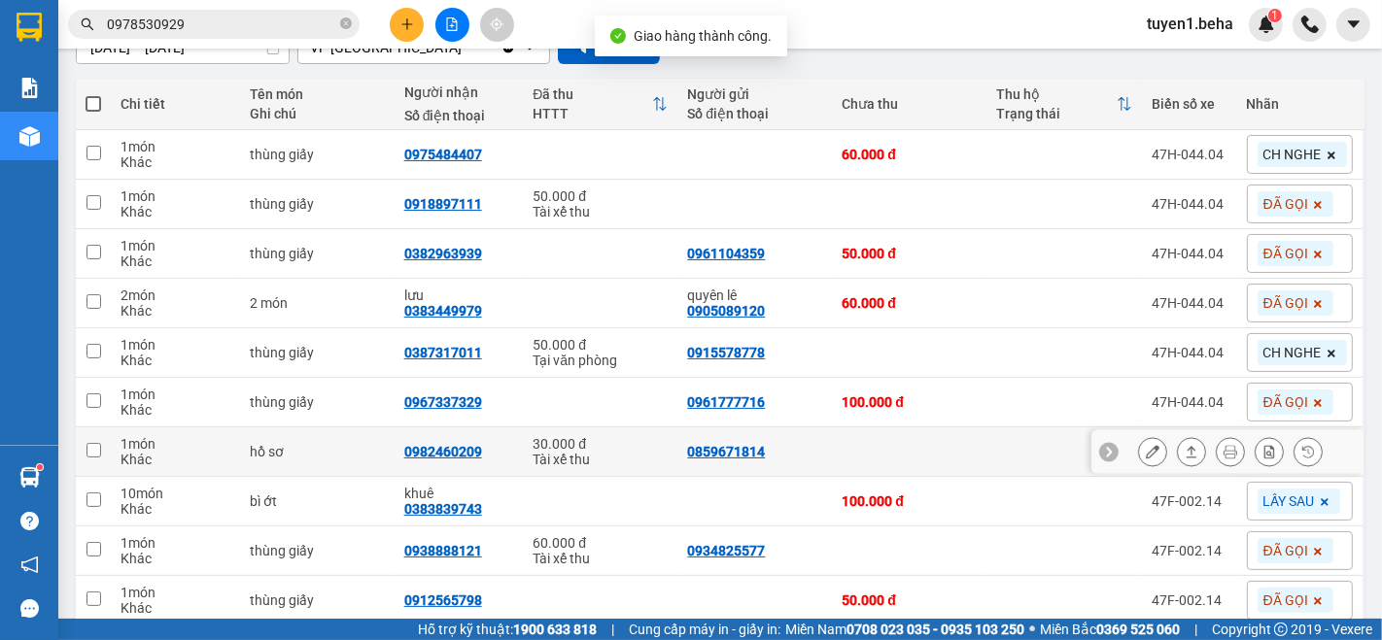
scroll to position [189, 0]
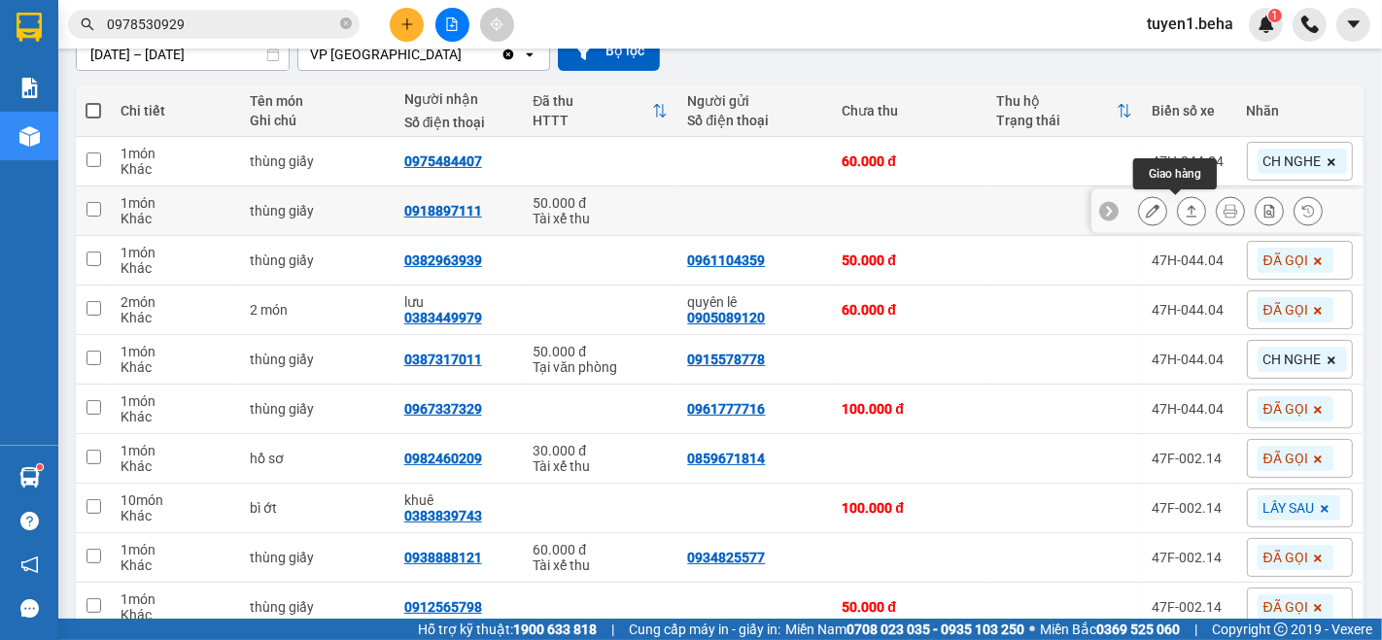
click at [1187, 205] on icon at bounding box center [1192, 211] width 11 height 12
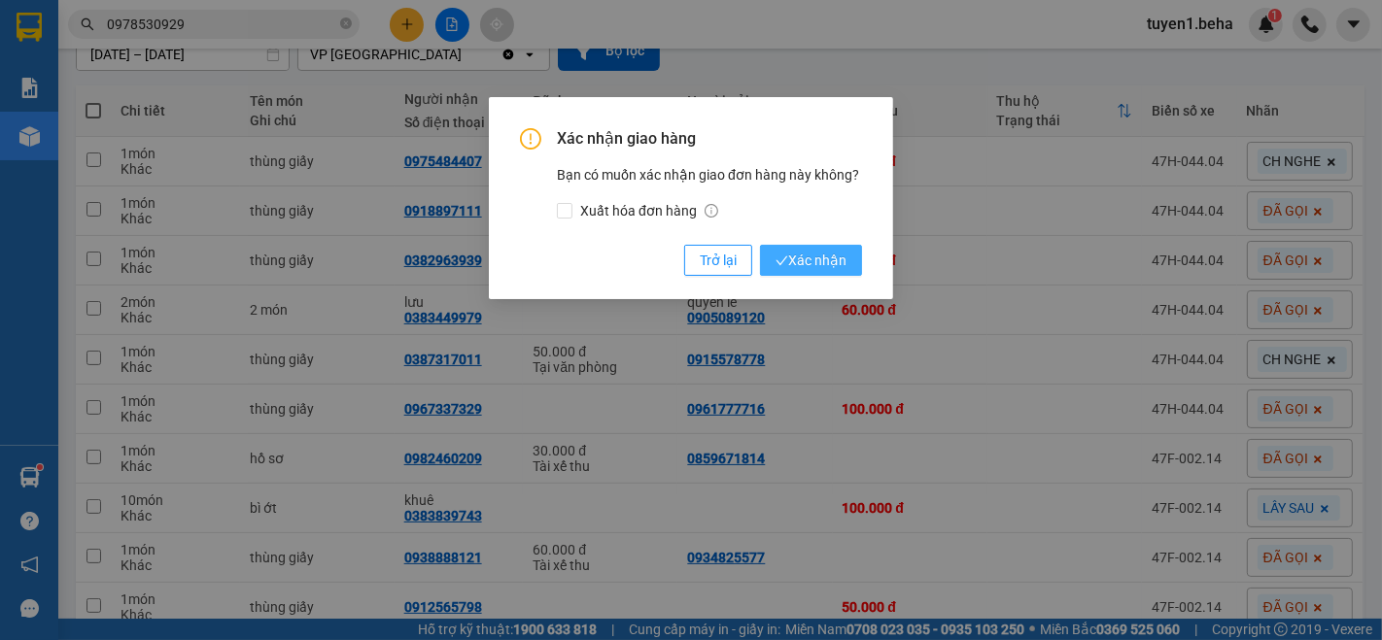
click at [838, 255] on span "Xác nhận" at bounding box center [811, 260] width 71 height 21
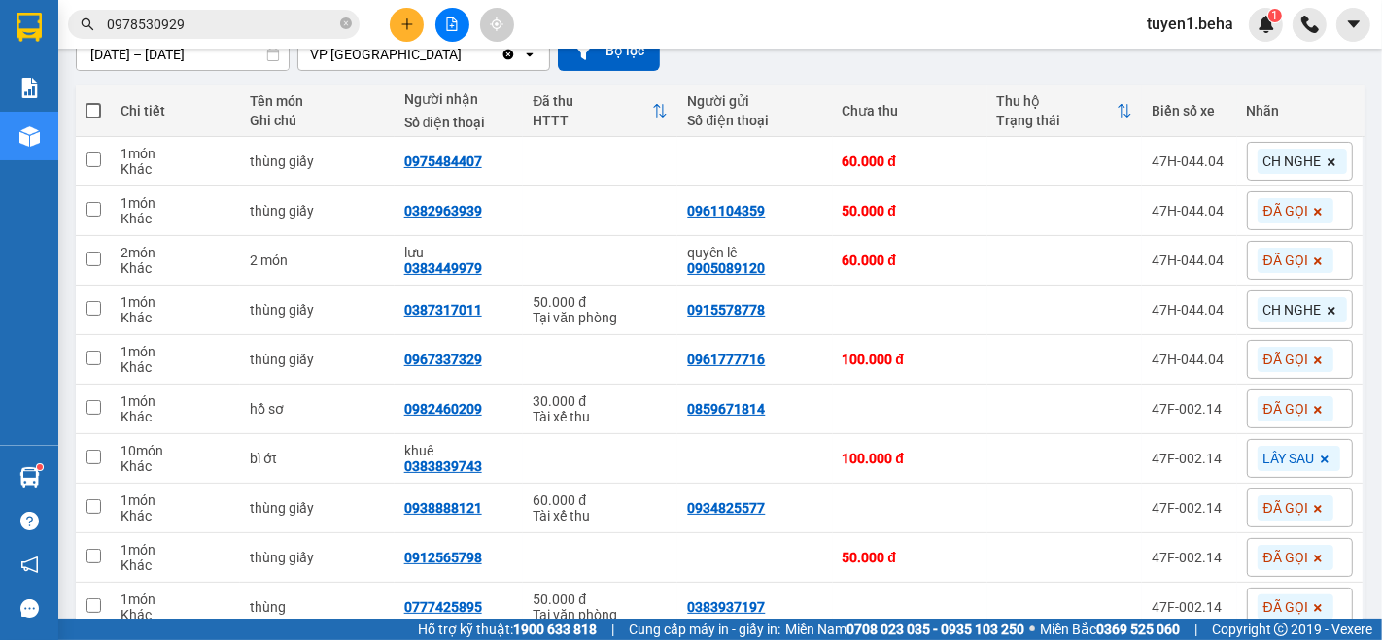
click at [1272, 153] on span "CH NGHE" at bounding box center [1292, 161] width 58 height 17
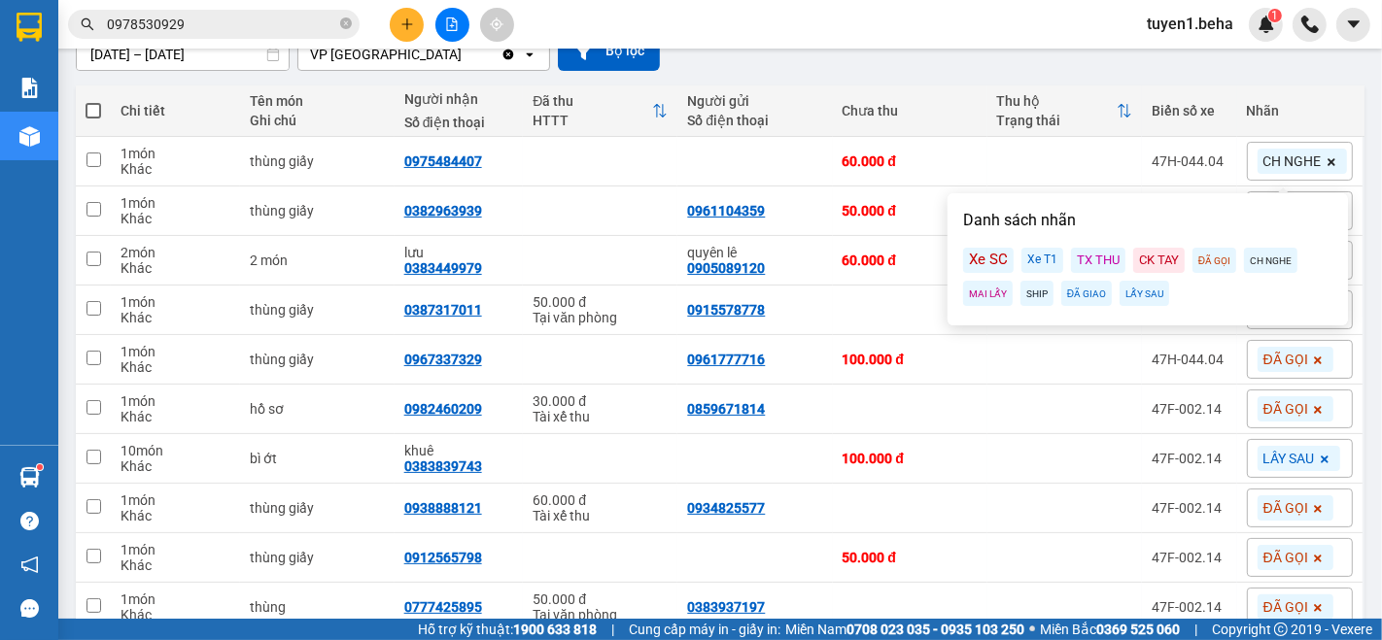
click at [1204, 261] on div "ĐÃ GỌI" at bounding box center [1215, 260] width 44 height 25
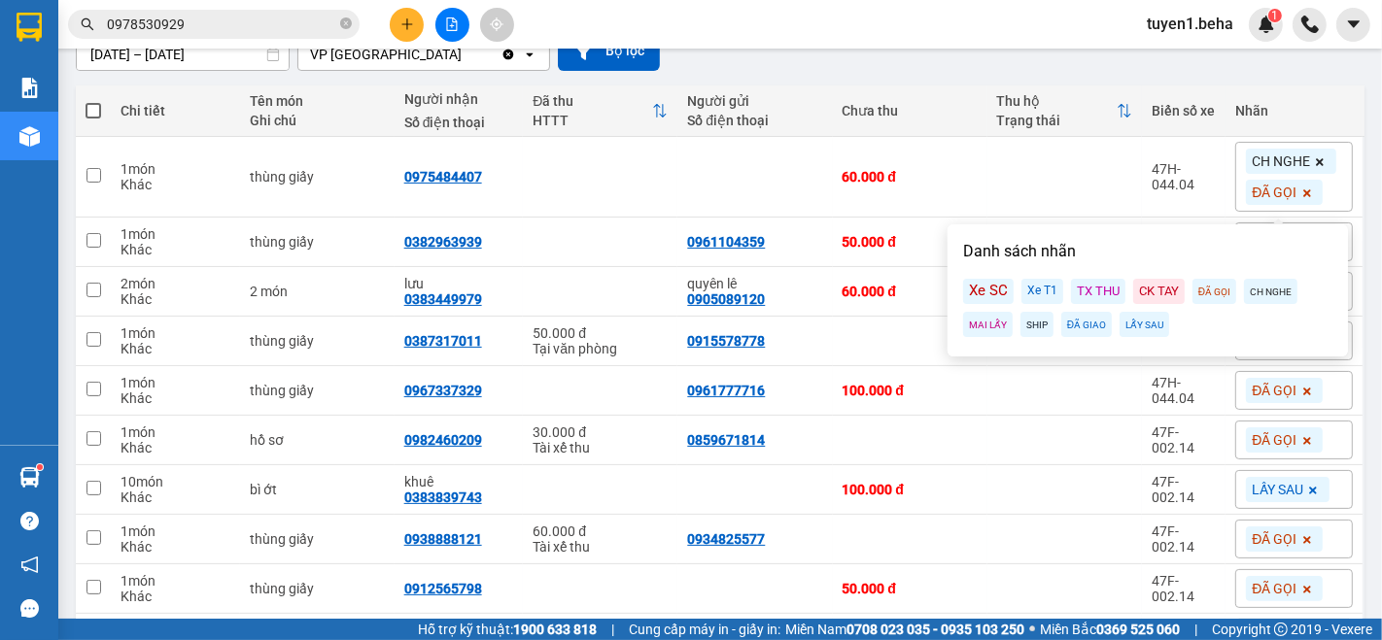
click at [879, 38] on div "Kết quả tìm kiếm ( 2 ) Bộ lọc Mã ĐH Trạng thái Món hàng Thu hộ Tổng cước Chưa c…" at bounding box center [691, 24] width 1382 height 49
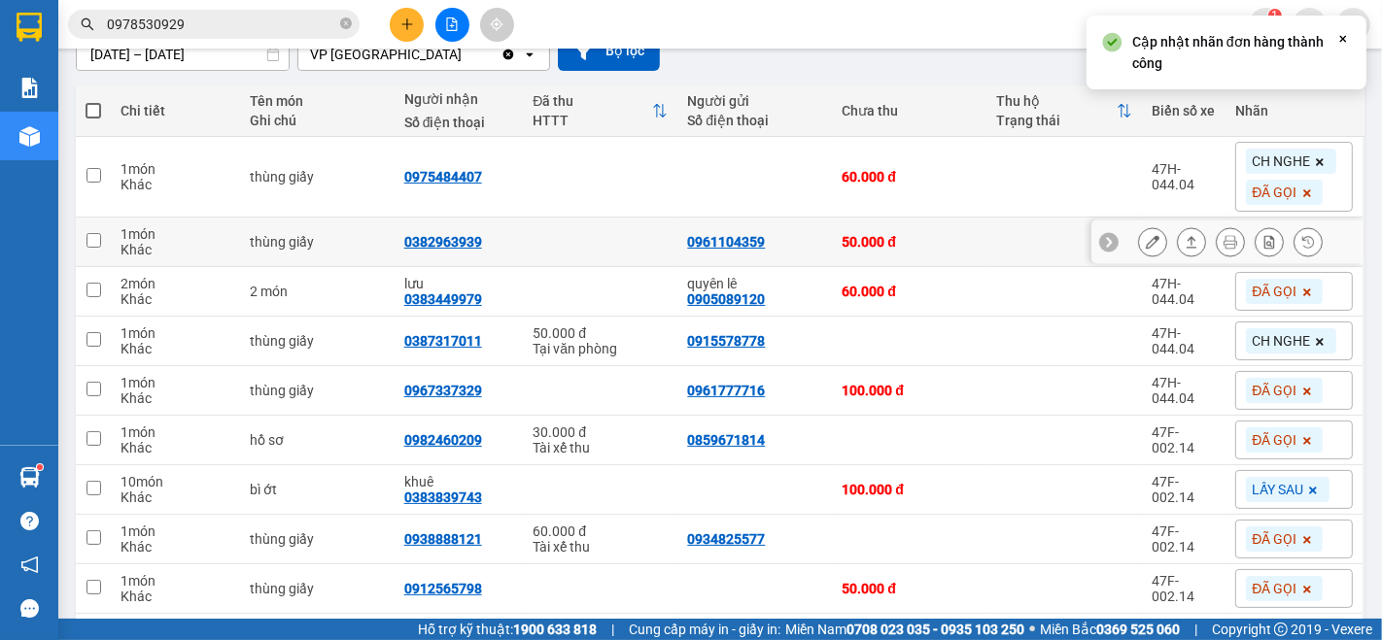
scroll to position [296, 0]
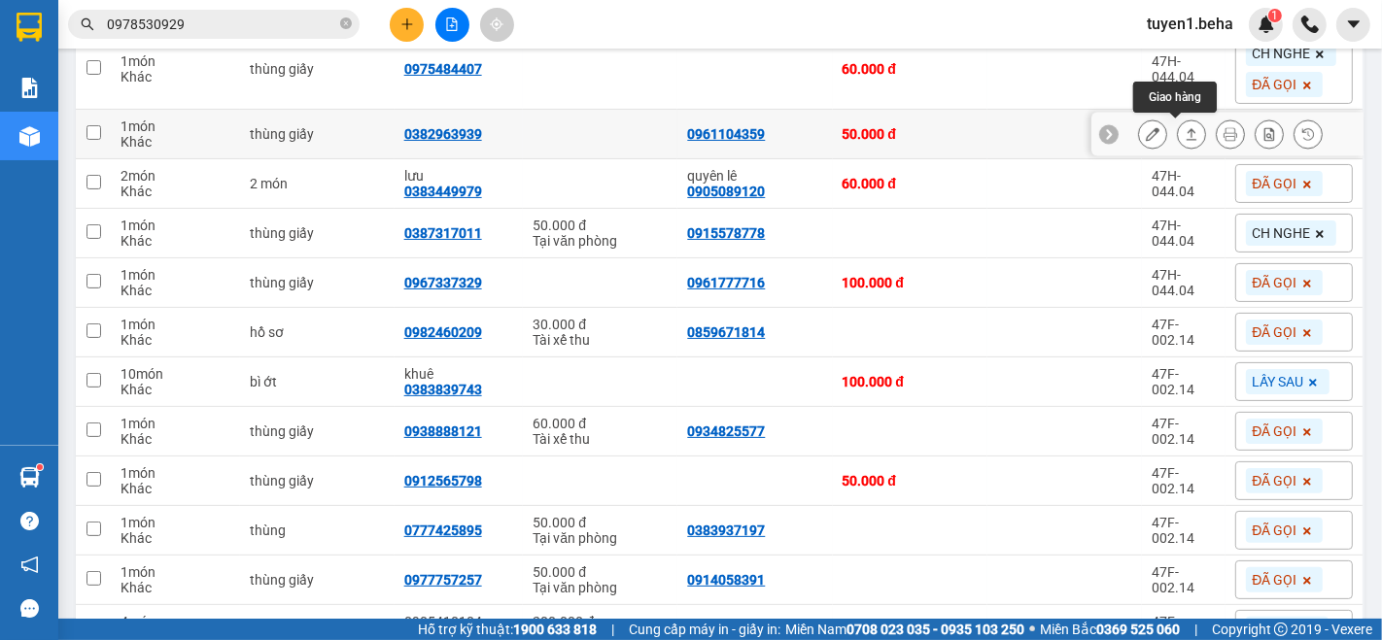
click at [1185, 130] on icon at bounding box center [1192, 134] width 14 height 14
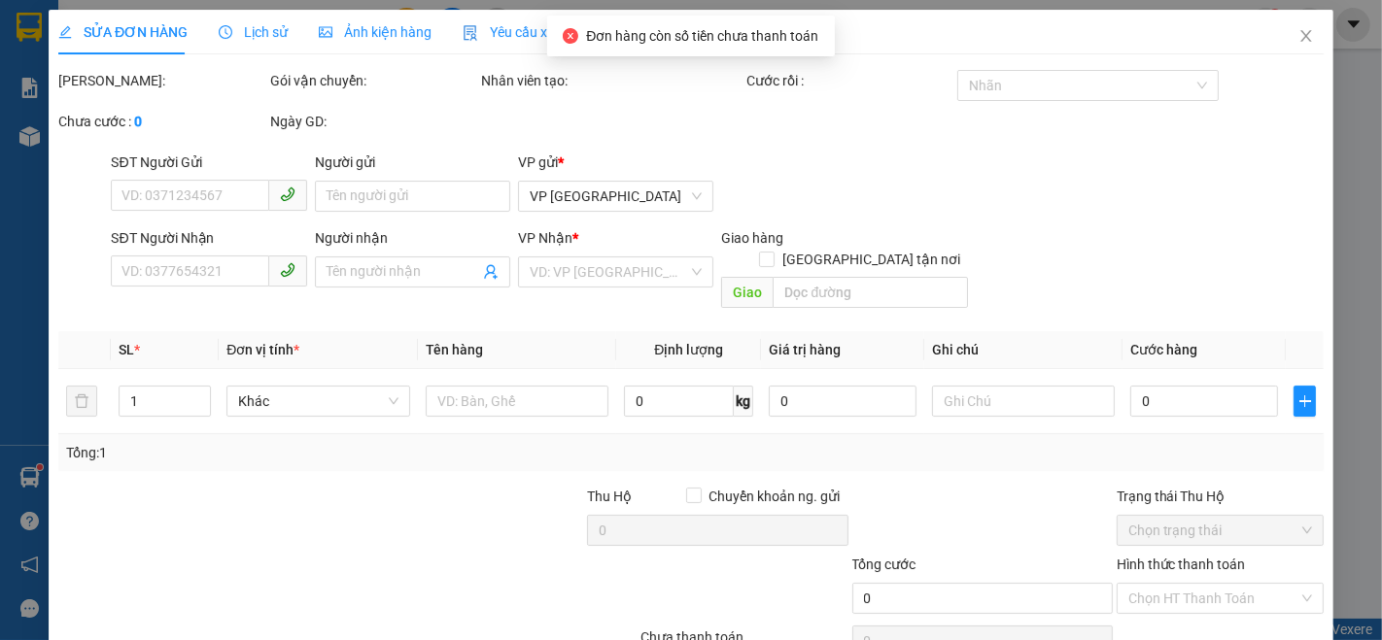
type input "0961104359"
type input "0382963939"
type input "50.000"
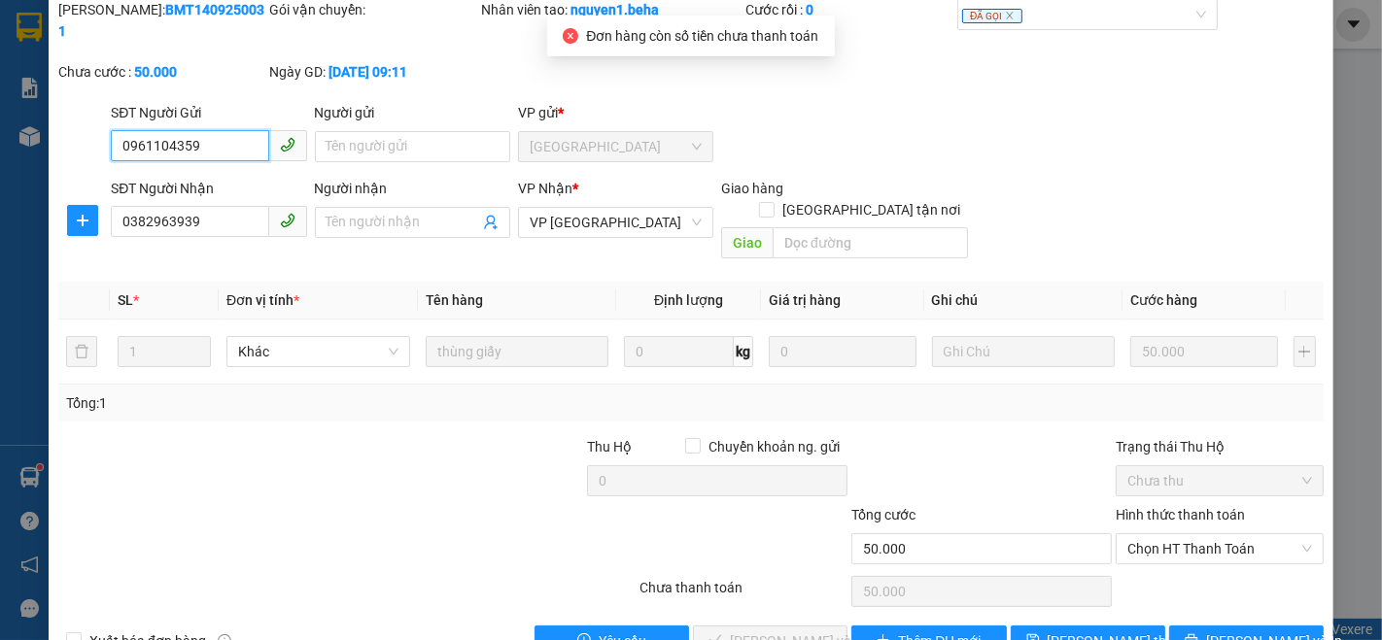
scroll to position [81, 0]
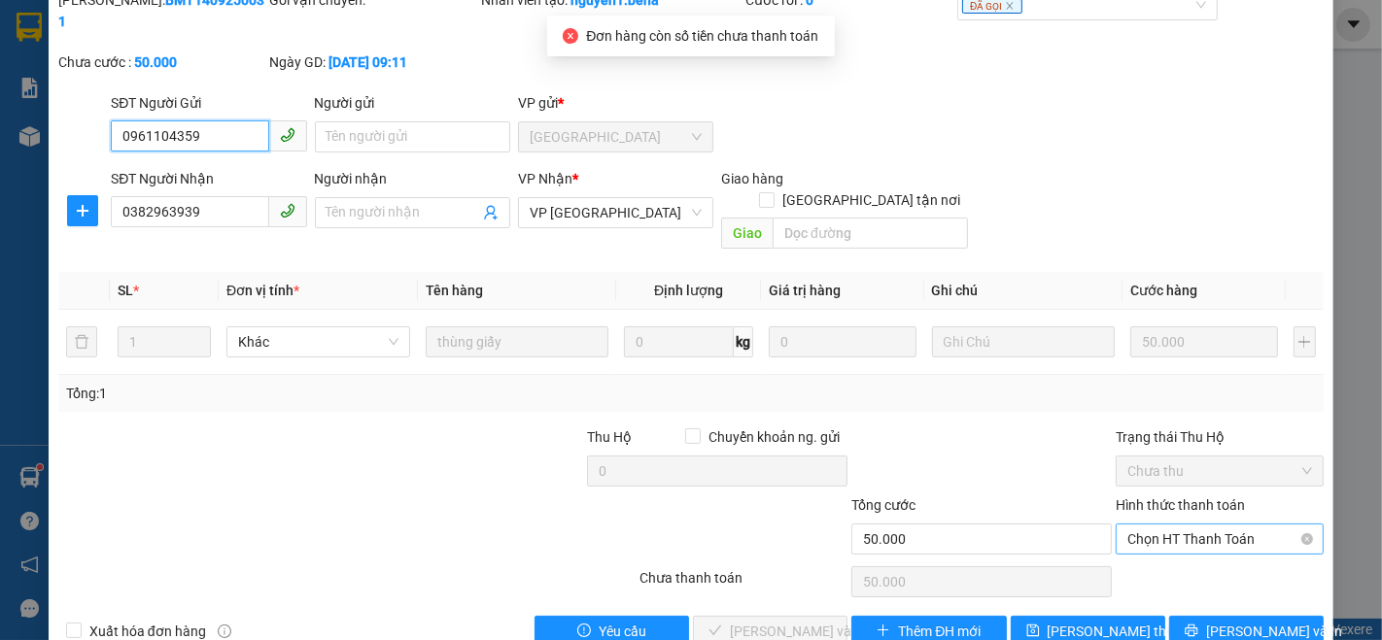
click at [1141, 525] on span "Chọn HT Thanh Toán" at bounding box center [1219, 539] width 185 height 29
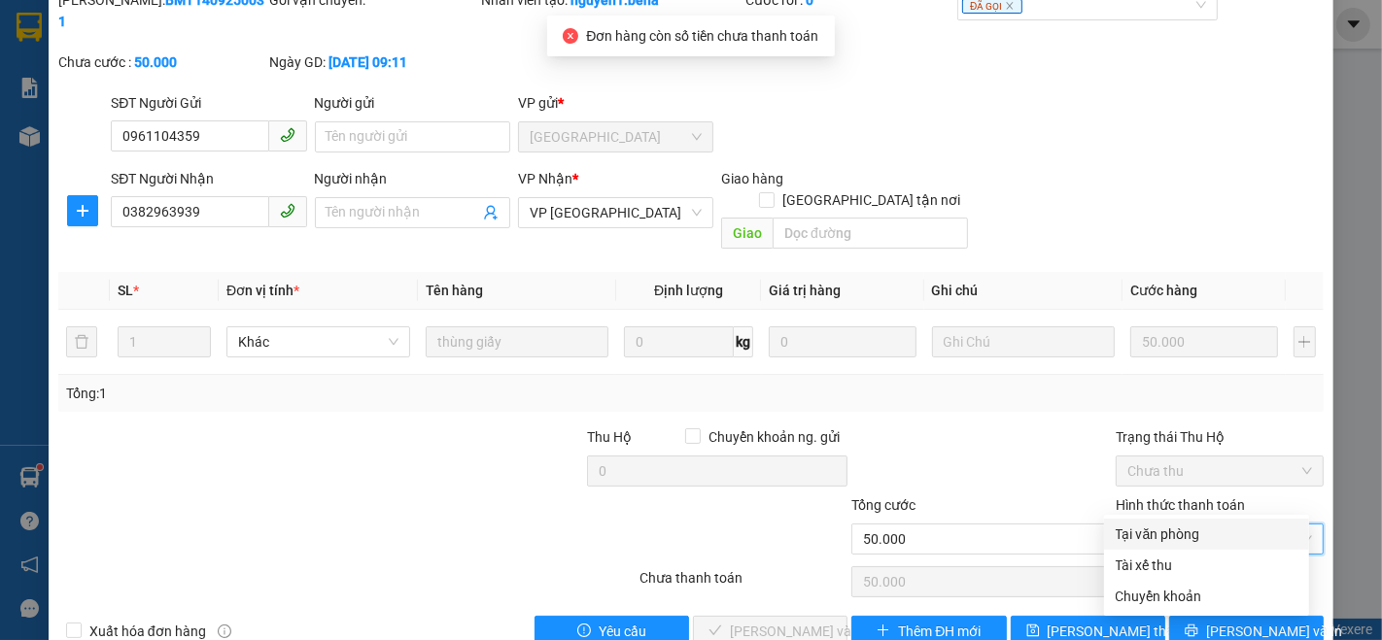
drag, startPoint x: 1135, startPoint y: 526, endPoint x: 958, endPoint y: 556, distance: 179.4
click at [1132, 529] on div "Tại văn phòng" at bounding box center [1207, 534] width 182 height 21
type input "0"
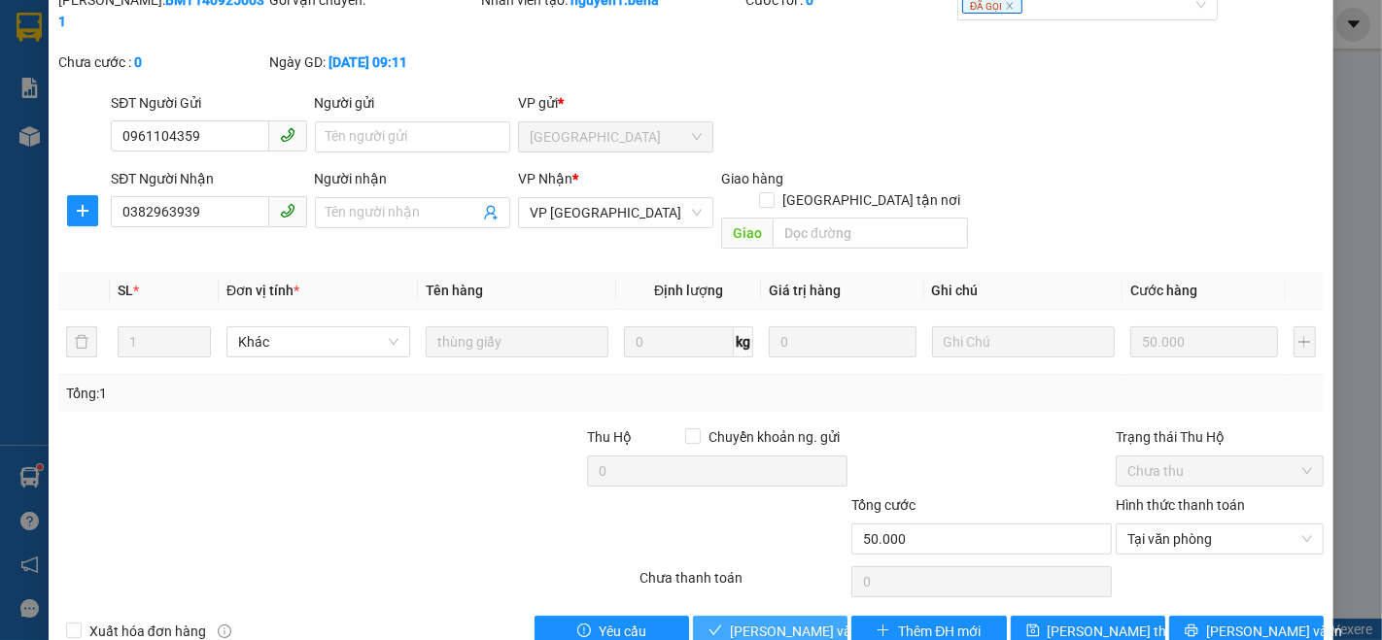
click at [806, 621] on span "[PERSON_NAME] và Giao hàng" at bounding box center [823, 631] width 187 height 21
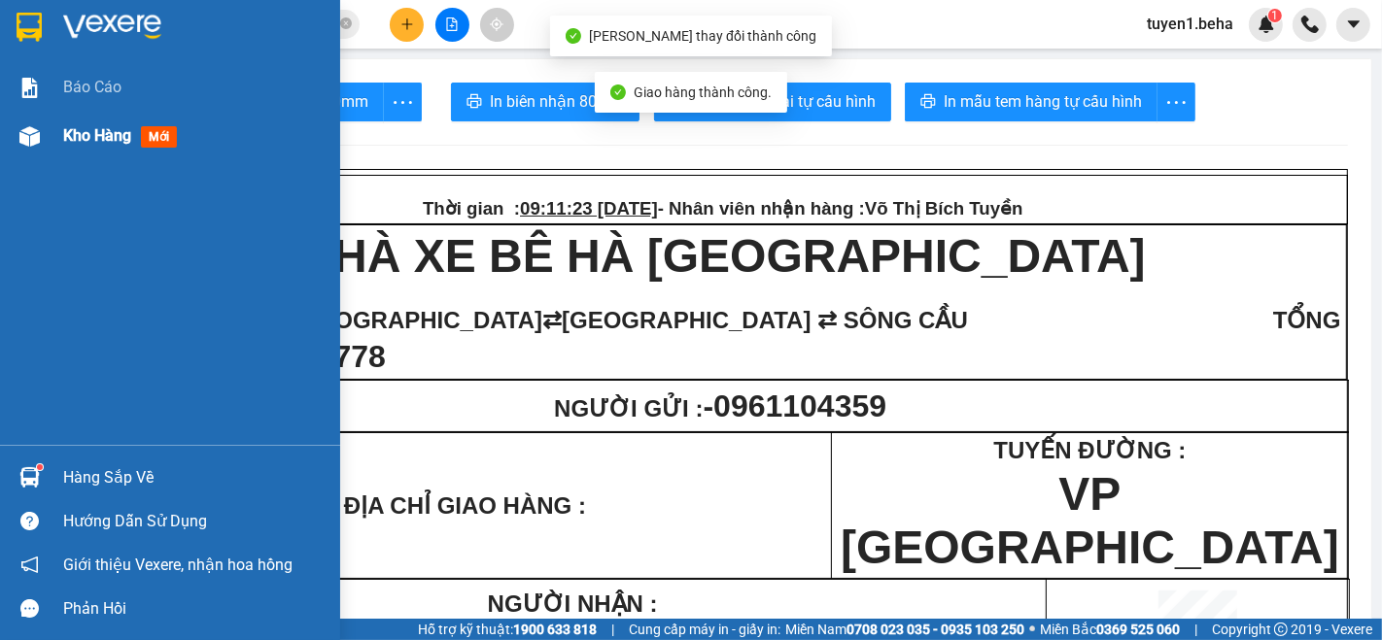
click at [74, 140] on span "Kho hàng" at bounding box center [97, 135] width 68 height 18
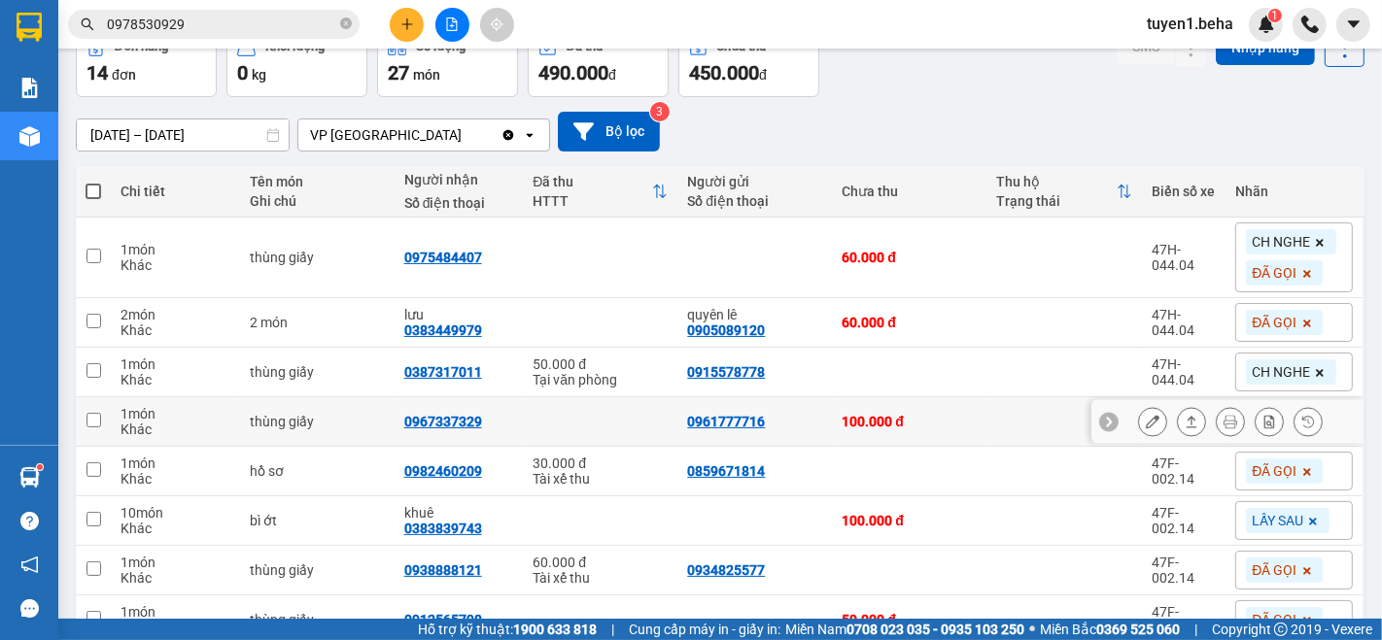
scroll to position [216, 0]
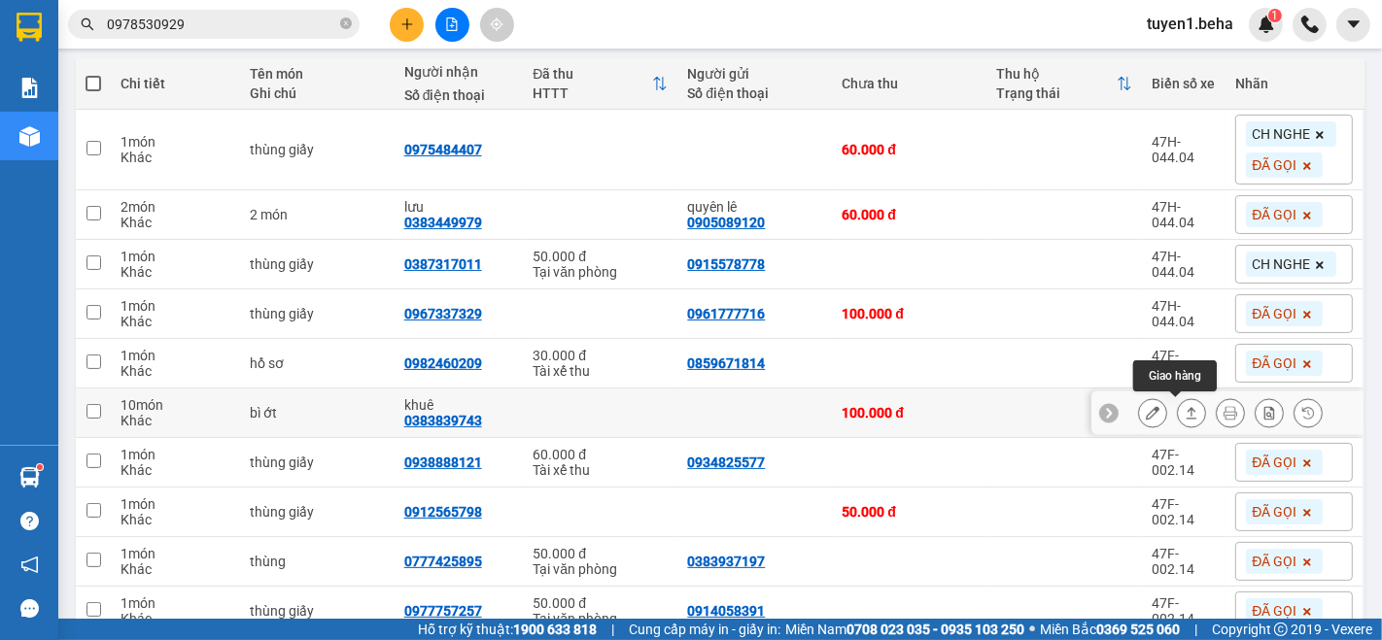
click at [1185, 415] on icon at bounding box center [1192, 413] width 14 height 14
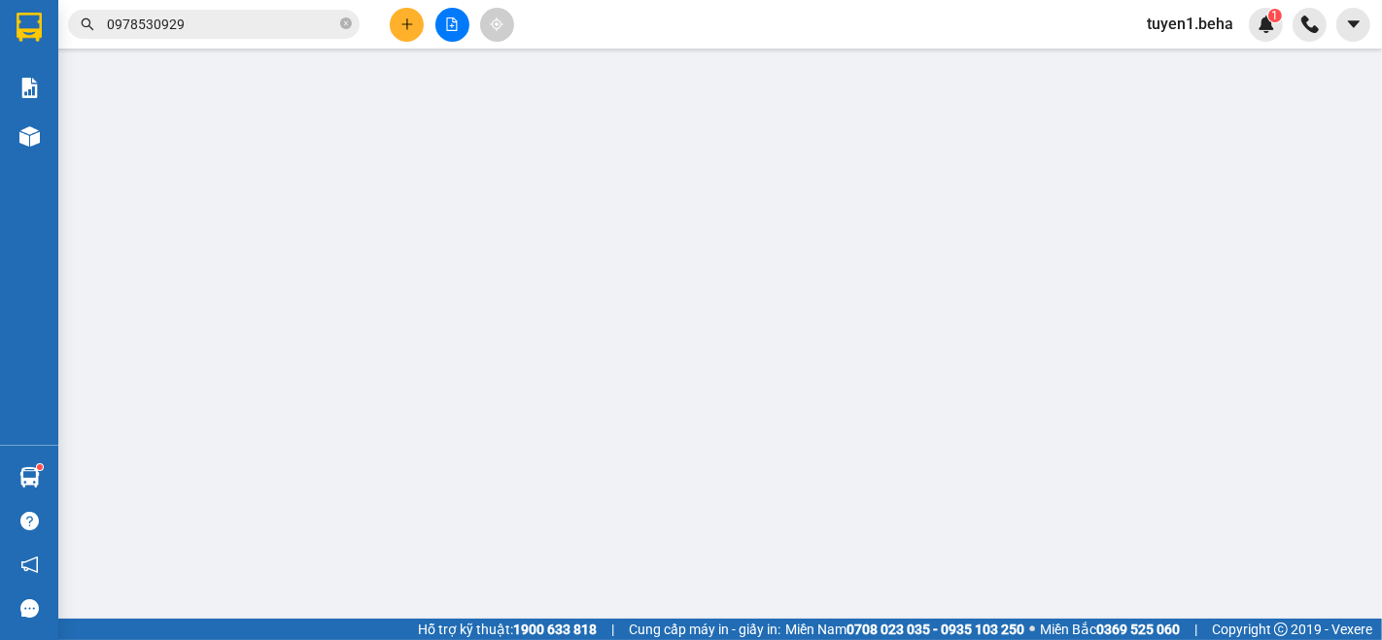
type input "0383839743"
type input "khuê"
type input "100.000"
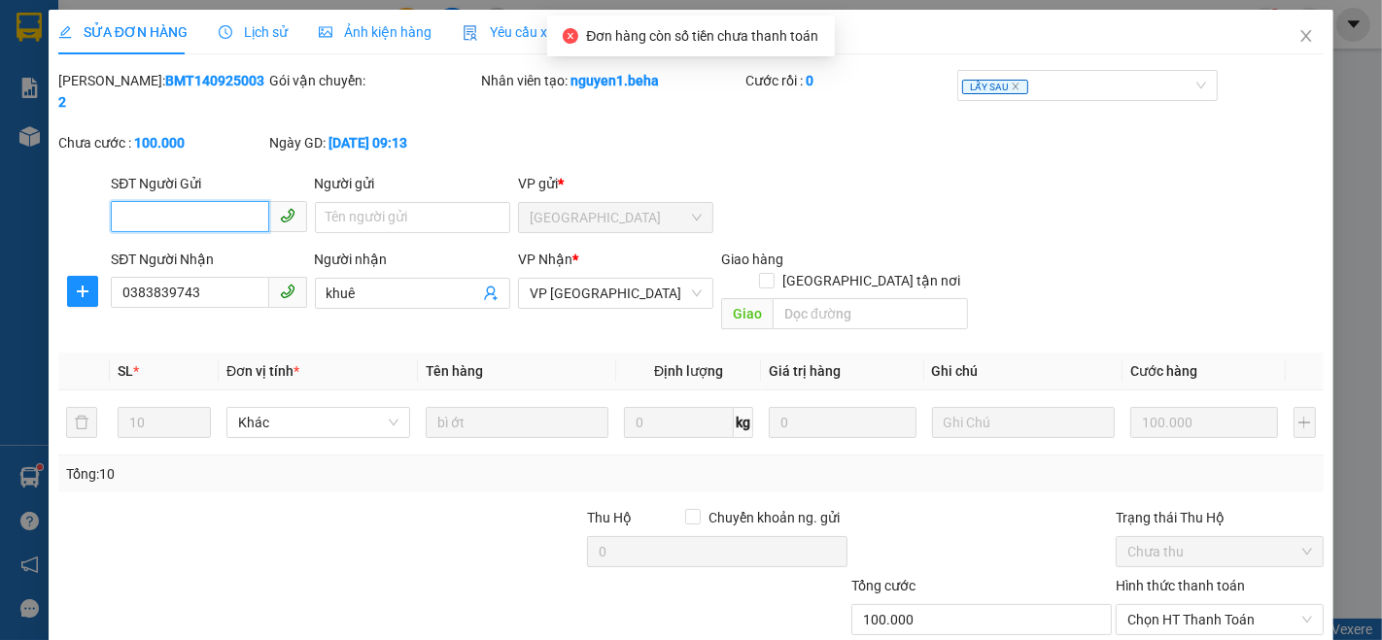
scroll to position [71, 0]
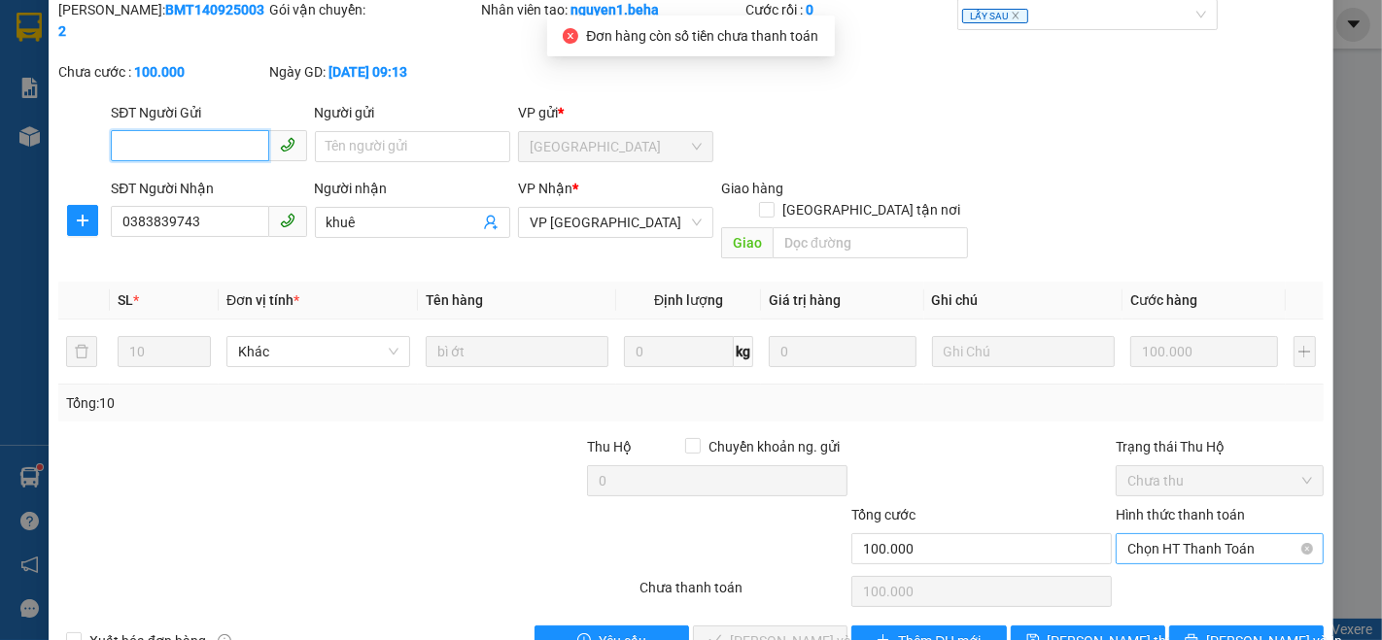
click at [1165, 535] on span "Chọn HT Thanh Toán" at bounding box center [1219, 549] width 185 height 29
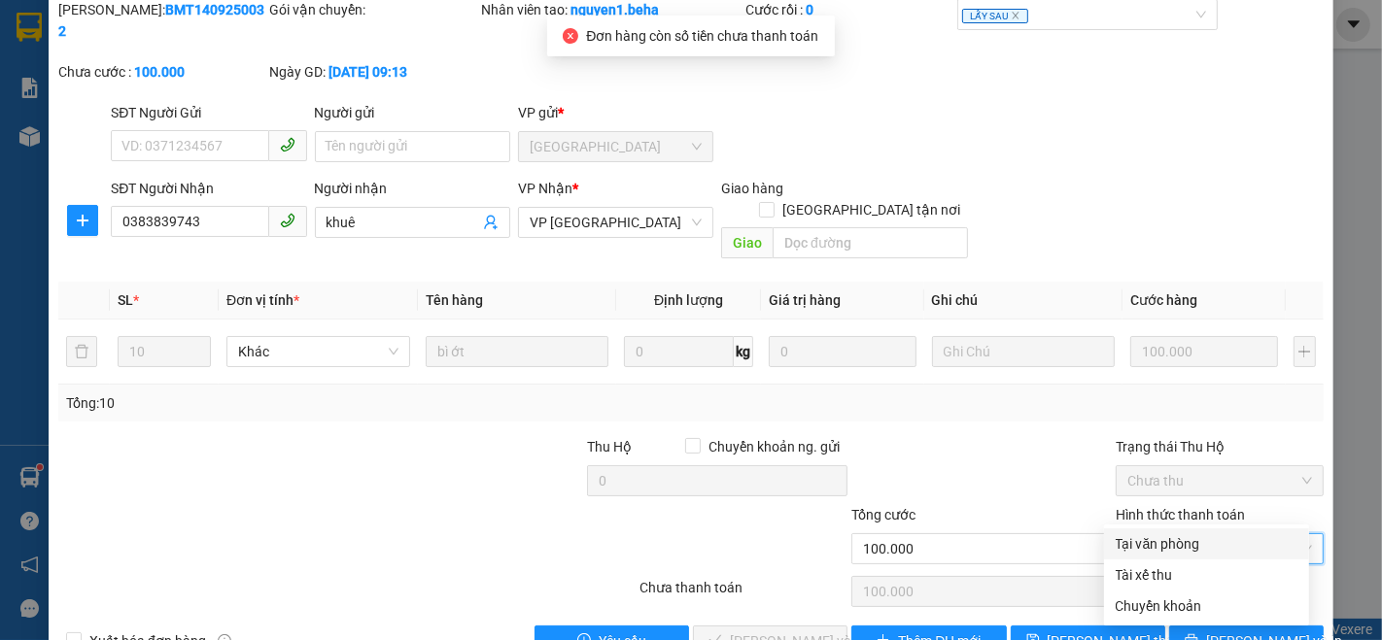
click at [1145, 542] on div "Tại văn phòng" at bounding box center [1207, 544] width 182 height 21
type input "0"
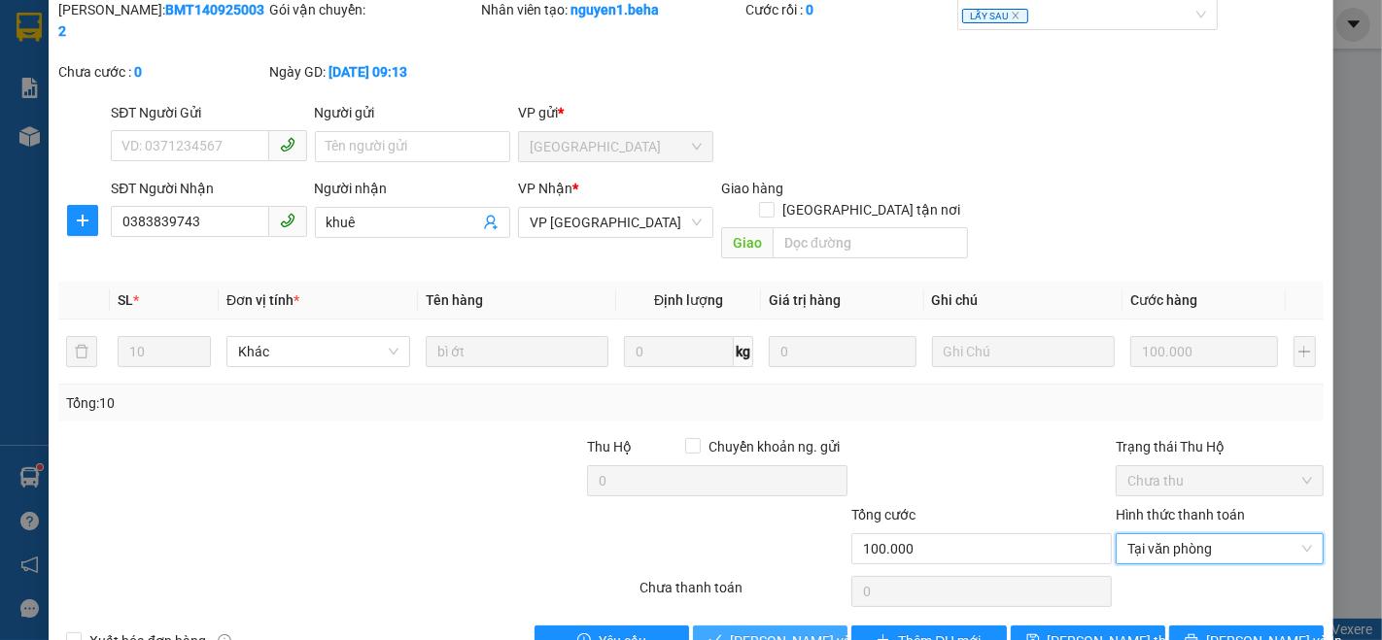
click at [785, 631] on span "[PERSON_NAME] và Giao hàng" at bounding box center [823, 641] width 187 height 21
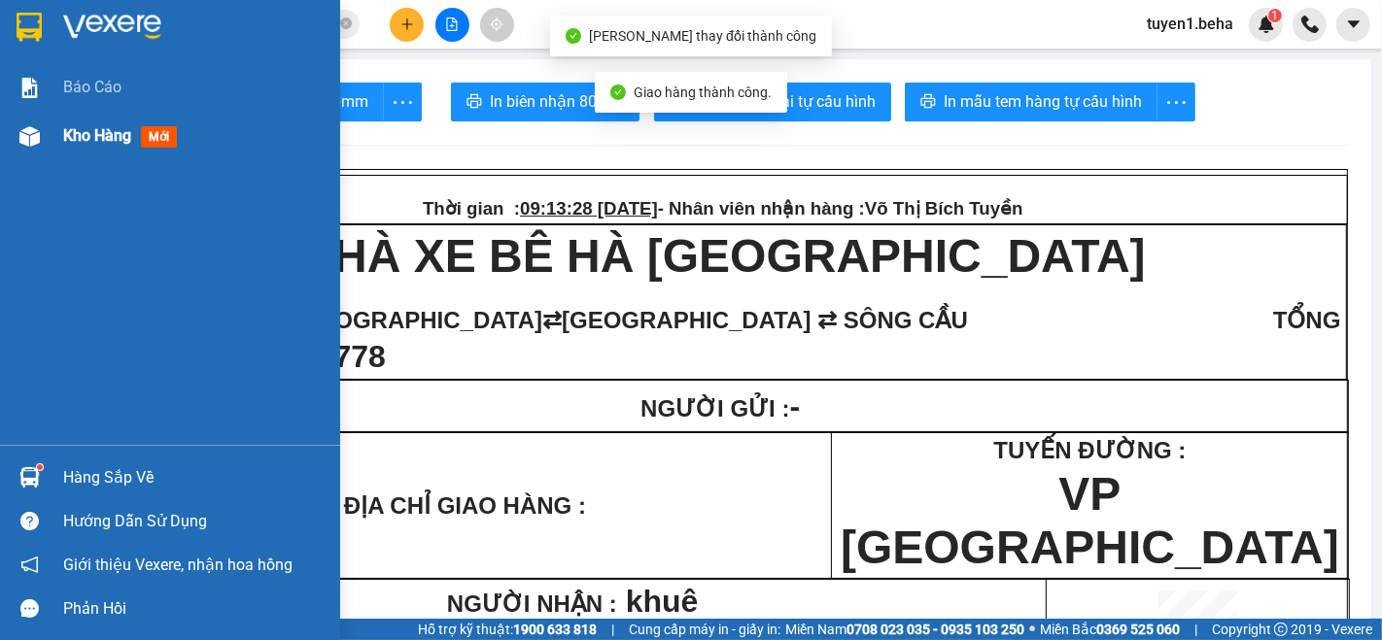
click at [83, 134] on span "Kho hàng" at bounding box center [97, 135] width 68 height 18
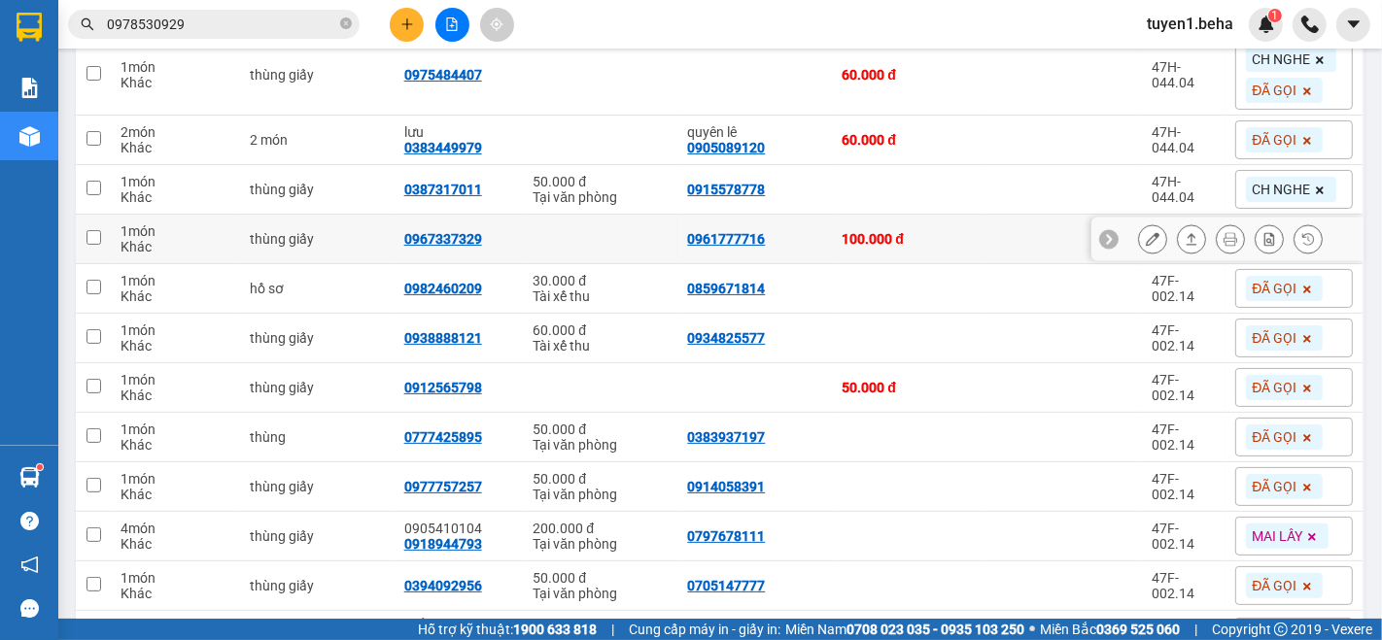
scroll to position [324, 0]
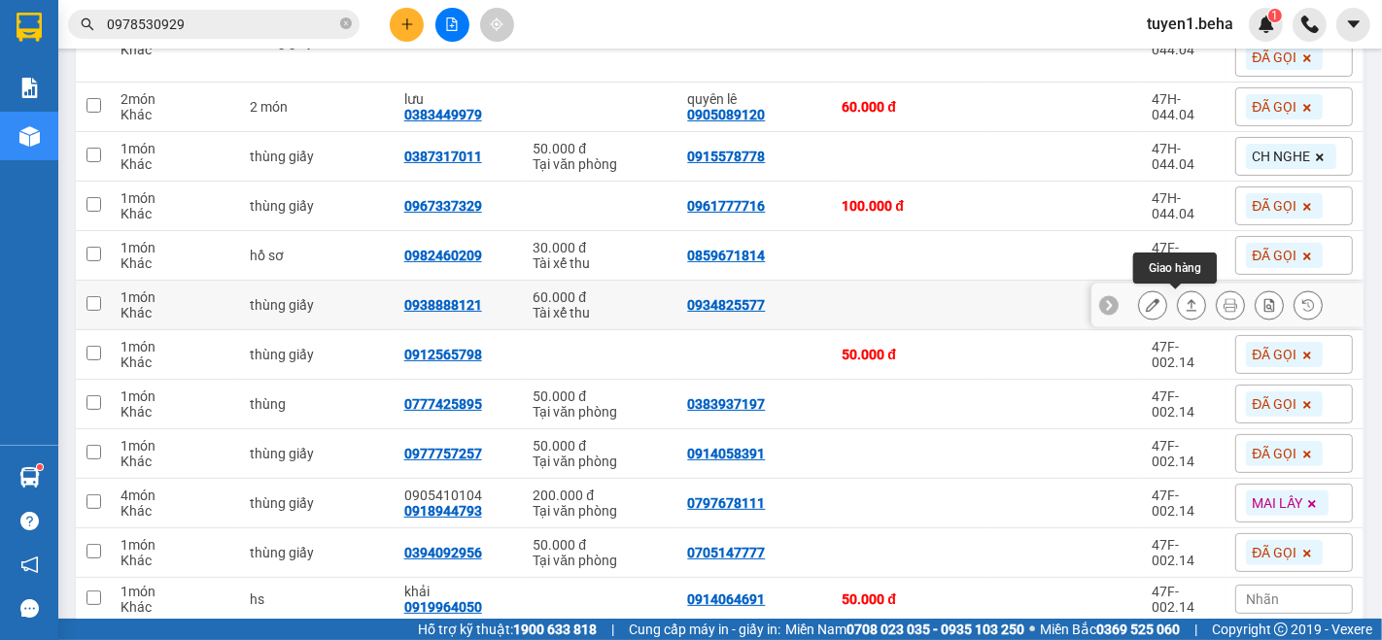
click at [1185, 310] on icon at bounding box center [1192, 305] width 14 height 14
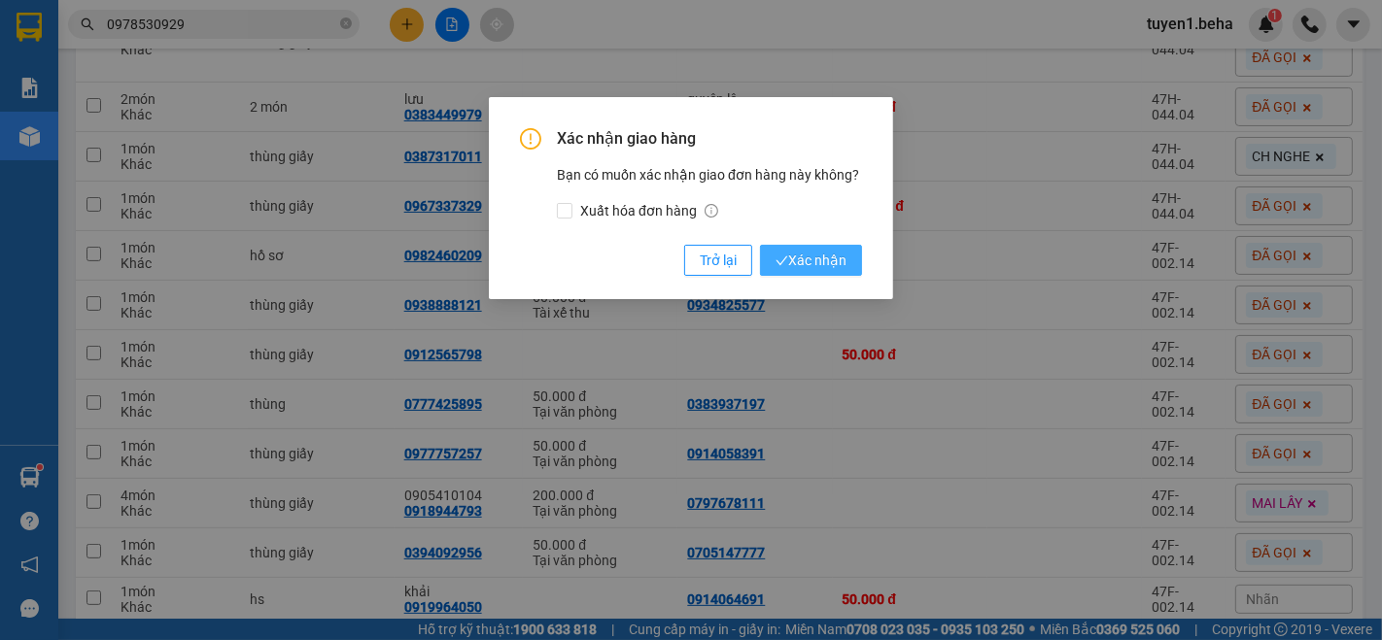
click at [837, 264] on span "Xác nhận" at bounding box center [811, 260] width 71 height 21
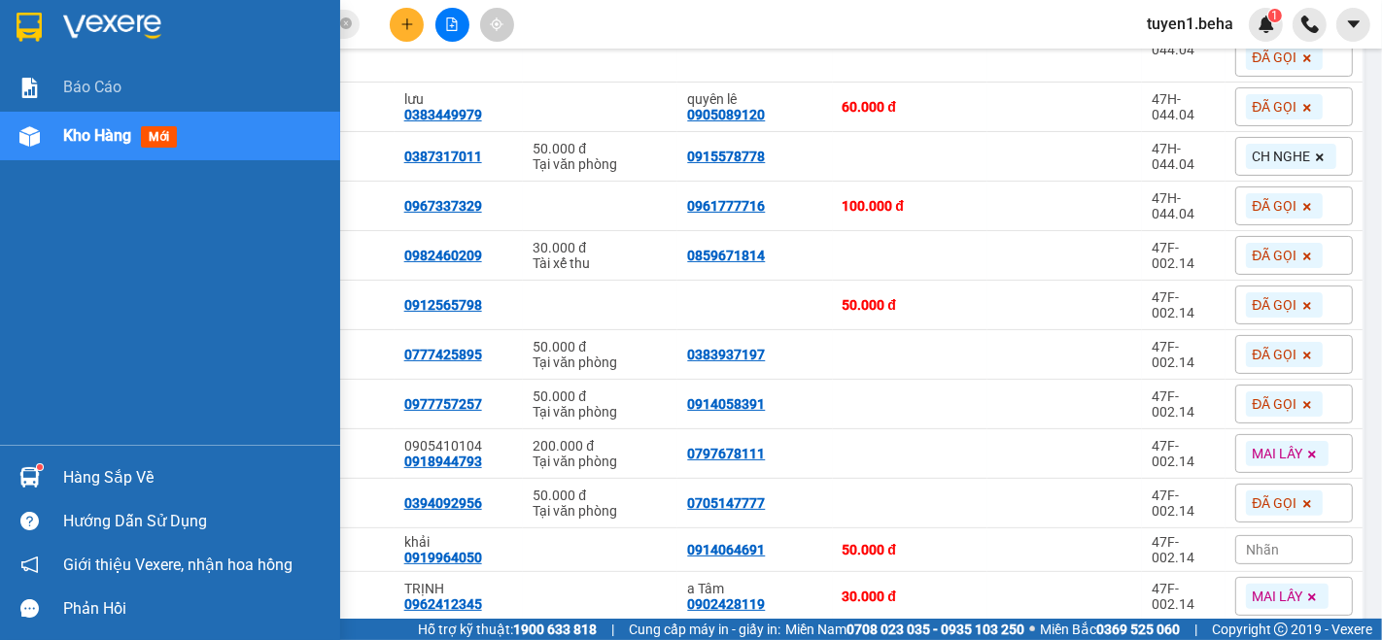
click at [18, 279] on div "Báo cáo Kho hàng mới" at bounding box center [170, 254] width 340 height 382
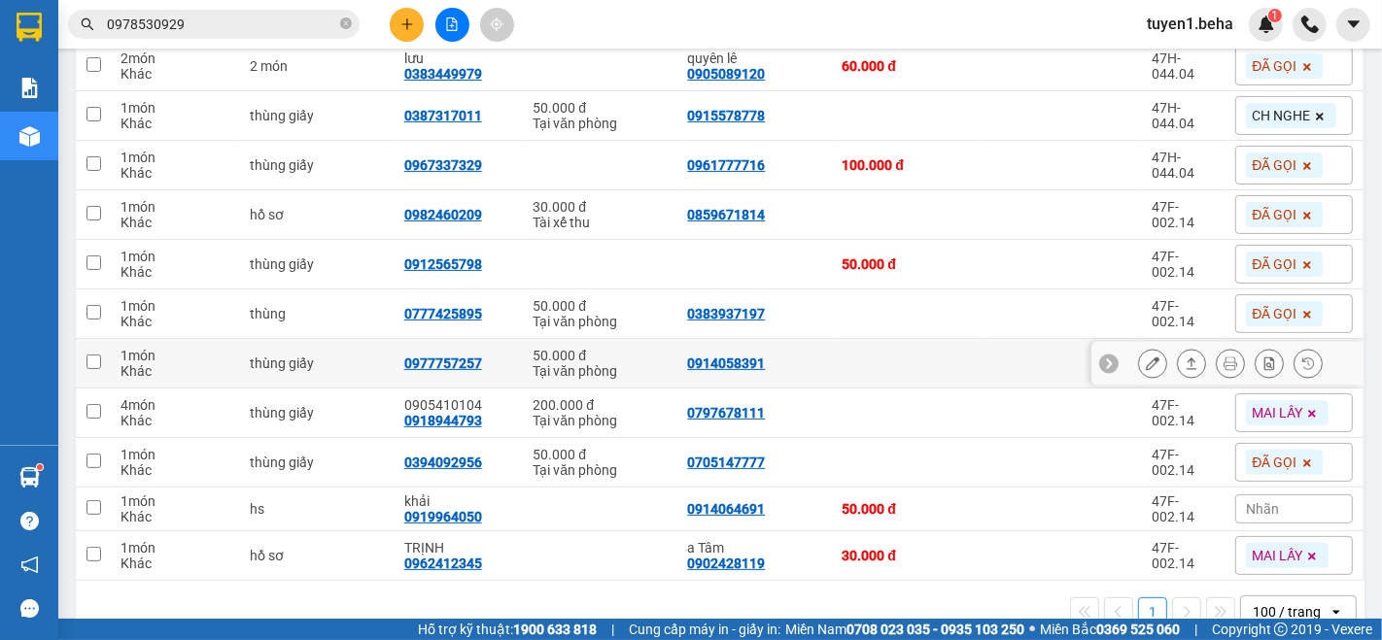
scroll to position [404, 0]
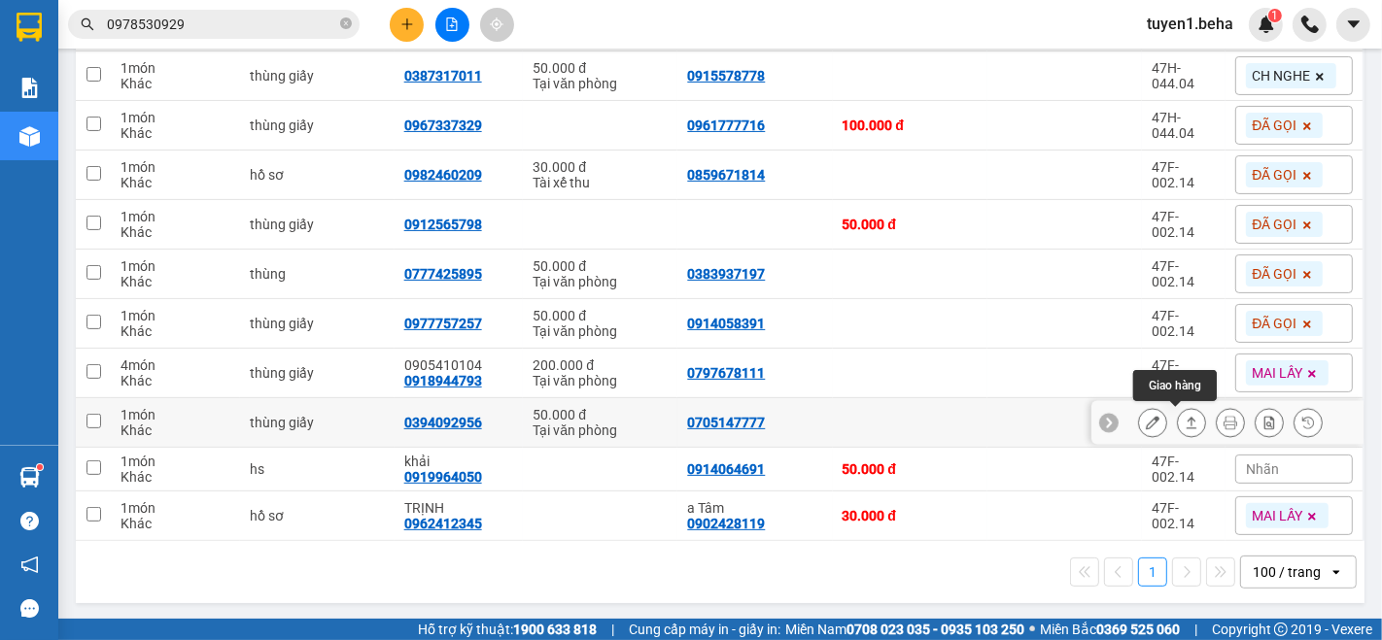
click at [1178, 422] on button at bounding box center [1191, 423] width 27 height 34
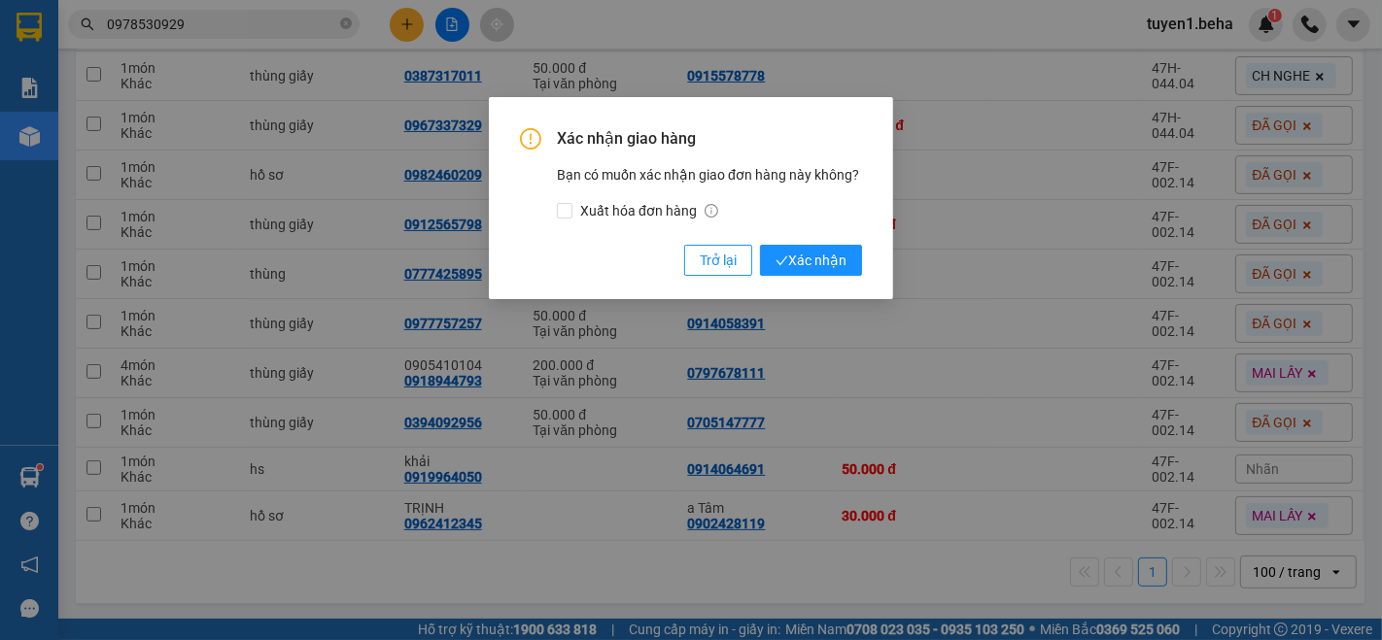
click at [950, 370] on div "Xác nhận giao hàng Bạn có muốn xác nhận giao đơn hàng này không? Xuất hóa đơn h…" at bounding box center [691, 320] width 1382 height 640
click at [720, 270] on button "Trở lại" at bounding box center [718, 260] width 68 height 31
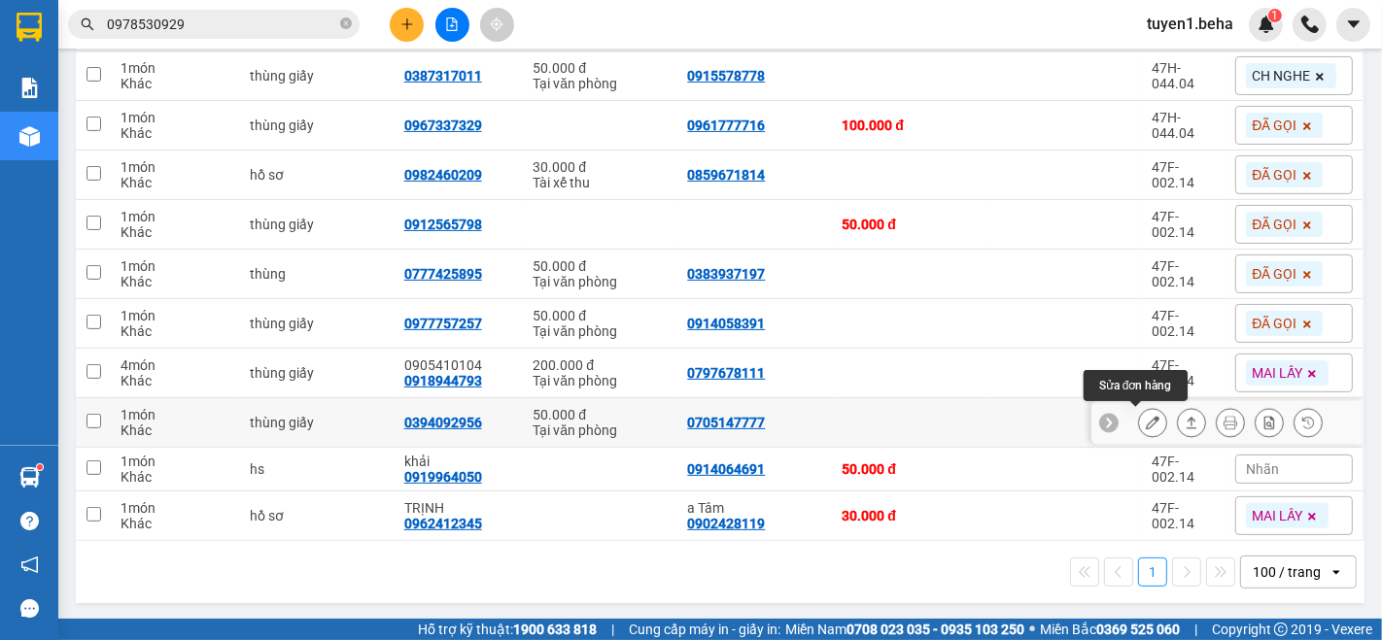
click at [1146, 420] on icon at bounding box center [1153, 423] width 14 height 14
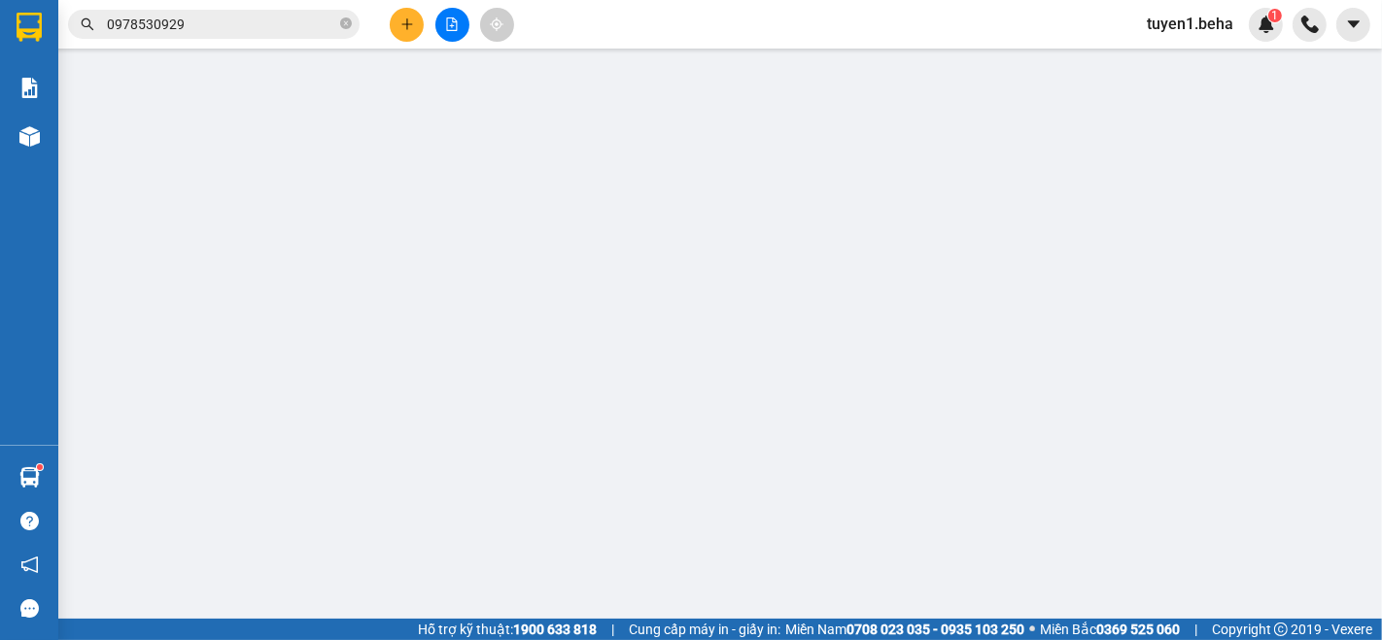
type input "0705147777"
type input "0394092956"
type input "50.000"
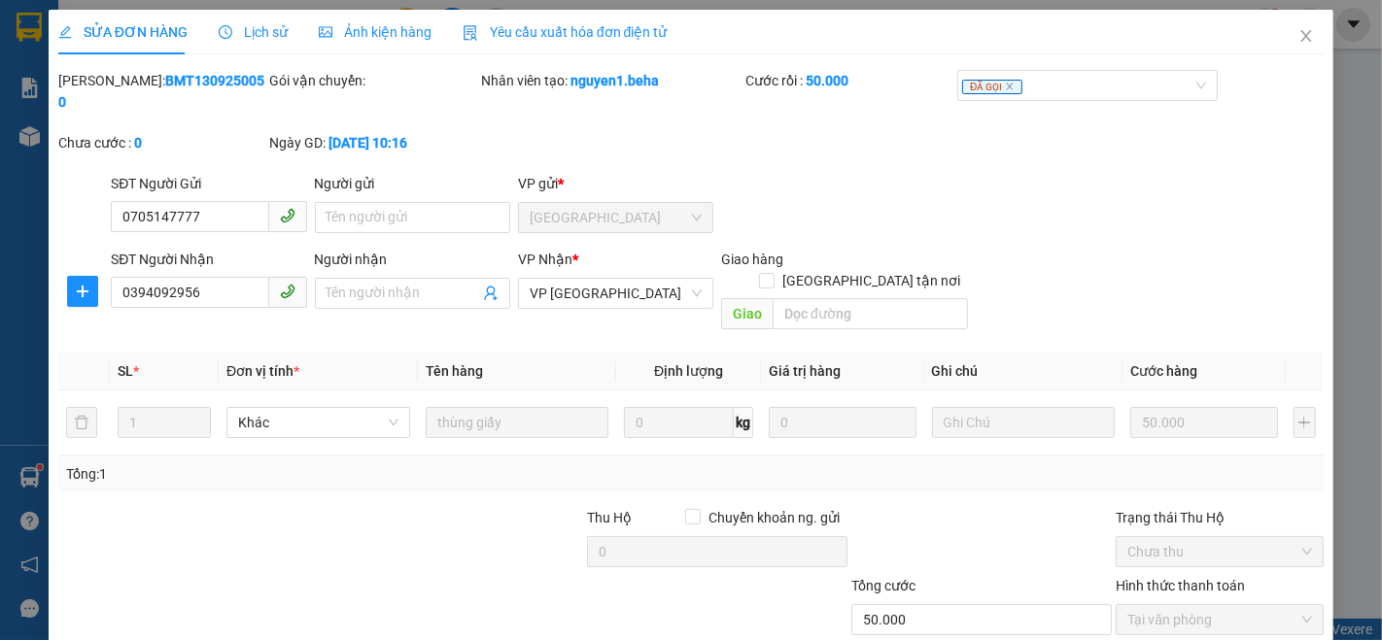
click at [367, 34] on span "Ảnh kiện hàng" at bounding box center [375, 32] width 113 height 16
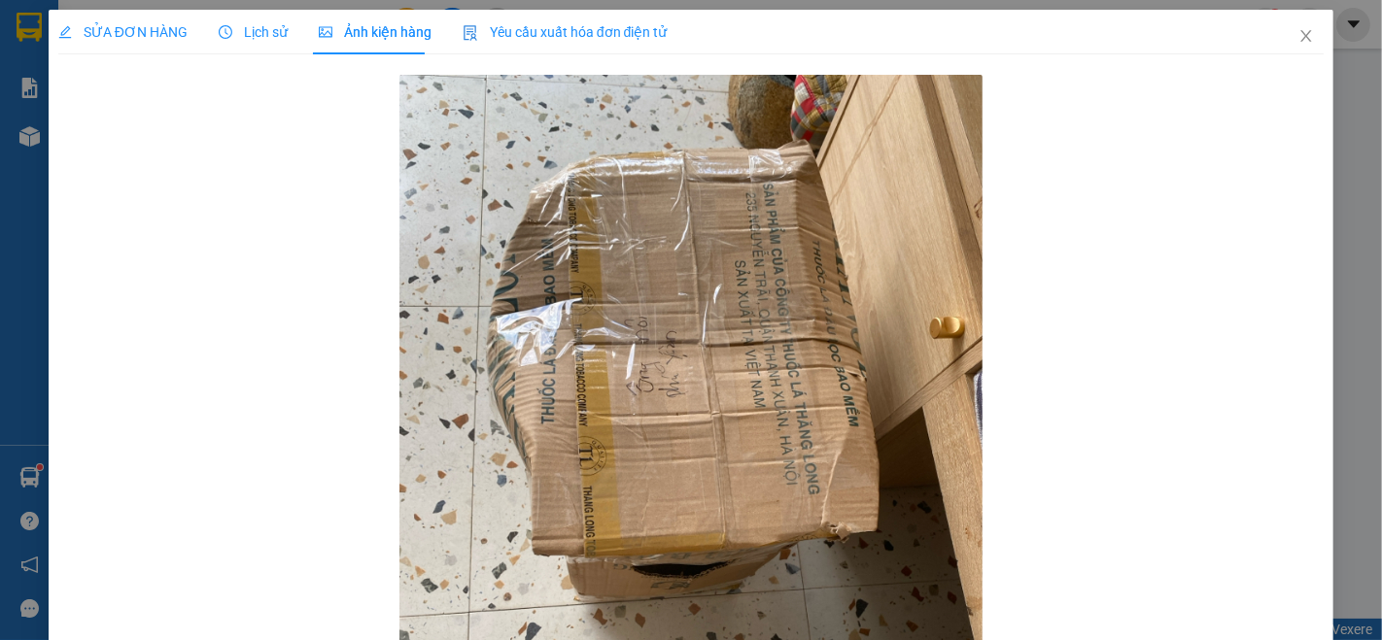
click at [150, 30] on span "SỬA ĐƠN HÀNG" at bounding box center [122, 32] width 129 height 16
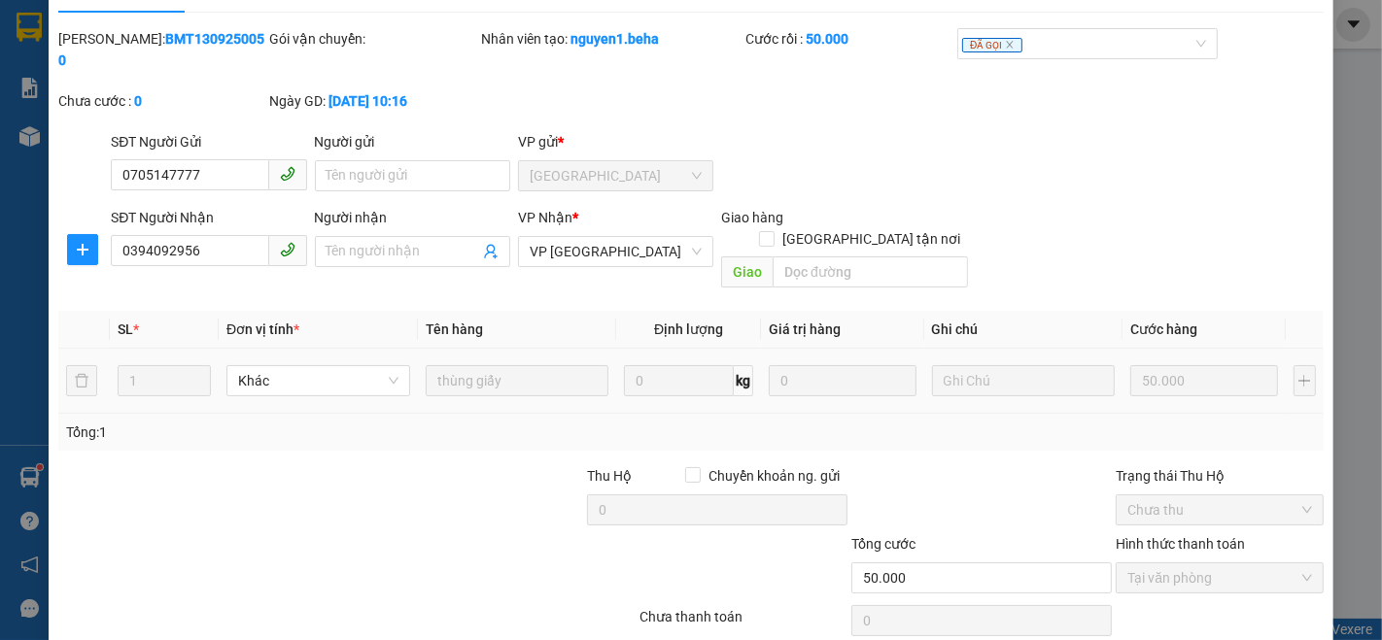
scroll to position [81, 0]
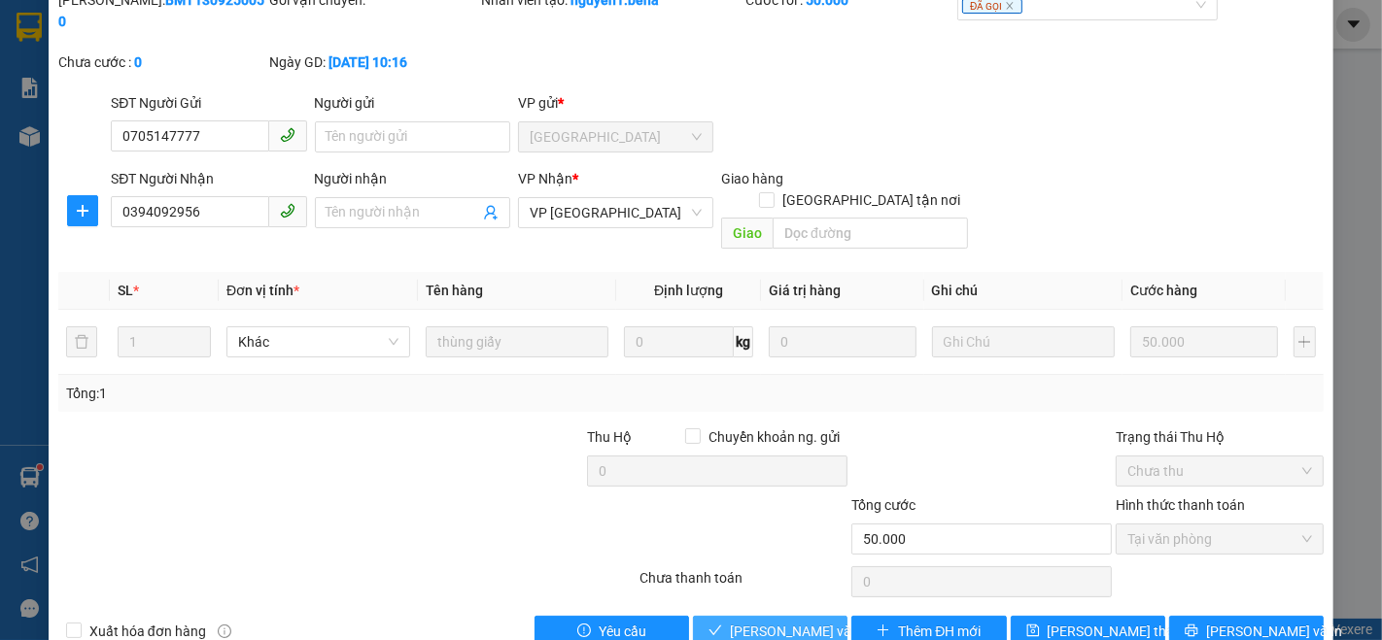
click at [750, 621] on span "[PERSON_NAME] và Giao hàng" at bounding box center [823, 631] width 187 height 21
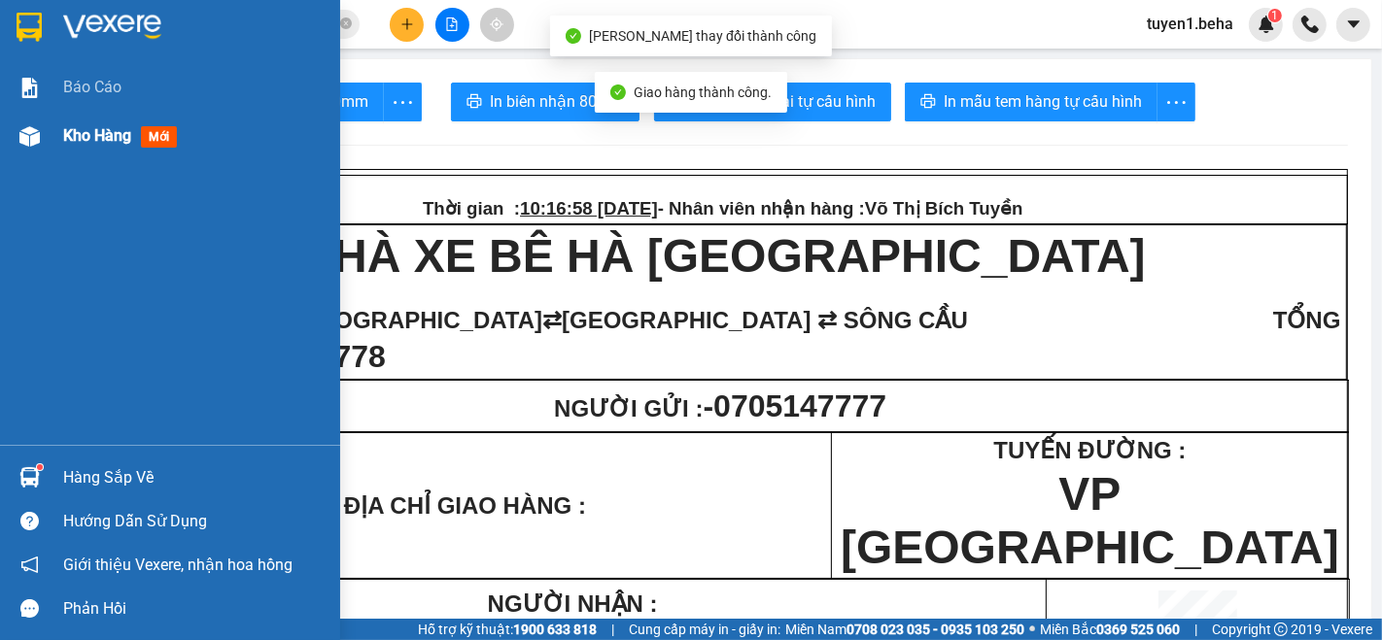
click at [90, 135] on span "Kho hàng" at bounding box center [97, 135] width 68 height 18
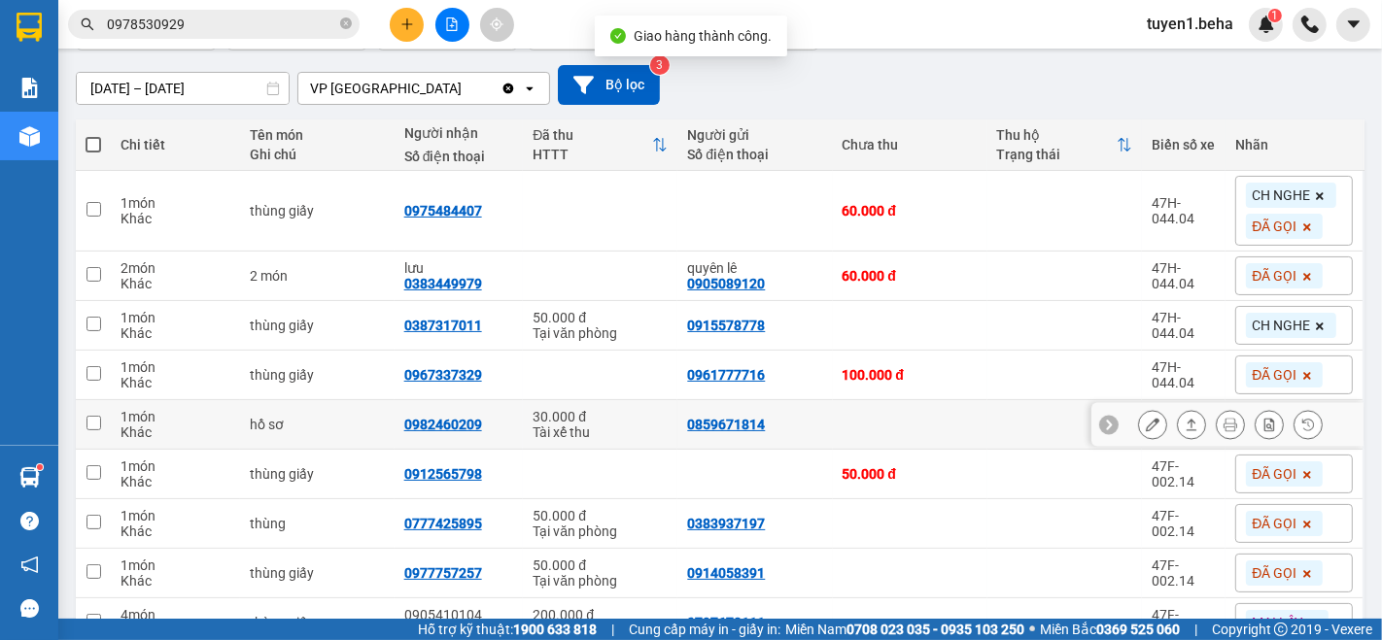
scroll to position [216, 0]
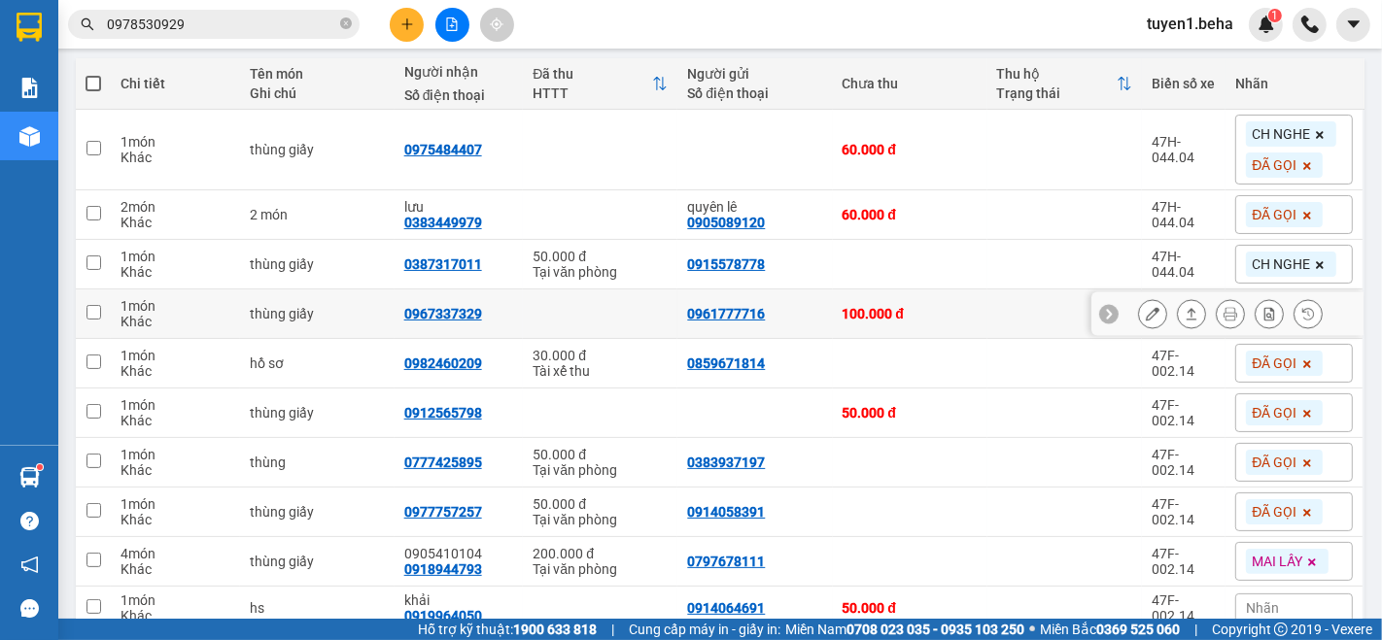
click at [189, 308] on div "1 món" at bounding box center [176, 306] width 110 height 16
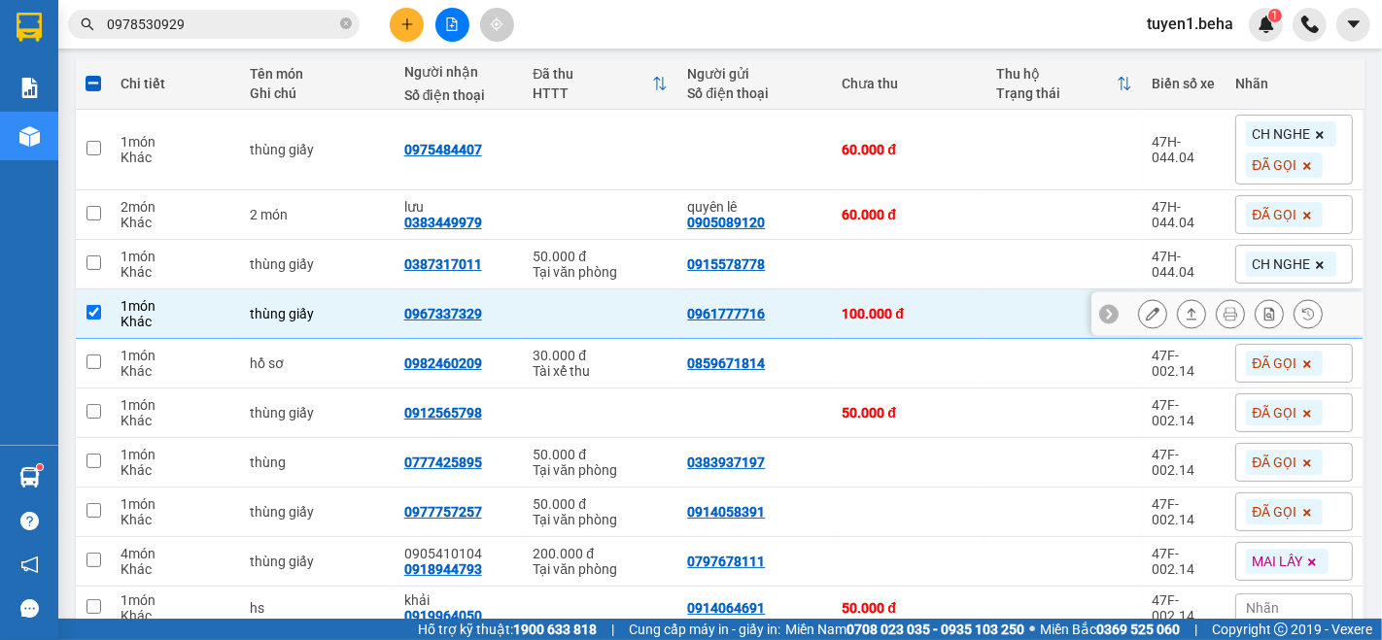
click at [189, 308] on div "1 món" at bounding box center [176, 306] width 110 height 16
checkbox input "false"
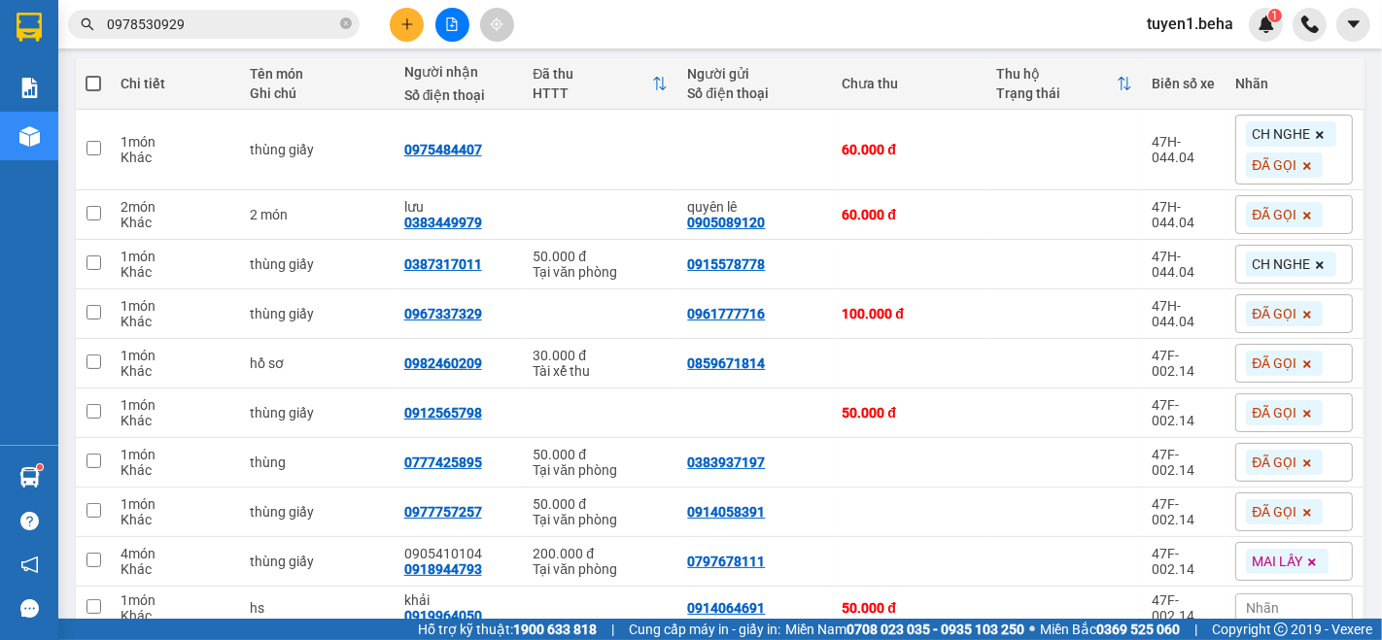
click at [1301, 310] on icon at bounding box center [1307, 315] width 12 height 12
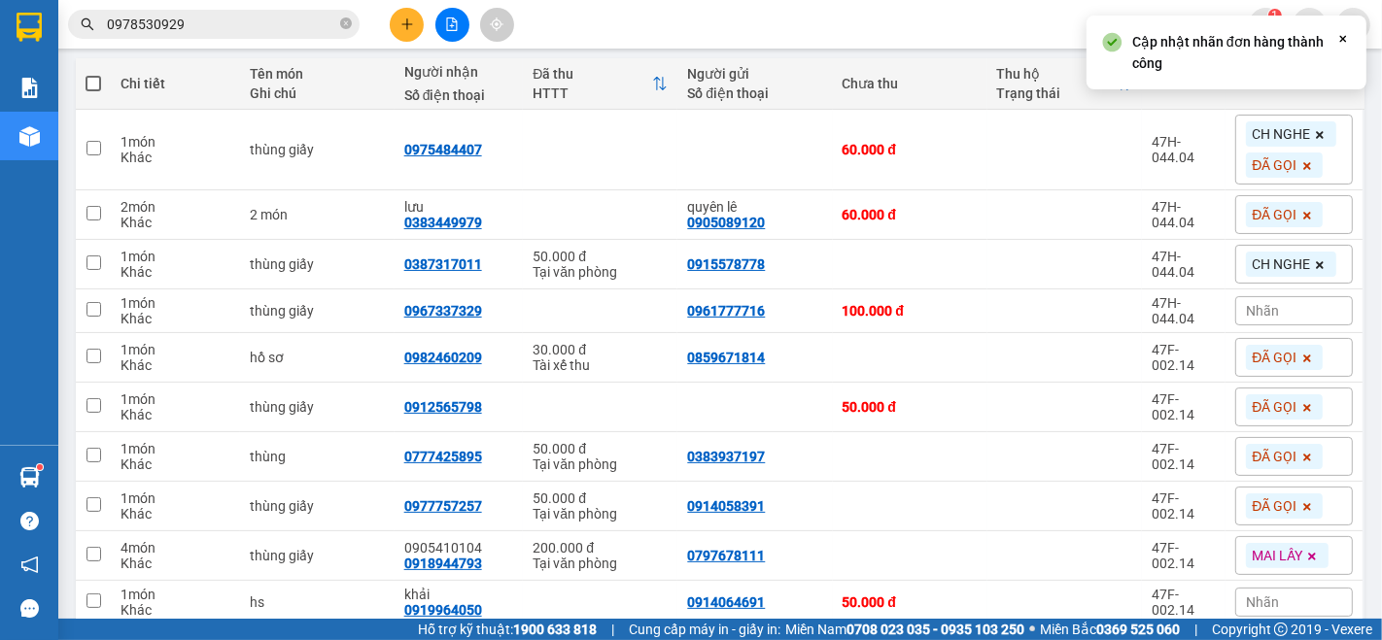
click at [1272, 310] on div "Nhãn" at bounding box center [1294, 310] width 118 height 29
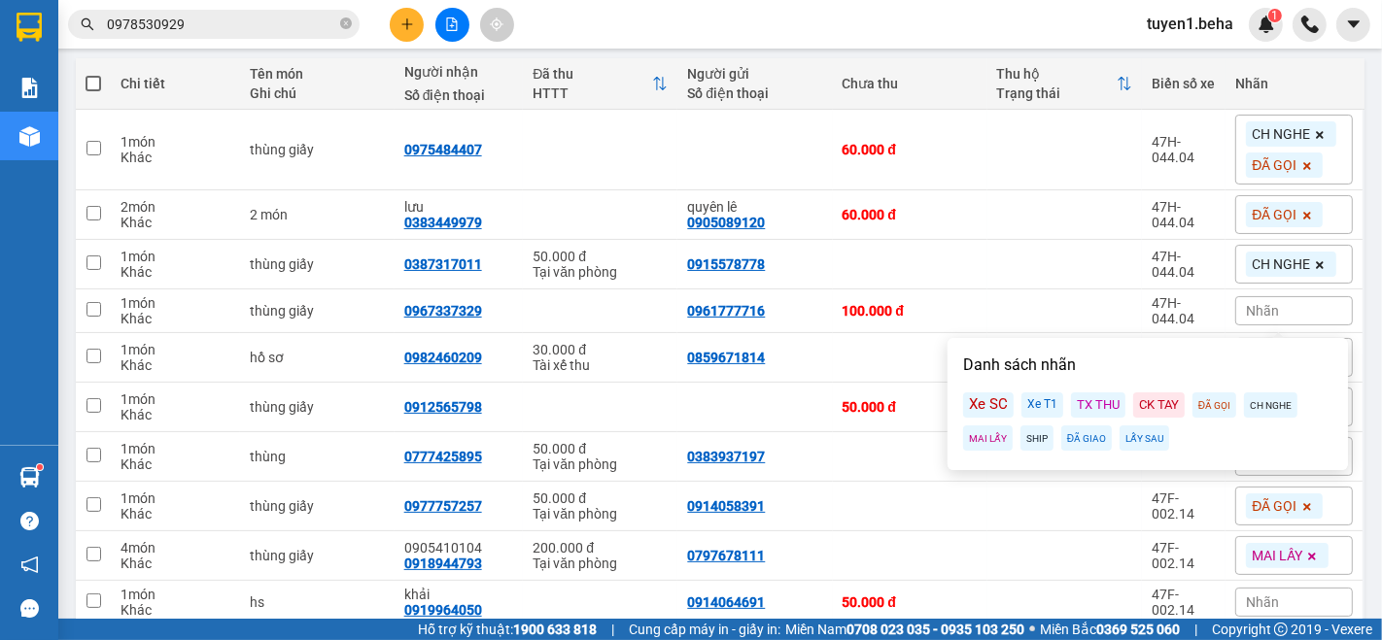
click at [1040, 436] on div "SHIP" at bounding box center [1036, 438] width 33 height 25
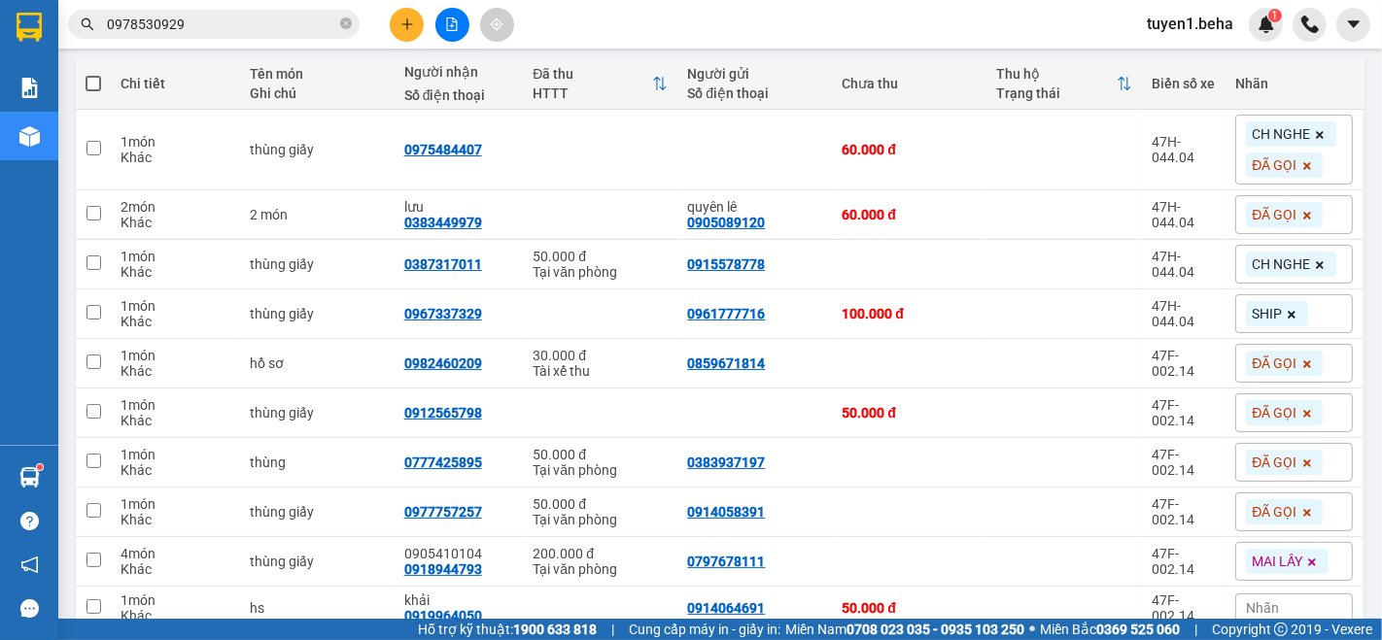
click at [869, 17] on div "Kết quả tìm kiếm ( 2 ) Bộ lọc Mã ĐH Trạng thái Món hàng Thu hộ Tổng cước Chưa c…" at bounding box center [691, 24] width 1382 height 49
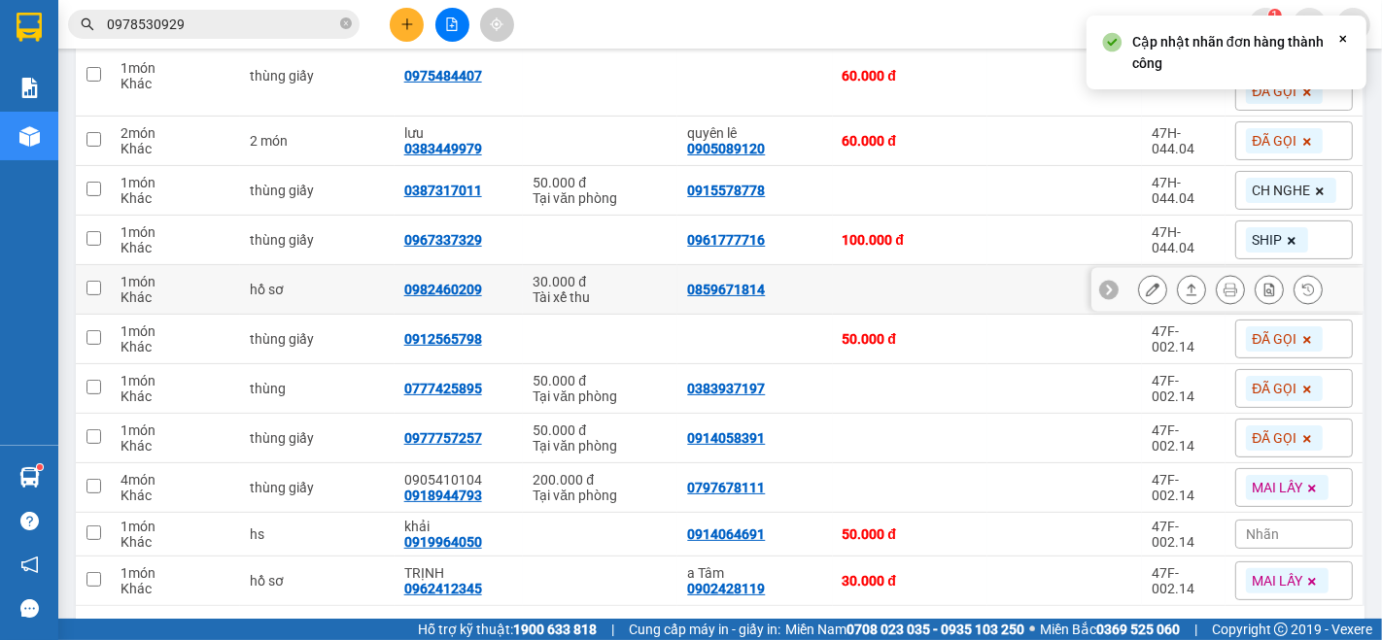
scroll to position [324, 0]
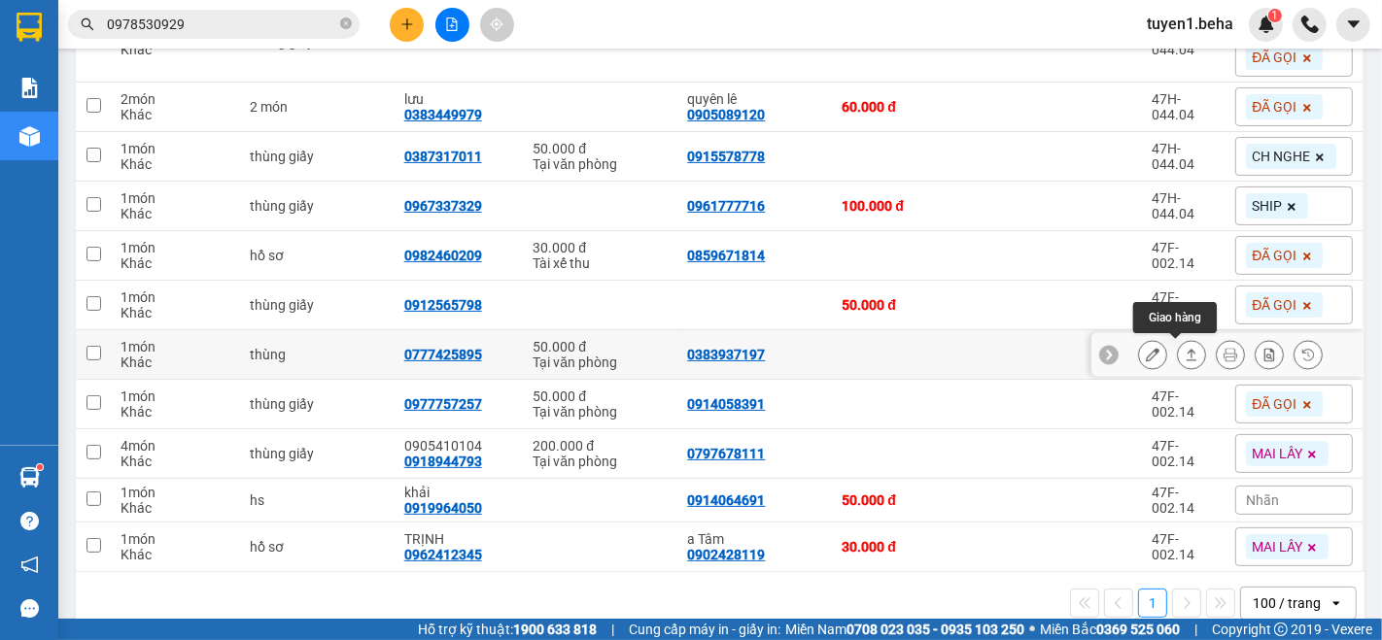
click at [1185, 350] on icon at bounding box center [1192, 355] width 14 height 14
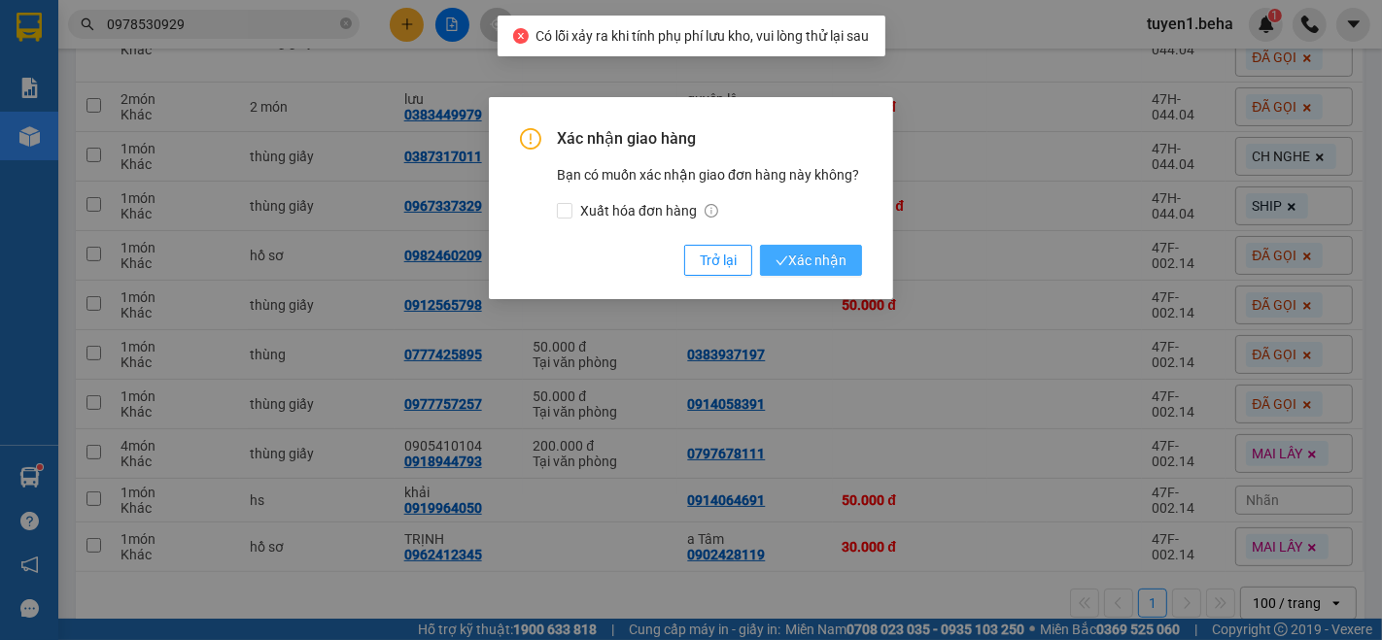
click at [791, 259] on span "Xác nhận" at bounding box center [811, 260] width 71 height 21
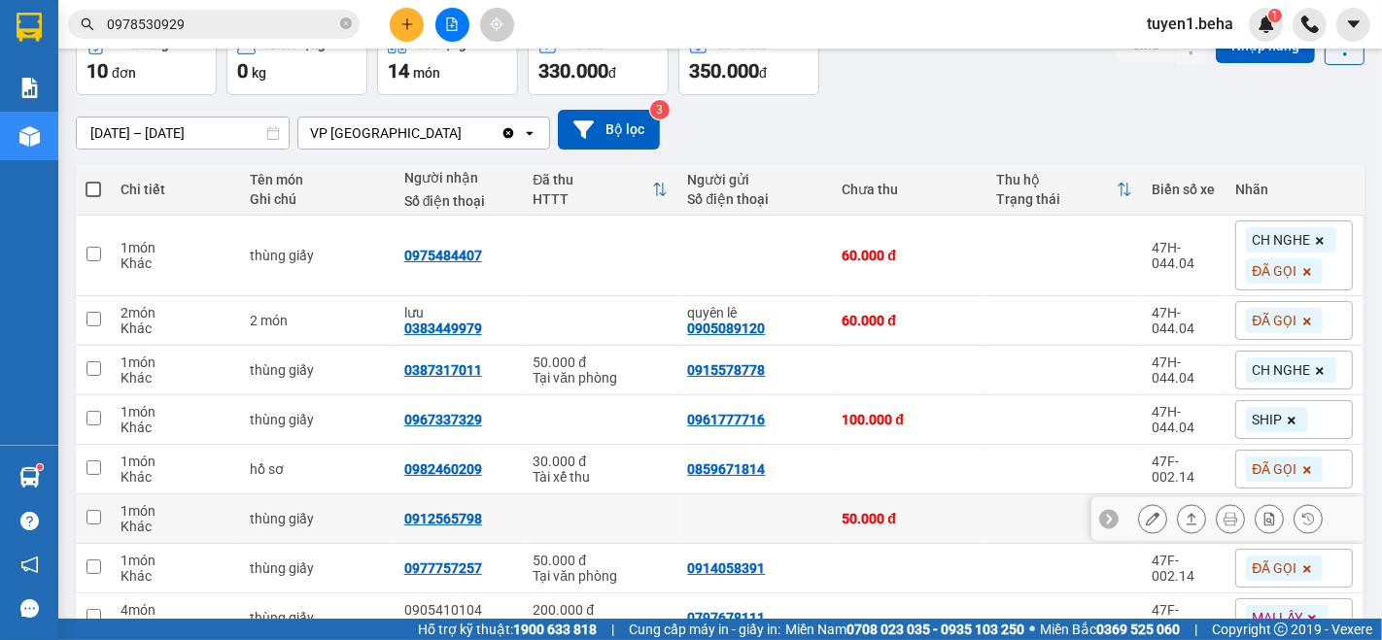
scroll to position [89, 0]
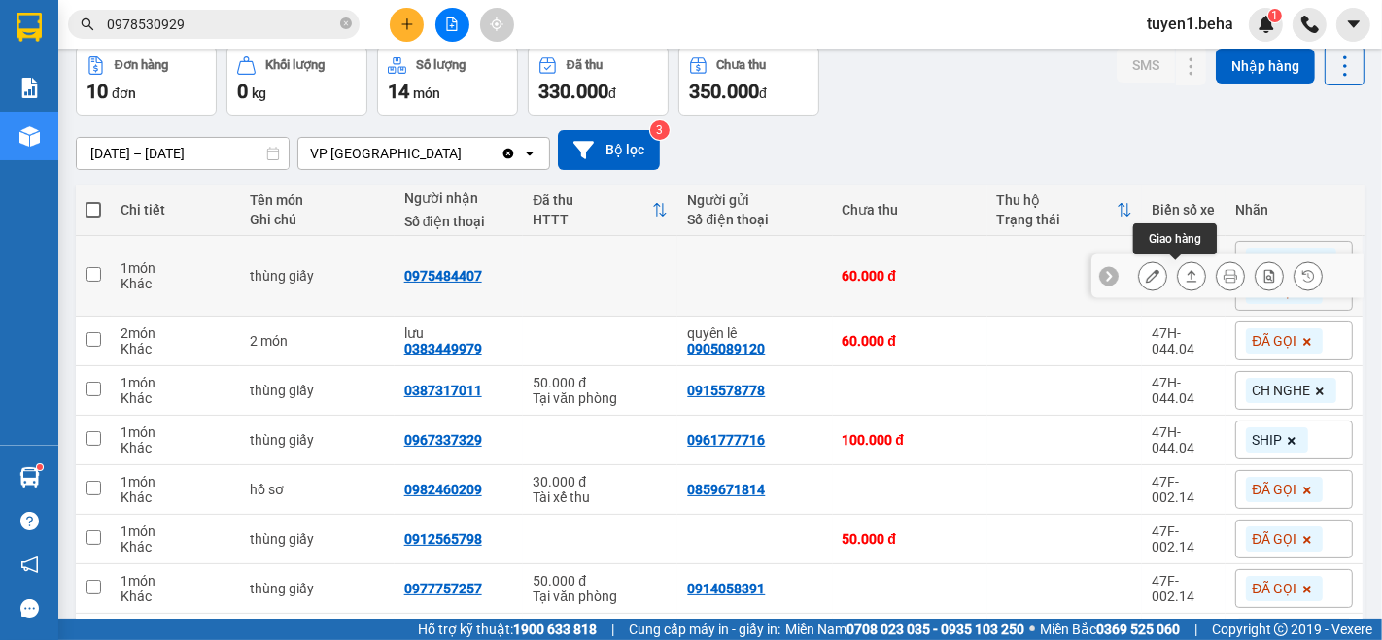
click at [1187, 273] on icon at bounding box center [1192, 276] width 11 height 12
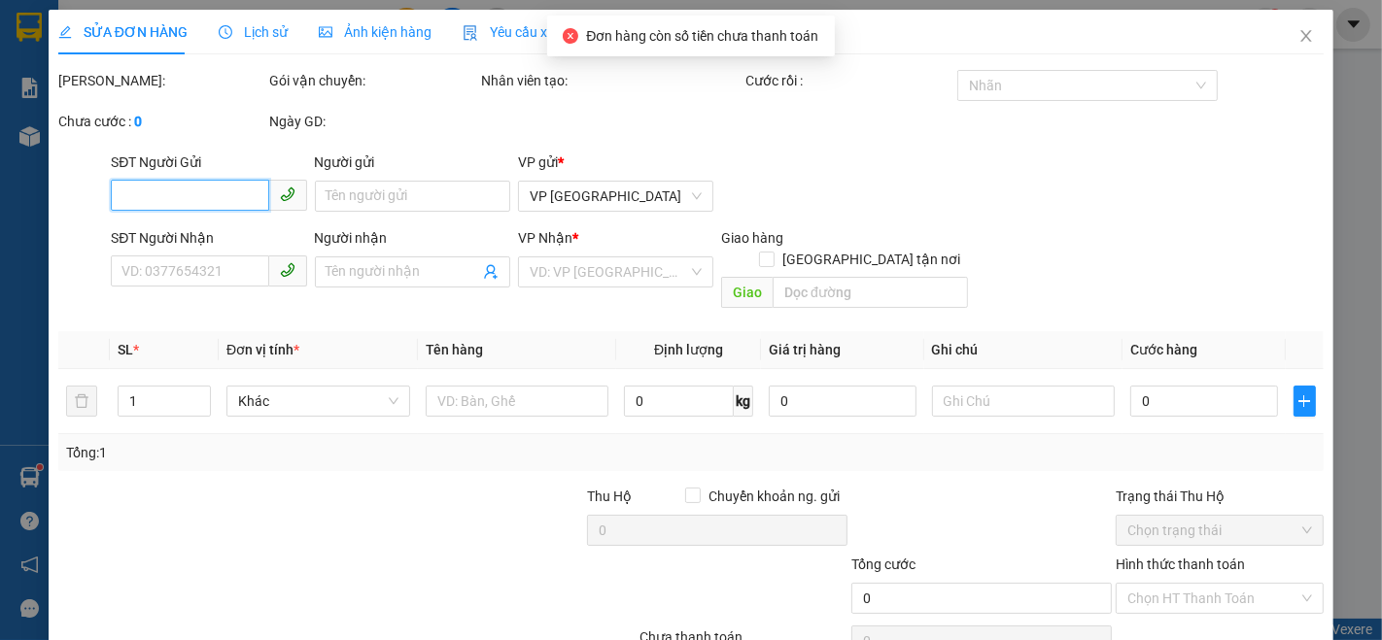
type input "0975484407"
type input "60.000"
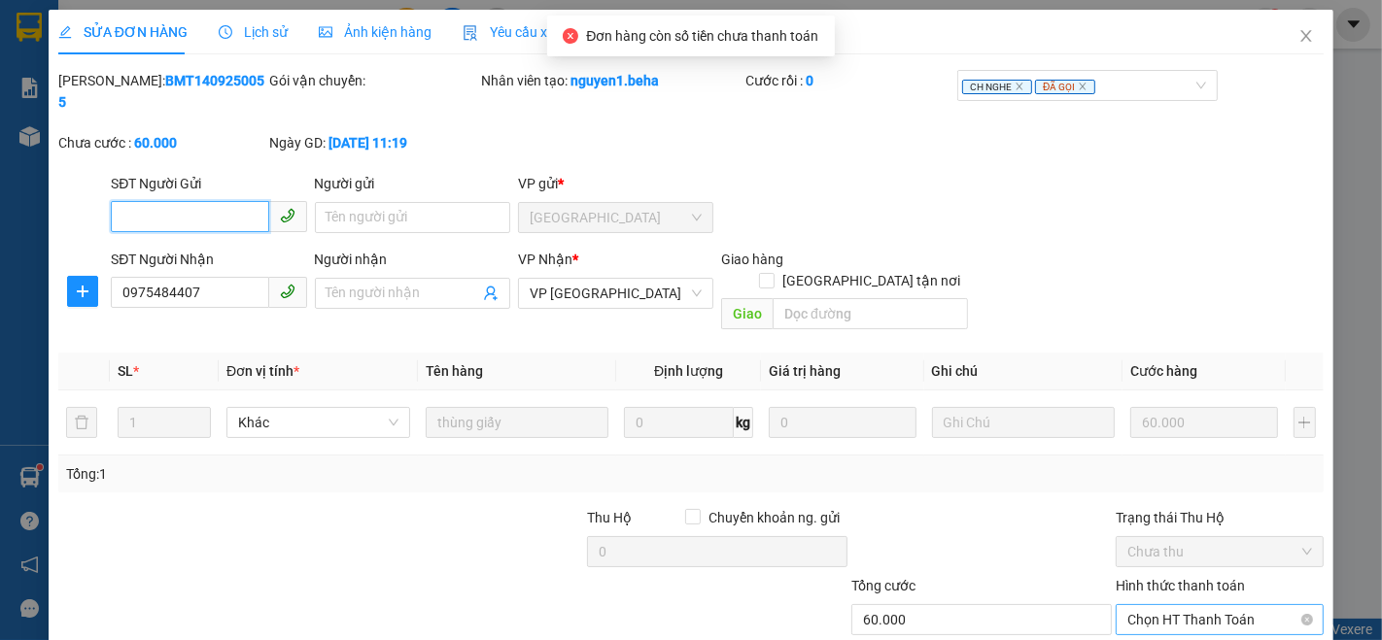
click at [1188, 605] on span "Chọn HT Thanh Toán" at bounding box center [1219, 619] width 185 height 29
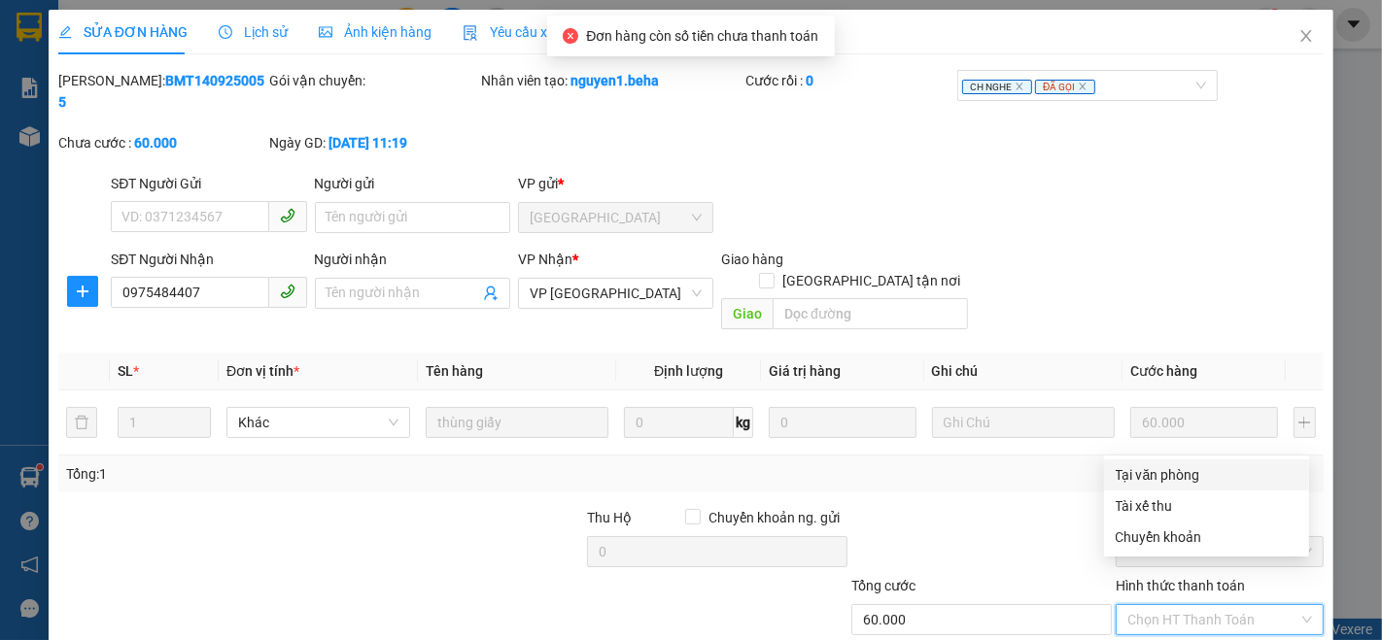
click at [1155, 470] on div "Tại văn phòng" at bounding box center [1207, 475] width 182 height 21
type input "0"
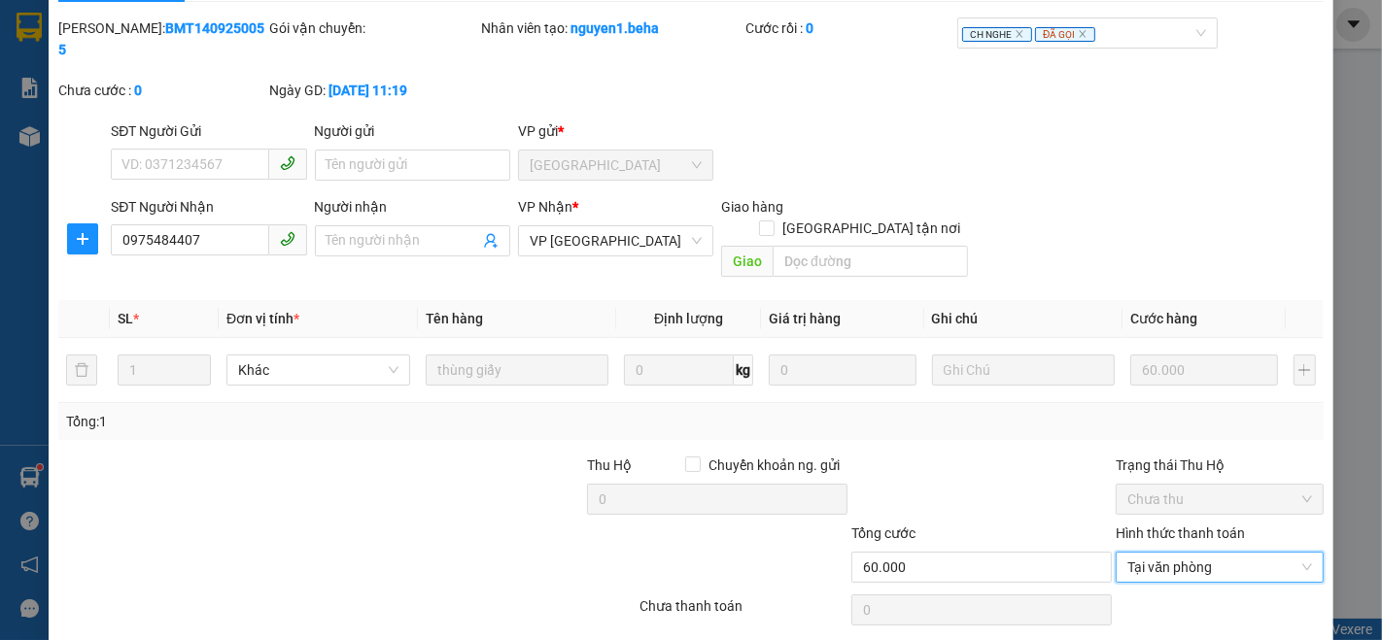
scroll to position [81, 0]
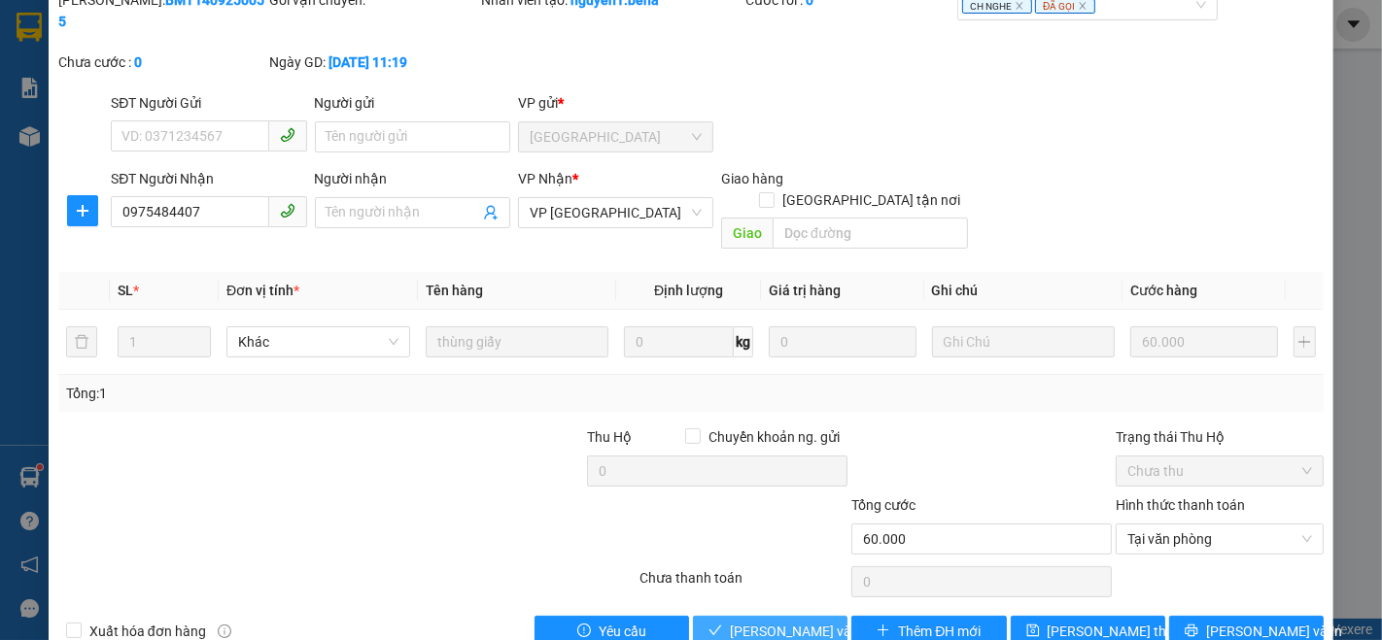
click at [793, 621] on span "[PERSON_NAME] và Giao hàng" at bounding box center [823, 631] width 187 height 21
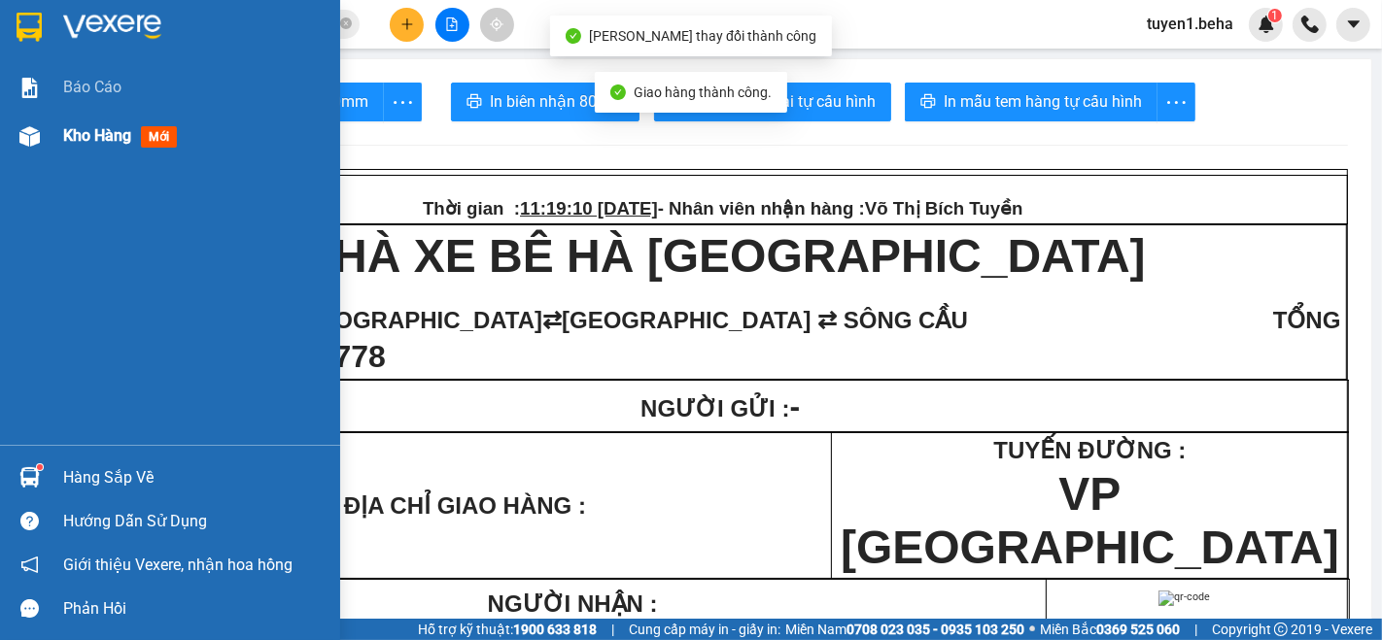
click at [78, 130] on span "Kho hàng" at bounding box center [97, 135] width 68 height 18
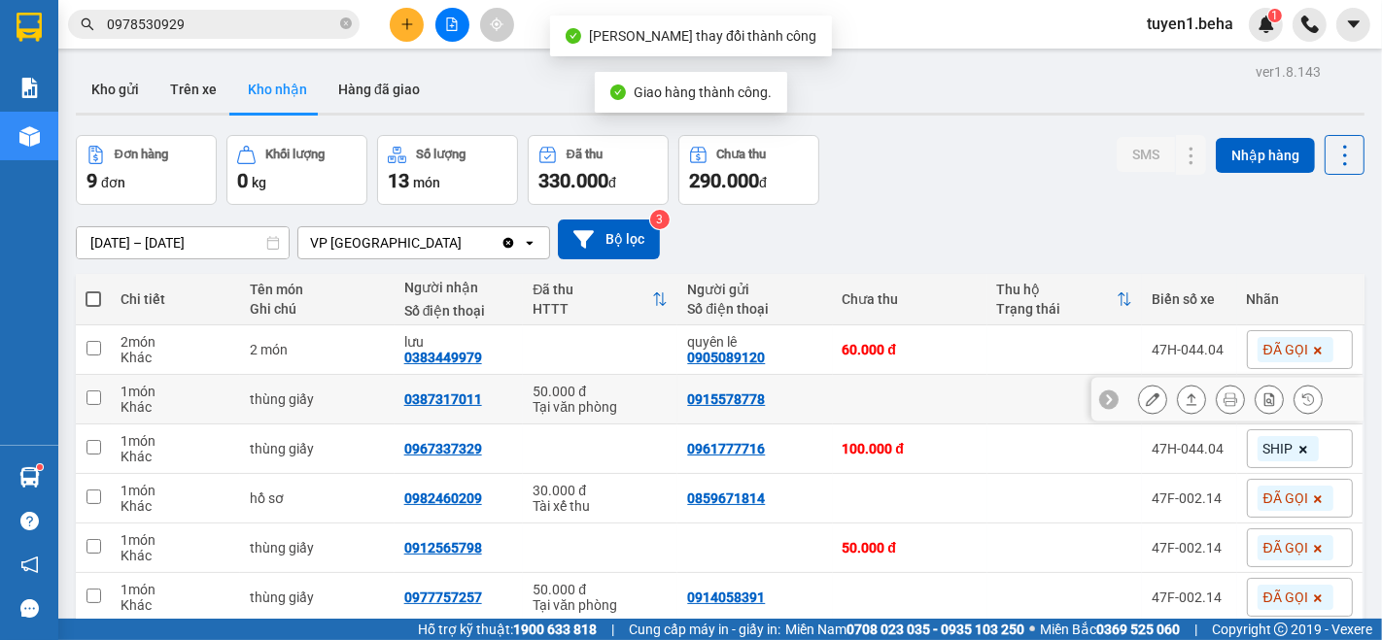
scroll to position [108, 0]
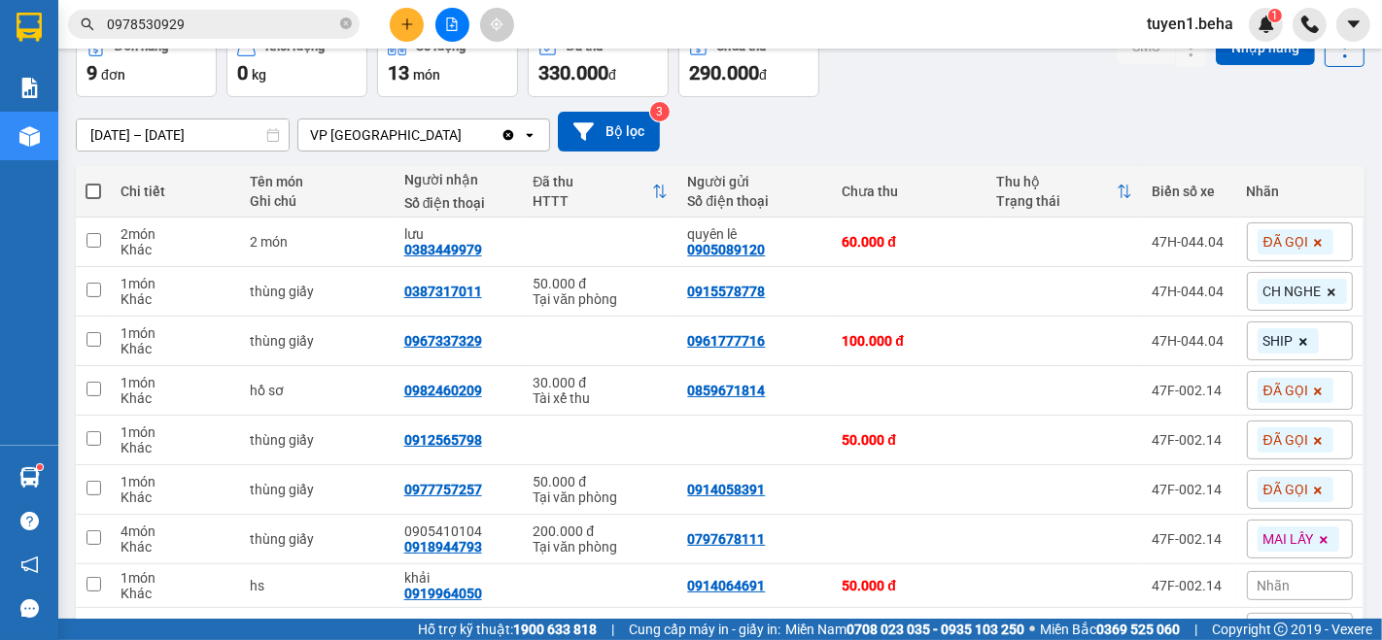
click at [1308, 240] on span at bounding box center [1317, 241] width 19 height 25
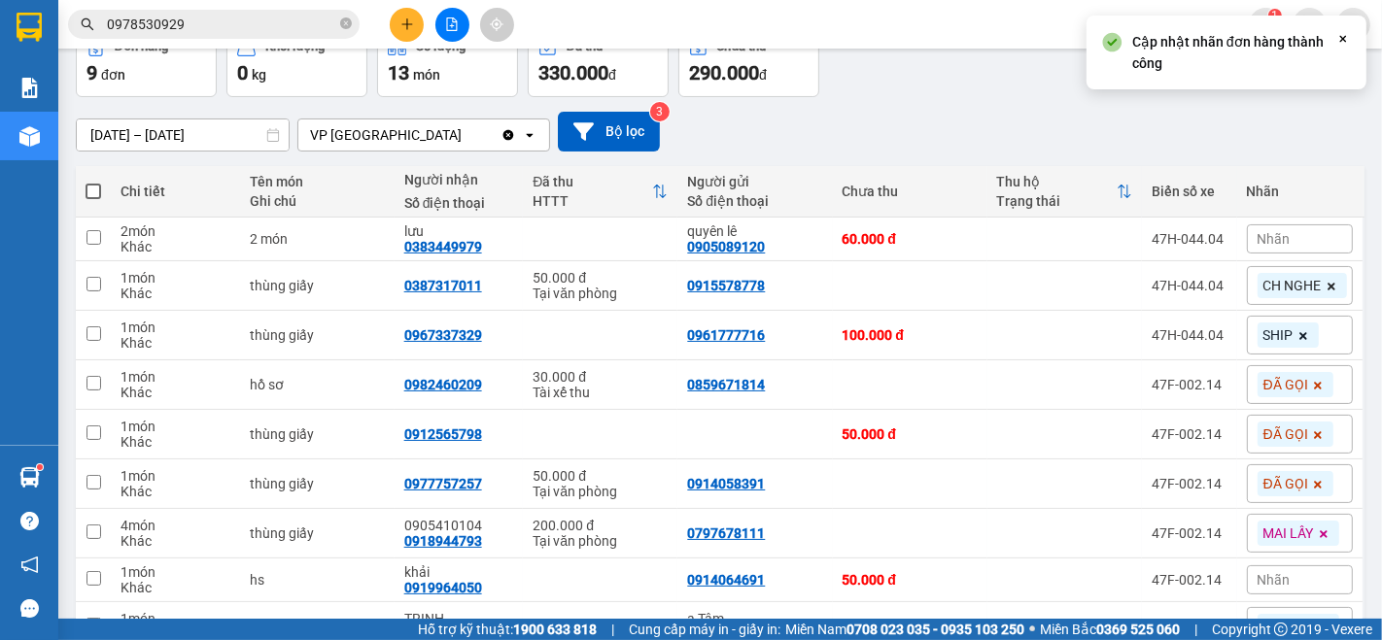
click at [1277, 245] on div "Nhãn" at bounding box center [1300, 239] width 106 height 29
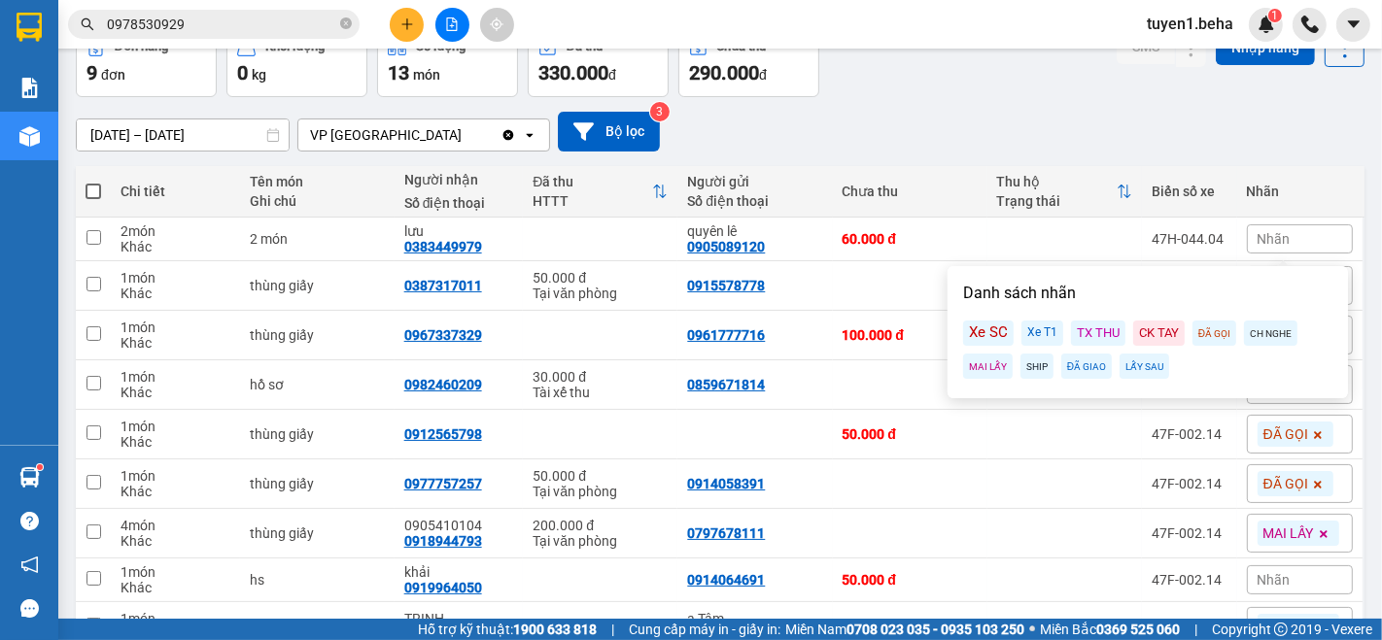
click at [995, 368] on div "MAI LẤY" at bounding box center [988, 366] width 50 height 25
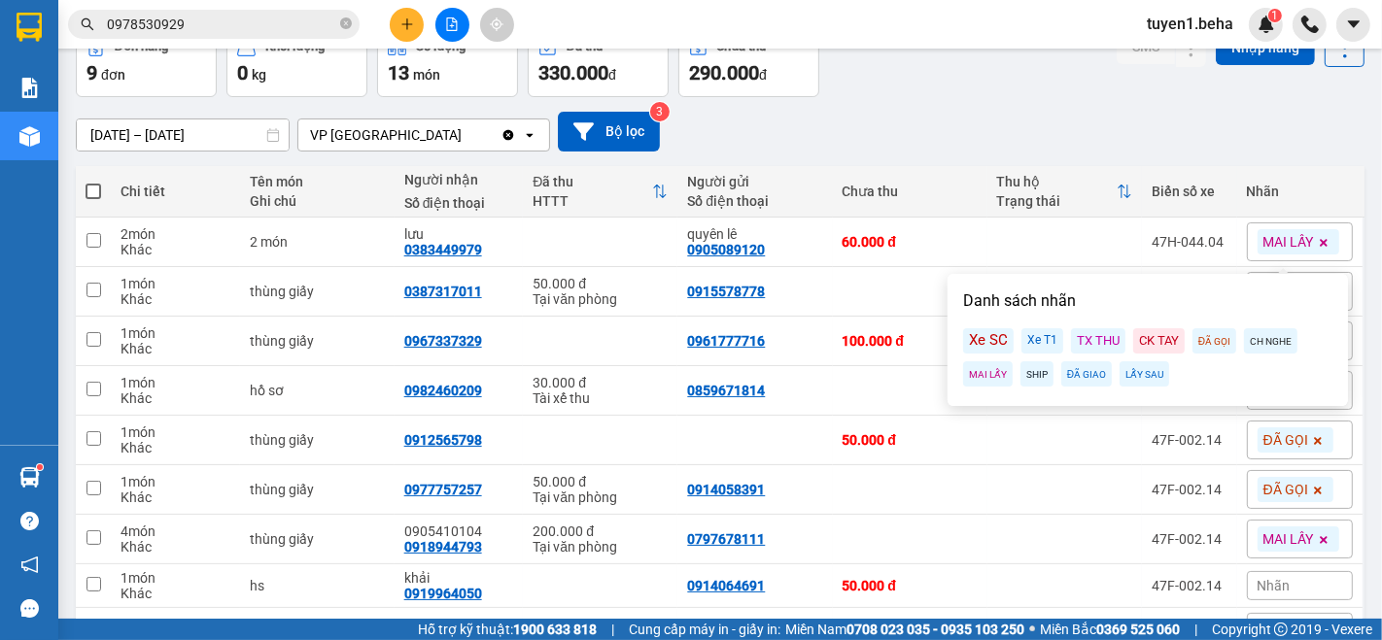
click at [1020, 140] on div "[DATE] – [DATE] Press the down arrow key to interact with the calendar and sele…" at bounding box center [720, 132] width 1289 height 40
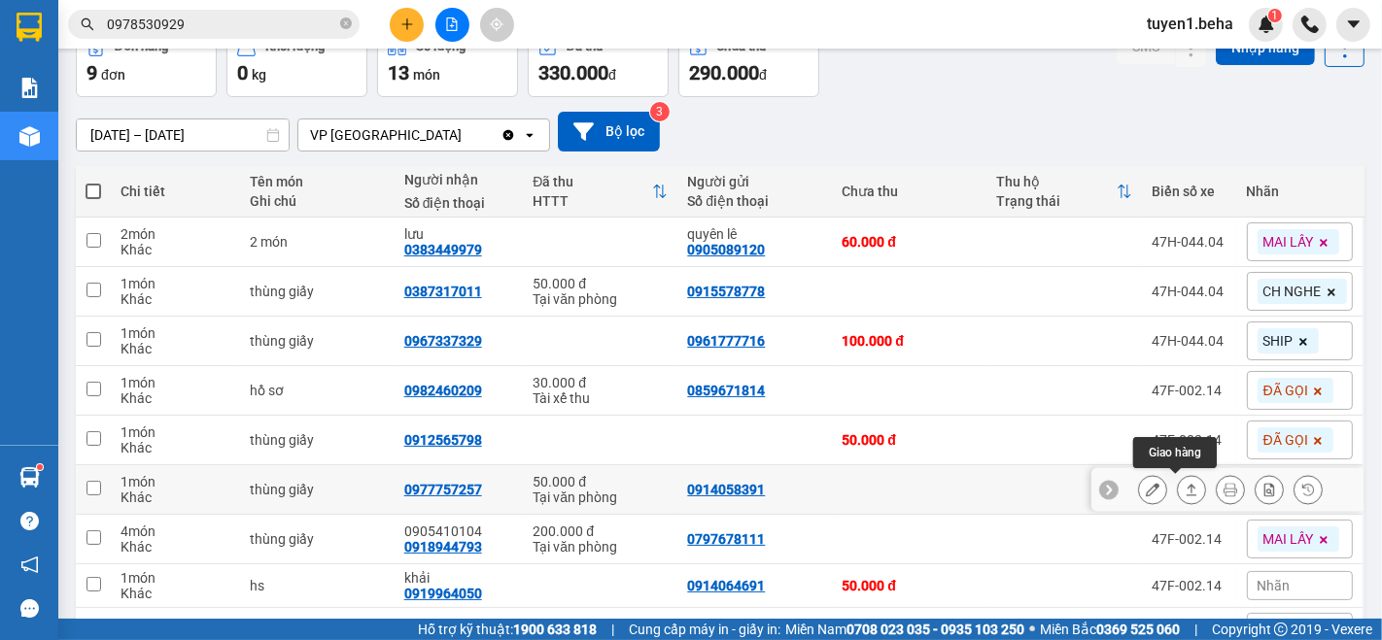
click at [1185, 493] on icon at bounding box center [1192, 490] width 14 height 14
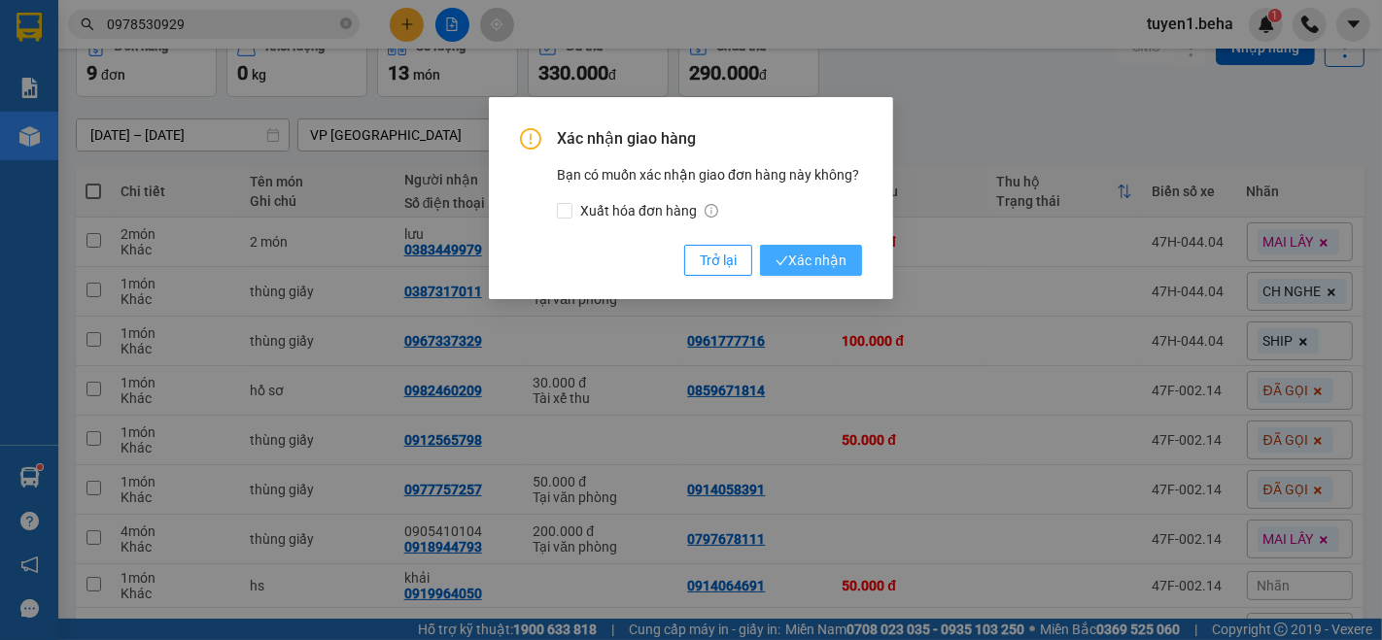
click at [827, 262] on span "Xác nhận" at bounding box center [811, 260] width 71 height 21
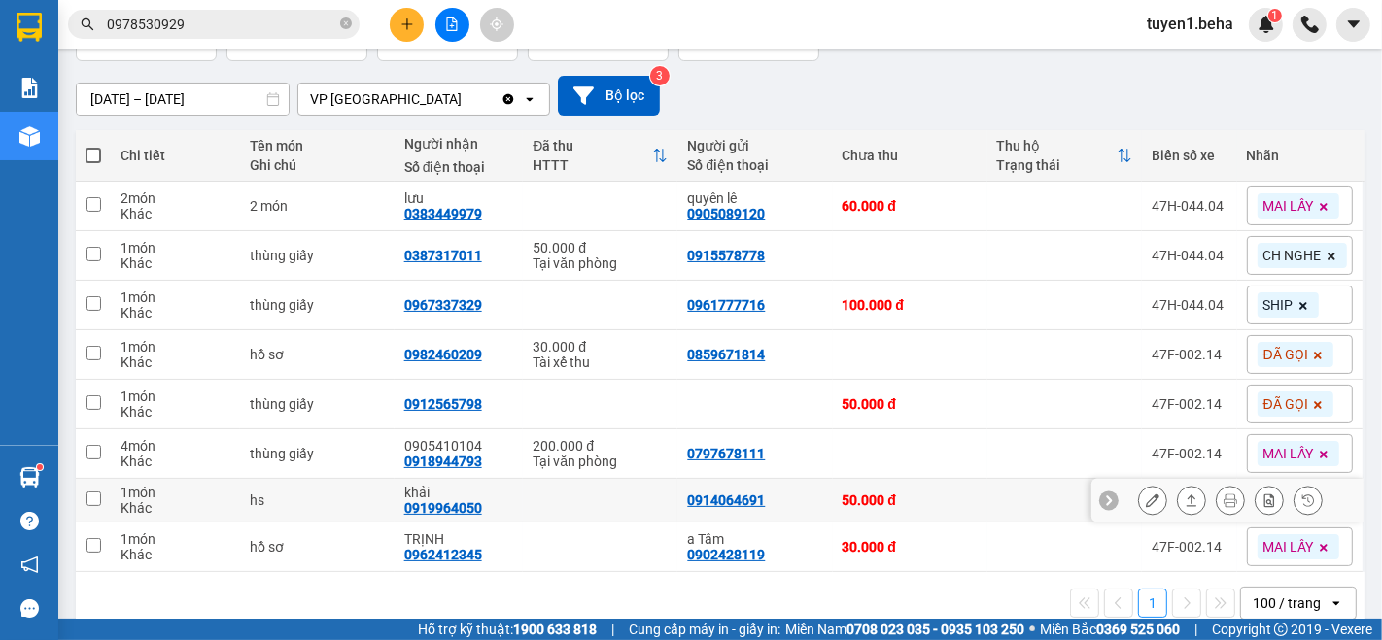
scroll to position [175, 0]
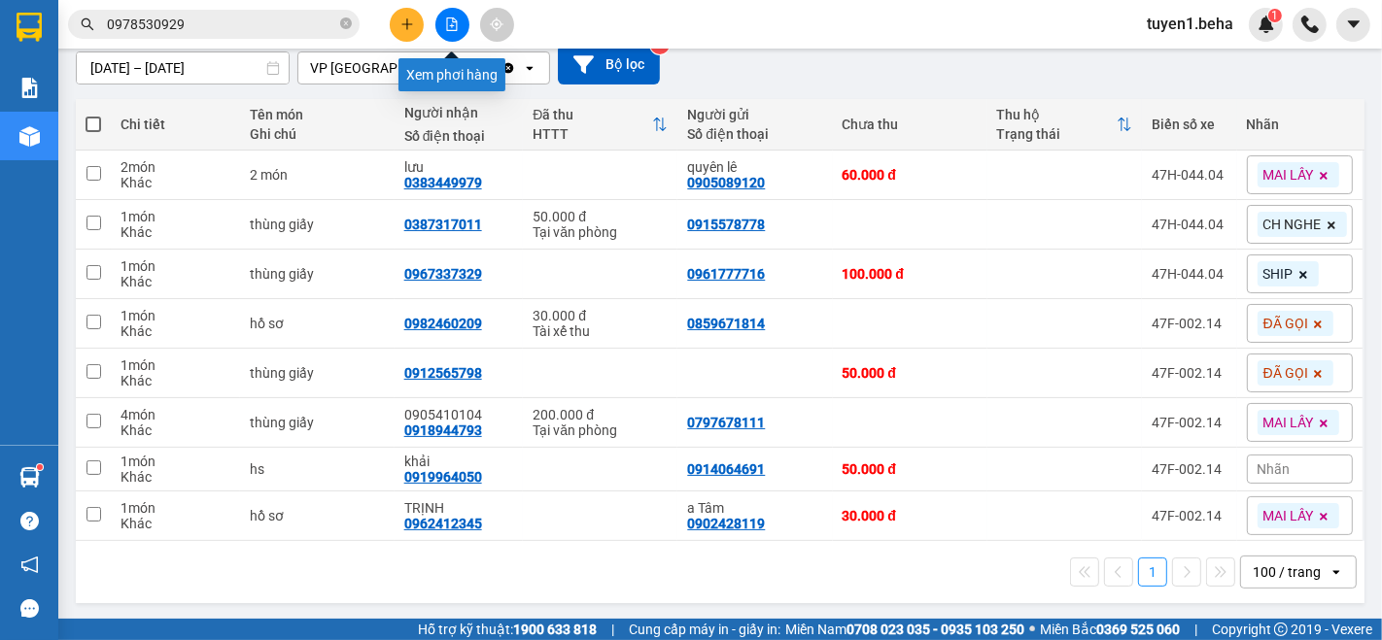
click at [443, 26] on button at bounding box center [452, 25] width 34 height 34
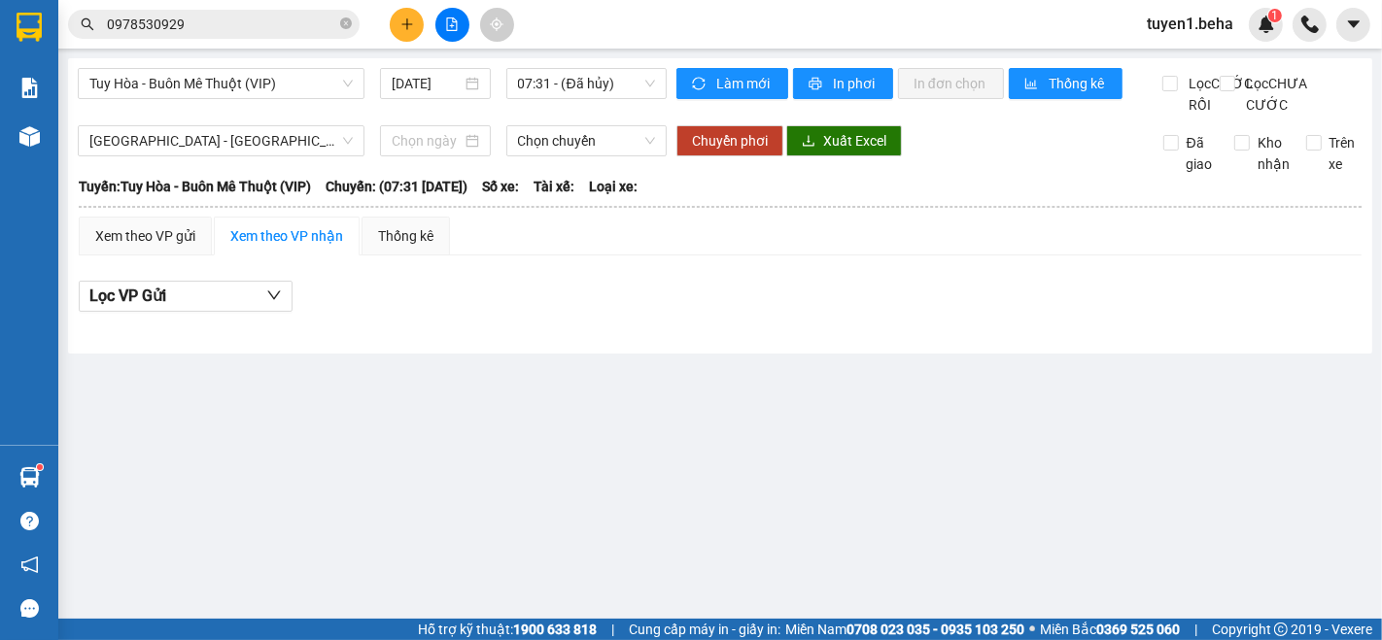
click at [276, 107] on div "Tuy Hòa - Buôn Mê Thuột (VIP) [DATE] 07:31 - (Đã hủy)" at bounding box center [372, 92] width 589 height 48
click at [259, 68] on div "Tuy Hòa - Buôn Mê Thuột (VIP)" at bounding box center [221, 83] width 287 height 31
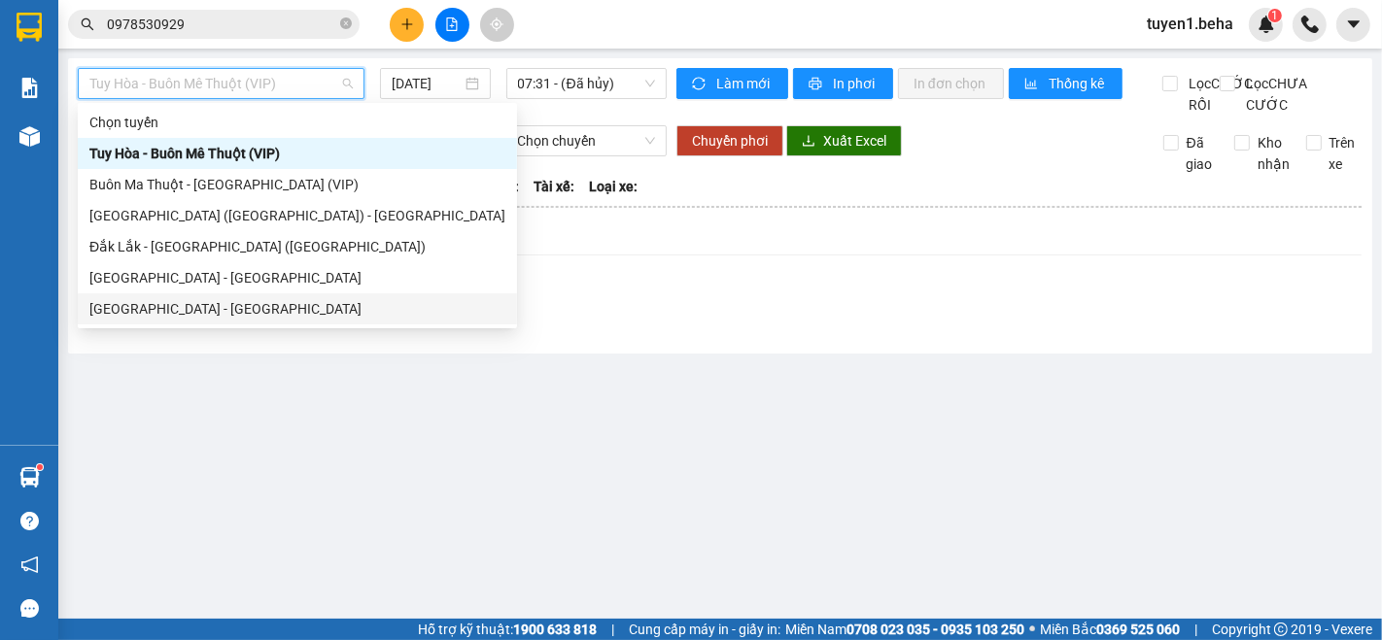
click at [302, 300] on div "[GEOGRAPHIC_DATA] - [GEOGRAPHIC_DATA]" at bounding box center [297, 308] width 416 height 21
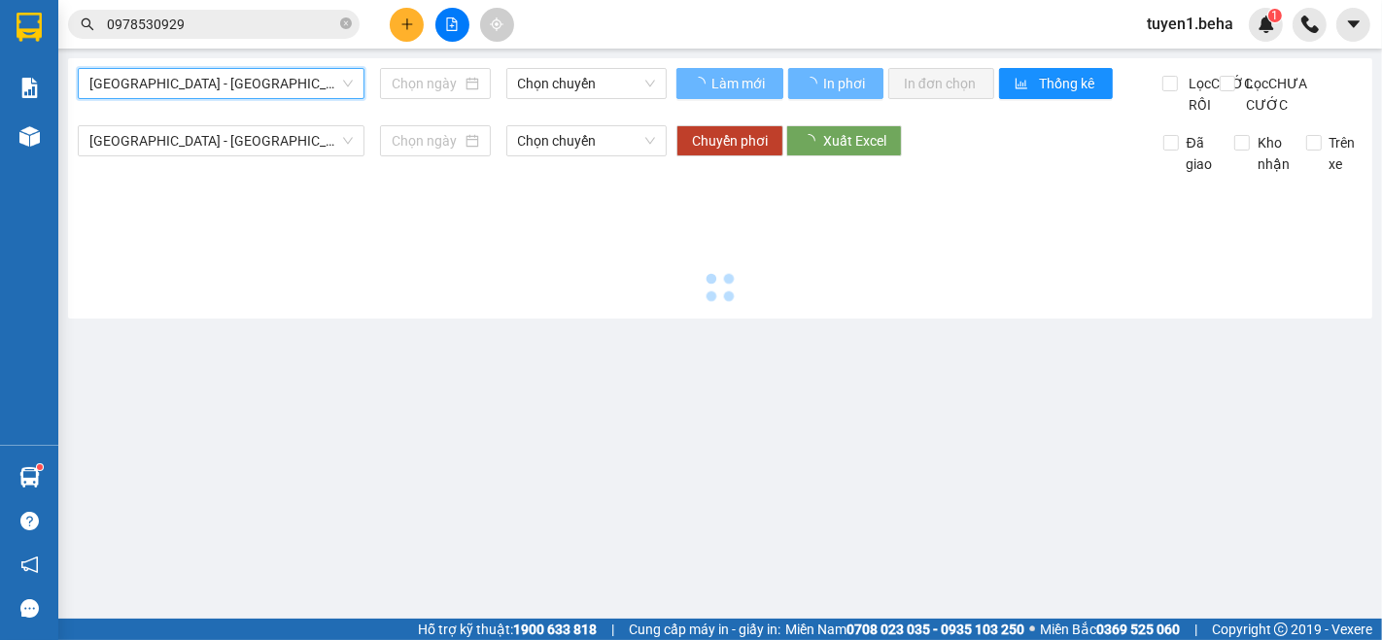
type input "[DATE]"
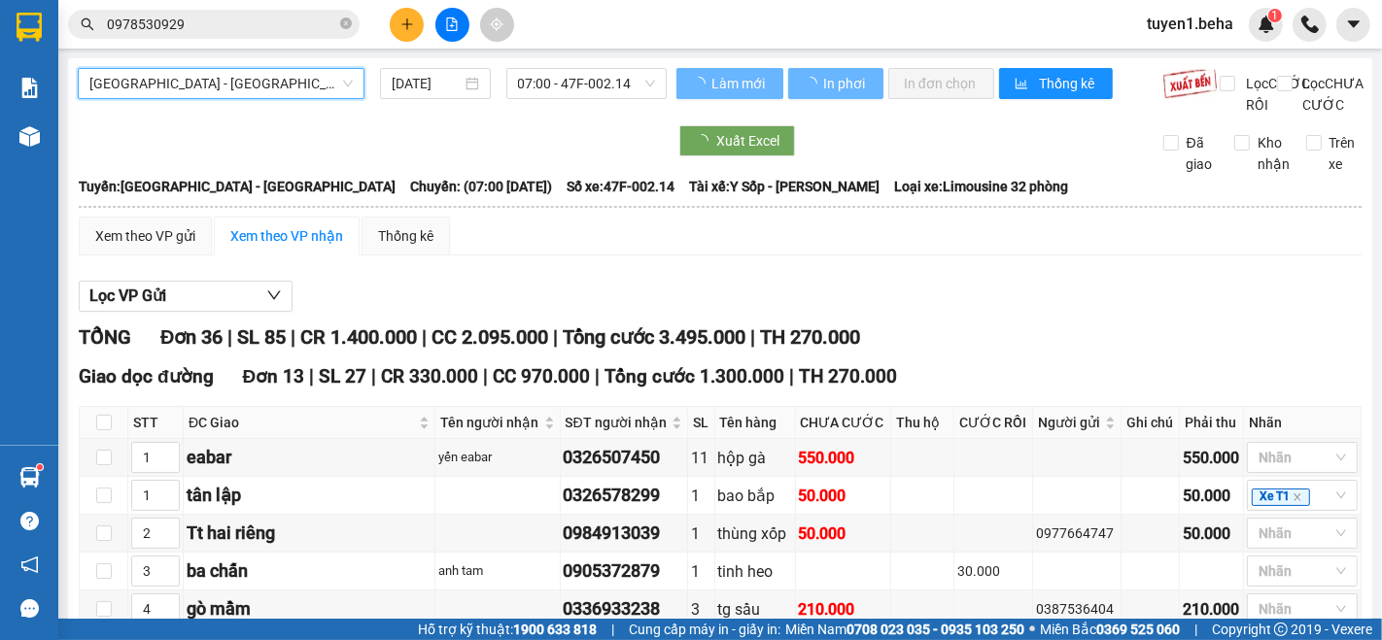
click at [240, 96] on span "[GEOGRAPHIC_DATA] - [GEOGRAPHIC_DATA]" at bounding box center [220, 83] width 263 height 29
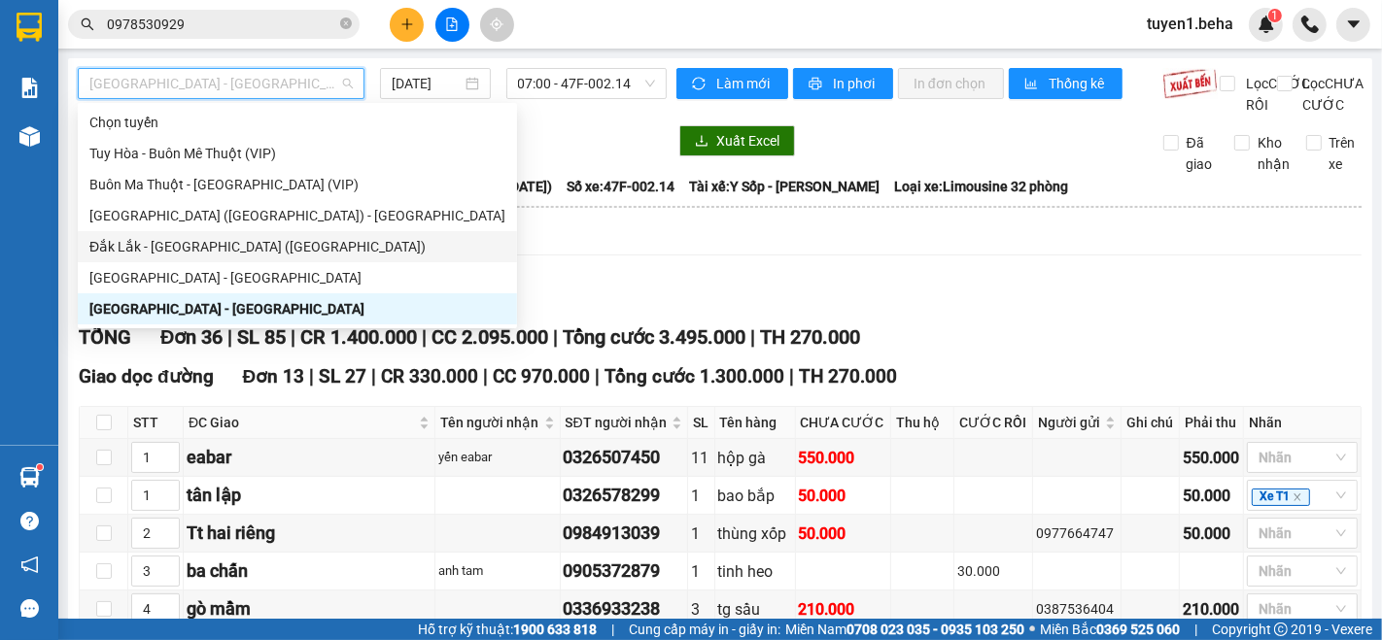
click at [260, 256] on div "Đắk Lắk - [GEOGRAPHIC_DATA] ([GEOGRAPHIC_DATA])" at bounding box center [297, 246] width 416 height 21
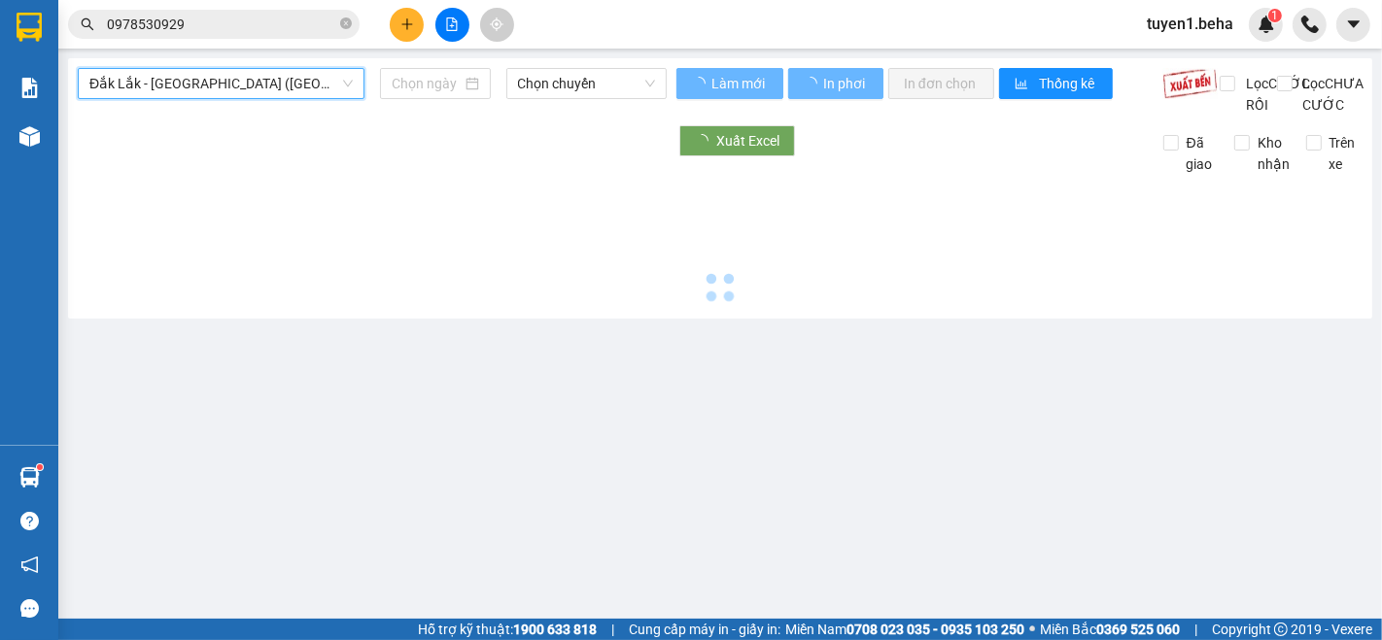
type input "[DATE]"
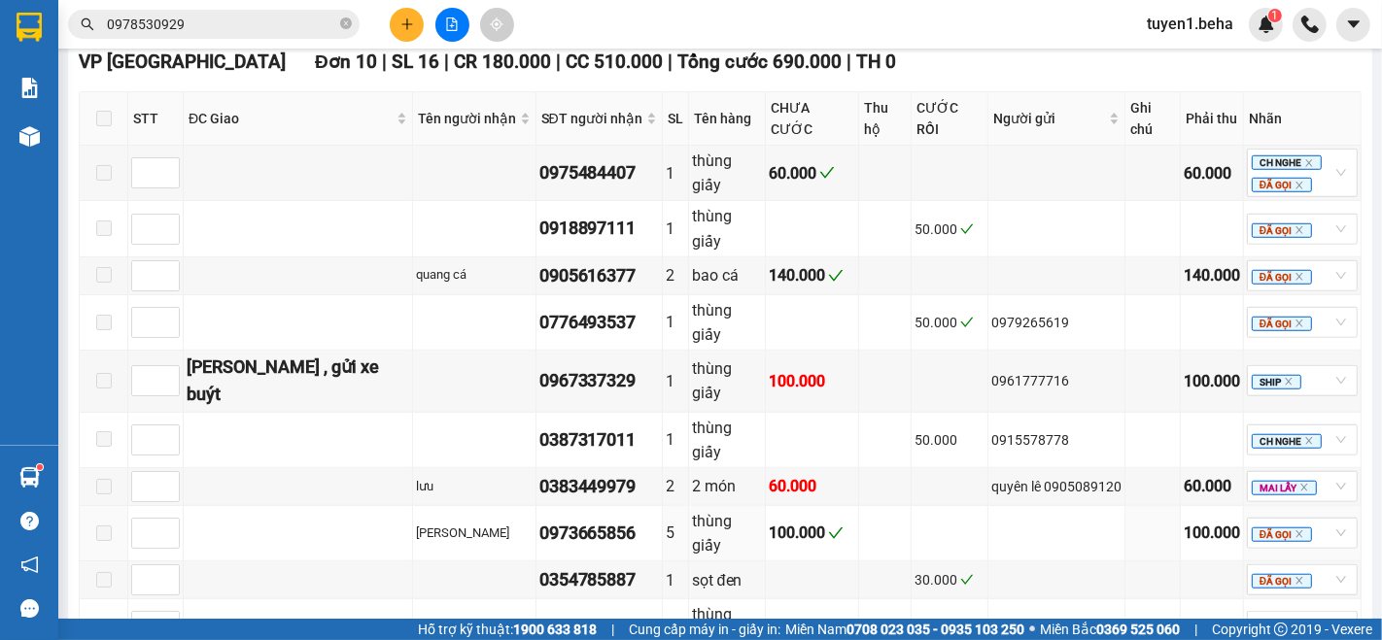
scroll to position [1511, 0]
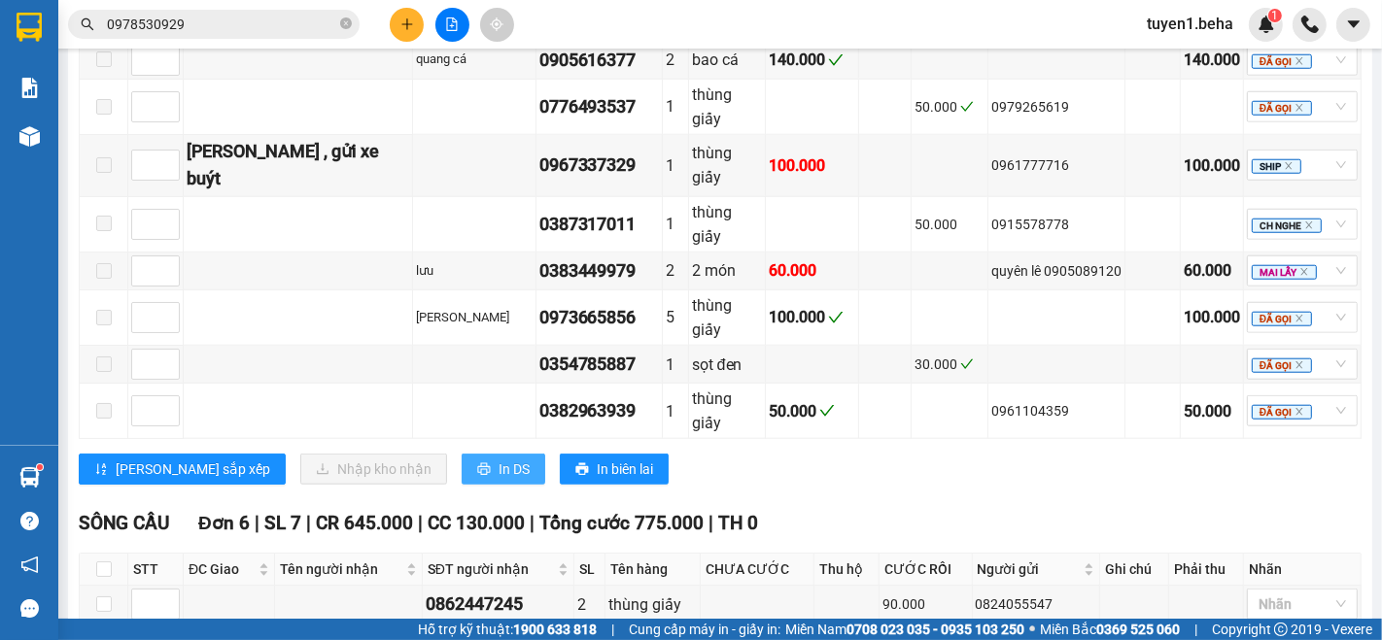
click at [499, 459] on span "In DS" at bounding box center [514, 469] width 31 height 21
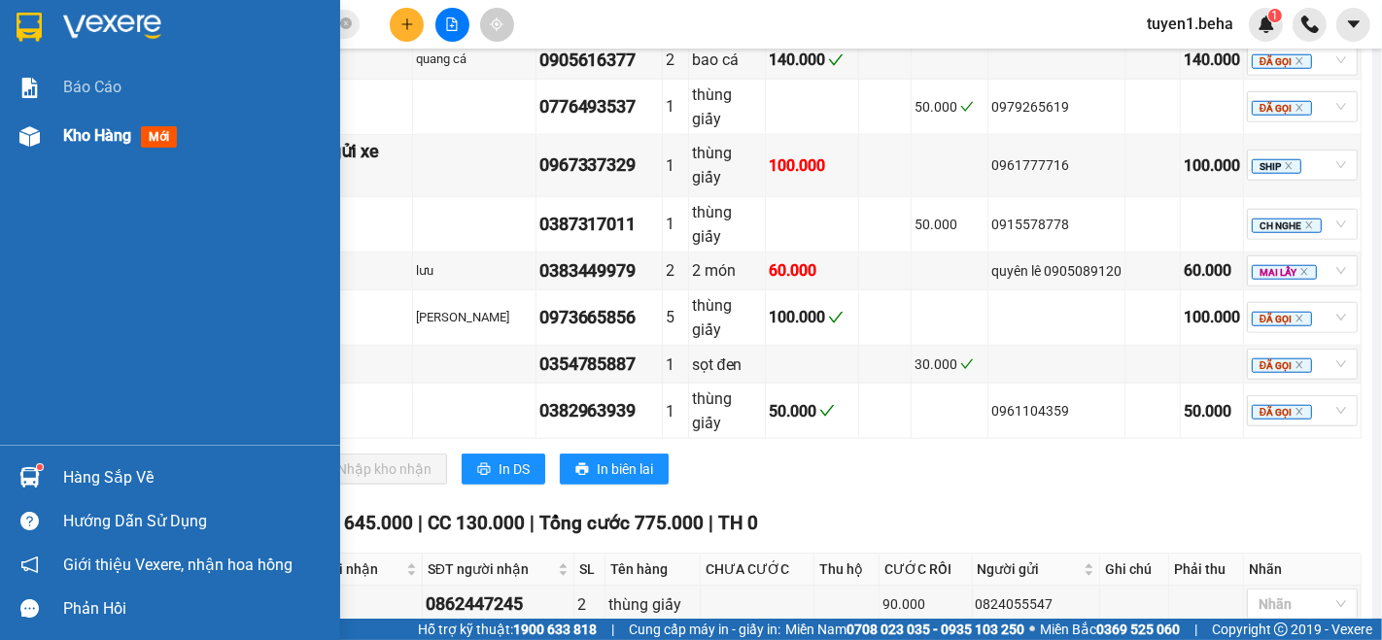
click at [81, 131] on span "Kho hàng" at bounding box center [97, 135] width 68 height 18
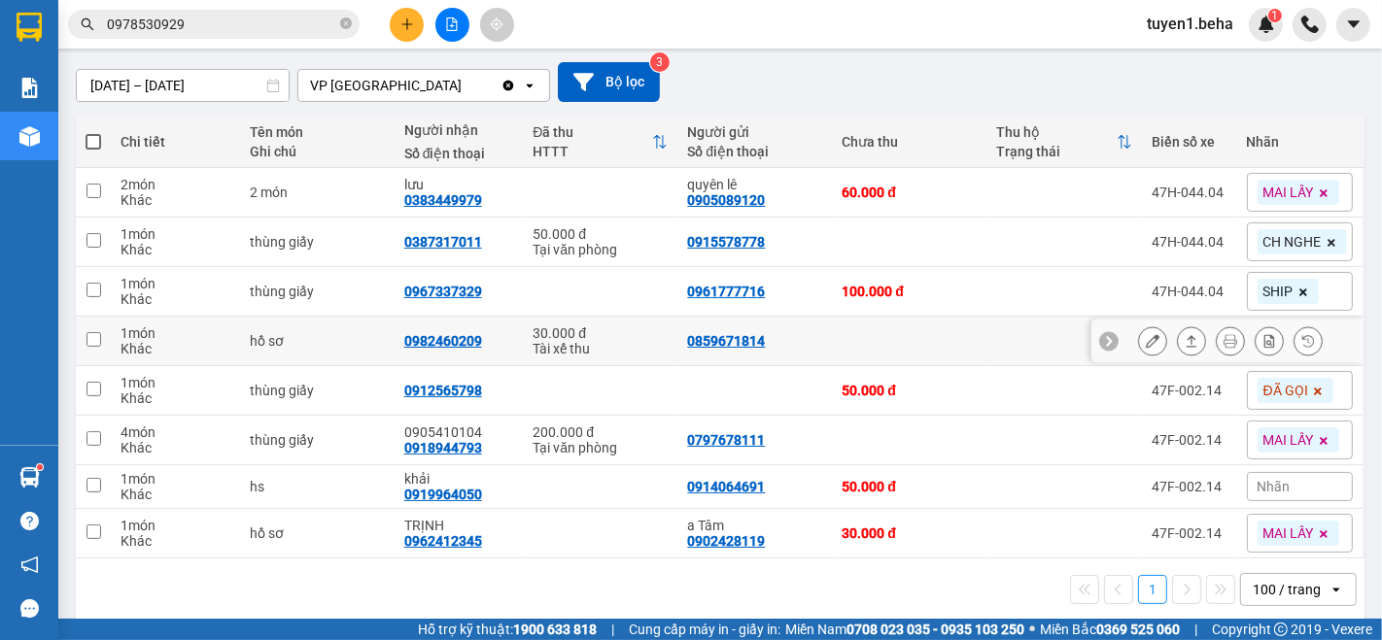
scroll to position [175, 0]
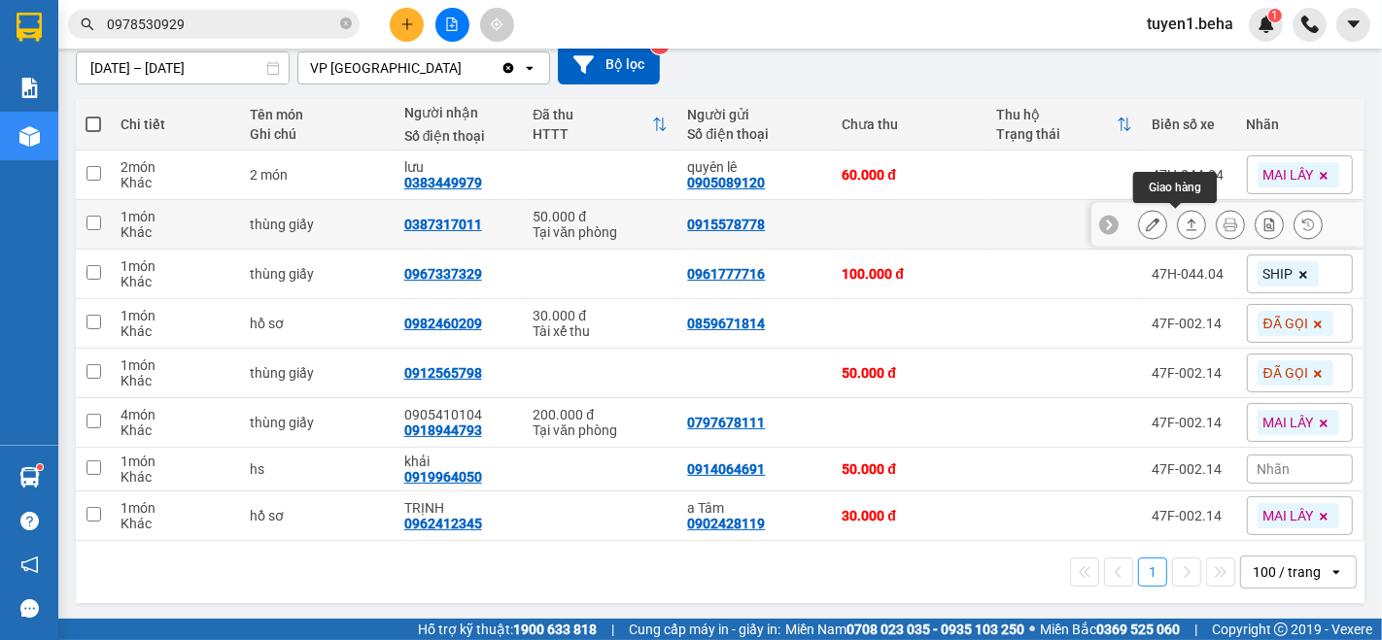
click at [1185, 224] on icon at bounding box center [1192, 225] width 14 height 14
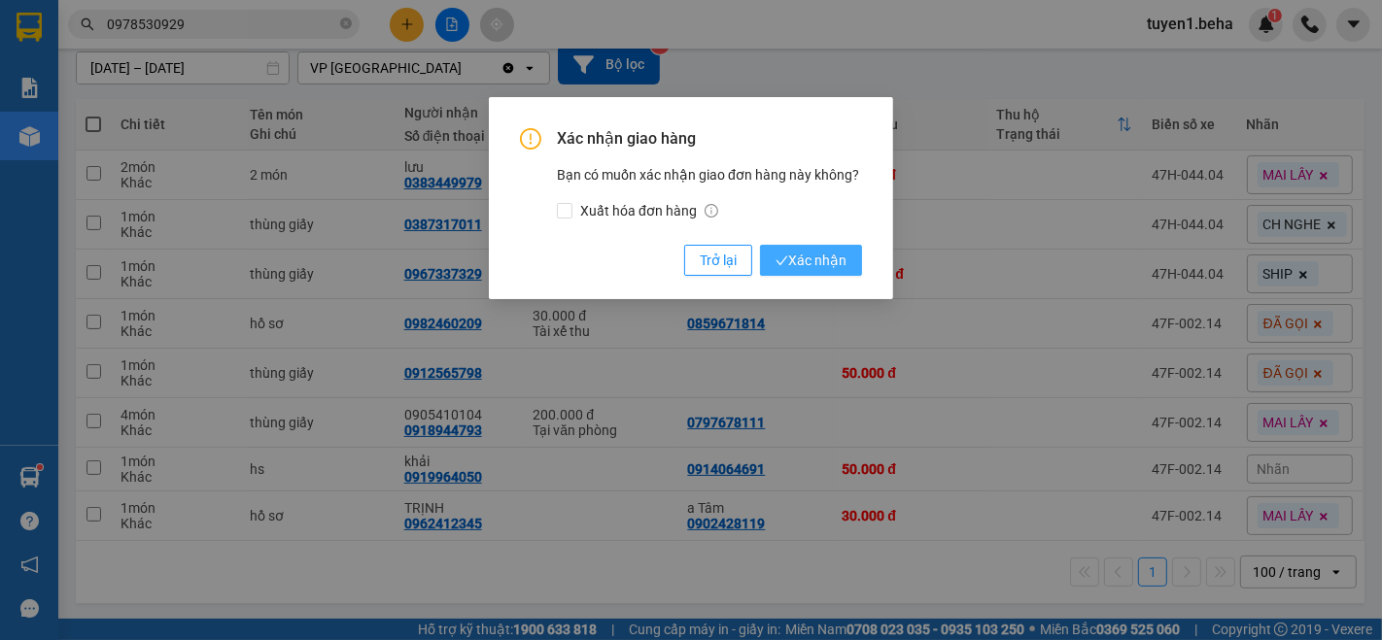
click at [800, 264] on span "Xác nhận" at bounding box center [811, 260] width 71 height 21
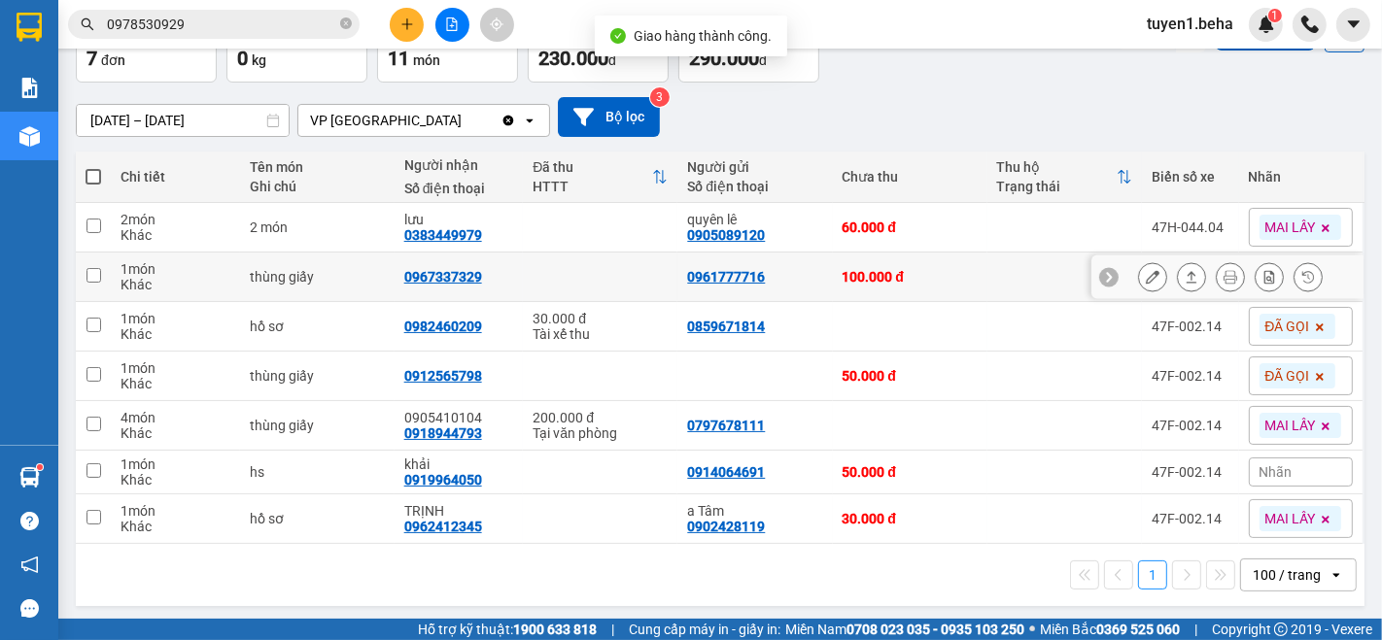
scroll to position [125, 0]
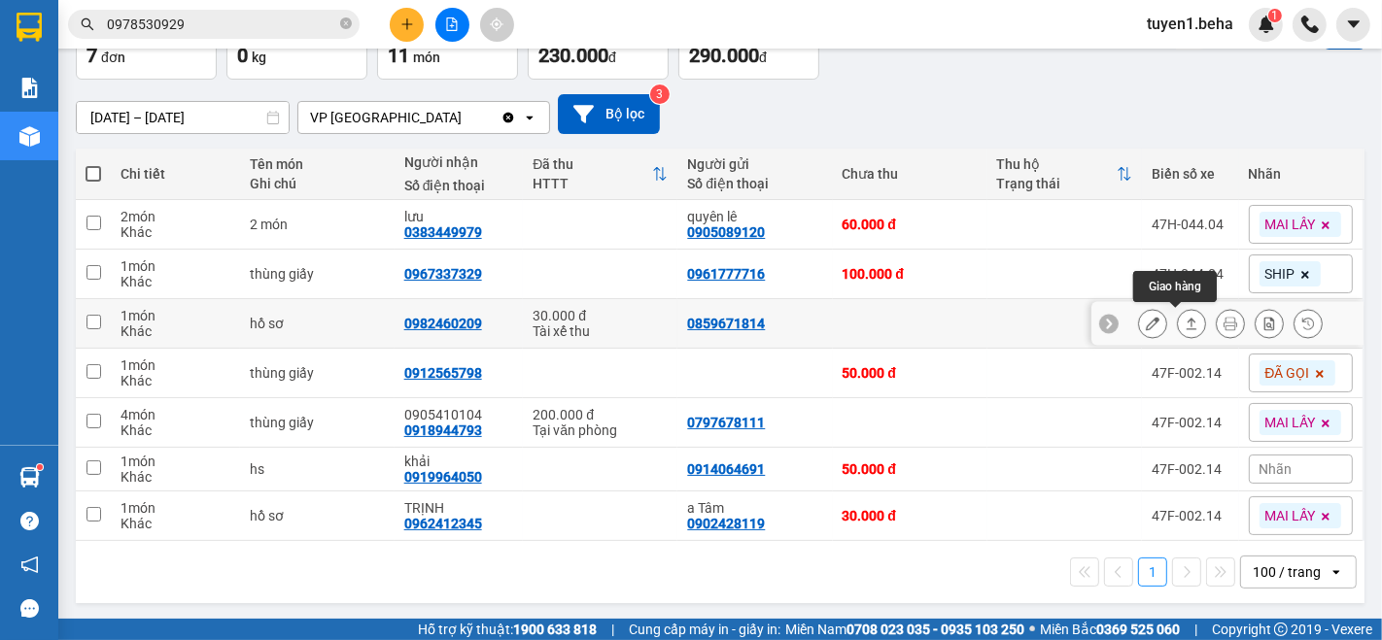
click at [1178, 315] on button at bounding box center [1191, 324] width 27 height 34
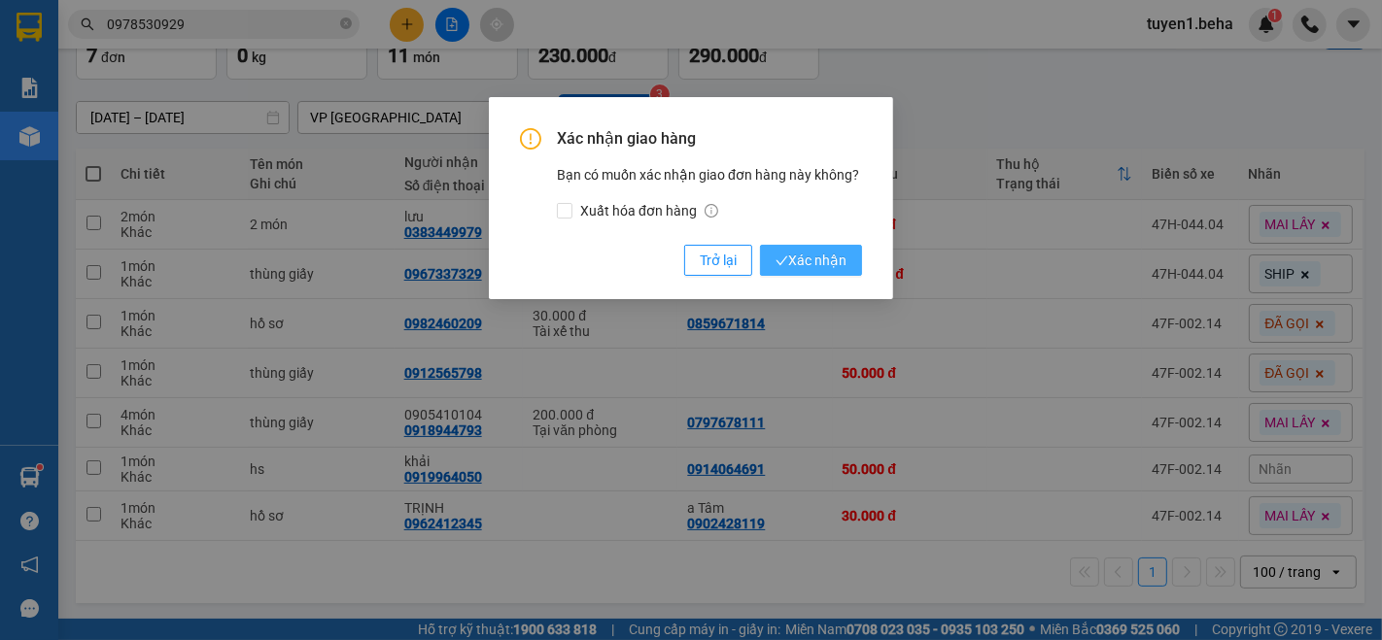
click at [816, 259] on span "Xác nhận" at bounding box center [811, 260] width 71 height 21
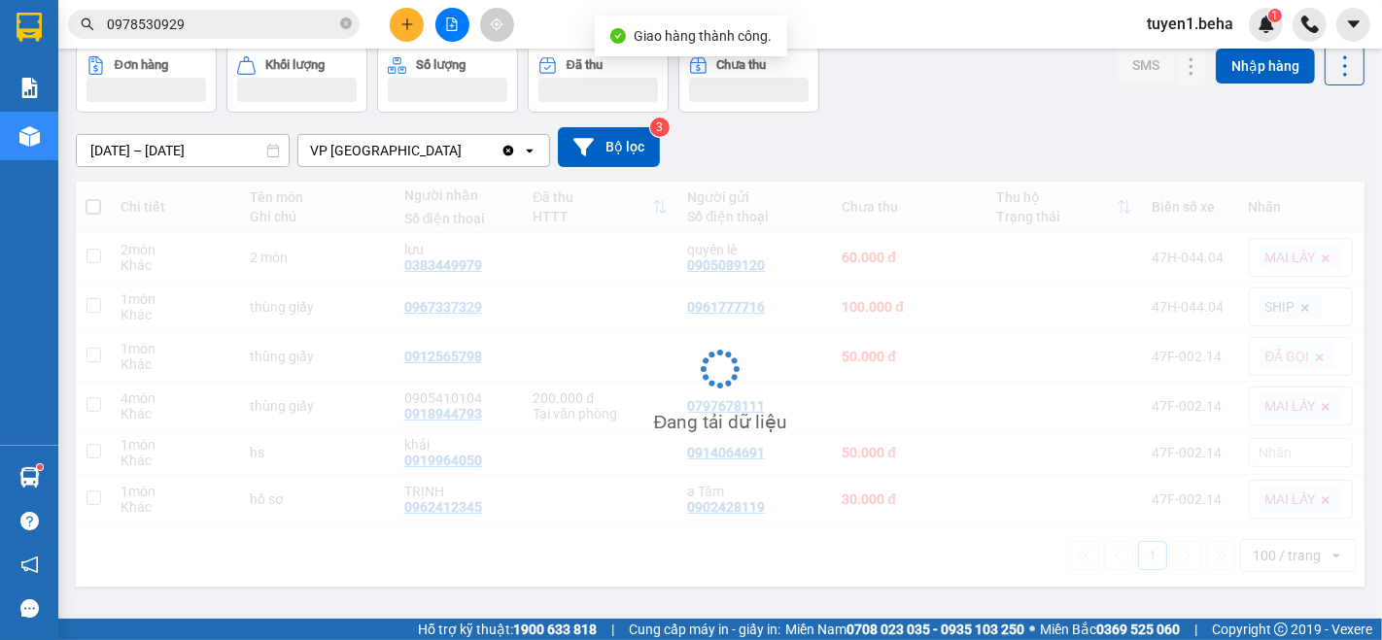
scroll to position [88, 0]
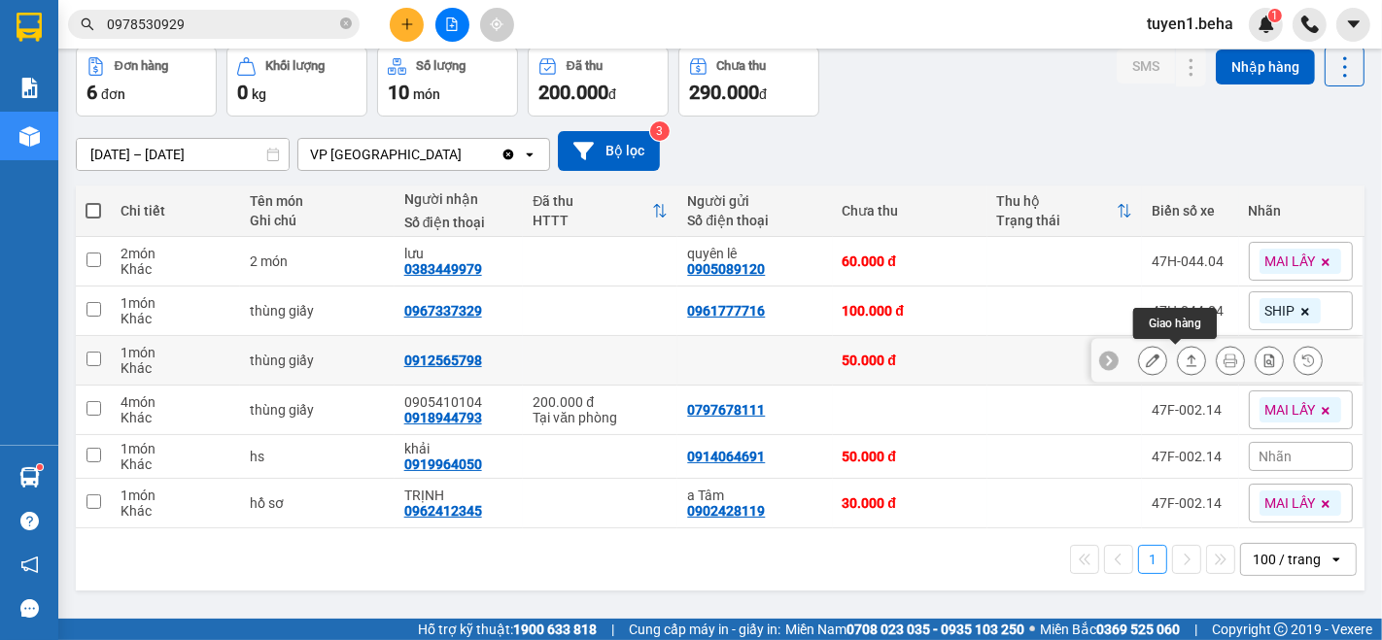
click at [1183, 363] on button at bounding box center [1191, 361] width 27 height 34
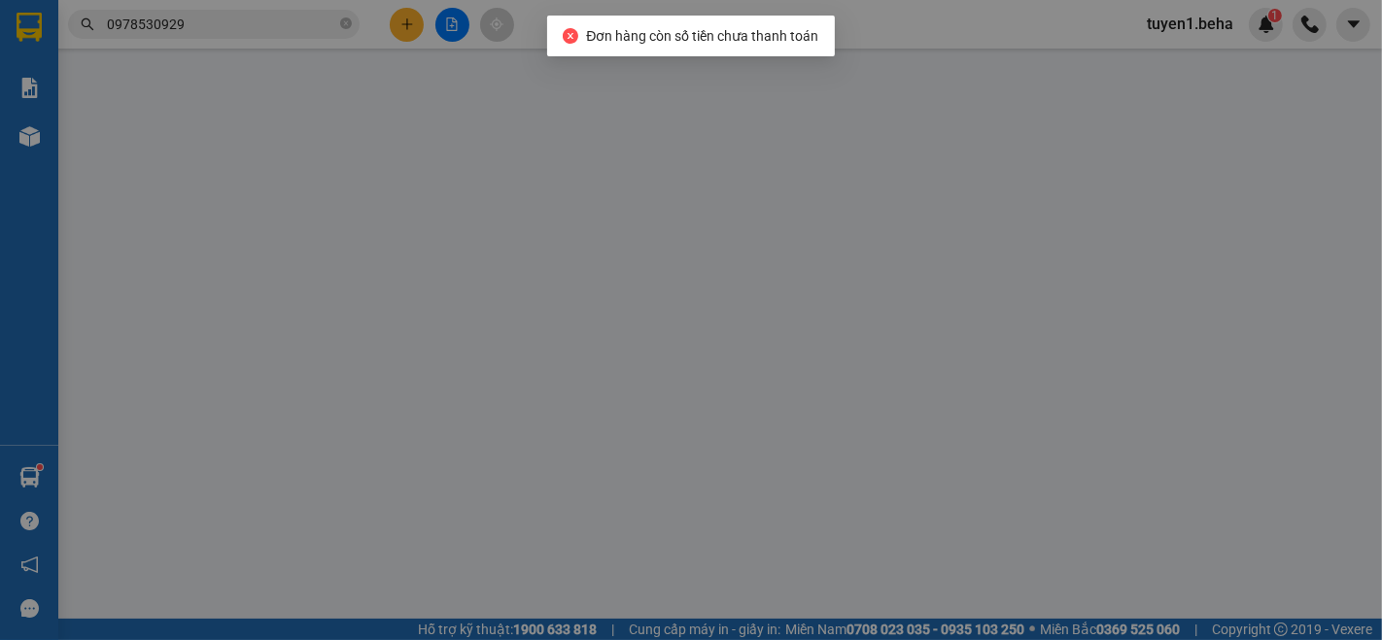
type input "0912565798"
type input "50.000"
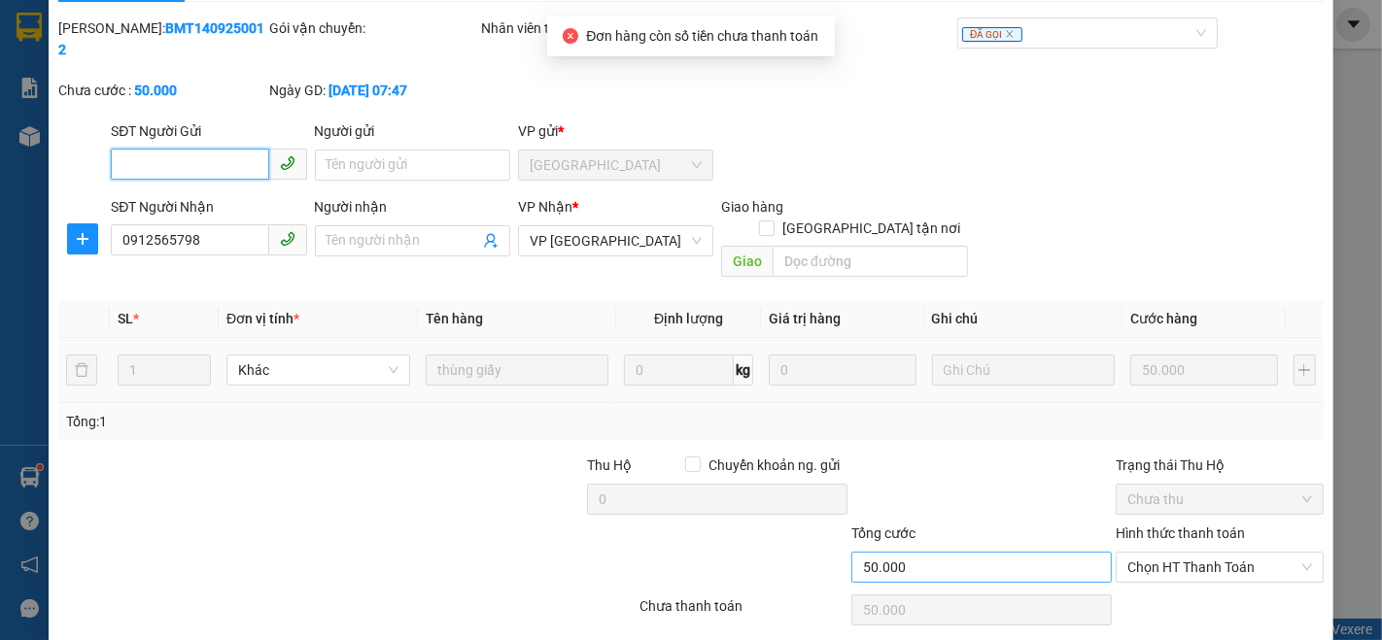
scroll to position [81, 0]
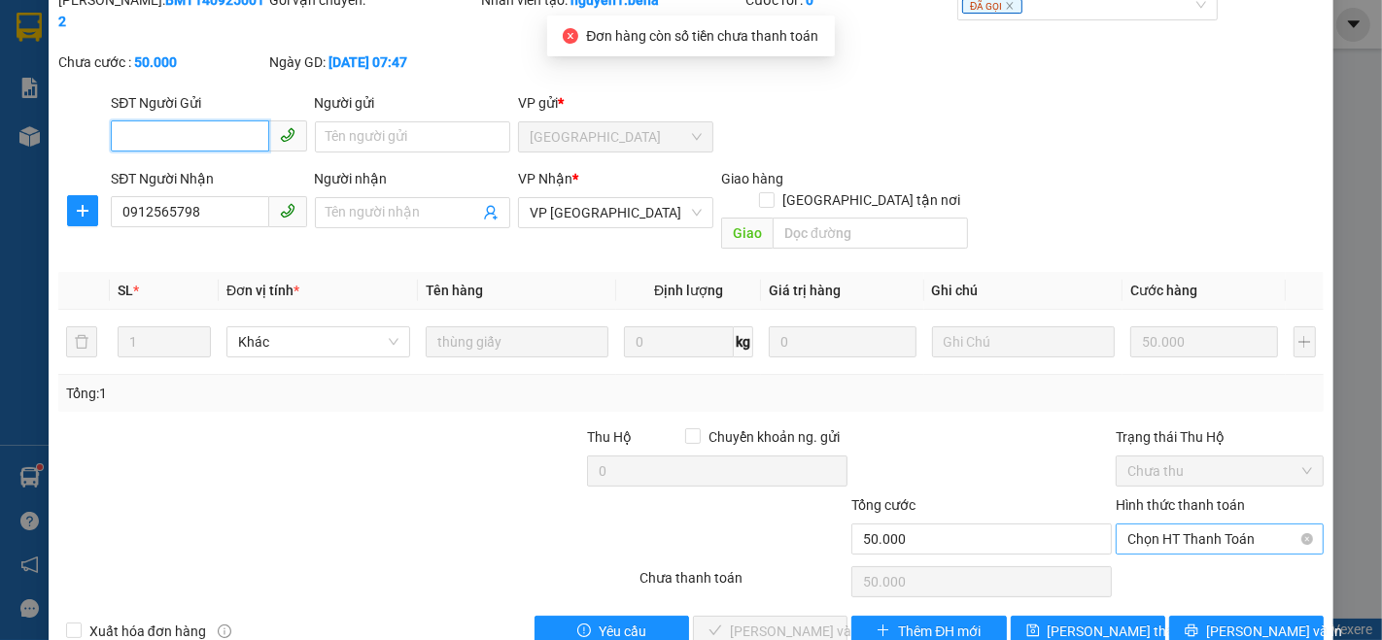
click at [1151, 525] on span "Chọn HT Thanh Toán" at bounding box center [1219, 539] width 185 height 29
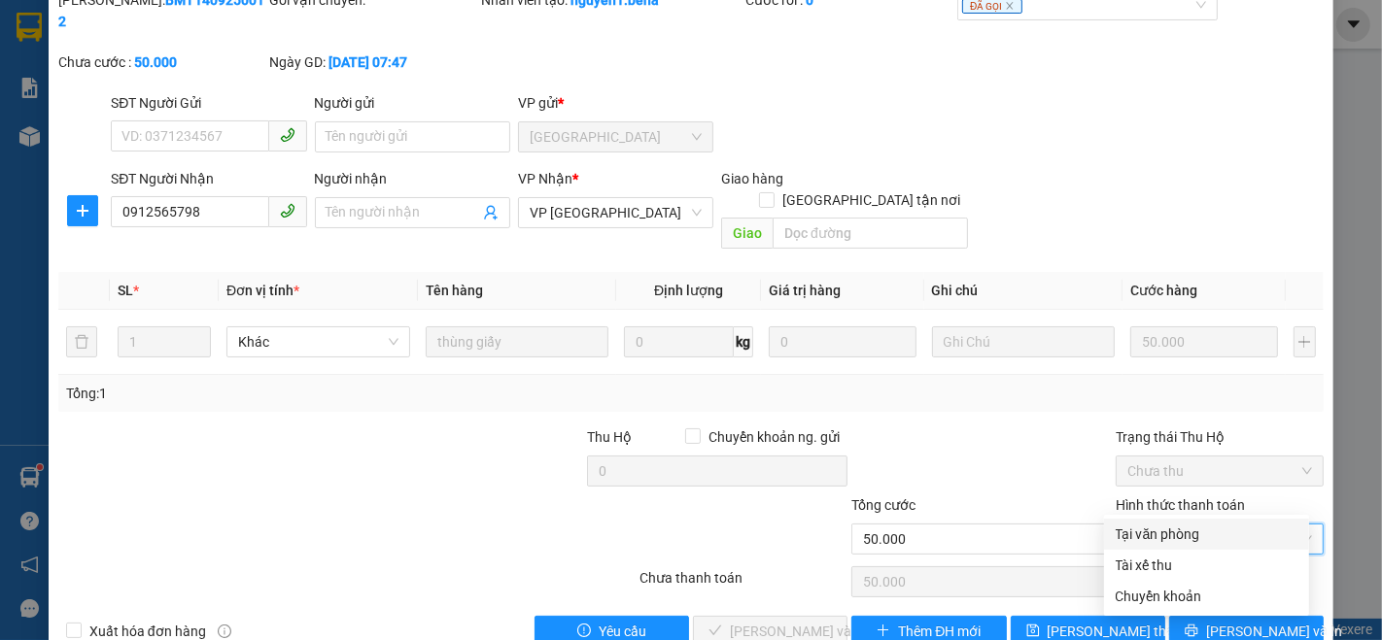
drag, startPoint x: 1152, startPoint y: 527, endPoint x: 1041, endPoint y: 547, distance: 112.7
click at [1142, 529] on div "Tại văn phòng" at bounding box center [1207, 534] width 182 height 21
type input "0"
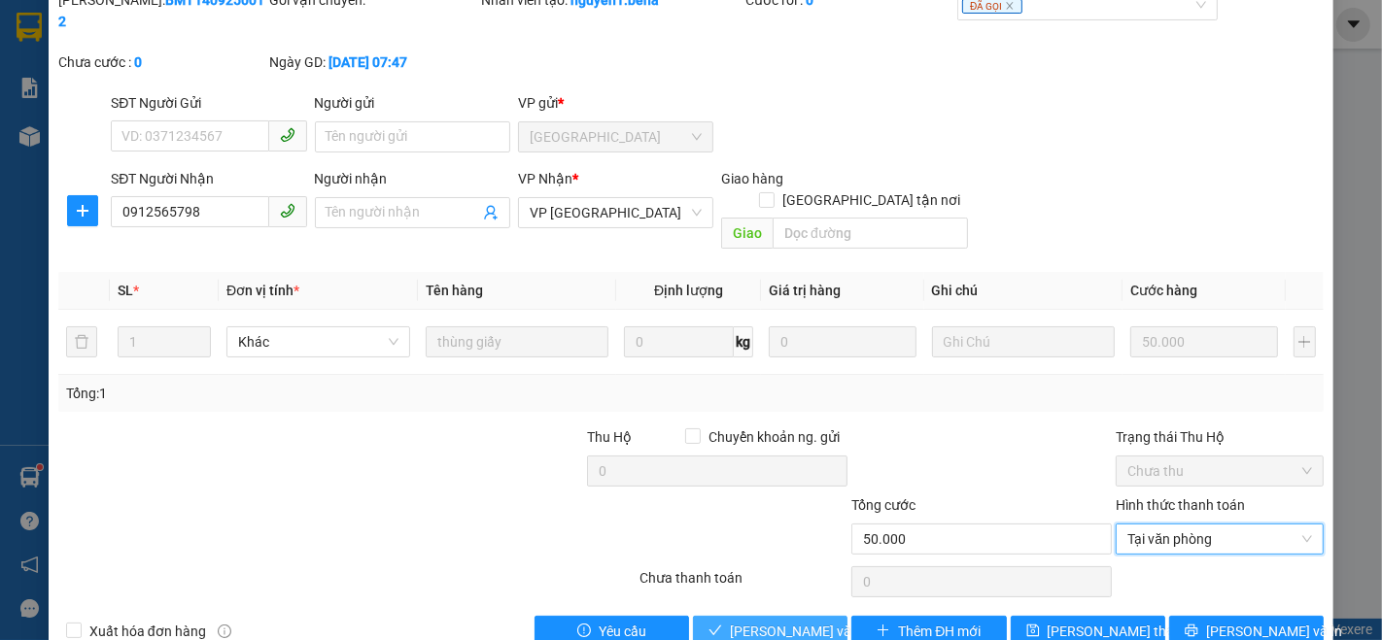
click at [797, 621] on span "[PERSON_NAME] và Giao hàng" at bounding box center [823, 631] width 187 height 21
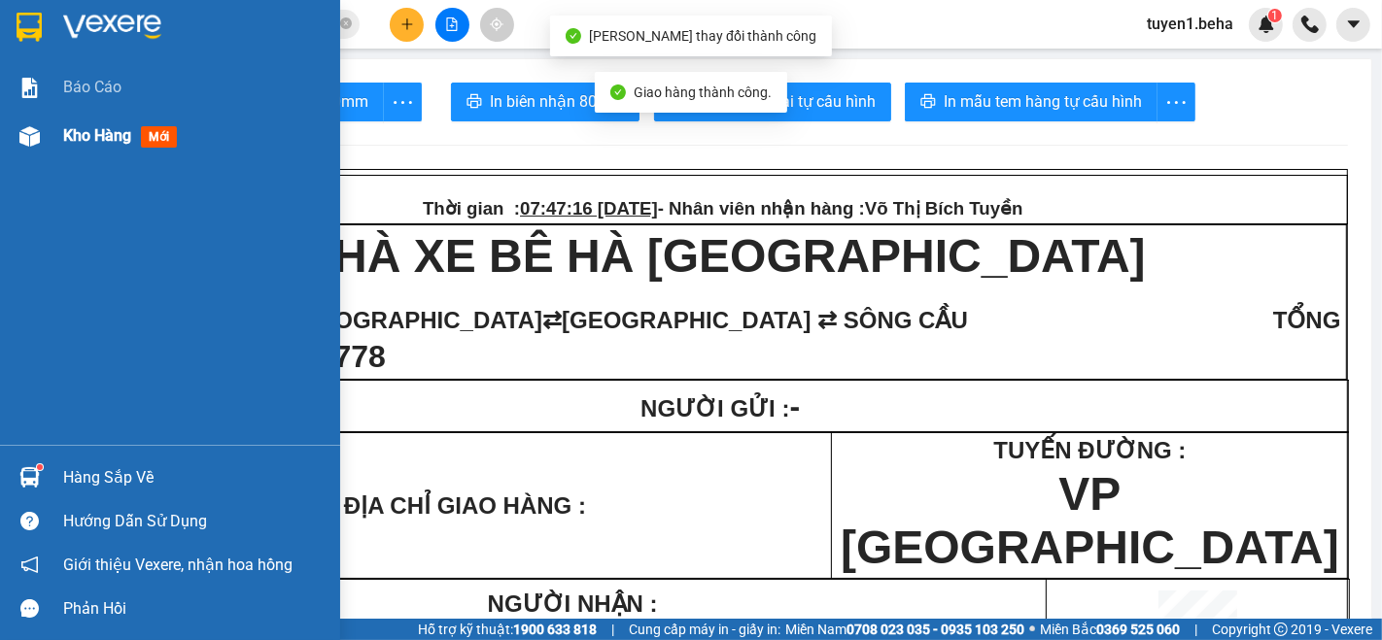
click at [73, 134] on span "Kho hàng" at bounding box center [97, 135] width 68 height 18
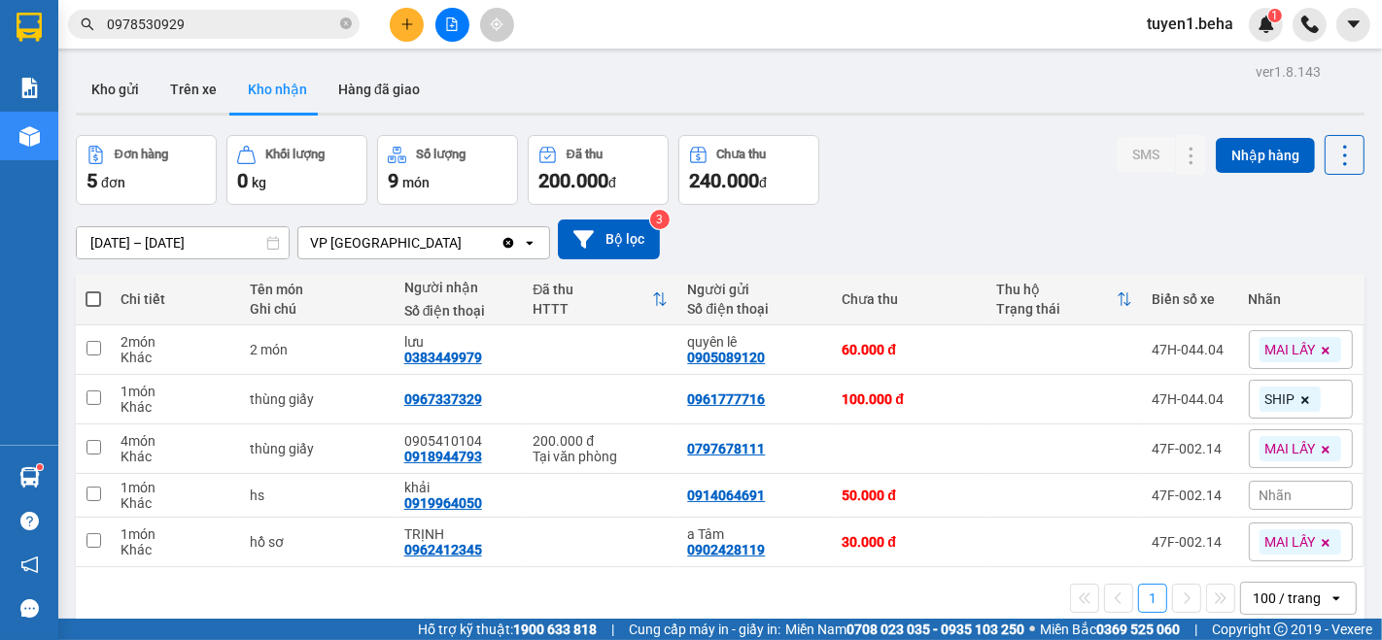
click at [124, 597] on div "1 100 / trang open" at bounding box center [720, 598] width 1273 height 33
